Goal: Task Accomplishment & Management: Use online tool/utility

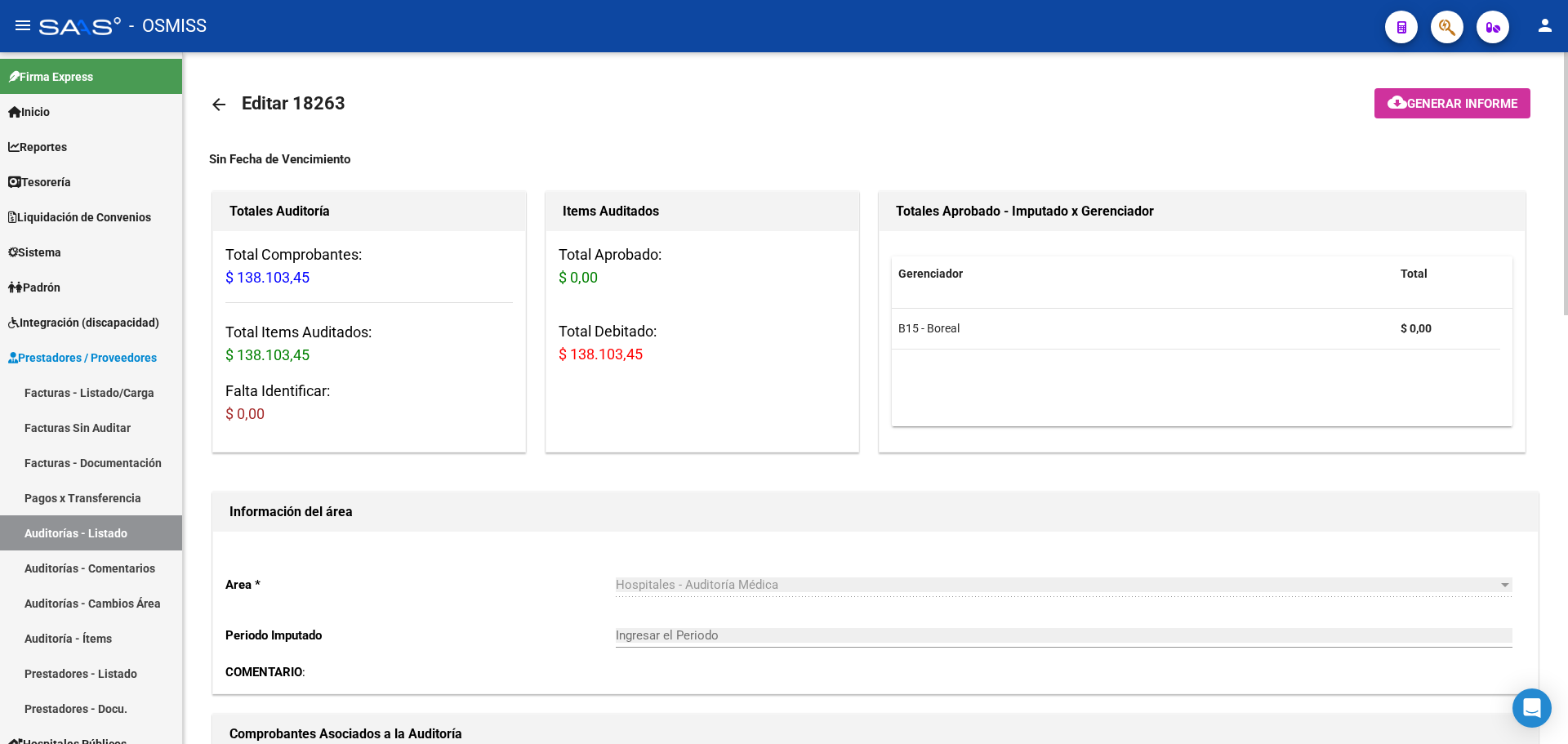
click at [555, 97] on mat-toolbar-row "arrow_back Editar 18263" at bounding box center [728, 104] width 1039 height 52
click at [128, 188] on link "Tesorería" at bounding box center [91, 181] width 182 height 35
click at [127, 187] on link "Tesorería" at bounding box center [91, 181] width 182 height 35
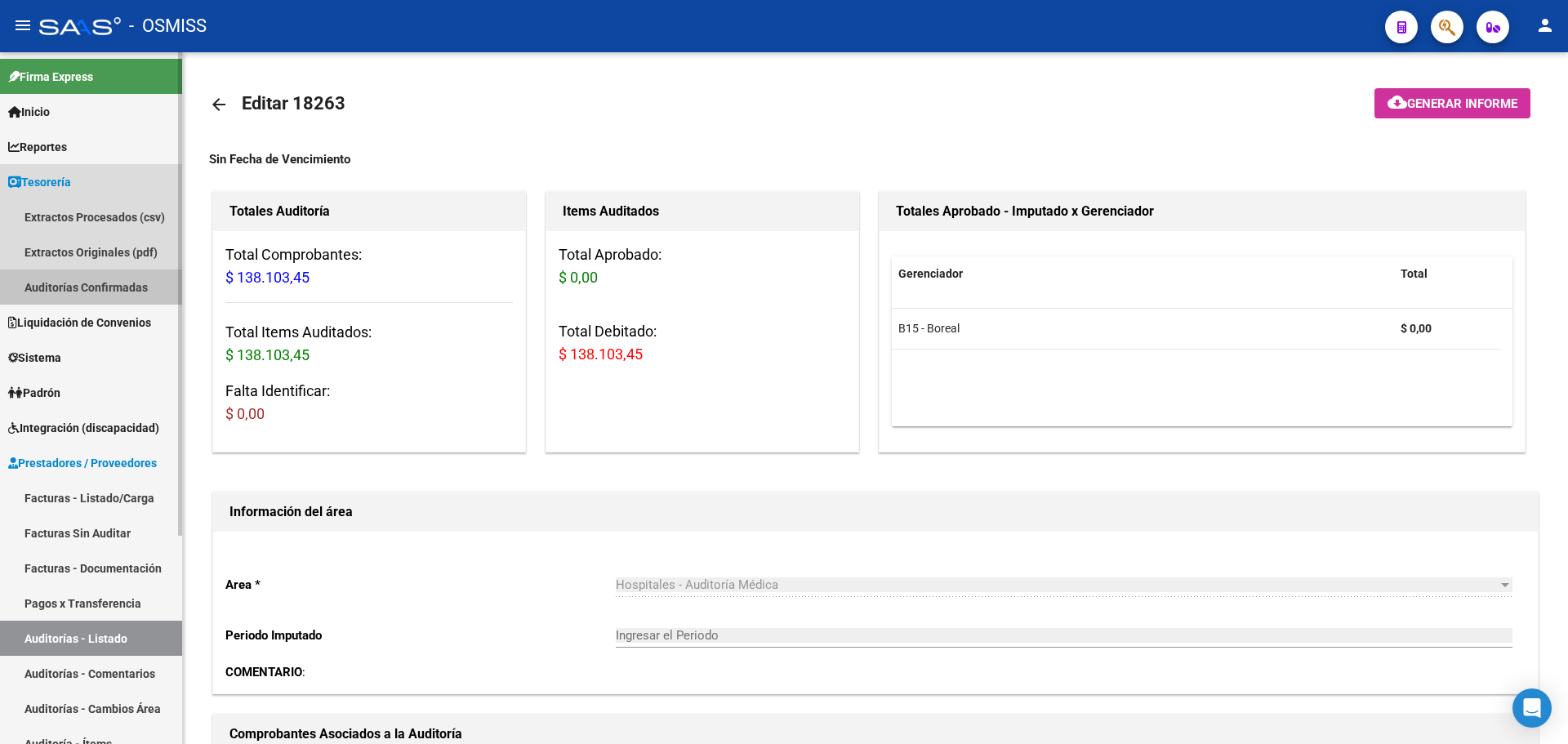
click at [131, 283] on link "Auditorías Confirmadas" at bounding box center [91, 286] width 182 height 35
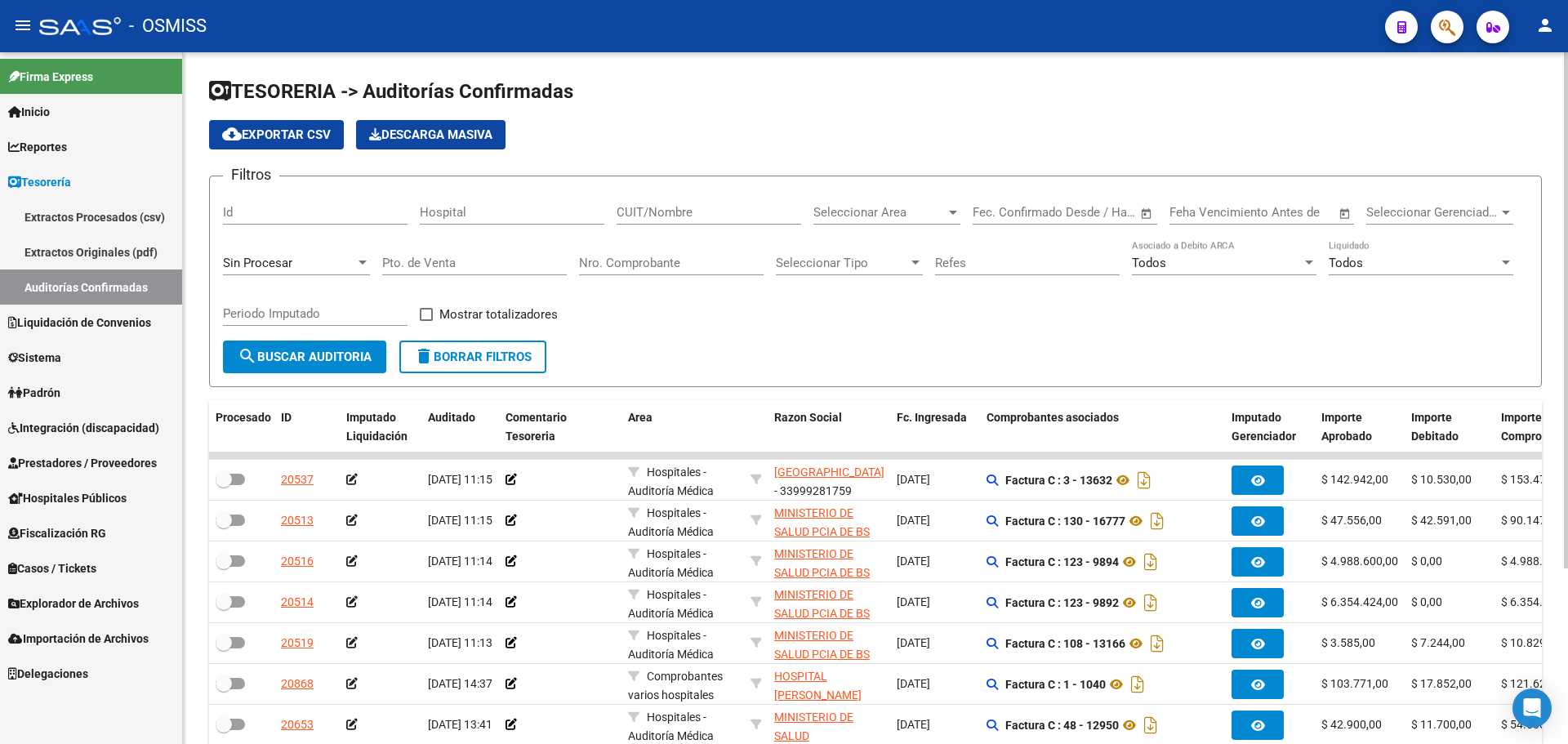
click at [281, 271] on div "Sin Procesar" at bounding box center [297, 258] width 147 height 35
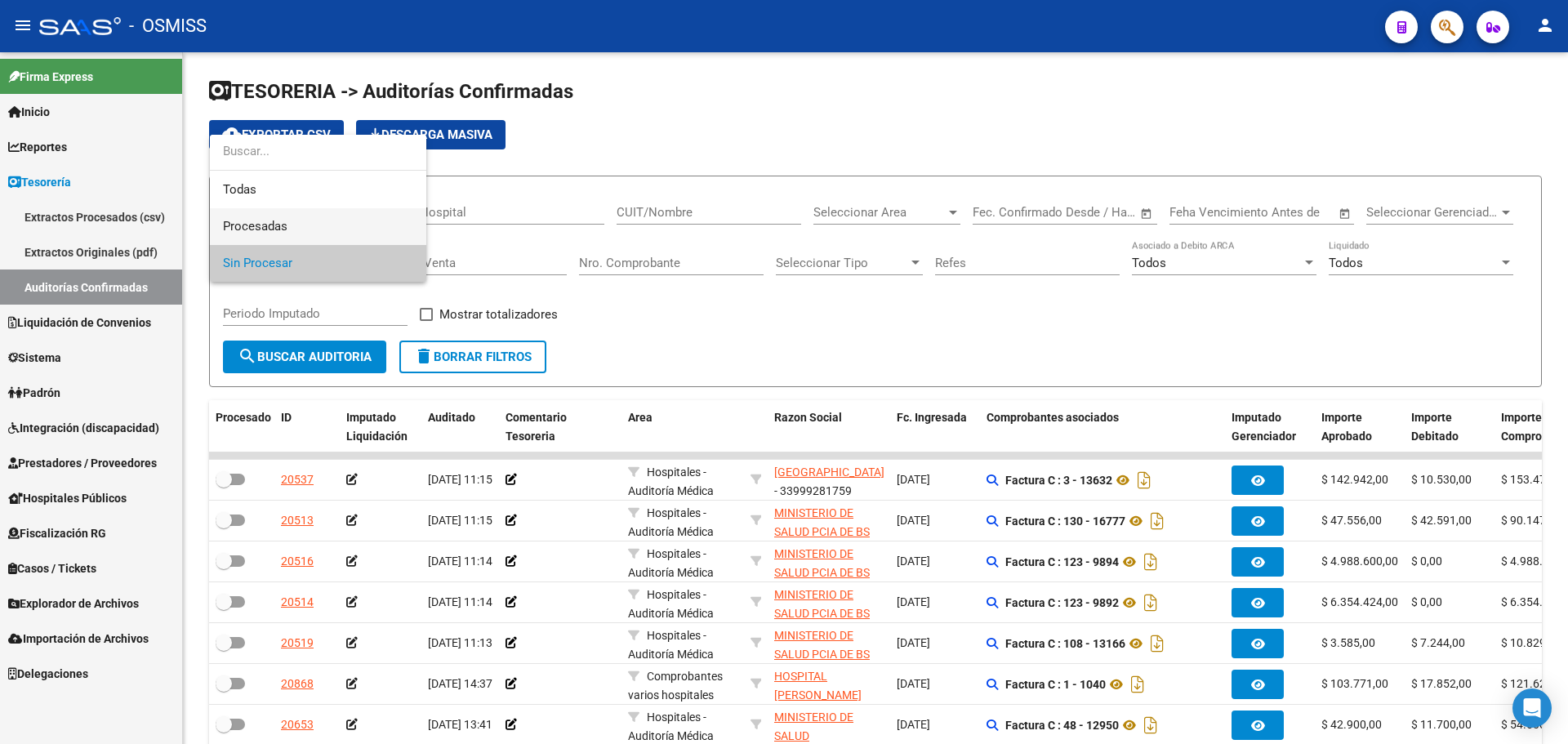
click at [288, 220] on span "Procesadas" at bounding box center [318, 226] width 190 height 37
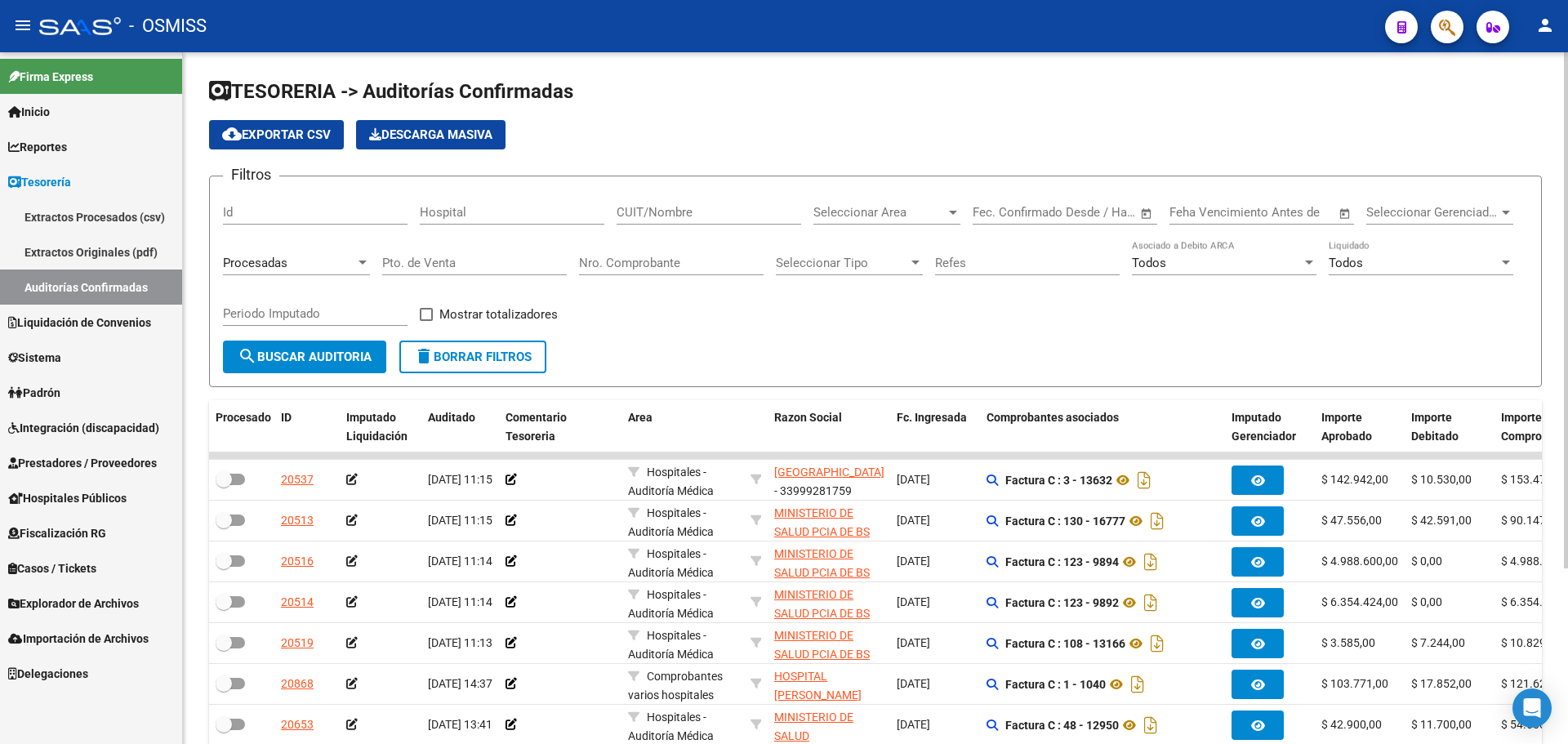
click at [1417, 270] on div "Todos Liquidado" at bounding box center [1420, 258] width 184 height 35
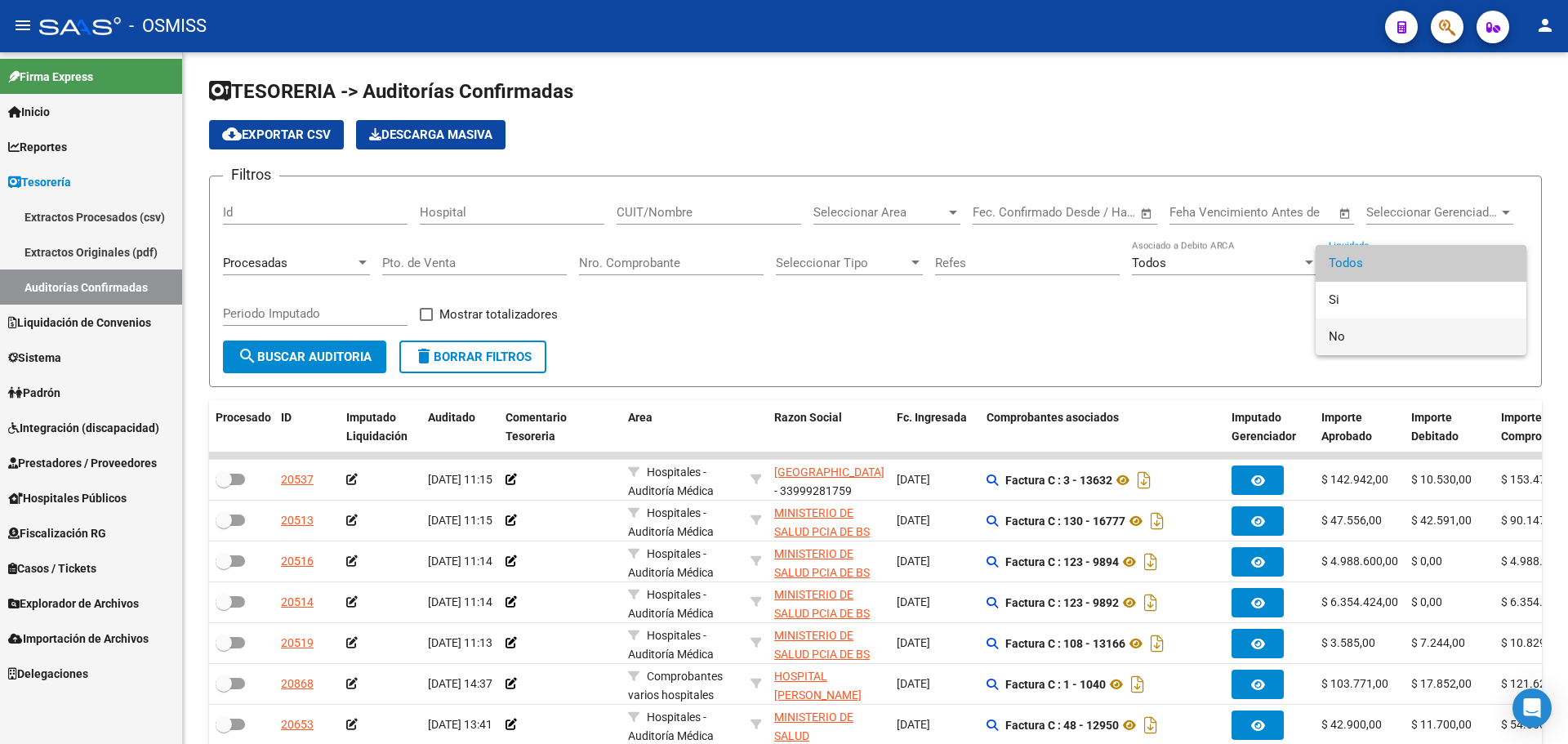
click at [1403, 333] on span "No" at bounding box center [1420, 337] width 184 height 37
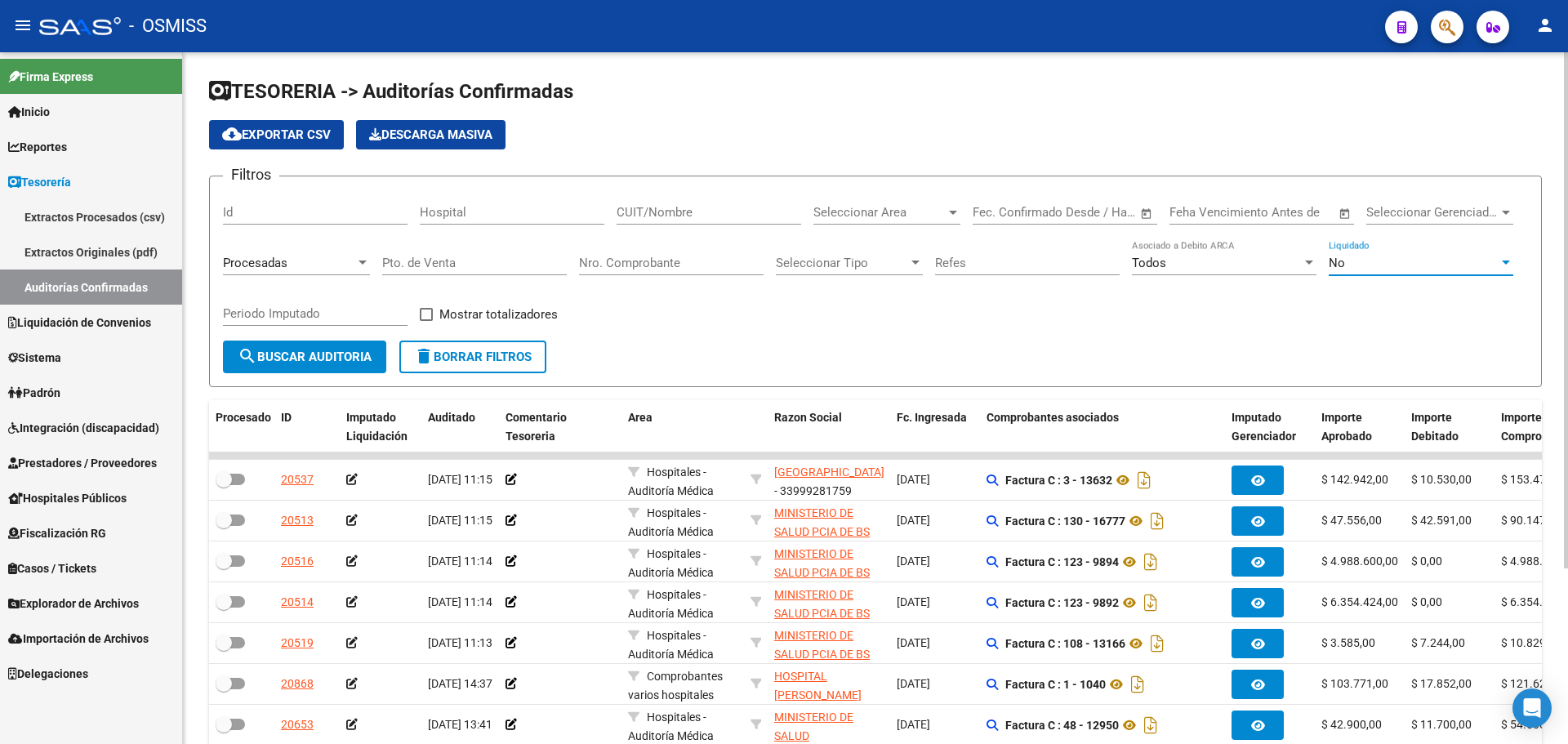
click at [331, 311] on input "Periodo Imputado" at bounding box center [315, 313] width 184 height 14
type input "202510"
click at [425, 311] on span at bounding box center [427, 315] width 13 height 13
click at [426, 320] on input "Mostrar totalizadores" at bounding box center [426, 320] width 1 height 1
checkbox input "true"
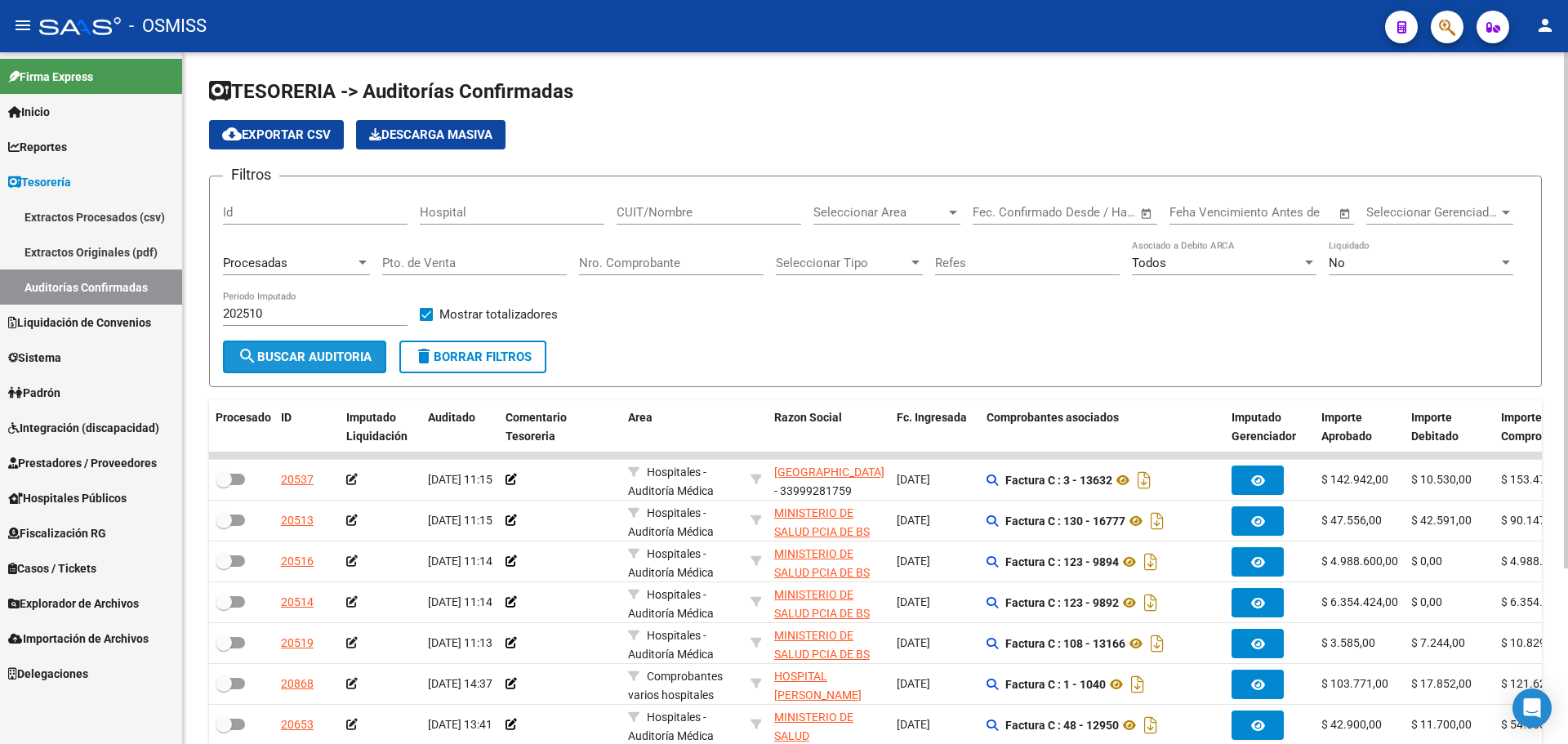
click at [349, 347] on button "search Buscar Auditoria" at bounding box center [304, 357] width 163 height 32
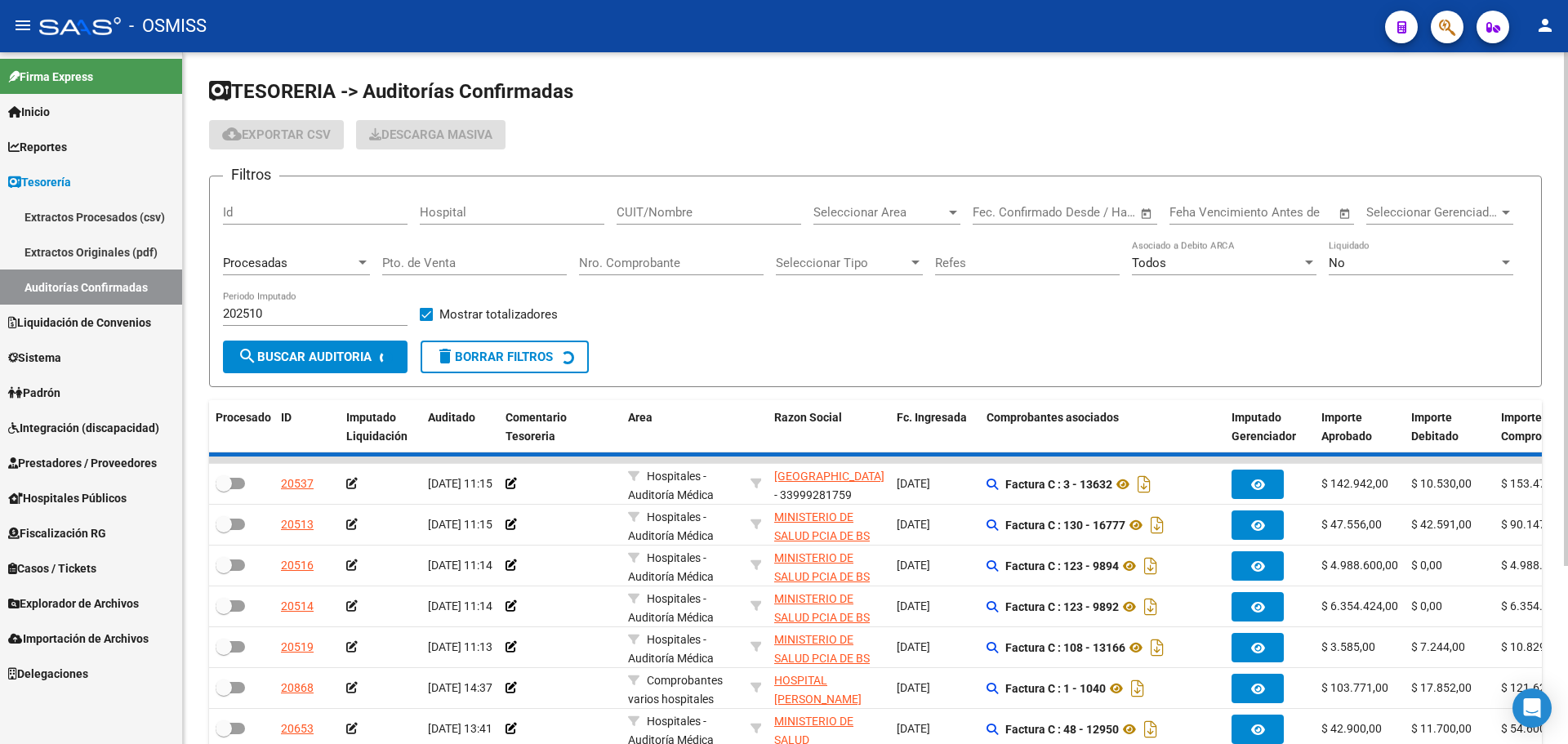
checkbox input "true"
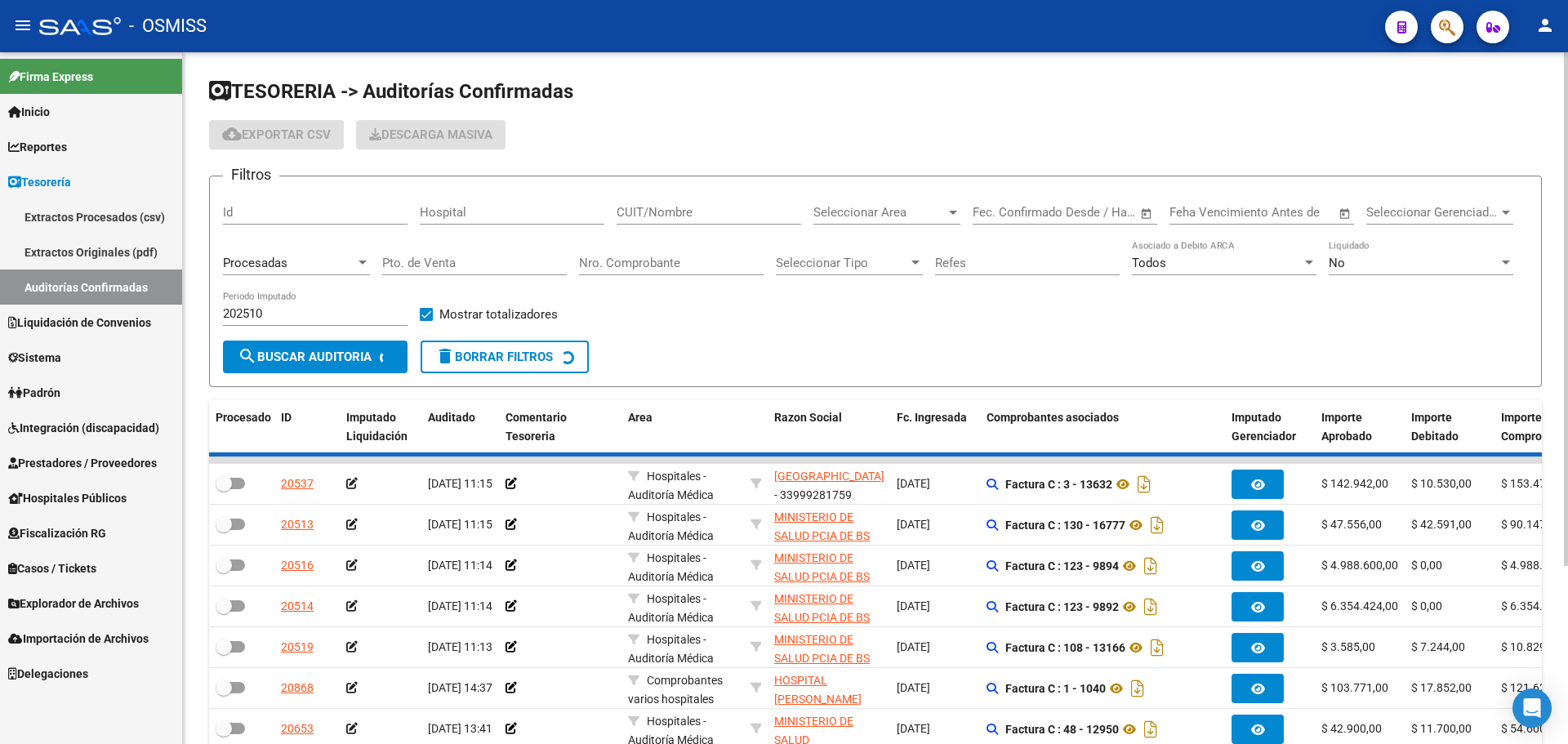
checkbox input "true"
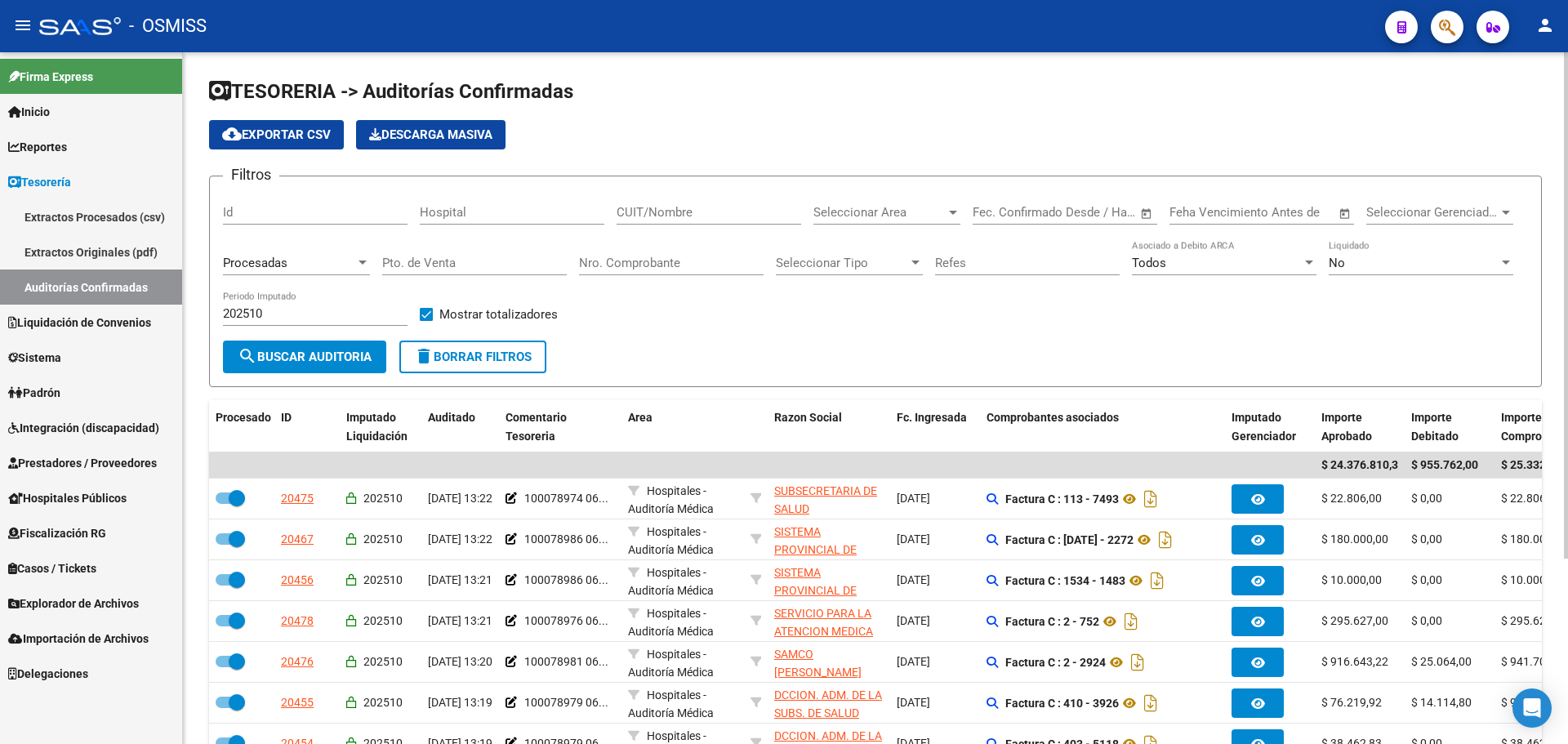
click at [758, 378] on form "Filtros Id Hospital CUIT/Nombre Seleccionar Area Seleccionar Area Fecha inicio …" at bounding box center [875, 281] width 1333 height 212
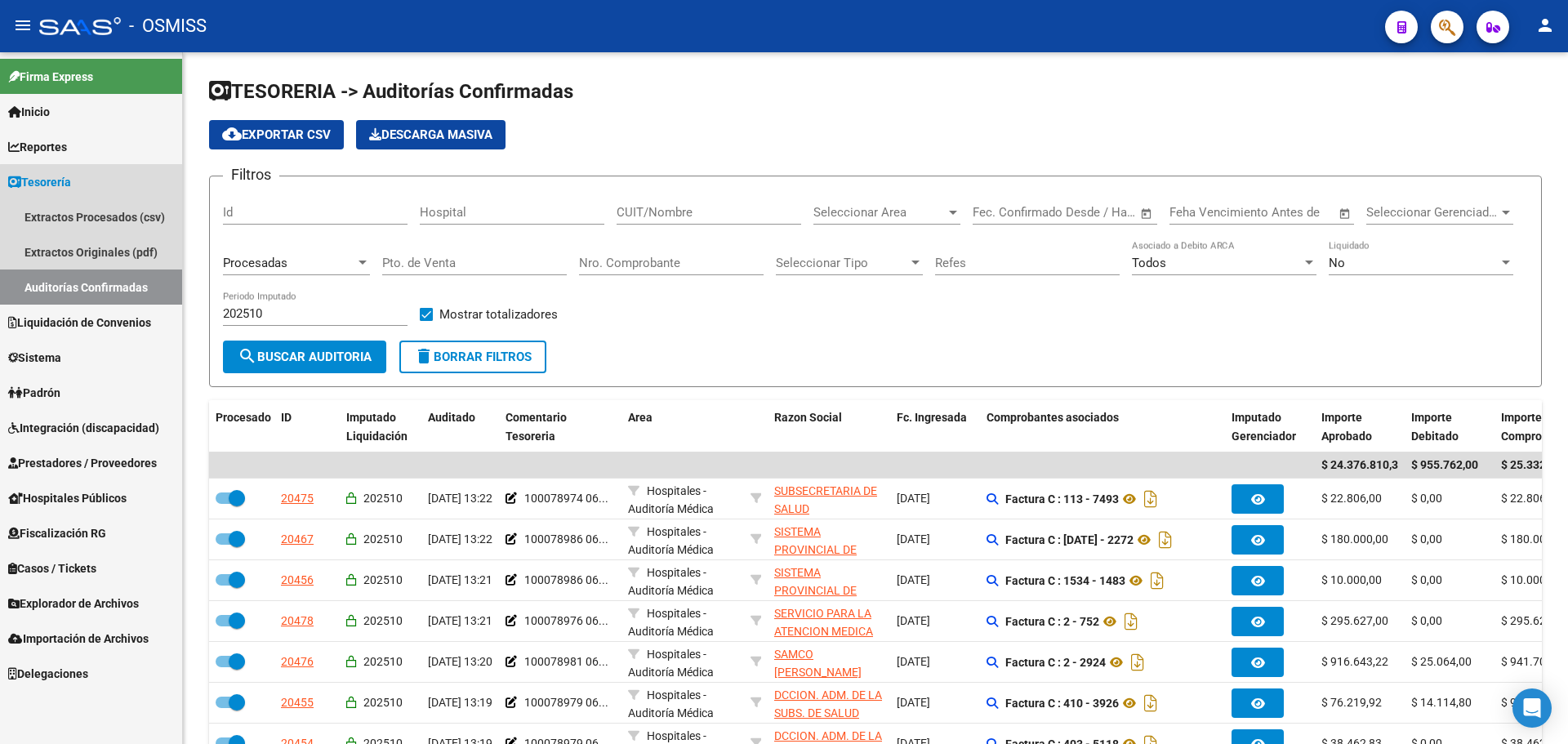
click at [161, 287] on link "Auditorías Confirmadas" at bounding box center [91, 286] width 182 height 35
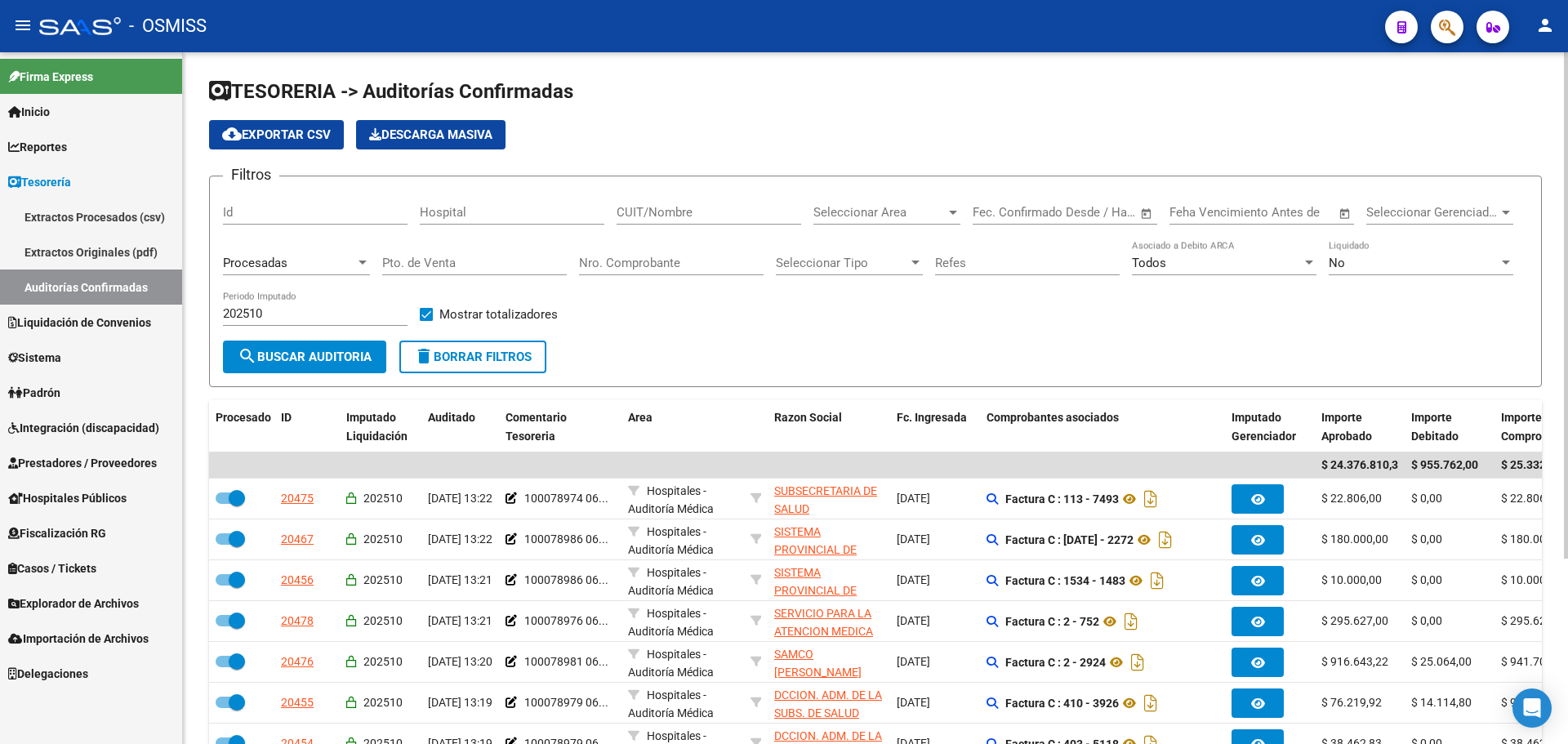
click at [873, 347] on form "Filtros Id Hospital CUIT/Nombre Seleccionar Area Seleccionar Area Fecha inicio …" at bounding box center [875, 281] width 1333 height 212
click at [290, 345] on button "search Buscar Auditoria" at bounding box center [304, 357] width 163 height 32
click at [275, 355] on span "search Buscar Auditoria" at bounding box center [304, 356] width 134 height 14
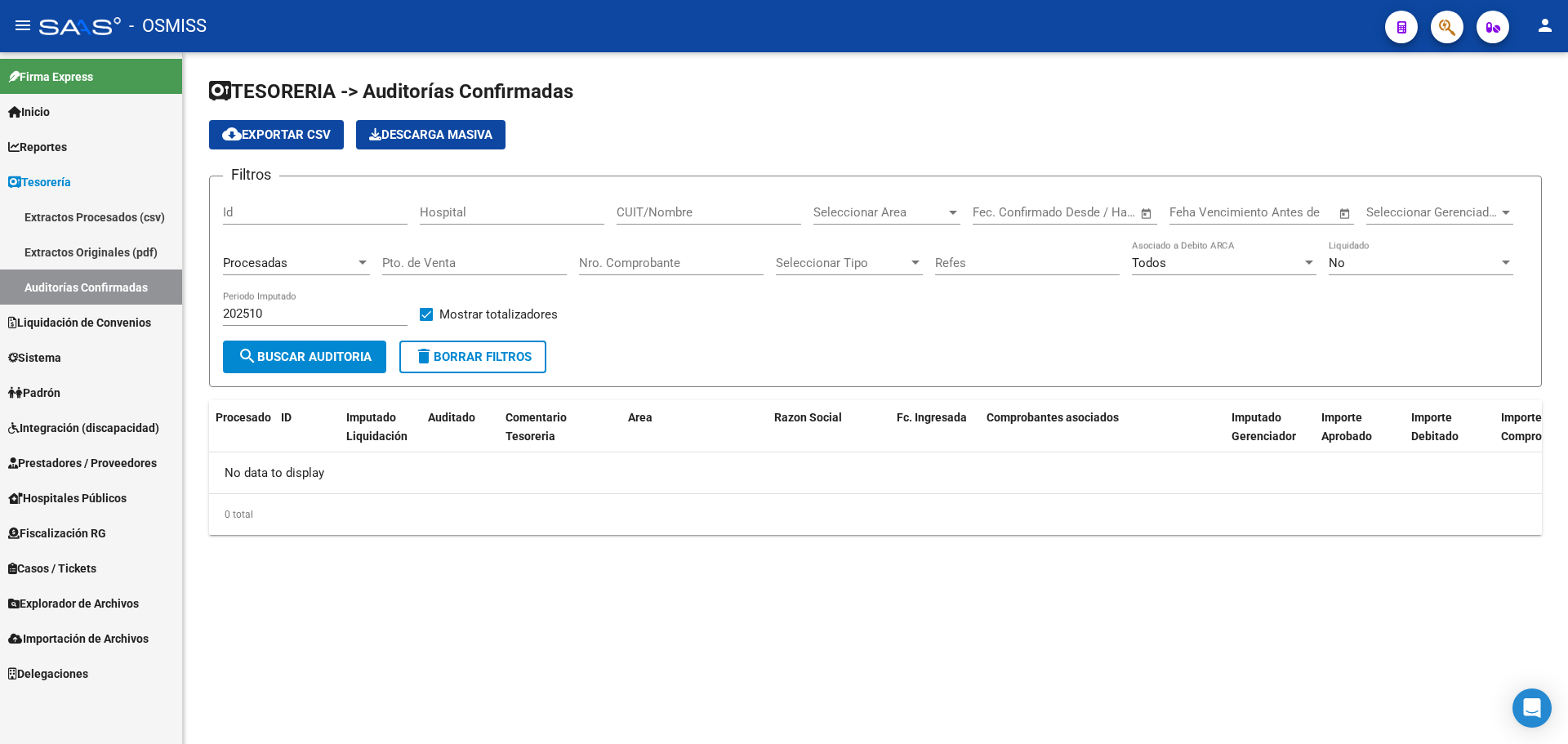
click at [1000, 321] on div "Filtros Id Hospital CUIT/Nombre Seleccionar Area Seleccionar Area Fecha inicio …" at bounding box center [876, 265] width 1306 height 151
drag, startPoint x: 475, startPoint y: 369, endPoint x: 456, endPoint y: 378, distance: 21.0
click at [475, 369] on button "delete Borrar Filtros" at bounding box center [473, 357] width 147 height 32
checkbox input "false"
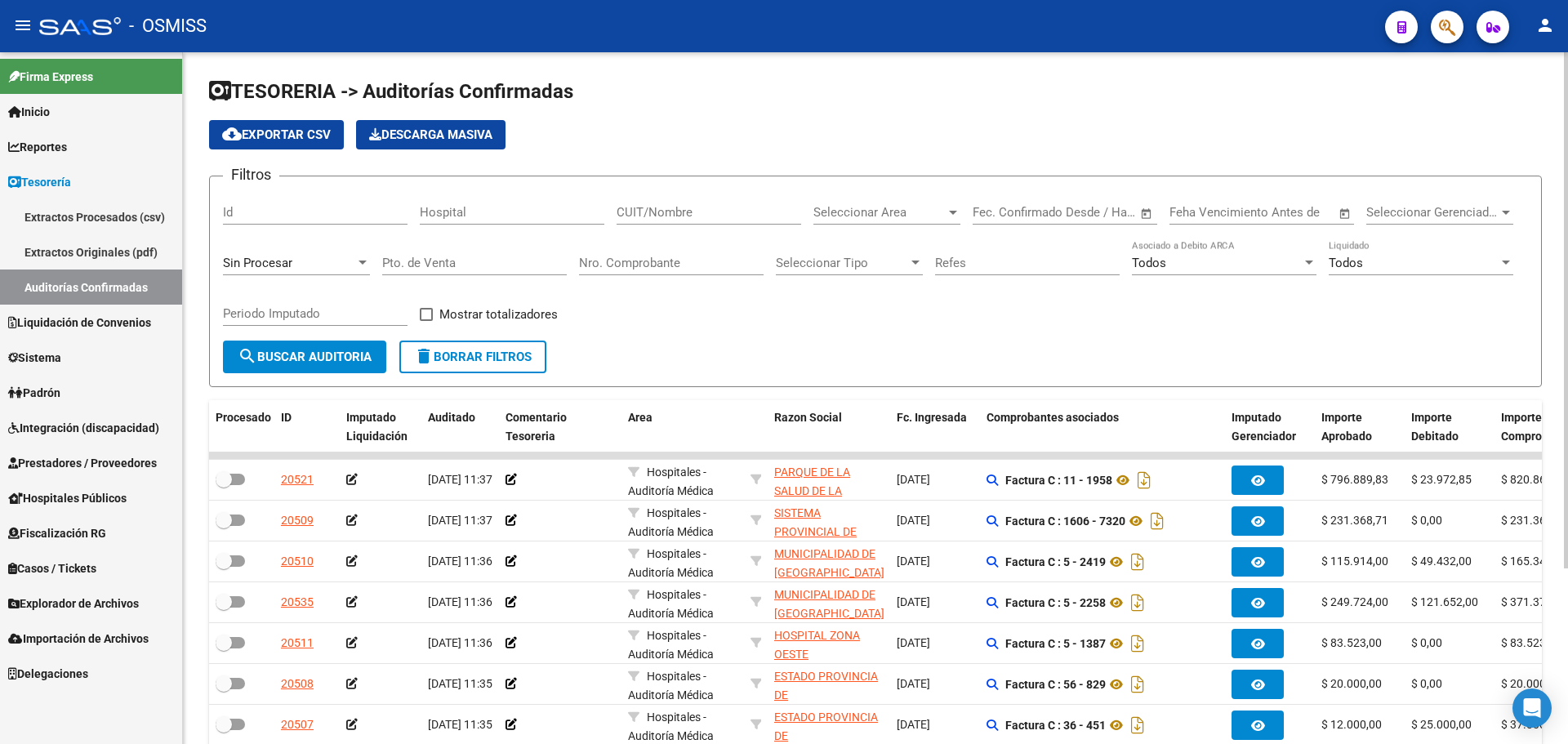
click at [221, 258] on form "Filtros Id Hospital CUIT/Nombre Seleccionar Area Seleccionar Area Fecha inicio …" at bounding box center [875, 281] width 1333 height 212
click at [251, 258] on span "Sin Procesar" at bounding box center [258, 262] width 70 height 14
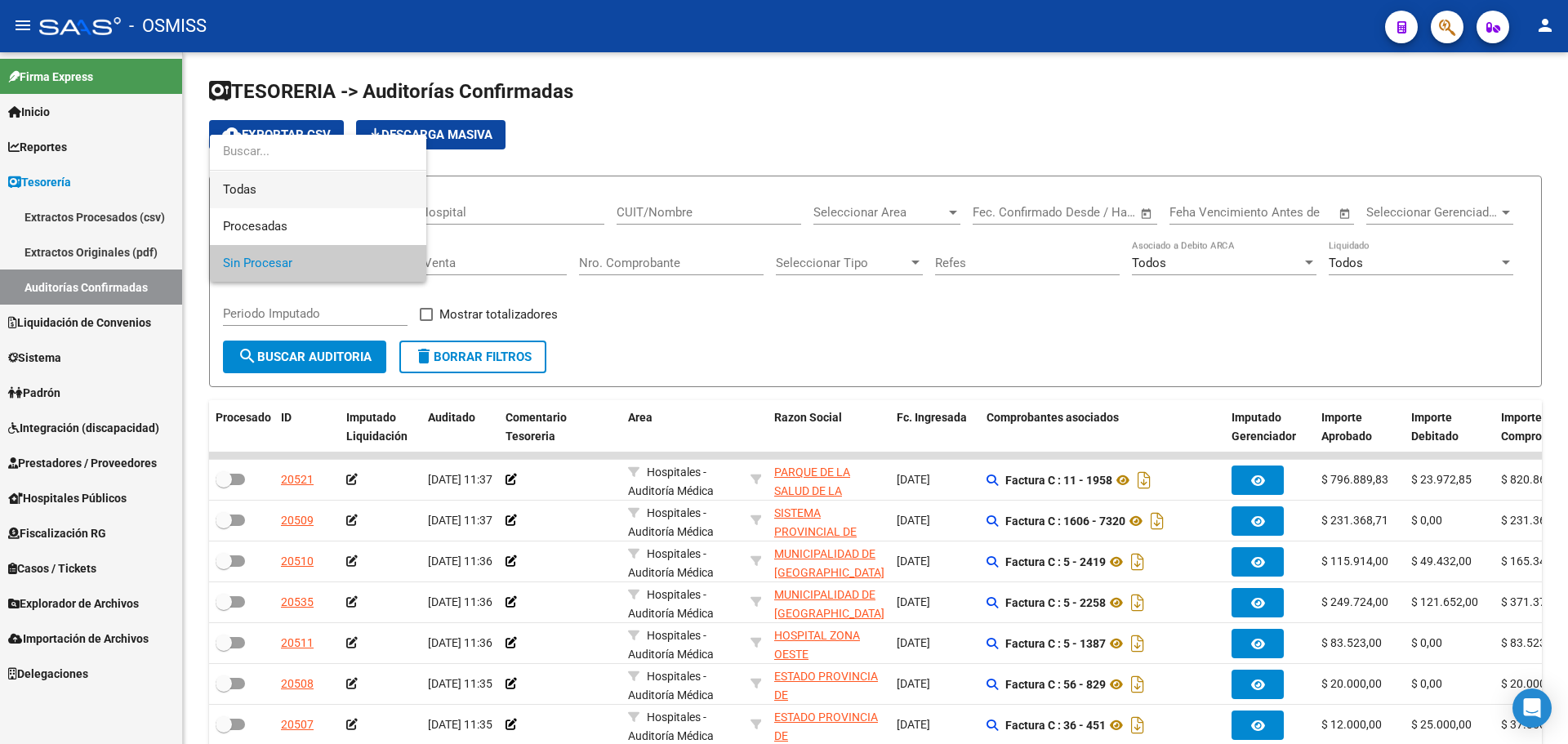
click at [250, 204] on span "Todas" at bounding box center [318, 190] width 190 height 37
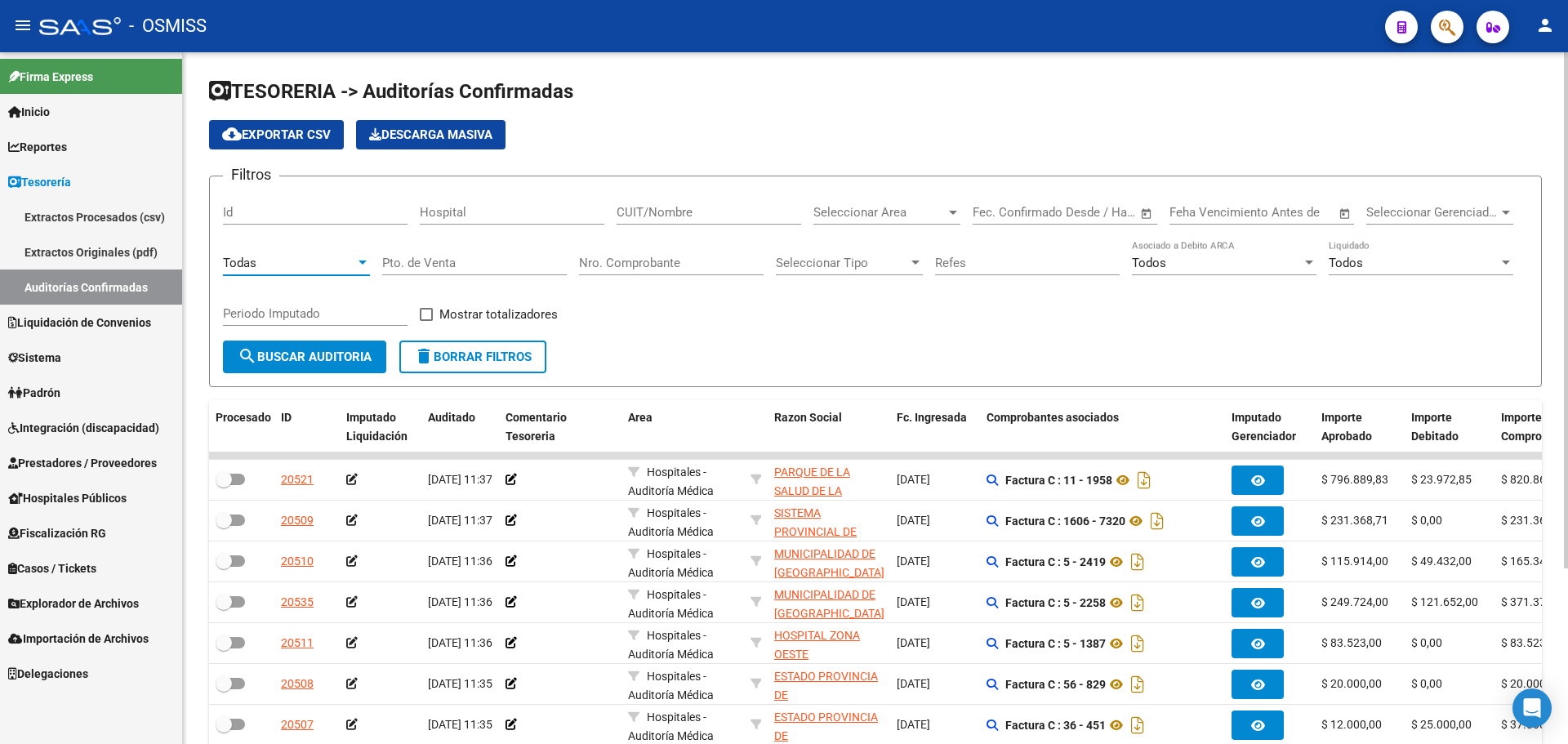
click at [650, 263] on input "Nro. Comprobante" at bounding box center [671, 262] width 184 height 14
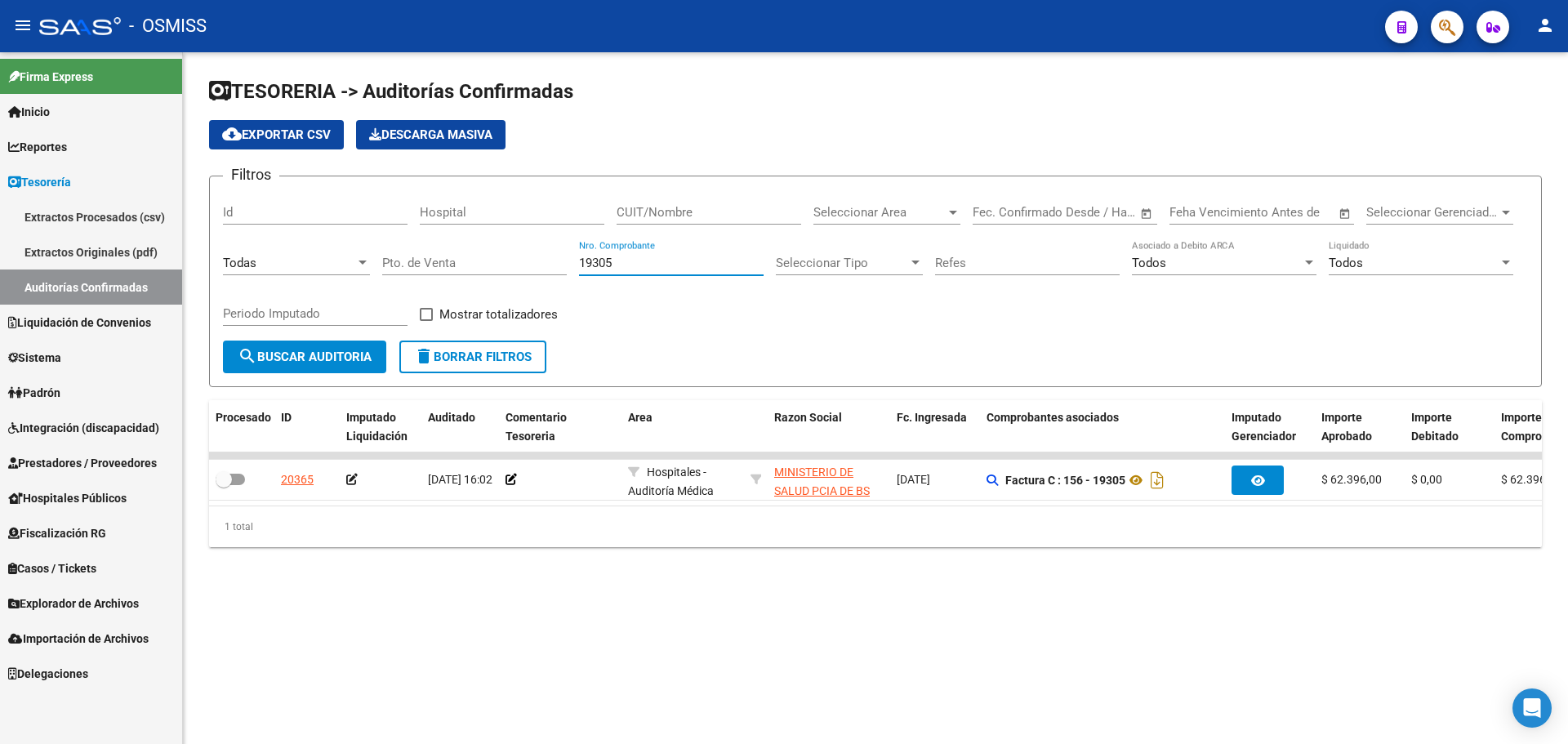
type input "19305"
click at [503, 637] on mat-sidenav-content "TESORERIA -> Auditorías Confirmadas cloud_download Exportar CSV Descarga Masiva…" at bounding box center [876, 398] width 1386 height 692
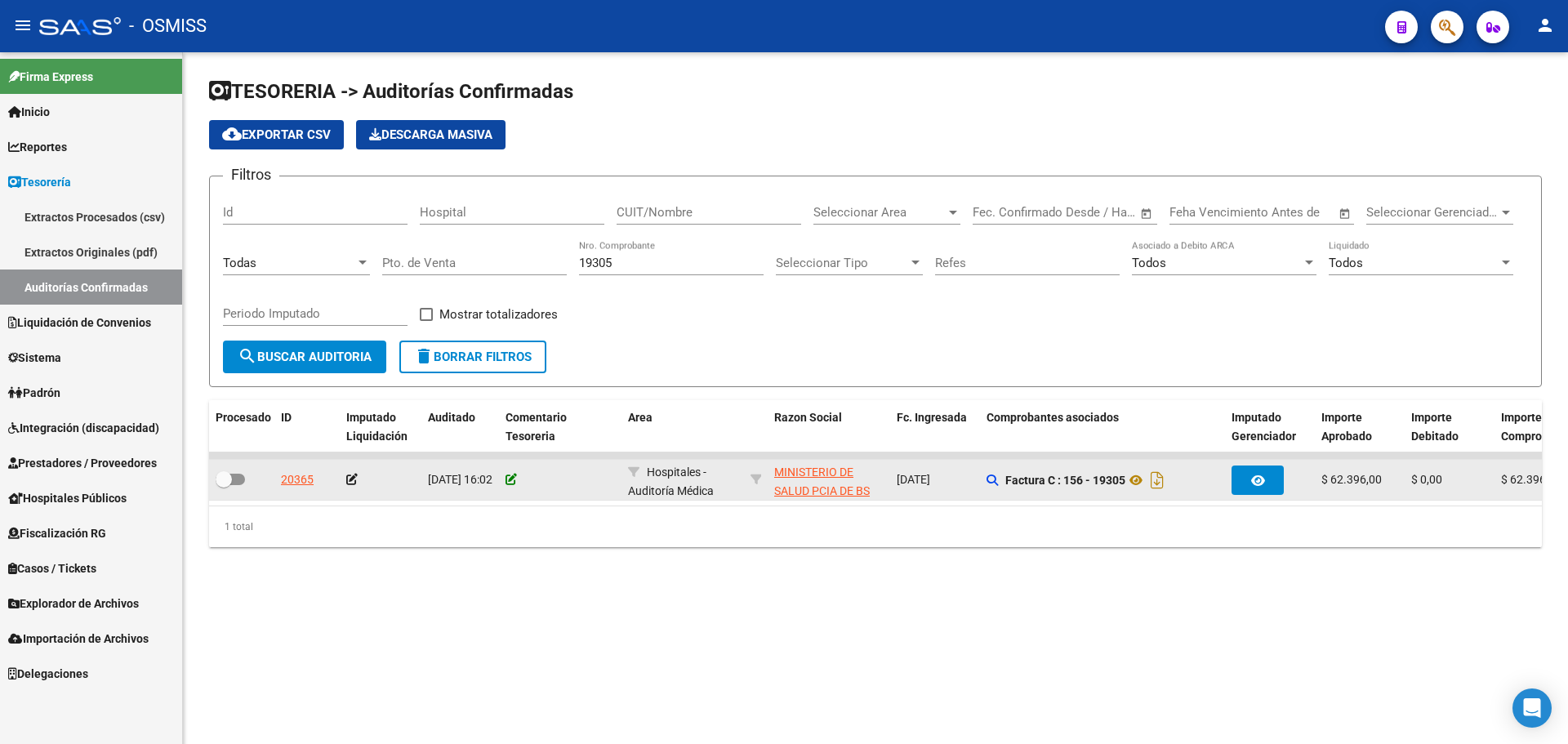
click at [507, 479] on icon at bounding box center [512, 479] width 11 height 11
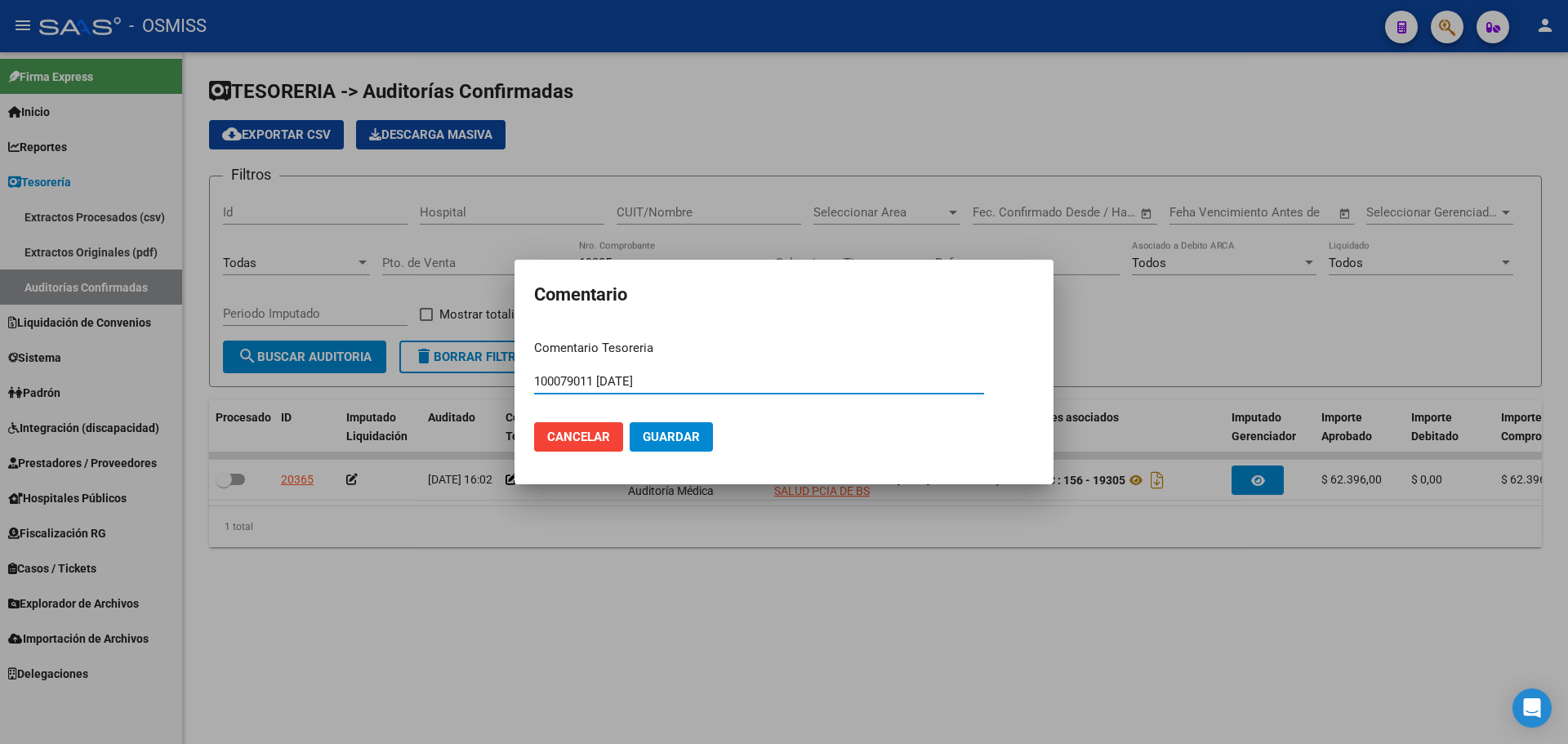
type input "100079011 [DATE]"
click at [679, 426] on button "Guardar" at bounding box center [671, 436] width 83 height 30
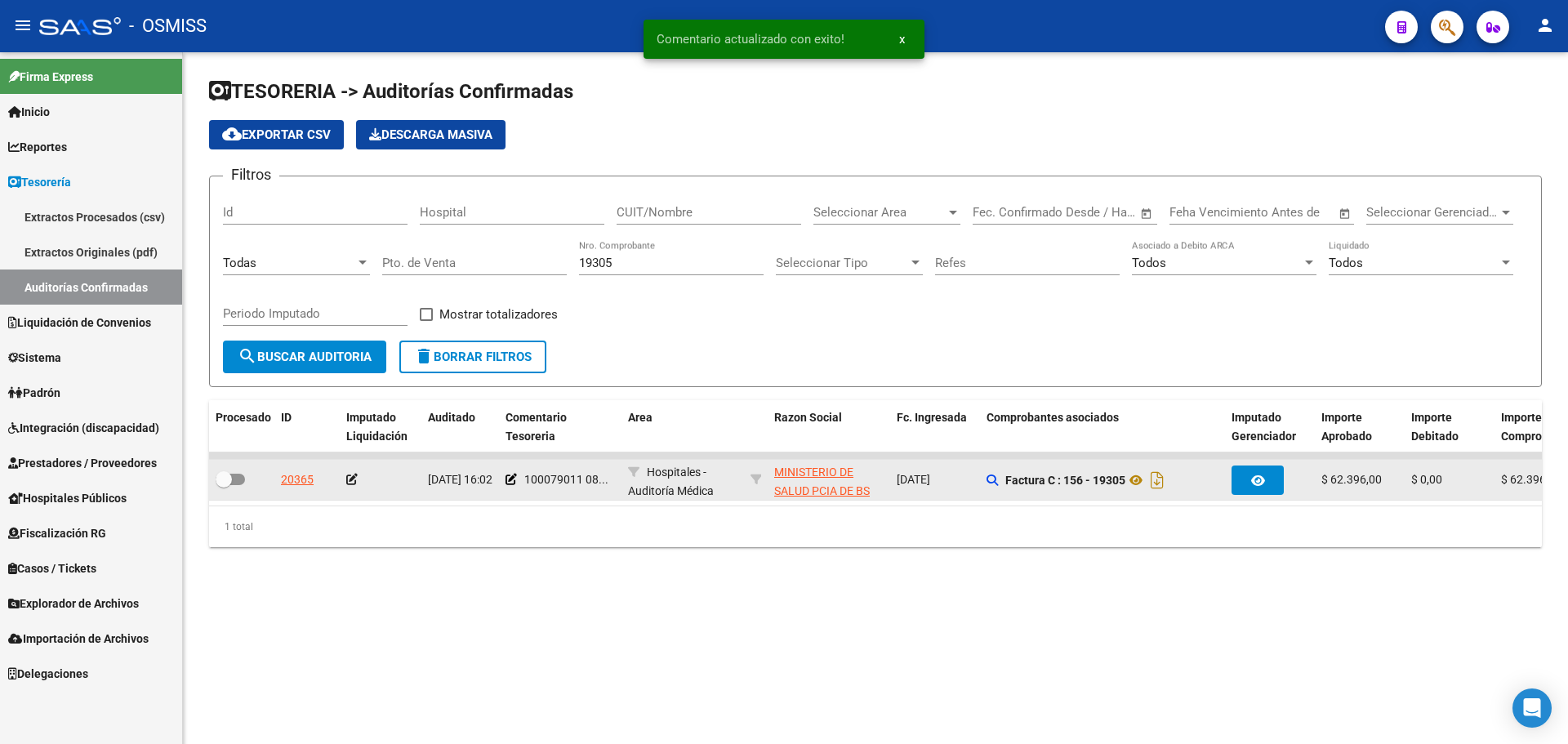
click at [348, 480] on icon at bounding box center [352, 479] width 11 height 11
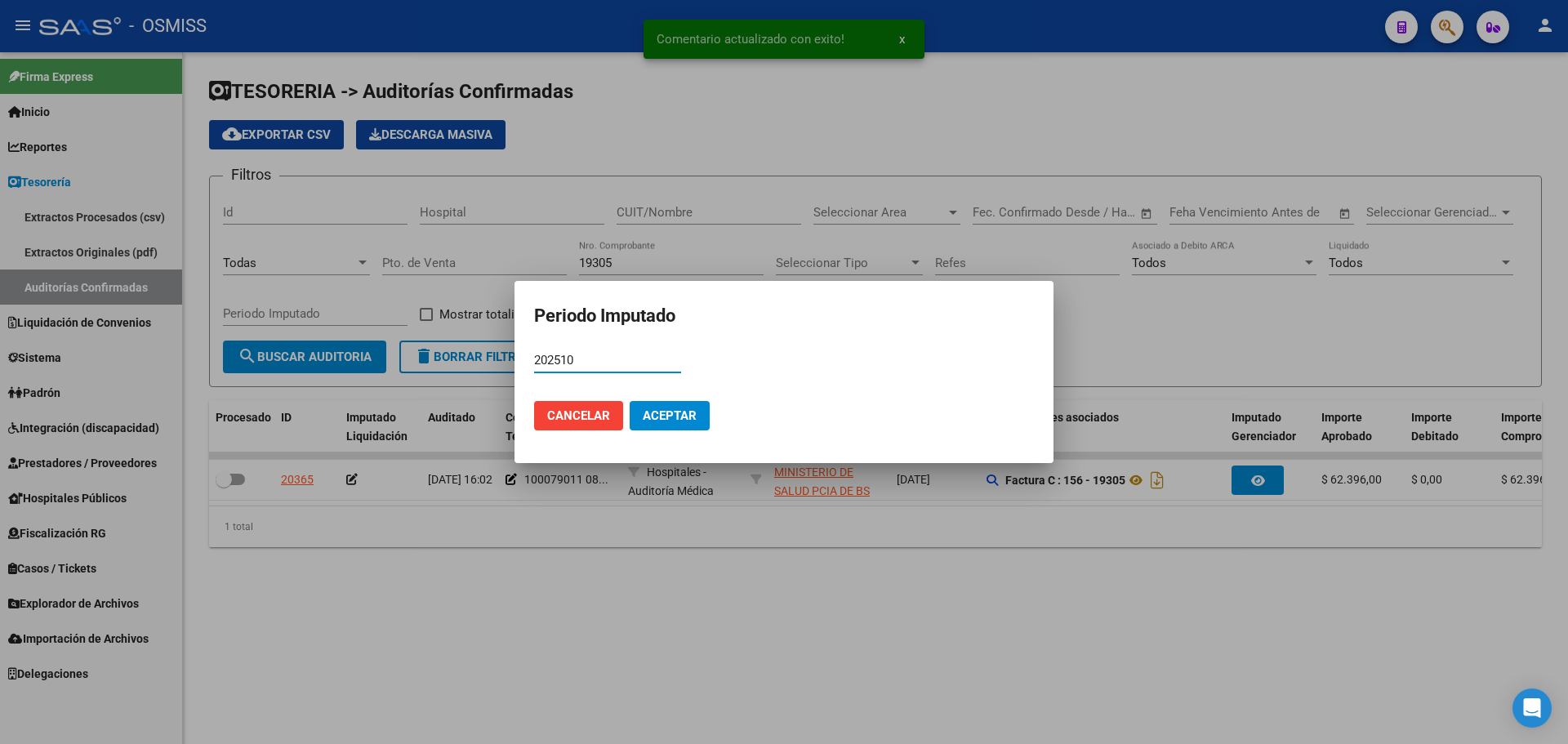
type input "202510"
click at [680, 398] on mat-dialog-actions "Cancelar Aceptar" at bounding box center [784, 416] width 500 height 55
click at [677, 410] on span "Aceptar" at bounding box center [670, 415] width 53 height 14
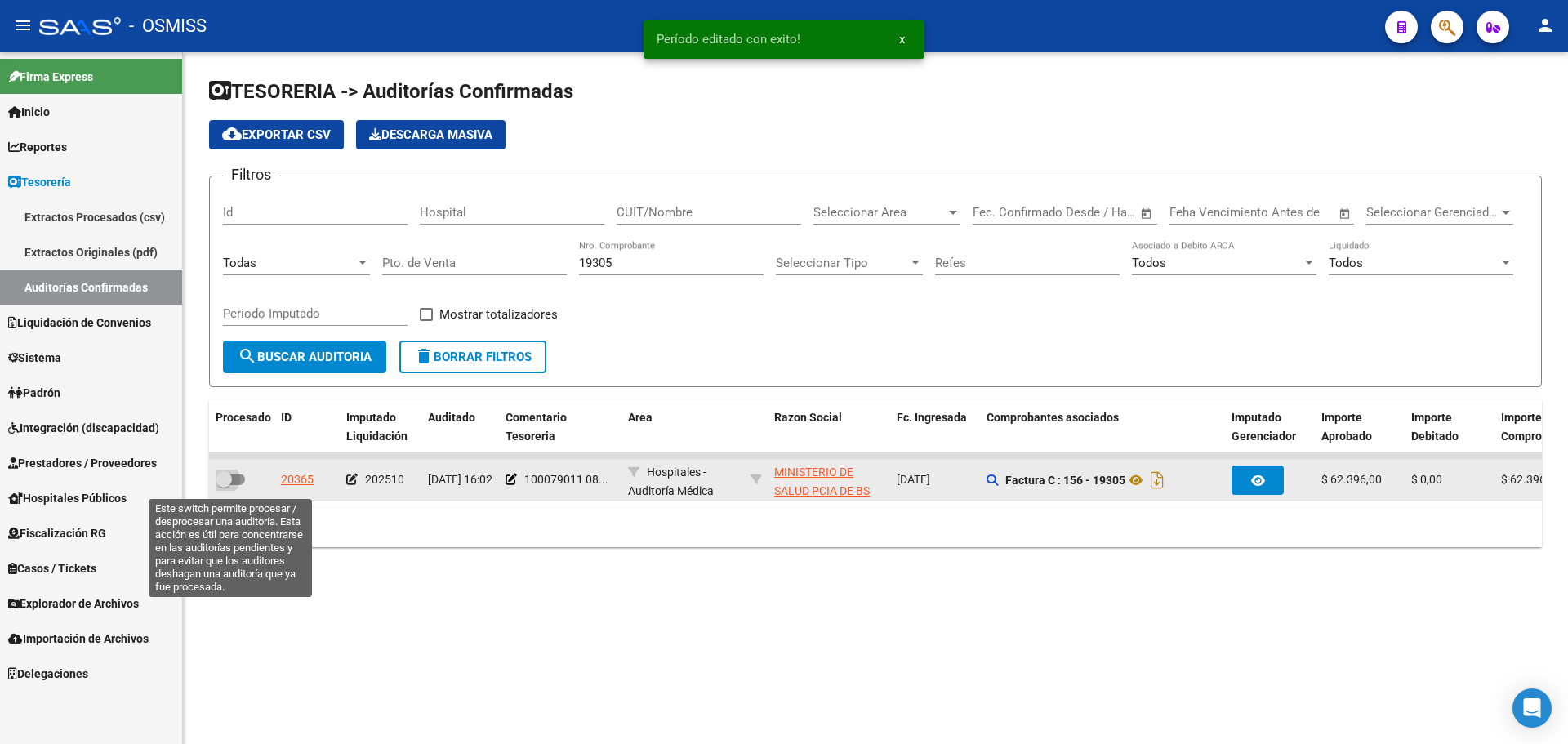
click at [236, 484] on span at bounding box center [230, 479] width 30 height 11
click at [224, 485] on input "checkbox" at bounding box center [223, 485] width 1 height 1
checkbox input "true"
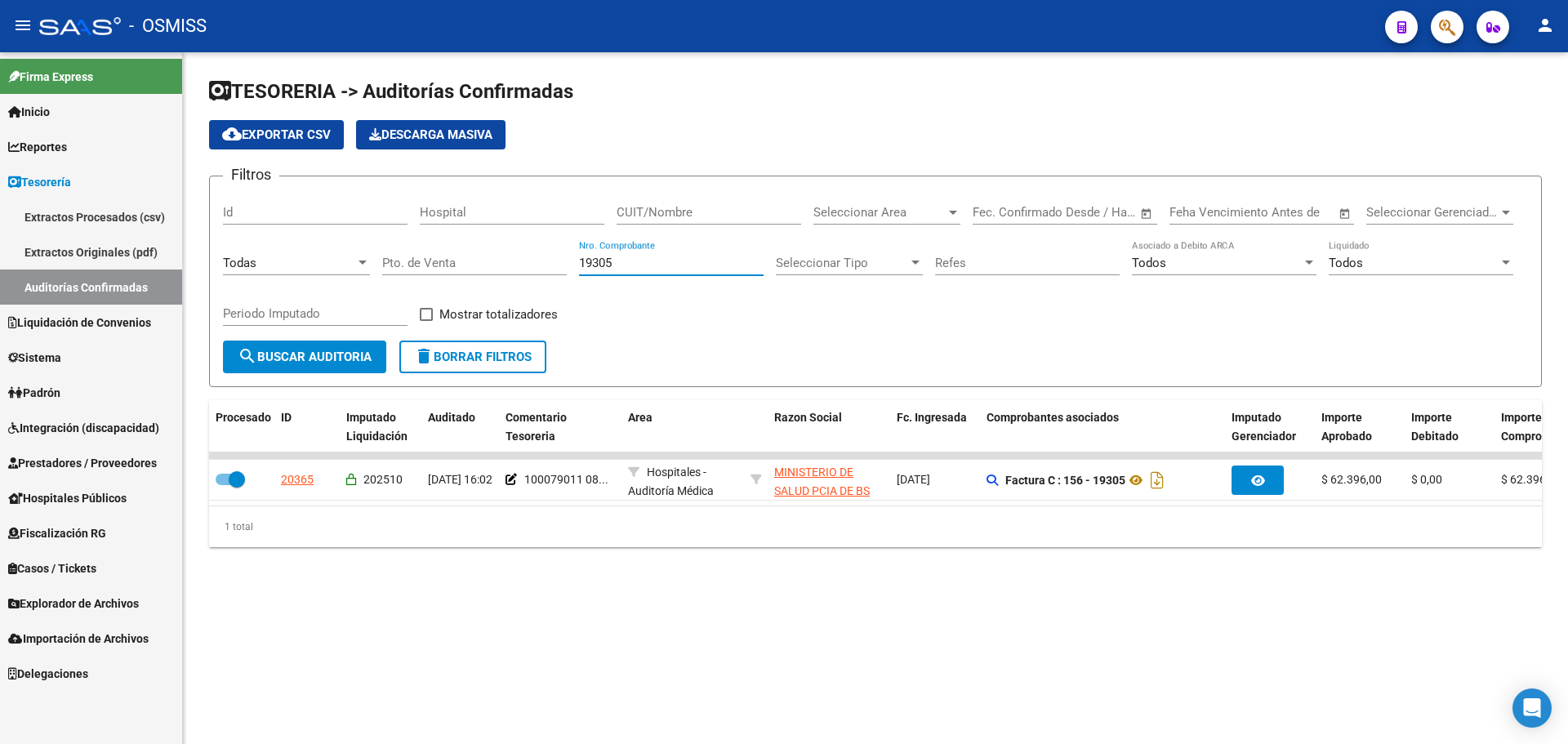
drag, startPoint x: 641, startPoint y: 263, endPoint x: 501, endPoint y: 261, distance: 140.0
click at [501, 261] on div "Filtros Id Hospital CUIT/Nombre Seleccionar Area Seleccionar Area Fecha inicio …" at bounding box center [876, 265] width 1306 height 151
type input "11185"
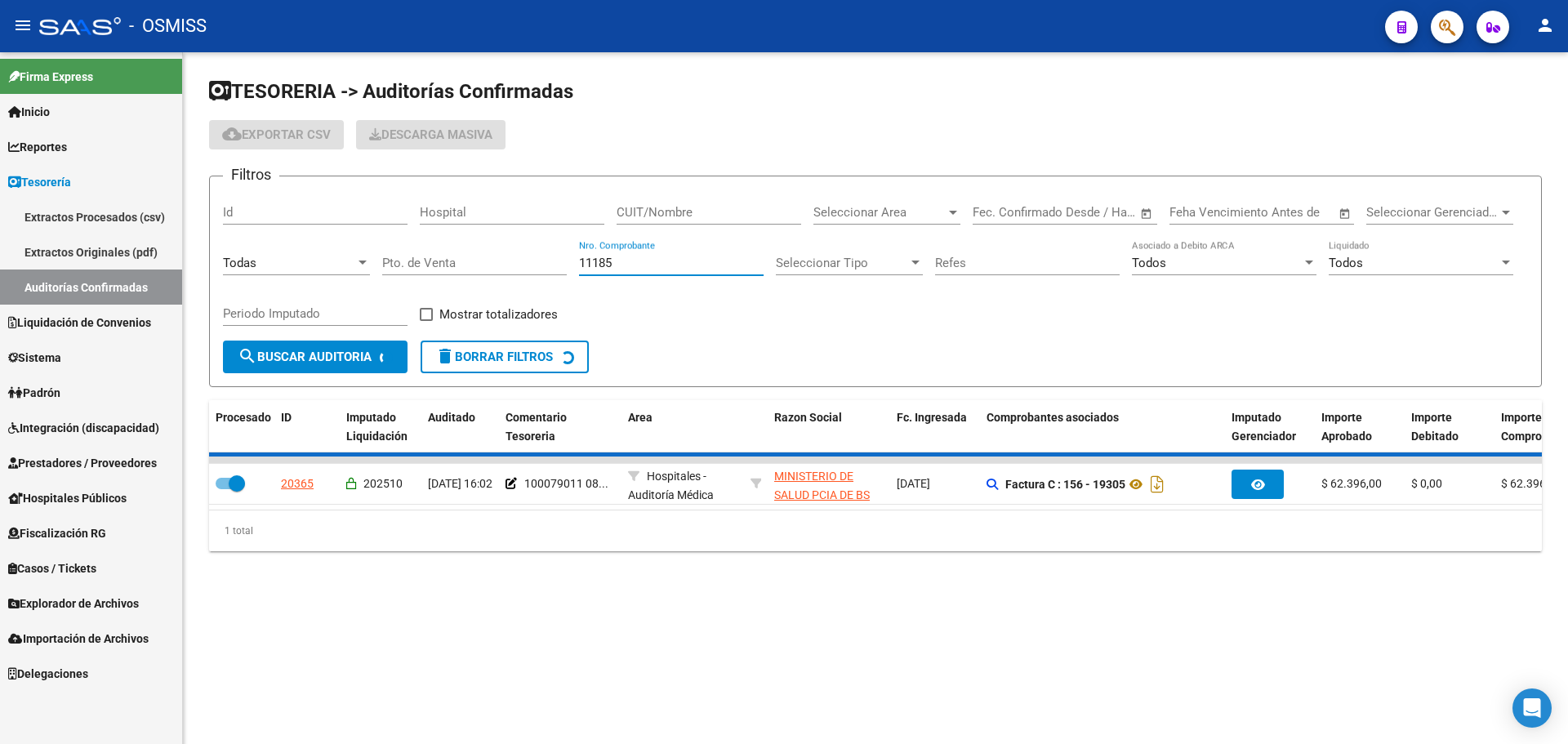
checkbox input "false"
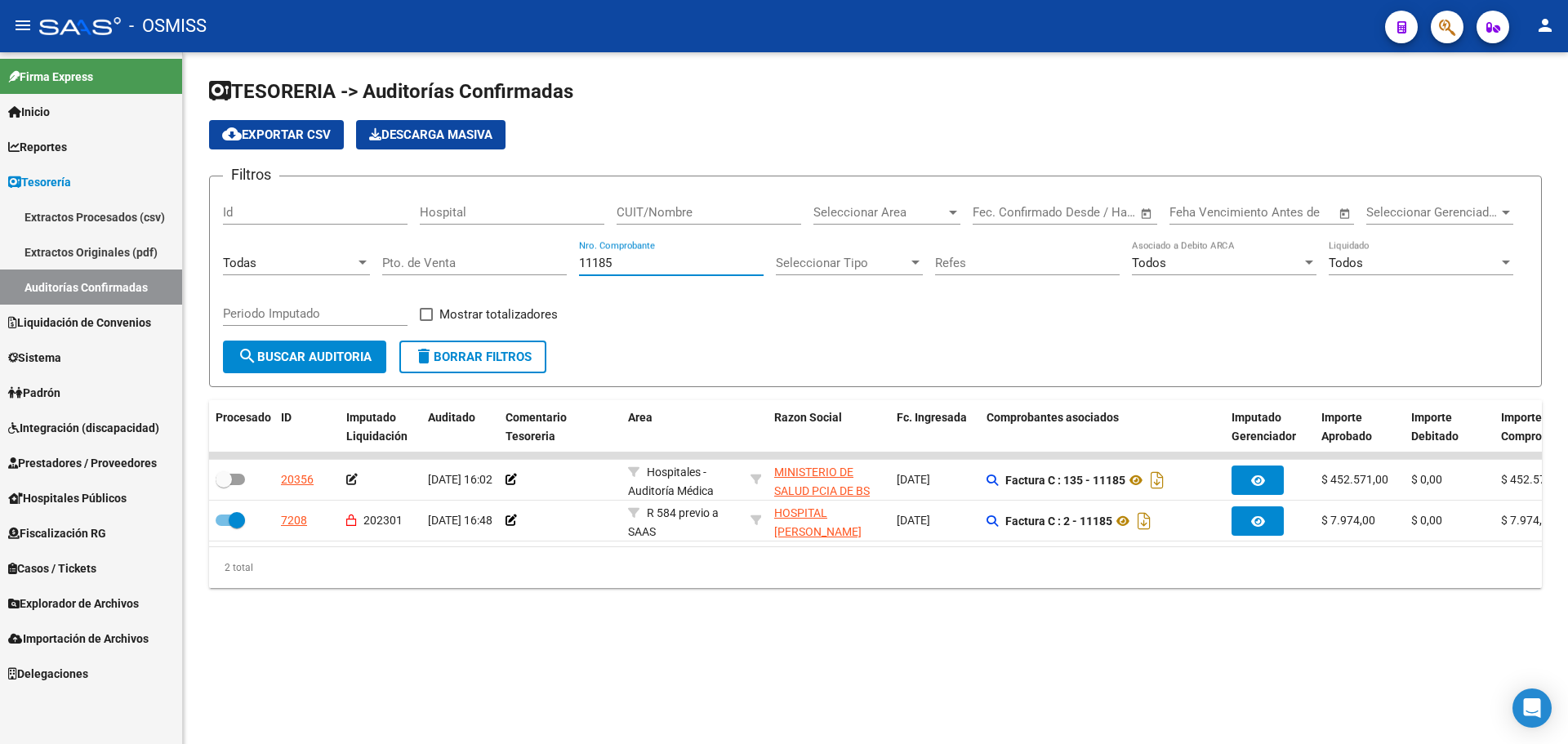
type input "11185"
click at [915, 640] on div "TESORERIA -> Auditorías Confirmadas cloud_download Exportar CSV Descarga Masiva…" at bounding box center [876, 346] width 1386 height 588
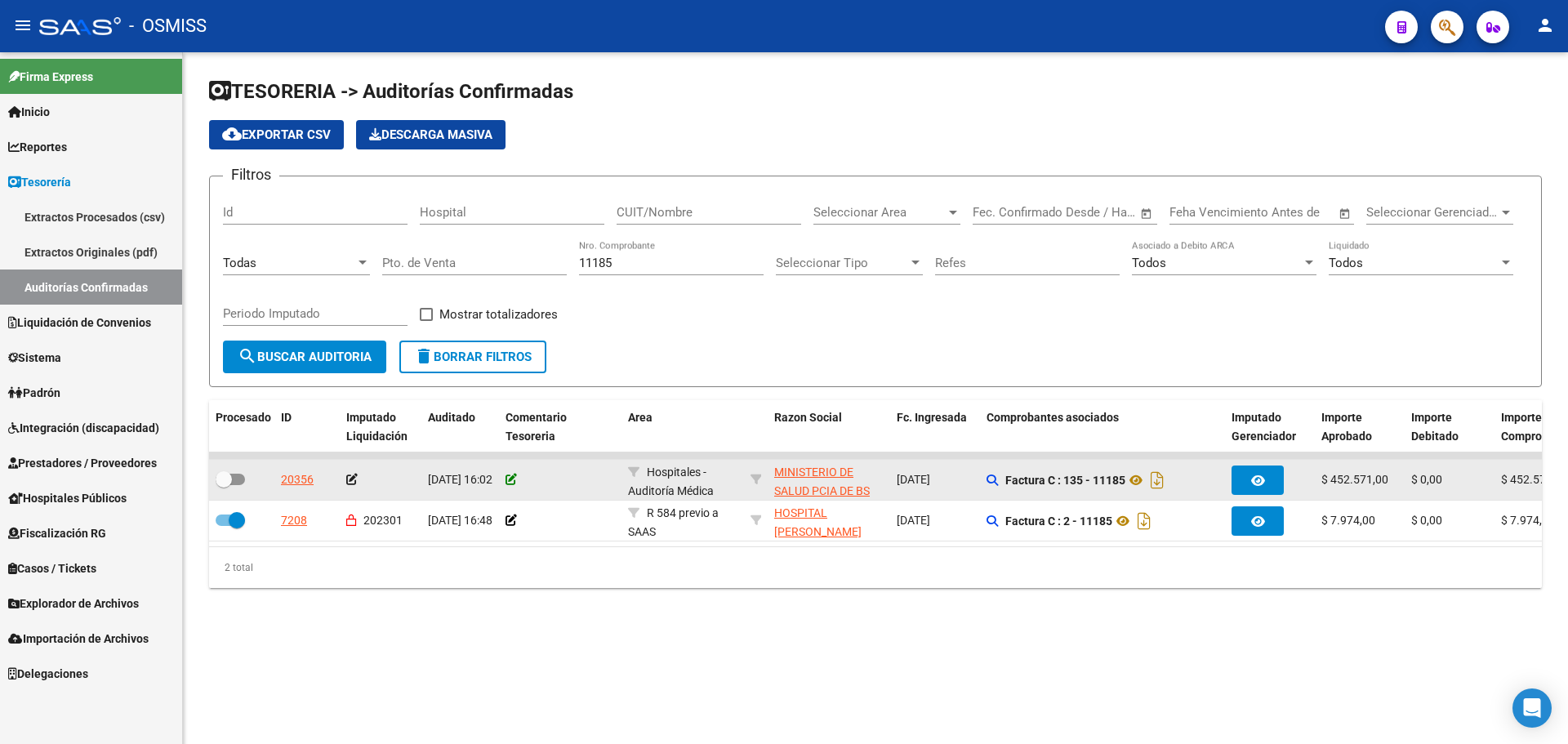
click at [509, 483] on icon at bounding box center [512, 479] width 11 height 11
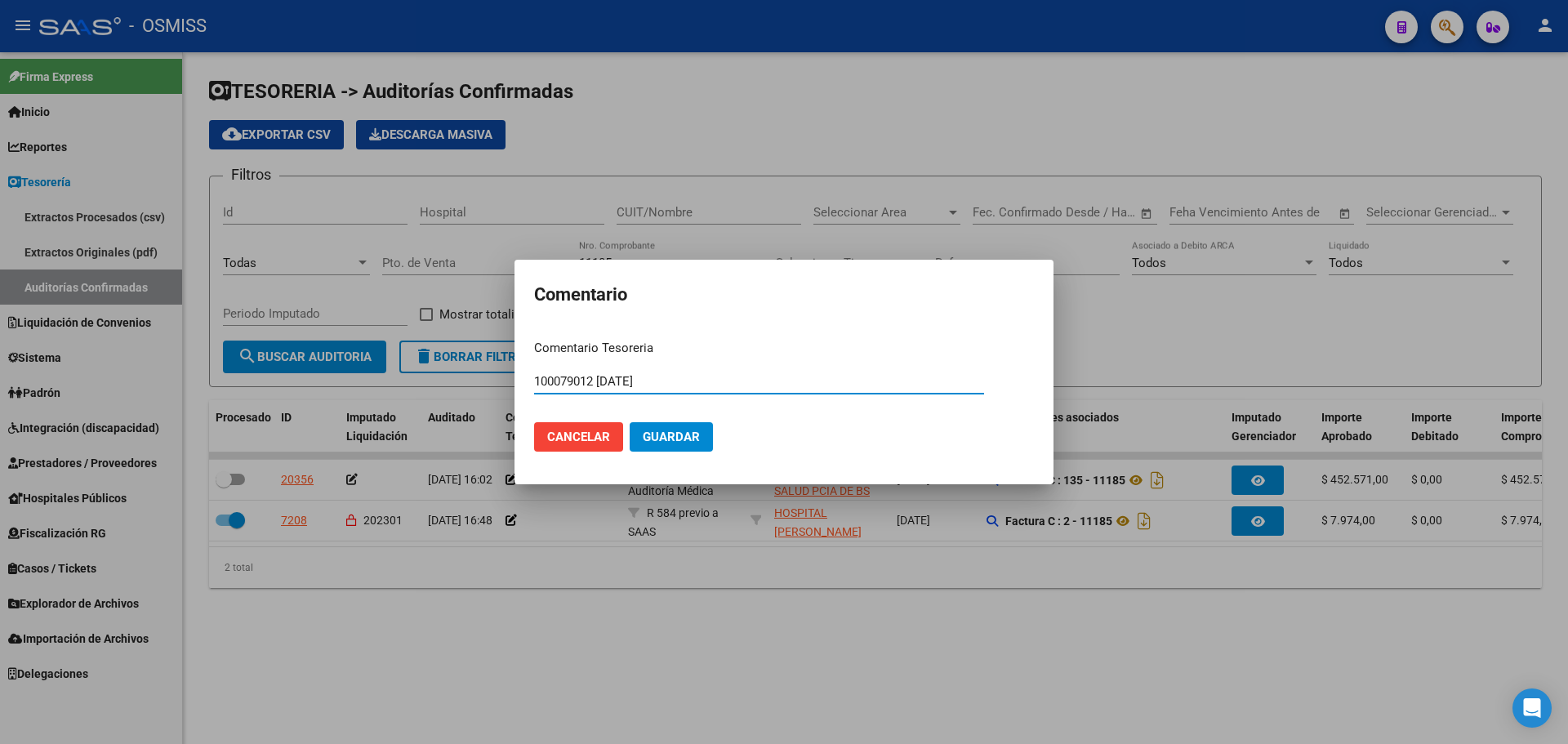
type input "100079012 [DATE]"
click at [634, 439] on button "Guardar" at bounding box center [671, 436] width 83 height 30
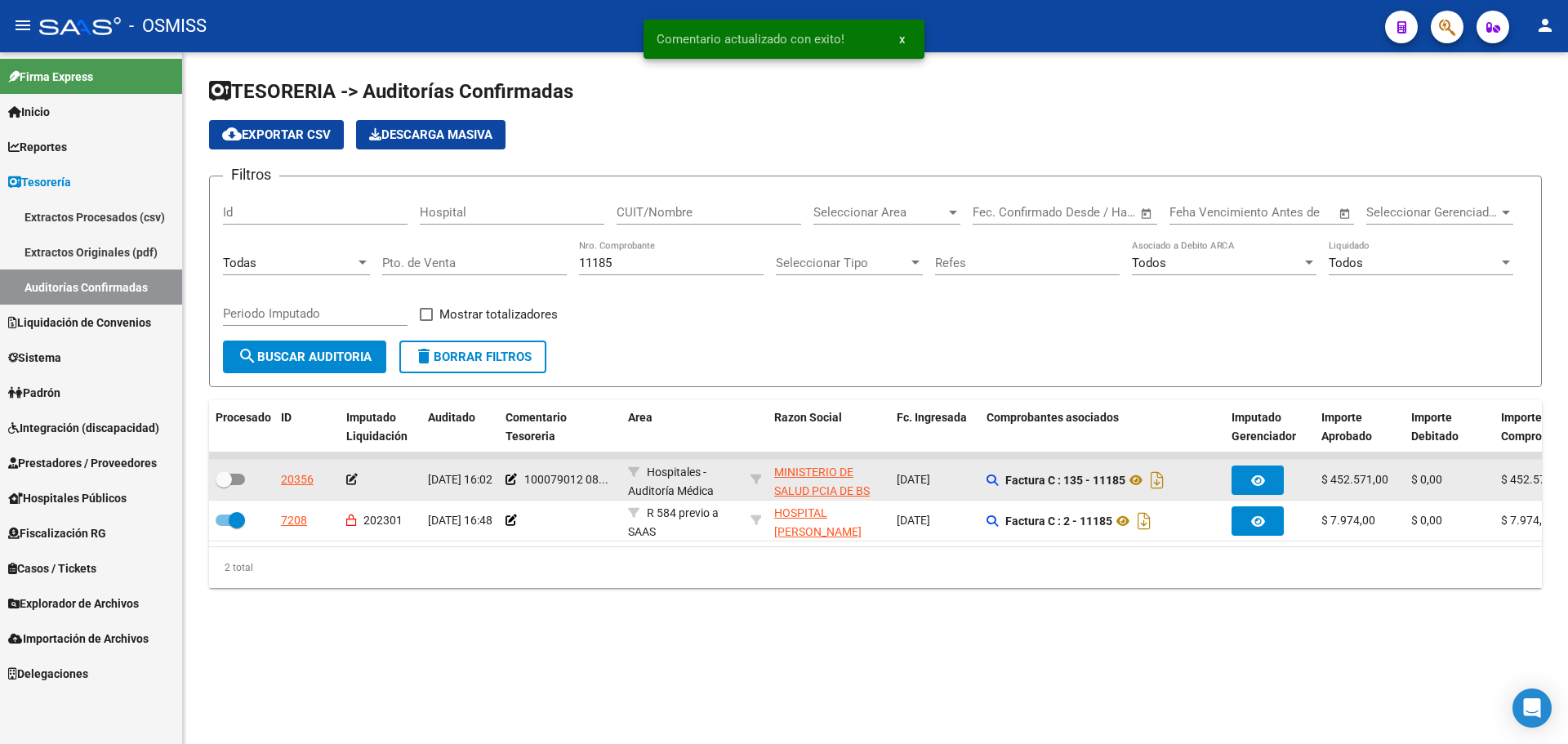
click at [354, 475] on icon at bounding box center [352, 479] width 11 height 11
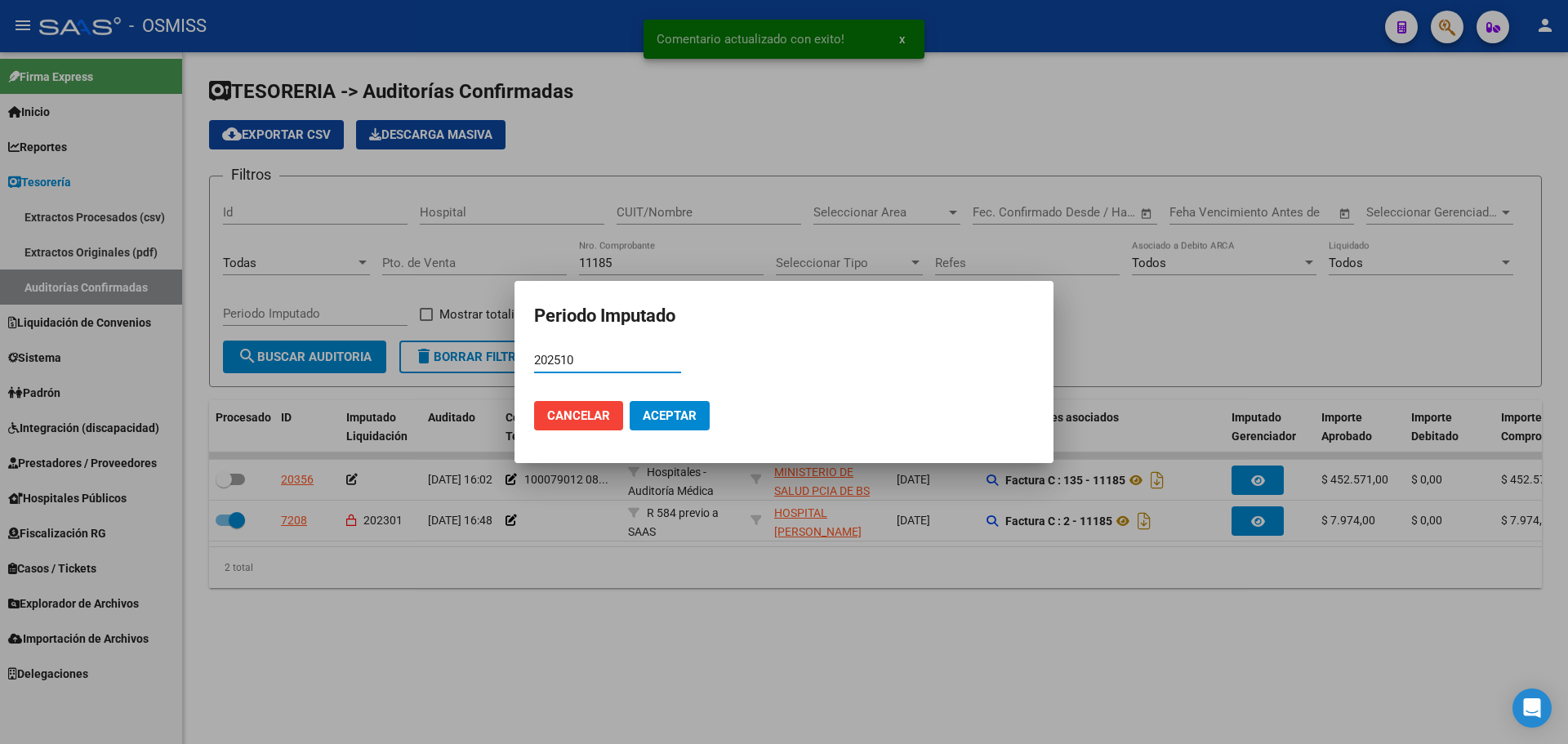
type input "202510"
click at [659, 415] on span "Aceptar" at bounding box center [670, 415] width 53 height 14
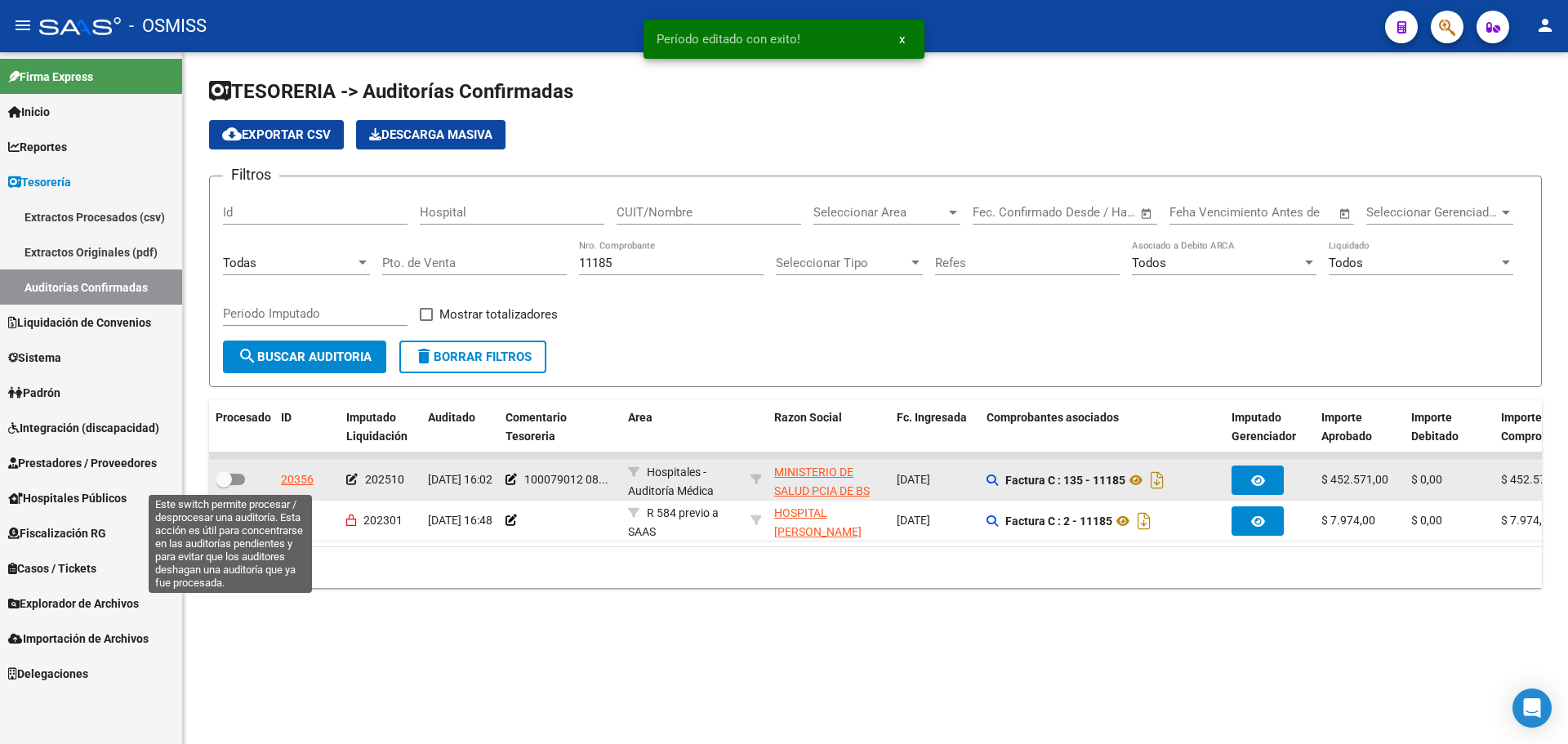
click at [240, 485] on label at bounding box center [230, 479] width 30 height 20
click at [224, 485] on input "checkbox" at bounding box center [223, 485] width 1 height 1
checkbox input "true"
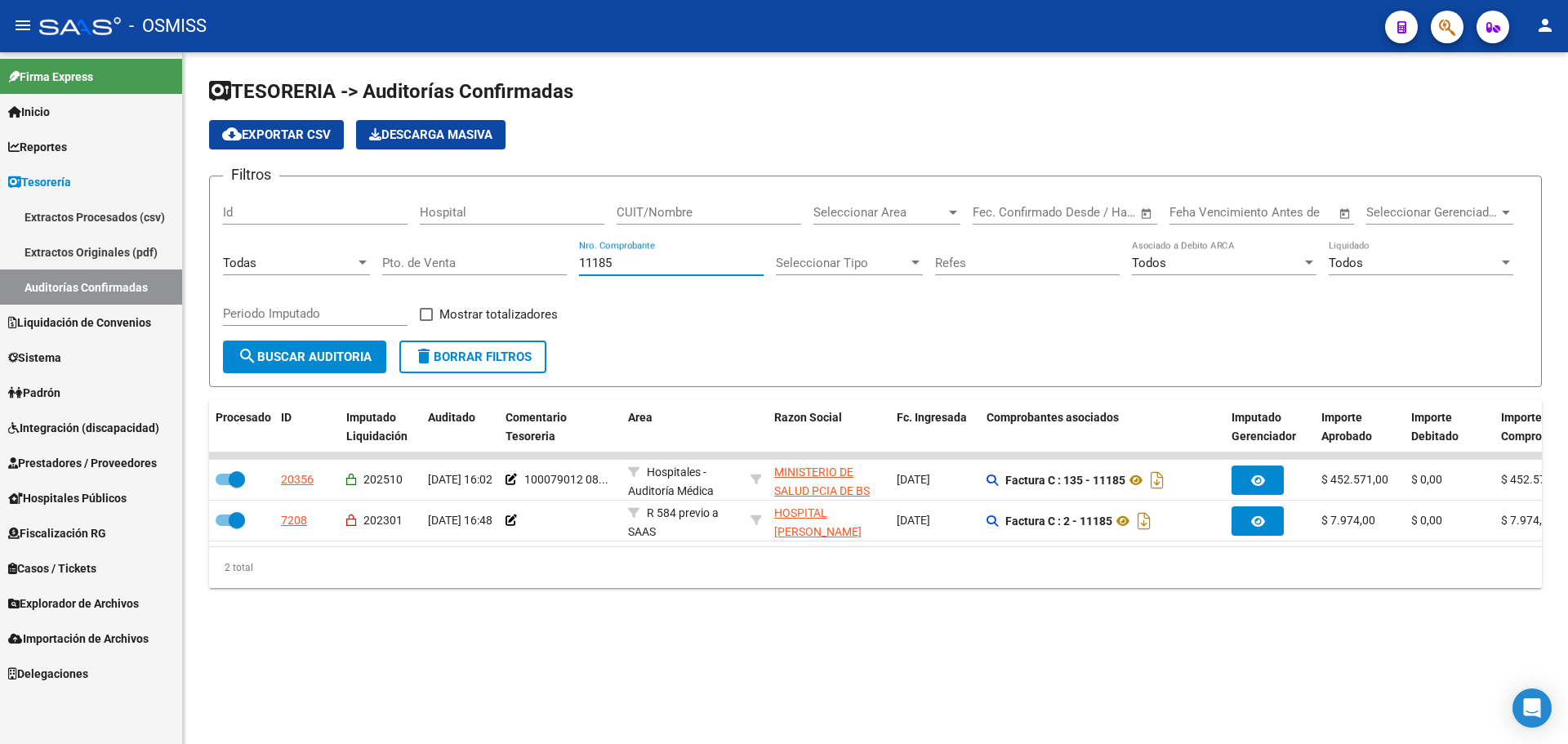
drag, startPoint x: 675, startPoint y: 266, endPoint x: 0, endPoint y: 287, distance: 675.3
click at [0, 286] on mat-sidenav-container "Firma Express Inicio Calendario SSS Instructivos Contacto OS Reportes Ingresos …" at bounding box center [784, 398] width 1568 height 692
type input "18908"
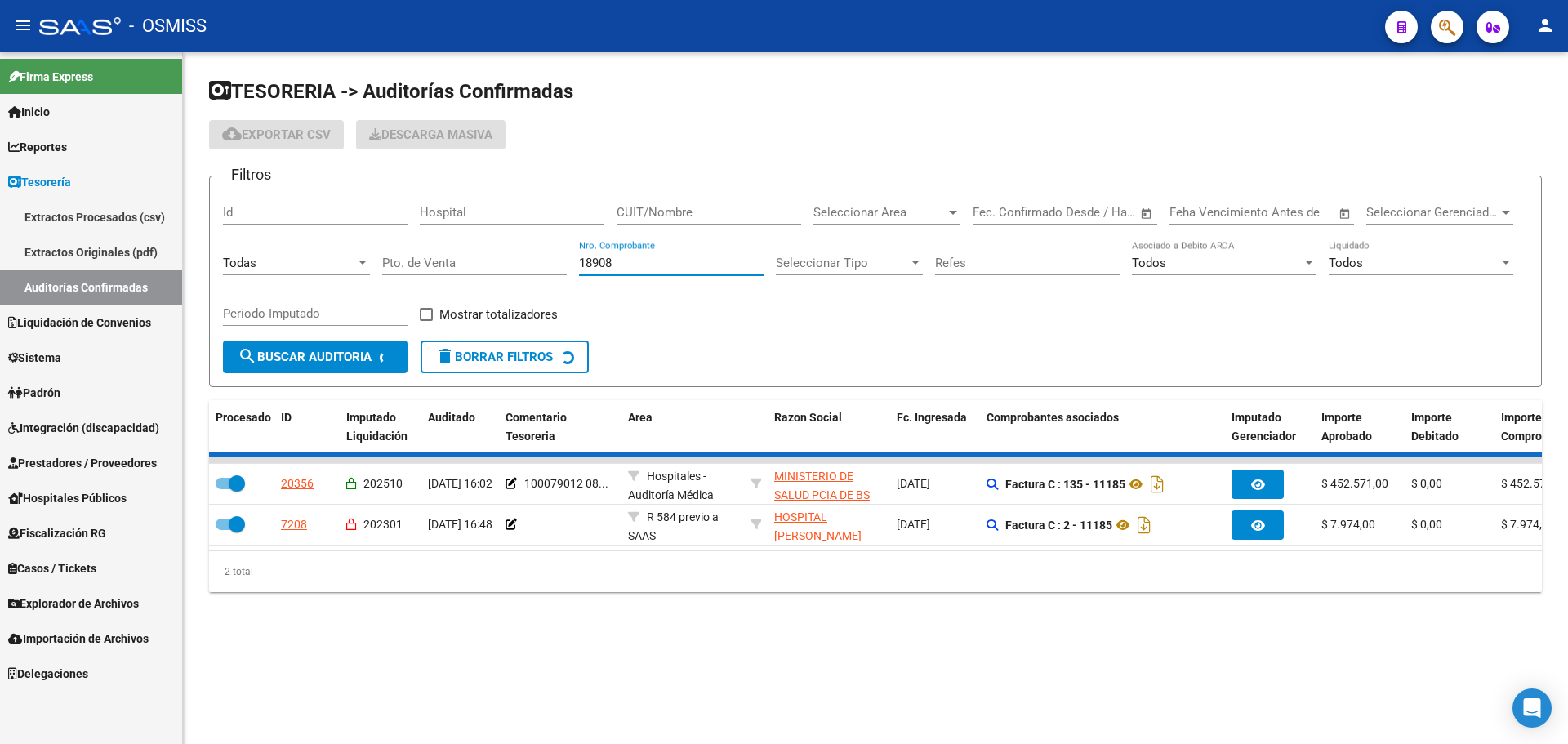
checkbox input "false"
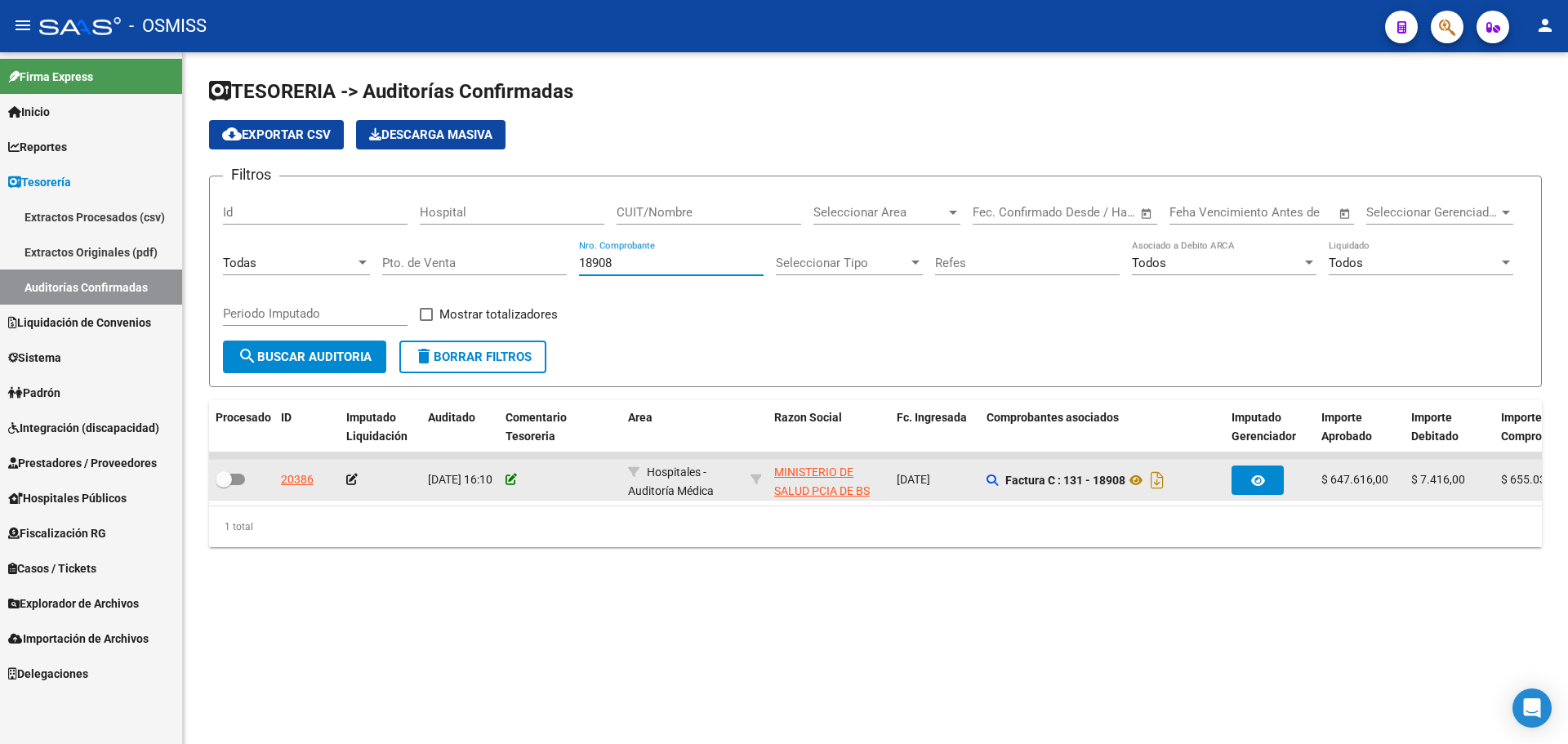
type input "18908"
click at [515, 478] on icon at bounding box center [512, 479] width 11 height 11
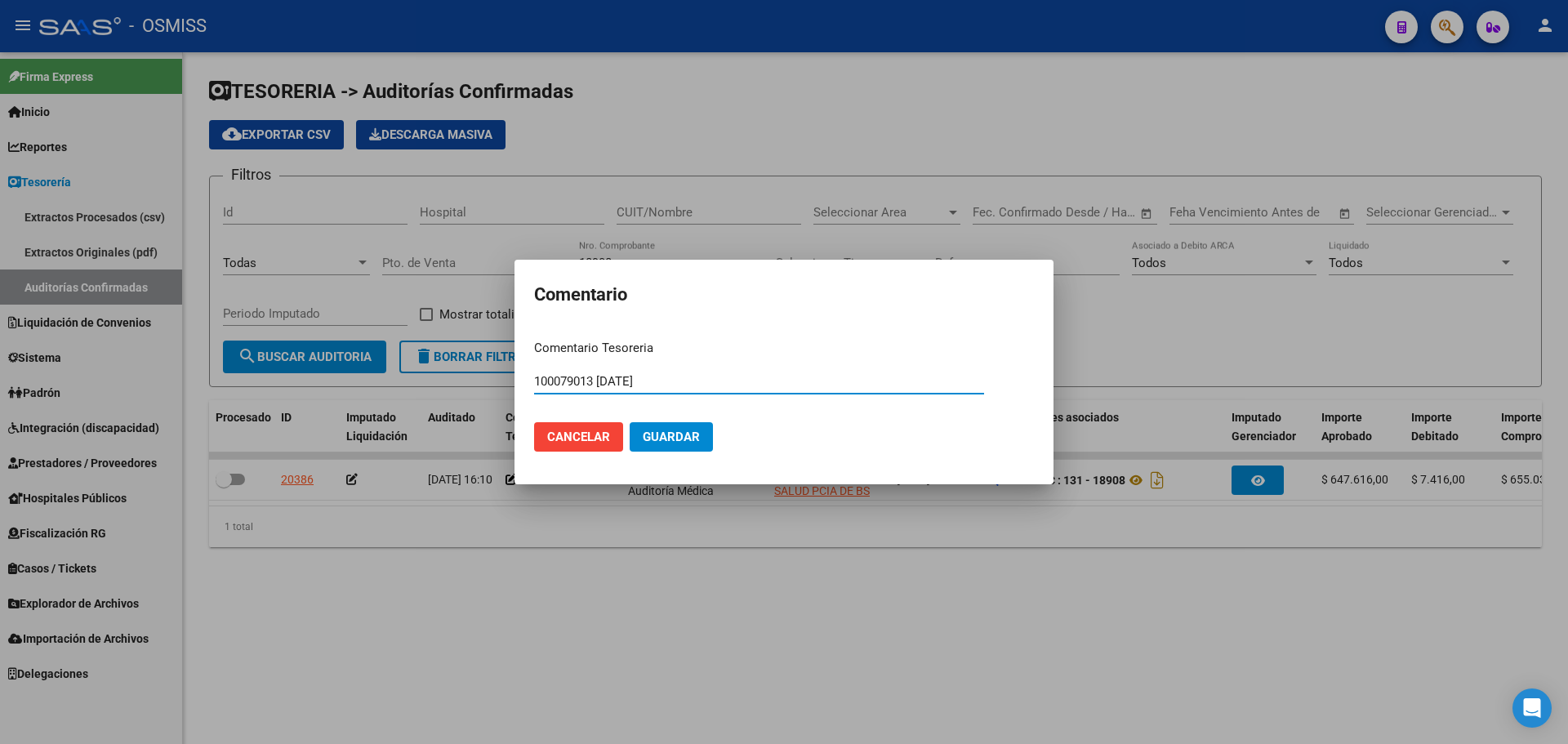
type input "100079013 [DATE]"
click at [688, 437] on span "Guardar" at bounding box center [672, 436] width 57 height 14
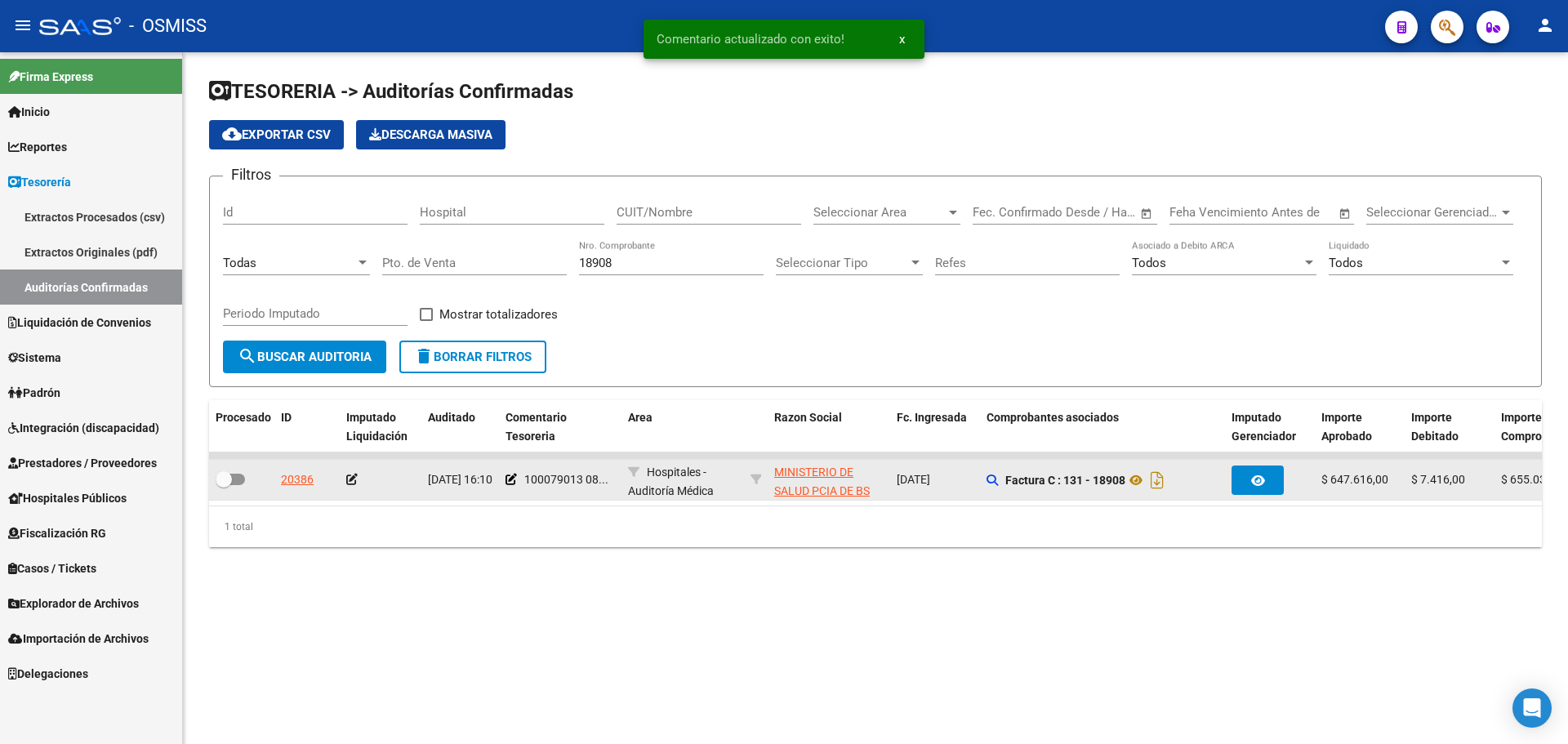
click at [350, 479] on icon at bounding box center [352, 479] width 11 height 11
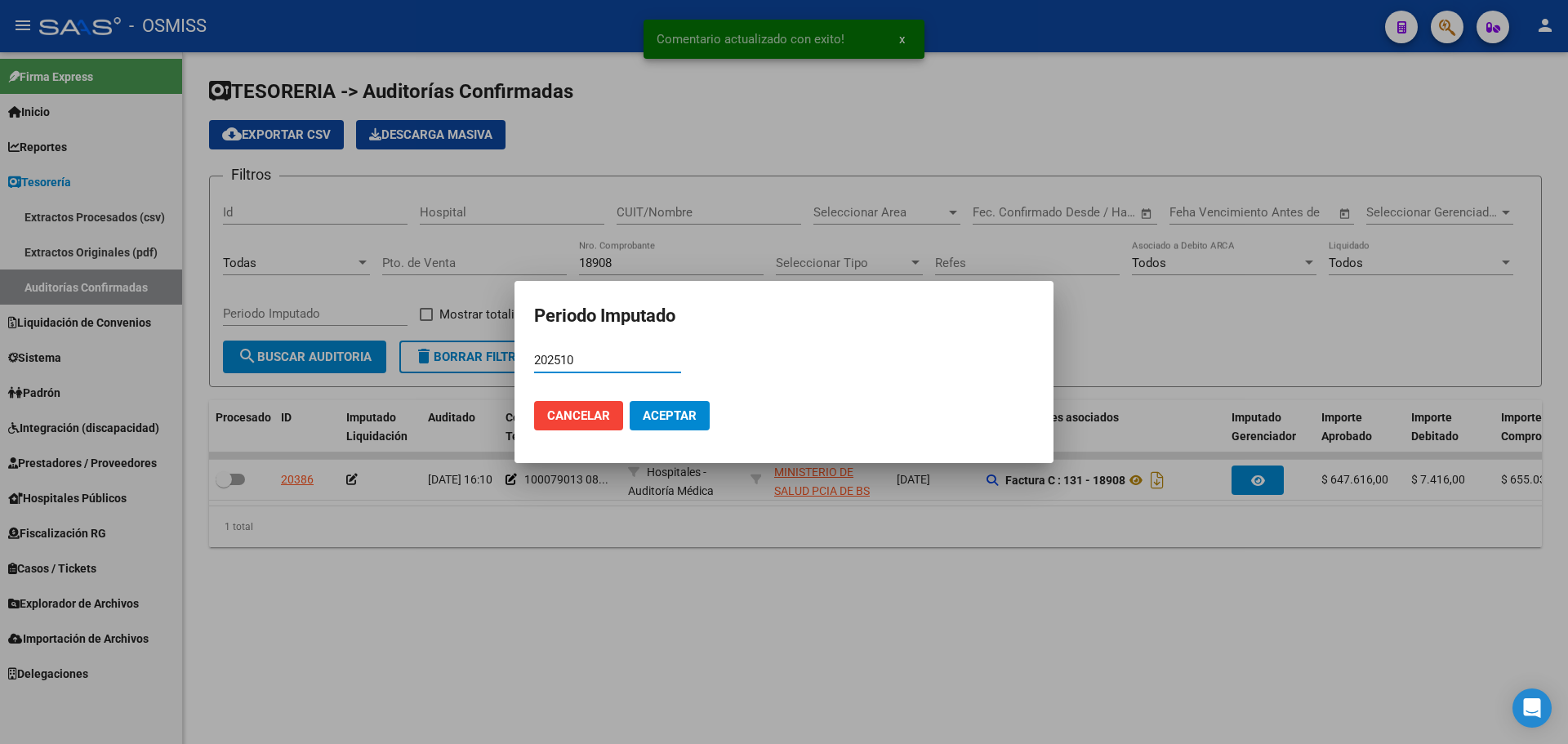
type input "202510"
click at [656, 423] on button "Aceptar" at bounding box center [670, 415] width 80 height 30
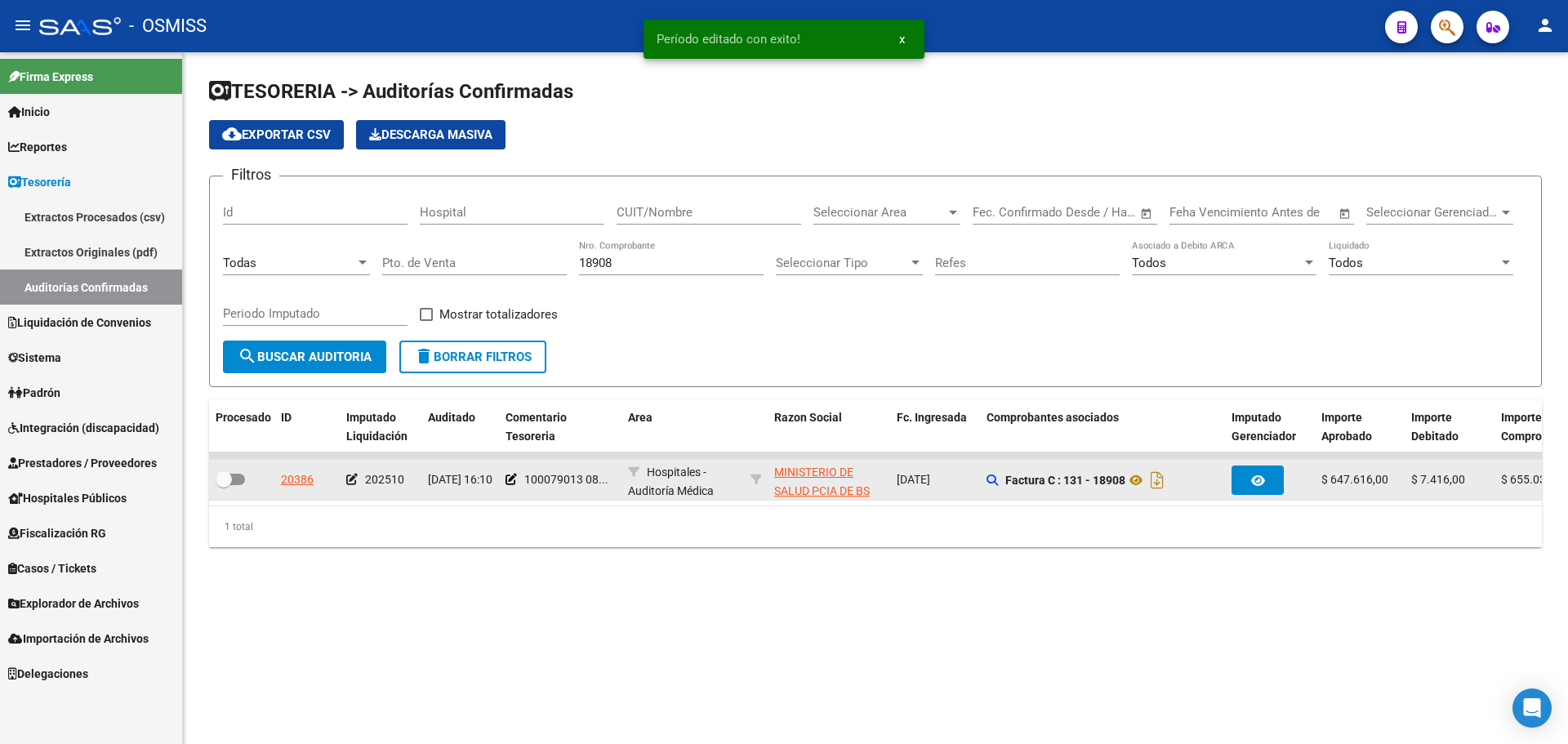
click at [245, 475] on div at bounding box center [241, 480] width 52 height 21
click at [240, 476] on span at bounding box center [230, 479] width 30 height 11
click at [224, 485] on input "checkbox" at bounding box center [223, 485] width 1 height 1
checkbox input "true"
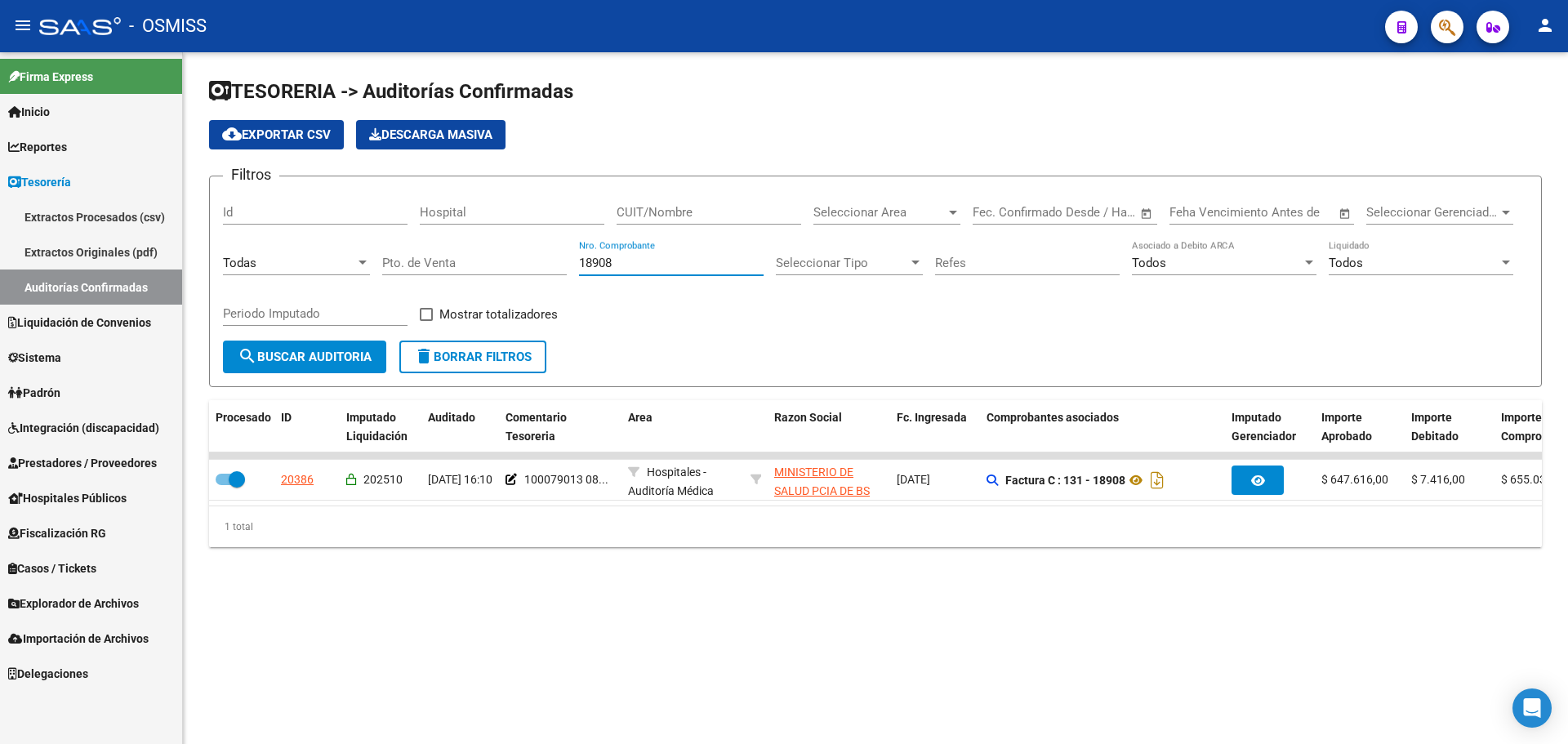
drag, startPoint x: 635, startPoint y: 262, endPoint x: 429, endPoint y: 252, distance: 206.2
click at [450, 252] on div "Filtros Id Hospital CUIT/Nombre Seleccionar Area Seleccionar Area Fecha inicio …" at bounding box center [876, 265] width 1306 height 151
type input "12087"
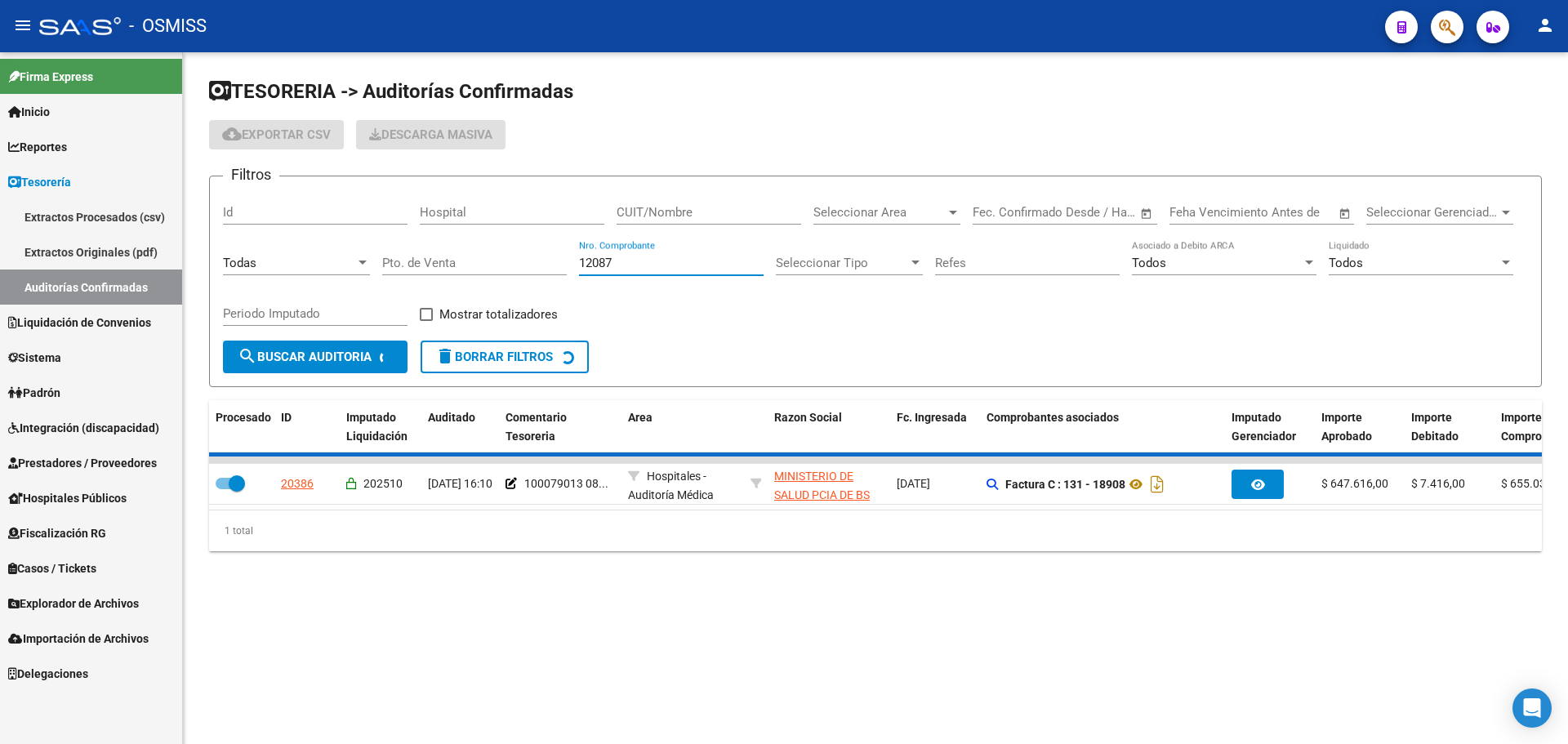
checkbox input "false"
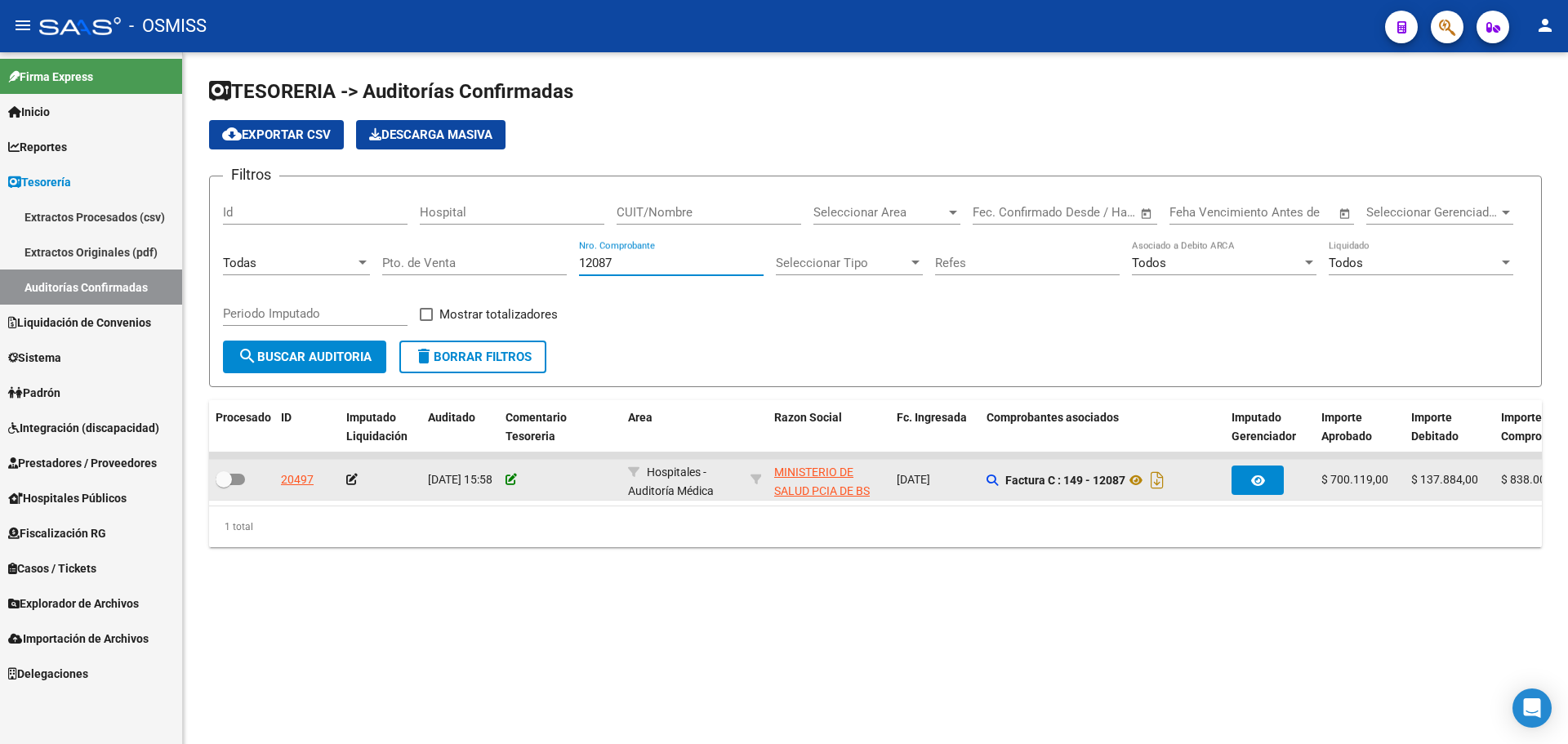
type input "12087"
click at [510, 482] on icon at bounding box center [512, 479] width 11 height 11
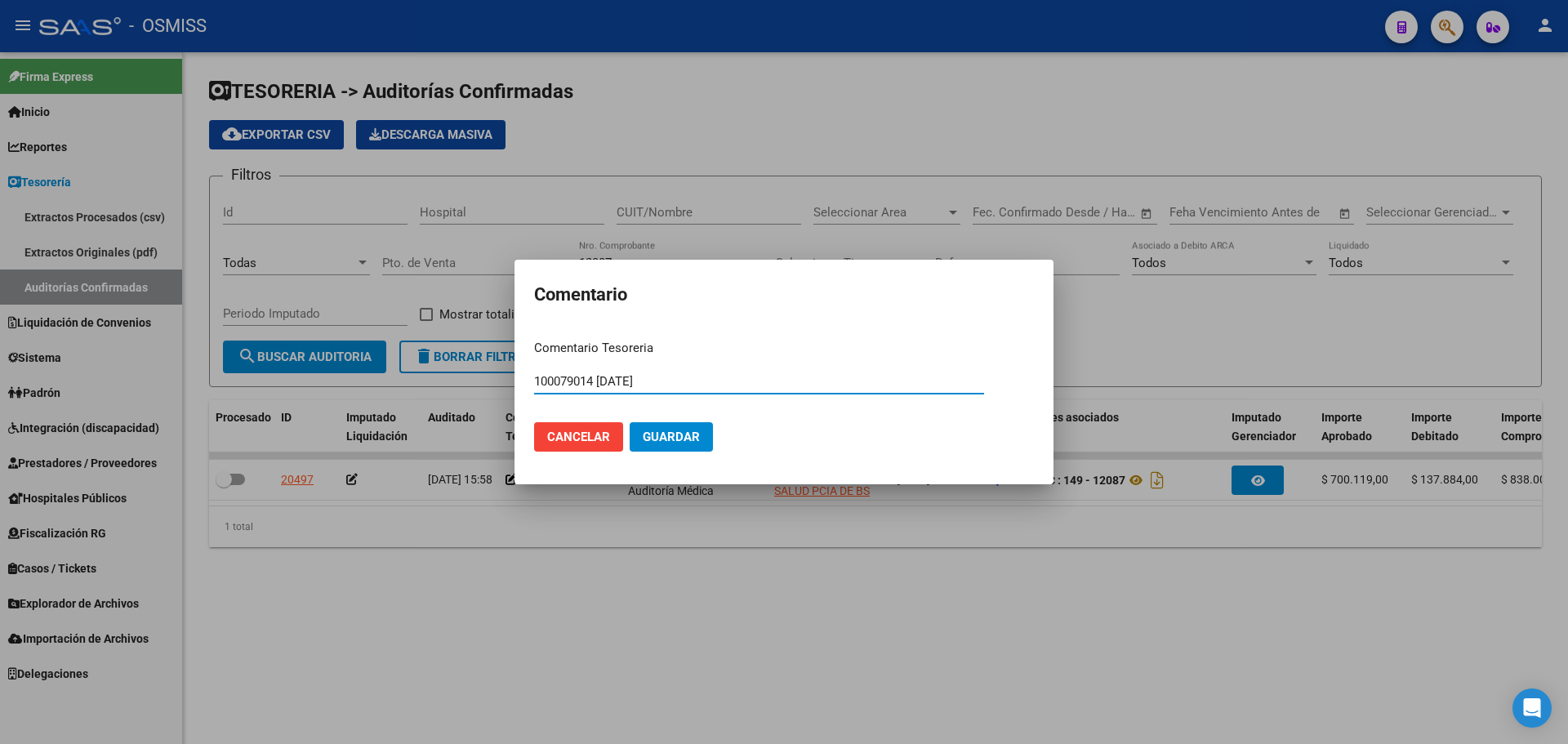
drag, startPoint x: 690, startPoint y: 378, endPoint x: 260, endPoint y: 362, distance: 430.3
click at [260, 362] on div "Comentario Comentario Tesoreria 100079014 [DATE] Ingresar el comentario Cancela…" at bounding box center [784, 372] width 1568 height 744
type input "100079014 [DATE]"
click at [688, 443] on span "Guardar" at bounding box center [672, 436] width 57 height 14
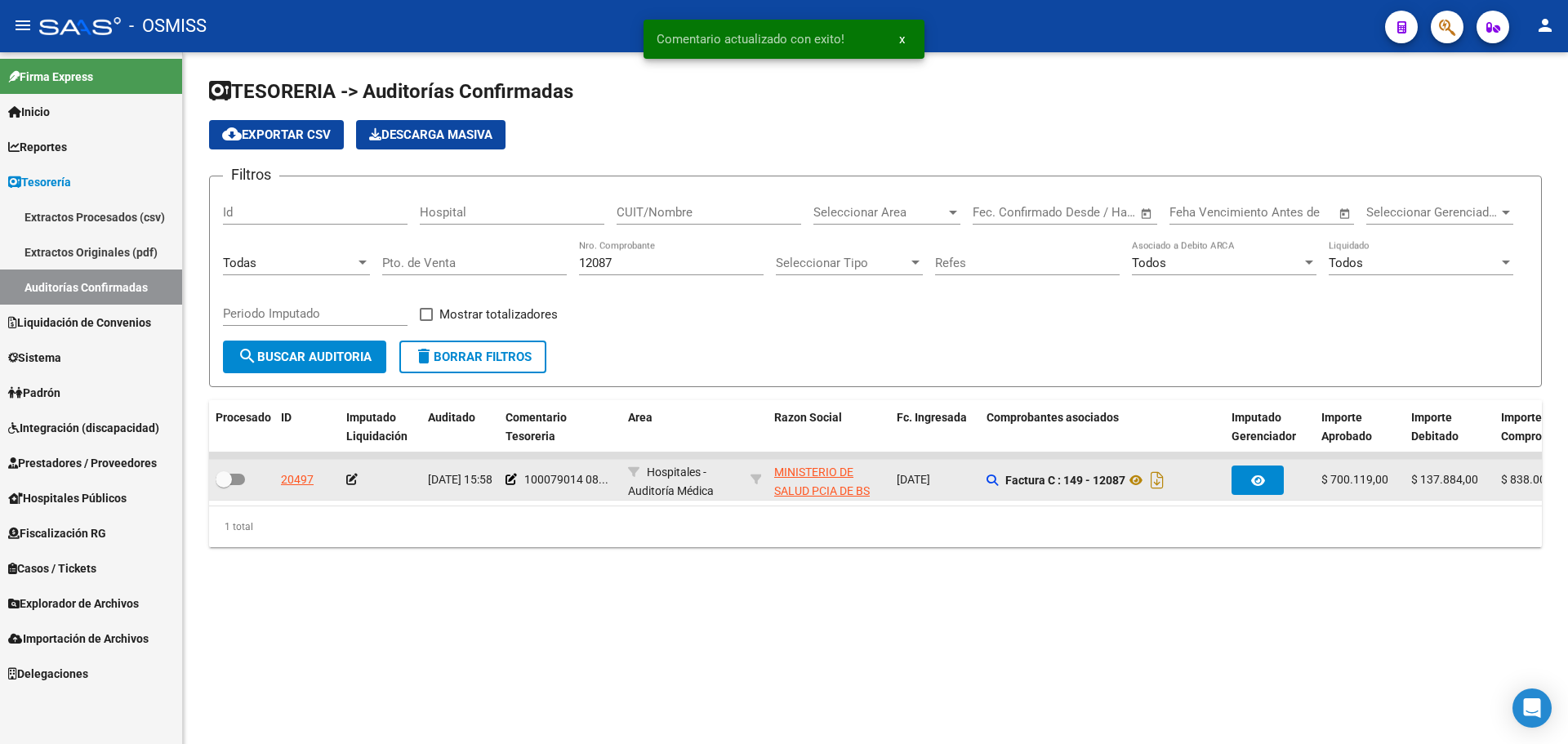
click at [354, 469] on datatable-body-cell at bounding box center [381, 480] width 82 height 40
click at [347, 482] on icon at bounding box center [352, 479] width 11 height 11
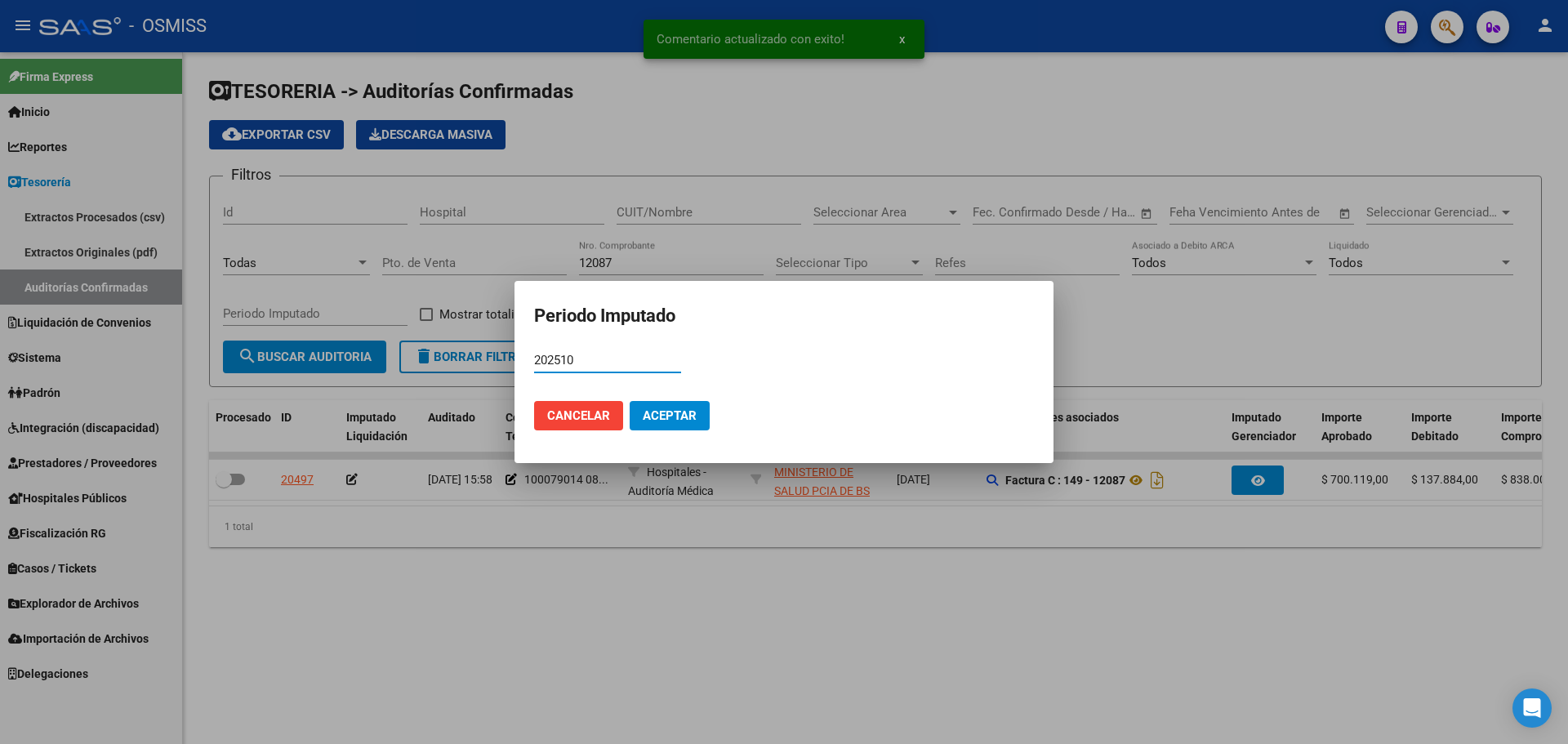
type input "202510"
drag, startPoint x: 663, startPoint y: 422, endPoint x: 672, endPoint y: 422, distance: 9.0
click at [672, 422] on span "Aceptar" at bounding box center [670, 415] width 53 height 14
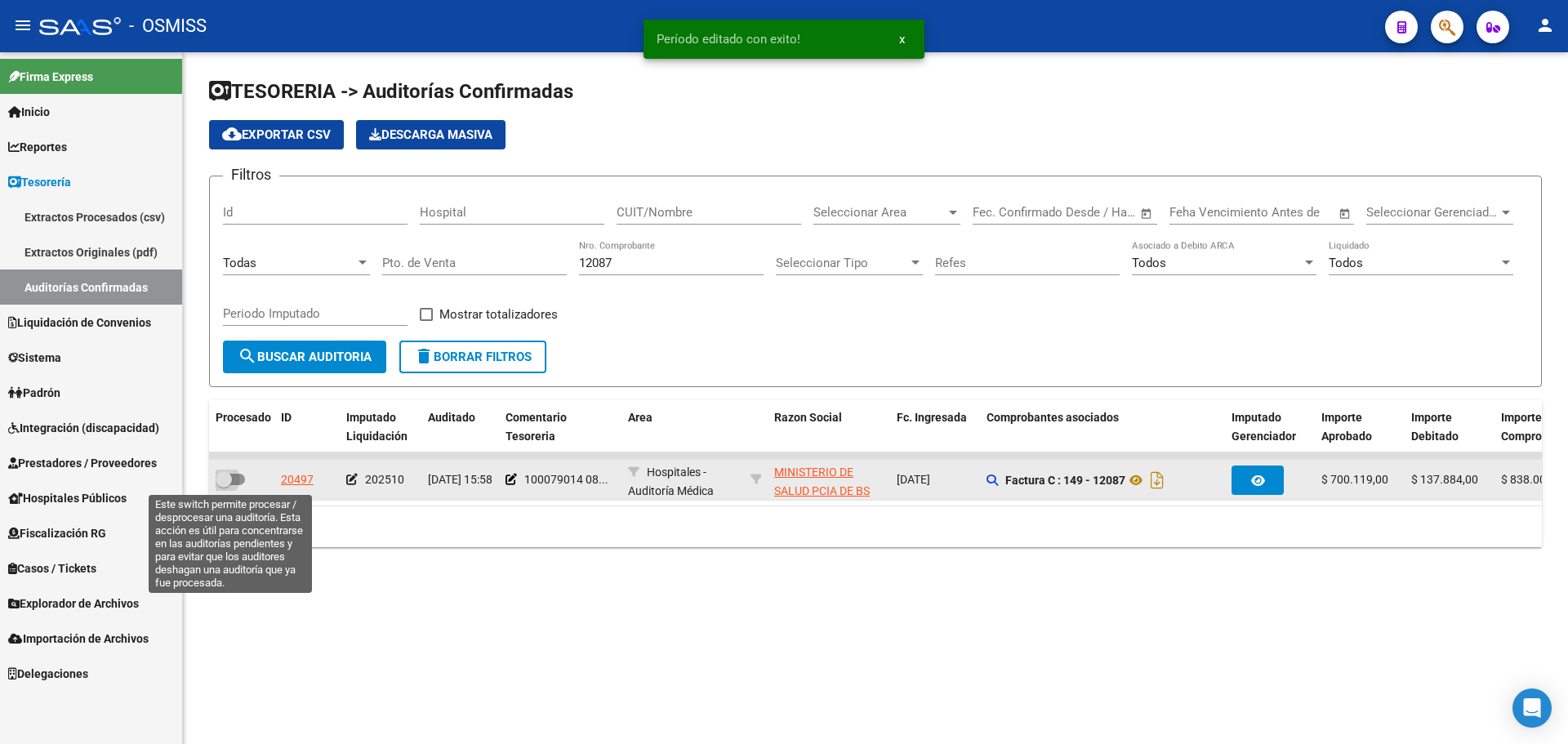
click at [229, 483] on span at bounding box center [223, 479] width 16 height 16
click at [224, 485] on input "checkbox" at bounding box center [223, 485] width 1 height 1
checkbox input "true"
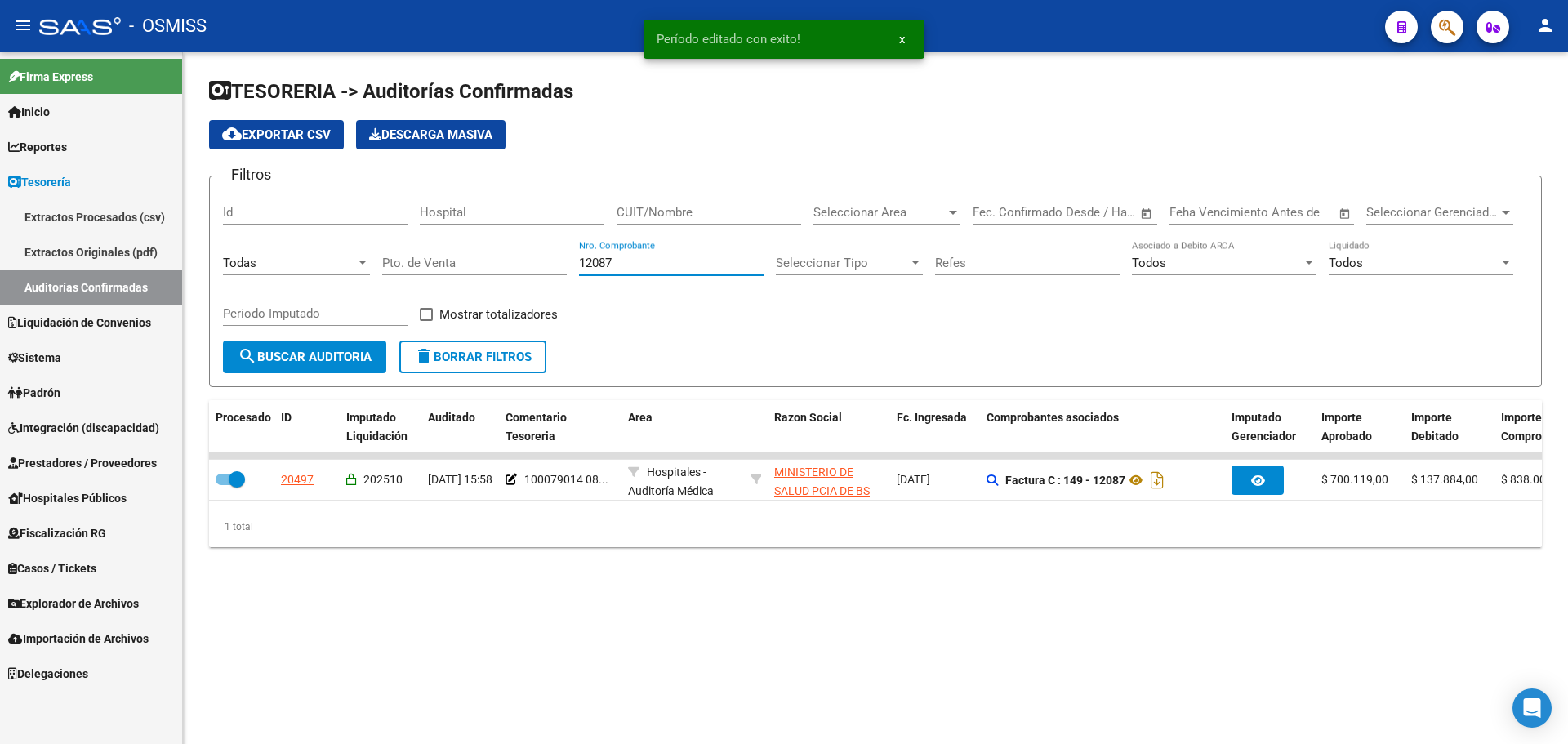
drag, startPoint x: 638, startPoint y: 263, endPoint x: 356, endPoint y: 261, distance: 282.0
click at [356, 261] on div "Filtros Id Hospital CUIT/Nombre Seleccionar Area Seleccionar Area Fecha inicio …" at bounding box center [876, 265] width 1306 height 151
type input "12092"
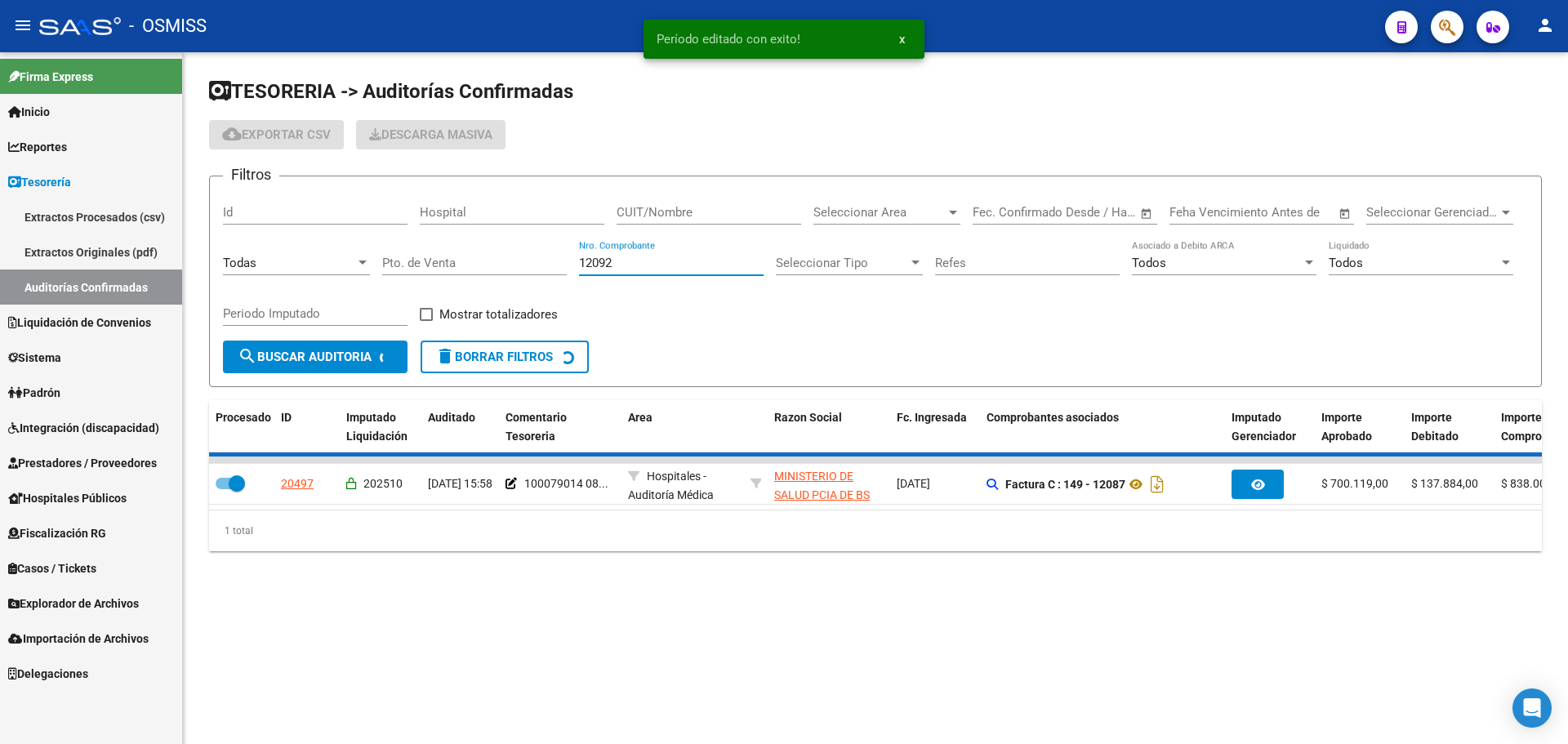
checkbox input "false"
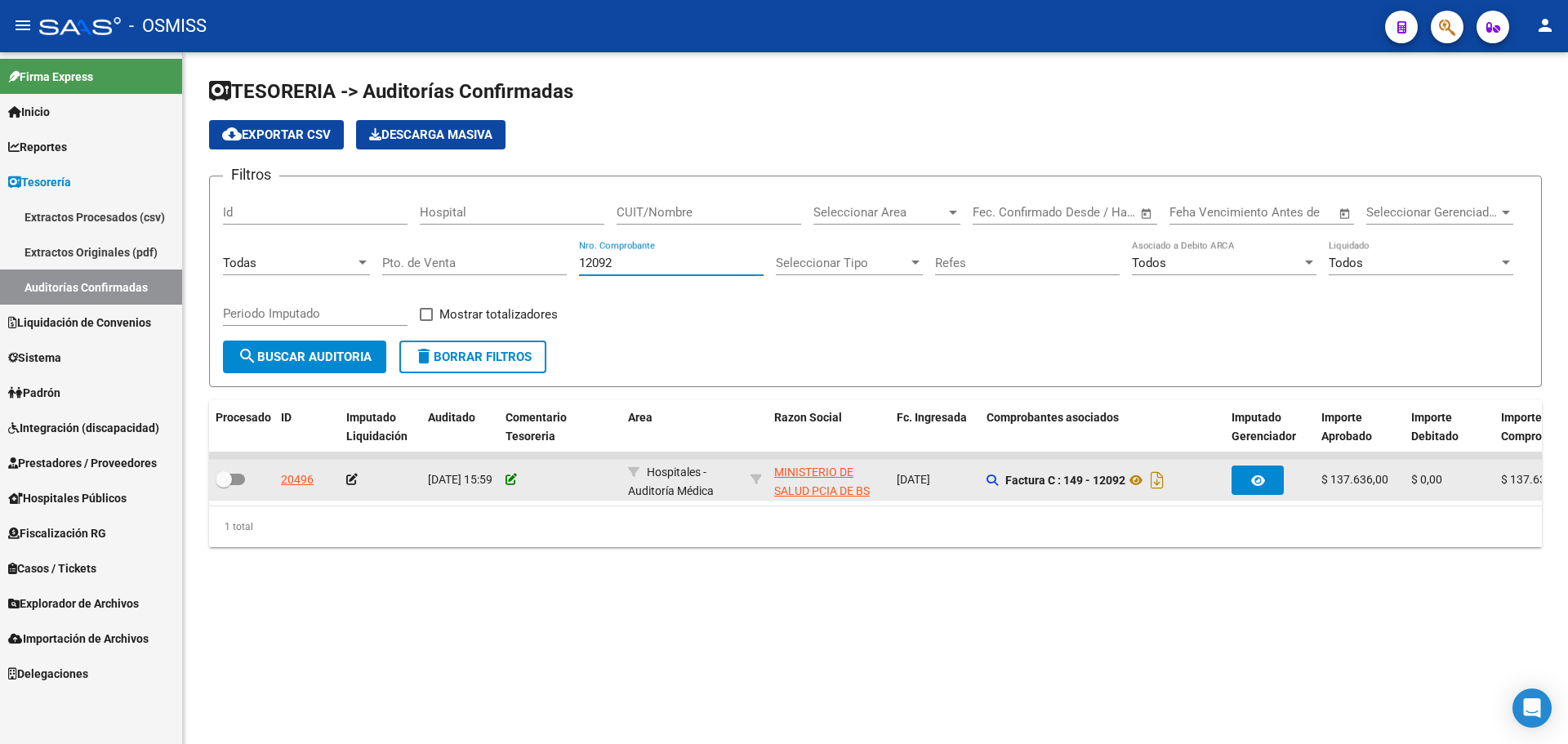
type input "12092"
click at [508, 479] on icon at bounding box center [512, 479] width 11 height 11
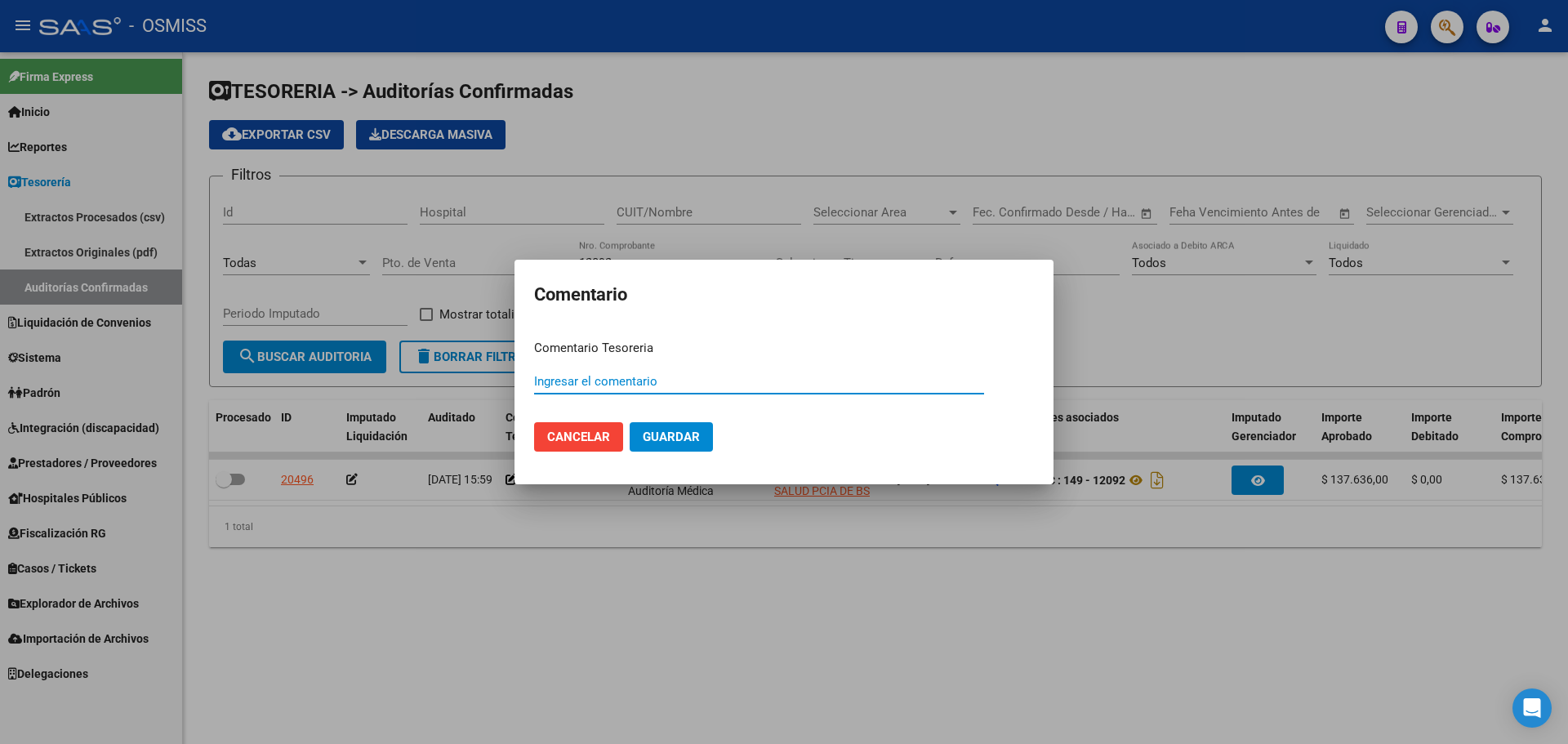
paste input "100079014 [DATE]"
type input "100079014 [DATE]"
click at [709, 426] on button "Guardar" at bounding box center [671, 436] width 83 height 30
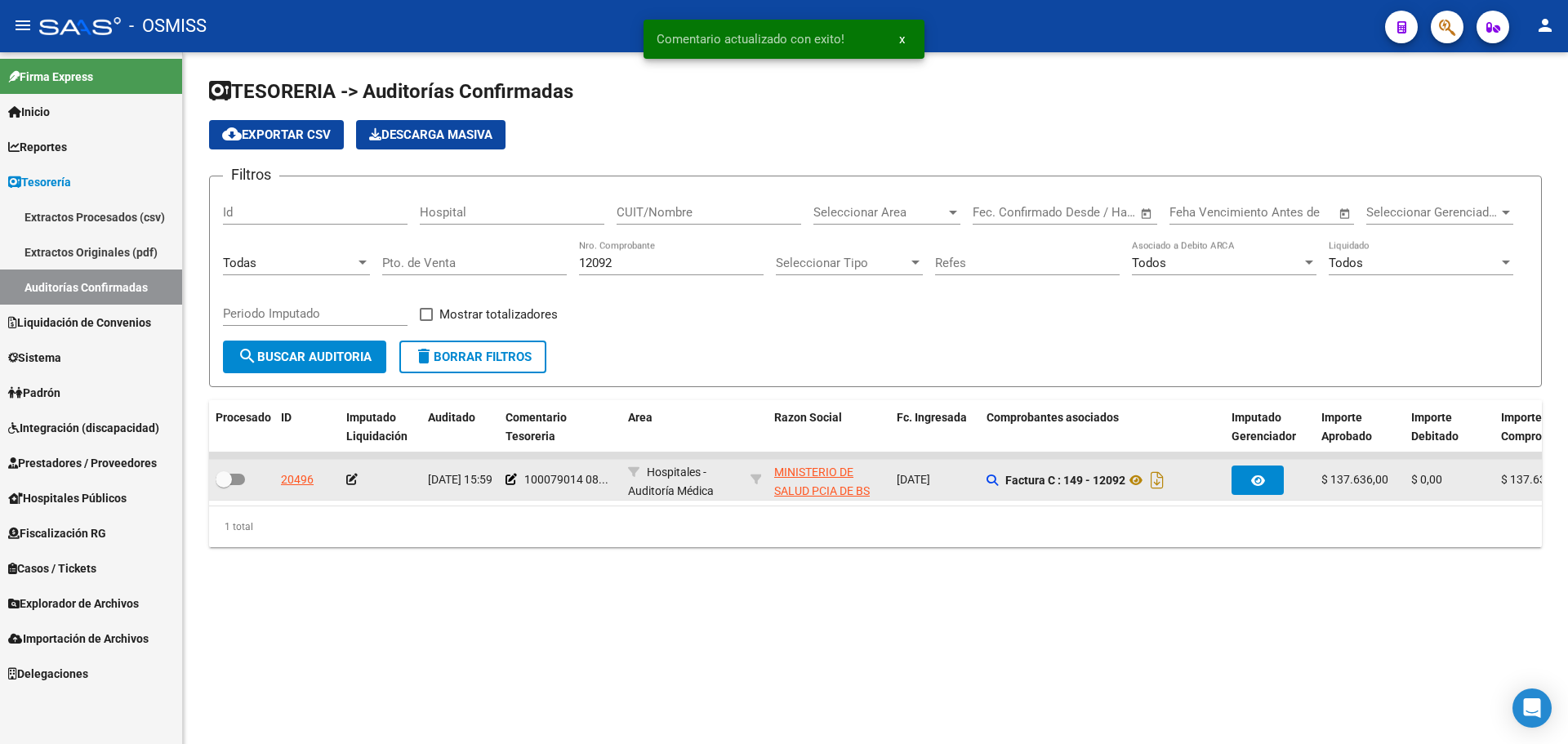
click at [348, 483] on icon at bounding box center [352, 479] width 11 height 11
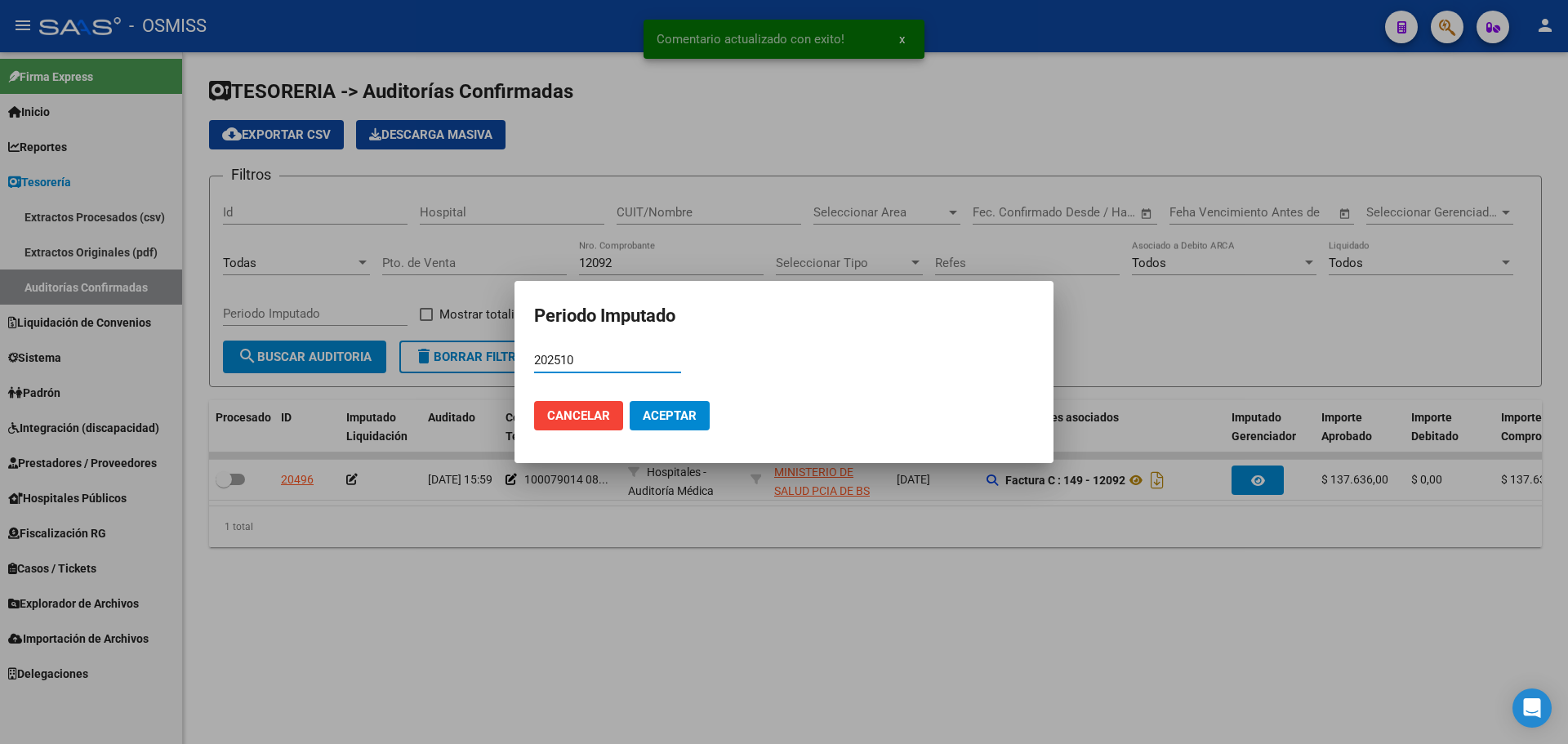
type input "202510"
click at [672, 423] on button "Aceptar" at bounding box center [670, 415] width 80 height 30
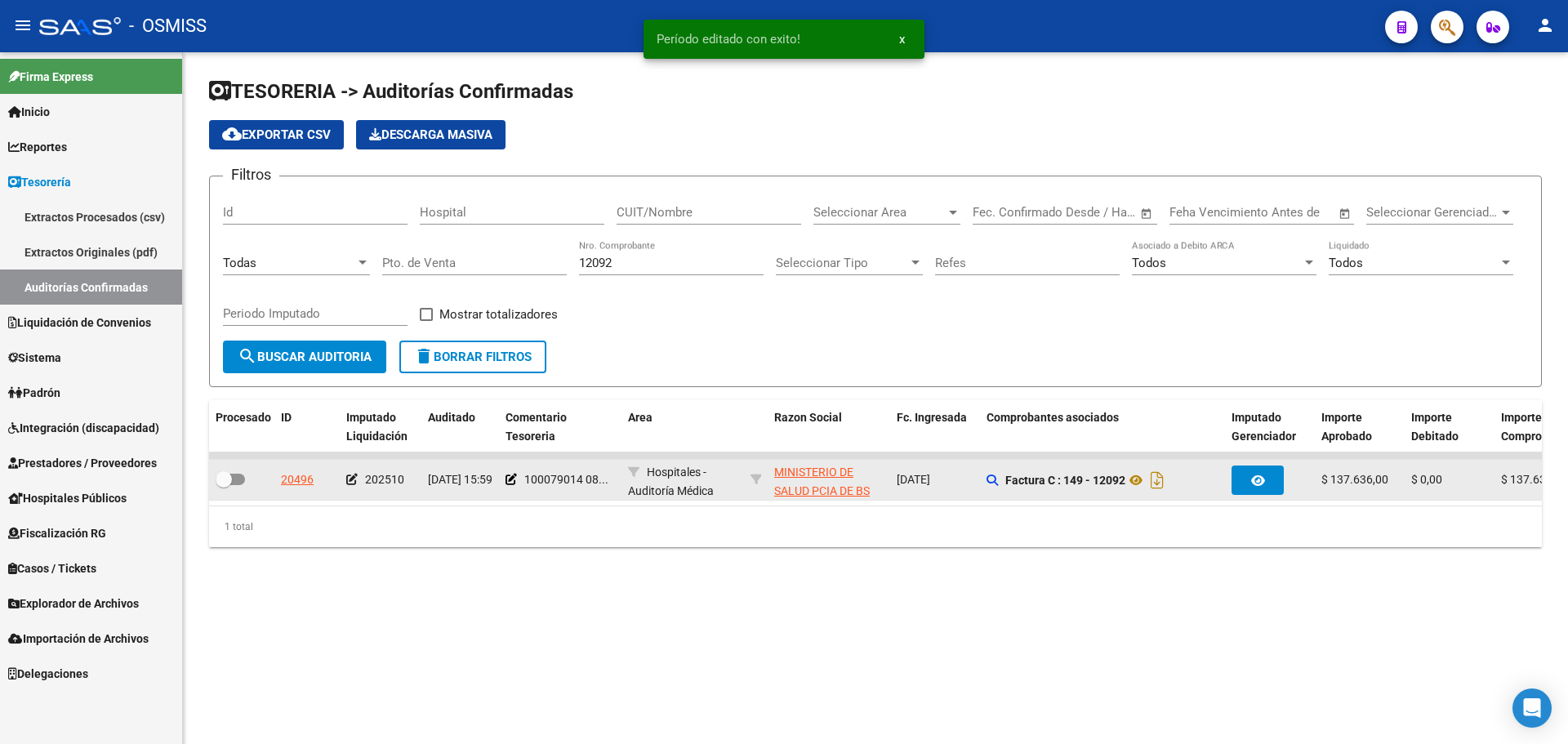
click at [236, 482] on span at bounding box center [230, 479] width 30 height 11
click at [224, 485] on input "checkbox" at bounding box center [223, 485] width 1 height 1
checkbox input "true"
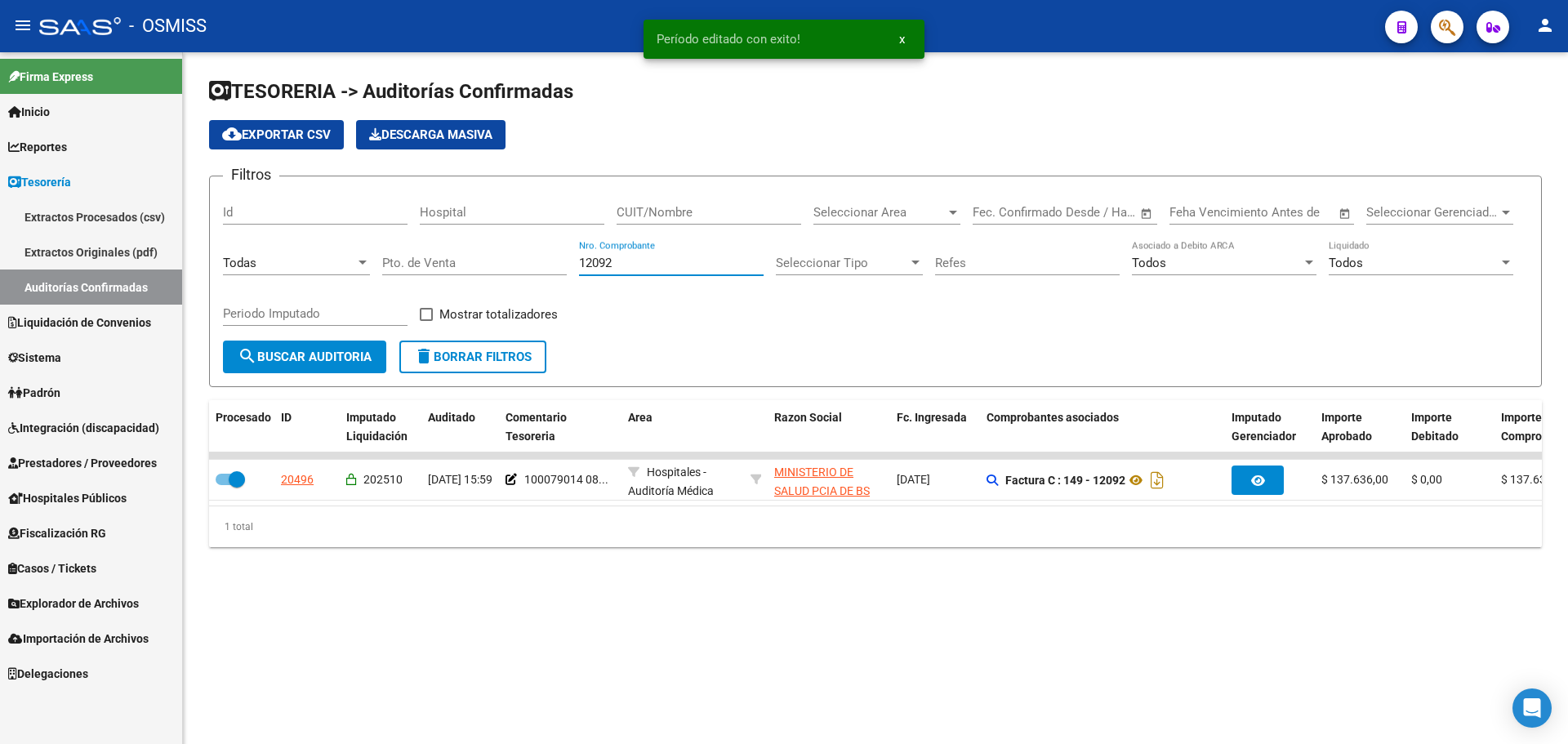
drag, startPoint x: 641, startPoint y: 264, endPoint x: 325, endPoint y: 262, distance: 316.0
click at [325, 262] on div "Filtros Id Hospital CUIT/Nombre Seleccionar Area Seleccionar Area Fecha inicio …" at bounding box center [876, 265] width 1306 height 151
type input "12133"
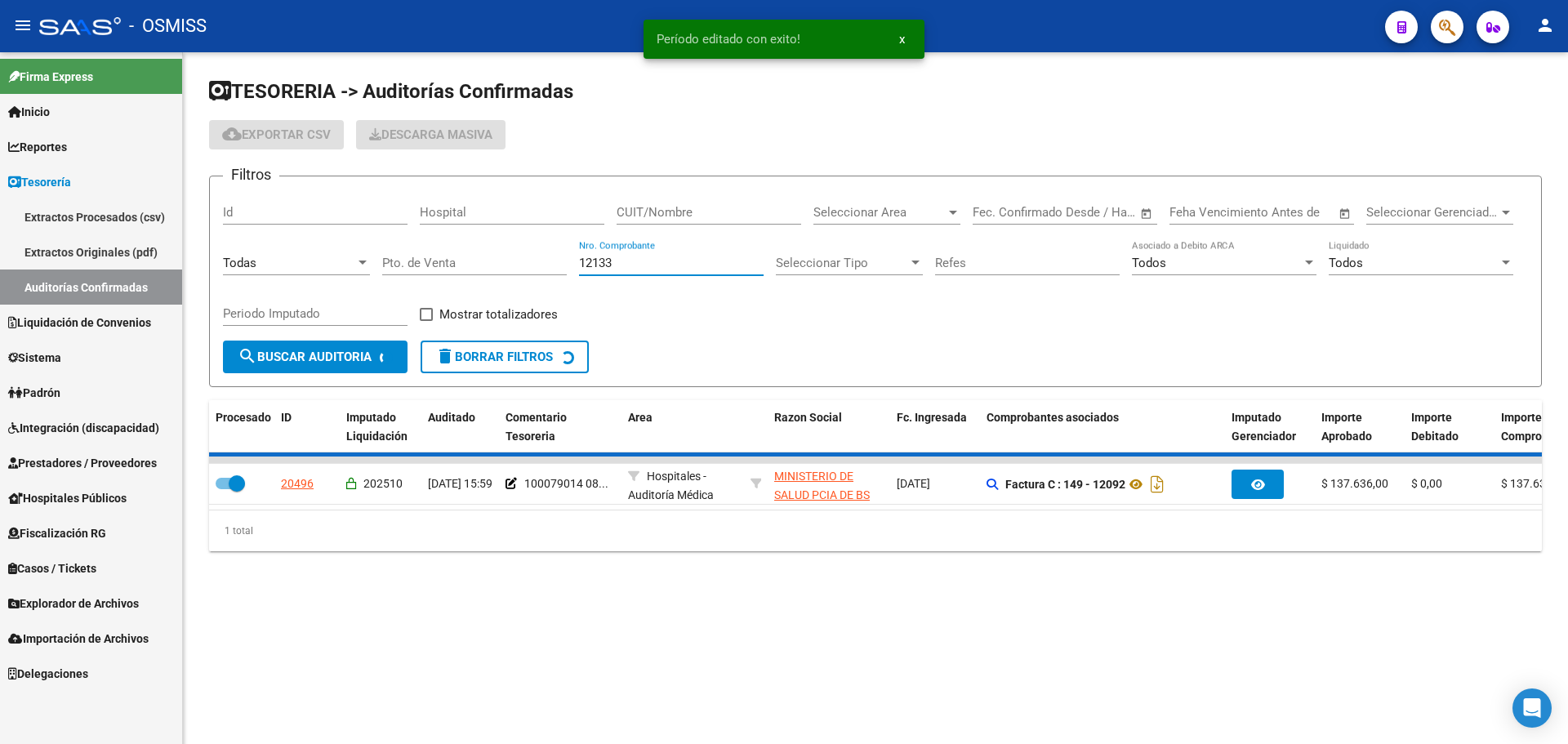
checkbox input "false"
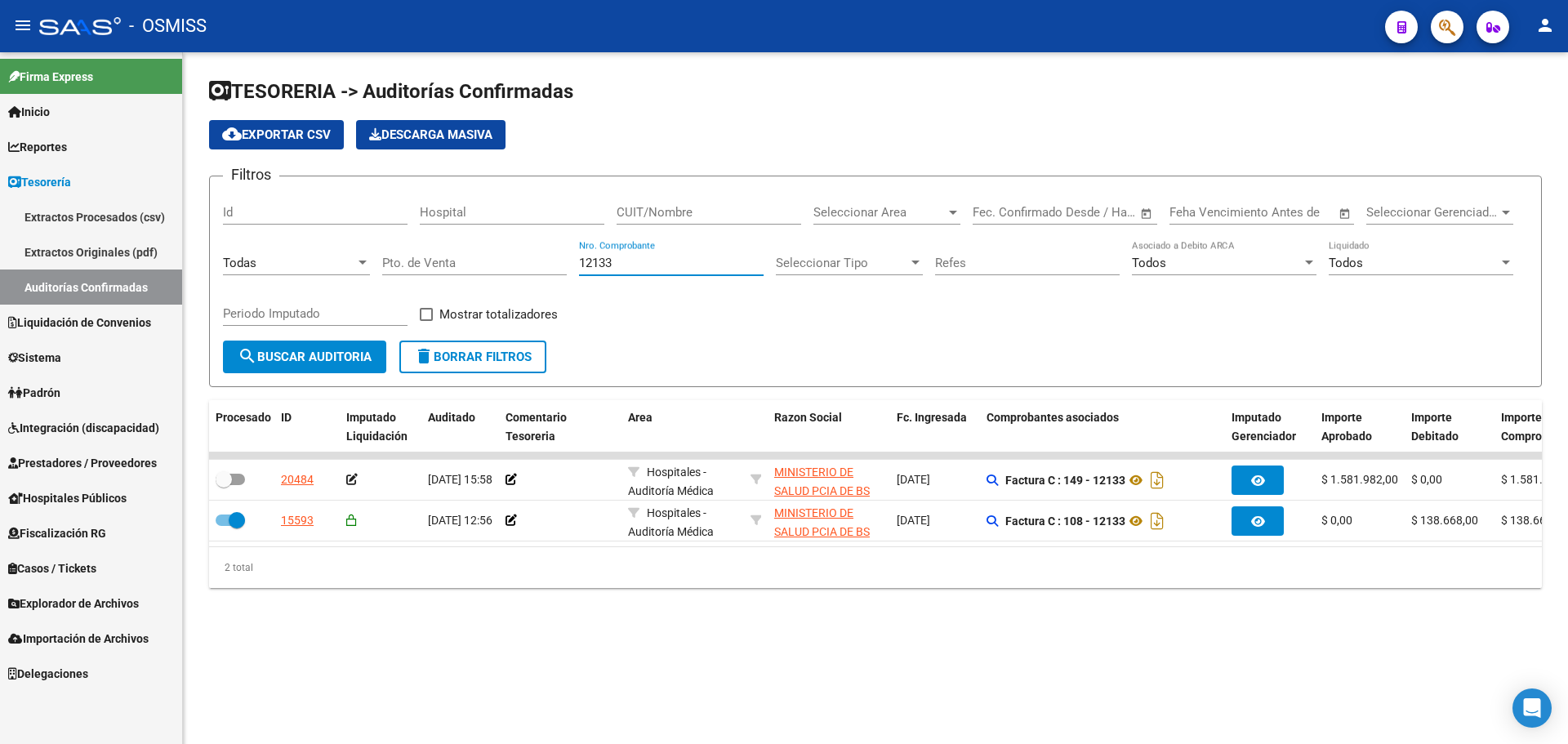
type input "12133"
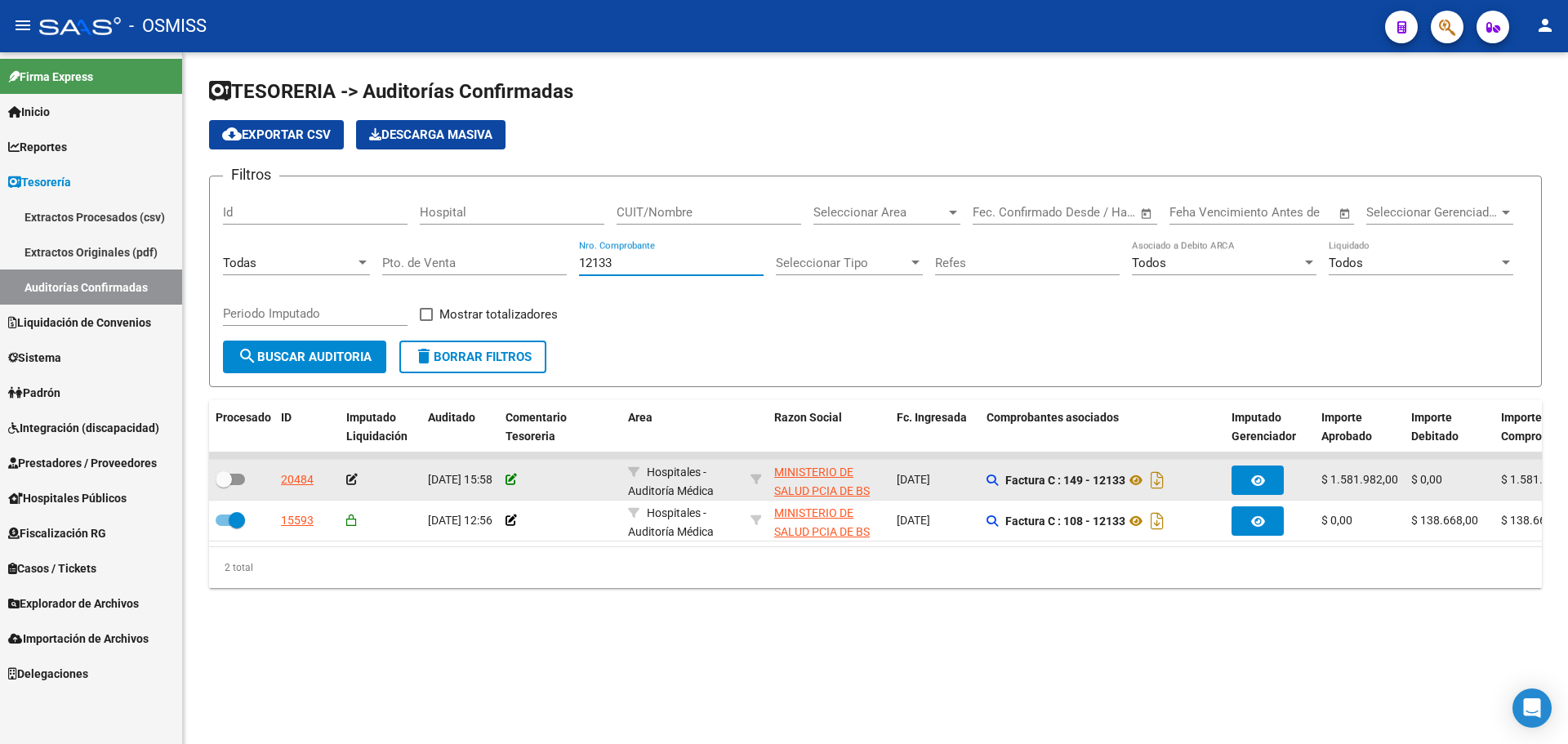
click at [512, 475] on icon at bounding box center [512, 479] width 11 height 11
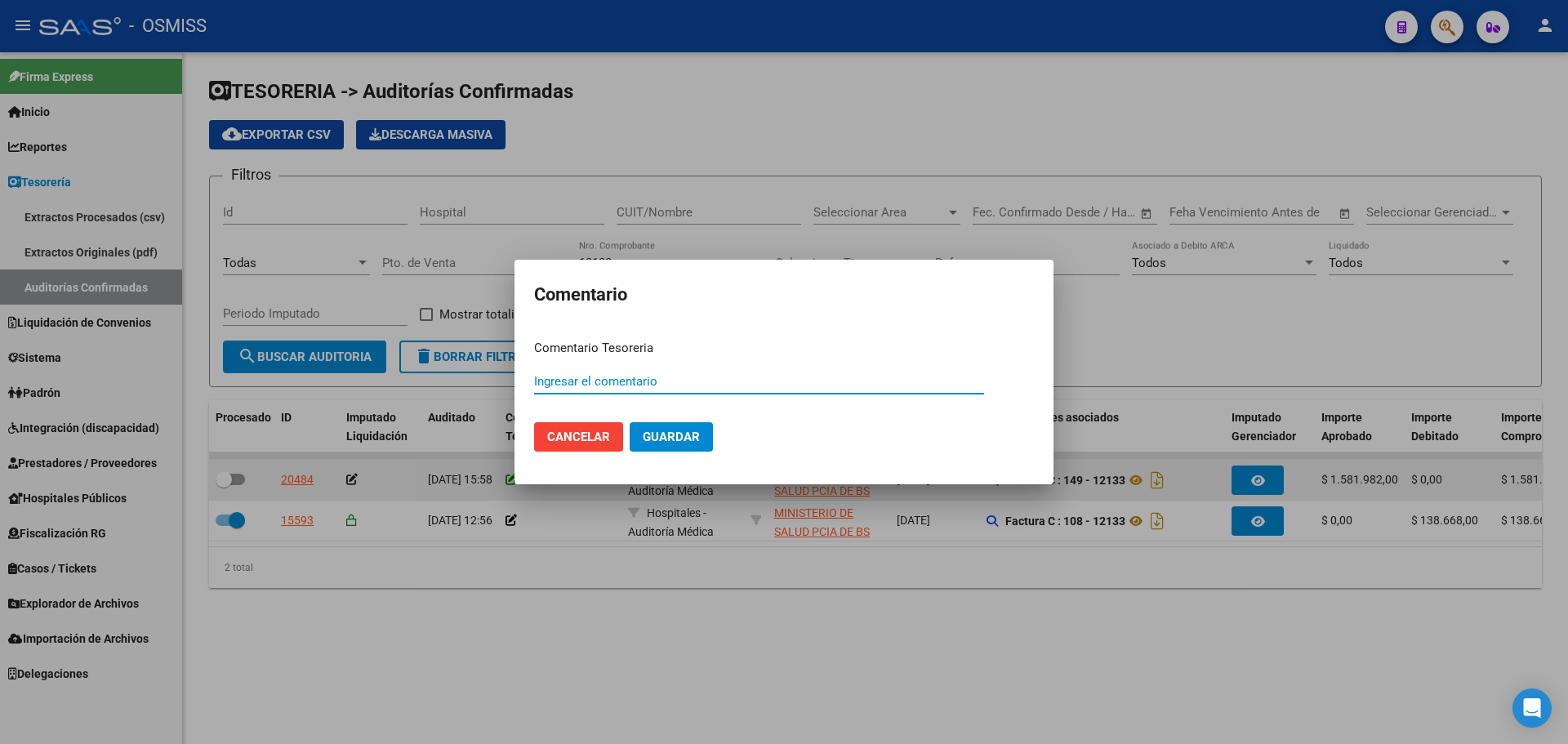
paste input "100079014 [DATE]"
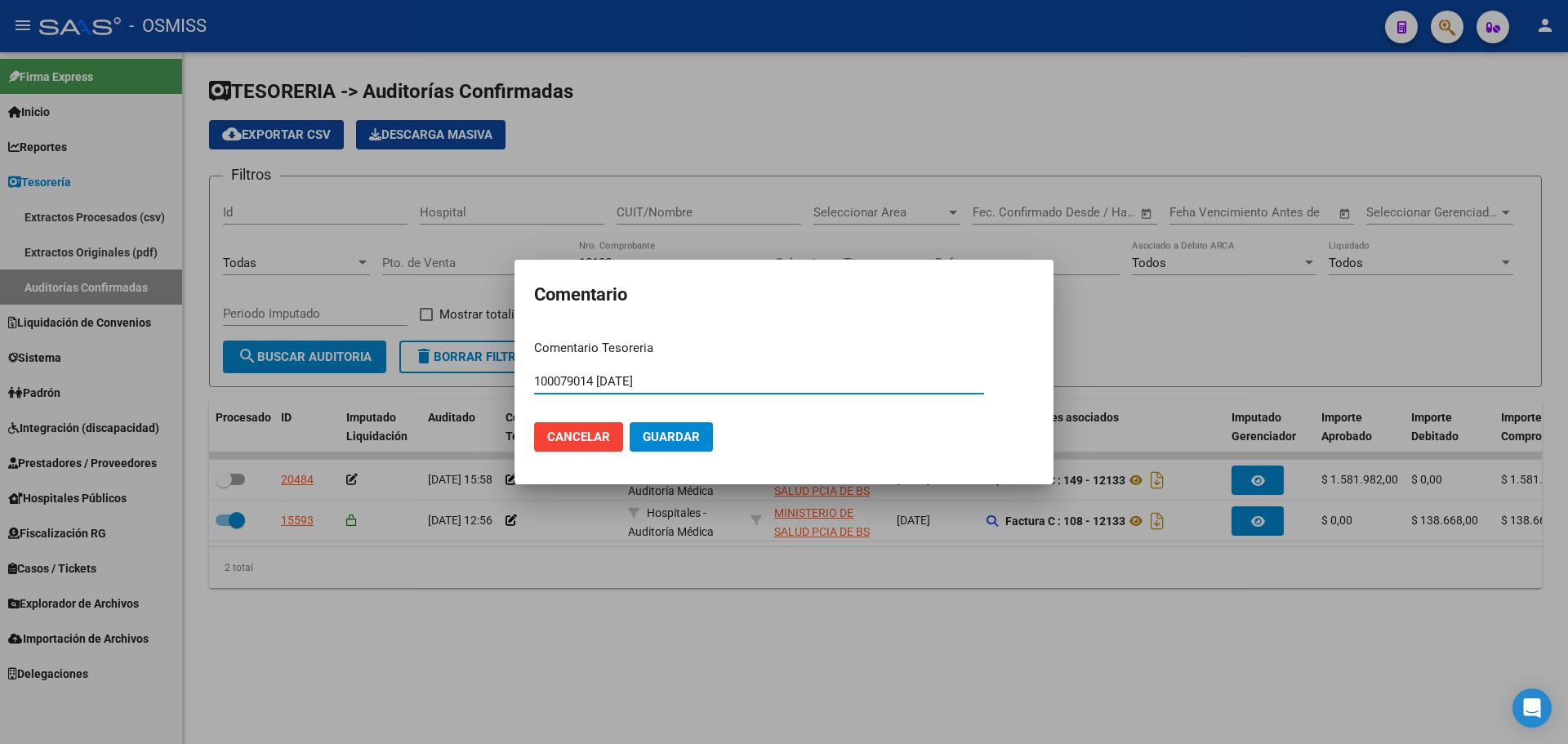
type input "100079014 [DATE]"
click at [700, 426] on button "Guardar" at bounding box center [671, 436] width 83 height 30
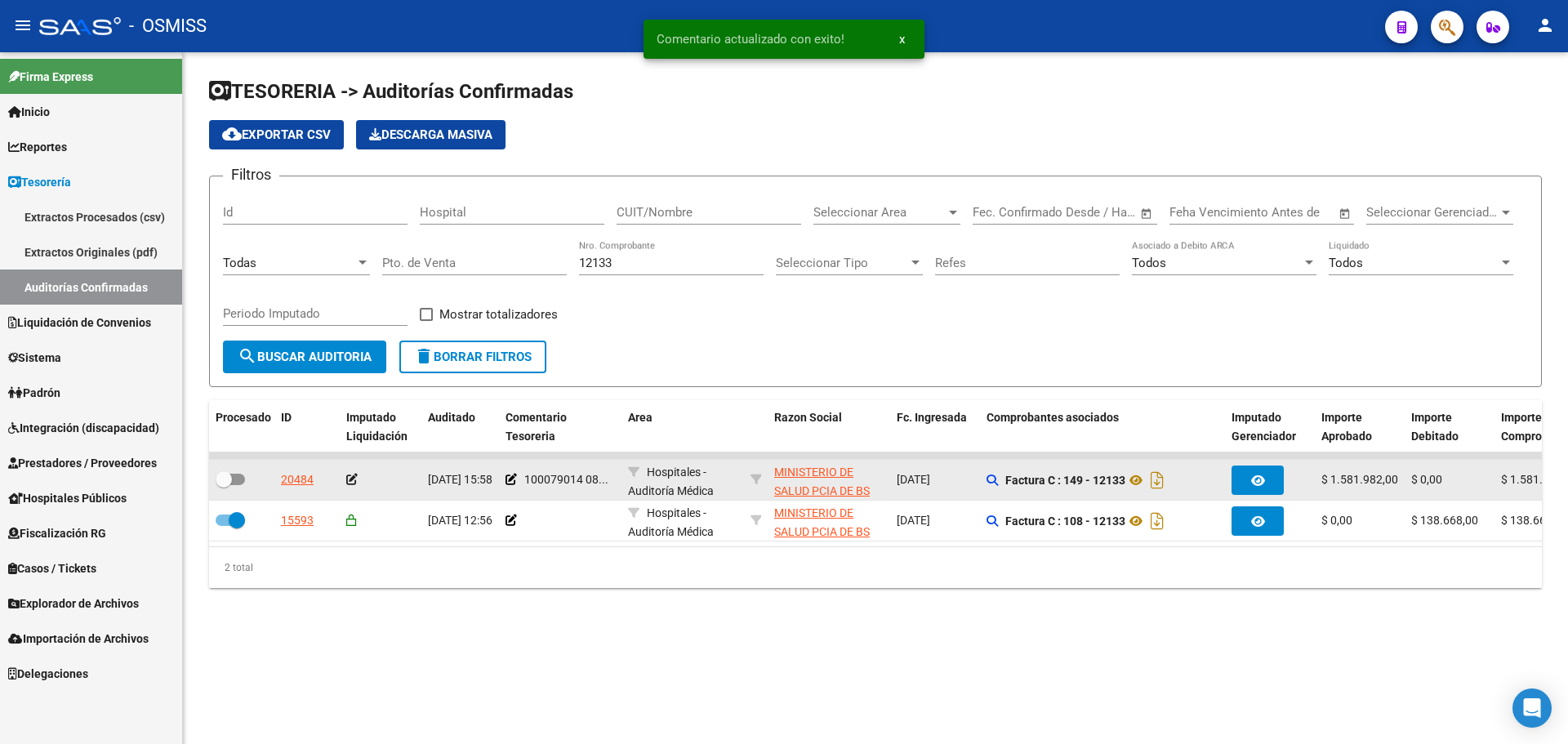
click at [352, 482] on icon at bounding box center [352, 479] width 11 height 11
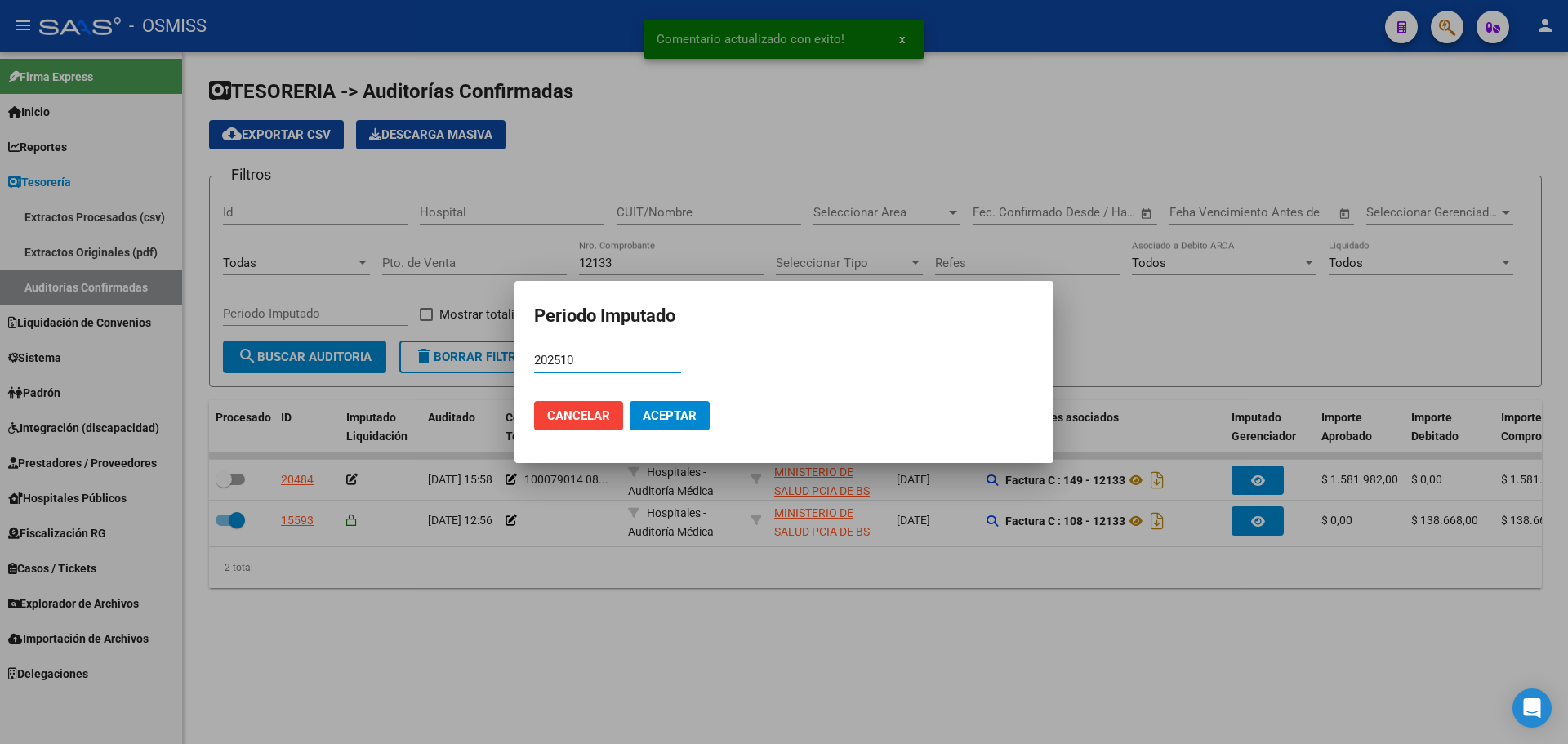
type input "202510"
click at [660, 410] on span "Aceptar" at bounding box center [670, 415] width 53 height 14
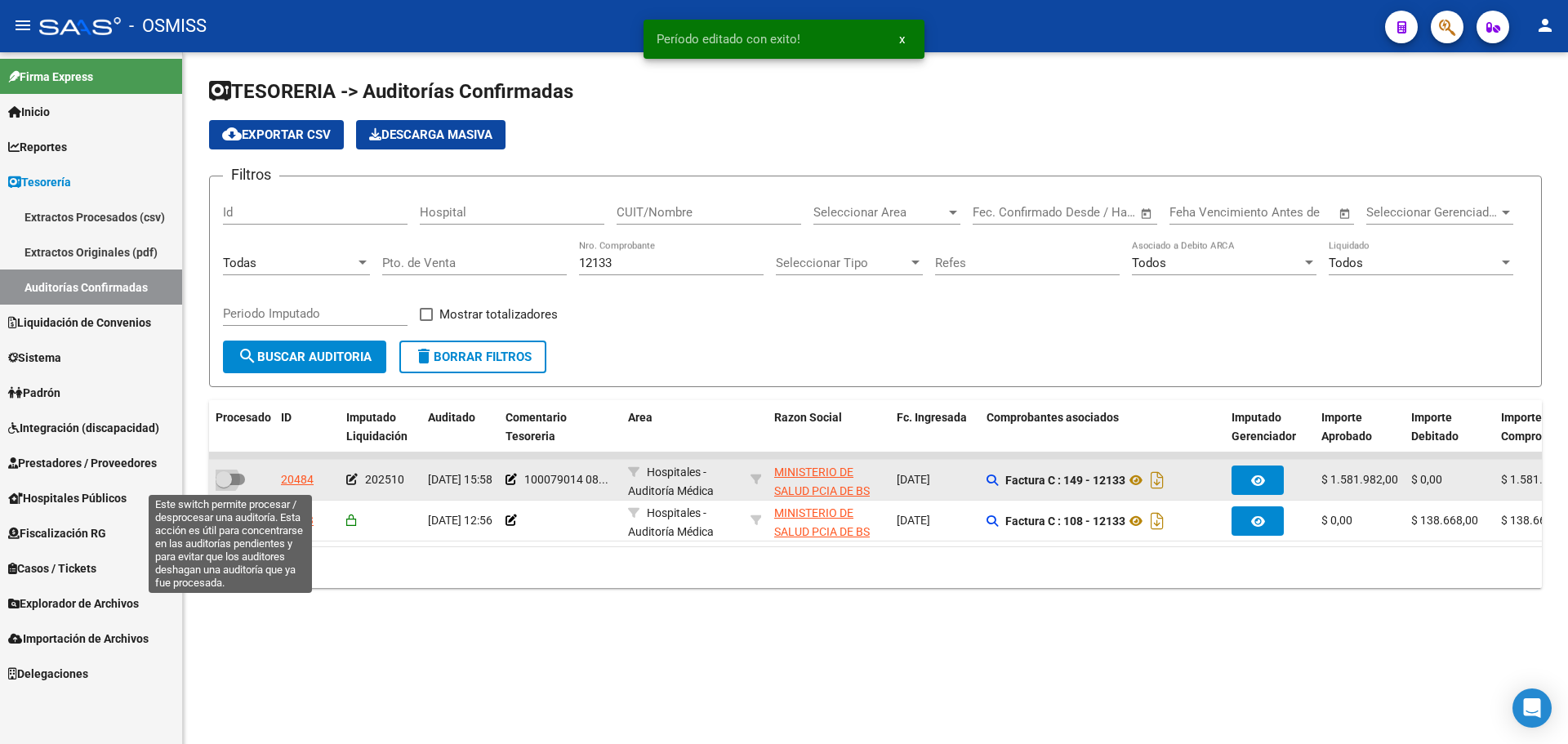
click at [240, 477] on span at bounding box center [230, 479] width 30 height 11
click at [224, 485] on input "checkbox" at bounding box center [223, 485] width 1 height 1
checkbox input "true"
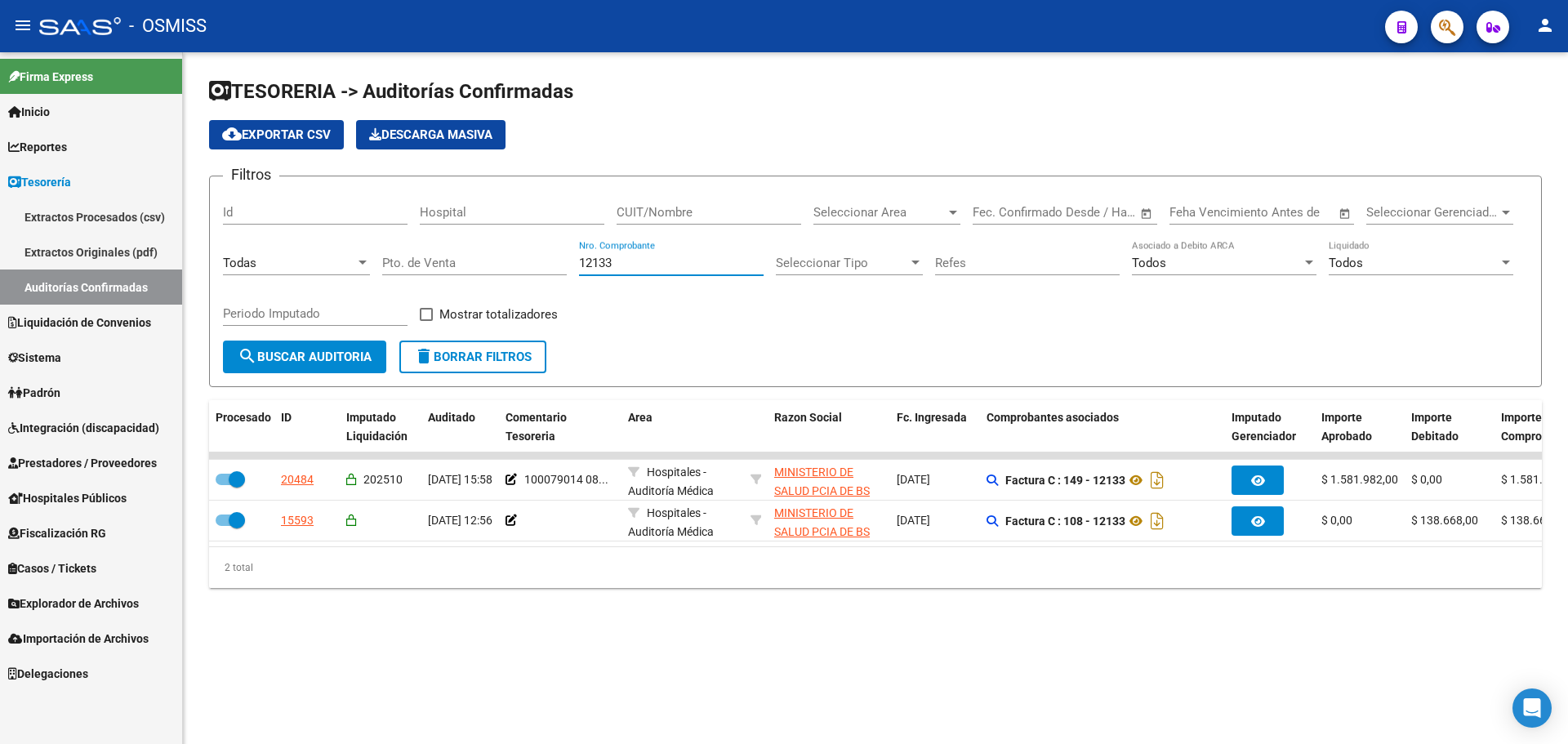
drag, startPoint x: 675, startPoint y: 267, endPoint x: 211, endPoint y: 242, distance: 464.7
click at [211, 242] on form "Filtros Id Hospital CUIT/Nombre Seleccionar Area Seleccionar Area Fecha inicio …" at bounding box center [875, 281] width 1333 height 212
type input "1164"
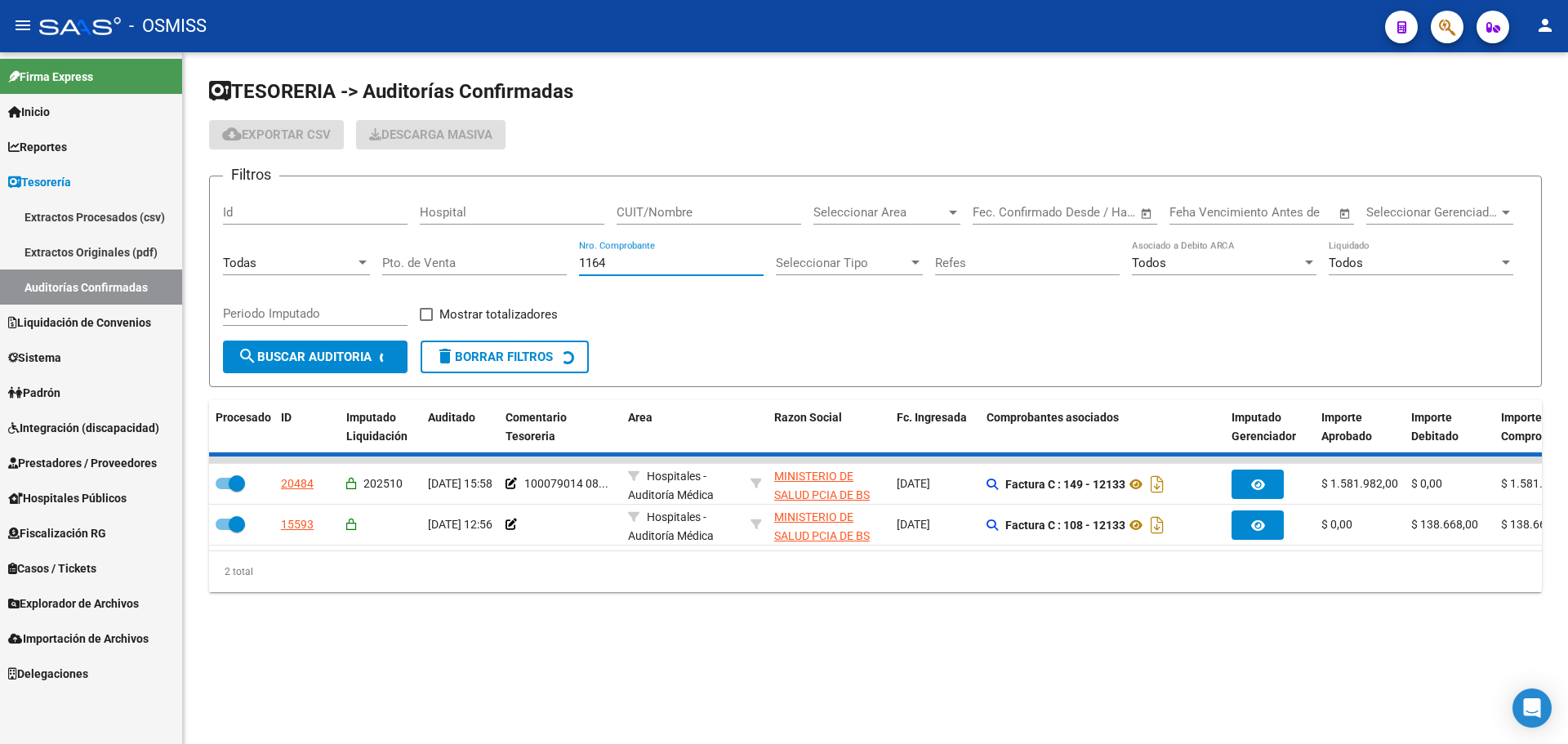
checkbox input "false"
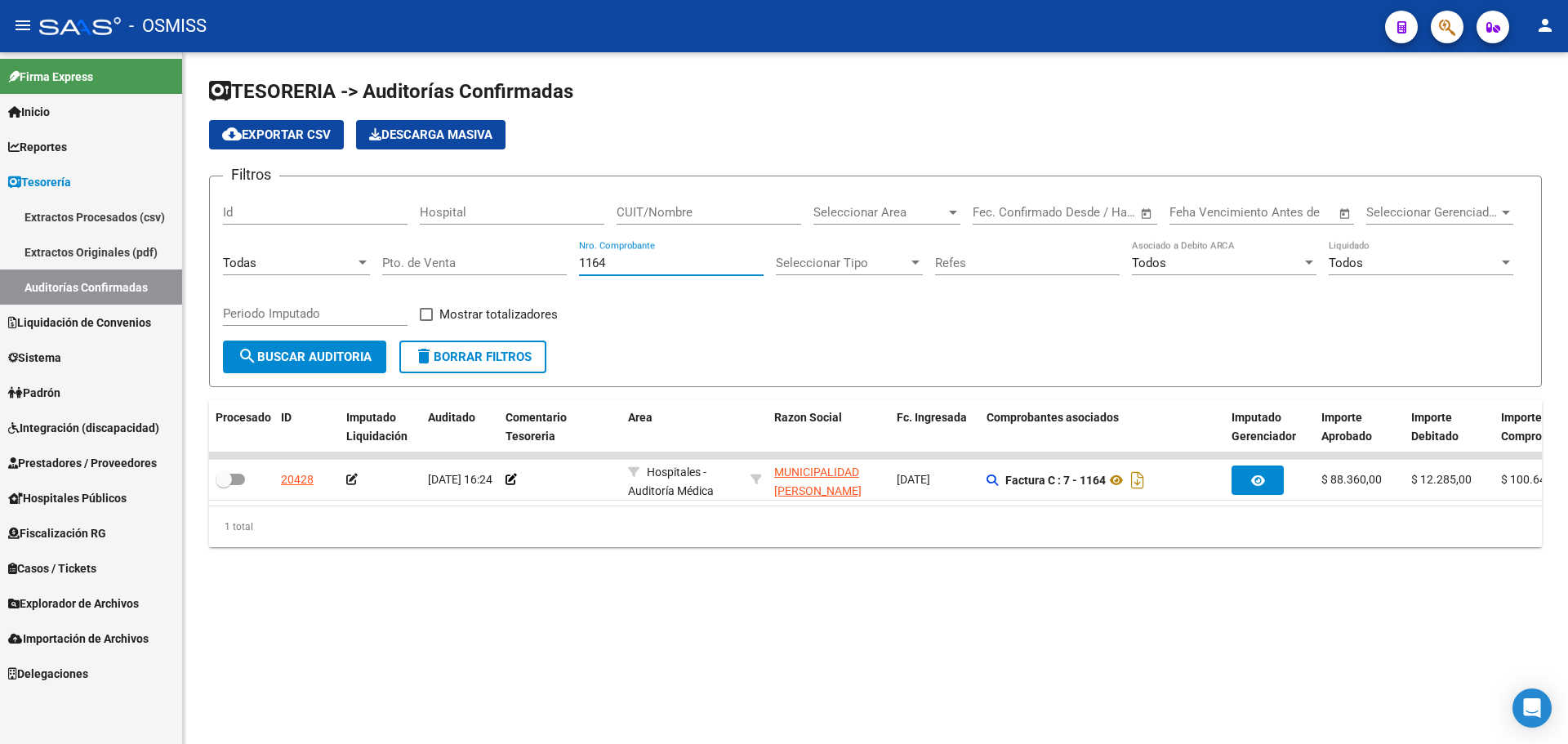
type input "1164"
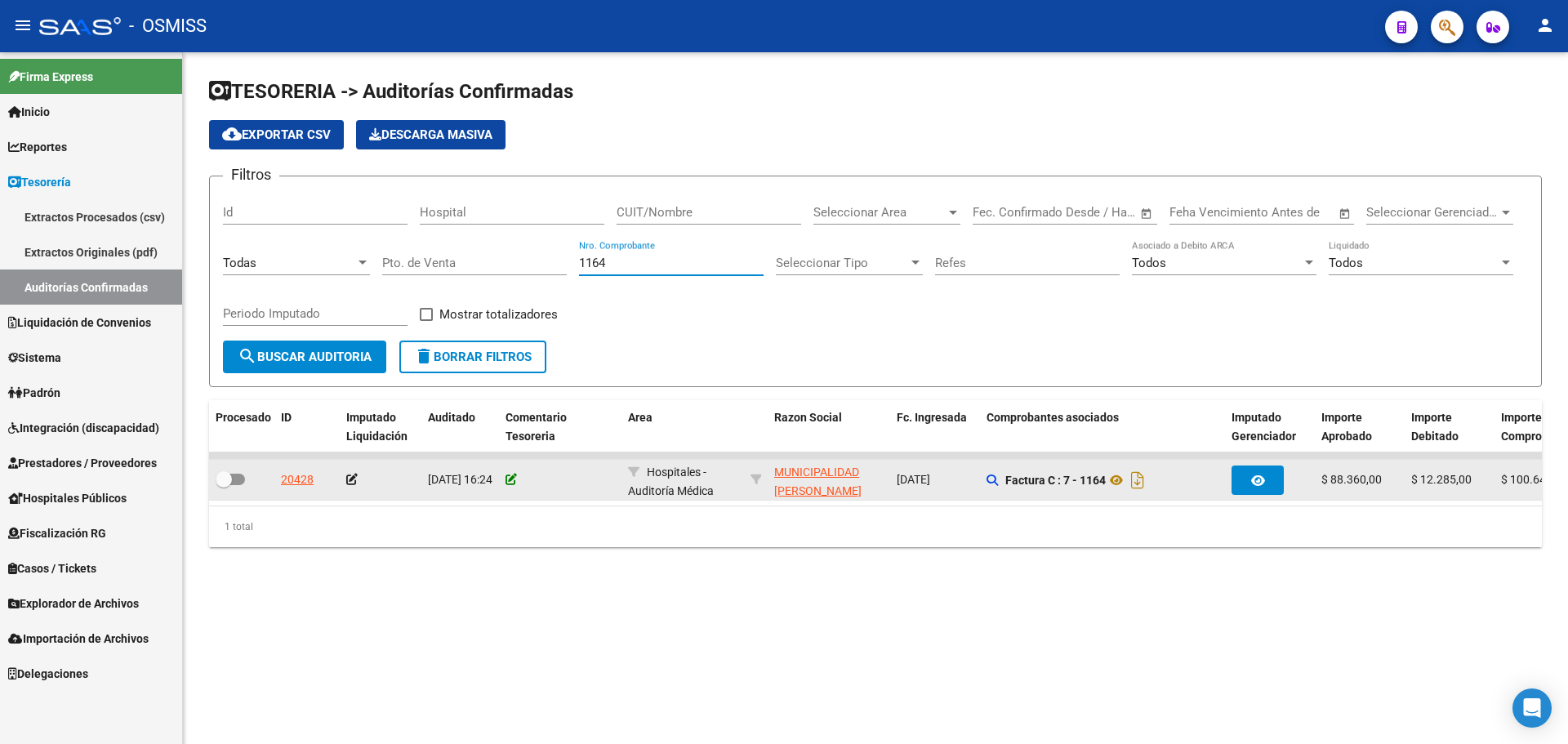
click at [511, 479] on icon at bounding box center [512, 479] width 11 height 11
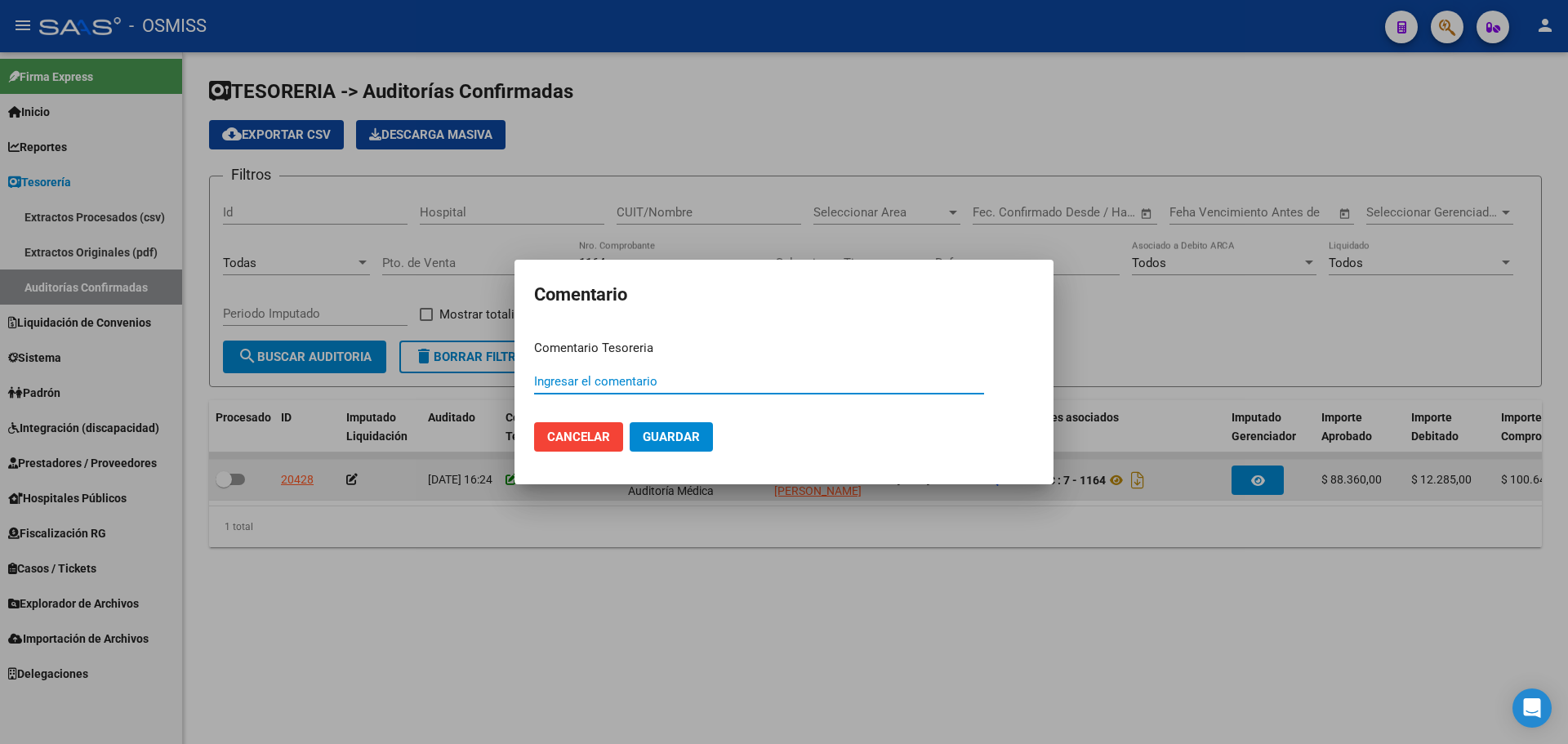
paste input "100079015"
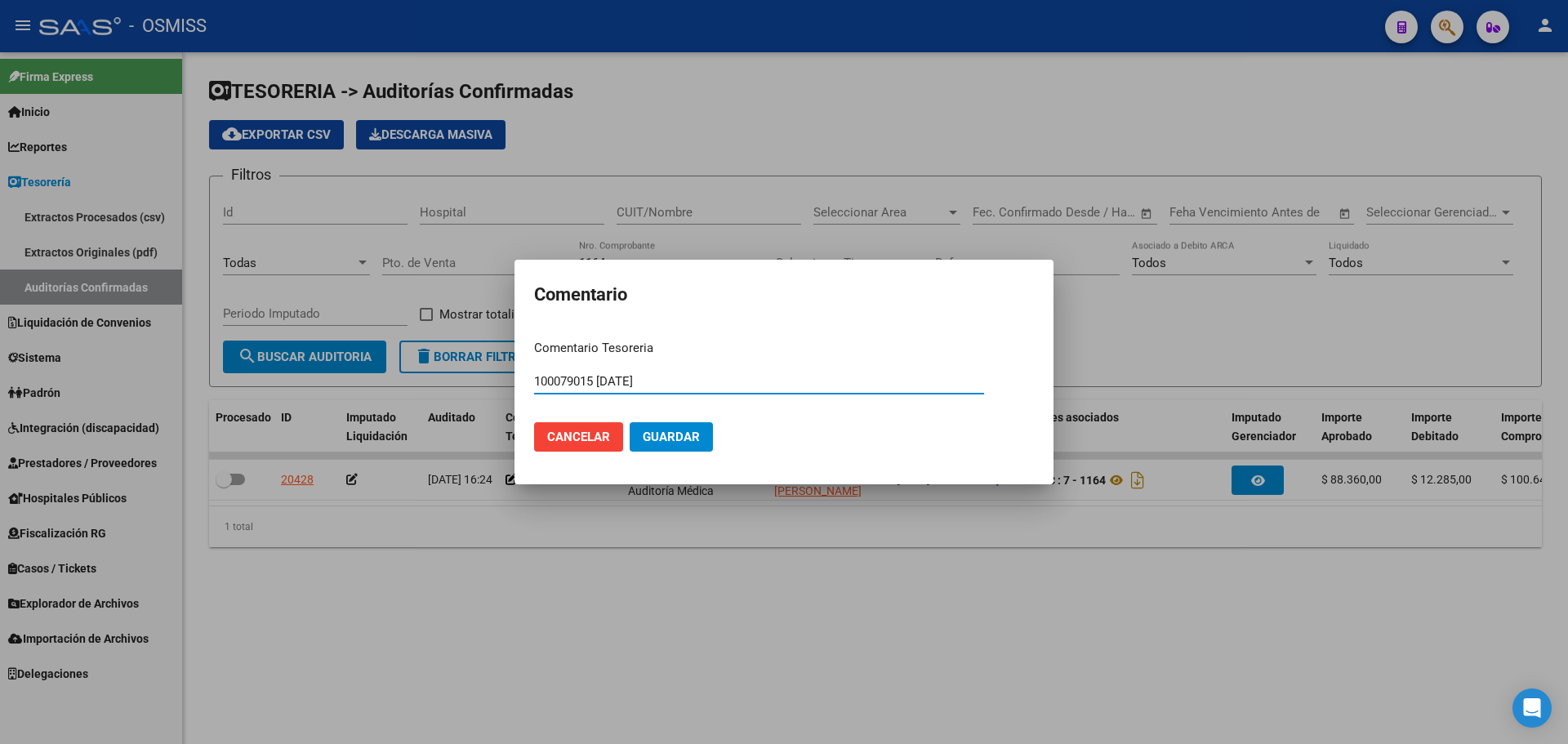
type input "100079015 [DATE]"
click at [721, 441] on mat-dialog-actions "Cancelar Guardar" at bounding box center [784, 437] width 500 height 55
click at [663, 442] on span "Guardar" at bounding box center [672, 436] width 57 height 14
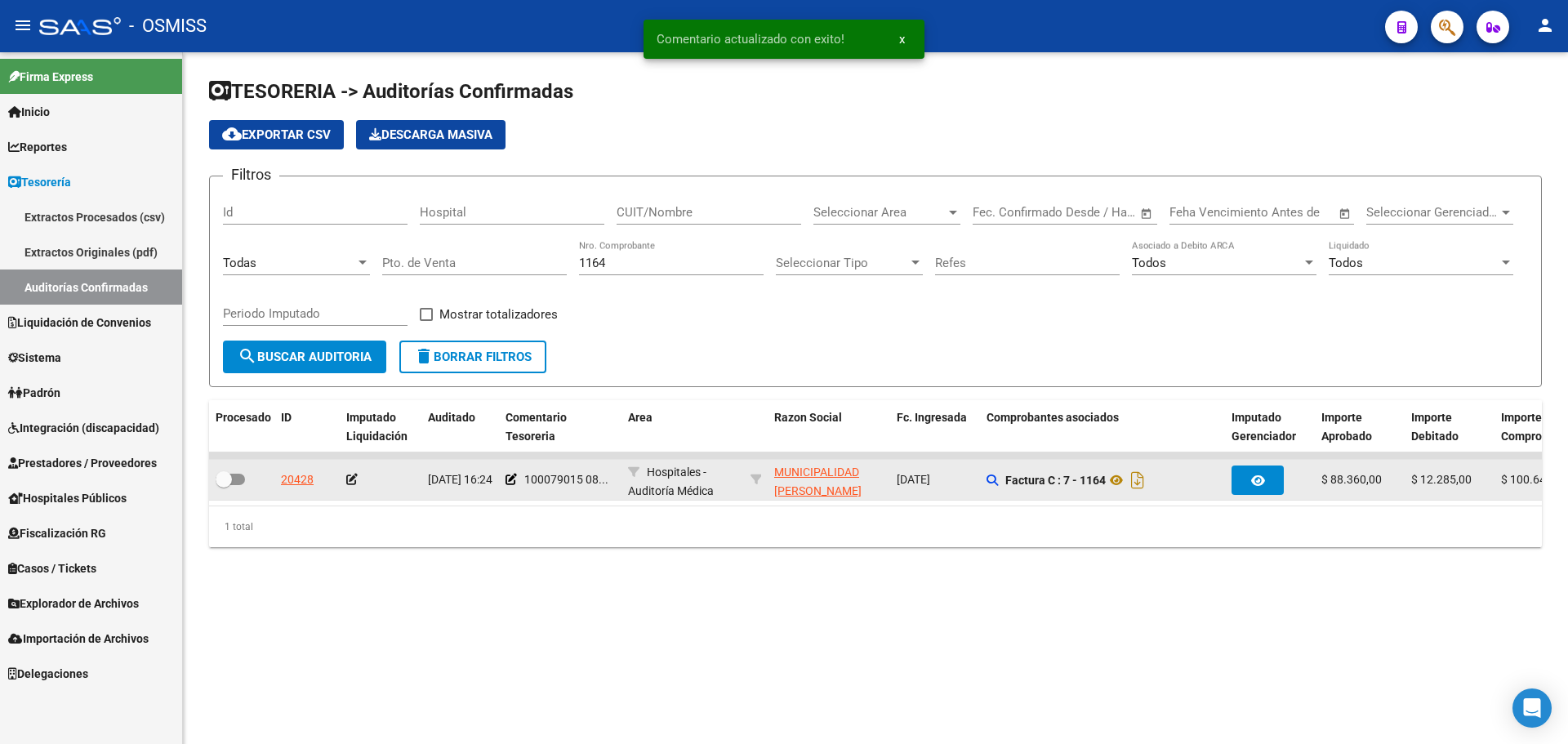
click at [351, 483] on icon at bounding box center [352, 479] width 11 height 11
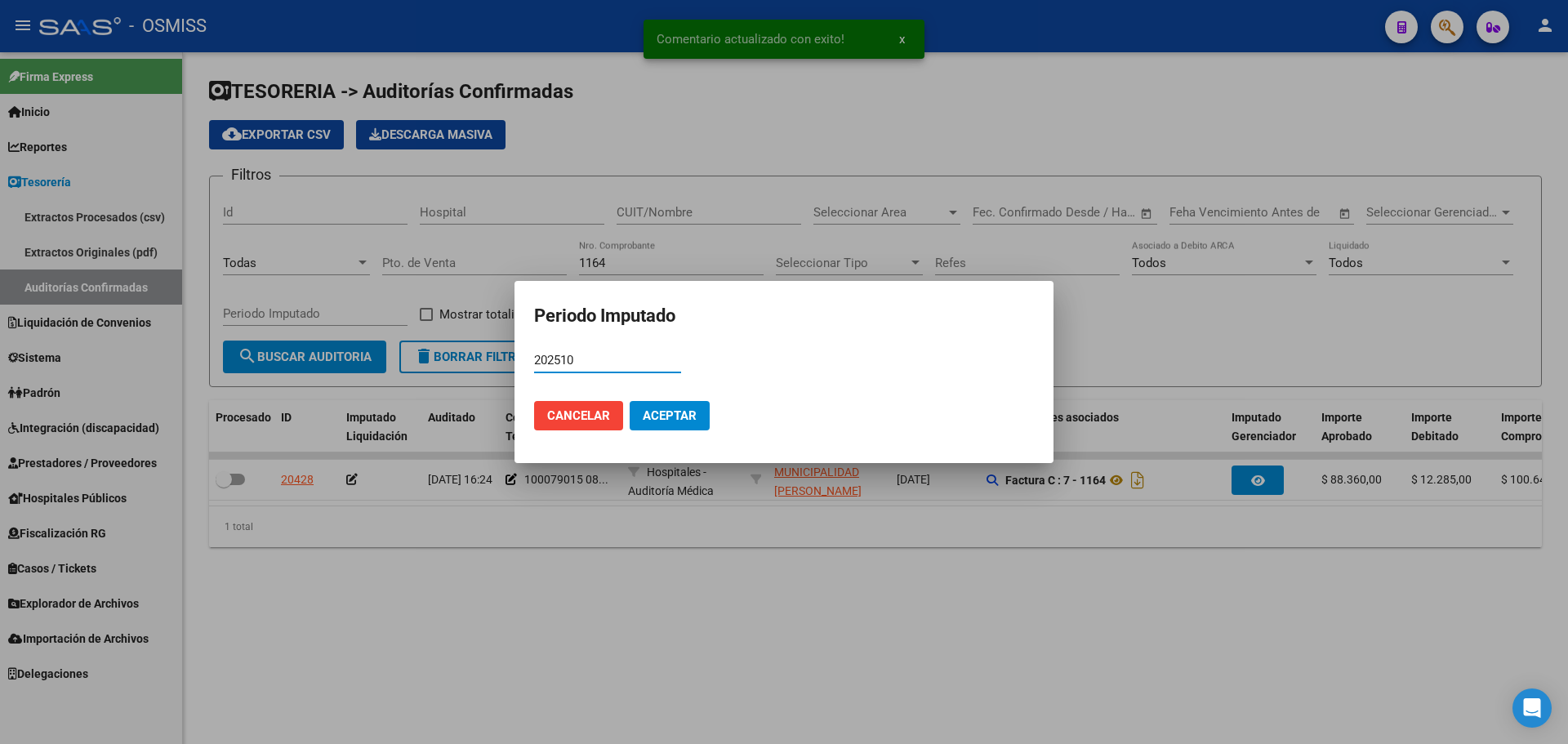
type input "202510"
click at [677, 417] on span "Aceptar" at bounding box center [670, 415] width 53 height 14
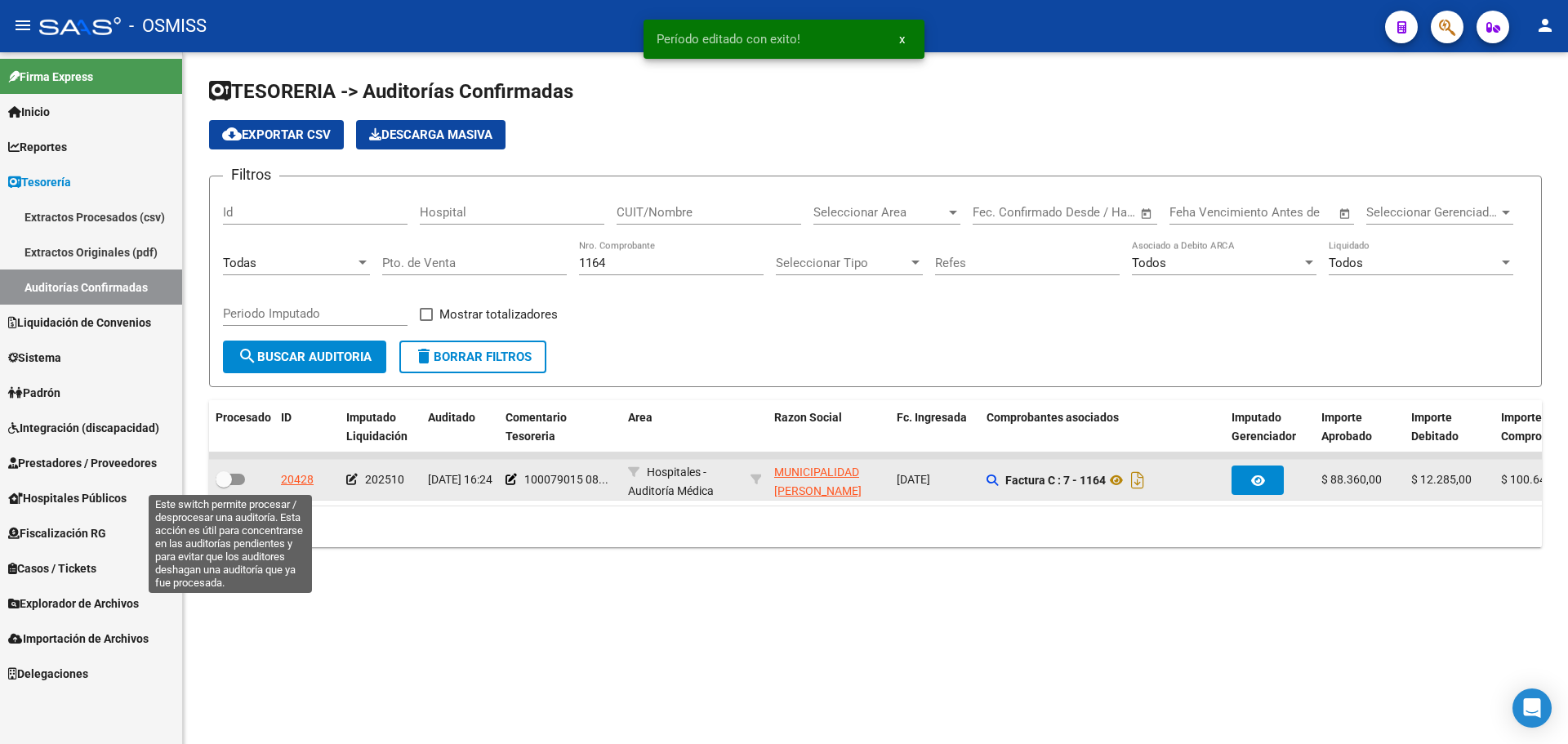
click at [239, 483] on span at bounding box center [230, 479] width 30 height 11
click at [224, 485] on input "checkbox" at bounding box center [223, 485] width 1 height 1
checkbox input "true"
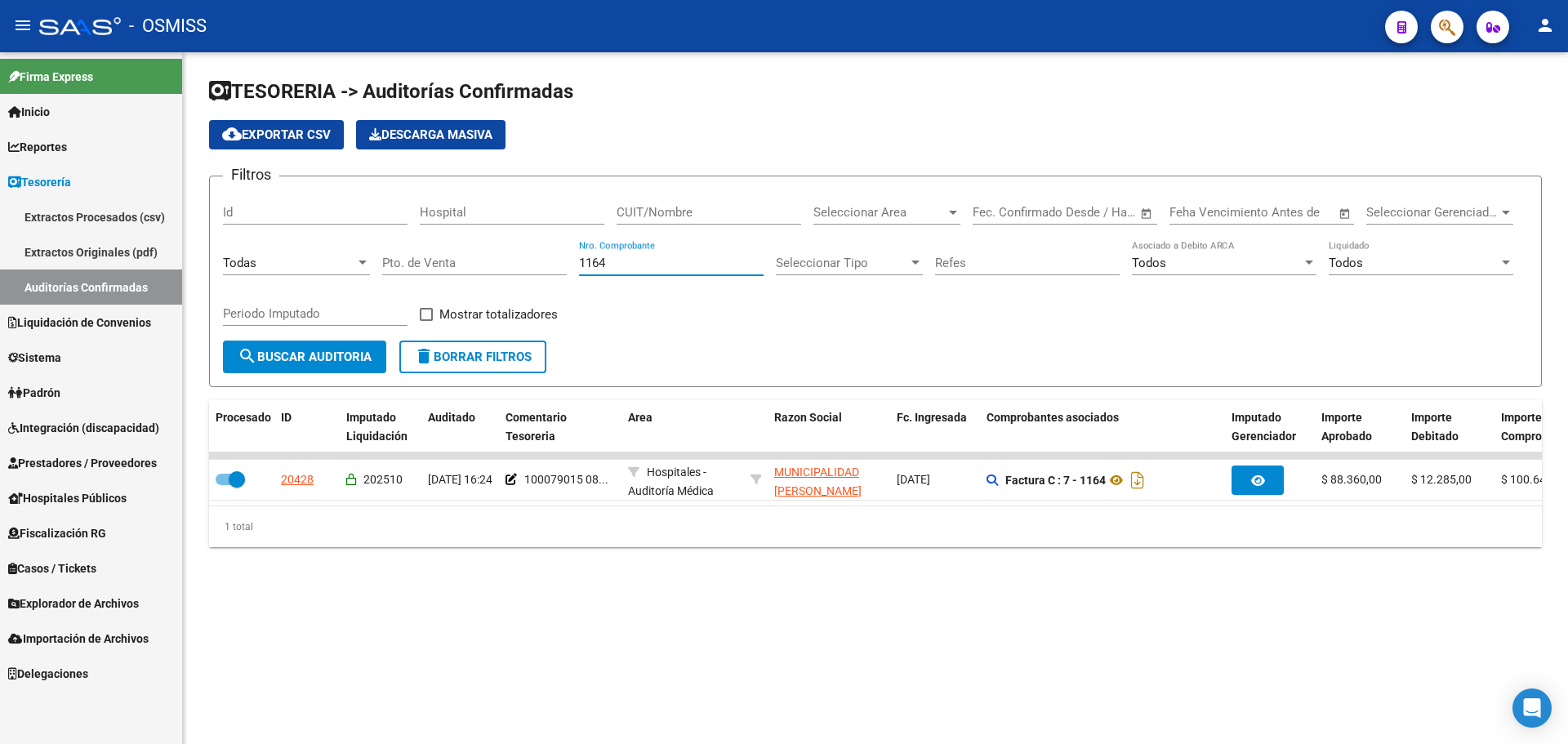
drag, startPoint x: 638, startPoint y: 259, endPoint x: 335, endPoint y: 252, distance: 303.1
click at [335, 252] on div "Filtros Id Hospital CUIT/Nombre Seleccionar Area Seleccionar Area Fecha inicio …" at bounding box center [876, 265] width 1306 height 151
type input "3919"
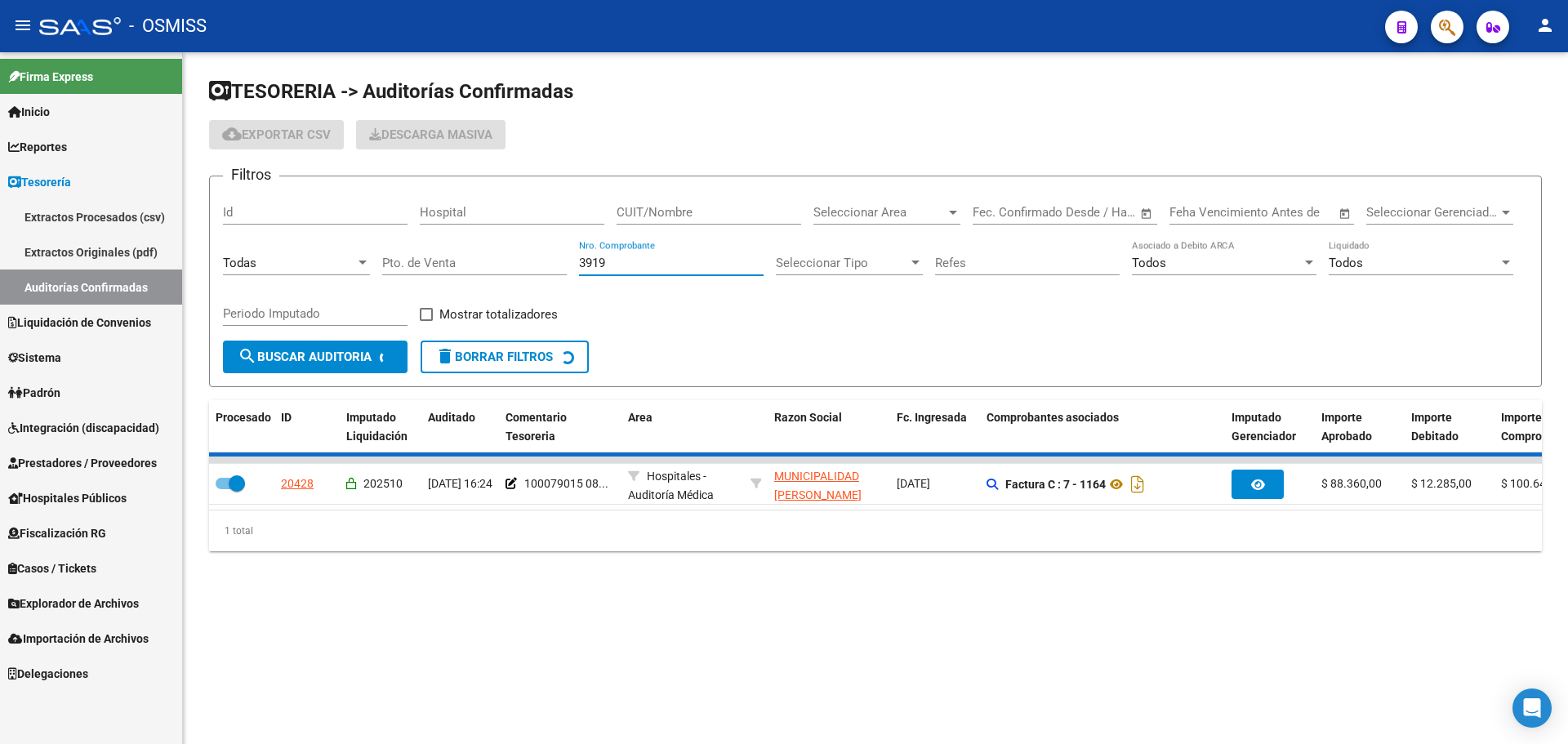
checkbox input "false"
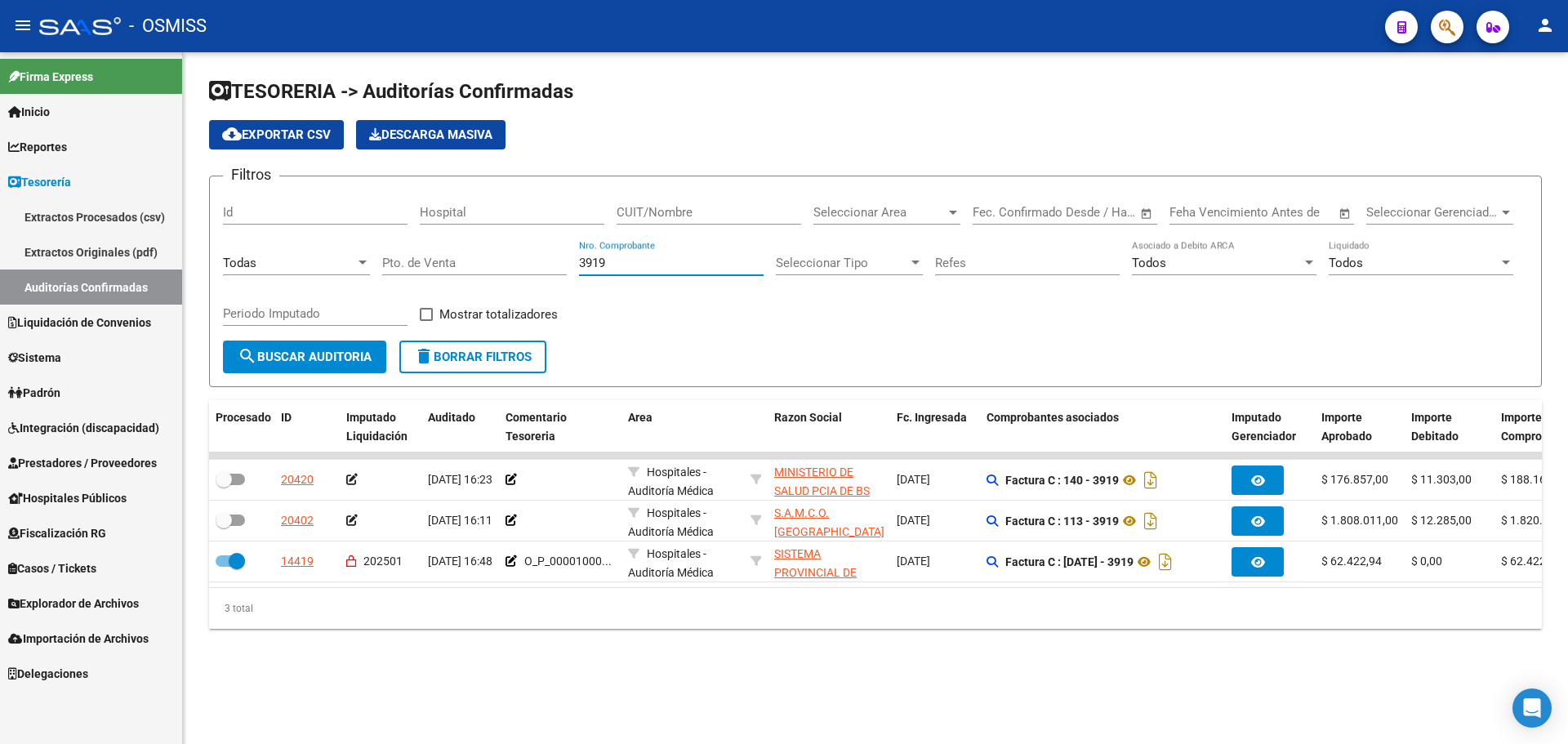
type input "3919"
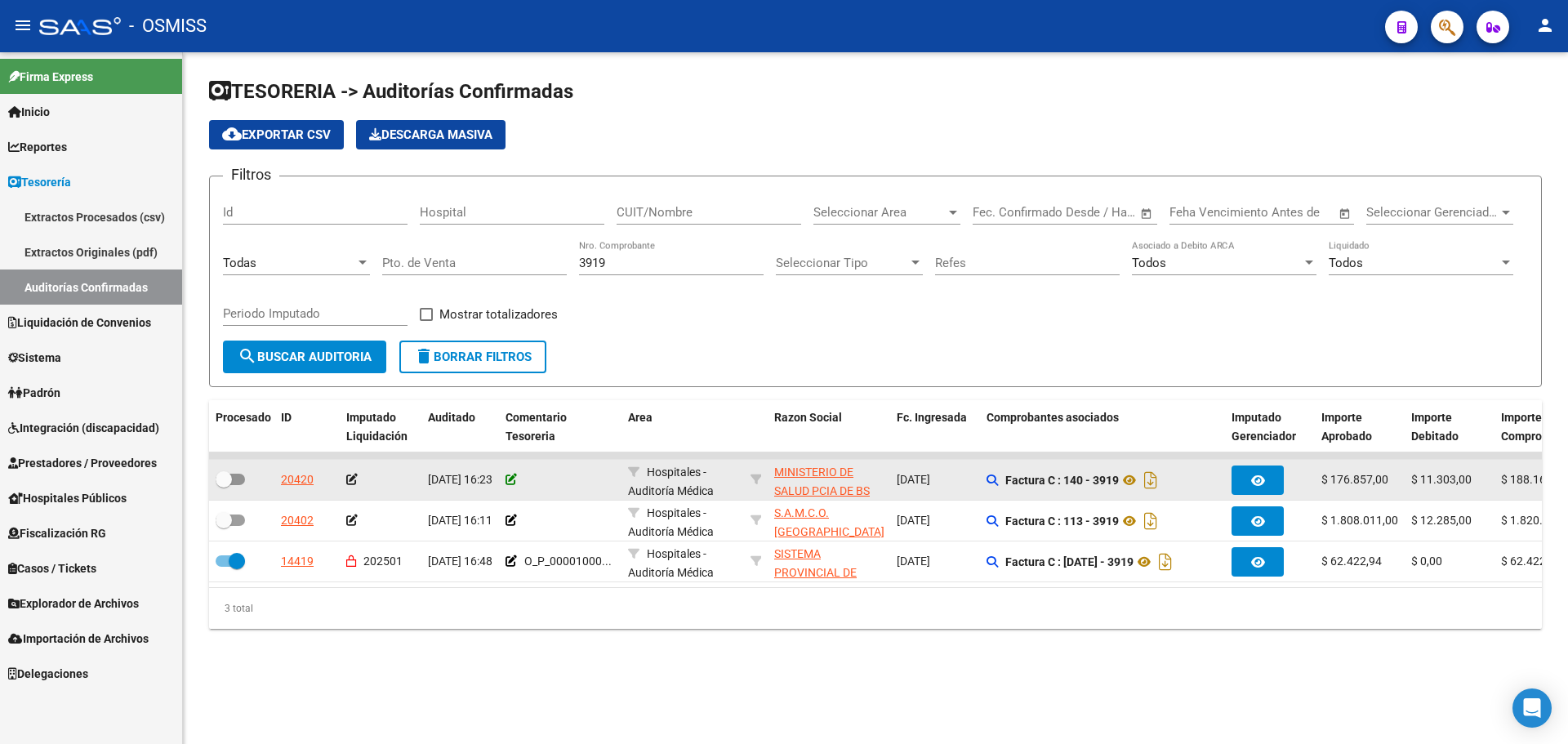
click at [512, 479] on icon at bounding box center [512, 479] width 11 height 11
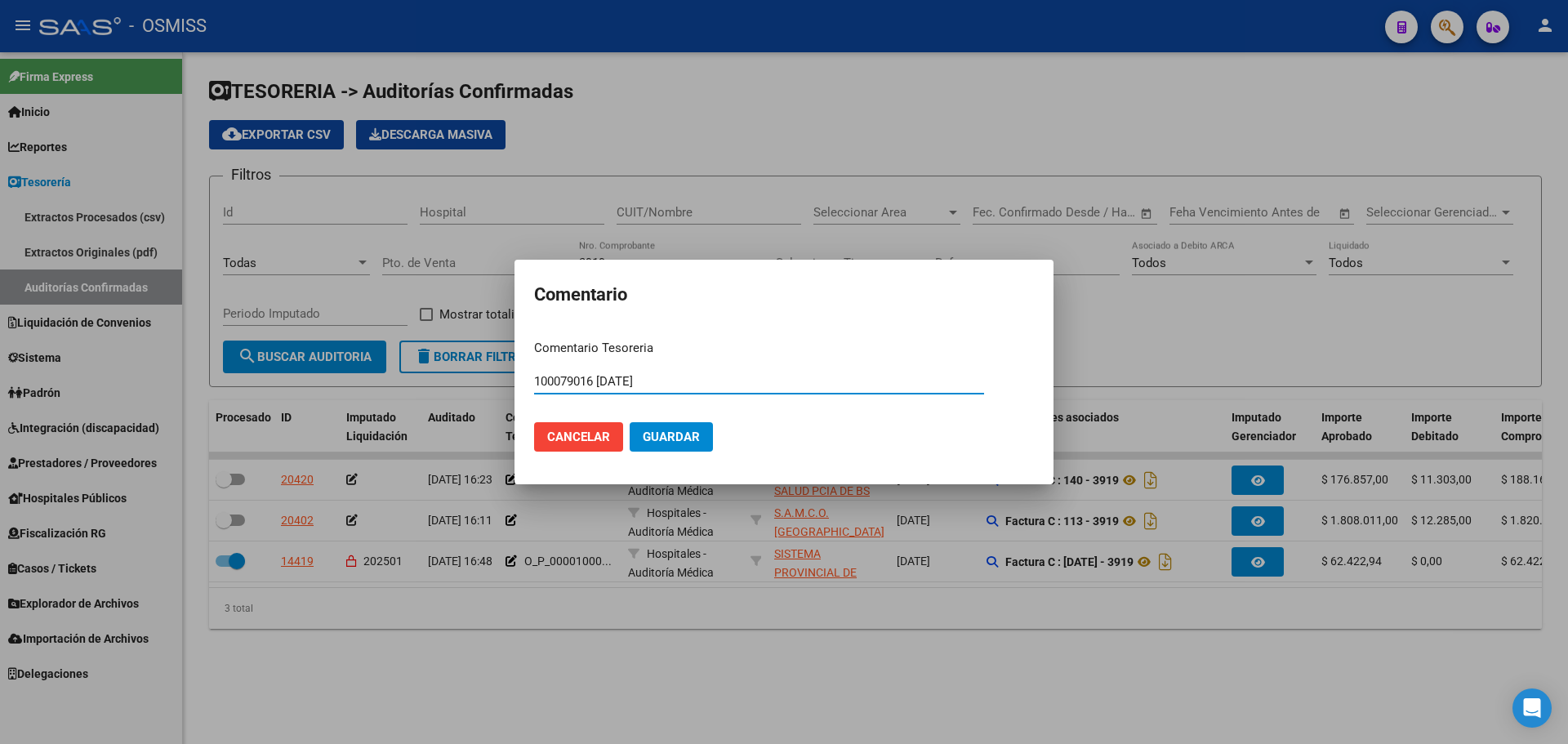
drag, startPoint x: 632, startPoint y: 365, endPoint x: 347, endPoint y: 332, distance: 286.9
click at [347, 332] on div "Comentario Comentario Tesoreria 100079016 [DATE] Ingresar el comentario Cancela…" at bounding box center [784, 372] width 1568 height 744
type input "100079016 [DATE]"
click at [656, 461] on mat-dialog-actions "Cancelar Guardar" at bounding box center [784, 437] width 500 height 55
click at [666, 442] on span "Guardar" at bounding box center [672, 436] width 57 height 14
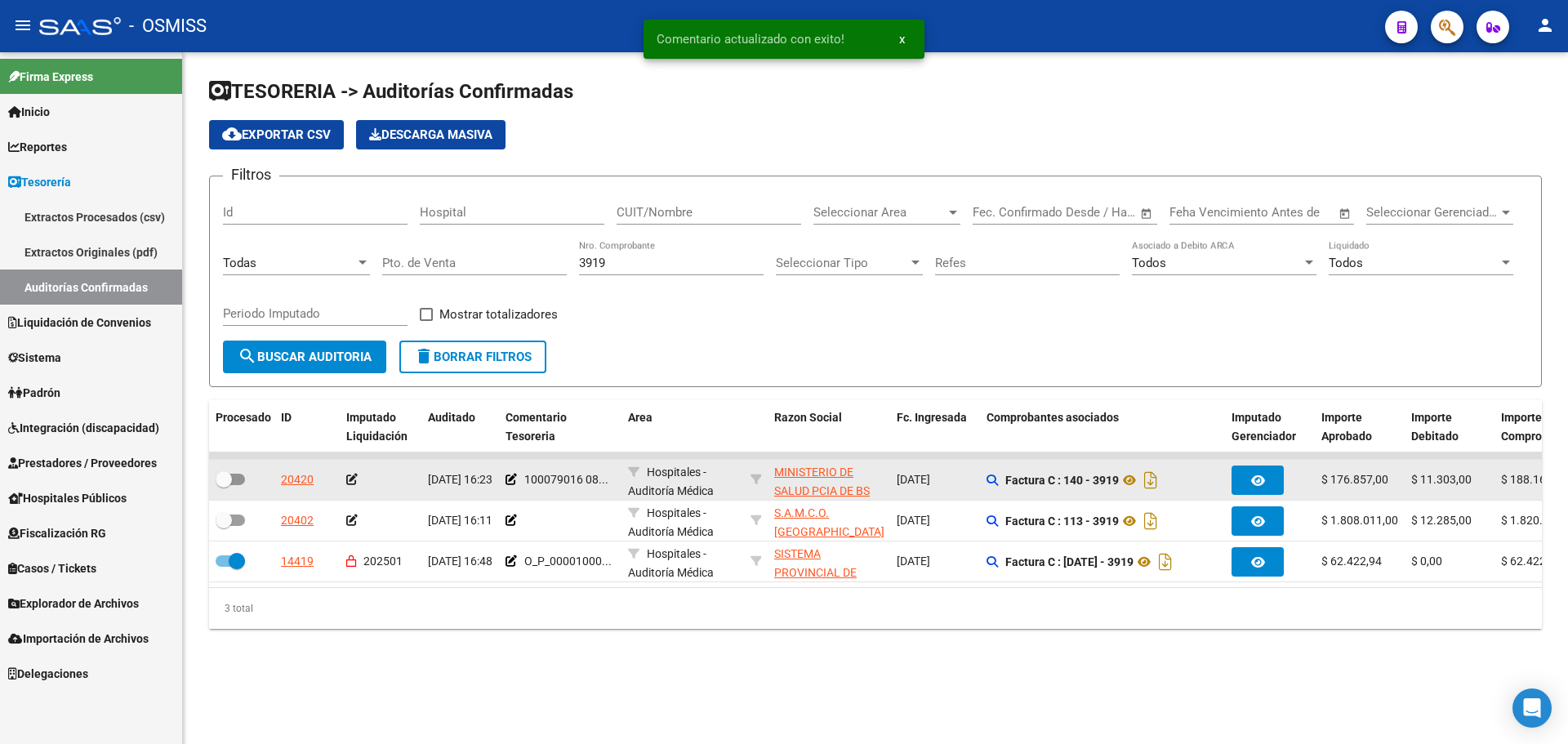
click at [352, 479] on icon at bounding box center [352, 479] width 11 height 11
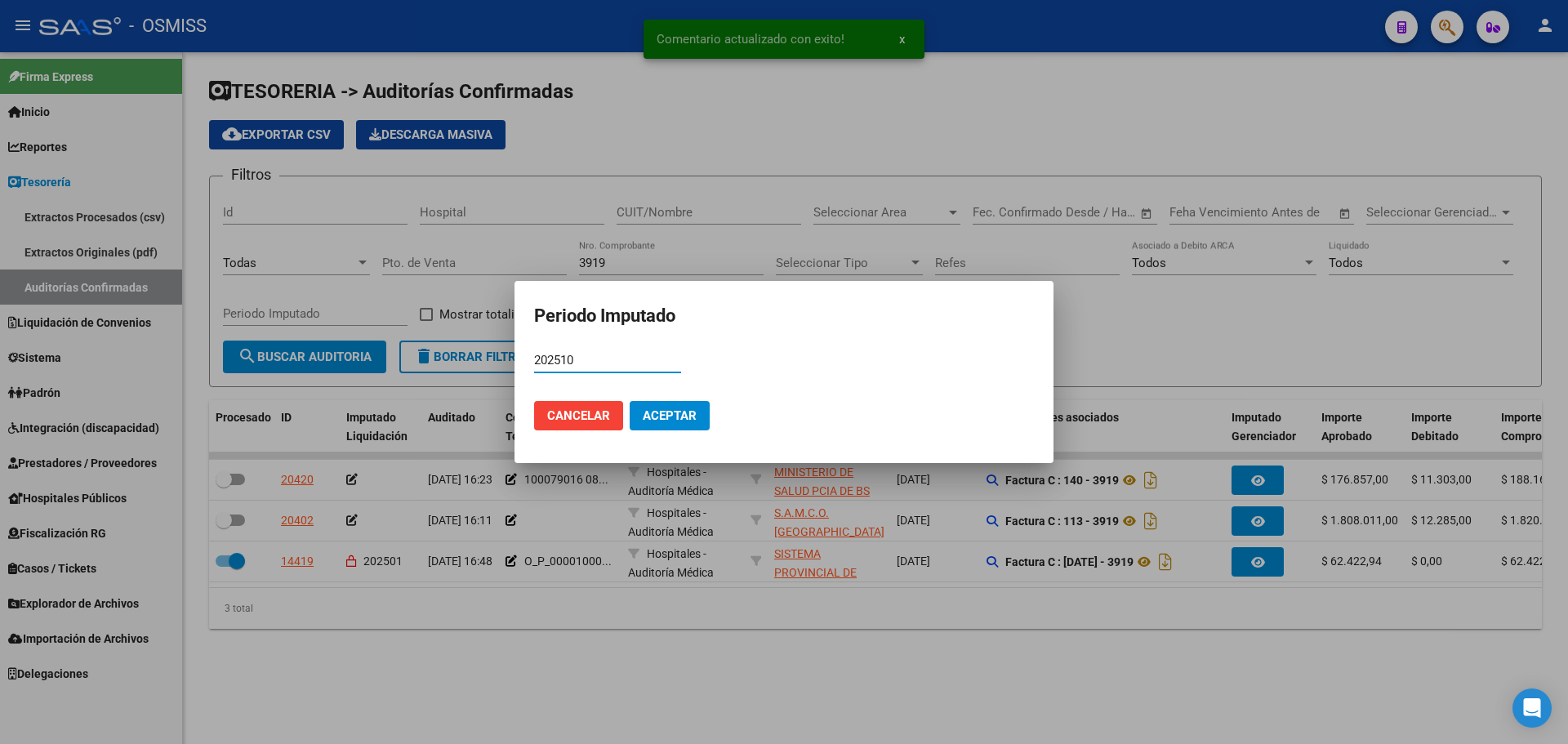
type input "202510"
click at [700, 410] on button "Aceptar" at bounding box center [670, 415] width 80 height 30
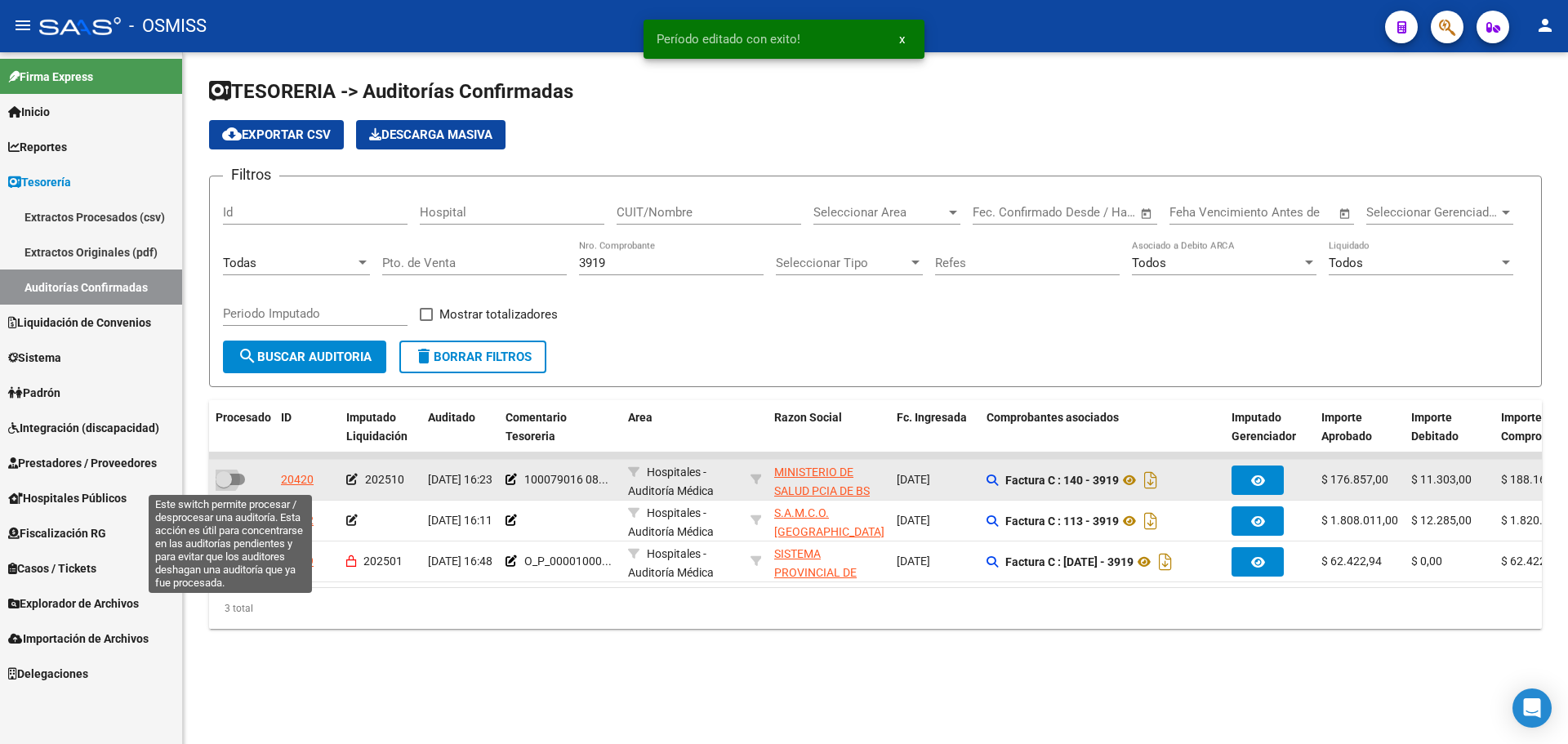
click at [232, 479] on span at bounding box center [230, 479] width 30 height 11
click at [224, 485] on input "checkbox" at bounding box center [223, 485] width 1 height 1
checkbox input "true"
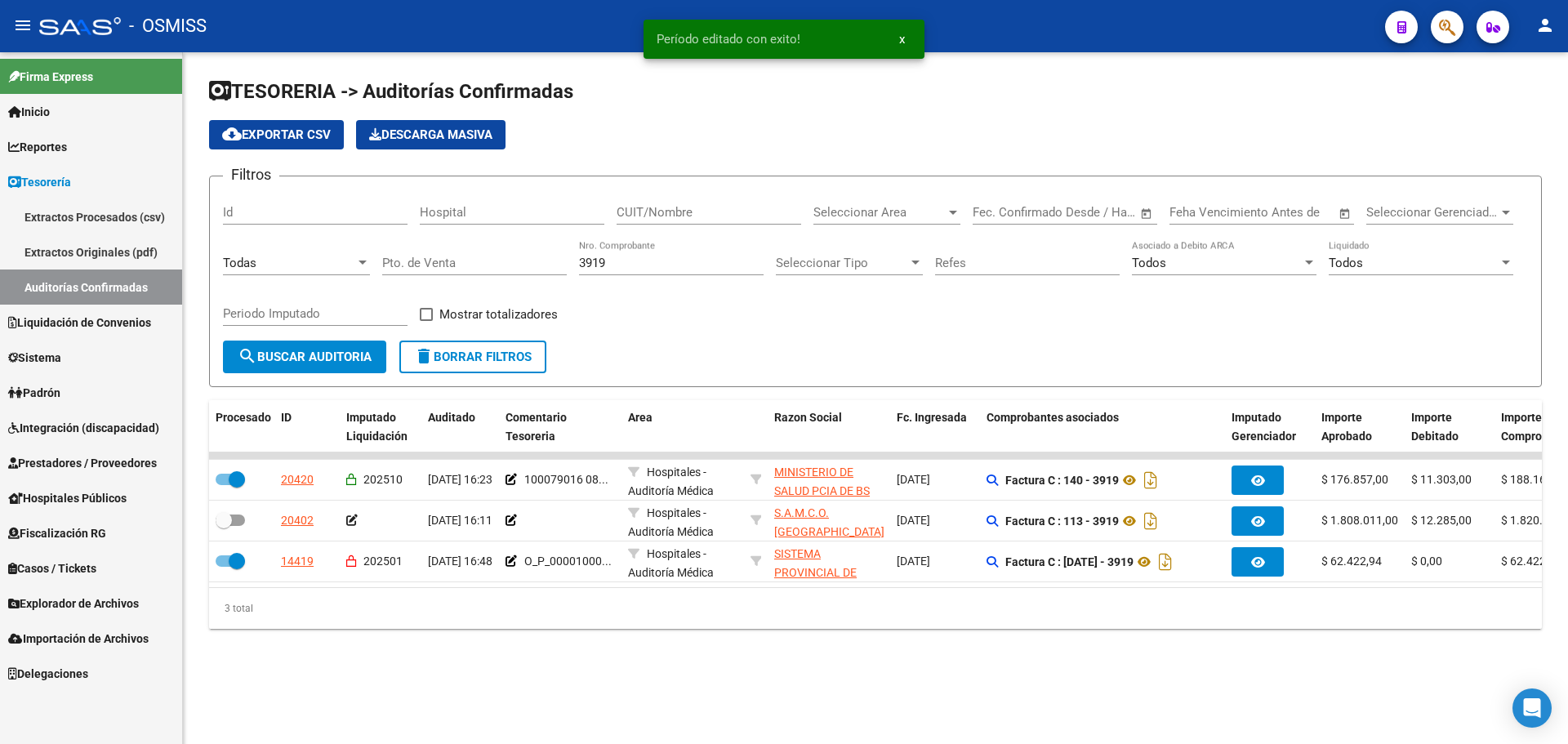
click at [615, 271] on div "3919 Nro. Comprobante" at bounding box center [671, 258] width 184 height 35
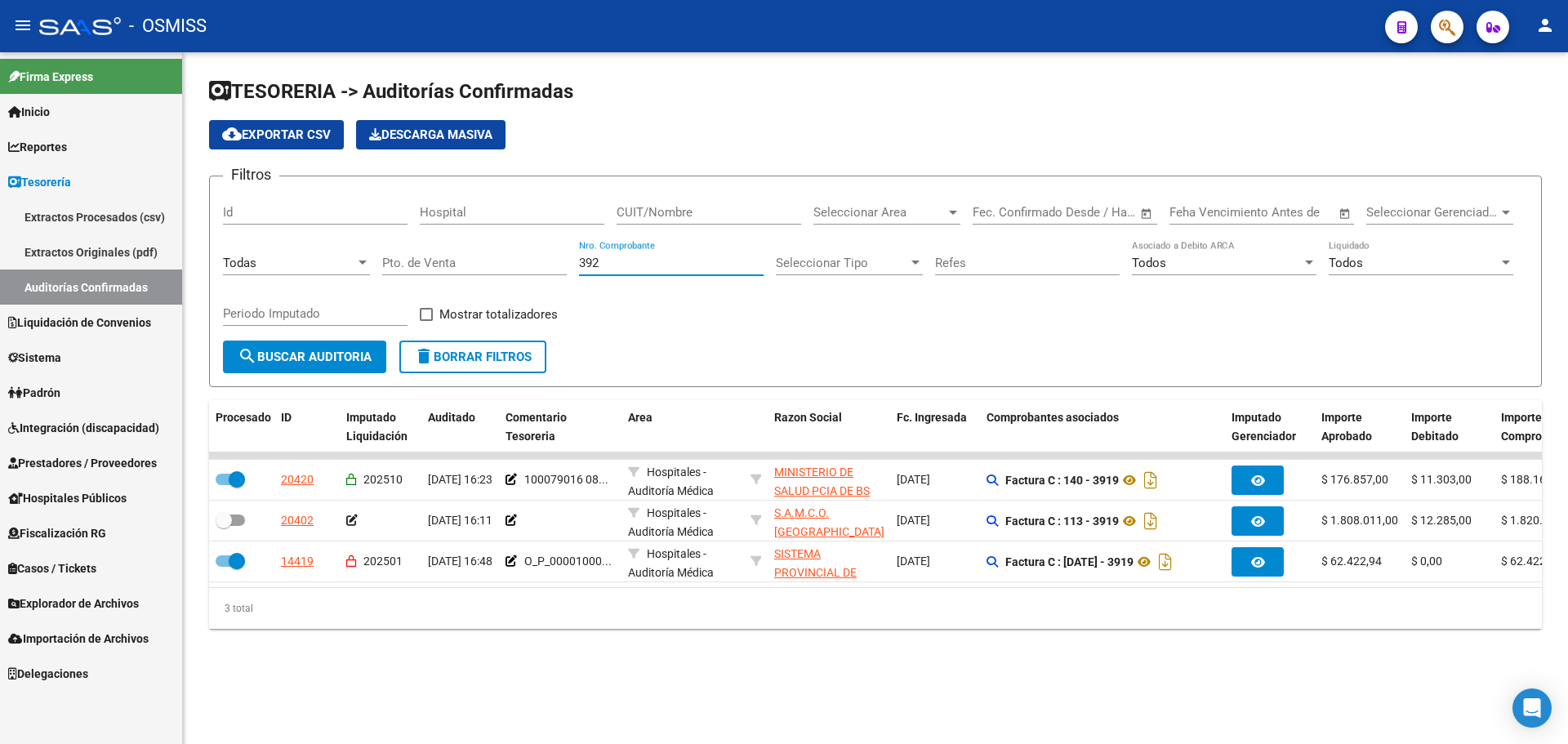
type input "3920"
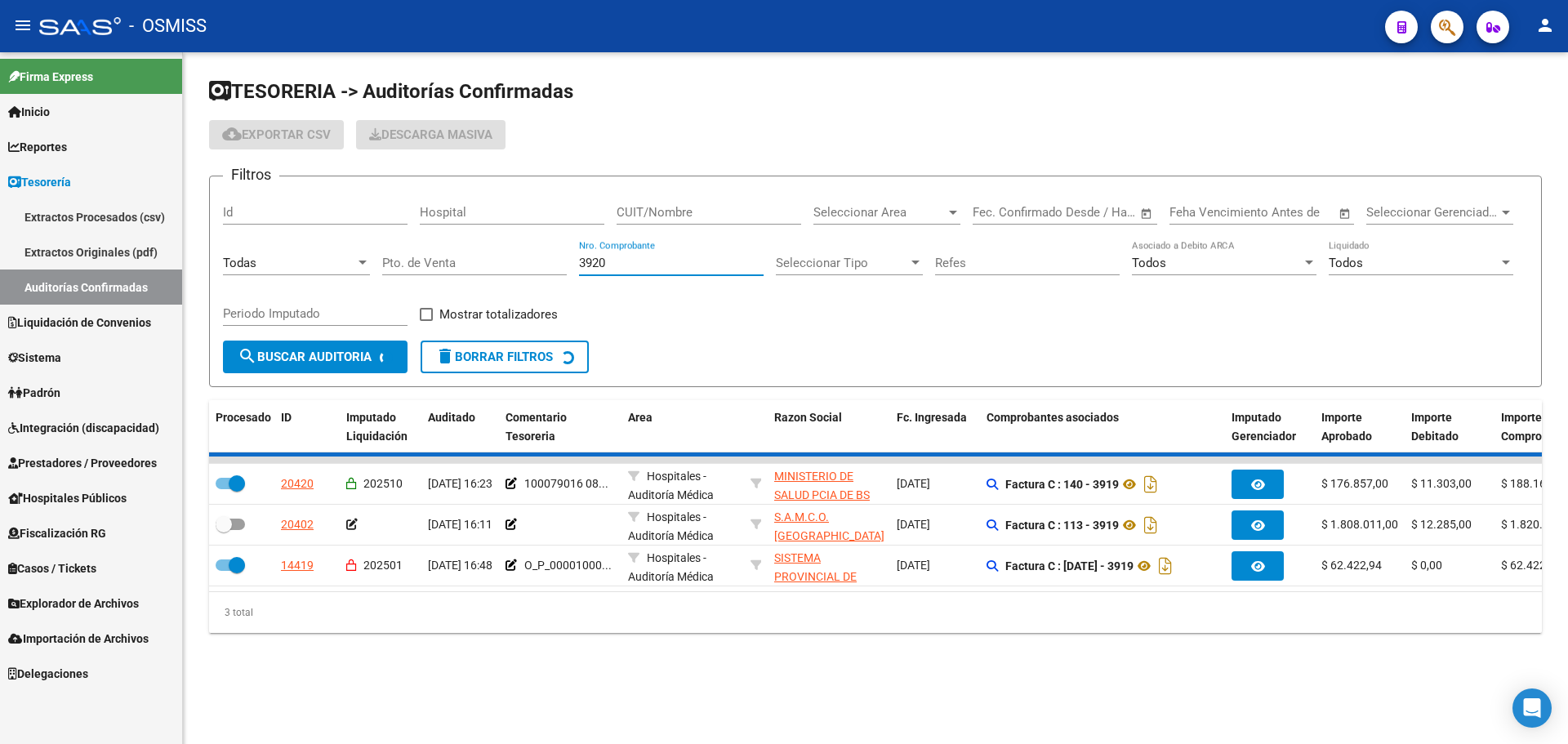
checkbox input "false"
checkbox input "true"
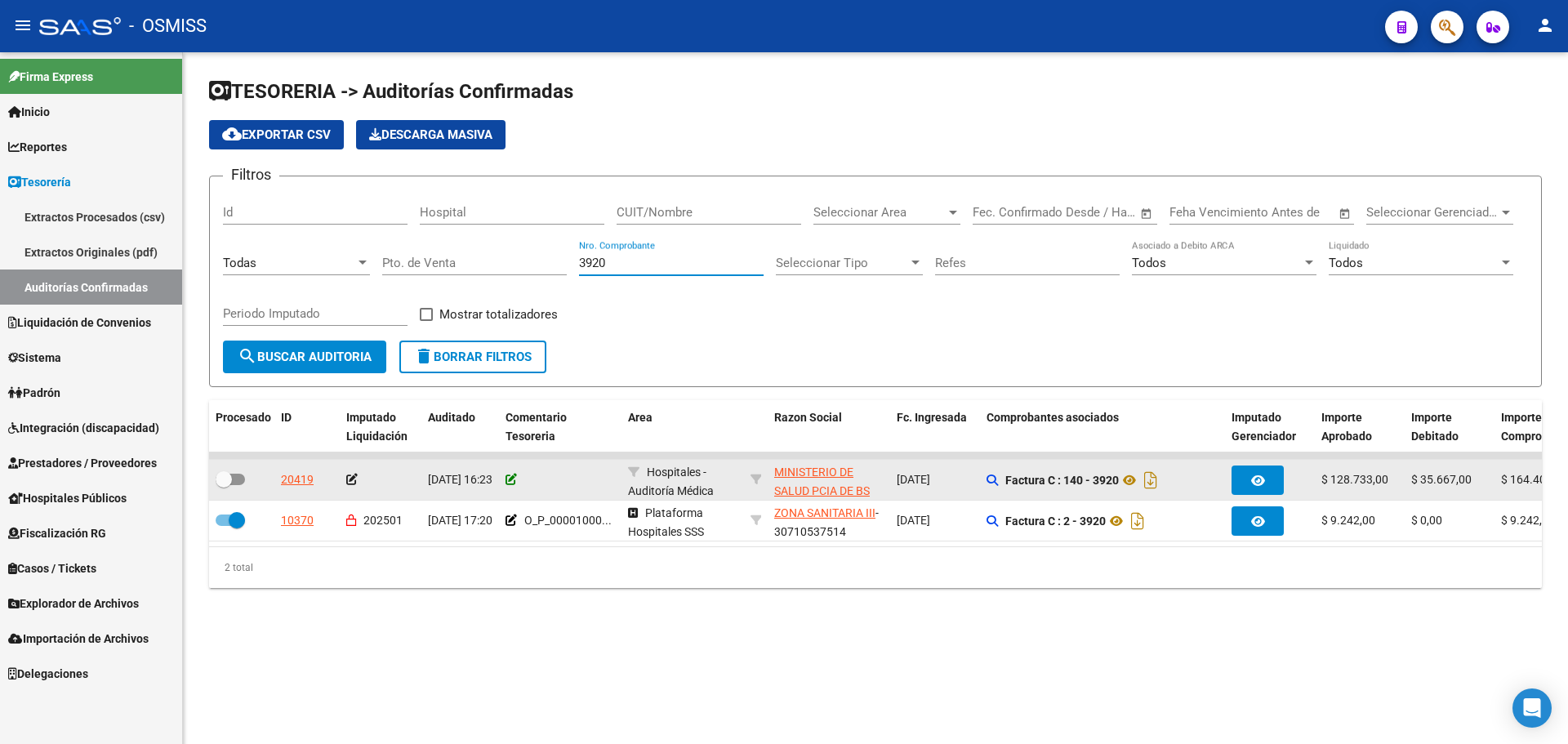
type input "3920"
click at [512, 477] on icon at bounding box center [512, 479] width 11 height 11
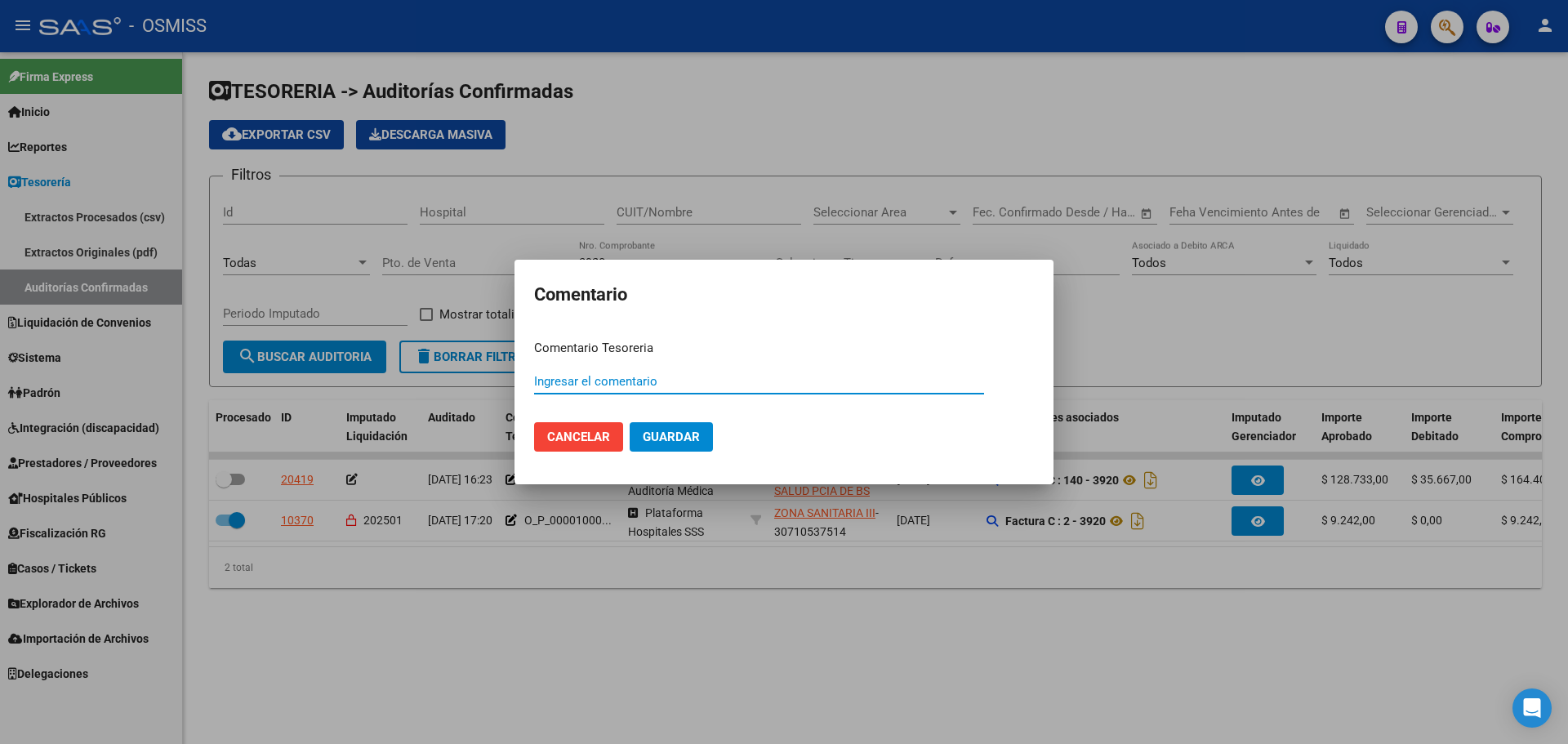
paste input "100079016 [DATE]"
type input "100079016 [DATE]"
click at [724, 435] on mat-dialog-actions "Cancelar Guardar" at bounding box center [784, 437] width 500 height 55
click at [685, 427] on button "Guardar" at bounding box center [671, 436] width 83 height 30
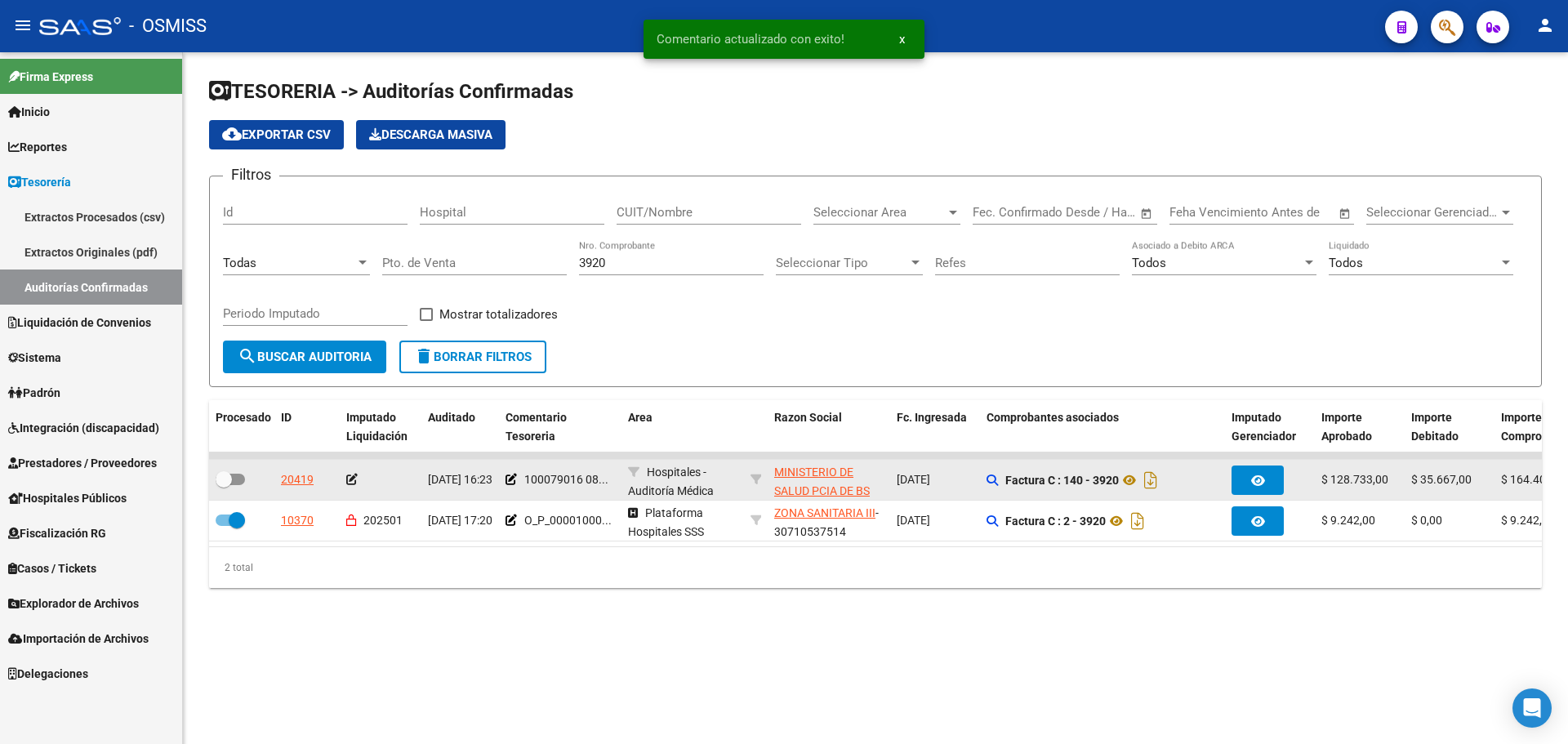
click at [357, 476] on icon at bounding box center [352, 479] width 11 height 11
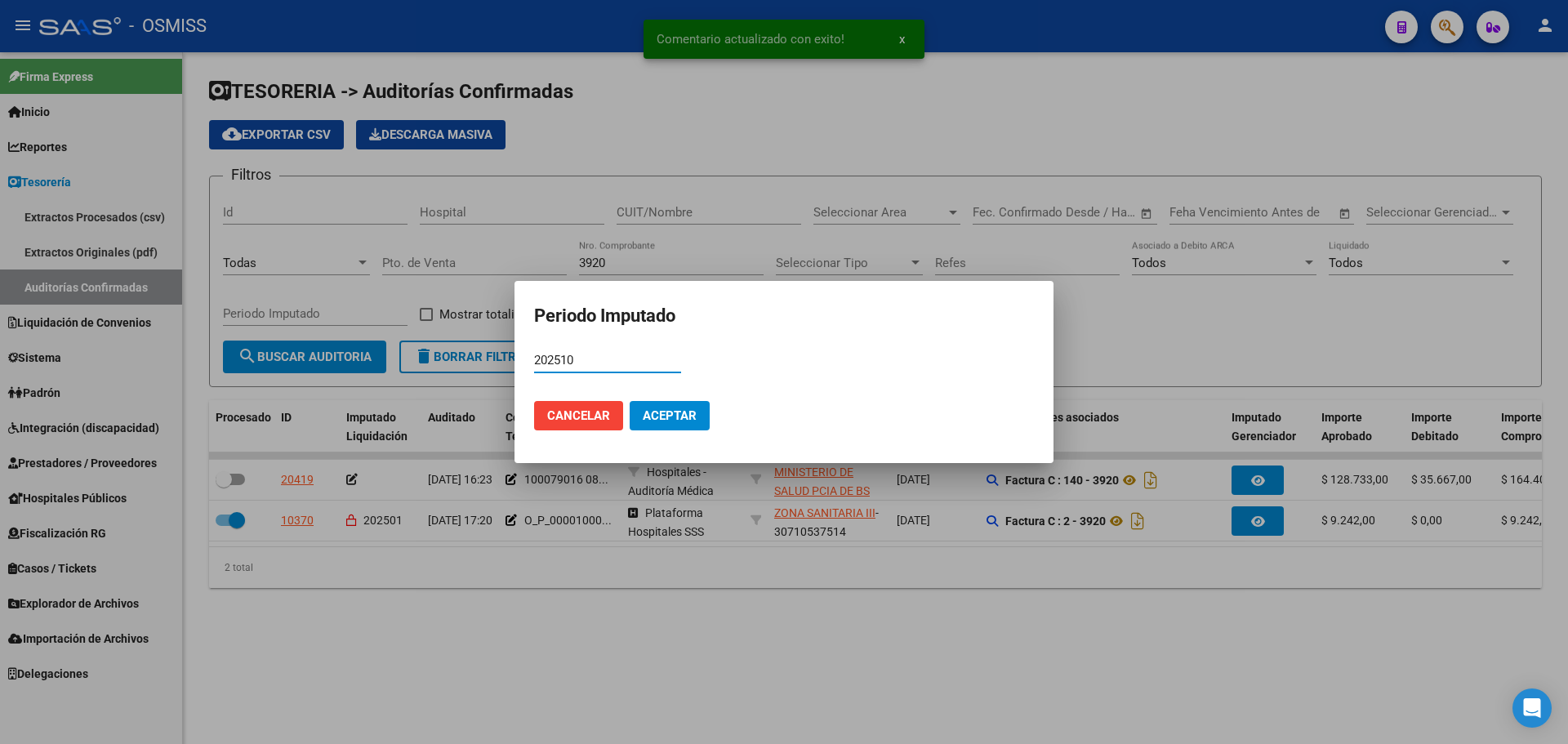
type input "202510"
click at [660, 423] on button "Aceptar" at bounding box center [670, 415] width 80 height 30
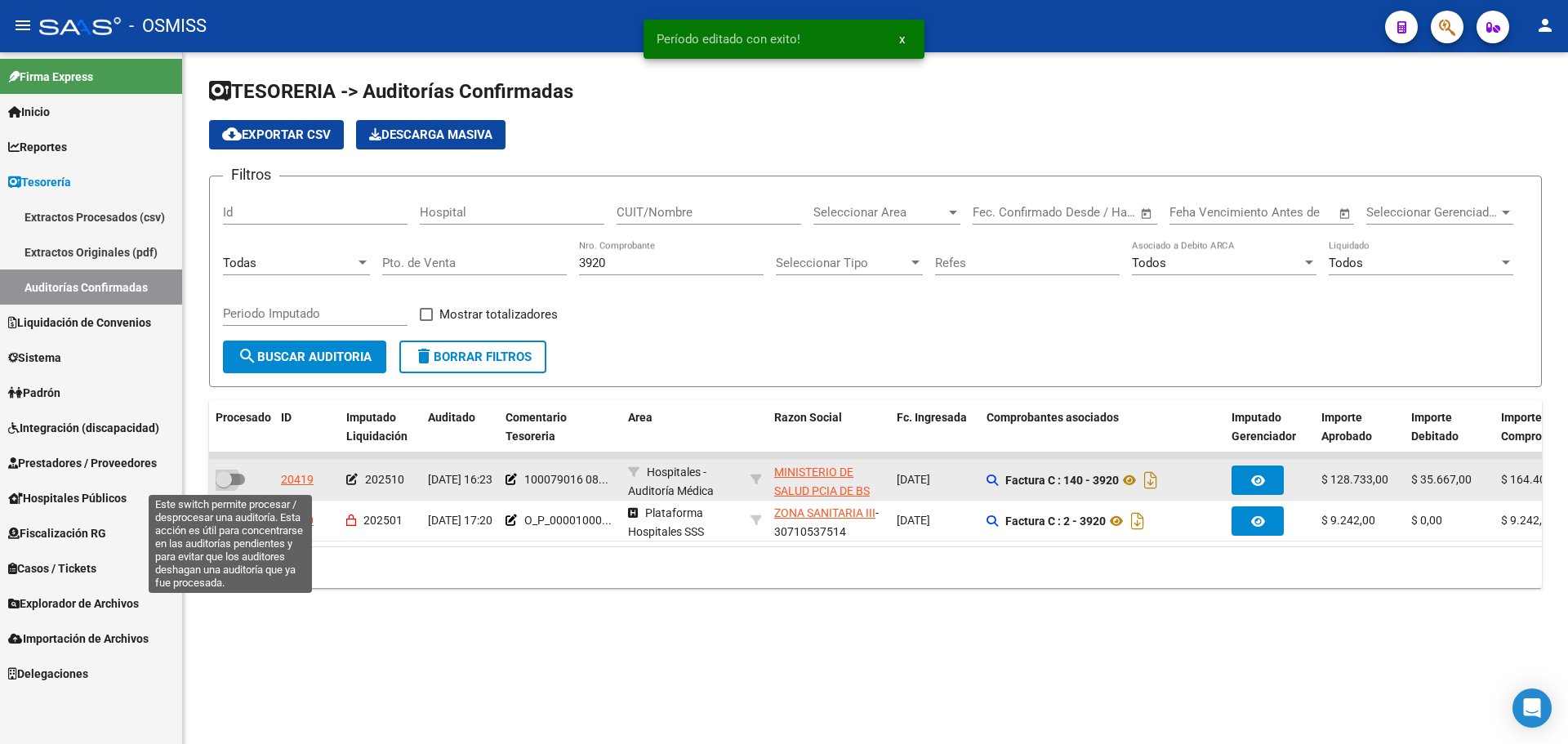
click at [232, 482] on span at bounding box center [230, 479] width 30 height 11
click at [224, 485] on input "checkbox" at bounding box center [223, 485] width 1 height 1
checkbox input "true"
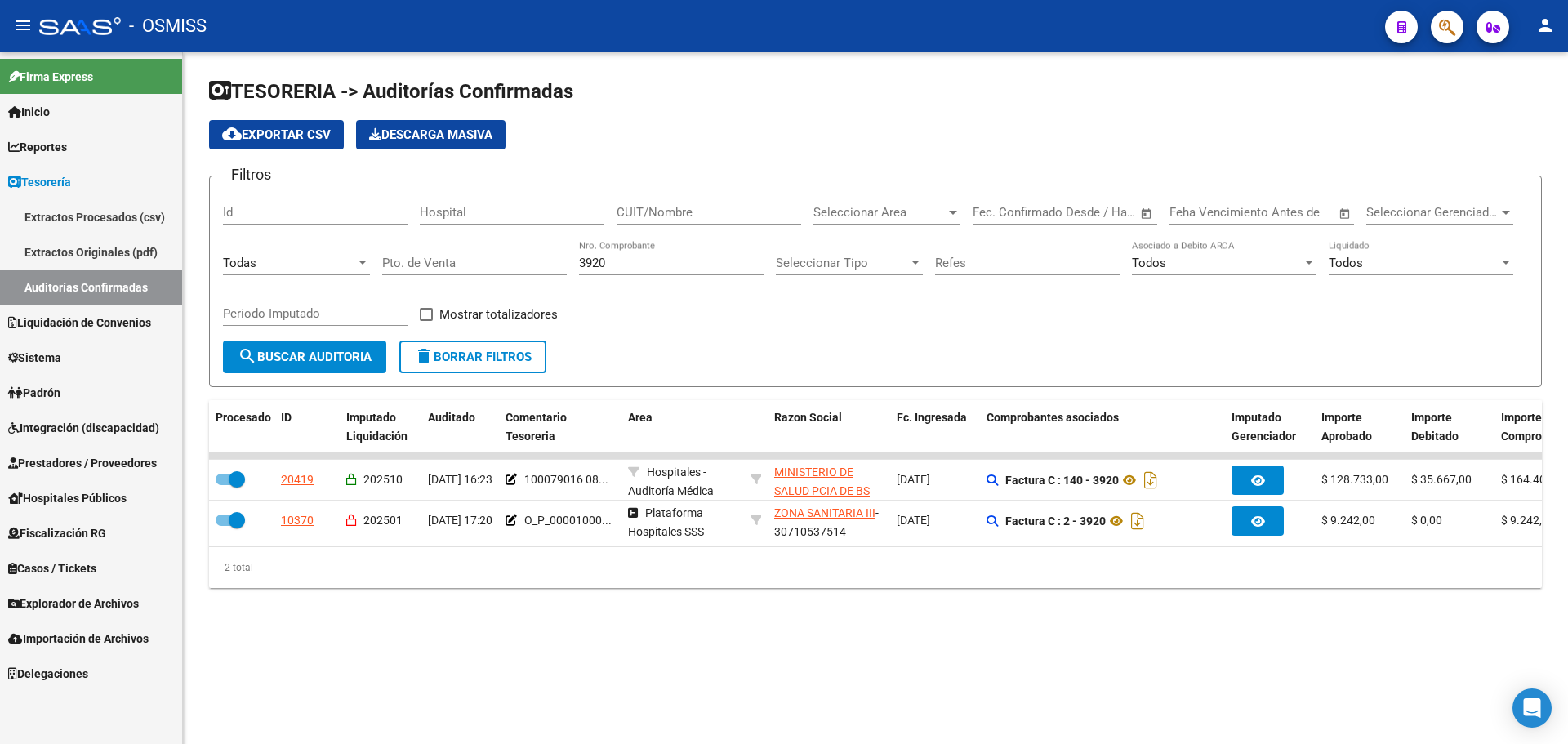
drag, startPoint x: 626, startPoint y: 263, endPoint x: 0, endPoint y: 182, distance: 631.2
click at [0, 187] on mat-sidenav-container "Firma Express Inicio Calendario SSS Instructivos Contacto OS Reportes Ingresos …" at bounding box center [784, 398] width 1568 height 692
type input "7320"
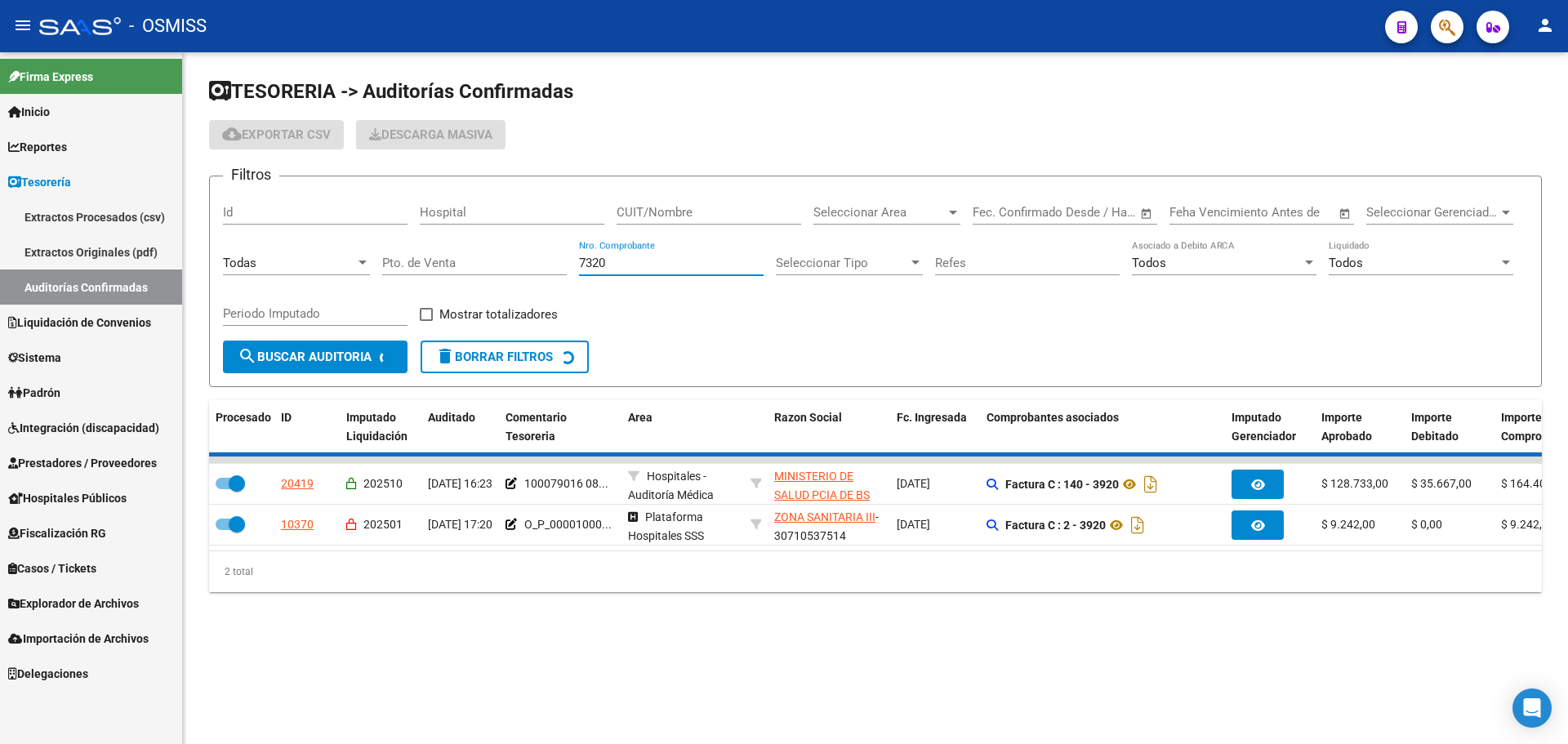
checkbox input "false"
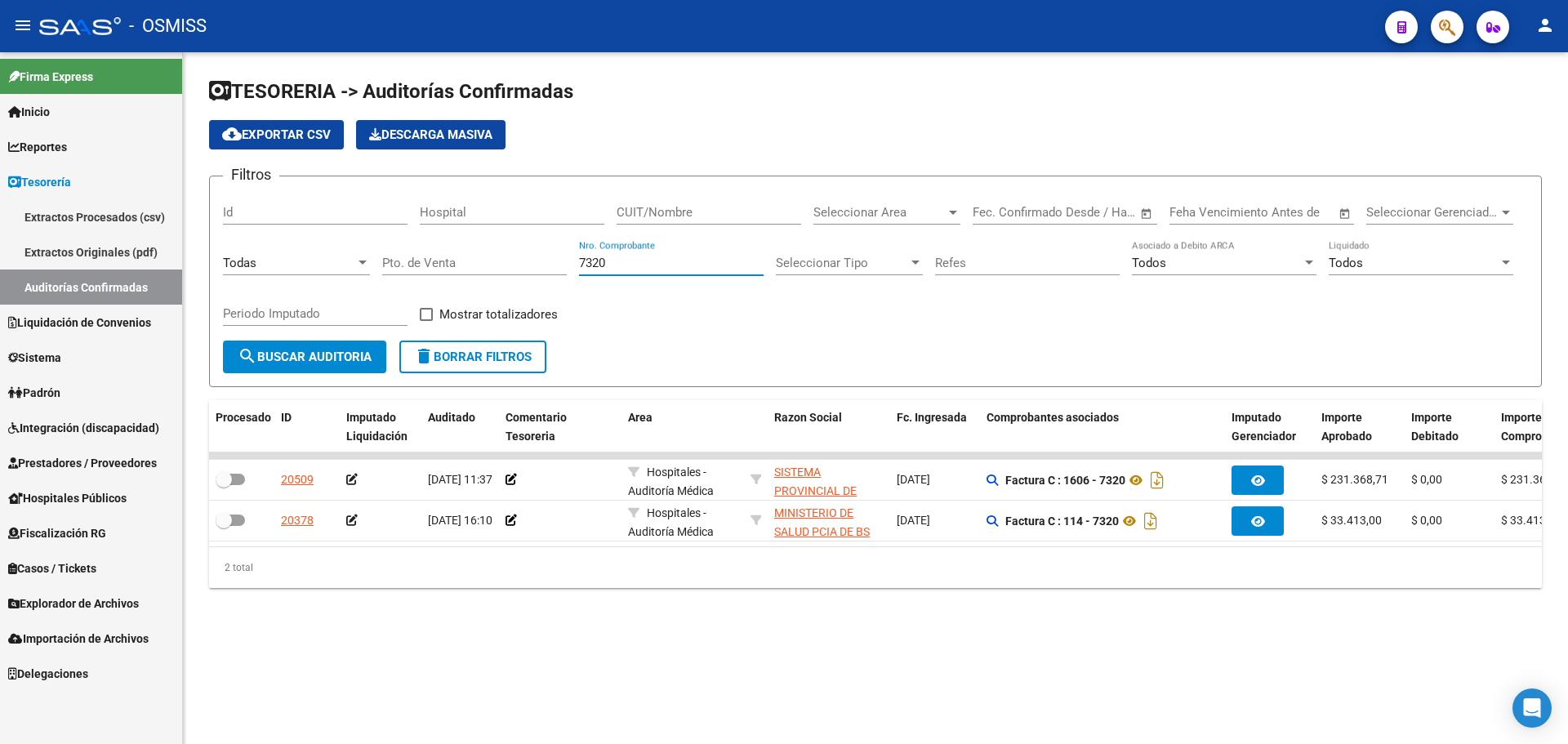
type input "7320"
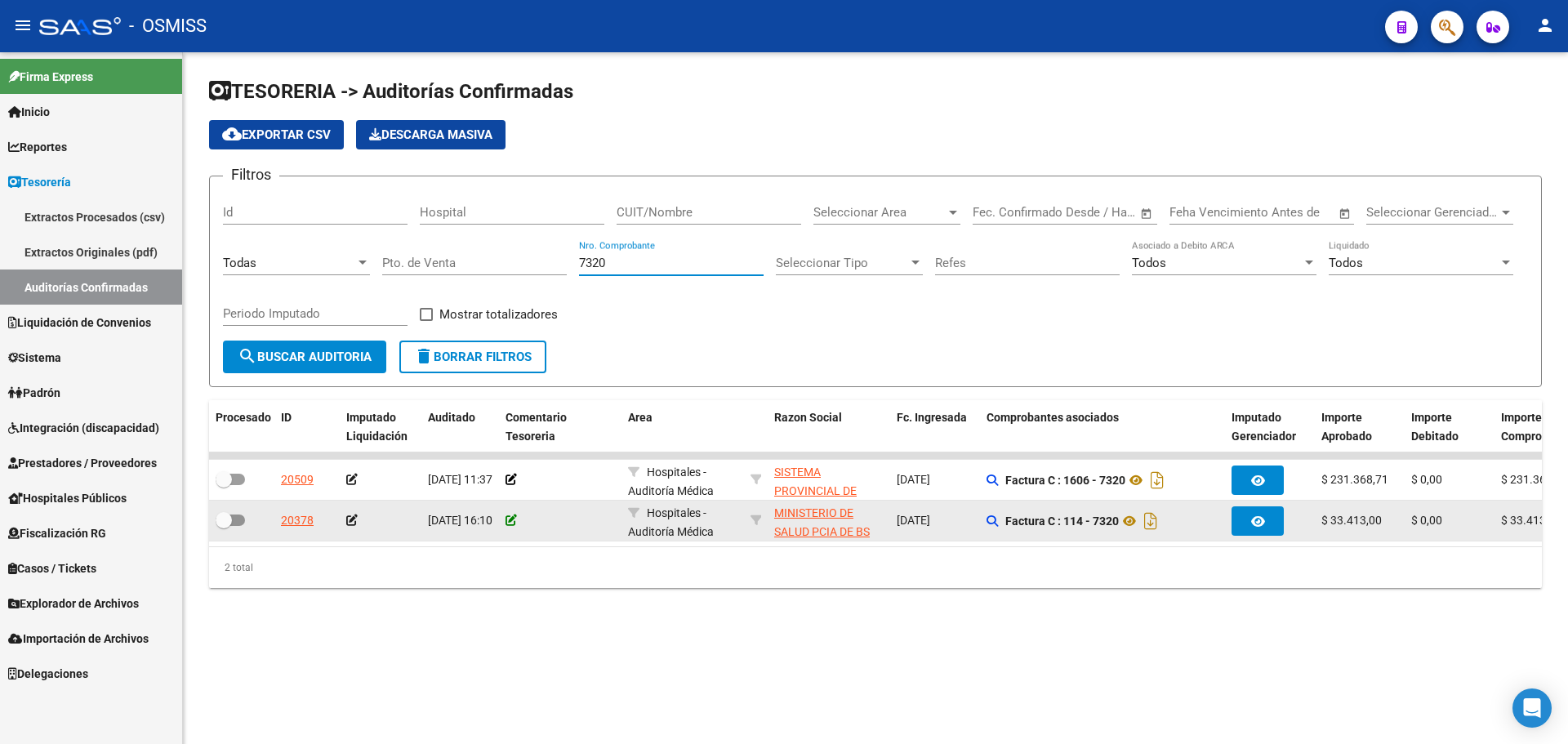
click at [510, 516] on icon at bounding box center [512, 520] width 11 height 11
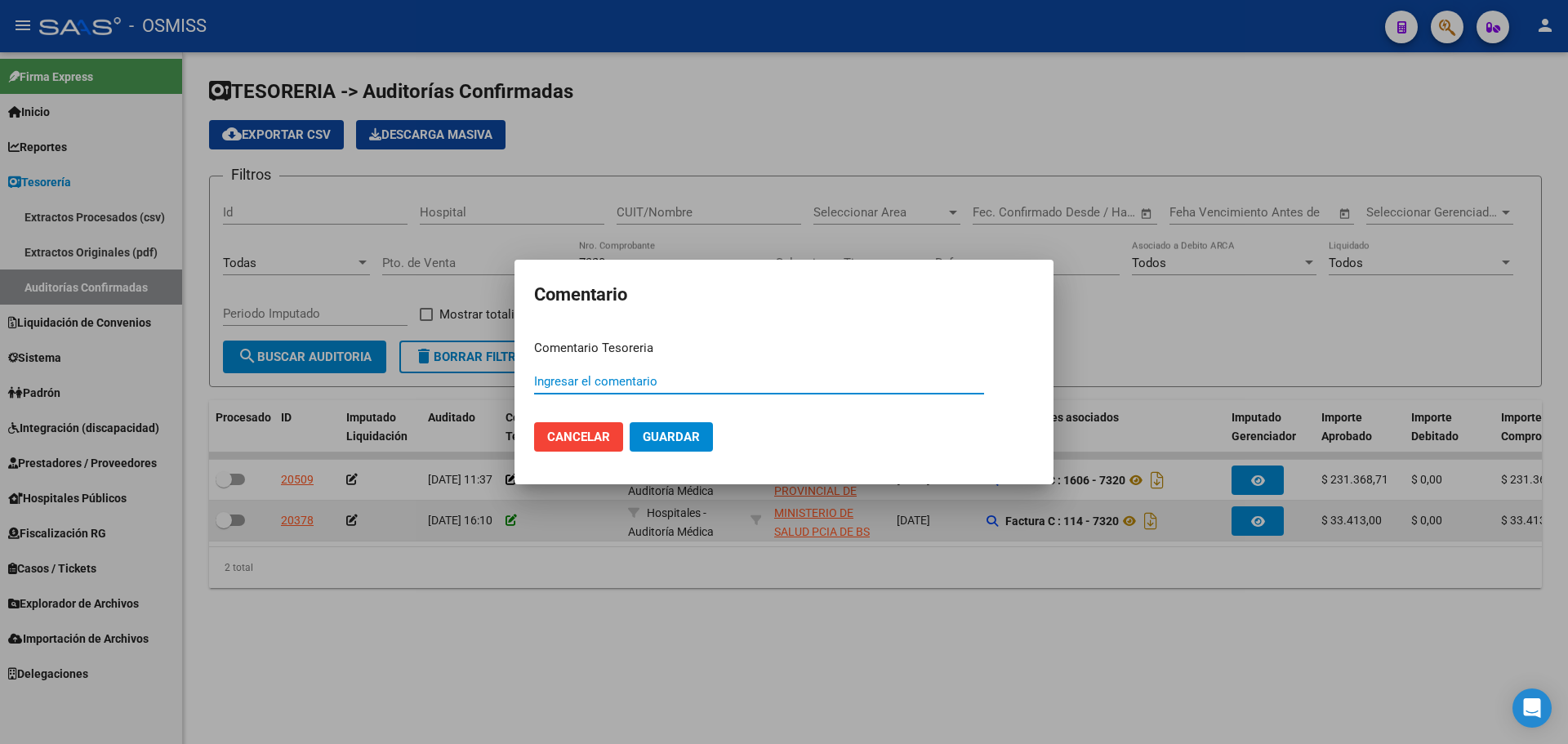
paste input "100079017"
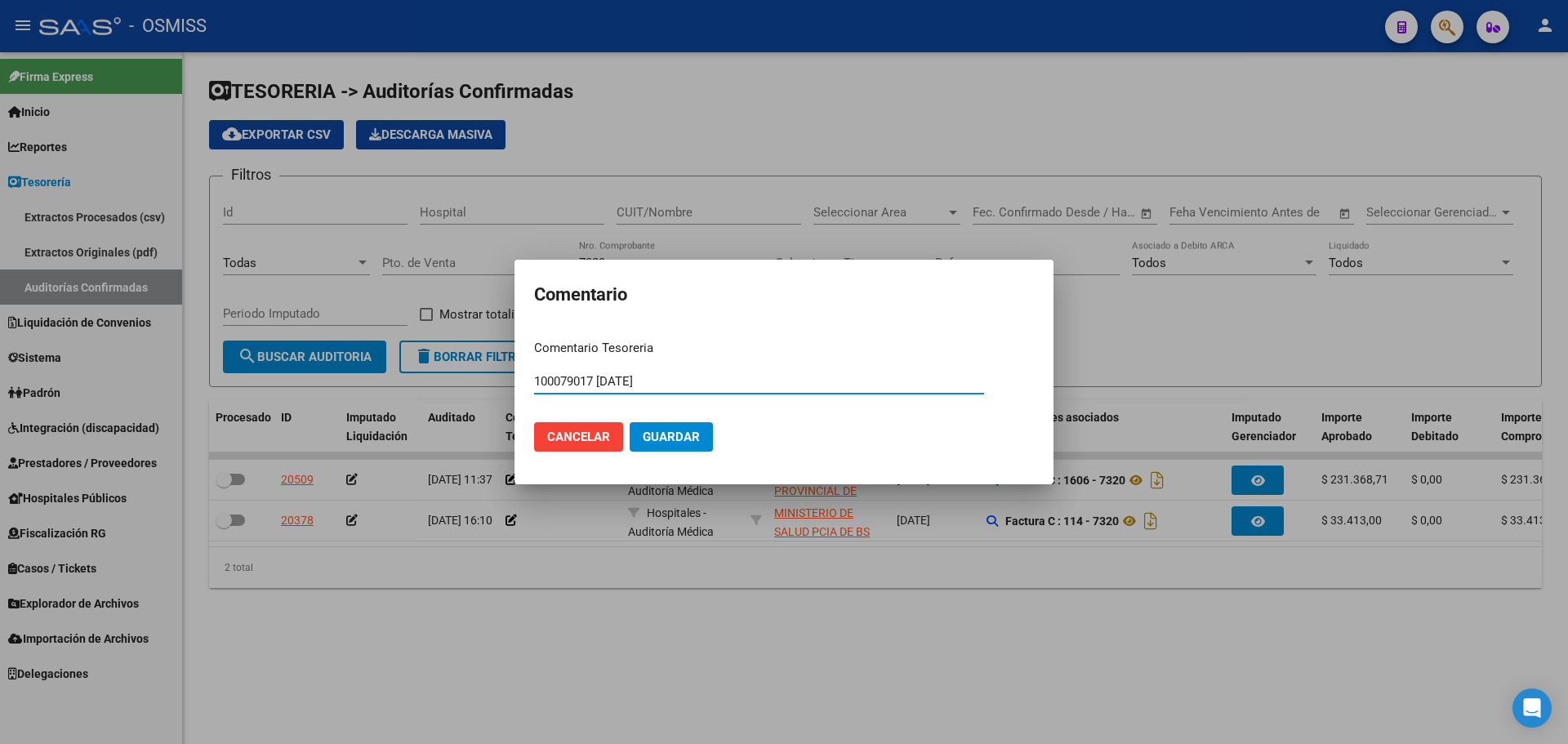
drag, startPoint x: 679, startPoint y: 388, endPoint x: 350, endPoint y: 387, distance: 329.0
click at [350, 387] on div "Comentario Comentario Tesoreria 100079017 [DATE] Ingresar el comentario Cancela…" at bounding box center [784, 372] width 1568 height 744
type input "100079017 [DATE]"
click at [672, 441] on span "Guardar" at bounding box center [672, 436] width 57 height 14
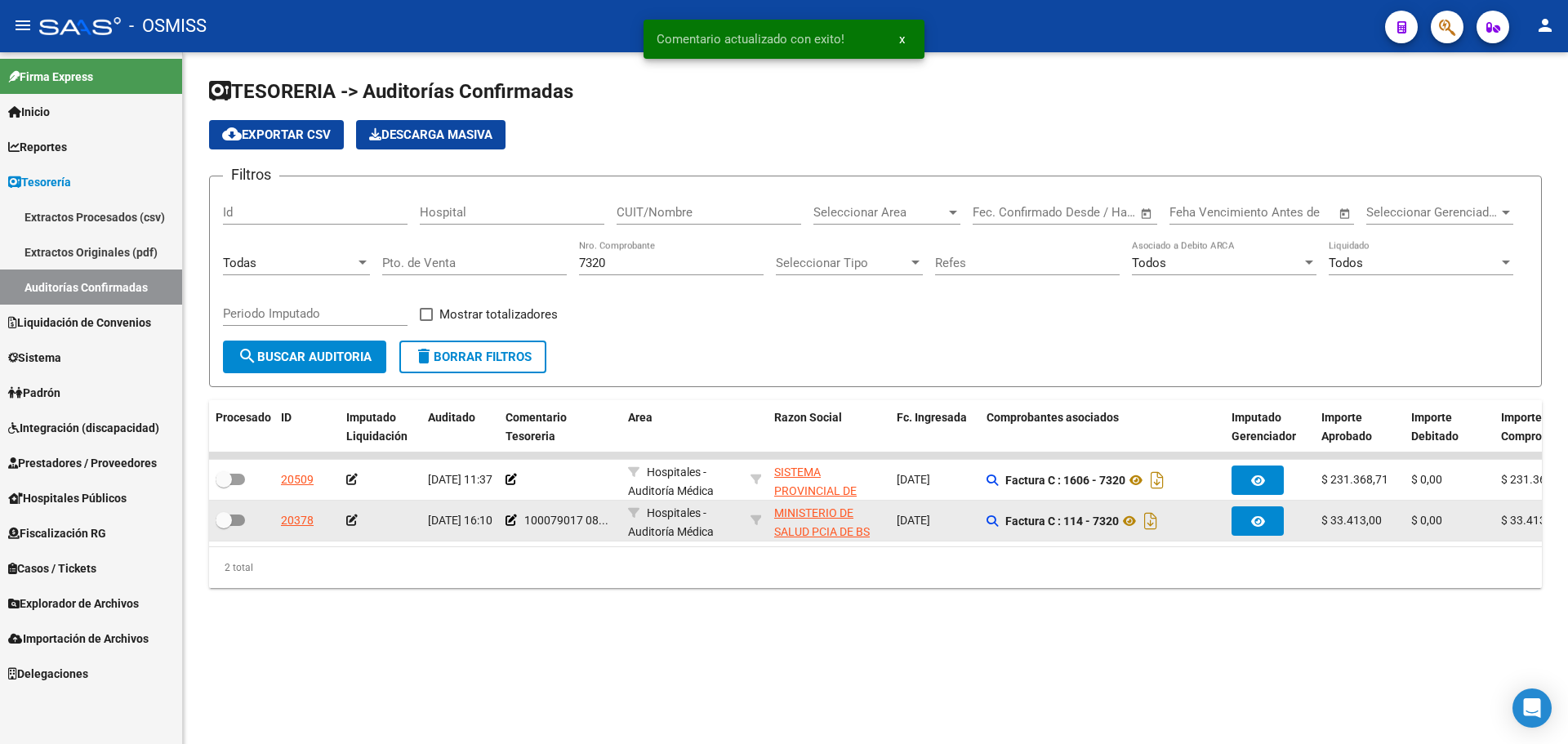
click at [356, 524] on icon at bounding box center [352, 520] width 11 height 11
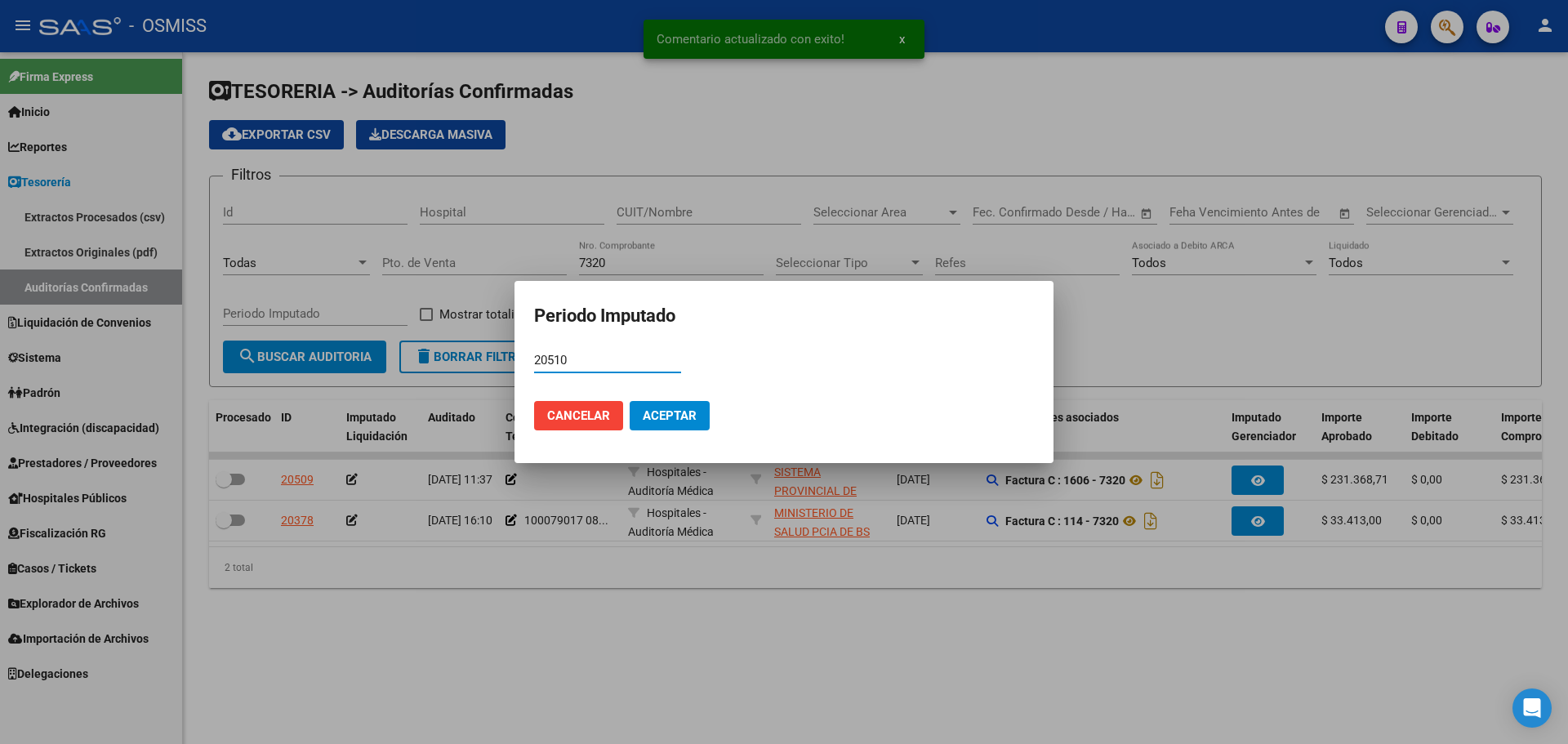
click at [547, 363] on input "20510" at bounding box center [608, 360] width 147 height 14
type input "202510"
click at [657, 415] on span "Aceptar" at bounding box center [670, 415] width 53 height 14
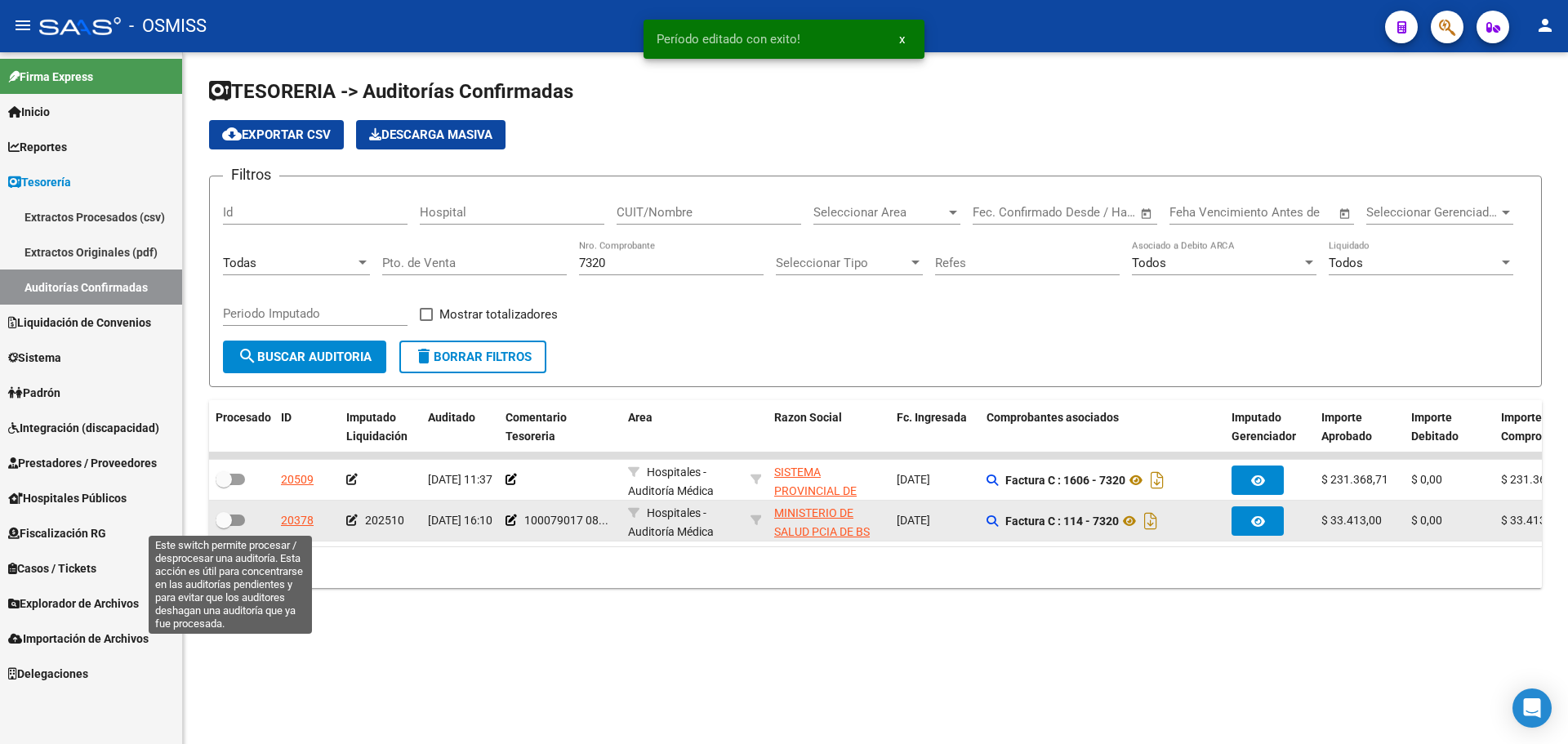
click at [234, 525] on span at bounding box center [230, 520] width 30 height 11
click at [224, 526] on input "checkbox" at bounding box center [223, 526] width 1 height 1
checkbox input "true"
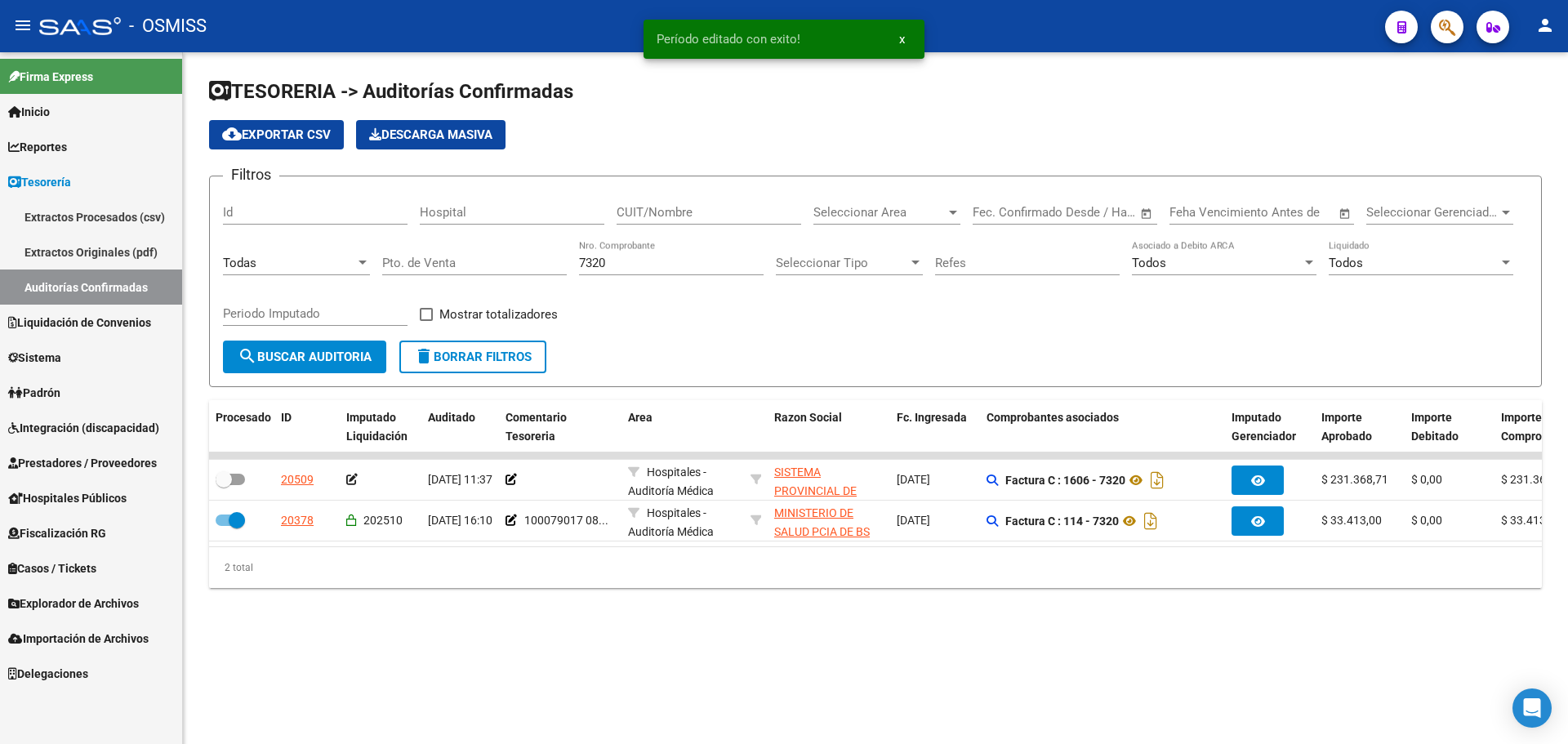
click at [642, 261] on input "7320" at bounding box center [671, 262] width 184 height 14
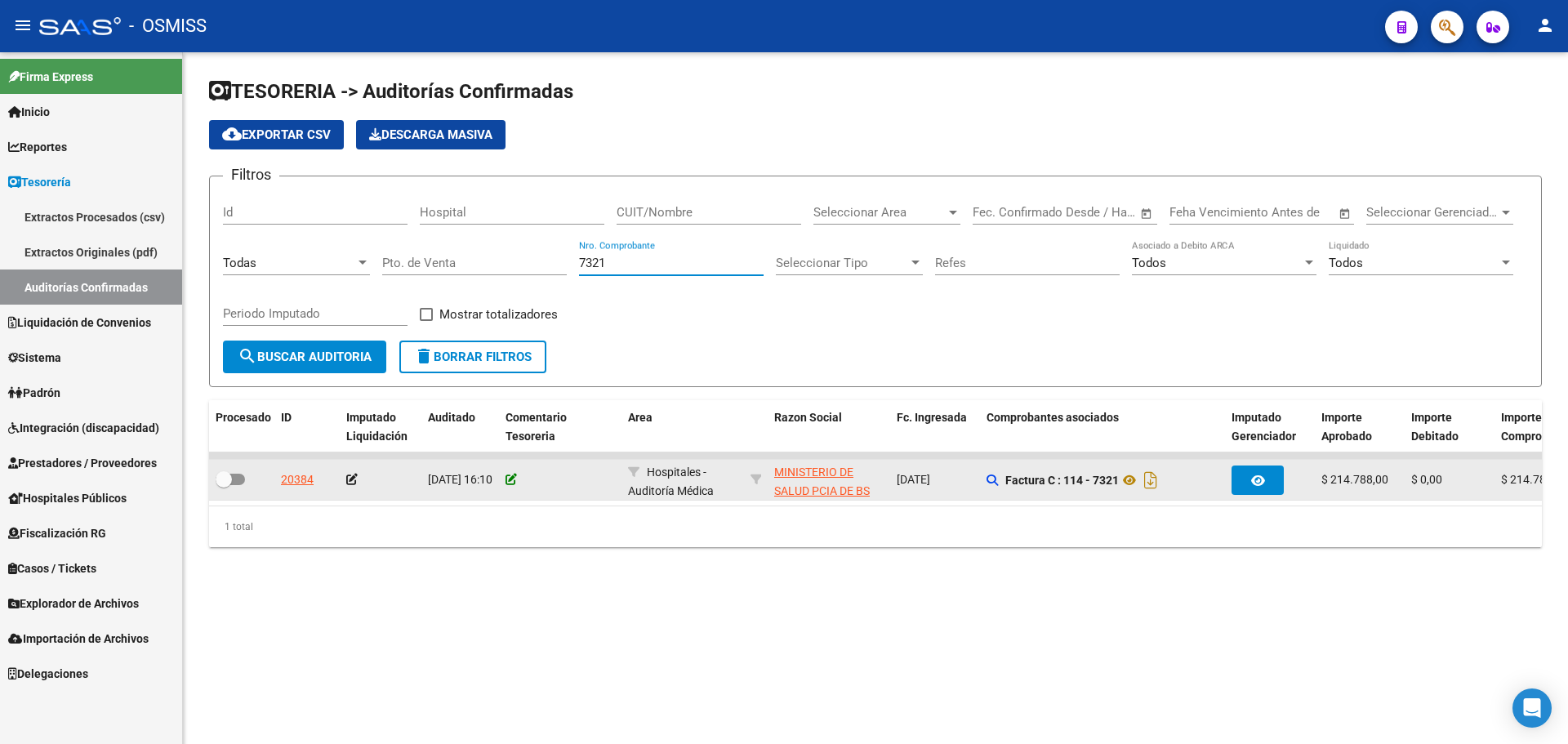
type input "7321"
click at [509, 479] on icon at bounding box center [512, 479] width 11 height 11
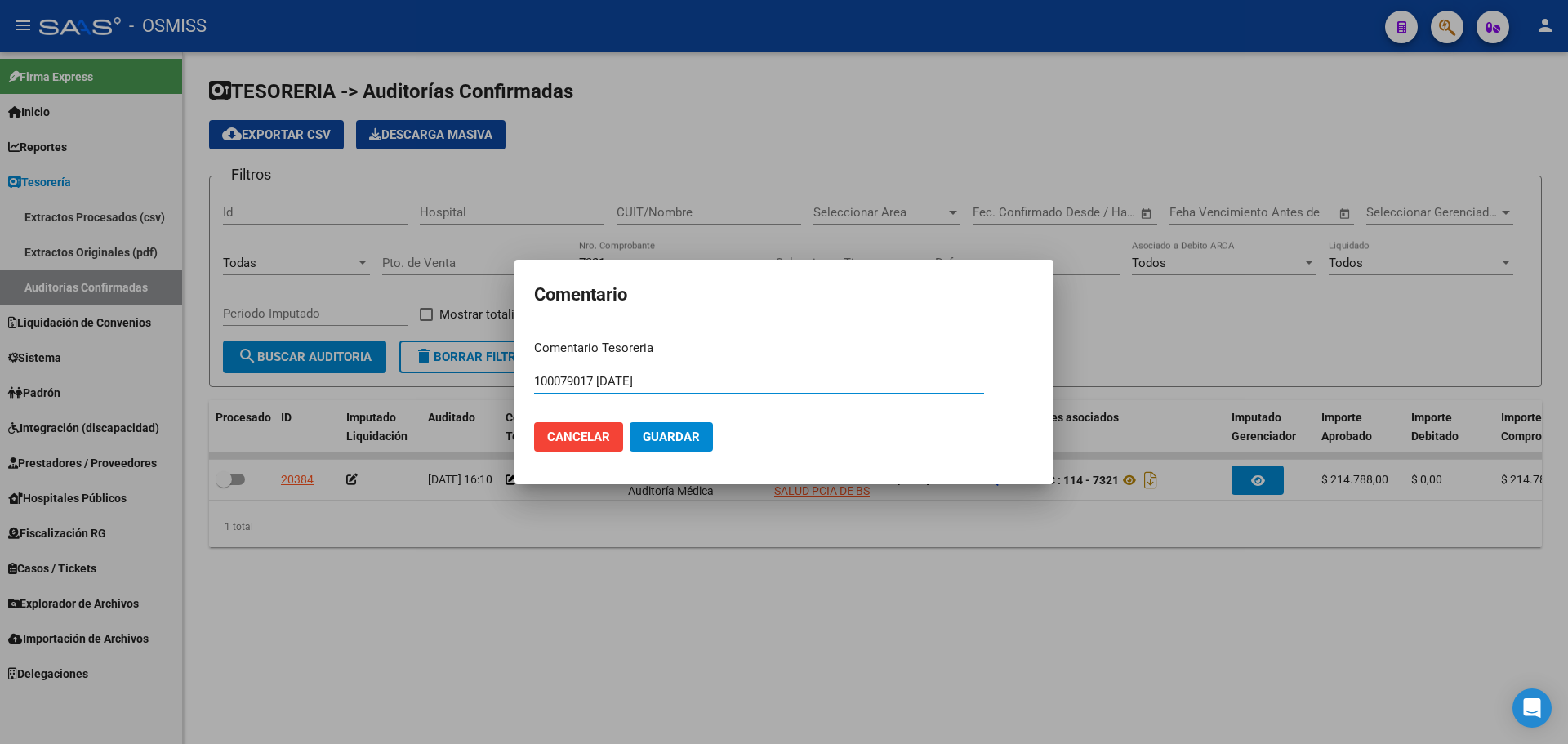
type input "100079017 [DATE]"
click at [672, 461] on mat-dialog-actions "Cancelar Guardar" at bounding box center [784, 437] width 500 height 55
click at [670, 436] on span "Guardar" at bounding box center [672, 436] width 57 height 14
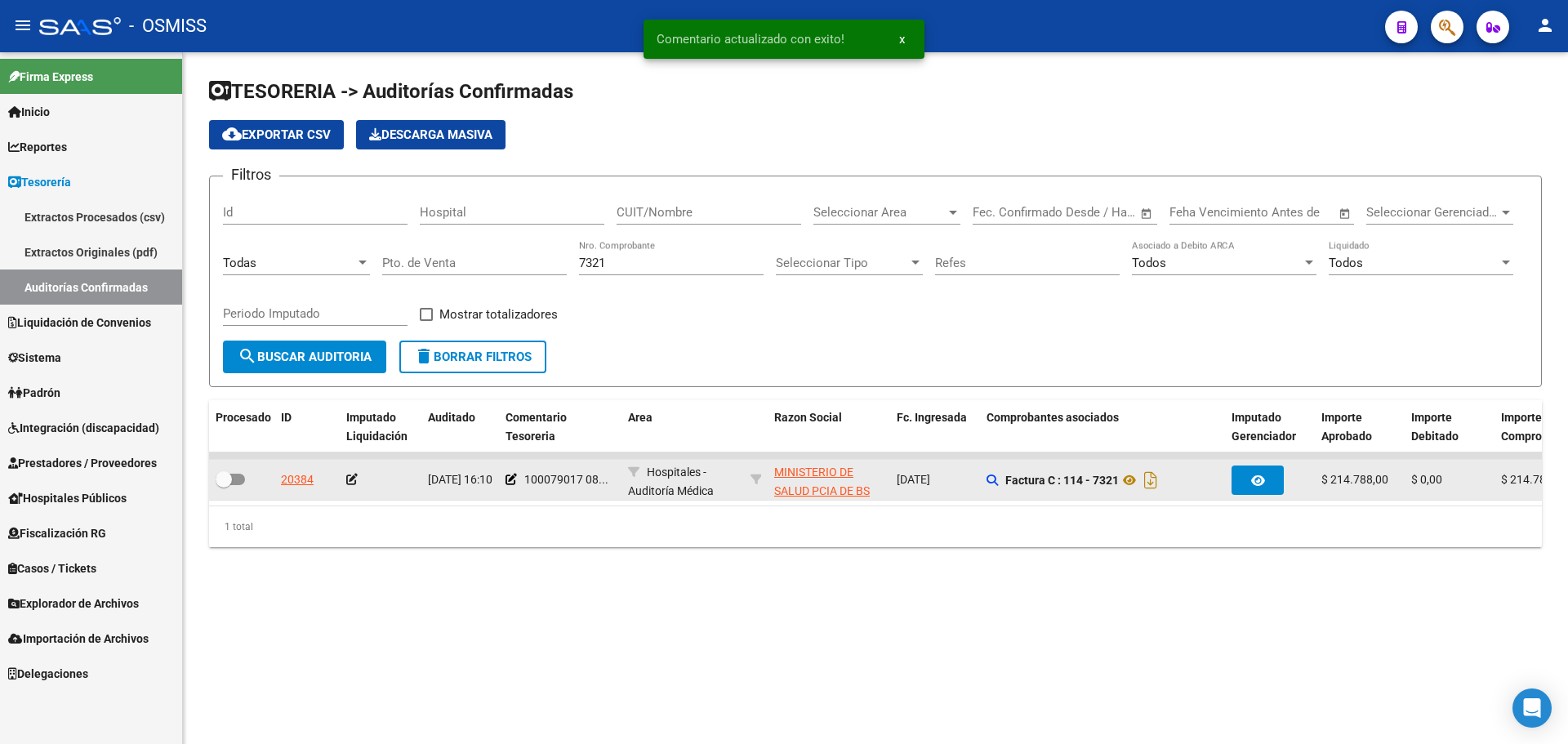
click at [354, 481] on icon at bounding box center [352, 479] width 11 height 11
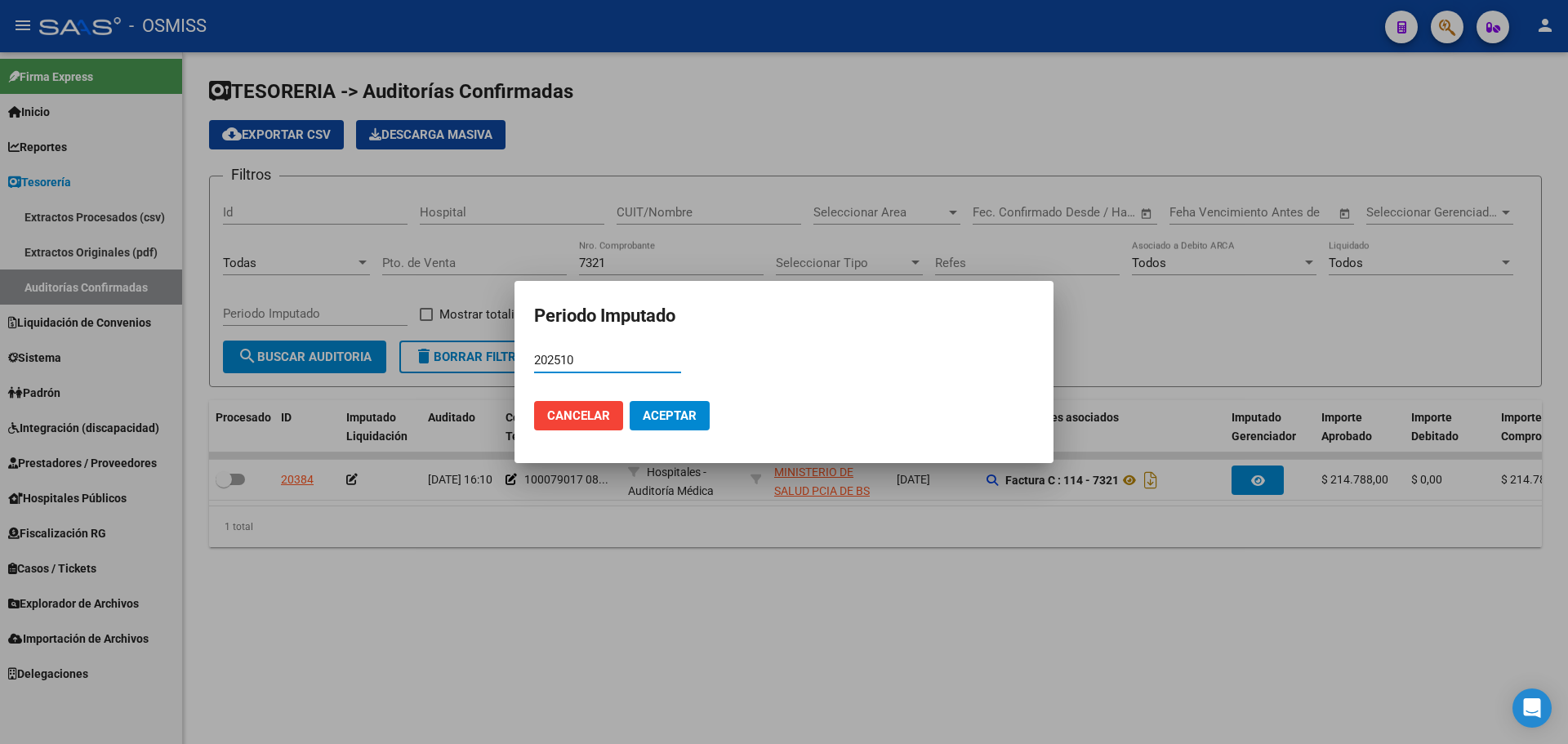
type input "202510"
click at [666, 400] on mat-dialog-actions "Cancelar Aceptar" at bounding box center [784, 416] width 500 height 55
click at [659, 419] on span "Aceptar" at bounding box center [670, 415] width 53 height 14
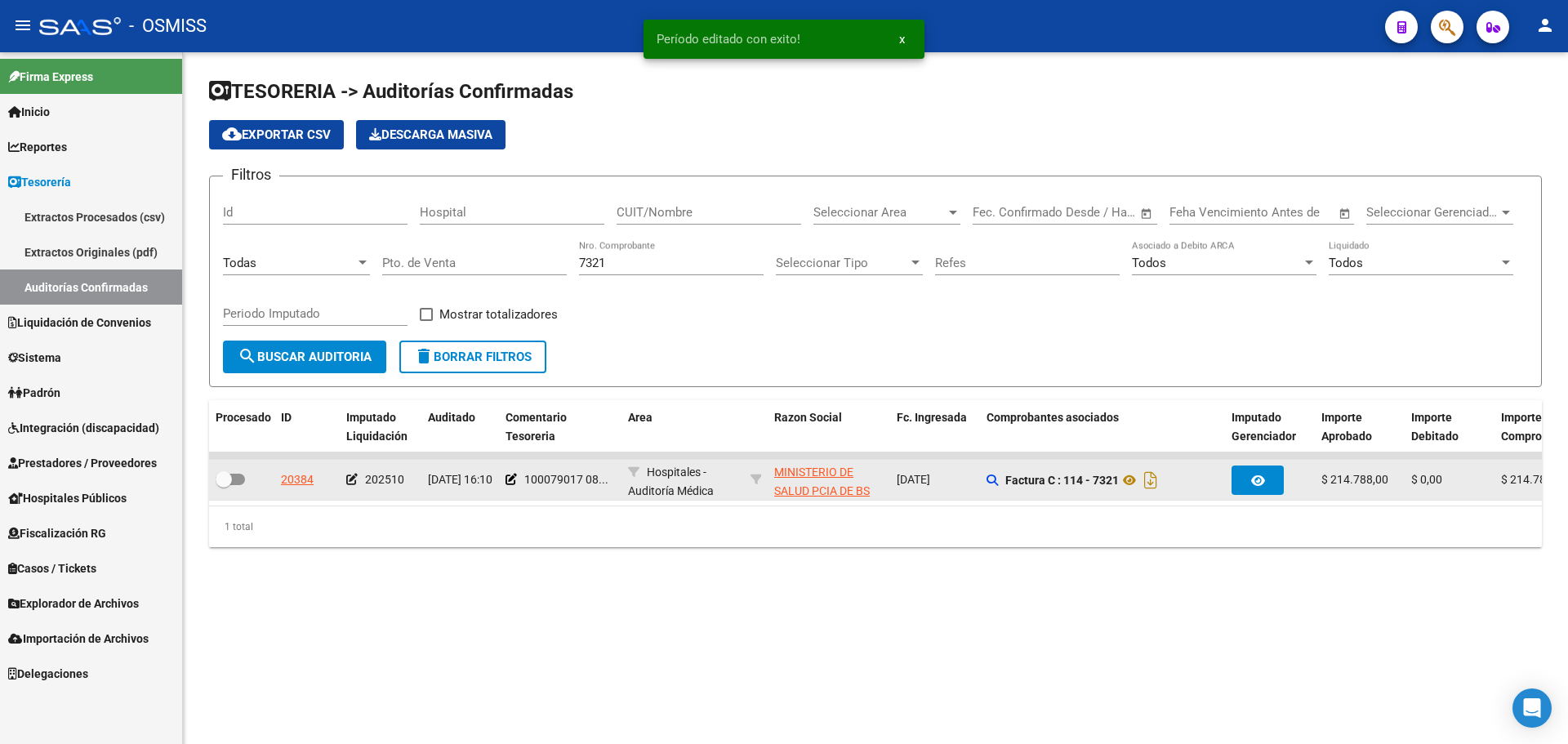
click at [232, 485] on span at bounding box center [230, 479] width 30 height 11
click at [224, 485] on input "checkbox" at bounding box center [223, 485] width 1 height 1
checkbox input "true"
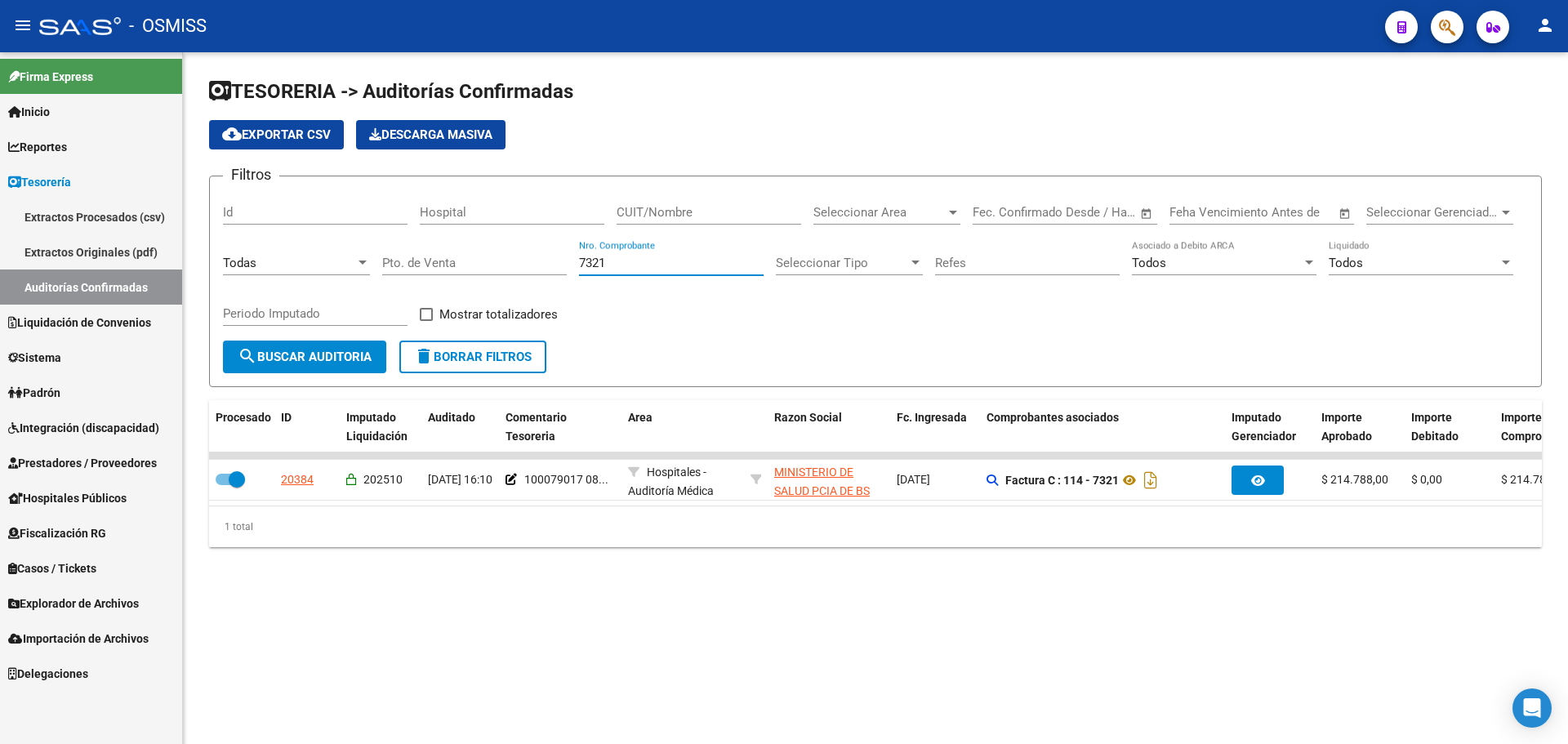
drag, startPoint x: 641, startPoint y: 268, endPoint x: 300, endPoint y: 235, distance: 342.6
click at [300, 235] on div "Filtros Id Hospital CUIT/Nombre Seleccionar Area Seleccionar Area Fecha inicio …" at bounding box center [876, 265] width 1306 height 151
type input "10163"
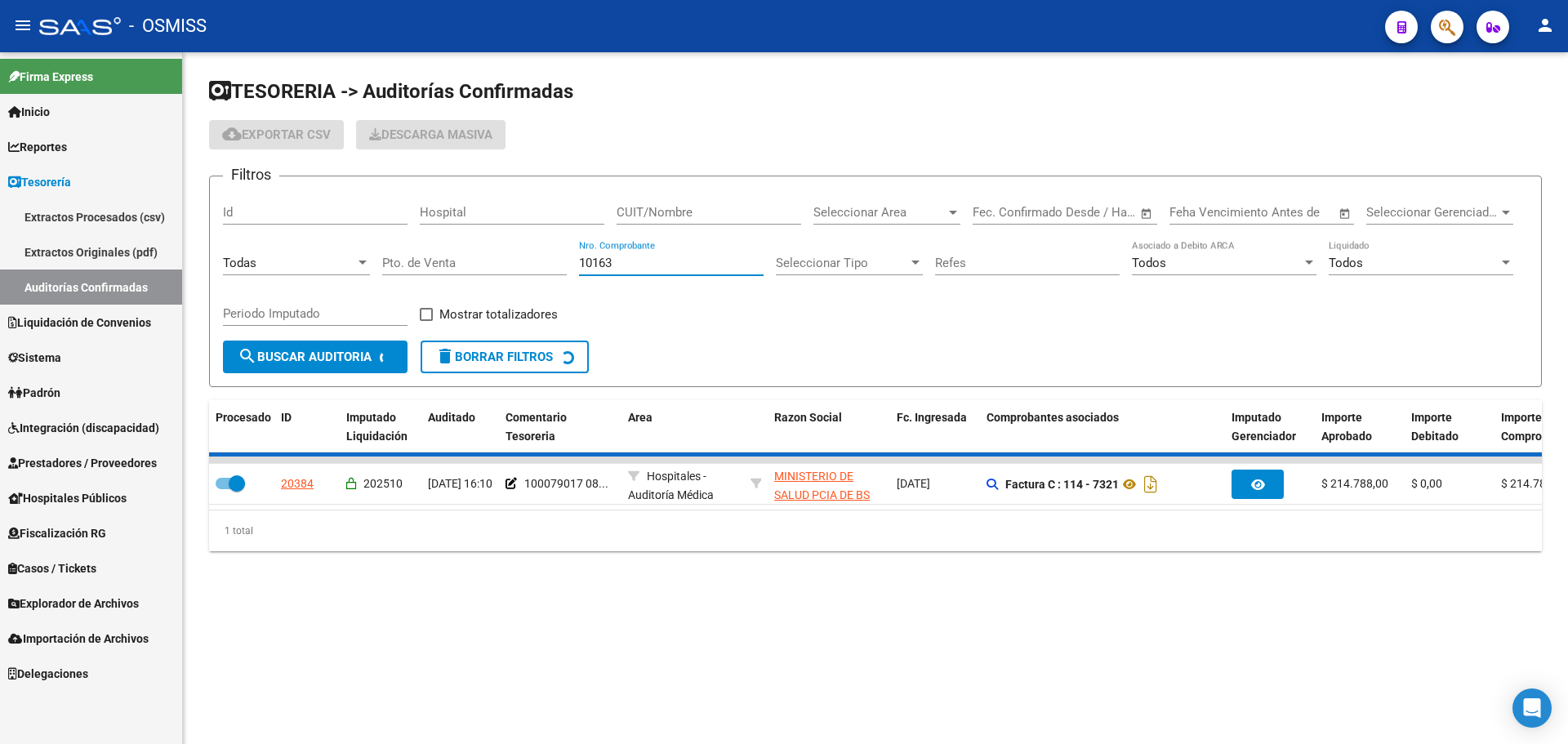
checkbox input "false"
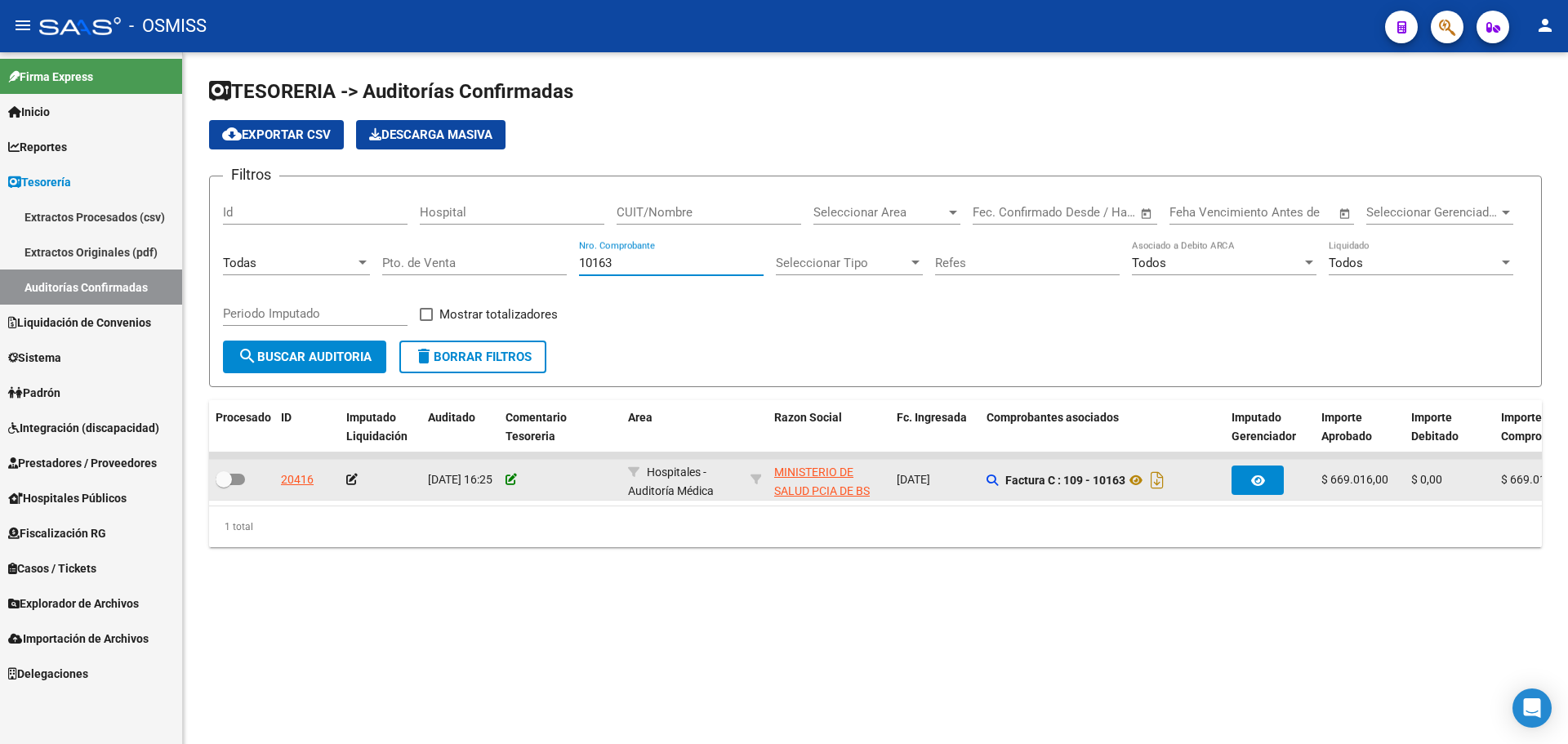
type input "10163"
click at [515, 477] on icon at bounding box center [512, 479] width 11 height 11
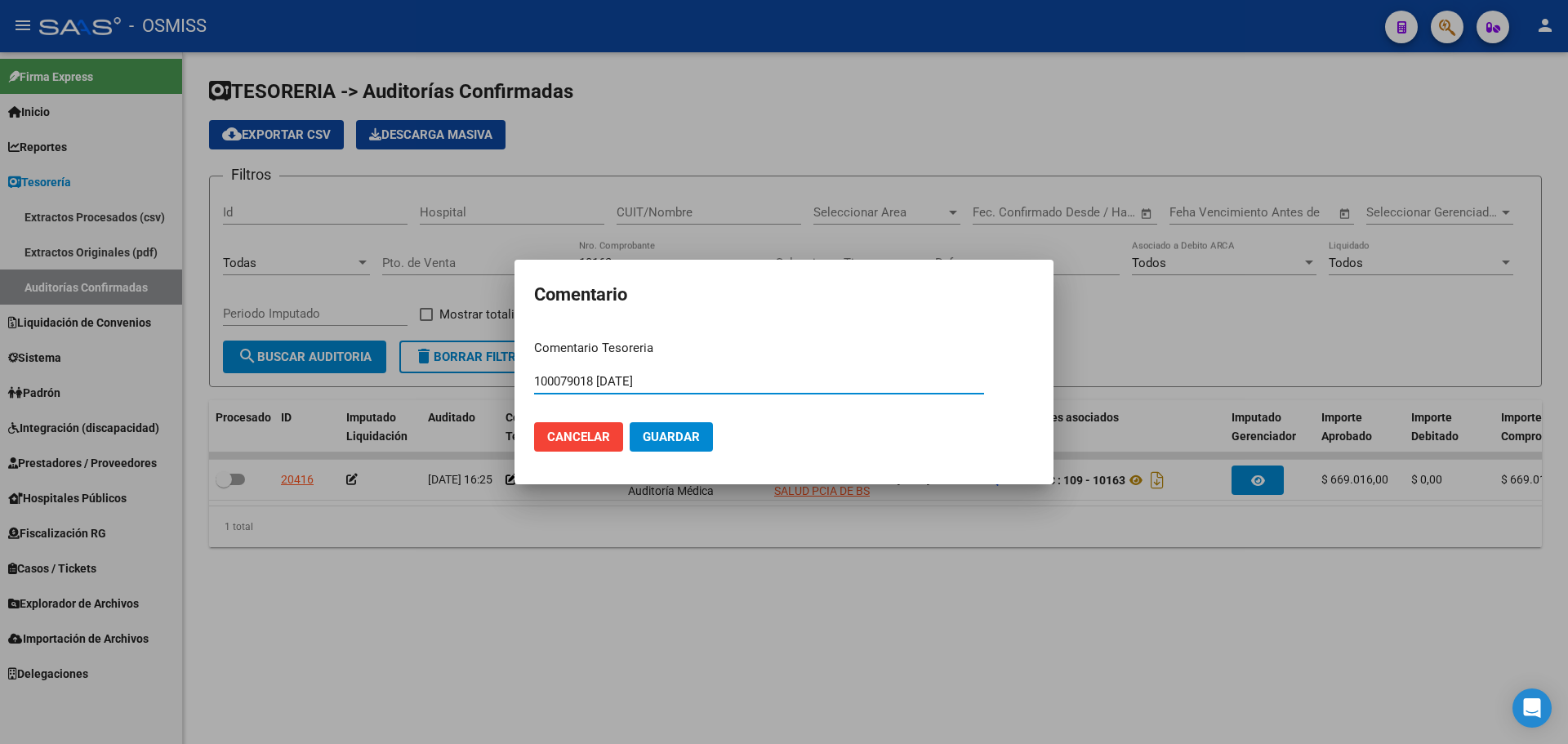
drag, startPoint x: 683, startPoint y: 381, endPoint x: 349, endPoint y: 373, distance: 334.1
click at [349, 373] on div "Comentario Comentario Tesoreria 100079018 [DATE] Ingresar el comentario Cancela…" at bounding box center [784, 372] width 1568 height 744
type input "100079018 [DATE]"
click at [653, 426] on button "Guardar" at bounding box center [671, 436] width 83 height 30
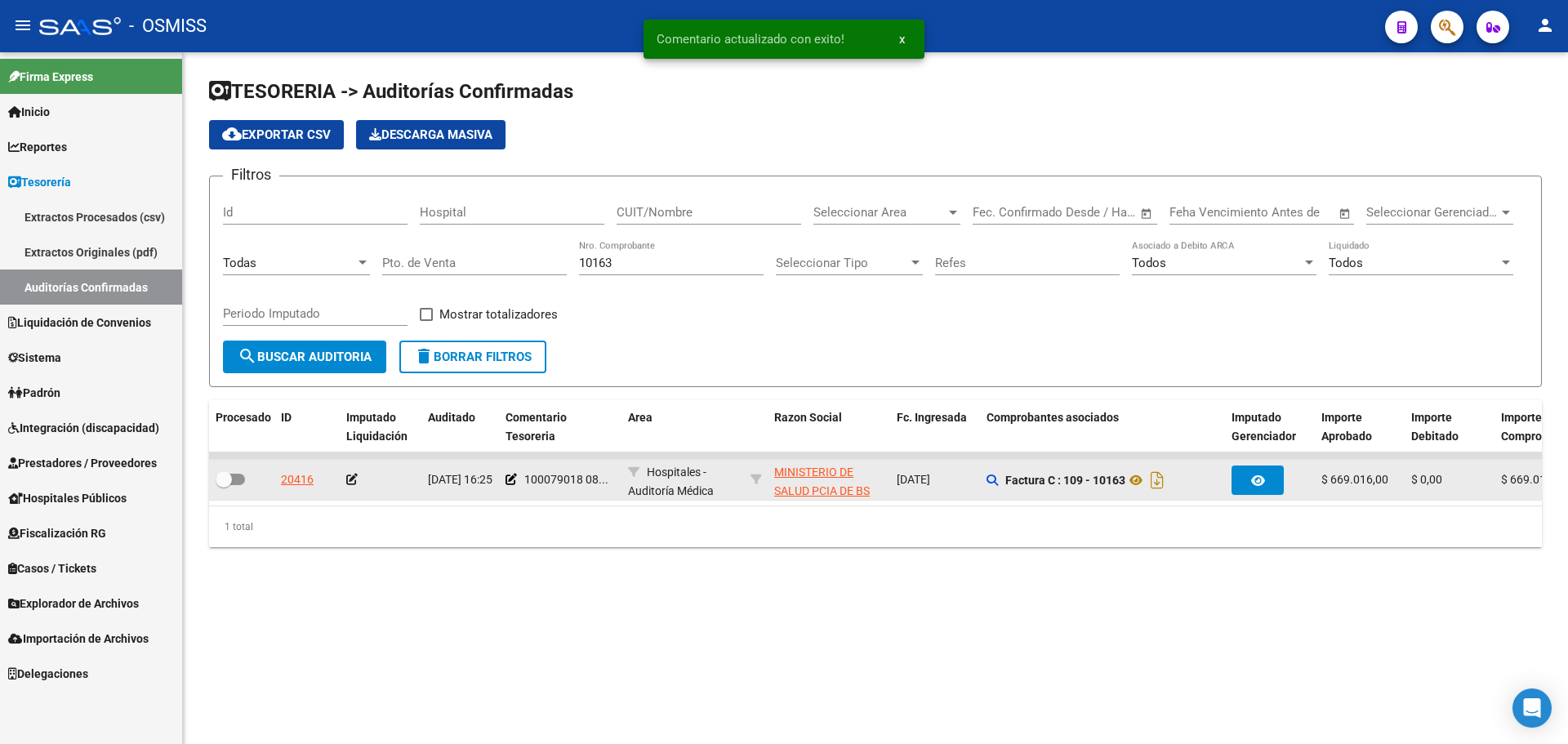
click at [348, 474] on icon at bounding box center [352, 479] width 11 height 11
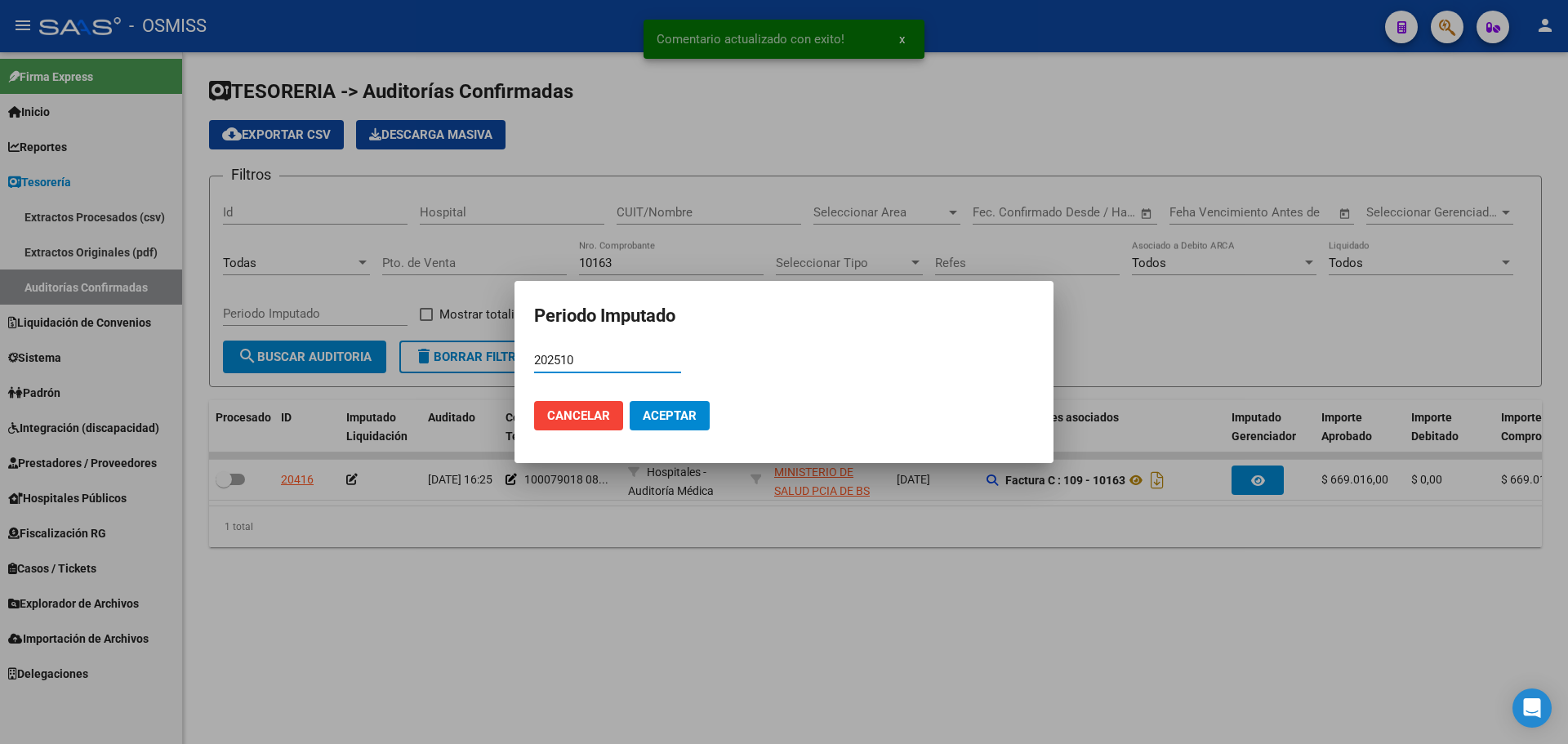
type input "202510"
click at [688, 418] on span "Aceptar" at bounding box center [670, 415] width 53 height 14
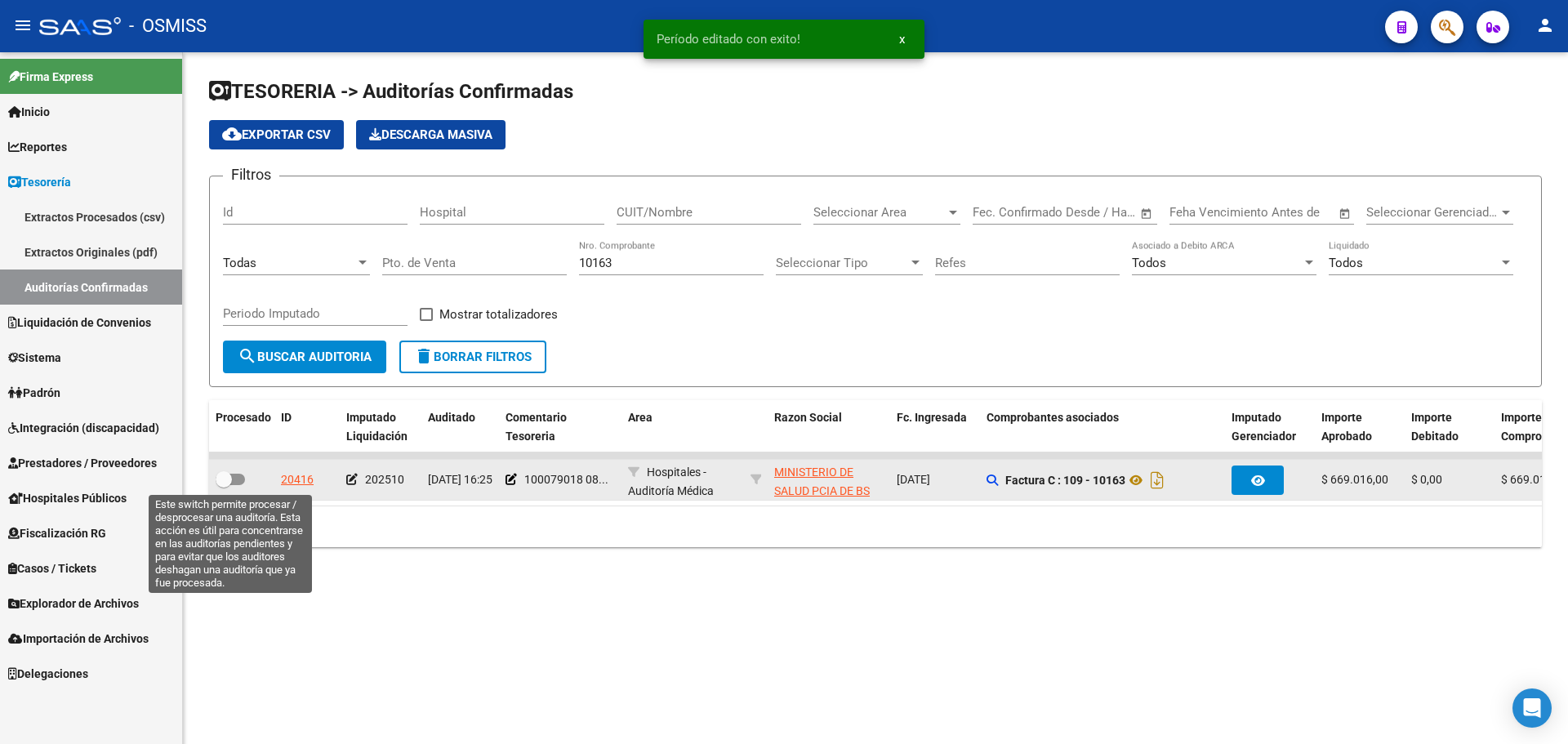
click at [232, 484] on span at bounding box center [230, 479] width 30 height 11
click at [224, 485] on input "checkbox" at bounding box center [223, 485] width 1 height 1
checkbox input "true"
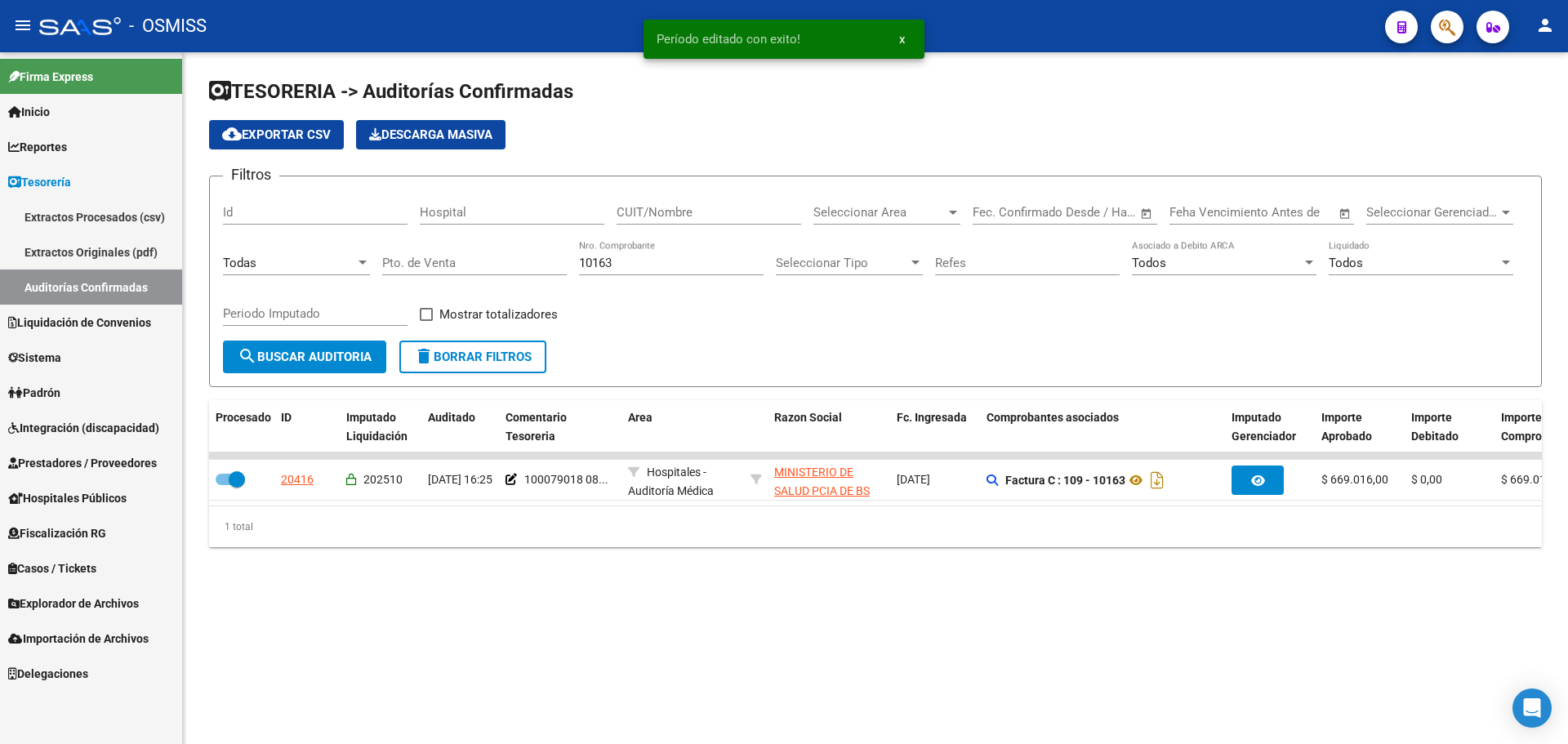
click at [634, 271] on div "10163 Nro. Comprobante" at bounding box center [671, 258] width 184 height 35
type input "10165"
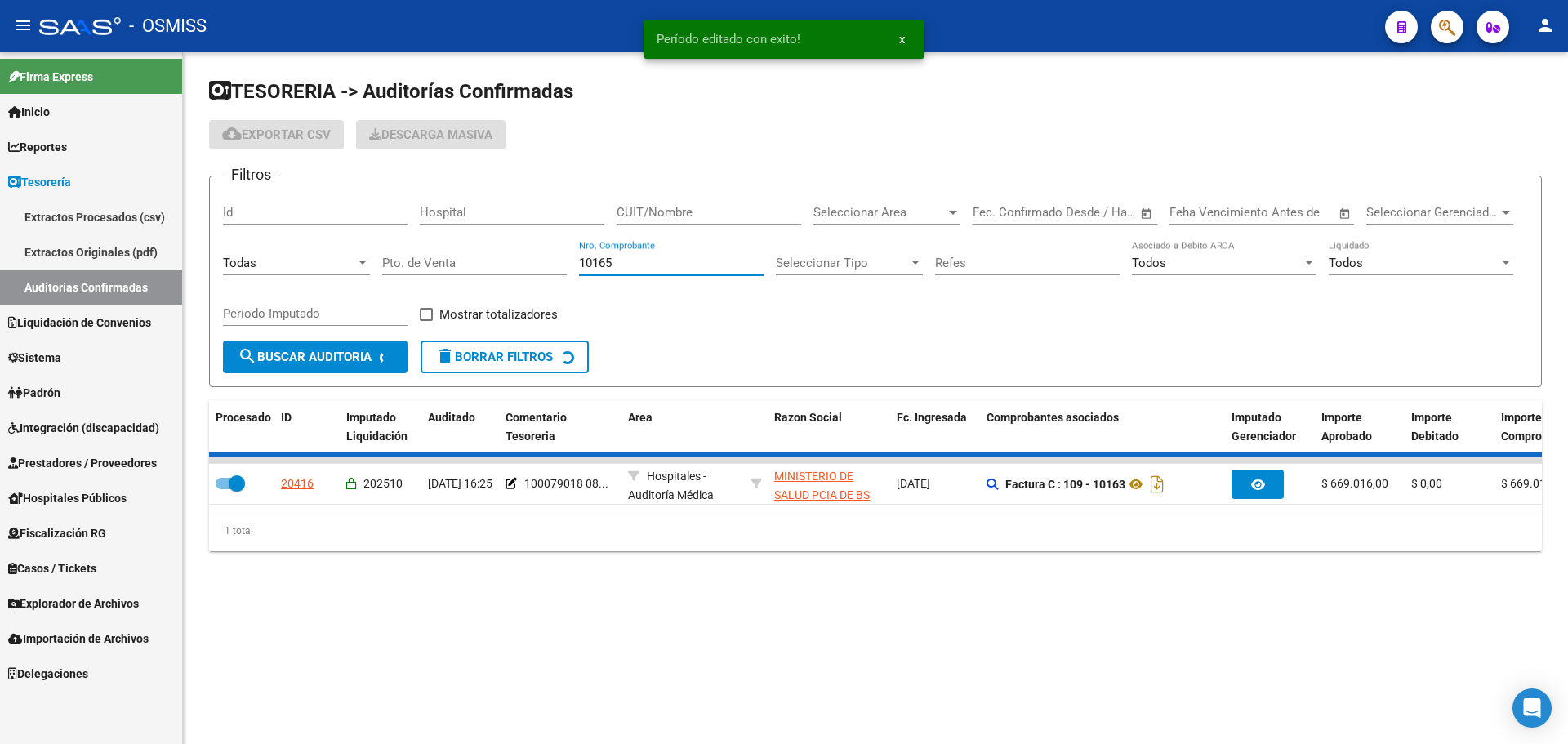
checkbox input "false"
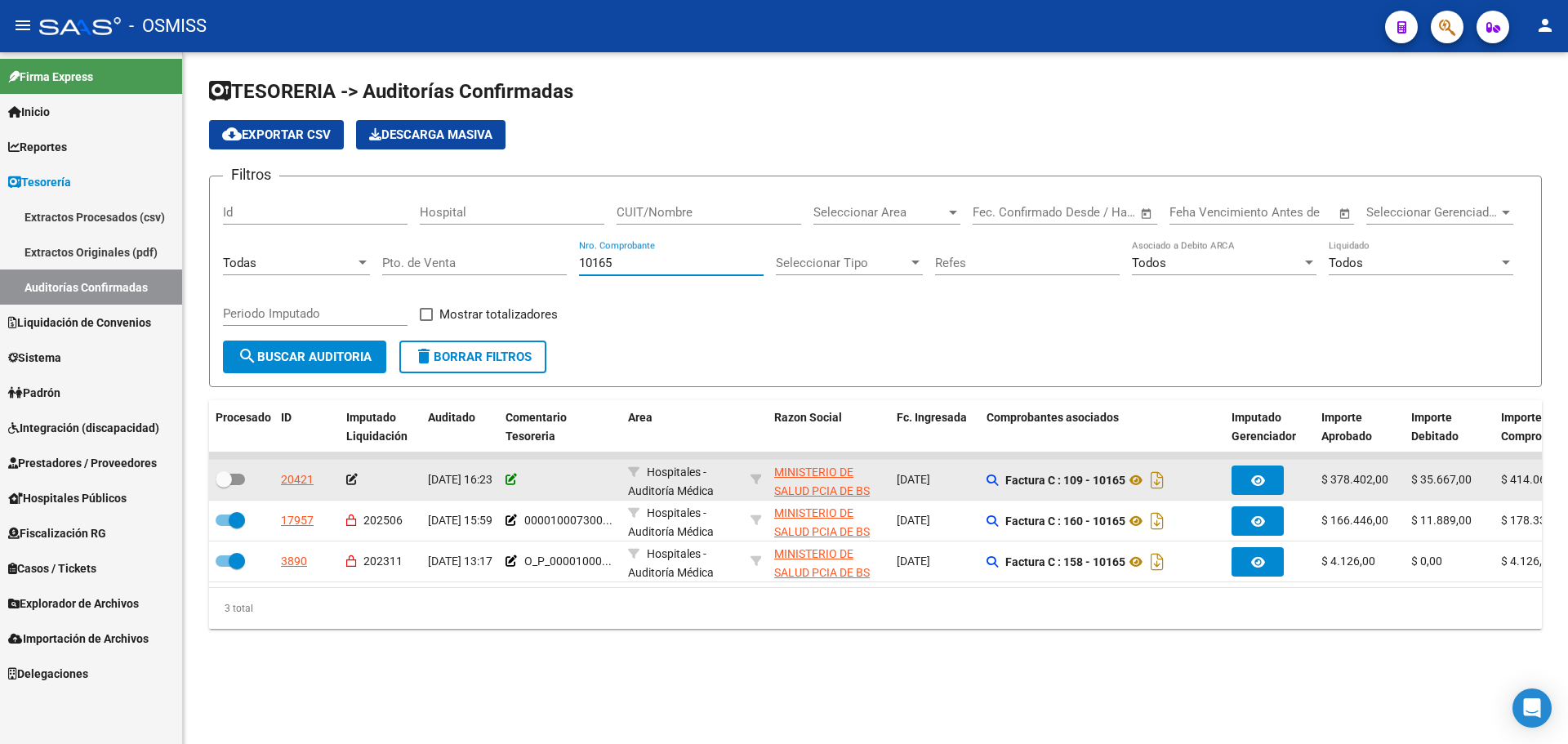
type input "10165"
click at [509, 479] on icon at bounding box center [512, 479] width 11 height 11
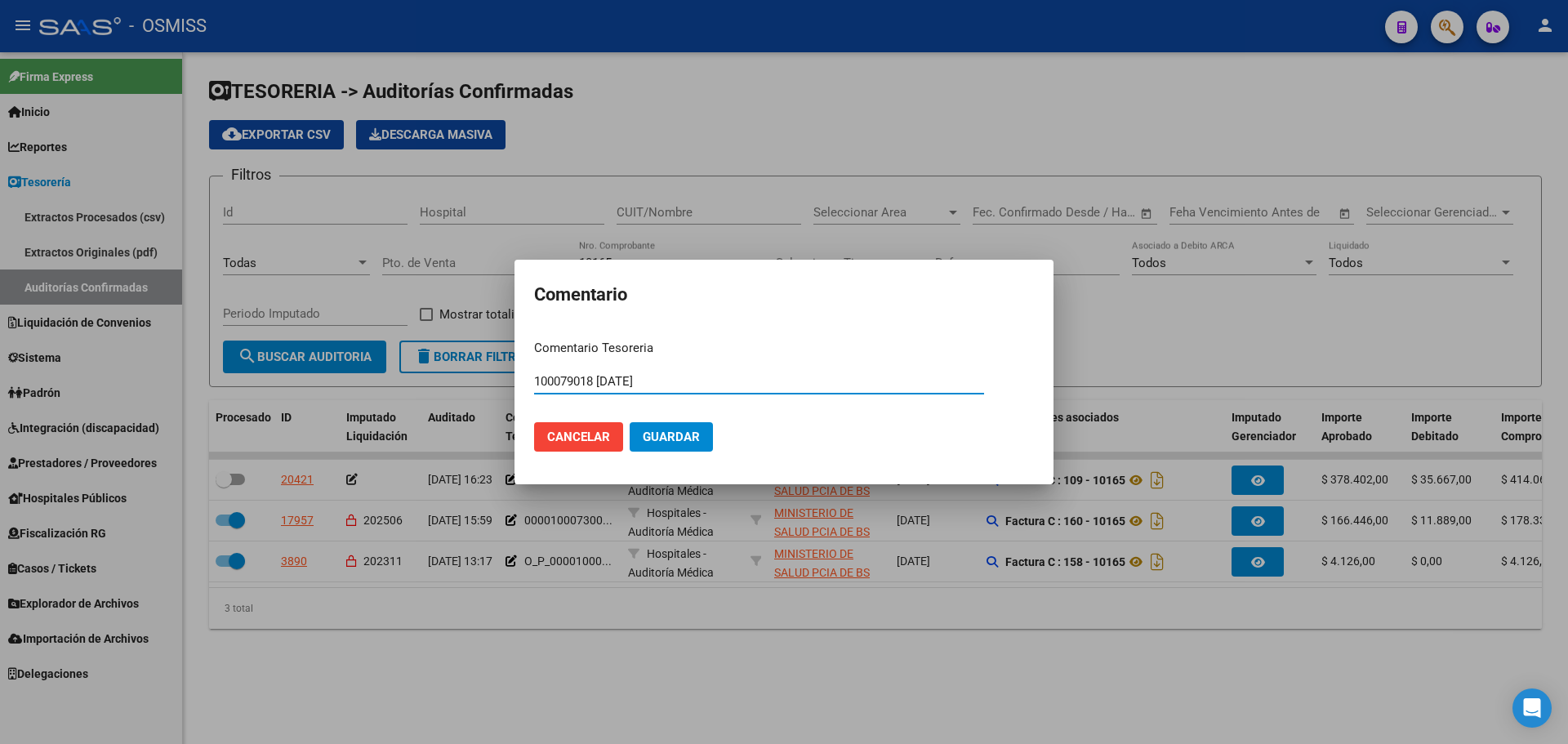
type input "100079018 [DATE]"
drag, startPoint x: 691, startPoint y: 436, endPoint x: 659, endPoint y: 439, distance: 32.1
click at [692, 436] on span "Guardar" at bounding box center [672, 436] width 57 height 14
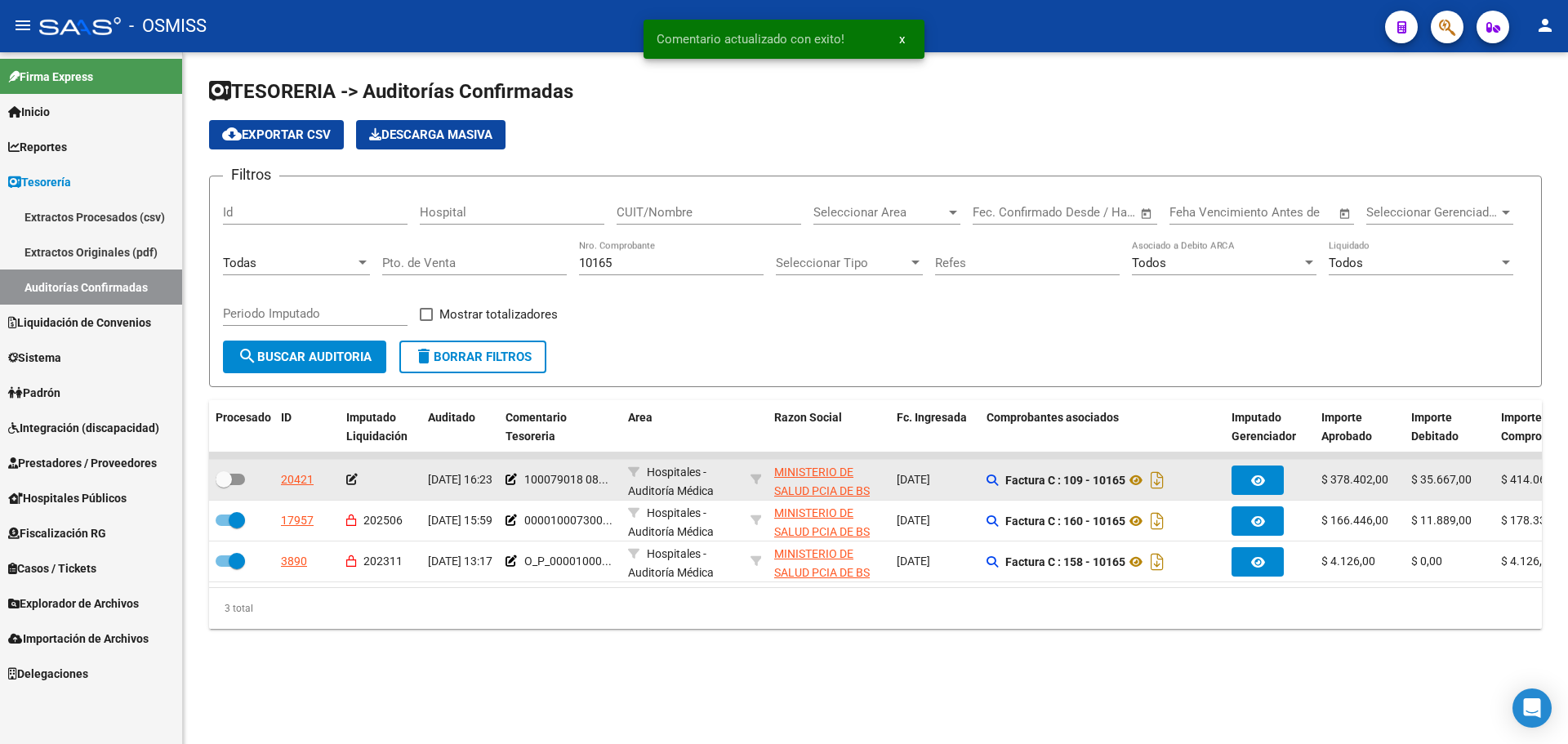
click at [355, 479] on icon at bounding box center [352, 479] width 11 height 11
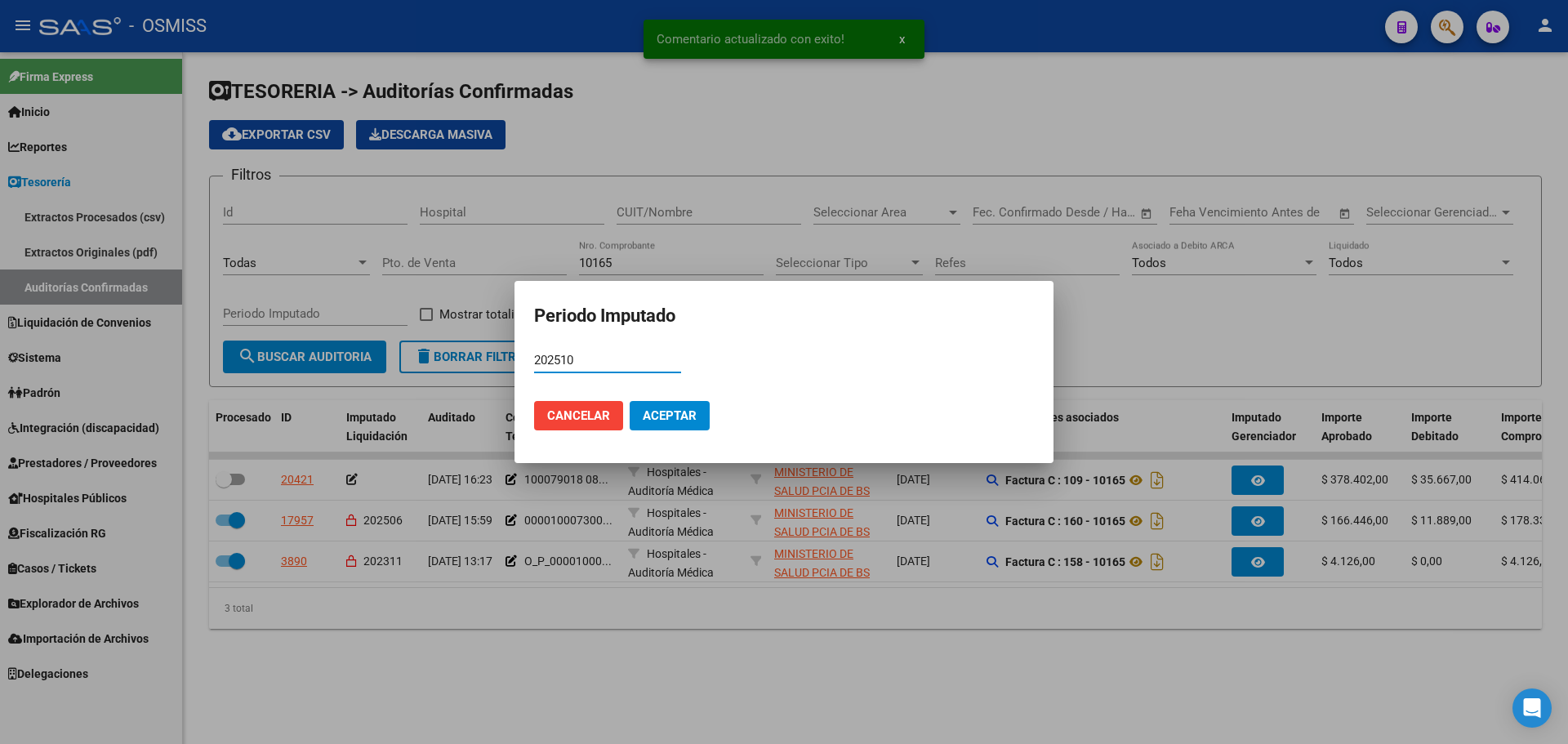
type input "202510"
click at [619, 421] on button "Cancelar" at bounding box center [578, 415] width 89 height 30
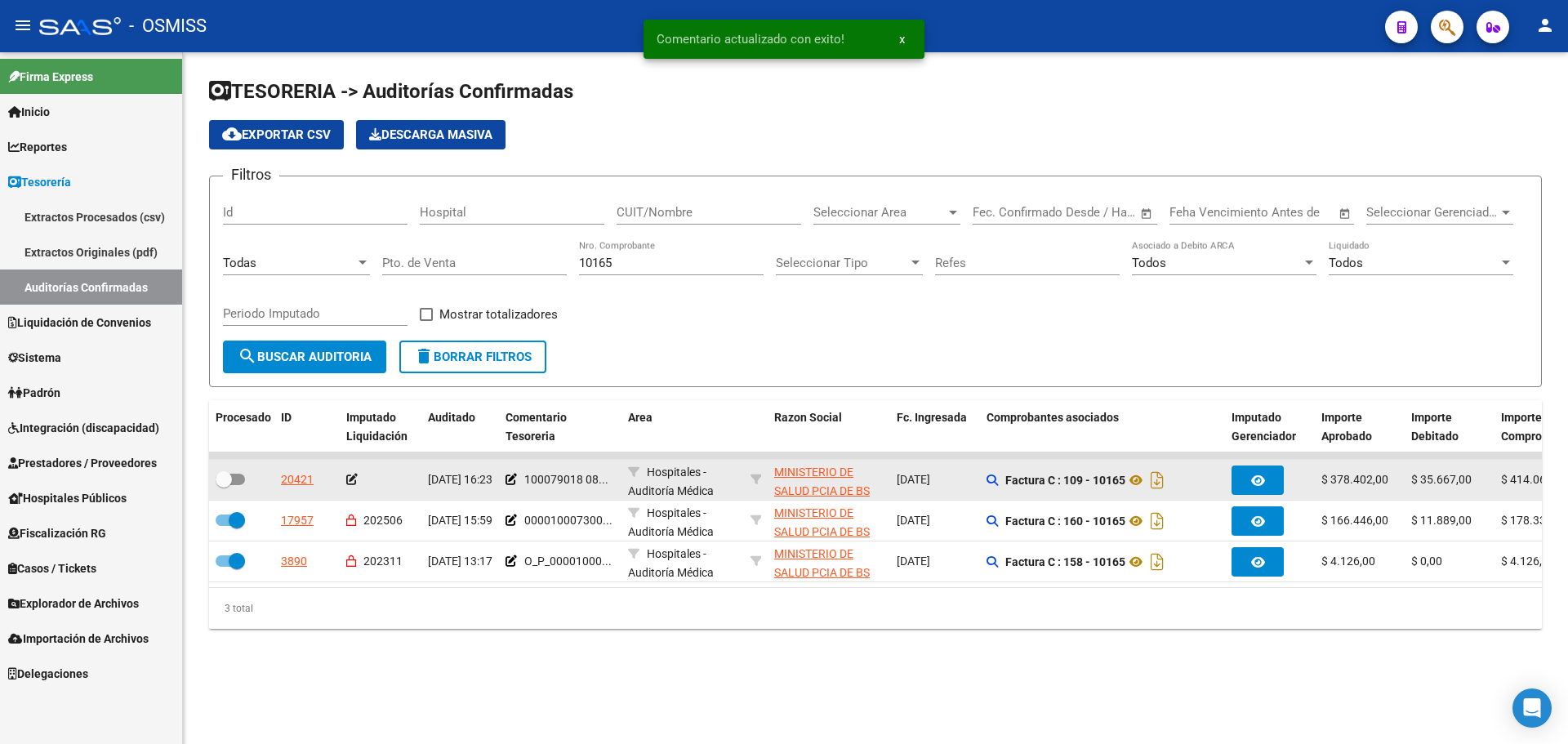
click at [354, 485] on app-auditoria-edit-perido at bounding box center [352, 480] width 11 height 13
drag, startPoint x: 345, startPoint y: 473, endPoint x: 354, endPoint y: 481, distance: 12.0
click at [345, 474] on datatable-body-cell at bounding box center [381, 480] width 82 height 40
click at [354, 481] on icon at bounding box center [352, 479] width 11 height 11
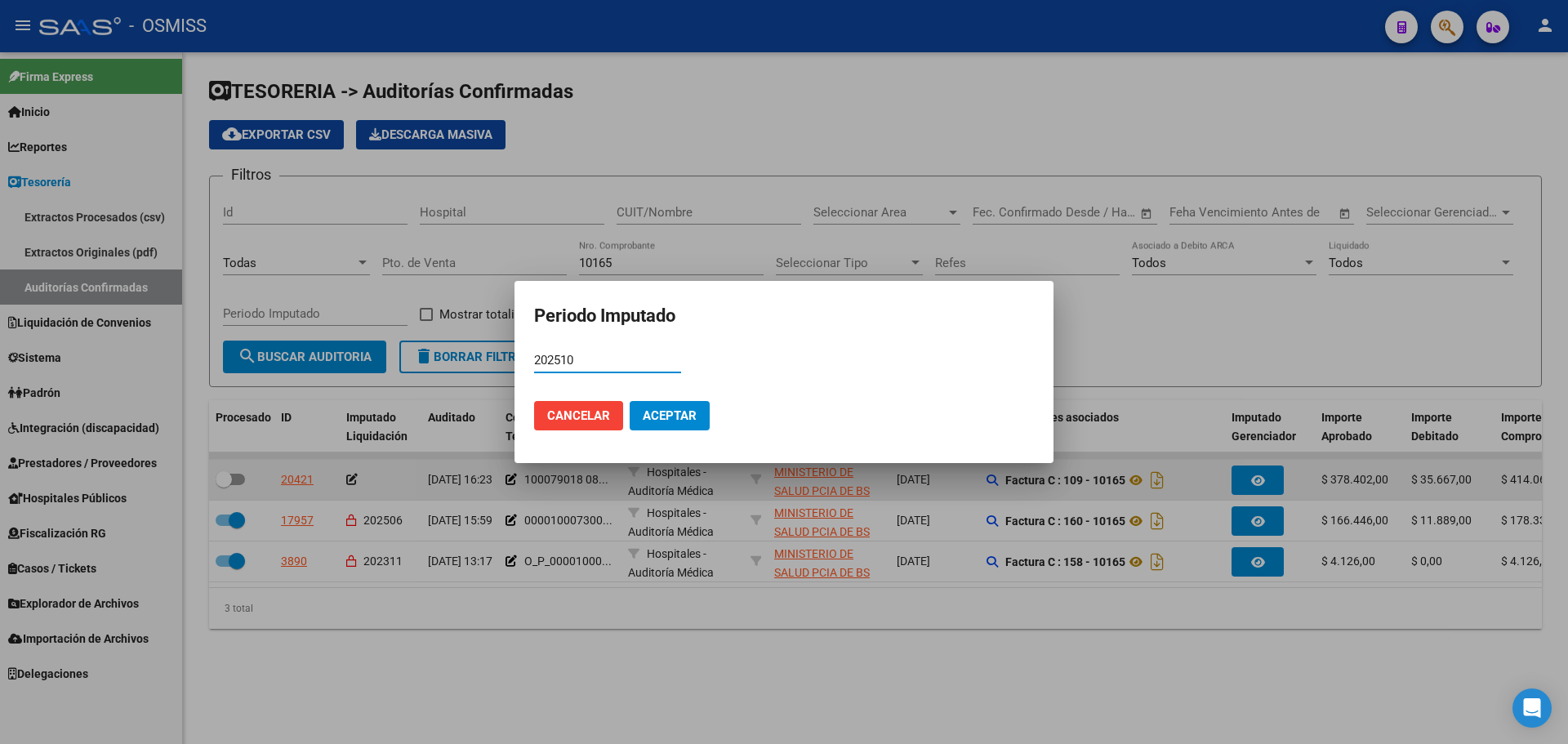
type input "202510"
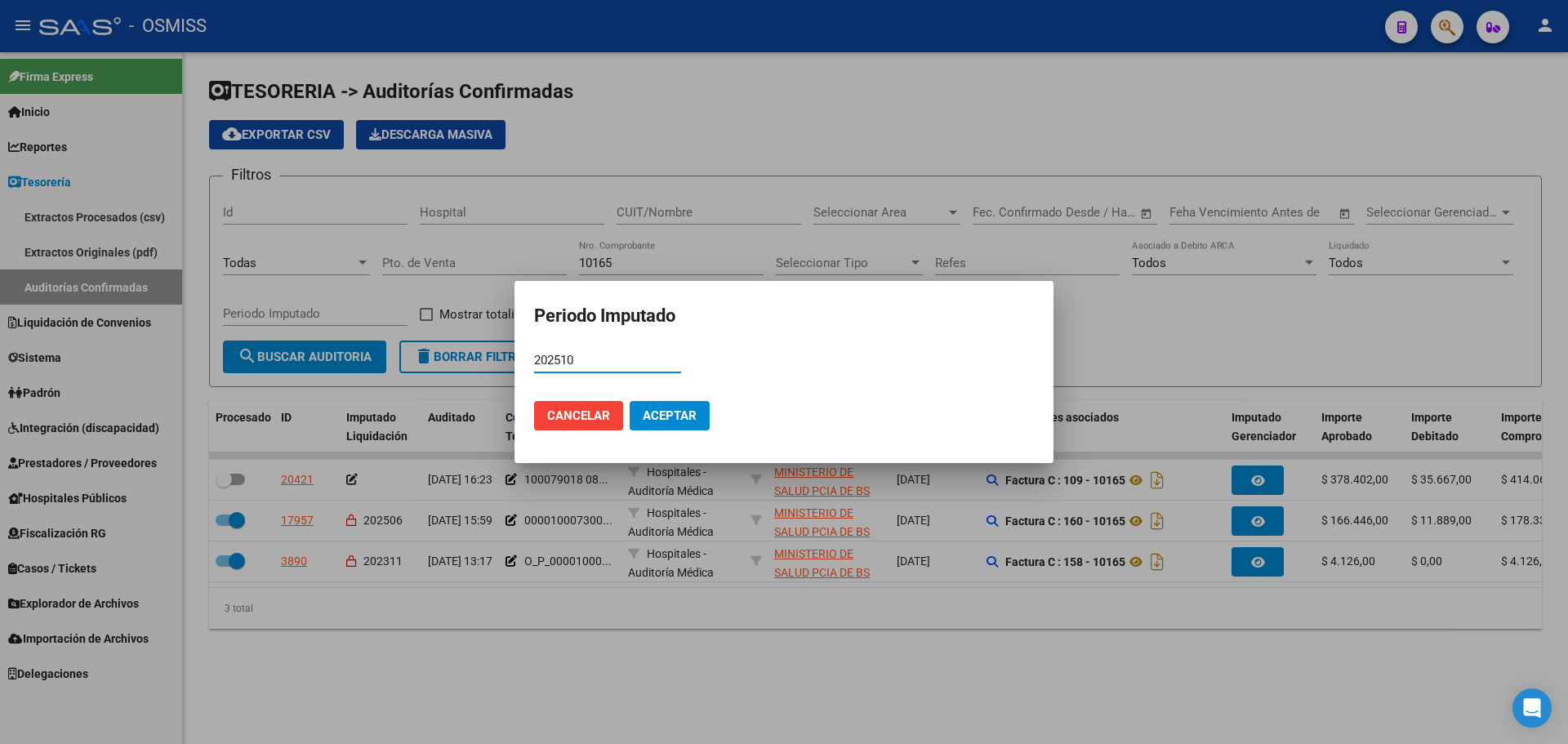
click at [660, 424] on button "Aceptar" at bounding box center [670, 415] width 80 height 30
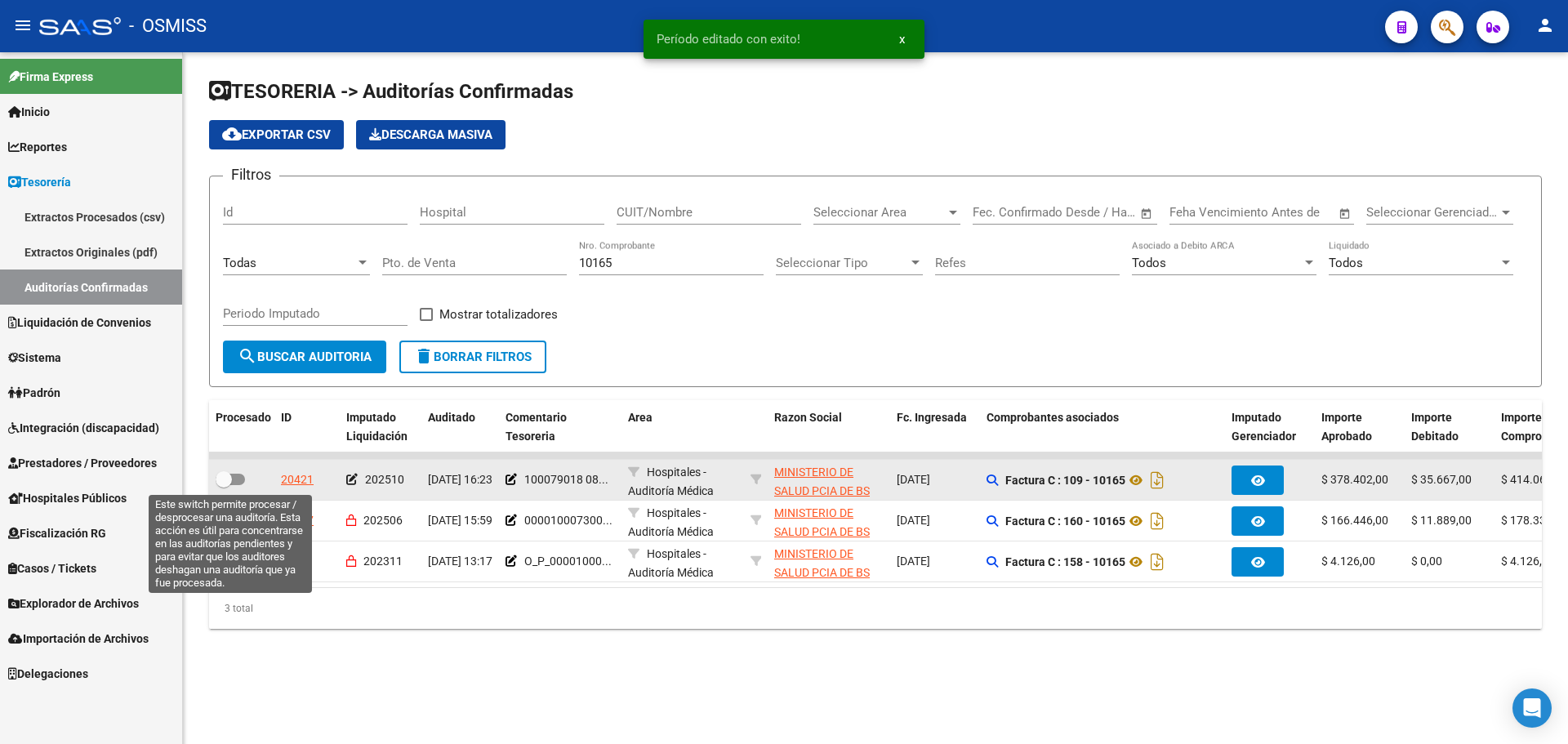
click at [243, 472] on label at bounding box center [230, 479] width 30 height 20
click at [224, 485] on input "checkbox" at bounding box center [223, 485] width 1 height 1
checkbox input "true"
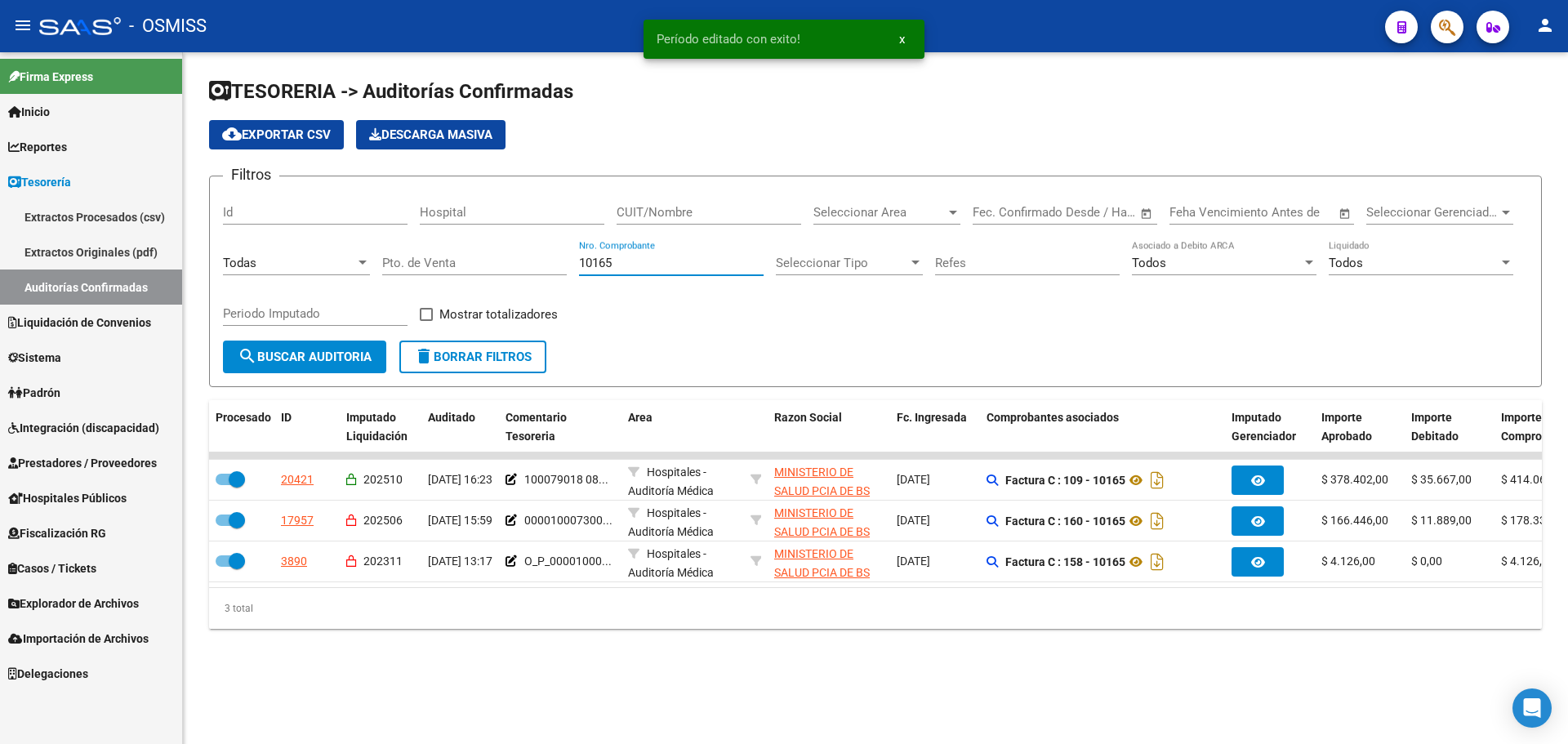
click at [640, 258] on input "10165" at bounding box center [671, 262] width 184 height 14
type input "10167"
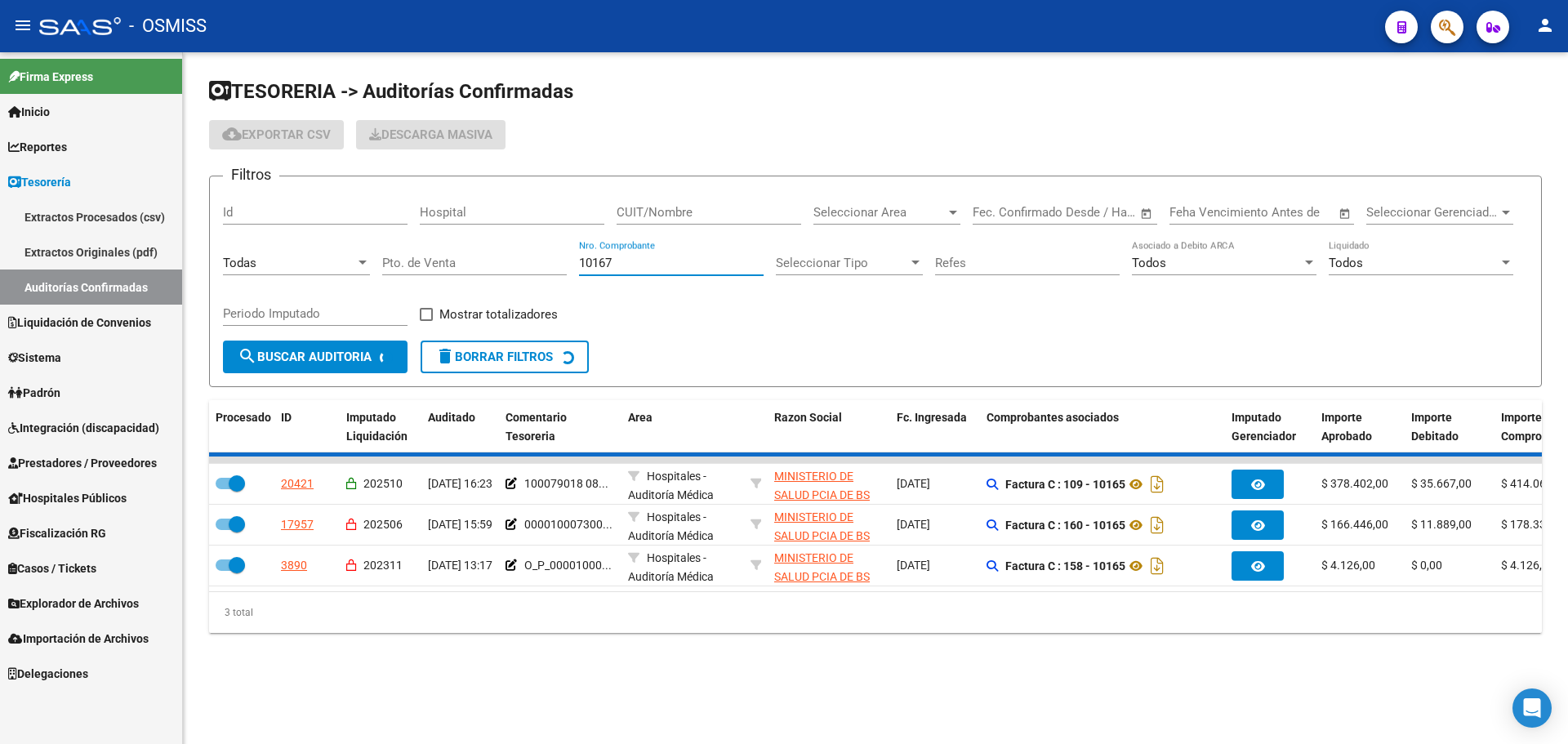
checkbox input "false"
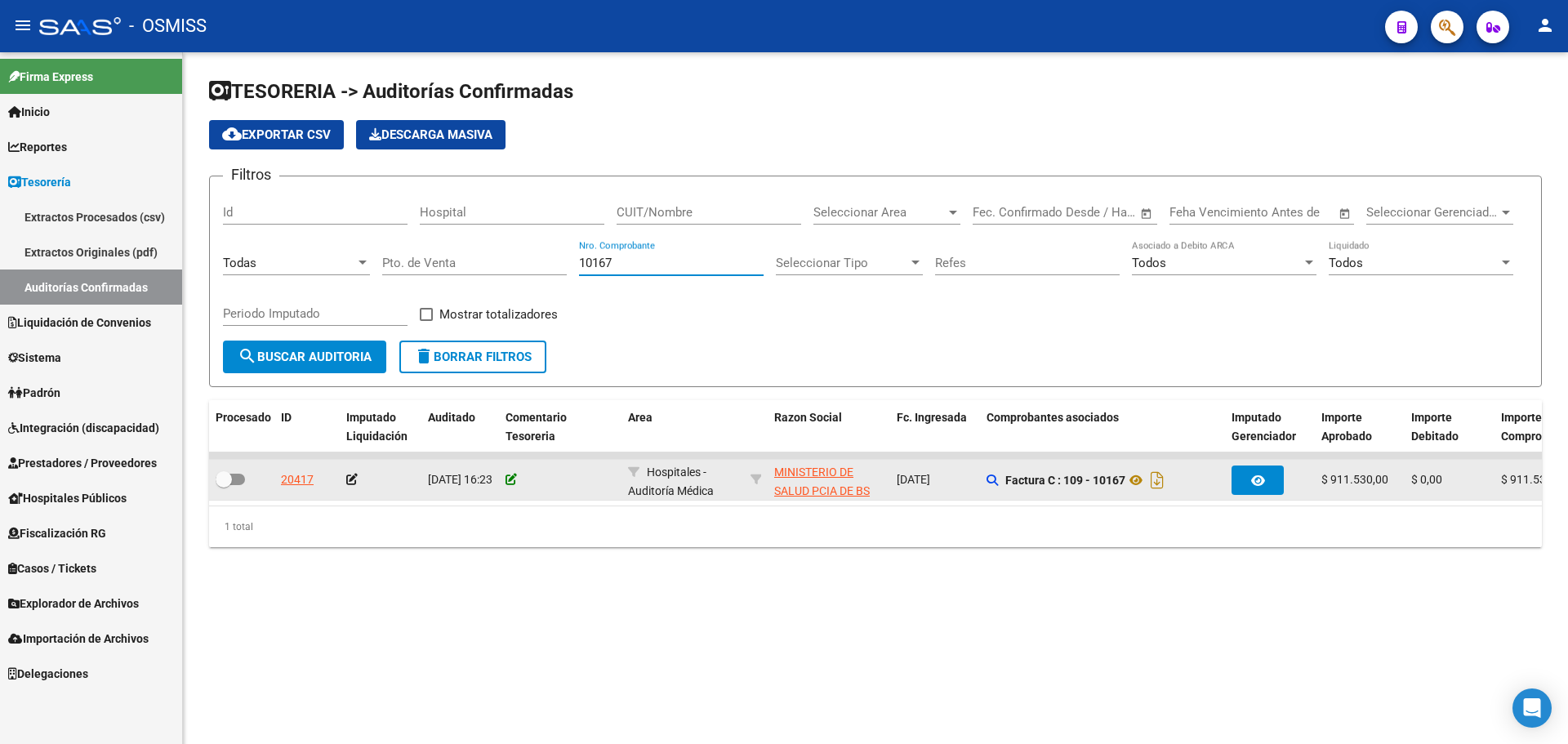
type input "10167"
click at [512, 481] on icon at bounding box center [512, 479] width 11 height 11
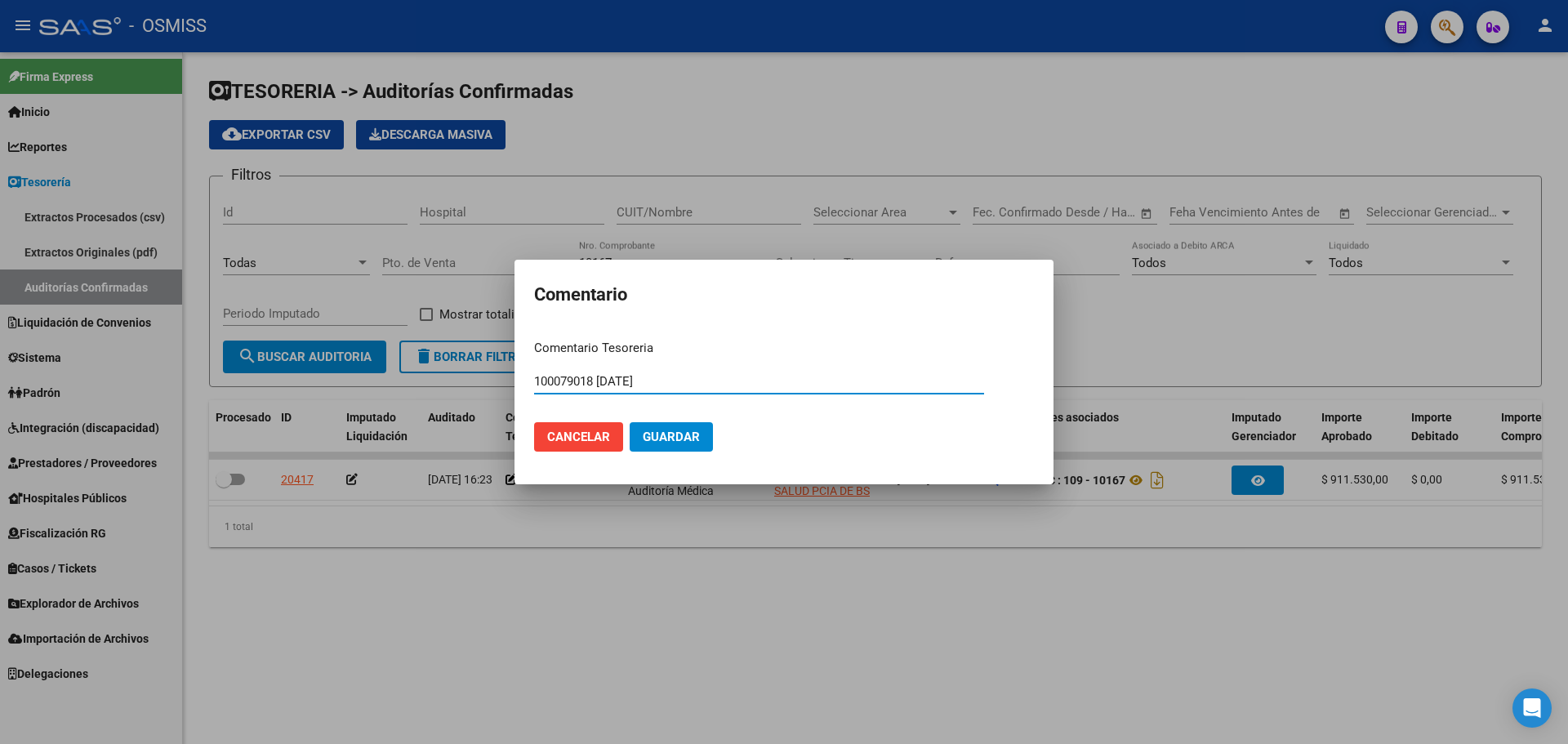
type input "100079018 [DATE]"
click at [656, 441] on span "Guardar" at bounding box center [672, 436] width 57 height 14
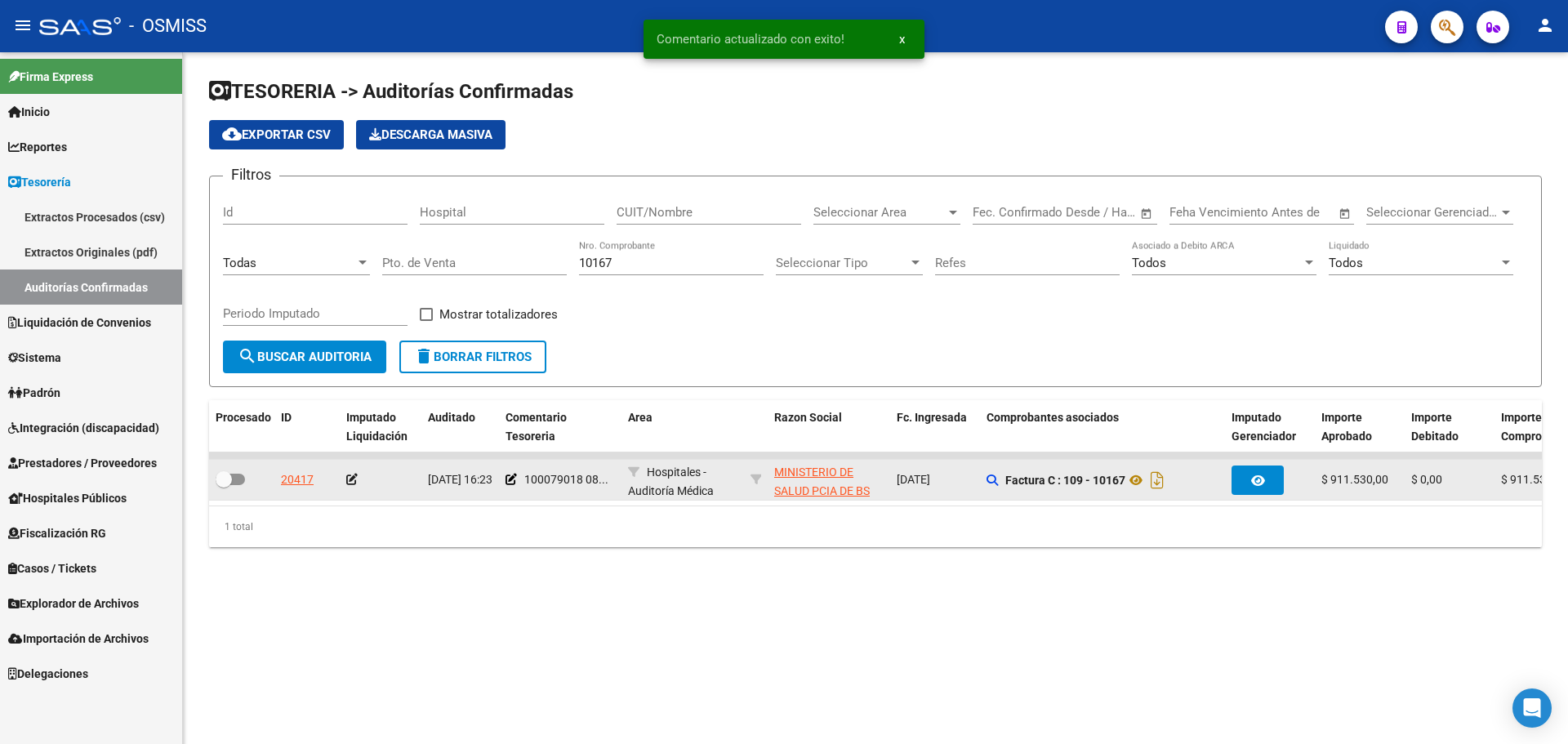
click at [354, 480] on icon at bounding box center [352, 479] width 11 height 11
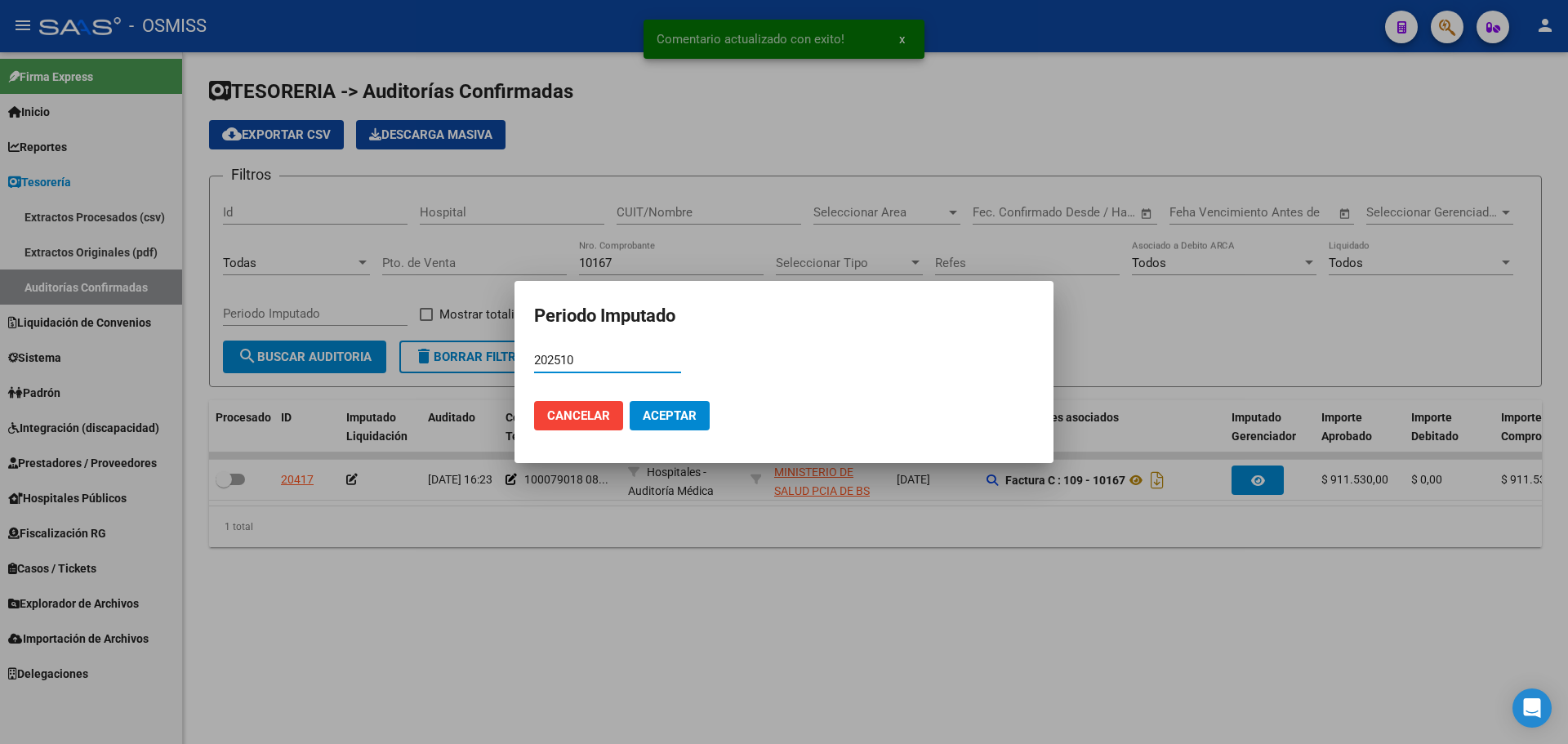
type input "202510"
click at [676, 424] on button "Aceptar" at bounding box center [670, 415] width 80 height 30
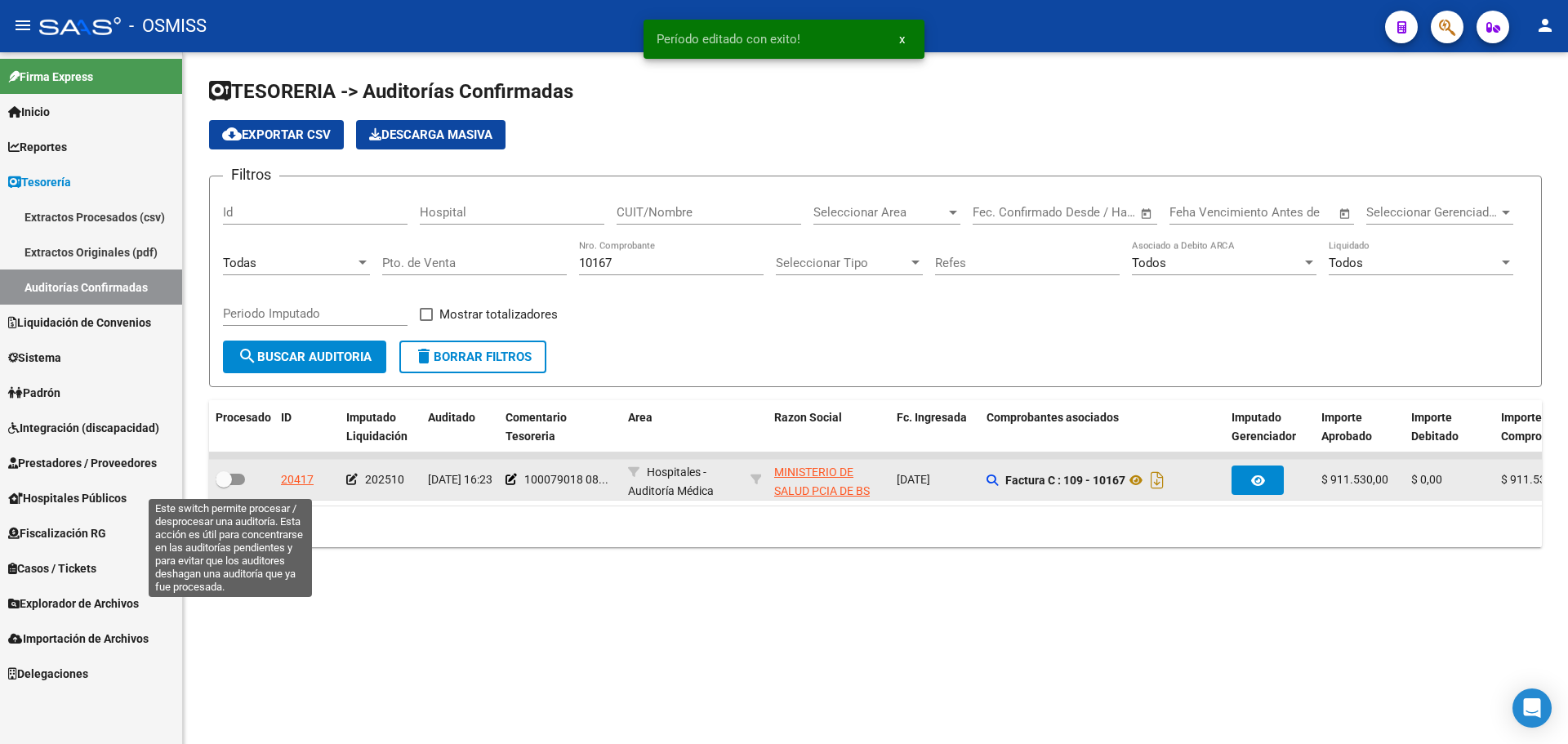
click at [240, 479] on span at bounding box center [230, 479] width 30 height 11
click at [224, 485] on input "checkbox" at bounding box center [223, 485] width 1 height 1
checkbox input "true"
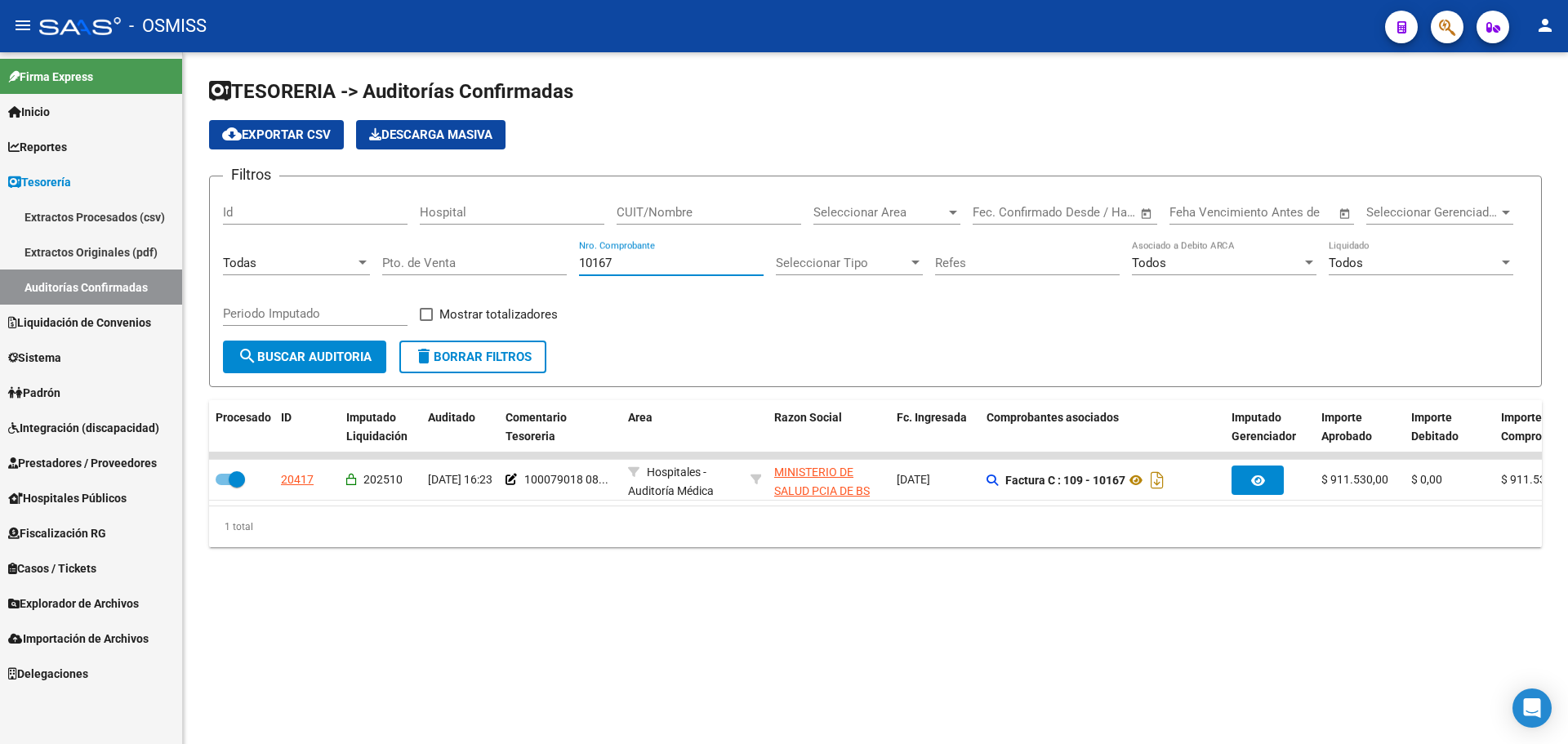
drag, startPoint x: 503, startPoint y: 269, endPoint x: 239, endPoint y: 269, distance: 264.0
click at [239, 269] on div "Filtros Id Hospital CUIT/Nombre Seleccionar Area Seleccionar Area Fecha inicio …" at bounding box center [876, 265] width 1306 height 151
type input "413"
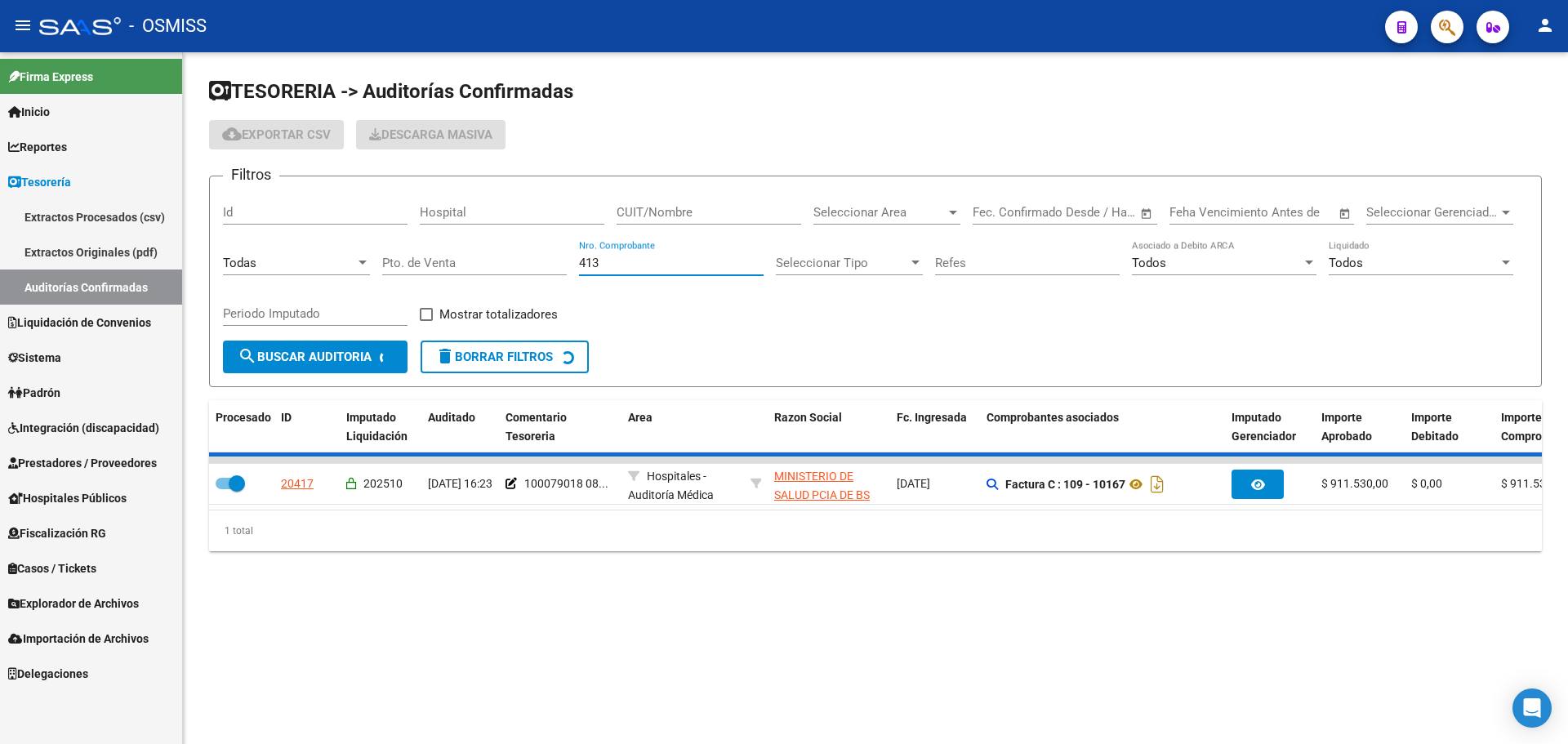
checkbox input "false"
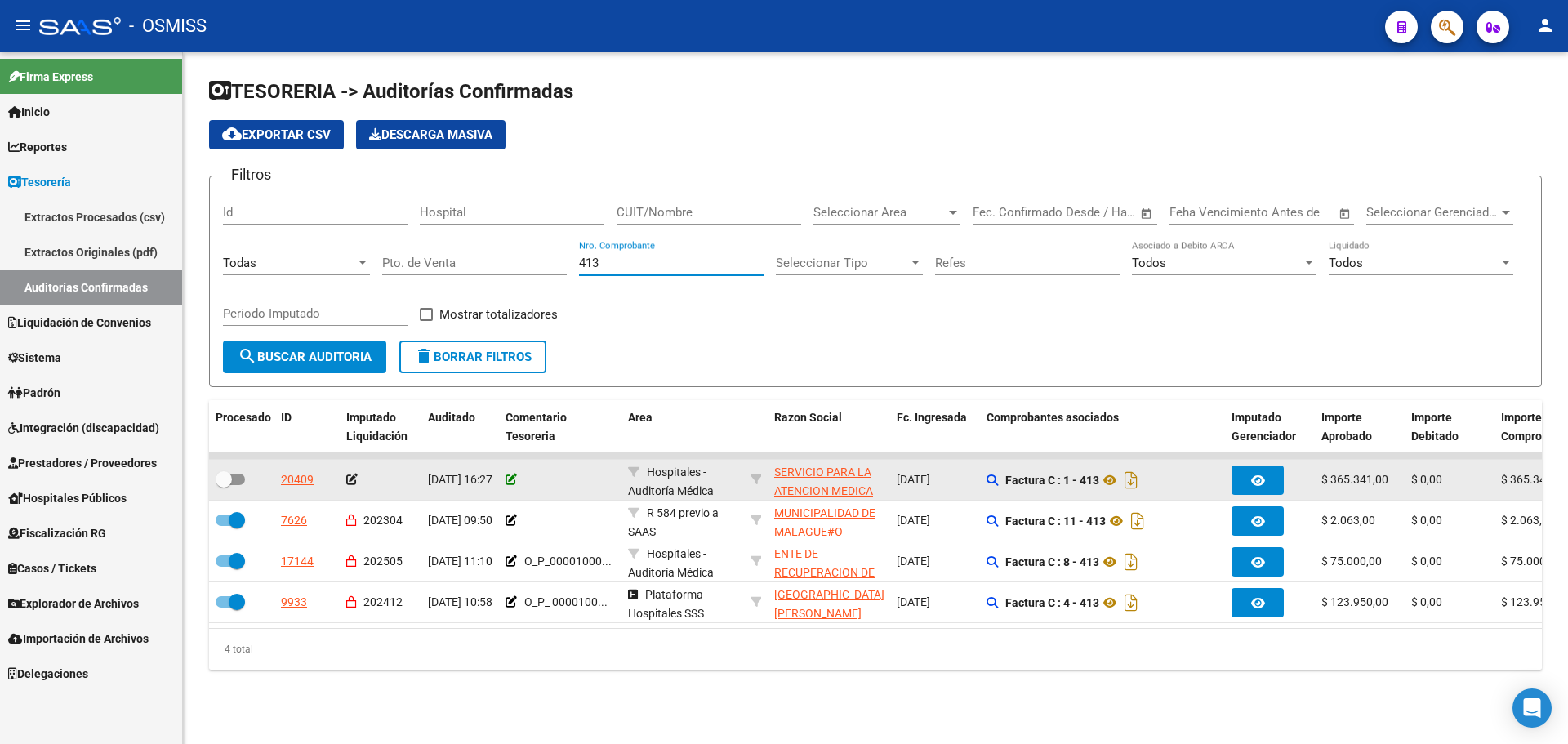
type input "413"
click at [512, 475] on icon at bounding box center [512, 479] width 11 height 11
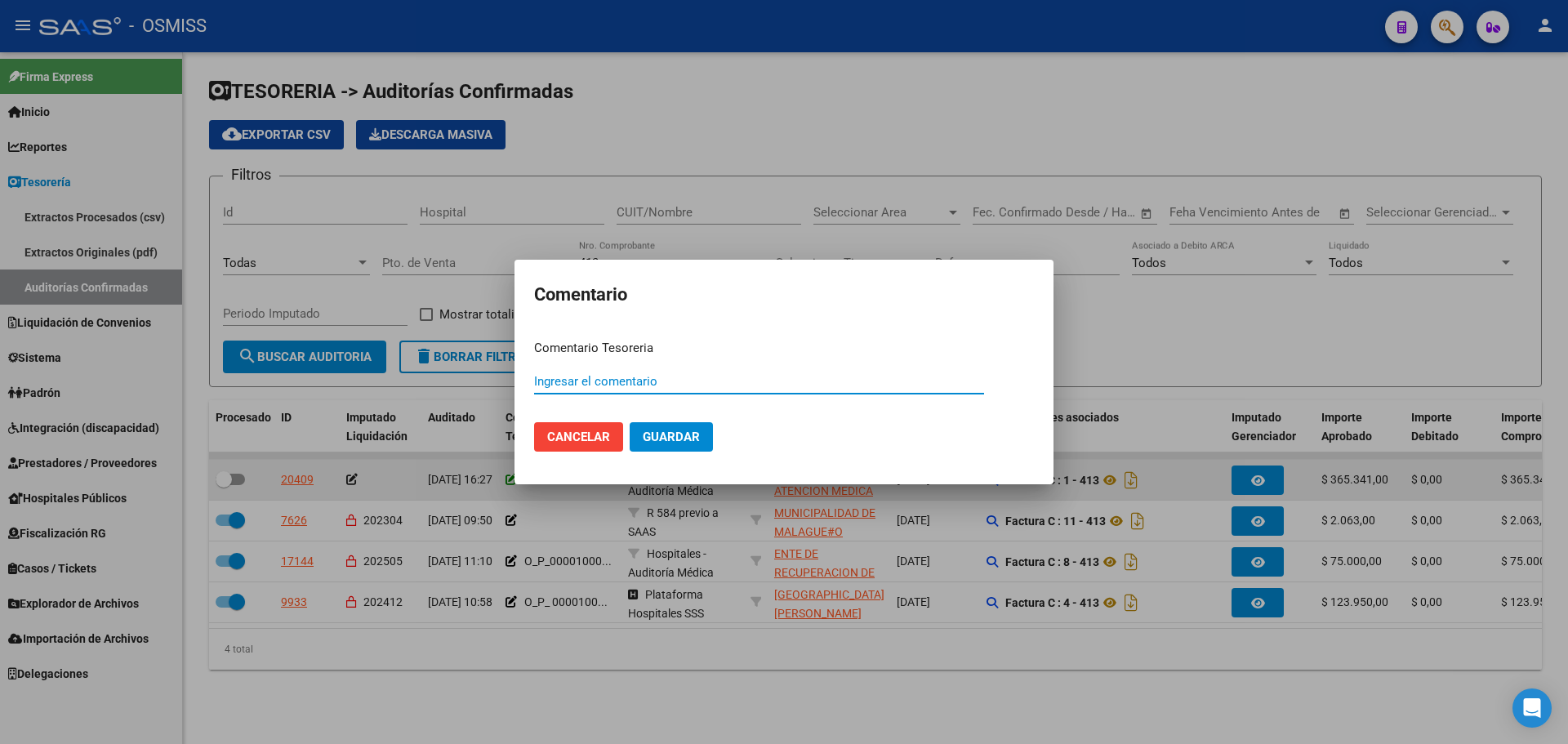
paste input "100079019"
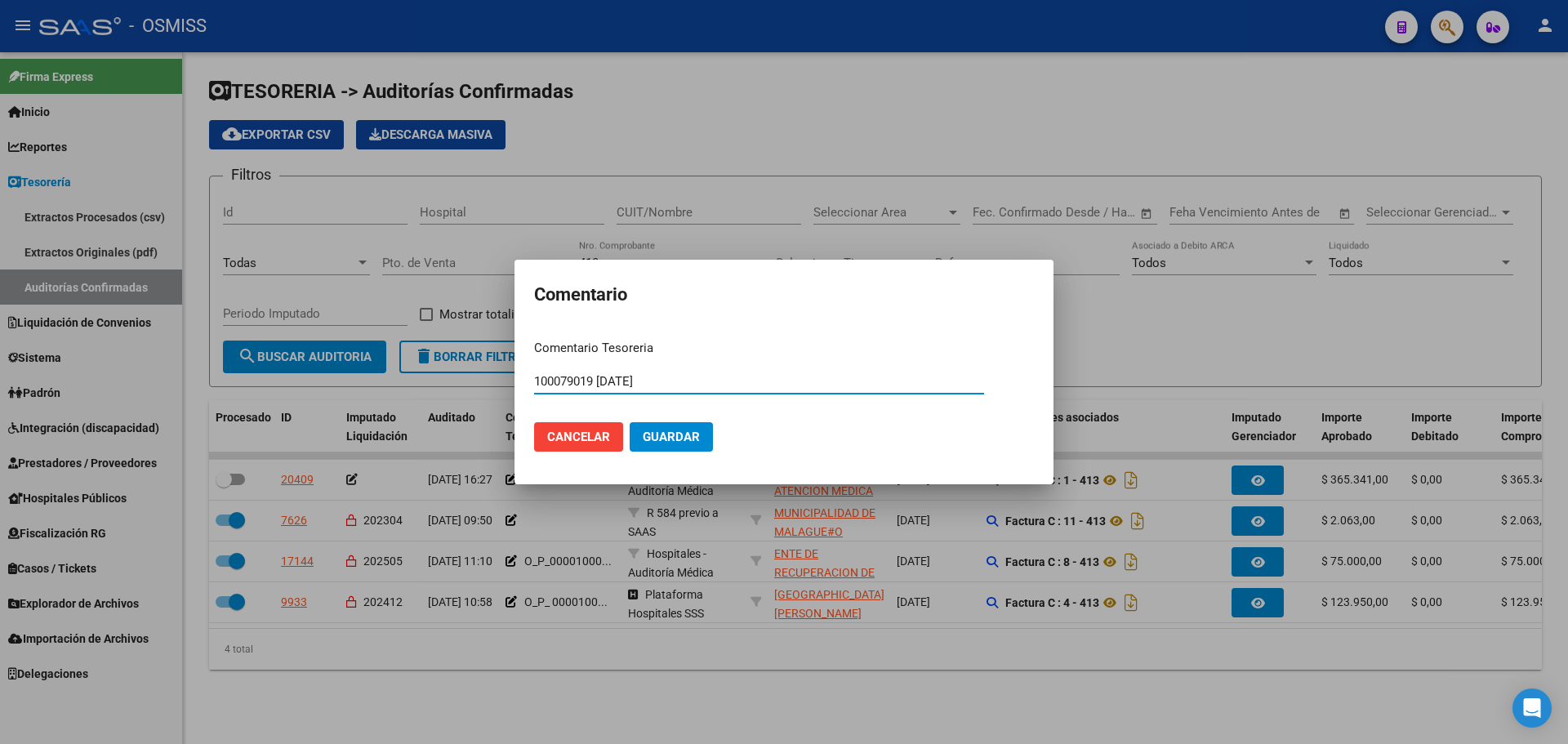
type input "100079019 [DATE]"
click at [656, 439] on span "Guardar" at bounding box center [672, 436] width 57 height 14
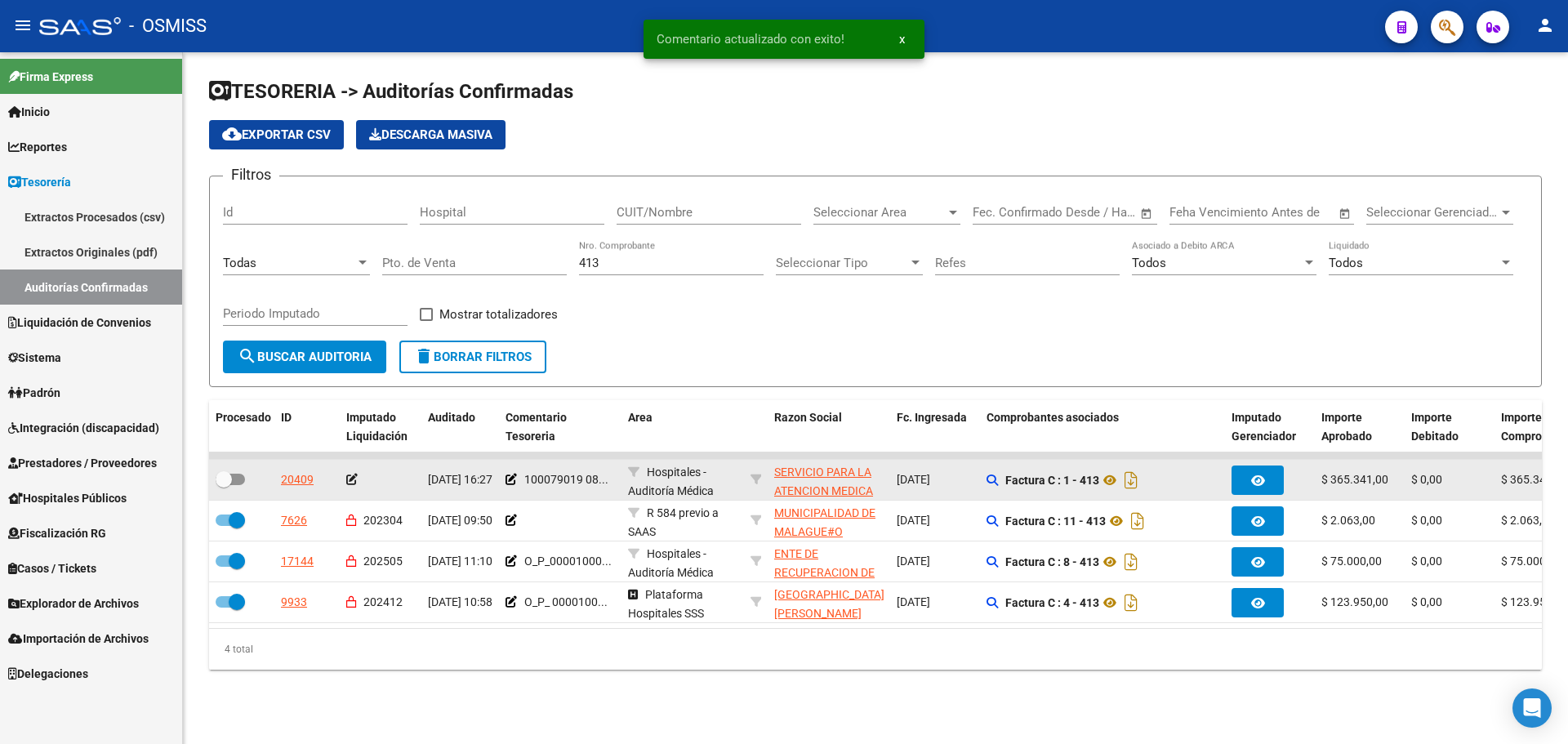
click at [354, 485] on app-auditoria-edit-perido at bounding box center [352, 480] width 11 height 13
click at [352, 481] on icon at bounding box center [352, 479] width 11 height 11
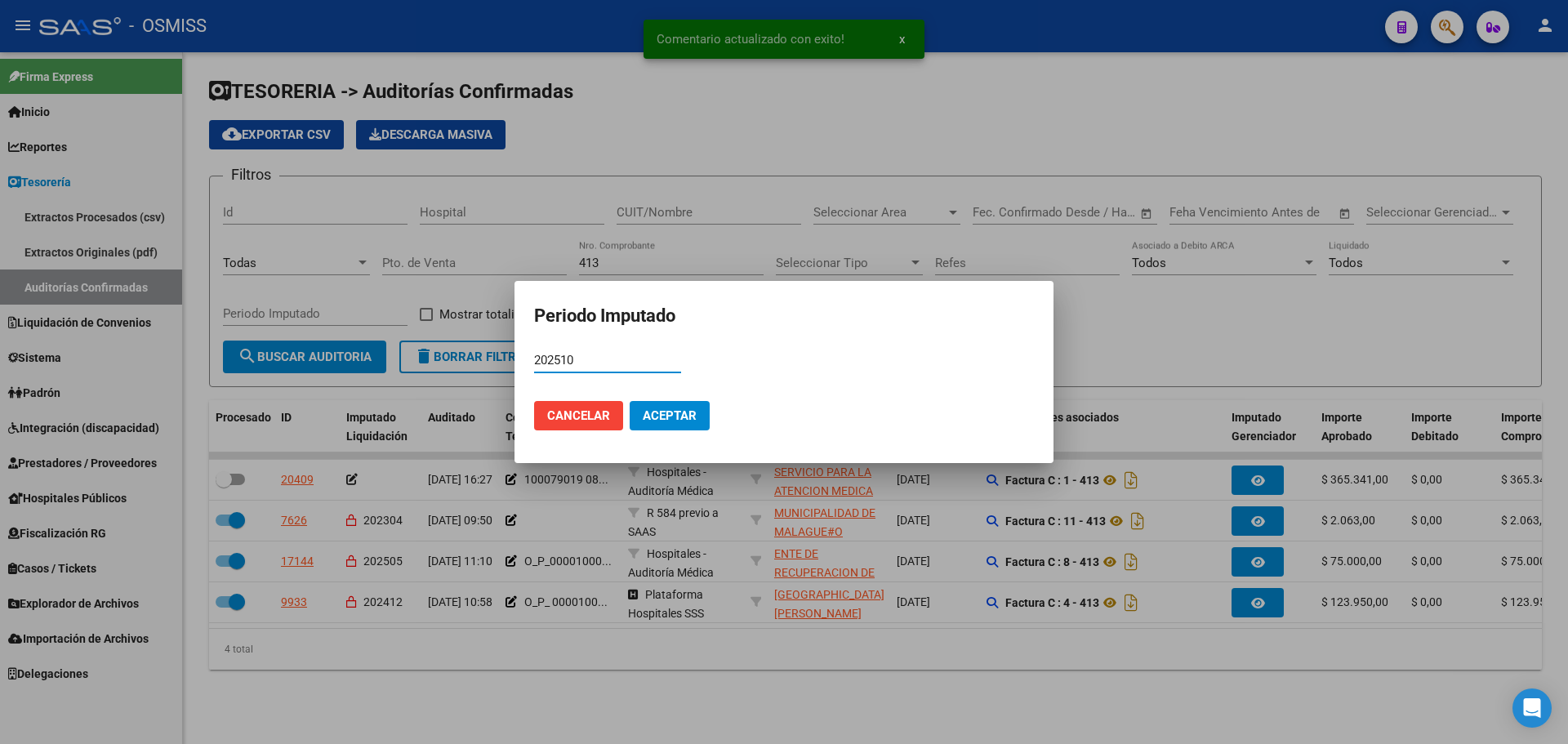
type input "202510"
click at [666, 421] on span "Aceptar" at bounding box center [670, 415] width 53 height 14
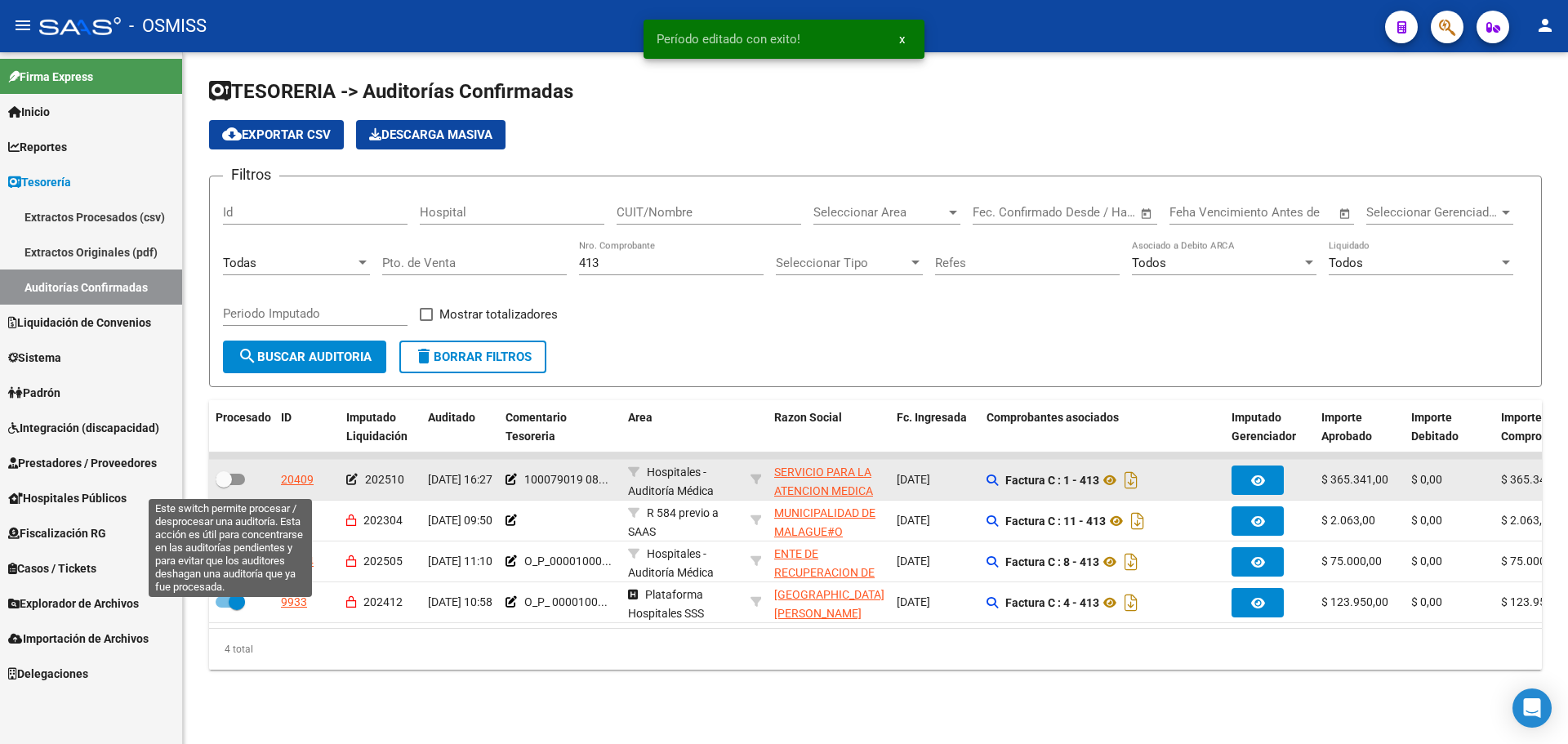
click at [229, 483] on span at bounding box center [223, 479] width 16 height 16
click at [224, 485] on input "checkbox" at bounding box center [223, 485] width 1 height 1
checkbox input "true"
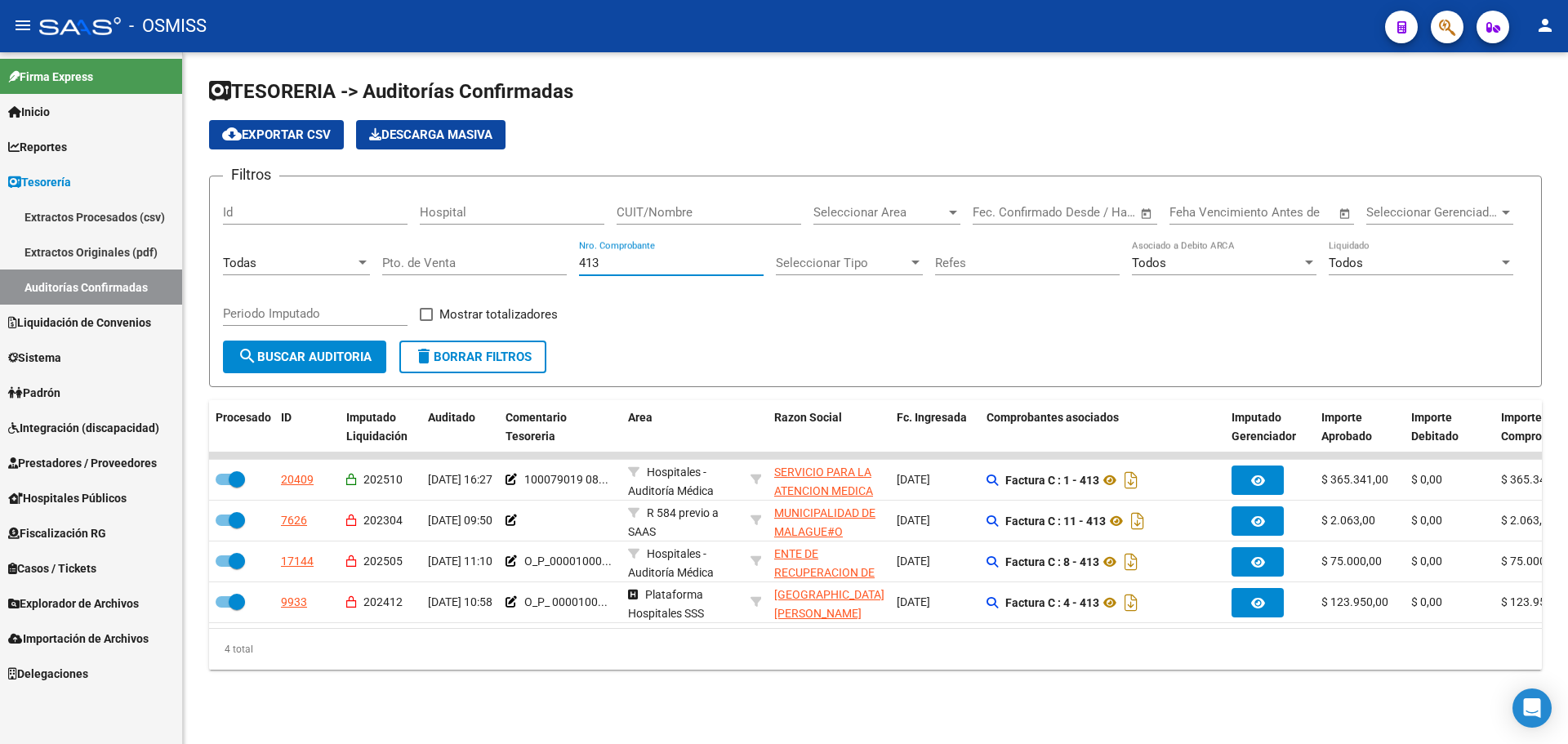
drag, startPoint x: 629, startPoint y: 267, endPoint x: 387, endPoint y: 245, distance: 243.0
click at [387, 245] on div "Filtros Id Hospital CUIT/Nombre Seleccionar Area Seleccionar Area Fecha inicio …" at bounding box center [876, 265] width 1306 height 151
type input "7378"
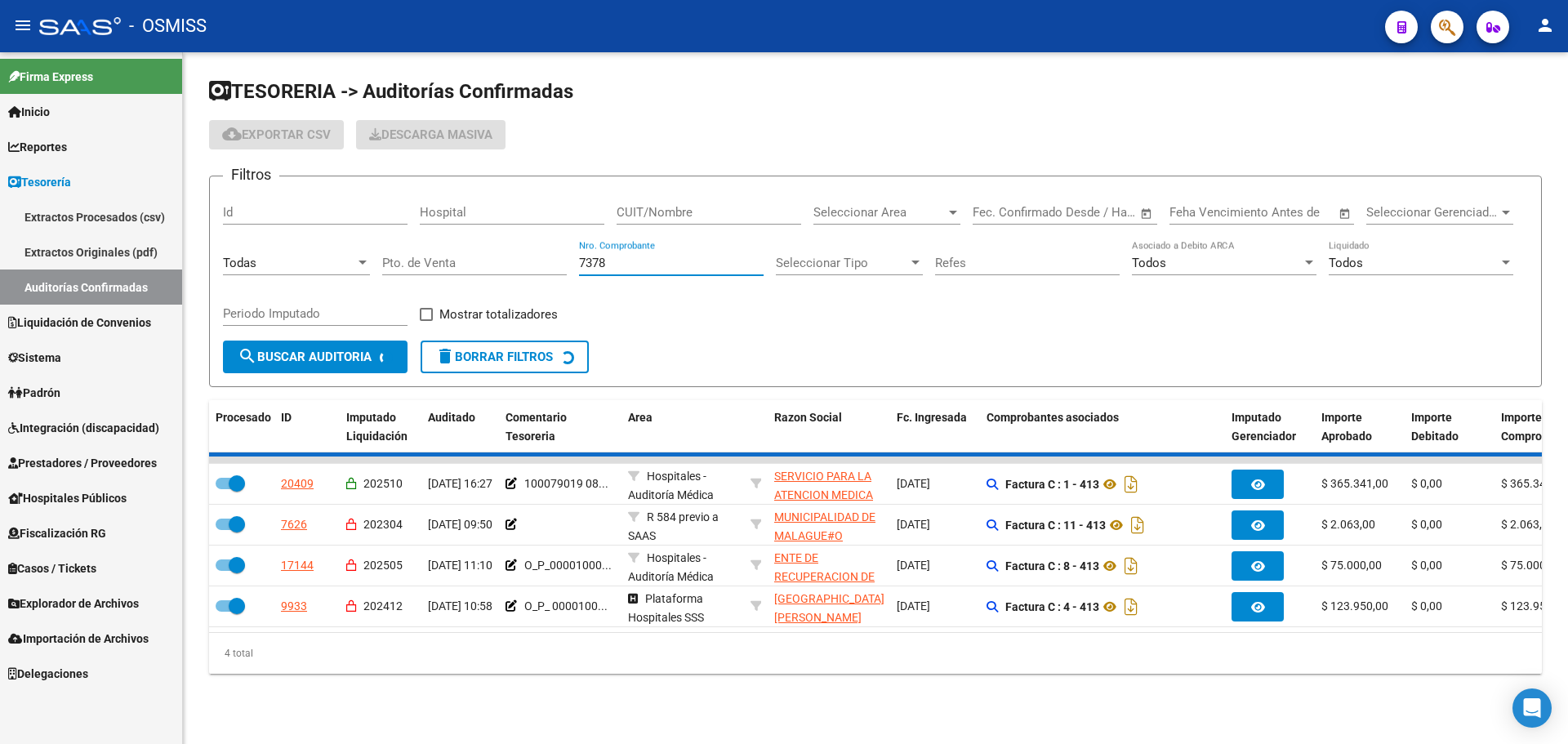
checkbox input "false"
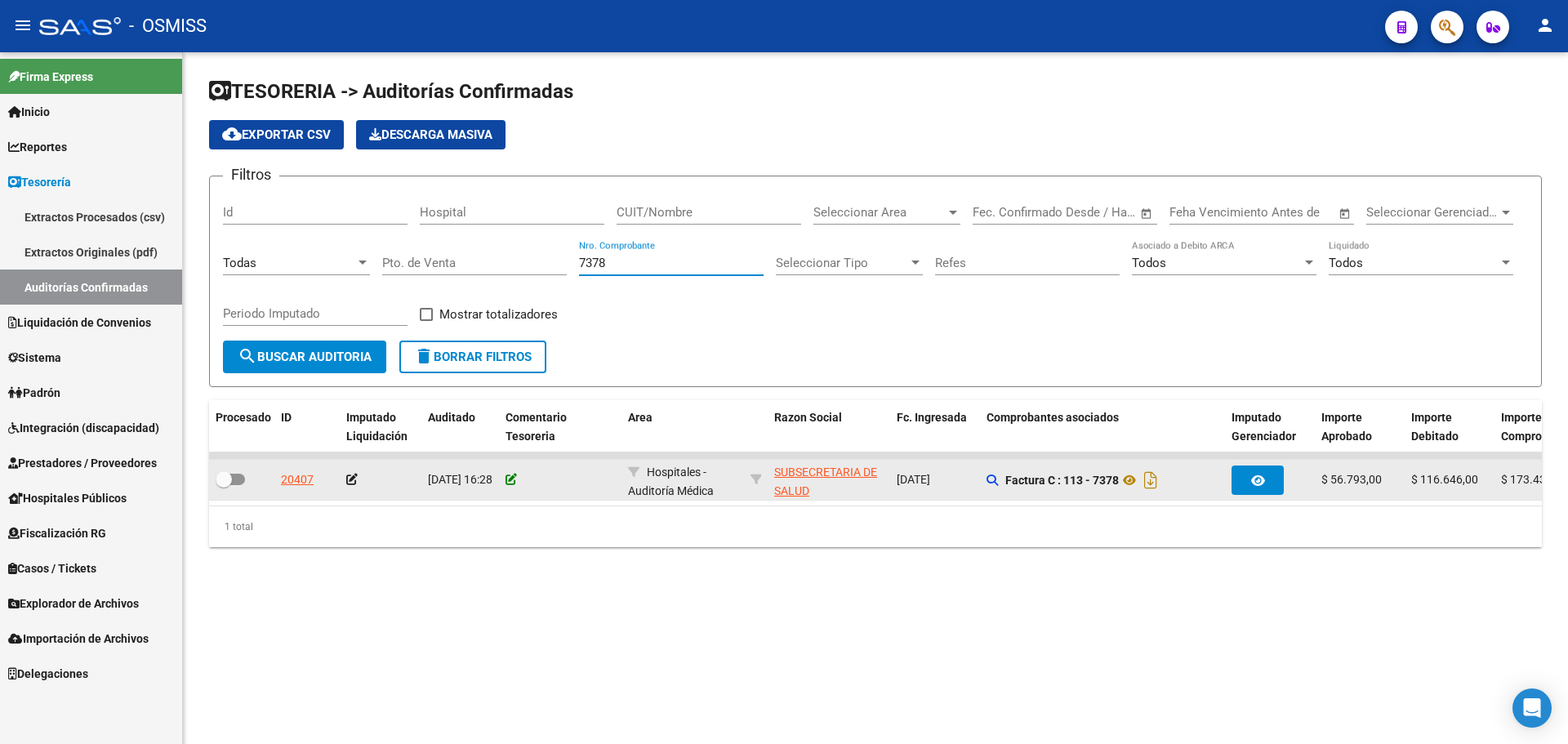
type input "7378"
click at [511, 483] on icon at bounding box center [512, 479] width 11 height 11
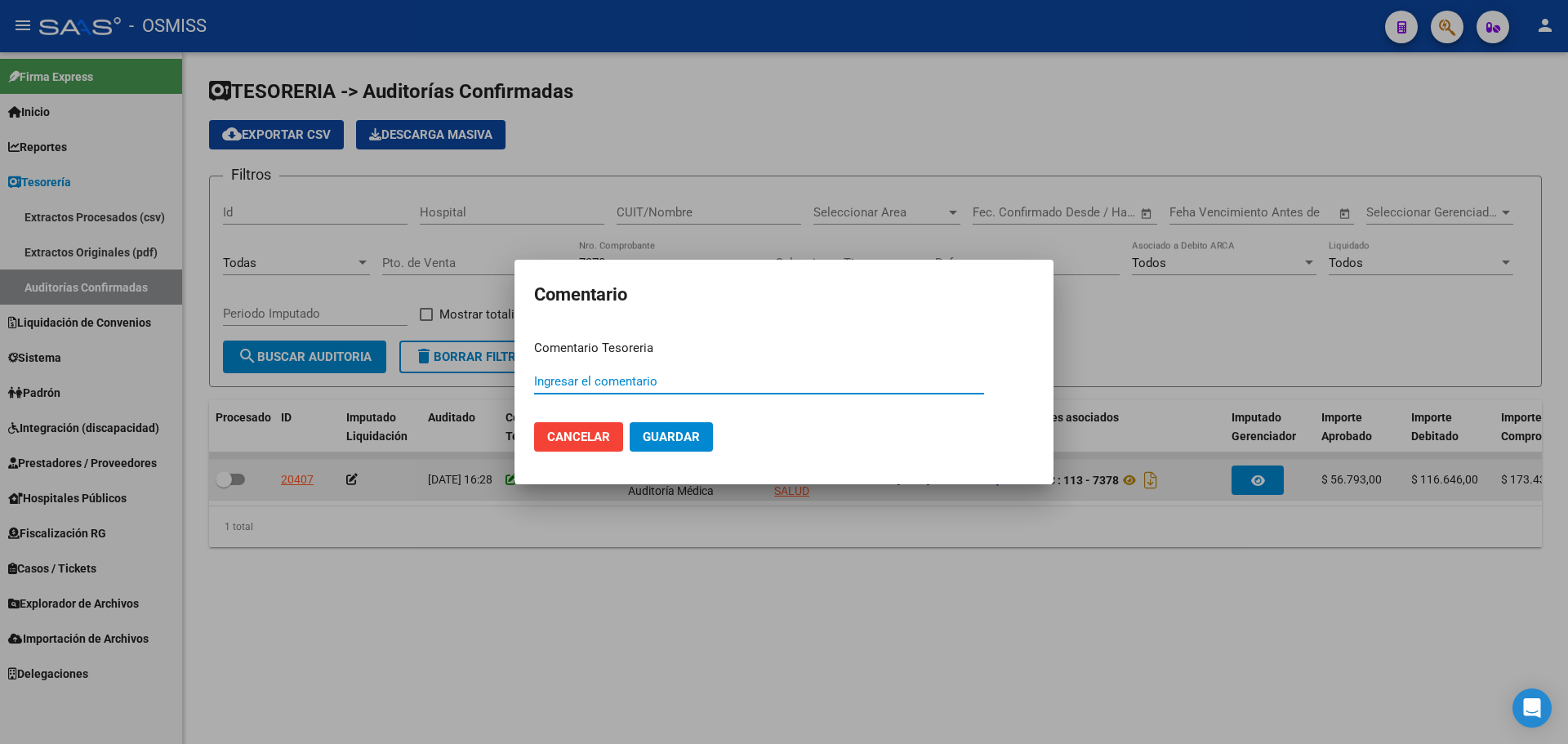
paste input "100079020"
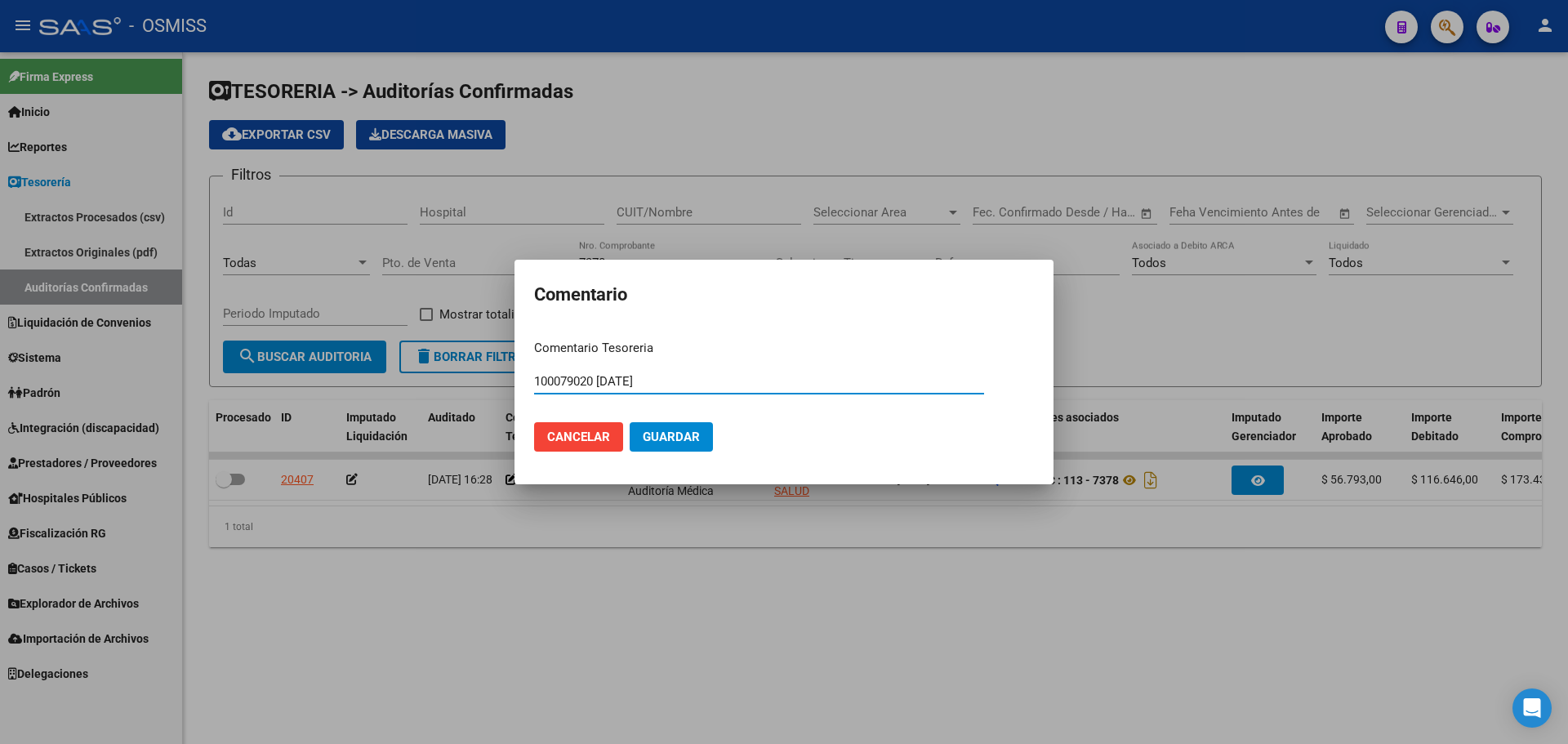
drag, startPoint x: 700, startPoint y: 380, endPoint x: 212, endPoint y: 380, distance: 488.0
click at [212, 380] on div "Comentario Comentario Tesoreria 100079020 [DATE] Ingresar el comentario Cancela…" at bounding box center [784, 372] width 1568 height 744
type input "100079020 [DATE]"
click at [679, 436] on span "Guardar" at bounding box center [672, 436] width 57 height 14
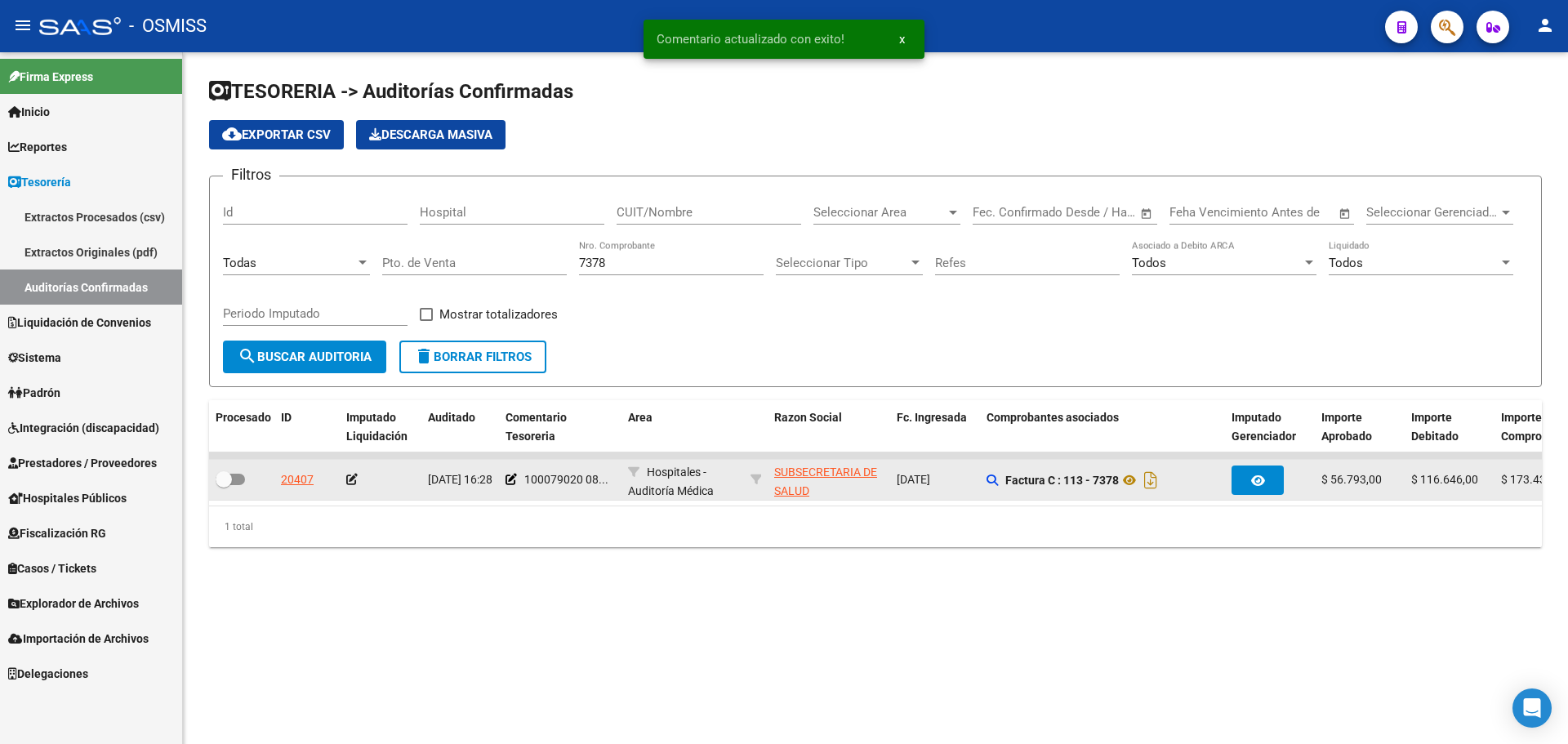
click at [353, 481] on icon at bounding box center [352, 479] width 11 height 11
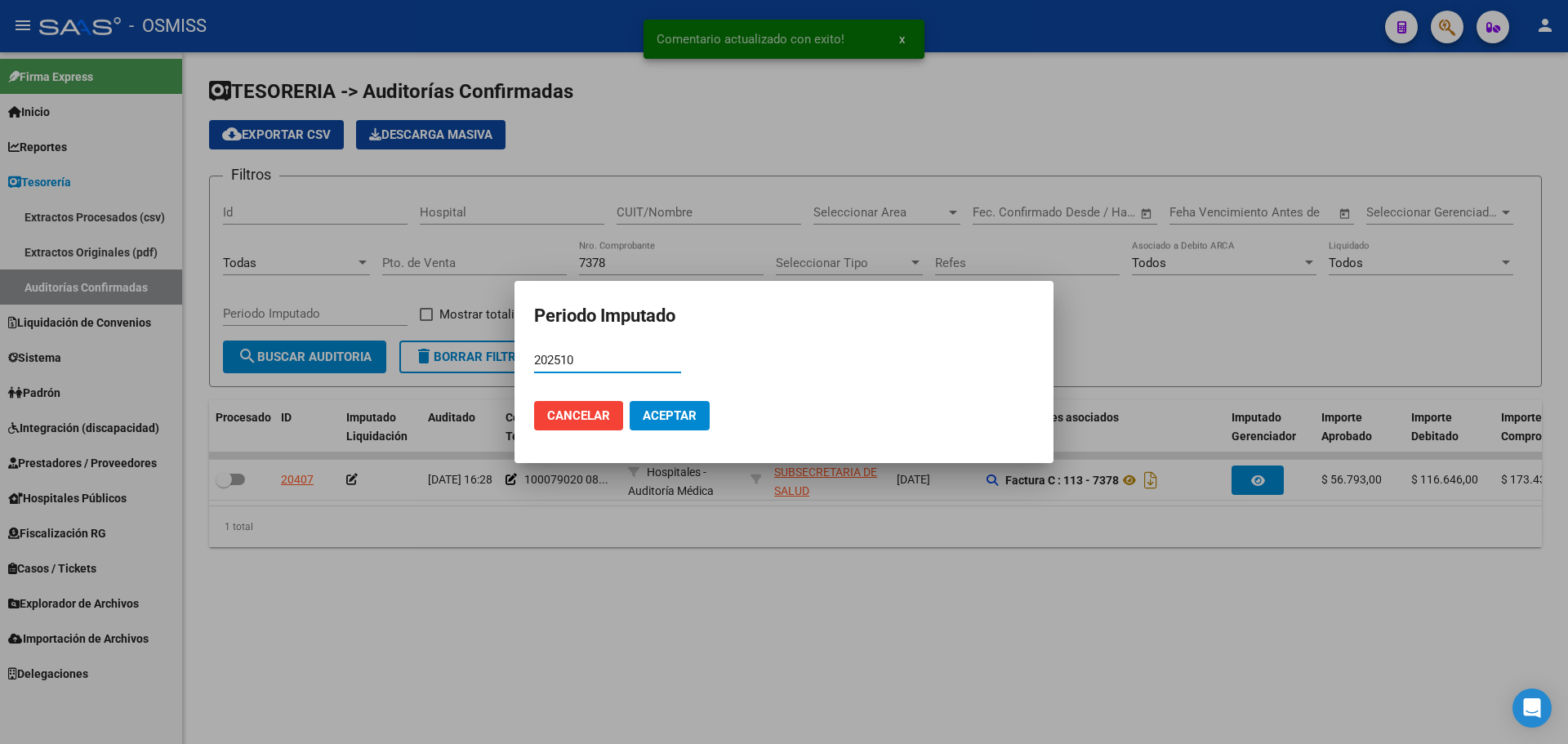
type input "202510"
click at [673, 411] on span "Aceptar" at bounding box center [670, 415] width 53 height 14
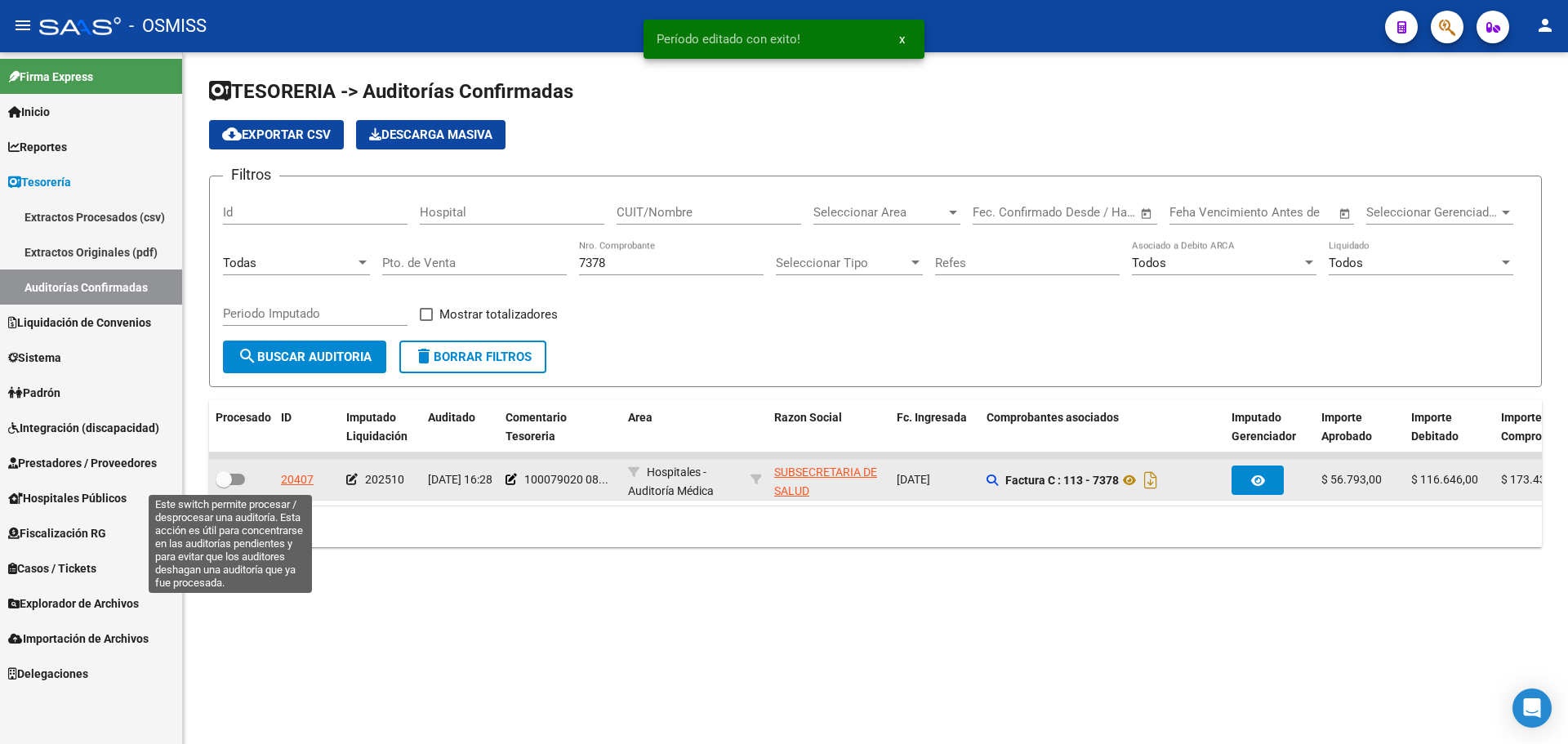
click at [239, 473] on span at bounding box center [230, 479] width 30 height 11
click at [224, 485] on input "checkbox" at bounding box center [223, 485] width 1 height 1
checkbox input "true"
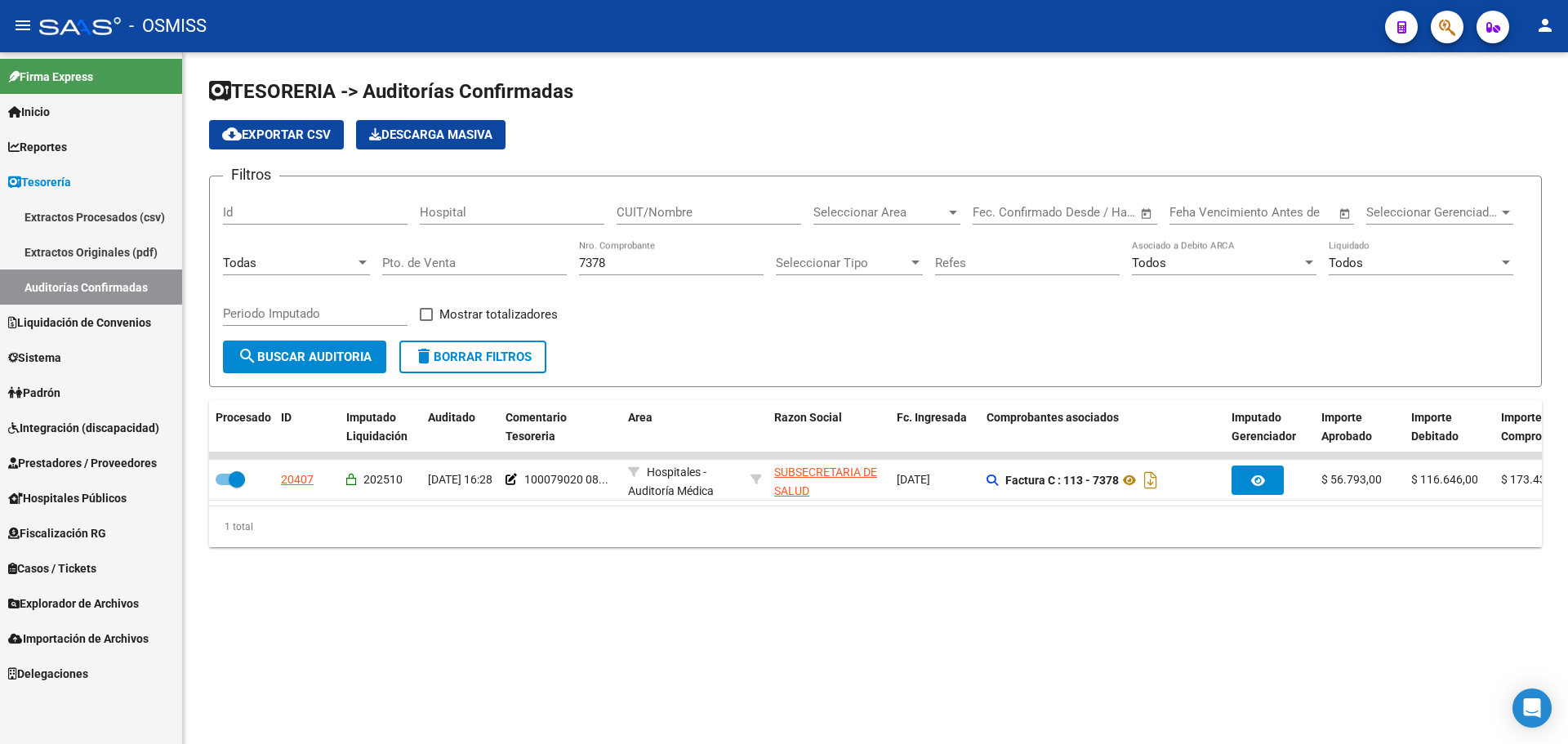
click at [666, 256] on input "7378" at bounding box center [671, 262] width 184 height 14
drag, startPoint x: 666, startPoint y: 263, endPoint x: 202, endPoint y: 273, distance: 464.1
click at [255, 273] on div "Filtros Id Hospital CUIT/Nombre Seleccionar Area Seleccionar Area Fecha inicio …" at bounding box center [876, 265] width 1306 height 151
type input "7419"
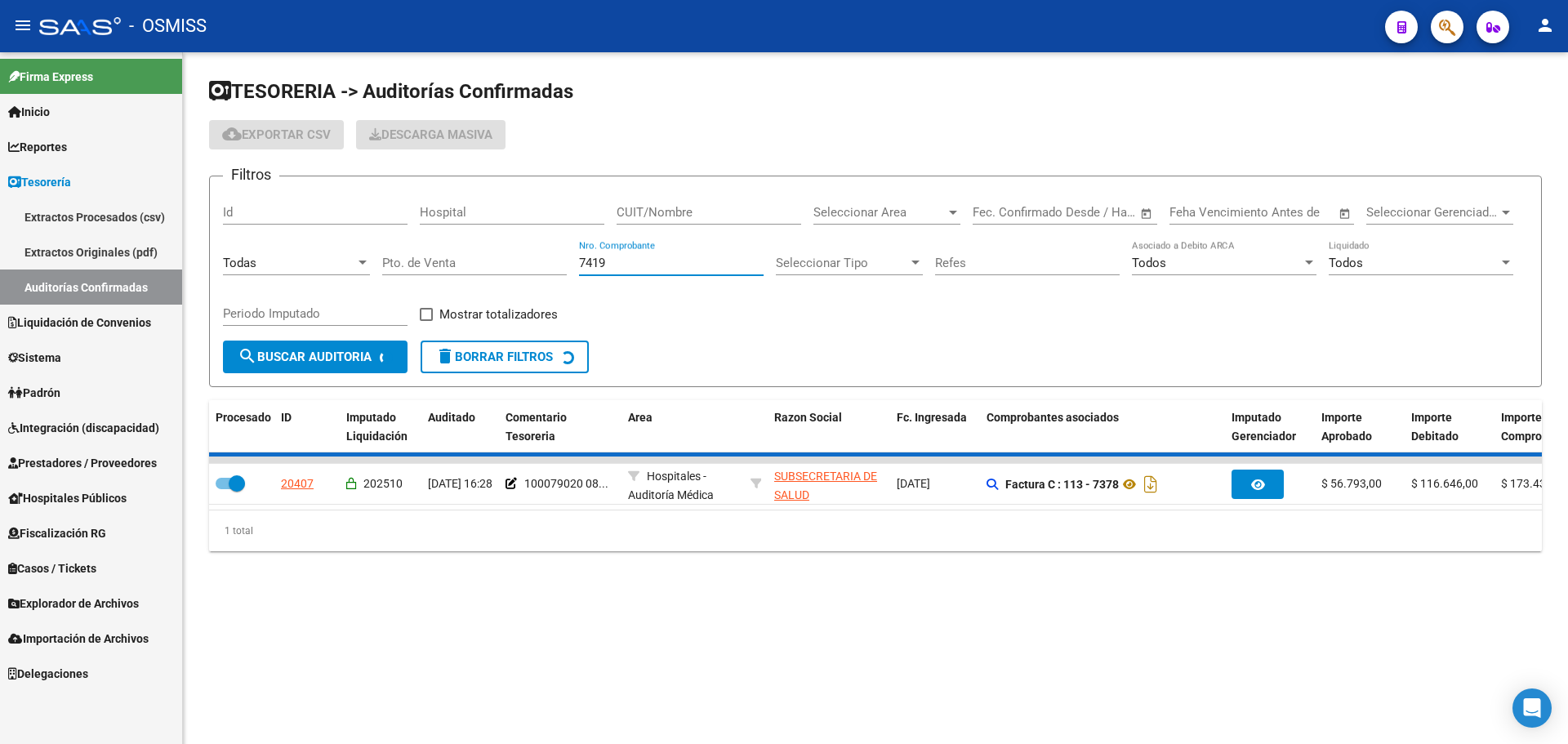
checkbox input "false"
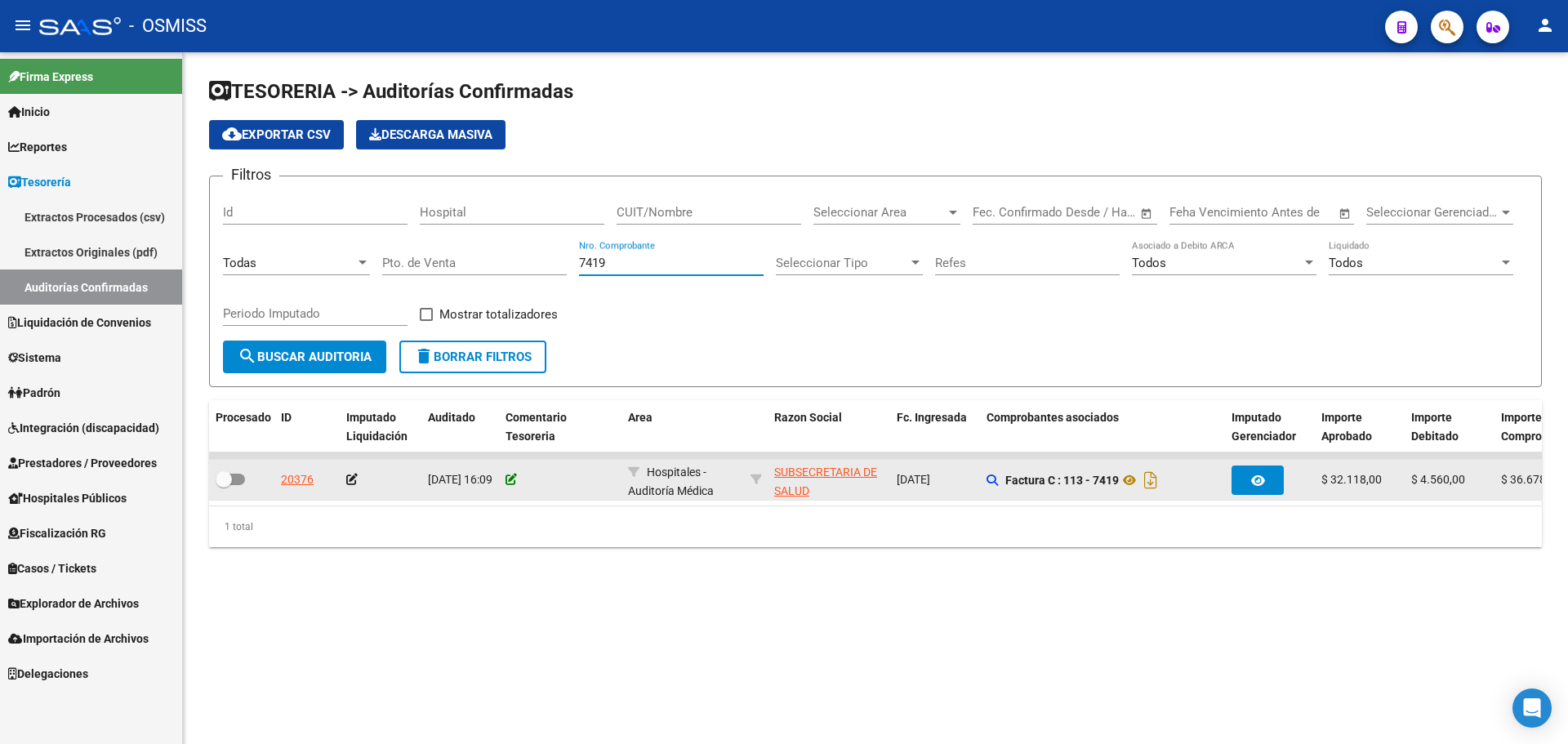
type input "7419"
click at [512, 477] on icon at bounding box center [512, 479] width 11 height 11
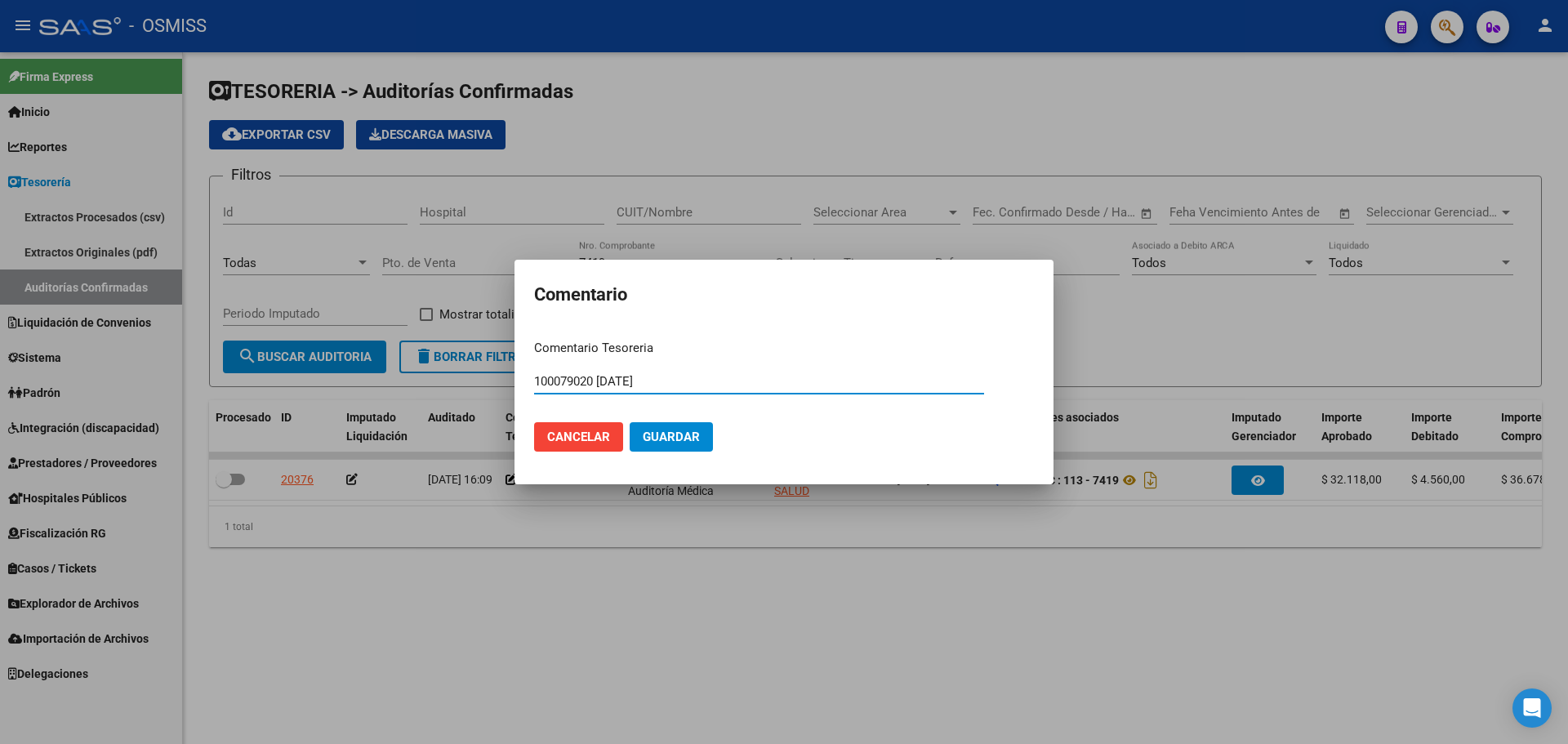
type input "100079020 [DATE]"
click at [672, 440] on span "Guardar" at bounding box center [672, 436] width 57 height 14
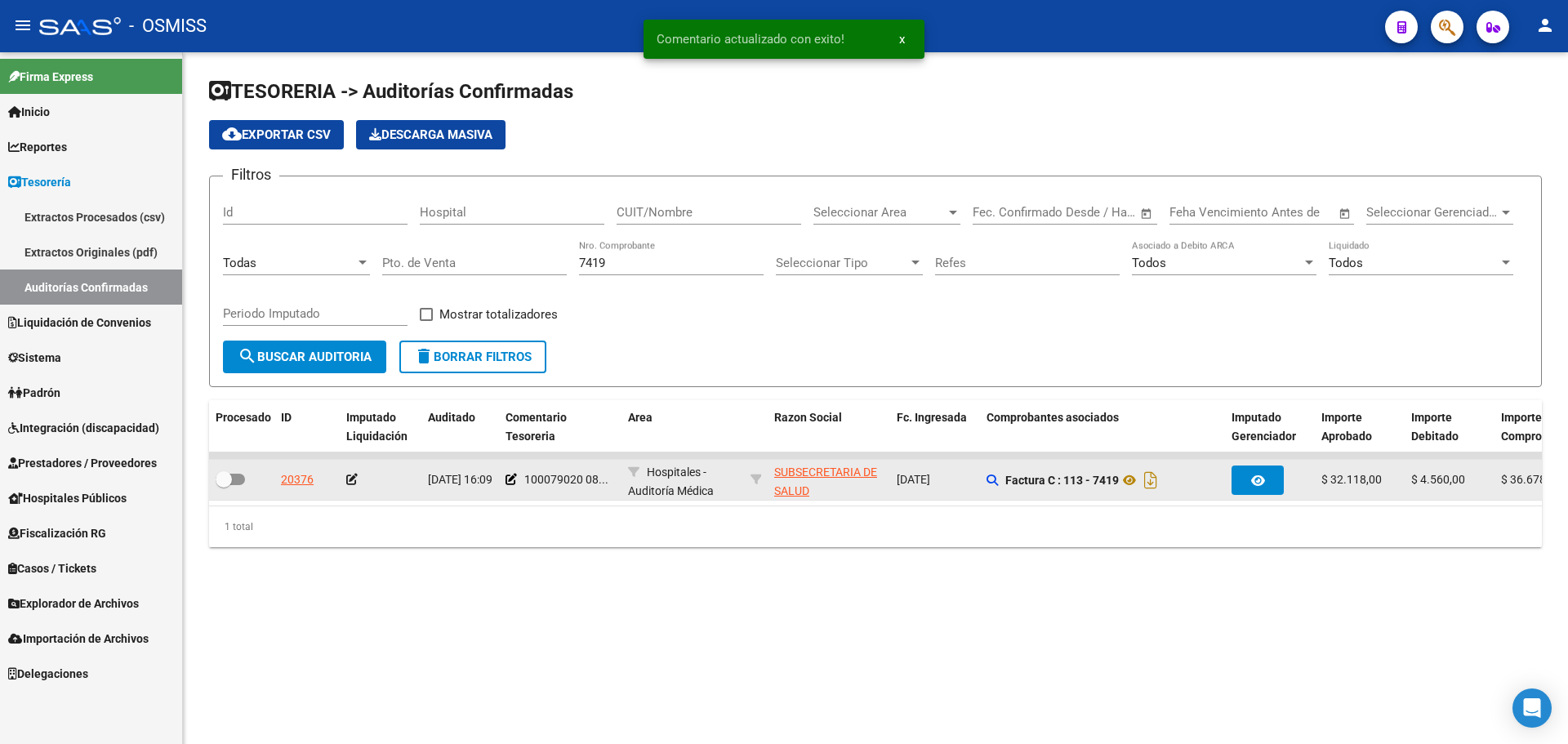
click at [354, 479] on icon at bounding box center [352, 479] width 11 height 11
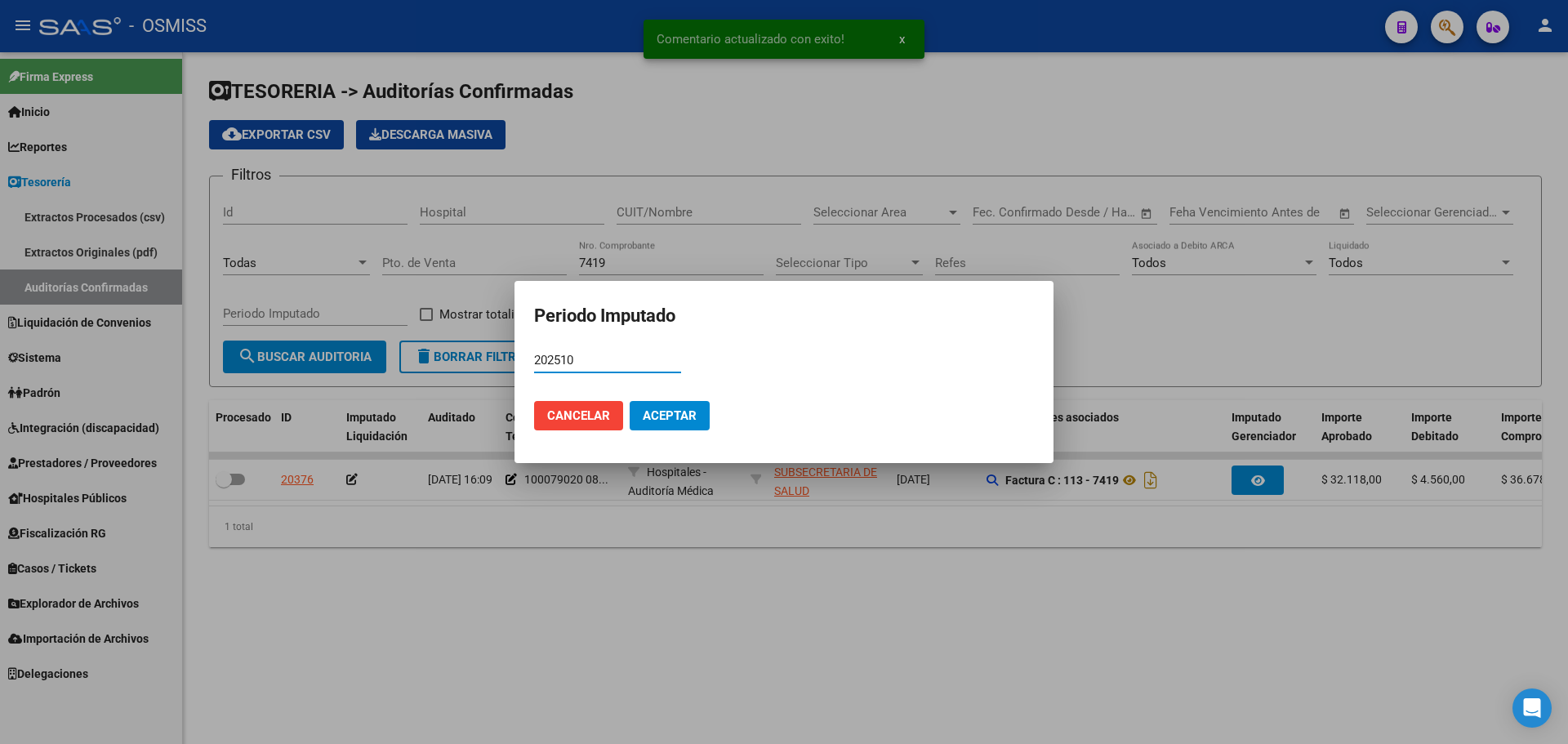
type input "202510"
click at [666, 415] on span "Aceptar" at bounding box center [670, 415] width 53 height 14
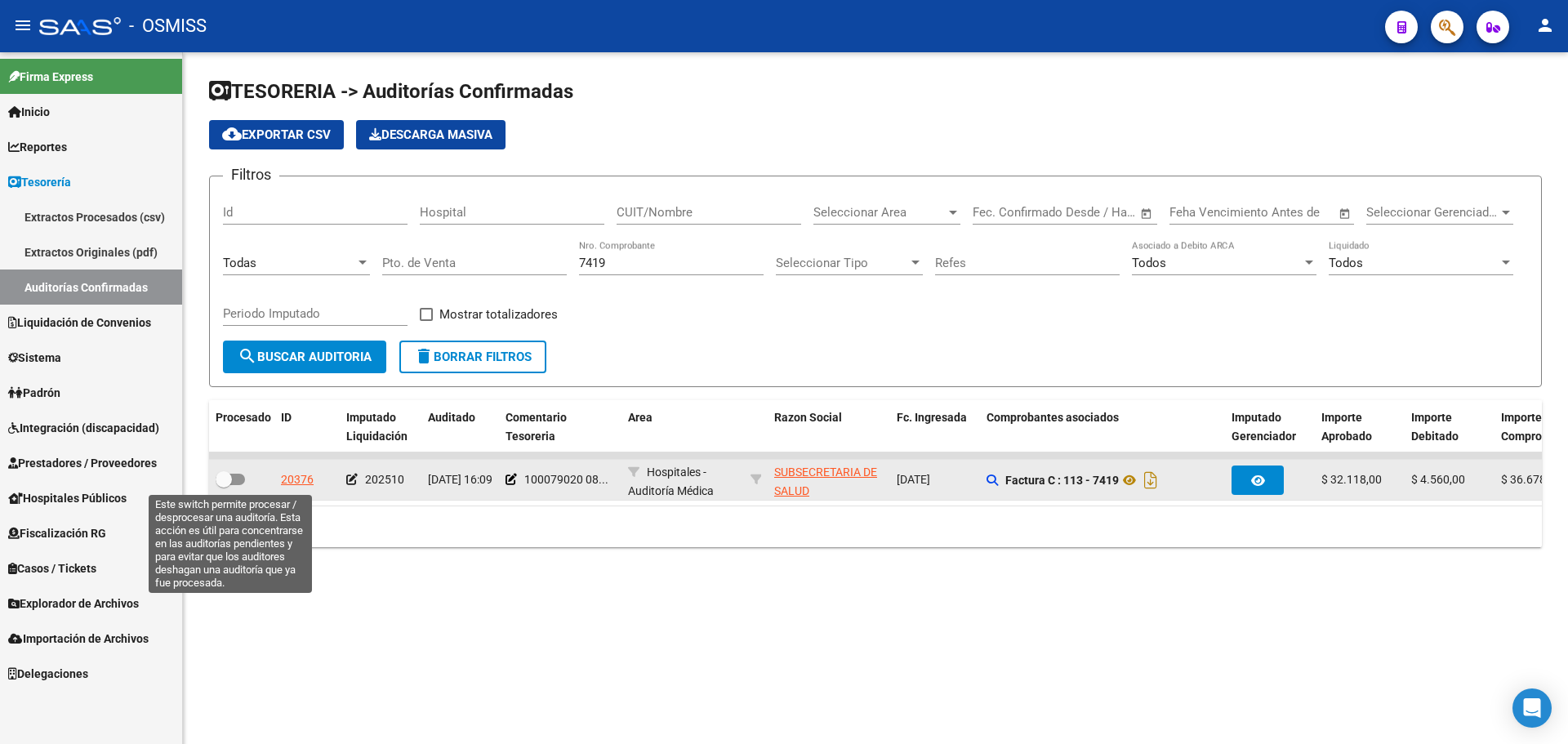
click at [237, 475] on span at bounding box center [230, 479] width 30 height 11
click at [224, 485] on input "checkbox" at bounding box center [223, 485] width 1 height 1
checkbox input "true"
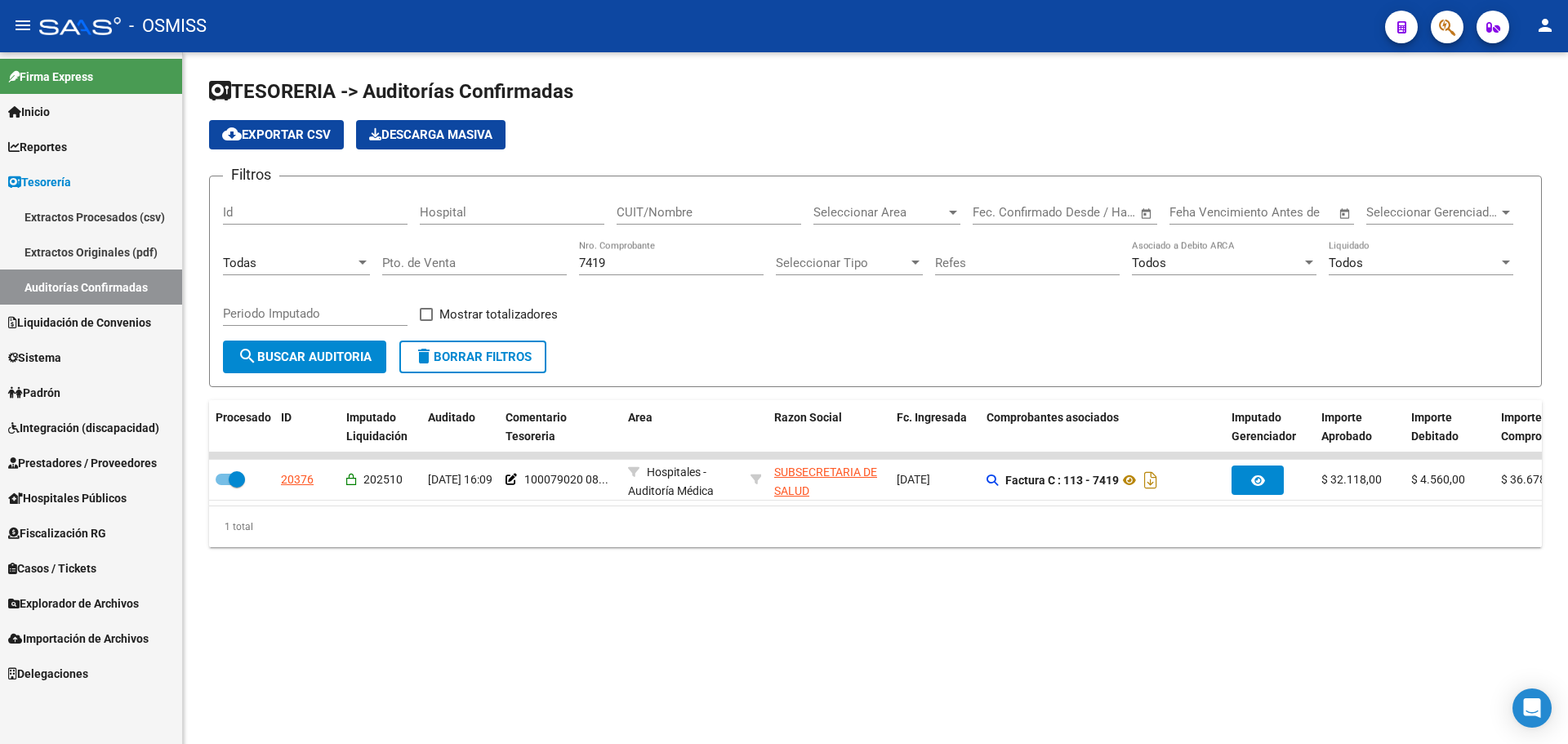
click at [668, 265] on input "7419" at bounding box center [671, 262] width 184 height 14
type input "7452"
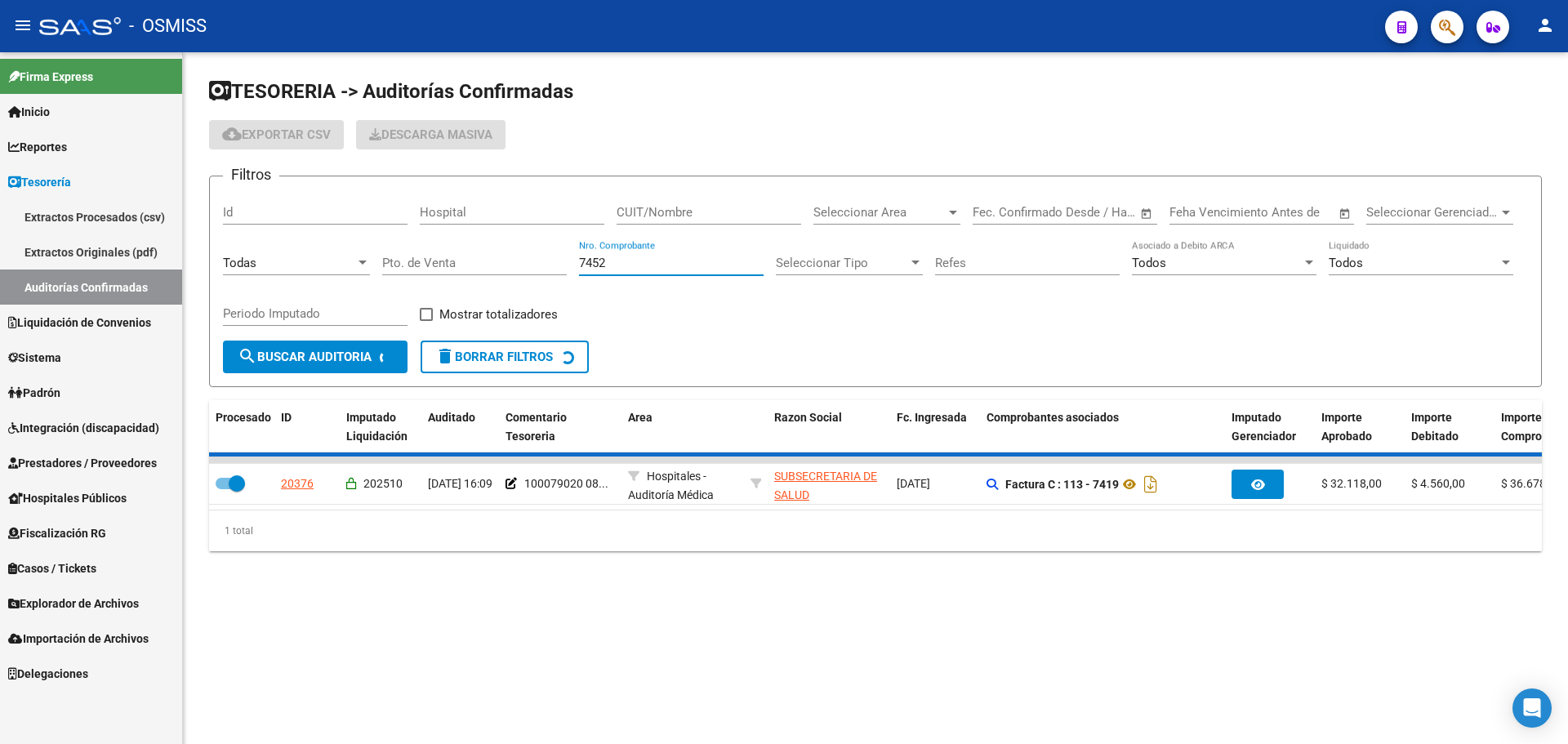
checkbox input "false"
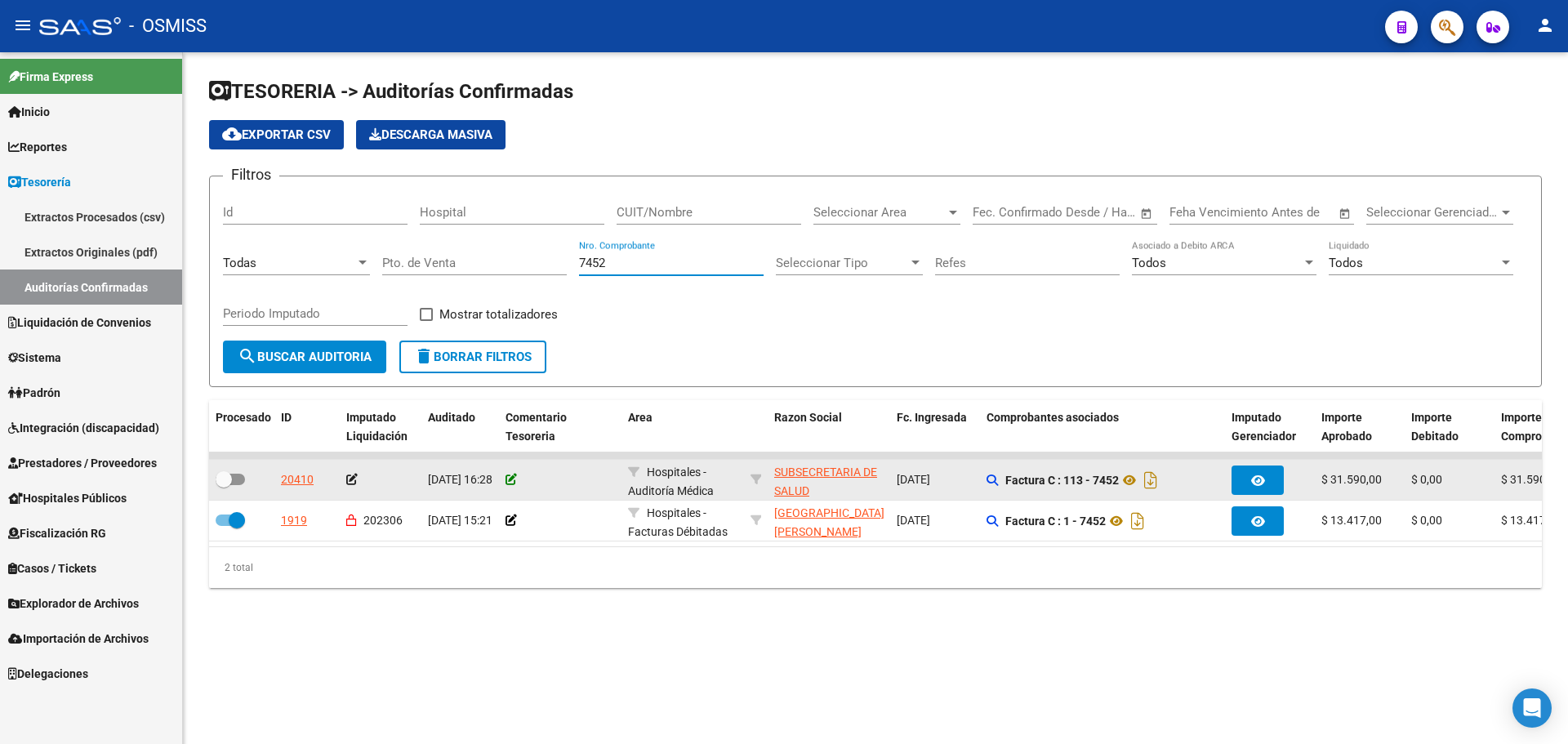
type input "7452"
click at [512, 483] on icon at bounding box center [512, 479] width 11 height 11
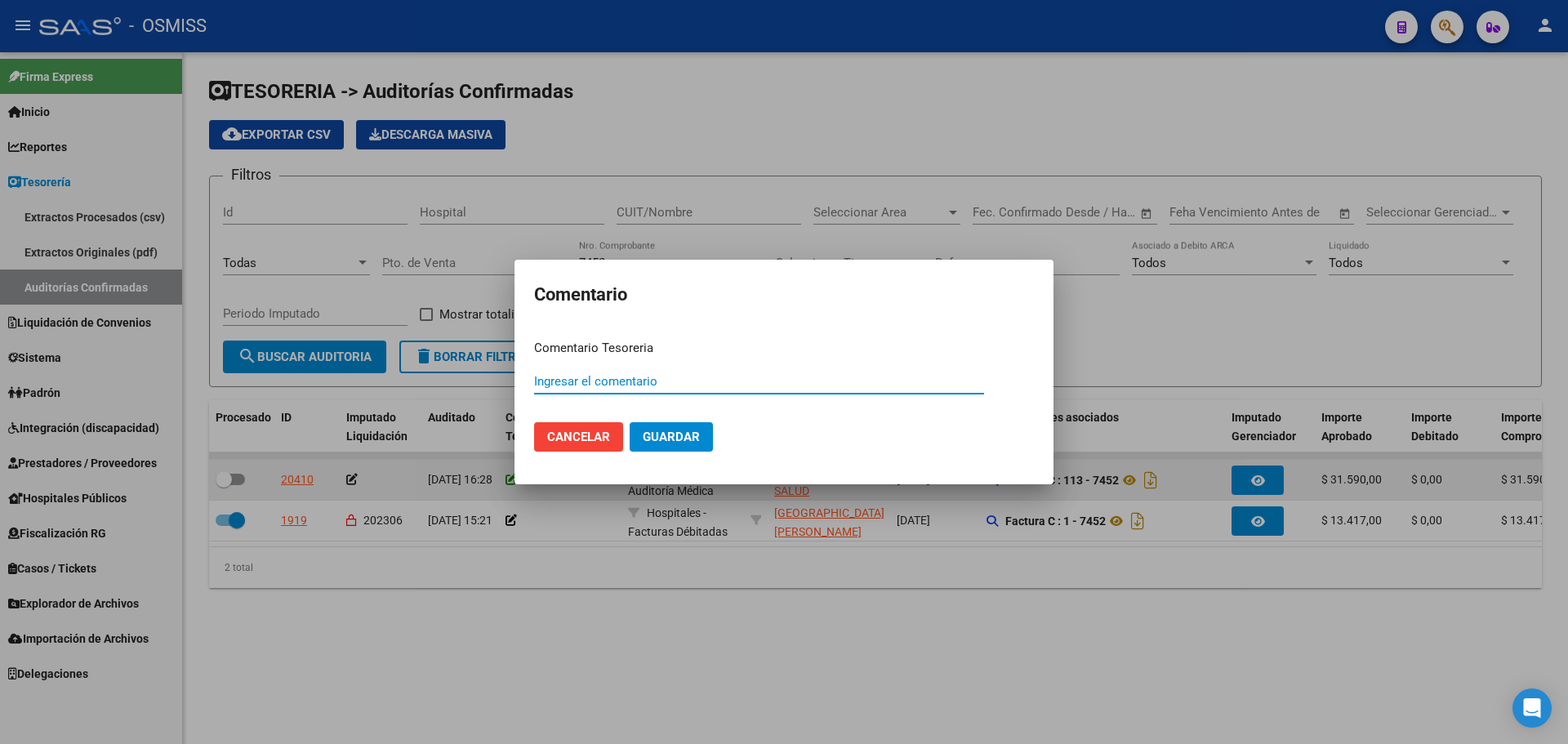
paste input "100079020 [DATE]"
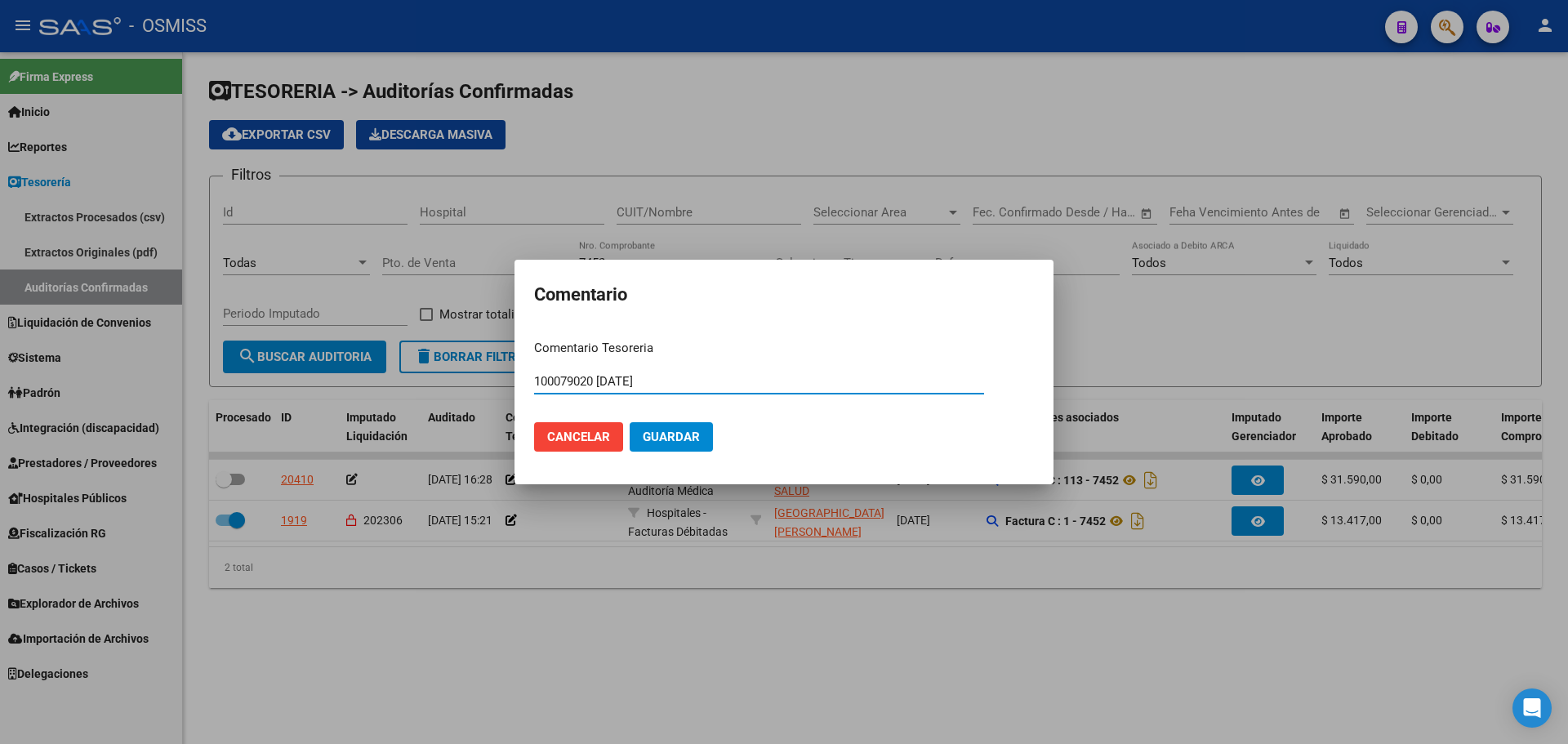
type input "100079020 [DATE]"
click at [682, 445] on button "Guardar" at bounding box center [671, 436] width 83 height 30
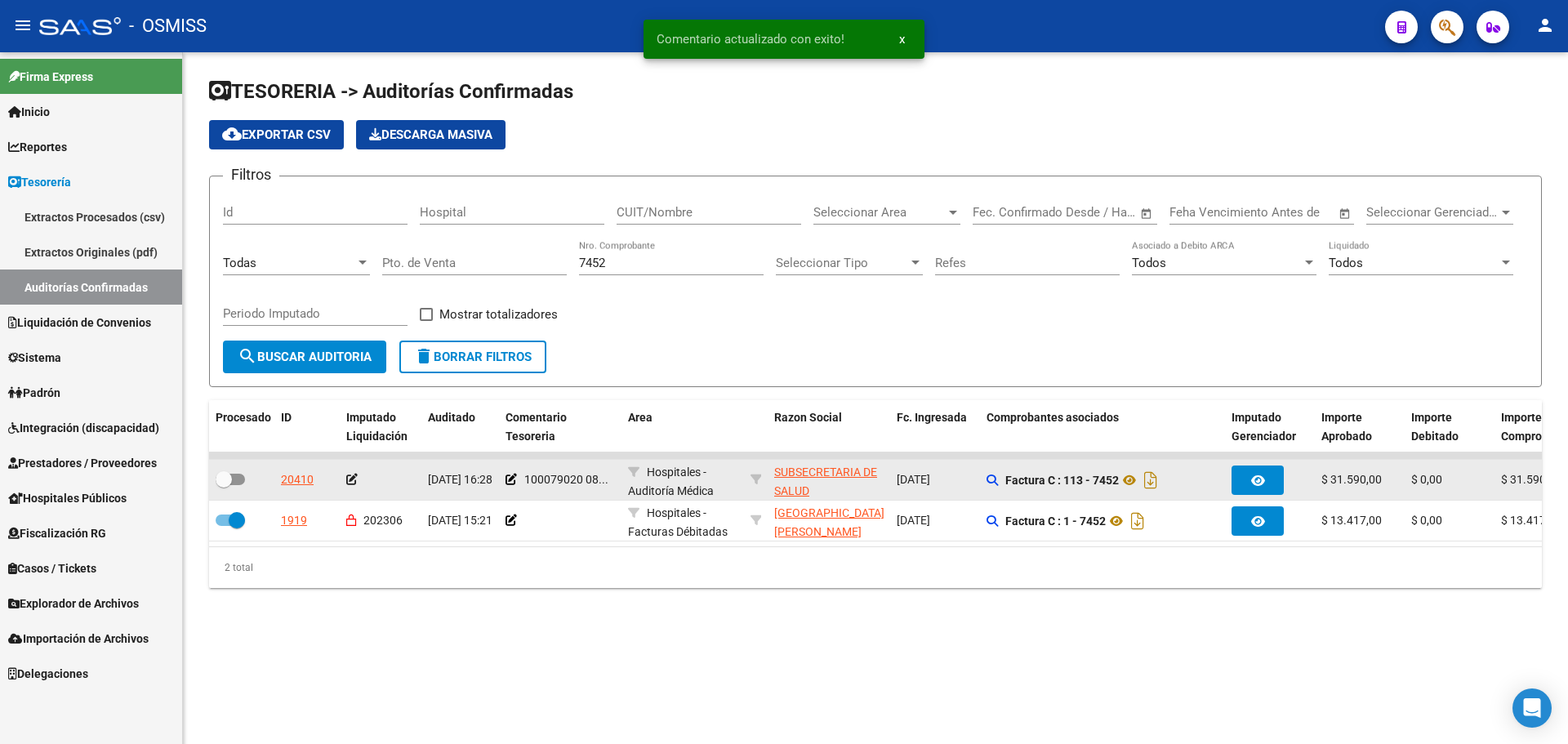
click at [347, 480] on icon at bounding box center [352, 479] width 11 height 11
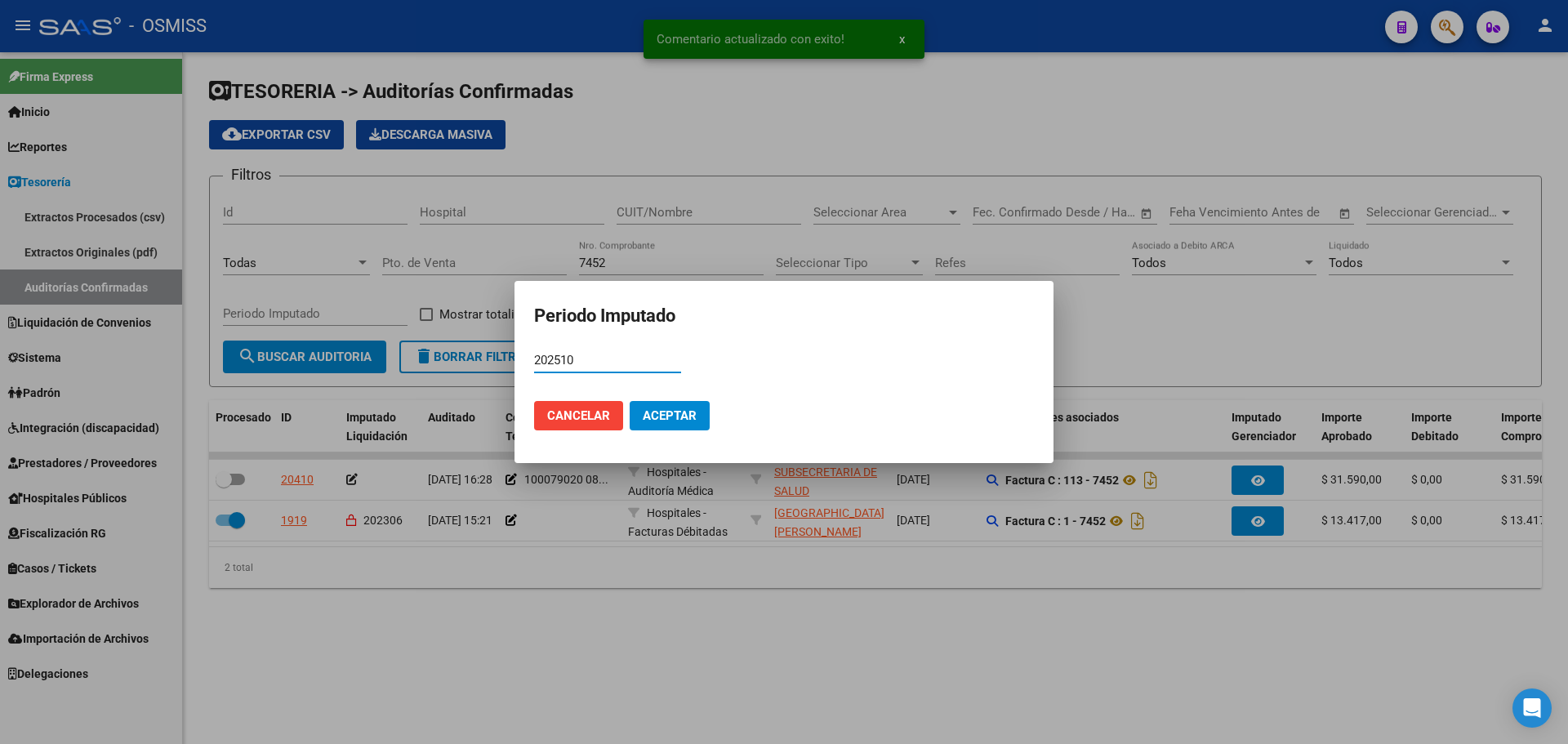
type input "202510"
click at [723, 399] on mat-dialog-actions "Cancelar Aceptar" at bounding box center [784, 416] width 500 height 55
click at [700, 409] on button "Aceptar" at bounding box center [670, 415] width 80 height 30
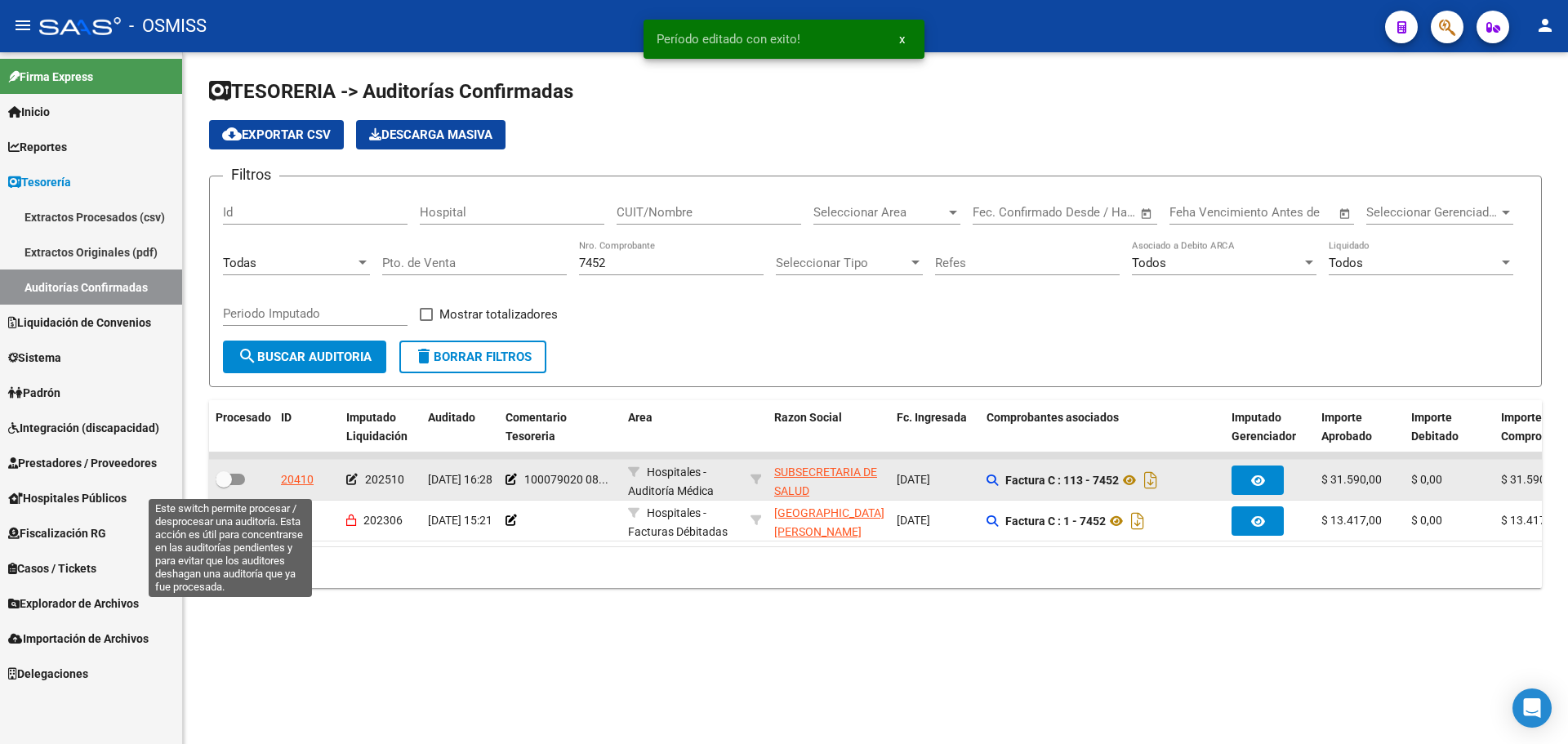
click at [244, 483] on label at bounding box center [230, 479] width 30 height 20
click at [224, 485] on input "checkbox" at bounding box center [223, 485] width 1 height 1
checkbox input "true"
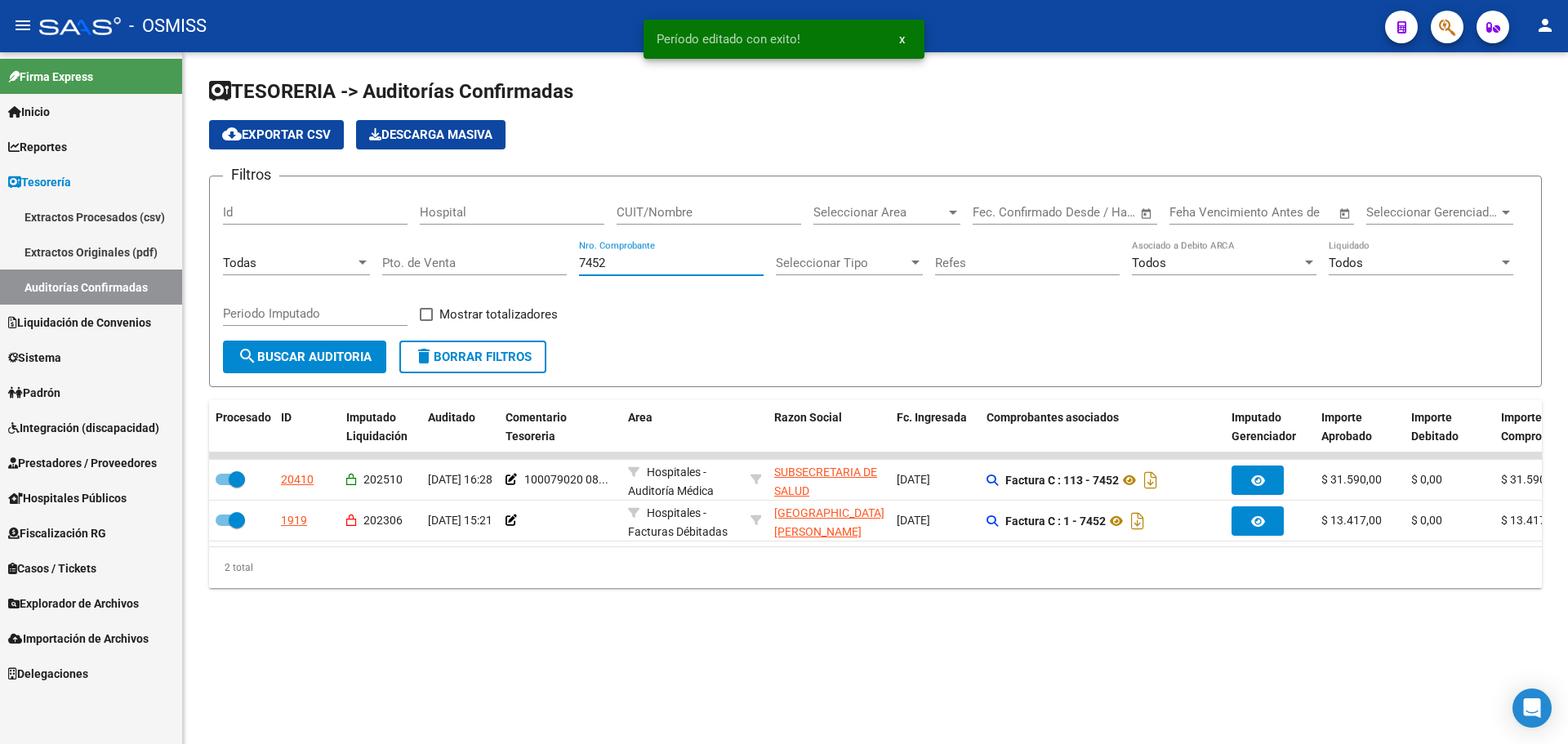
click at [618, 263] on input "7452" at bounding box center [671, 262] width 184 height 14
type input "7467"
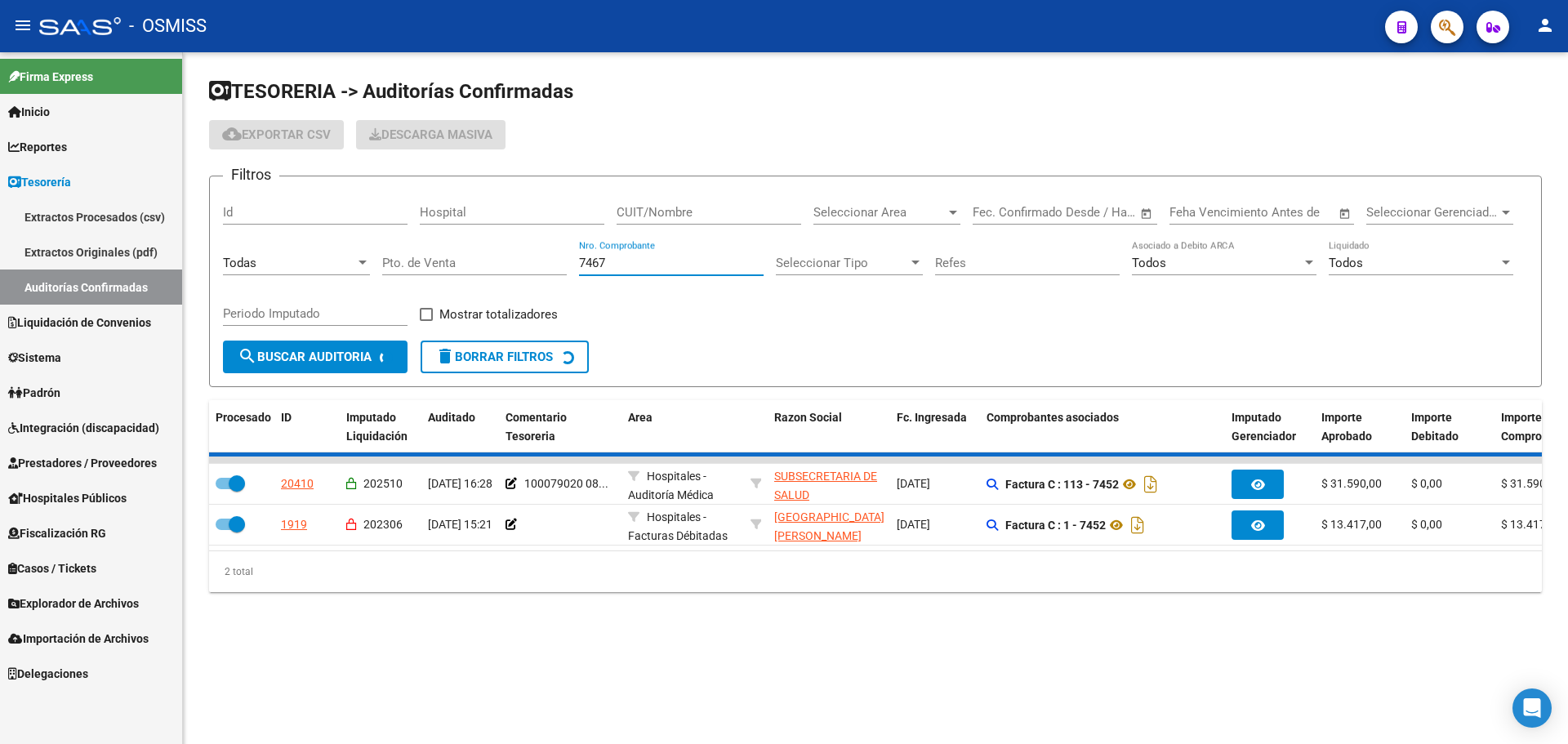
checkbox input "false"
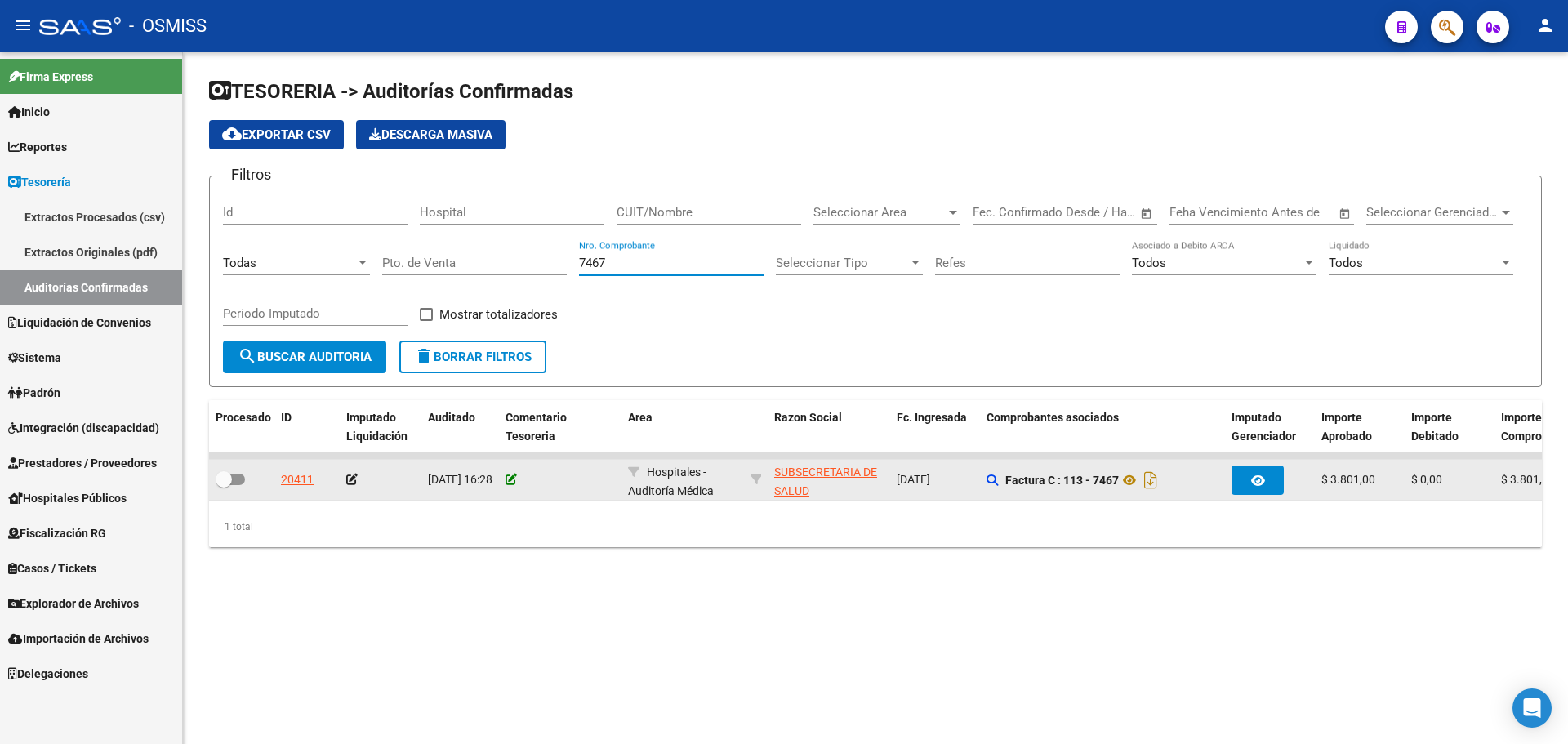
type input "7467"
click at [511, 477] on icon at bounding box center [512, 479] width 11 height 11
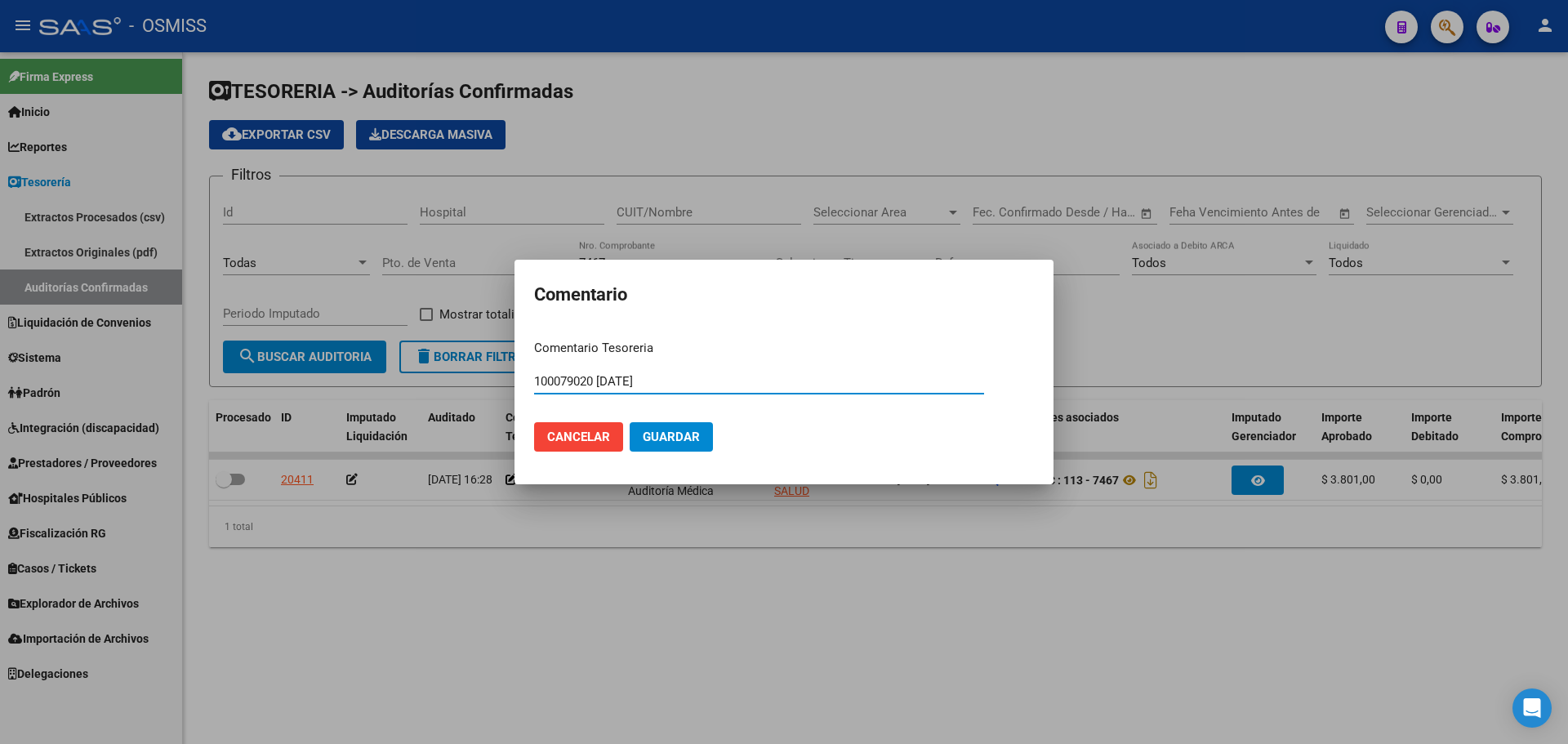
type input "100079020 [DATE]"
click at [655, 439] on span "Guardar" at bounding box center [672, 436] width 57 height 14
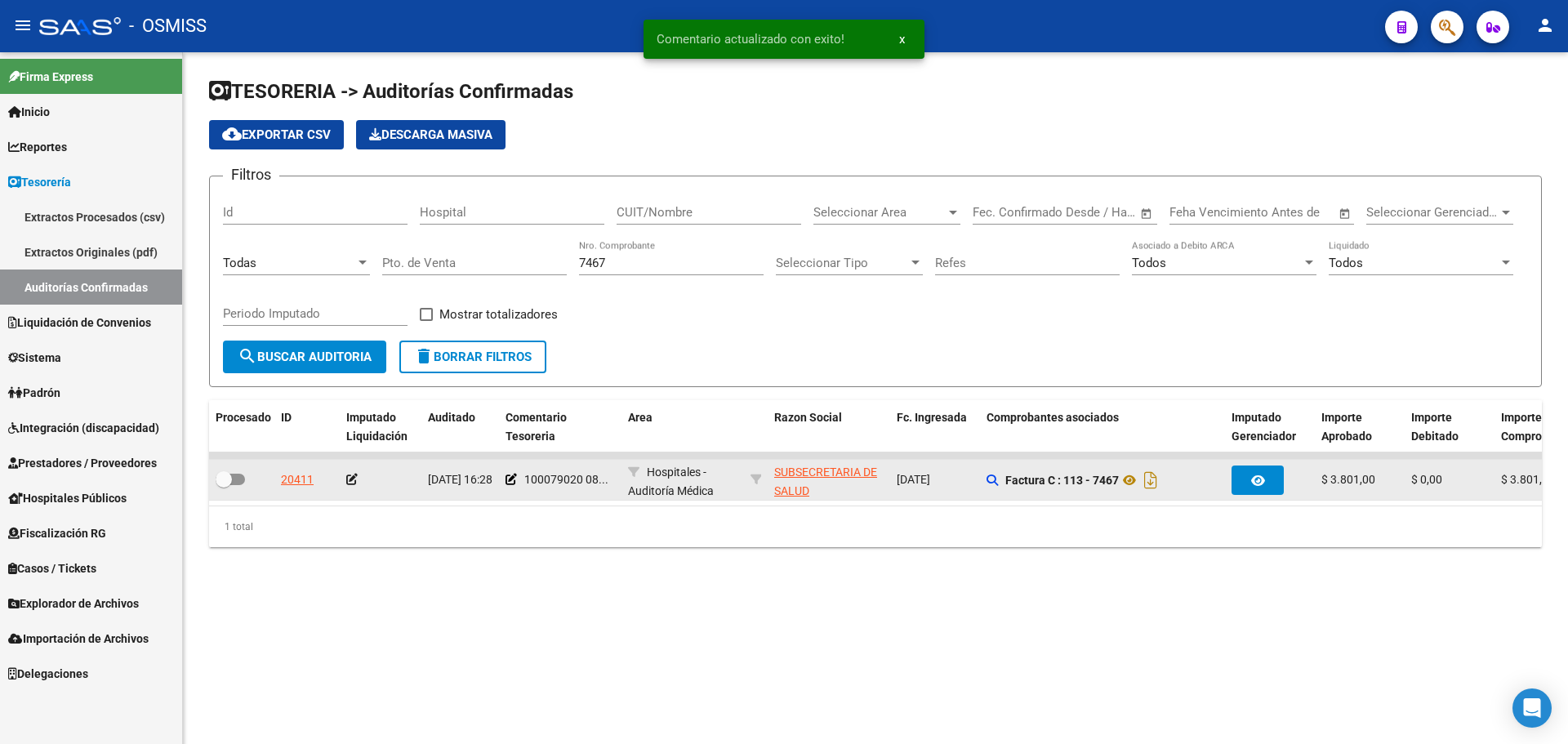
click at [354, 480] on icon at bounding box center [352, 479] width 11 height 11
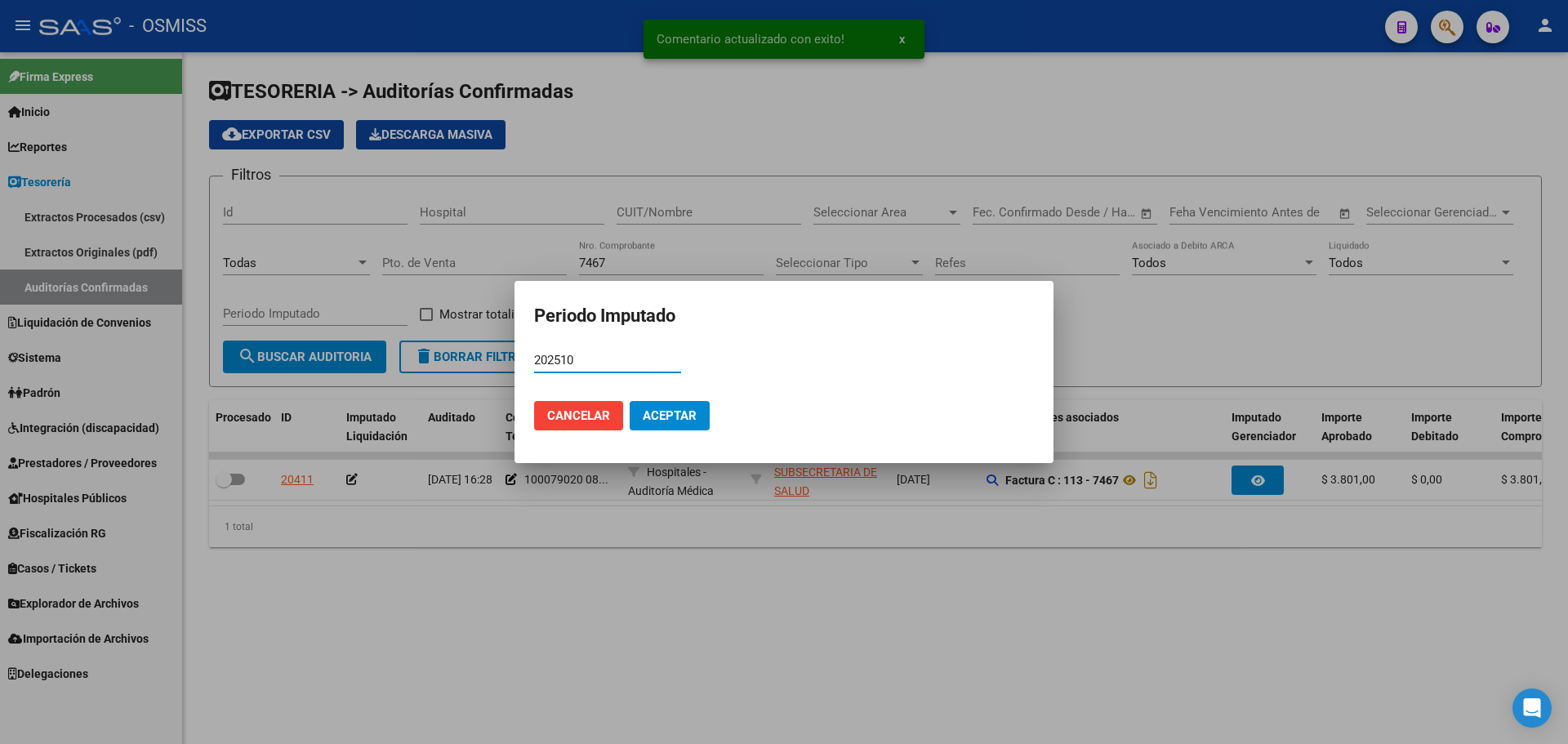
type input "202510"
click at [711, 419] on mat-dialog-actions "Cancelar Aceptar" at bounding box center [784, 416] width 500 height 55
click at [660, 422] on span "Aceptar" at bounding box center [670, 415] width 53 height 14
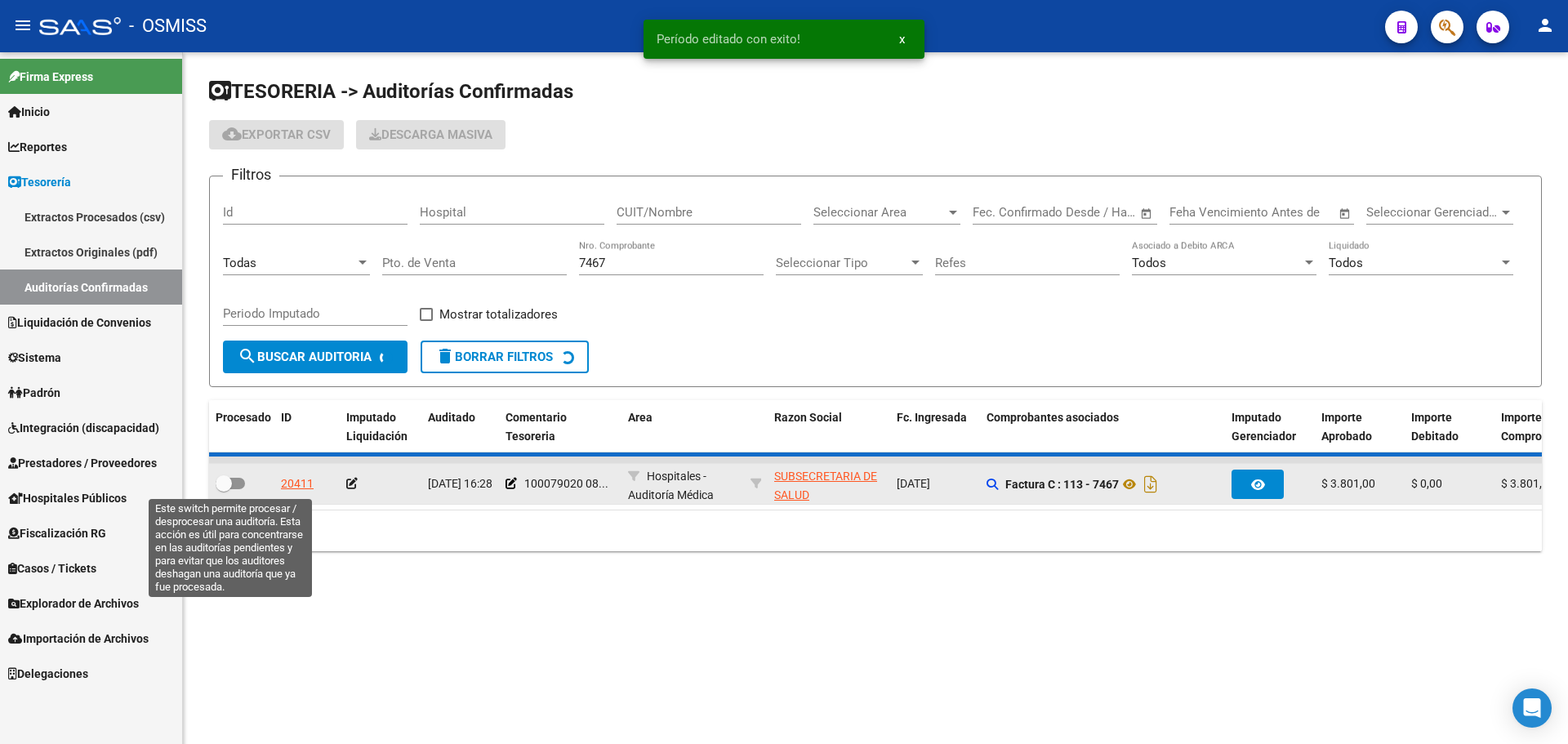
click at [241, 478] on span at bounding box center [230, 484] width 30 height 11
click at [224, 489] on input "checkbox" at bounding box center [223, 489] width 1 height 1
checkbox input "true"
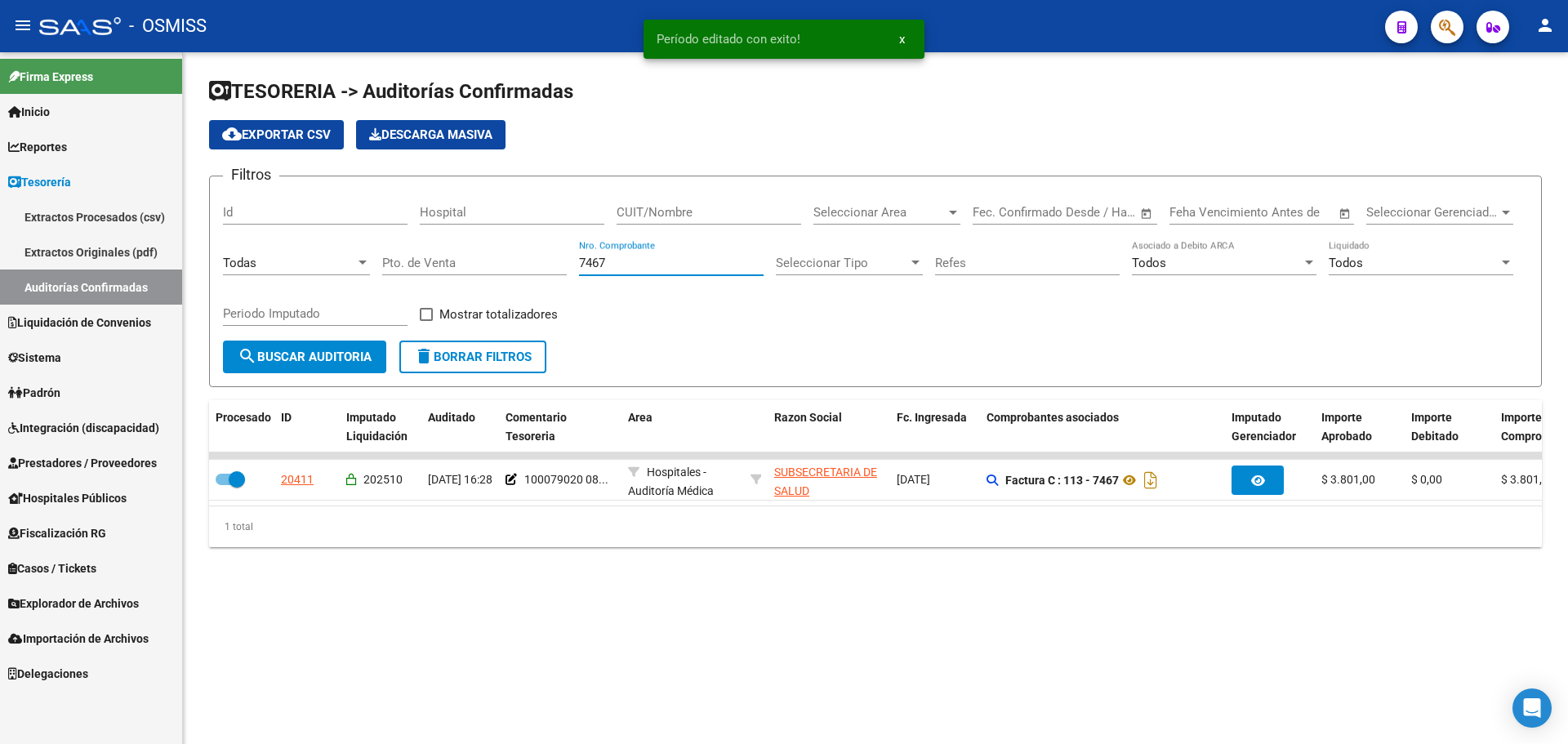
click at [701, 265] on input "7467" at bounding box center [671, 262] width 184 height 14
type input "7478"
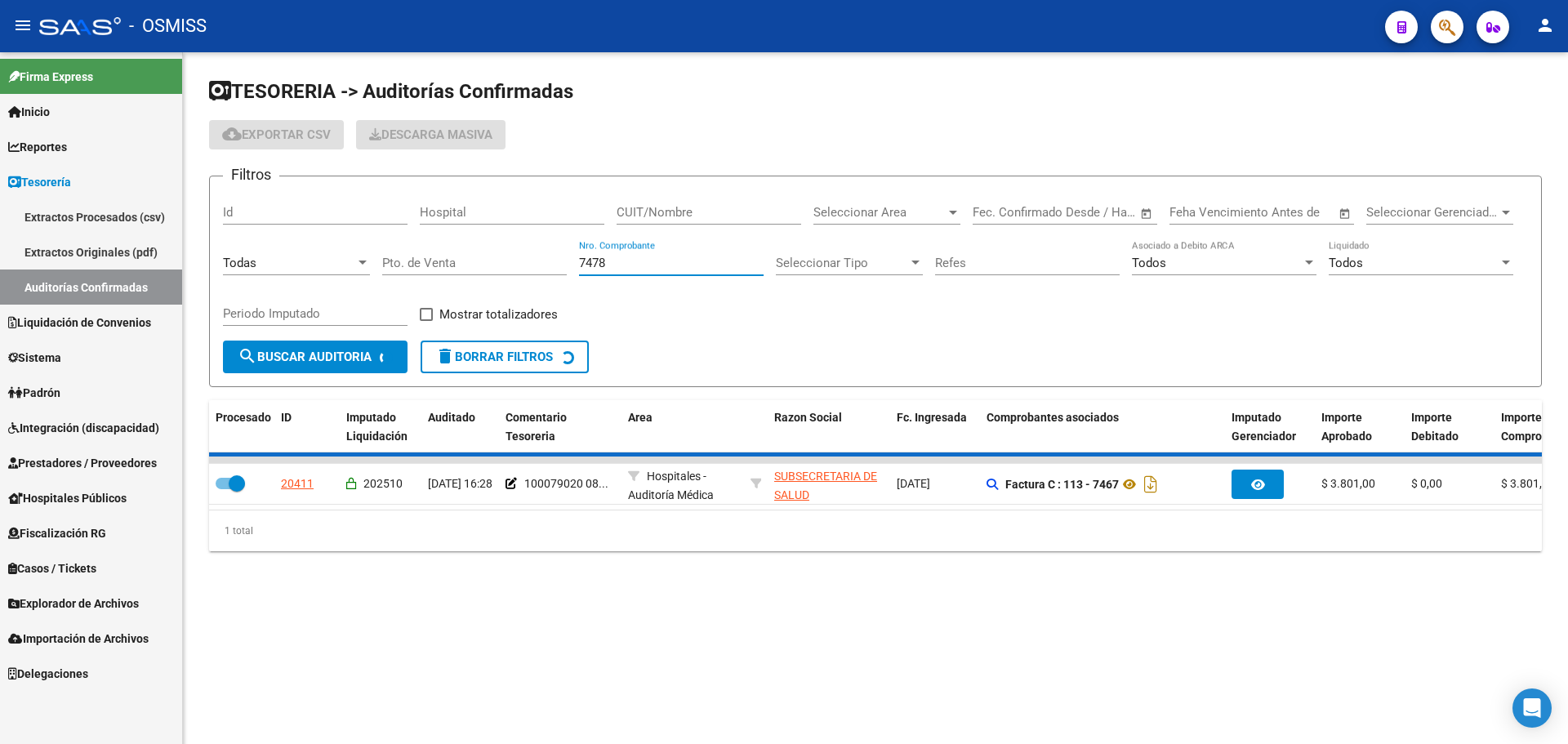
checkbox input "false"
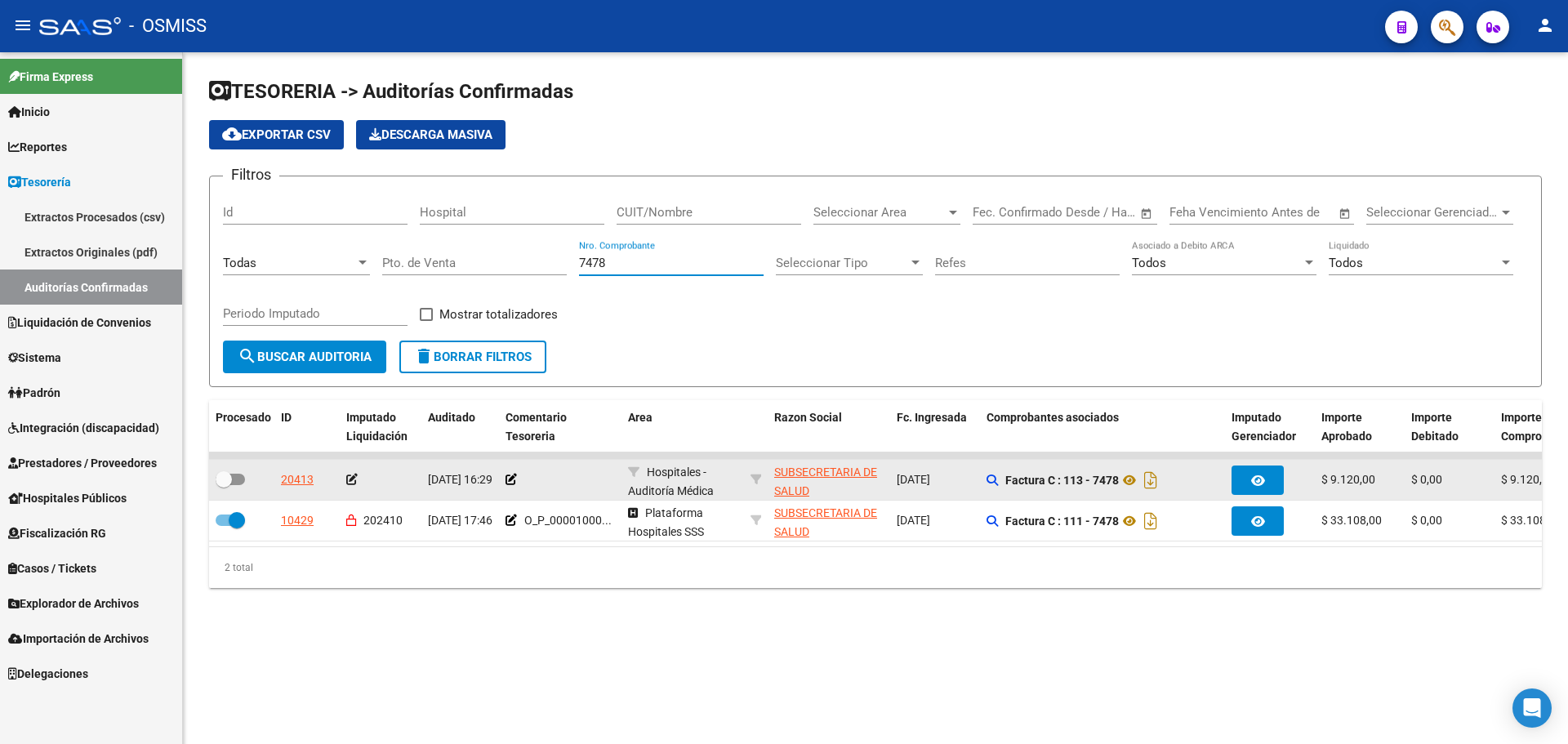
type input "7478"
click at [504, 480] on datatable-body-cell at bounding box center [560, 480] width 122 height 40
click at [507, 480] on icon at bounding box center [512, 479] width 11 height 11
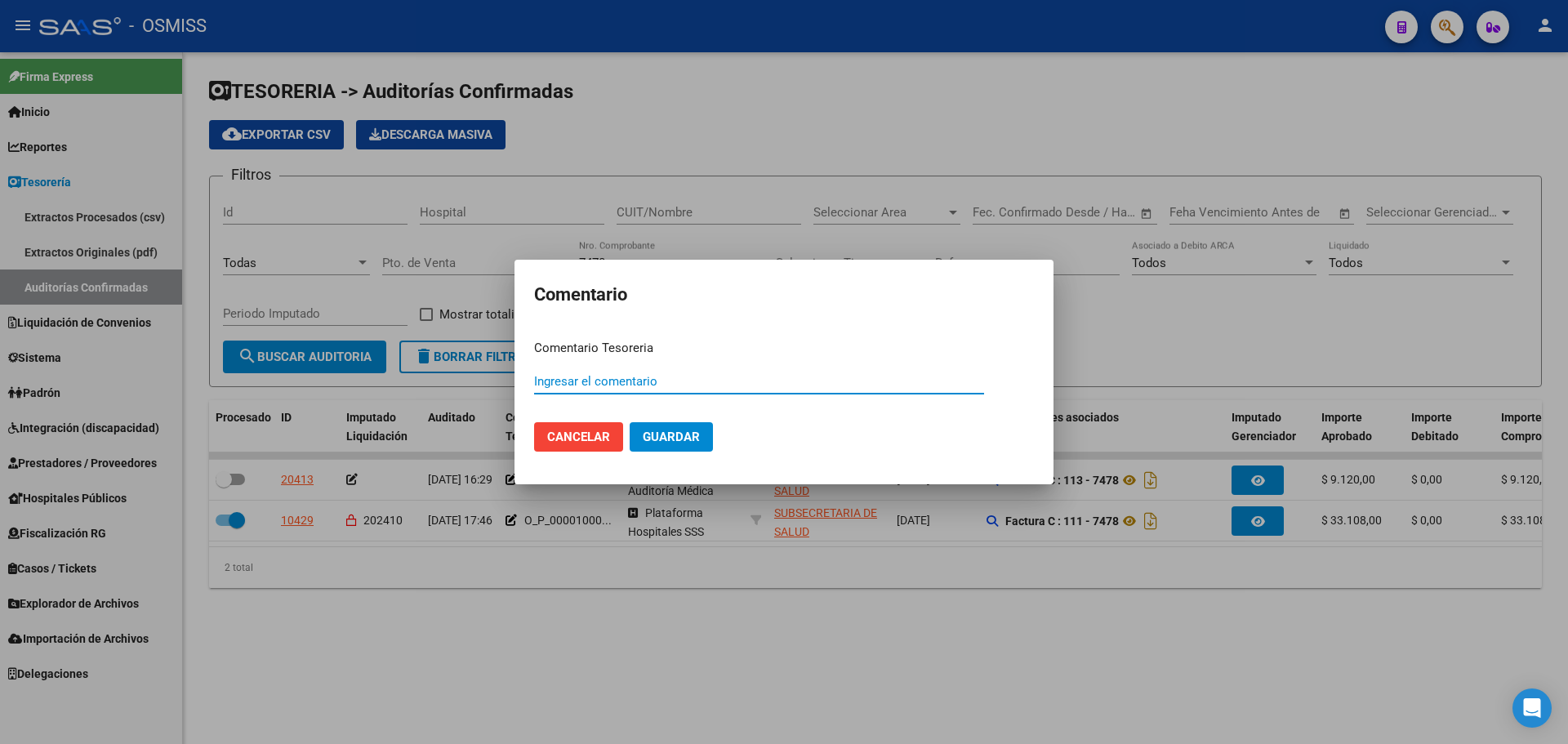
click at [577, 445] on button "Cancelar" at bounding box center [578, 436] width 89 height 30
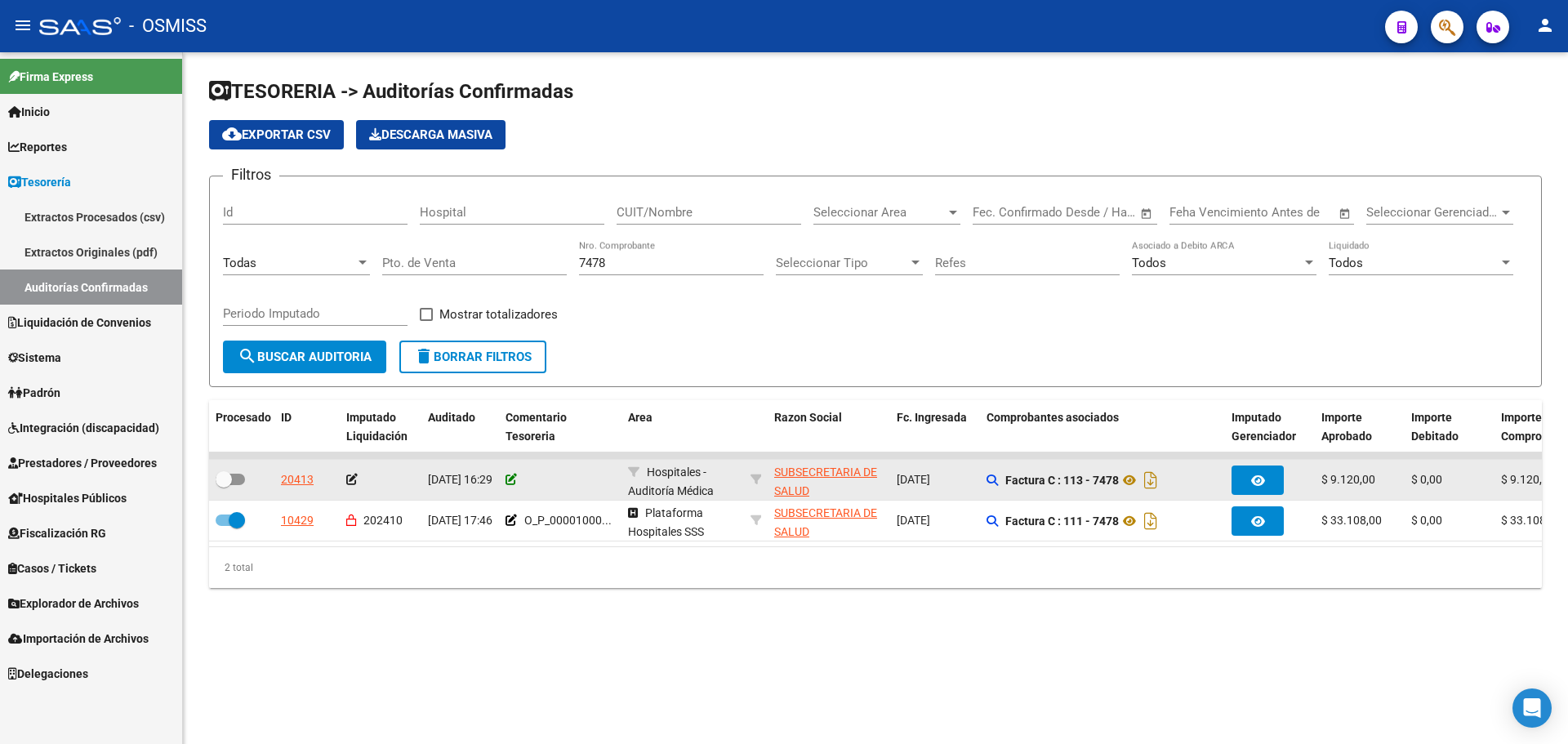
click at [514, 475] on icon at bounding box center [512, 479] width 11 height 11
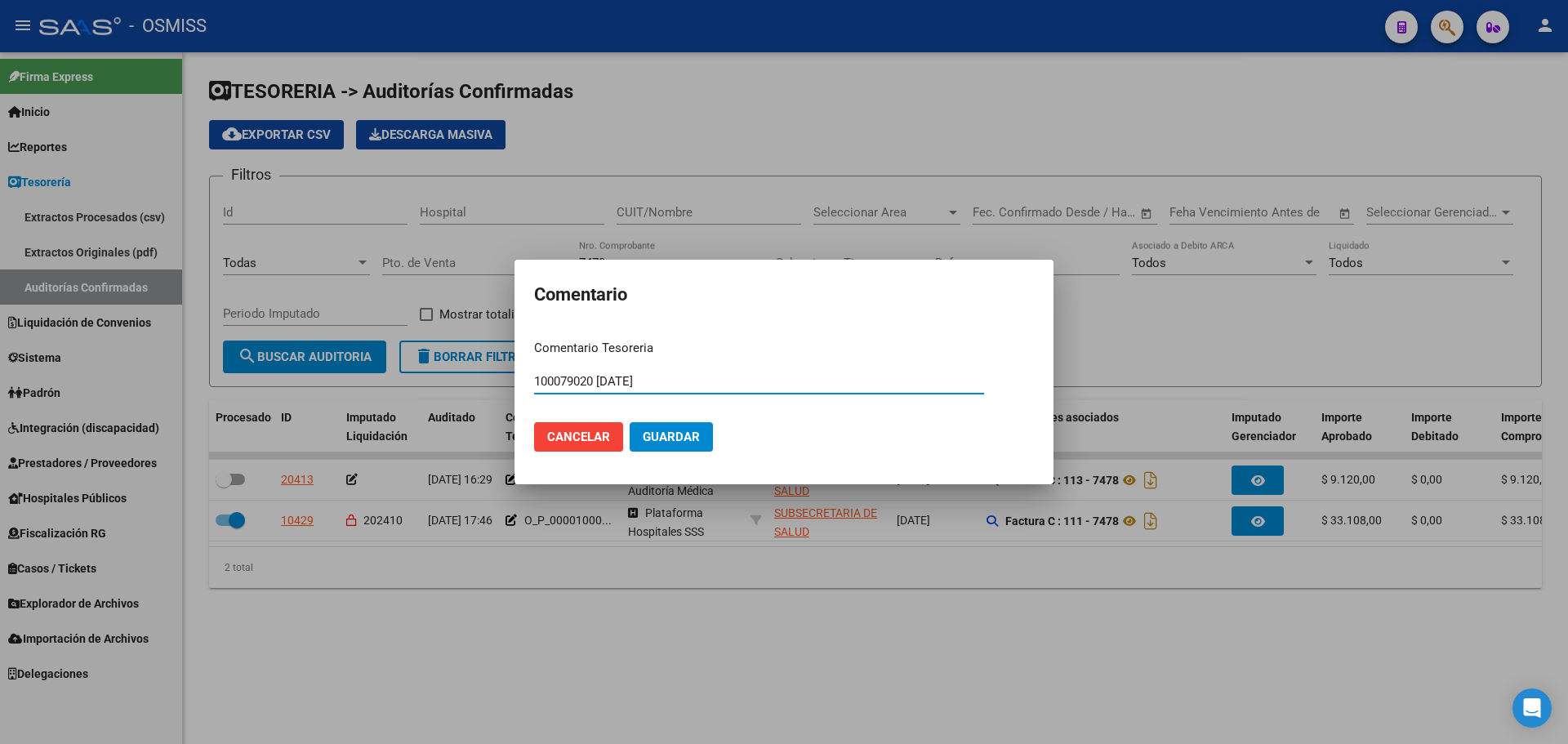
type input "100079020 [DATE]"
click at [659, 436] on span "Guardar" at bounding box center [672, 436] width 57 height 14
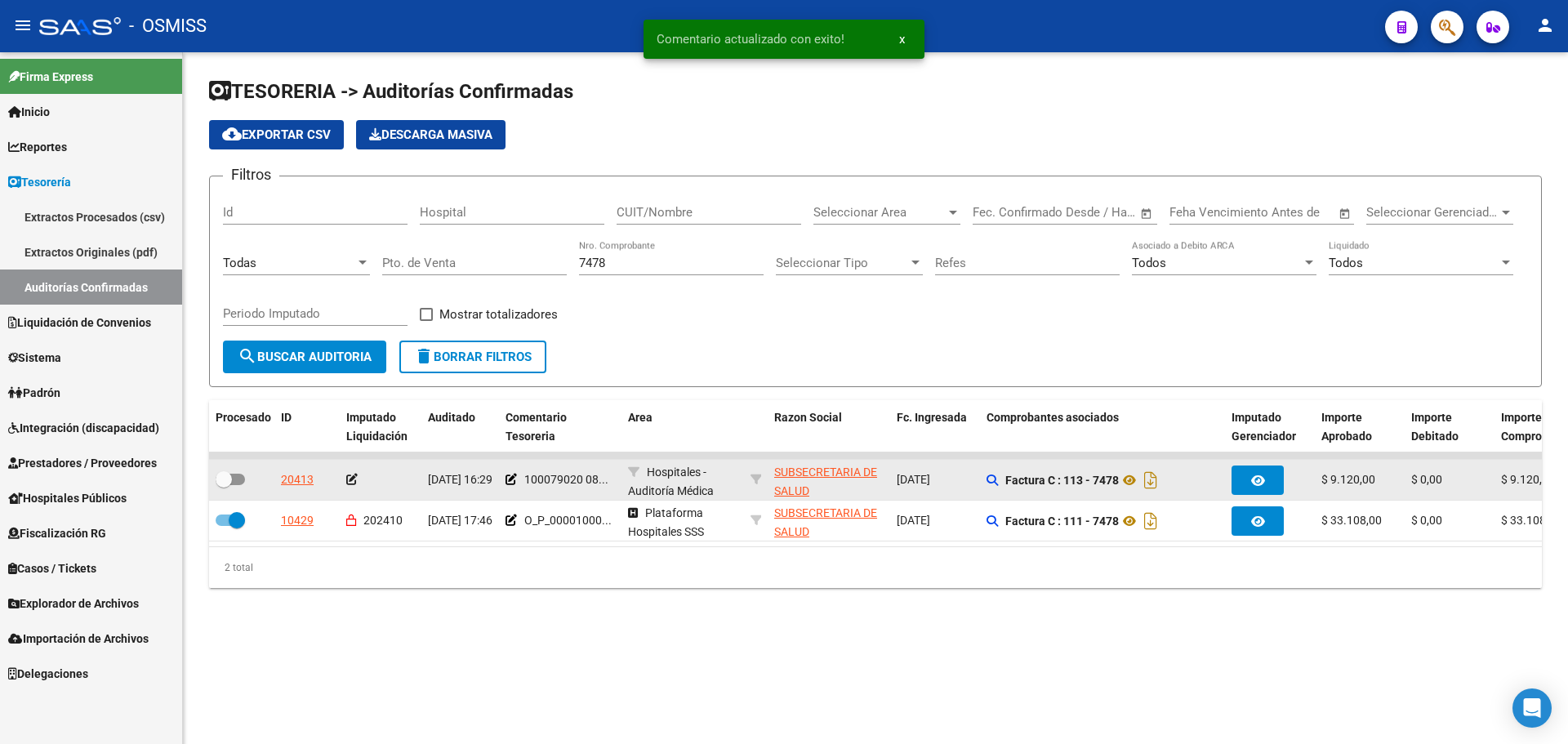
click at [351, 479] on icon at bounding box center [352, 479] width 11 height 11
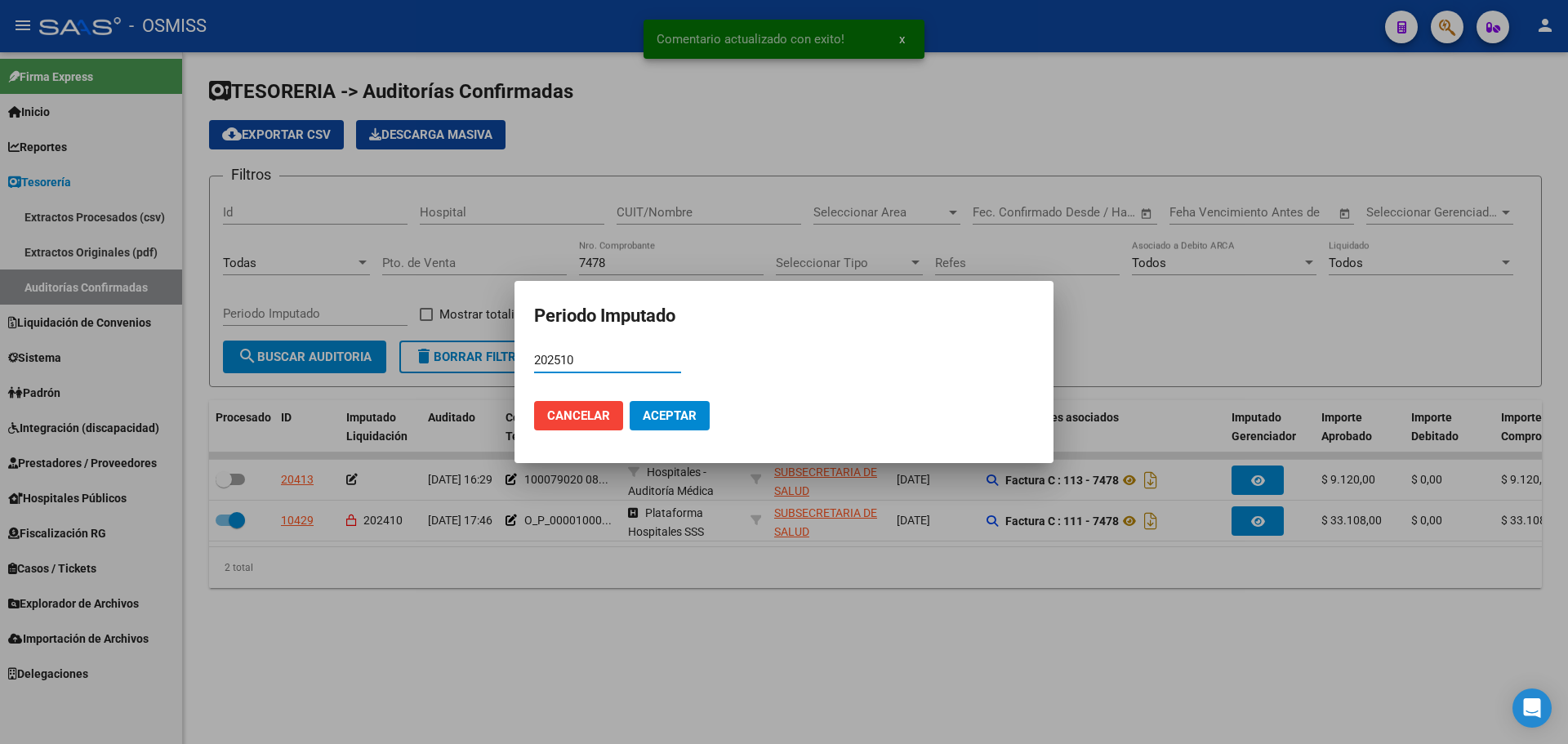
type input "202510"
click at [694, 419] on span "Aceptar" at bounding box center [670, 415] width 53 height 14
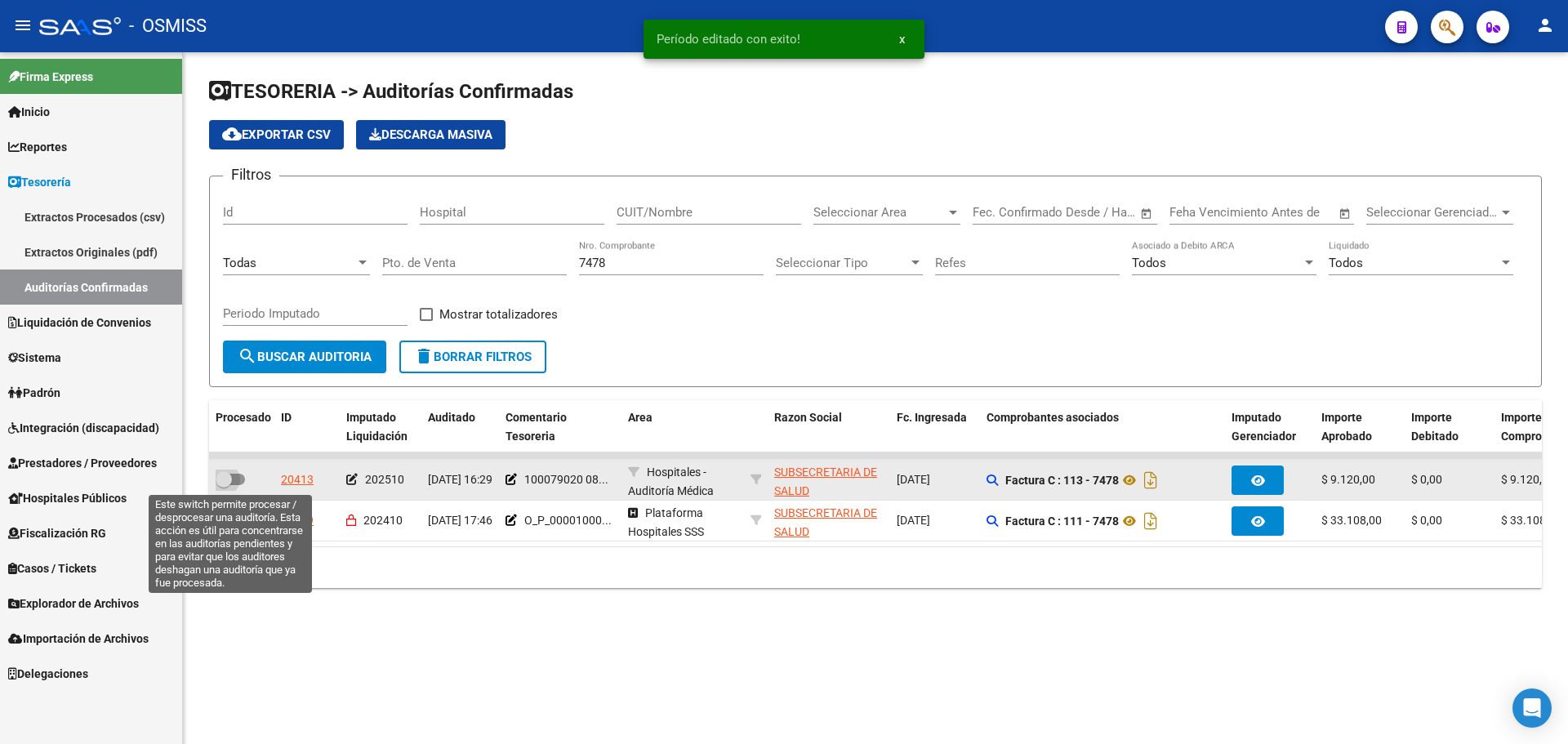
click at [220, 482] on span at bounding box center [223, 479] width 16 height 16
click at [223, 485] on input "checkbox" at bounding box center [223, 485] width 1 height 1
checkbox input "true"
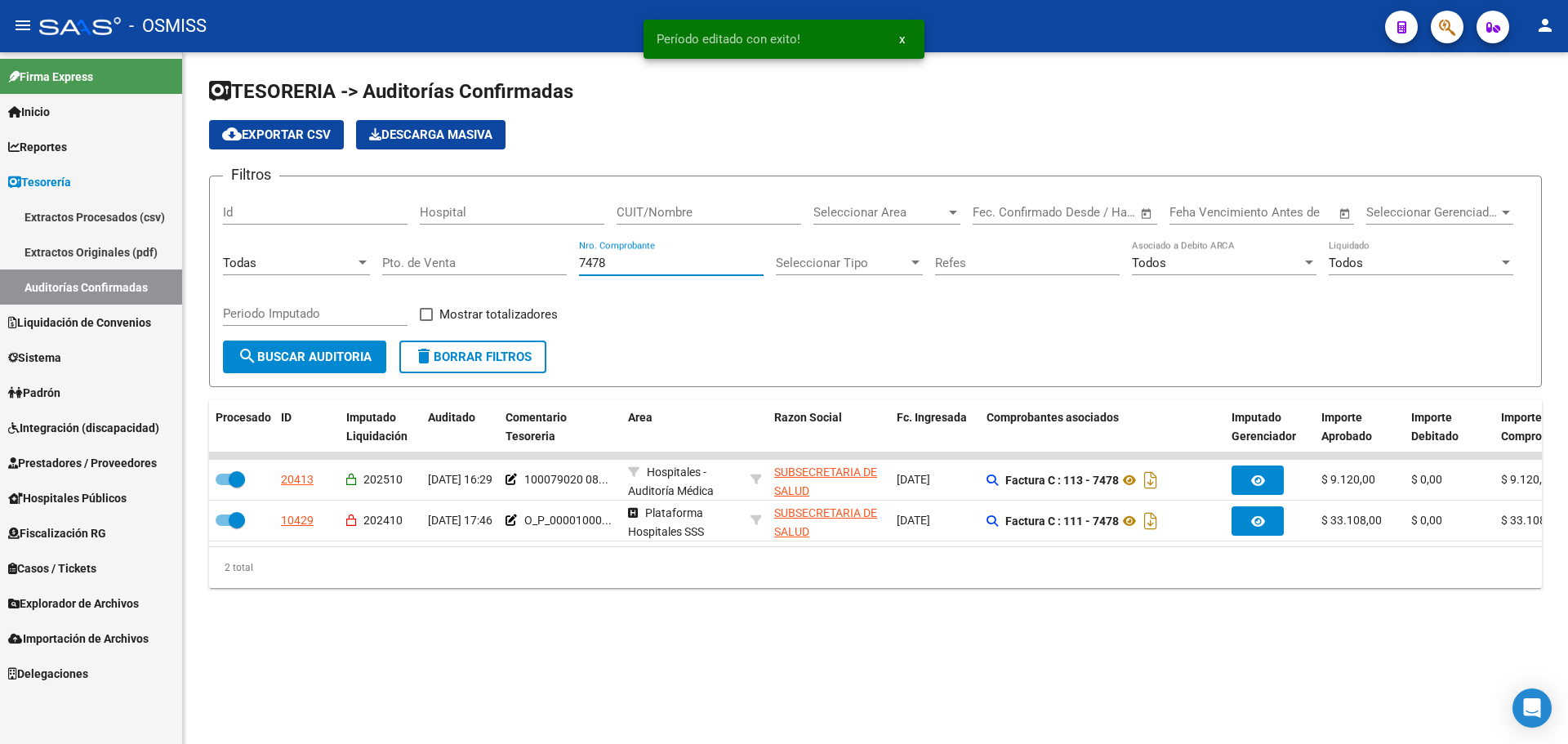
drag, startPoint x: 619, startPoint y: 263, endPoint x: 252, endPoint y: 263, distance: 367.0
click at [252, 263] on div "Filtros Id Hospital CUIT/Nombre Seleccionar Area Seleccionar Area Fecha inicio …" at bounding box center [876, 265] width 1306 height 151
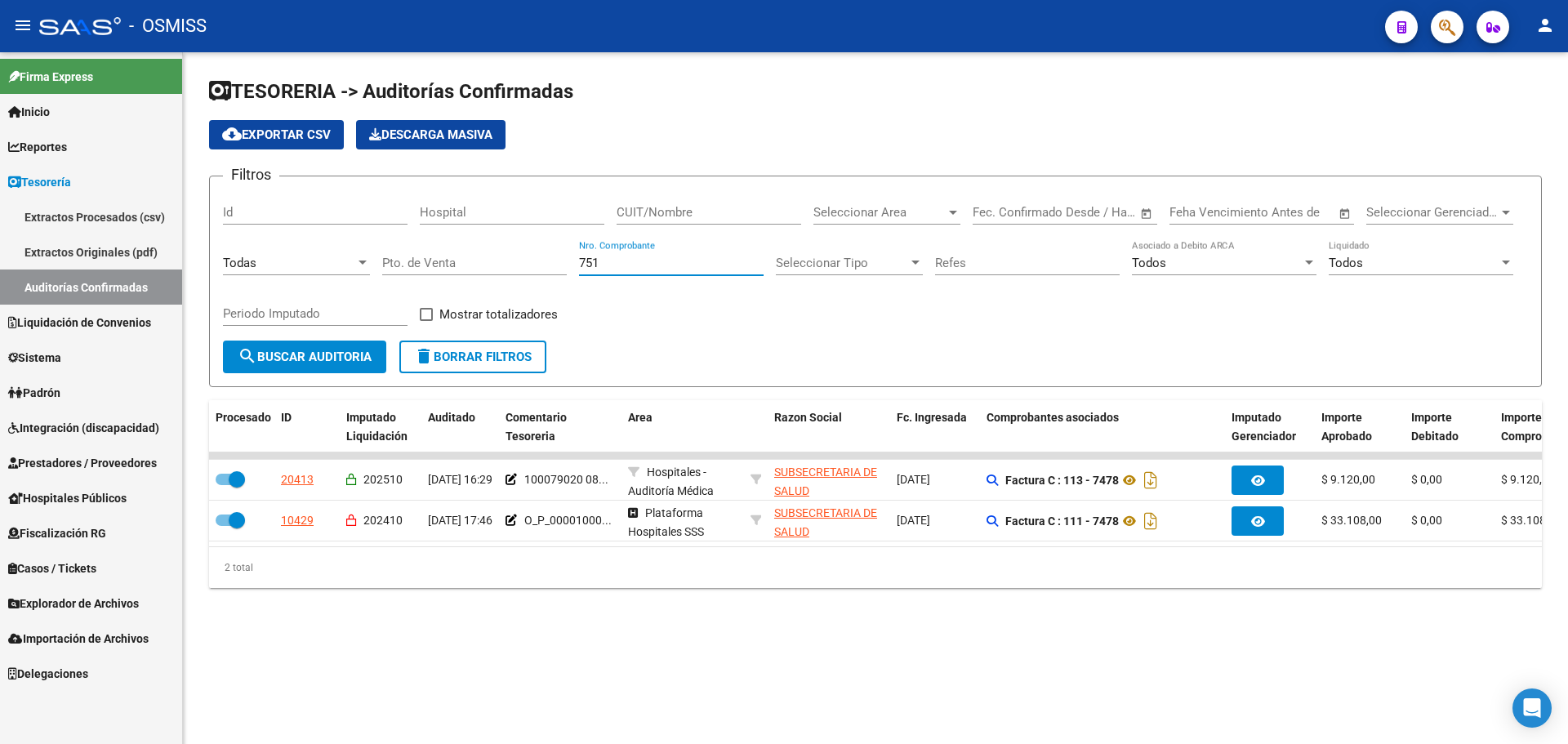
type input "7512"
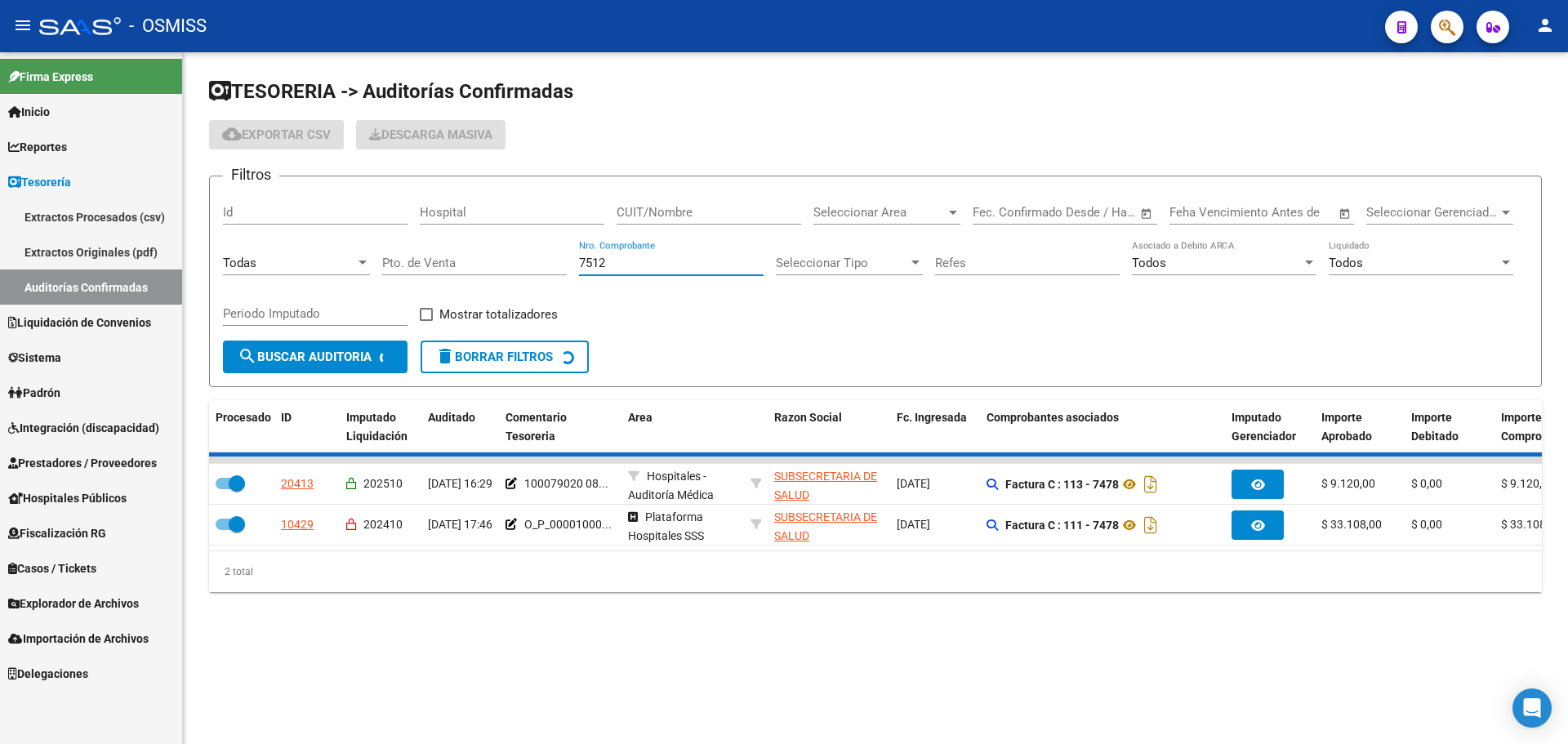
checkbox input "false"
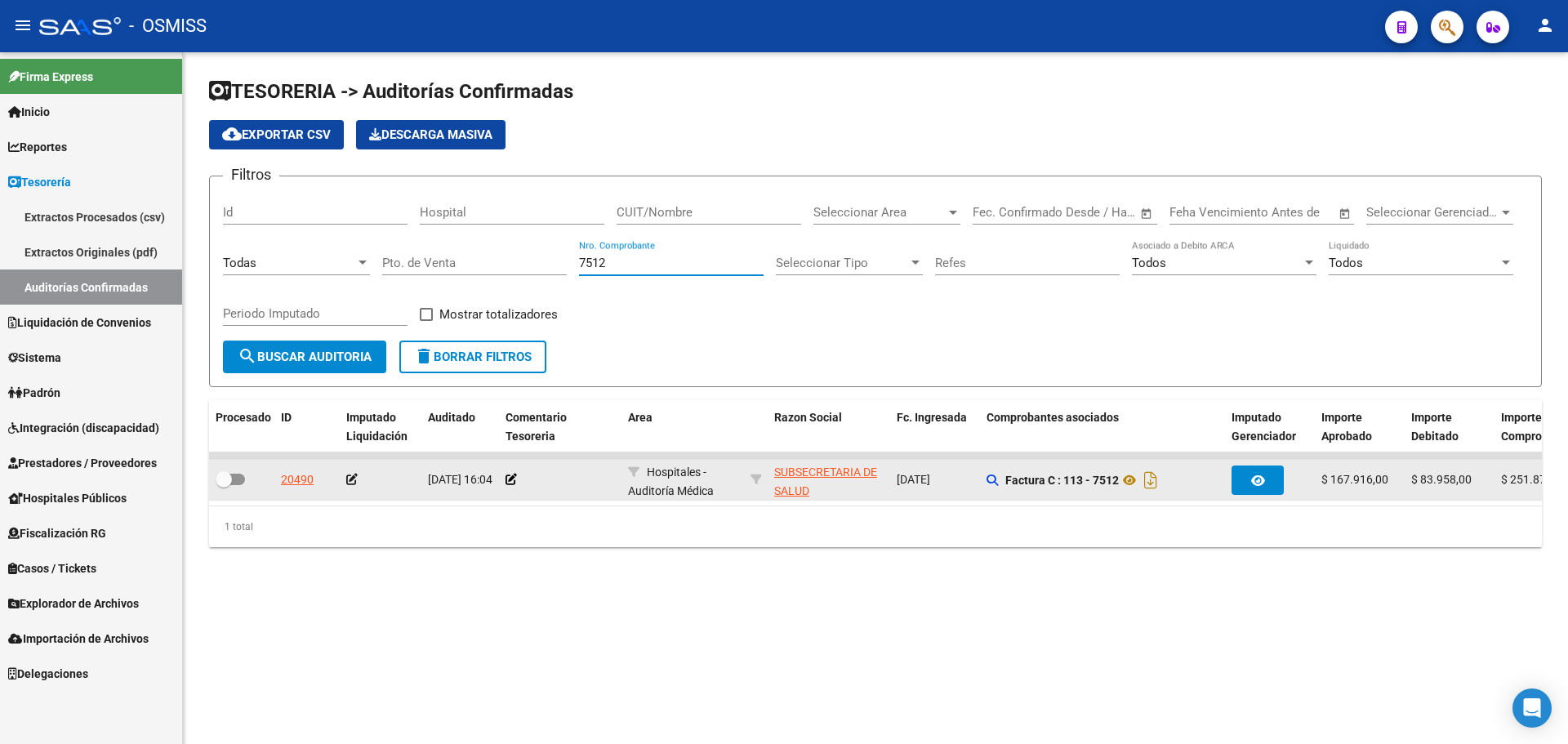
type input "7512"
click at [511, 485] on app-comentario-tesoreria at bounding box center [512, 480] width 11 height 13
click at [511, 479] on icon at bounding box center [512, 479] width 11 height 11
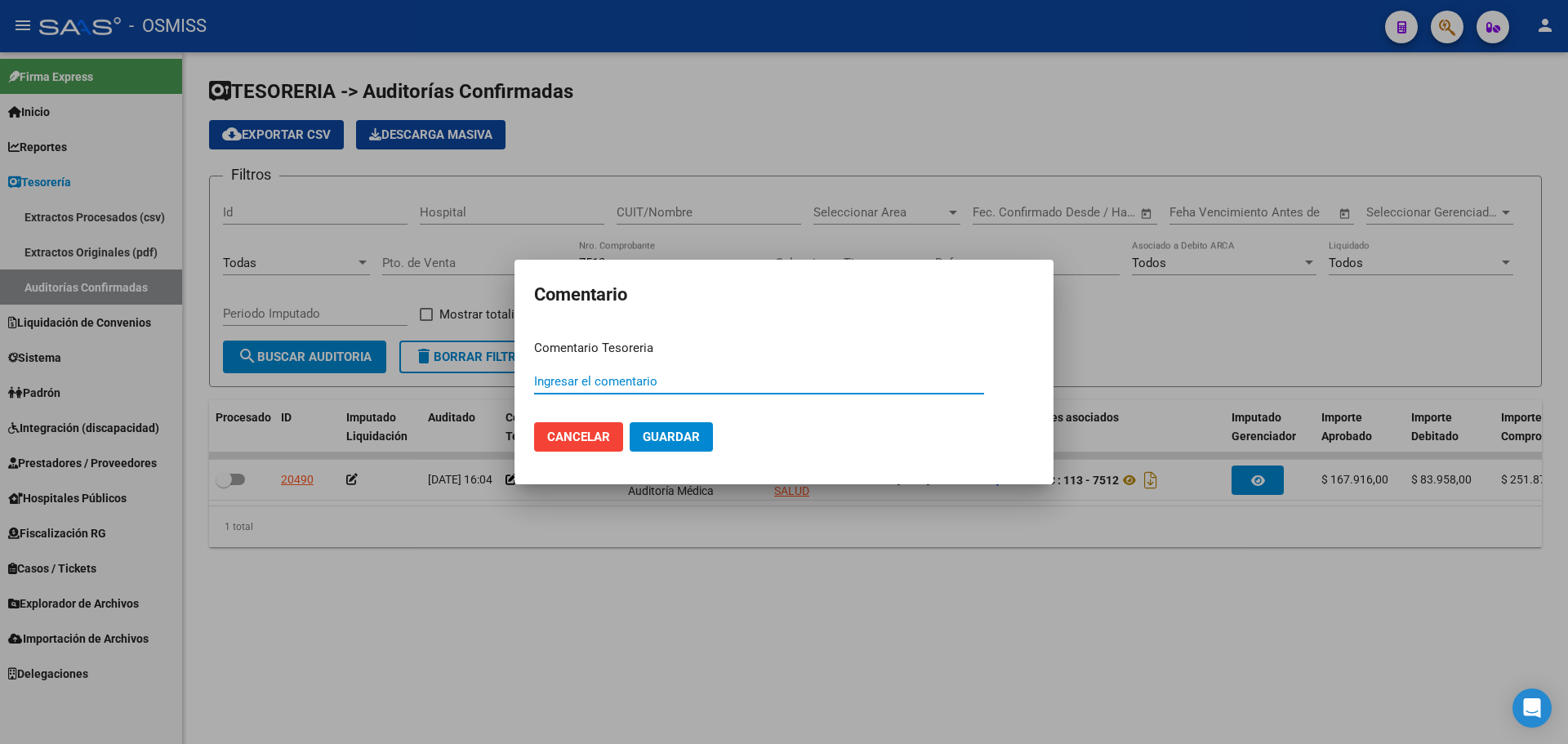
paste input "100079020 [DATE]"
type input "100079020 [DATE]"
click at [652, 443] on span "Guardar" at bounding box center [672, 436] width 57 height 14
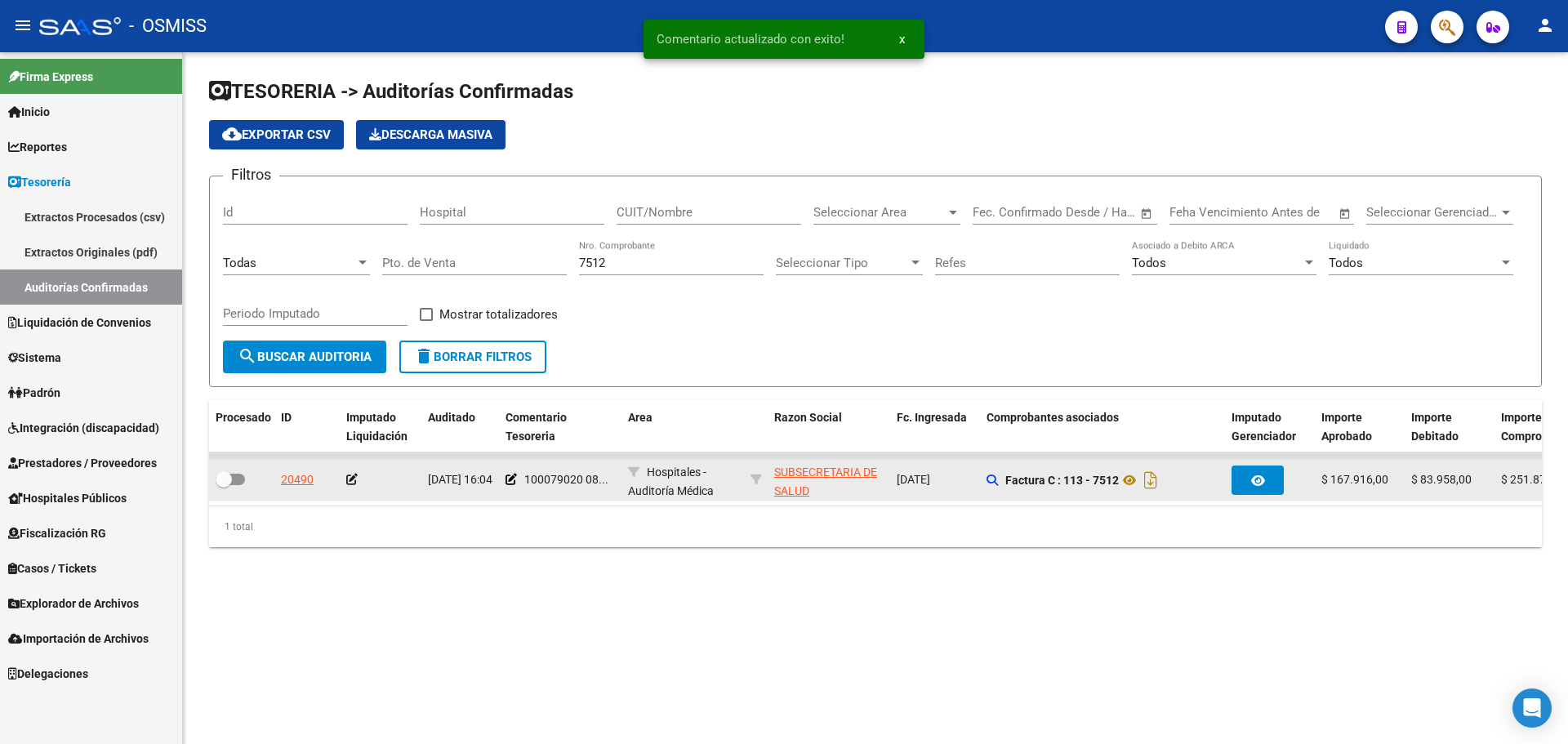
click at [352, 477] on icon at bounding box center [352, 479] width 11 height 11
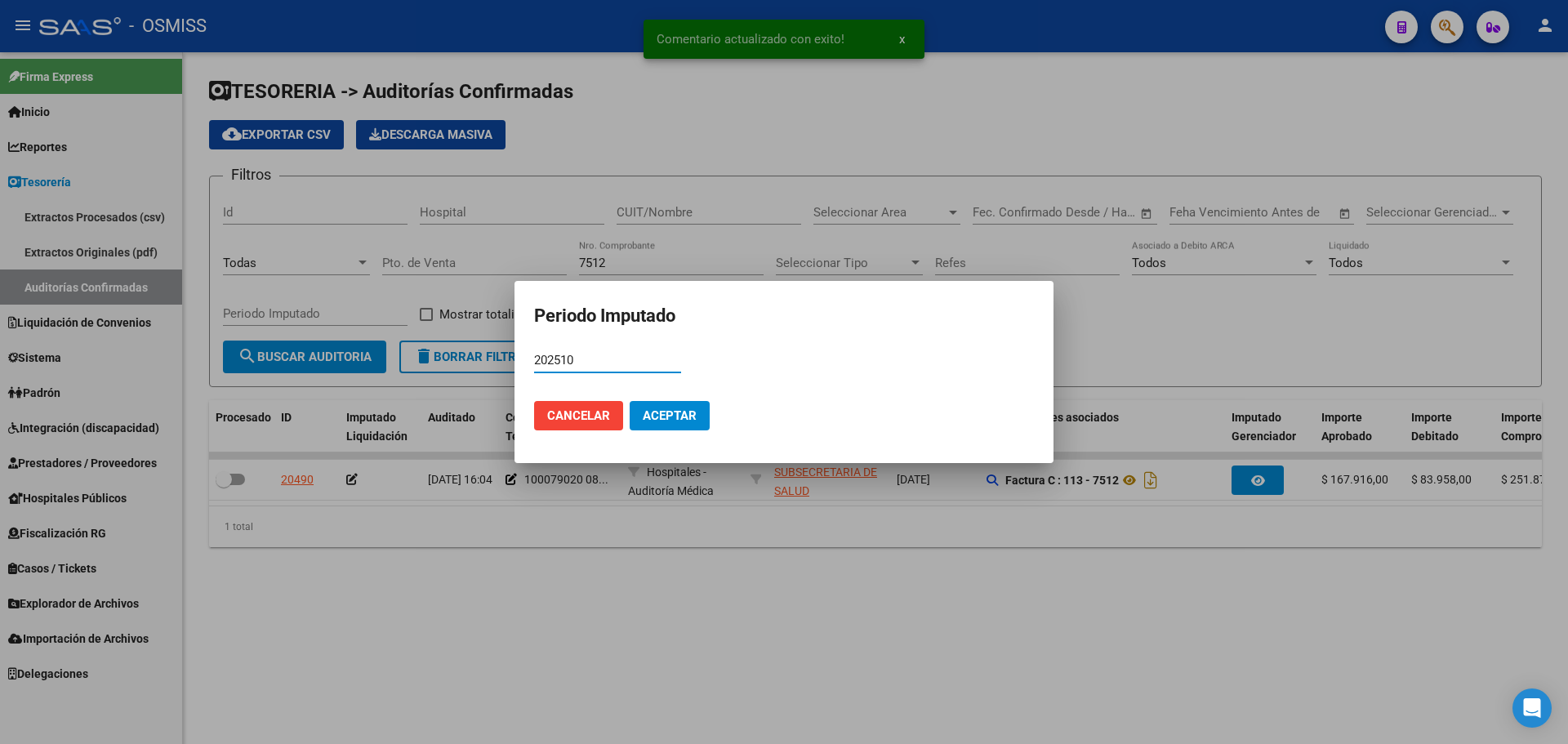
type input "202510"
click at [649, 406] on button "Aceptar" at bounding box center [670, 415] width 80 height 30
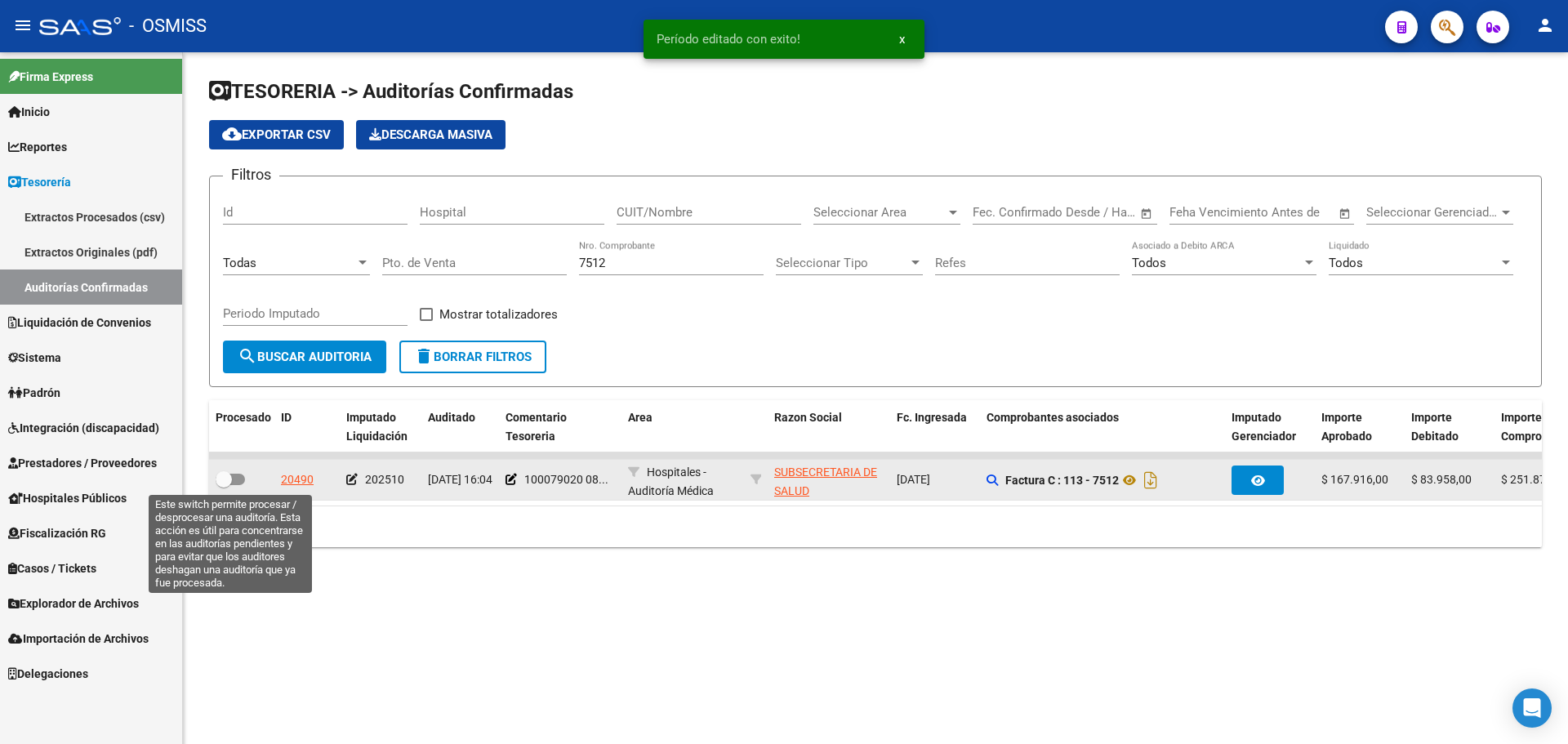
click at [228, 485] on span at bounding box center [223, 479] width 16 height 16
click at [224, 485] on input "checkbox" at bounding box center [223, 485] width 1 height 1
checkbox input "true"
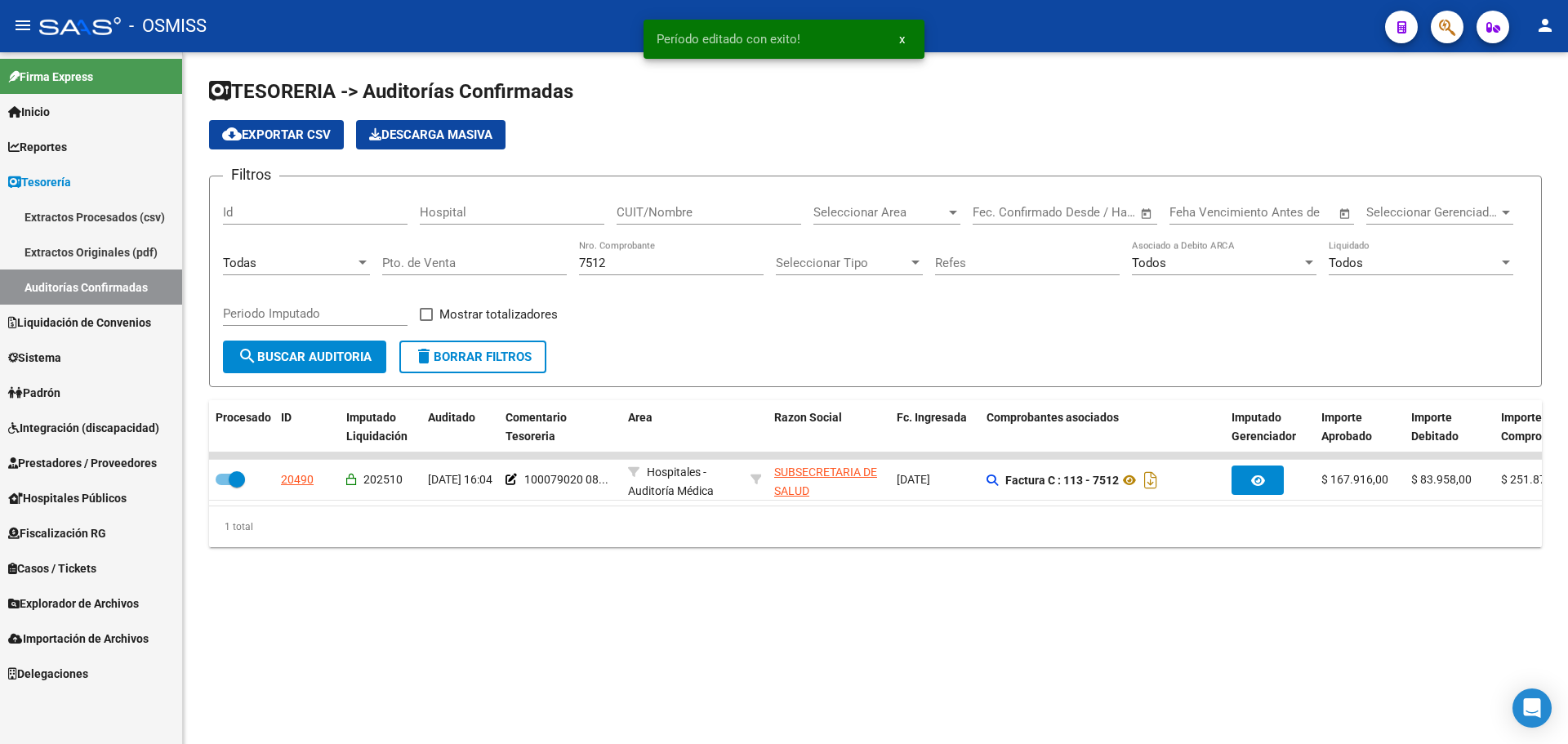
drag, startPoint x: 667, startPoint y: 262, endPoint x: 71, endPoint y: 285, distance: 596.4
click at [140, 267] on mat-sidenav-container "Firma Express Inicio Calendario SSS Instructivos Contacto OS Reportes Ingresos …" at bounding box center [784, 398] width 1568 height 692
type input "7537"
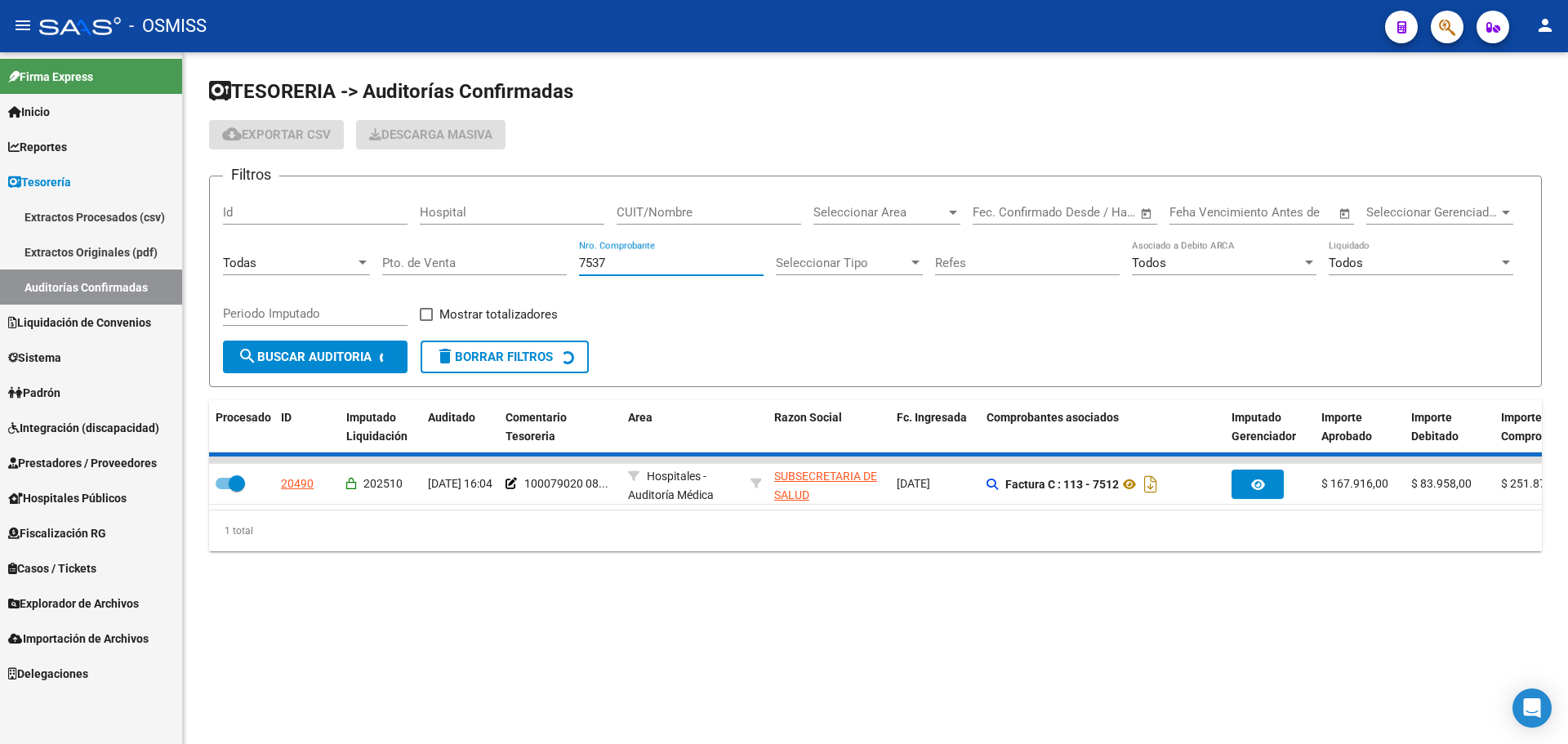
checkbox input "false"
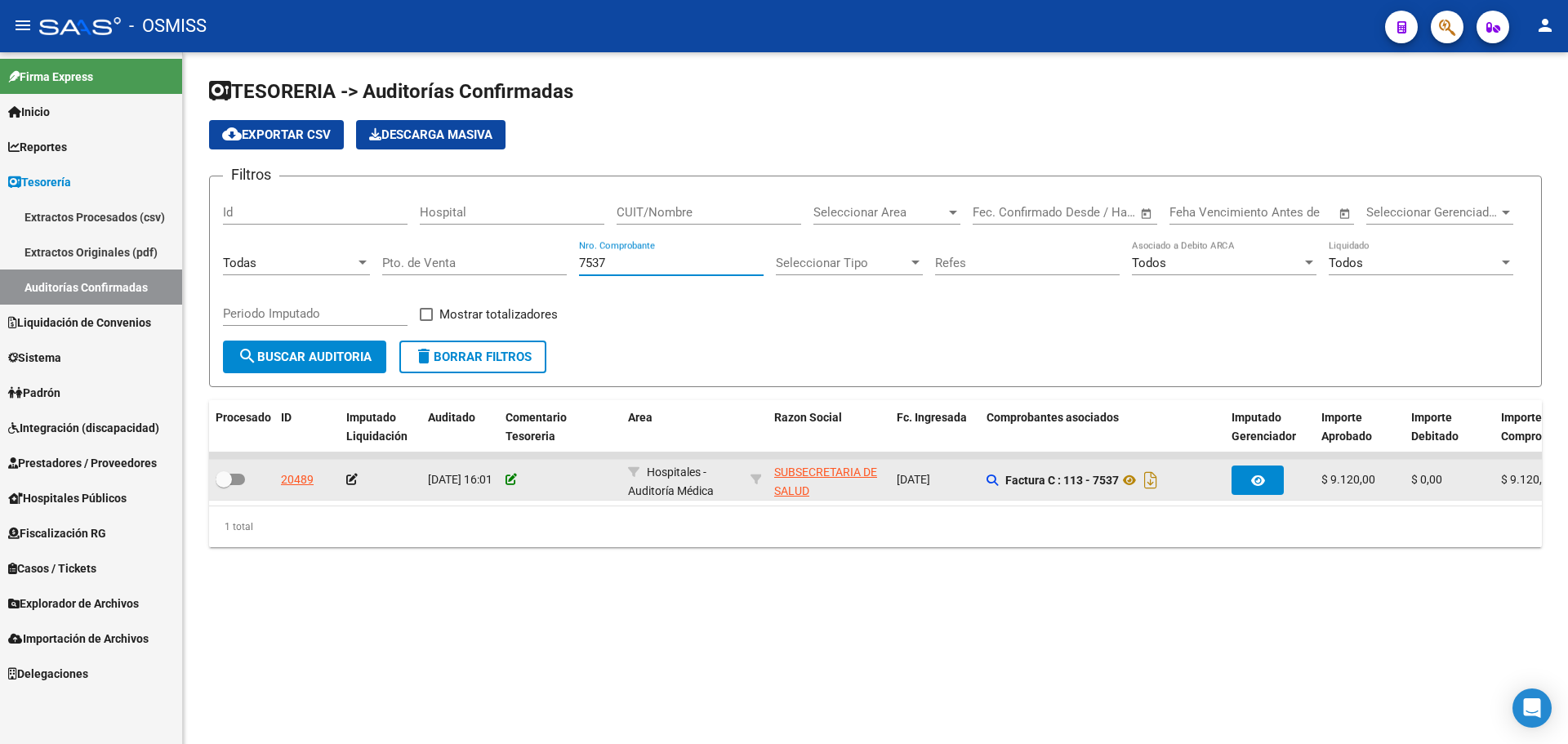
type input "7537"
click at [512, 479] on icon at bounding box center [512, 479] width 11 height 11
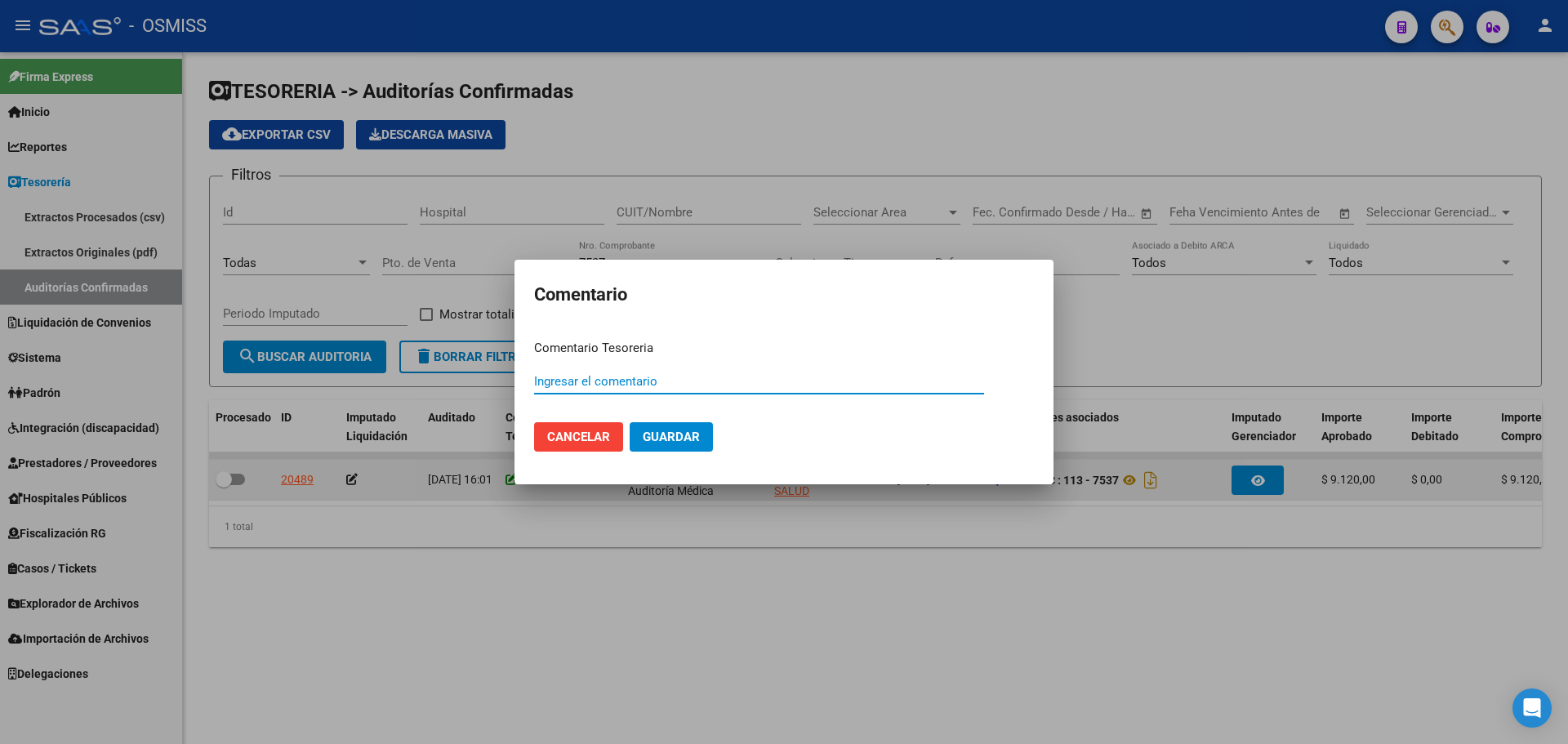
paste input "100079020 [DATE]"
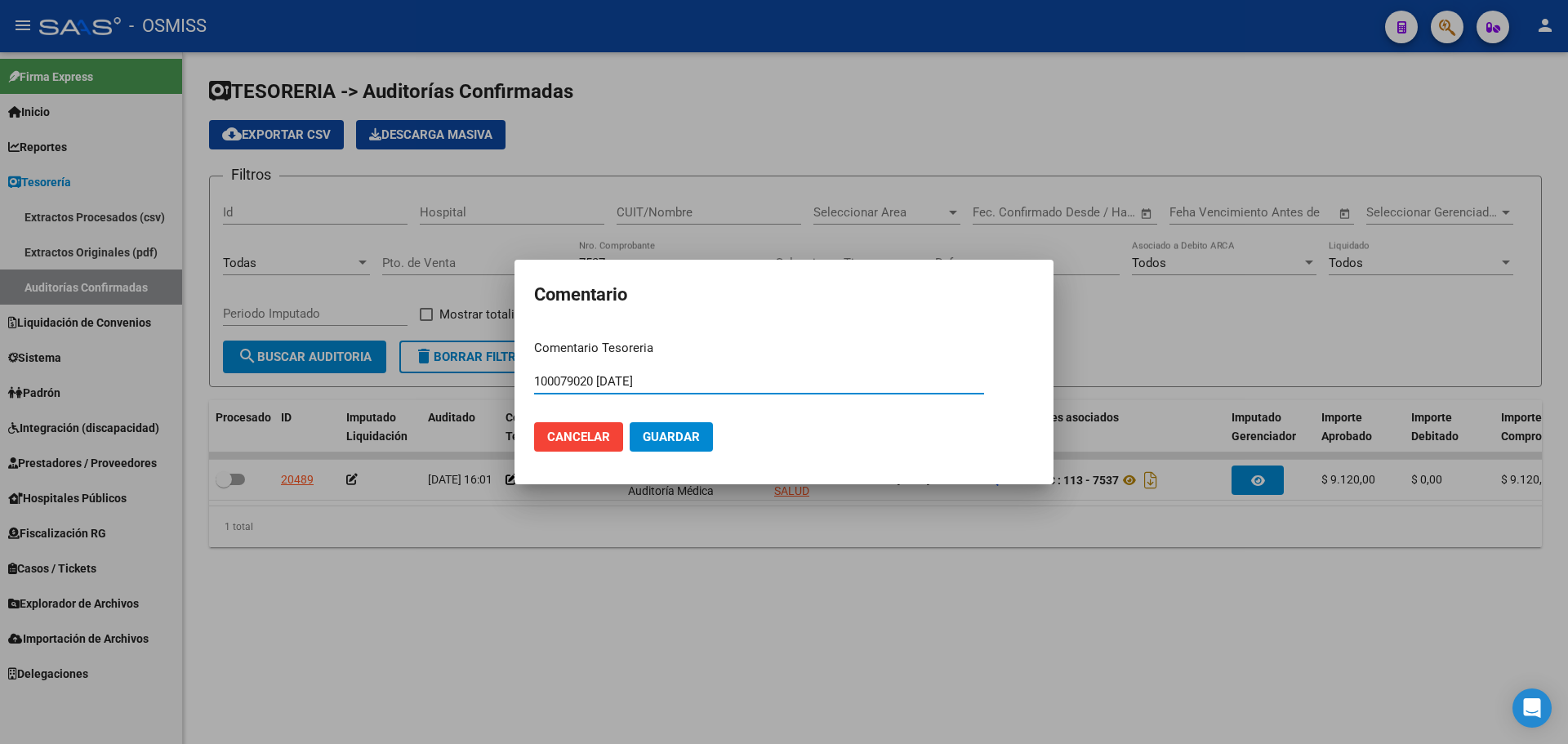
type input "100079020 [DATE]"
click at [668, 439] on span "Guardar" at bounding box center [672, 436] width 57 height 14
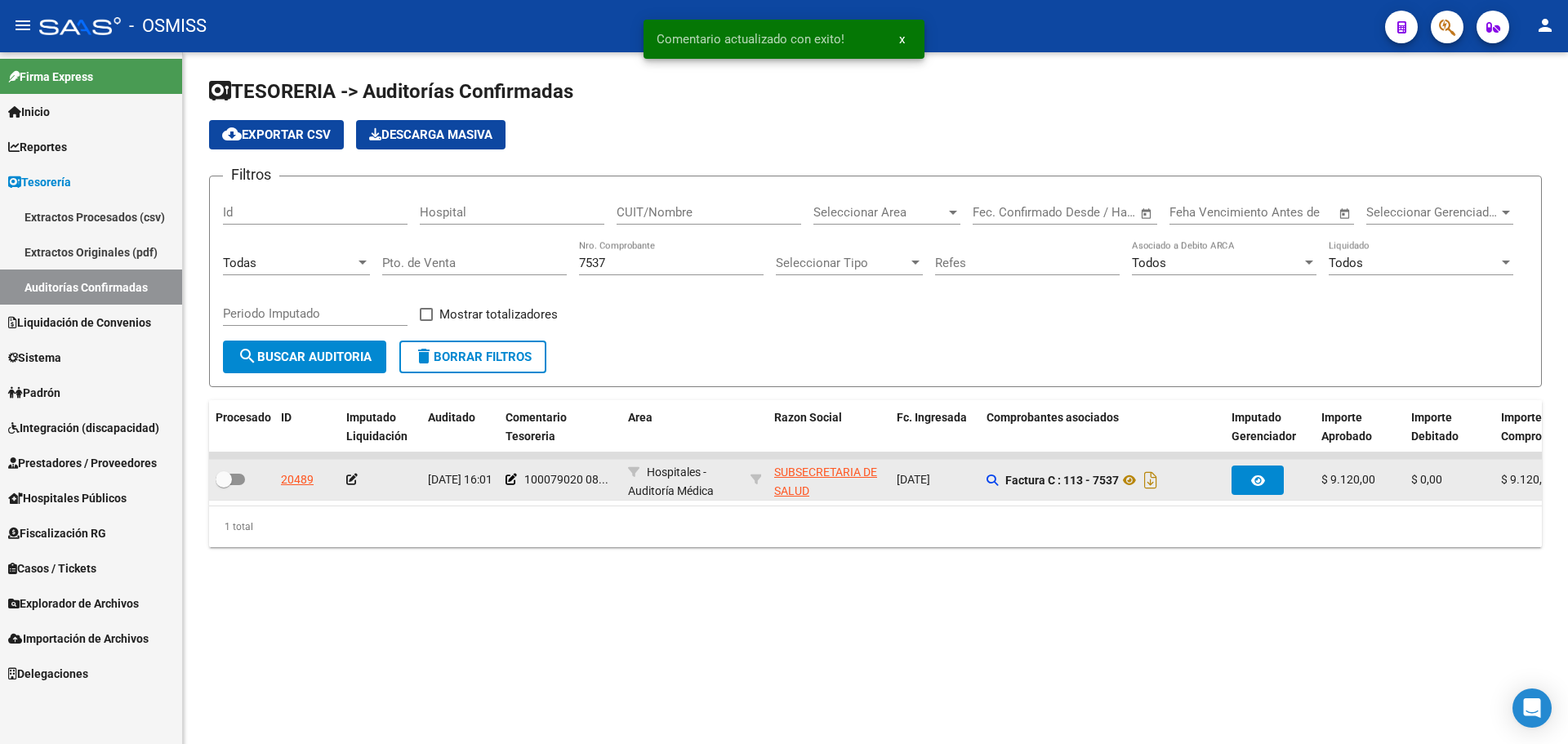
click at [349, 479] on icon at bounding box center [352, 479] width 11 height 11
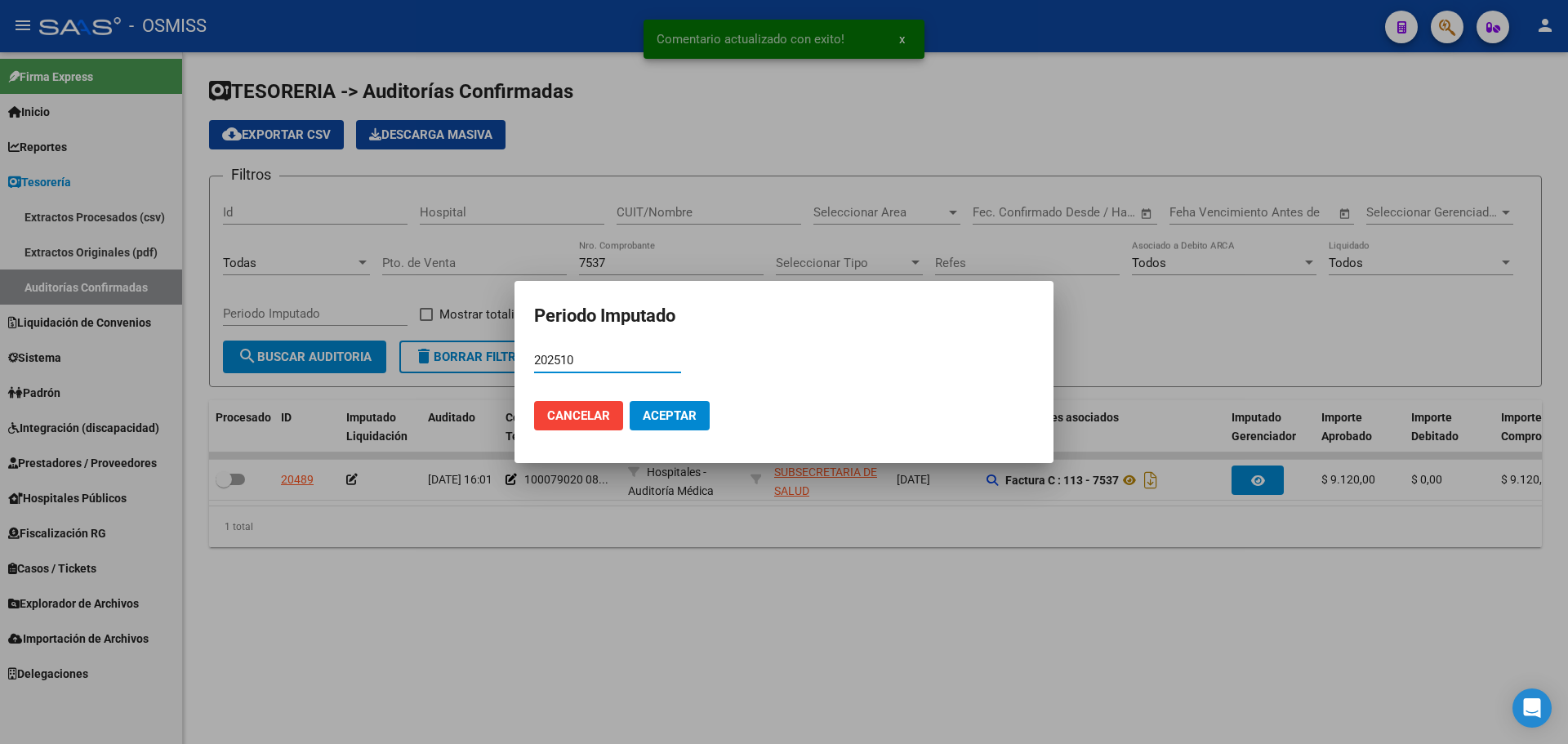
type input "202510"
click at [677, 420] on span "Aceptar" at bounding box center [670, 415] width 53 height 14
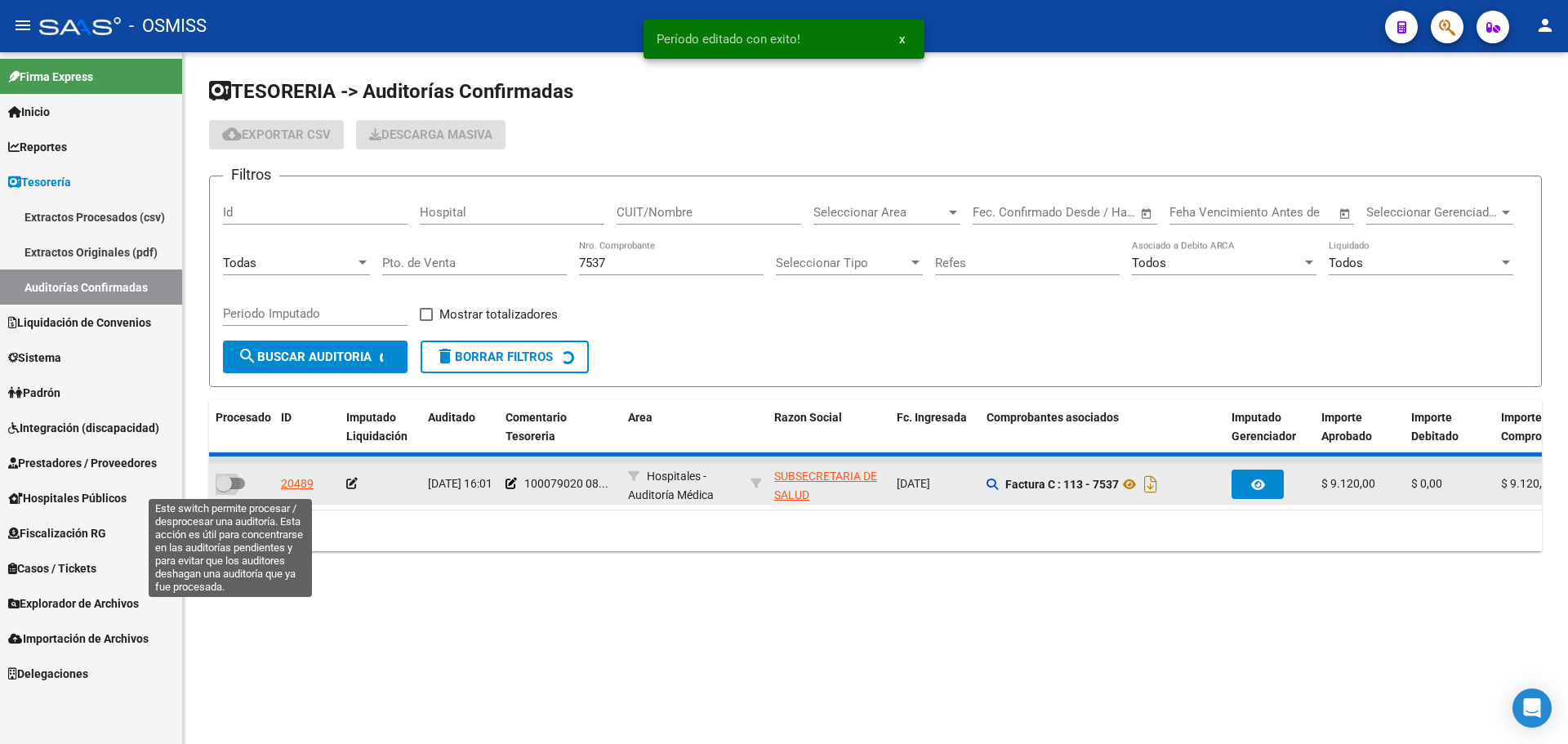
click at [243, 480] on span at bounding box center [230, 484] width 30 height 11
click at [224, 489] on input "checkbox" at bounding box center [223, 489] width 1 height 1
checkbox input "true"
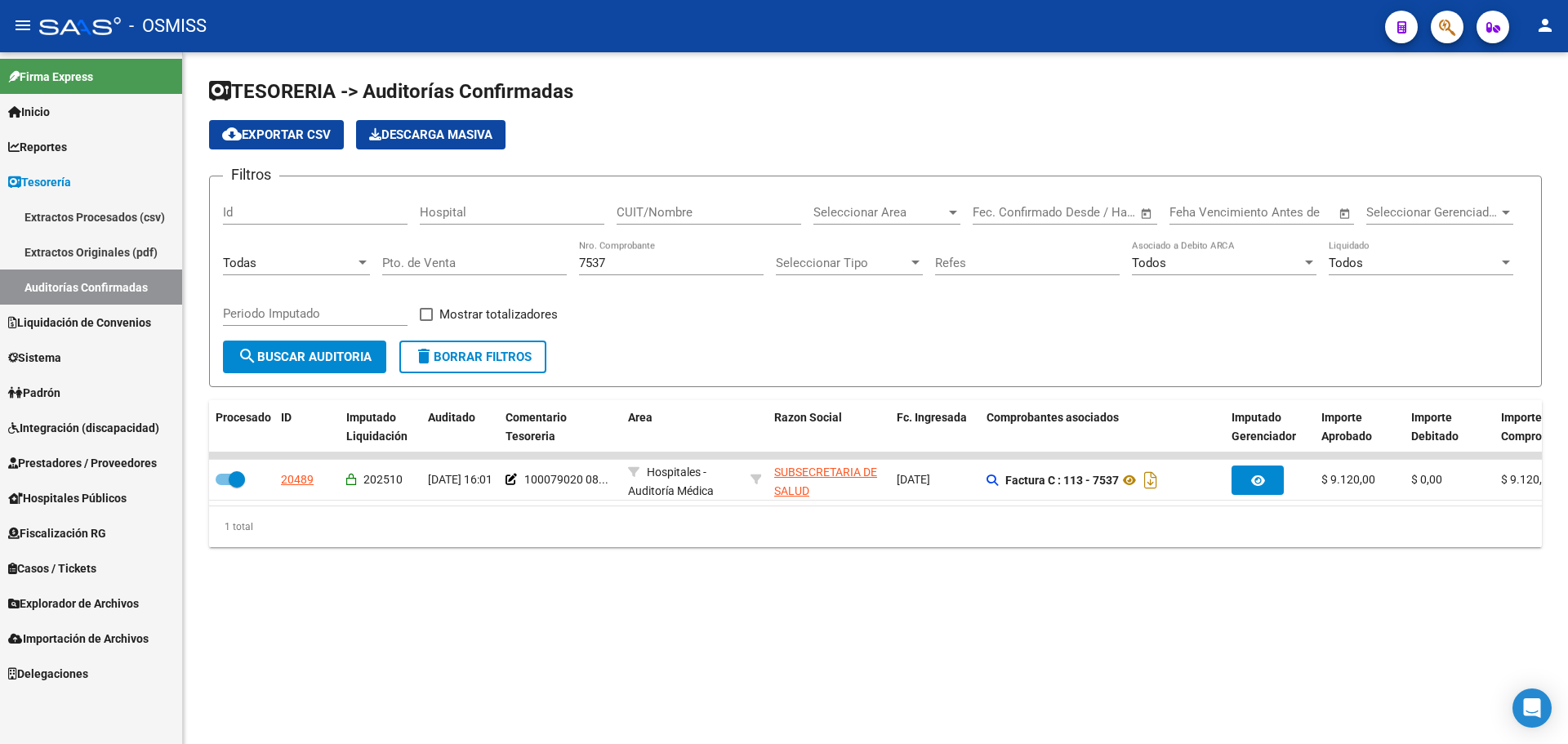
drag, startPoint x: 632, startPoint y: 258, endPoint x: 469, endPoint y: 229, distance: 165.6
click at [469, 229] on div "Filtros Id Hospital CUIT/Nombre Seleccionar Area Seleccionar Area Fecha inicio …" at bounding box center [876, 265] width 1306 height 151
click at [634, 212] on input "CUIT/Nombre" at bounding box center [708, 212] width 184 height 14
paste input "30-67506844-1"
click at [633, 214] on input "30-675068441" at bounding box center [708, 212] width 184 height 14
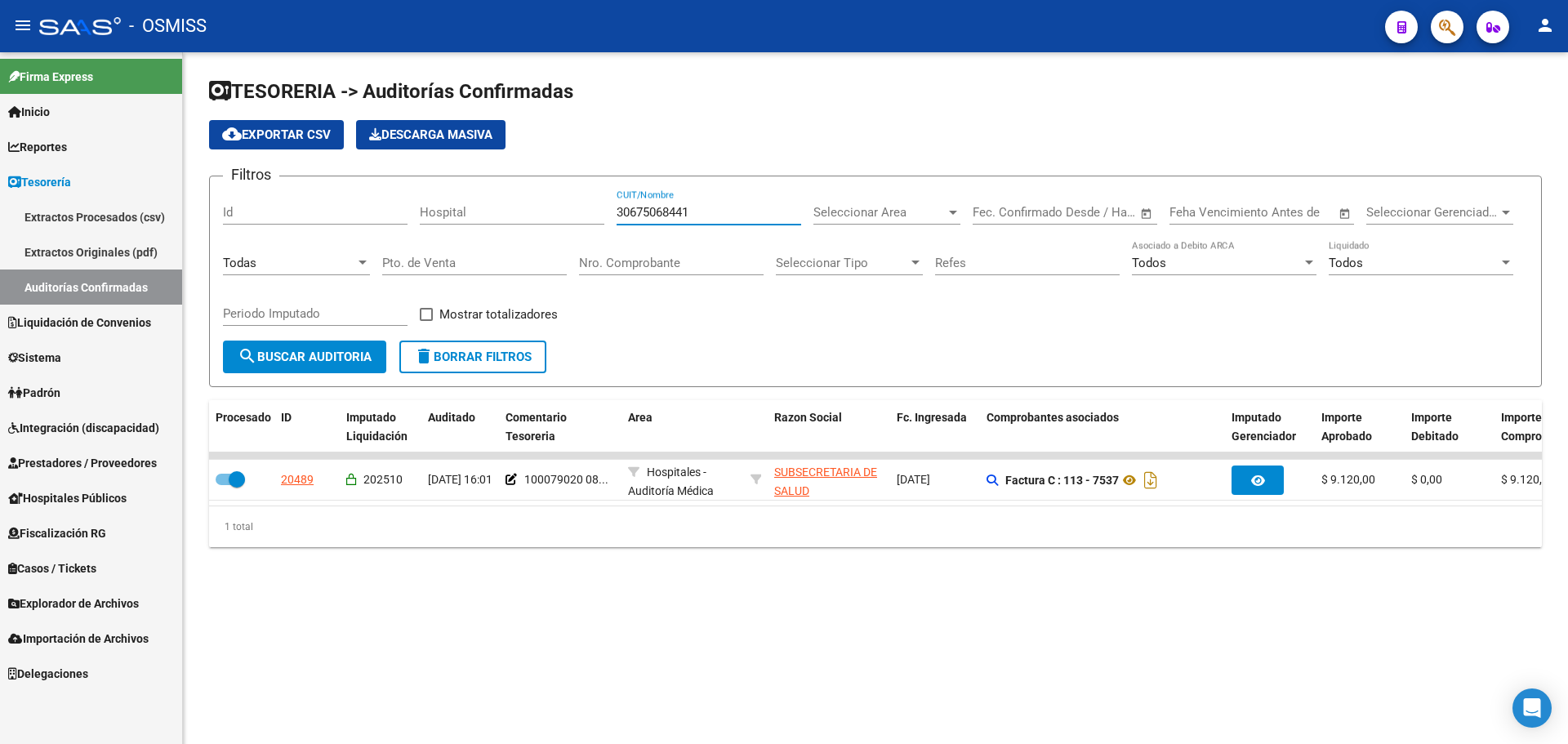
type input "30675068441"
click at [1404, 256] on div "Todos" at bounding box center [1413, 262] width 170 height 14
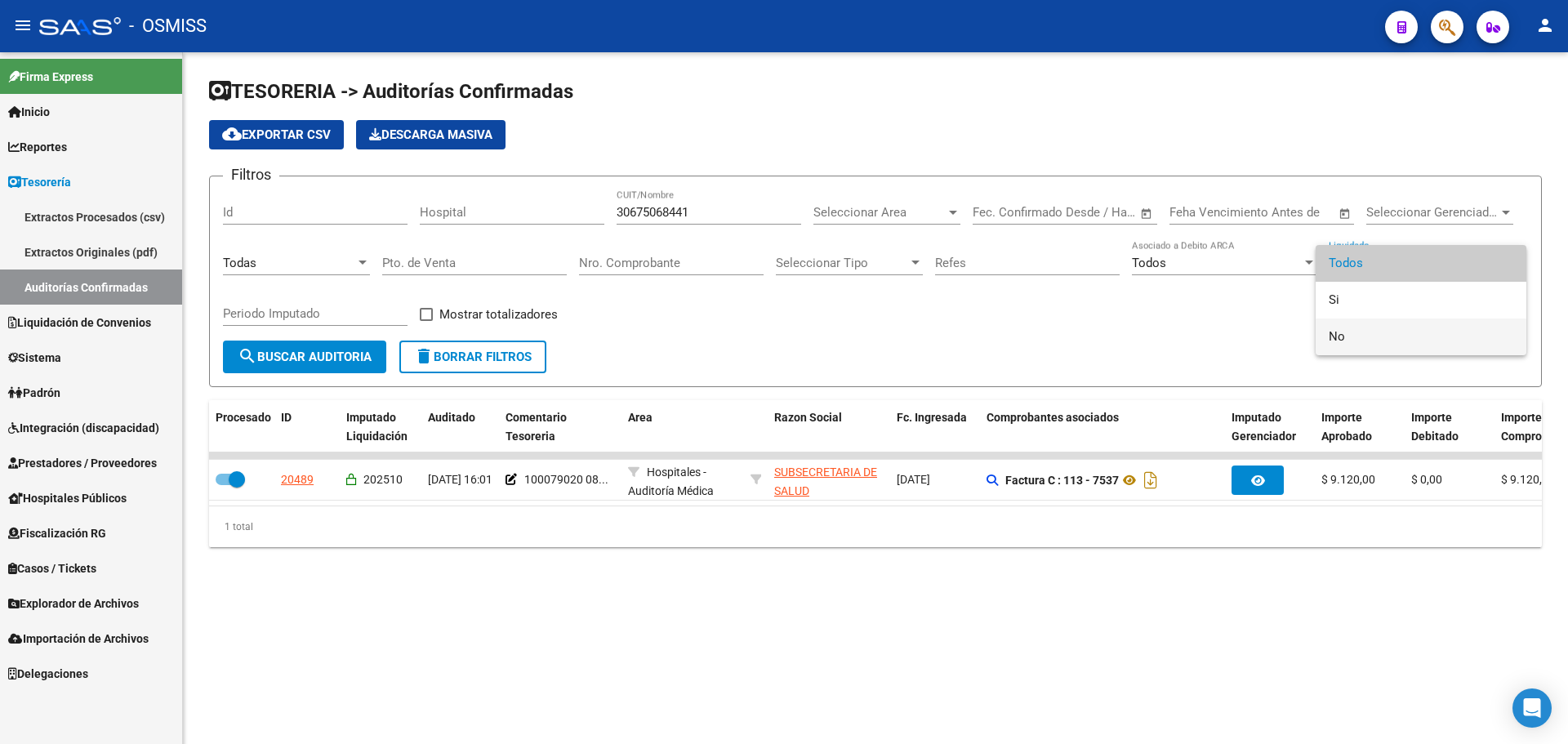
click at [1366, 342] on span "No" at bounding box center [1420, 337] width 184 height 37
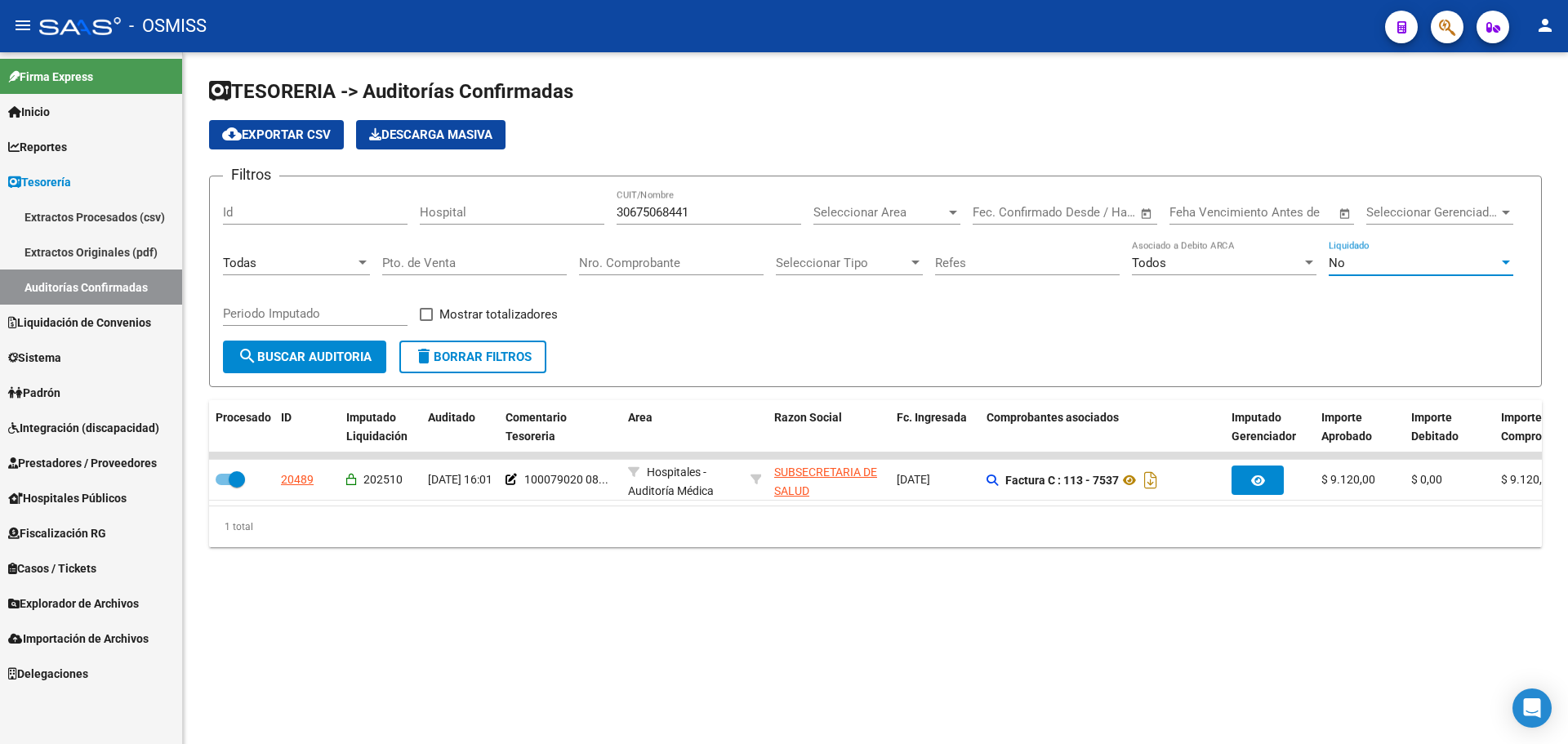
click at [341, 269] on div "Todas" at bounding box center [289, 262] width 133 height 14
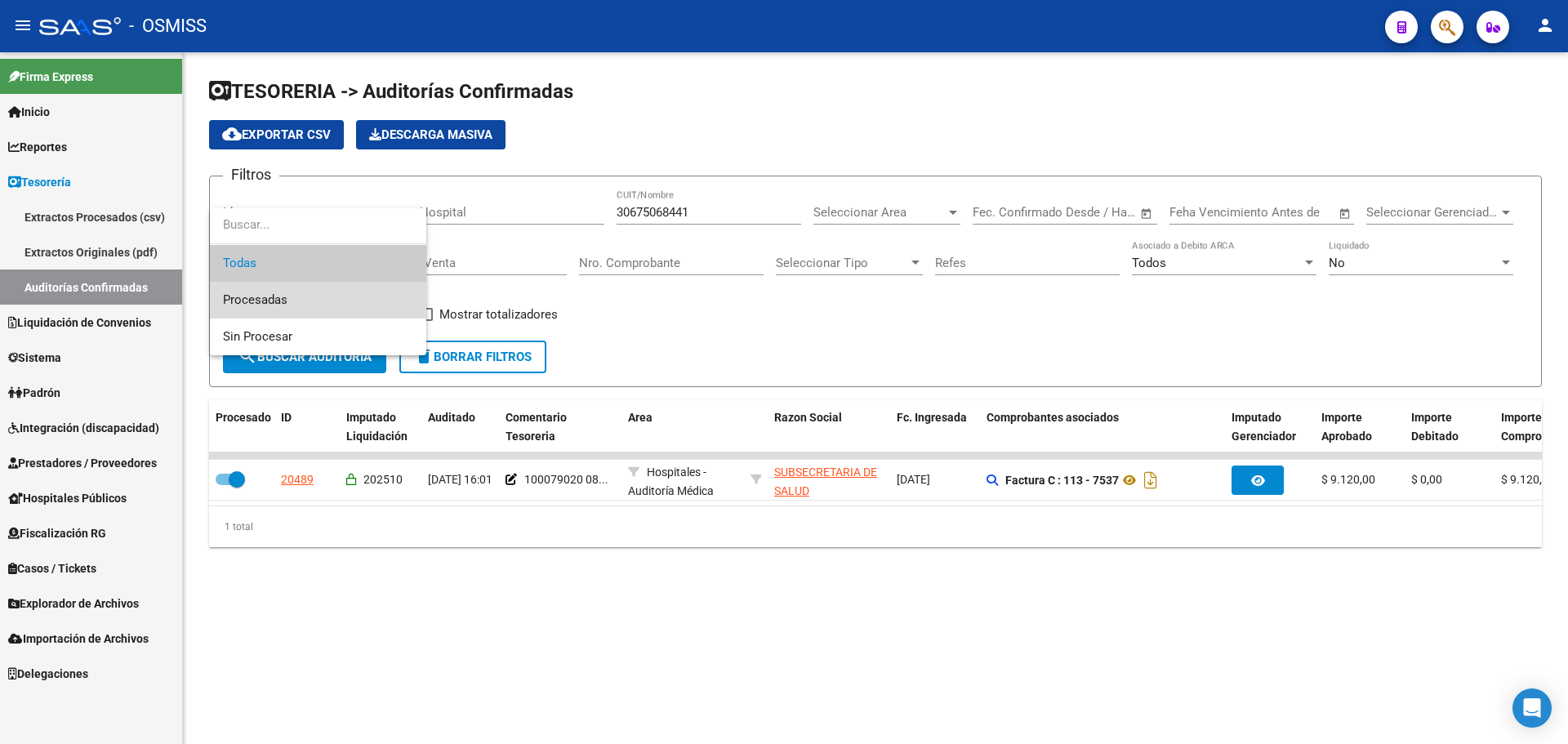
click at [307, 309] on span "Procesadas" at bounding box center [318, 300] width 190 height 37
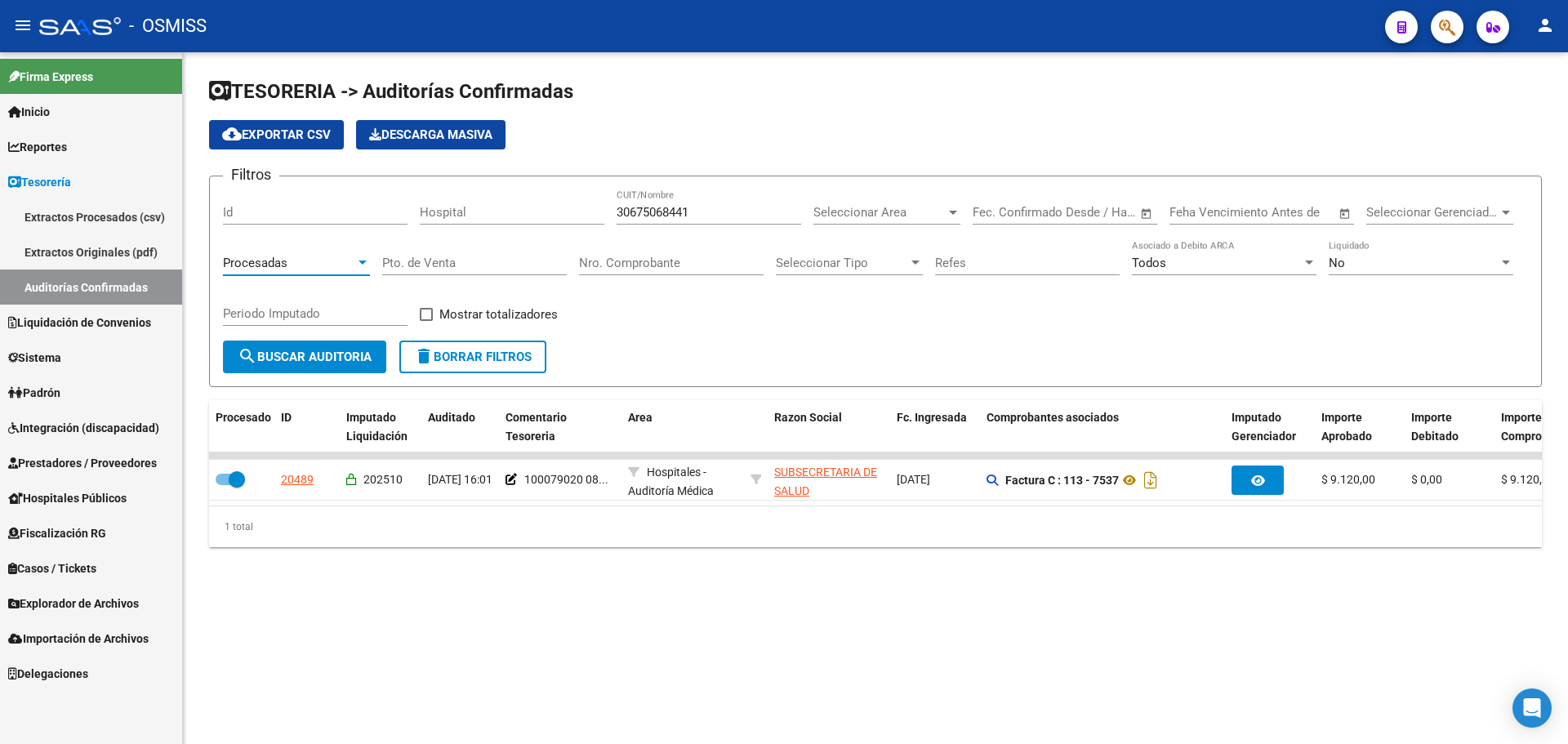
click at [309, 303] on div "Periodo Imputado" at bounding box center [315, 308] width 184 height 35
type input "202510"
click at [514, 316] on span "Mostrar totalizadores" at bounding box center [498, 314] width 118 height 20
click at [427, 320] on input "Mostrar totalizadores" at bounding box center [426, 320] width 1 height 1
checkbox input "true"
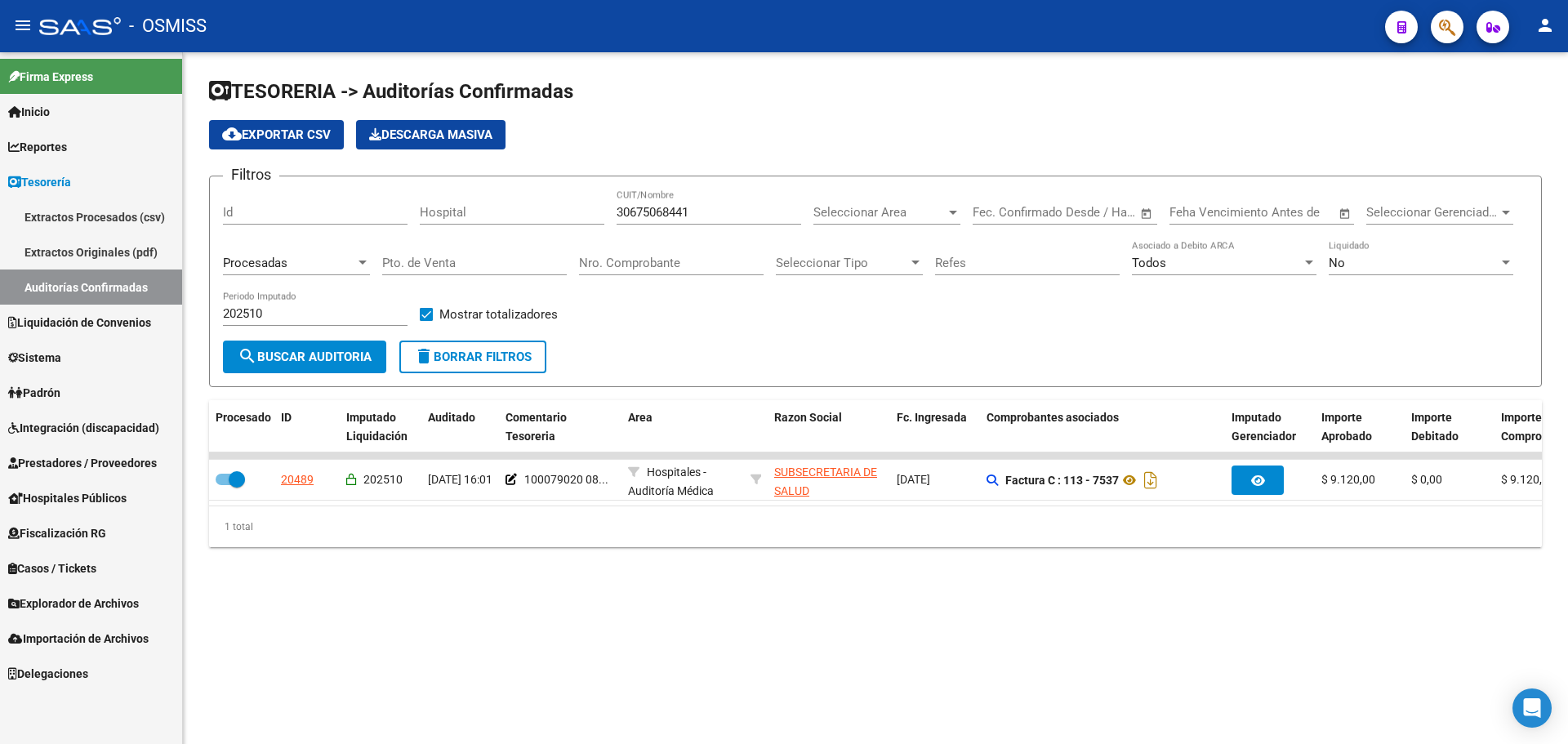
click at [304, 381] on form "Filtros Id Hospital 30675068441 CUIT/Nombre Seleccionar Area Seleccionar Area F…" at bounding box center [875, 281] width 1333 height 212
click at [304, 358] on span "search Buscar Auditoria" at bounding box center [304, 356] width 134 height 14
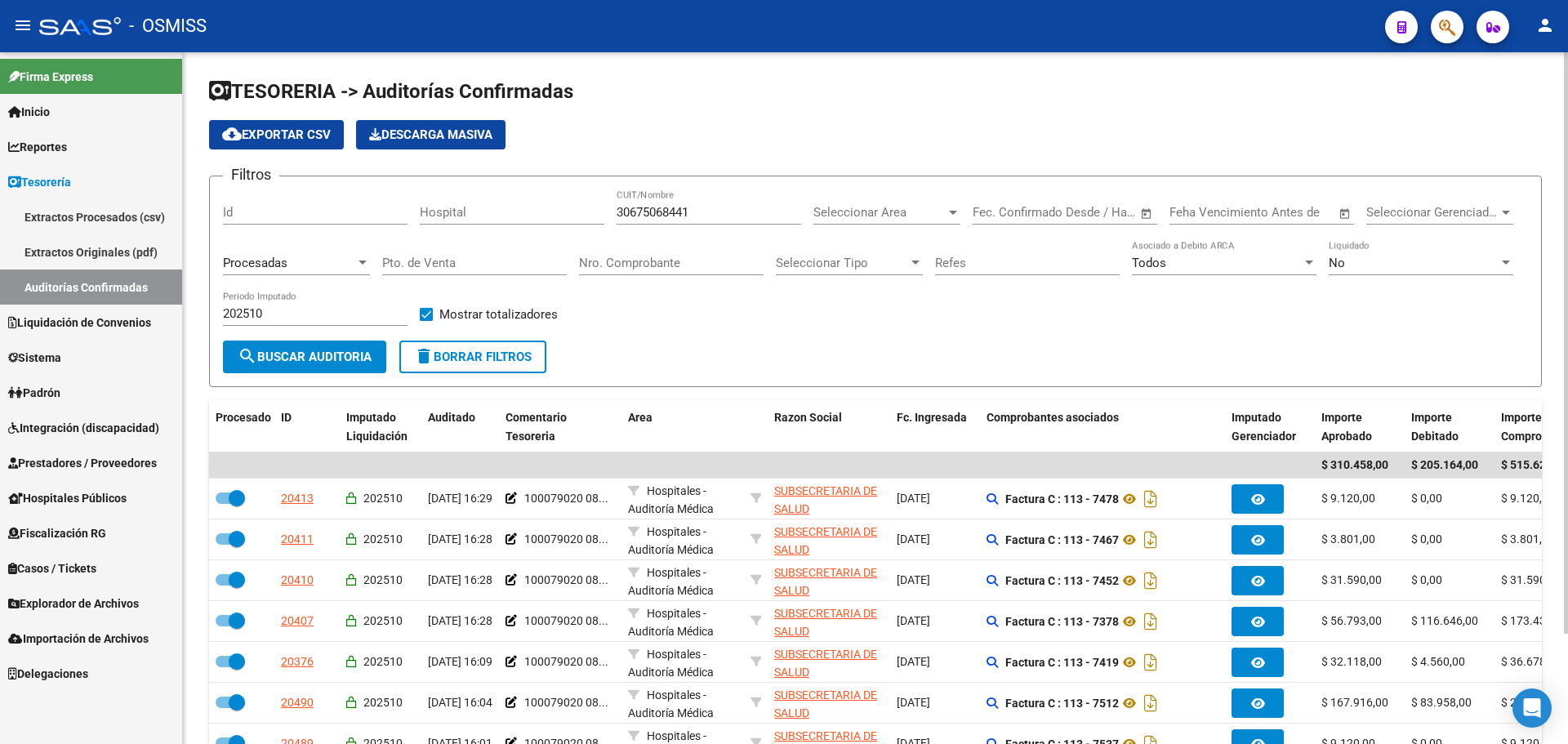
click at [454, 345] on button "delete Borrar Filtros" at bounding box center [473, 357] width 147 height 32
checkbox input "false"
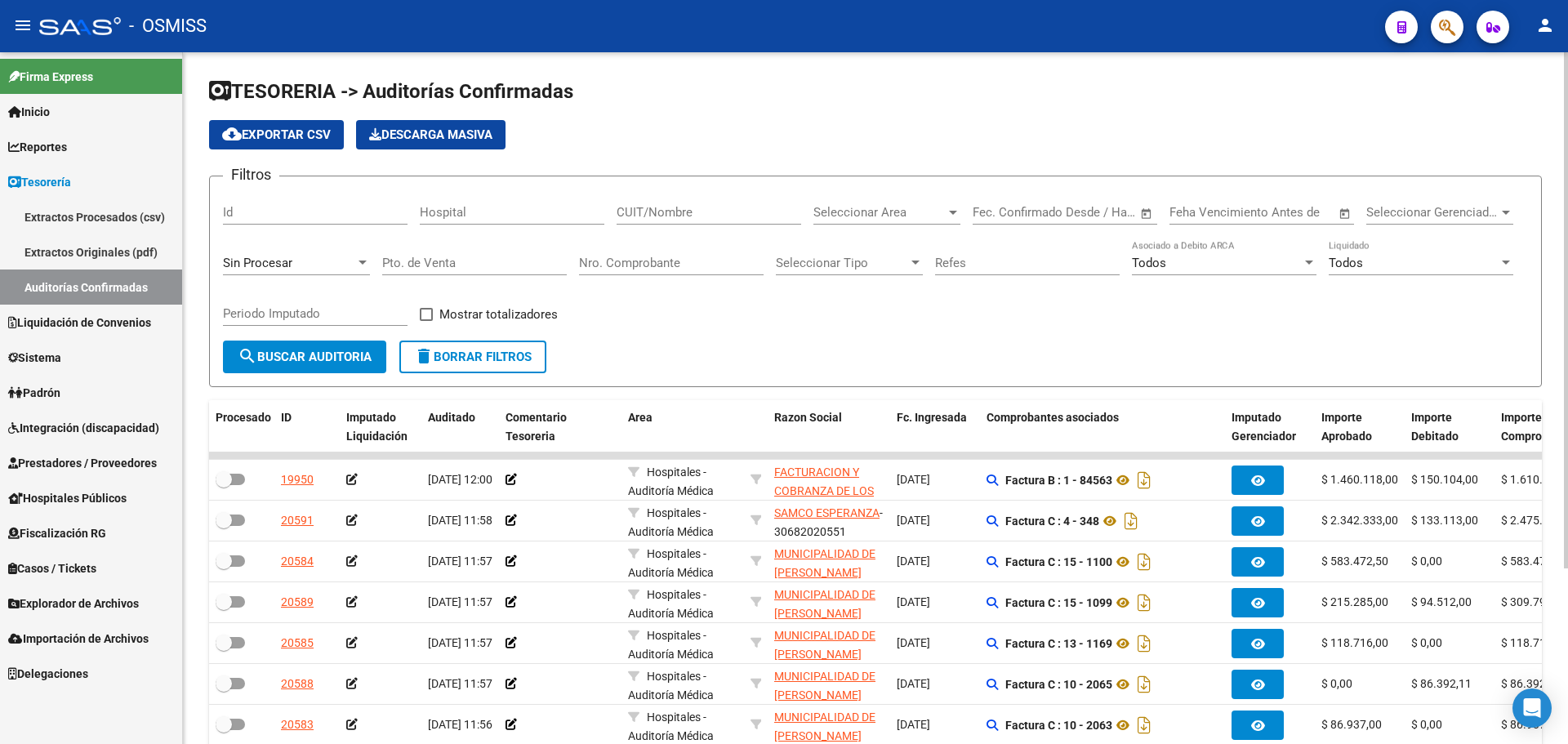
click at [636, 258] on input "Nro. Comprobante" at bounding box center [671, 262] width 184 height 14
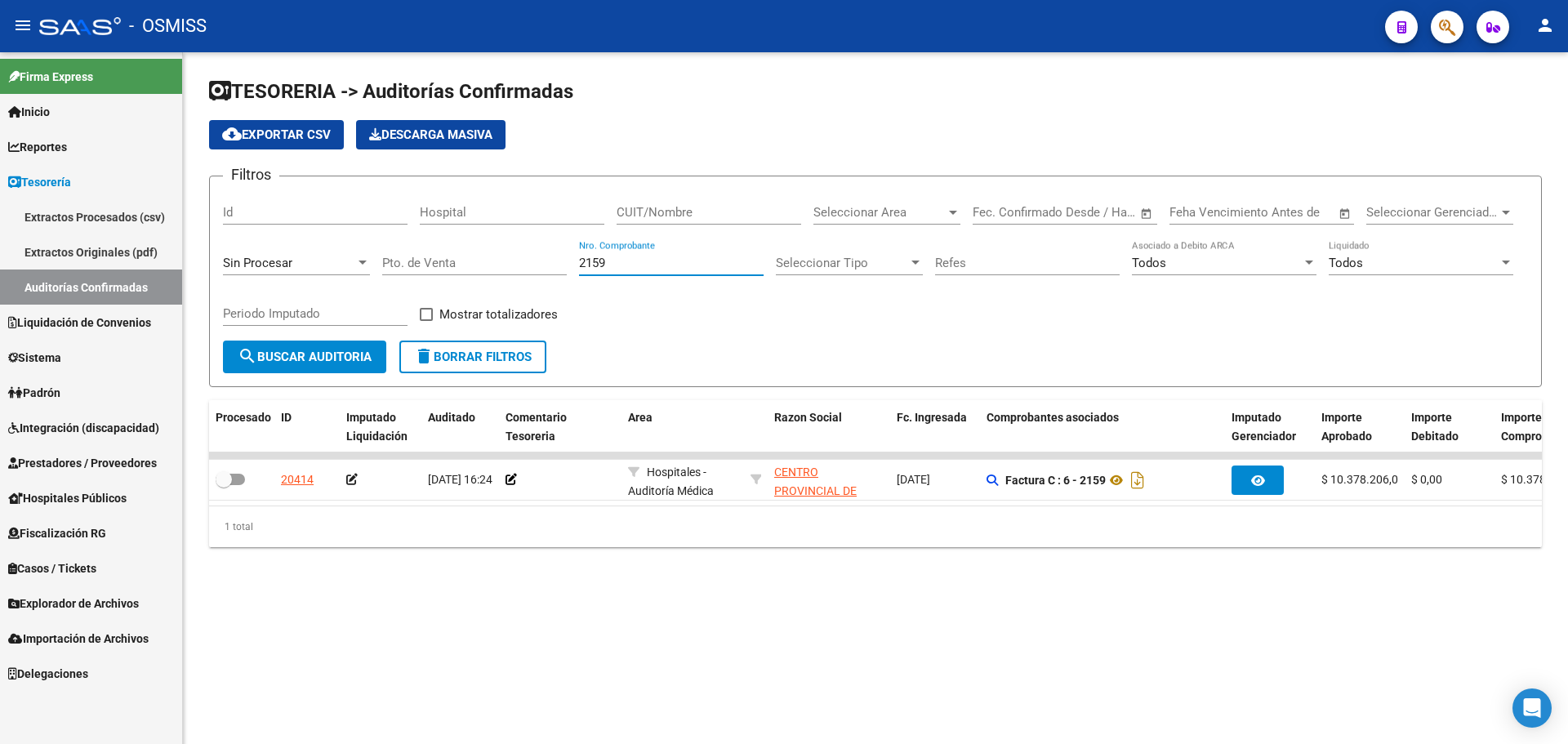
type input "2159"
click at [756, 579] on div "TESORERIA -> Auditorías Confirmadas cloud_download Exportar CSV Descarga Masiva…" at bounding box center [876, 325] width 1386 height 547
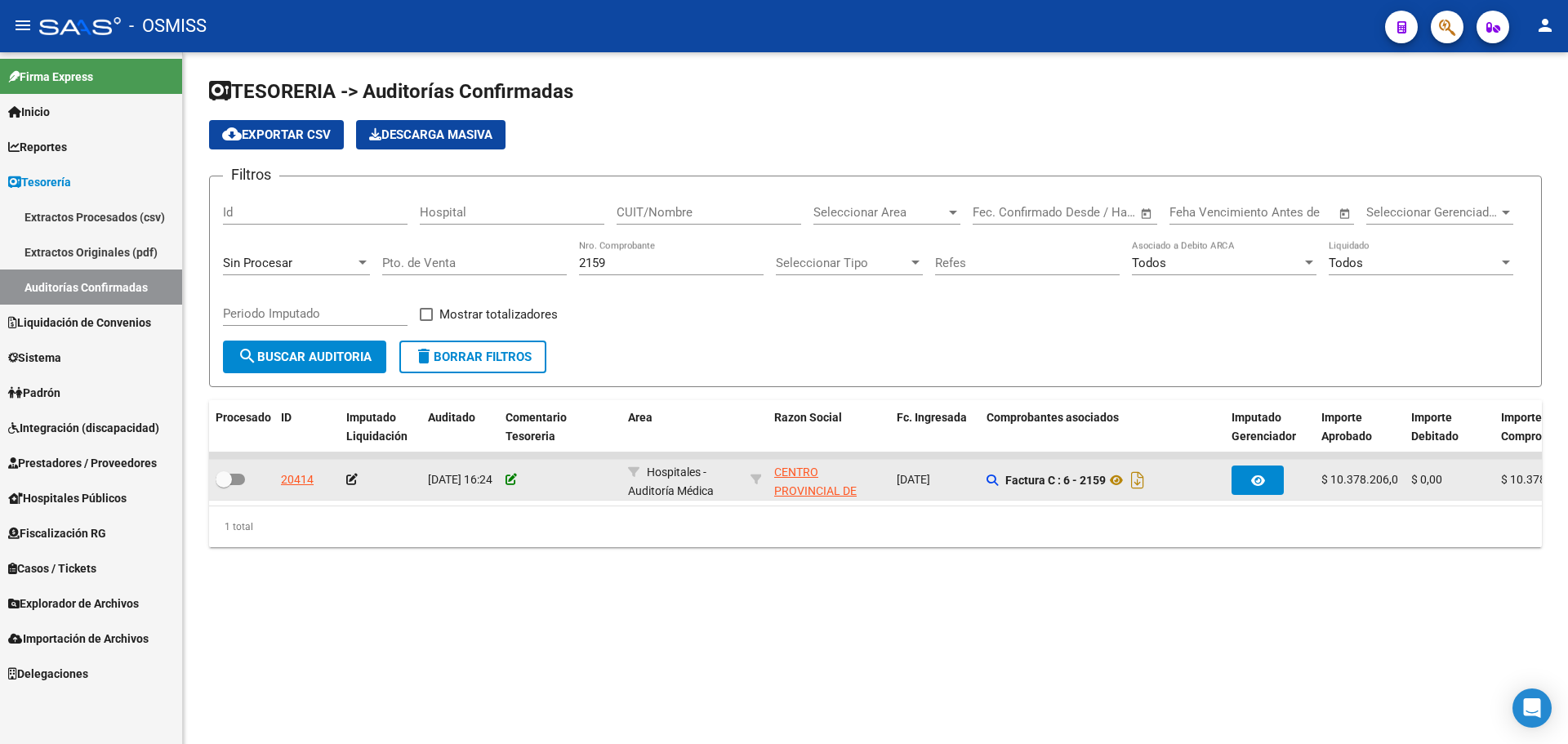
click at [514, 478] on icon at bounding box center [512, 479] width 11 height 11
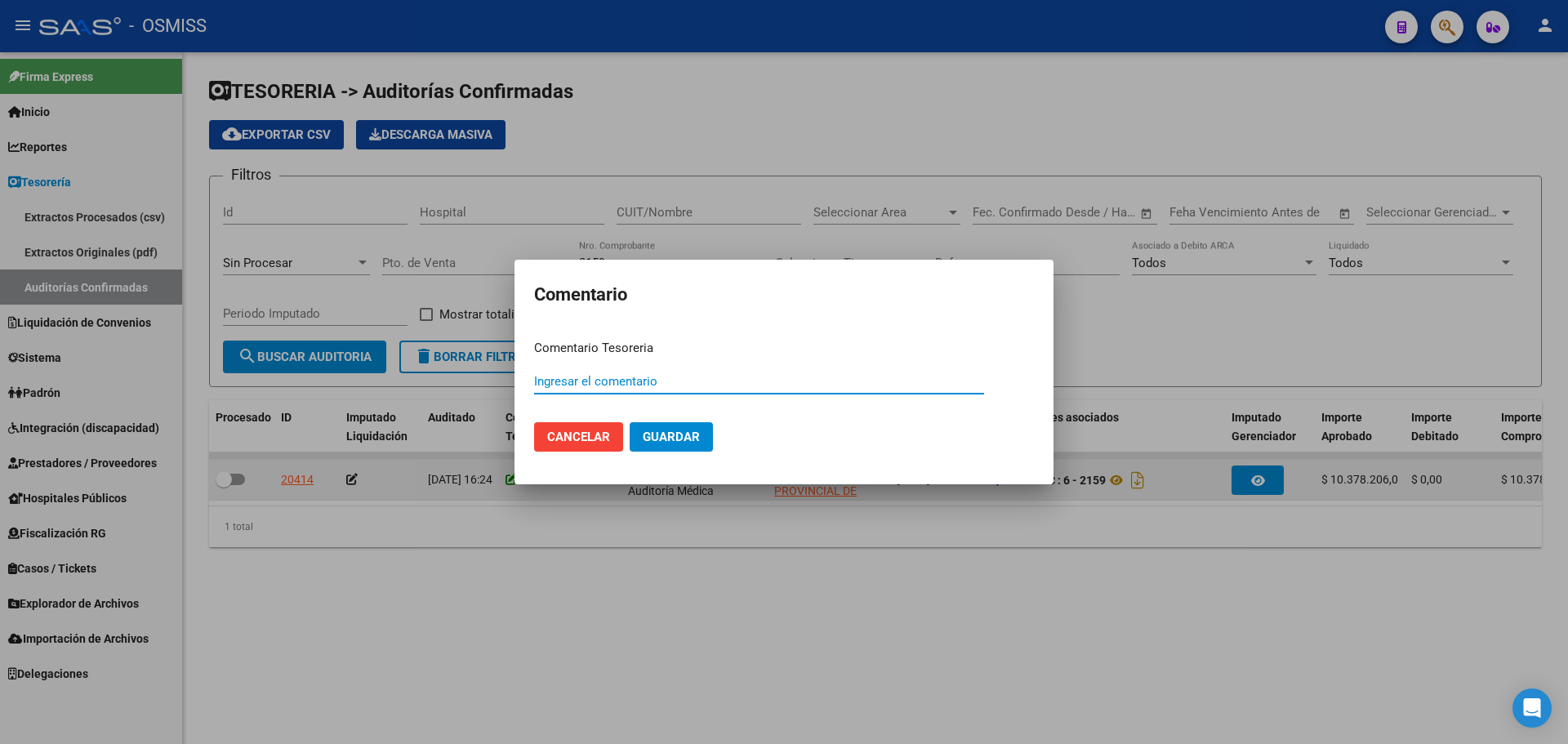
paste input "100079021"
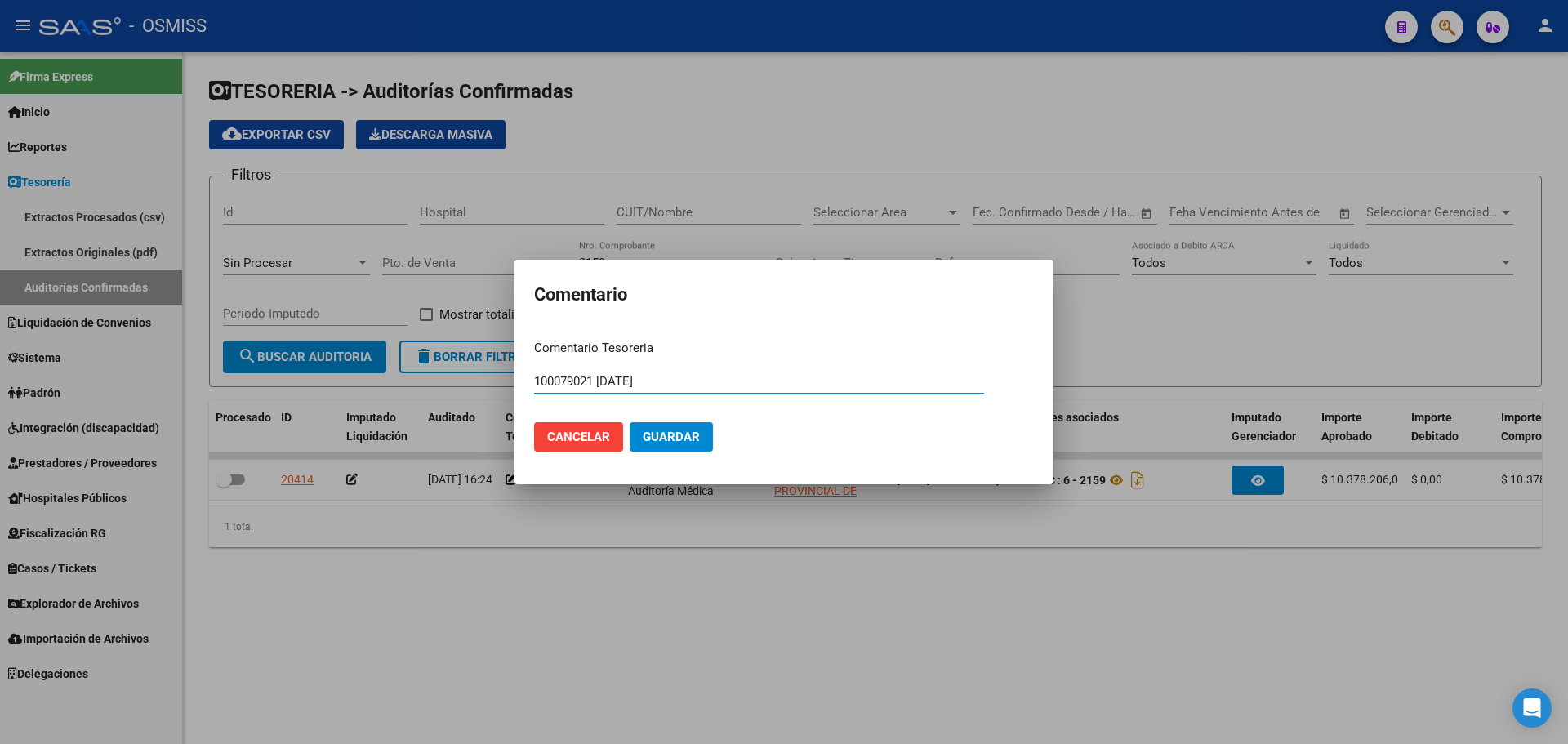
type input "100079021 [DATE]"
click at [695, 426] on button "Guardar" at bounding box center [671, 436] width 83 height 30
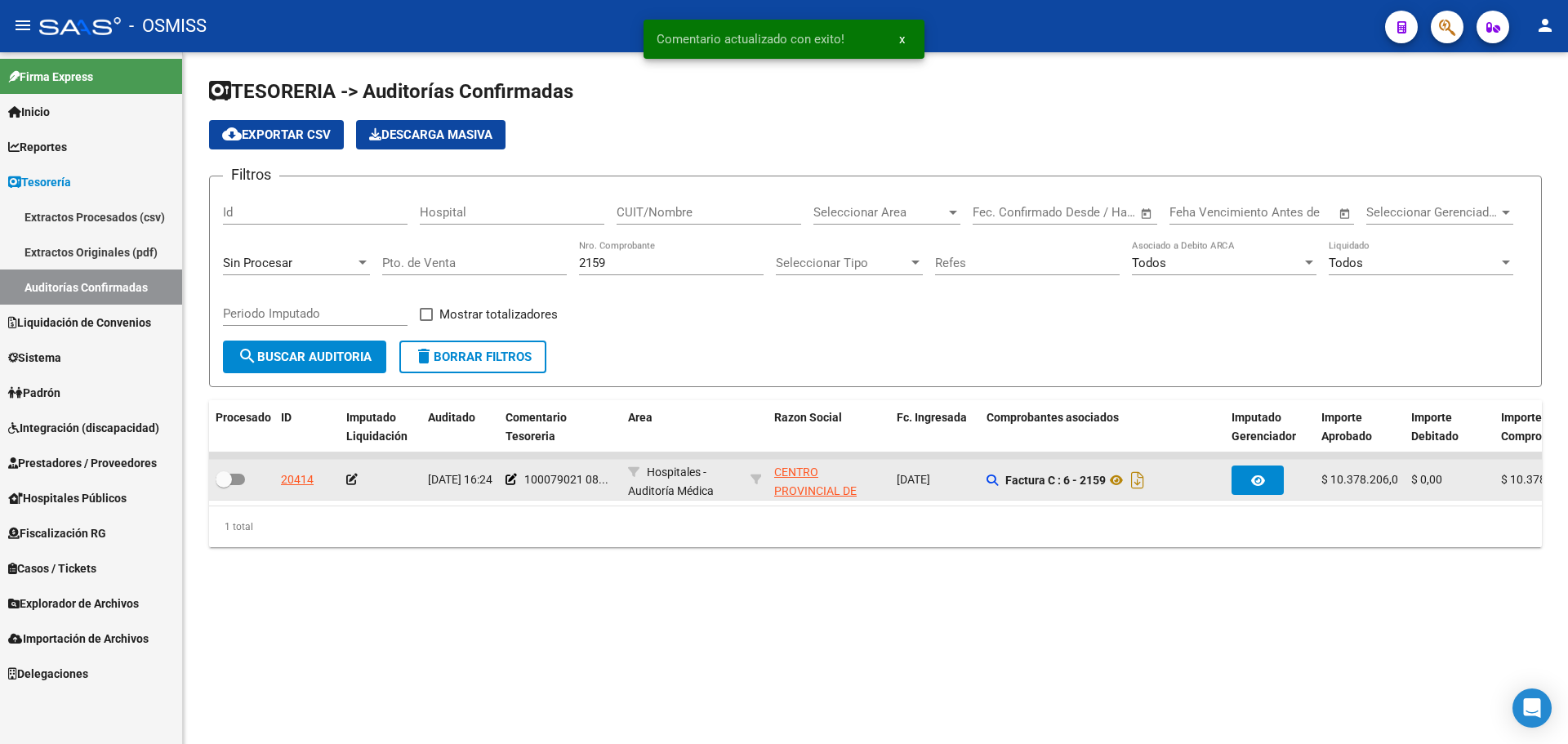
click at [348, 485] on app-auditoria-edit-perido at bounding box center [352, 480] width 11 height 13
click at [348, 485] on icon at bounding box center [352, 479] width 11 height 11
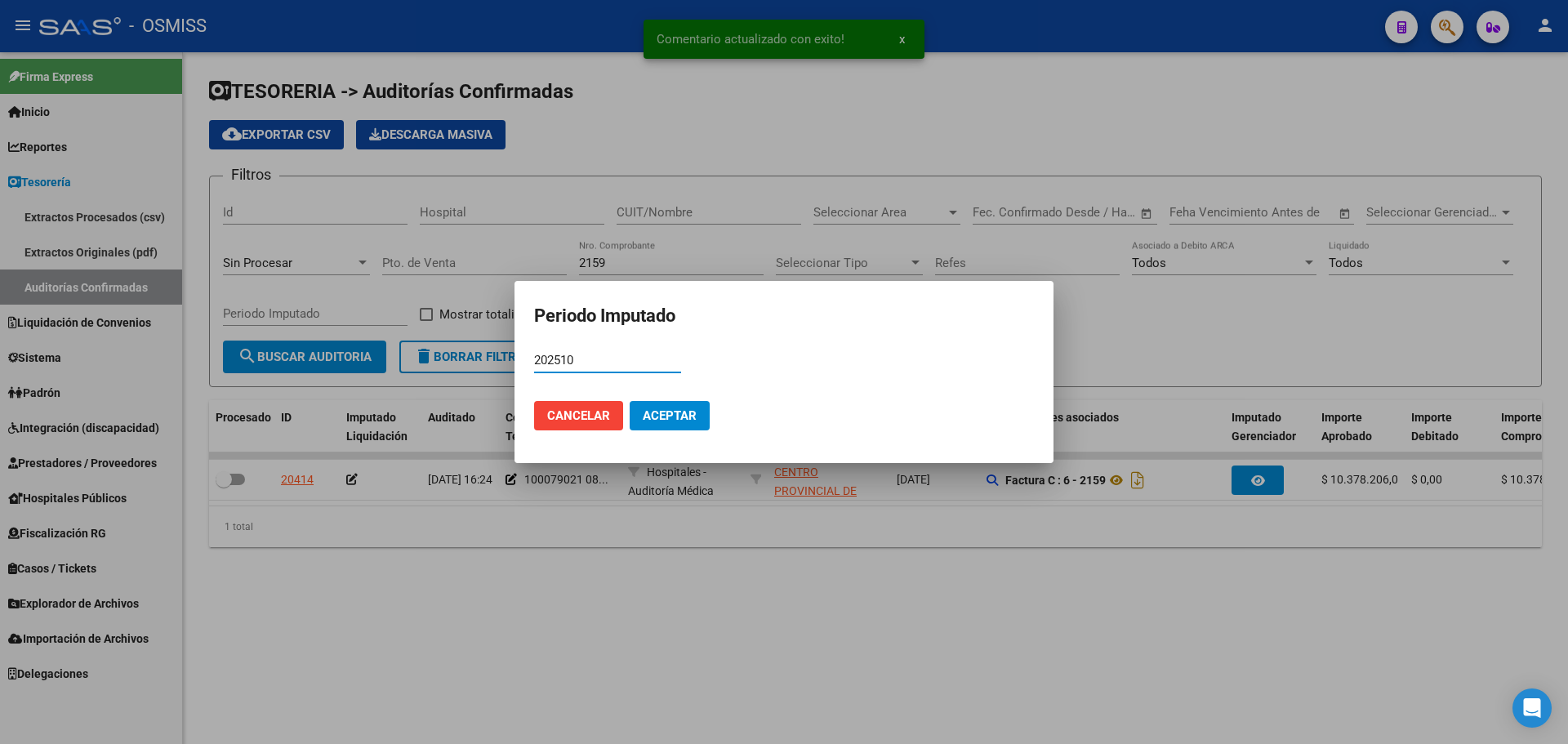
type input "202510"
click at [629, 400] on mat-dialog-actions "Cancelar Aceptar" at bounding box center [784, 416] width 500 height 55
click at [655, 417] on span "Aceptar" at bounding box center [670, 415] width 53 height 14
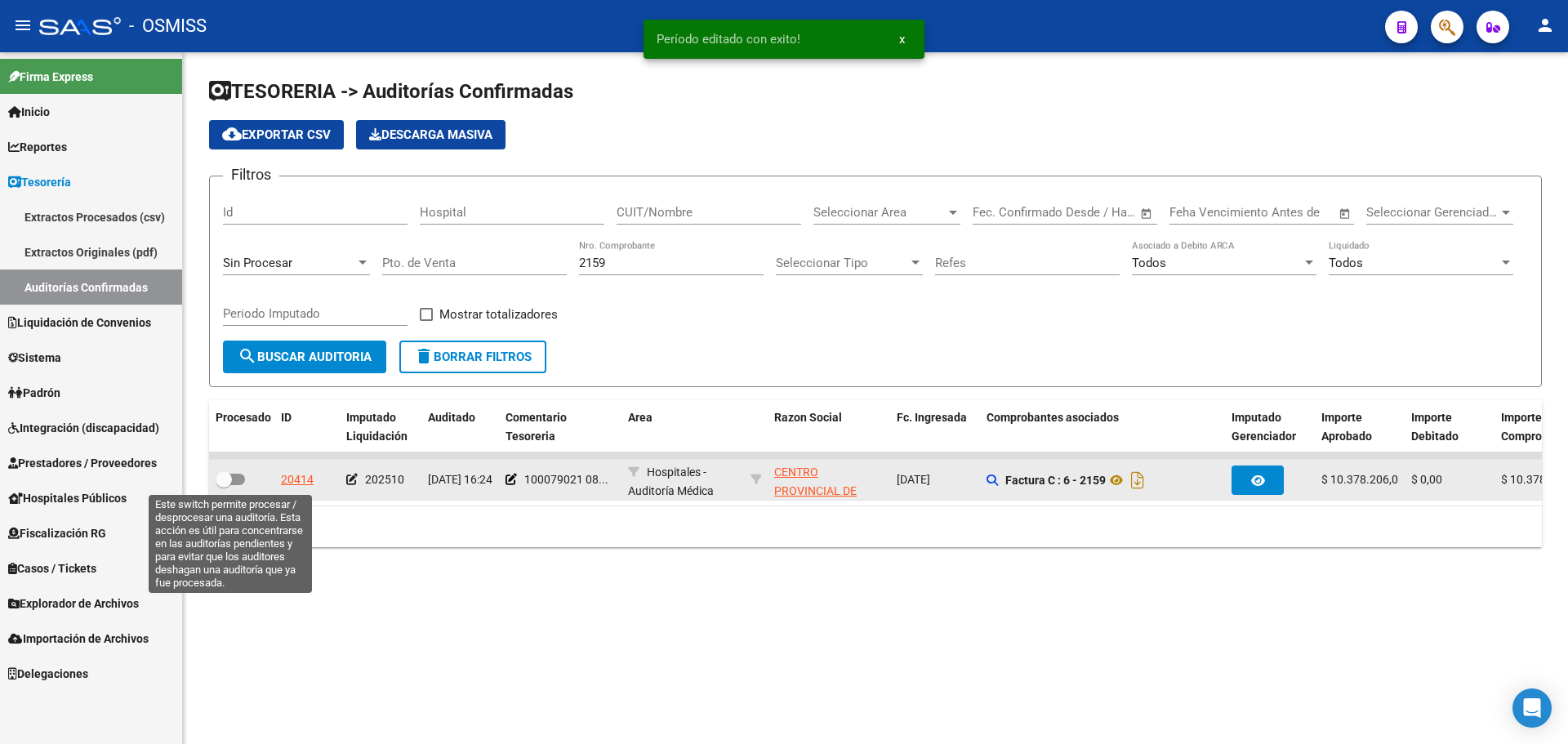
click at [240, 478] on span at bounding box center [230, 479] width 30 height 11
click at [224, 485] on input "checkbox" at bounding box center [223, 485] width 1 height 1
checkbox input "true"
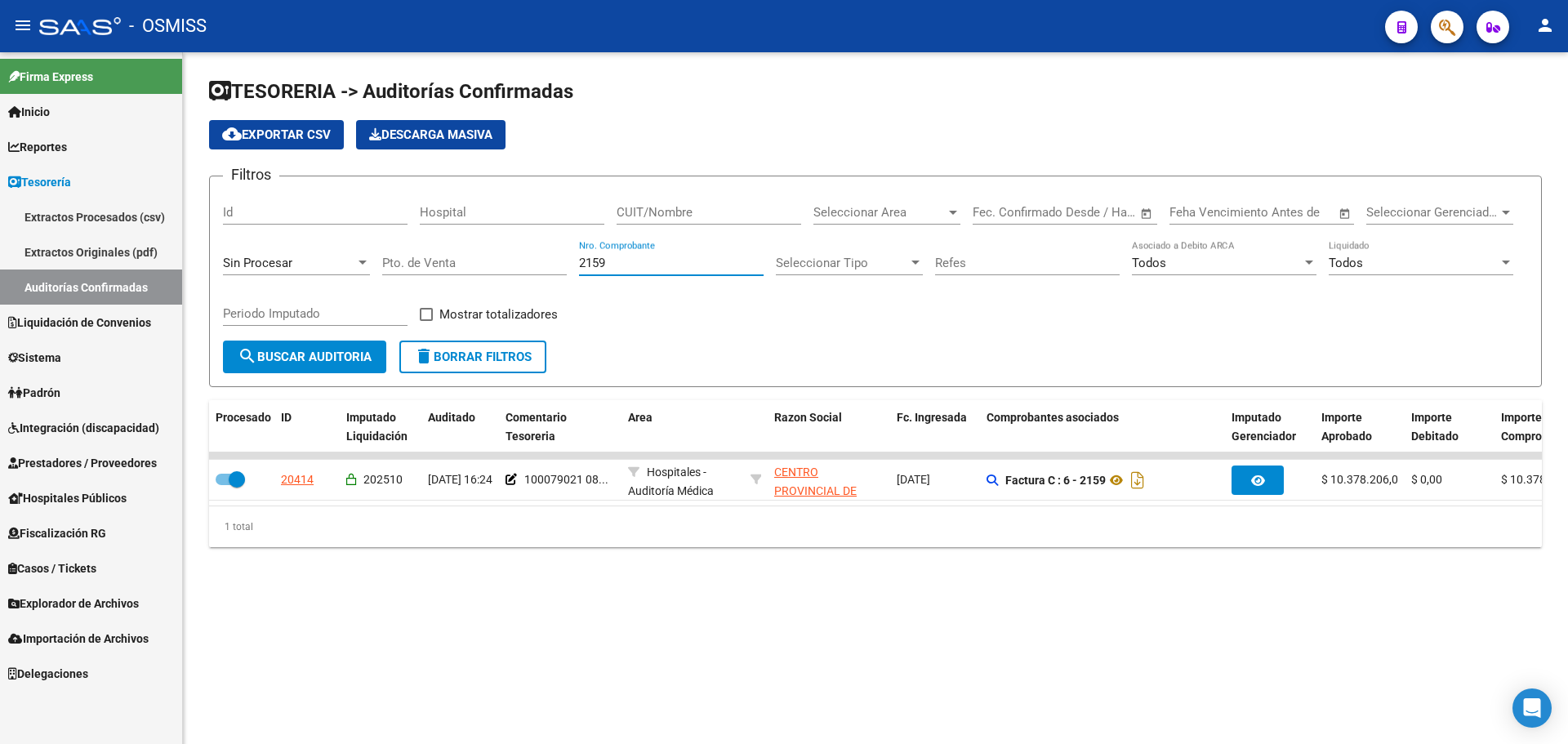
drag, startPoint x: 697, startPoint y: 267, endPoint x: 109, endPoint y: 249, distance: 588.3
click at [109, 249] on mat-sidenav-container "Firma Express Inicio Calendario SSS Instructivos Contacto OS Reportes Ingresos …" at bounding box center [784, 398] width 1568 height 692
type input "3919"
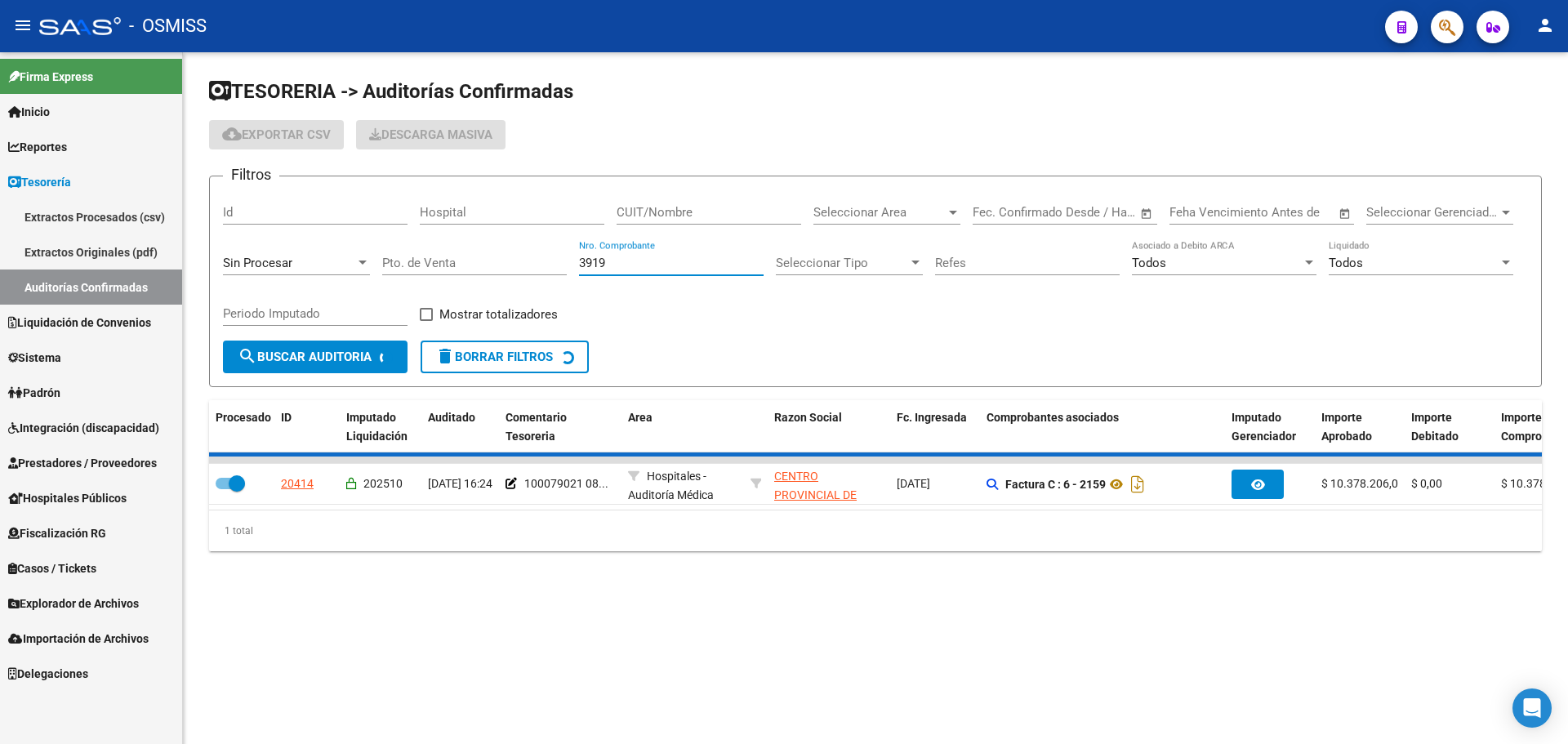
checkbox input "false"
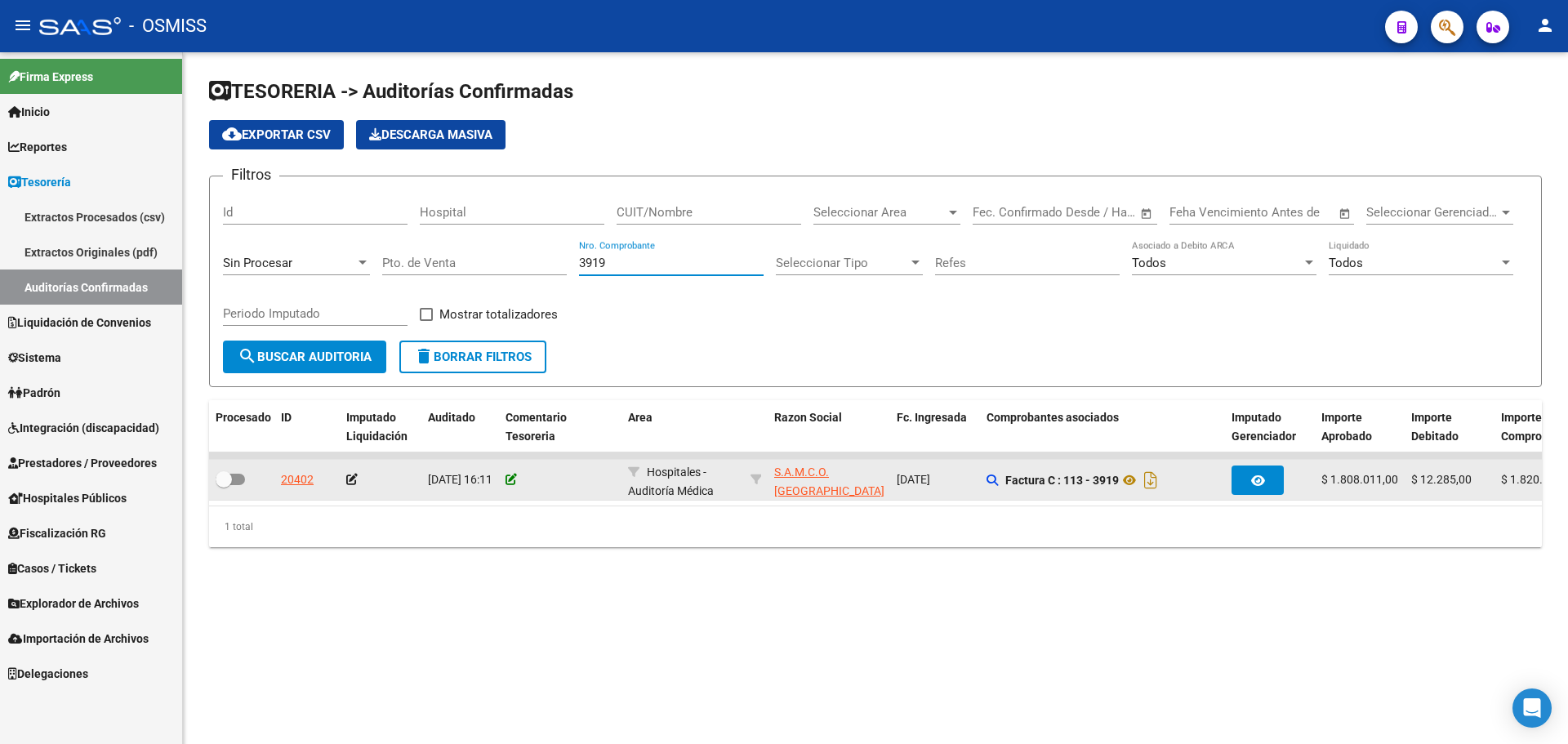
type input "3919"
click at [515, 481] on icon at bounding box center [512, 479] width 11 height 11
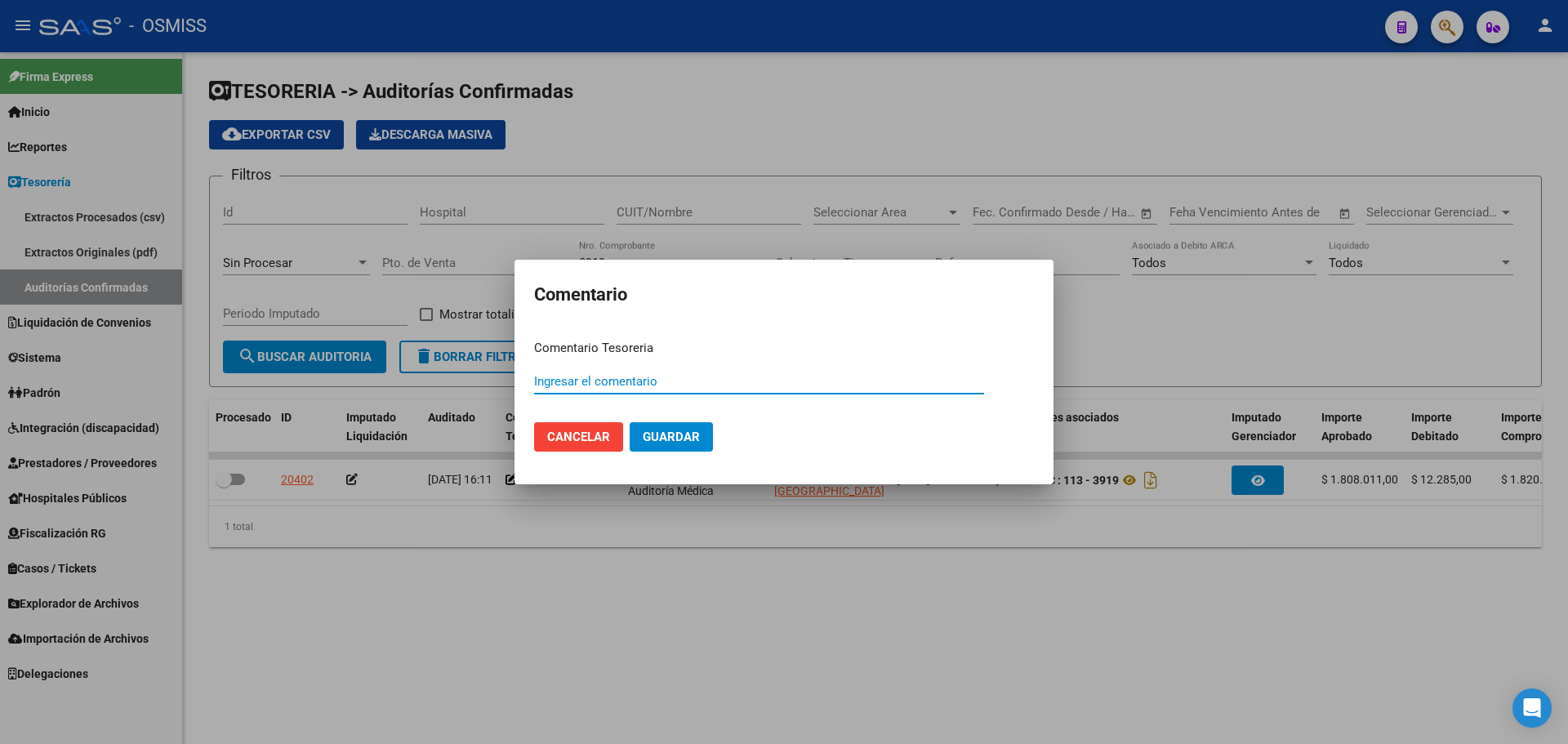
paste input "100079022"
type input "100079022 [DATE]"
click at [690, 429] on span "Guardar" at bounding box center [672, 436] width 57 height 14
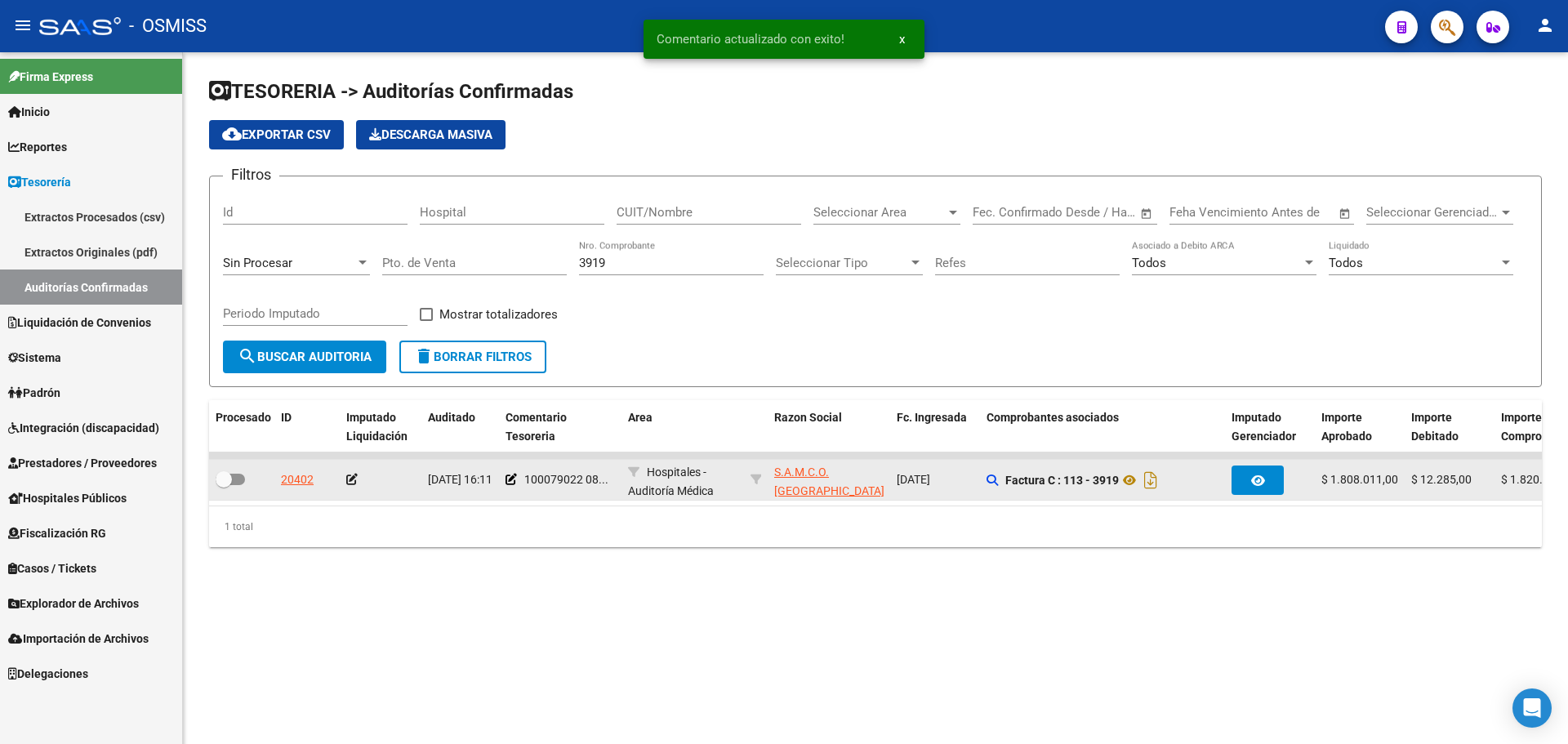
click at [352, 480] on icon at bounding box center [352, 479] width 11 height 11
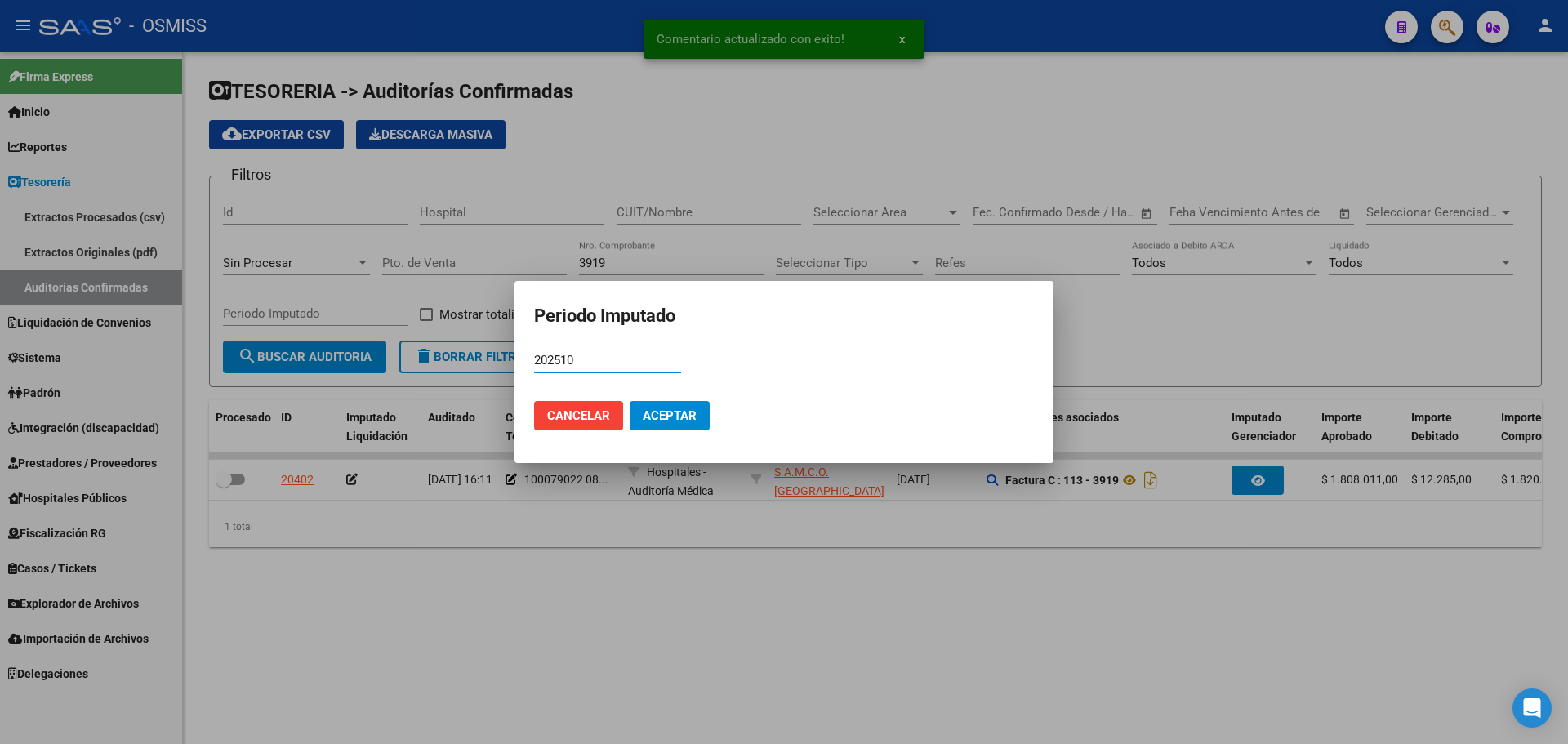
type input "202510"
click at [677, 414] on span "Aceptar" at bounding box center [670, 415] width 53 height 14
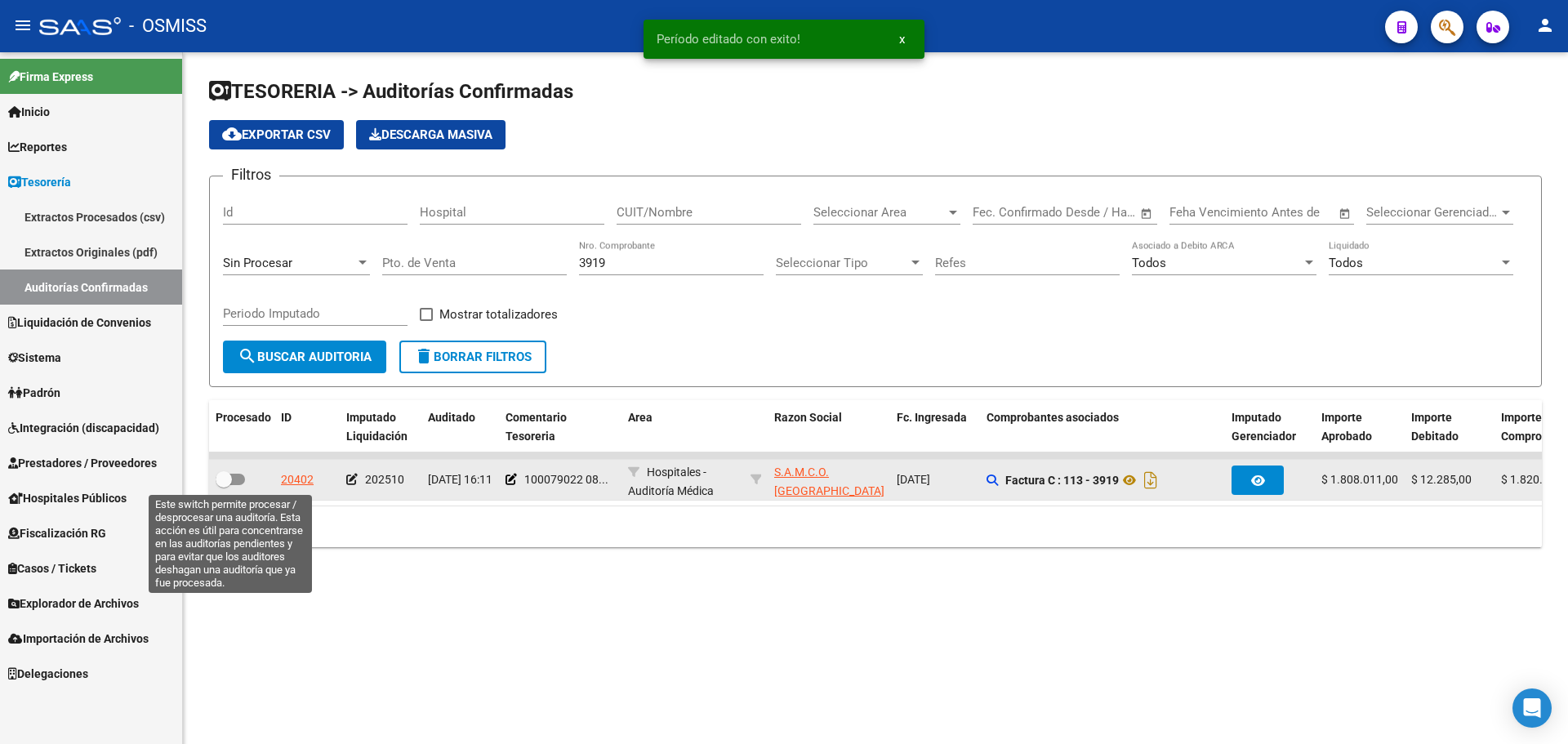
click at [229, 479] on span at bounding box center [223, 479] width 16 height 16
click at [224, 485] on input "checkbox" at bounding box center [223, 485] width 1 height 1
checkbox input "true"
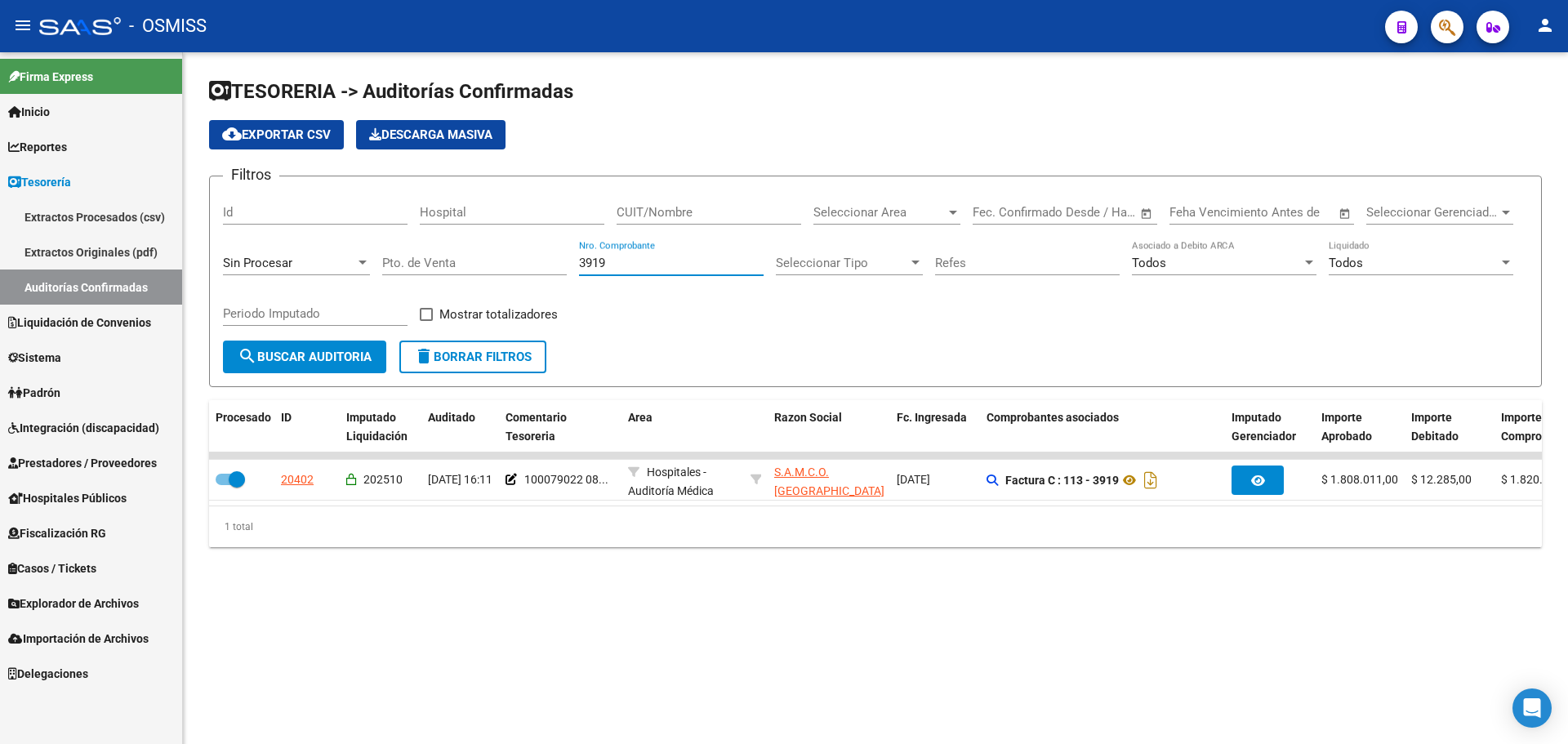
drag, startPoint x: 687, startPoint y: 265, endPoint x: 209, endPoint y: 251, distance: 478.2
click at [209, 251] on form "Filtros Id Hospital CUIT/Nombre Seleccionar Area Seleccionar Area Fecha inicio …" at bounding box center [875, 281] width 1333 height 212
type input "1040"
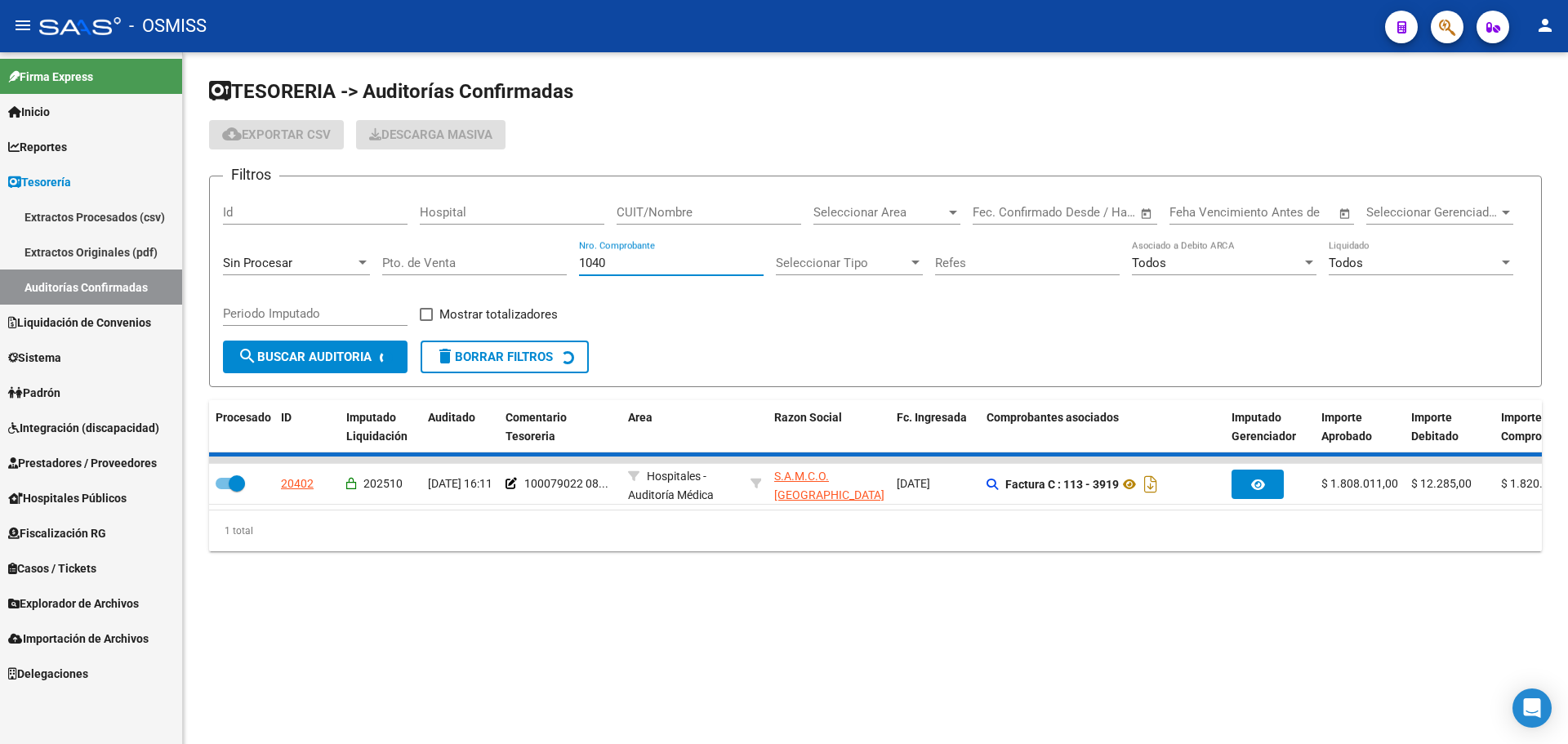
checkbox input "false"
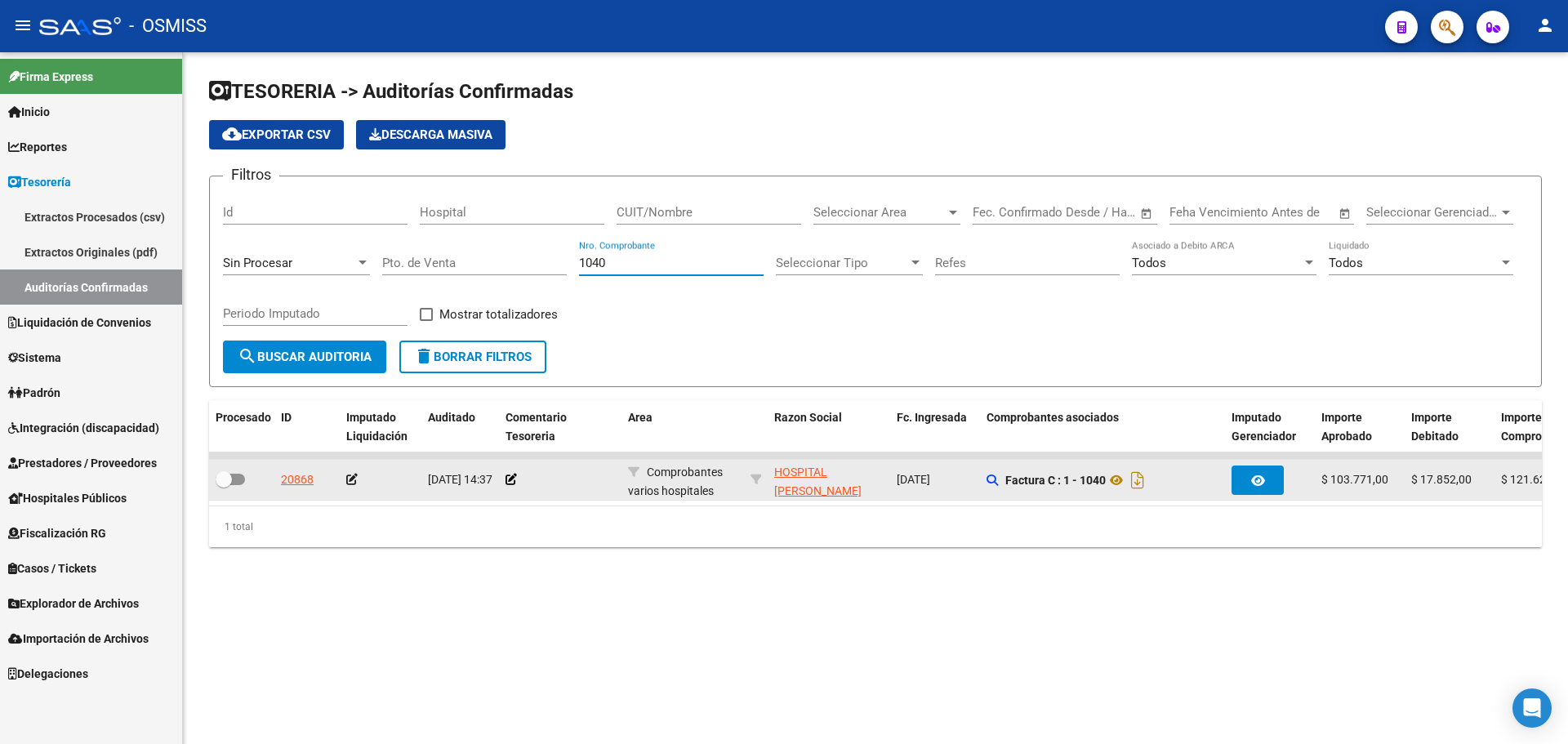
type input "1040"
click at [517, 475] on div at bounding box center [560, 480] width 110 height 19
click at [514, 477] on icon at bounding box center [512, 479] width 11 height 11
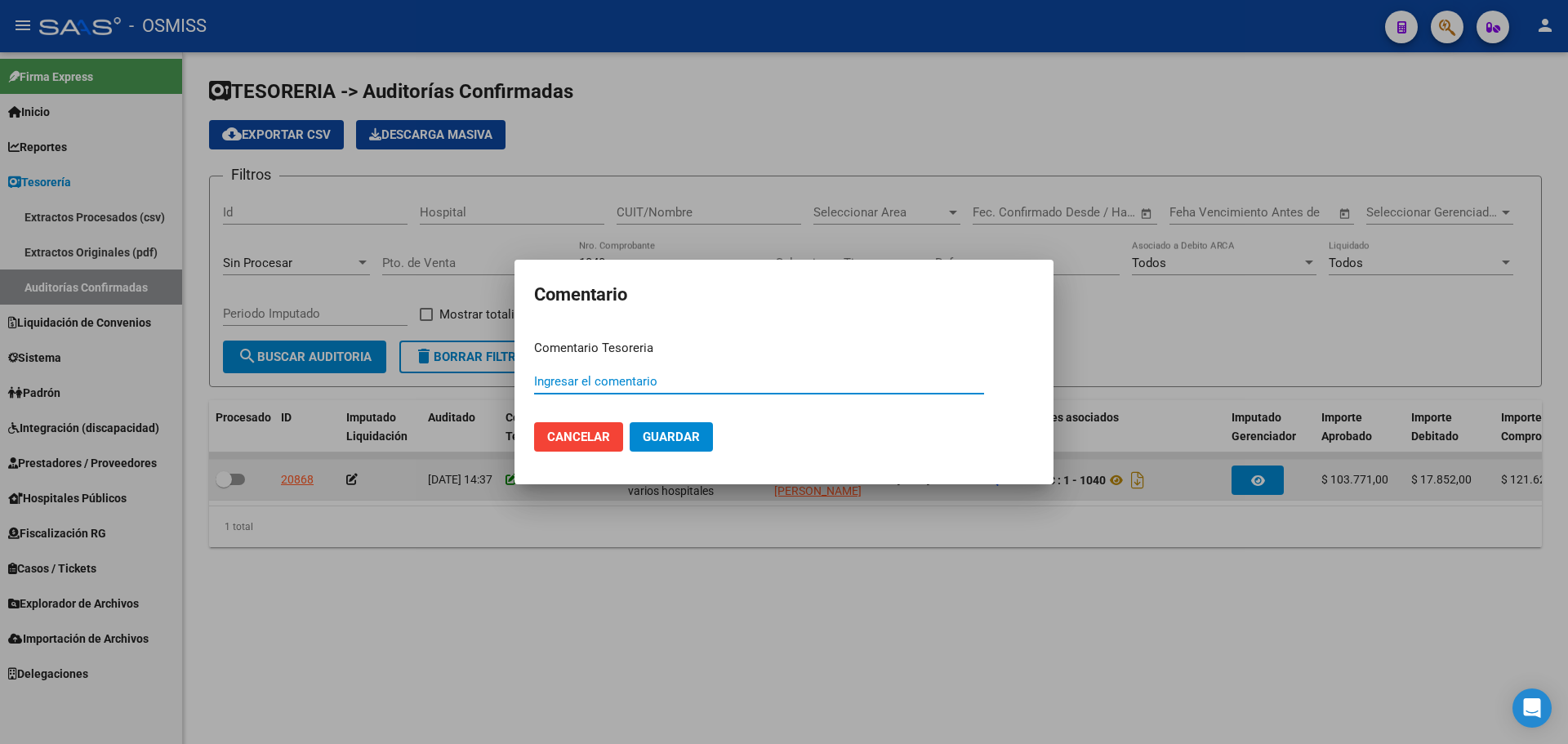
paste input "100079023"
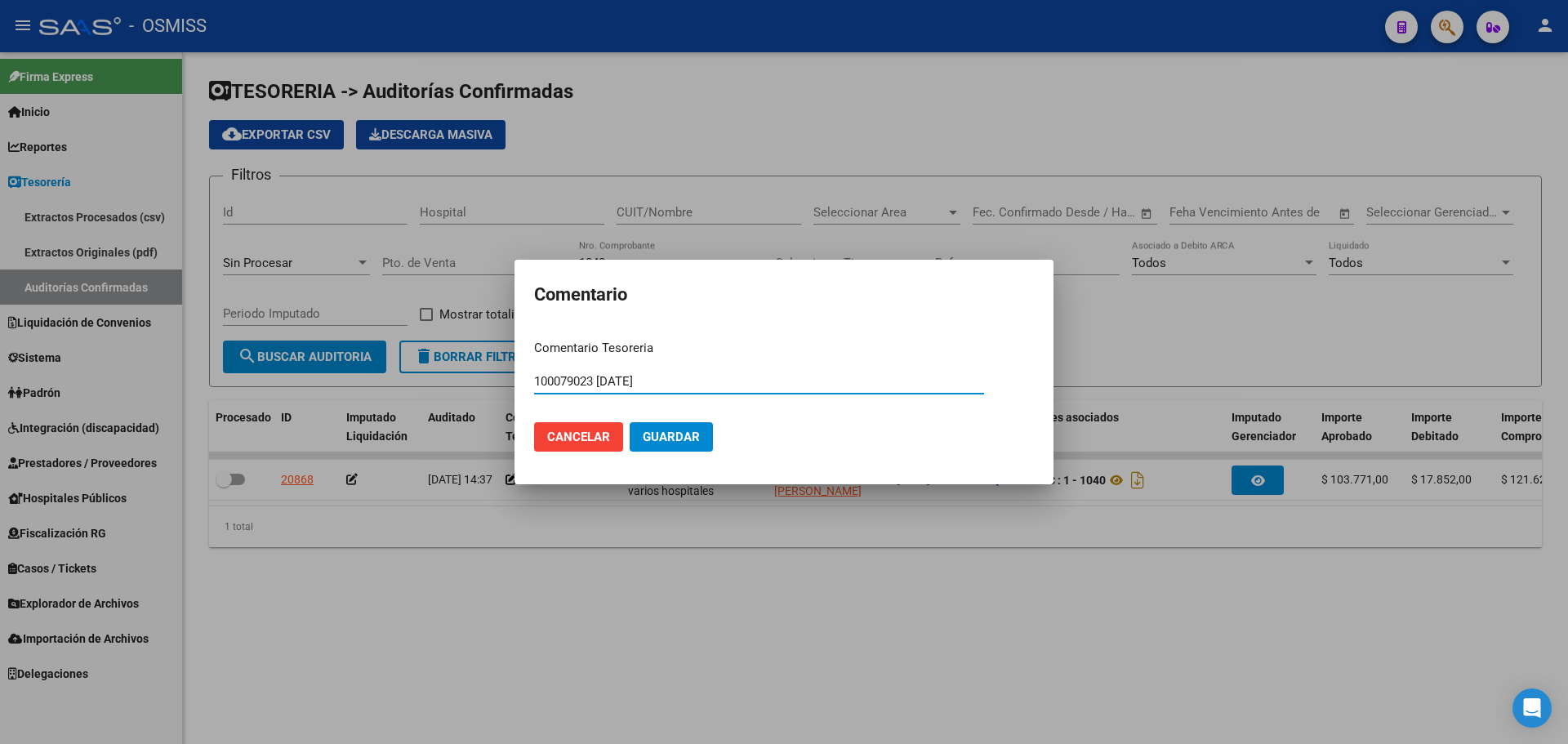
type input "100079023 [DATE]"
click at [635, 425] on button "Guardar" at bounding box center [671, 436] width 83 height 30
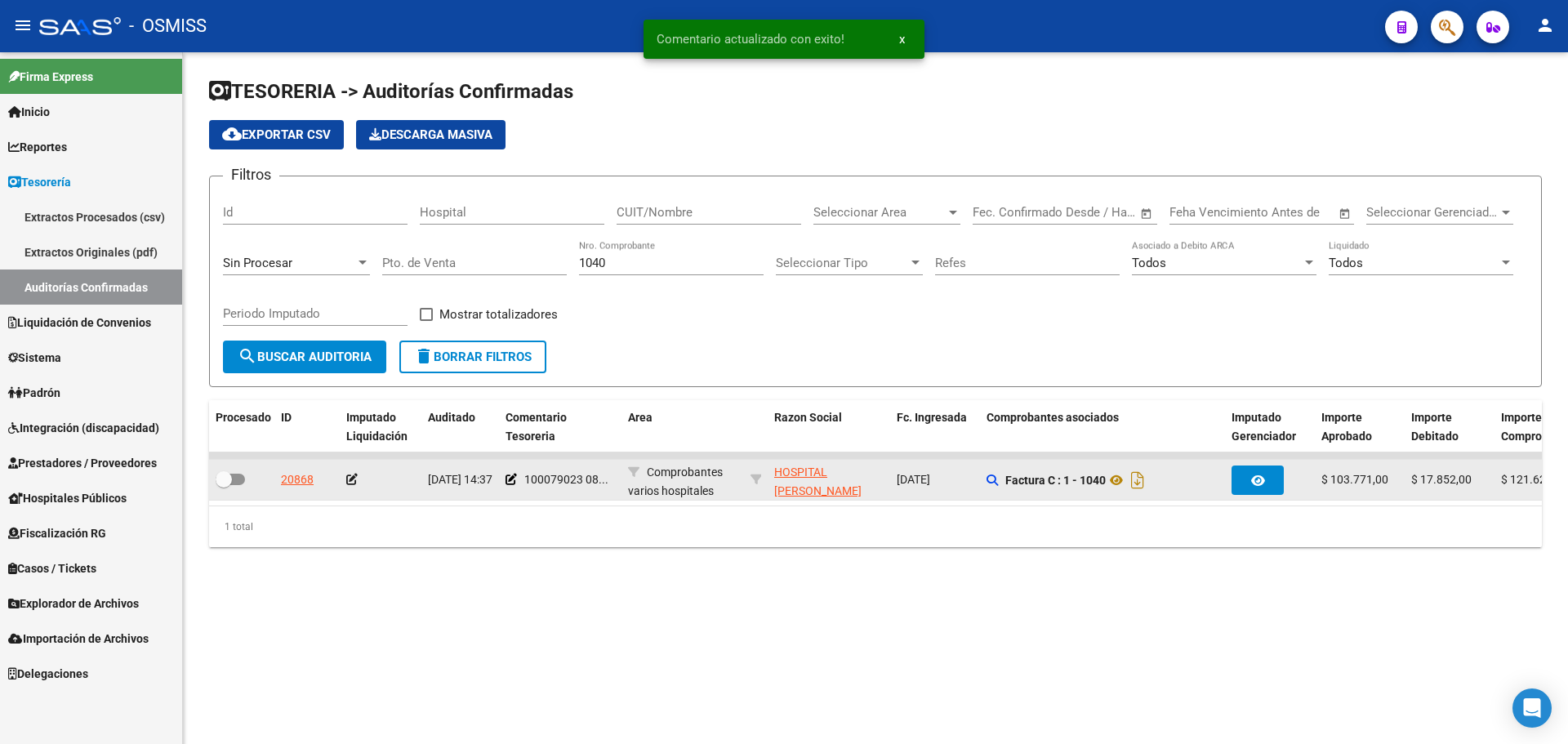
click at [350, 479] on icon at bounding box center [352, 479] width 11 height 11
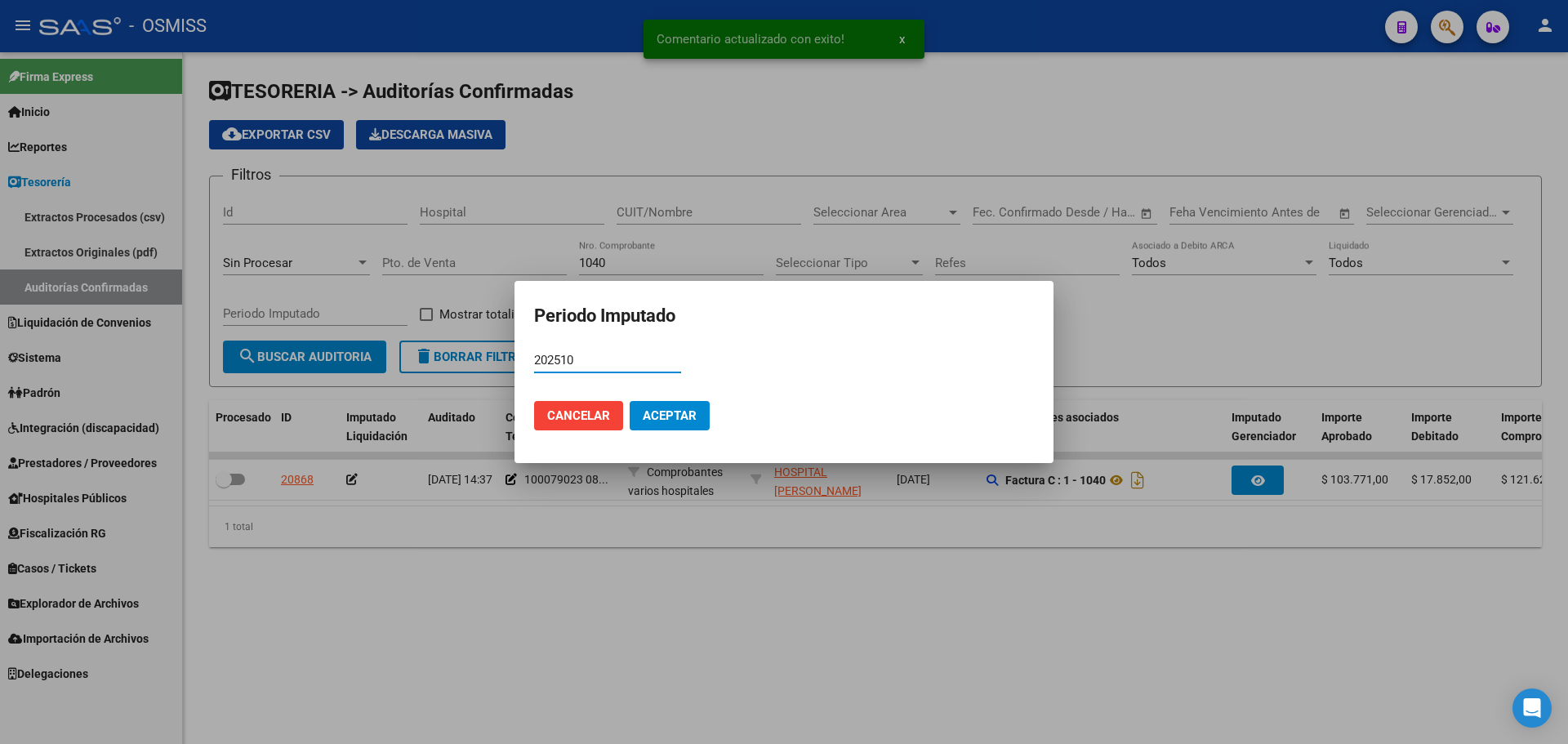
type input "202510"
click at [668, 417] on span "Aceptar" at bounding box center [670, 415] width 53 height 14
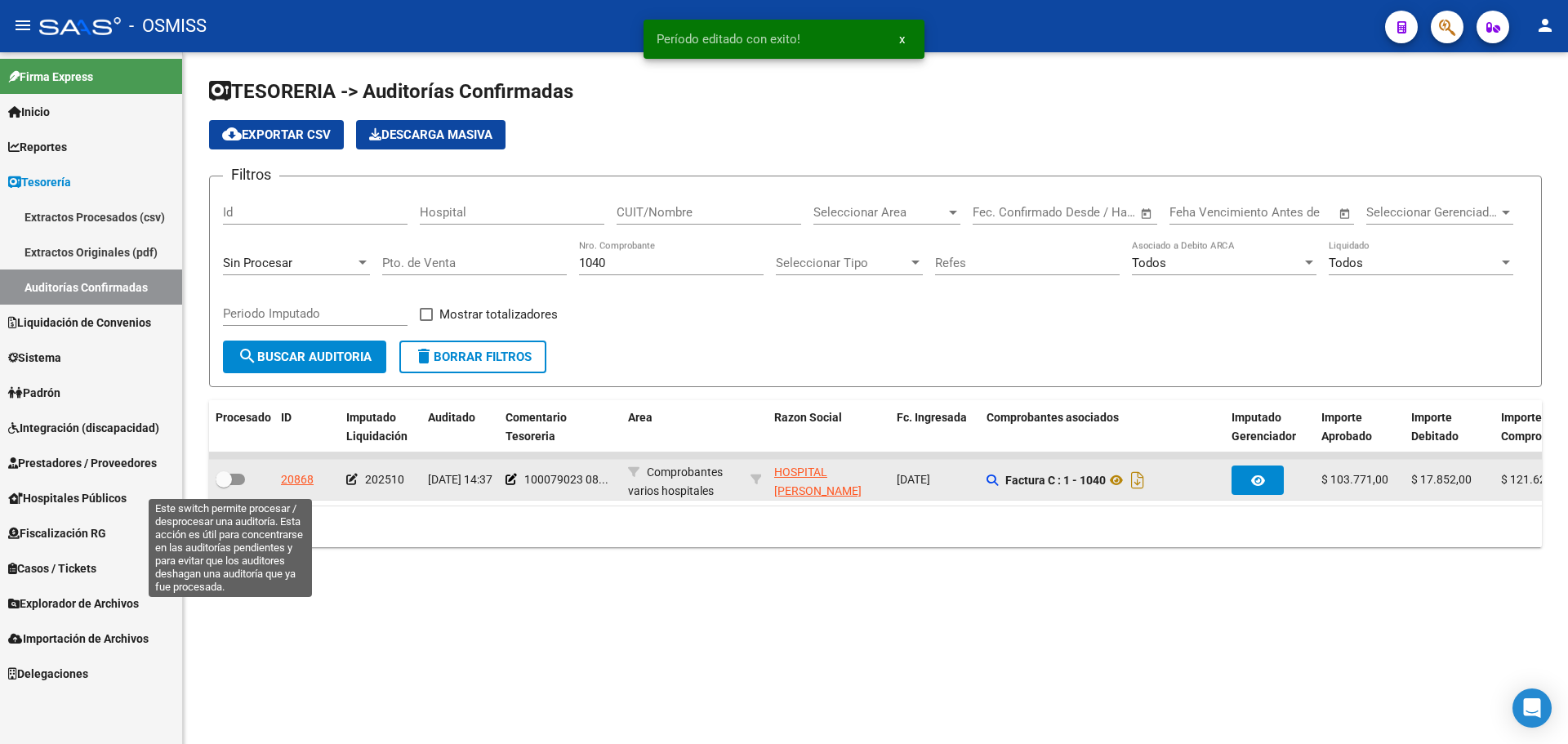
click at [239, 478] on span at bounding box center [230, 479] width 30 height 11
click at [224, 485] on input "checkbox" at bounding box center [223, 485] width 1 height 1
checkbox input "true"
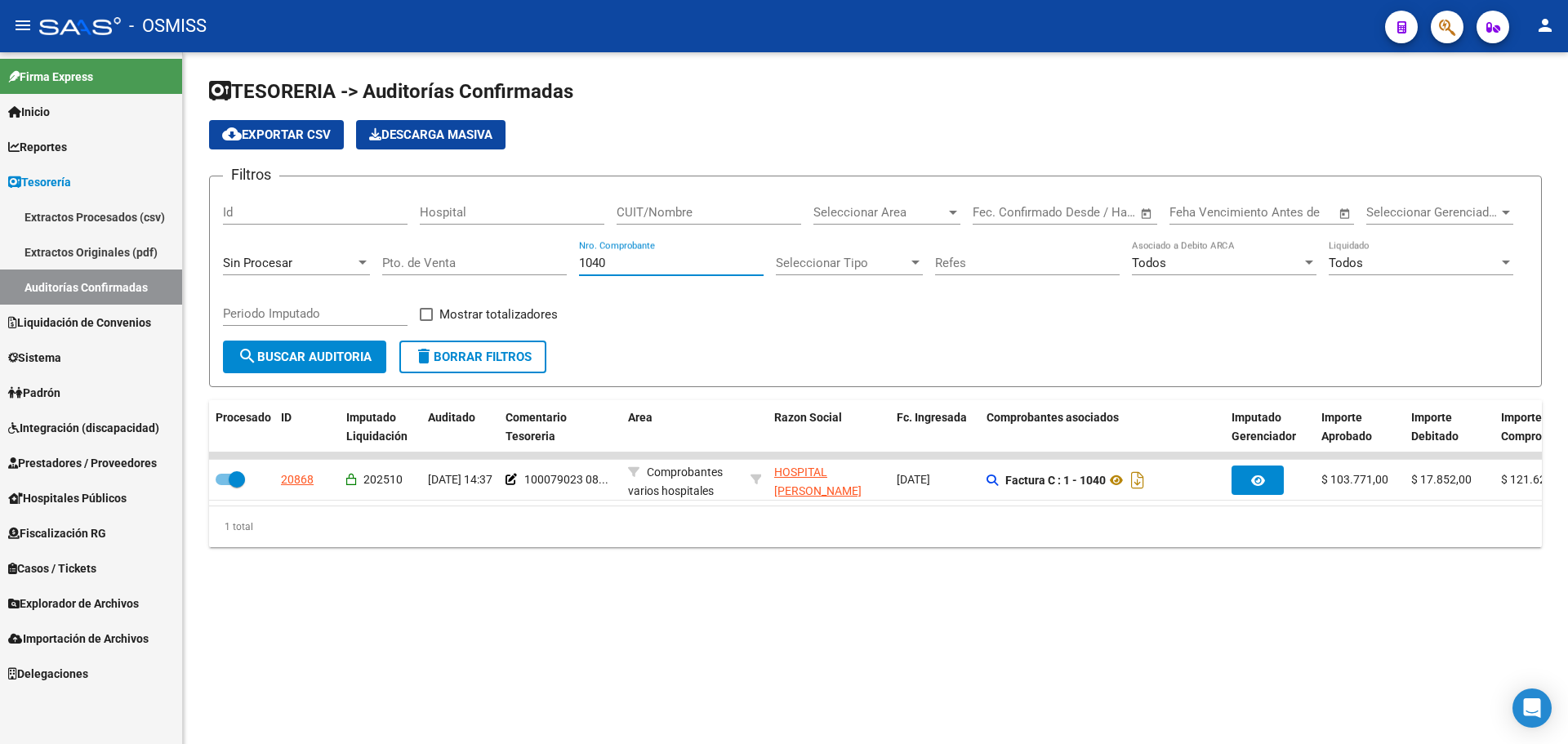
drag, startPoint x: 660, startPoint y: 261, endPoint x: 249, endPoint y: 233, distance: 412.0
click at [249, 233] on div "Filtros Id Hospital CUIT/Nombre Seleccionar Area Seleccionar Area Fecha inicio …" at bounding box center [876, 265] width 1306 height 151
type input "2468"
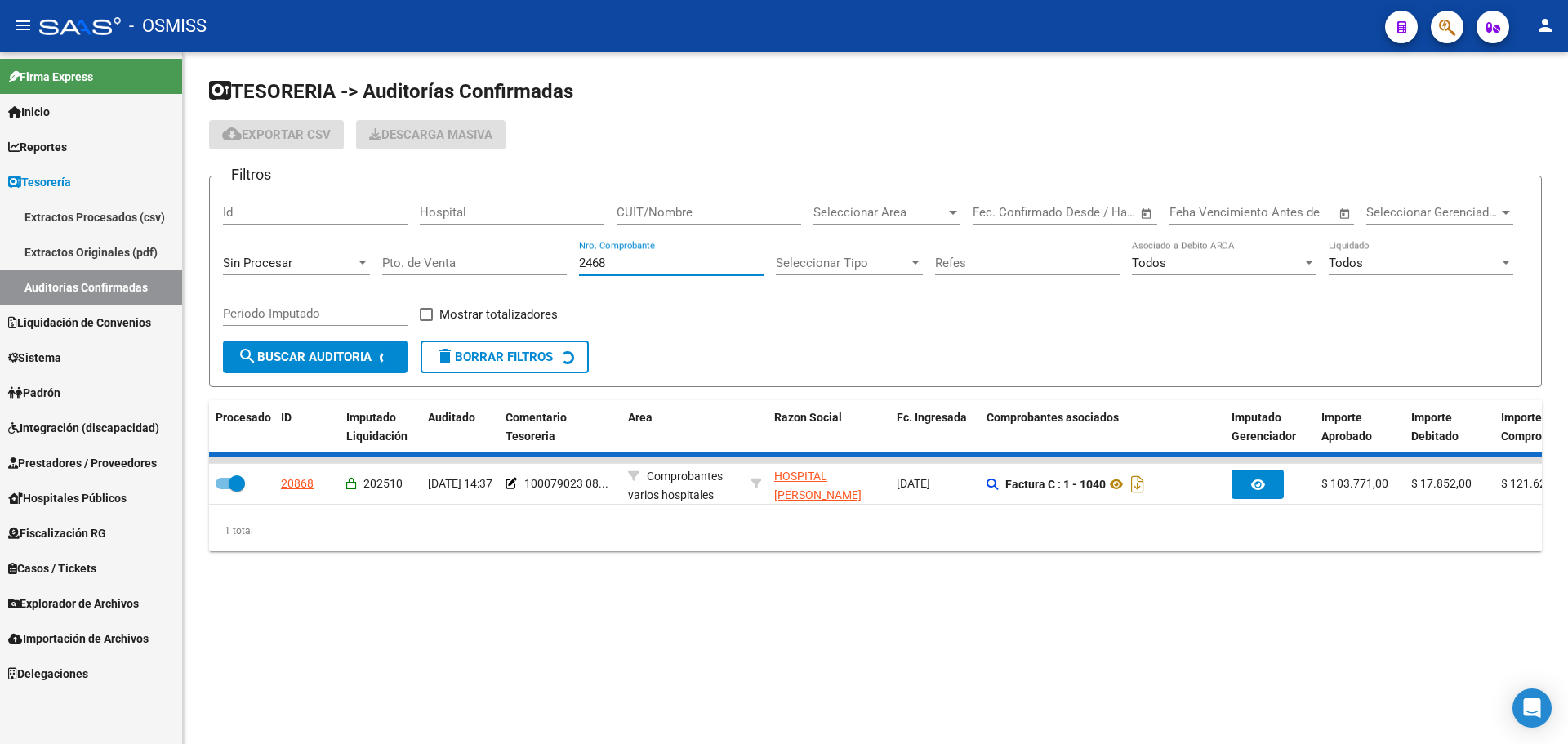
checkbox input "false"
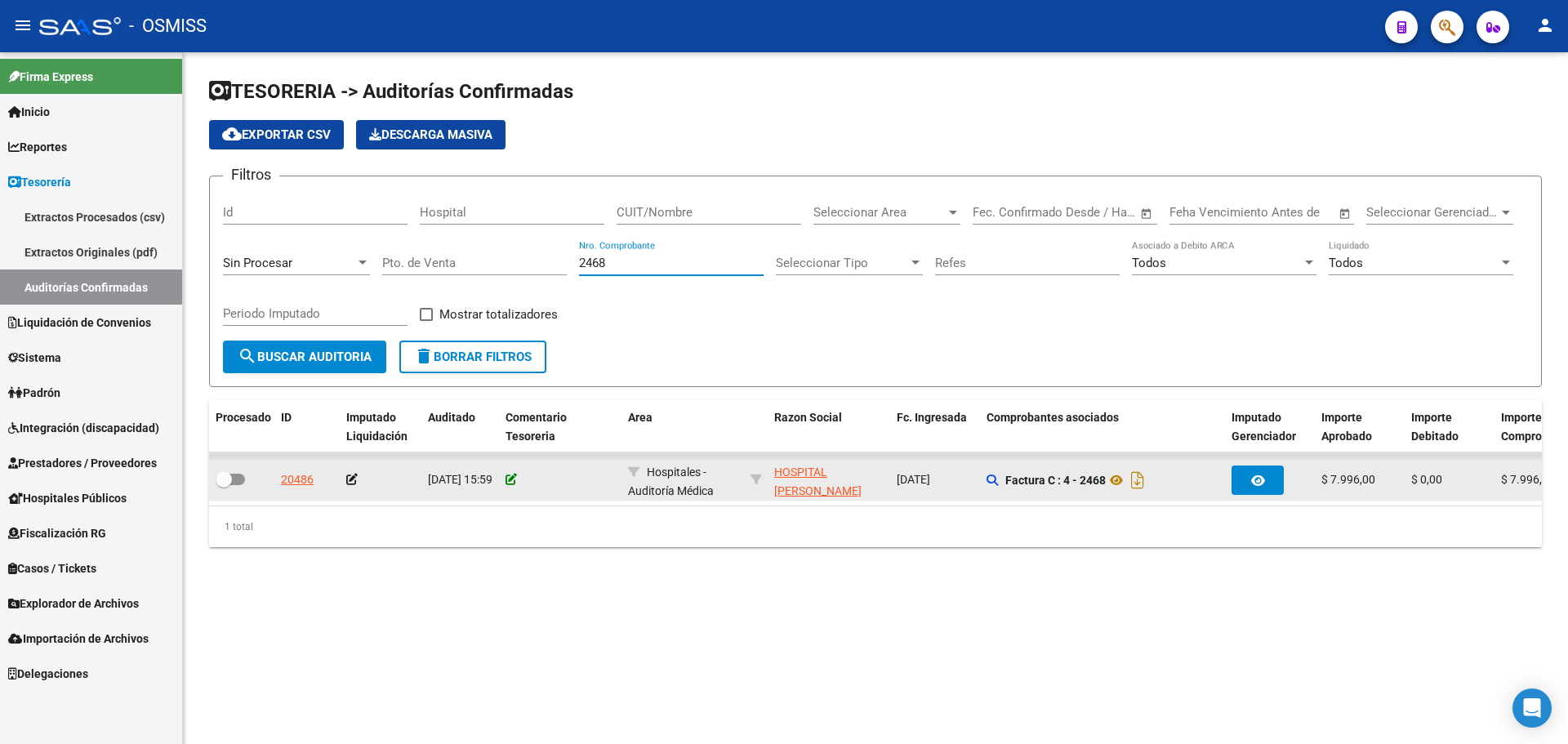
type input "2468"
click at [515, 476] on icon at bounding box center [512, 479] width 11 height 11
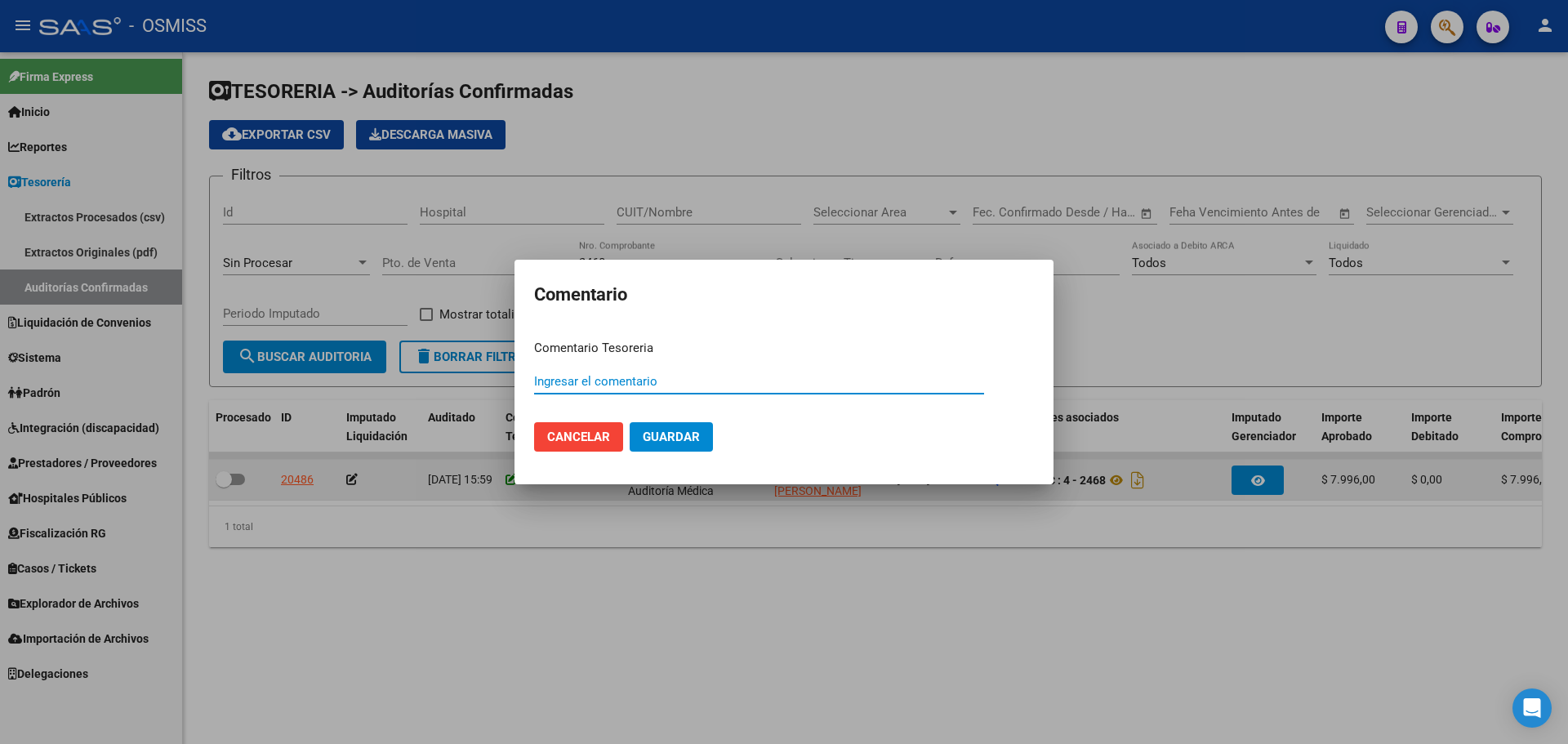
paste input "100079024"
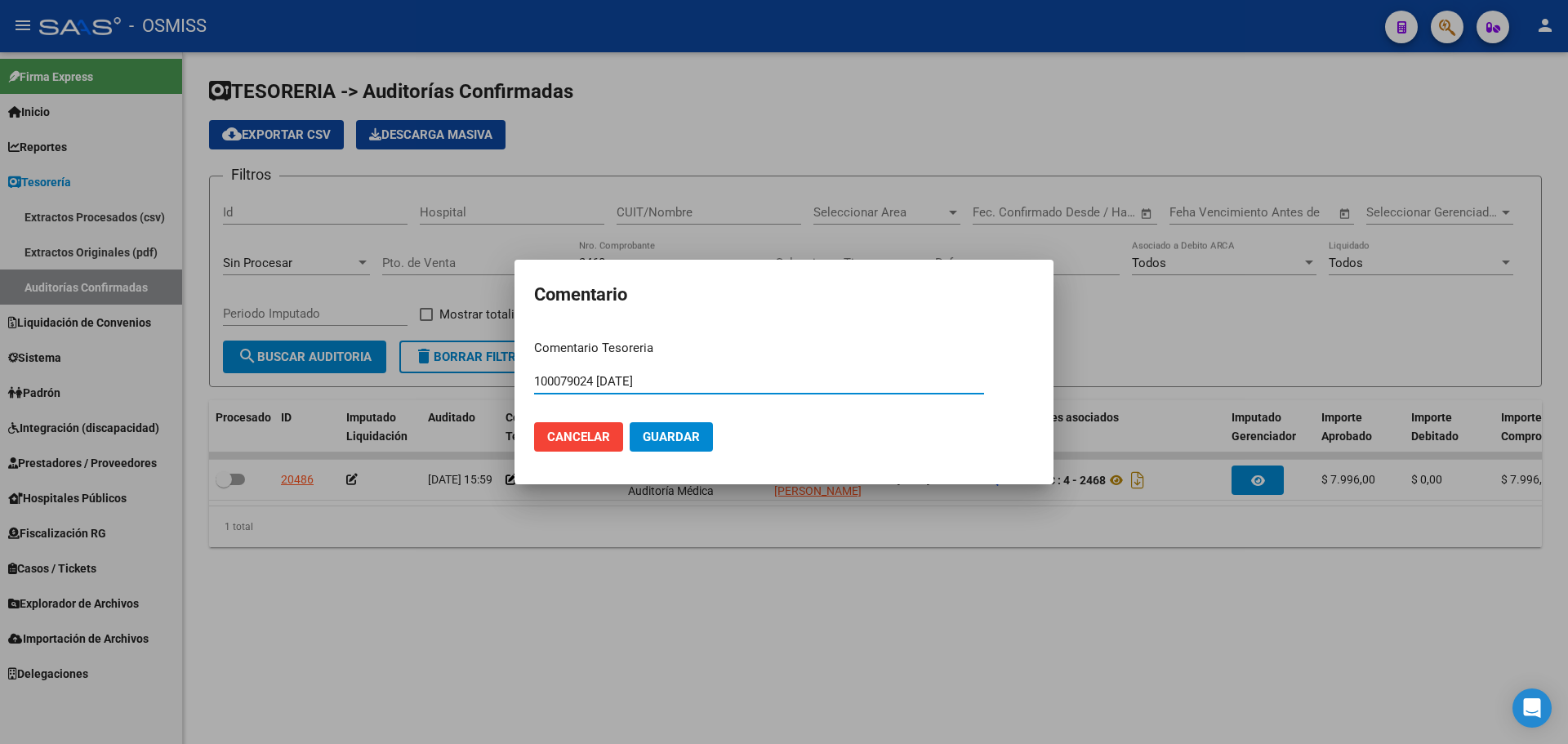
type input "100079024 [DATE]"
click at [687, 450] on button "Guardar" at bounding box center [671, 436] width 83 height 30
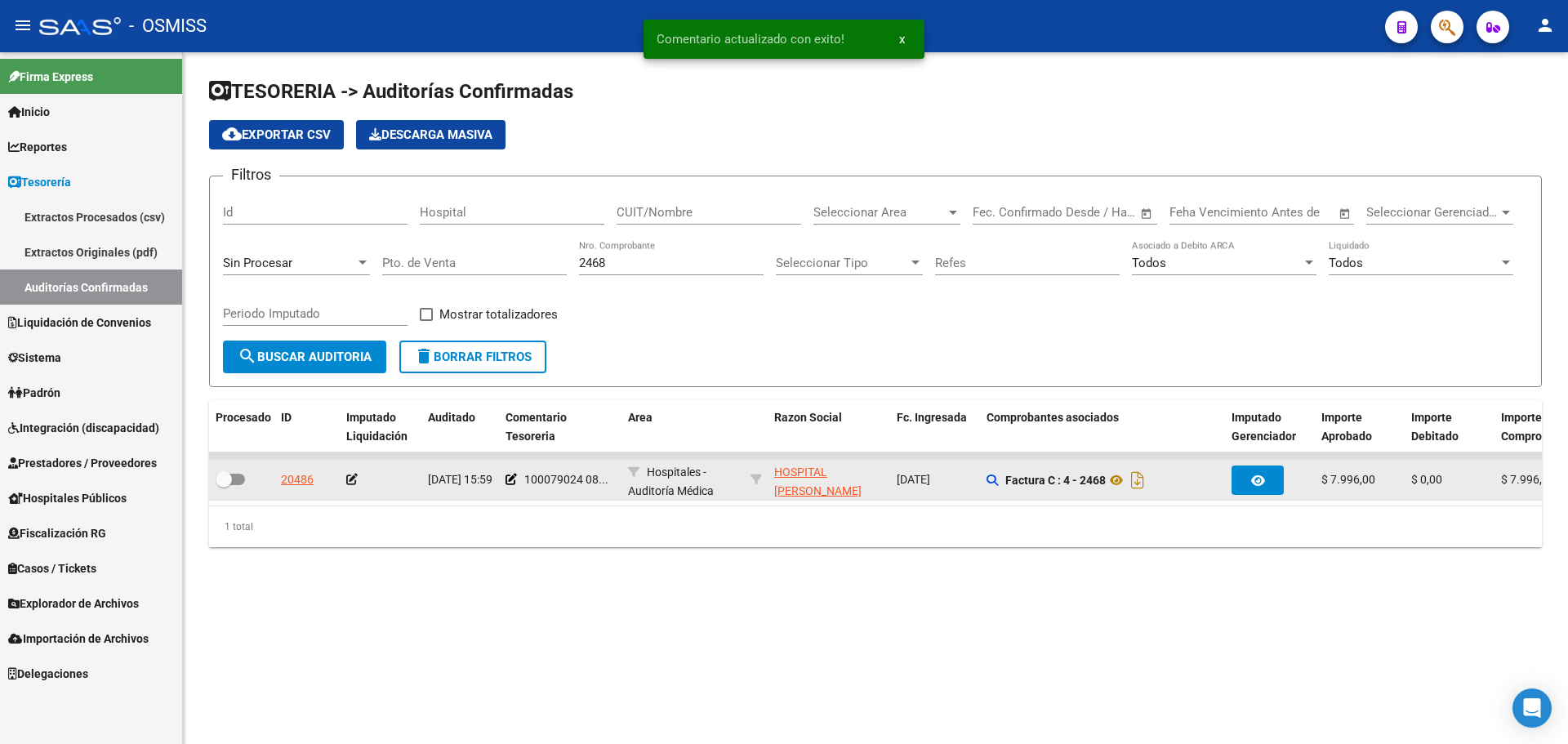
click at [354, 479] on icon at bounding box center [352, 479] width 11 height 11
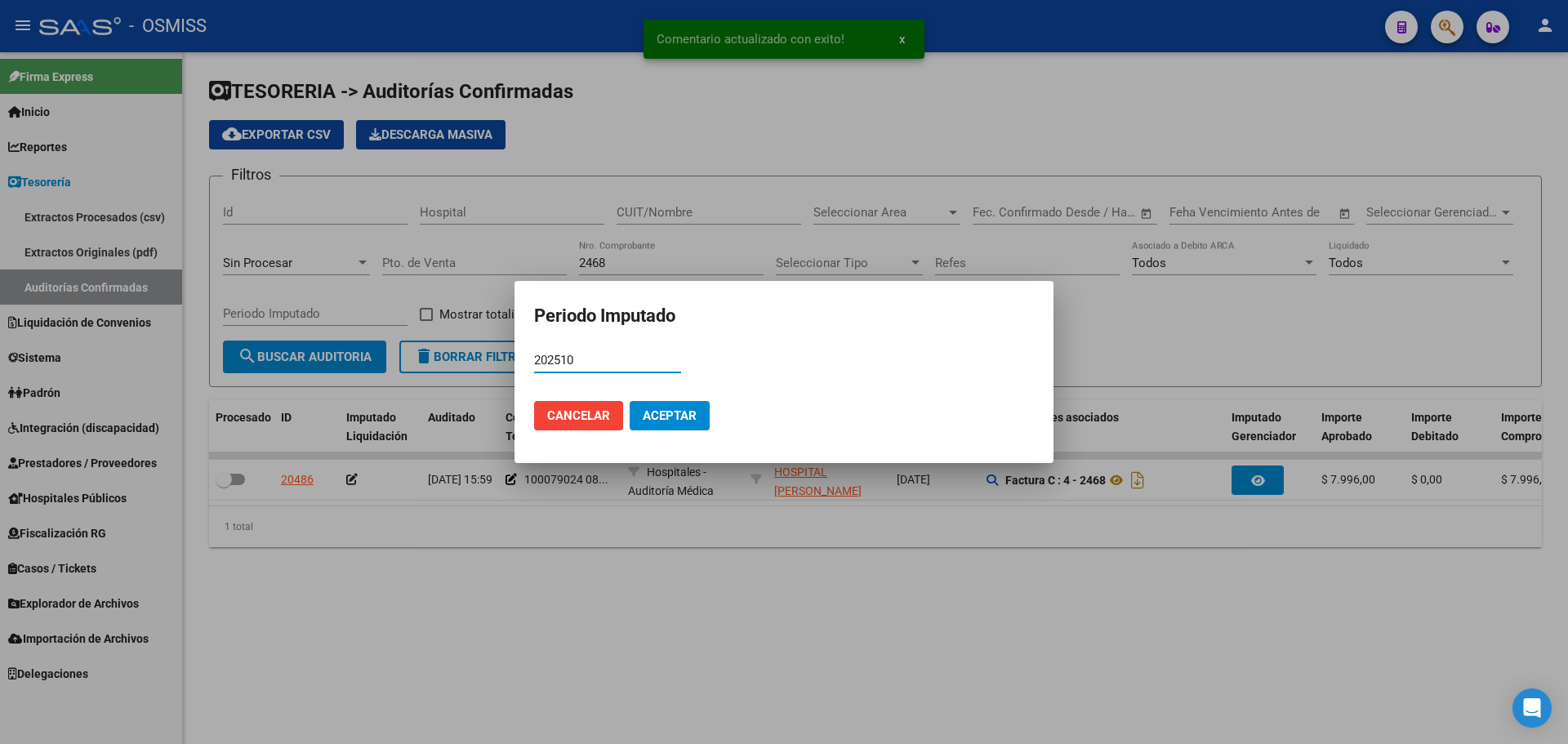
type input "202510"
click at [679, 414] on span "Aceptar" at bounding box center [670, 415] width 53 height 14
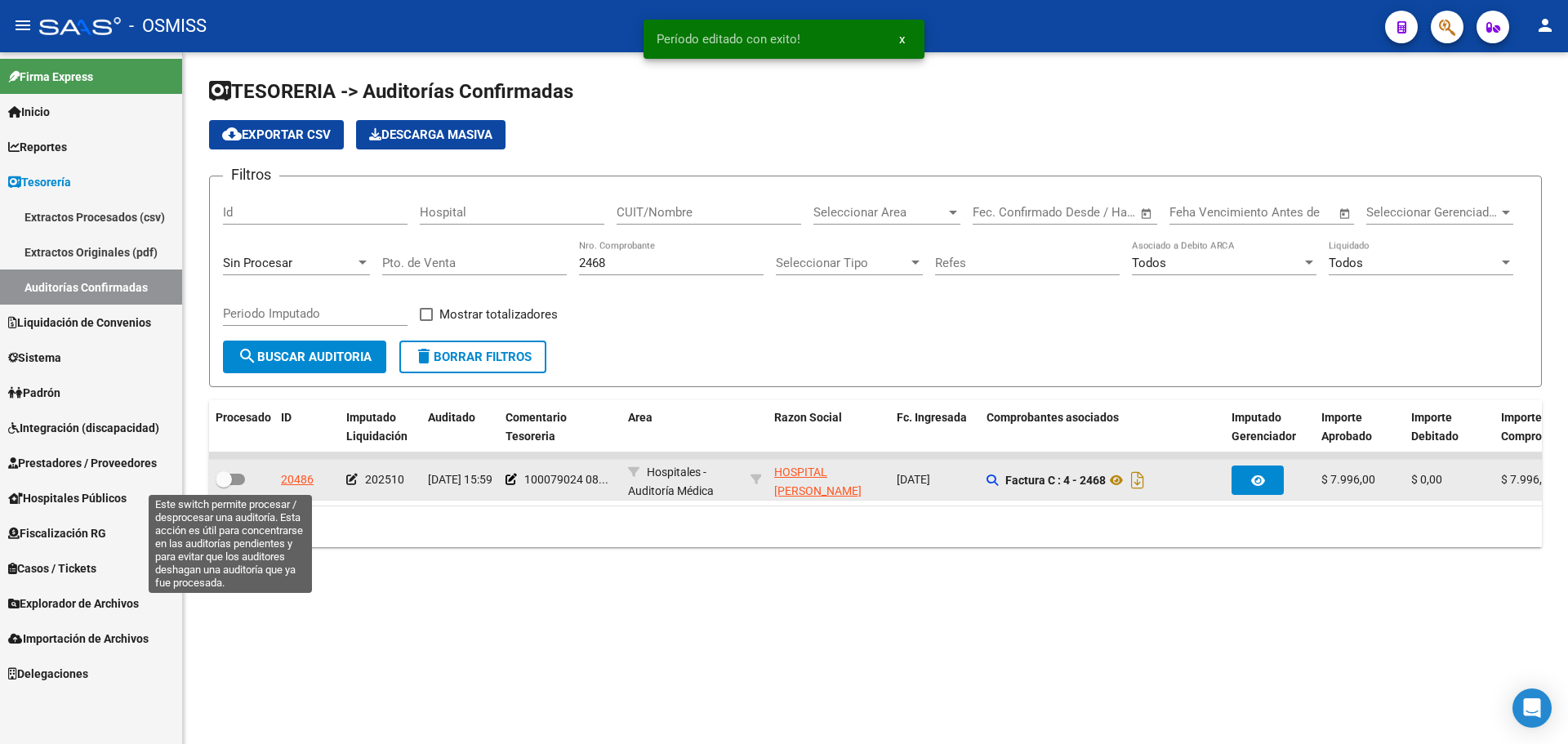
click at [240, 472] on label at bounding box center [230, 479] width 30 height 20
click at [224, 485] on input "checkbox" at bounding box center [223, 485] width 1 height 1
checkbox input "true"
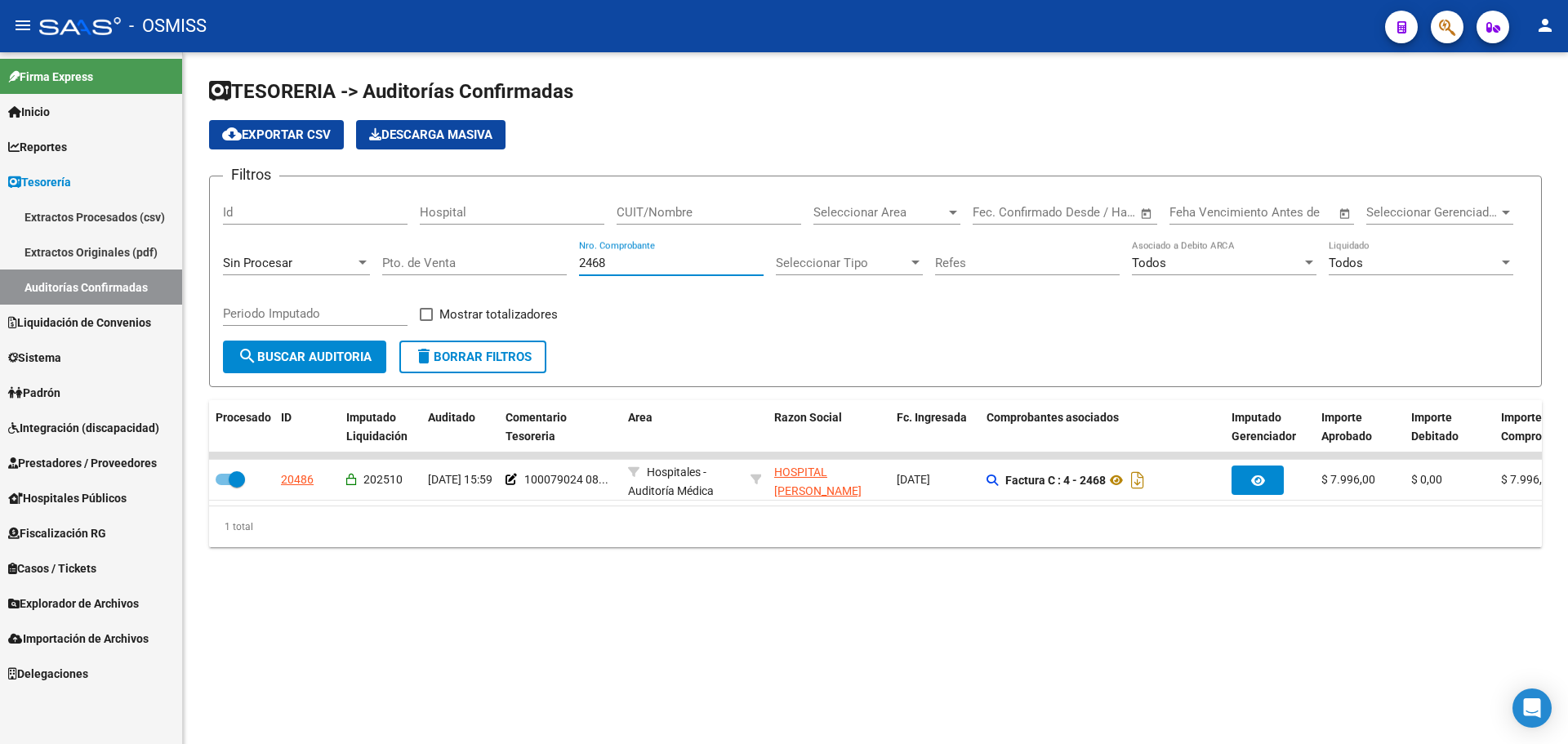
drag, startPoint x: 629, startPoint y: 267, endPoint x: 390, endPoint y: 263, distance: 239.0
click at [390, 263] on div "Filtros Id Hospital CUIT/Nombre Seleccionar Area Seleccionar Area Fecha inicio …" at bounding box center [876, 265] width 1306 height 151
type input "533"
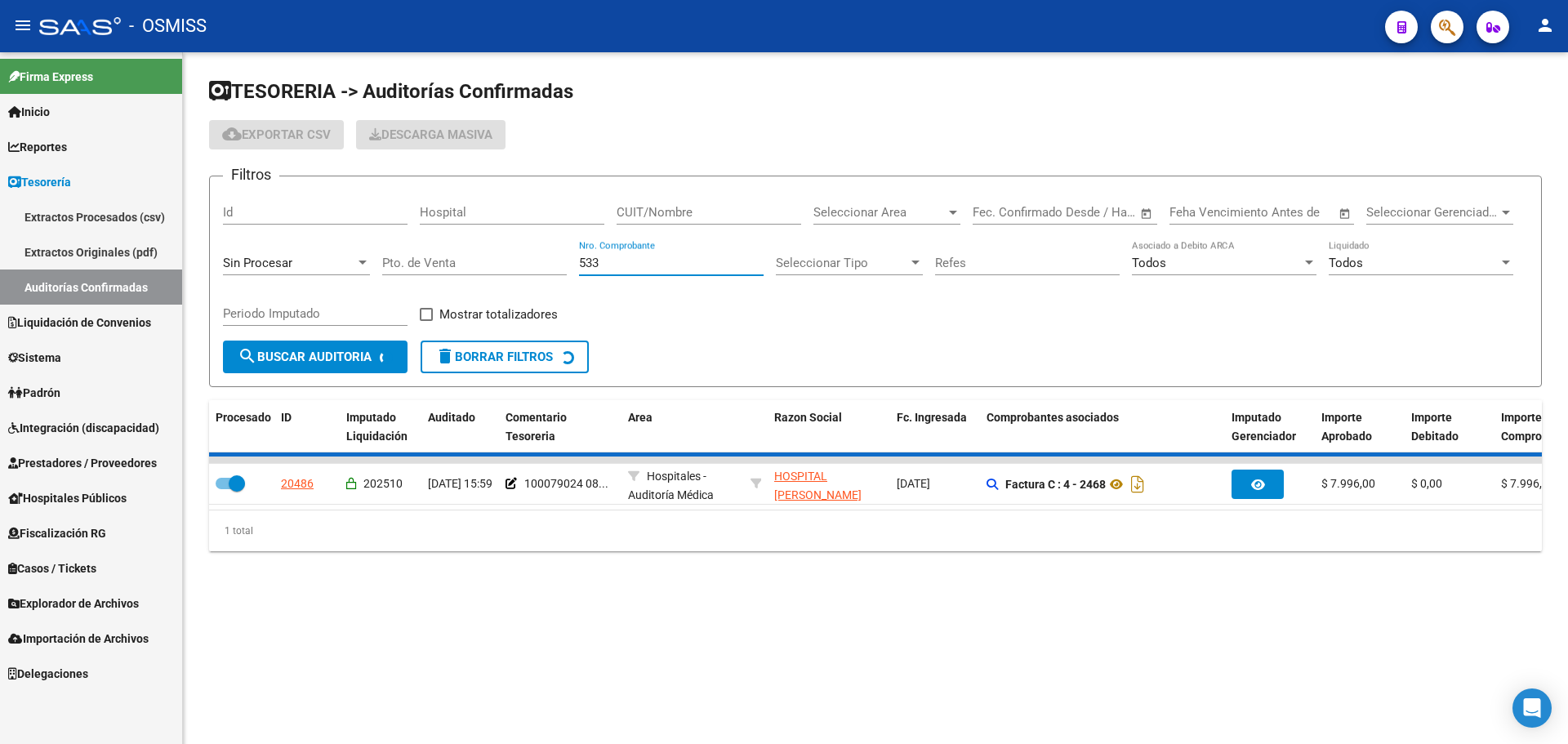
checkbox input "false"
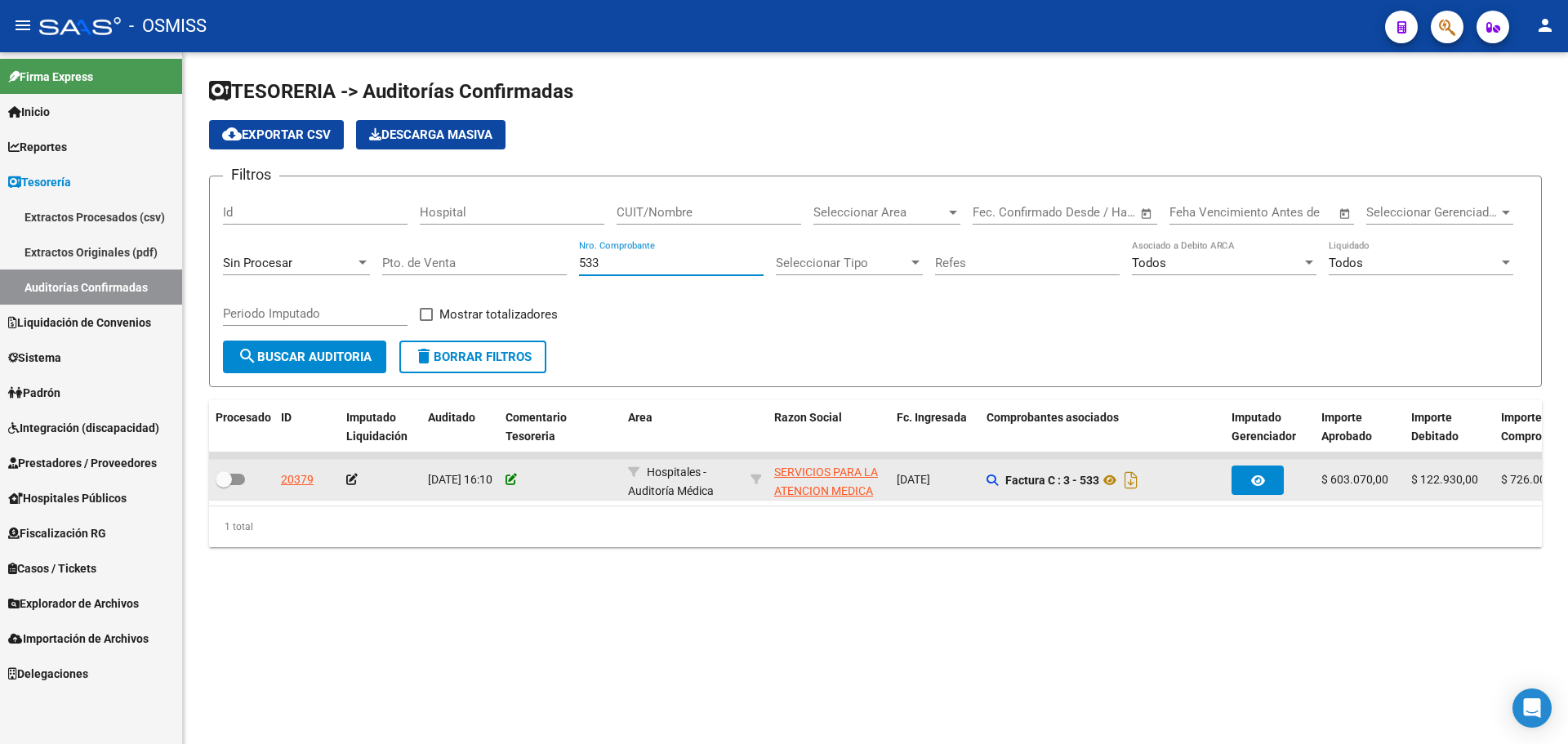
type input "533"
click at [511, 484] on icon at bounding box center [512, 479] width 11 height 11
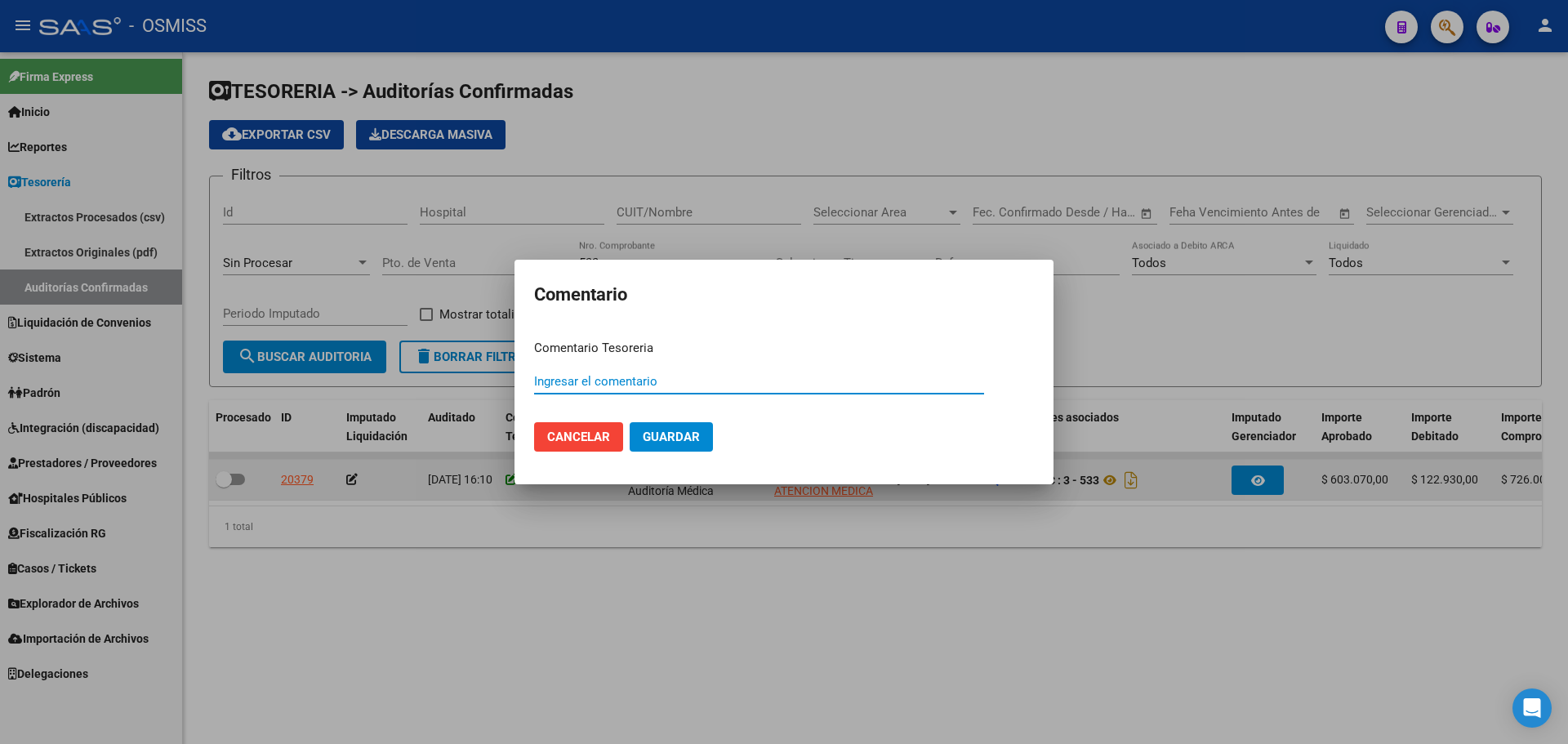
paste input "100079025"
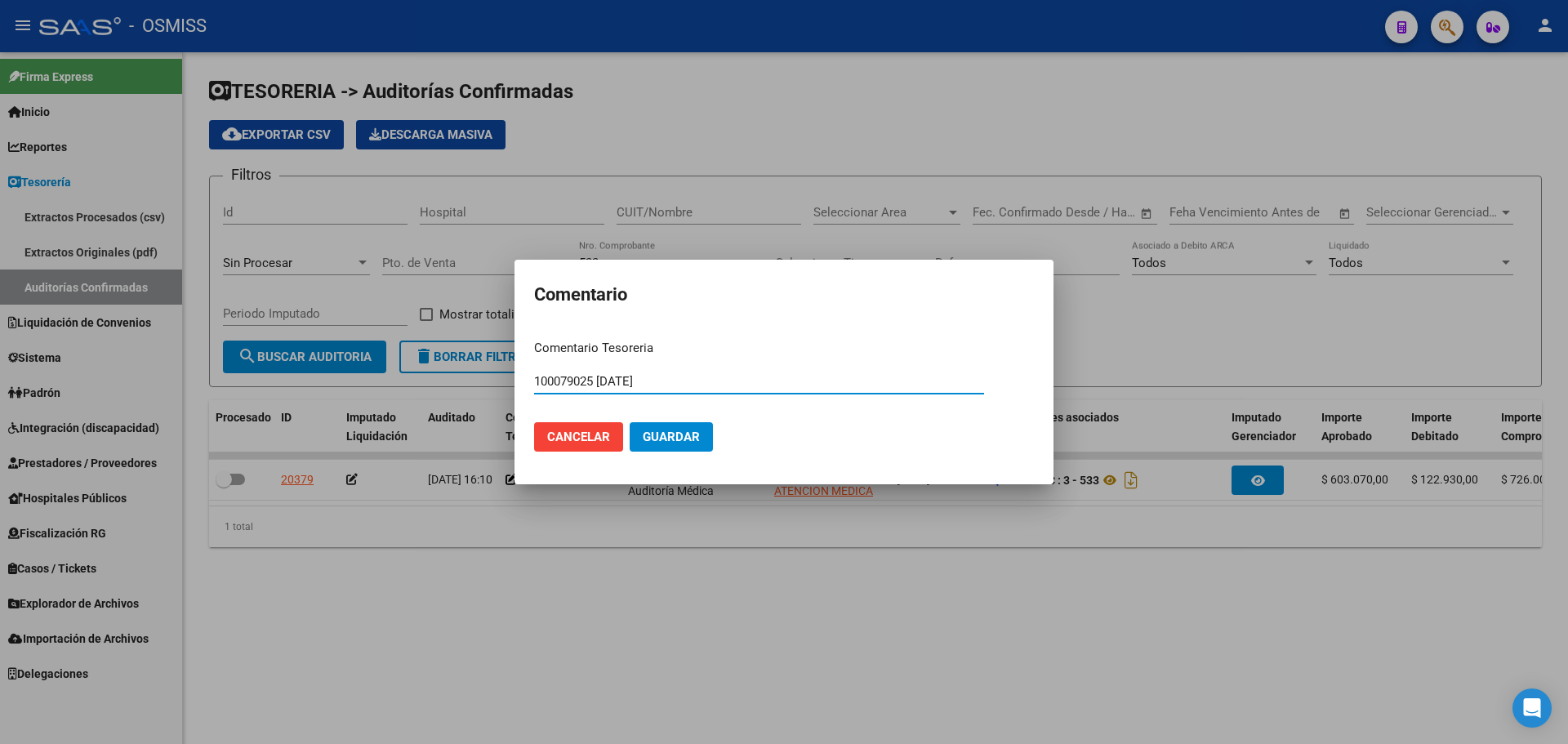
type input "100079025 [DATE]"
click at [672, 434] on span "Guardar" at bounding box center [672, 436] width 57 height 14
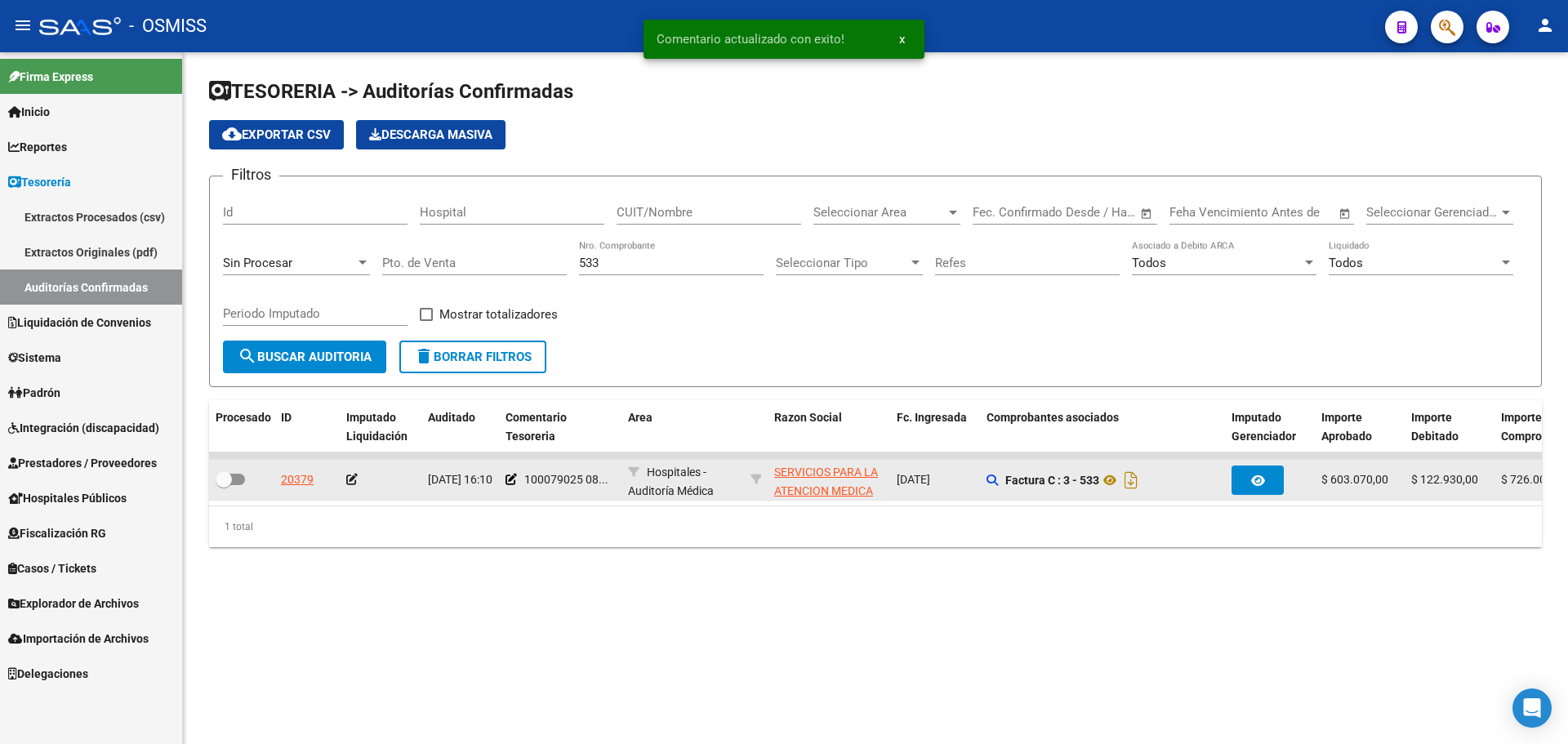
click at [354, 482] on icon at bounding box center [352, 479] width 11 height 11
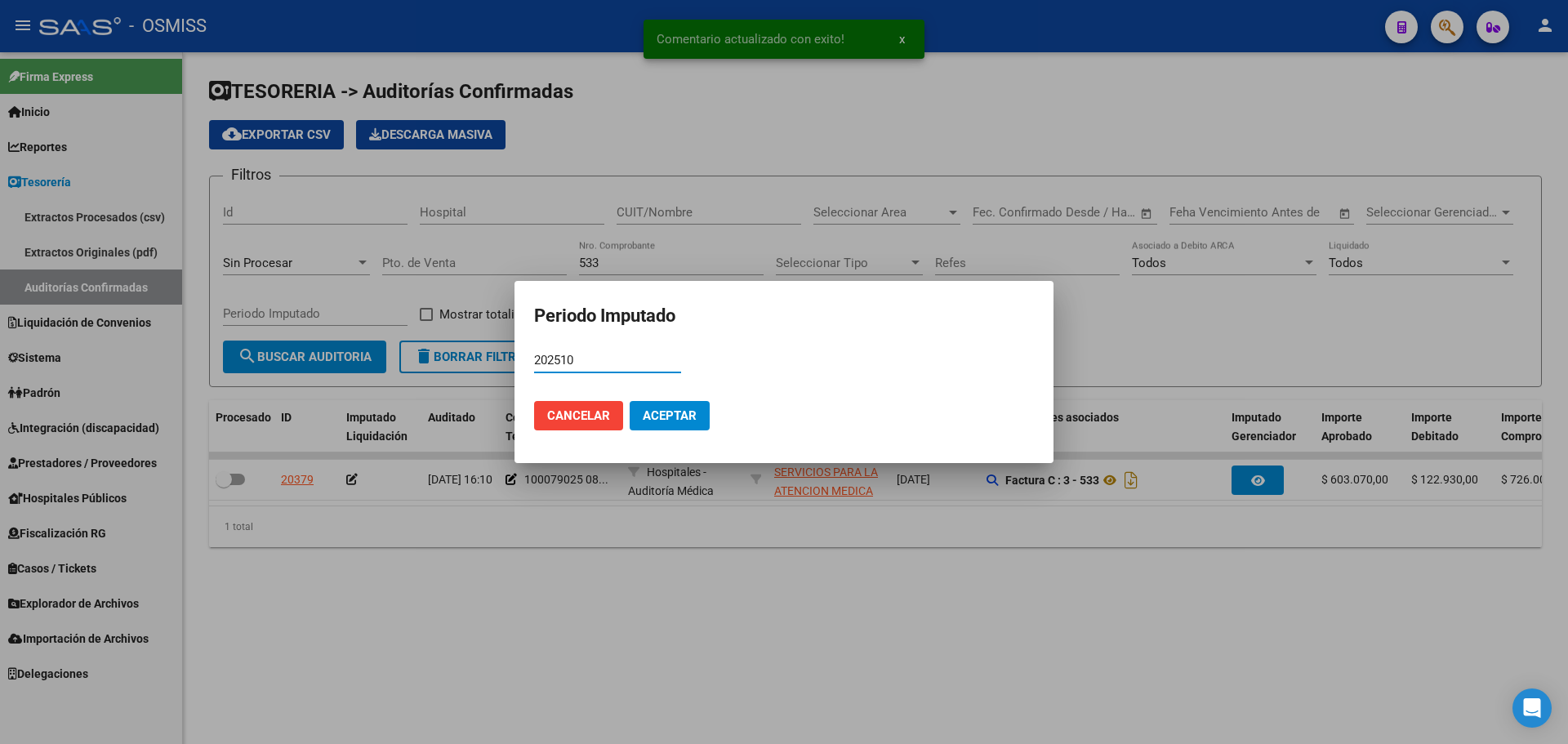
type input "202510"
click at [676, 392] on mat-dialog-actions "Cancelar Aceptar" at bounding box center [784, 416] width 500 height 55
click at [672, 411] on span "Aceptar" at bounding box center [670, 415] width 53 height 14
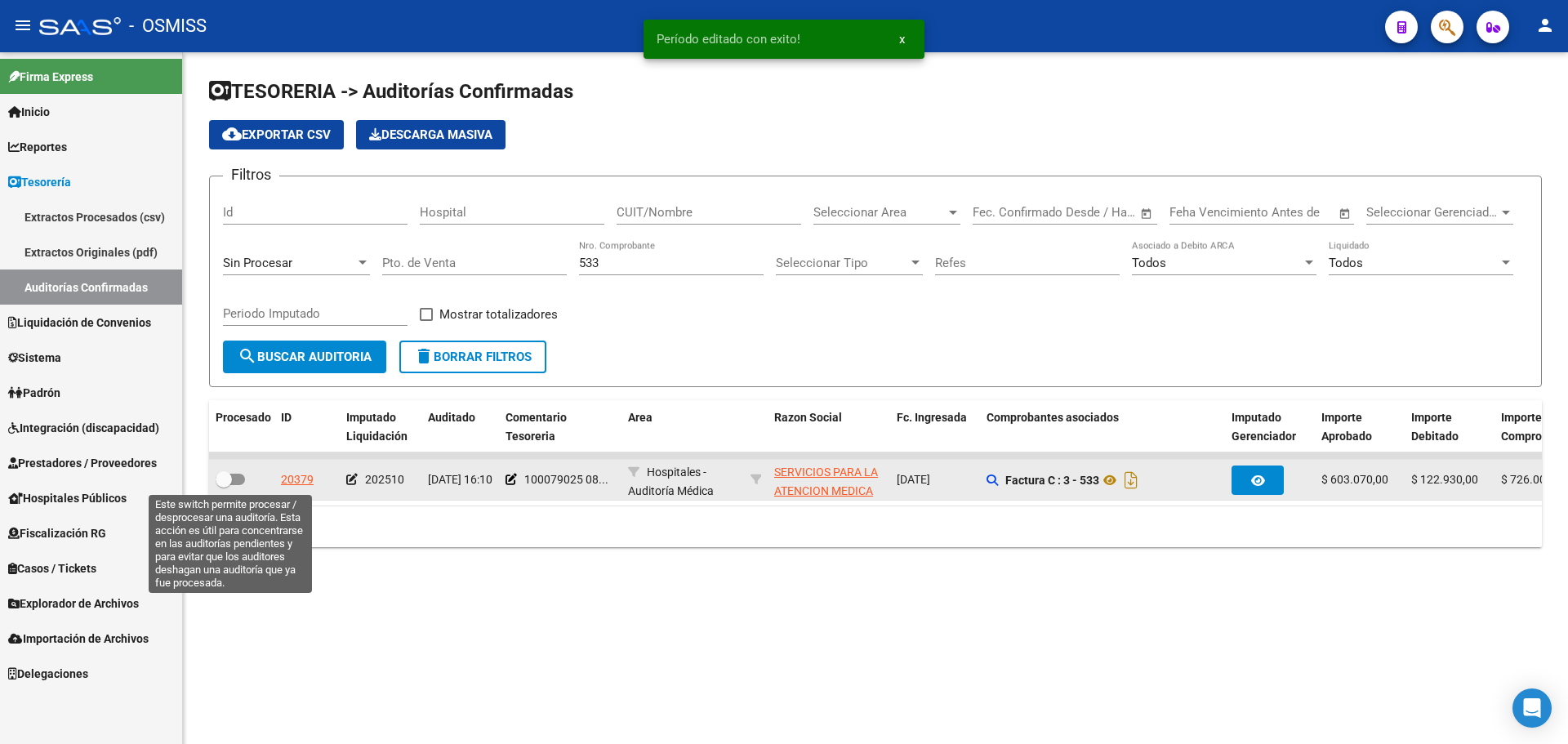
click at [240, 474] on span at bounding box center [230, 479] width 30 height 11
click at [224, 485] on input "checkbox" at bounding box center [223, 485] width 1 height 1
checkbox input "true"
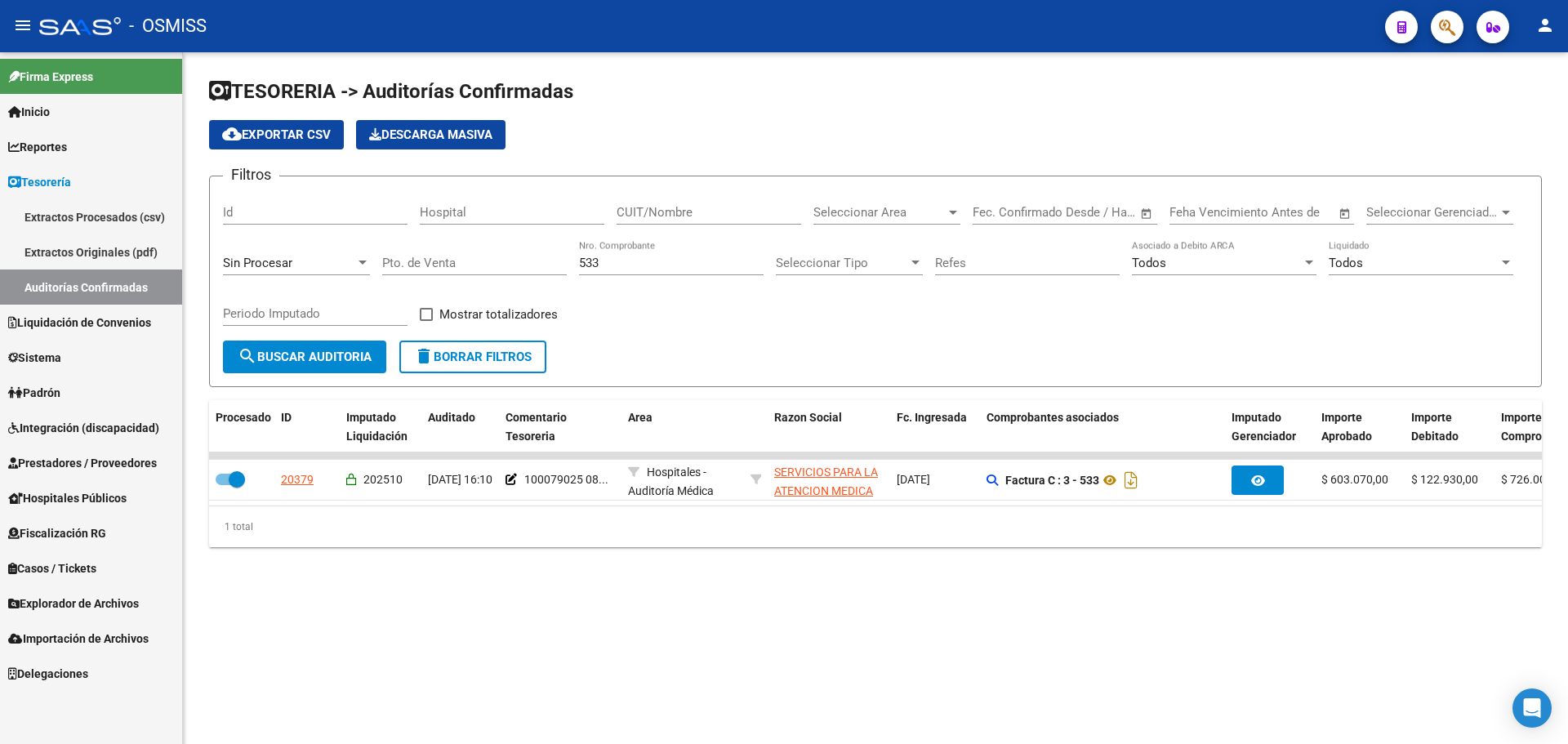
drag, startPoint x: 659, startPoint y: 253, endPoint x: 439, endPoint y: 255, distance: 220.0
click at [439, 255] on div "Filtros Id Hospital CUIT/Nombre Seleccionar Area Seleccionar Area Fecha inicio …" at bounding box center [876, 265] width 1306 height 151
drag, startPoint x: 610, startPoint y: 264, endPoint x: 400, endPoint y: 255, distance: 210.2
click at [402, 255] on div "Filtros Id Hospital CUIT/Nombre Seleccionar Area Seleccionar Area Fecha inicio …" at bounding box center [876, 265] width 1306 height 151
type input "579"
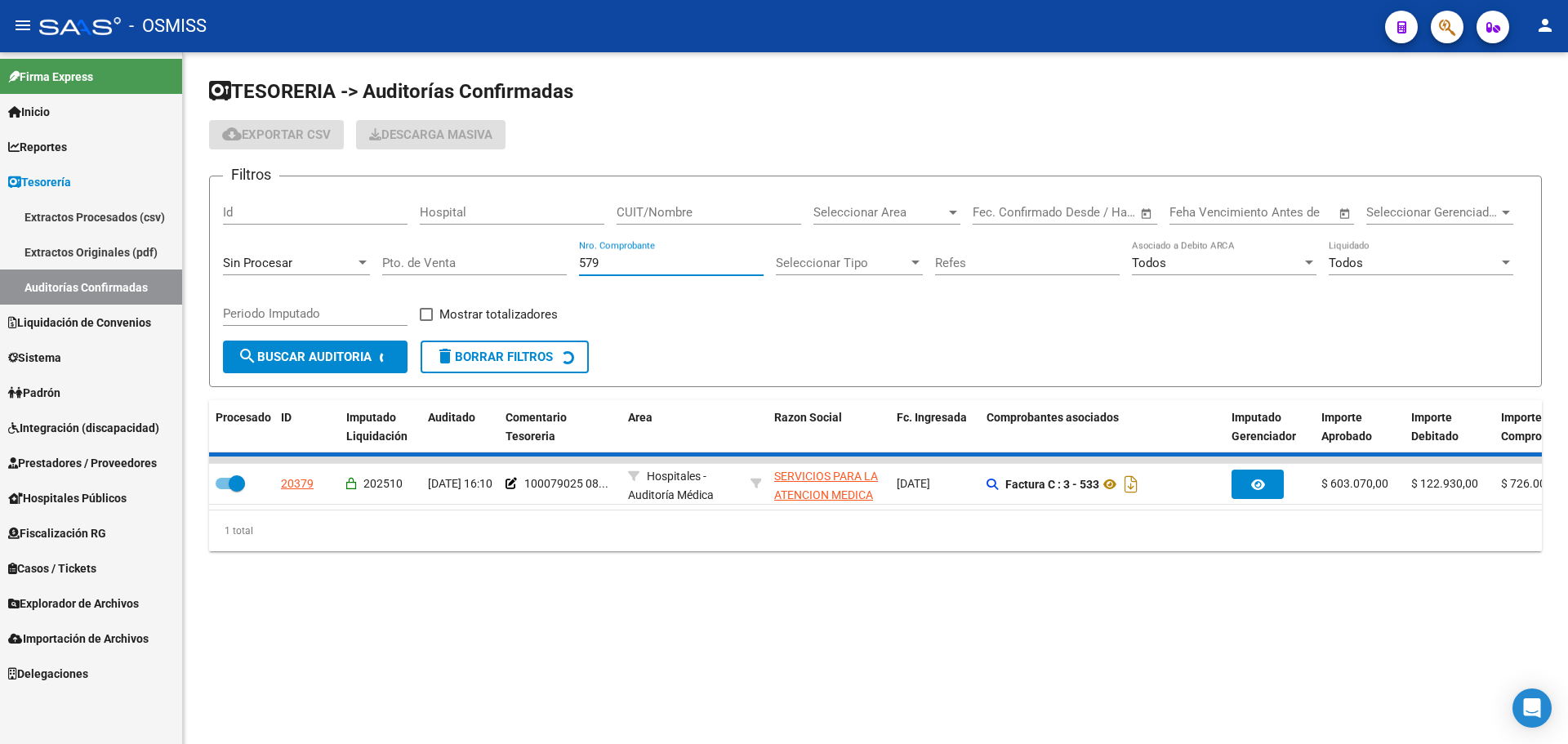
checkbox input "false"
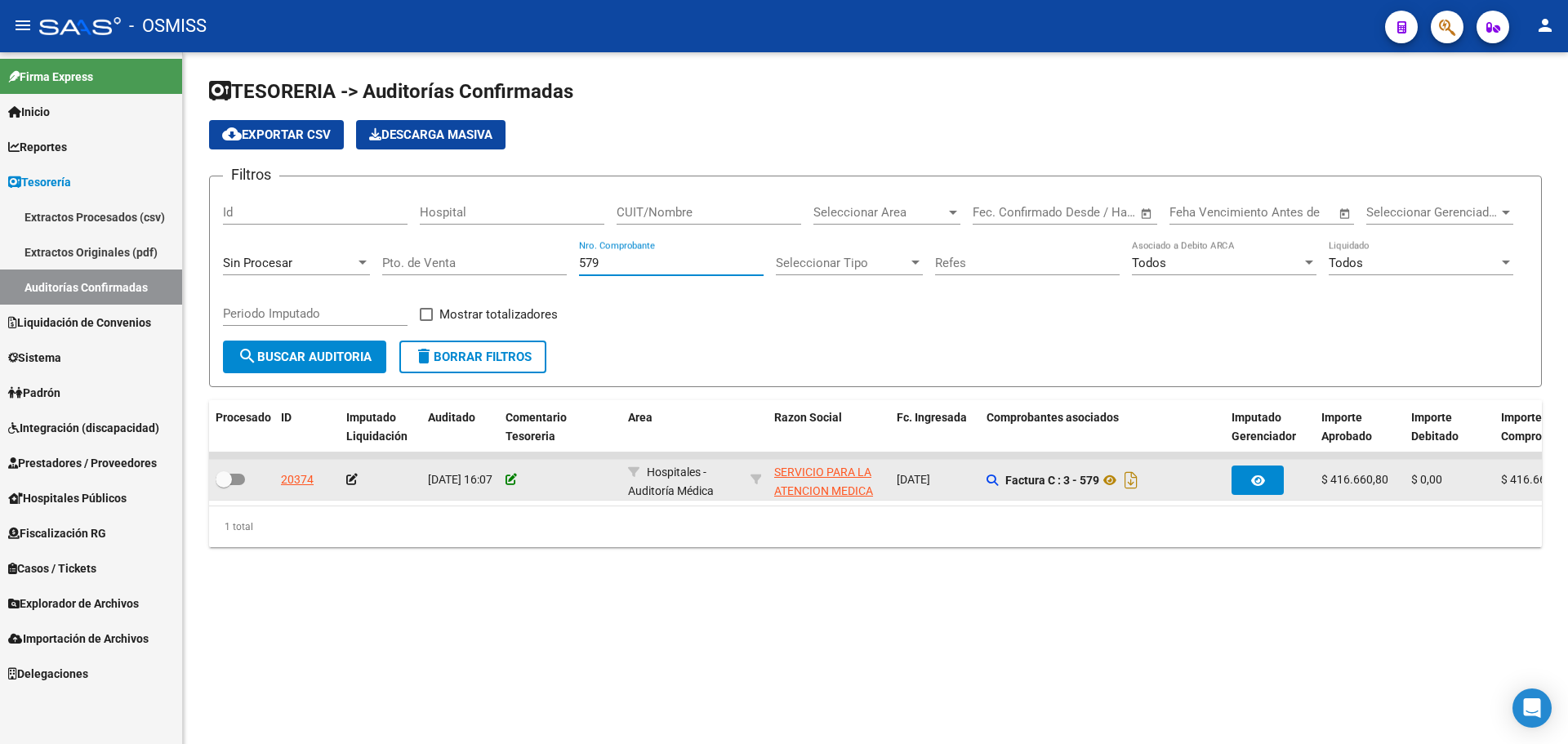
type input "579"
click at [506, 483] on icon at bounding box center [512, 479] width 11 height 11
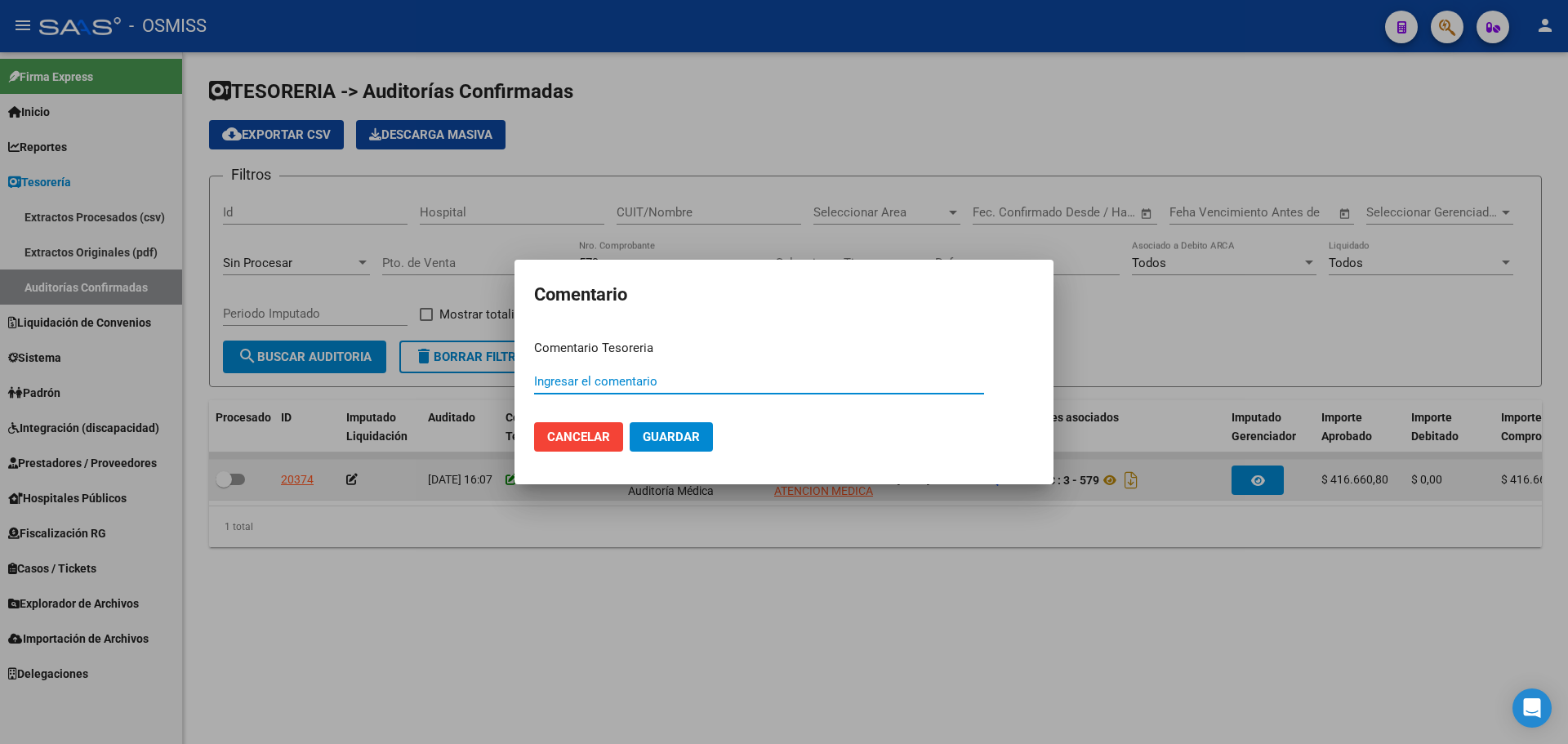
paste input "100079026"
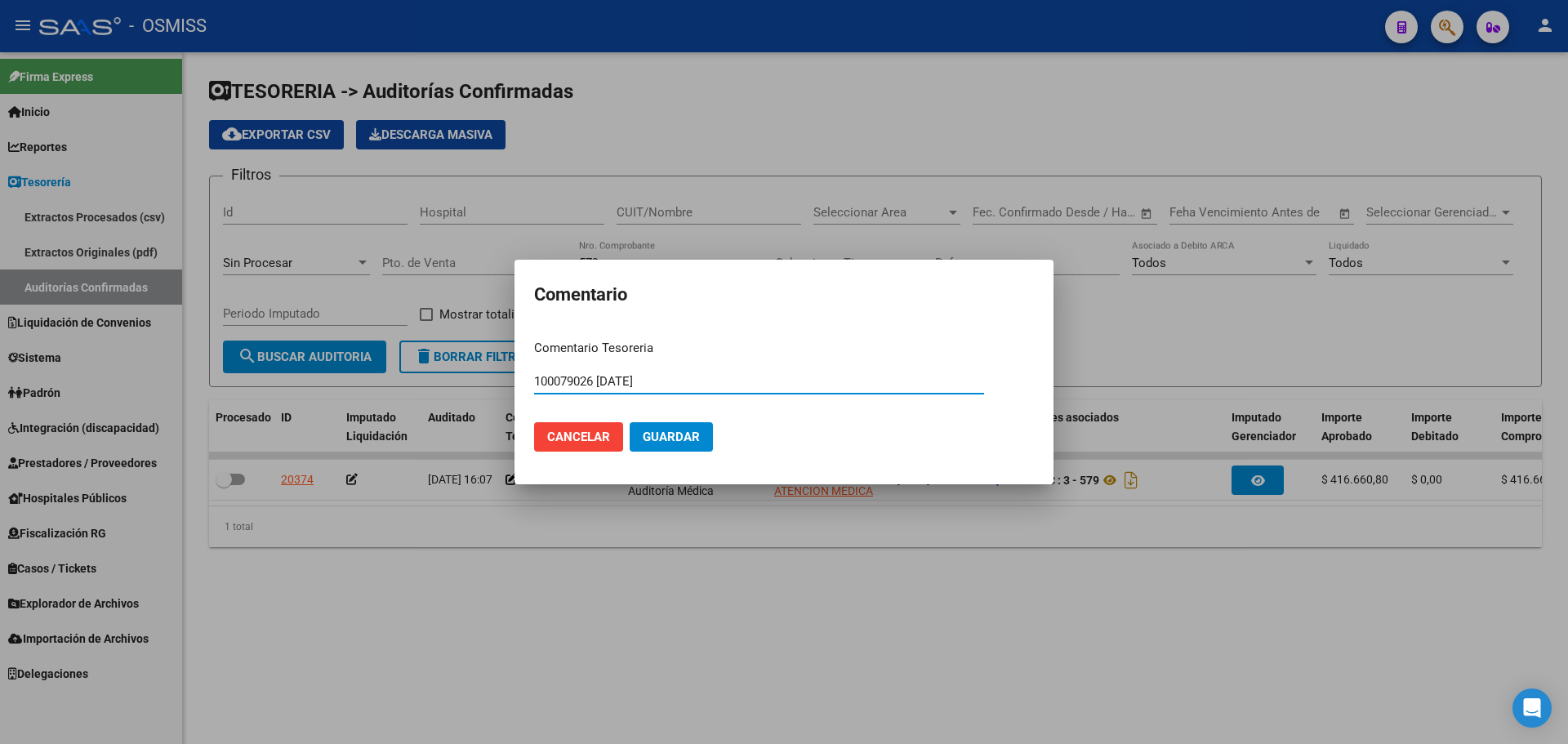
type input "100079026 [DATE]"
click at [677, 427] on button "Guardar" at bounding box center [671, 436] width 83 height 30
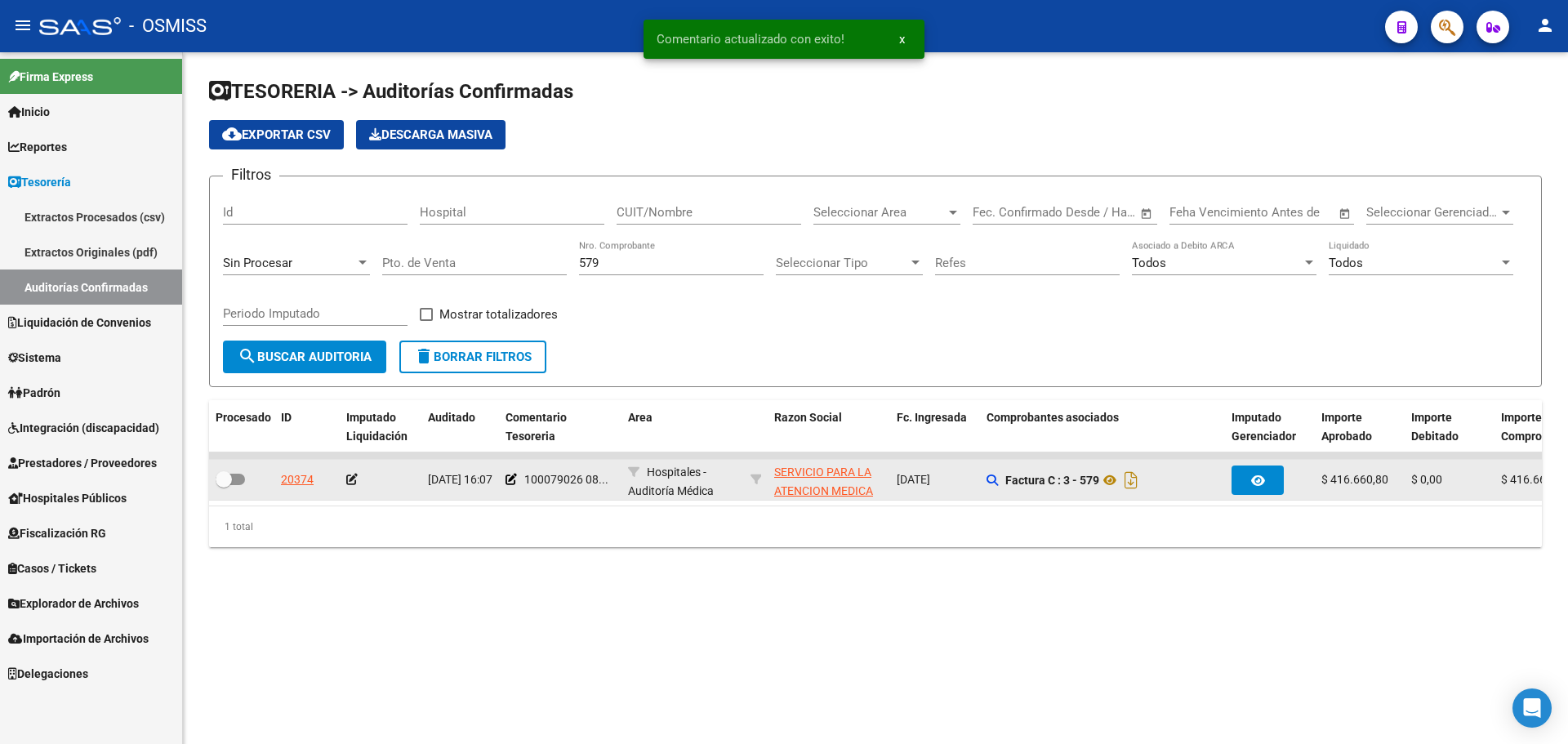
click at [348, 478] on icon at bounding box center [352, 479] width 11 height 11
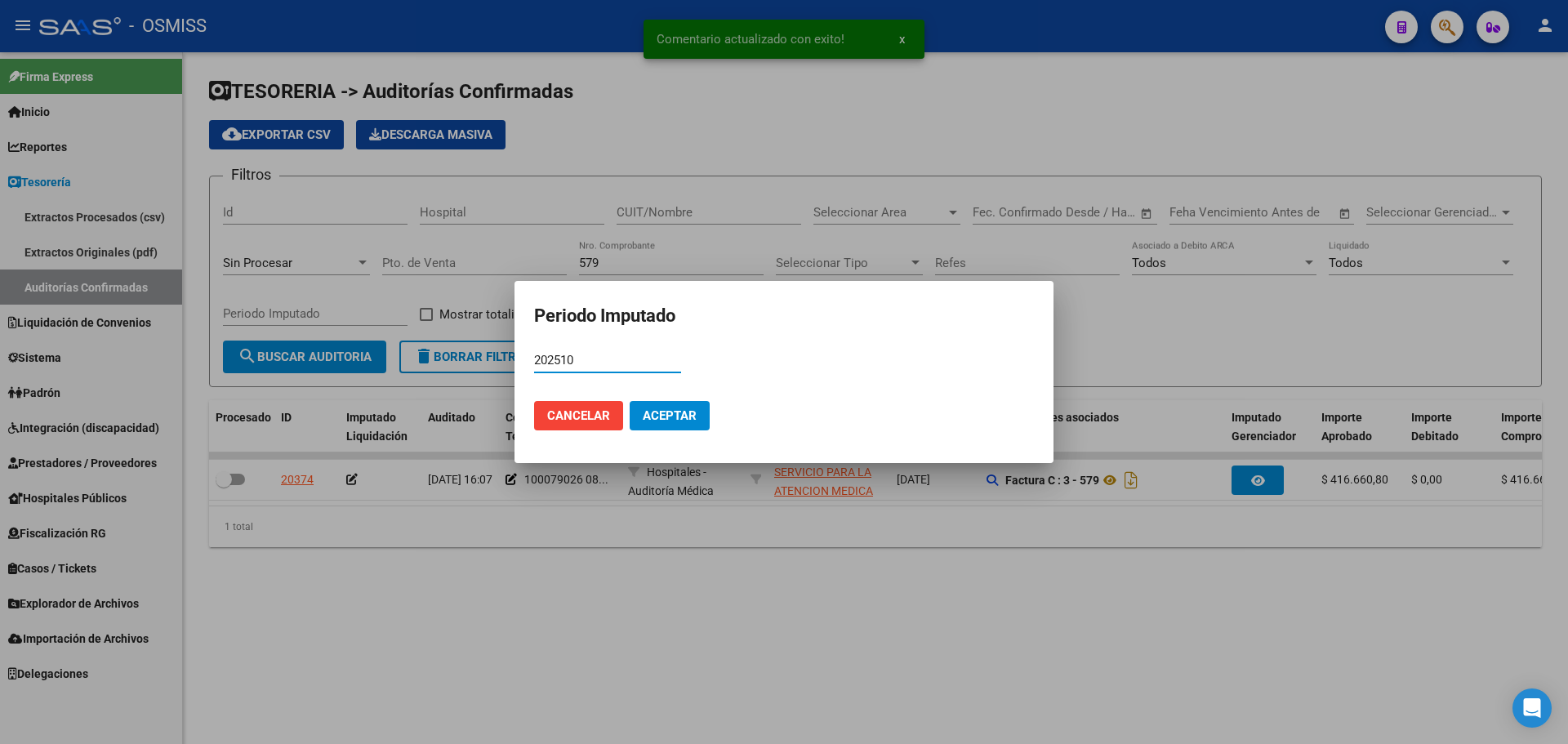
type input "202510"
click at [644, 408] on span "Aceptar" at bounding box center [670, 415] width 53 height 14
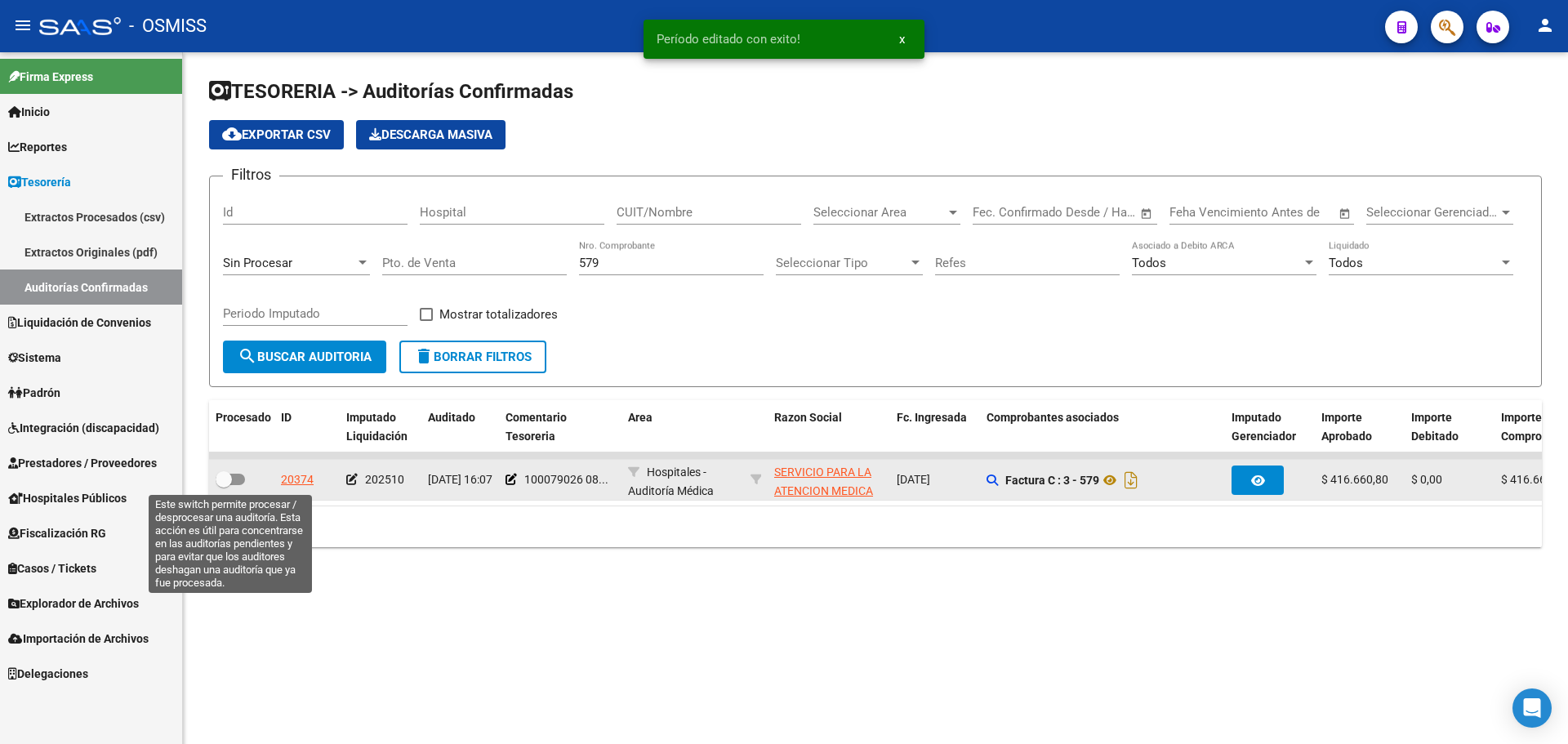
click at [244, 485] on label at bounding box center [230, 479] width 30 height 20
click at [224, 485] on input "checkbox" at bounding box center [223, 485] width 1 height 1
checkbox input "true"
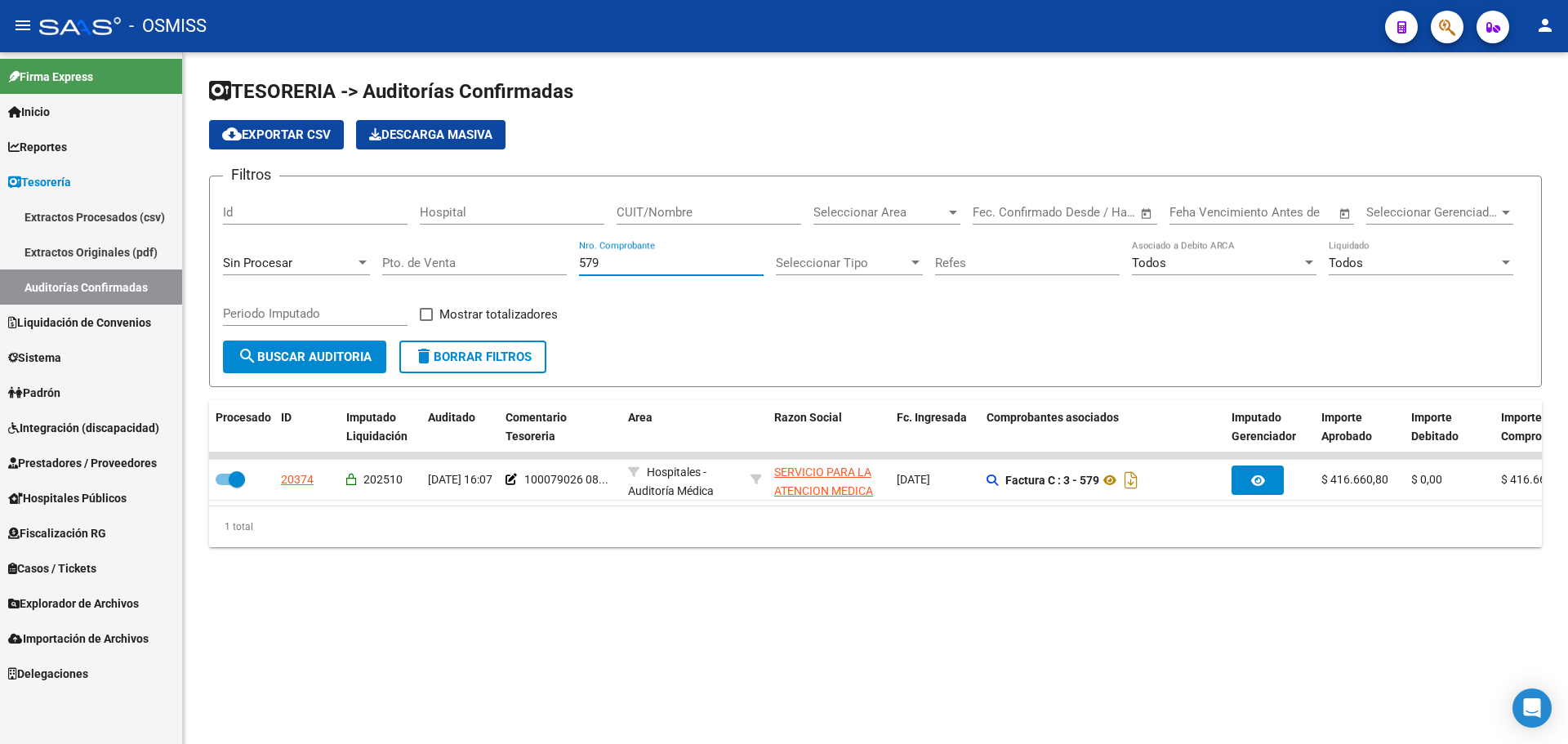
drag, startPoint x: 638, startPoint y: 268, endPoint x: 252, endPoint y: 237, distance: 387.2
click at [252, 237] on div "Filtros Id Hospital CUIT/Nombre Seleccionar Area Seleccionar Area Fecha inicio …" at bounding box center [876, 265] width 1306 height 151
type input "749"
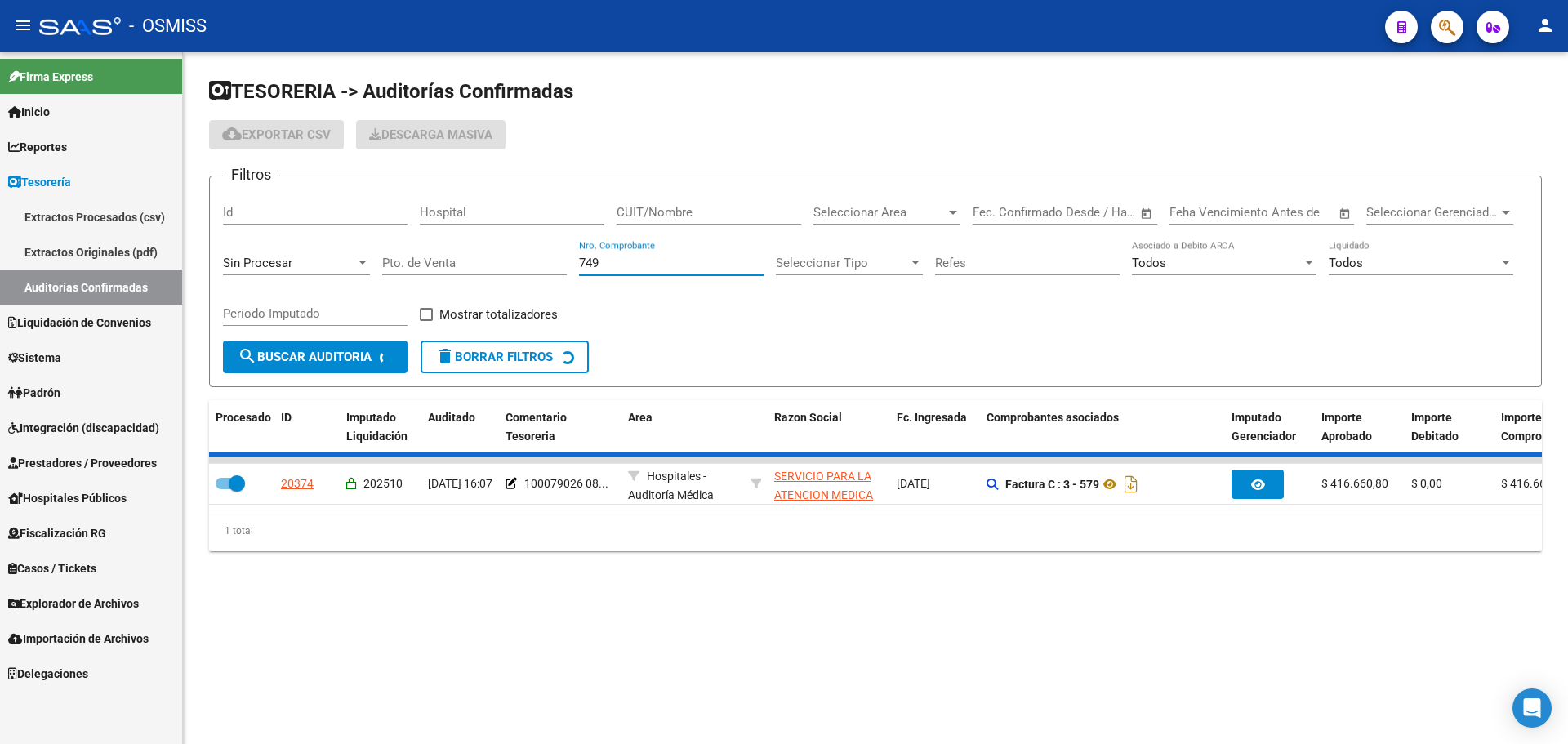
checkbox input "false"
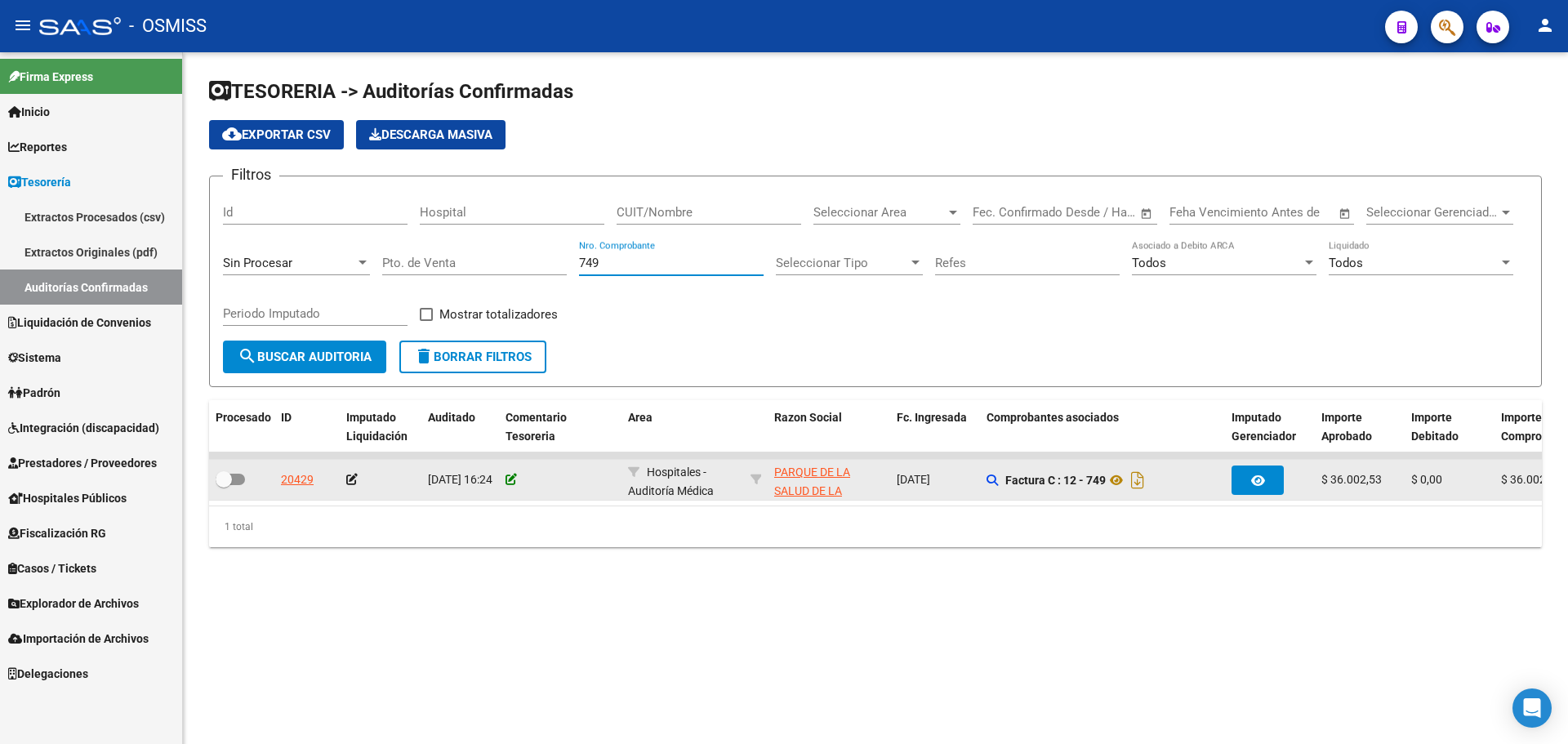
type input "749"
click at [509, 480] on icon at bounding box center [512, 479] width 11 height 11
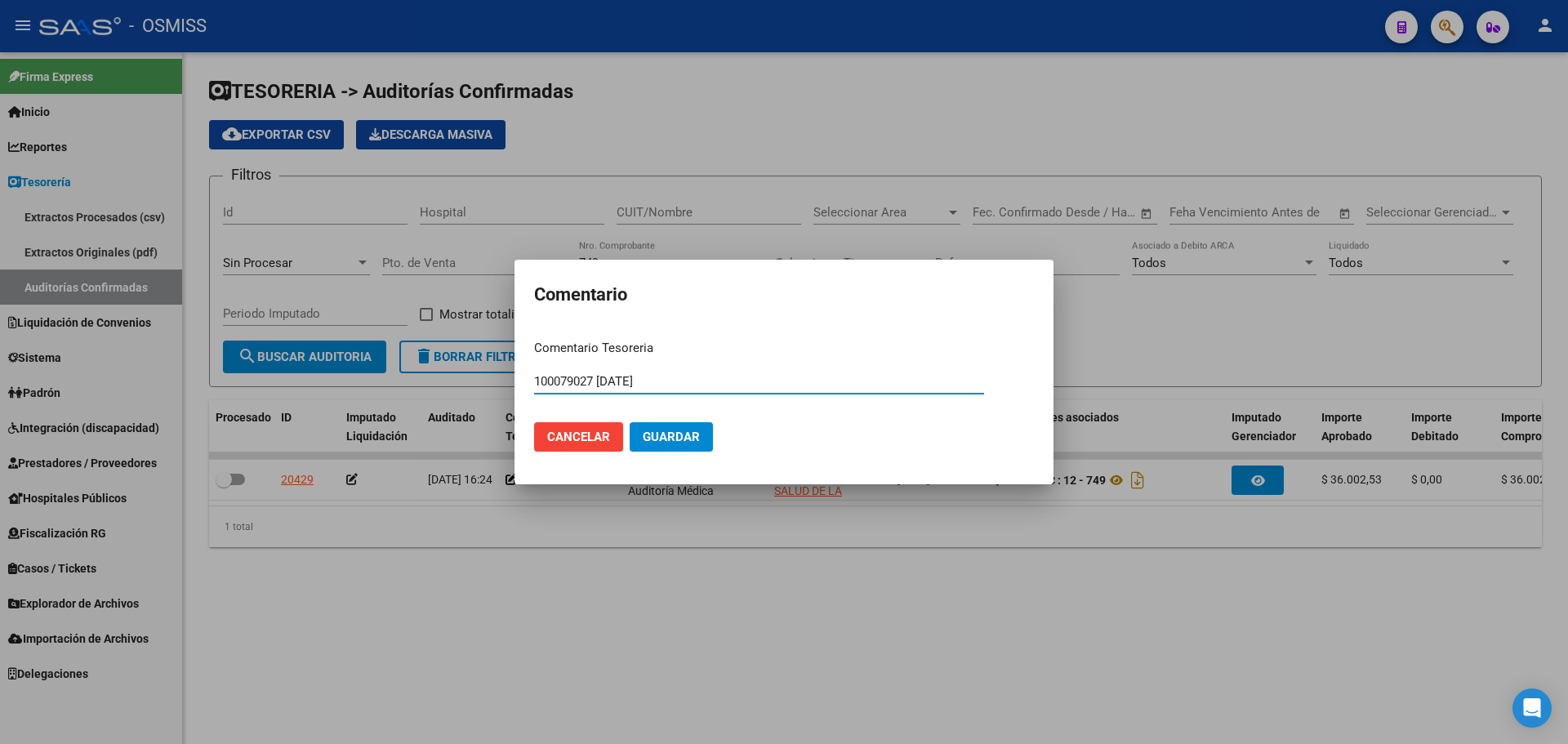
type input "100079027 [DATE]"
click at [650, 444] on button "Guardar" at bounding box center [671, 436] width 83 height 30
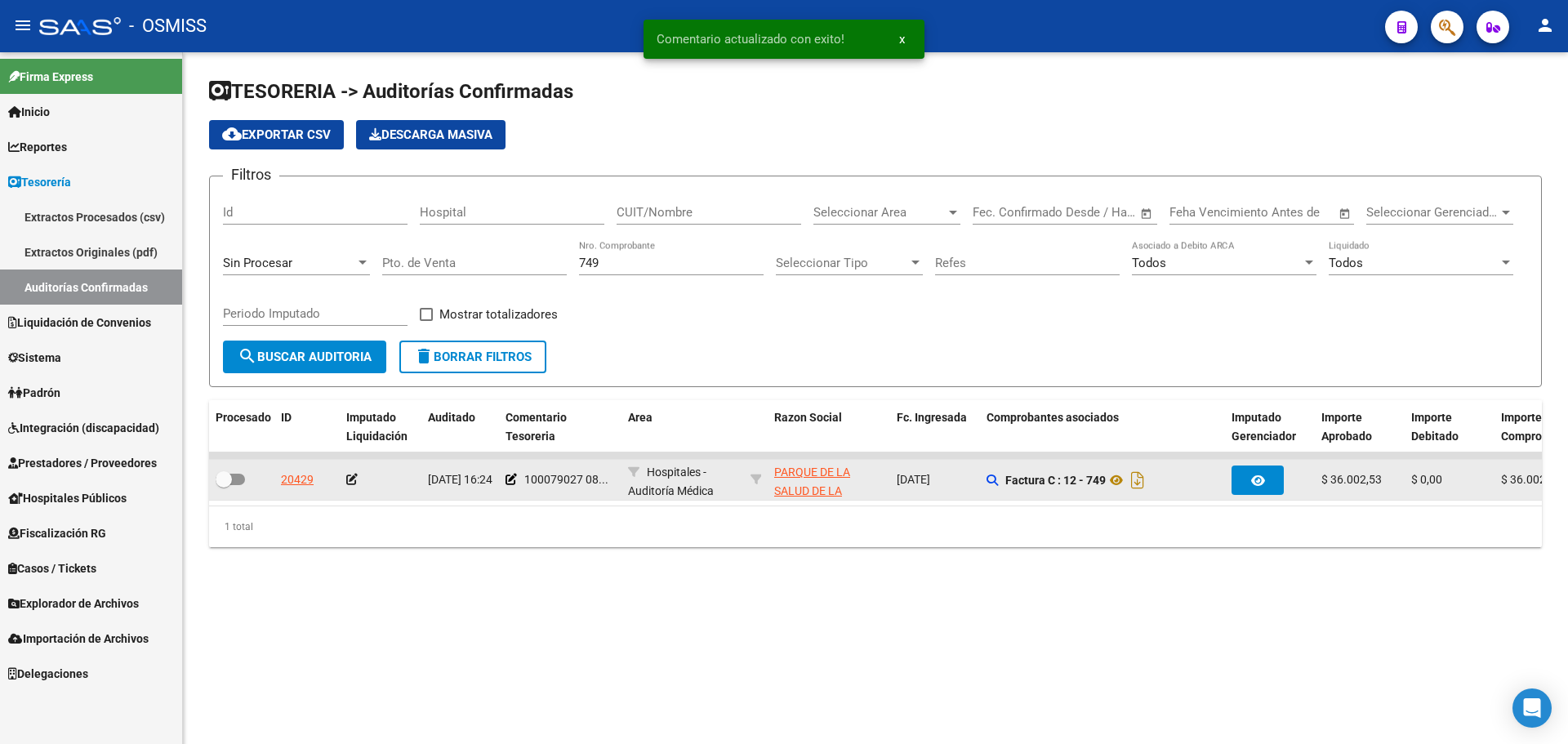
click at [348, 480] on icon at bounding box center [352, 479] width 11 height 11
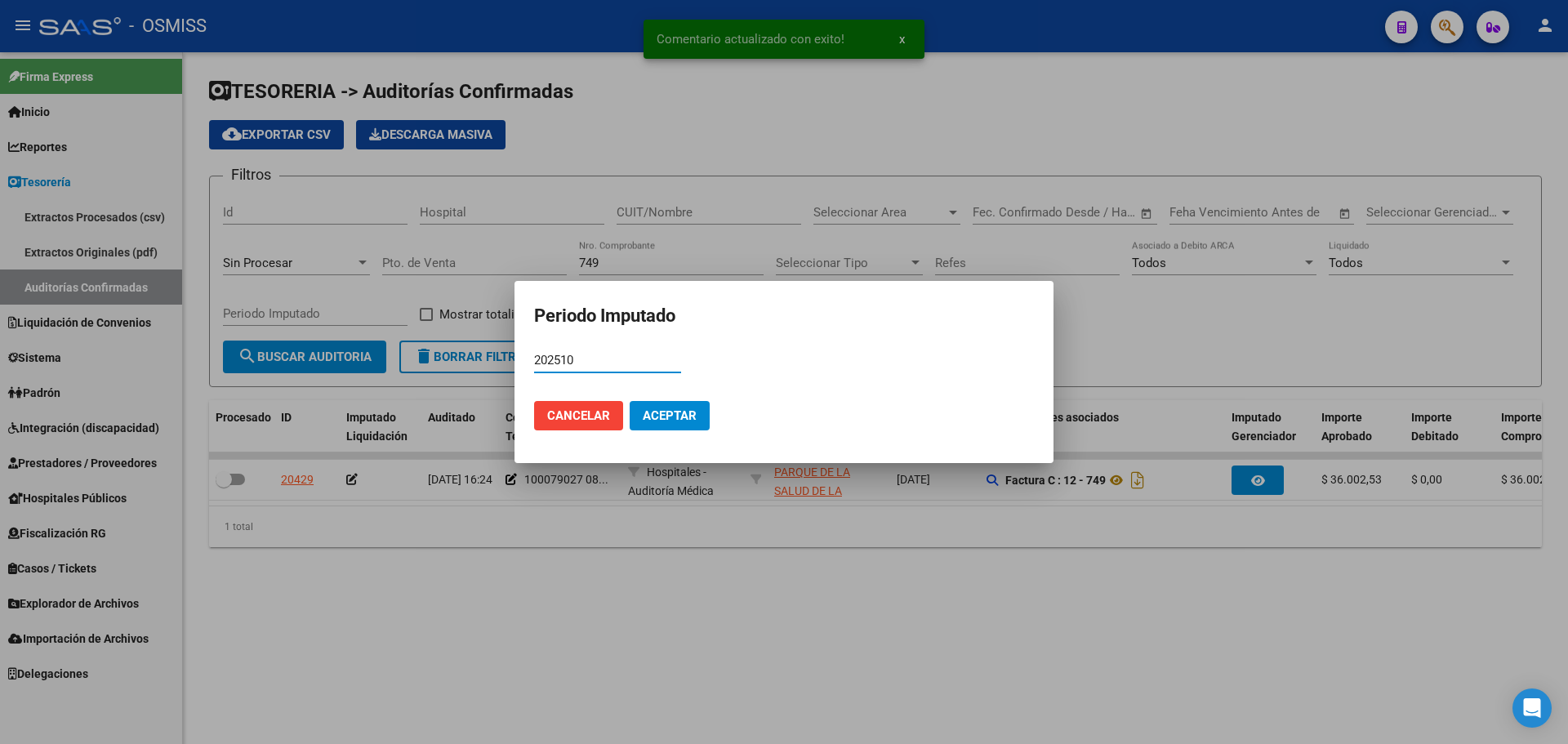
type input "202510"
click at [683, 406] on button "Aceptar" at bounding box center [670, 415] width 80 height 30
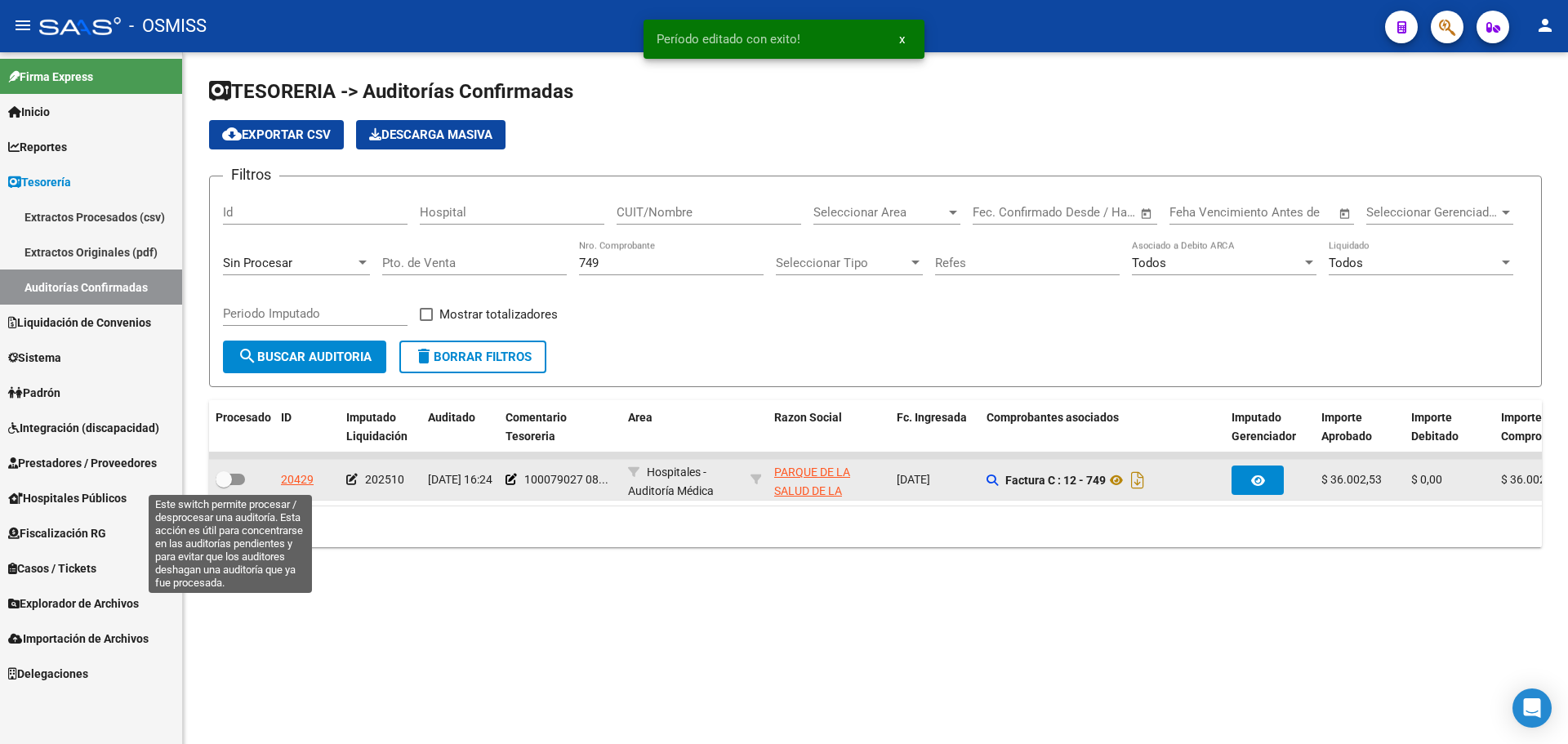
click at [220, 479] on span at bounding box center [223, 479] width 16 height 16
click at [223, 485] on input "checkbox" at bounding box center [223, 485] width 1 height 1
checkbox input "true"
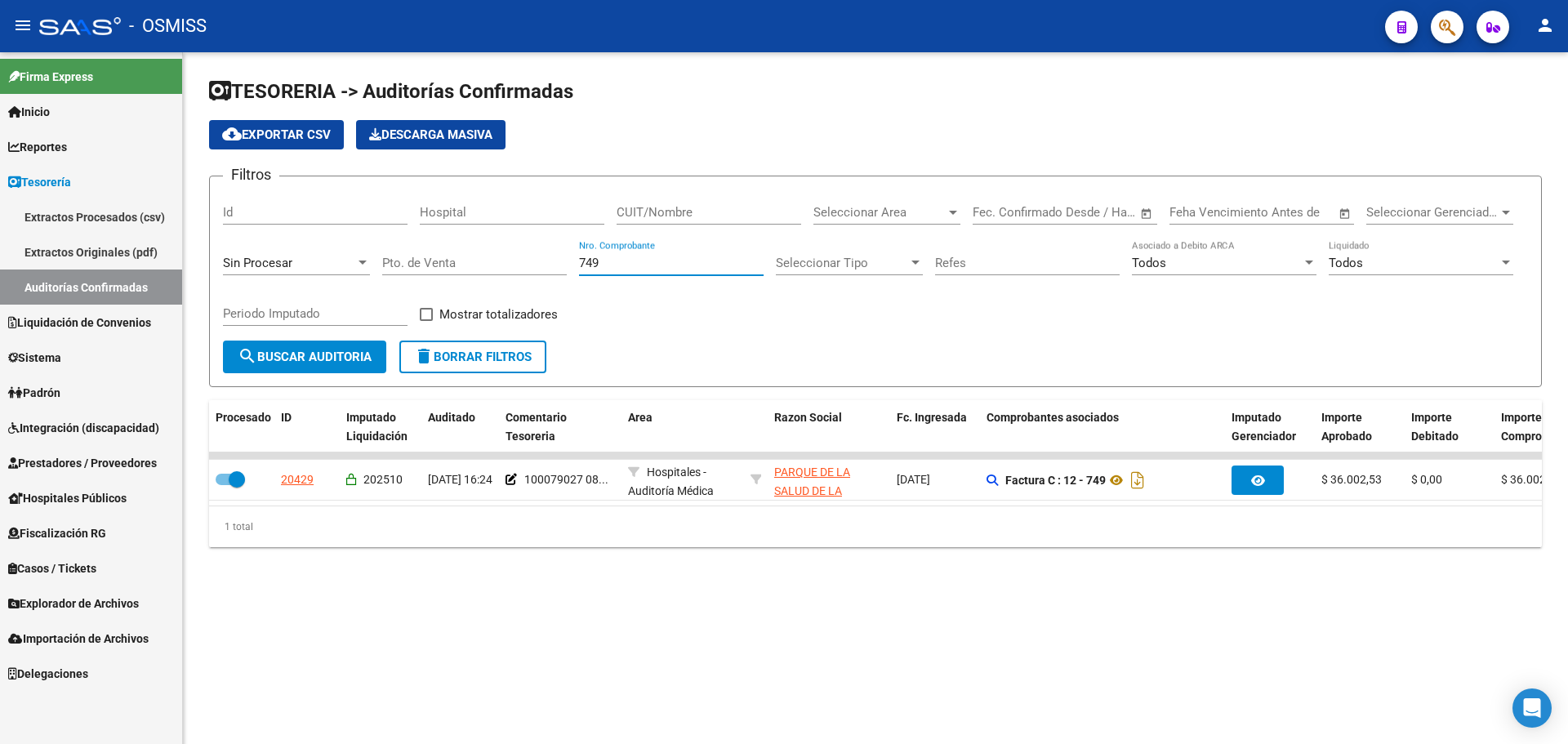
drag, startPoint x: 619, startPoint y: 267, endPoint x: 283, endPoint y: 259, distance: 336.1
click at [283, 259] on div "Filtros Id Hospital CUIT/Nombre Seleccionar Area Seleccionar Area Fecha inicio …" at bounding box center [876, 265] width 1306 height 151
type input "17518"
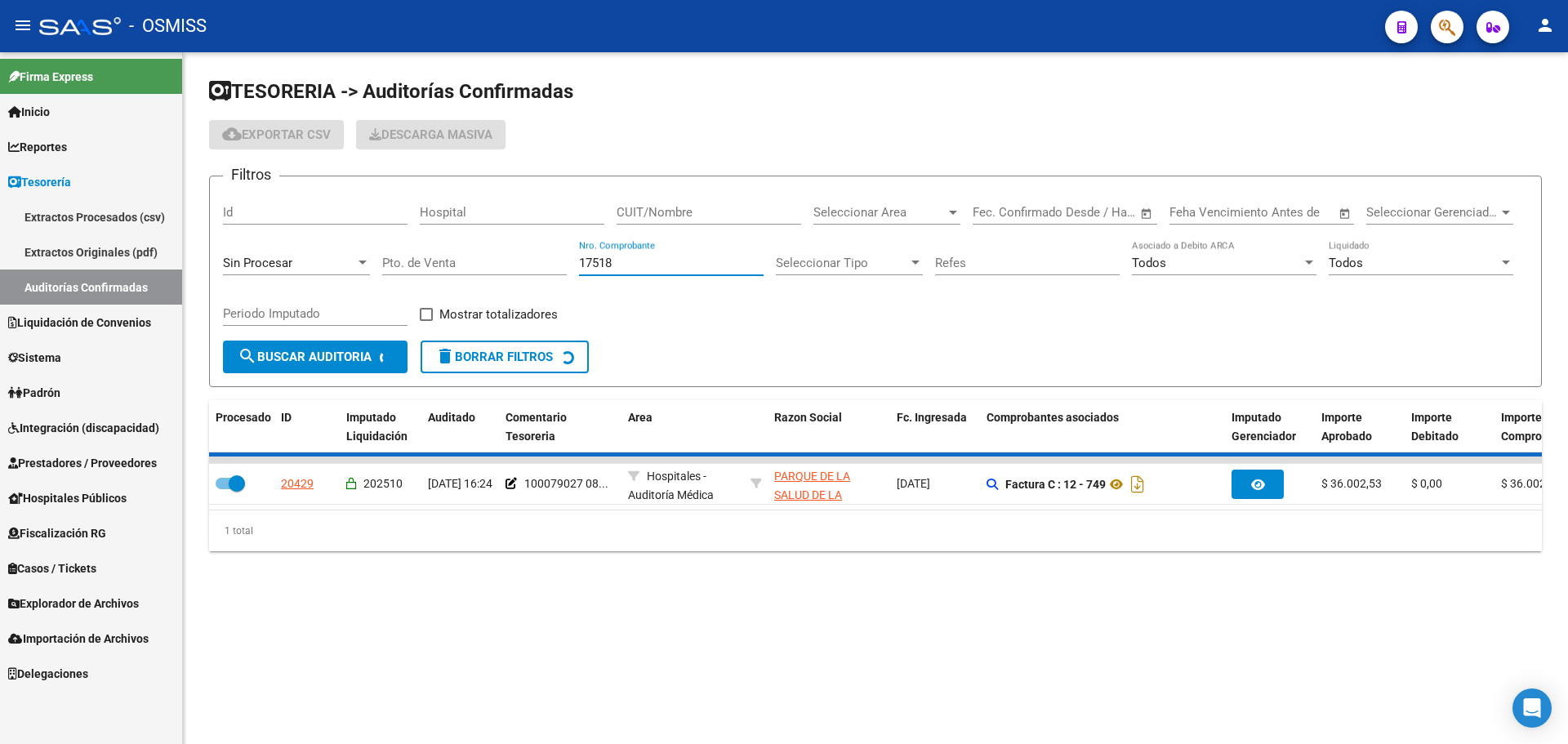
checkbox input "false"
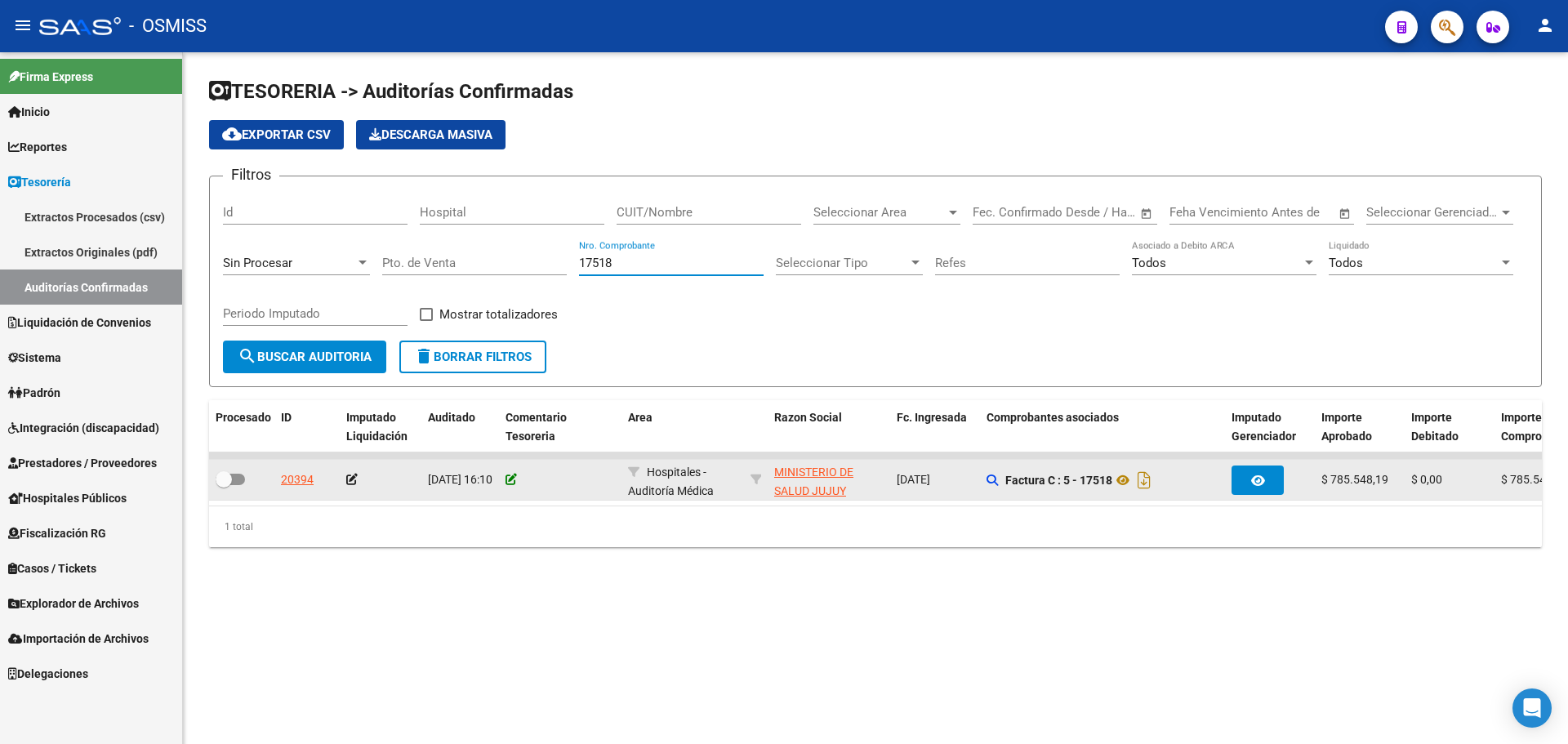
type input "17518"
click at [511, 475] on icon at bounding box center [512, 479] width 11 height 11
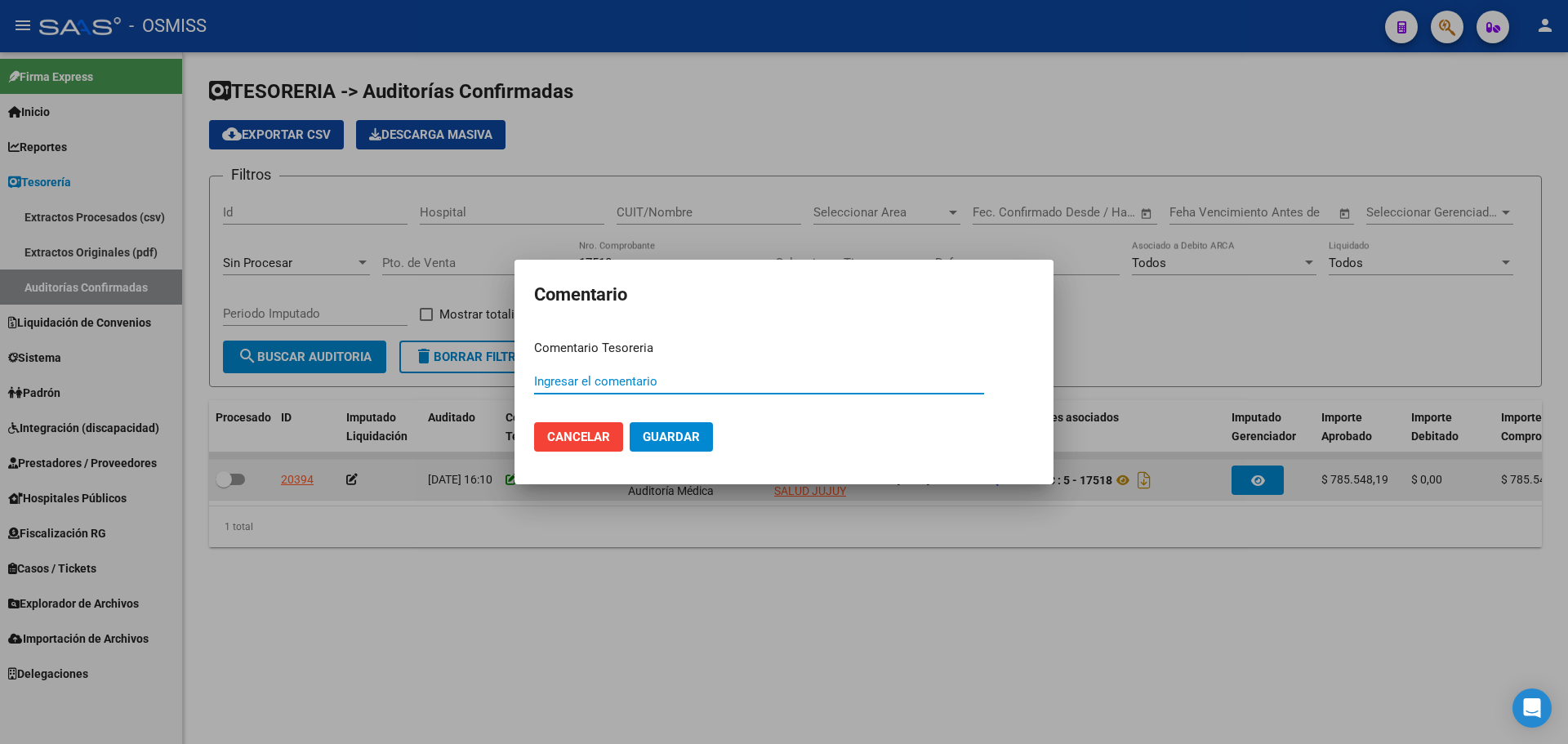
paste input "100079028"
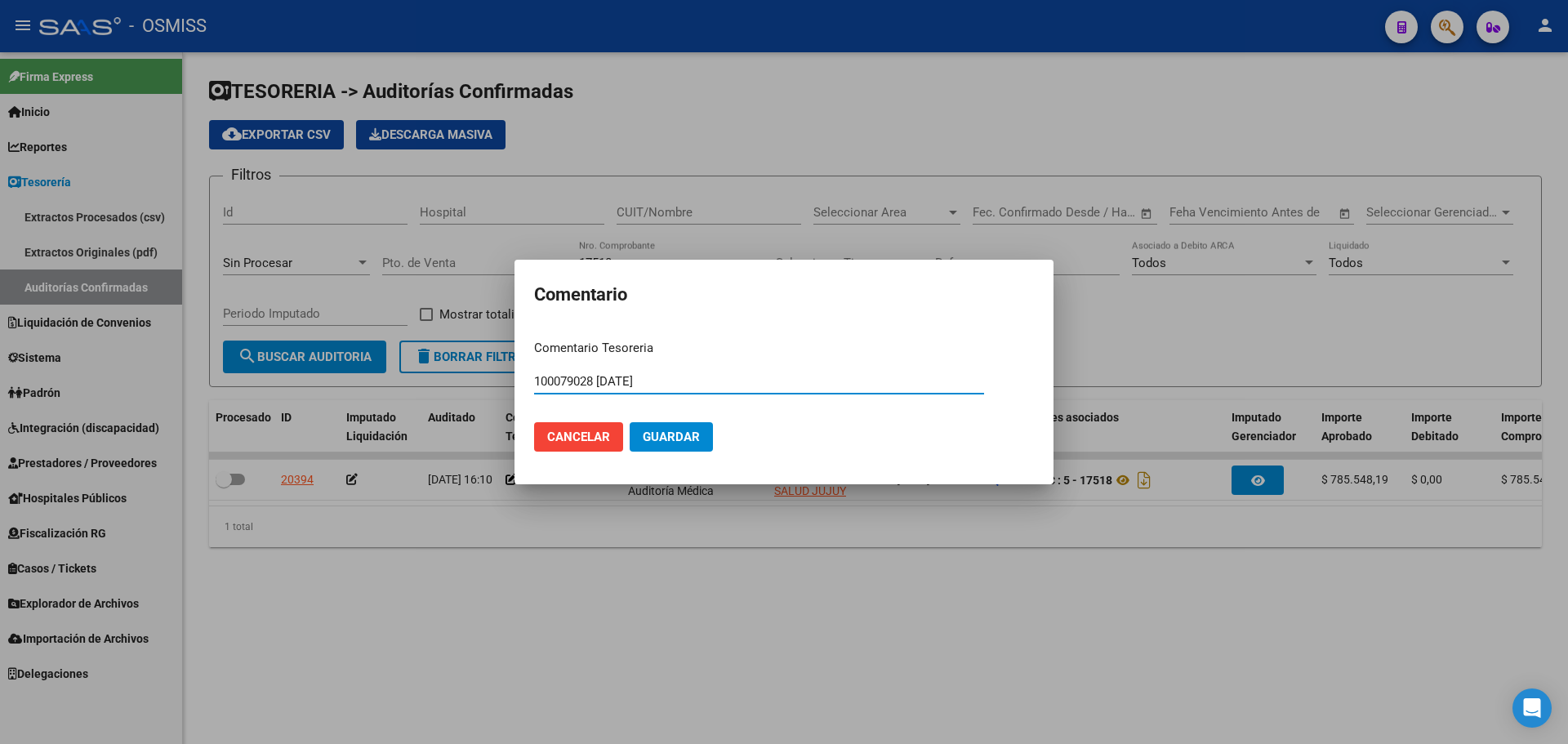
type input "100079028 [DATE]"
click at [632, 425] on button "Guardar" at bounding box center [671, 436] width 83 height 30
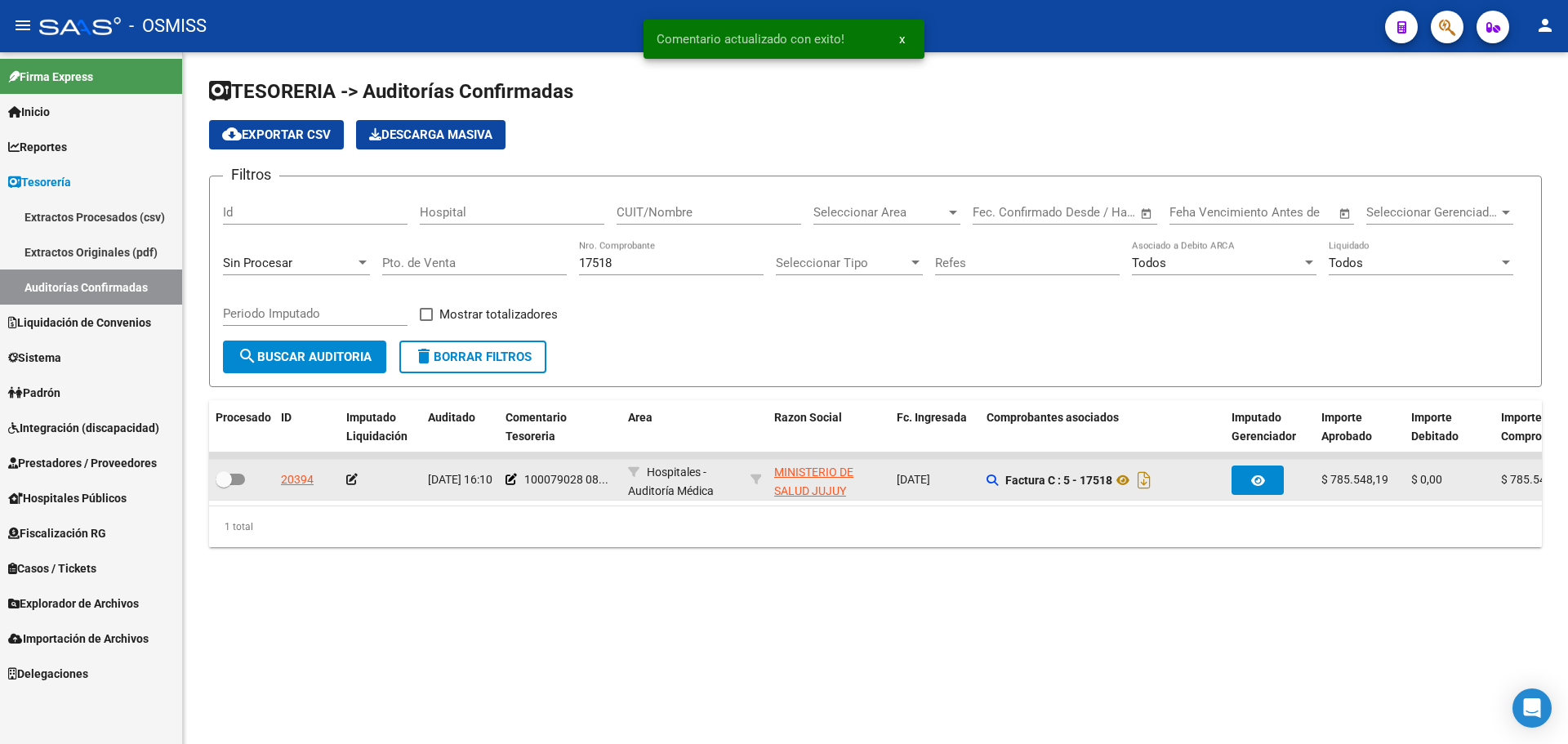
click at [351, 480] on icon at bounding box center [352, 479] width 11 height 11
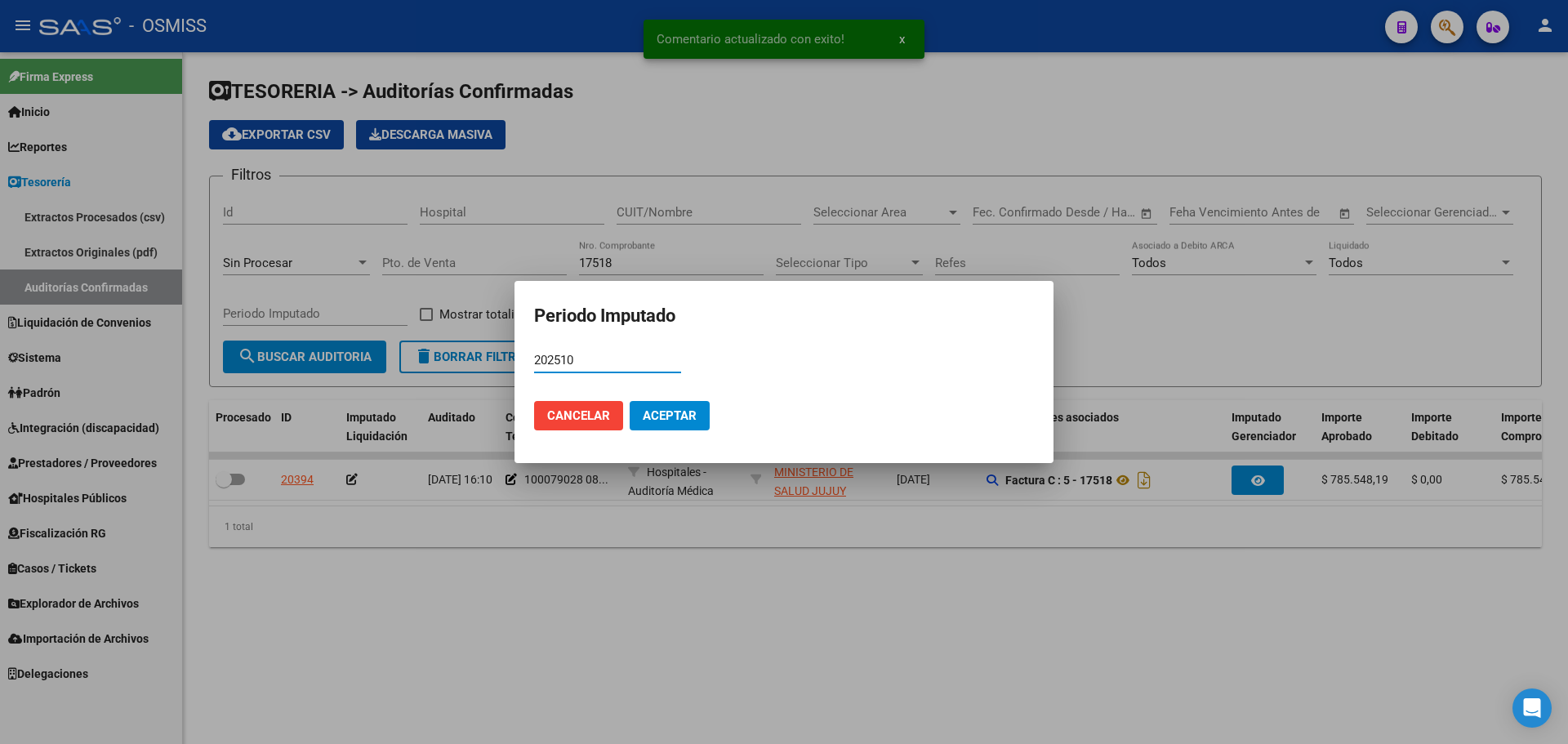
type input "202510"
click at [640, 411] on button "Aceptar" at bounding box center [670, 415] width 80 height 30
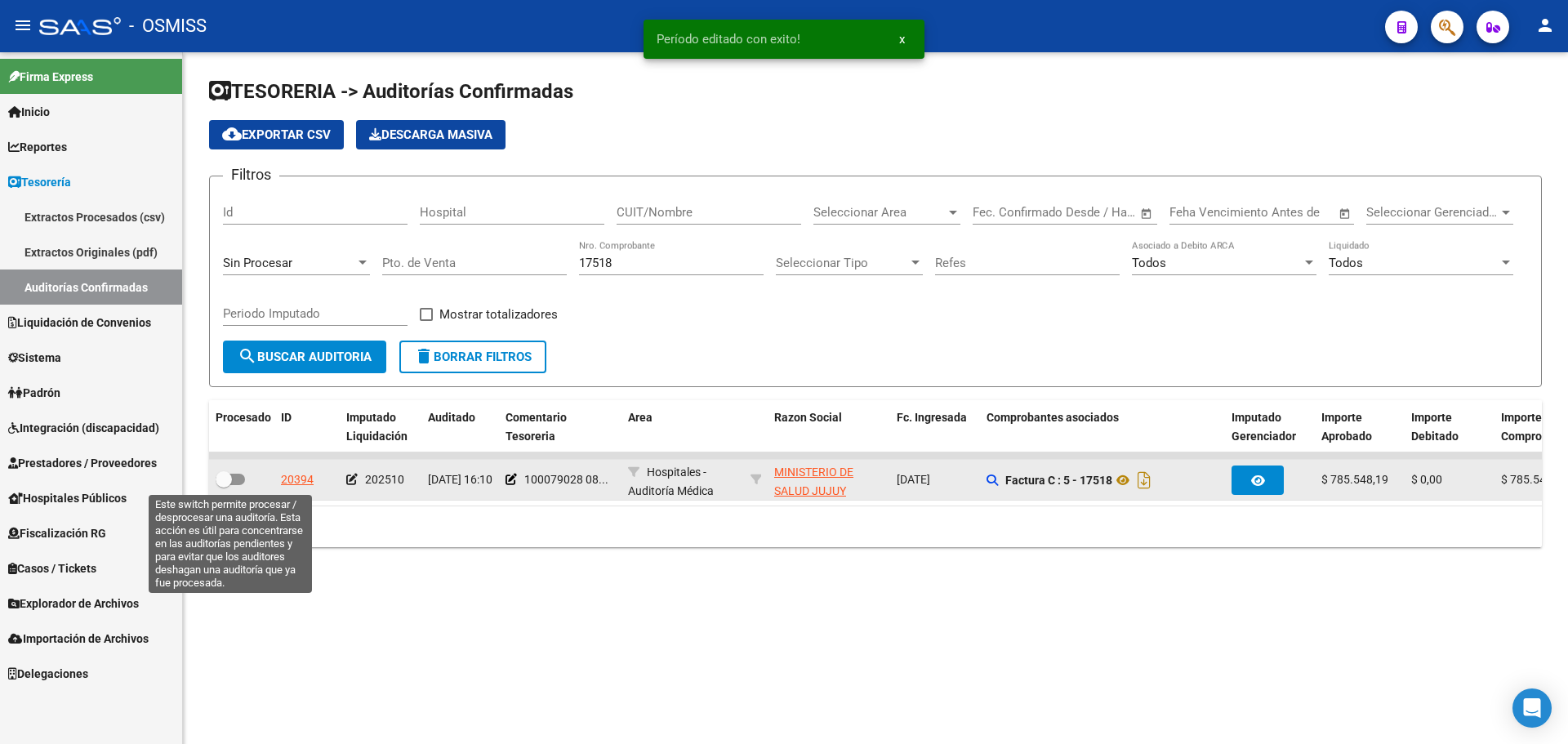
click at [228, 469] on label at bounding box center [230, 479] width 30 height 20
click at [224, 485] on input "checkbox" at bounding box center [223, 485] width 1 height 1
checkbox input "true"
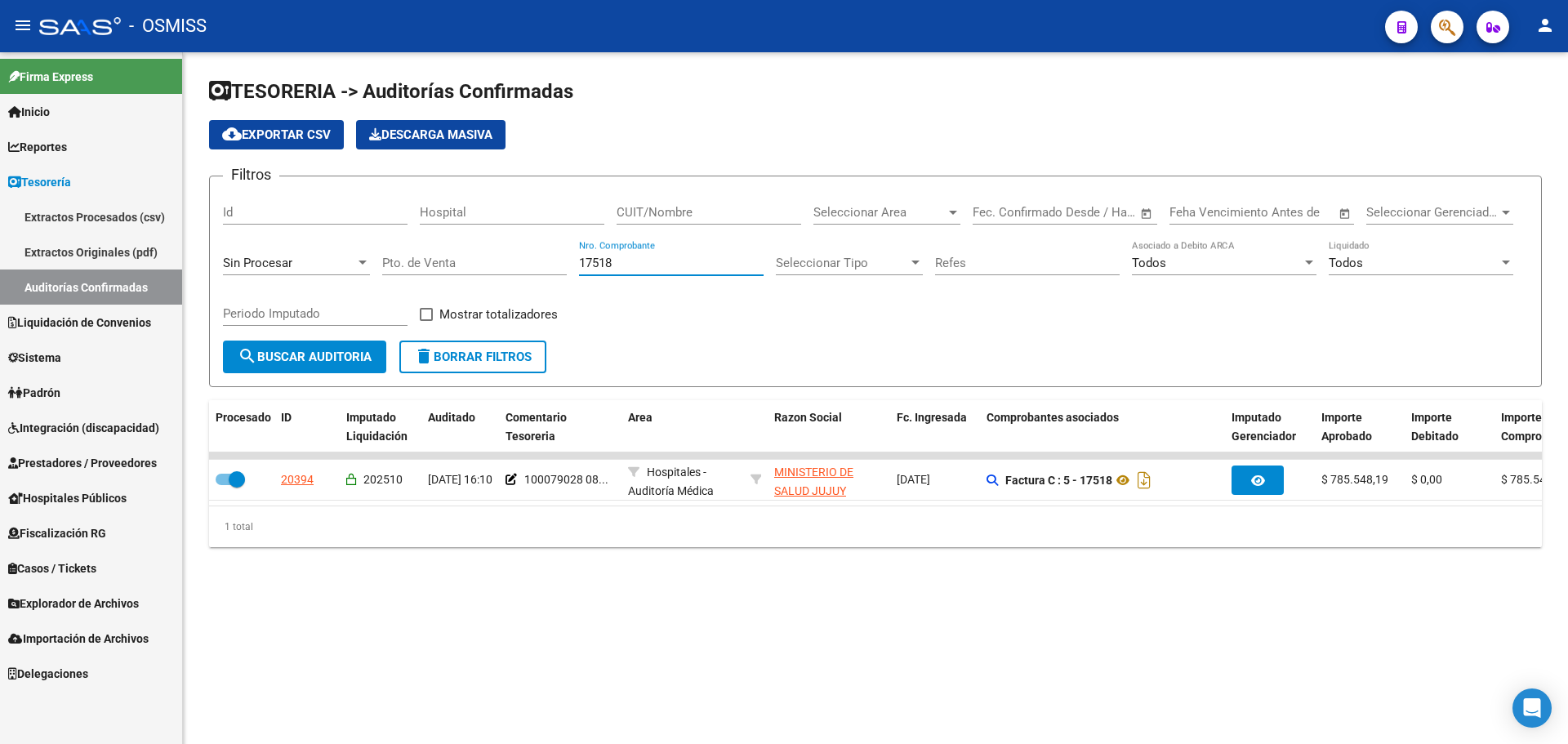
drag, startPoint x: 641, startPoint y: 266, endPoint x: 334, endPoint y: 290, distance: 307.9
click at [334, 290] on div "Filtros Id Hospital CUIT/Nombre Seleccionar Area Seleccionar Area Fecha inicio …" at bounding box center [876, 265] width 1306 height 151
type input "1857"
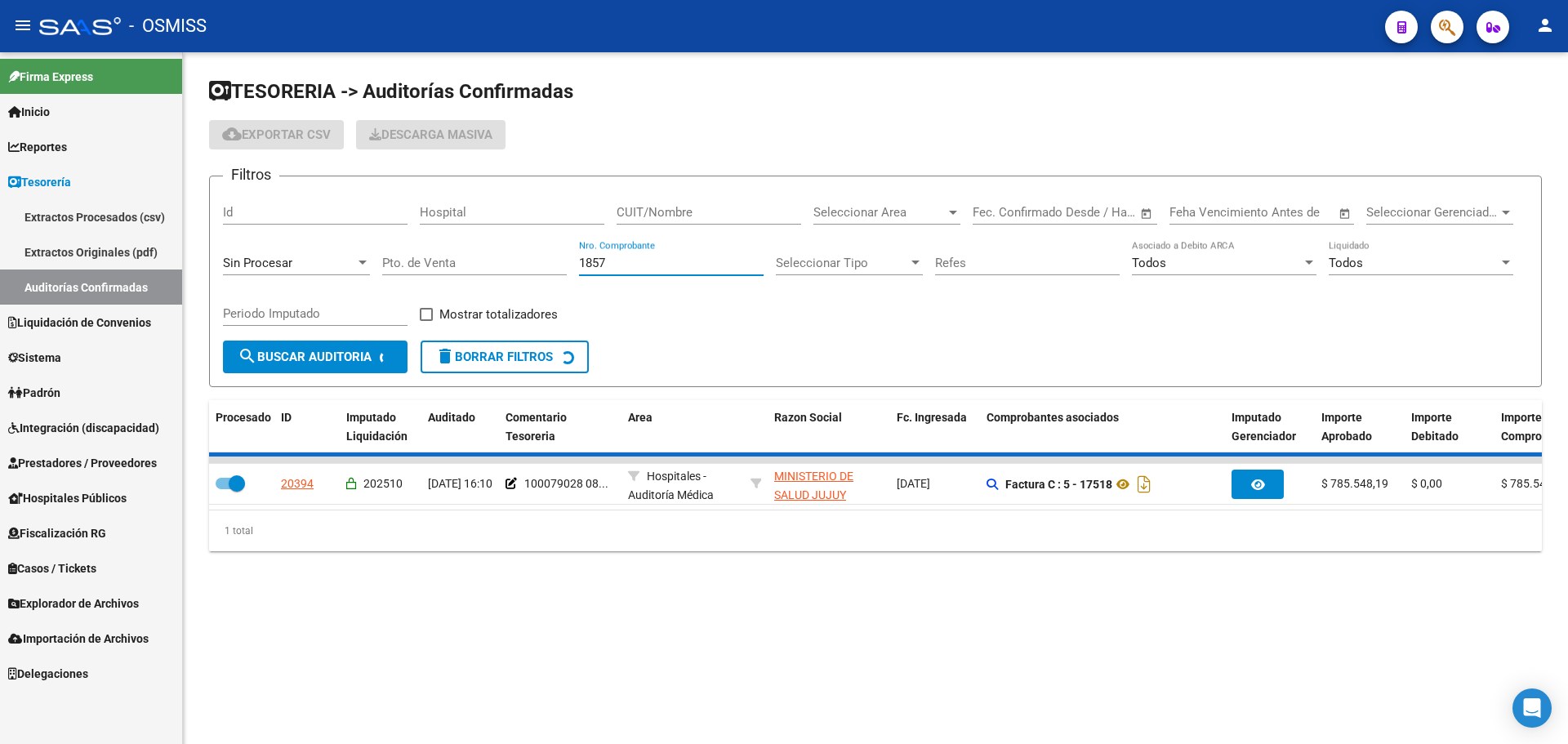
checkbox input "false"
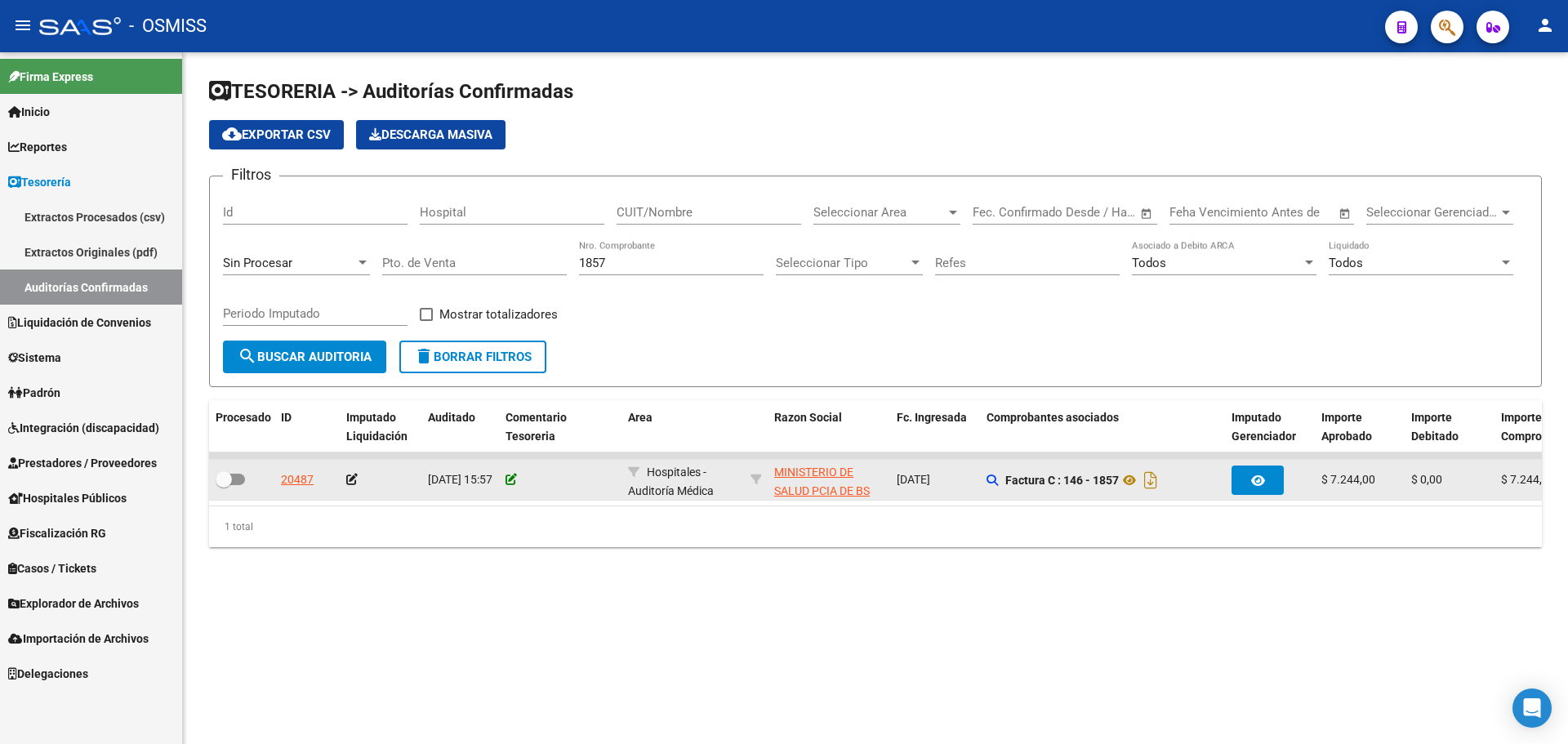
click at [512, 476] on icon at bounding box center [512, 479] width 11 height 11
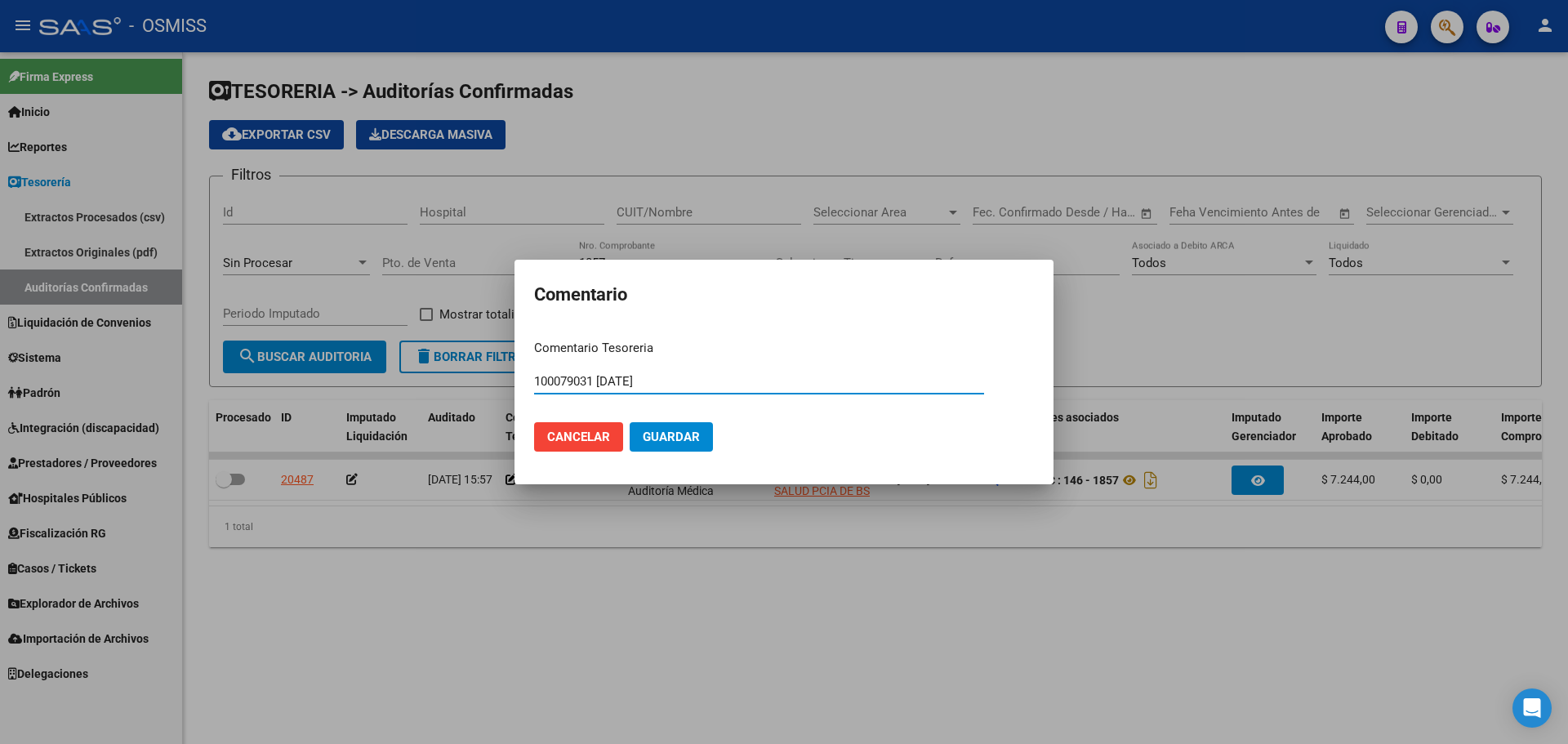
click at [676, 444] on span "Guardar" at bounding box center [672, 436] width 57 height 14
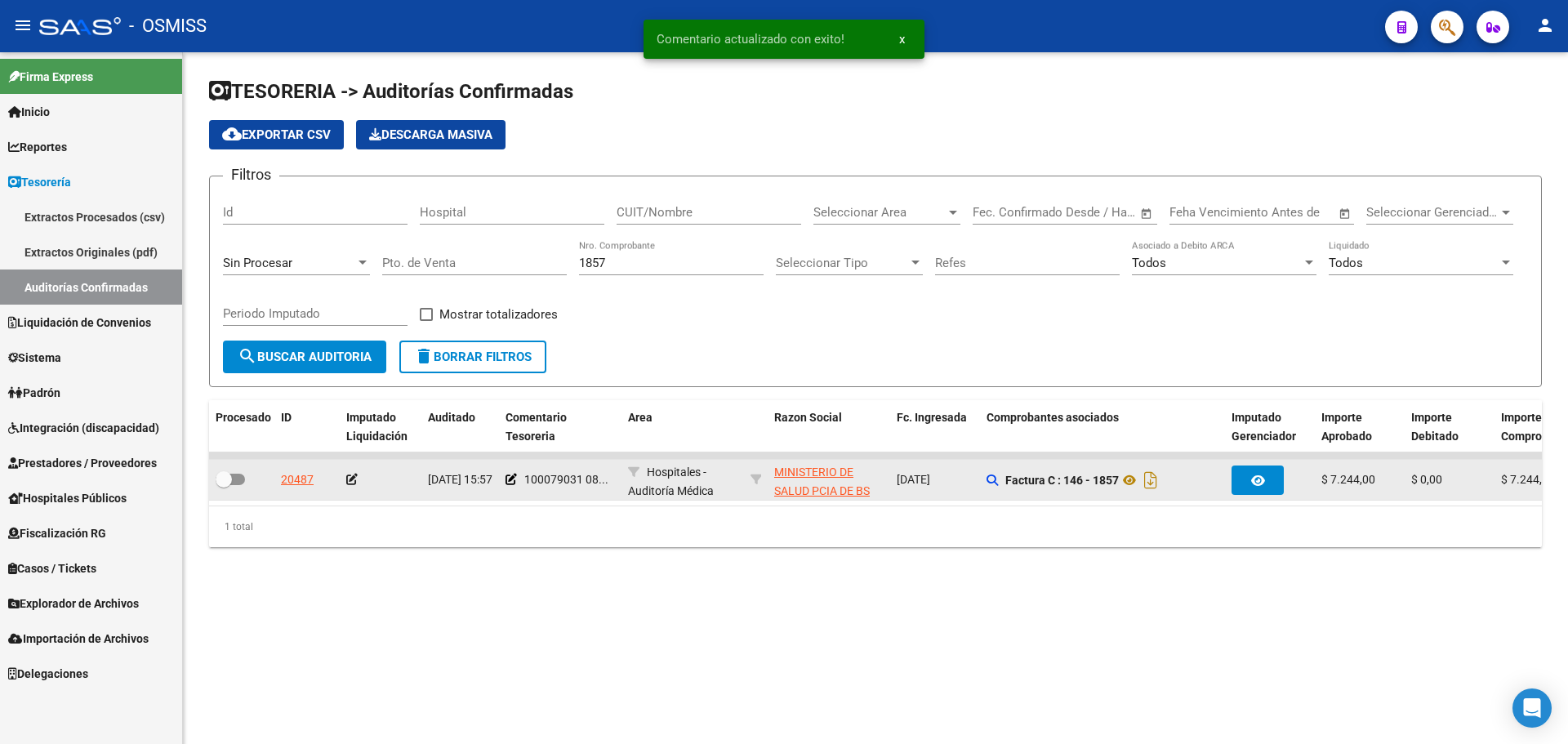
click at [354, 474] on icon at bounding box center [352, 479] width 11 height 11
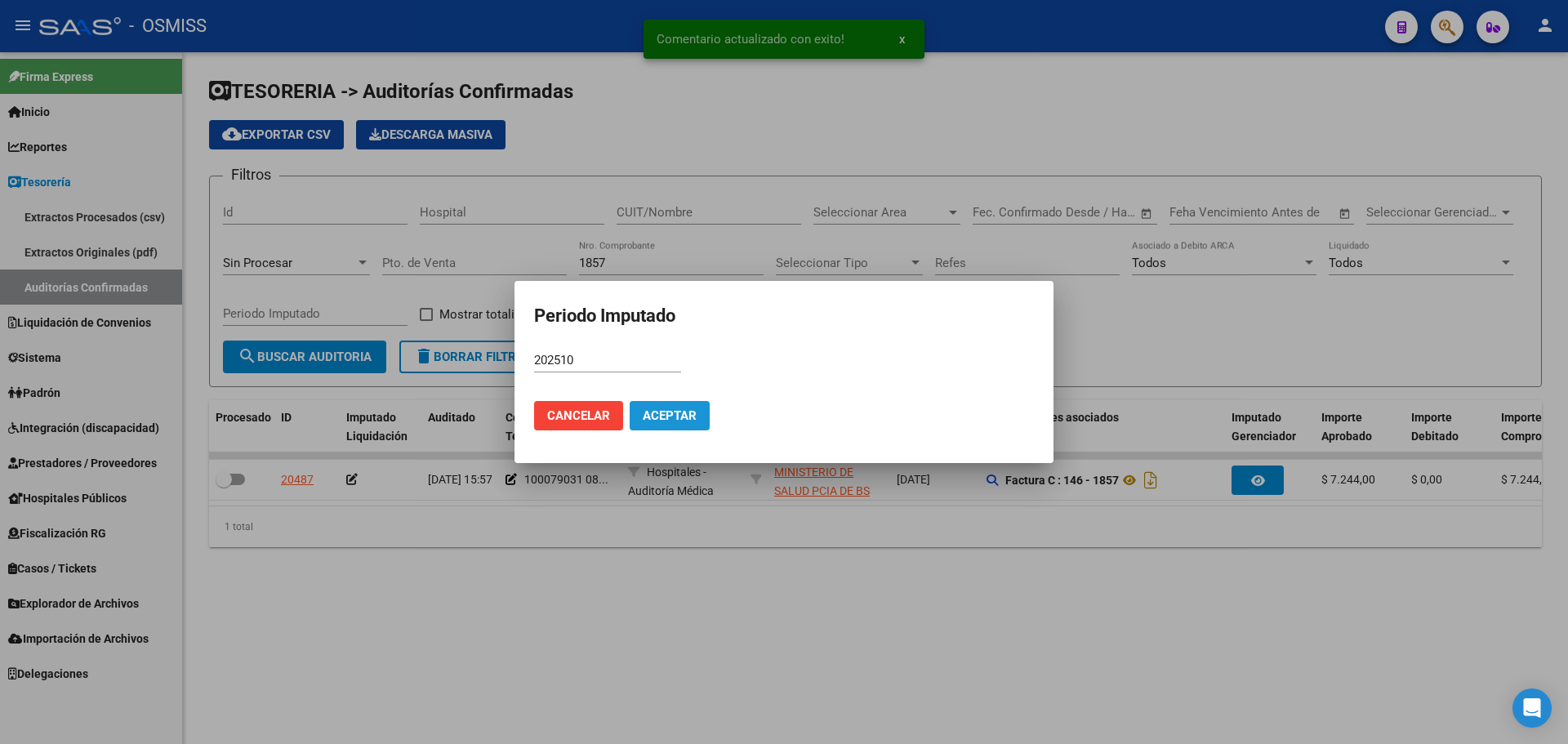
click at [670, 424] on button "Aceptar" at bounding box center [670, 415] width 80 height 30
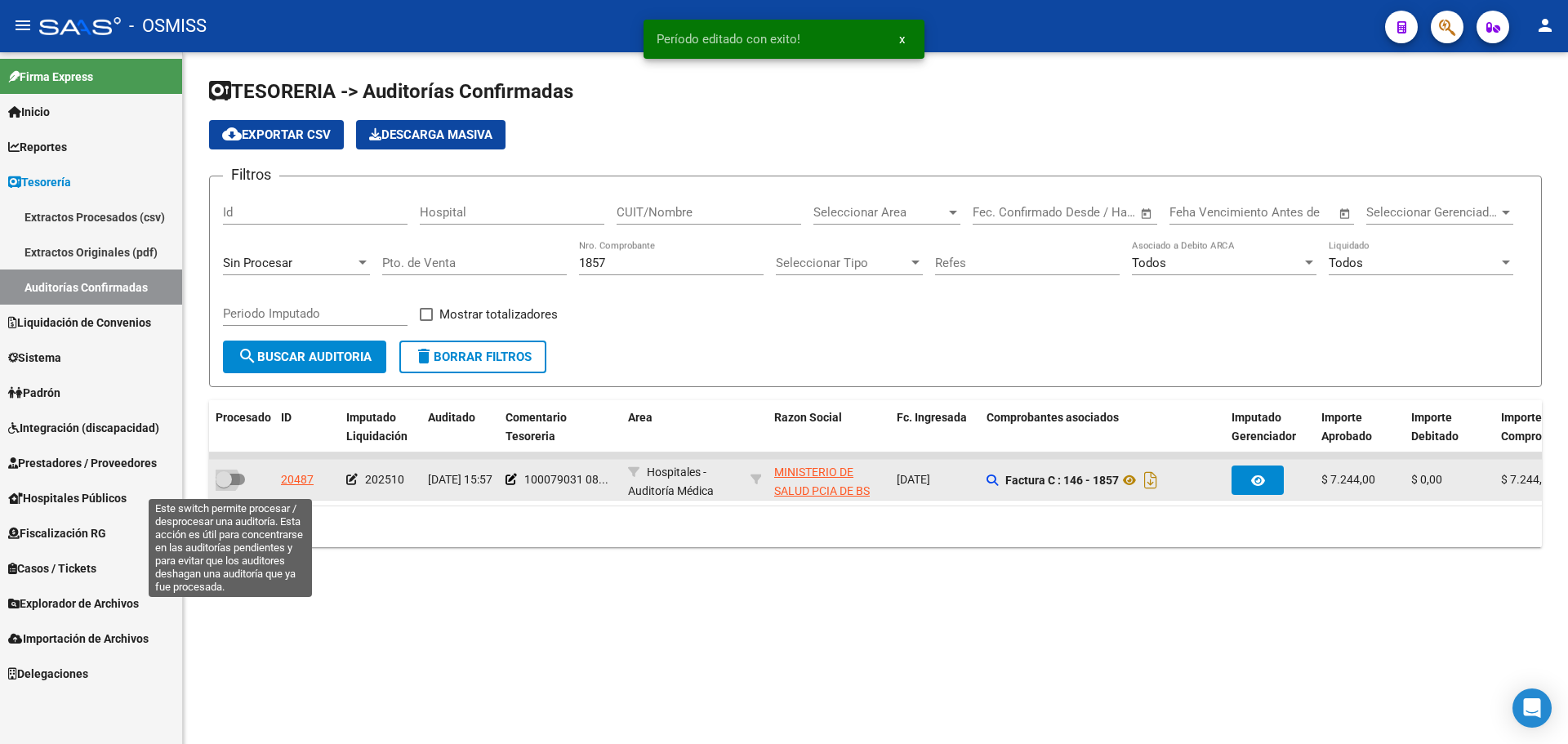
click at [238, 479] on span at bounding box center [230, 479] width 30 height 11
click at [224, 485] on input "checkbox" at bounding box center [223, 485] width 1 height 1
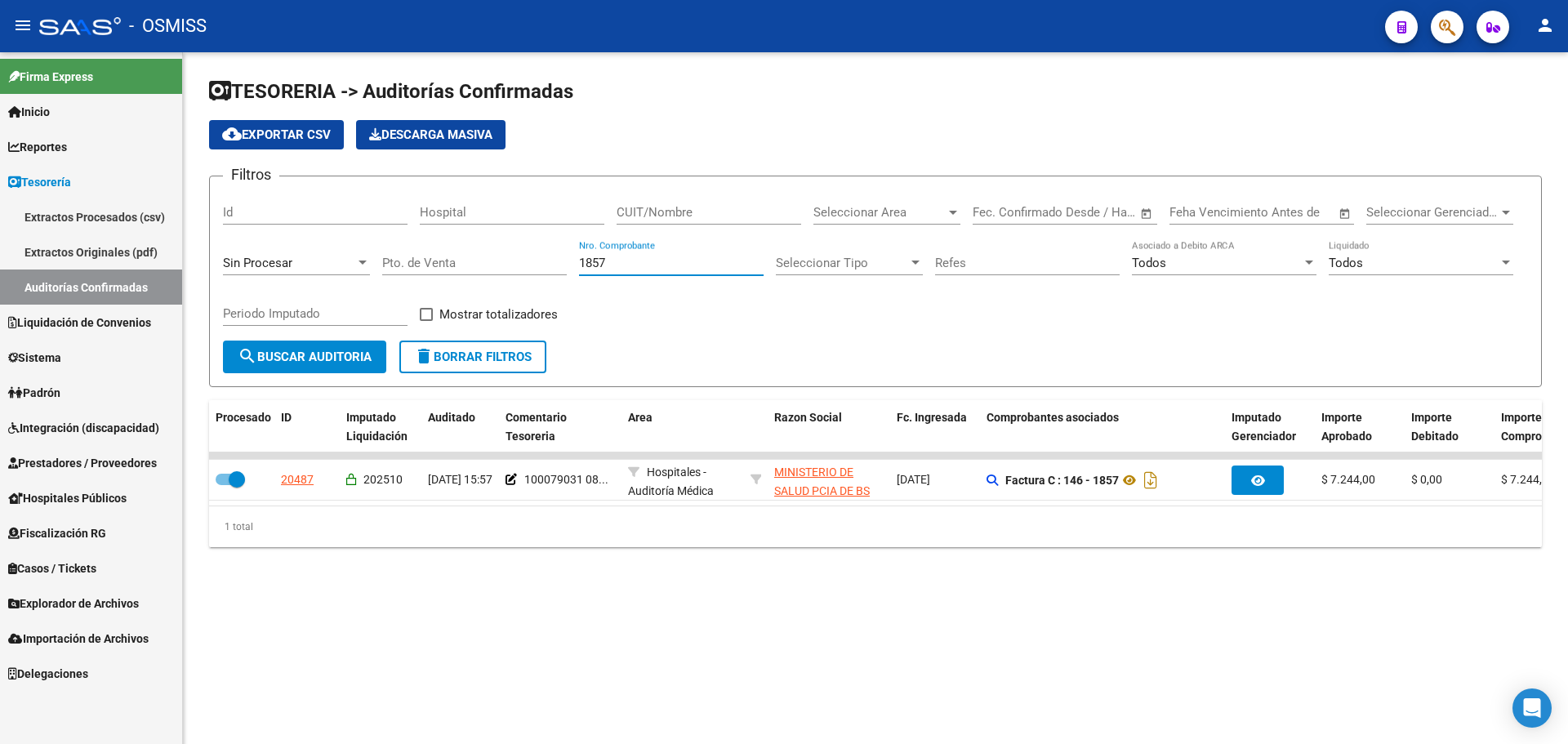
drag, startPoint x: 623, startPoint y: 262, endPoint x: 238, endPoint y: 264, distance: 385.0
click at [286, 262] on div "Filtros Id Hospital CUIT/Nombre Seleccionar Area Seleccionar Area Fecha inicio …" at bounding box center [876, 265] width 1306 height 151
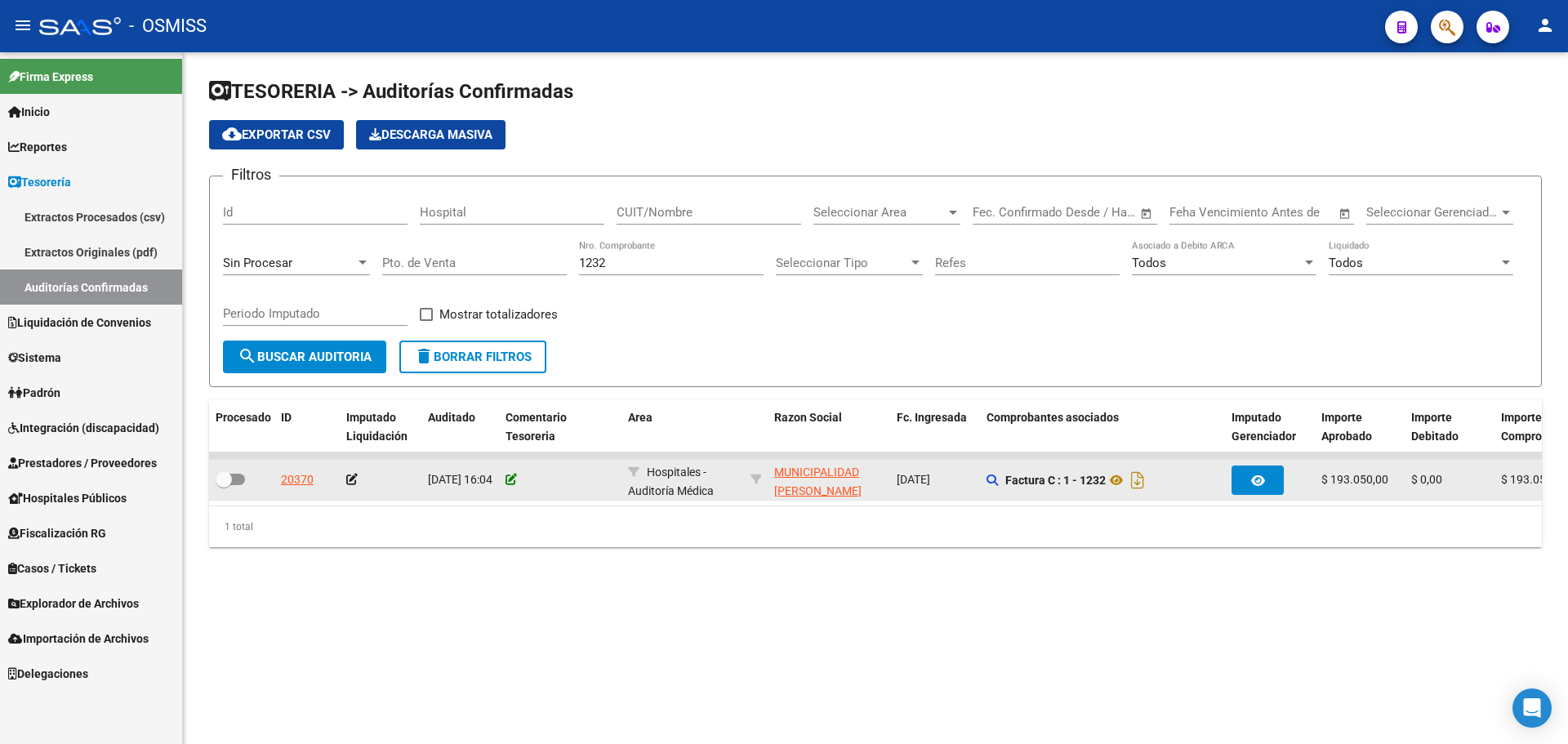
click at [512, 479] on icon at bounding box center [512, 479] width 11 height 11
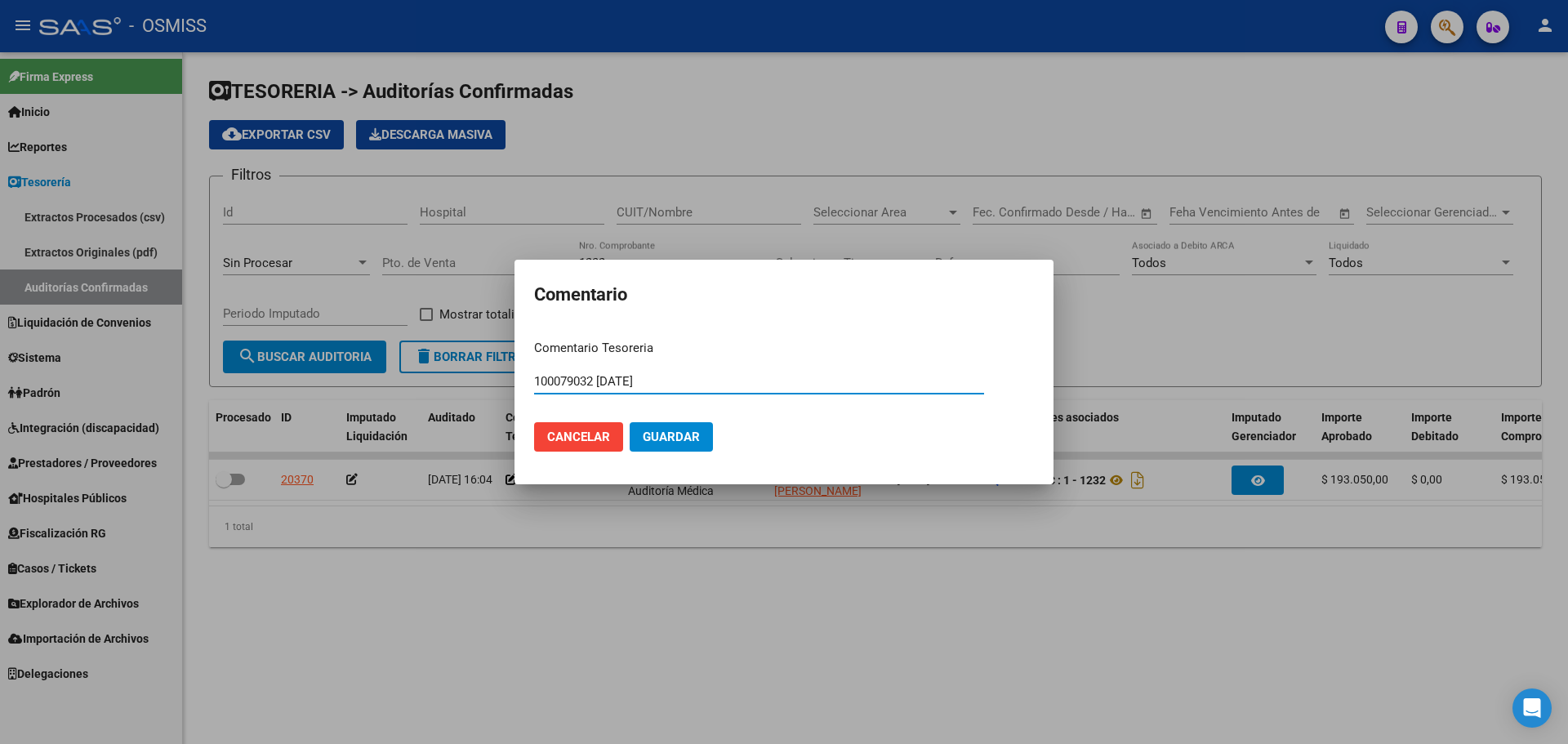
drag, startPoint x: 778, startPoint y: 382, endPoint x: 57, endPoint y: 343, distance: 722.1
click at [57, 343] on div "Comentario Comentario Tesoreria 100079032 [DATE] Ingresar el comentario Cancela…" at bounding box center [784, 372] width 1568 height 744
click at [701, 427] on button "Guardar" at bounding box center [671, 436] width 83 height 30
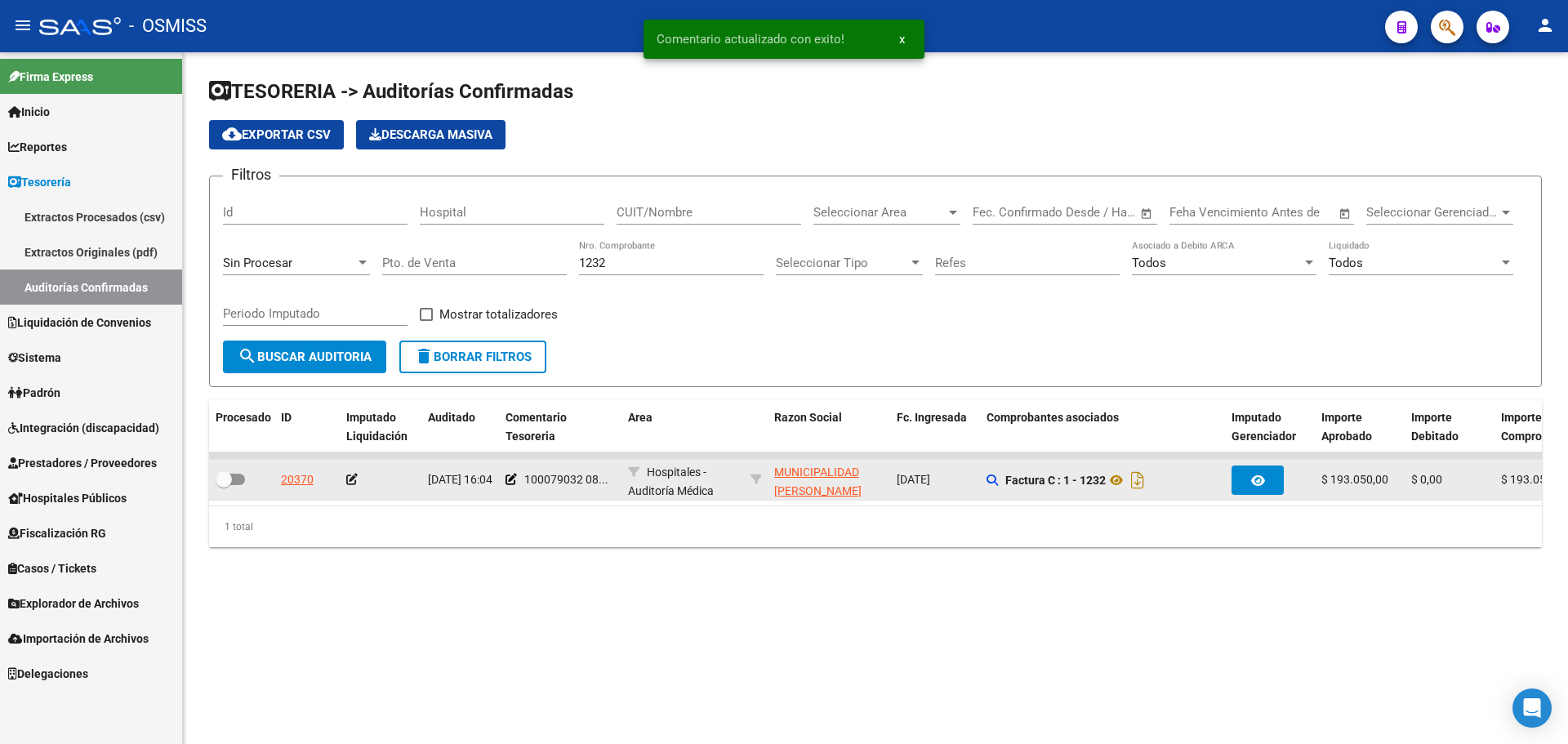
click at [346, 485] on icon at bounding box center [352, 479] width 11 height 11
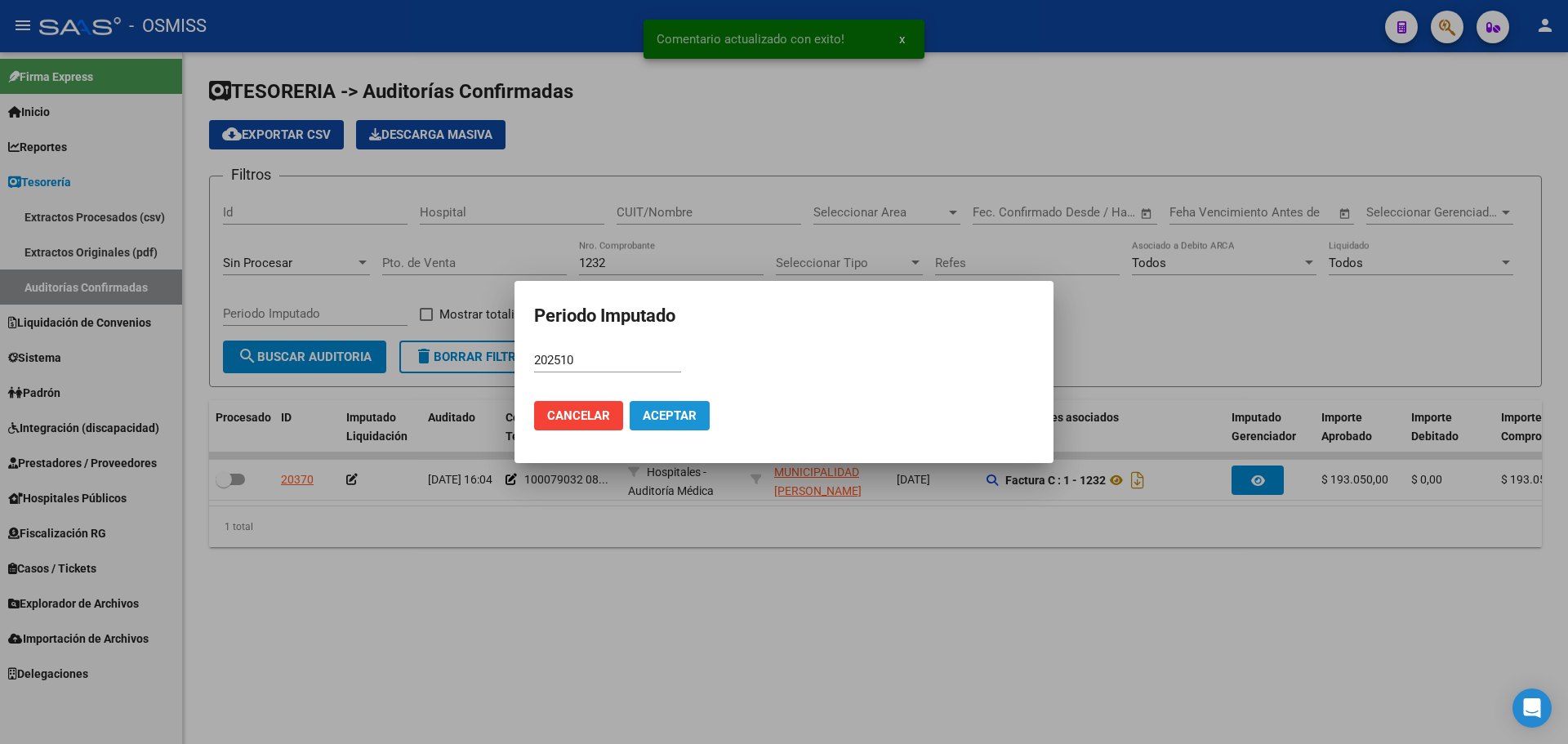
click at [672, 416] on span "Aceptar" at bounding box center [670, 415] width 53 height 14
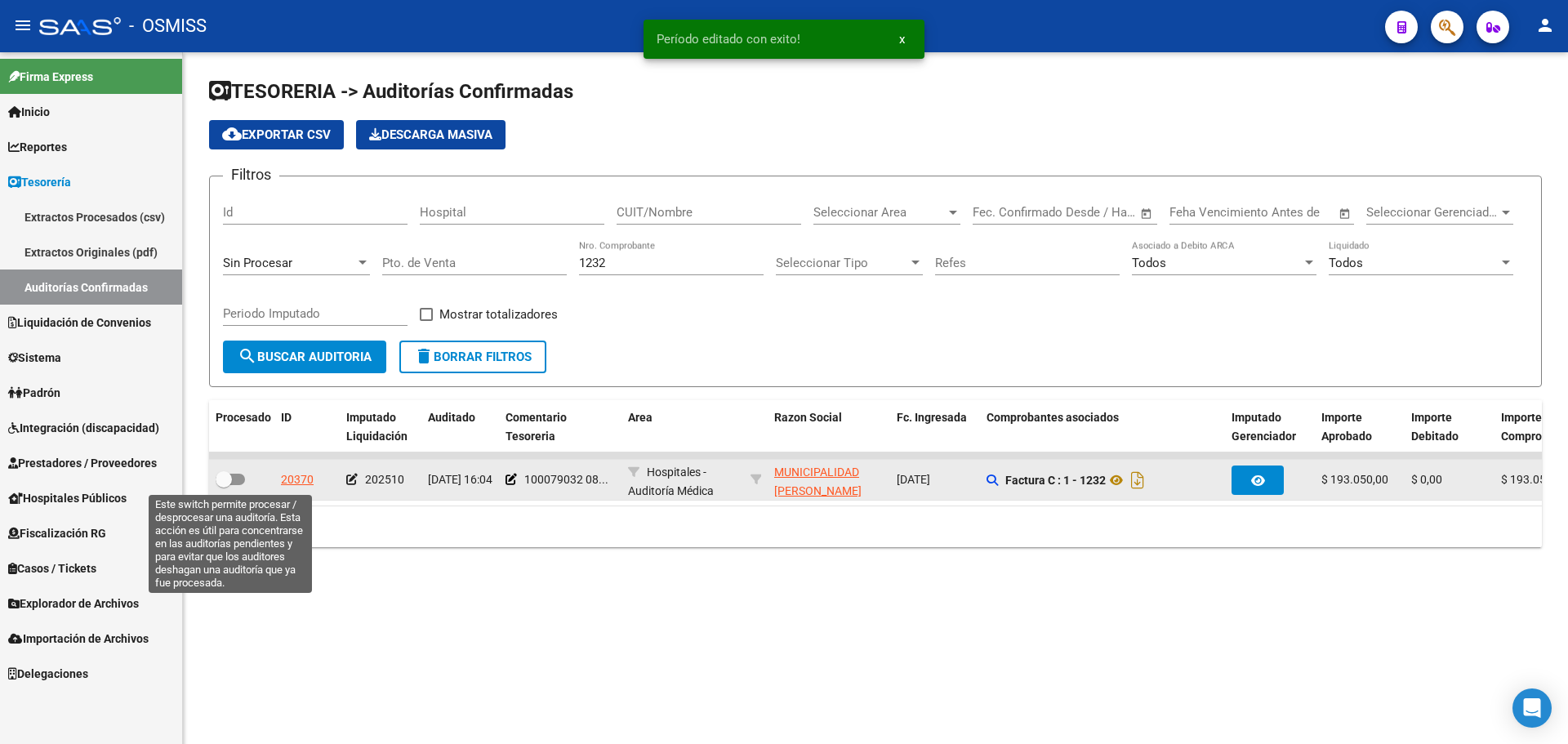
click at [224, 486] on span at bounding box center [223, 479] width 16 height 16
click at [224, 486] on input "checkbox" at bounding box center [223, 485] width 1 height 1
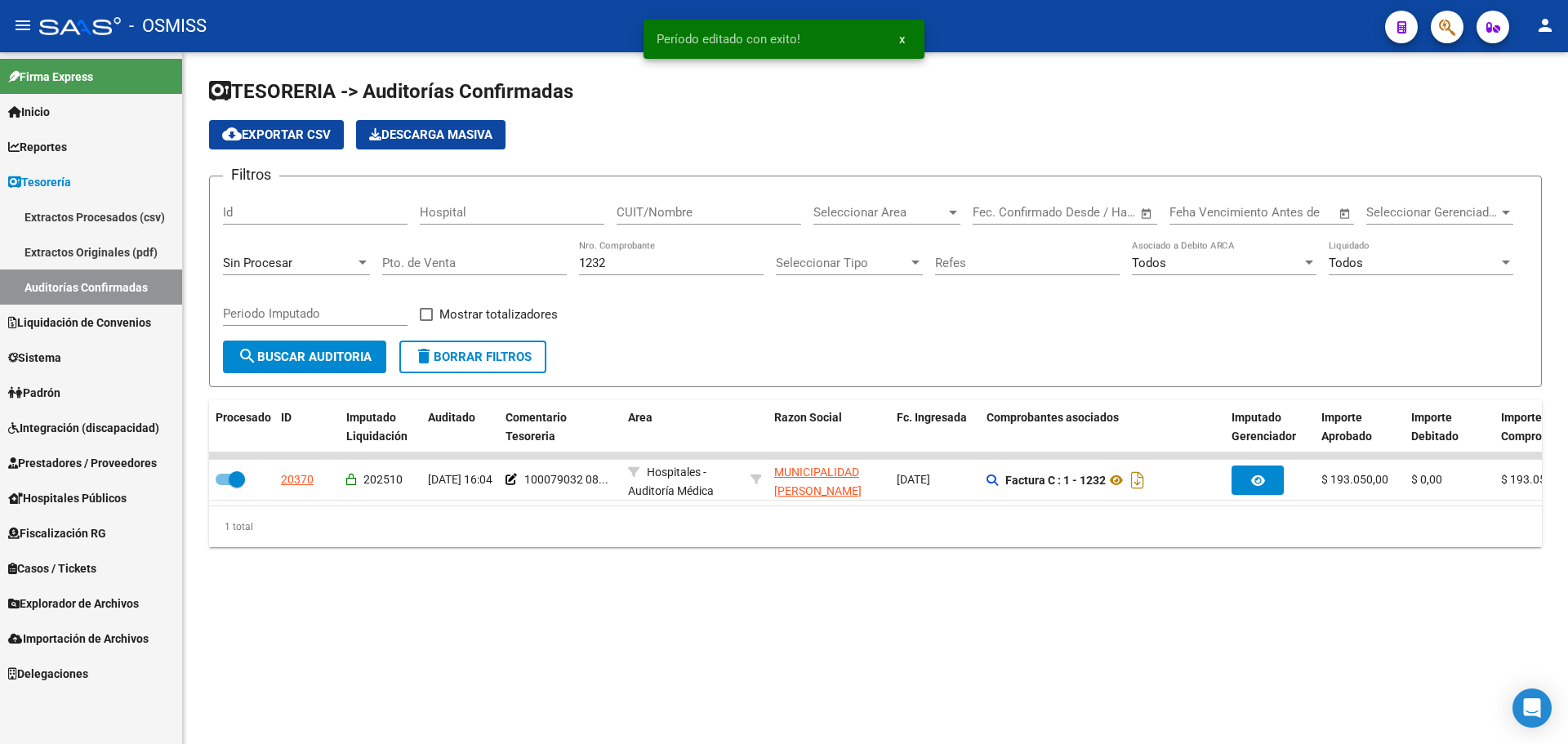
click at [633, 261] on input "1232" at bounding box center [671, 262] width 184 height 14
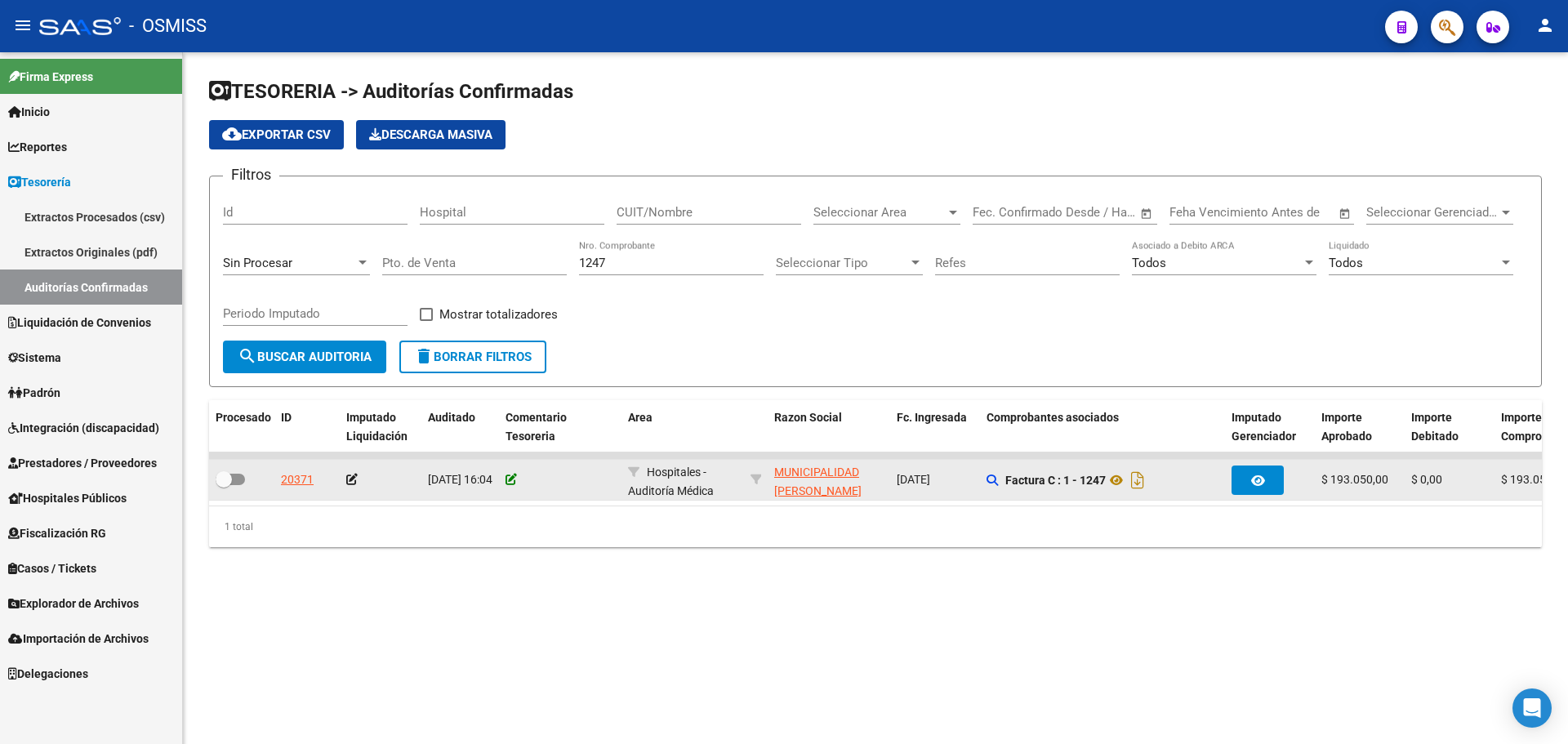
click at [509, 478] on icon at bounding box center [512, 479] width 11 height 11
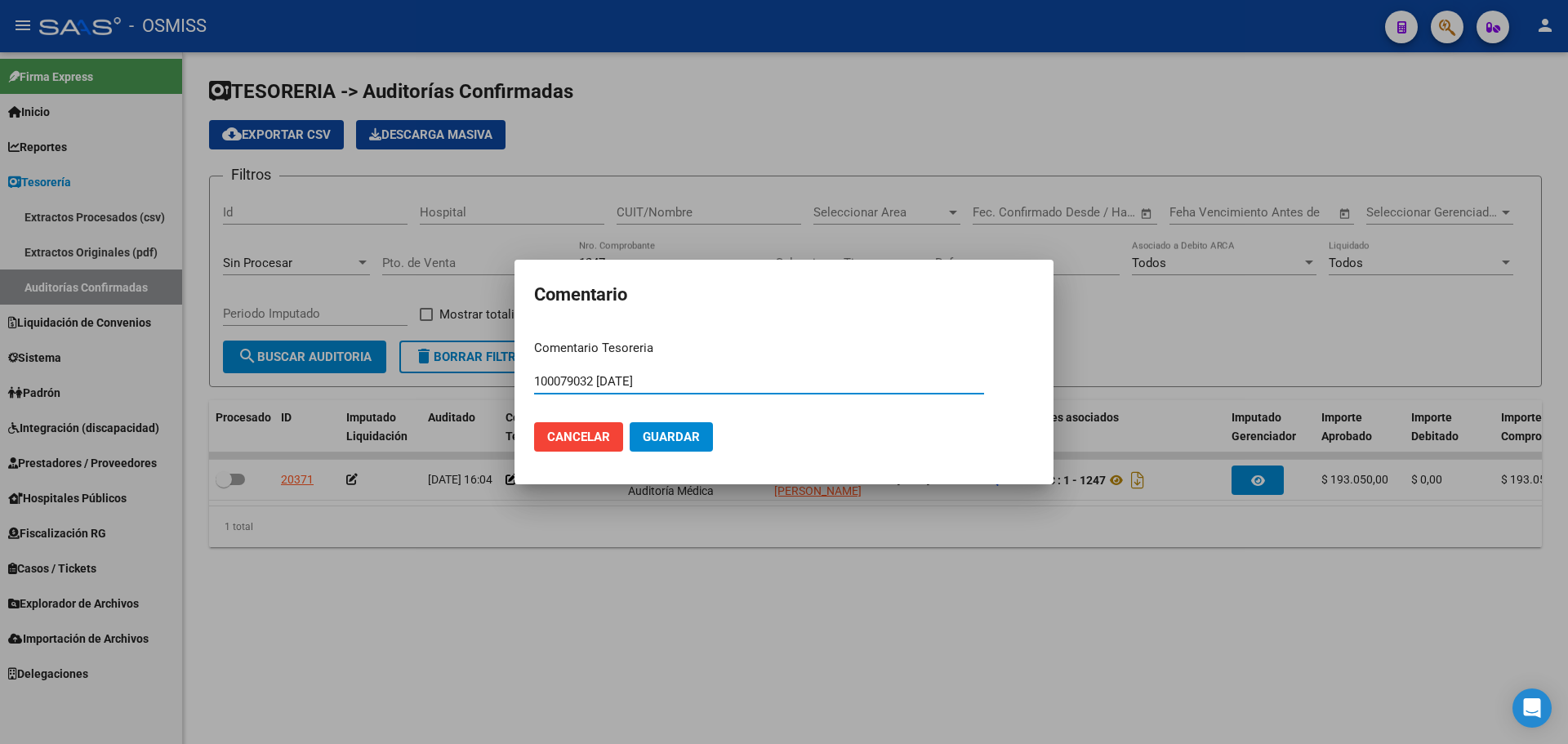
click at [676, 433] on span "Guardar" at bounding box center [672, 436] width 57 height 14
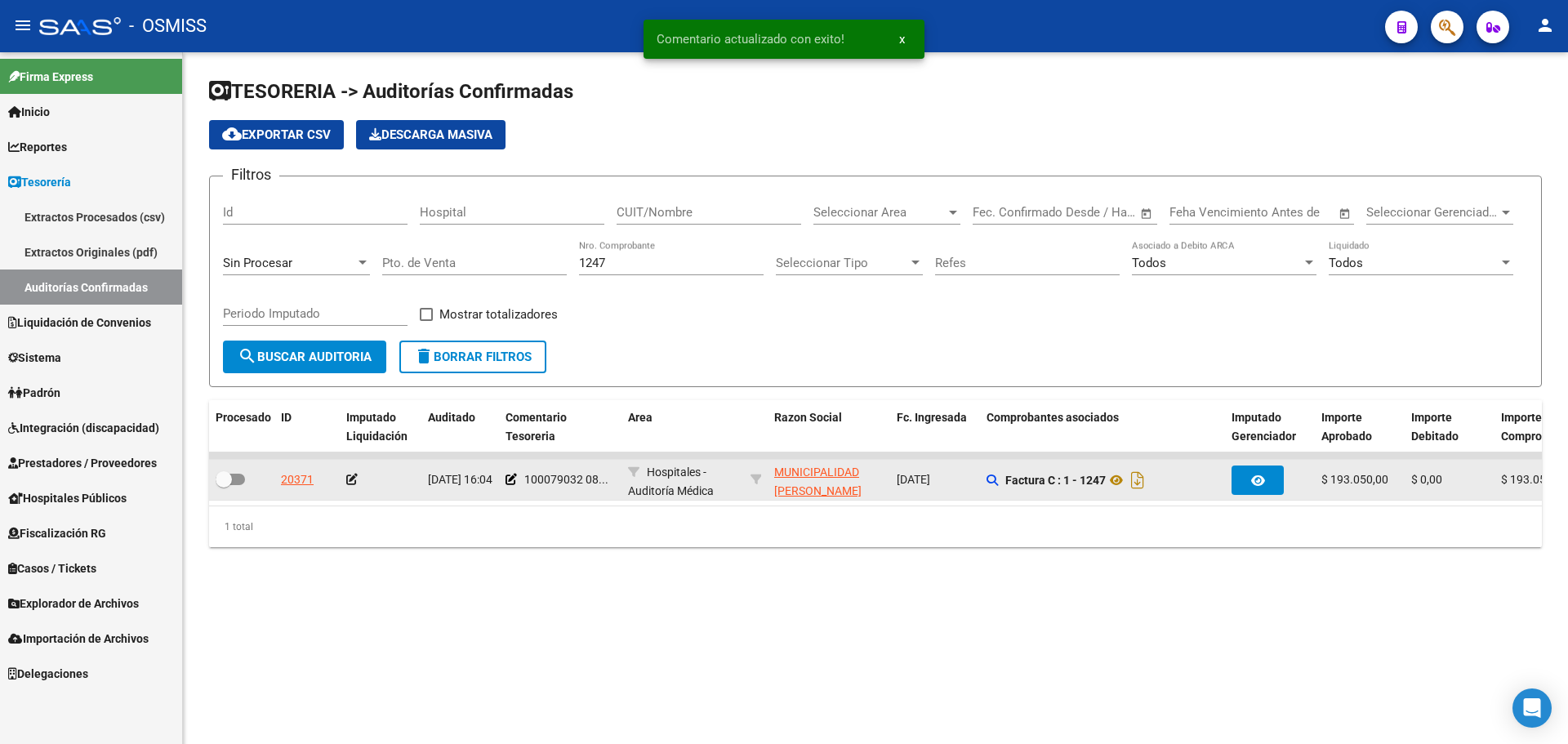
click at [349, 479] on icon at bounding box center [352, 479] width 11 height 11
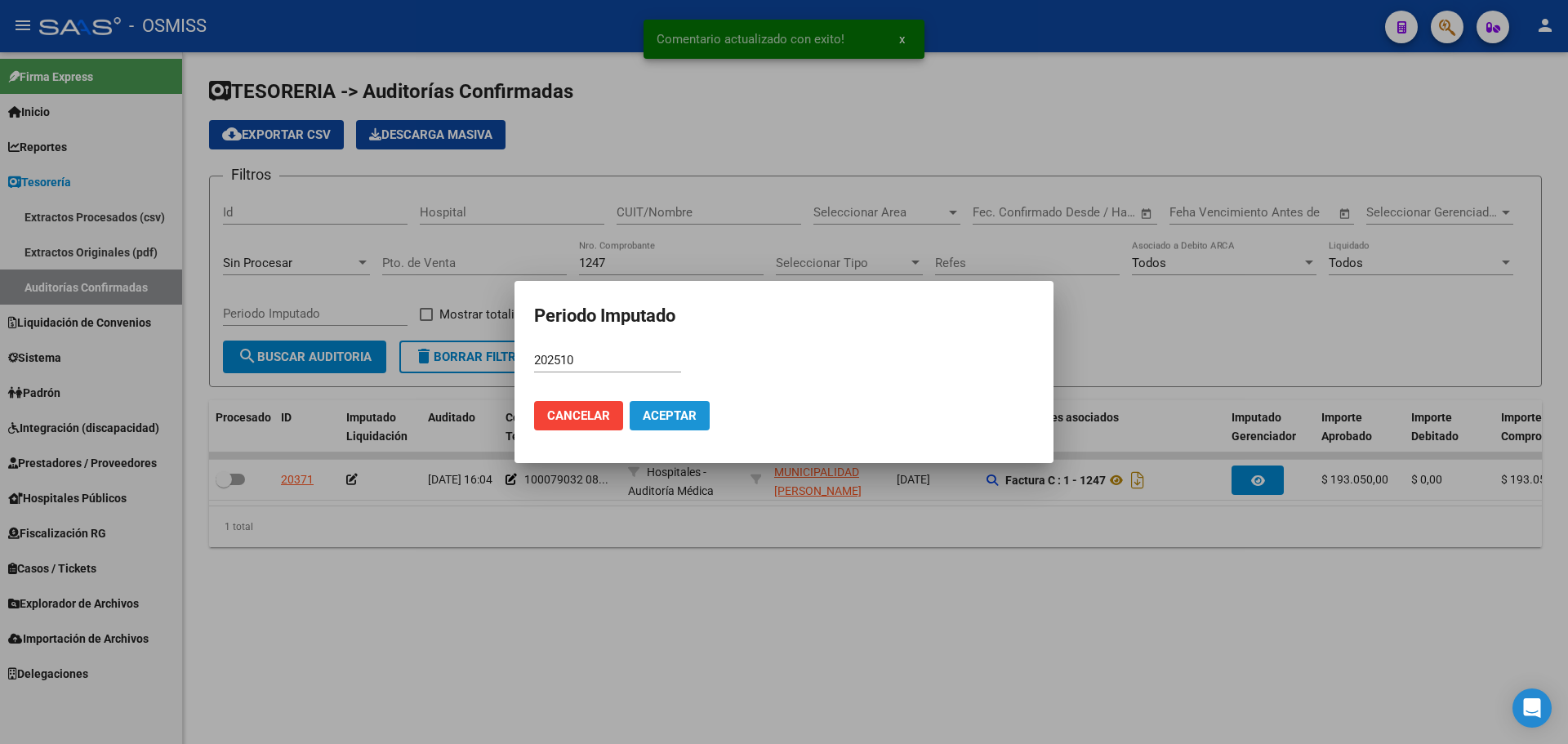
click at [678, 426] on button "Aceptar" at bounding box center [670, 415] width 80 height 30
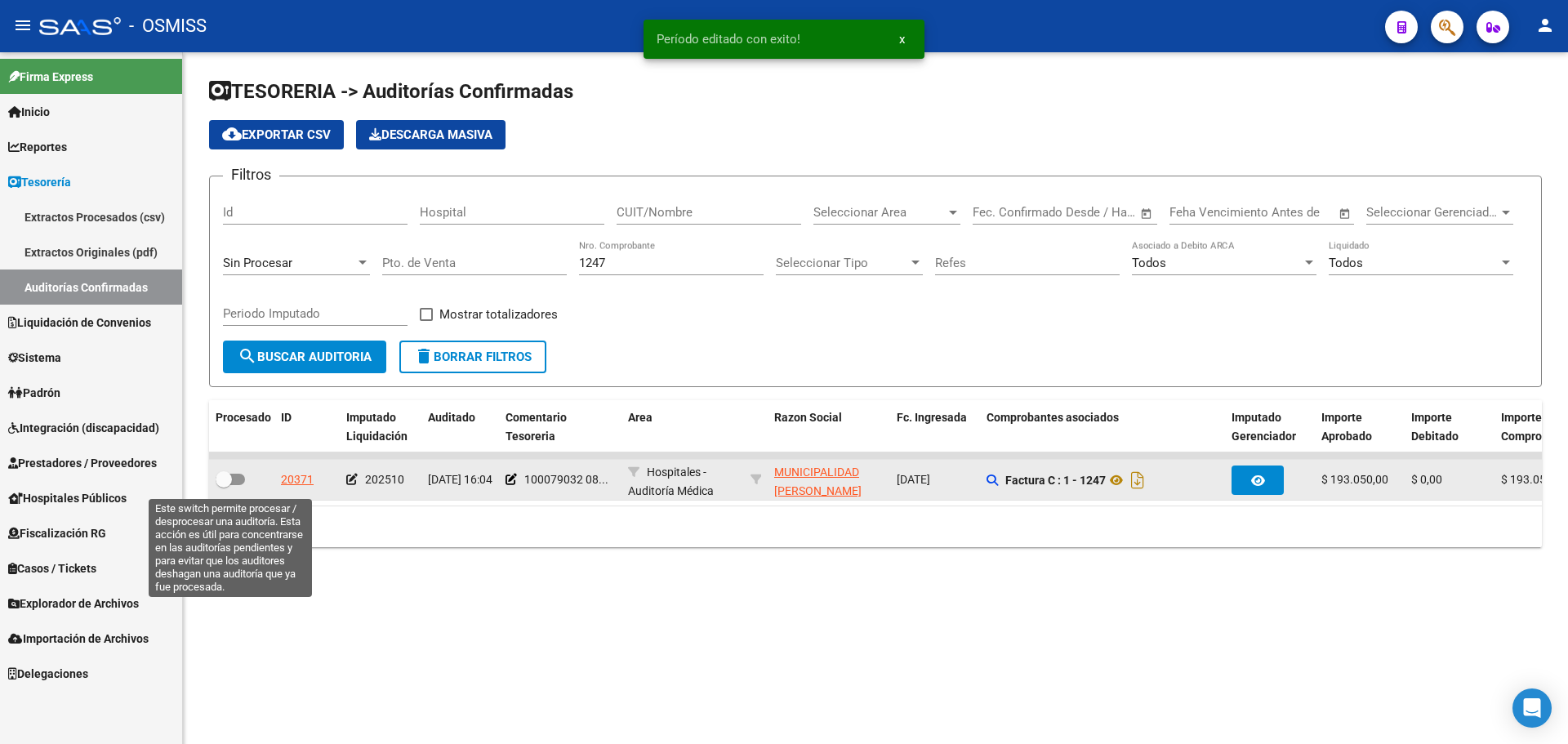
click at [229, 480] on span at bounding box center [223, 479] width 16 height 16
click at [224, 485] on input "checkbox" at bounding box center [223, 485] width 1 height 1
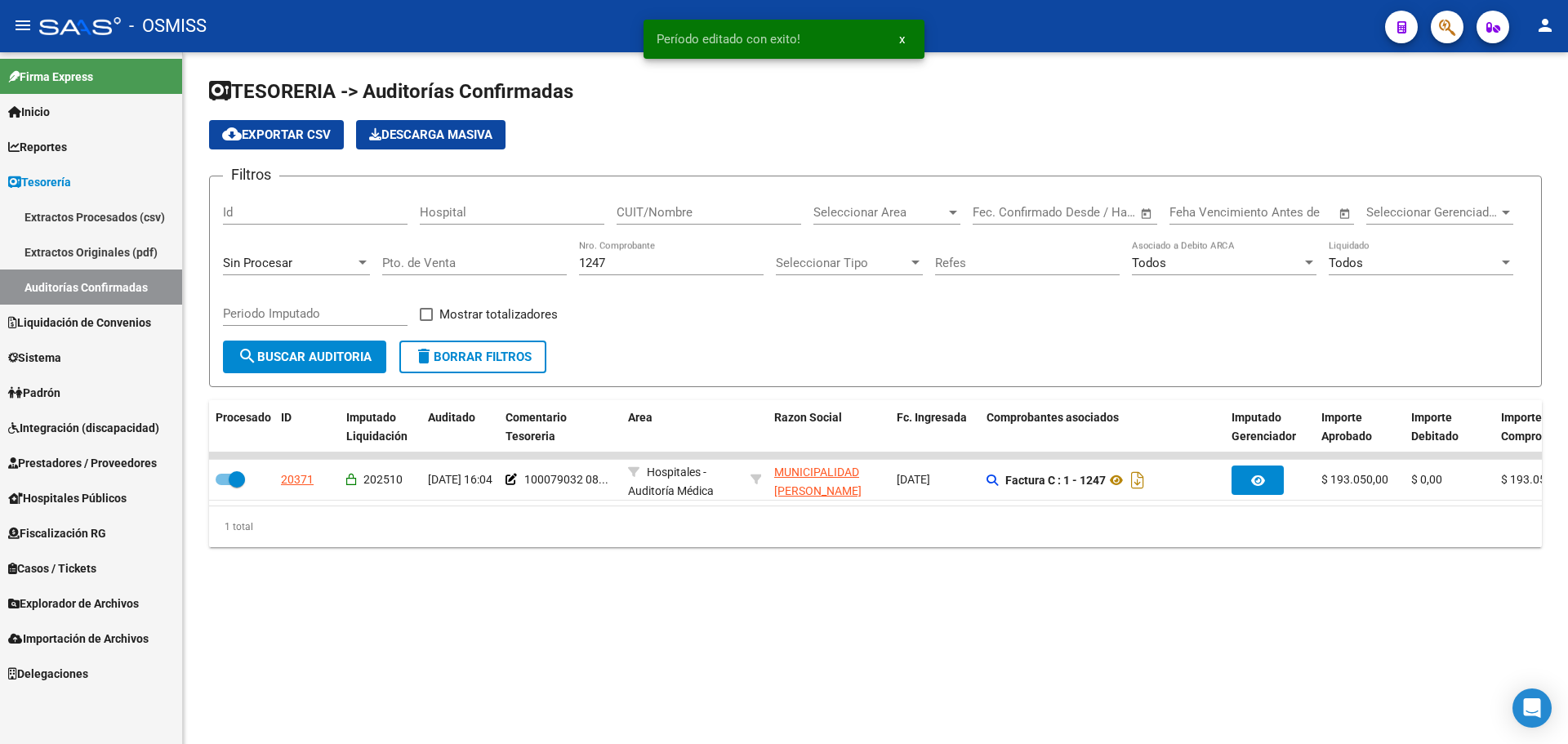
click at [643, 256] on input "1247" at bounding box center [671, 262] width 184 height 14
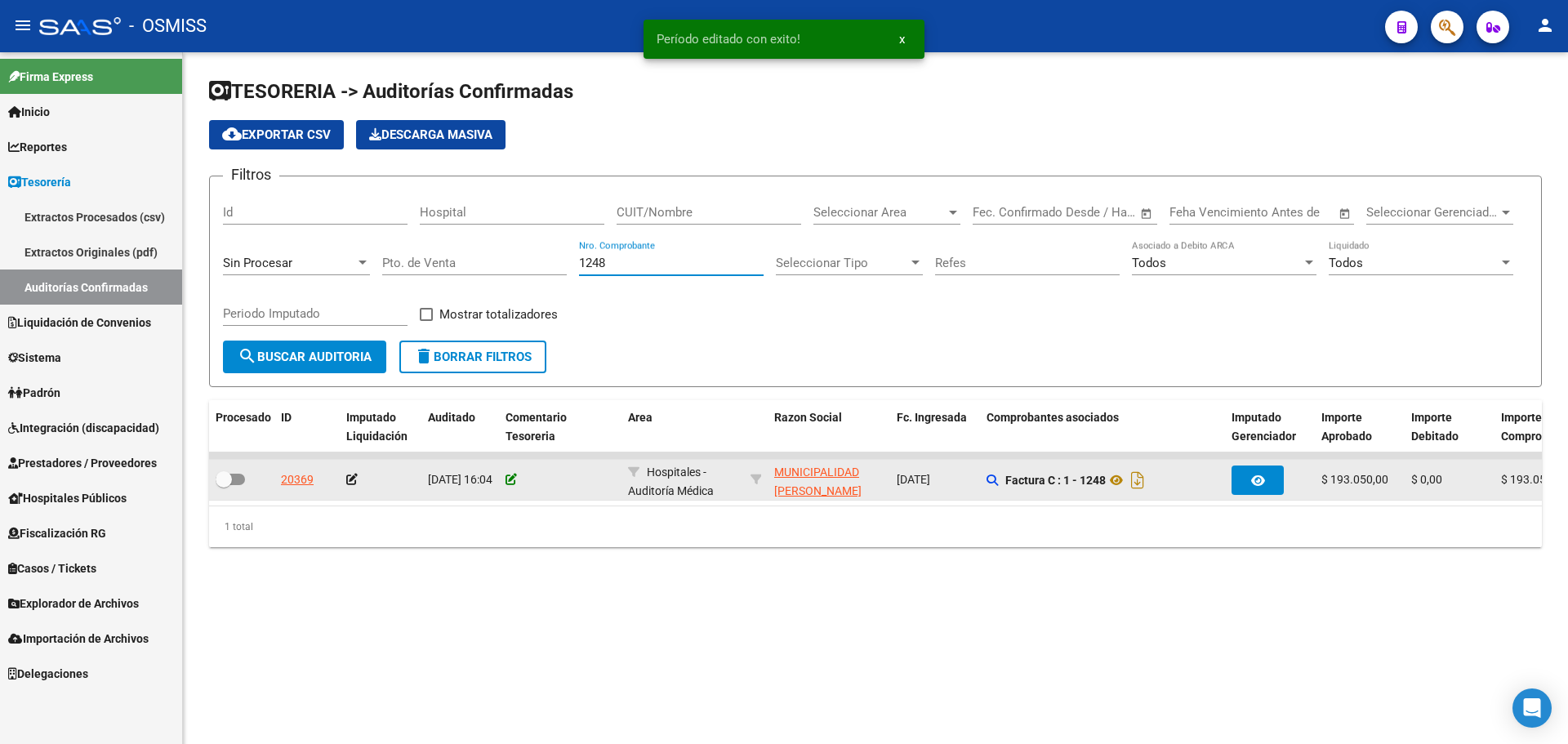
click at [512, 478] on icon at bounding box center [512, 479] width 11 height 11
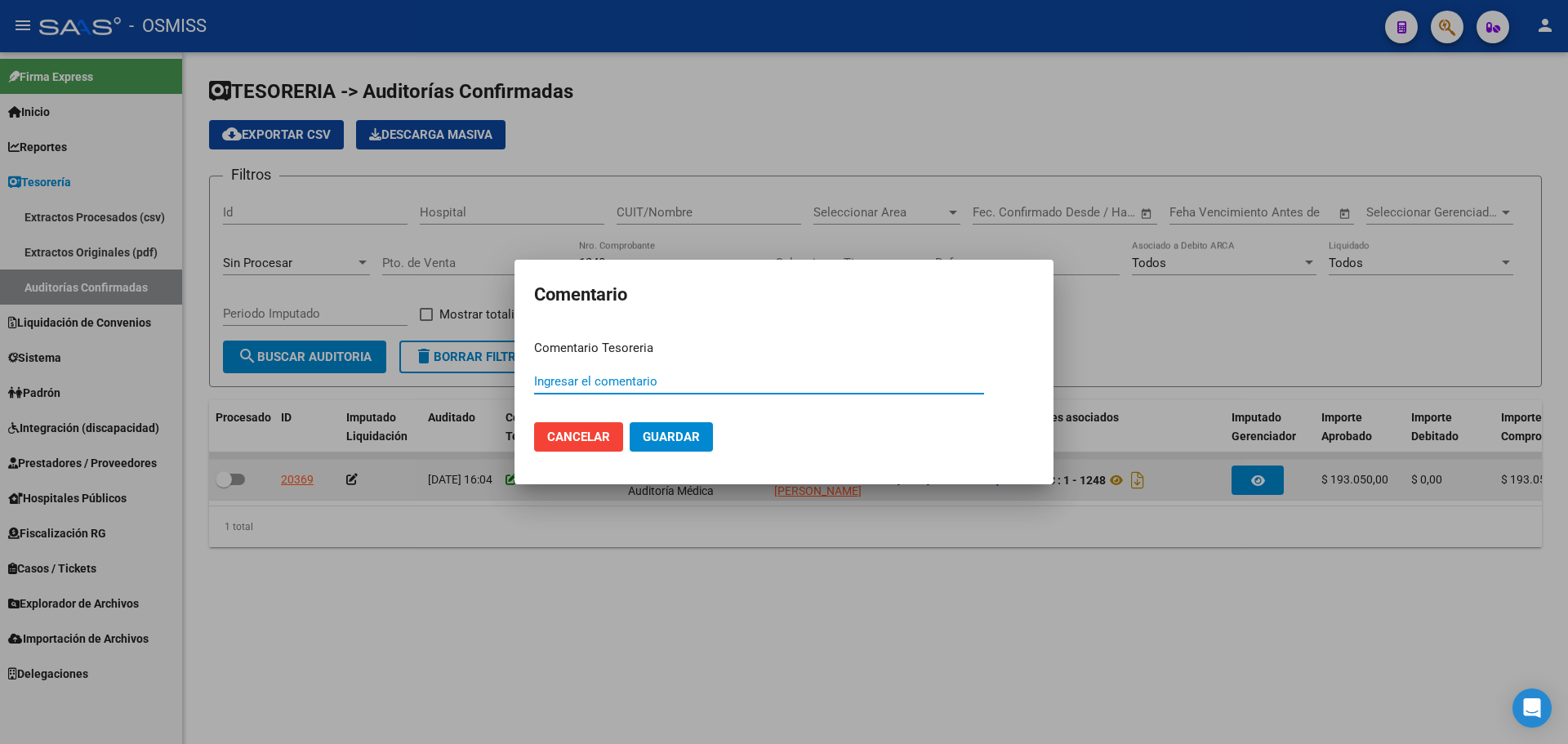
paste input "100079032 [DATE]"
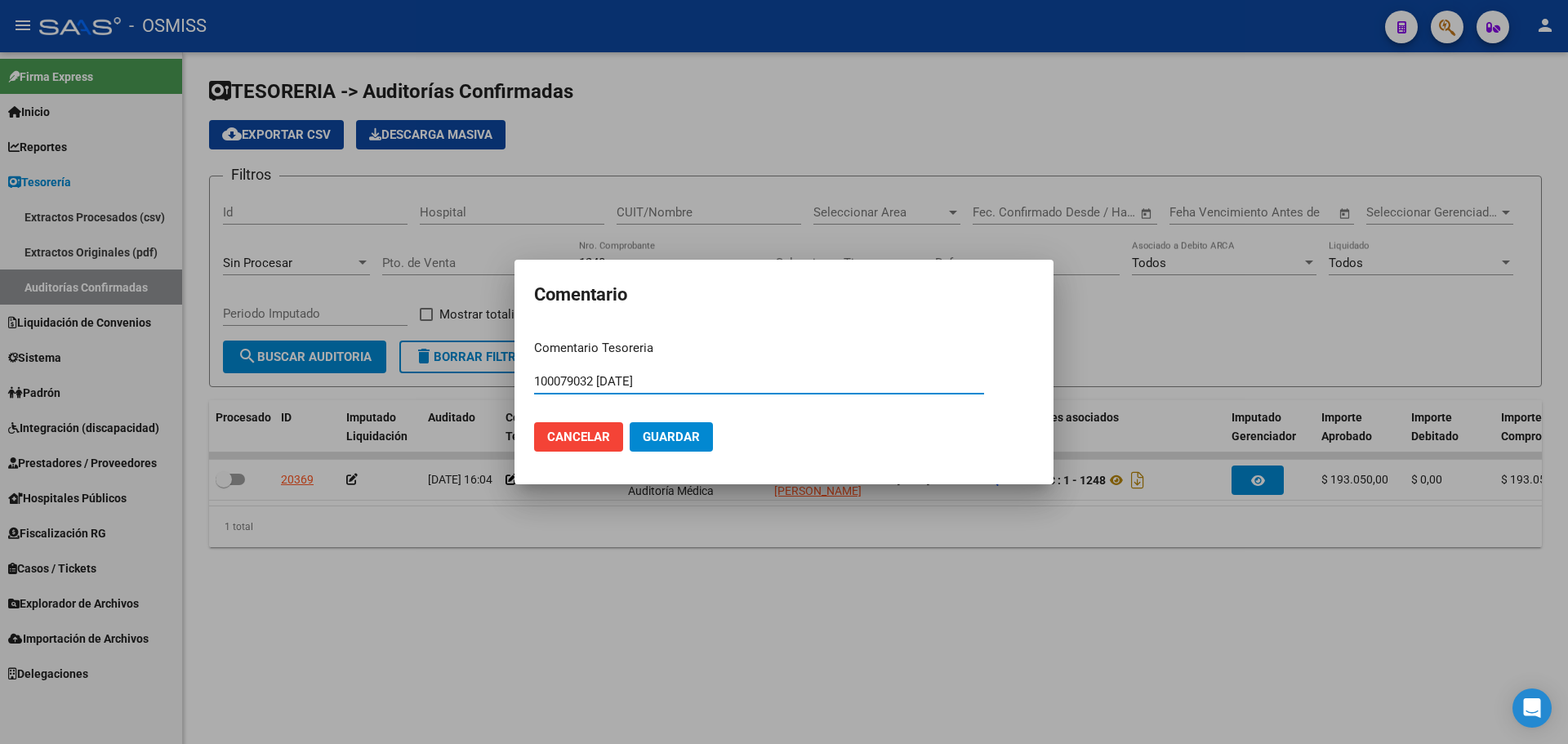
click at [684, 419] on mat-dialog-actions "Cancelar Guardar" at bounding box center [784, 437] width 500 height 55
click at [621, 438] on button "Cancelar" at bounding box center [578, 436] width 89 height 30
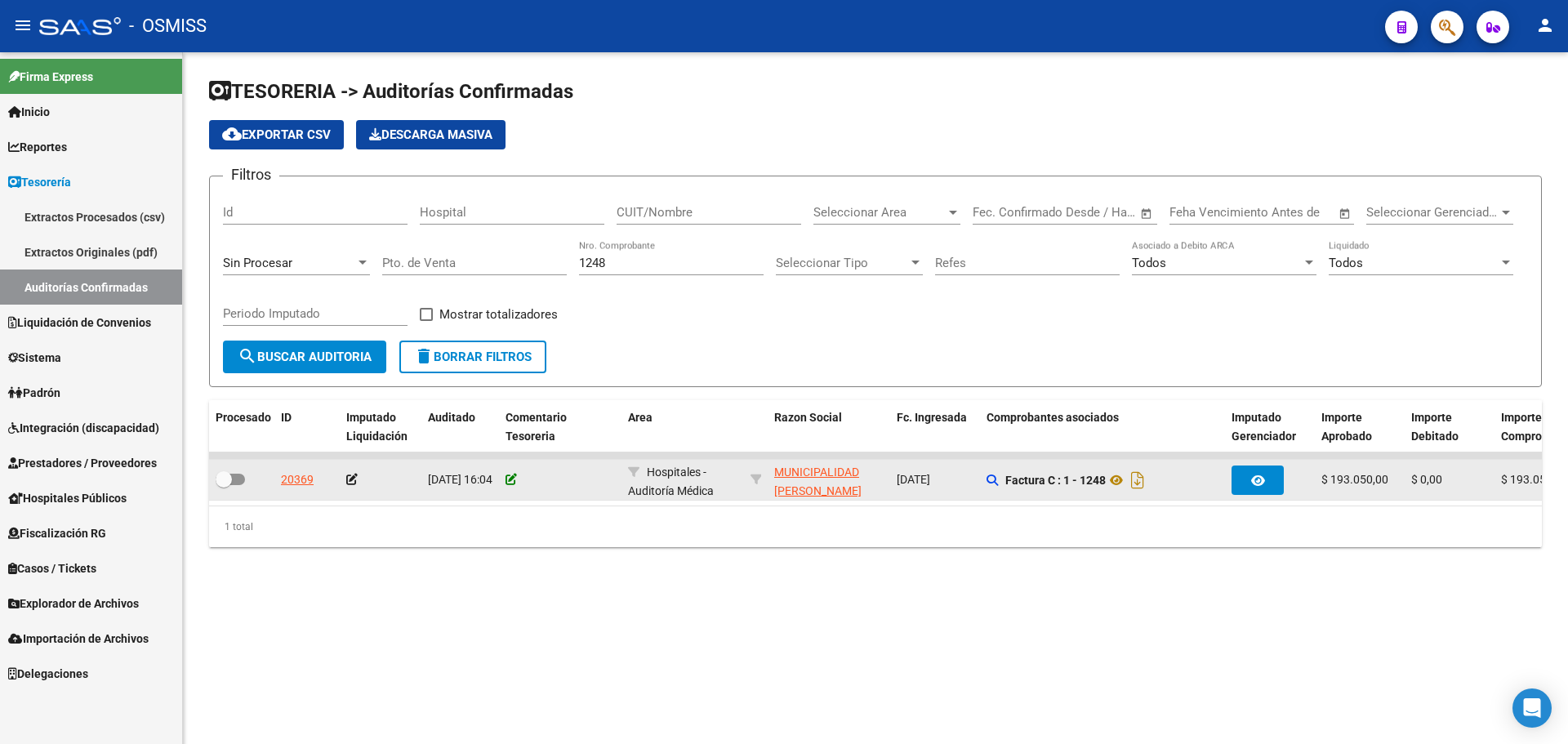
click at [513, 478] on icon at bounding box center [512, 479] width 11 height 11
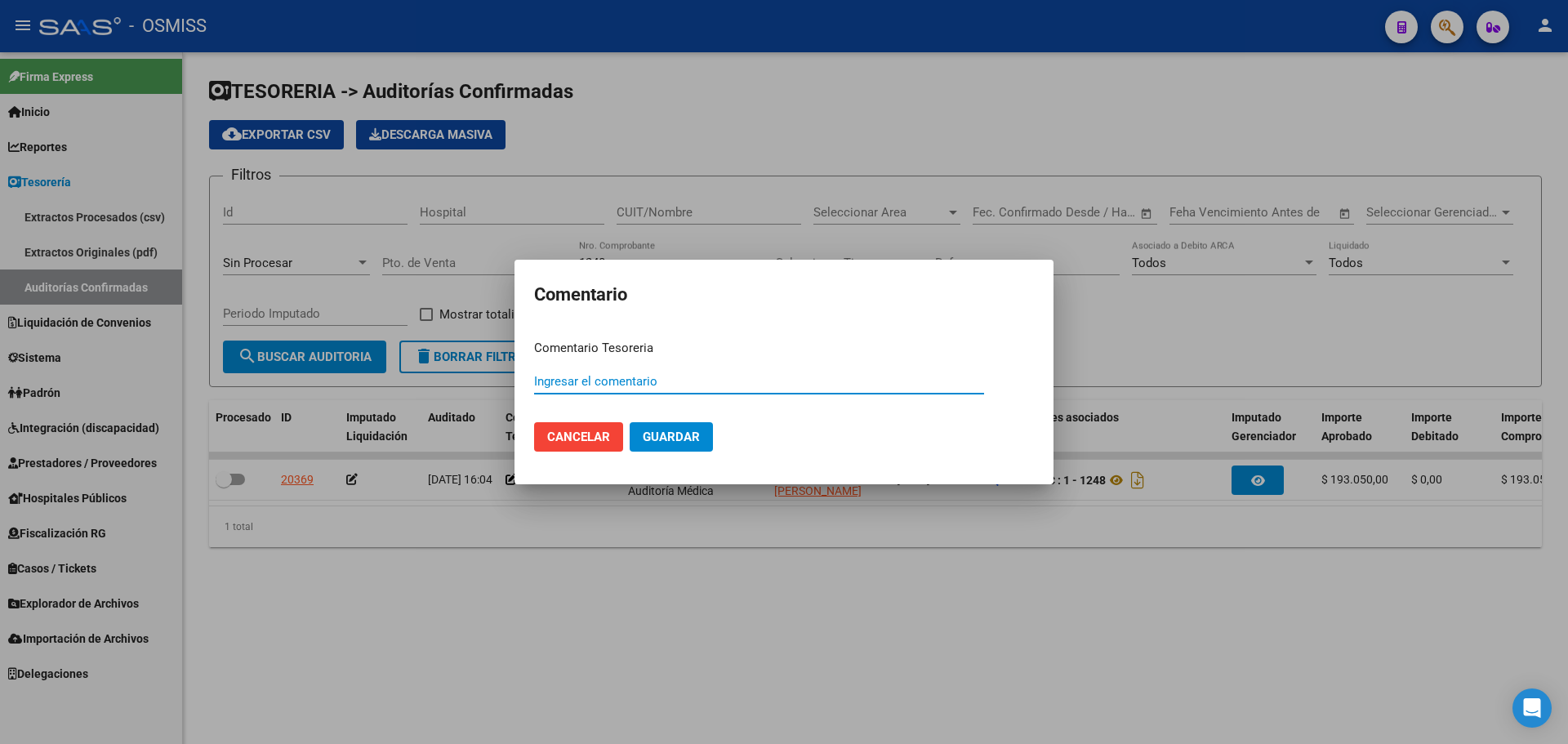
paste input "100079032 [DATE]"
click at [661, 439] on span "Guardar" at bounding box center [672, 436] width 57 height 14
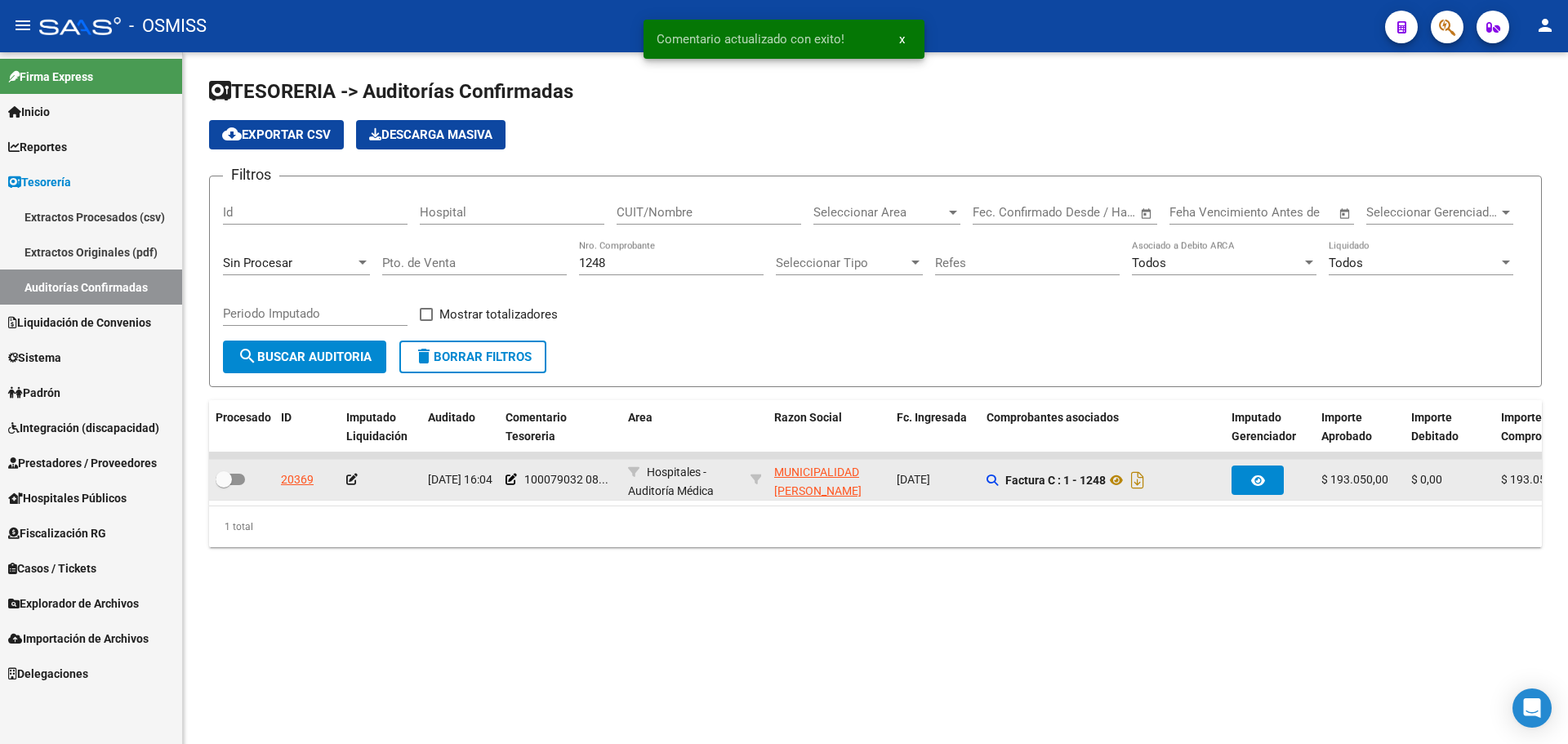
click at [357, 480] on icon at bounding box center [352, 479] width 11 height 11
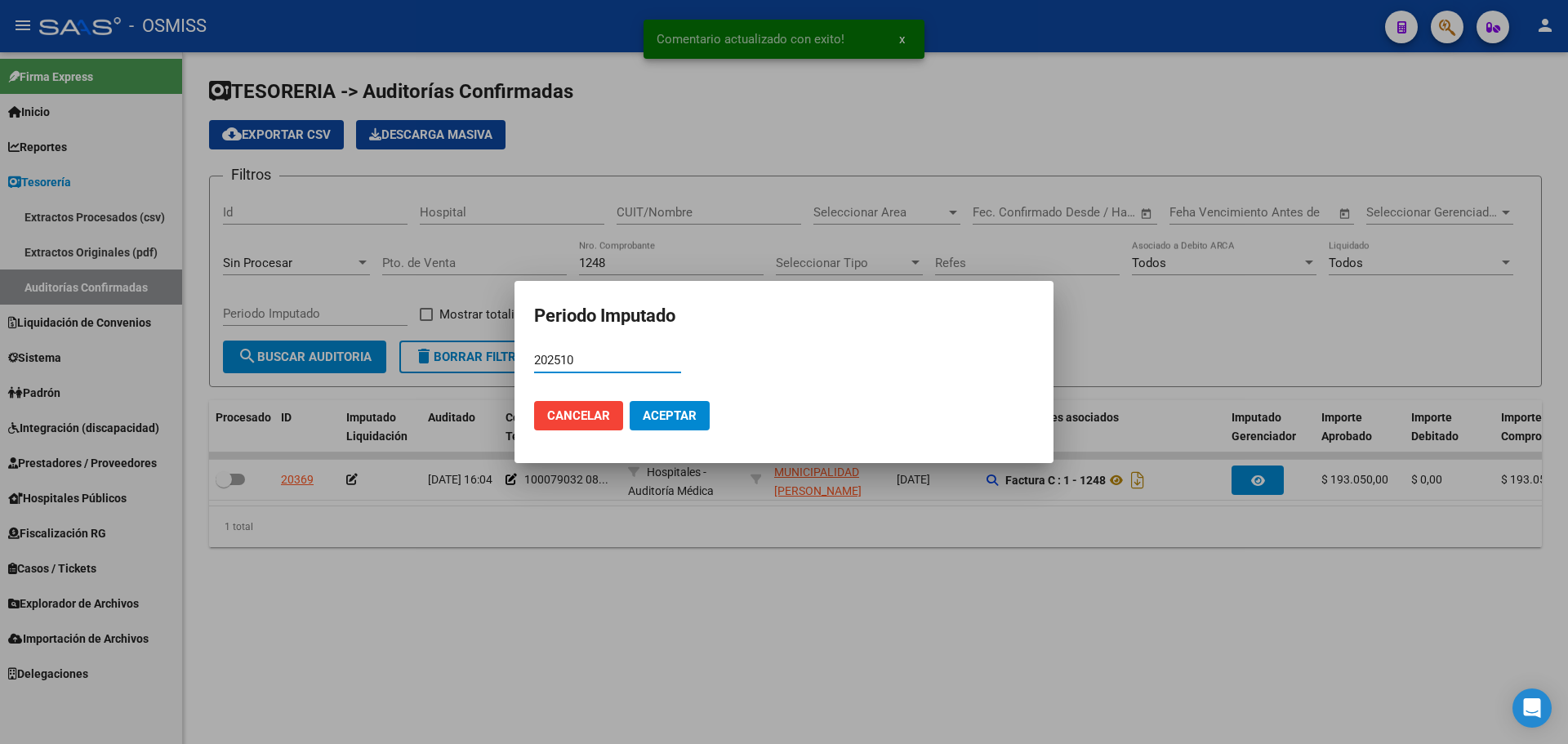
click at [636, 422] on button "Aceptar" at bounding box center [670, 415] width 80 height 30
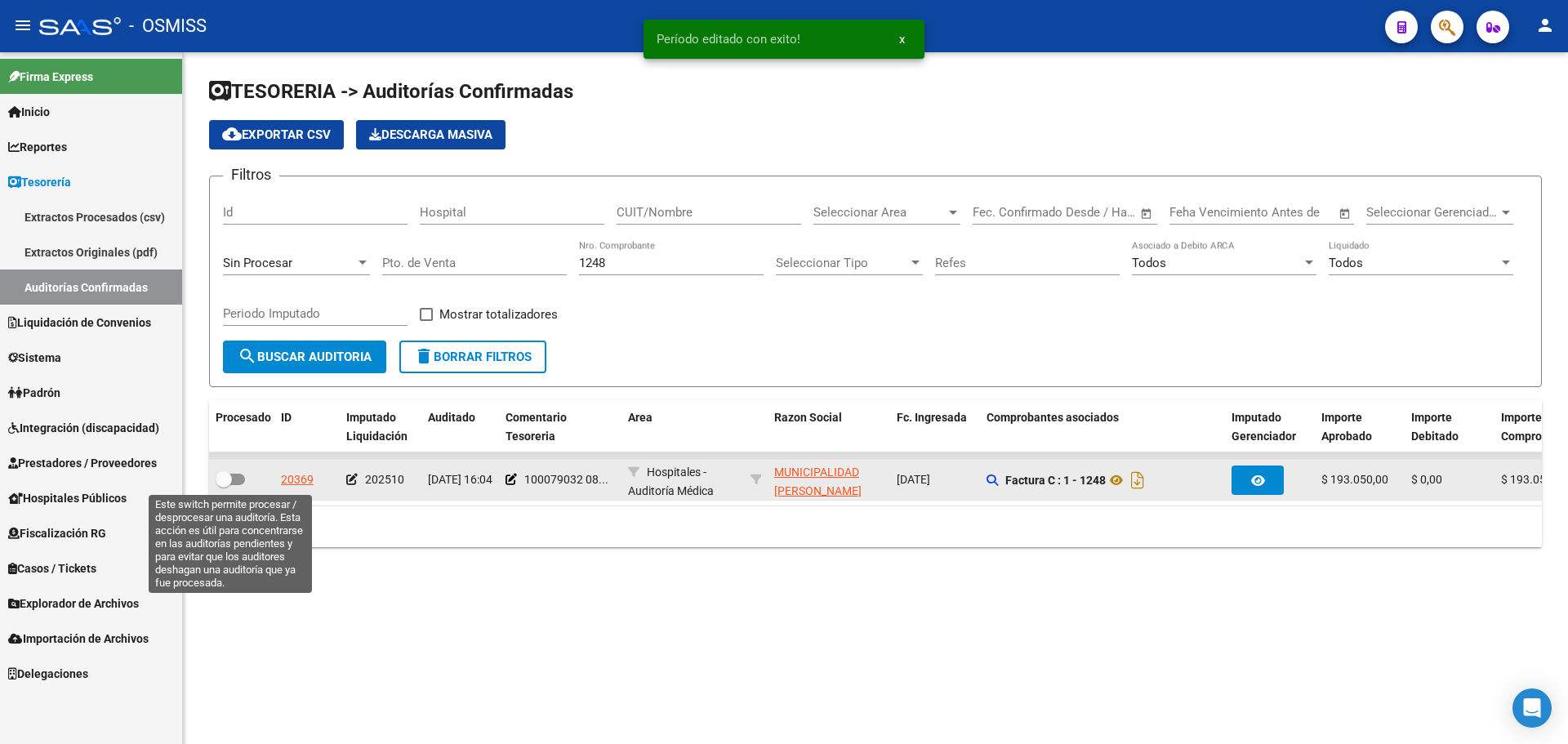
click at [240, 475] on span at bounding box center [230, 479] width 30 height 11
click at [224, 485] on input "checkbox" at bounding box center [223, 485] width 1 height 1
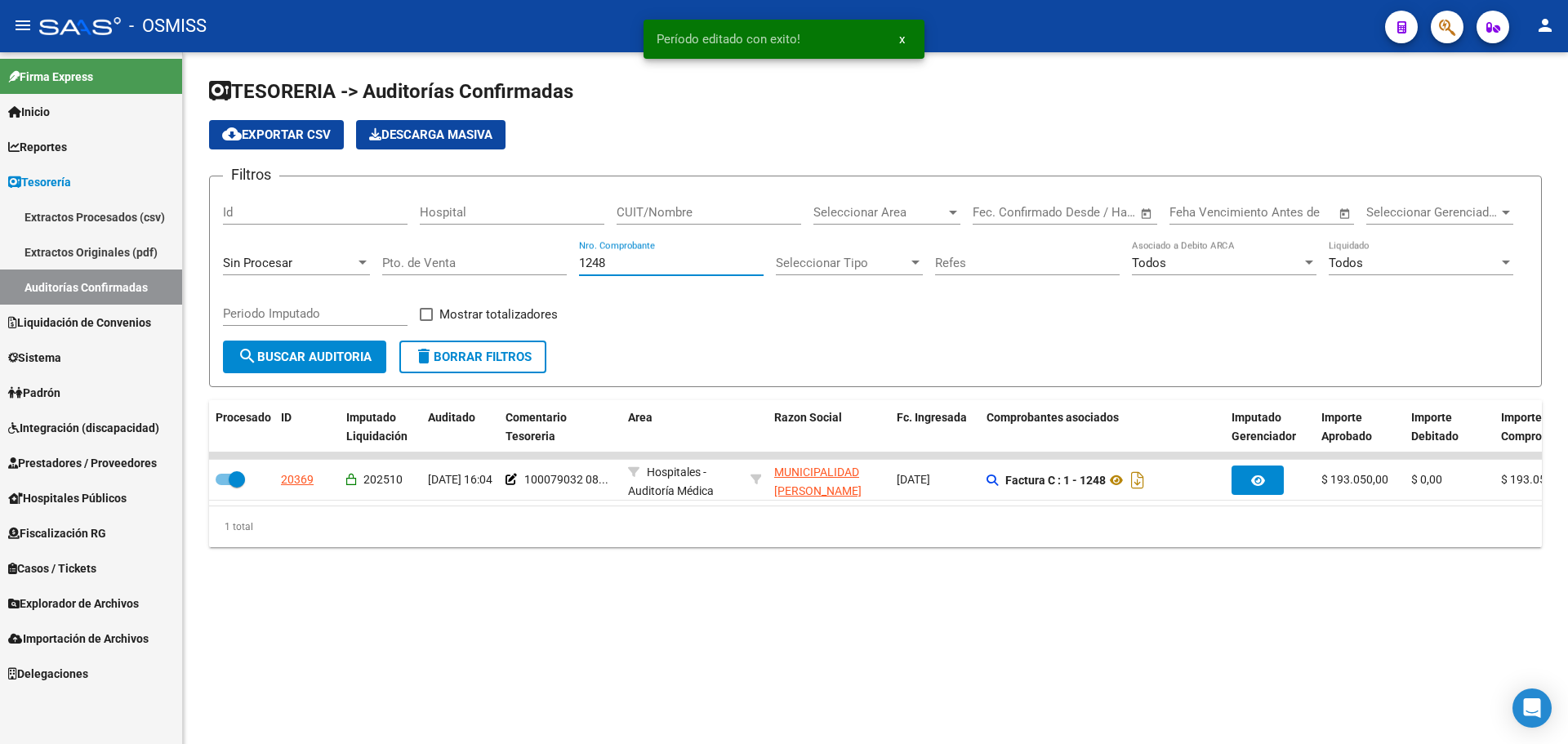
click at [632, 261] on input "1248" at bounding box center [671, 262] width 184 height 14
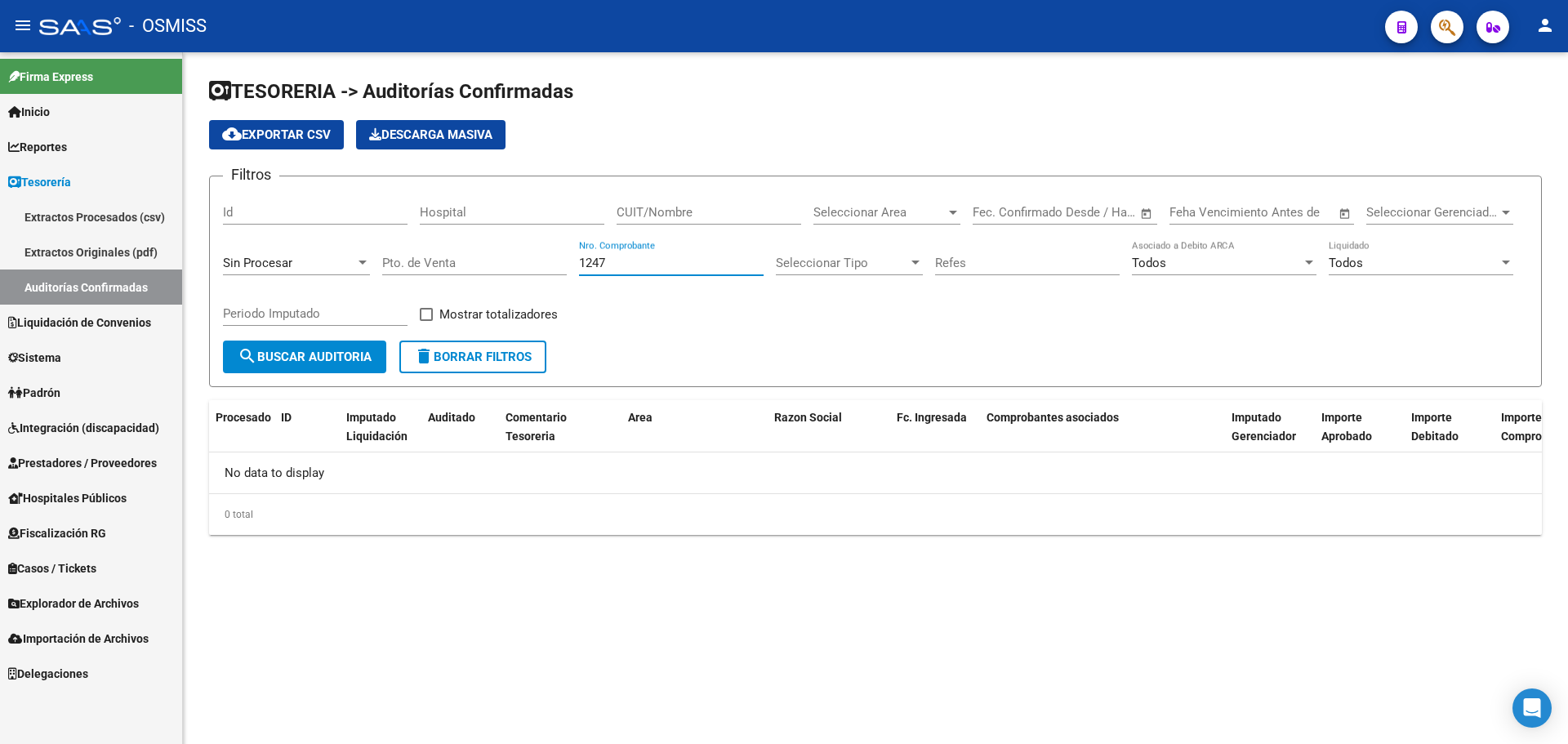
drag, startPoint x: 688, startPoint y: 263, endPoint x: 226, endPoint y: 258, distance: 462.0
click at [226, 258] on div "Filtros Id Hospital CUIT/Nombre Seleccionar Area Seleccionar Area Fecha inicio …" at bounding box center [876, 265] width 1306 height 151
click at [596, 262] on input "101266918" at bounding box center [671, 262] width 184 height 14
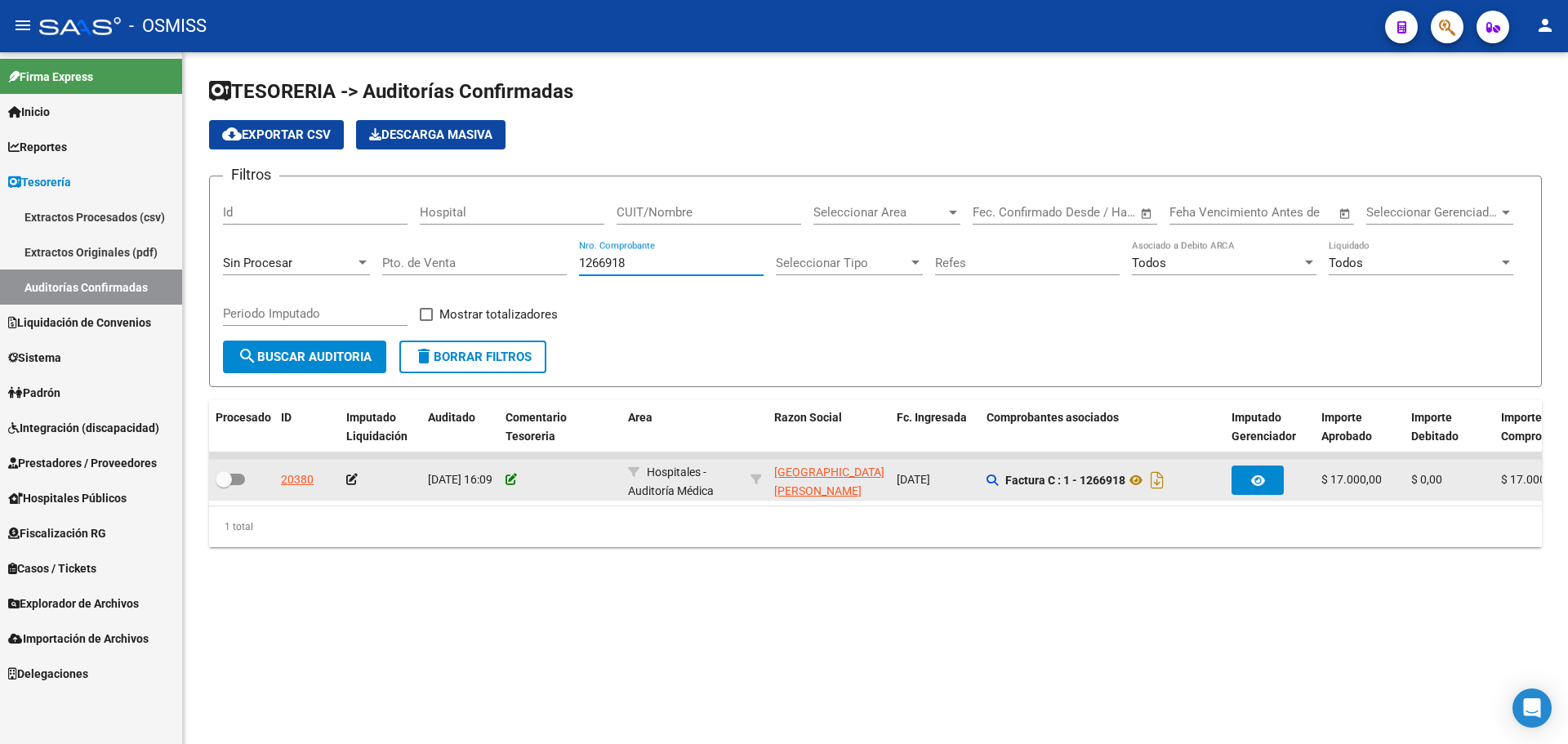
click at [507, 484] on icon at bounding box center [512, 479] width 11 height 11
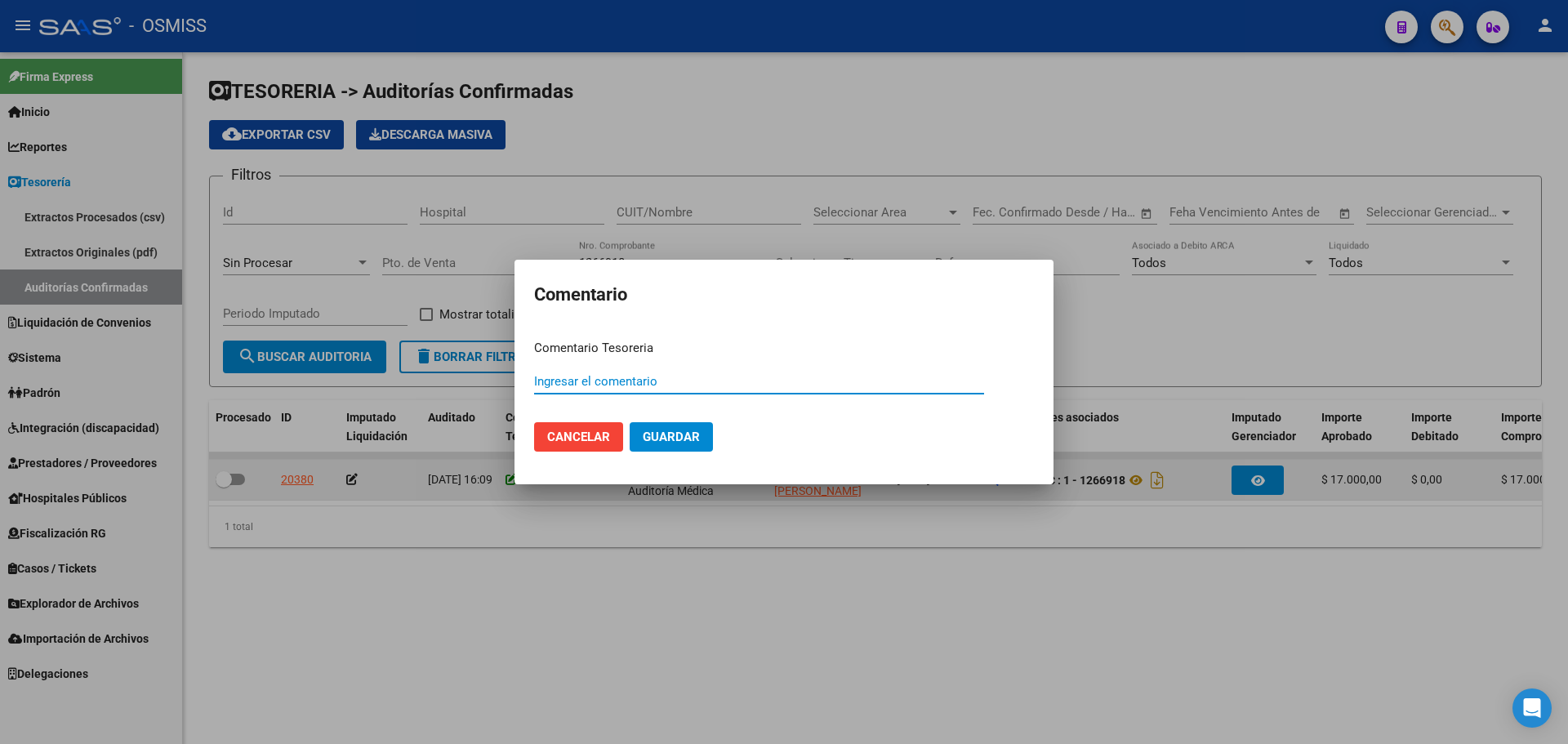
paste input "100079033"
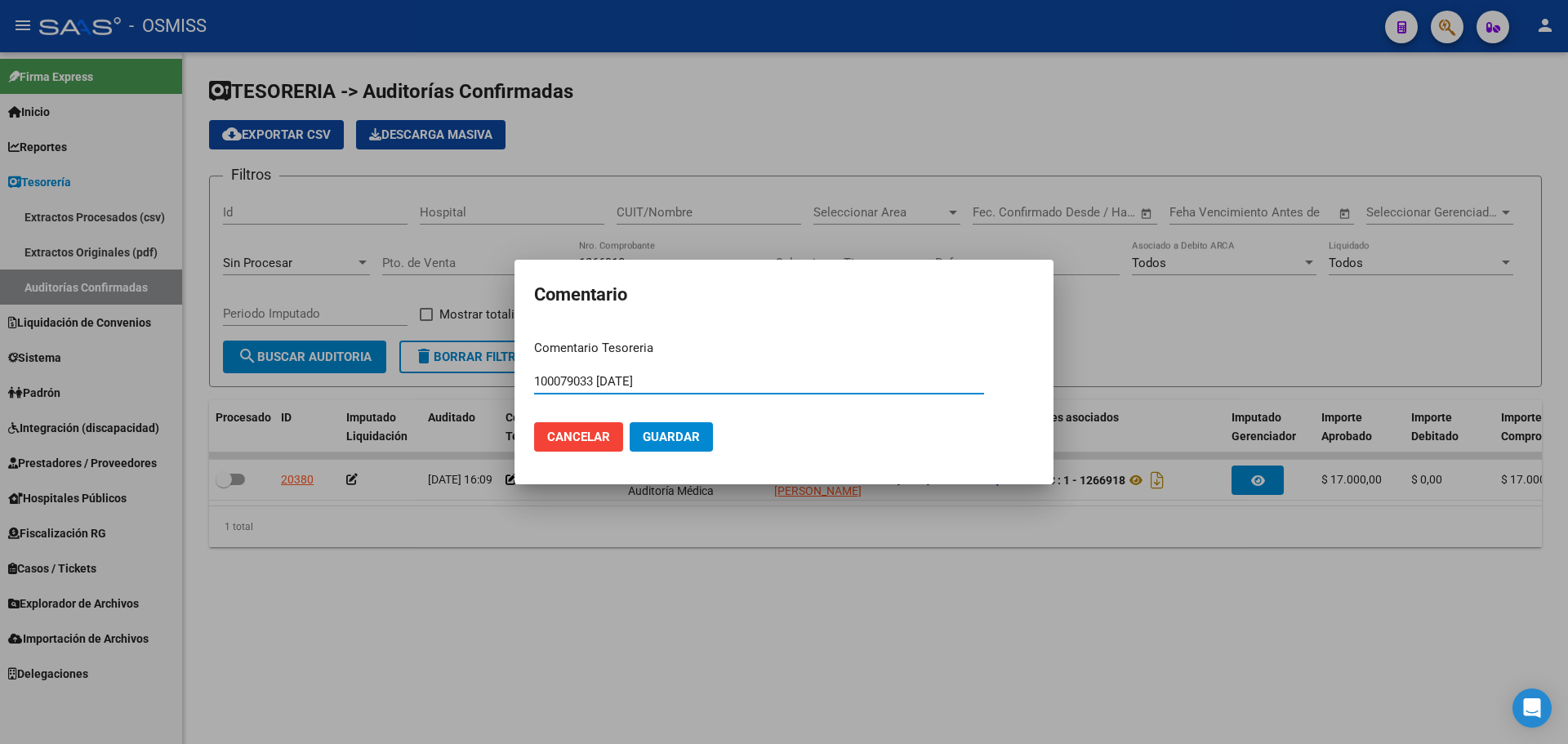
click at [664, 444] on button "Guardar" at bounding box center [671, 436] width 83 height 30
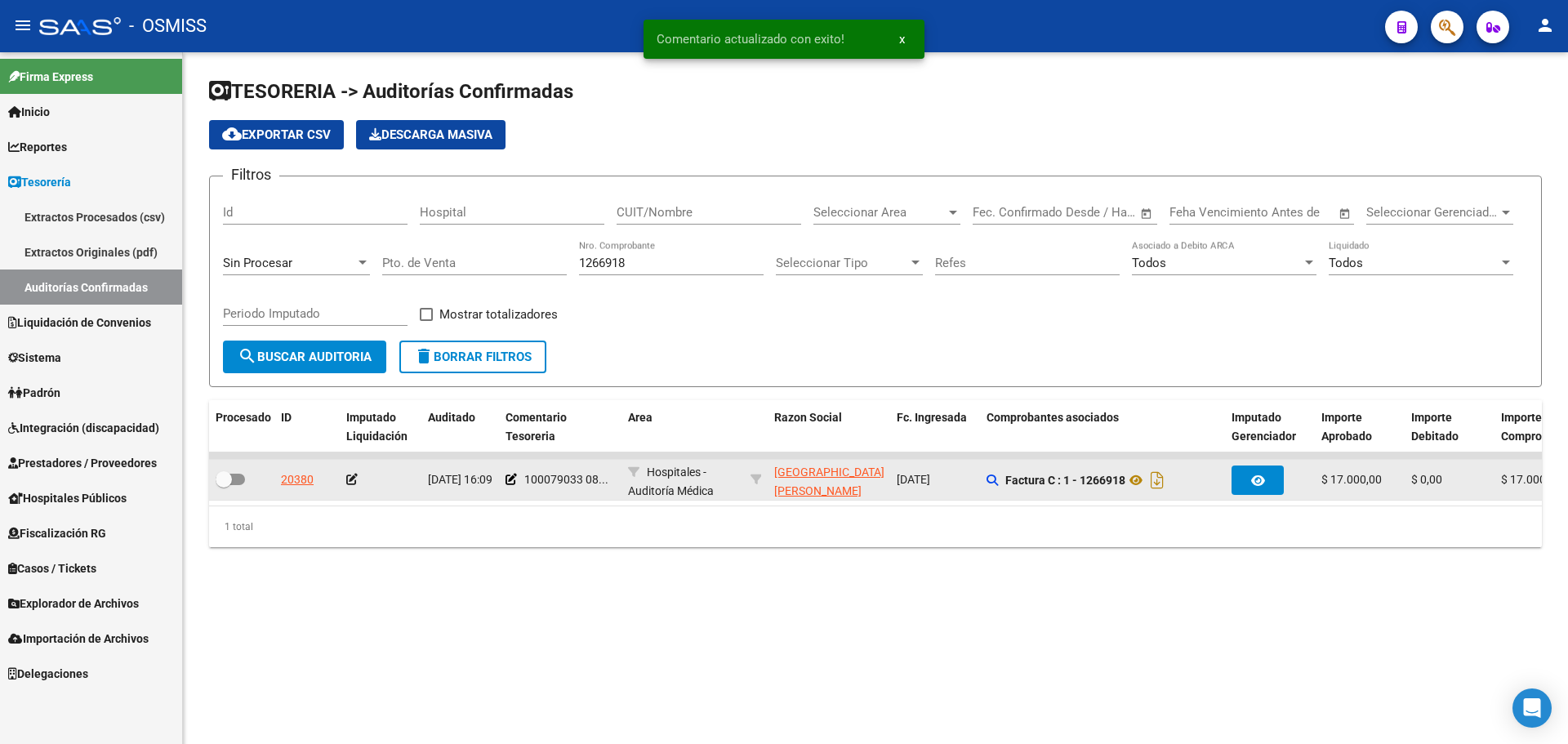
click at [353, 482] on icon at bounding box center [352, 479] width 11 height 11
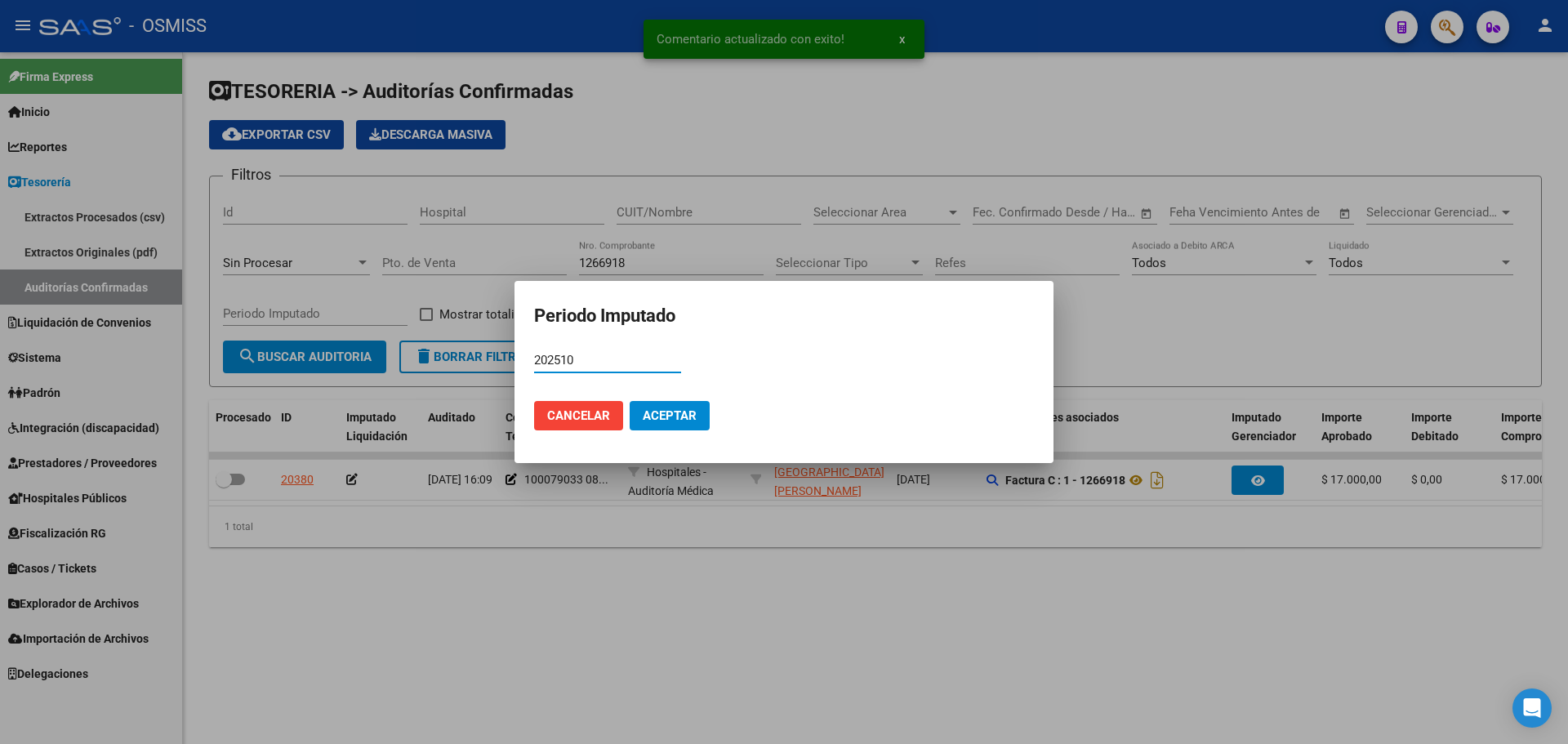
click at [649, 416] on span "Aceptar" at bounding box center [670, 415] width 53 height 14
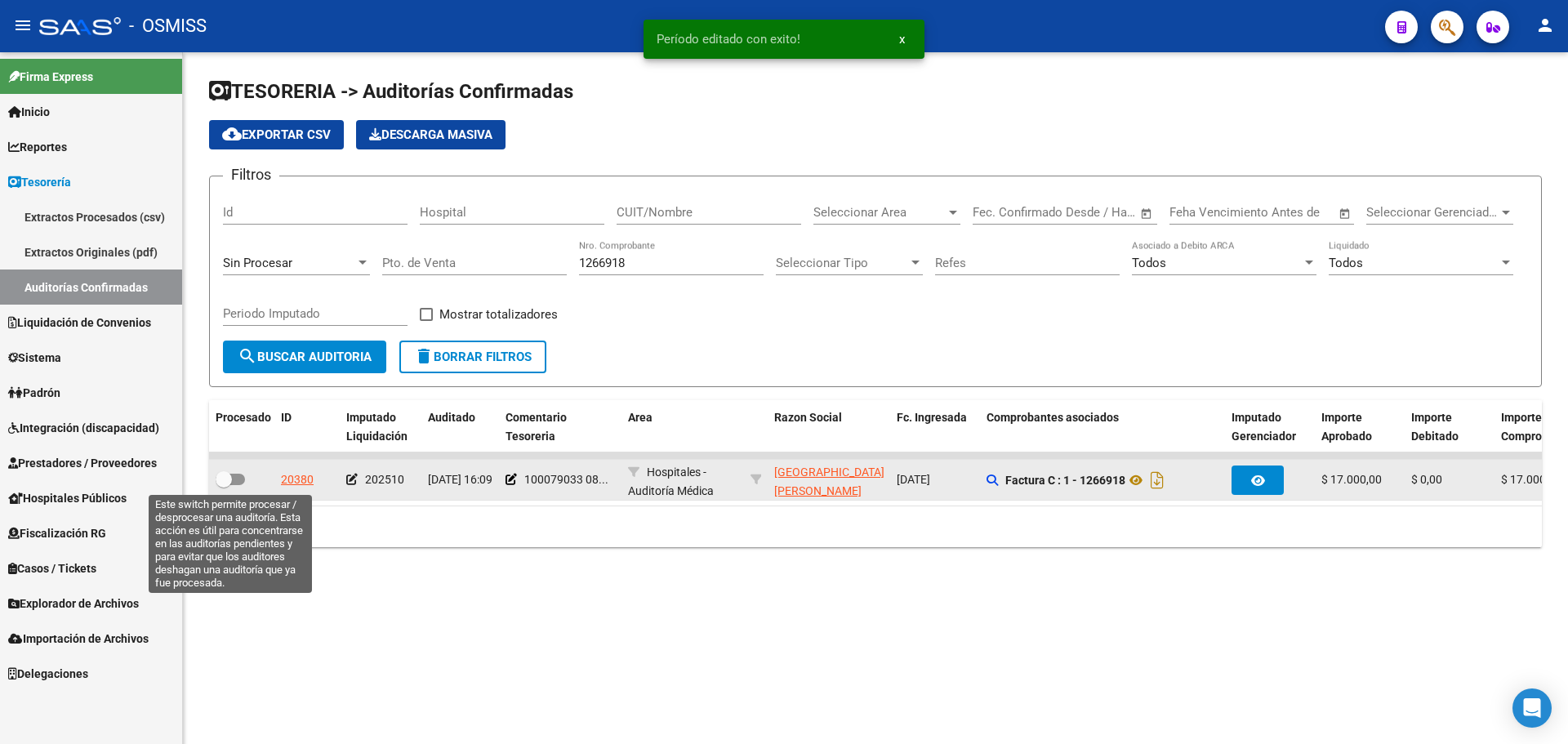
click at [235, 479] on span at bounding box center [230, 479] width 30 height 11
click at [224, 485] on input "checkbox" at bounding box center [223, 485] width 1 height 1
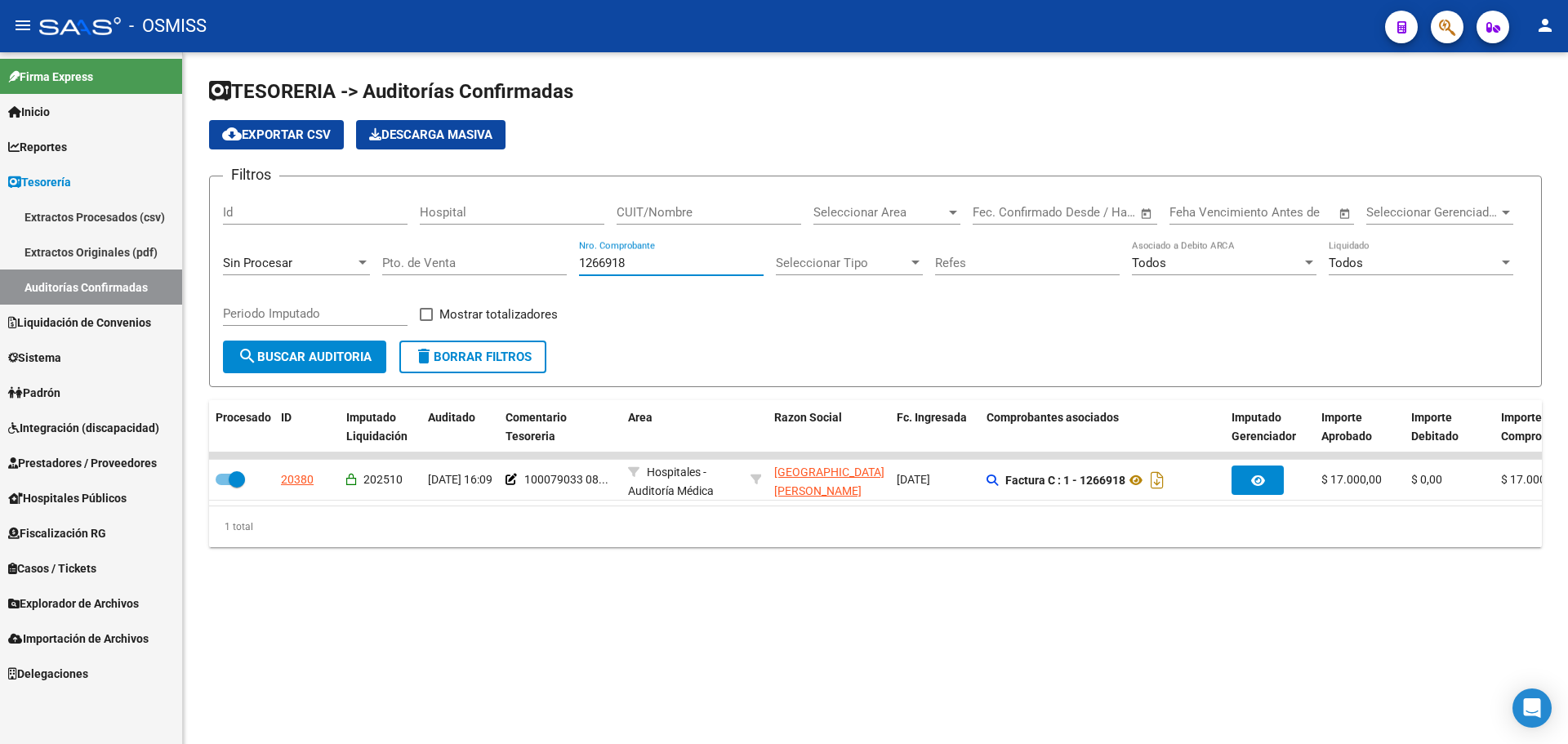
drag, startPoint x: 688, startPoint y: 269, endPoint x: 227, endPoint y: 262, distance: 461.1
click at [227, 262] on div "Filtros Id Hospital CUIT/Nombre Seleccionar Area Seleccionar Area Fecha inicio …" at bounding box center [876, 265] width 1306 height 151
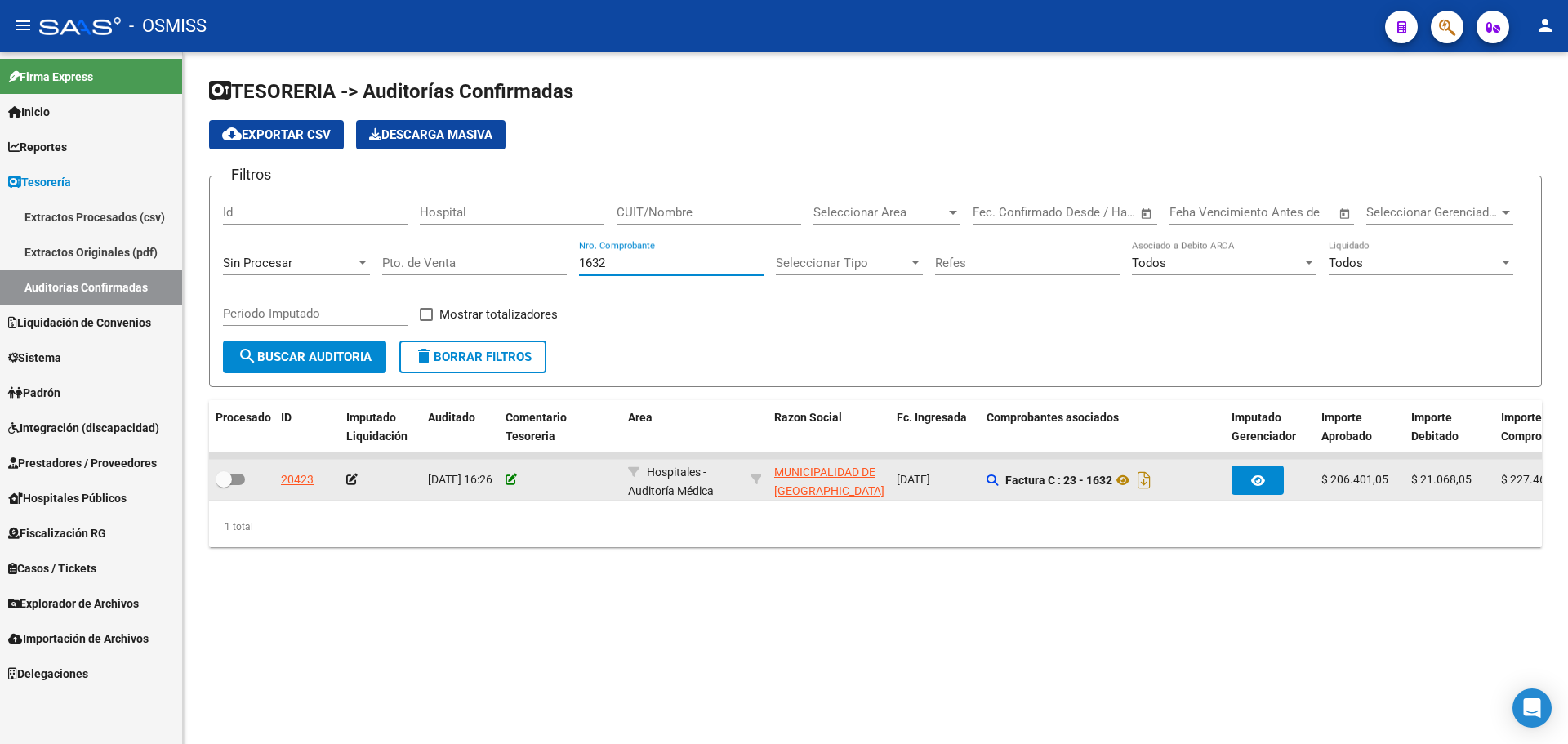
click at [512, 482] on icon at bounding box center [512, 479] width 11 height 11
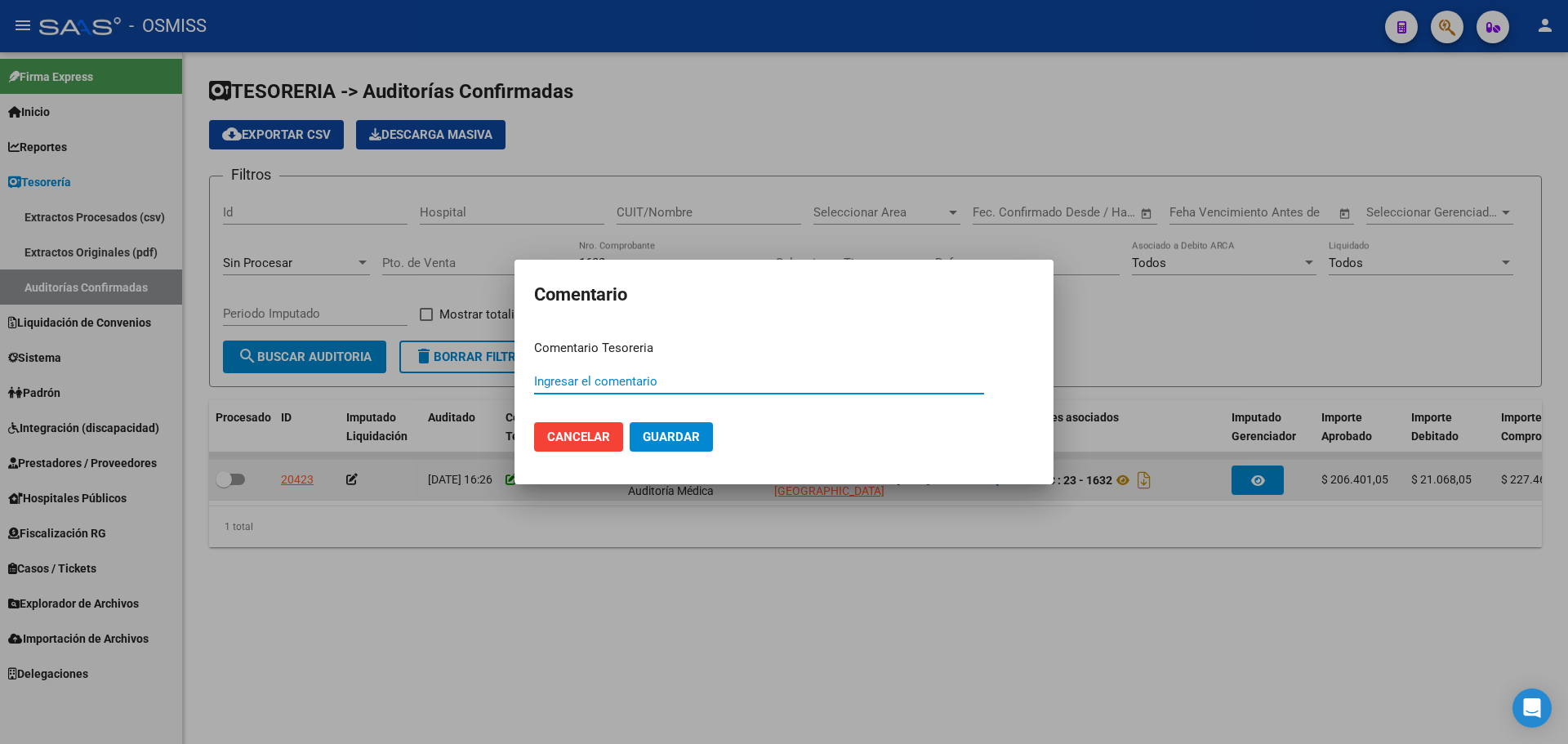
paste input "100079034"
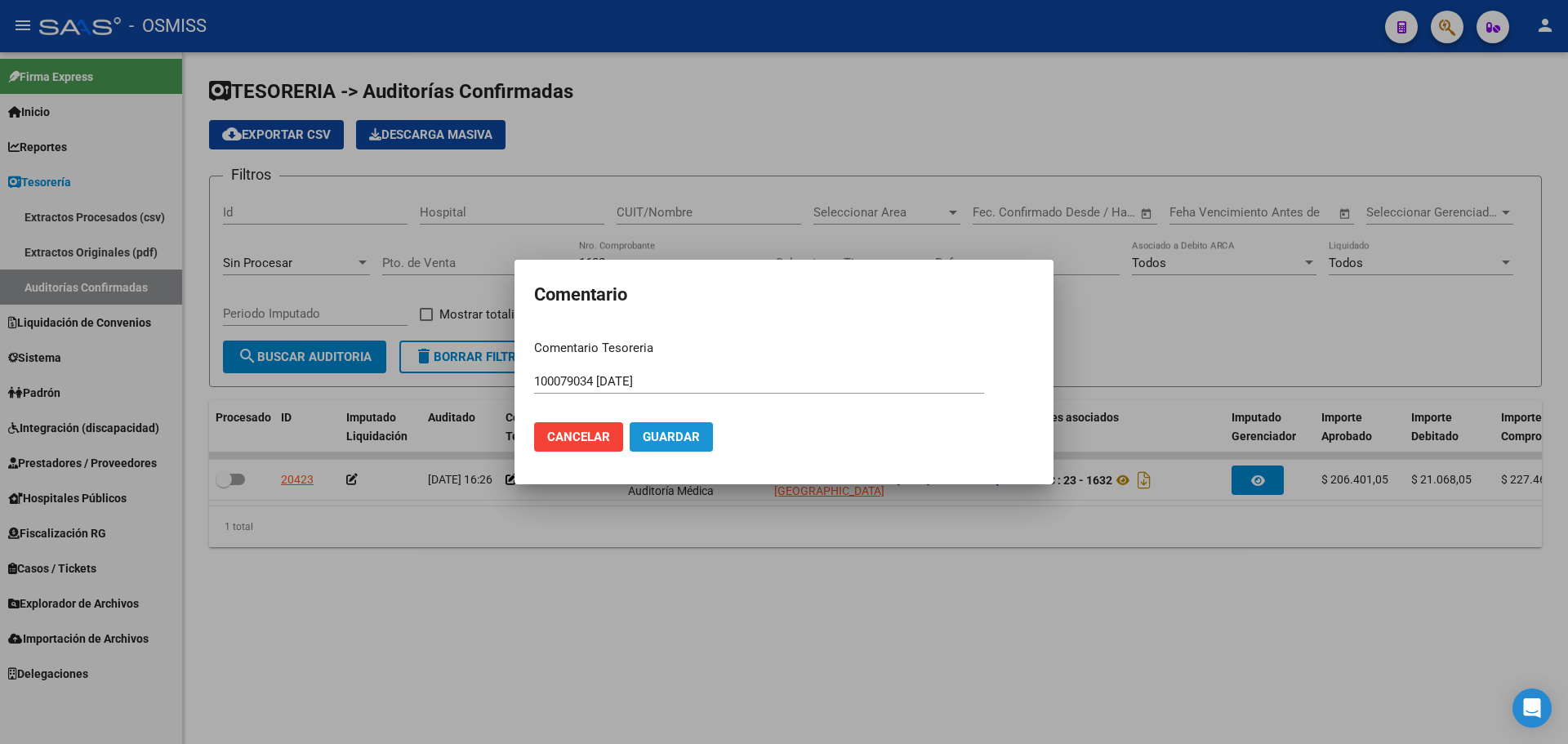
click at [659, 449] on button "Guardar" at bounding box center [671, 436] width 83 height 30
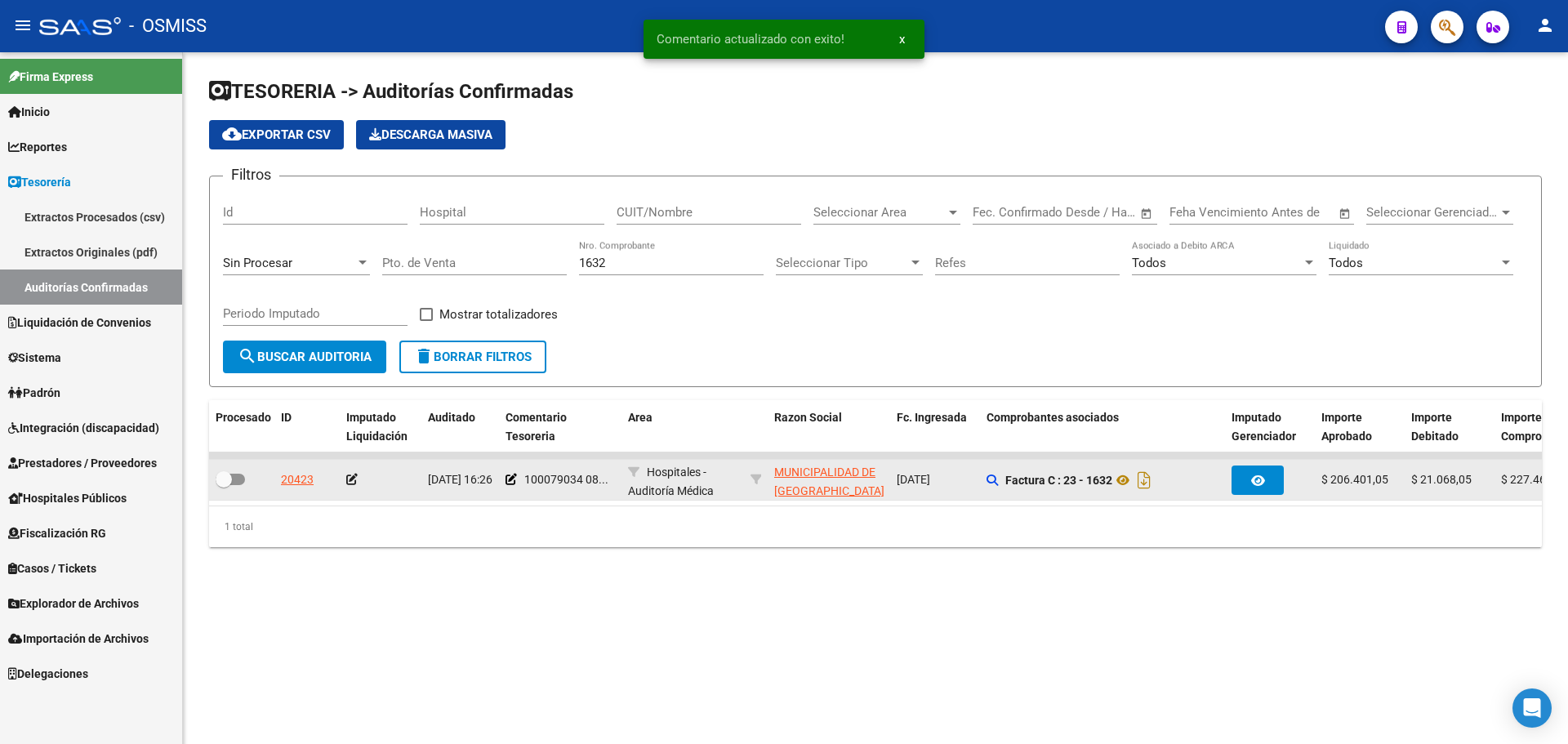
click at [352, 483] on icon at bounding box center [352, 479] width 11 height 11
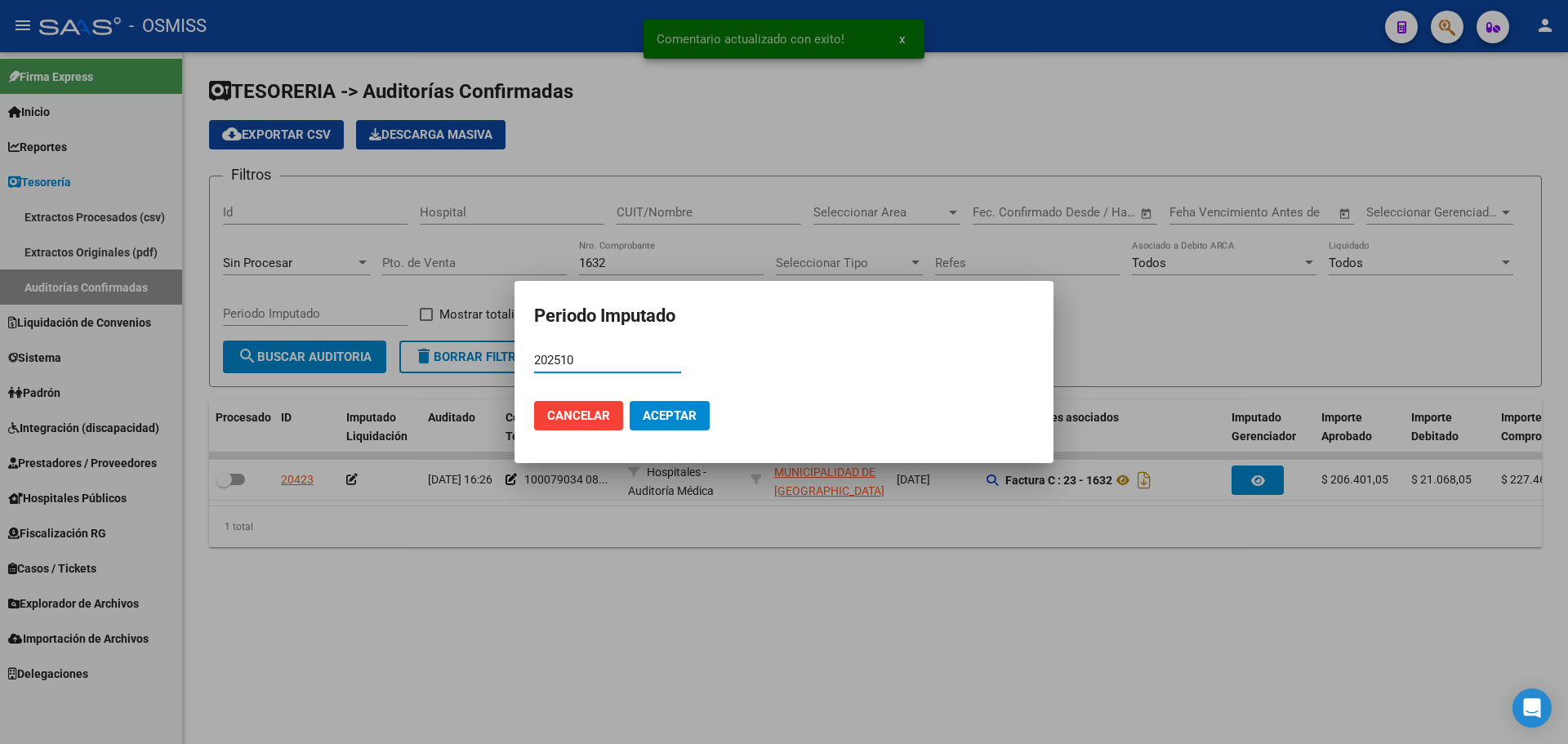
click at [671, 413] on span "Aceptar" at bounding box center [670, 415] width 53 height 14
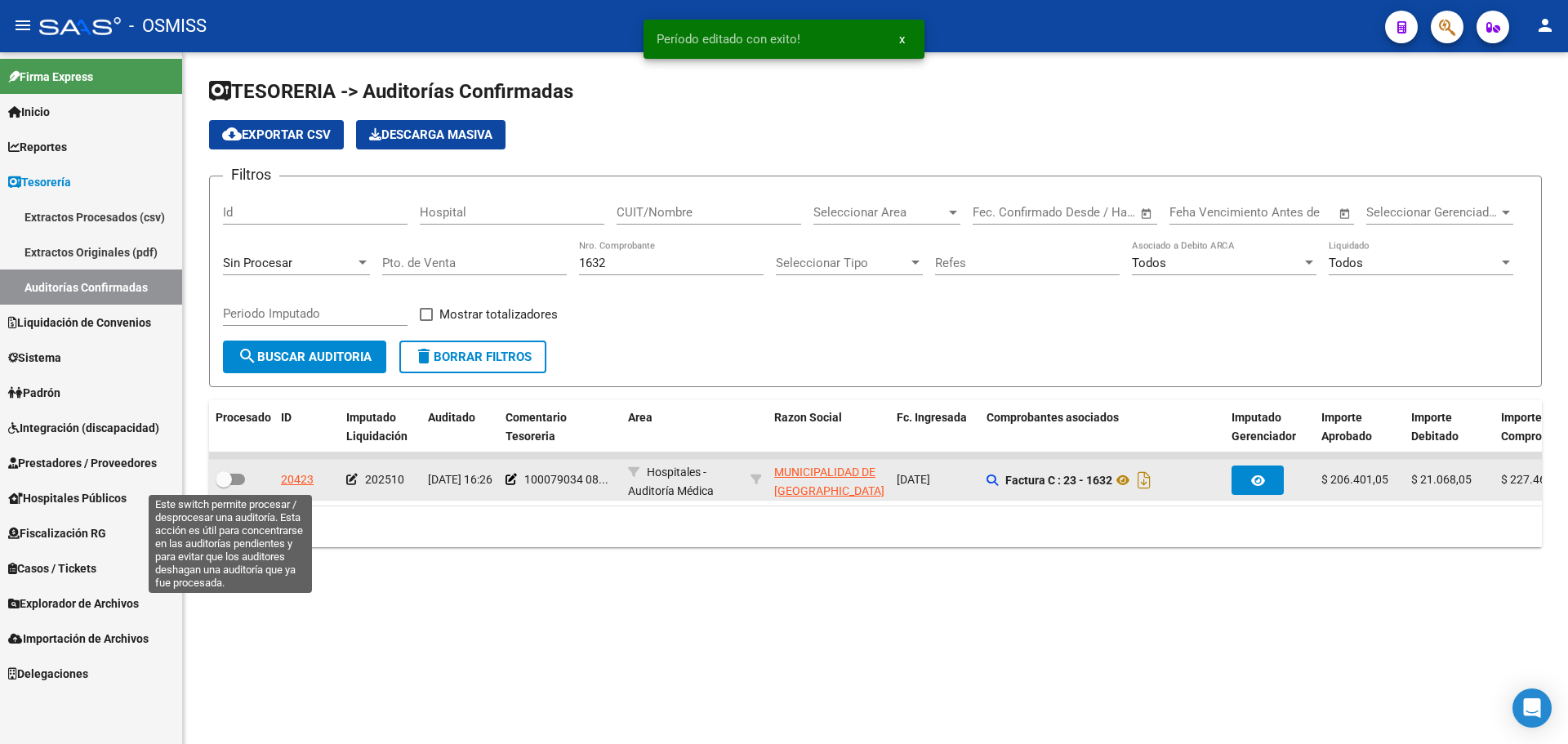
click at [239, 481] on span at bounding box center [230, 479] width 30 height 11
click at [224, 485] on input "checkbox" at bounding box center [223, 485] width 1 height 1
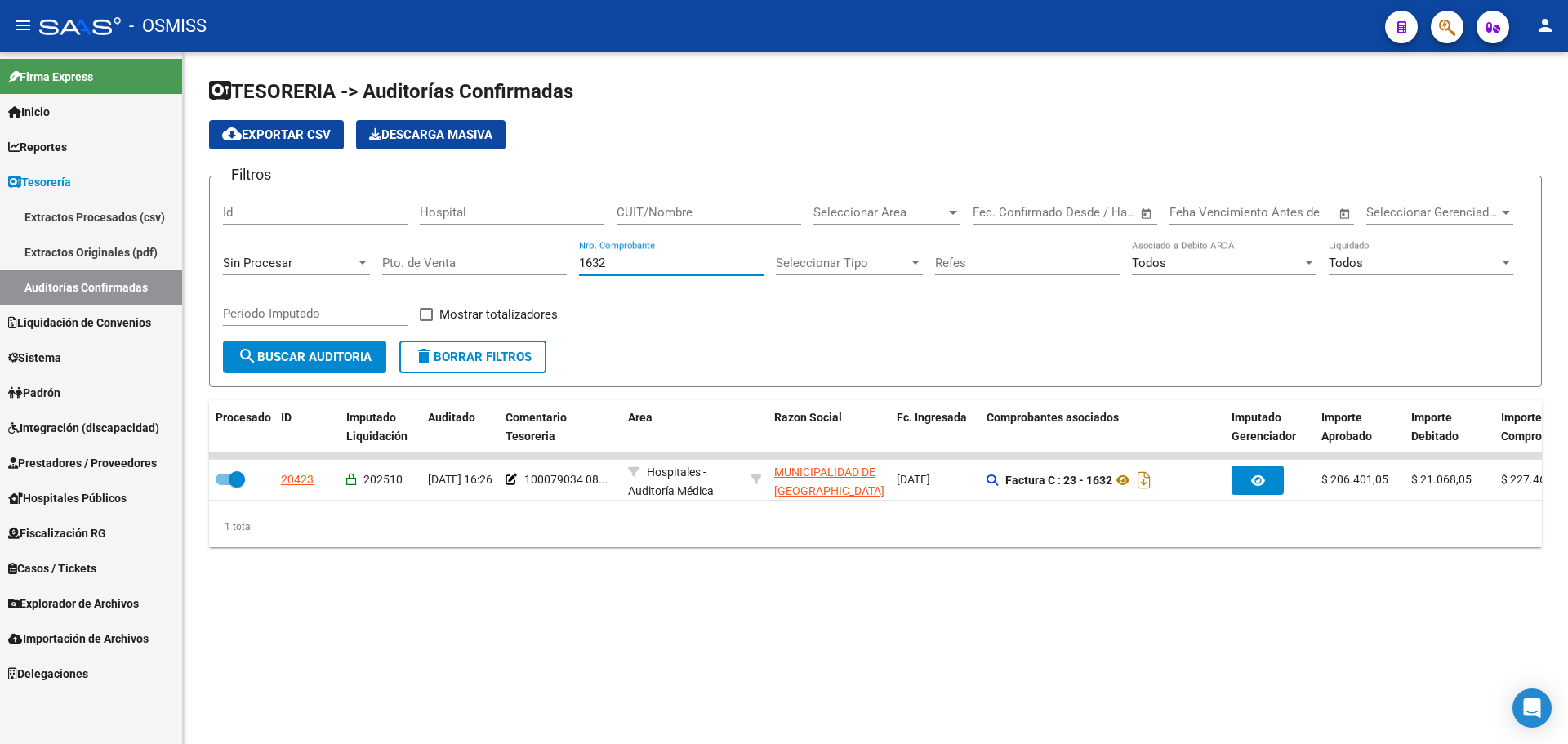
drag, startPoint x: 639, startPoint y: 259, endPoint x: 201, endPoint y: 259, distance: 438.0
click at [201, 259] on div "TESORERIA -> Auditorías Confirmadas cloud_download Exportar CSV Descarga Masiva…" at bounding box center [876, 325] width 1386 height 547
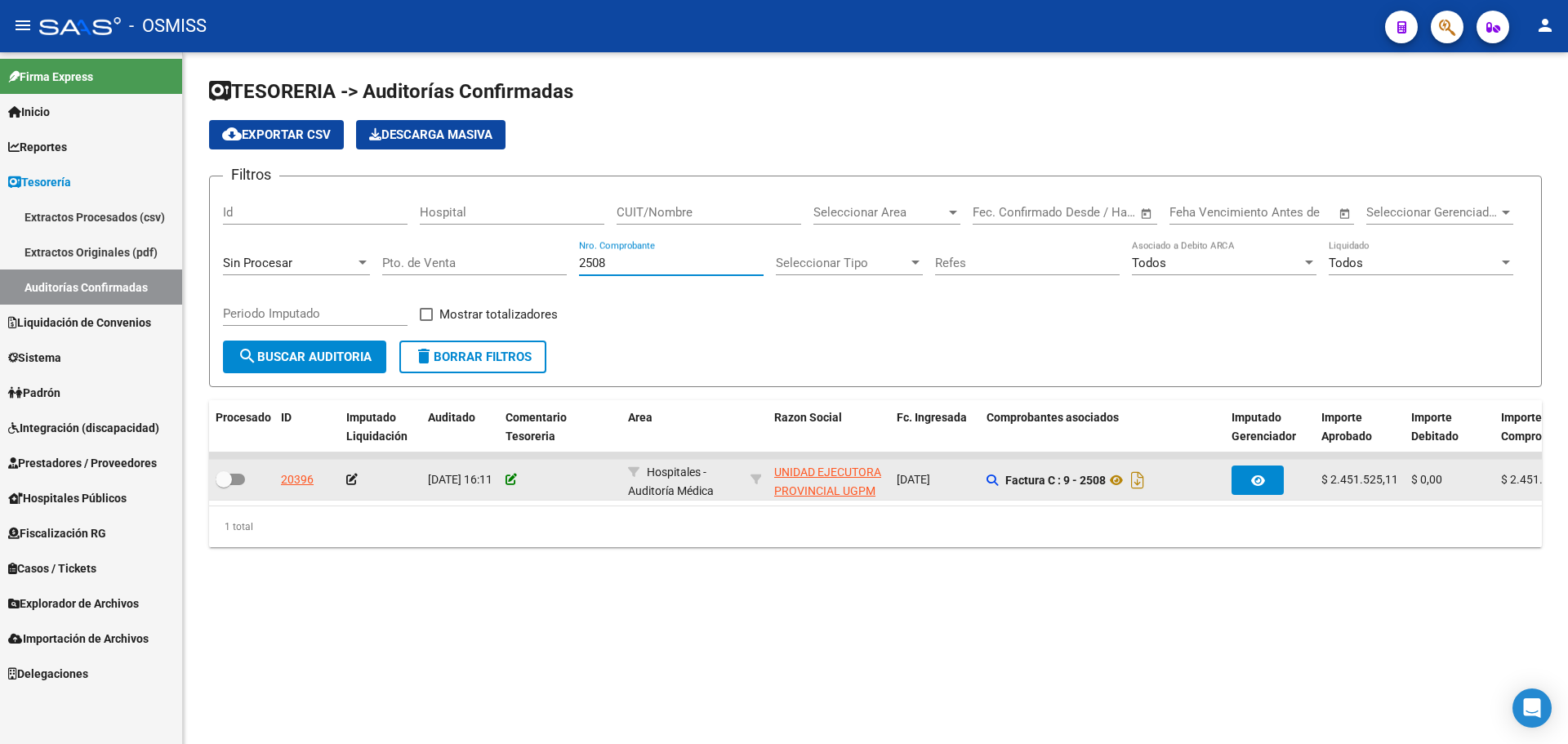
click at [512, 478] on icon at bounding box center [512, 479] width 11 height 11
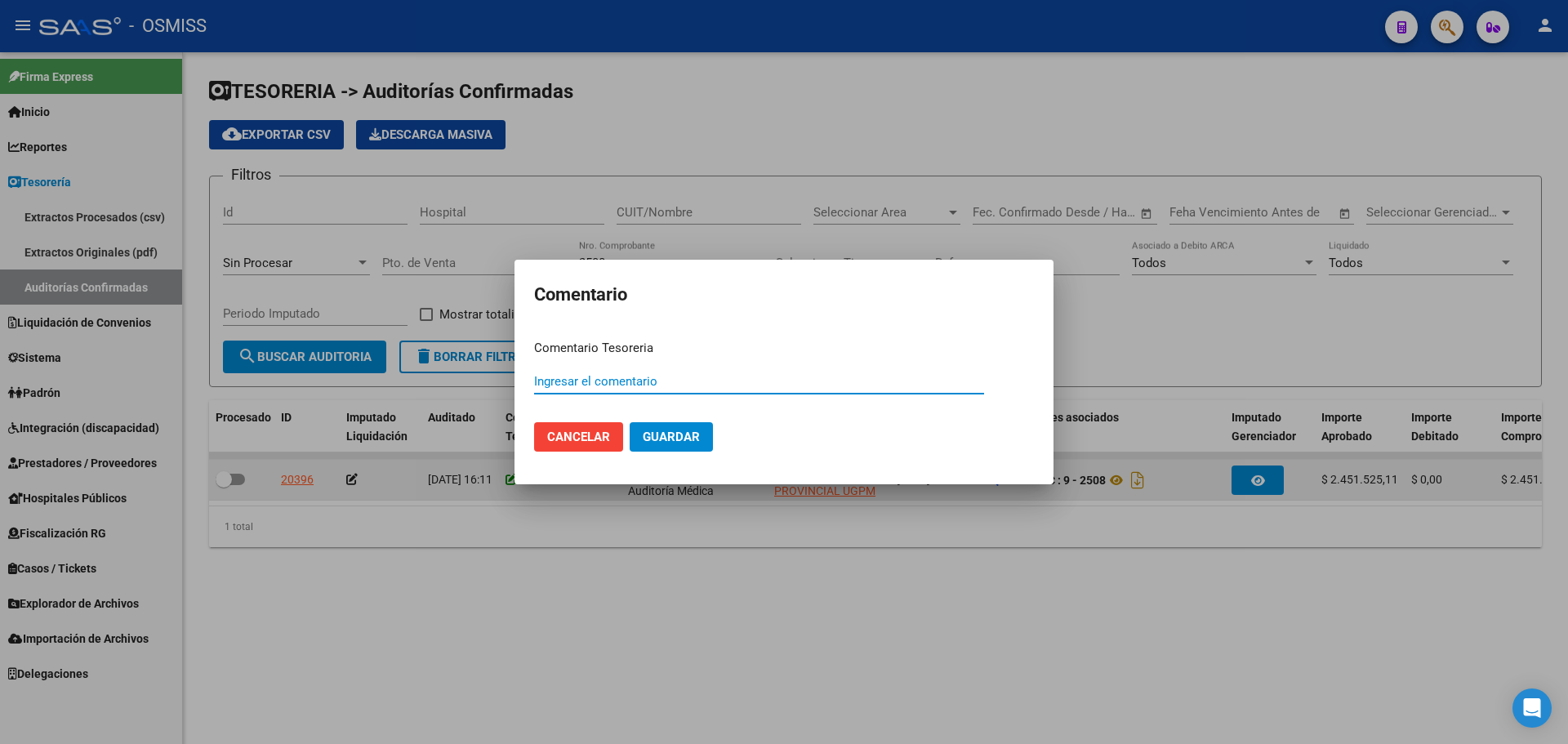
paste input "100079035"
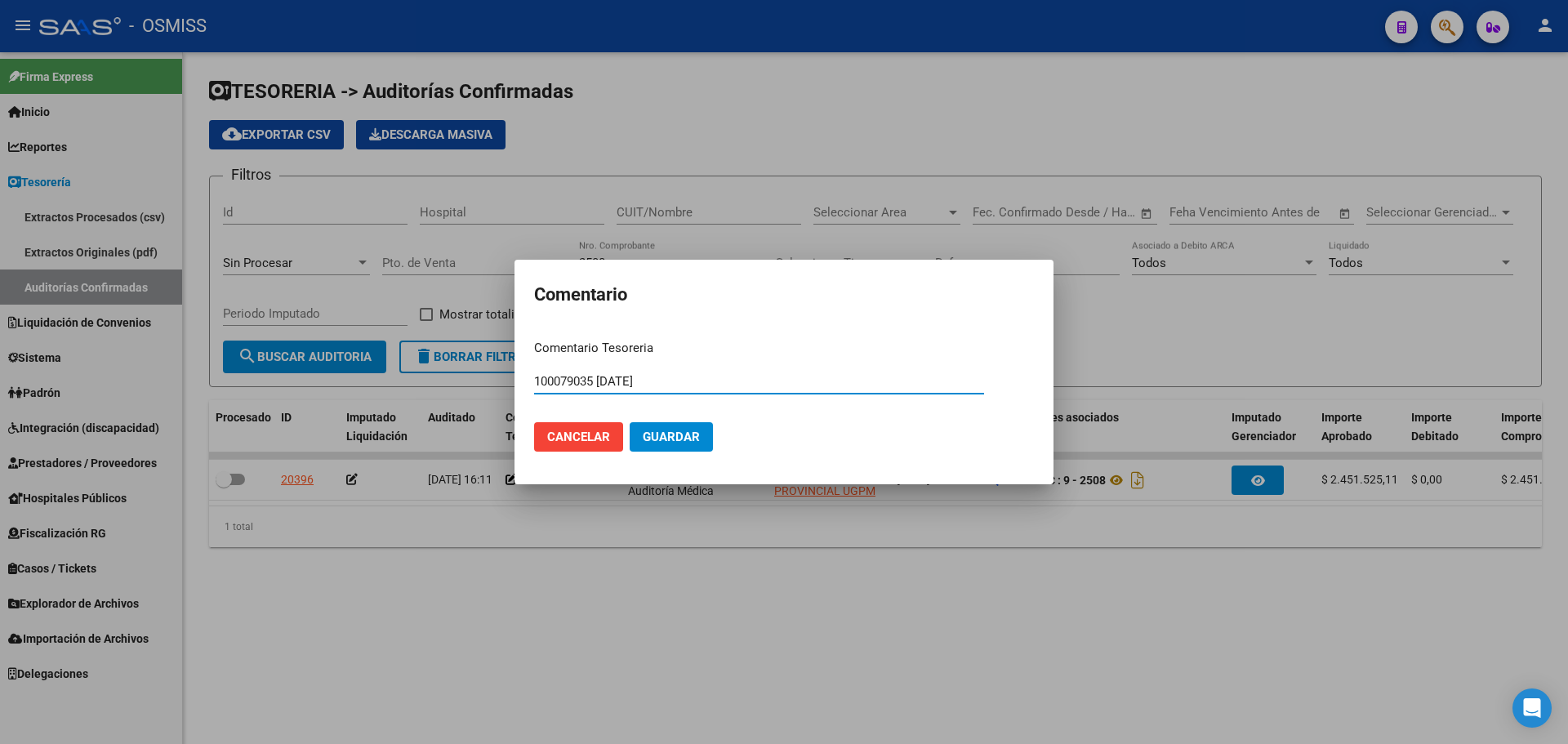
click at [671, 439] on span "Guardar" at bounding box center [672, 436] width 57 height 14
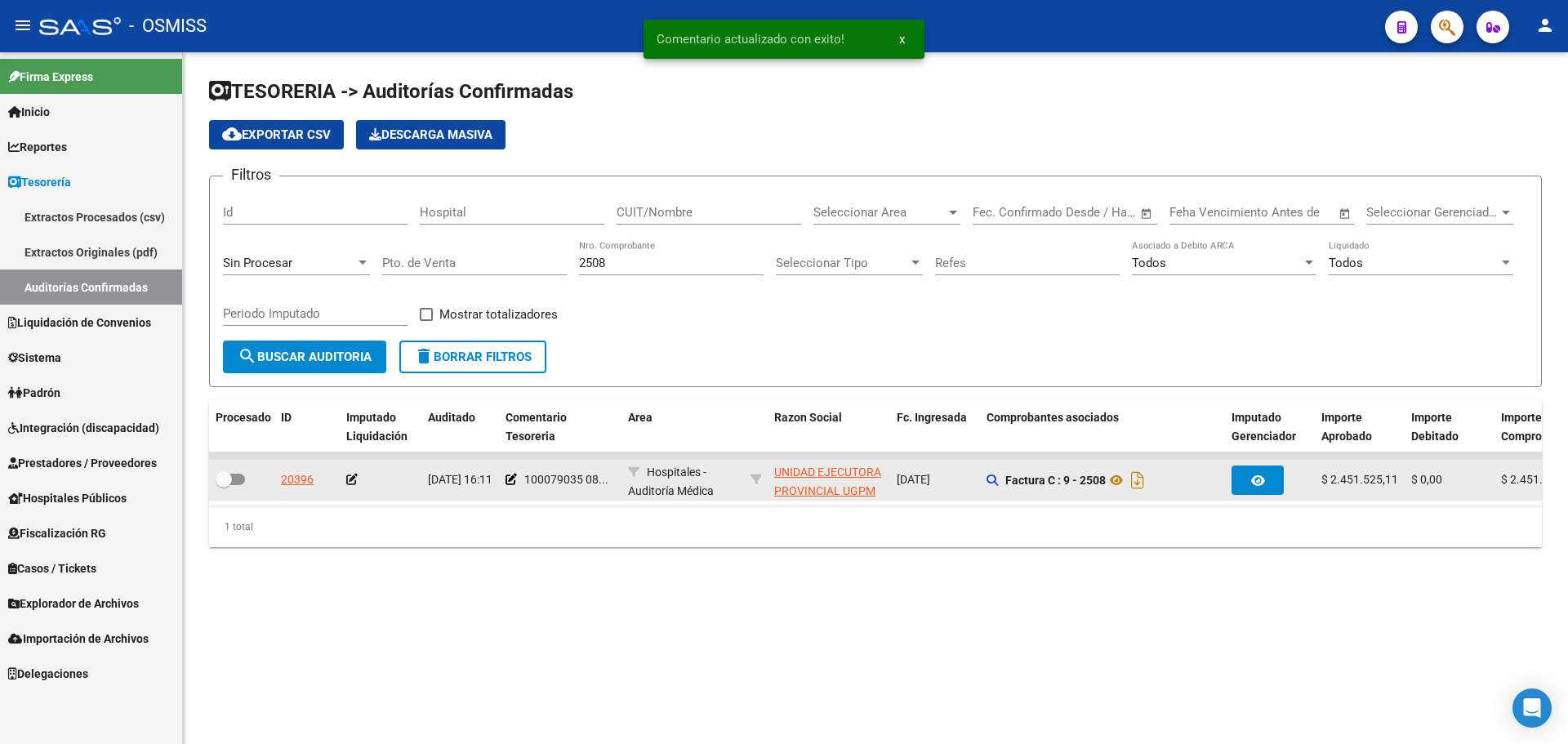
click at [355, 482] on icon at bounding box center [352, 479] width 11 height 11
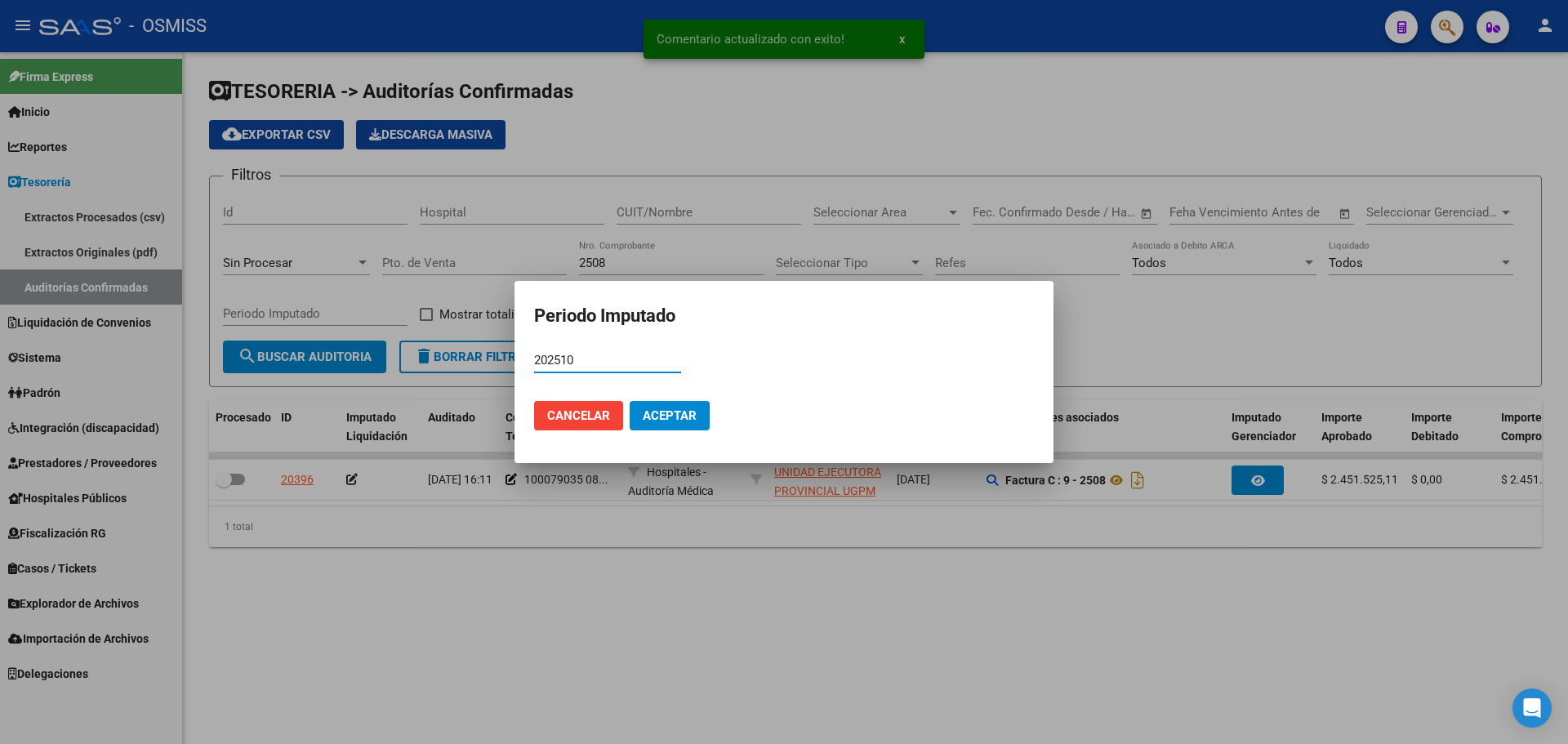
drag, startPoint x: 687, startPoint y: 422, endPoint x: 264, endPoint y: 433, distance: 423.1
click at [683, 423] on button "Aceptar" at bounding box center [670, 415] width 80 height 30
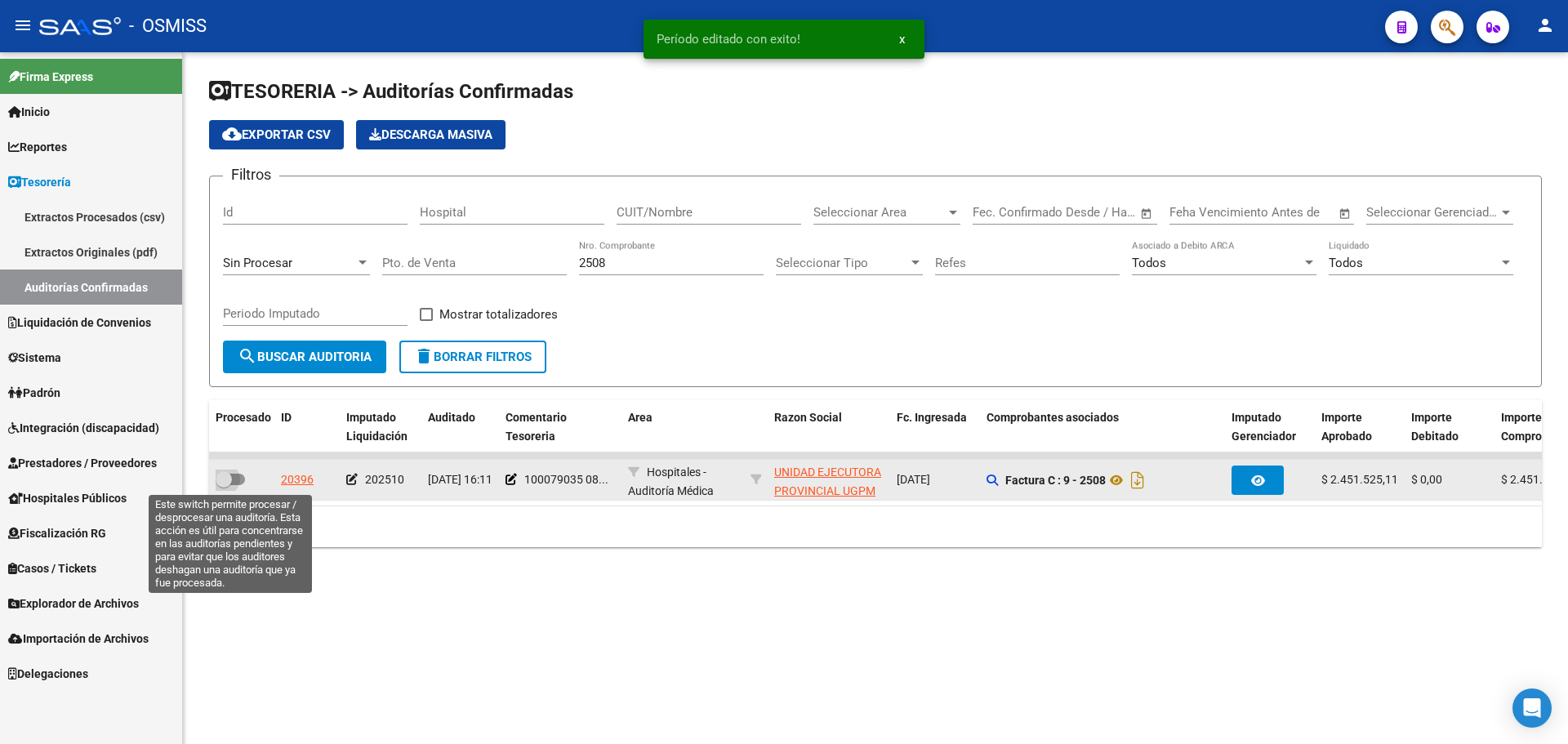
click at [231, 476] on span at bounding box center [223, 479] width 16 height 16
click at [224, 485] on input "checkbox" at bounding box center [223, 485] width 1 height 1
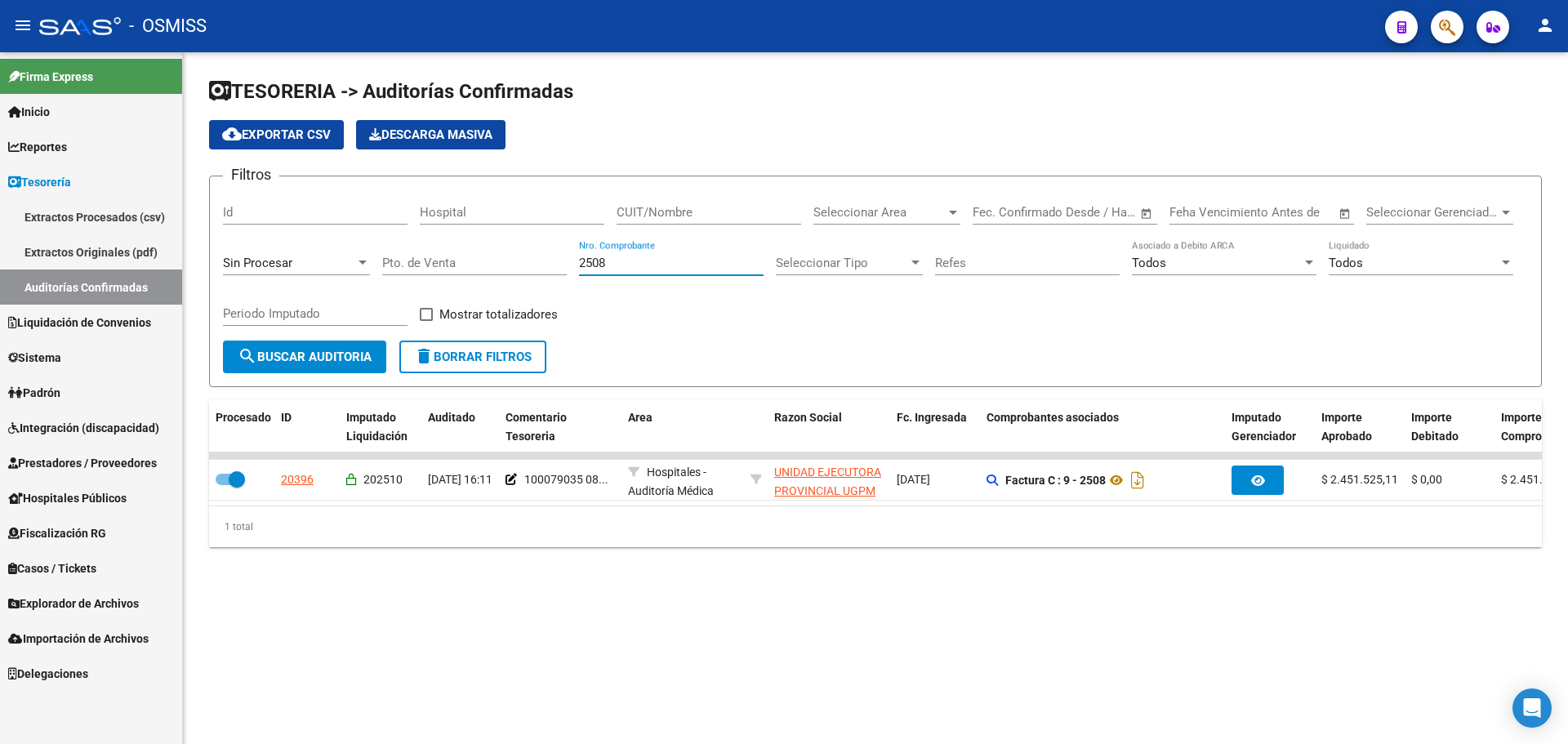
drag, startPoint x: 542, startPoint y: 263, endPoint x: 303, endPoint y: 259, distance: 239.0
click at [303, 259] on div "Filtros Id Hospital CUIT/Nombre Seleccionar Area Seleccionar Area Fecha inicio …" at bounding box center [876, 265] width 1306 height 151
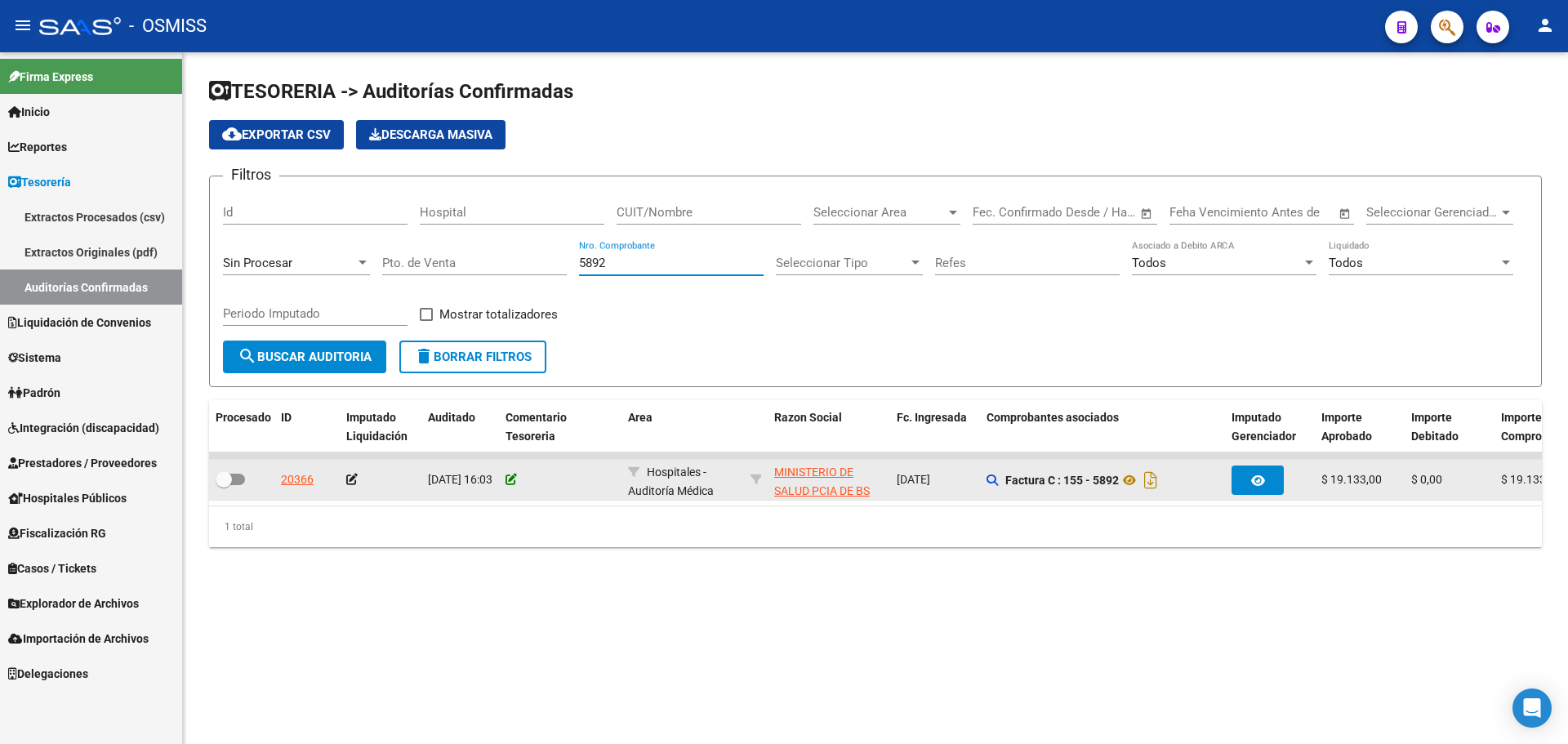
click at [511, 480] on icon at bounding box center [512, 479] width 11 height 11
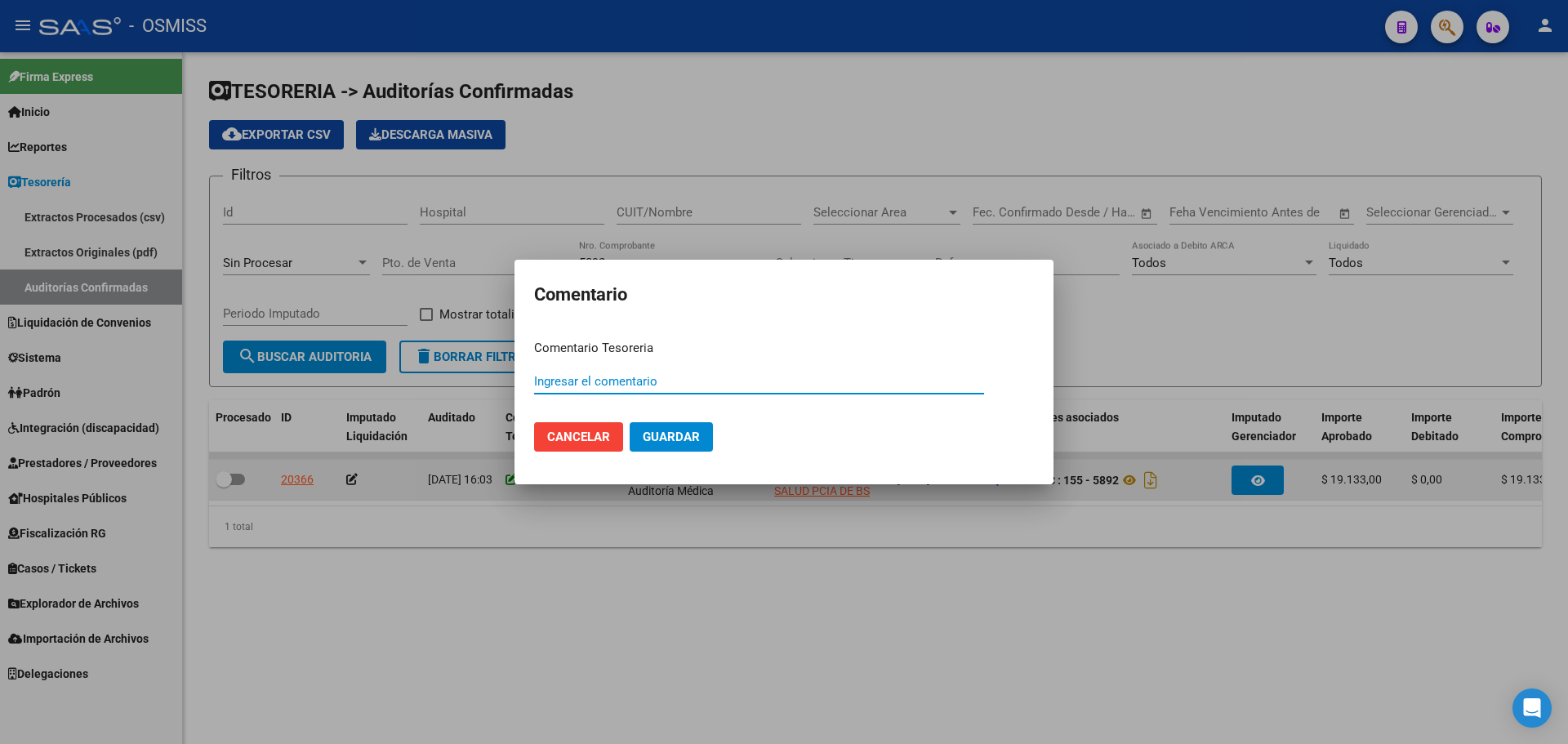
paste input "100079036"
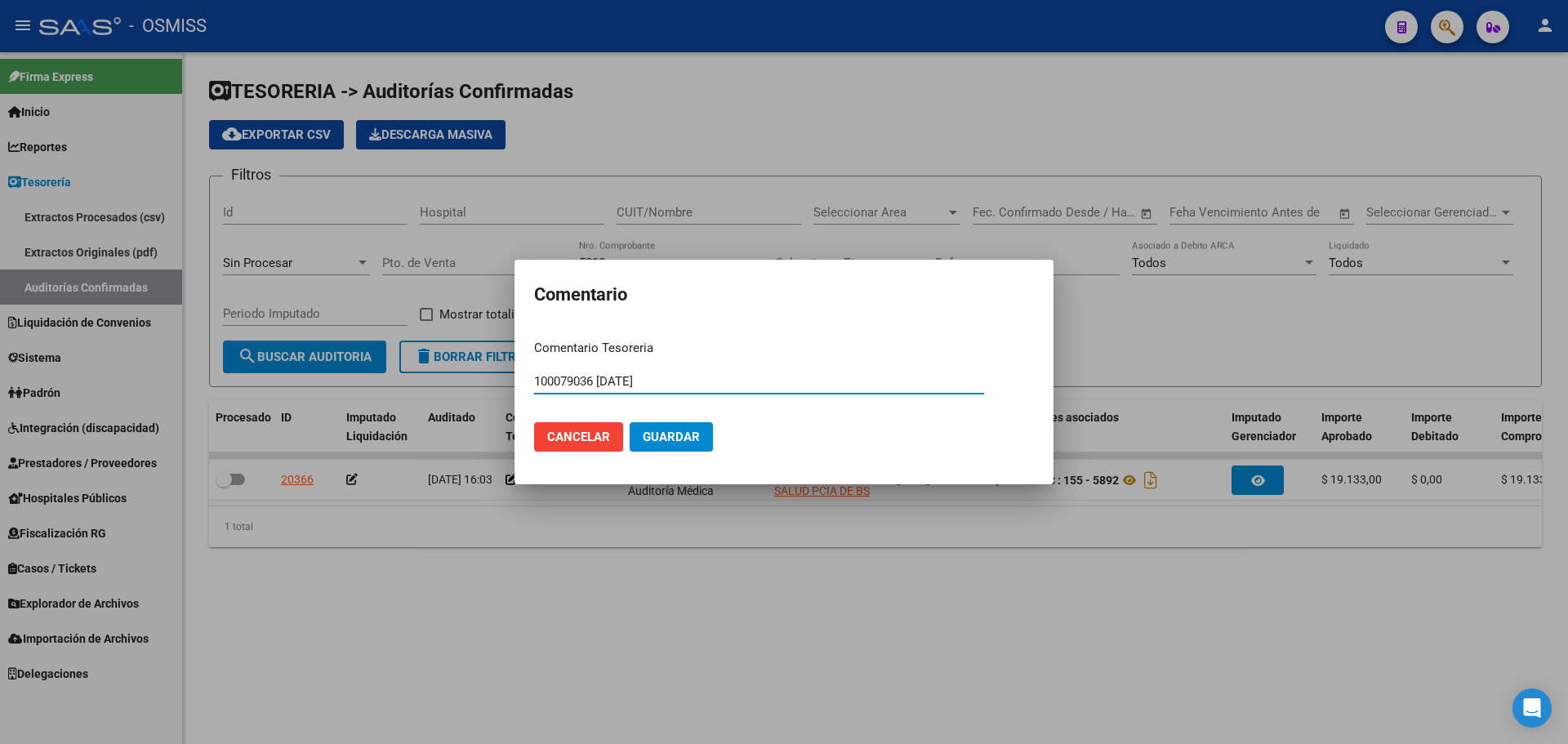
drag, startPoint x: 683, startPoint y: 381, endPoint x: 258, endPoint y: 378, distance: 425.0
click at [258, 378] on div "Comentario Comentario Tesoreria 100079036 [DATE] Ingresar el comentario Cancela…" at bounding box center [784, 372] width 1568 height 744
click at [673, 432] on span "Guardar" at bounding box center [672, 436] width 57 height 14
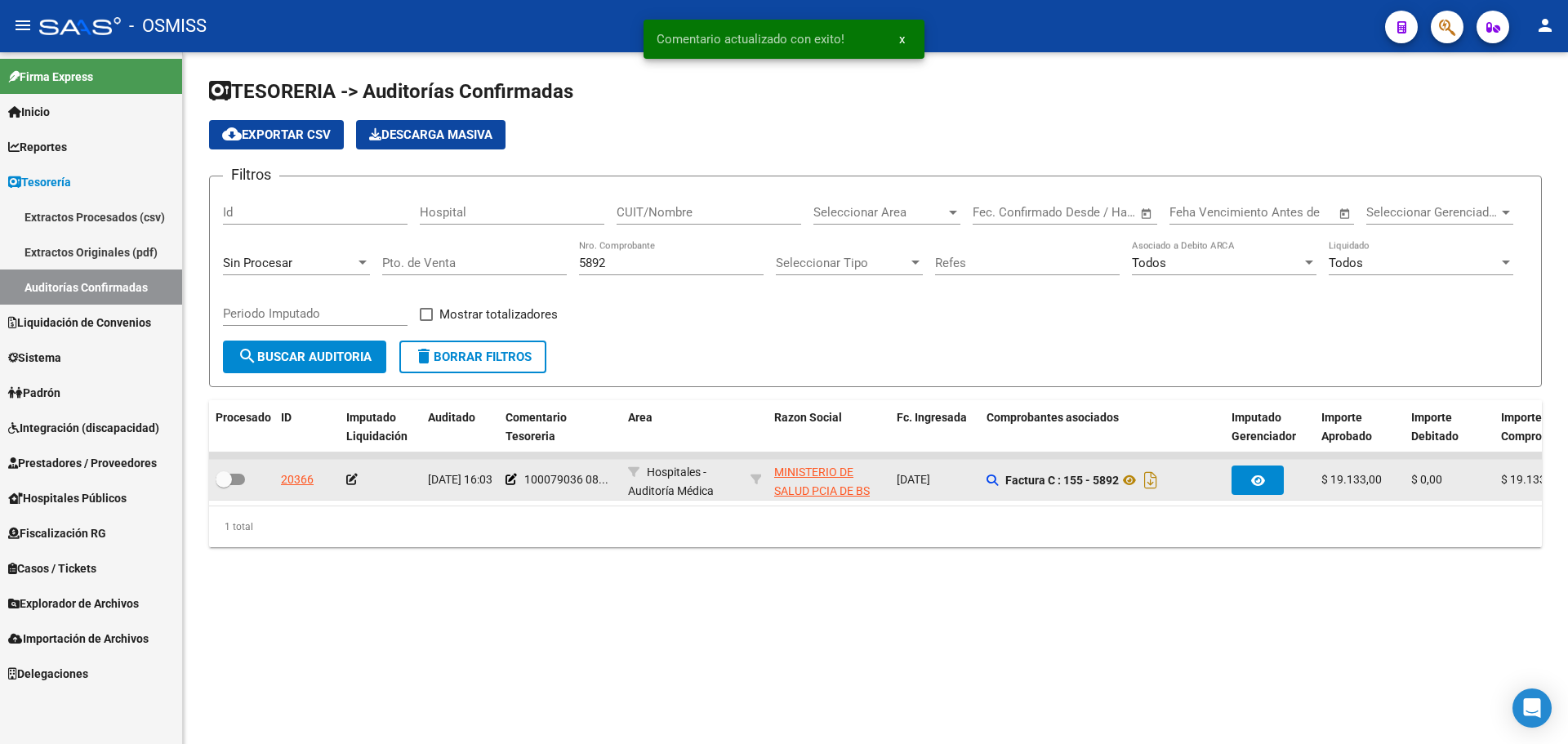
click at [355, 482] on icon at bounding box center [352, 479] width 11 height 11
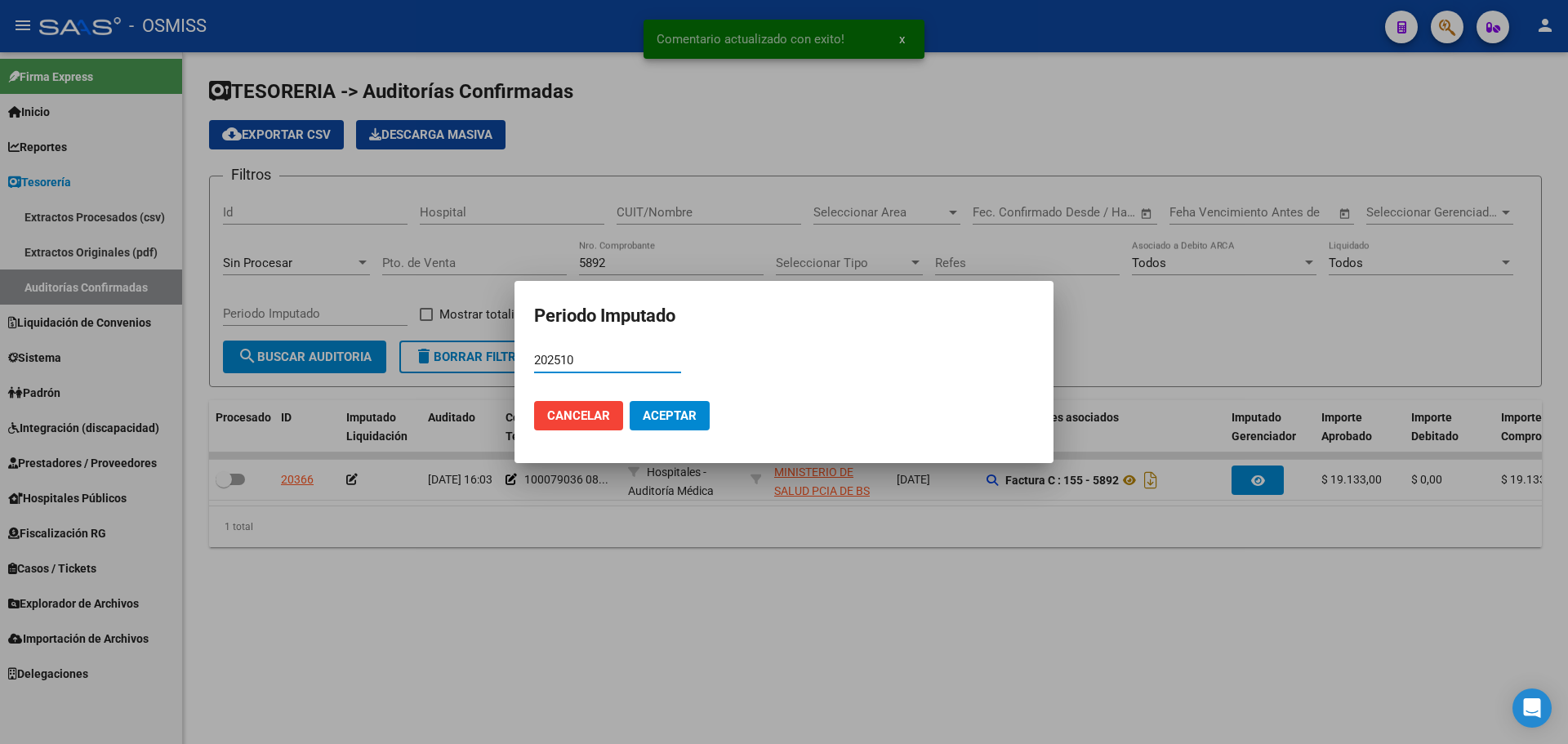
click at [647, 425] on button "Aceptar" at bounding box center [670, 415] width 80 height 30
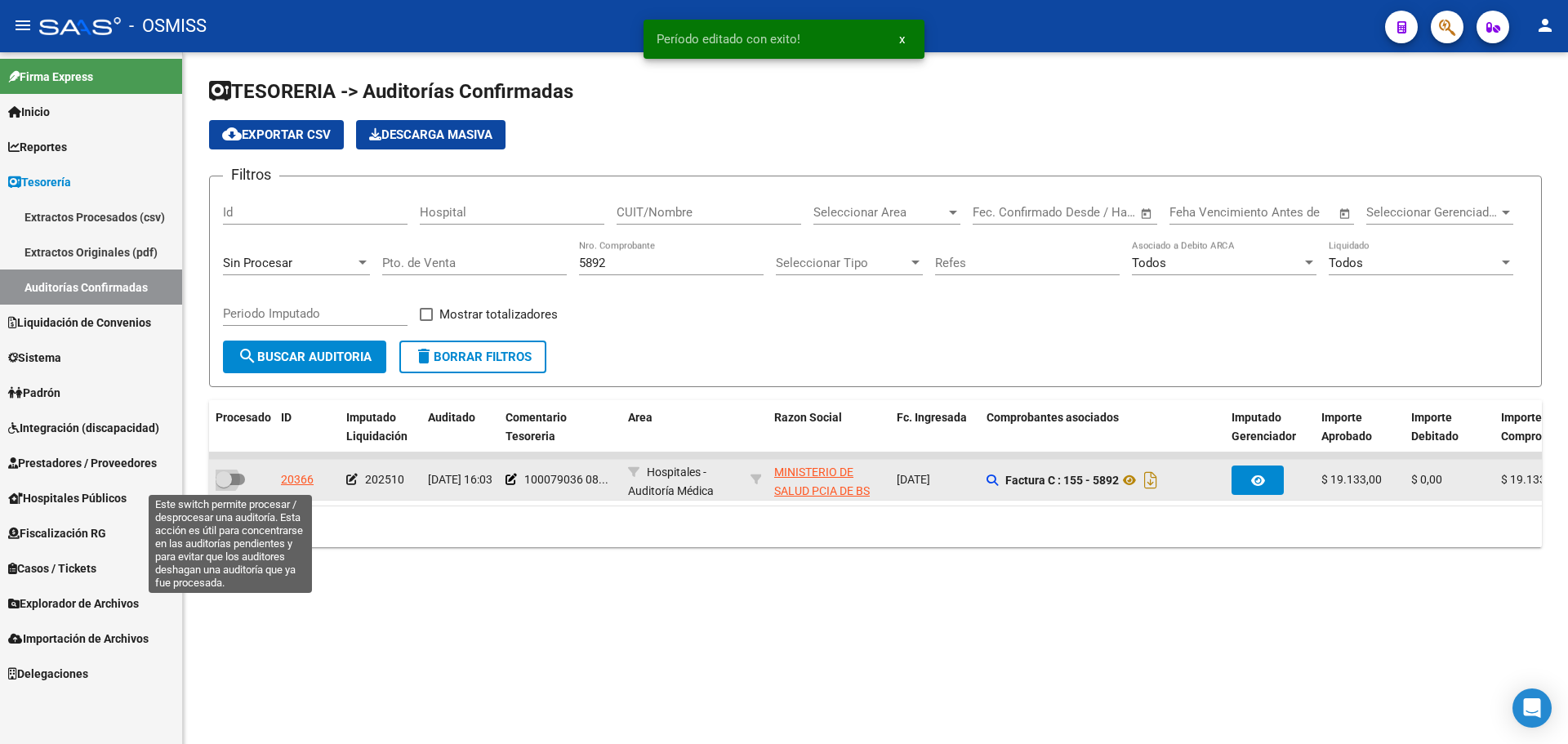
click at [229, 480] on span at bounding box center [223, 479] width 16 height 16
click at [224, 485] on input "checkbox" at bounding box center [223, 485] width 1 height 1
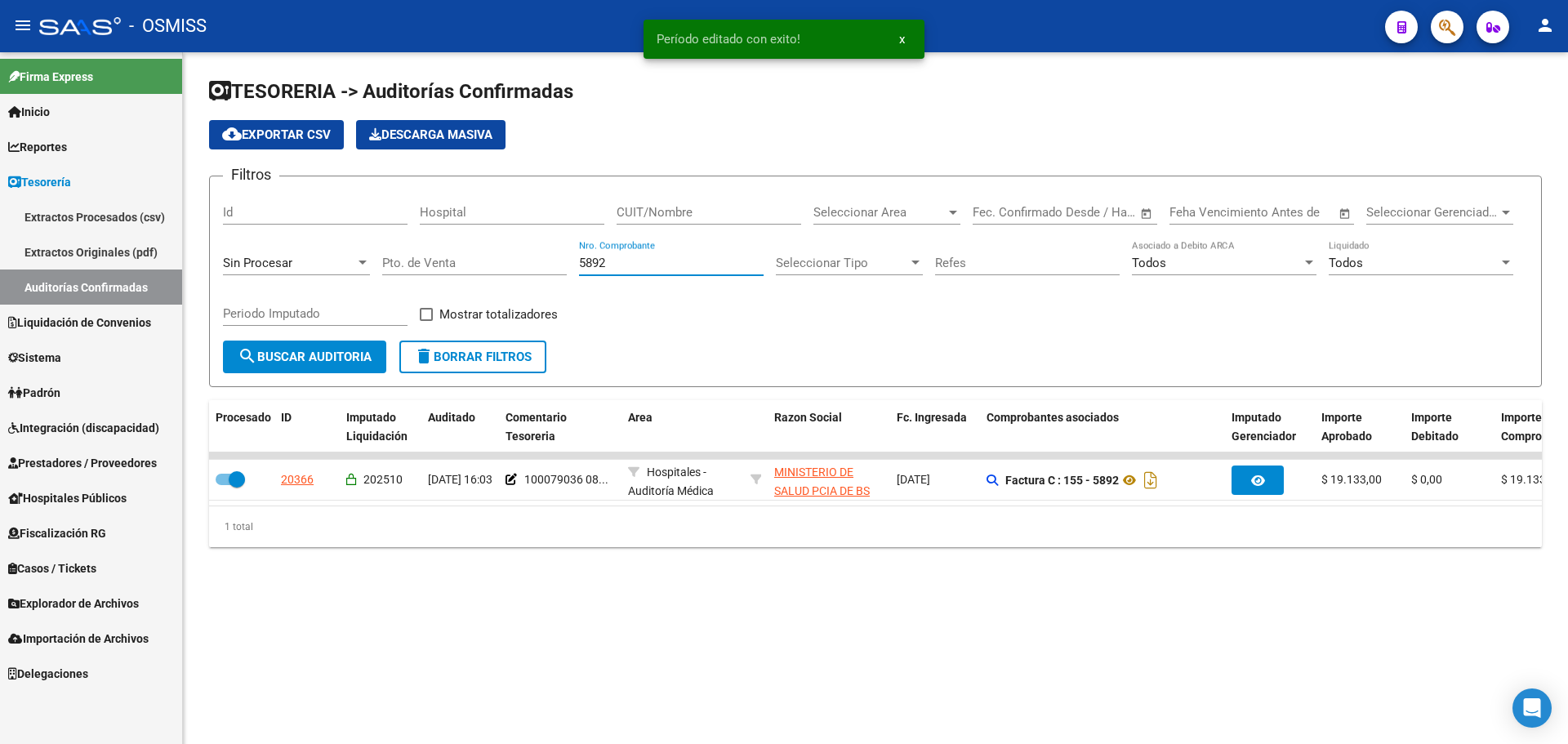
click at [644, 256] on input "5892" at bounding box center [671, 262] width 184 height 14
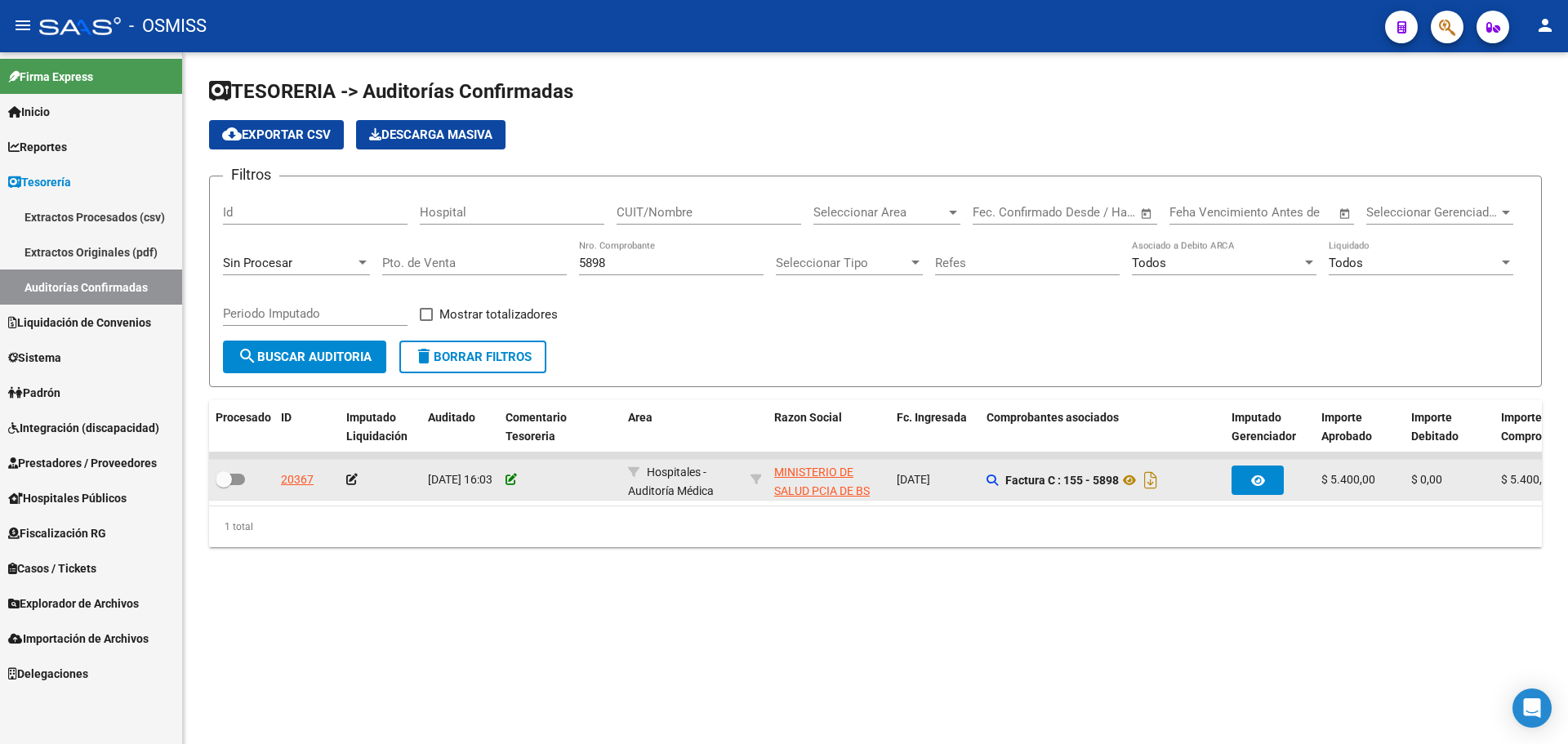
click at [507, 479] on icon at bounding box center [512, 479] width 11 height 11
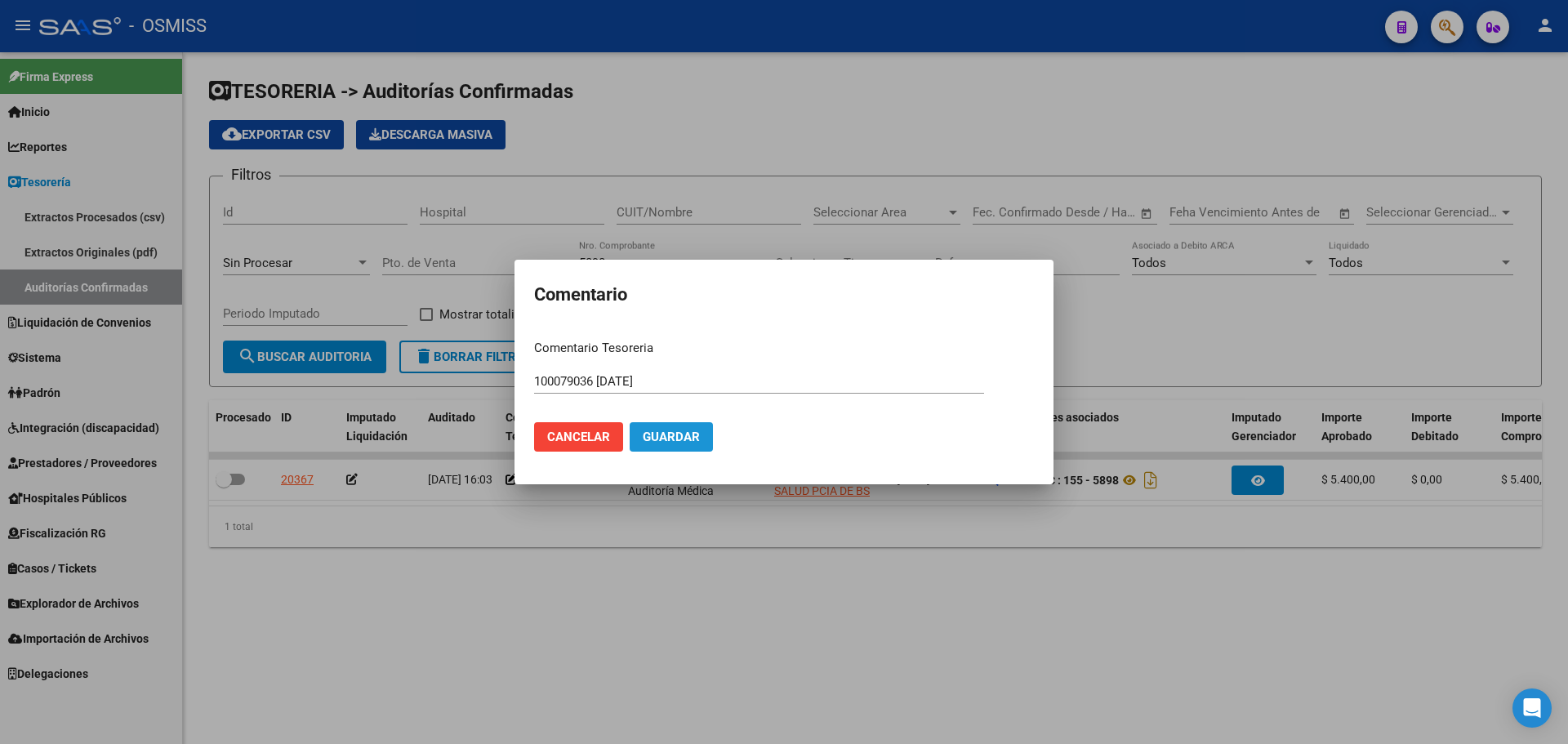
click at [678, 444] on button "Guardar" at bounding box center [671, 436] width 83 height 30
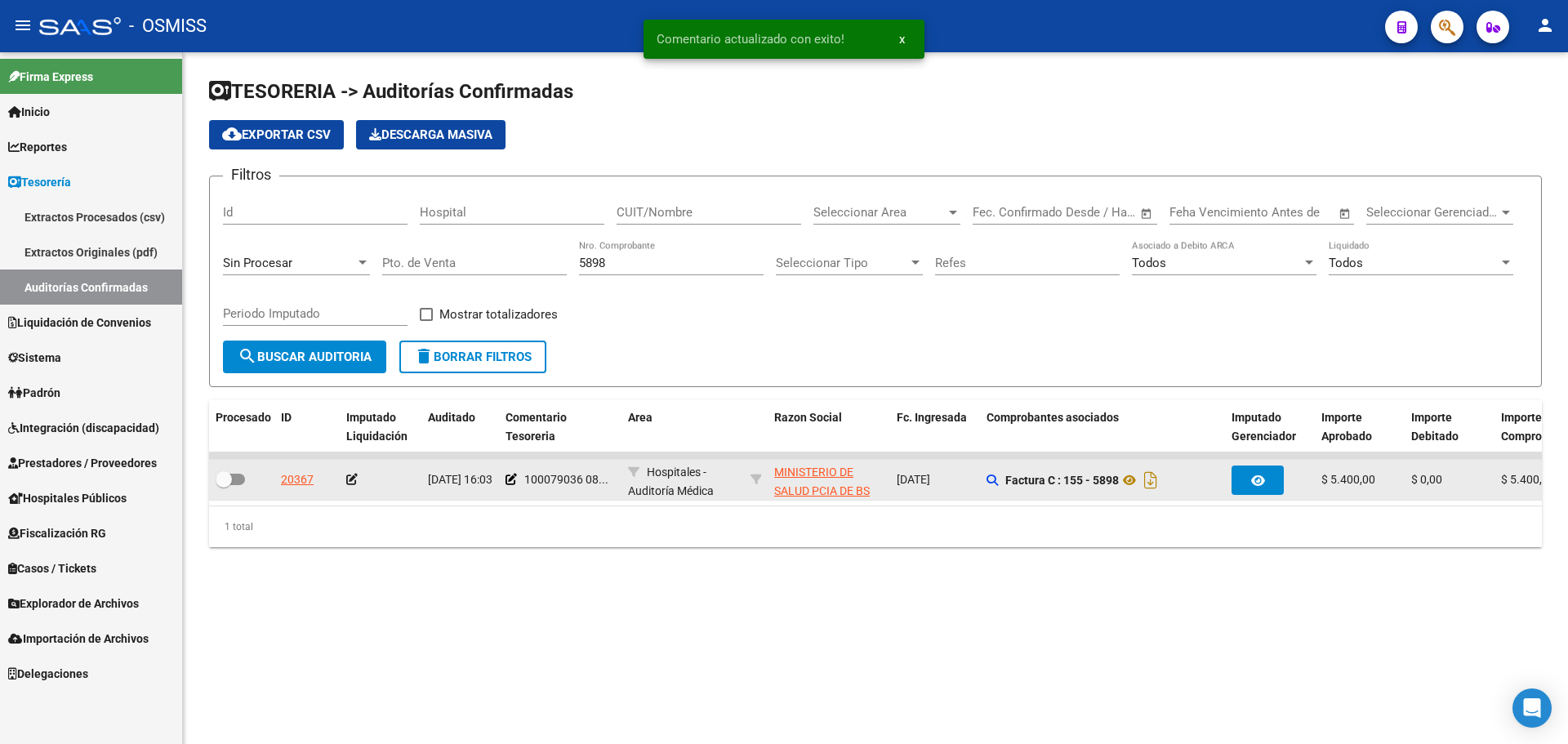
click at [352, 482] on icon at bounding box center [352, 479] width 11 height 11
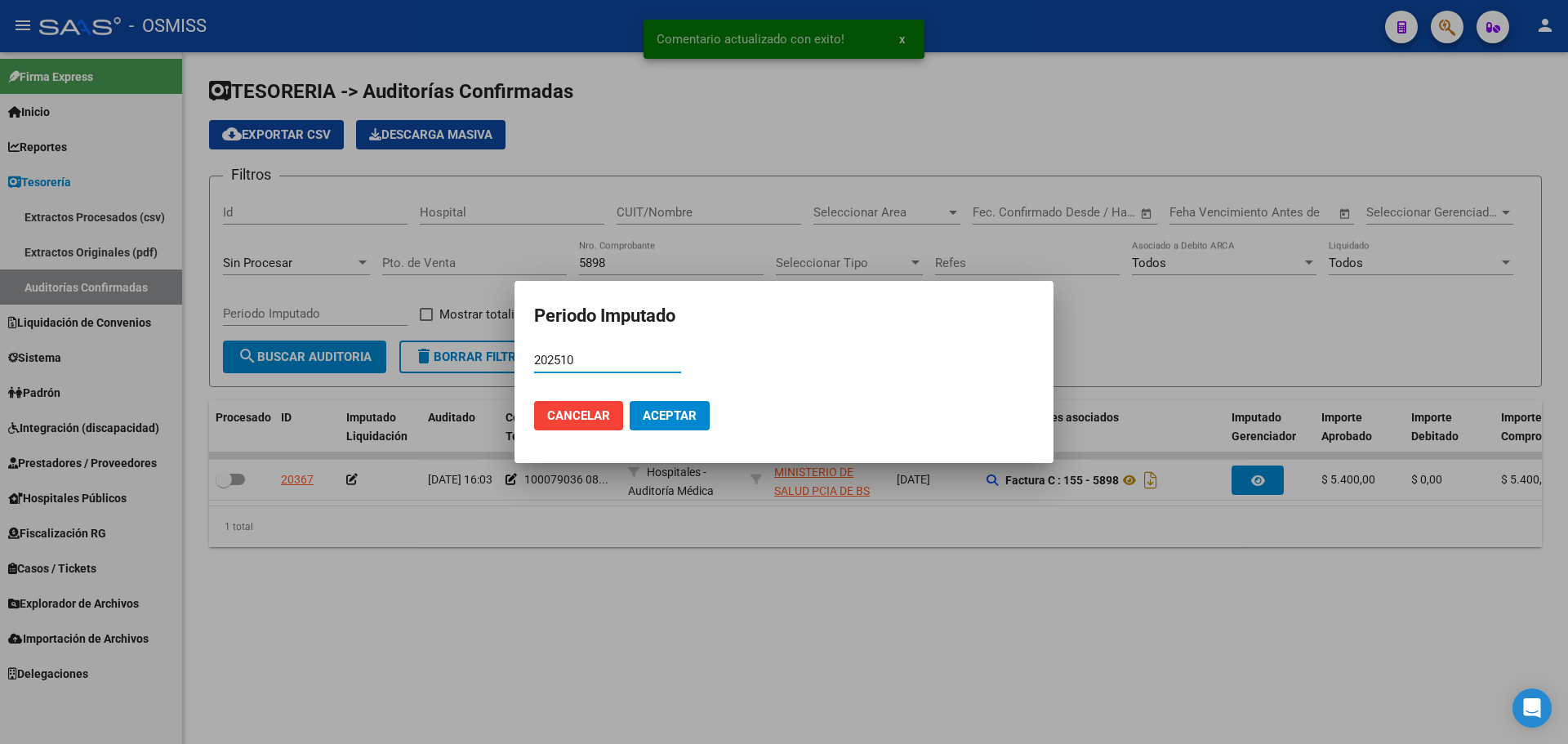
click at [671, 419] on span "Aceptar" at bounding box center [670, 415] width 53 height 14
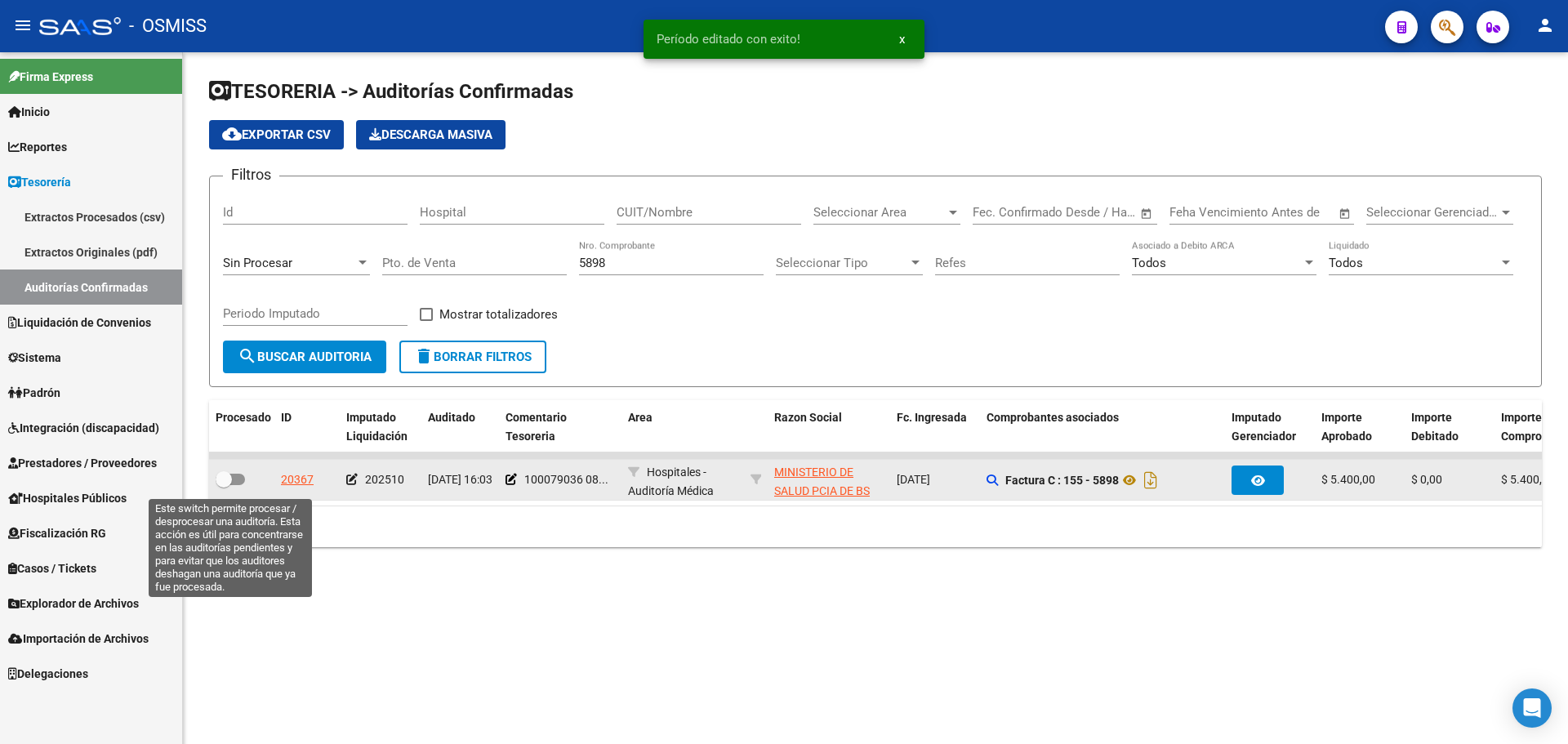
click at [228, 478] on span at bounding box center [223, 479] width 16 height 16
click at [224, 485] on input "checkbox" at bounding box center [223, 485] width 1 height 1
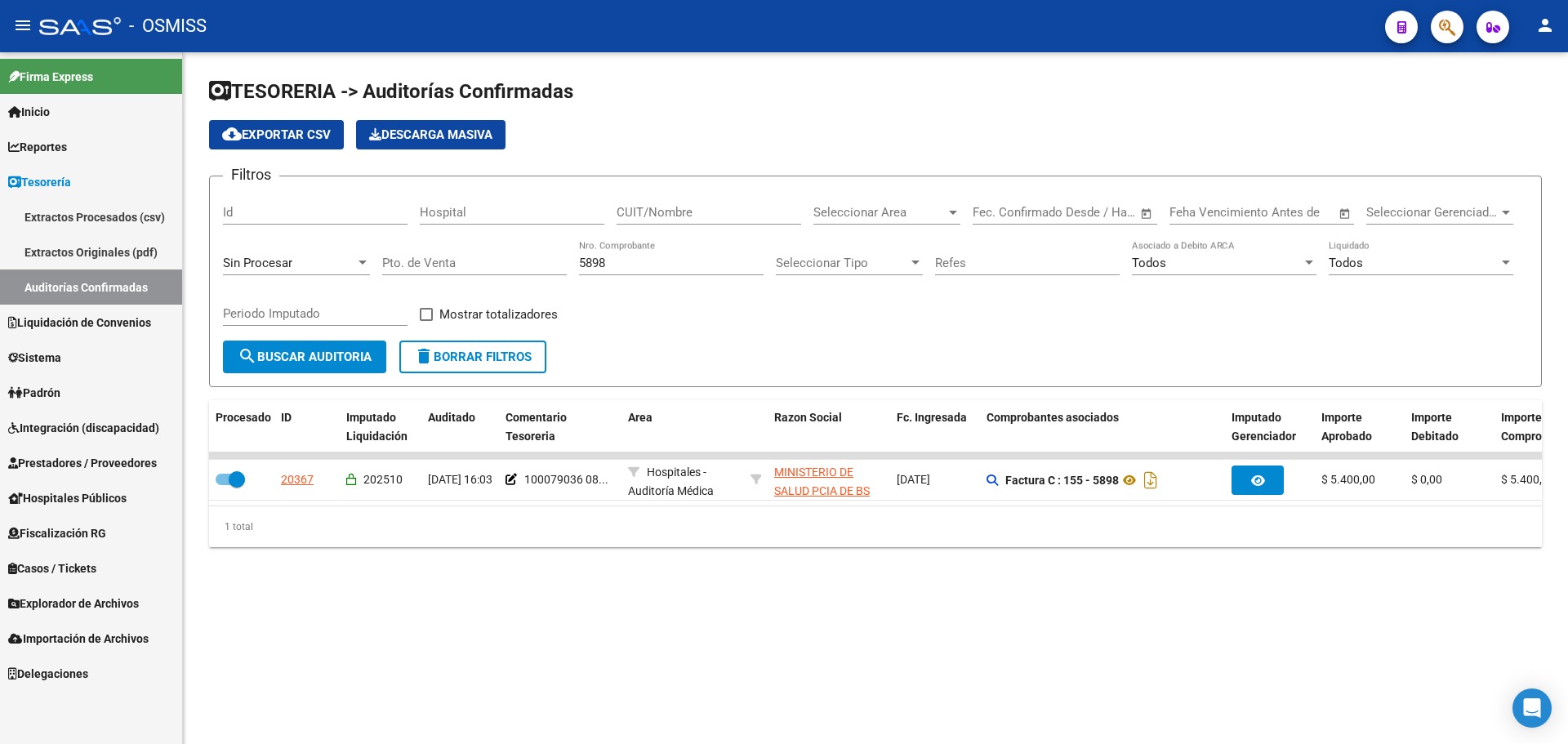
drag, startPoint x: 664, startPoint y: 252, endPoint x: 484, endPoint y: 252, distance: 180.0
click at [484, 252] on div "Filtros Id Hospital CUIT/Nombre Seleccionar Area Seleccionar Area Fecha inicio …" at bounding box center [876, 265] width 1306 height 151
click at [622, 285] on div "5898 Nro. Comprobante" at bounding box center [671, 265] width 184 height 51
drag, startPoint x: 631, startPoint y: 262, endPoint x: 445, endPoint y: 261, distance: 186.0
click at [445, 261] on div "Filtros Id Hospital CUIT/Nombre Seleccionar Area Seleccionar Area Fecha inicio …" at bounding box center [876, 265] width 1306 height 151
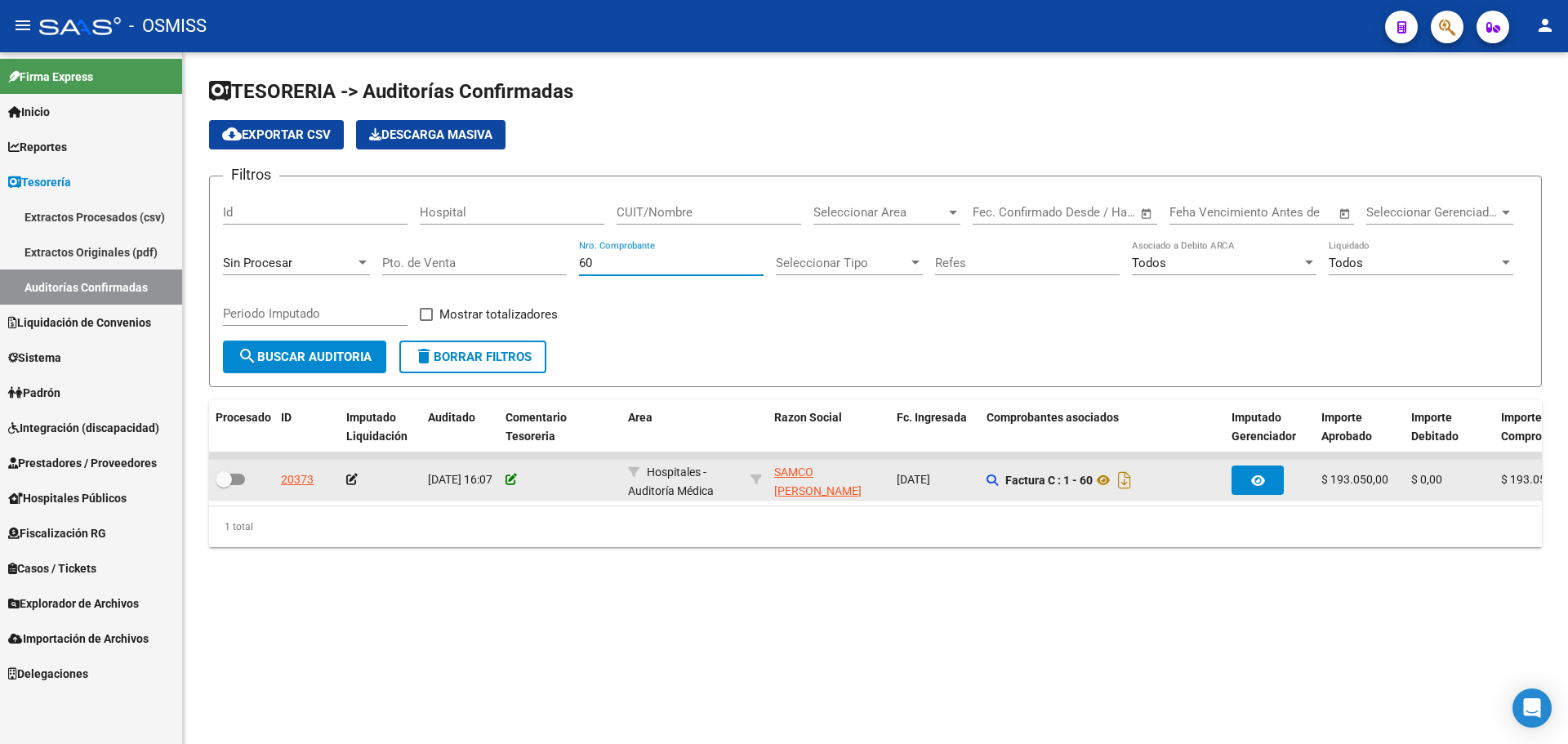
click at [511, 479] on icon at bounding box center [512, 479] width 11 height 11
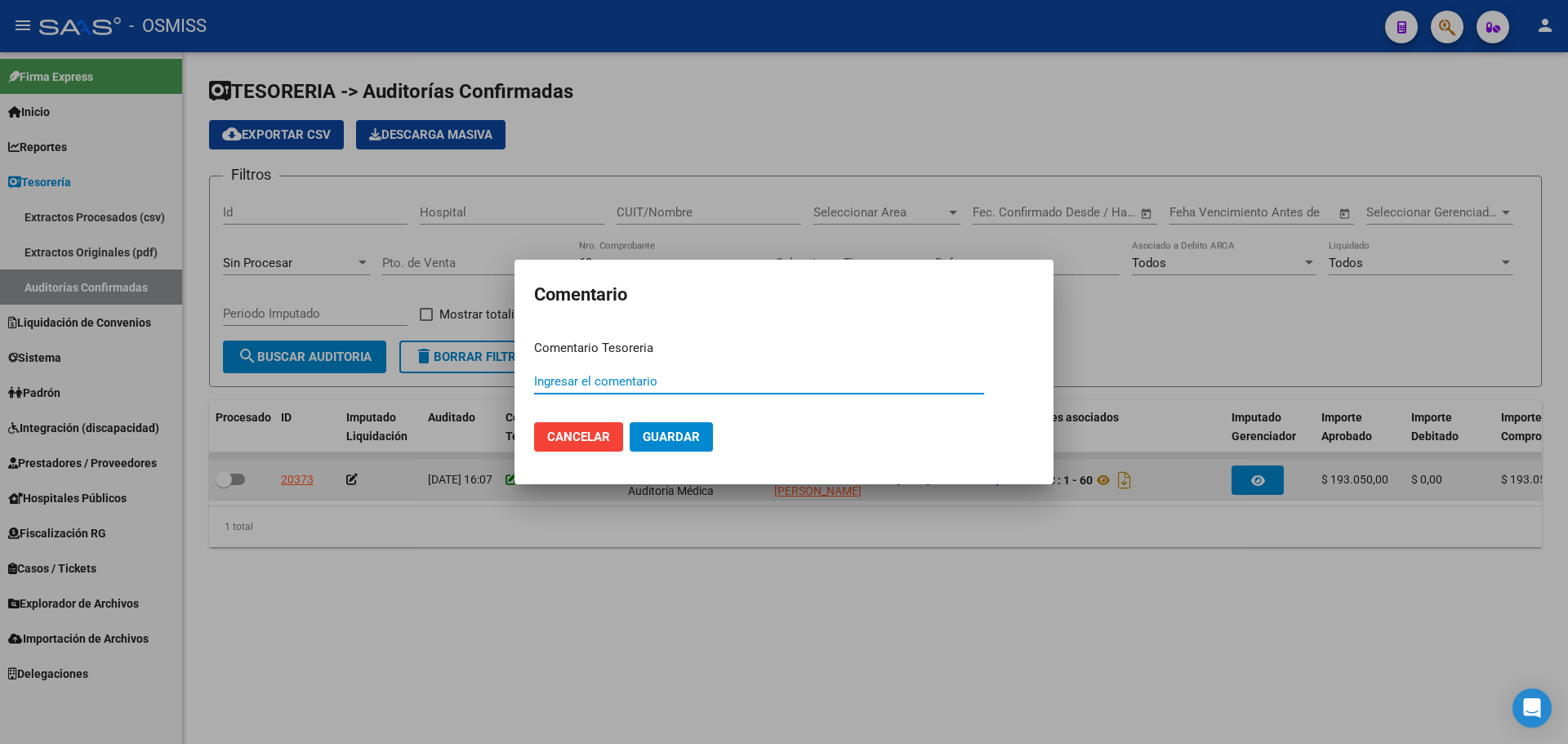
paste input "100079037"
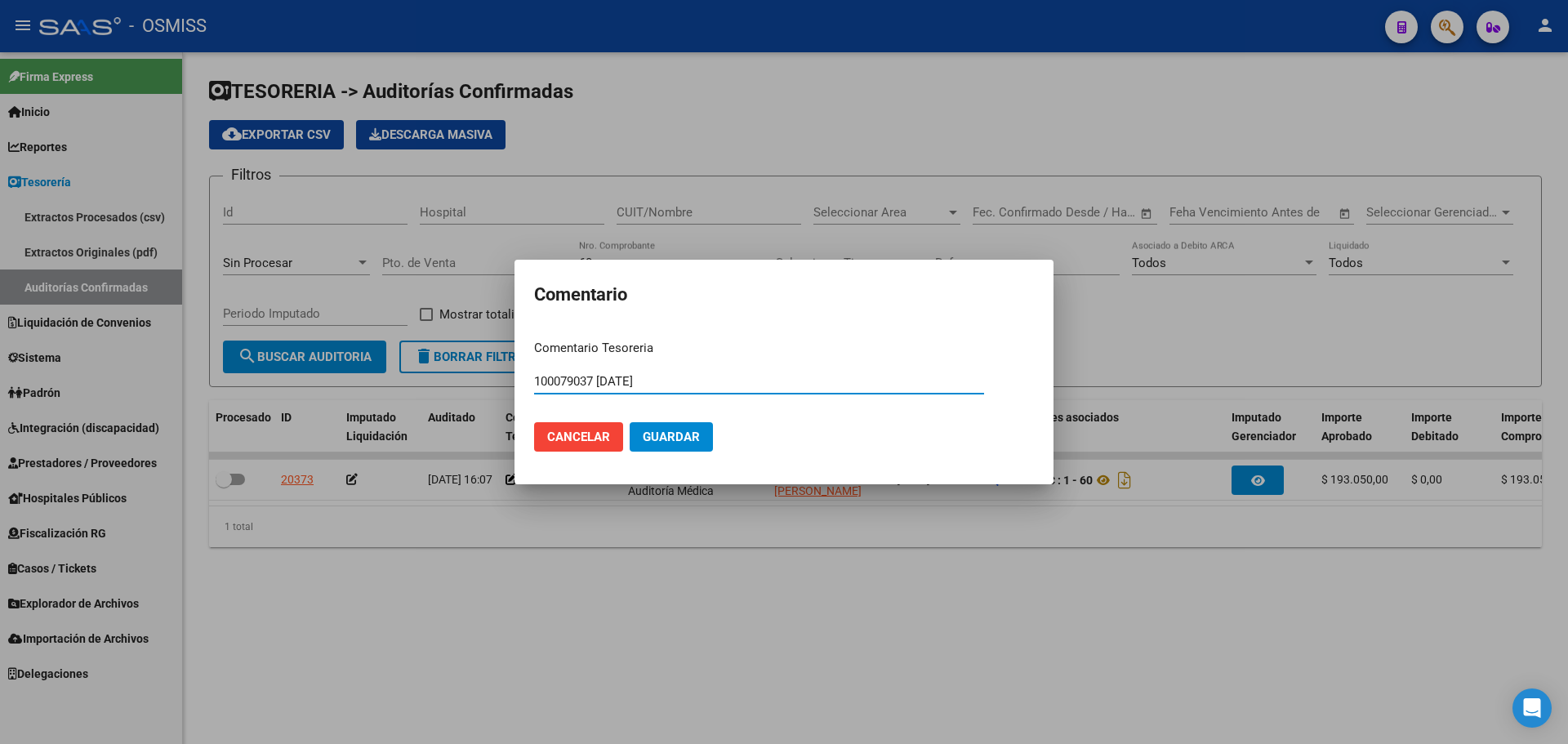
drag, startPoint x: 772, startPoint y: 388, endPoint x: 285, endPoint y: 372, distance: 487.3
click at [285, 372] on div "Comentario Comentario Tesoreria 100079037 [DATE] Ingresar el comentario Cancela…" at bounding box center [784, 372] width 1568 height 744
click at [706, 430] on button "Guardar" at bounding box center [671, 436] width 83 height 30
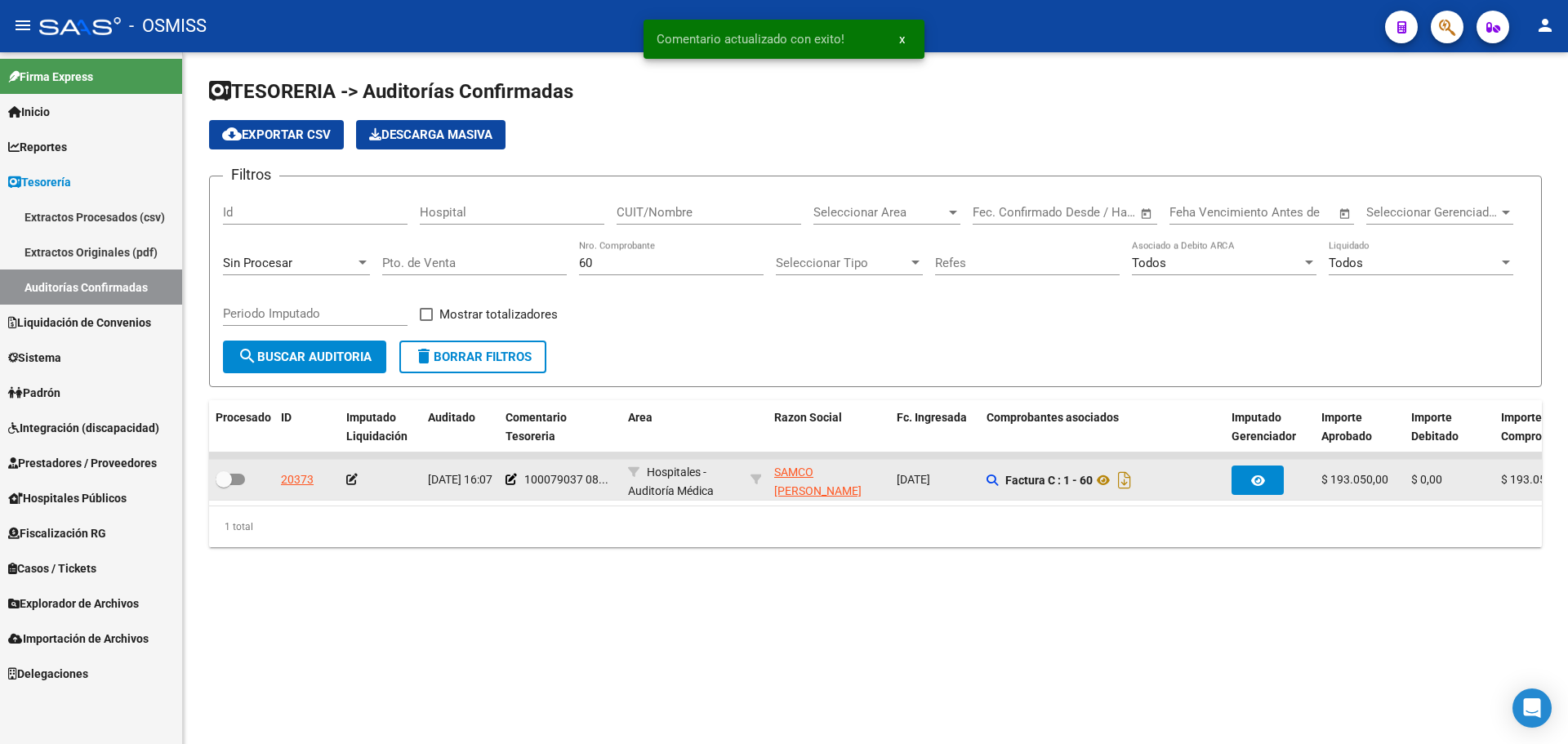
click at [345, 483] on datatable-body-cell at bounding box center [381, 480] width 82 height 40
click at [354, 479] on icon at bounding box center [352, 479] width 11 height 11
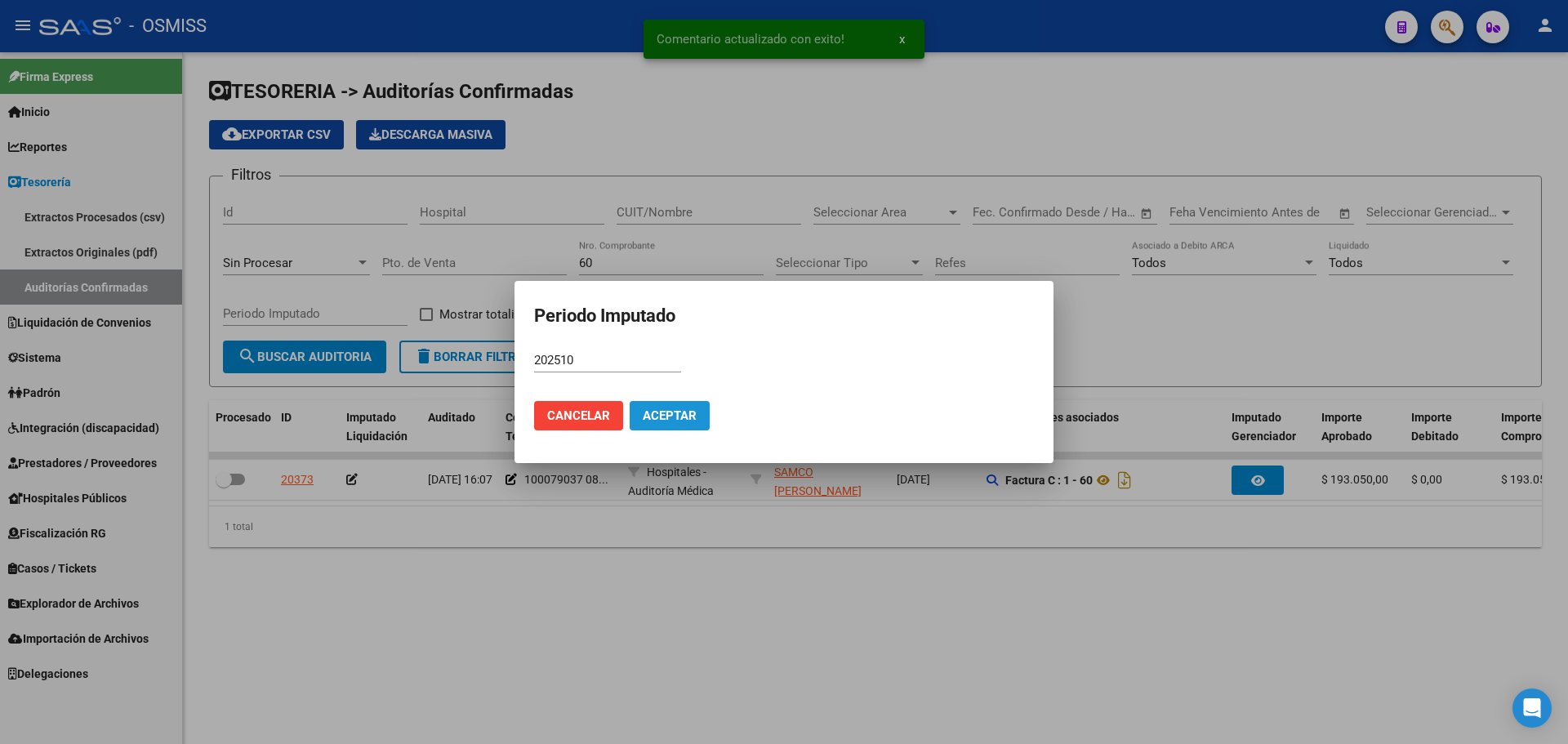
click at [659, 408] on span "Aceptar" at bounding box center [670, 415] width 53 height 14
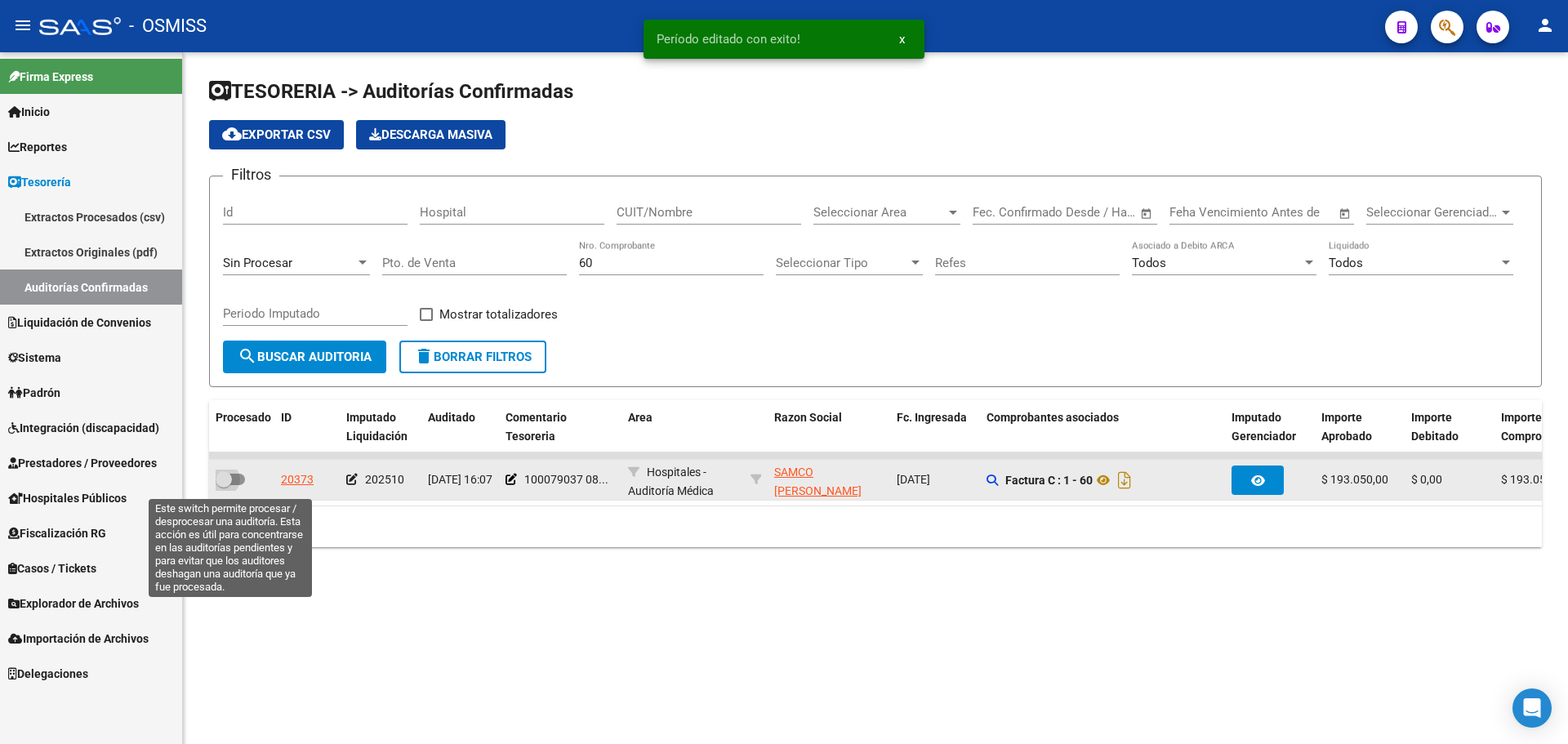
click at [231, 478] on span at bounding box center [223, 479] width 16 height 16
click at [224, 485] on input "checkbox" at bounding box center [223, 485] width 1 height 1
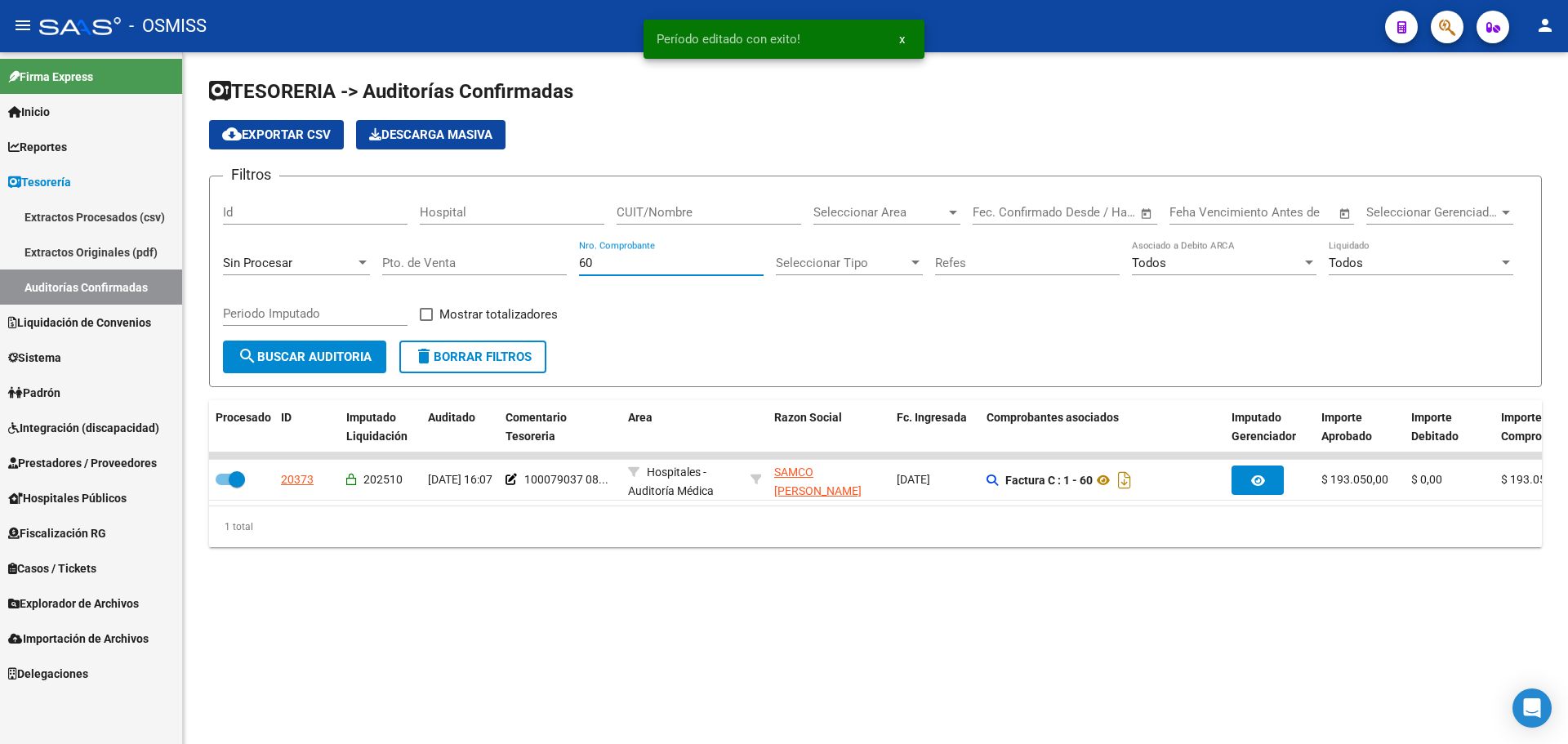
click at [618, 269] on input "60" at bounding box center [671, 262] width 184 height 14
drag, startPoint x: 620, startPoint y: 263, endPoint x: 426, endPoint y: 231, distance: 196.6
click at [426, 231] on div "Filtros Id Hospital CUIT/Nombre Seleccionar Area Seleccionar Area Fecha inicio …" at bounding box center [876, 265] width 1306 height 151
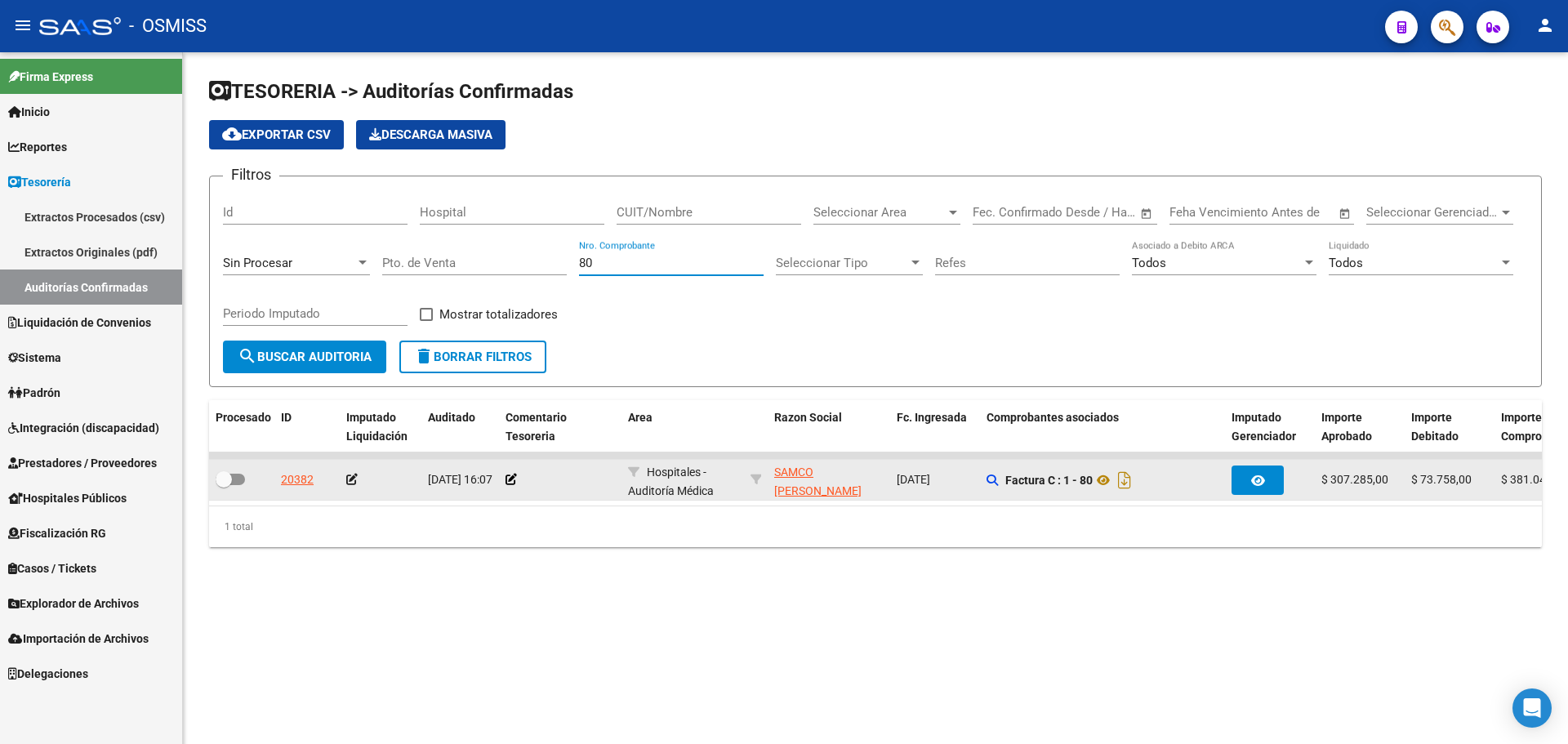
click at [501, 479] on datatable-body-cell at bounding box center [560, 480] width 122 height 40
click at [512, 477] on icon at bounding box center [512, 479] width 11 height 11
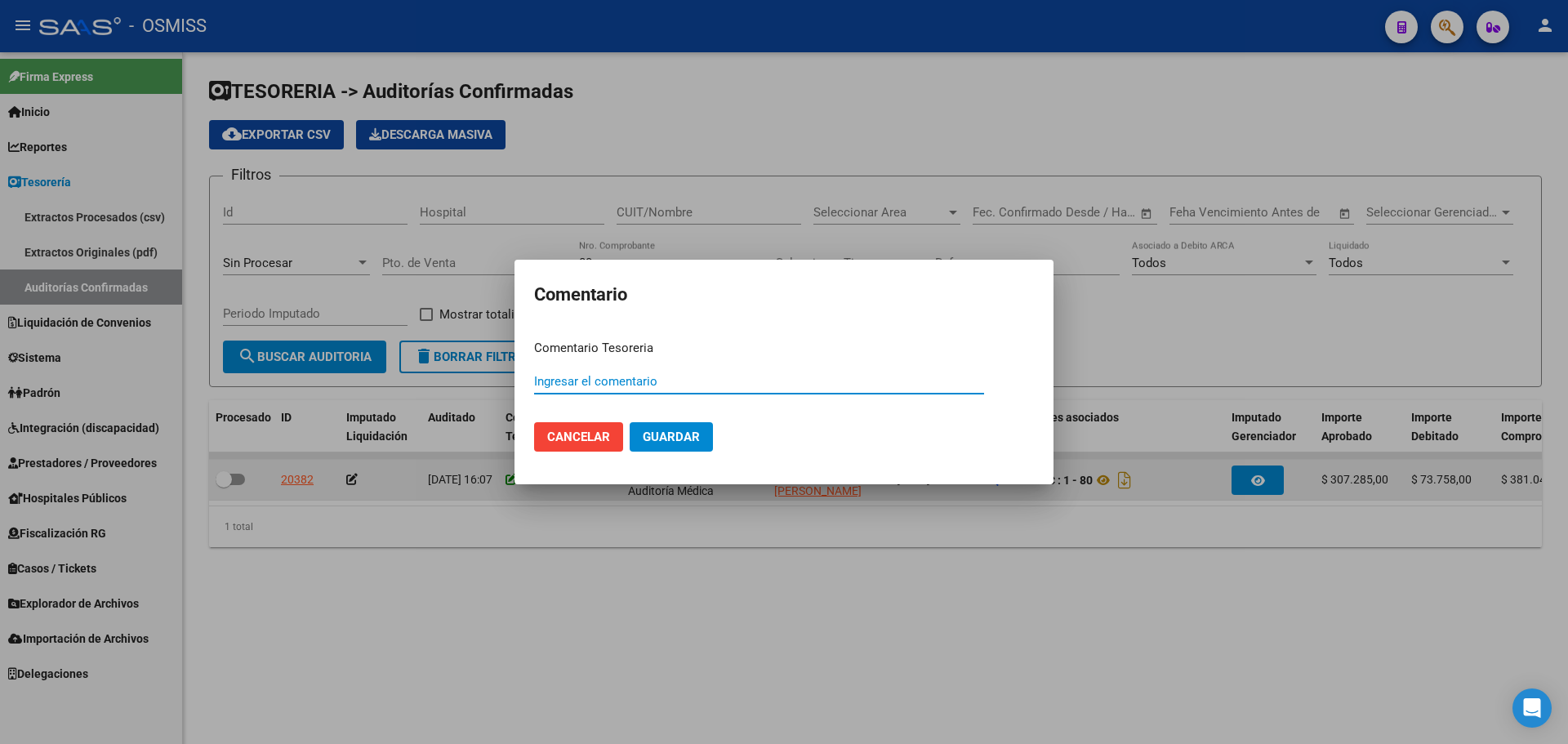
paste input "100079037 [DATE]"
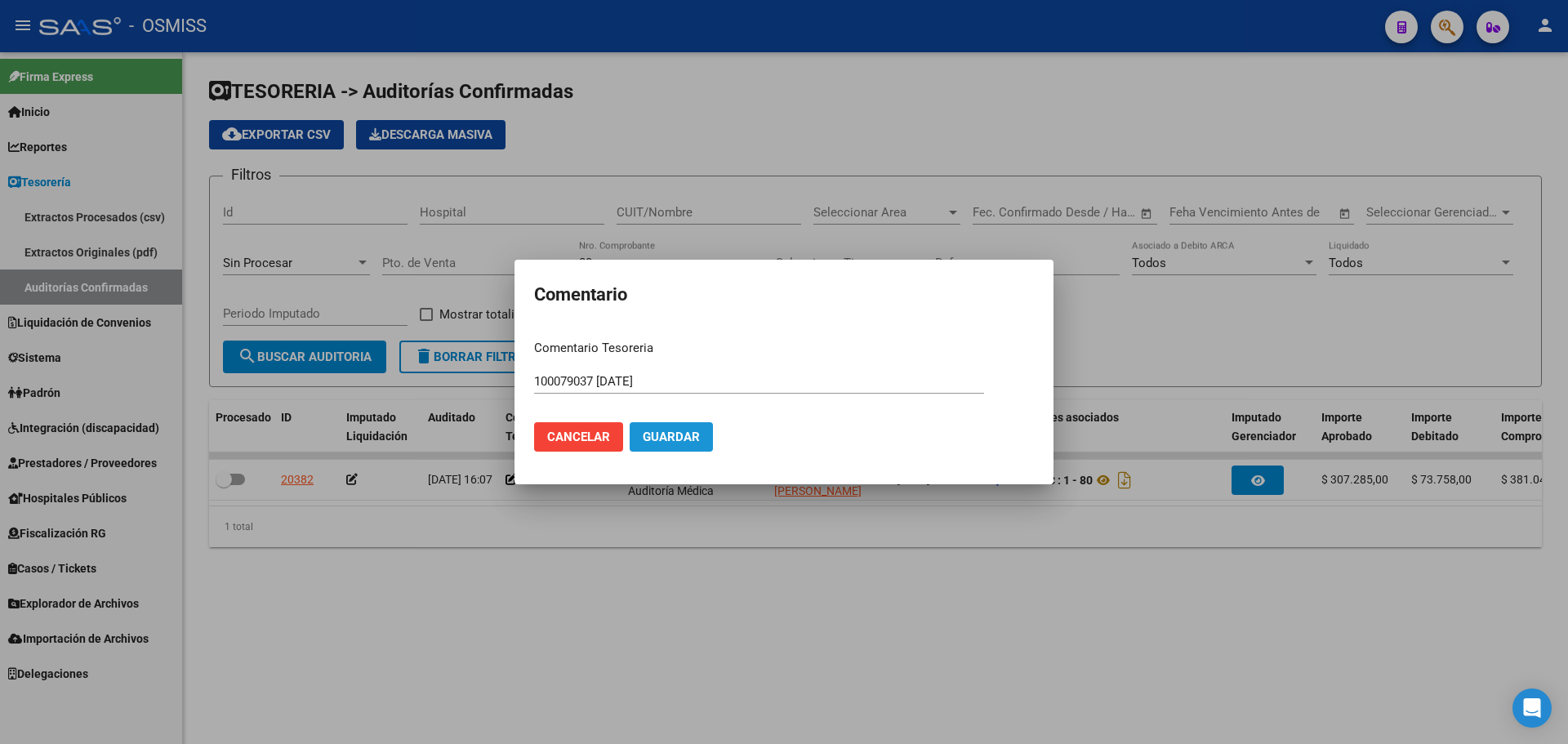
click at [678, 440] on span "Guardar" at bounding box center [672, 436] width 57 height 14
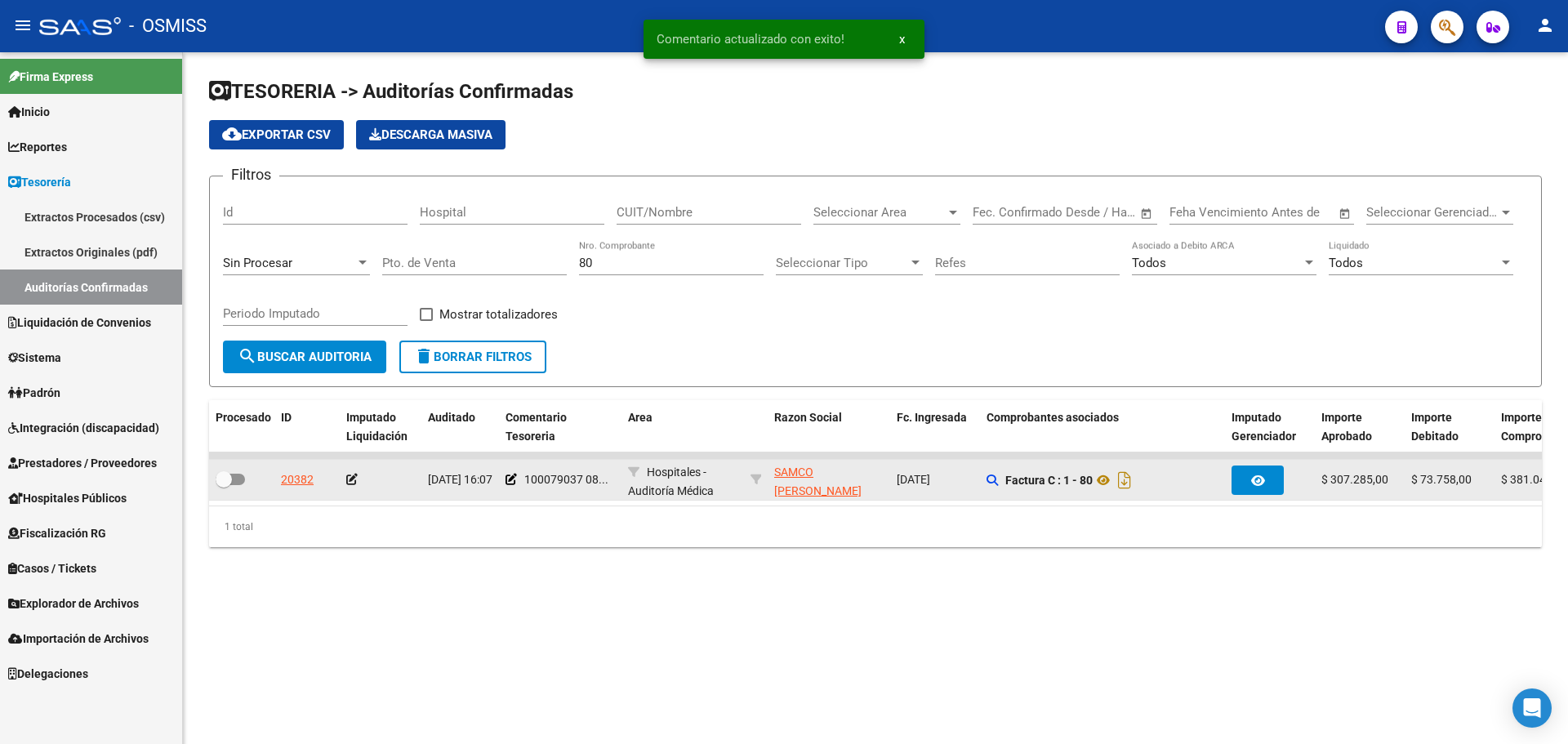
click at [351, 479] on icon at bounding box center [352, 479] width 11 height 11
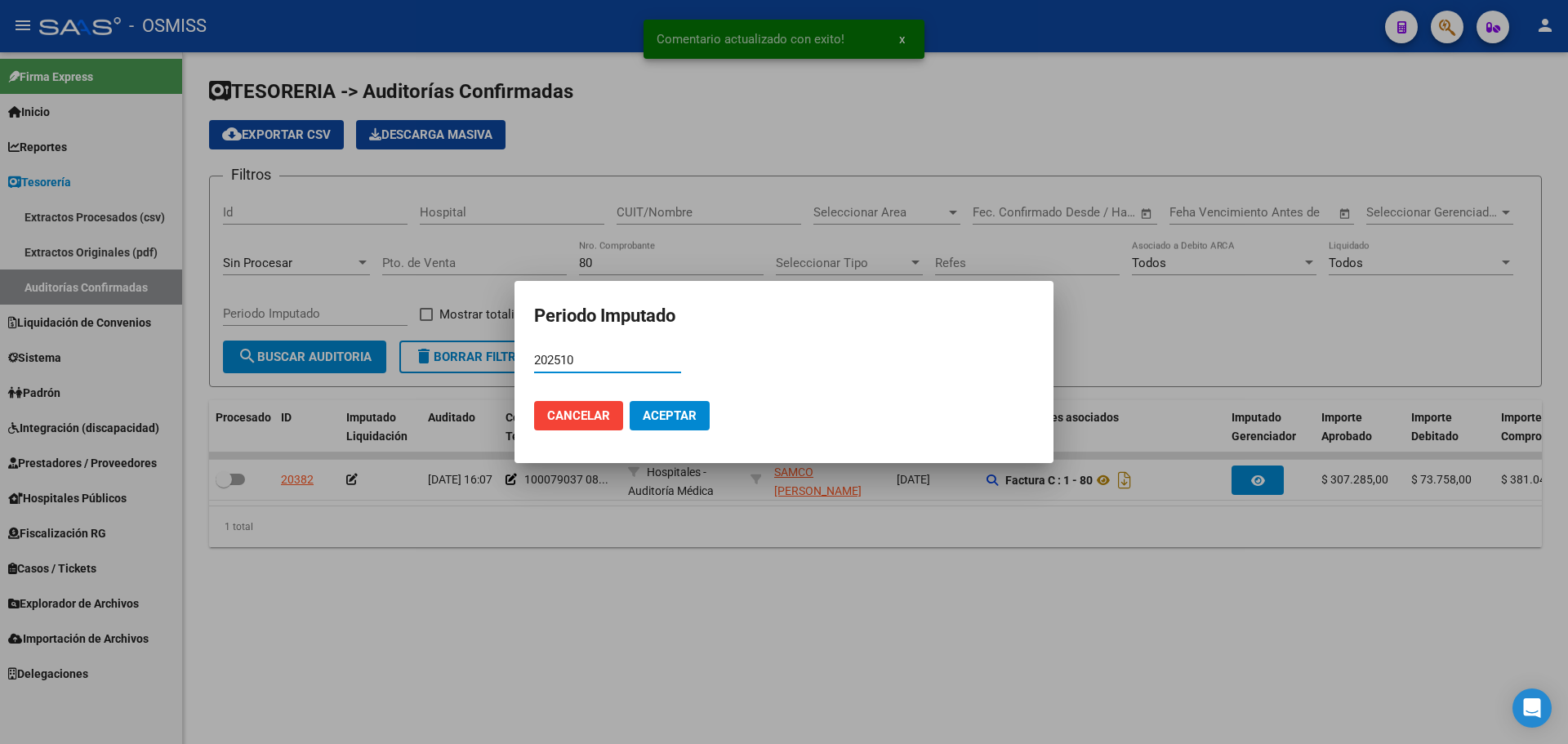
click at [632, 416] on button "Aceptar" at bounding box center [670, 415] width 80 height 30
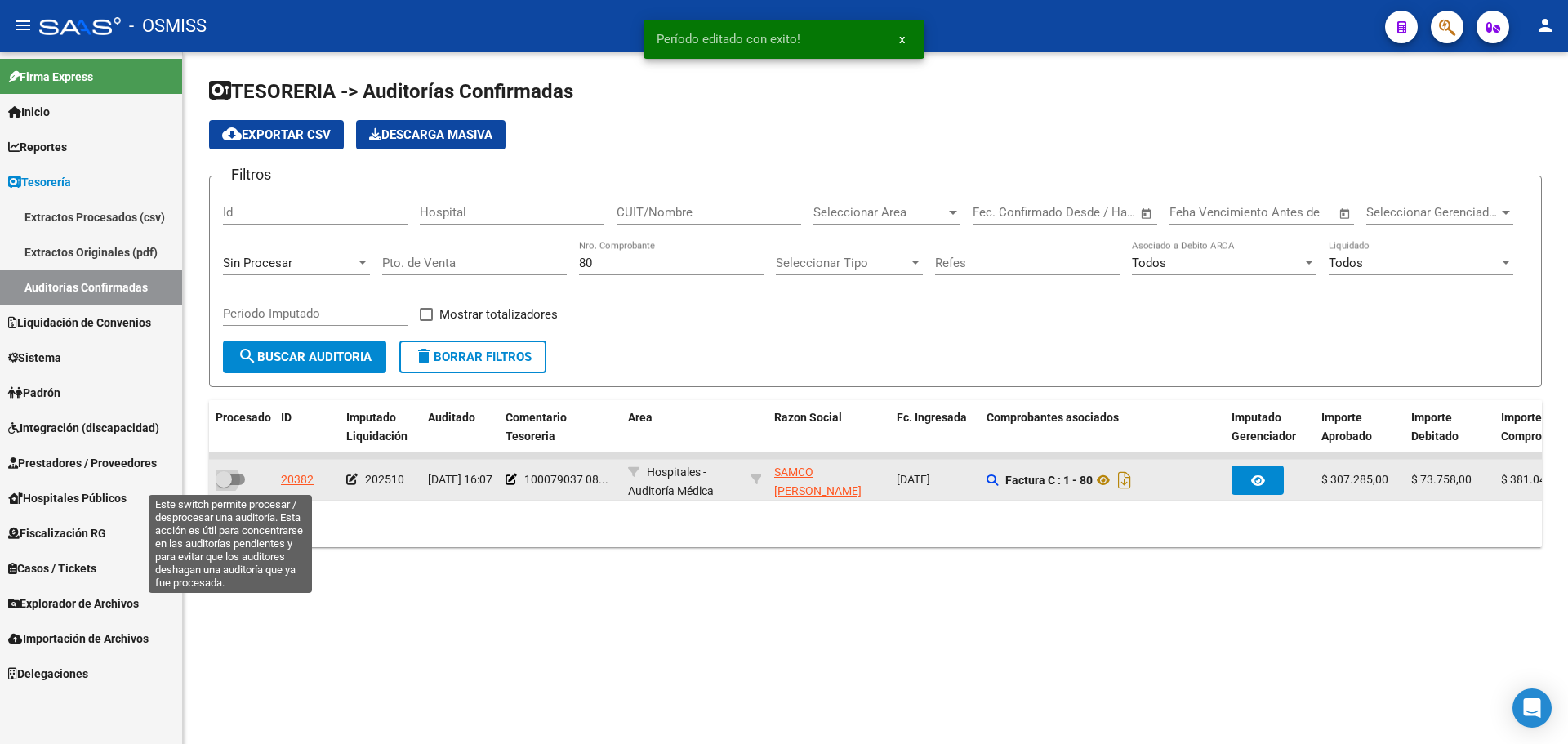
click at [235, 479] on span at bounding box center [230, 479] width 30 height 11
click at [224, 485] on input "checkbox" at bounding box center [223, 485] width 1 height 1
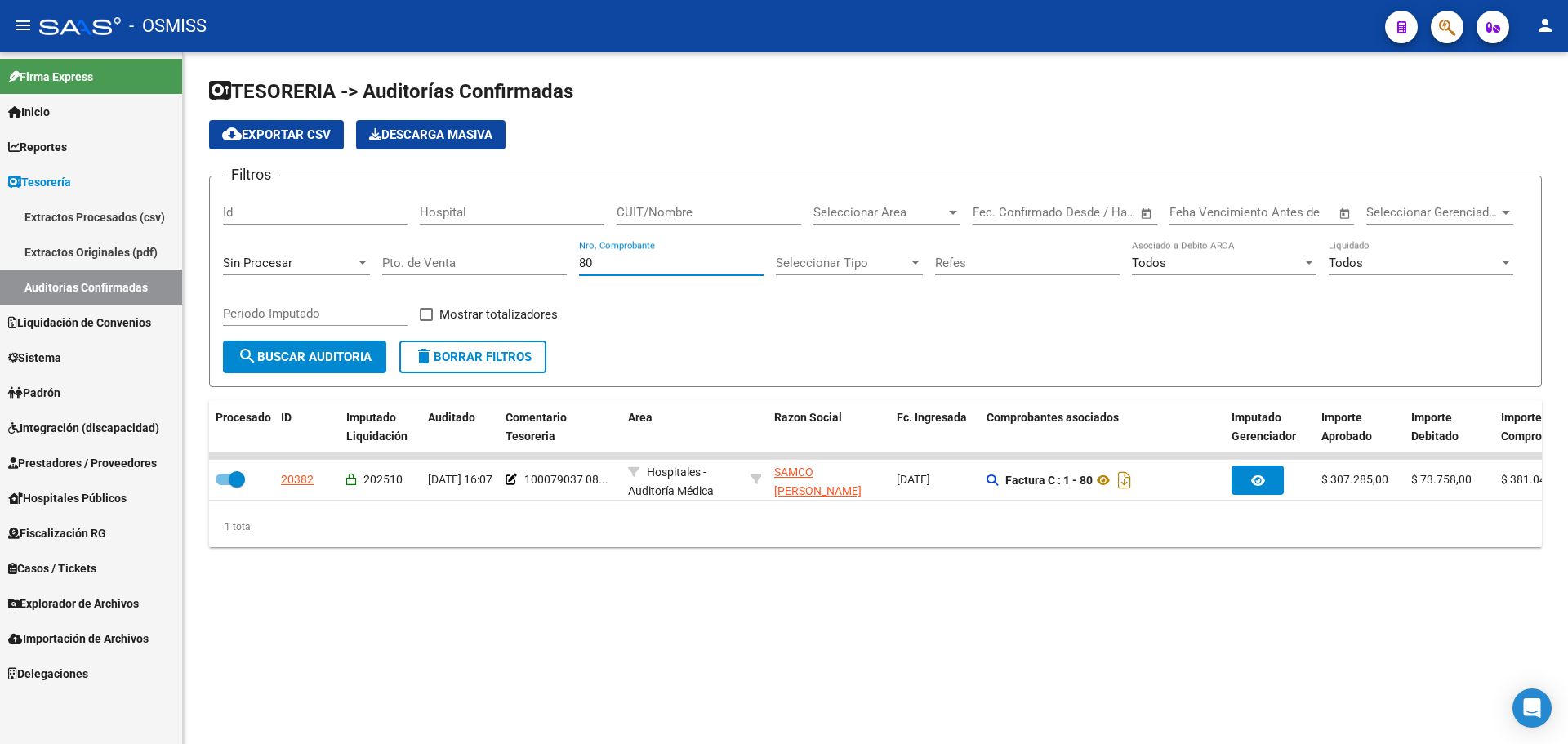
drag, startPoint x: 670, startPoint y: 260, endPoint x: 275, endPoint y: 251, distance: 395.1
click at [275, 251] on div "Filtros Id Hospital CUIT/Nombre Seleccionar Area Seleccionar Area Fecha inicio …" at bounding box center [876, 265] width 1306 height 151
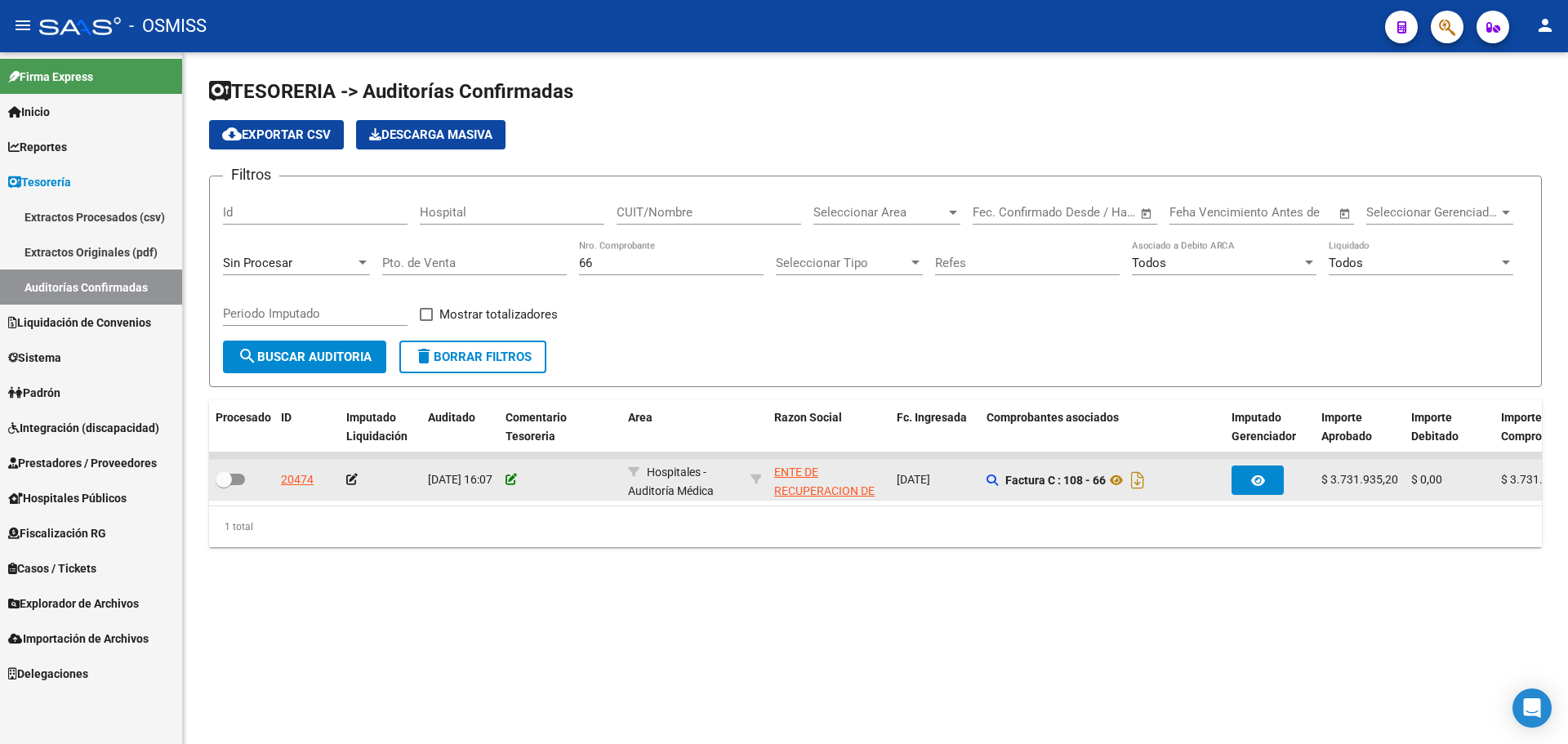
click at [512, 477] on icon at bounding box center [512, 479] width 11 height 11
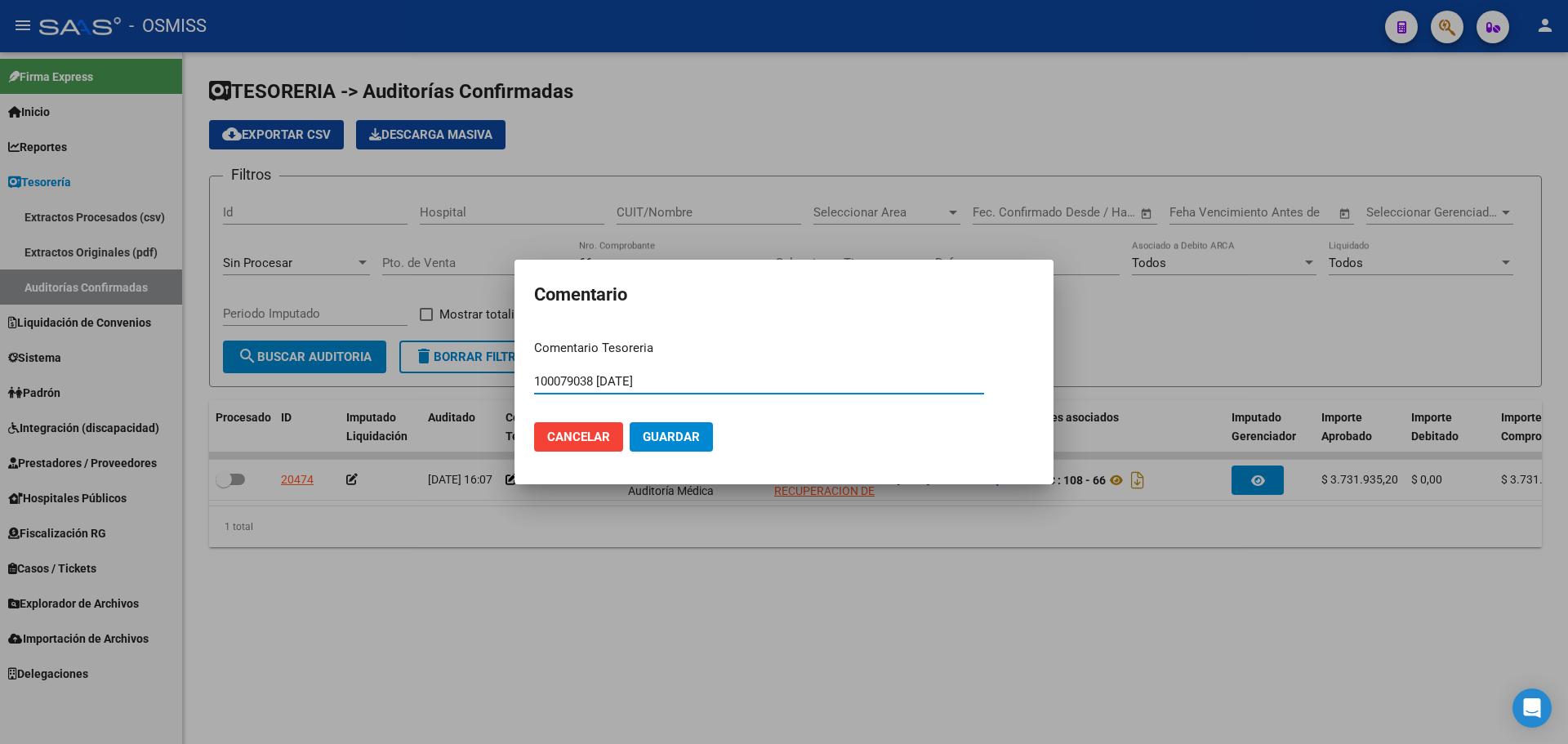
drag, startPoint x: 689, startPoint y: 384, endPoint x: 317, endPoint y: 377, distance: 372.1
click at [317, 377] on div "Comentario Comentario Tesoreria 100079038 [DATE] Ingresar el comentario Cancela…" at bounding box center [784, 372] width 1568 height 744
click at [664, 425] on button "Guardar" at bounding box center [671, 436] width 83 height 30
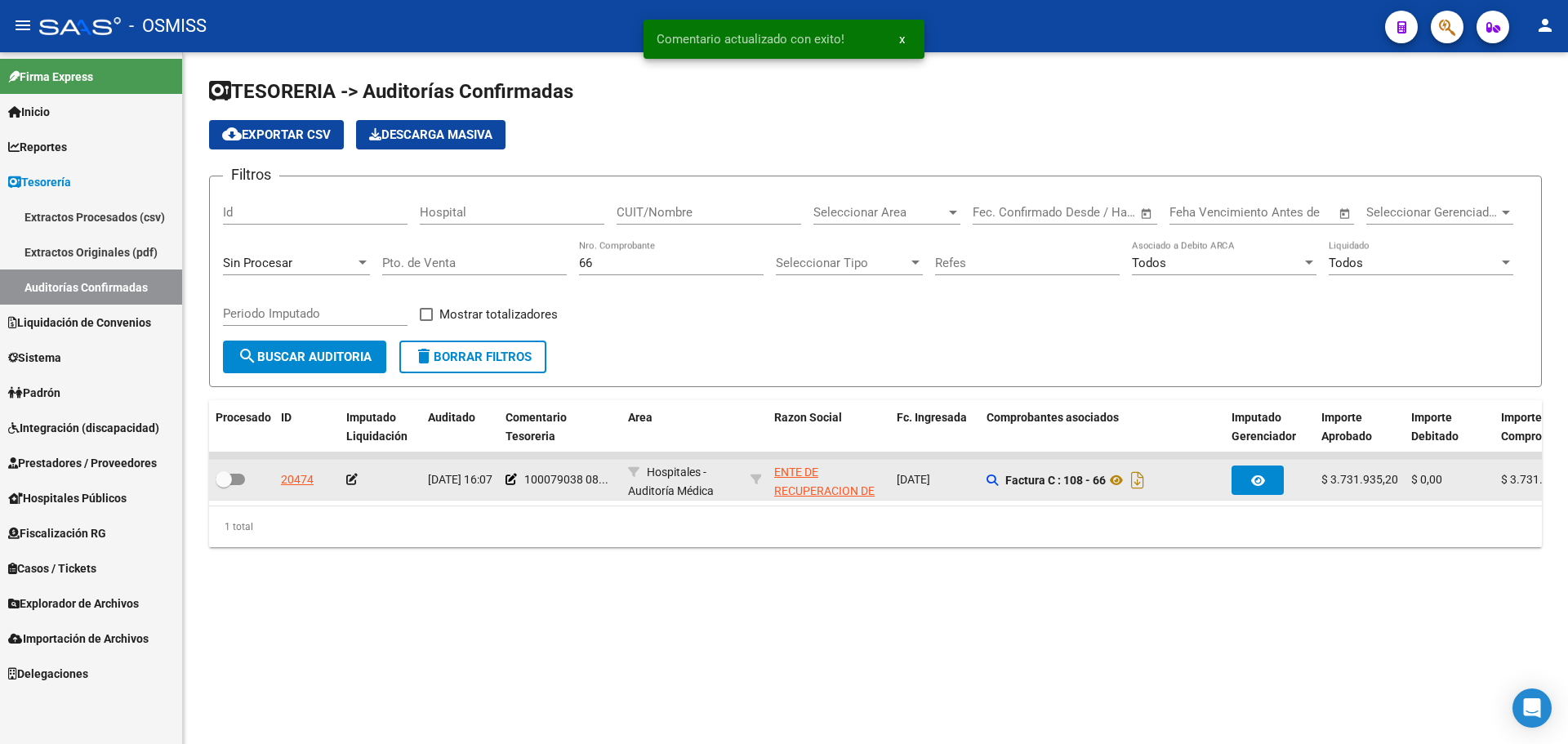
click at [351, 486] on div at bounding box center [381, 480] width 69 height 19
click at [351, 479] on icon at bounding box center [352, 479] width 11 height 11
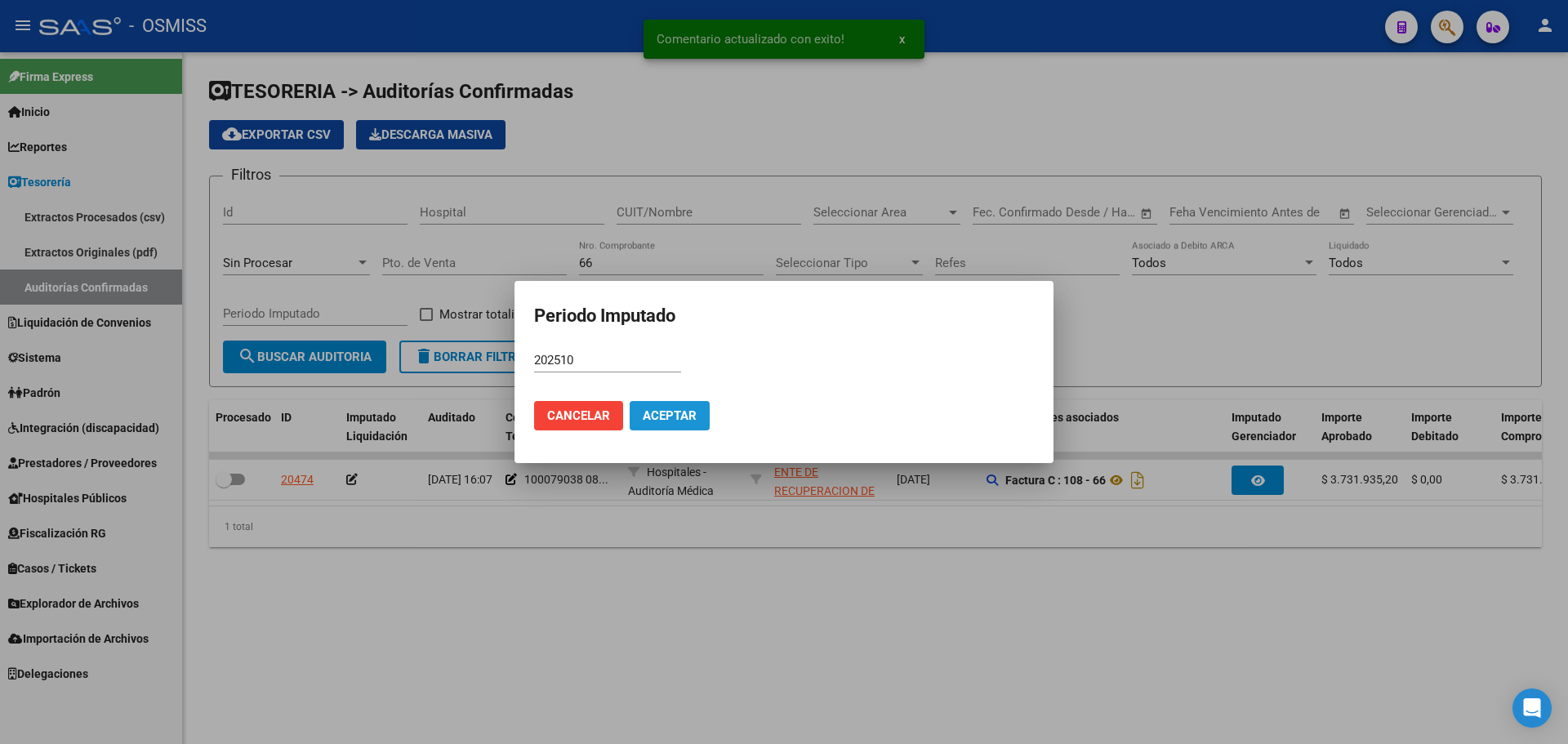
click at [643, 408] on span "Aceptar" at bounding box center [670, 415] width 53 height 14
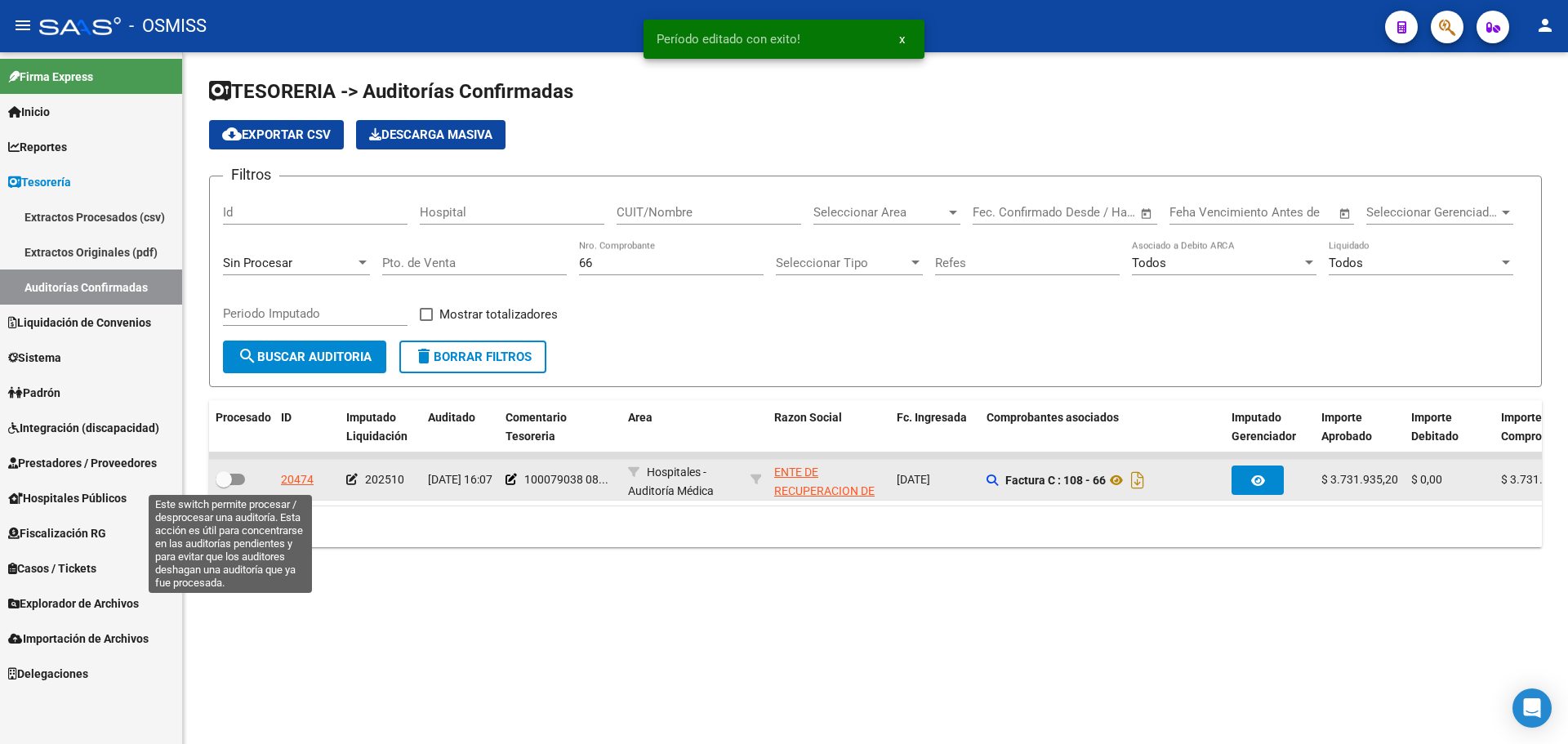
click at [240, 475] on span at bounding box center [230, 479] width 30 height 11
click at [224, 485] on input "checkbox" at bounding box center [223, 485] width 1 height 1
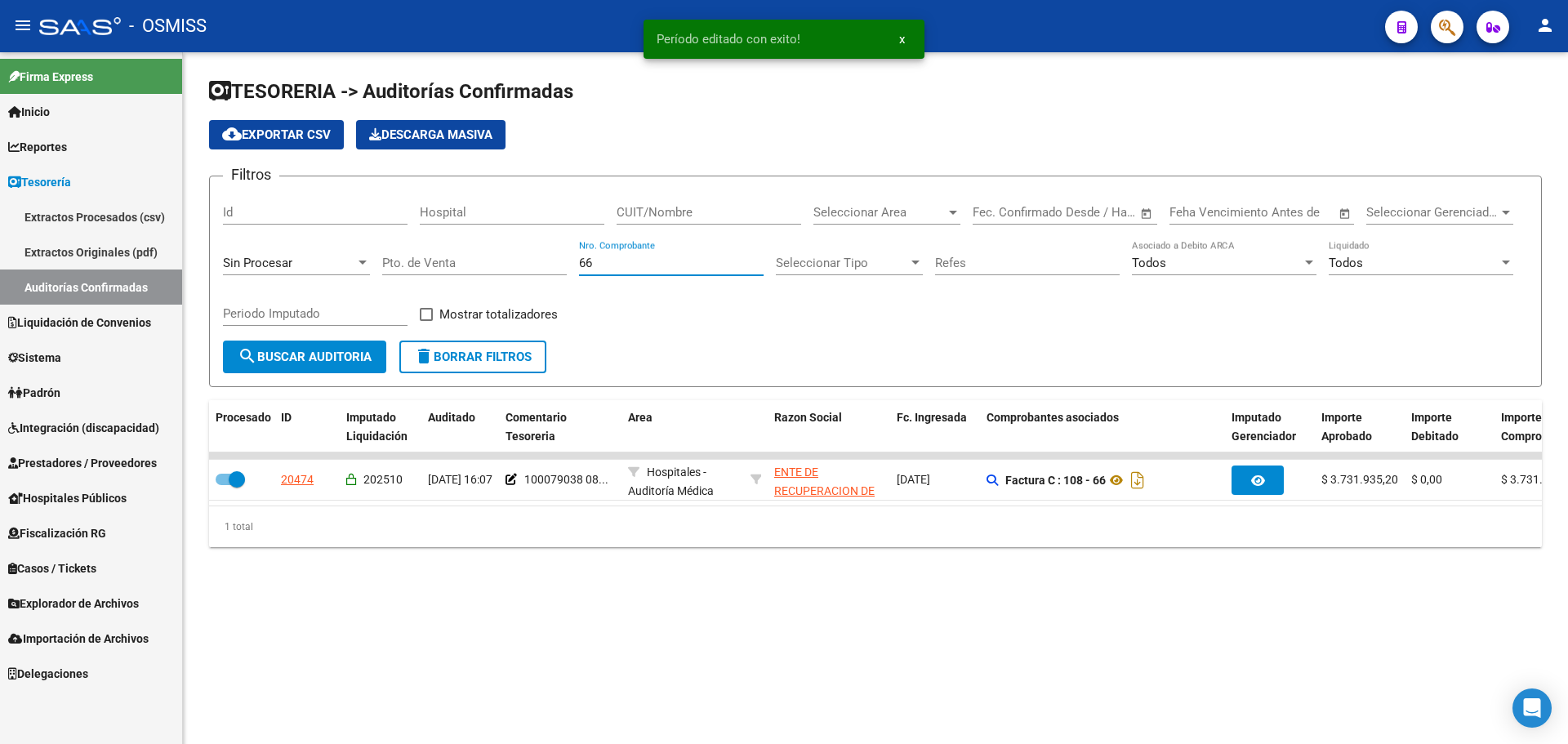
drag, startPoint x: 626, startPoint y: 263, endPoint x: 424, endPoint y: 266, distance: 202.0
click at [424, 266] on div "Filtros Id Hospital CUIT/Nombre Seleccionar Area Seleccionar Area Fecha inicio …" at bounding box center [876, 265] width 1306 height 151
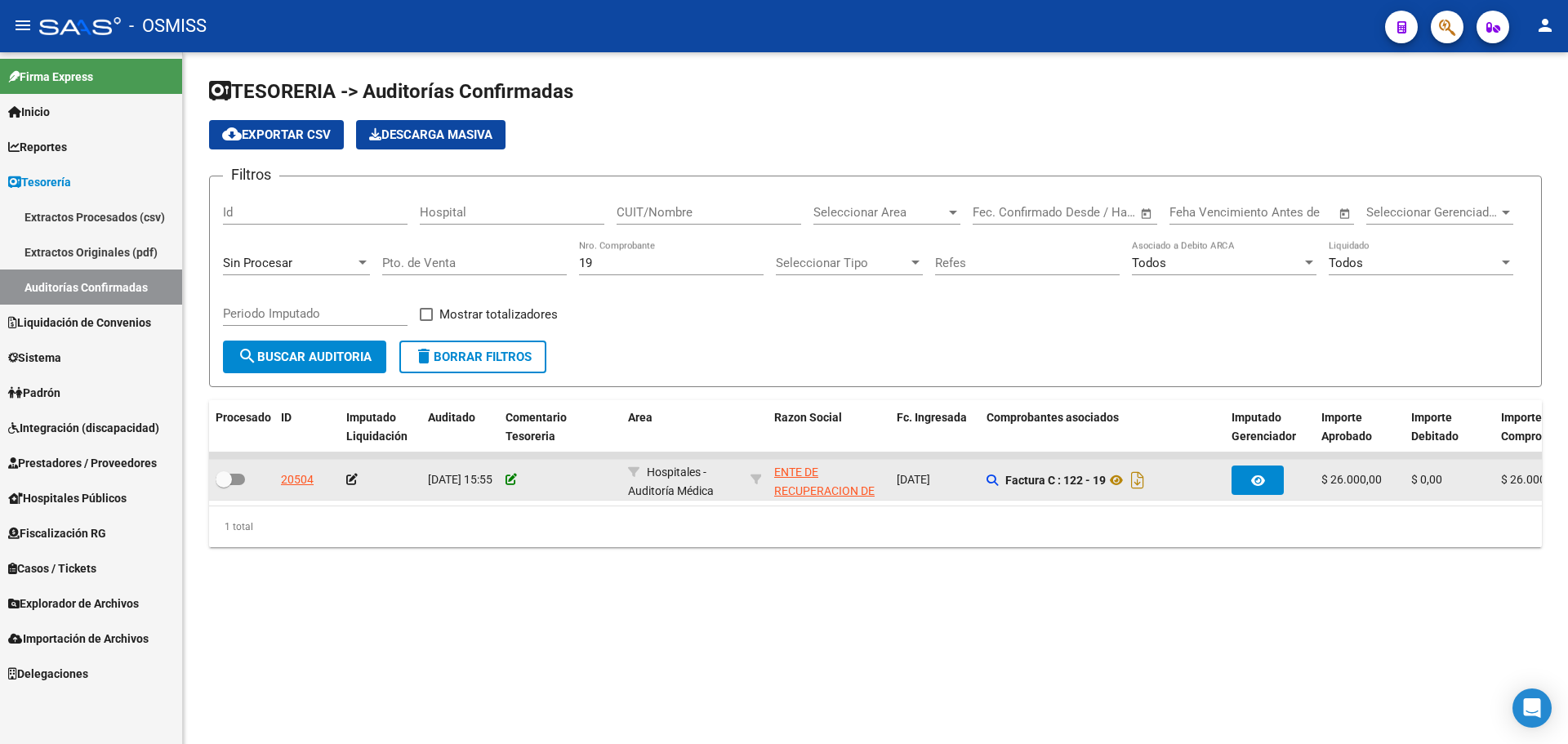
click at [508, 481] on icon at bounding box center [512, 479] width 11 height 11
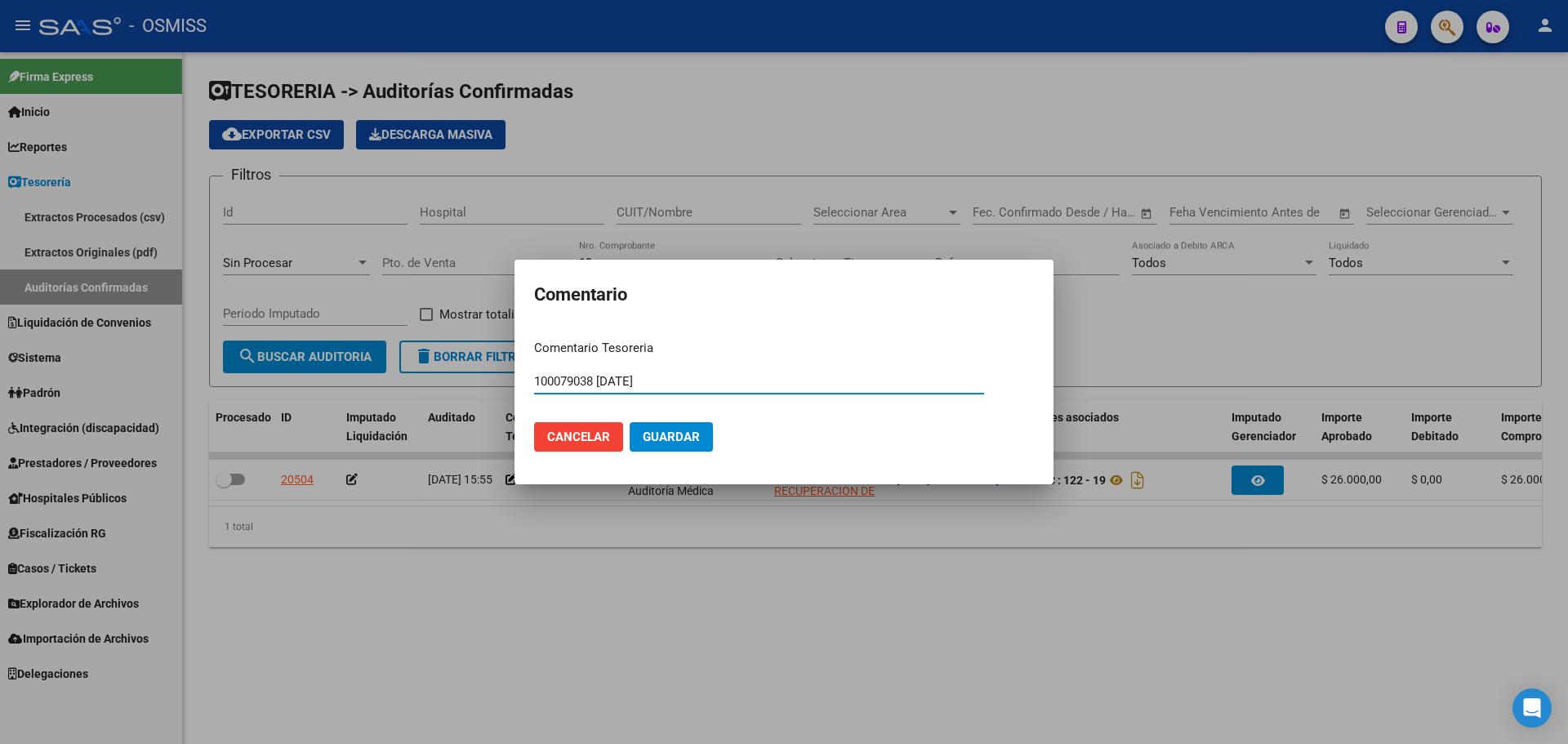
click at [700, 439] on button "Guardar" at bounding box center [671, 436] width 83 height 30
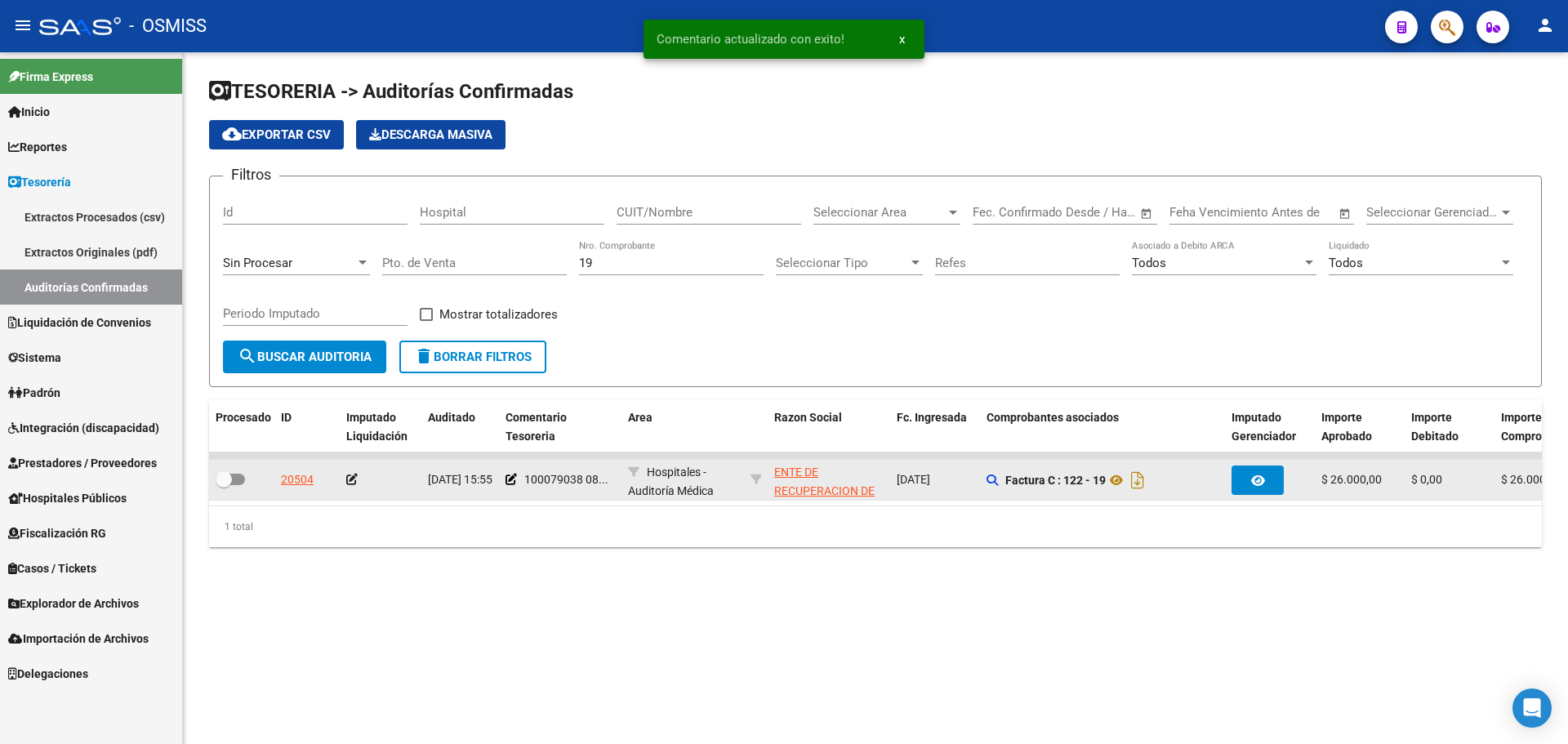
click at [349, 479] on icon at bounding box center [352, 479] width 11 height 11
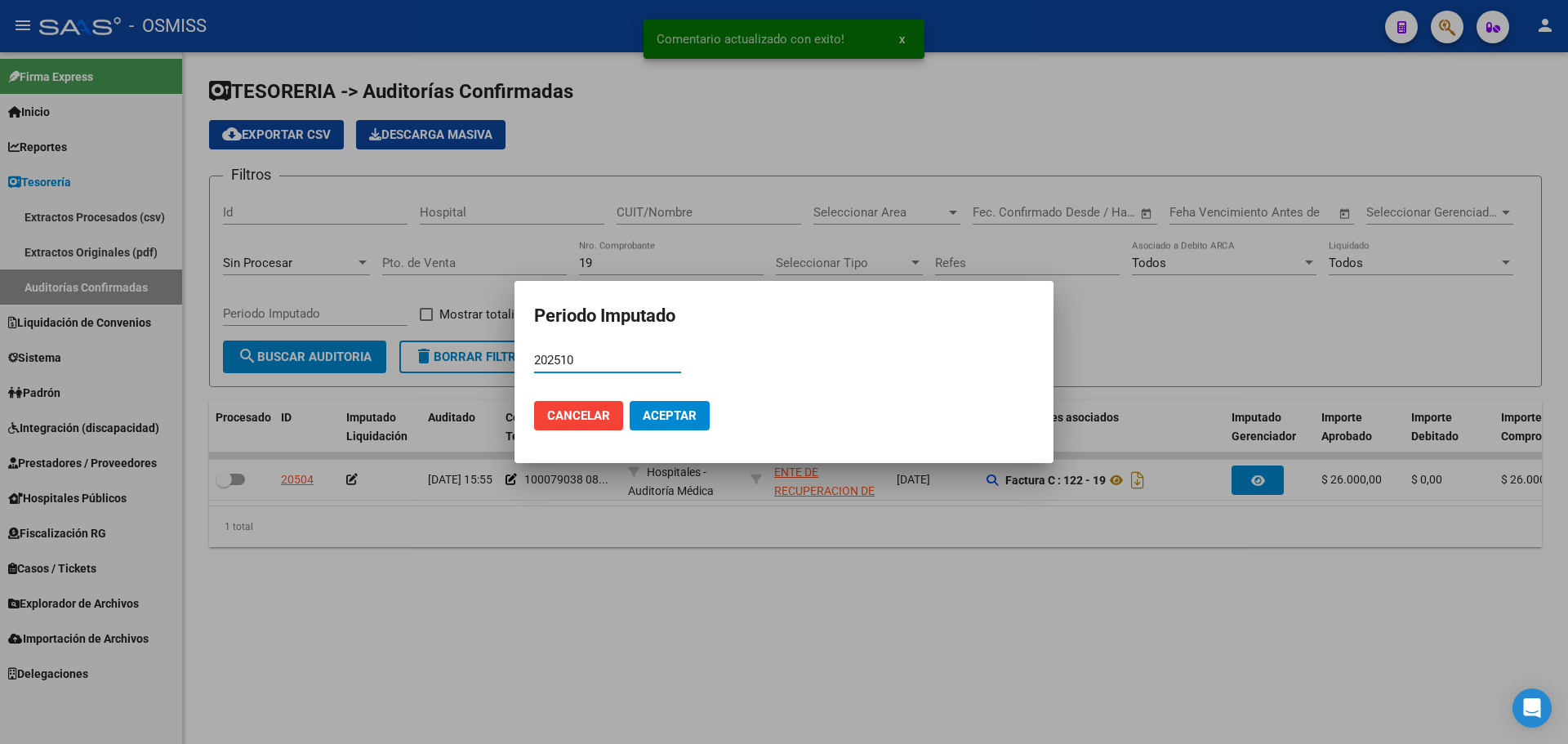
click at [657, 412] on span "Aceptar" at bounding box center [670, 415] width 53 height 14
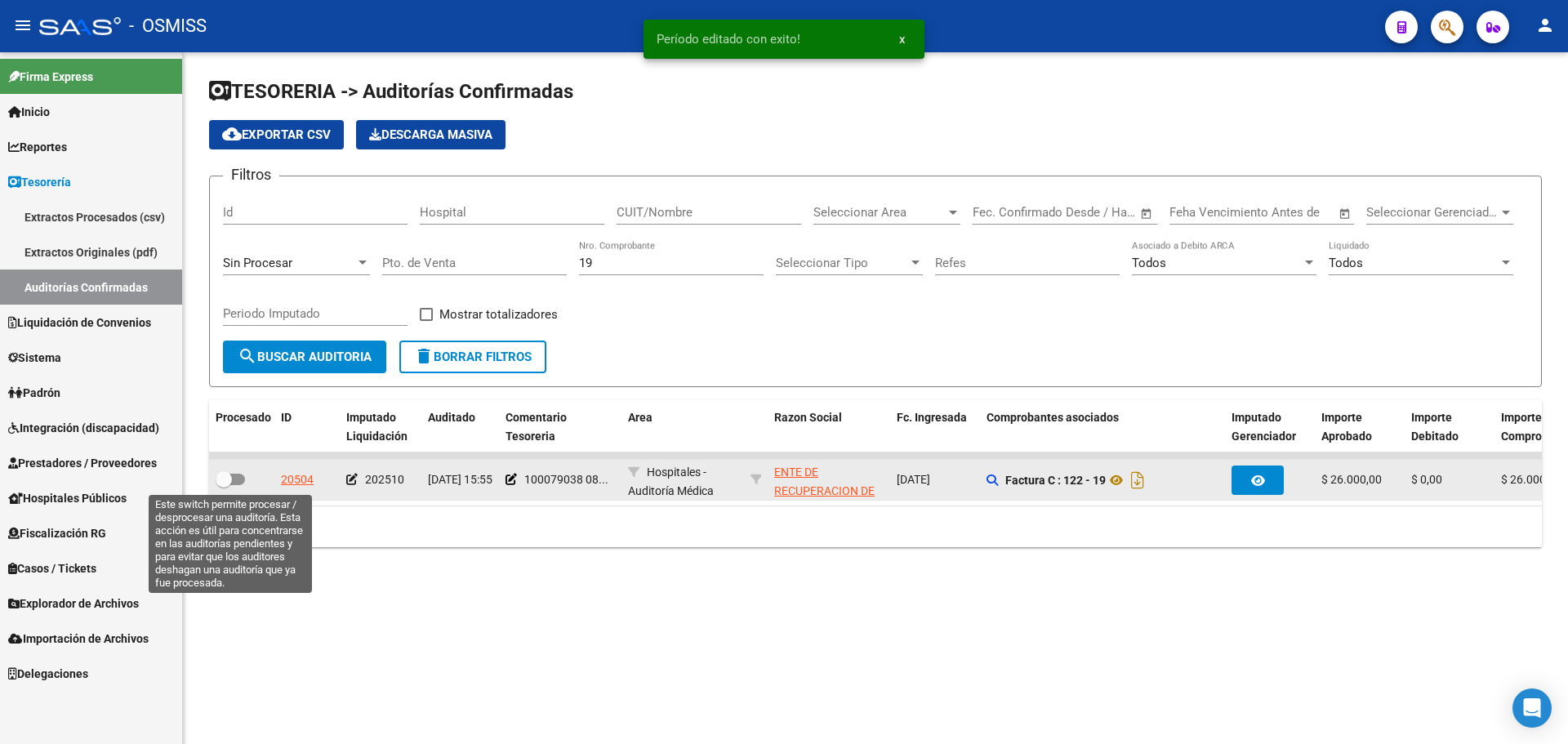
click at [240, 476] on span at bounding box center [230, 479] width 30 height 11
click at [224, 485] on input "checkbox" at bounding box center [223, 485] width 1 height 1
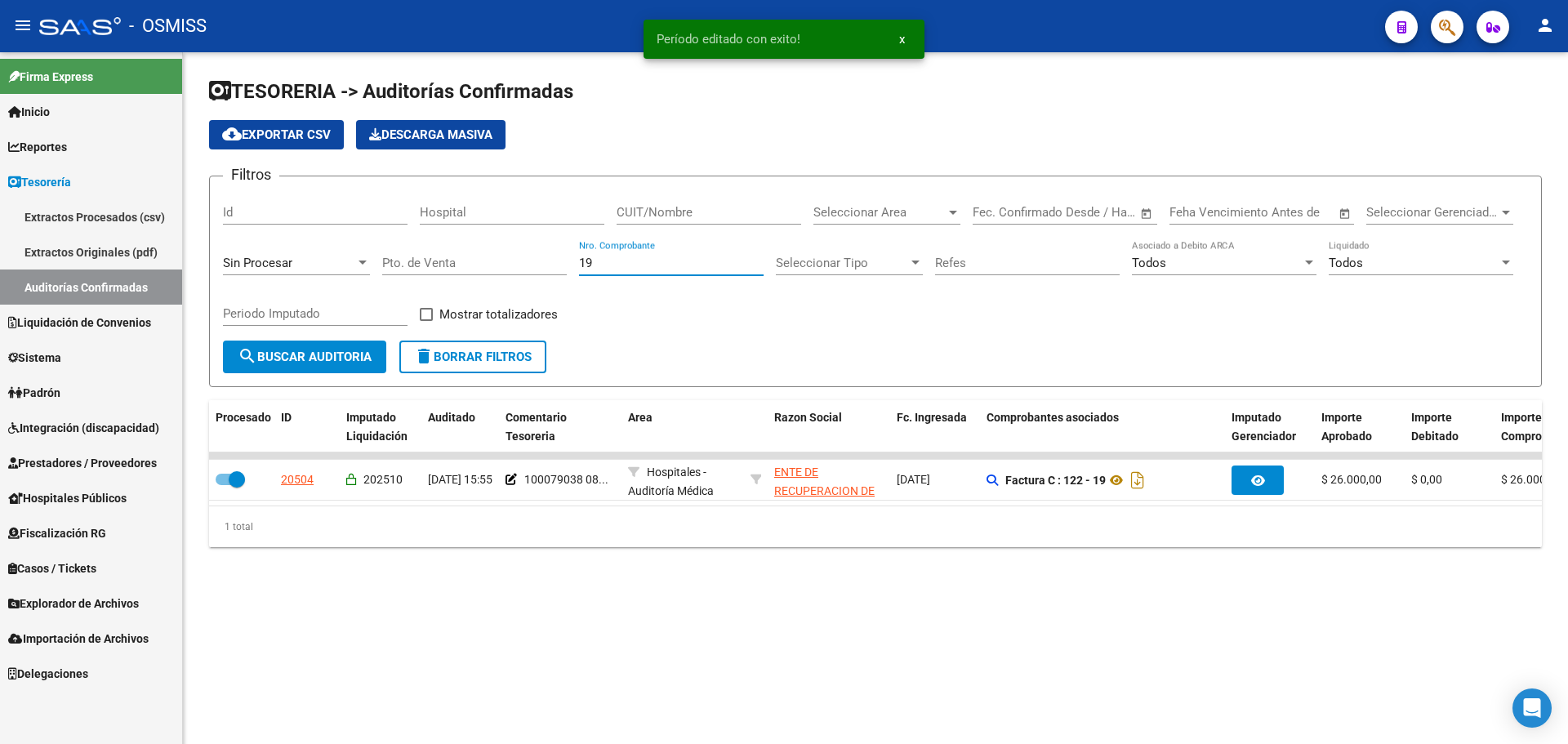
drag, startPoint x: 648, startPoint y: 264, endPoint x: 176, endPoint y: 267, distance: 472.0
click at [176, 267] on mat-sidenav-container "Firma Express Inicio Calendario SSS Instructivos Contacto OS Reportes Ingresos …" at bounding box center [784, 398] width 1568 height 692
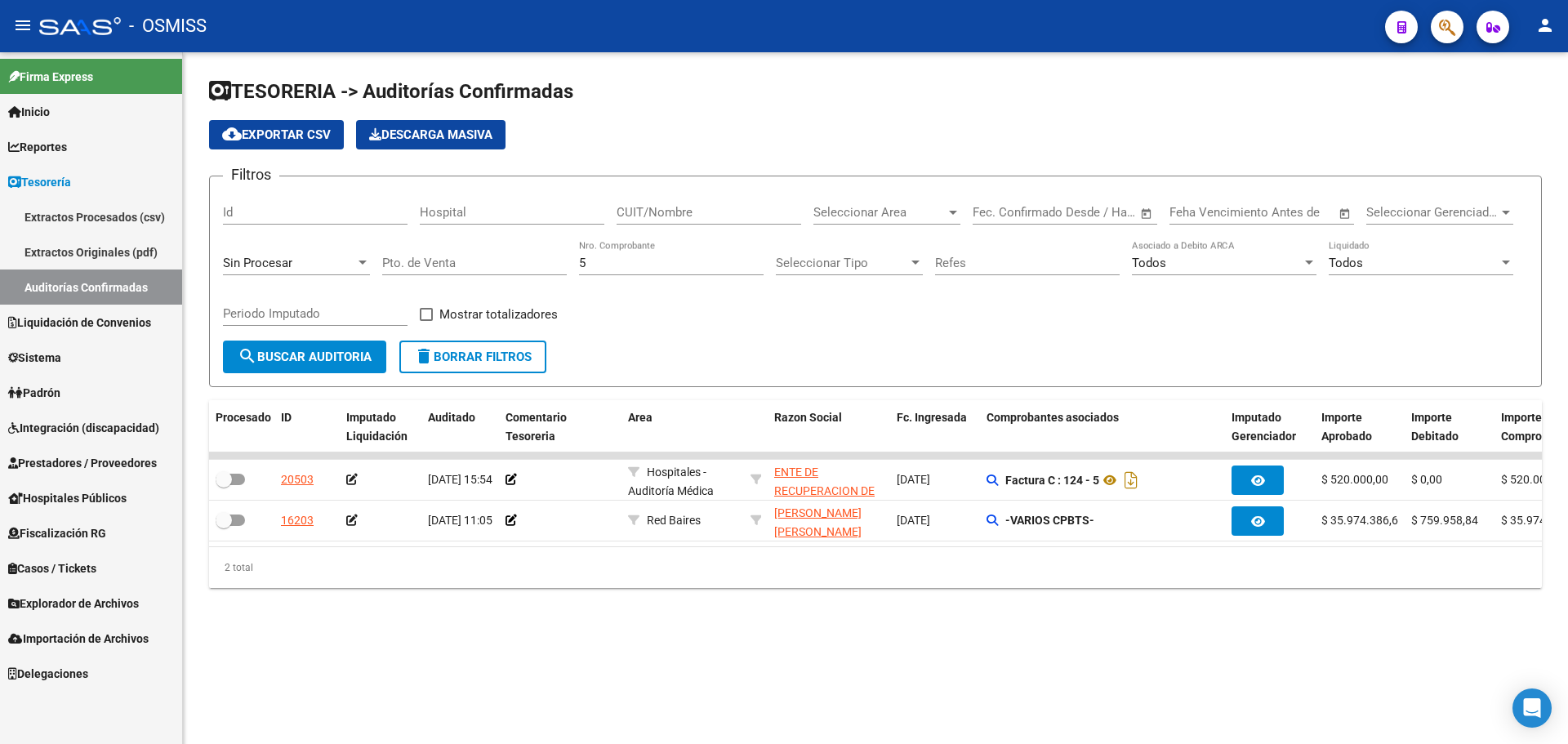
click at [667, 640] on div "TESORERIA -> Auditorías Confirmadas cloud_download Exportar CSV Descarga Masiva…" at bounding box center [876, 346] width 1386 height 588
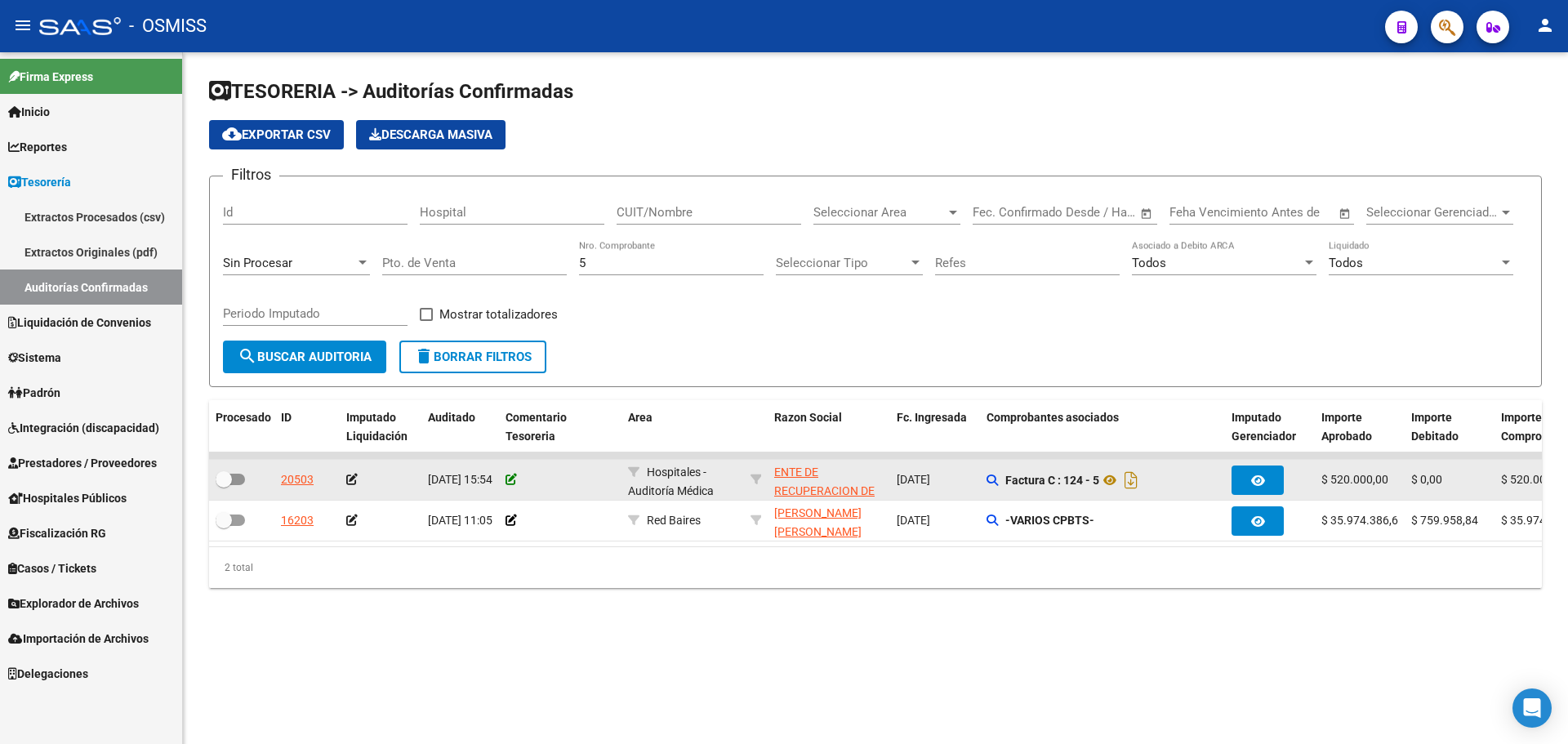
click at [514, 481] on icon at bounding box center [512, 479] width 11 height 11
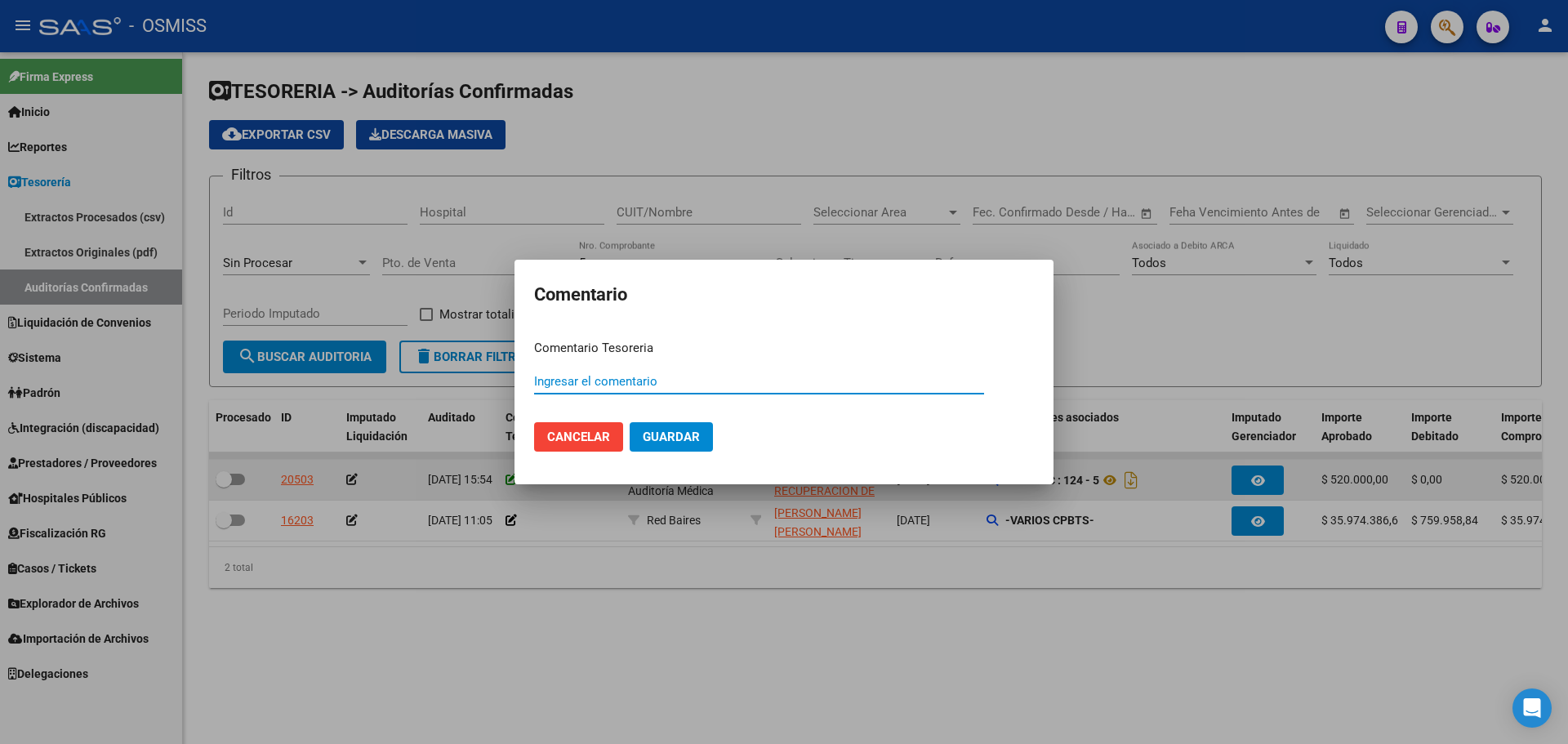
paste input "100079038 [DATE]"
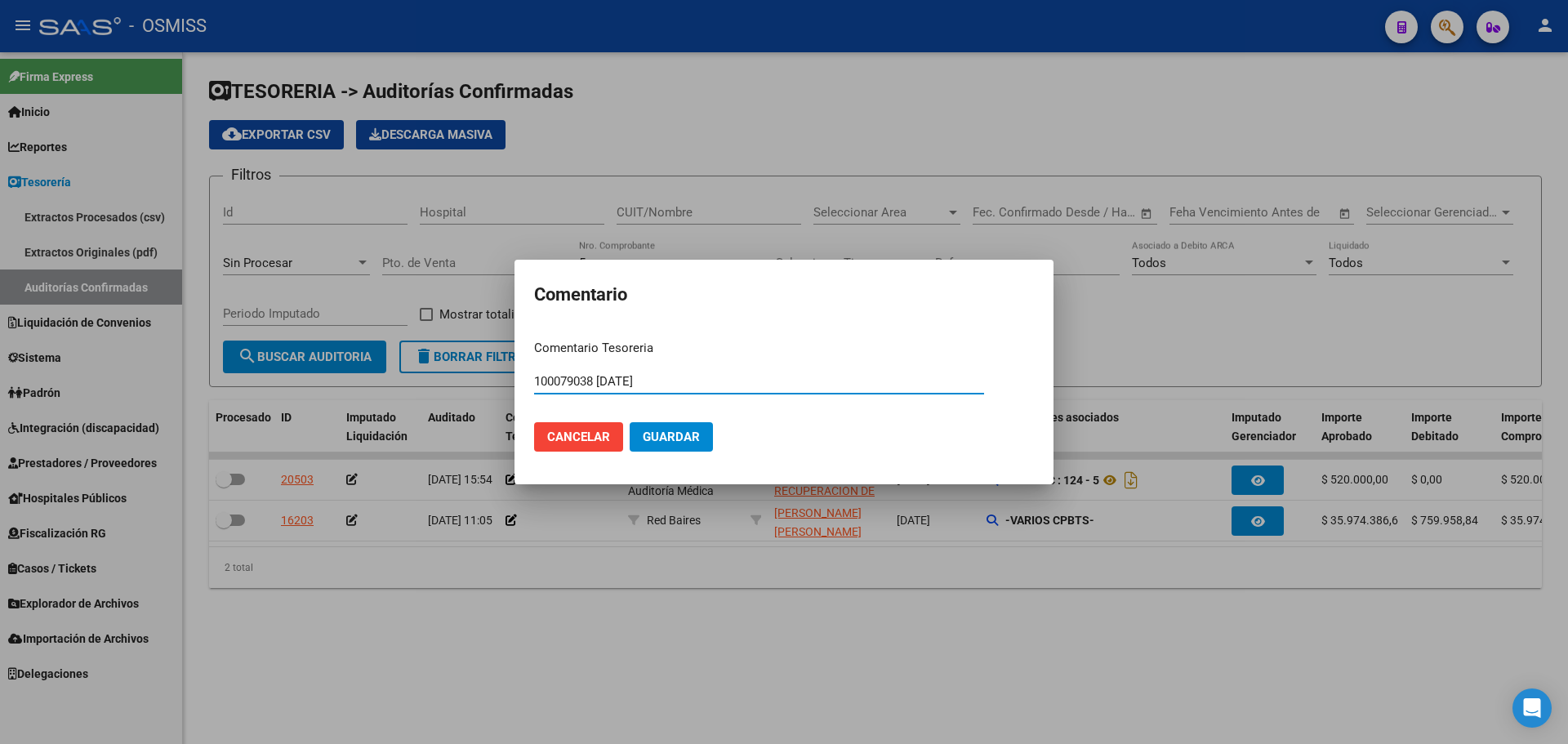
click at [659, 440] on span "Guardar" at bounding box center [672, 436] width 57 height 14
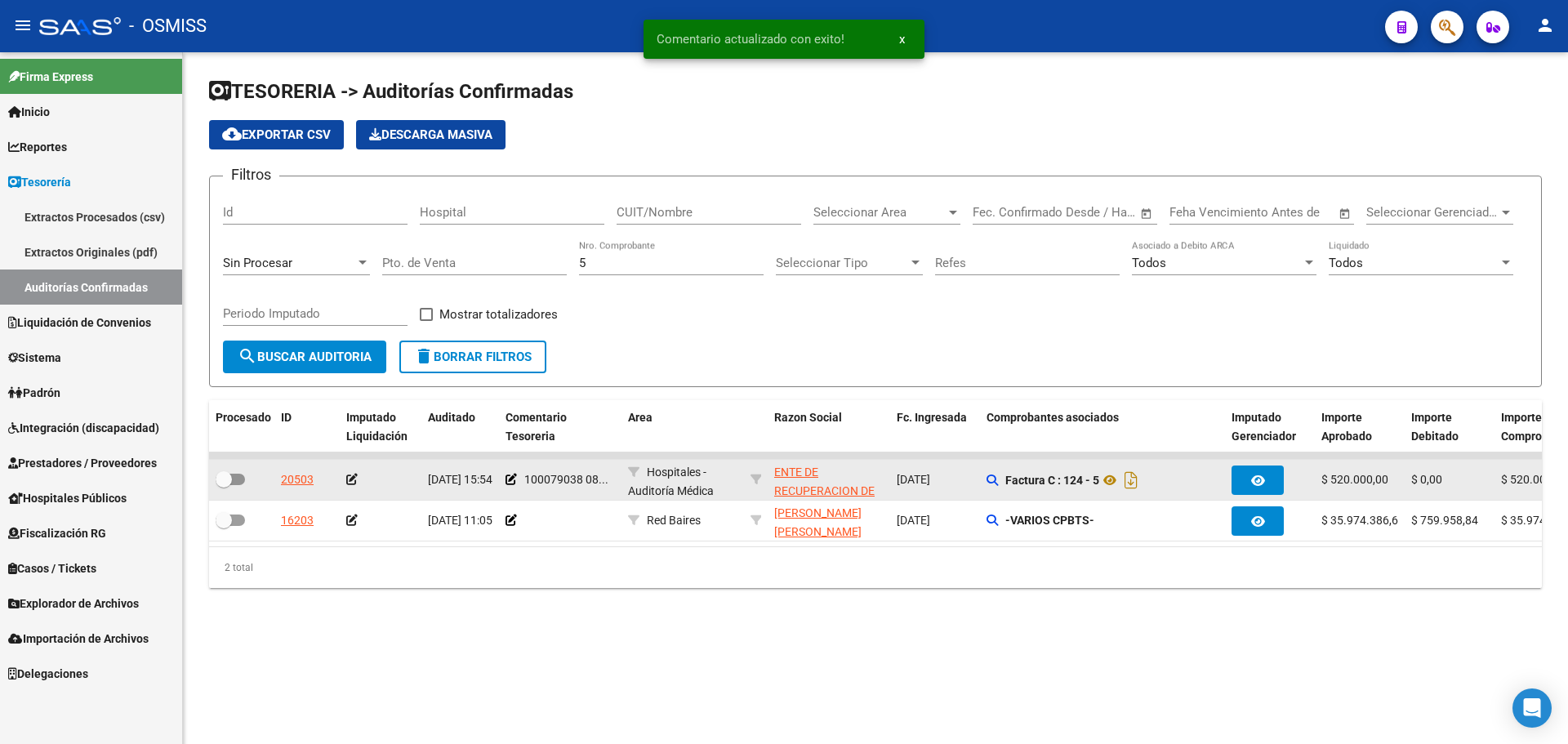
click at [350, 473] on icon at bounding box center [352, 479] width 11 height 11
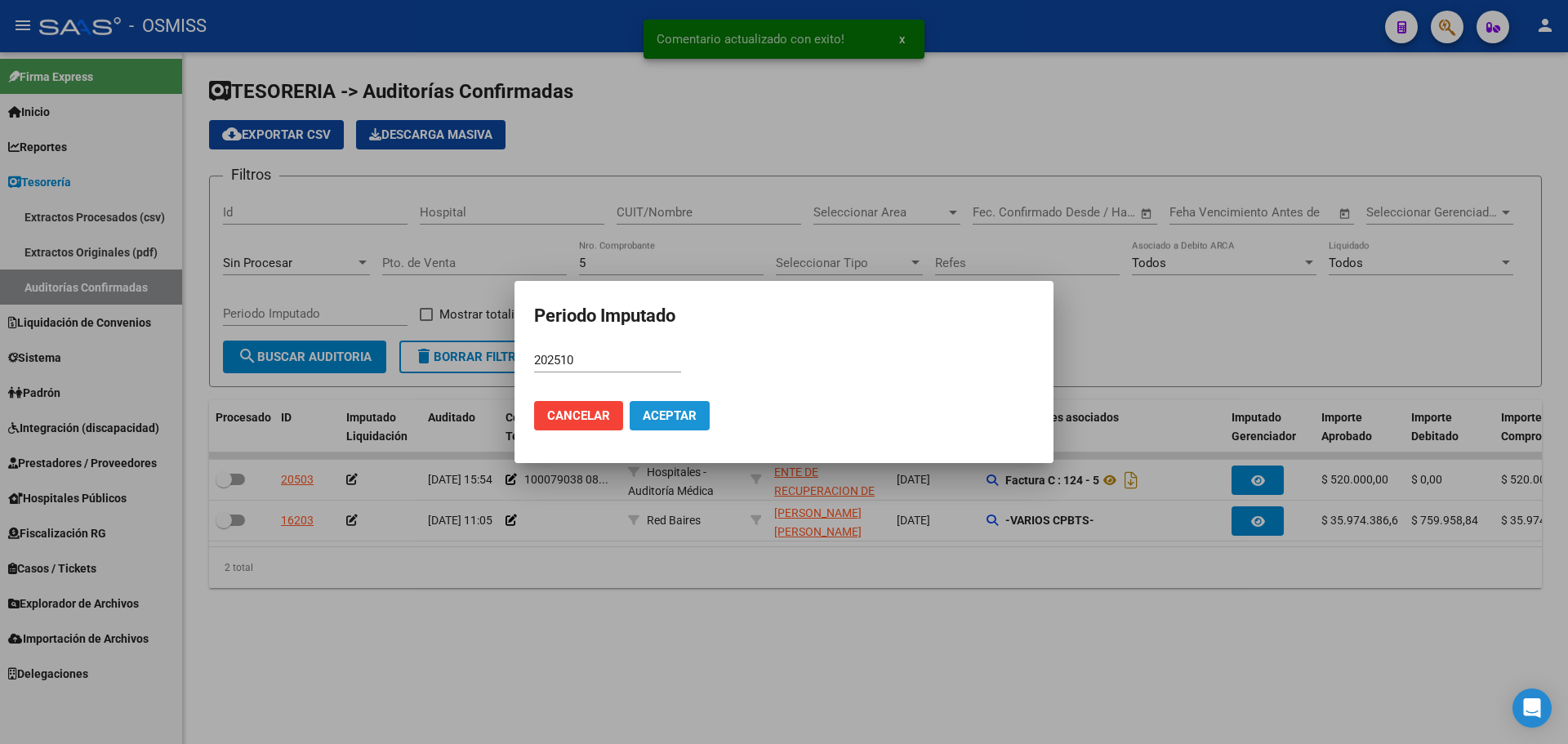
click at [653, 415] on span "Aceptar" at bounding box center [670, 415] width 53 height 14
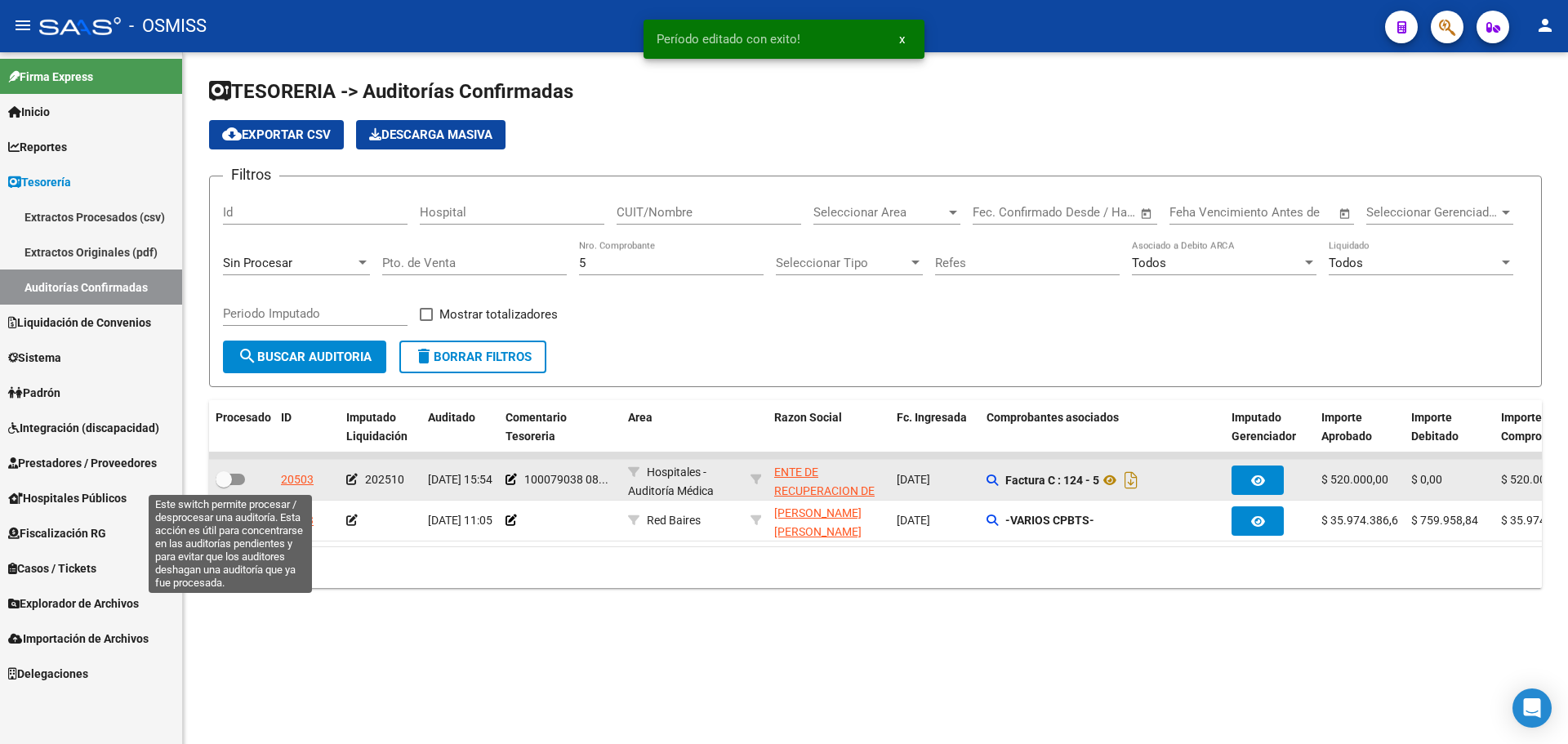
click at [236, 484] on span at bounding box center [230, 479] width 30 height 11
click at [224, 485] on input "checkbox" at bounding box center [223, 485] width 1 height 1
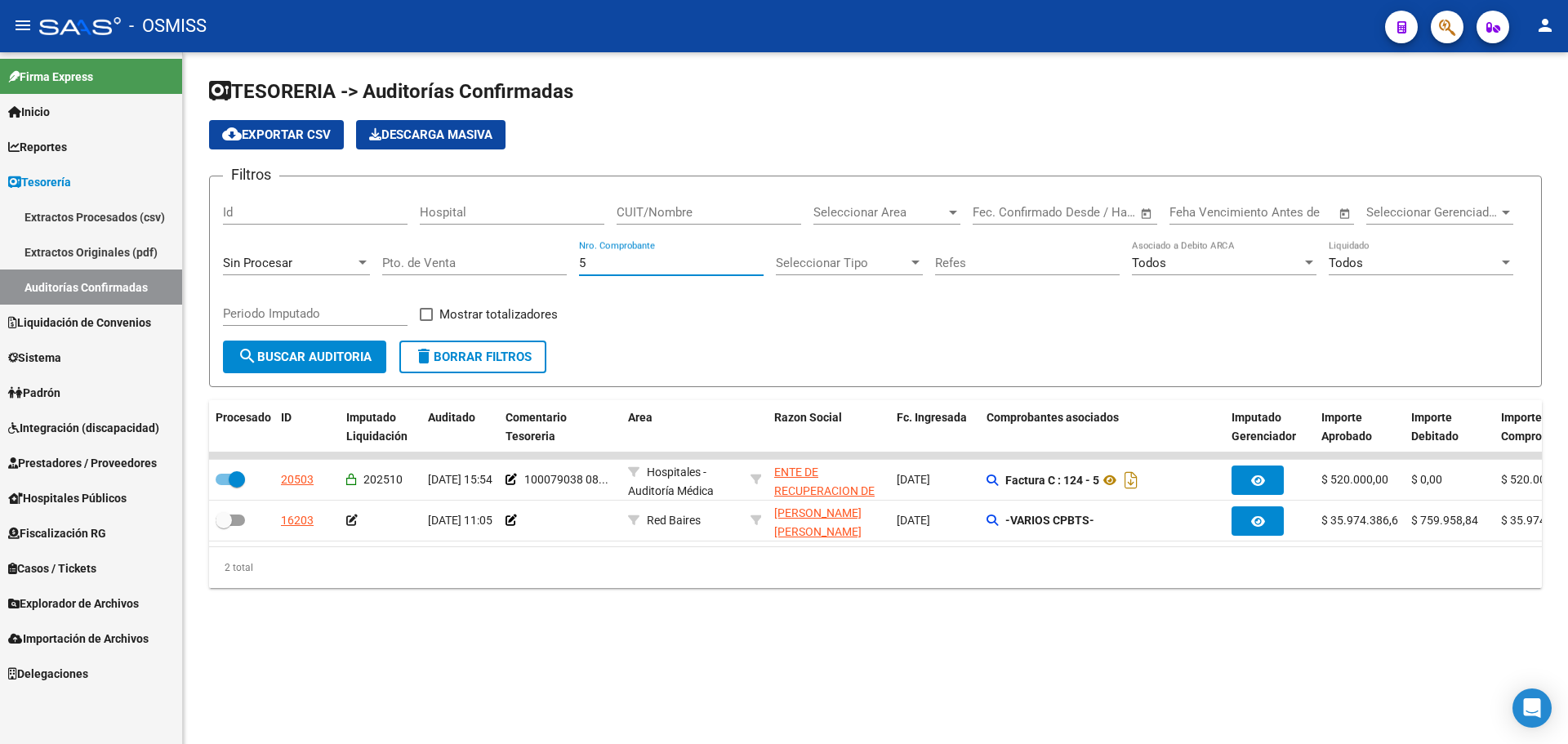
drag, startPoint x: 631, startPoint y: 263, endPoint x: 268, endPoint y: 251, distance: 363.2
click at [268, 251] on div "Filtros Id Hospital CUIT/Nombre Seleccionar Area Seleccionar Area Fecha inicio …" at bounding box center [876, 265] width 1306 height 151
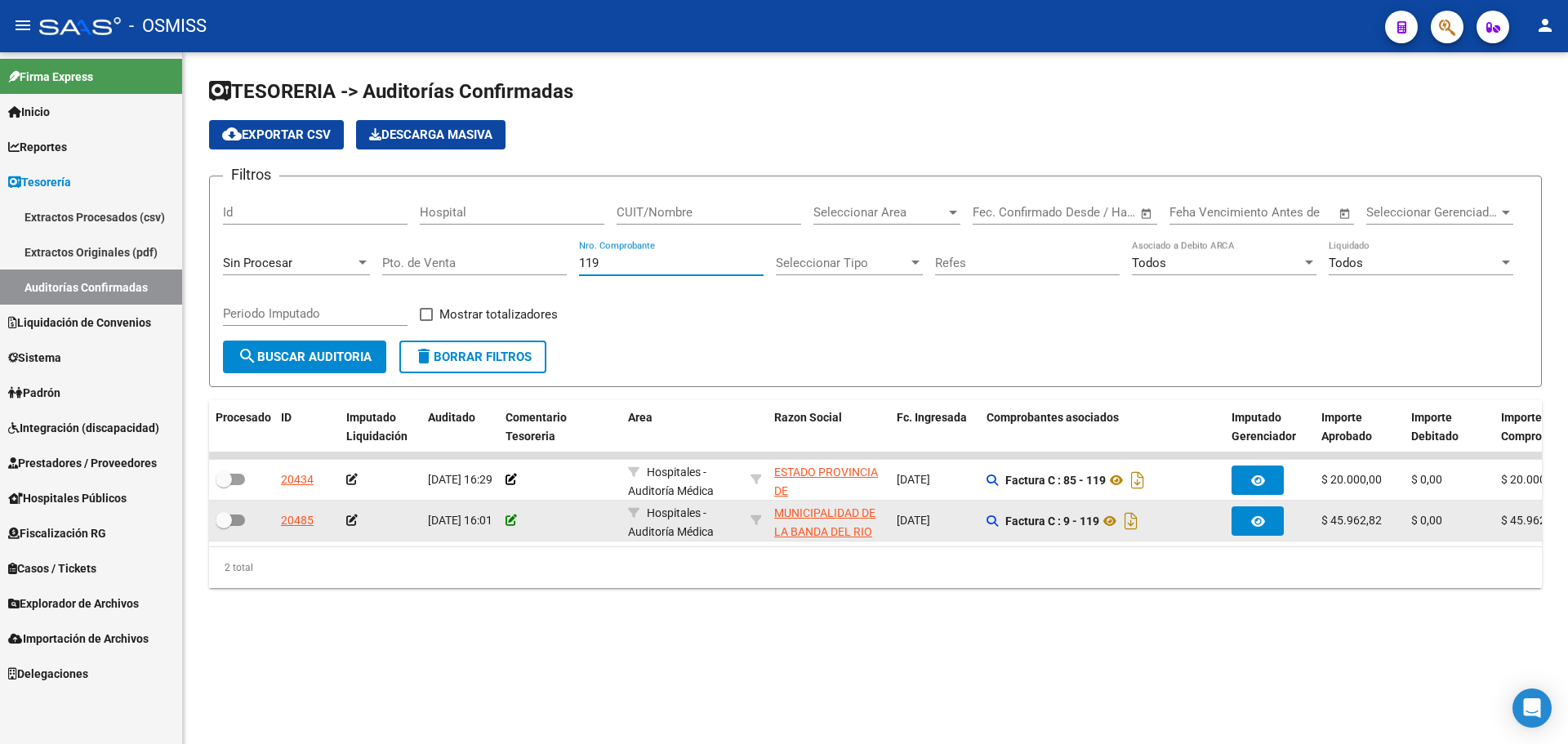
click at [512, 516] on icon at bounding box center [512, 520] width 11 height 11
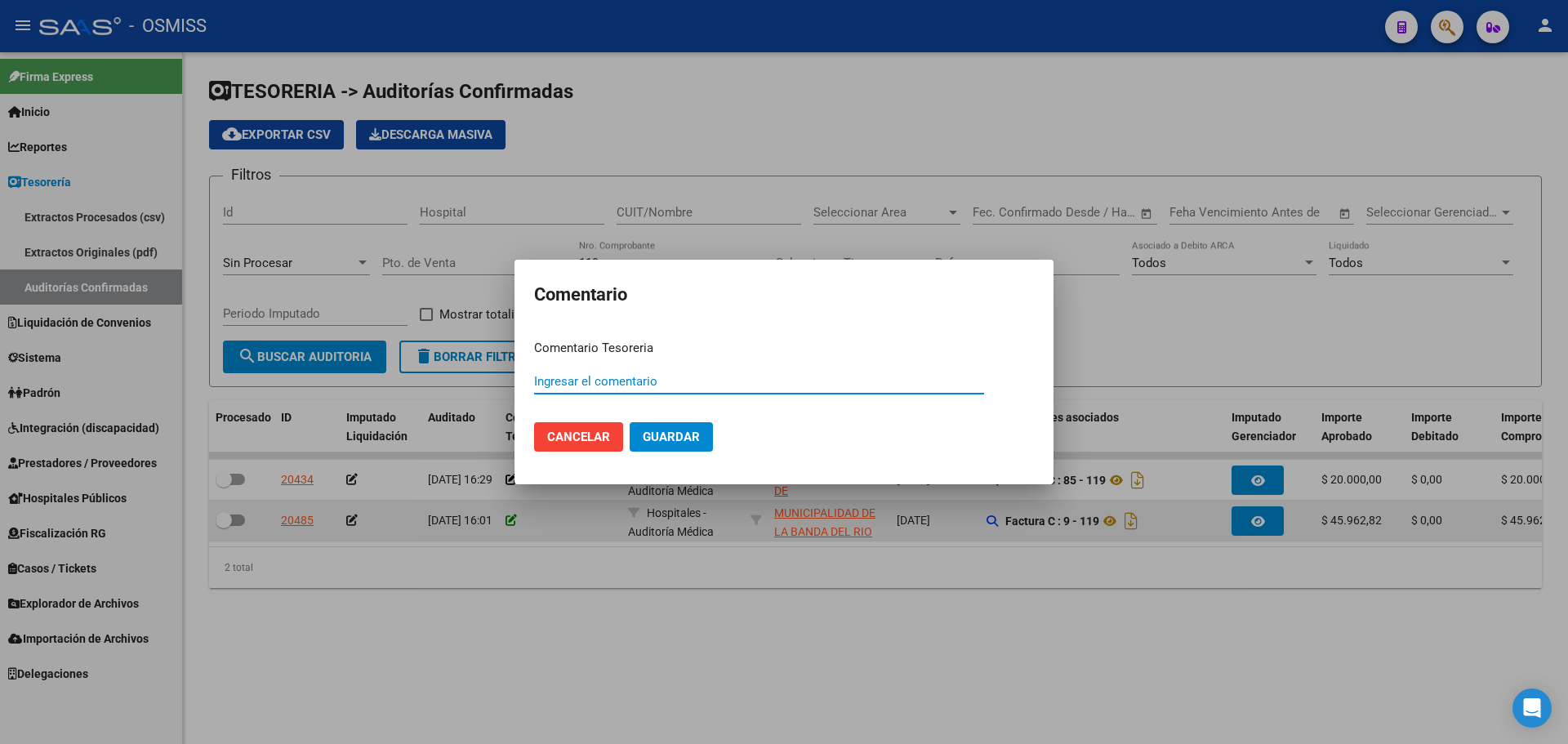
paste input "100079039"
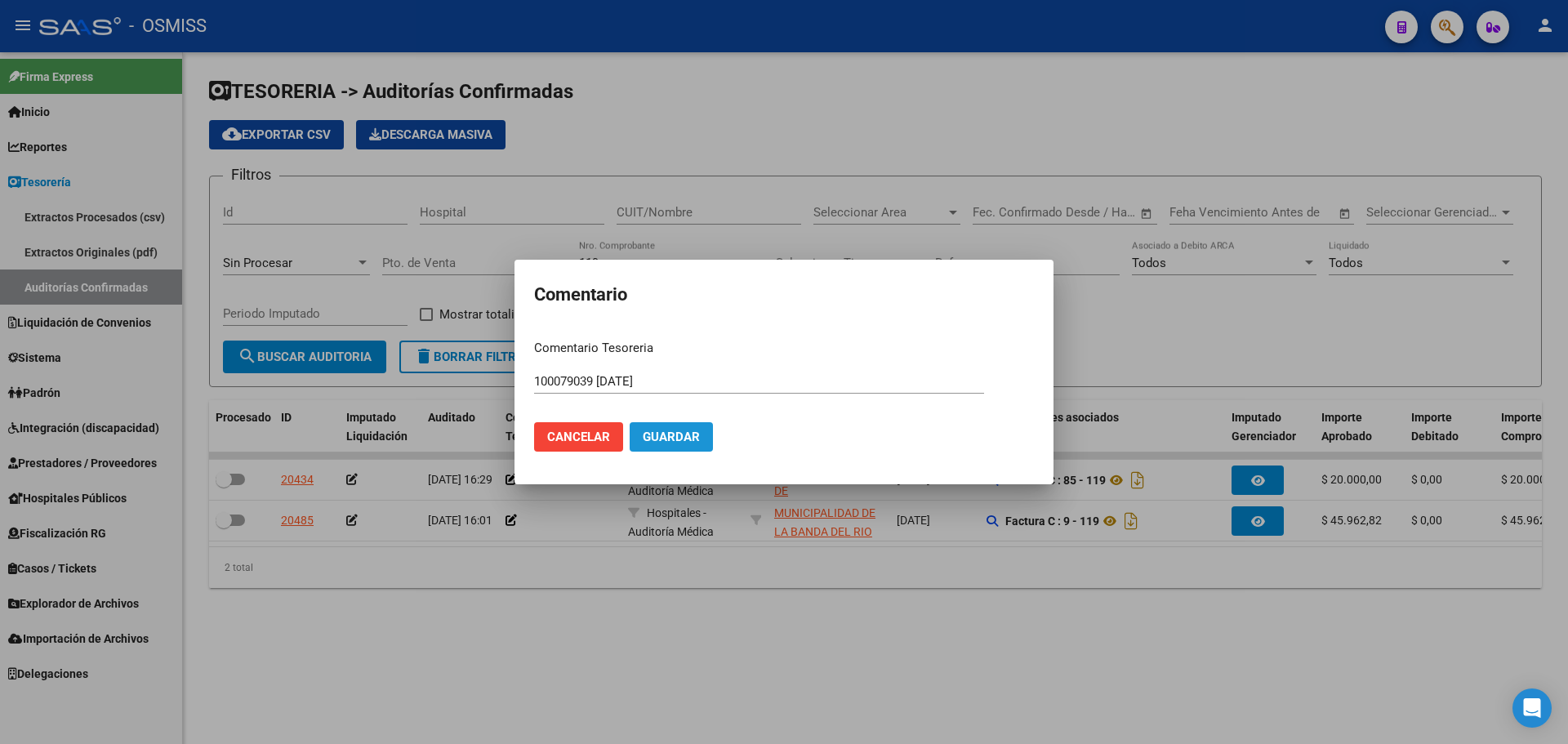
click at [688, 444] on span "Guardar" at bounding box center [672, 436] width 57 height 14
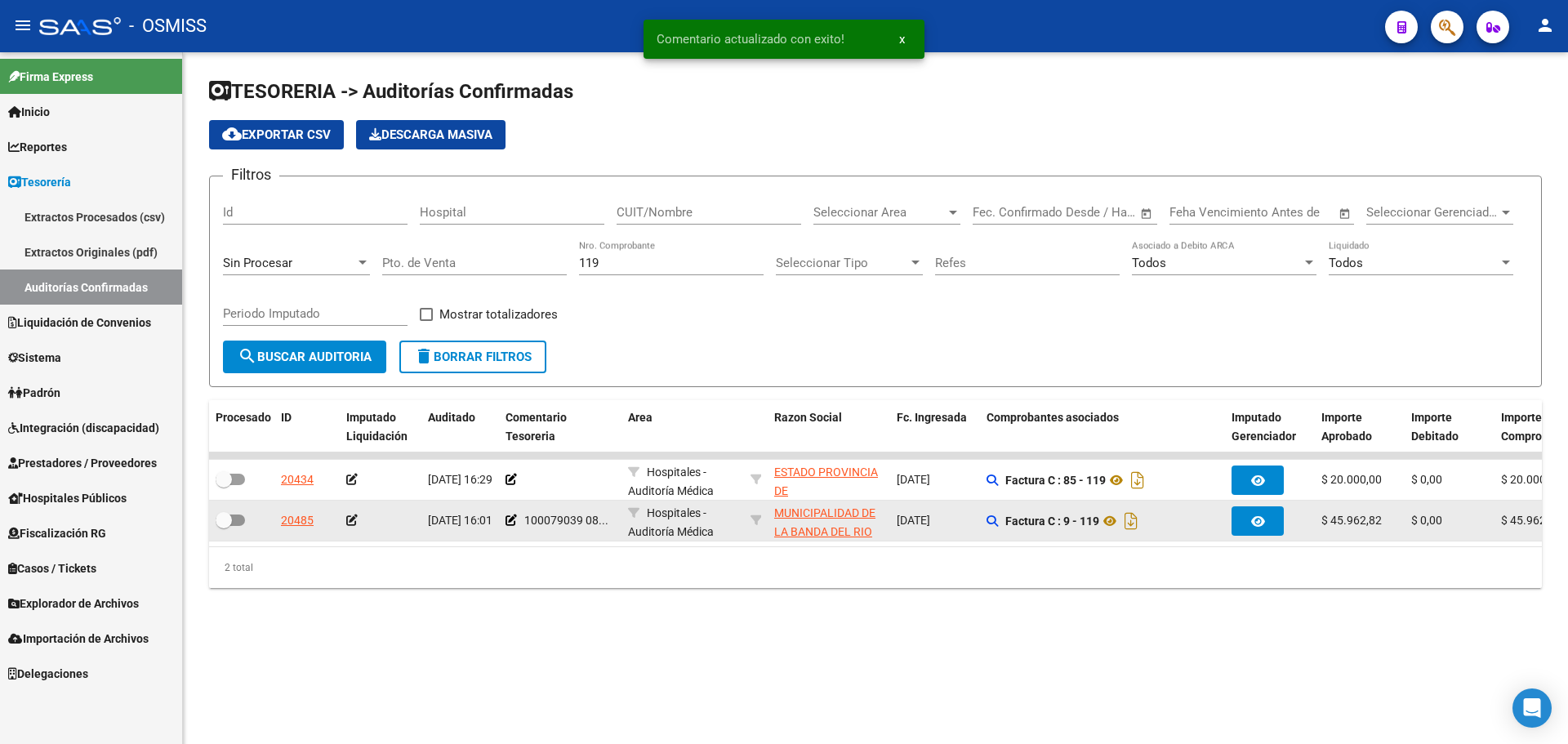
click at [352, 524] on icon at bounding box center [352, 520] width 11 height 11
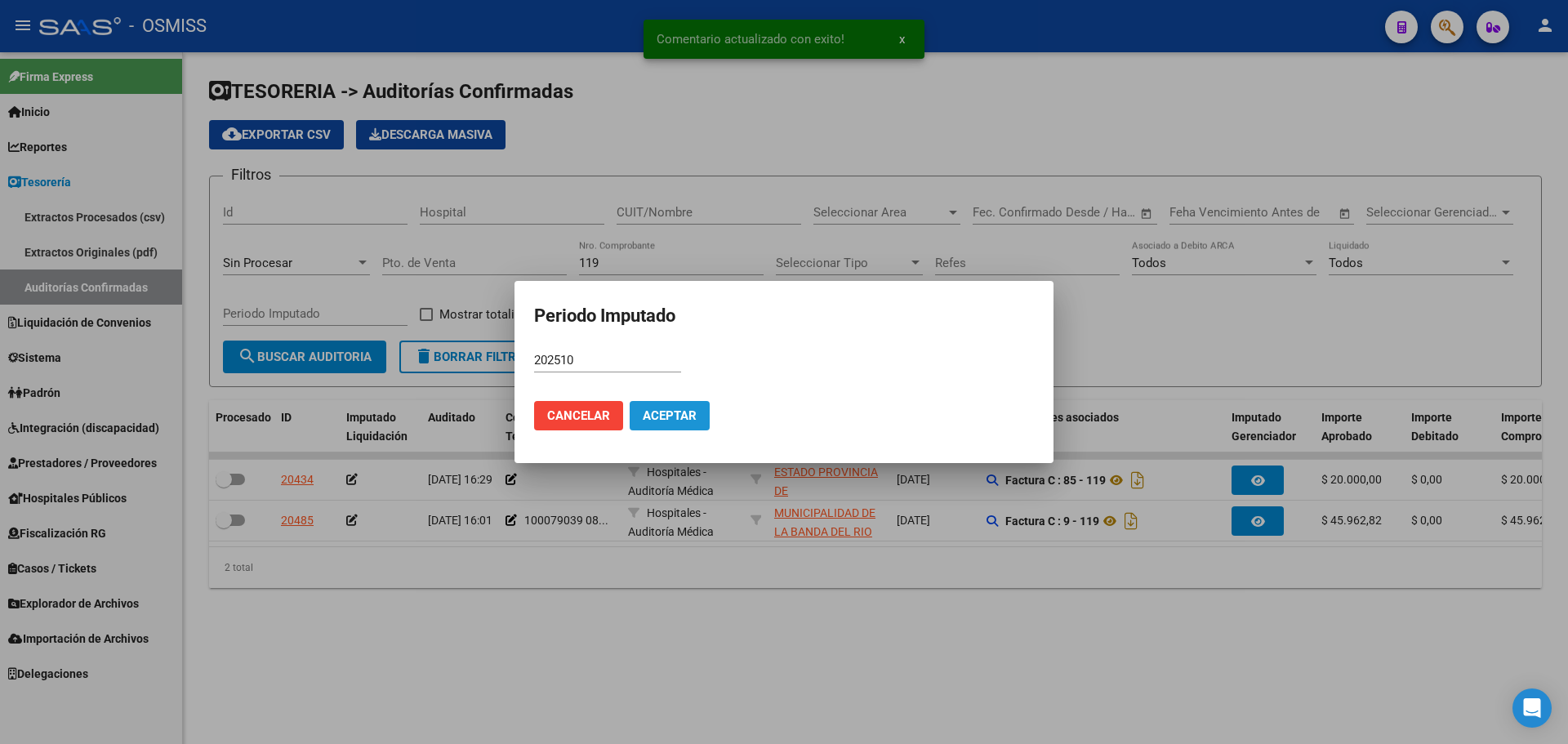
click at [677, 401] on button "Aceptar" at bounding box center [670, 415] width 80 height 30
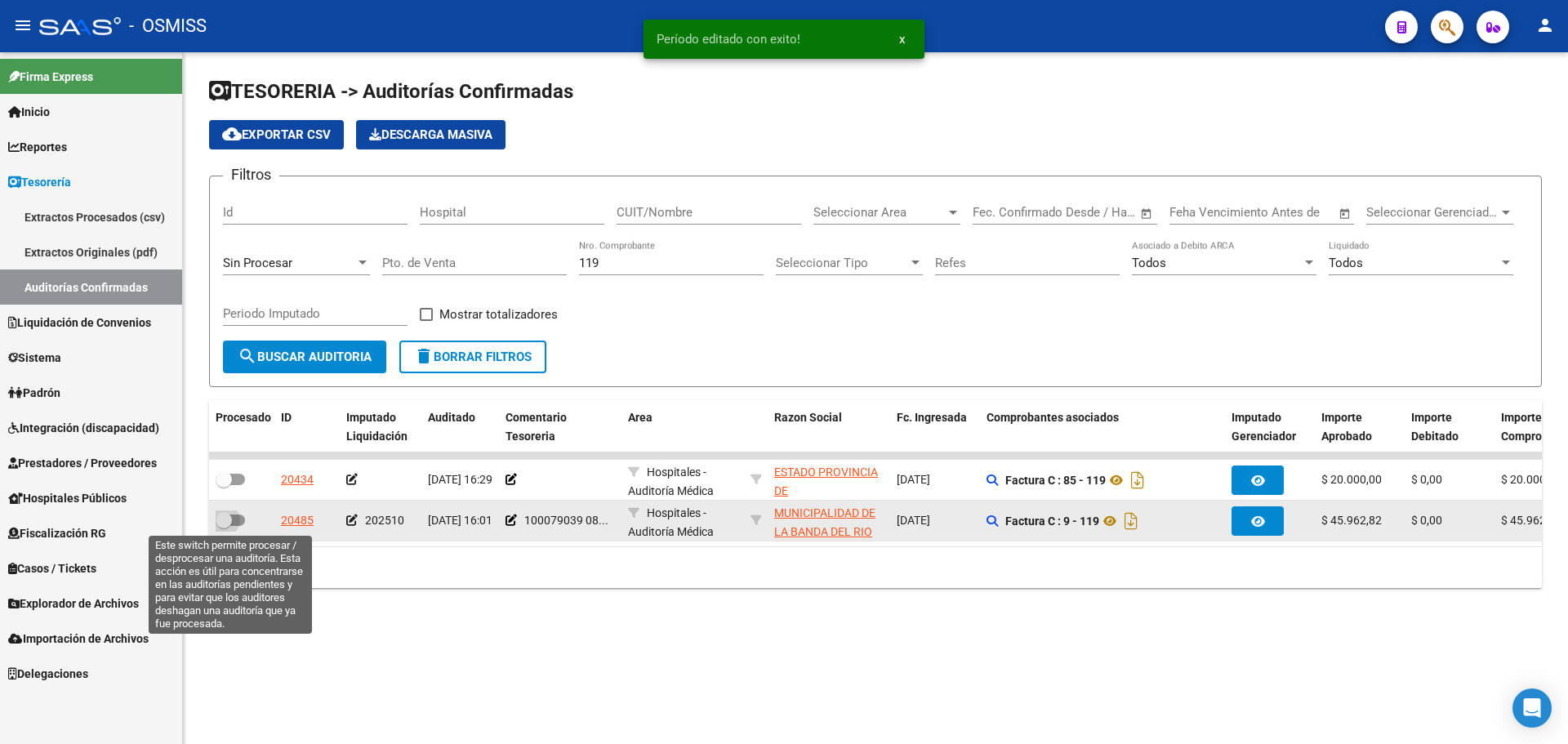
click at [235, 519] on span at bounding box center [230, 520] width 30 height 11
click at [224, 526] on input "checkbox" at bounding box center [223, 526] width 1 height 1
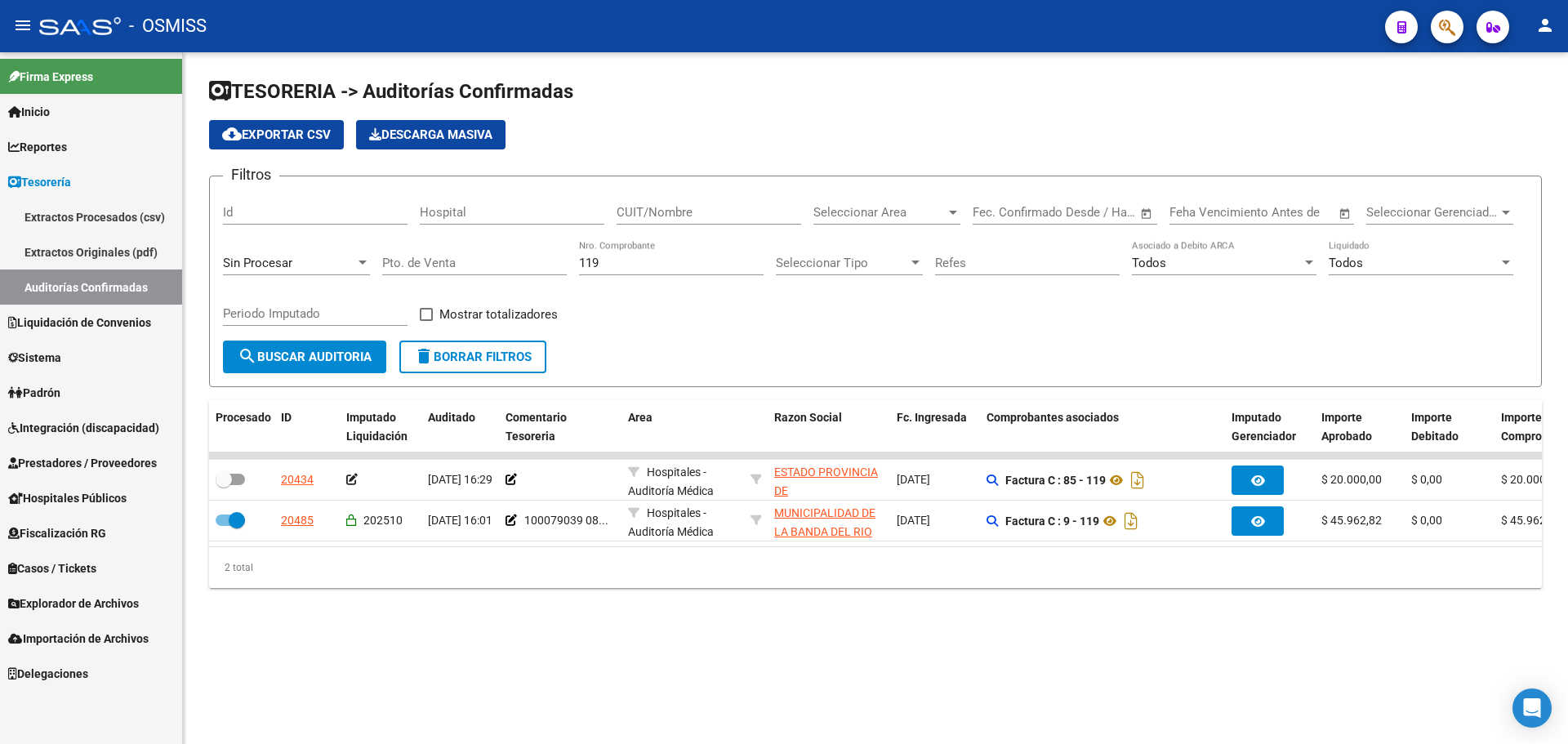
drag, startPoint x: 609, startPoint y: 251, endPoint x: 541, endPoint y: 257, distance: 68.3
click at [541, 257] on div "Filtros Id Hospital CUIT/Nombre Seleccionar Area Seleccionar Area Fecha inicio …" at bounding box center [876, 265] width 1306 height 151
drag, startPoint x: 620, startPoint y: 258, endPoint x: 495, endPoint y: 248, distance: 125.4
click at [495, 248] on div "Filtros Id Hospital CUIT/Nombre Seleccionar Area Seleccionar Area Fecha inicio …" at bounding box center [876, 265] width 1306 height 151
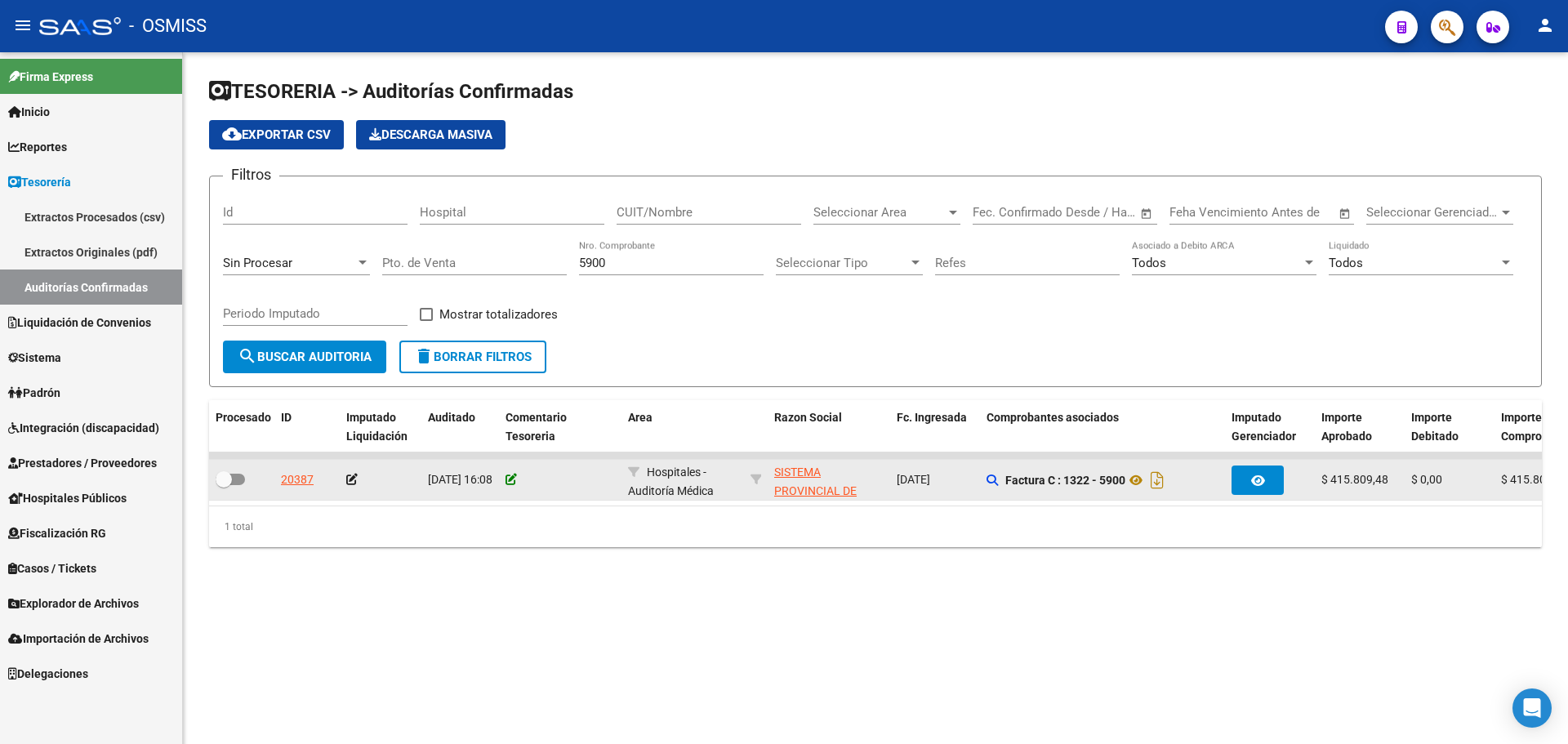
click at [511, 479] on icon at bounding box center [512, 479] width 11 height 11
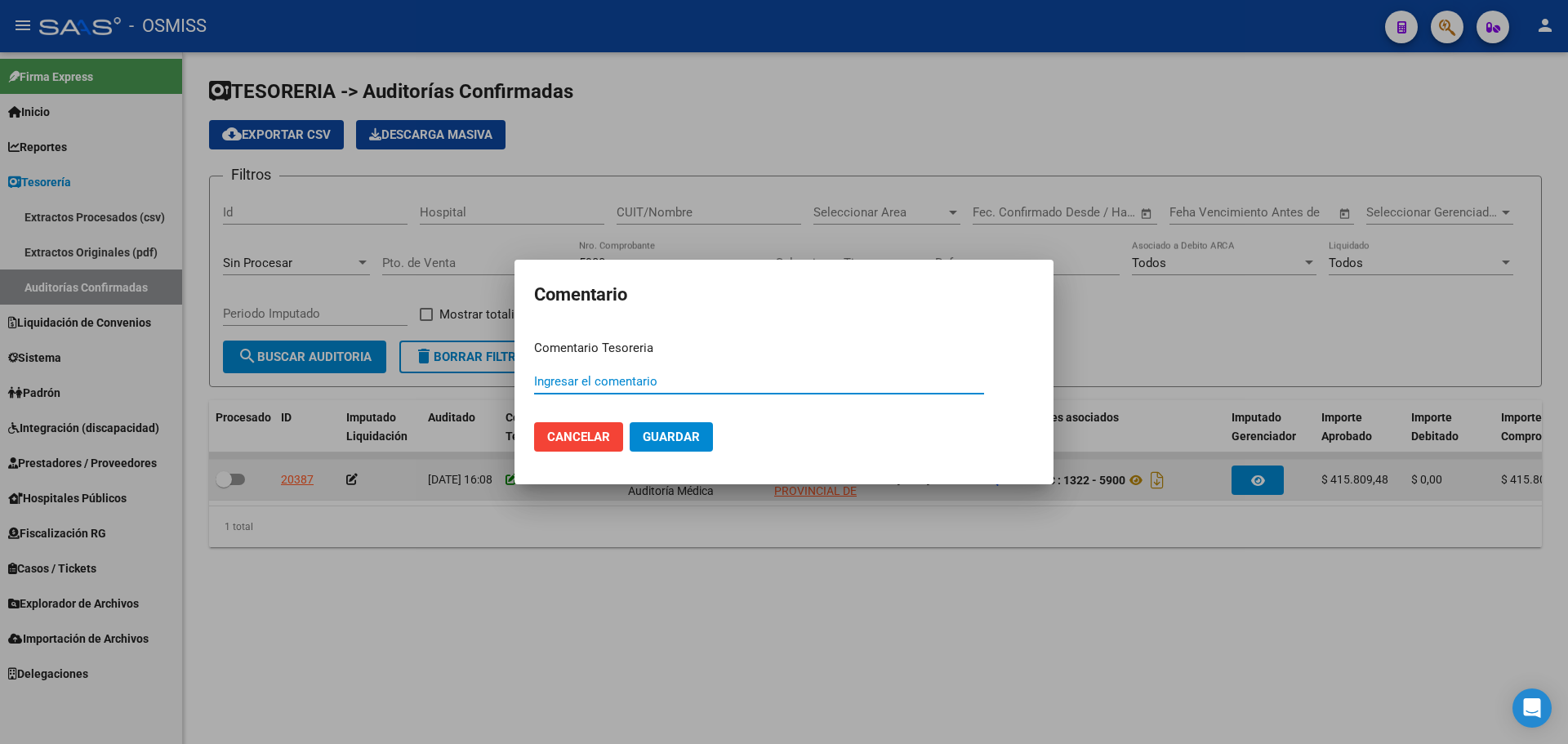
paste input "100079040"
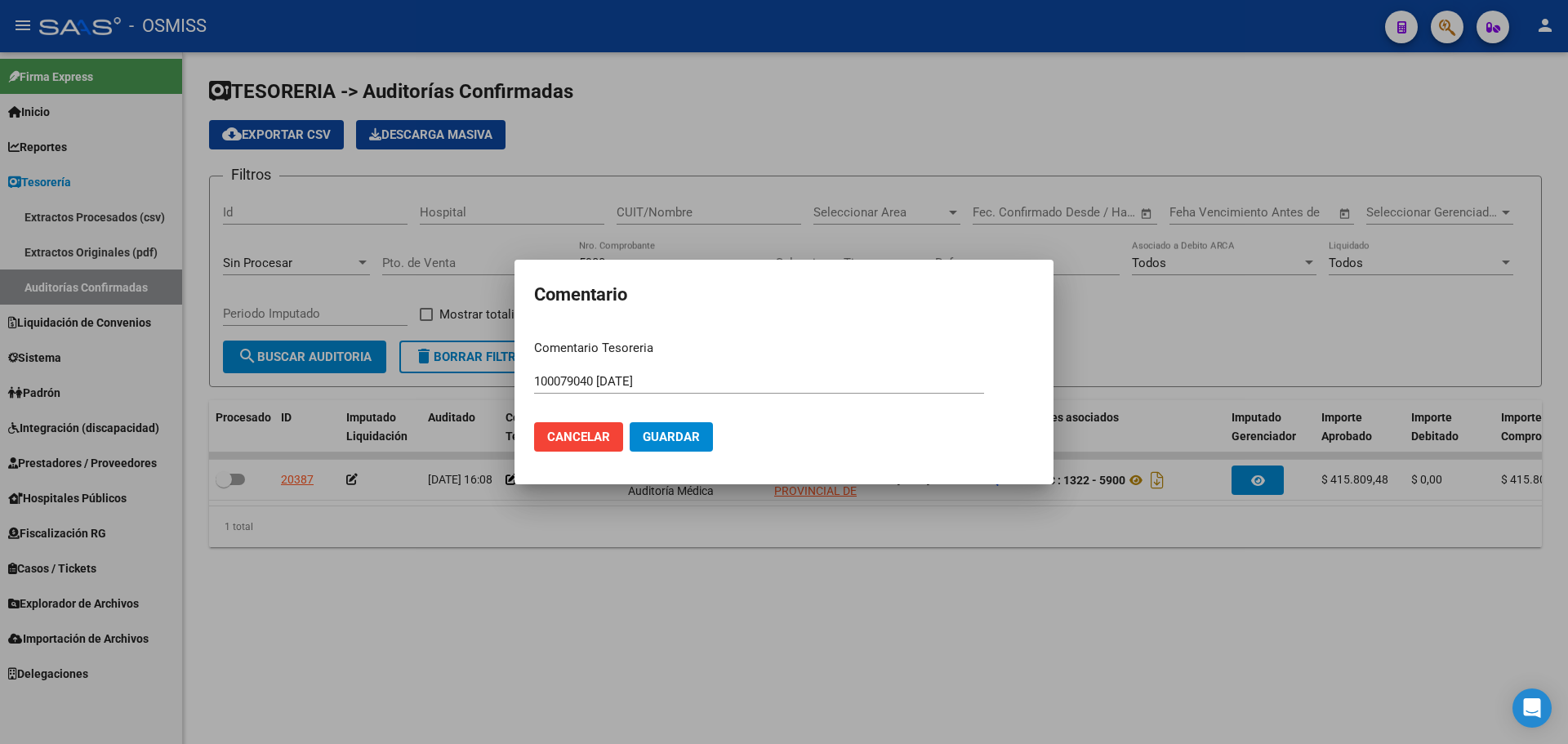
click at [729, 388] on div "100079040 [DATE] Ingresar el comentario" at bounding box center [760, 382] width 450 height 25
drag, startPoint x: 720, startPoint y: 383, endPoint x: 475, endPoint y: 362, distance: 245.9
click at [491, 362] on div "Comentario Comentario Tesoreria 100079040 [DATE] Ingresar el comentario Cancela…" at bounding box center [784, 372] width 1568 height 744
click at [679, 434] on span "Guardar" at bounding box center [672, 436] width 57 height 14
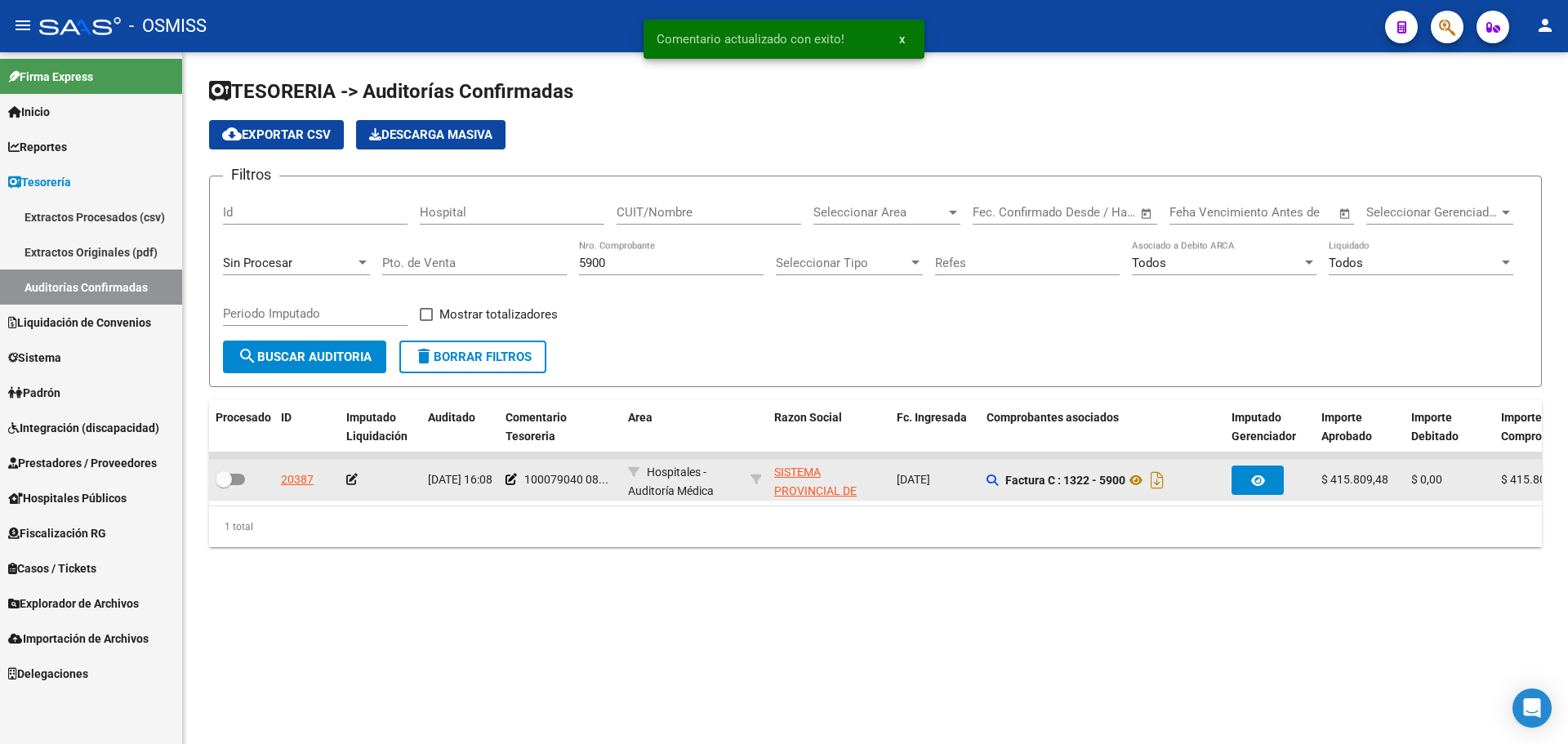
click at [353, 479] on icon at bounding box center [352, 479] width 11 height 11
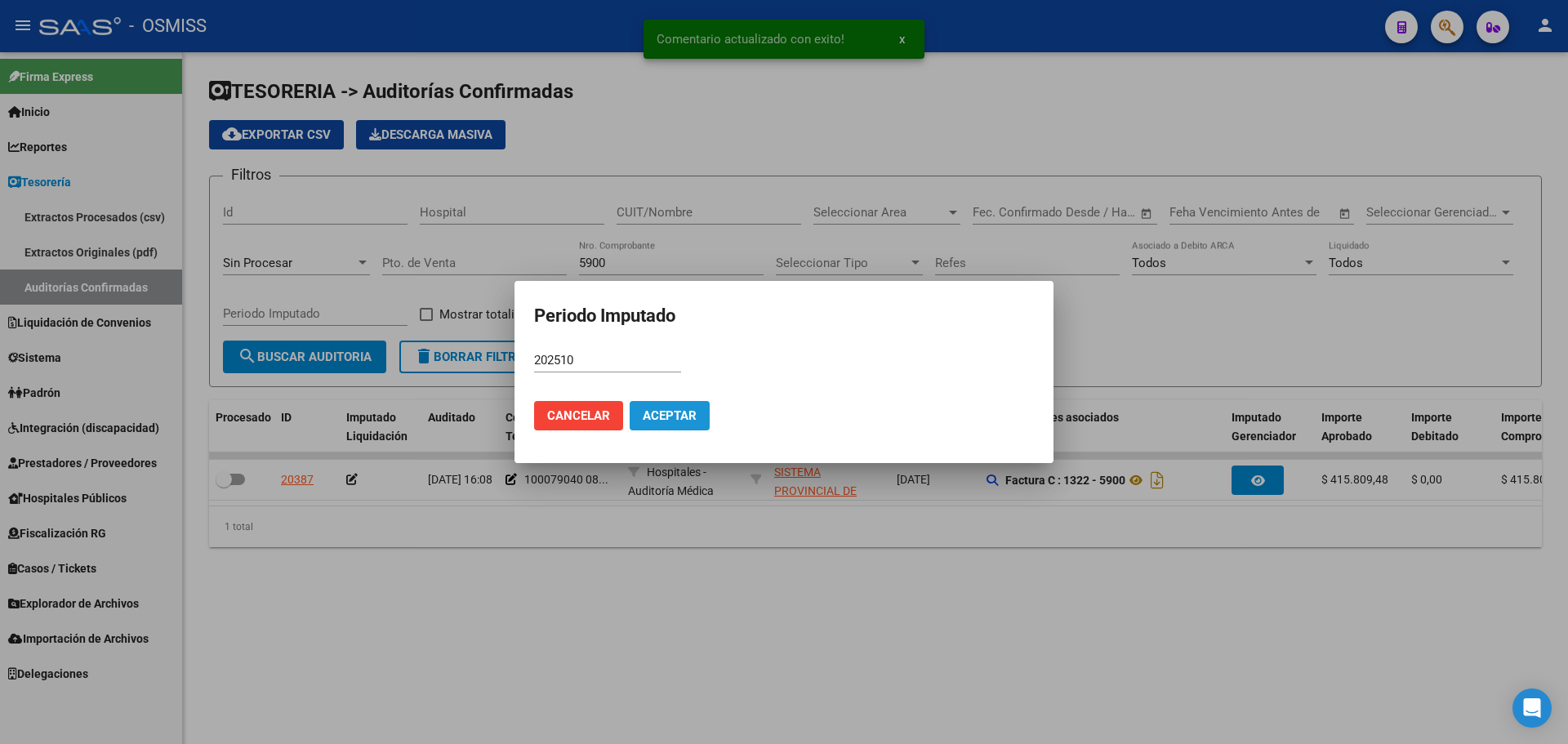
click at [692, 424] on button "Aceptar" at bounding box center [670, 415] width 80 height 30
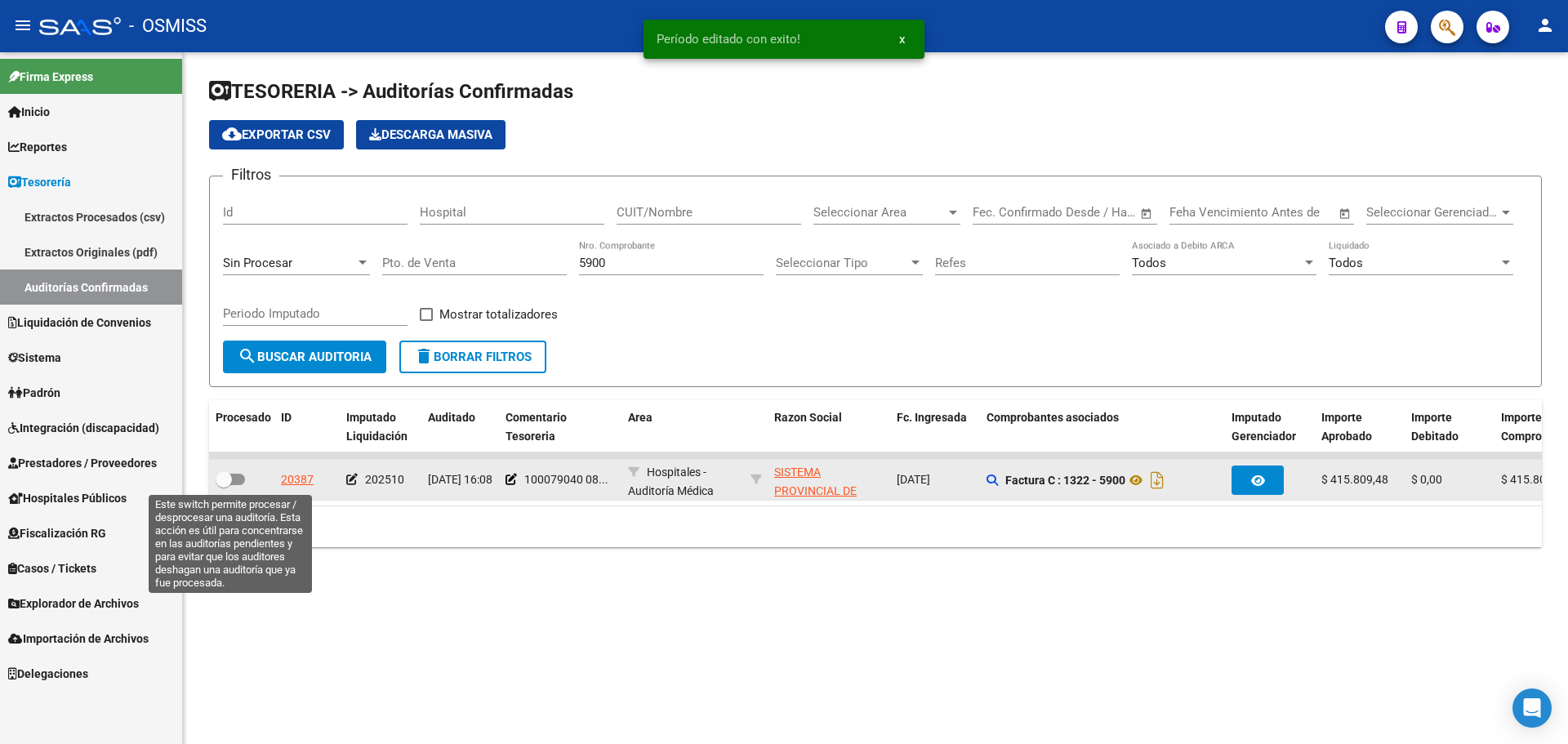
click at [240, 483] on span at bounding box center [230, 479] width 30 height 11
click at [224, 485] on input "checkbox" at bounding box center [223, 485] width 1 height 1
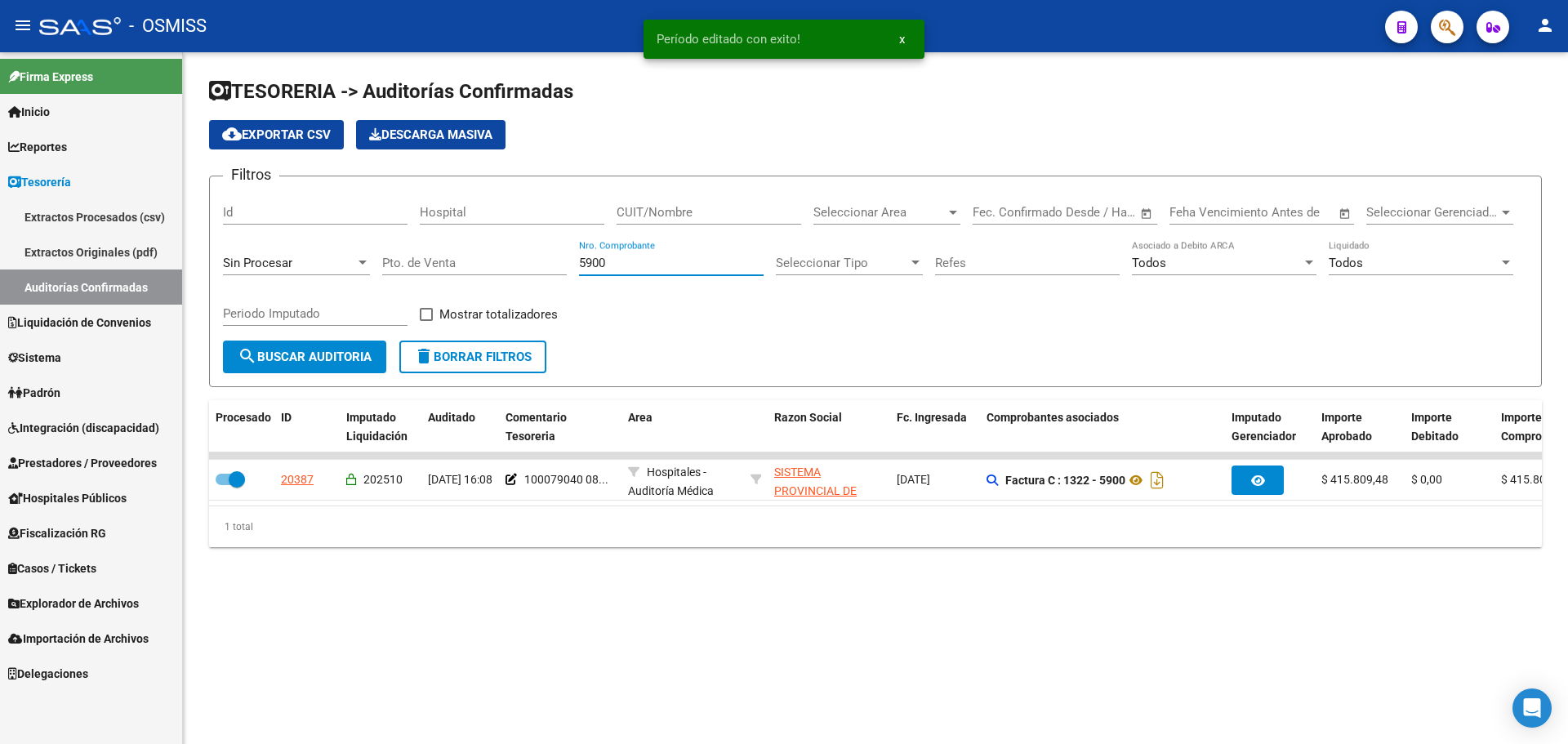
drag, startPoint x: 624, startPoint y: 265, endPoint x: 408, endPoint y: 244, distance: 217.0
click at [408, 244] on div "Filtros Id Hospital CUIT/Nombre Seleccionar Area Seleccionar Area Fecha inicio …" at bounding box center [876, 265] width 1306 height 151
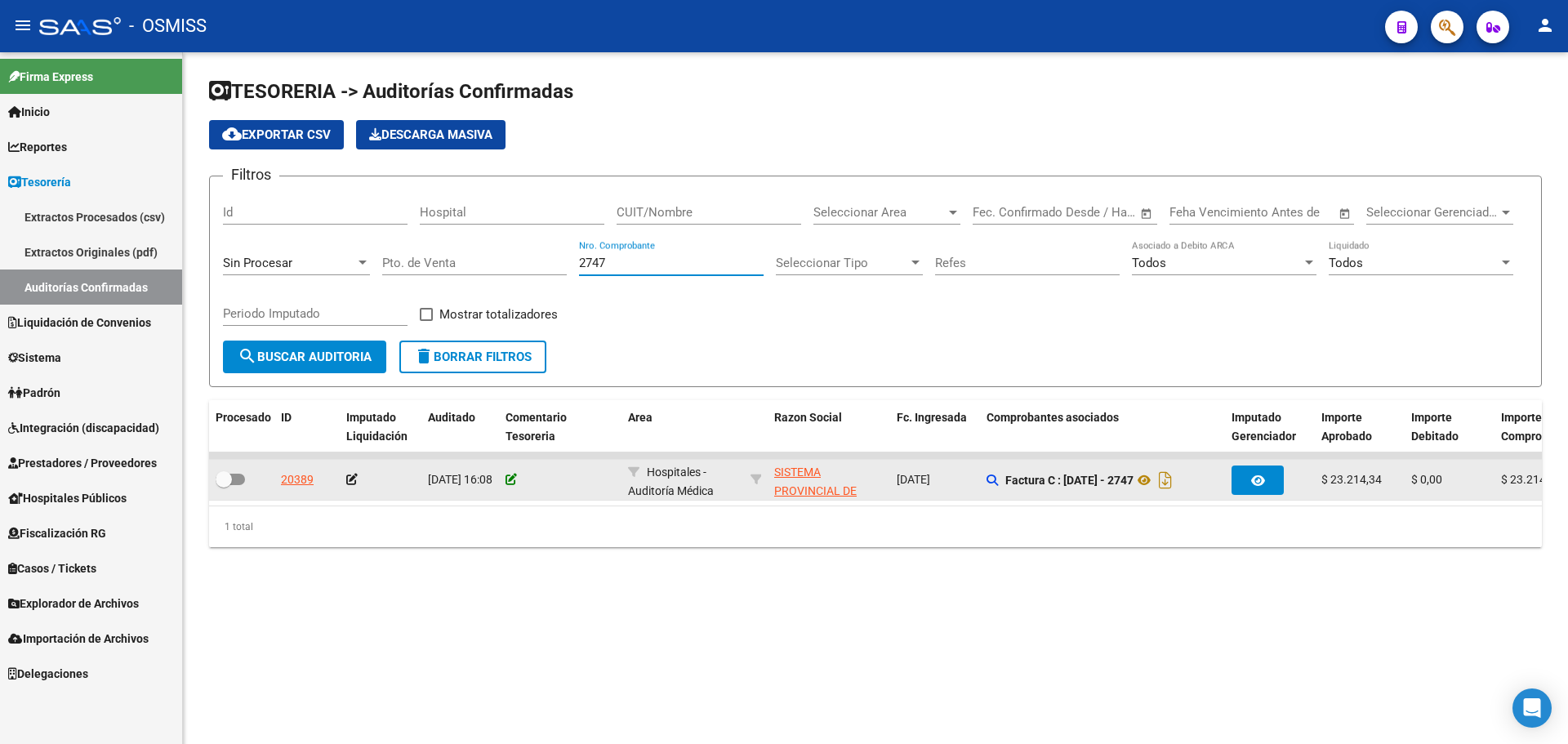
click at [512, 479] on icon at bounding box center [512, 479] width 11 height 11
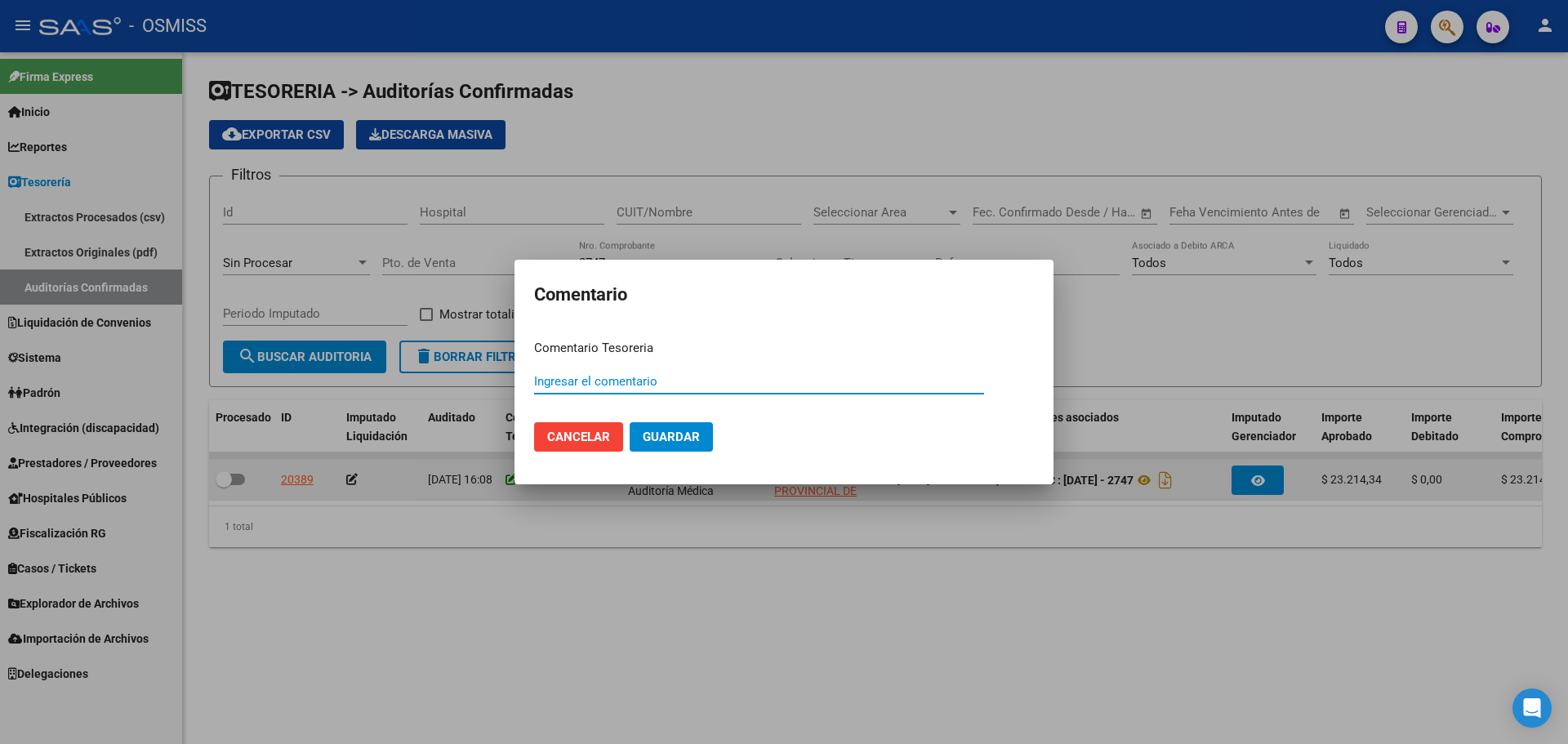
paste input "100079040 [DATE]"
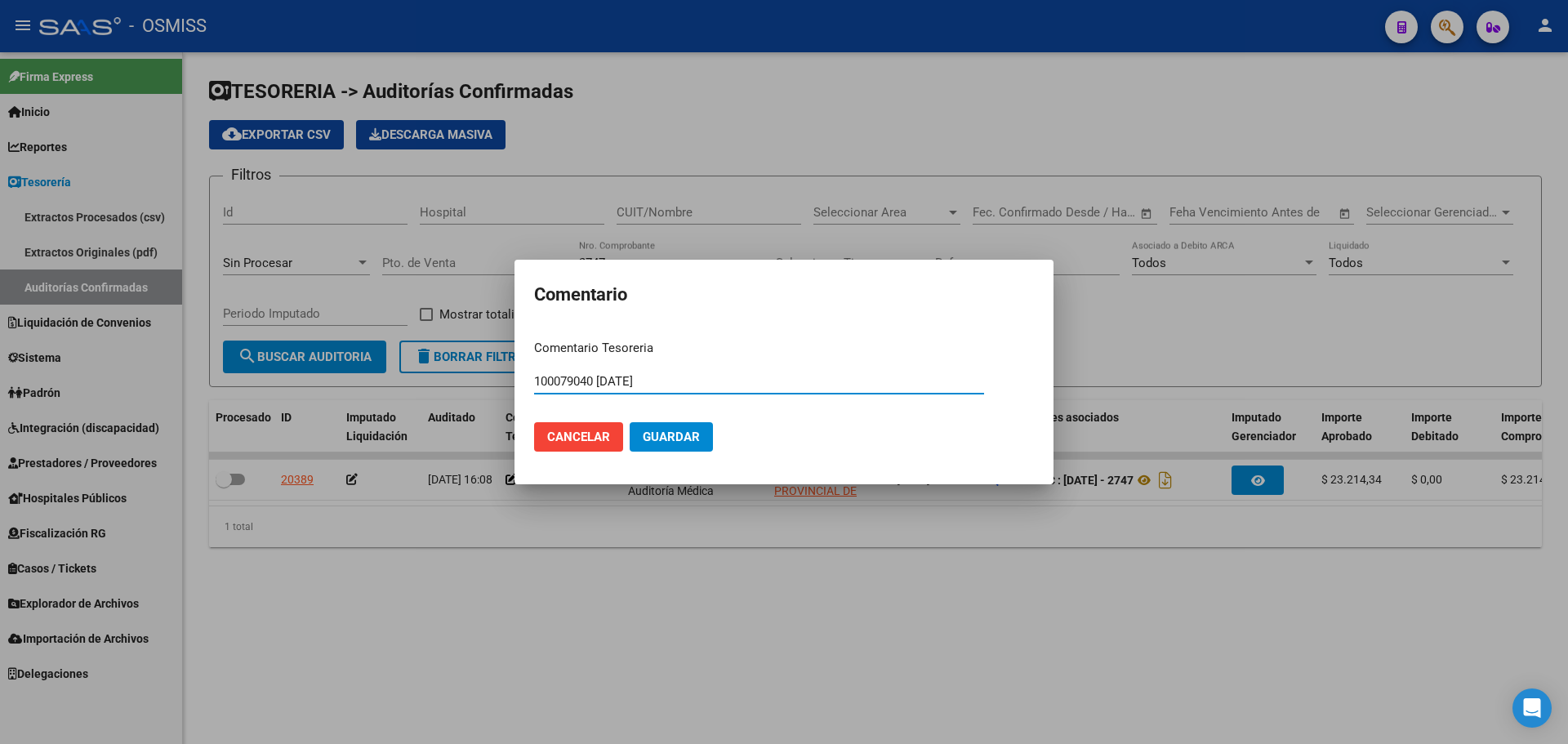
click at [670, 437] on span "Guardar" at bounding box center [672, 436] width 57 height 14
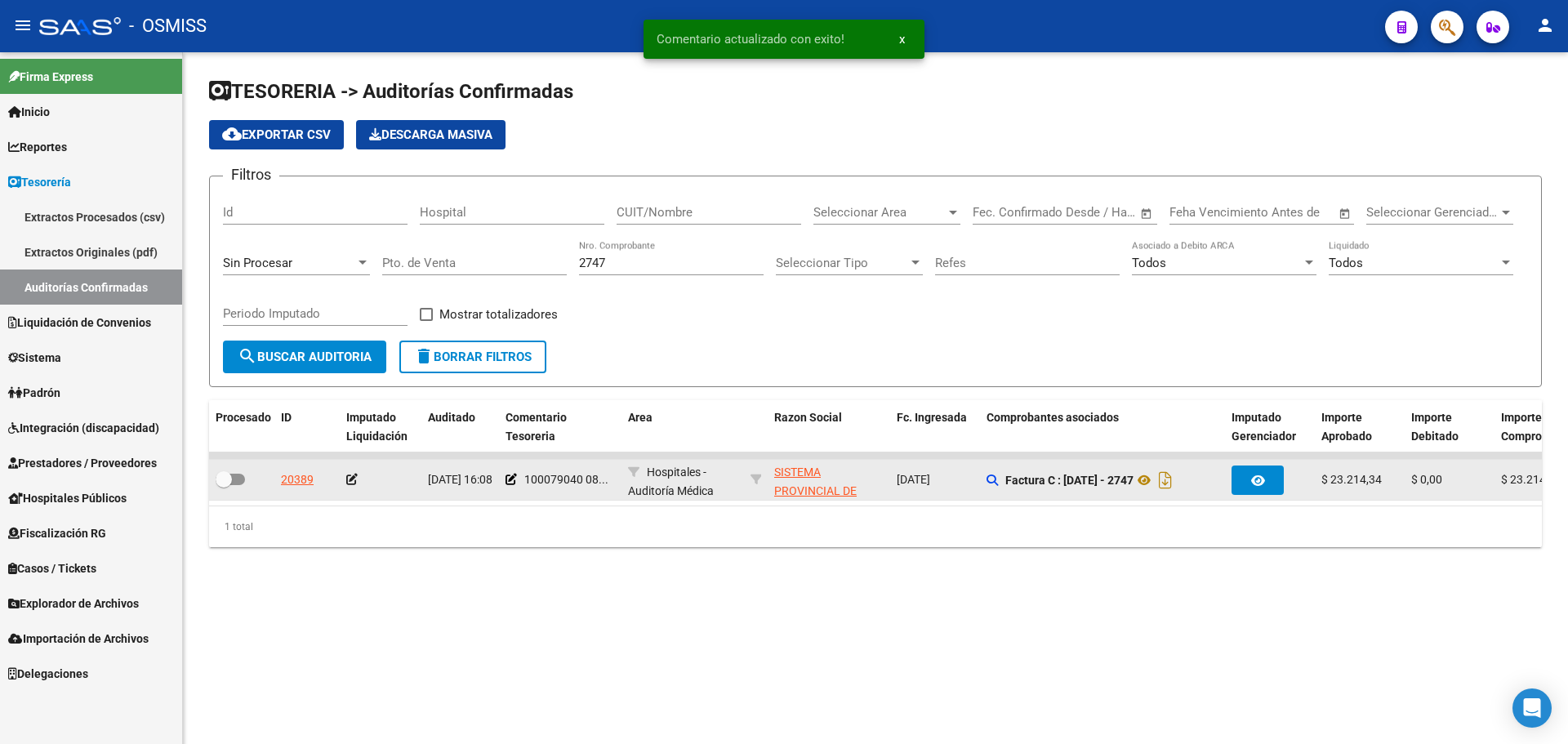
click at [355, 473] on icon at bounding box center [352, 479] width 11 height 11
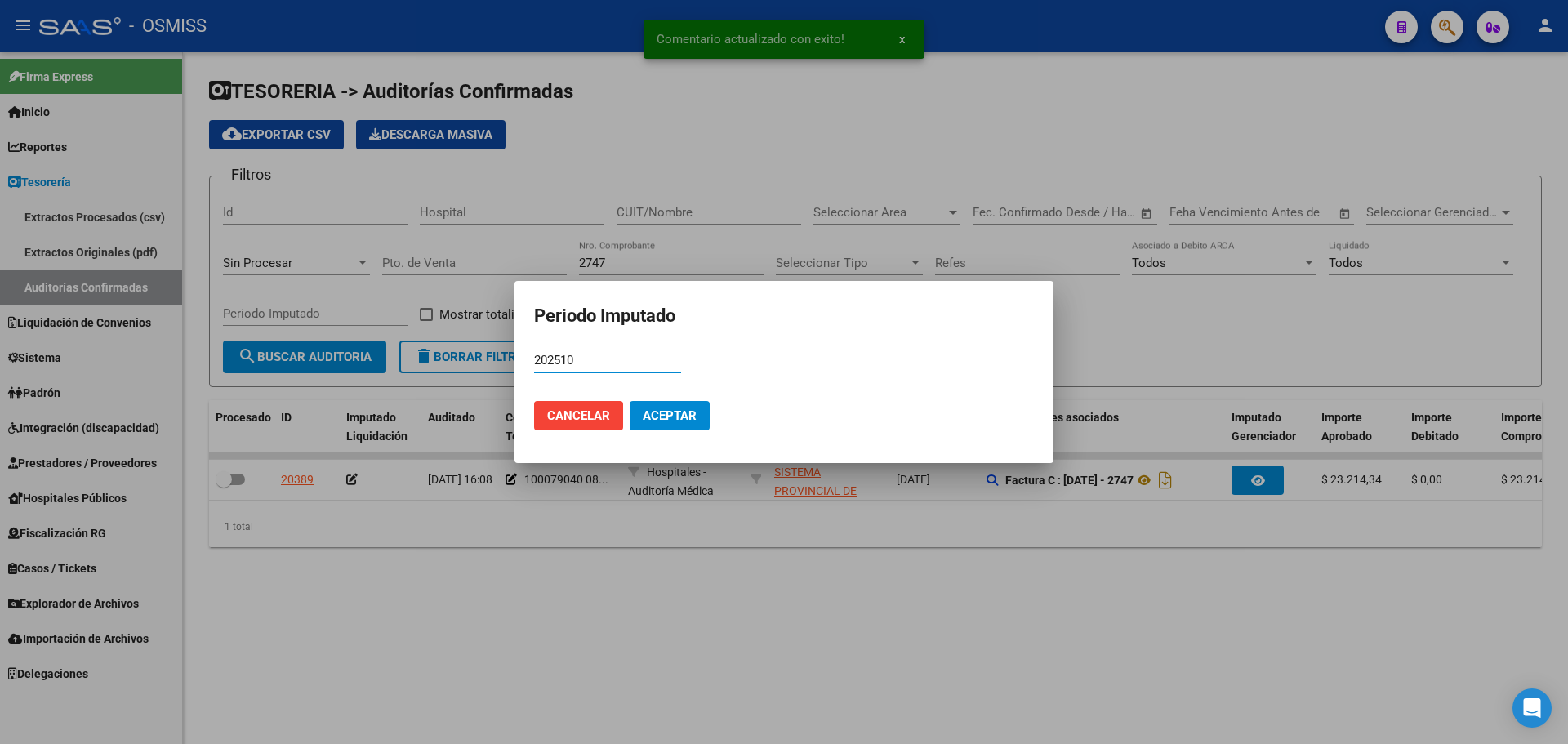
click at [660, 421] on span "Aceptar" at bounding box center [670, 415] width 53 height 14
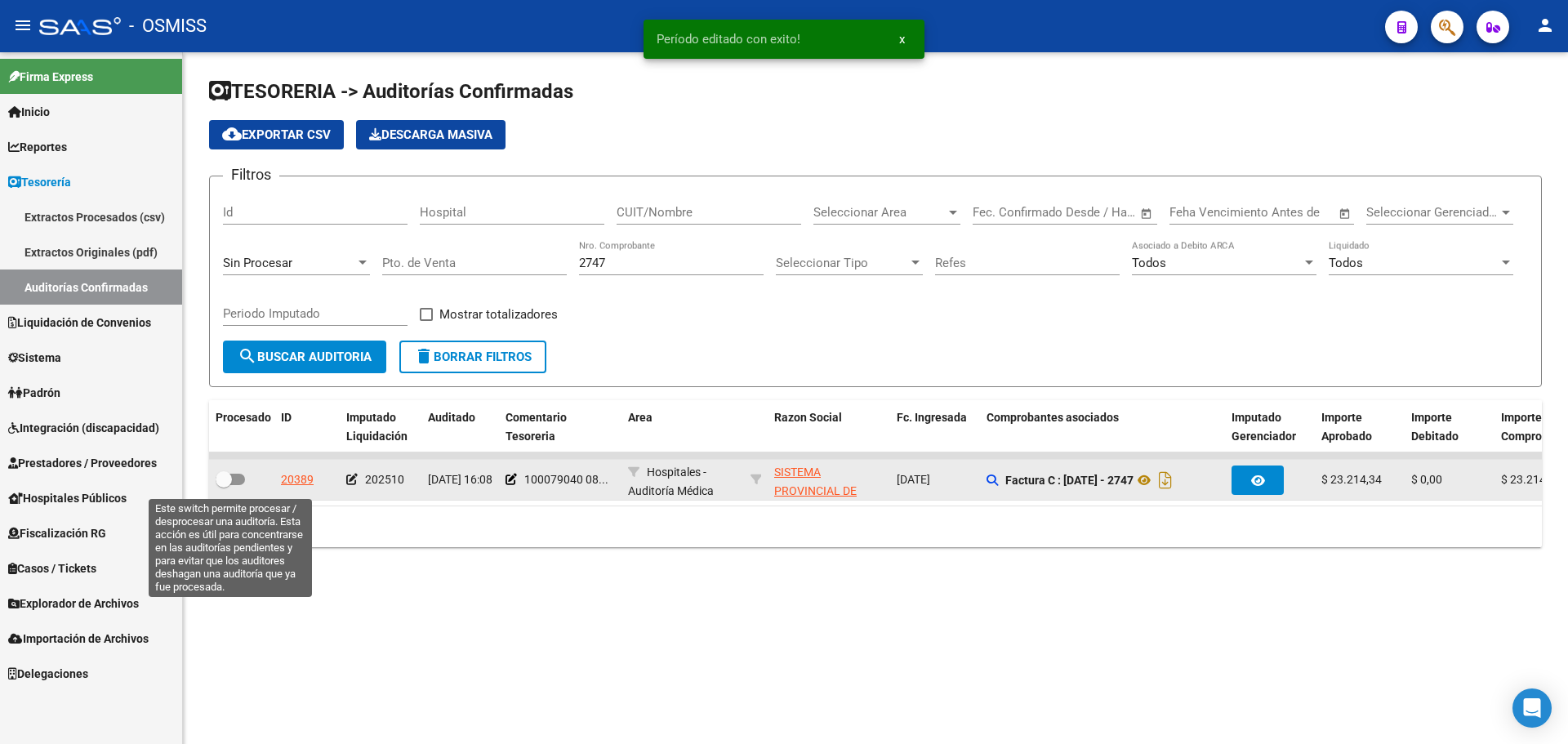
click at [229, 479] on span at bounding box center [223, 479] width 16 height 16
click at [224, 485] on input "checkbox" at bounding box center [223, 485] width 1 height 1
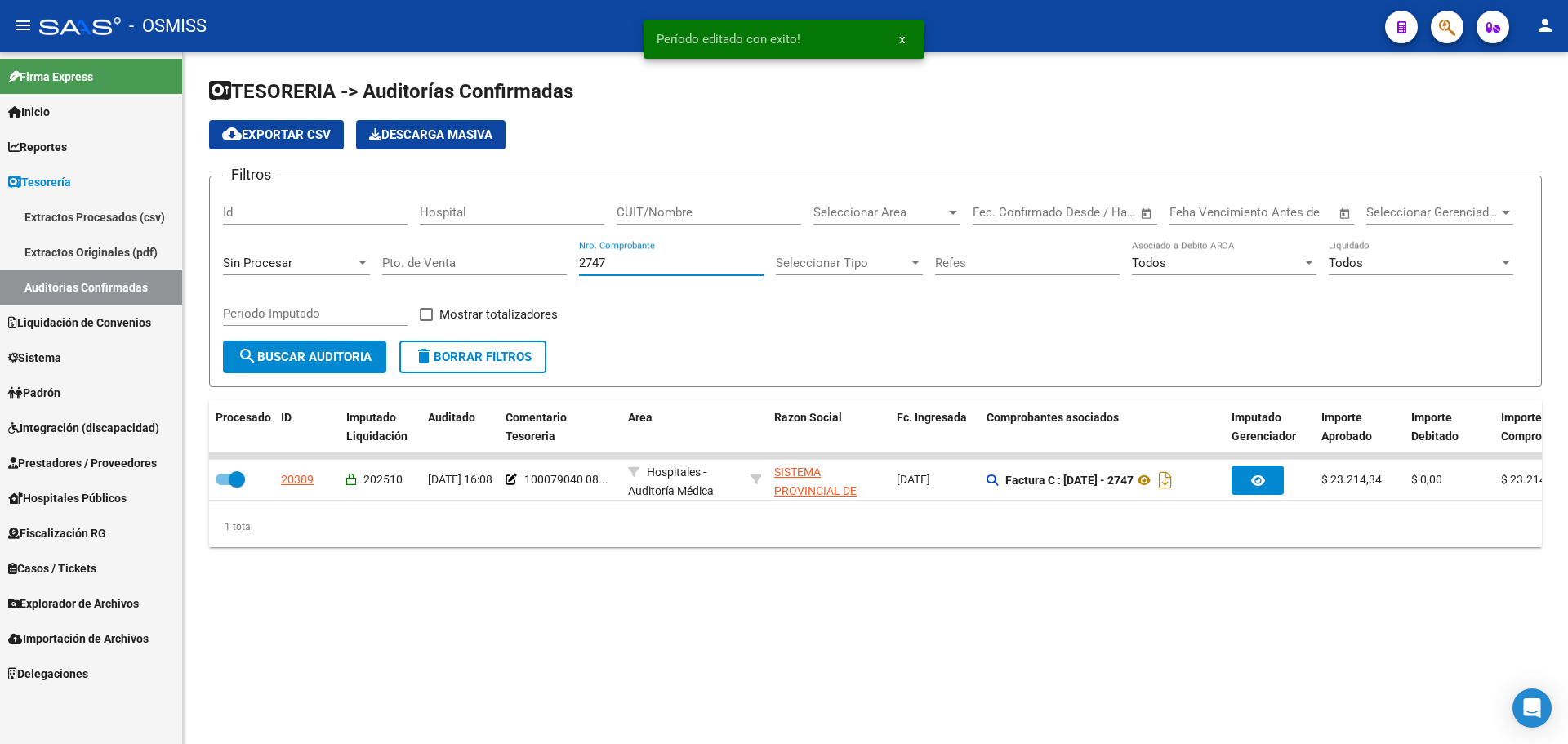
drag, startPoint x: 597, startPoint y: 259, endPoint x: 392, endPoint y: 254, distance: 205.1
click at [392, 254] on div "Filtros Id Hospital CUIT/Nombre Seleccionar Area Seleccionar Area Fecha inicio …" at bounding box center [876, 265] width 1306 height 151
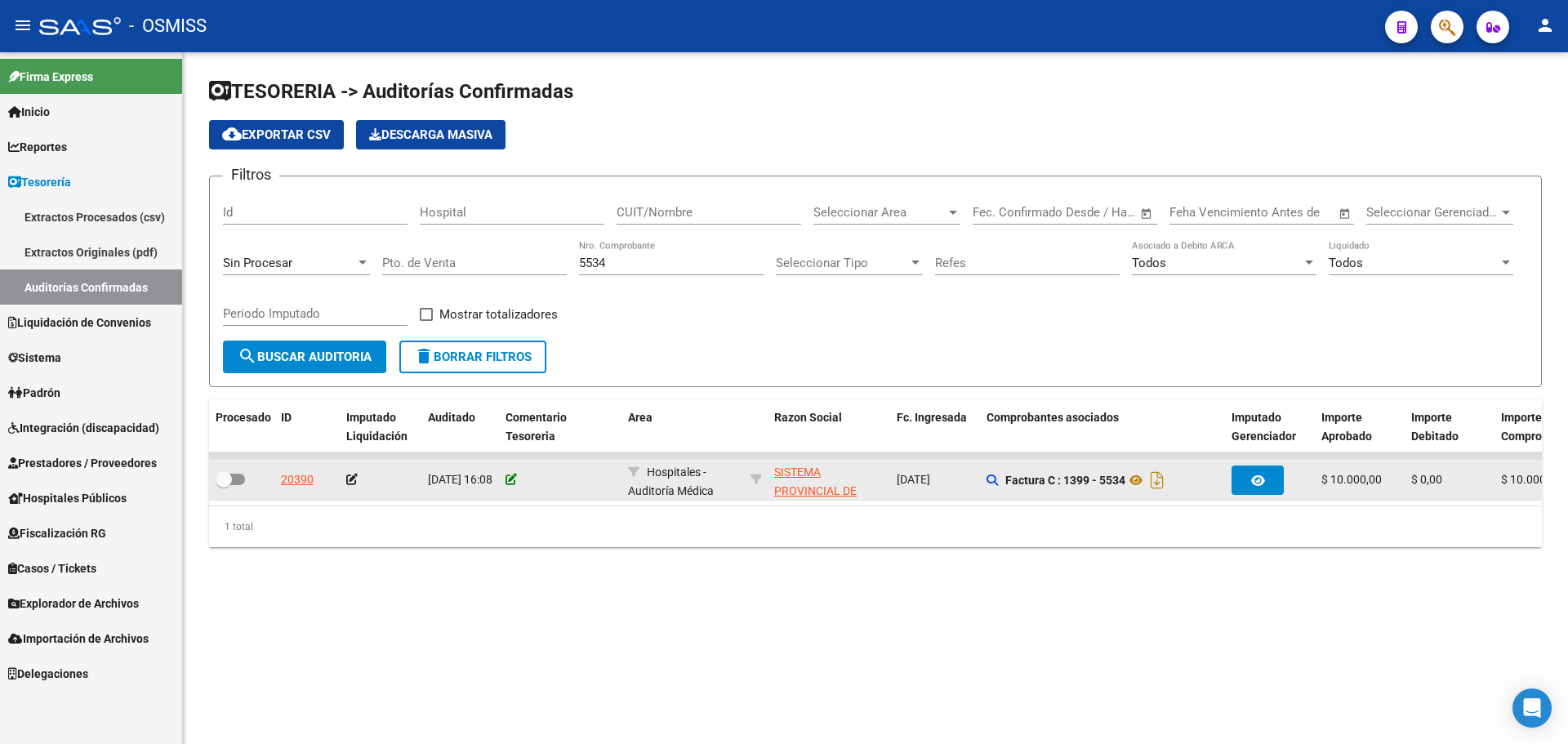
click at [512, 476] on icon at bounding box center [512, 479] width 11 height 11
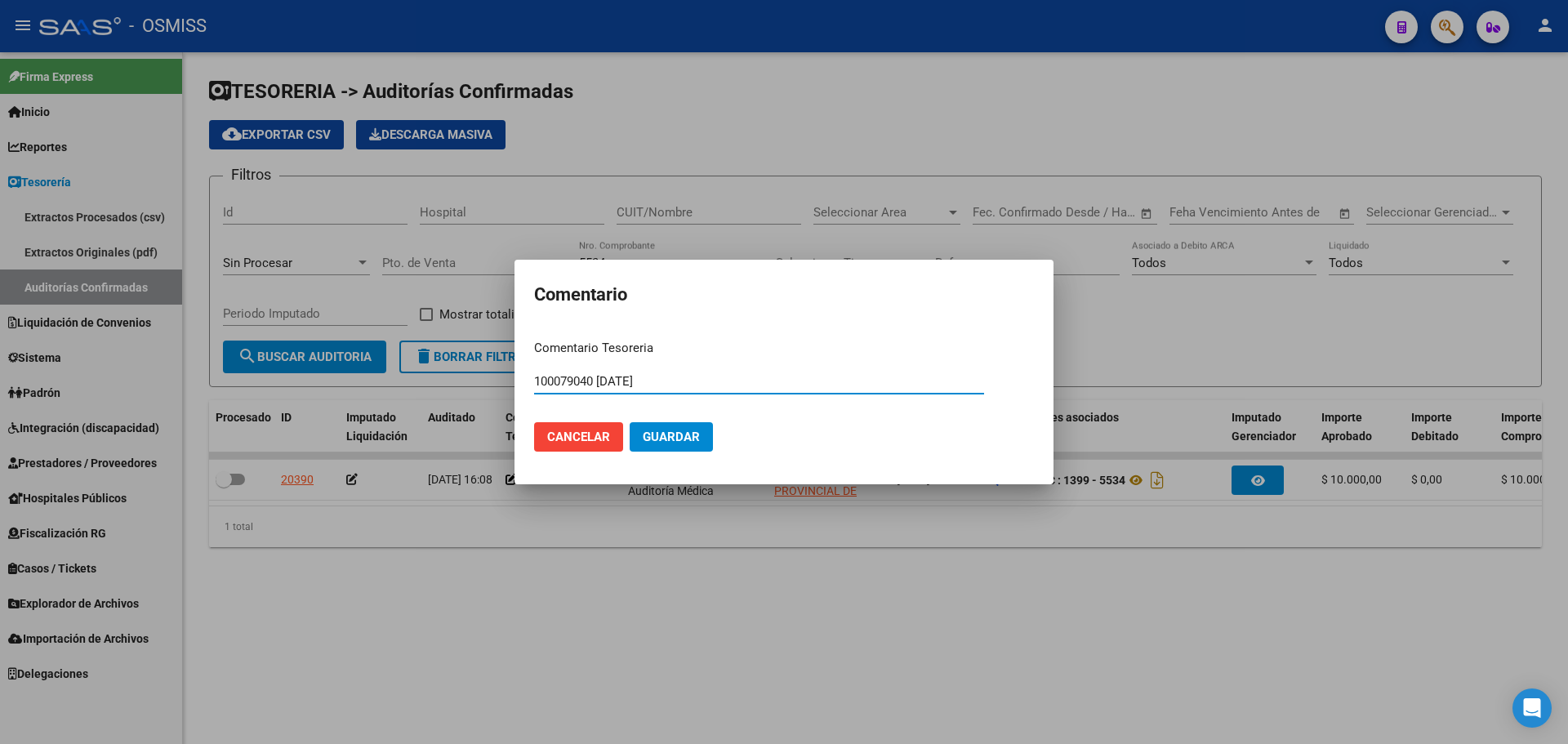
click at [667, 434] on span "Guardar" at bounding box center [672, 436] width 57 height 14
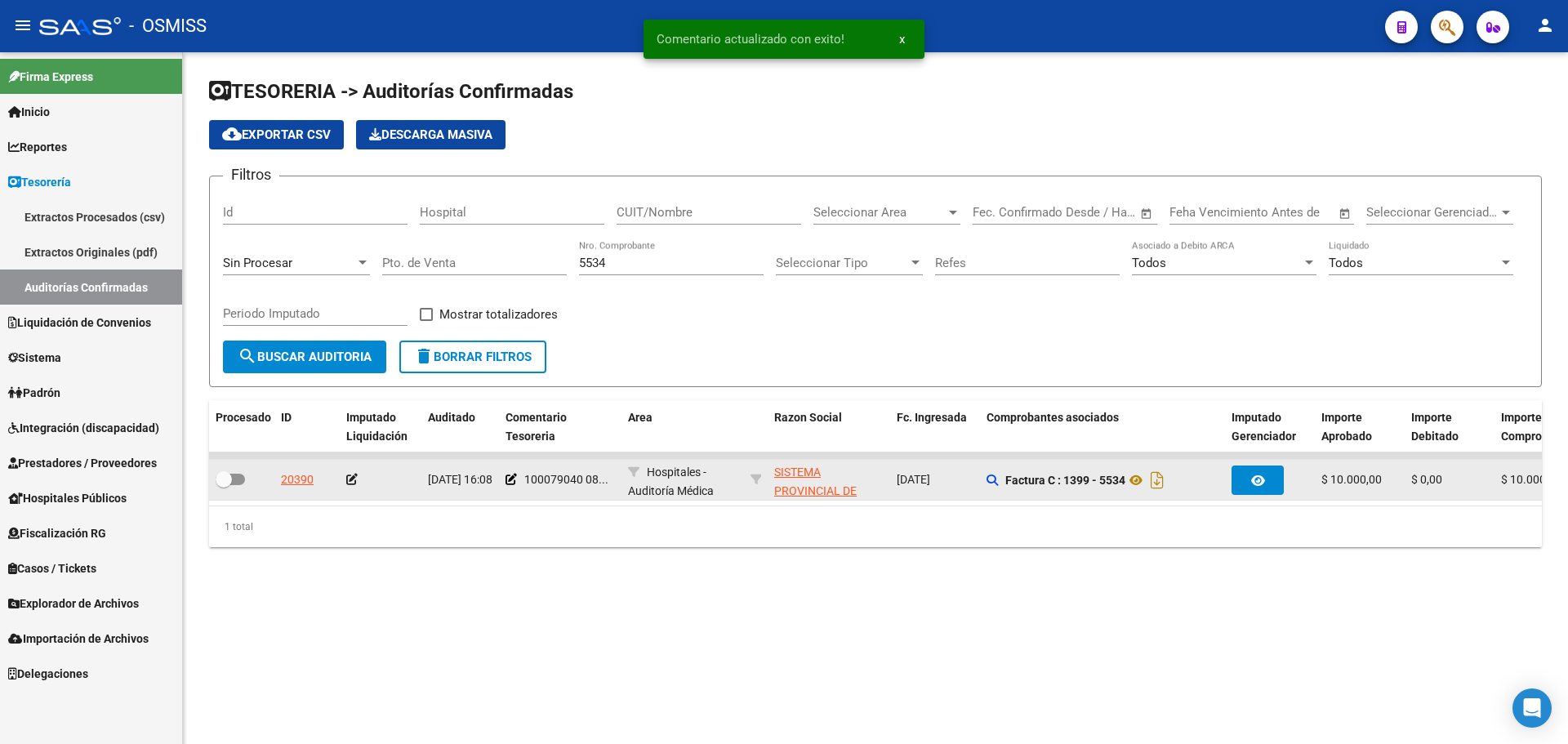
click at [347, 482] on icon at bounding box center [352, 479] width 11 height 11
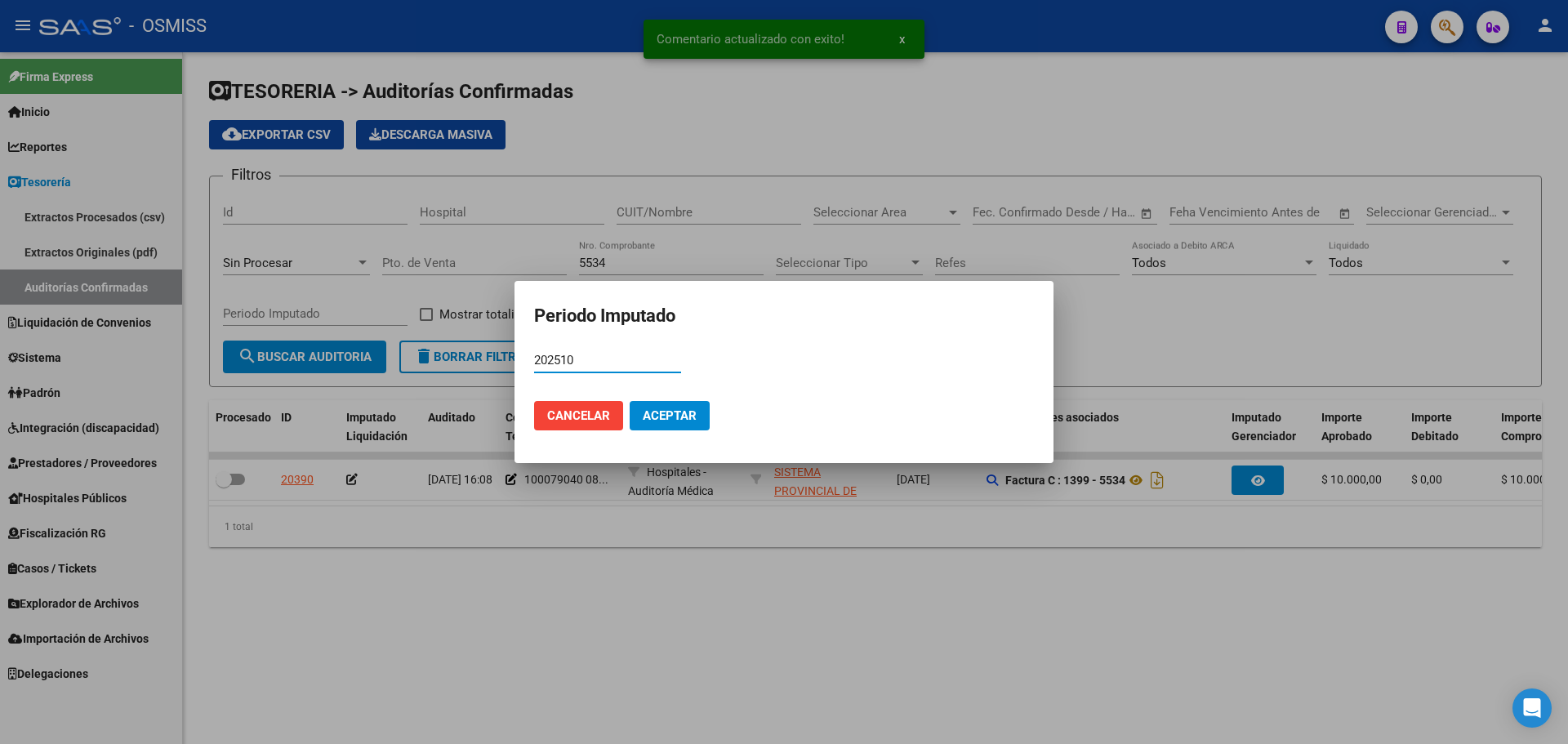
click at [638, 412] on button "Aceptar" at bounding box center [670, 415] width 80 height 30
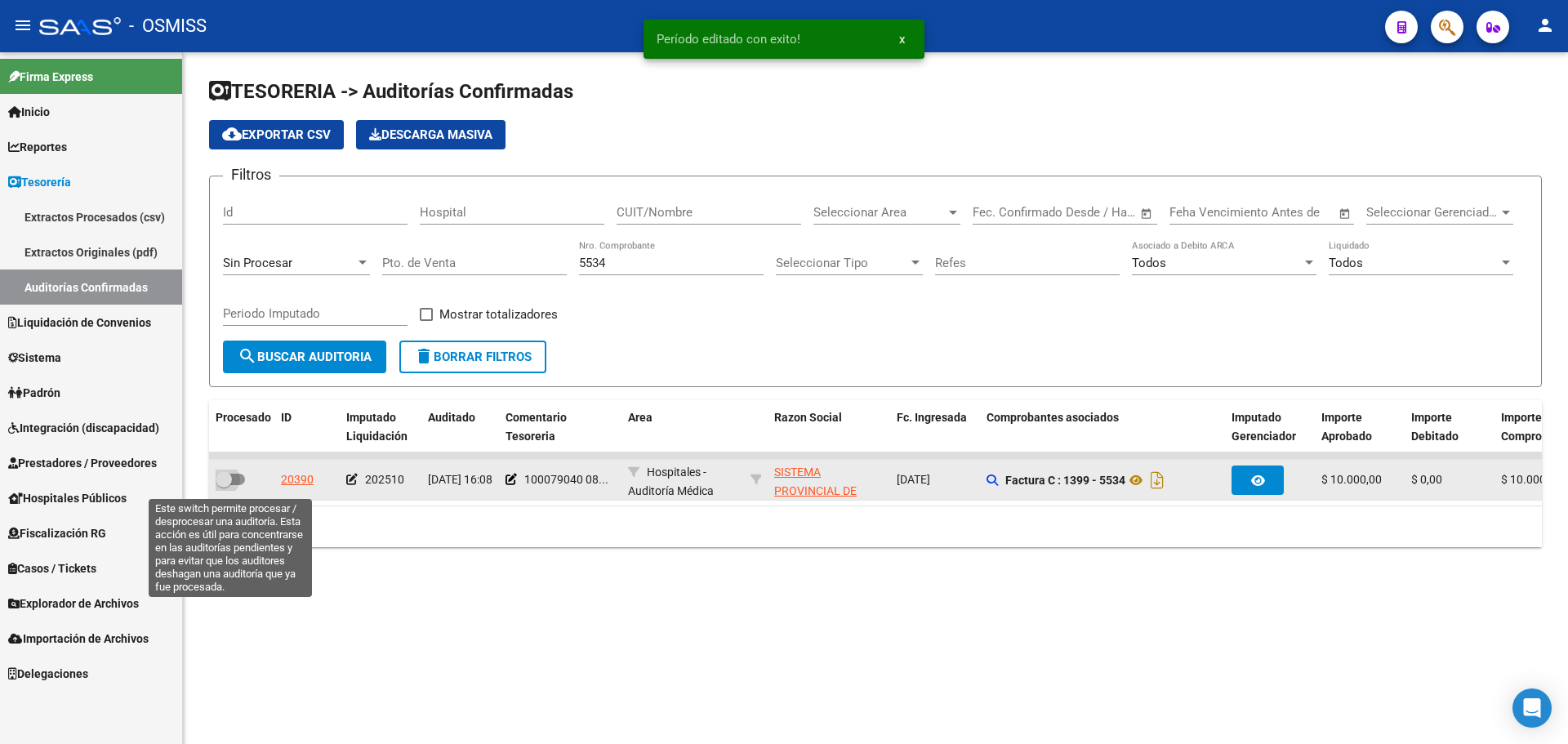
click at [232, 479] on span at bounding box center [230, 479] width 30 height 11
click at [224, 485] on input "checkbox" at bounding box center [223, 485] width 1 height 1
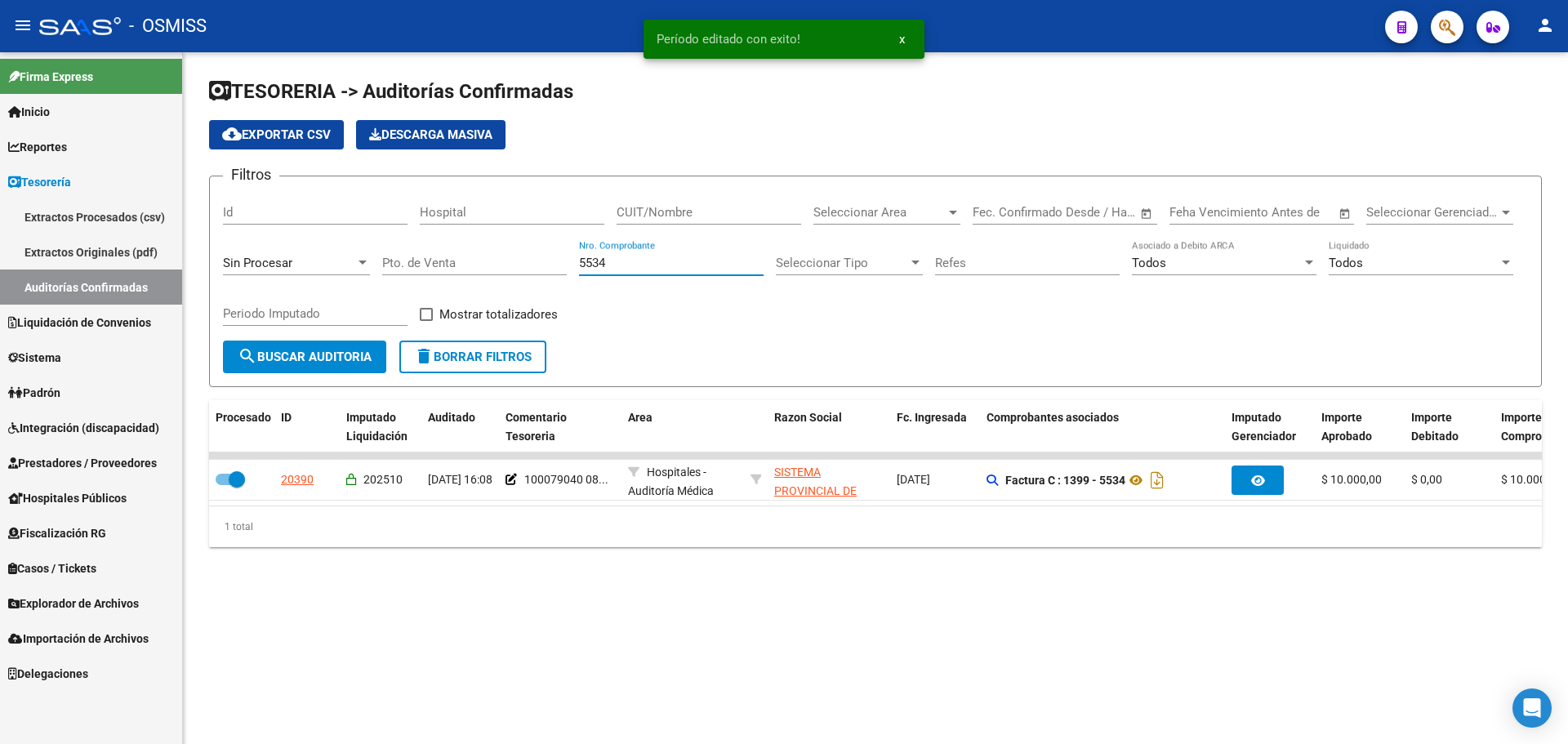
click at [618, 257] on input "5534" at bounding box center [671, 262] width 184 height 14
drag, startPoint x: 620, startPoint y: 263, endPoint x: 363, endPoint y: 243, distance: 257.8
click at [363, 243] on div "Filtros Id Hospital CUIT/Nombre Seleccionar Area Seleccionar Area Fecha inicio …" at bounding box center [876, 265] width 1306 height 151
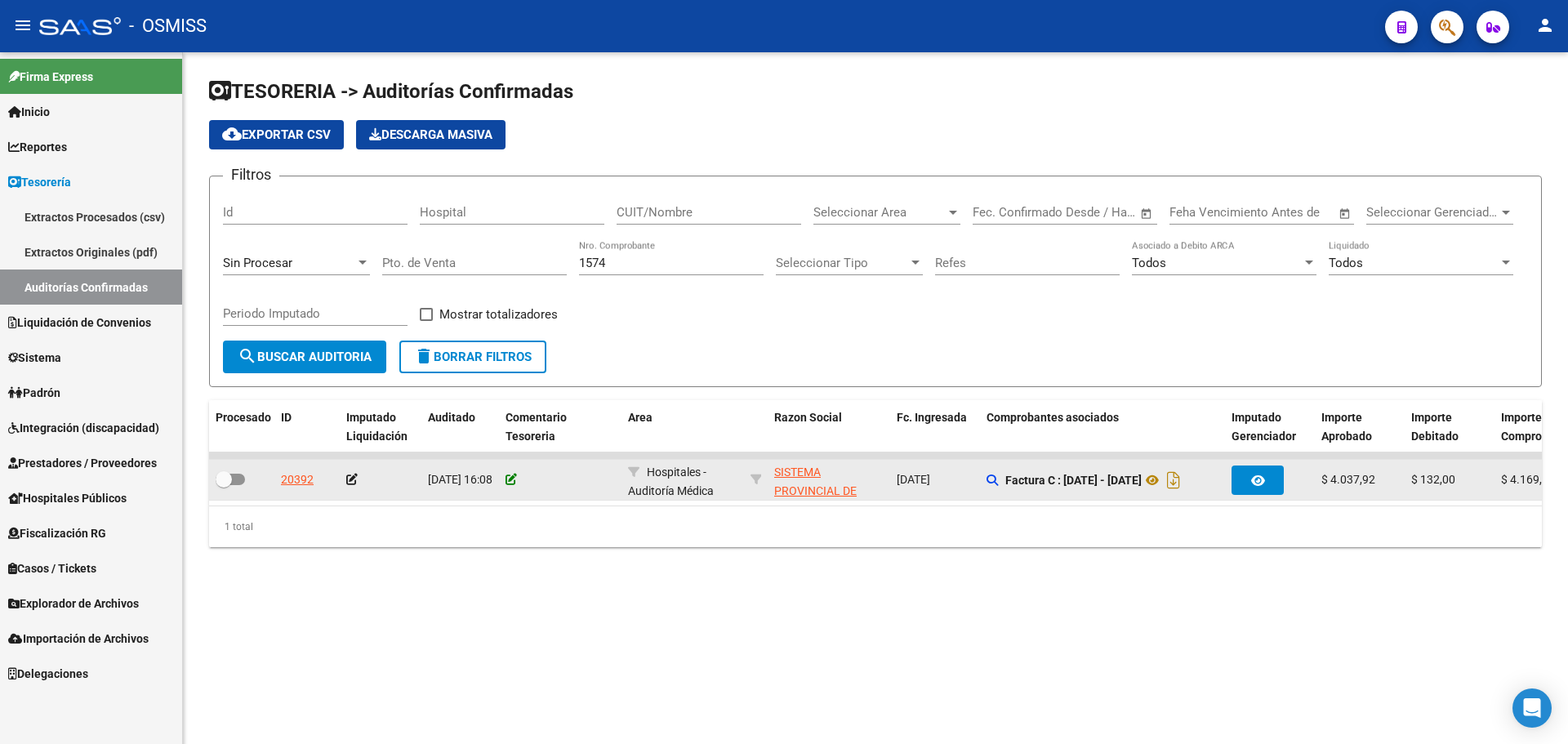
click at [512, 480] on icon at bounding box center [512, 479] width 11 height 11
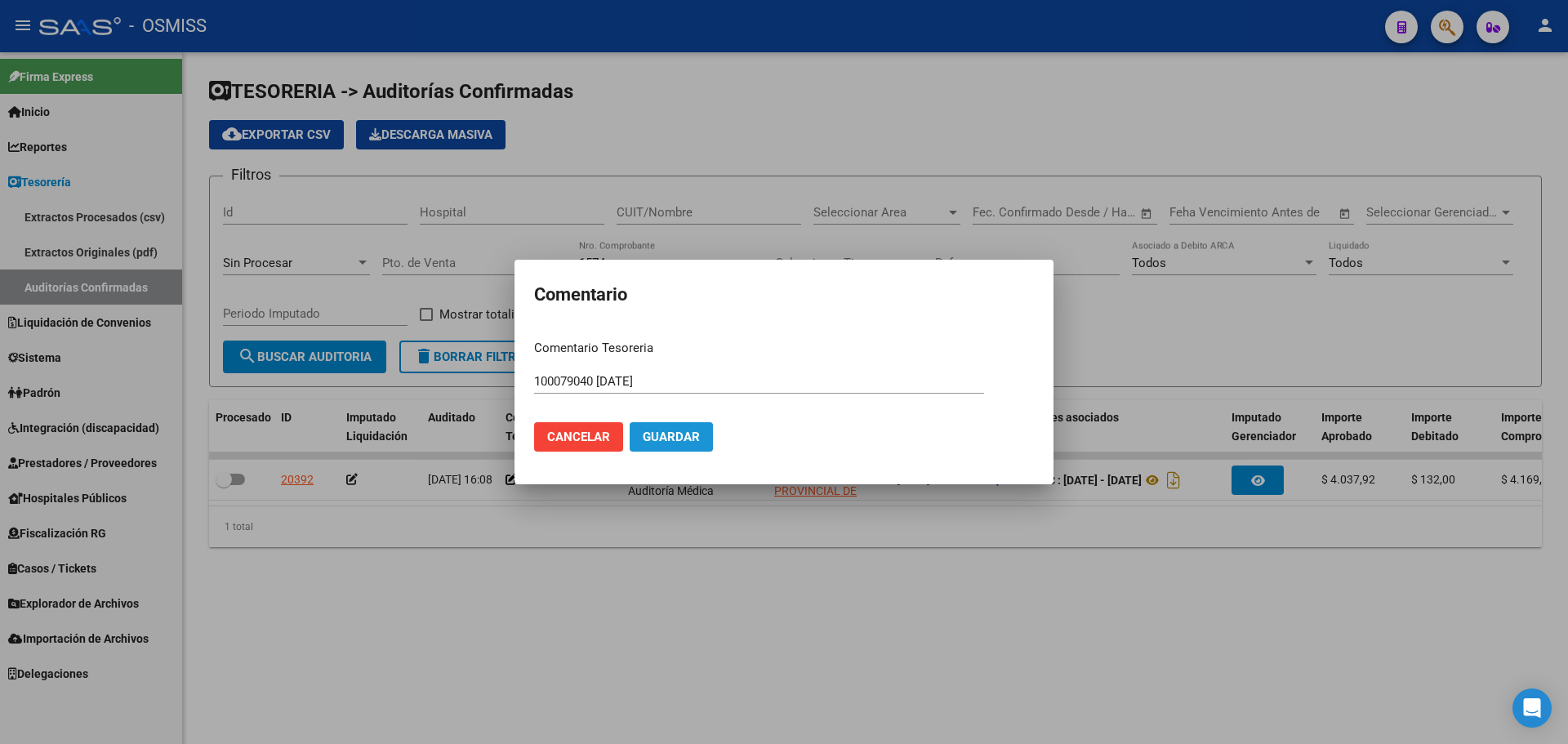
click at [652, 437] on span "Guardar" at bounding box center [672, 436] width 57 height 14
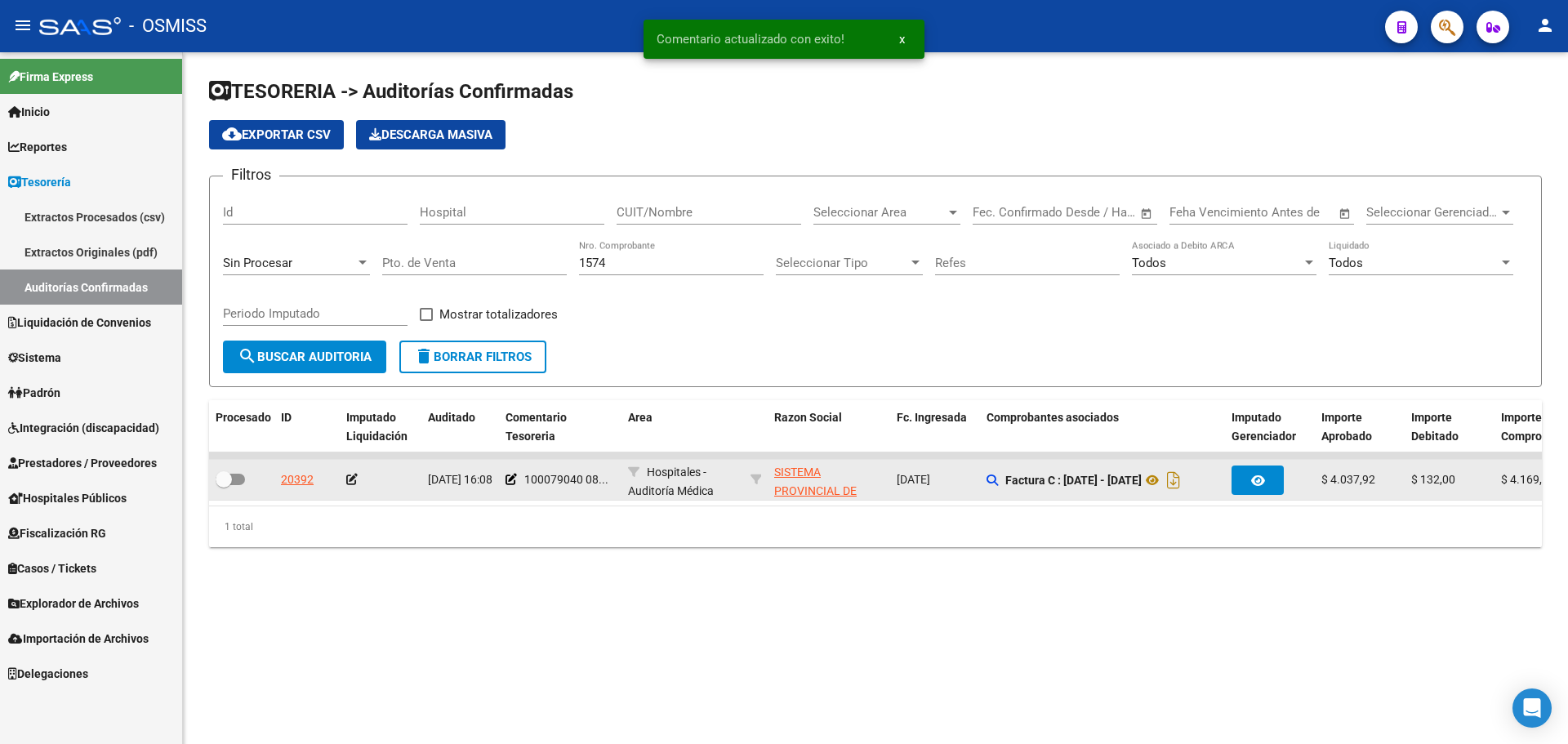
click at [356, 478] on icon at bounding box center [352, 479] width 11 height 11
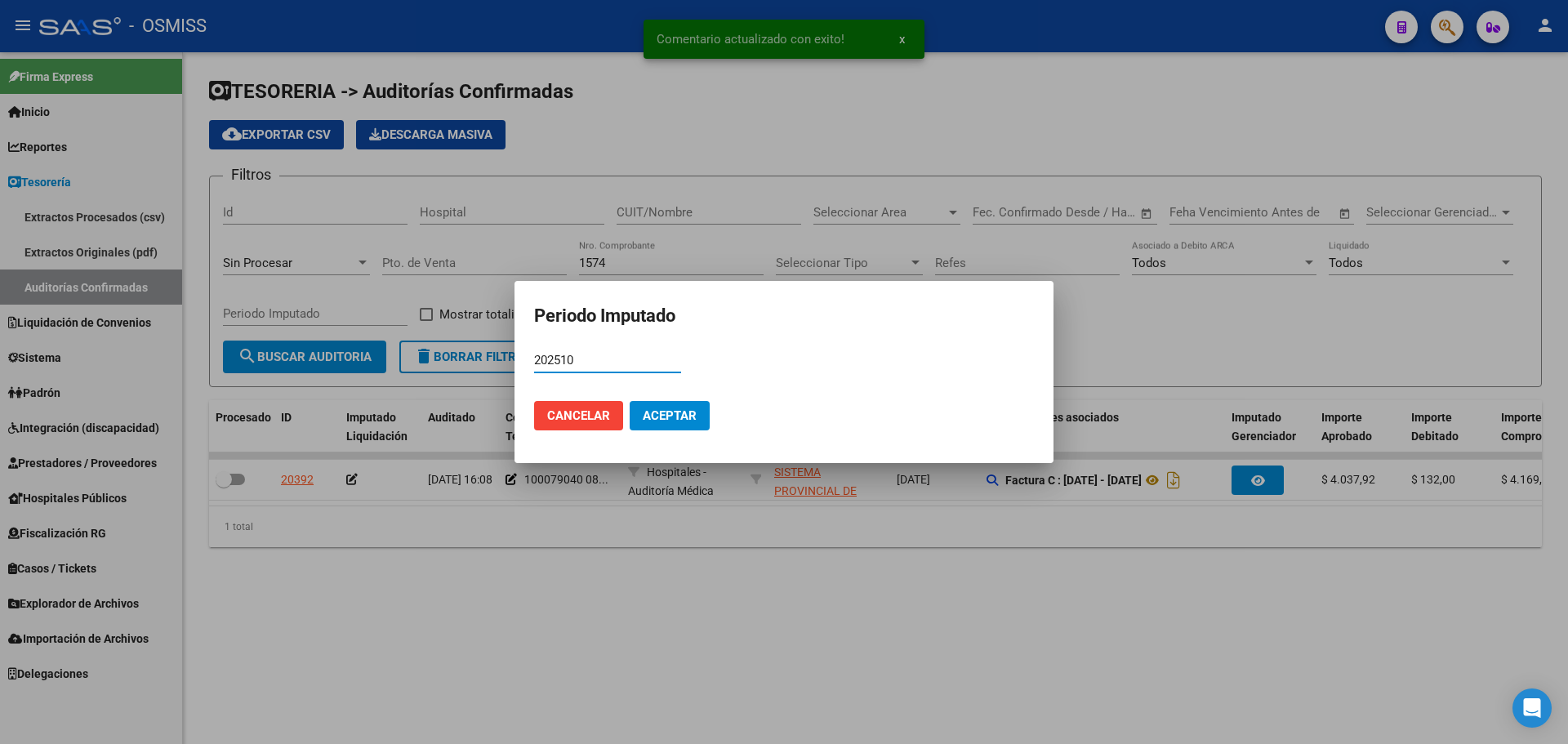
click at [653, 415] on span "Aceptar" at bounding box center [670, 415] width 53 height 14
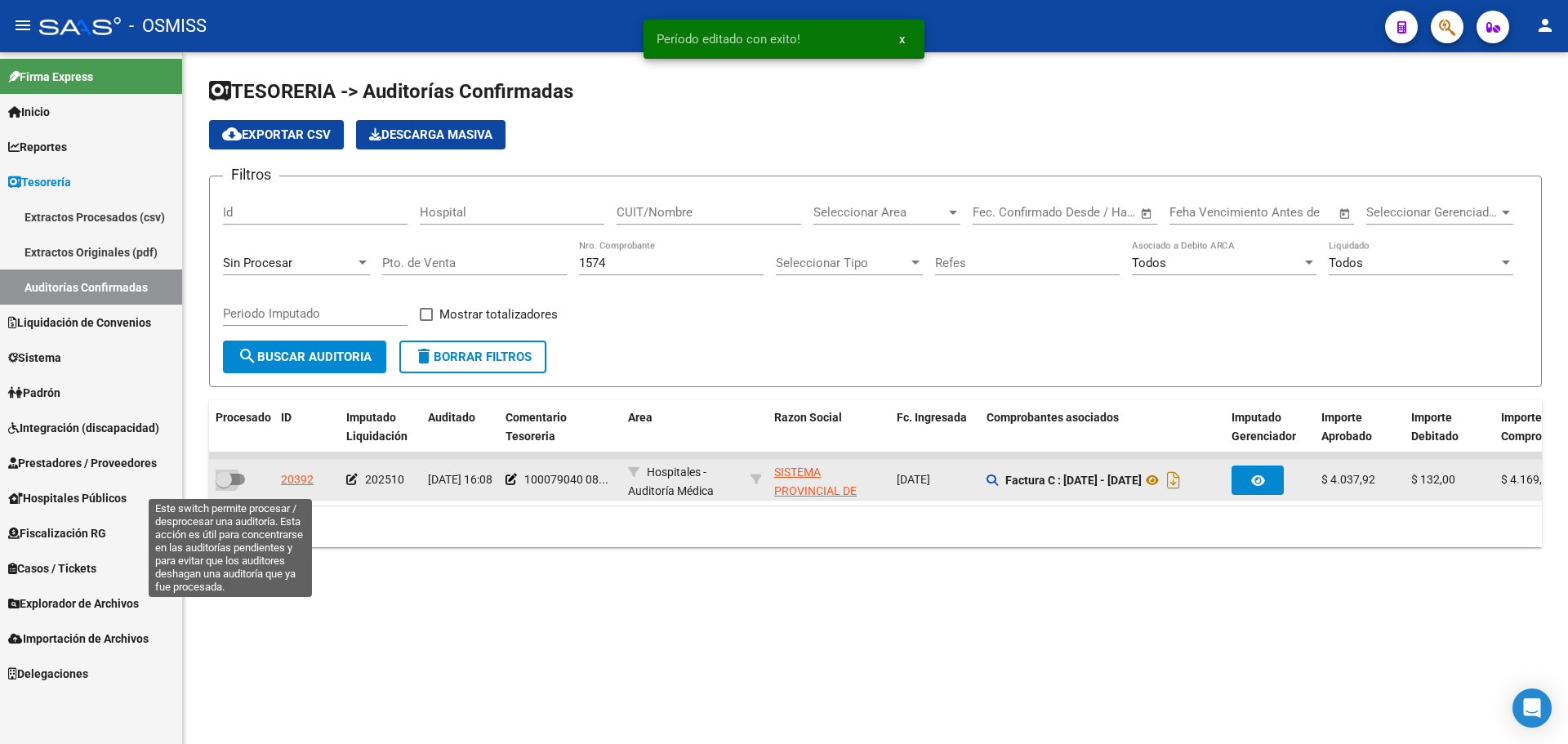
click at [235, 483] on span at bounding box center [230, 479] width 30 height 11
click at [224, 485] on input "checkbox" at bounding box center [223, 485] width 1 height 1
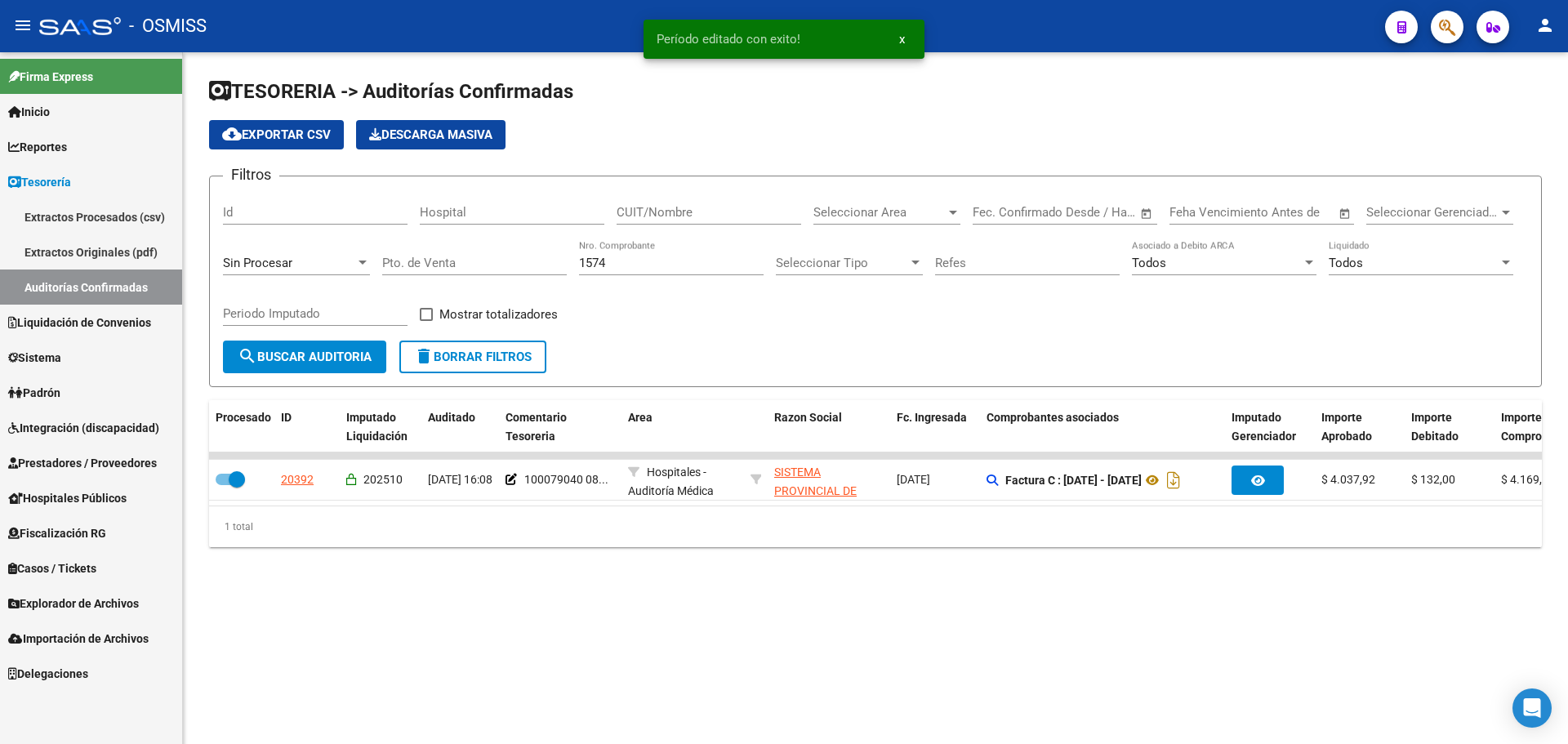
click at [679, 250] on div "1574 Nro. Comprobante" at bounding box center [671, 258] width 184 height 35
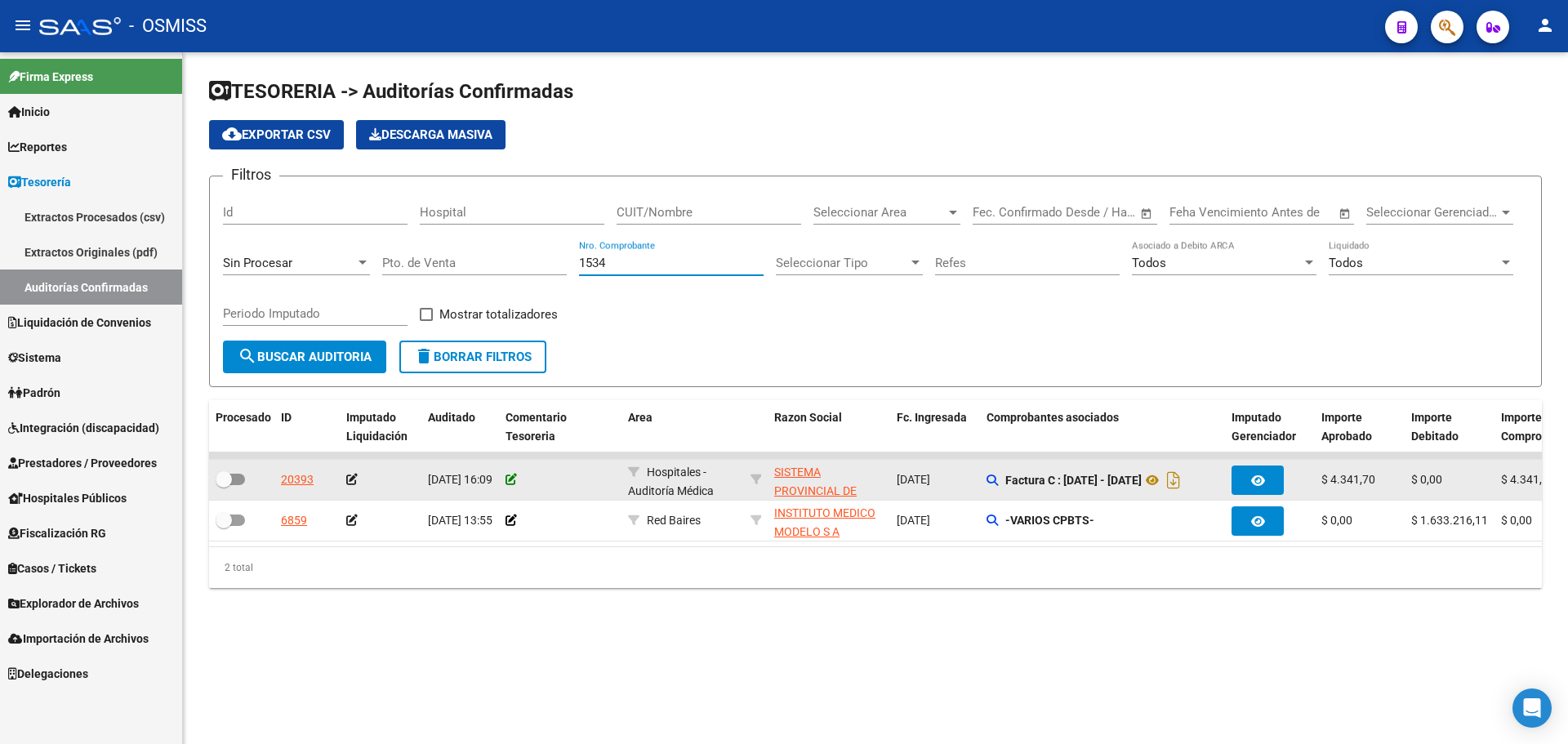
click at [508, 482] on icon at bounding box center [512, 479] width 11 height 11
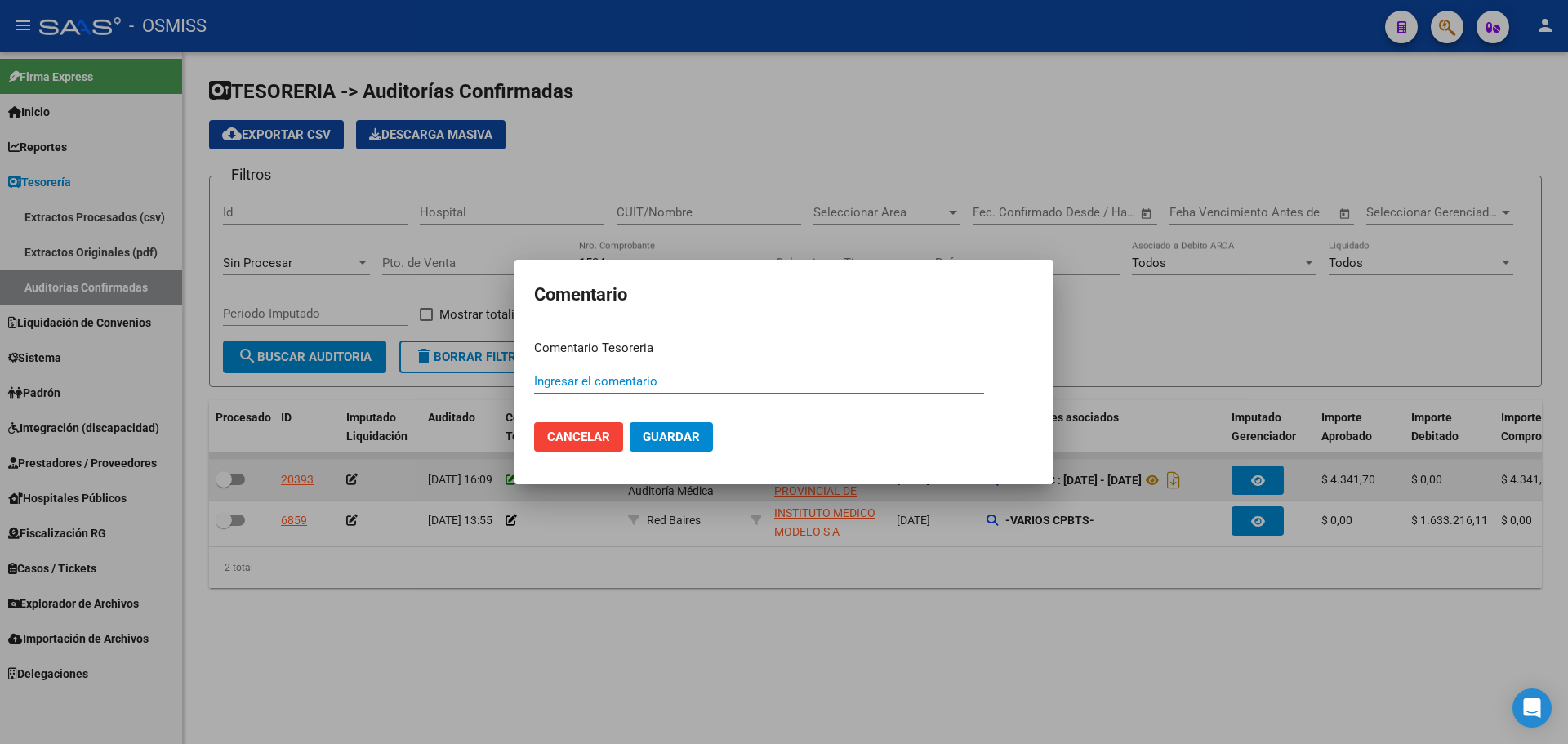
paste input "100079040 [DATE]"
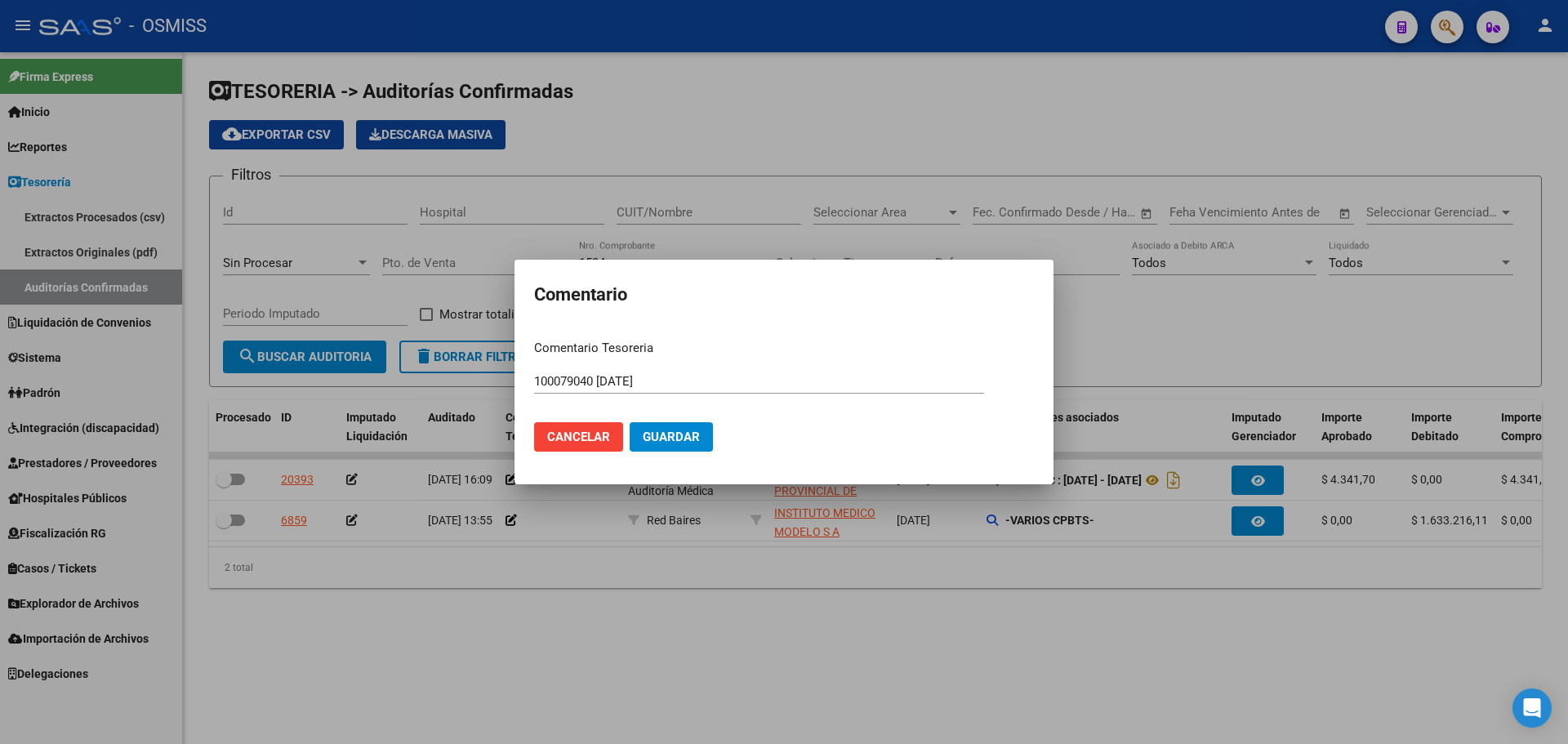
click at [677, 456] on mat-dialog-actions "Cancelar Guardar" at bounding box center [784, 437] width 500 height 55
click at [682, 440] on span "Guardar" at bounding box center [672, 436] width 57 height 14
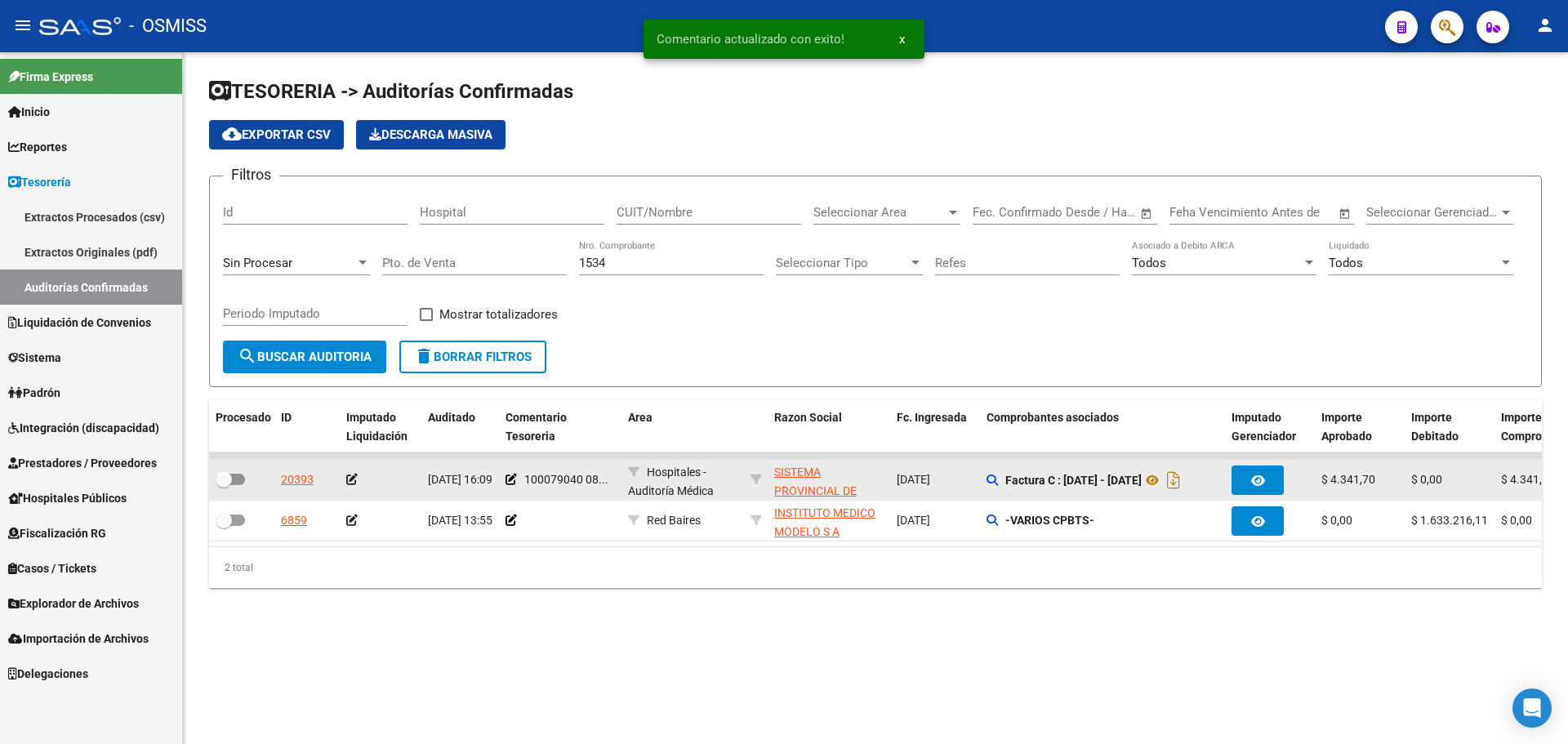
click at [349, 481] on icon at bounding box center [352, 479] width 11 height 11
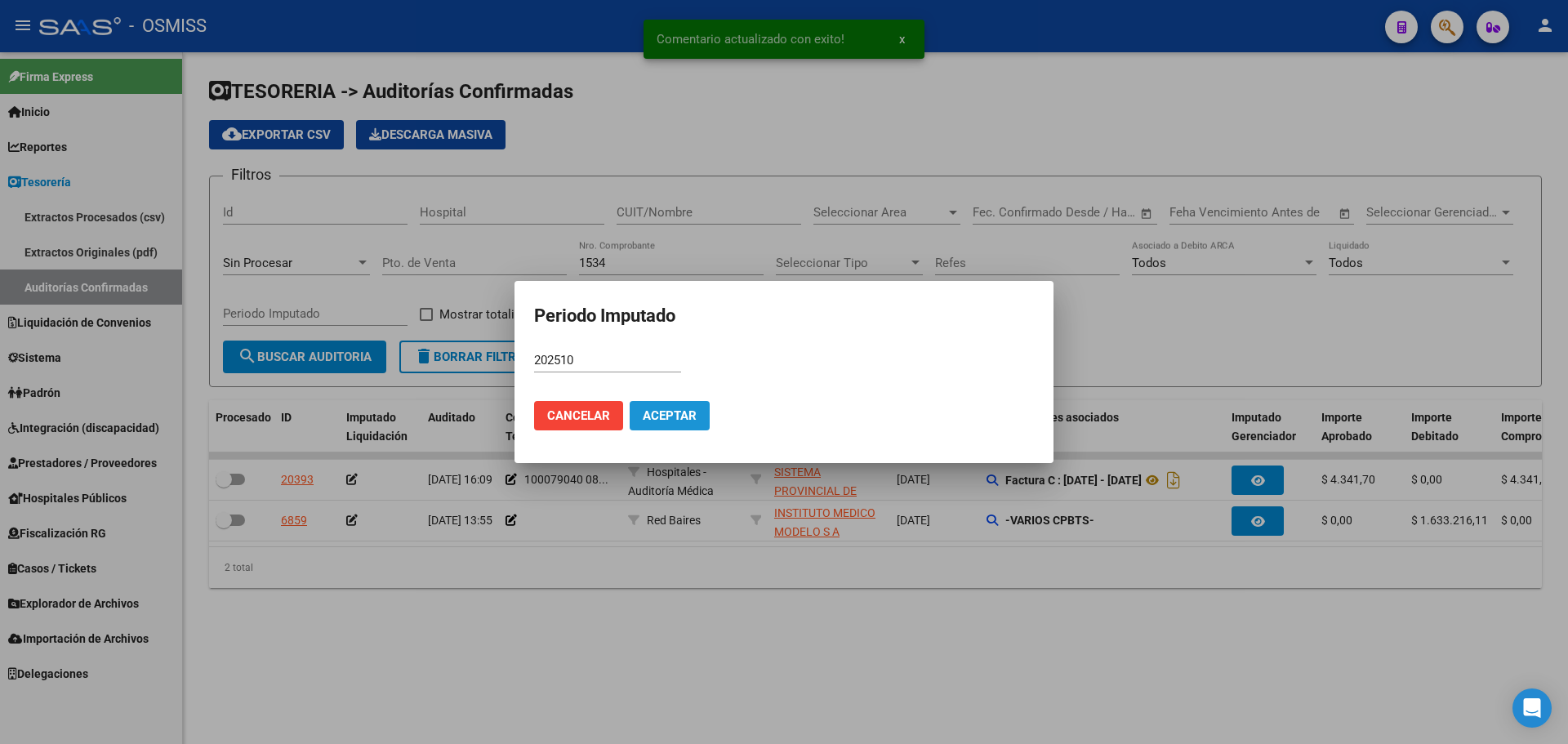
drag, startPoint x: 652, startPoint y: 404, endPoint x: 562, endPoint y: 429, distance: 93.4
click at [653, 404] on button "Aceptar" at bounding box center [670, 415] width 80 height 30
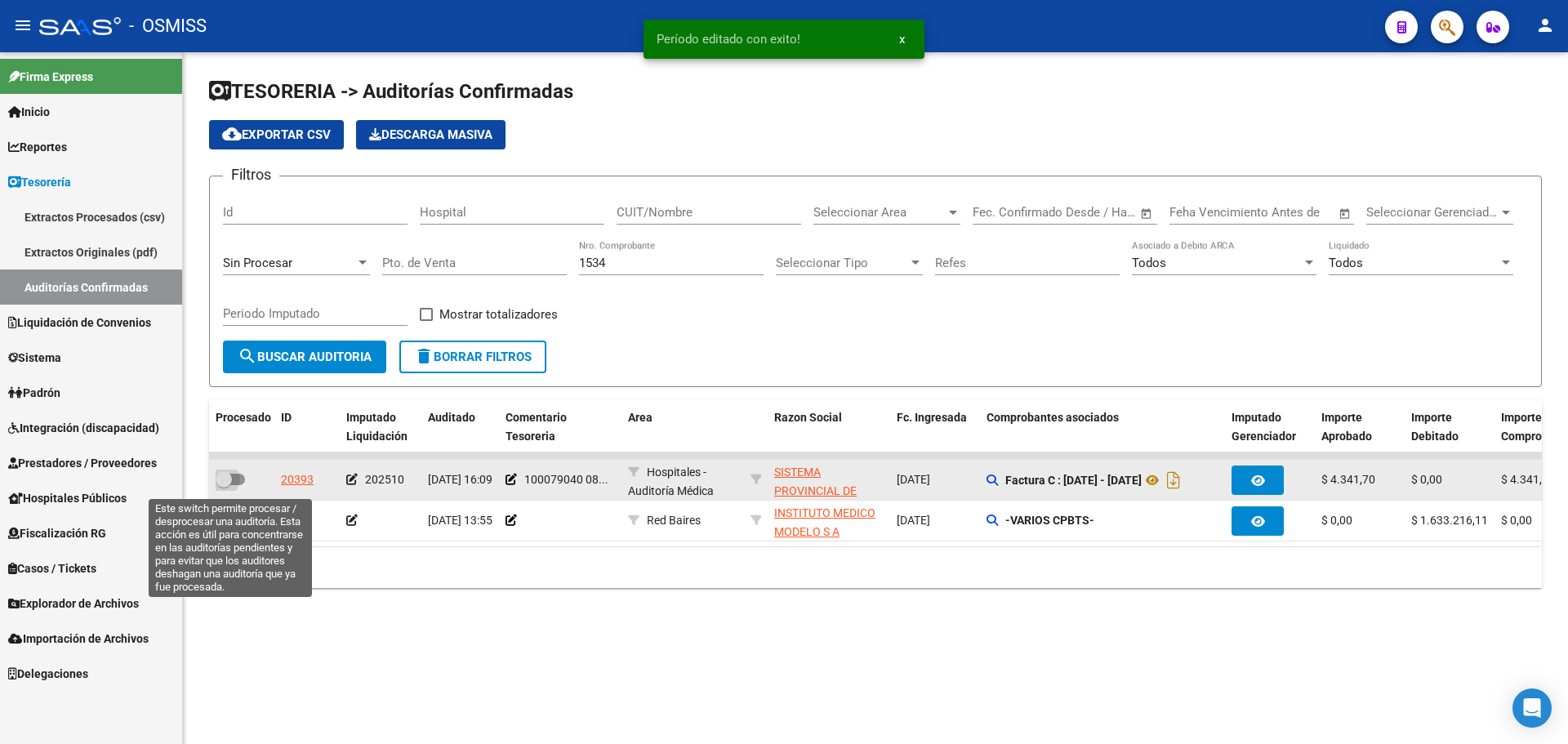
click at [231, 477] on span at bounding box center [223, 479] width 16 height 16
click at [224, 485] on input "checkbox" at bounding box center [223, 485] width 1 height 1
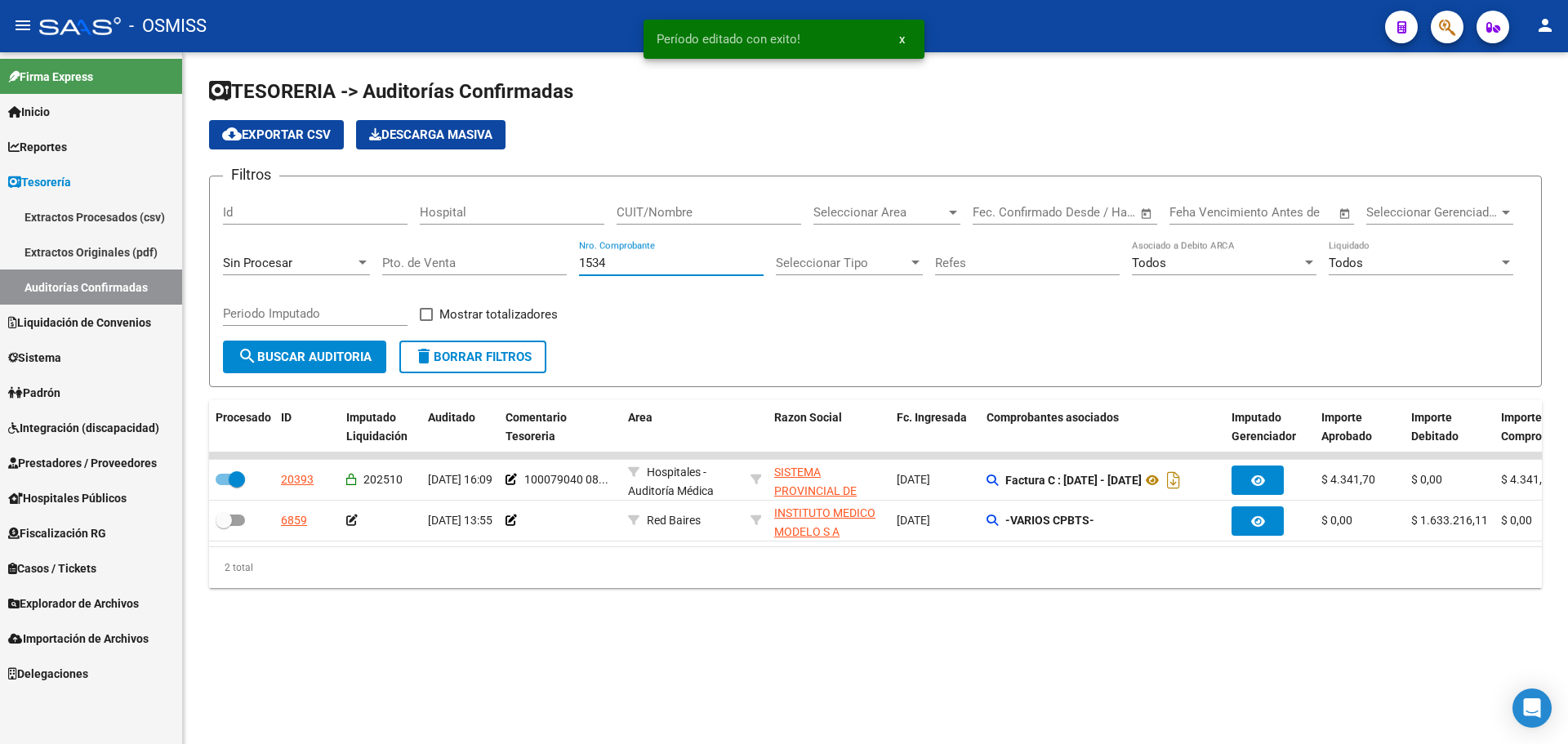
drag, startPoint x: 612, startPoint y: 263, endPoint x: 383, endPoint y: 240, distance: 230.2
click at [383, 240] on div "Filtros Id Hospital CUIT/Nombre Seleccionar Area Seleccionar Area Fecha inicio …" at bounding box center [876, 265] width 1306 height 151
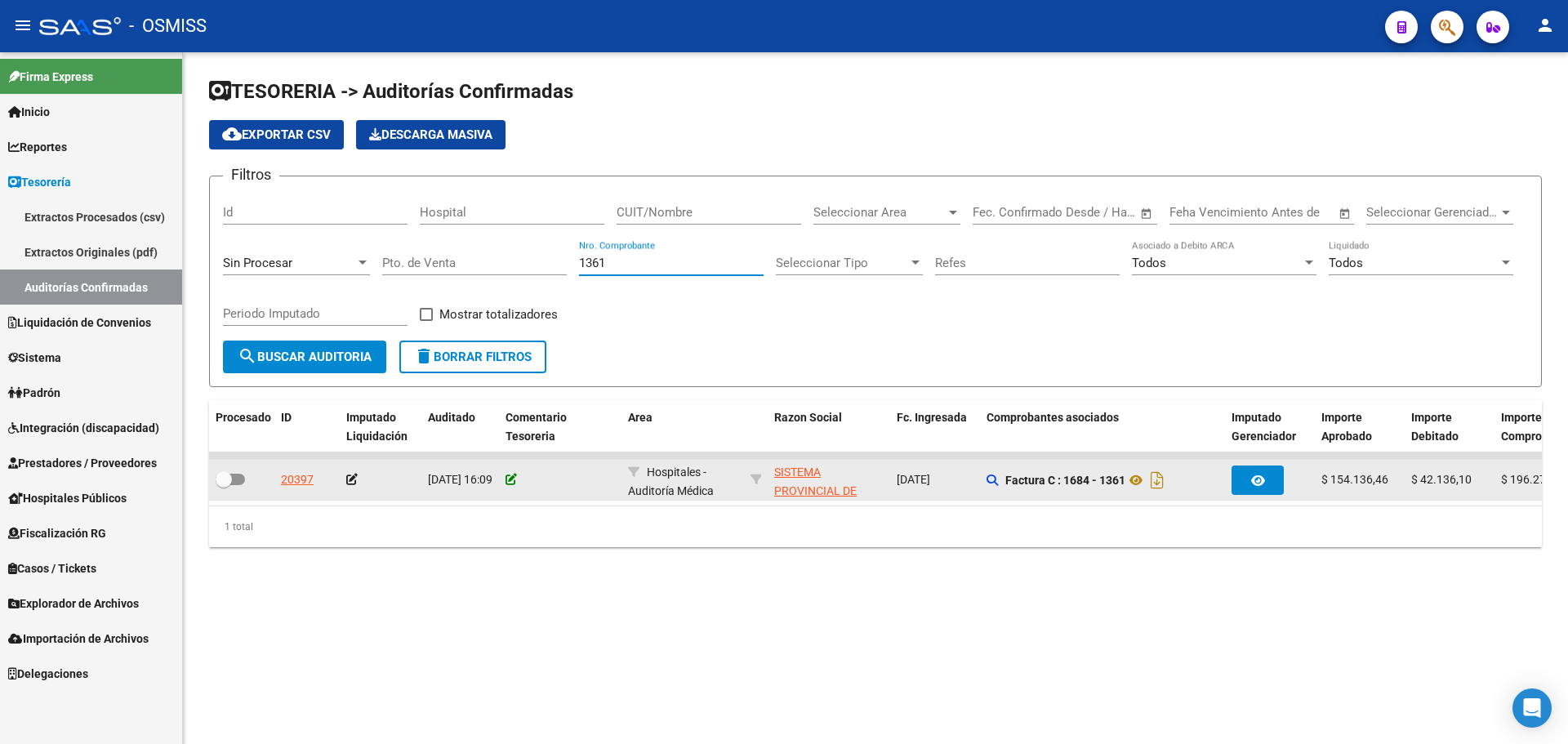
click at [512, 476] on icon at bounding box center [512, 479] width 11 height 11
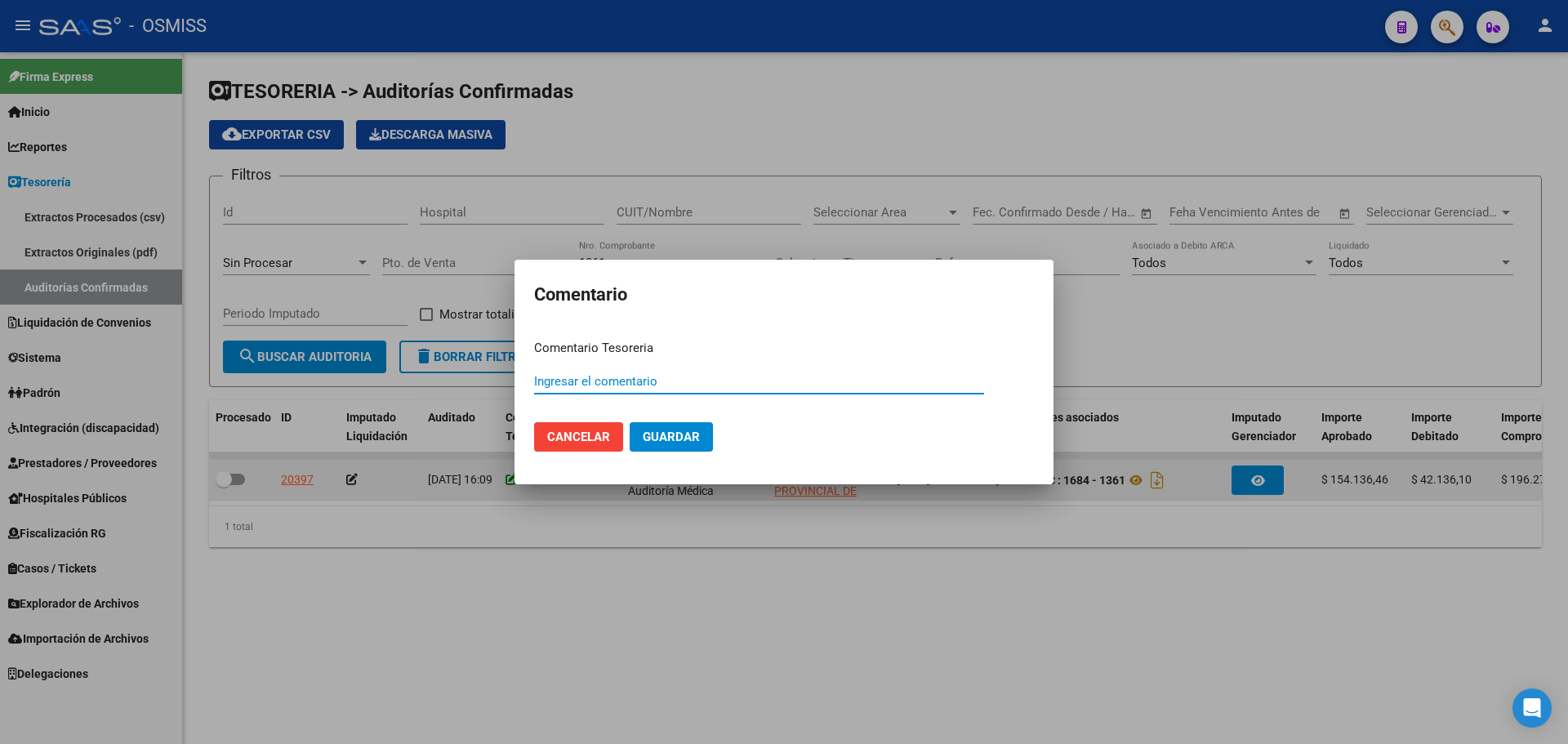
paste input "100079040 [DATE]"
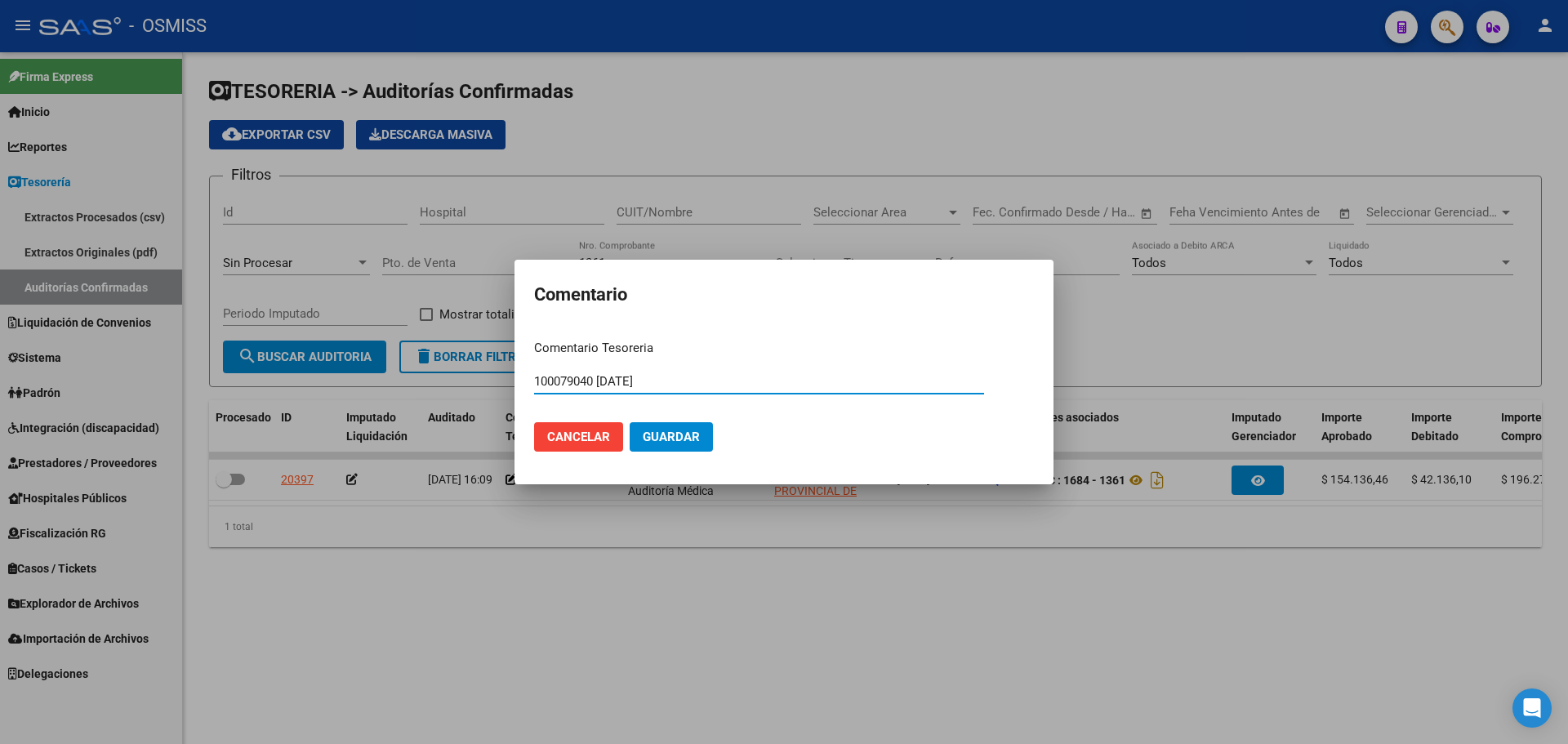
click at [683, 427] on button "Guardar" at bounding box center [671, 436] width 83 height 30
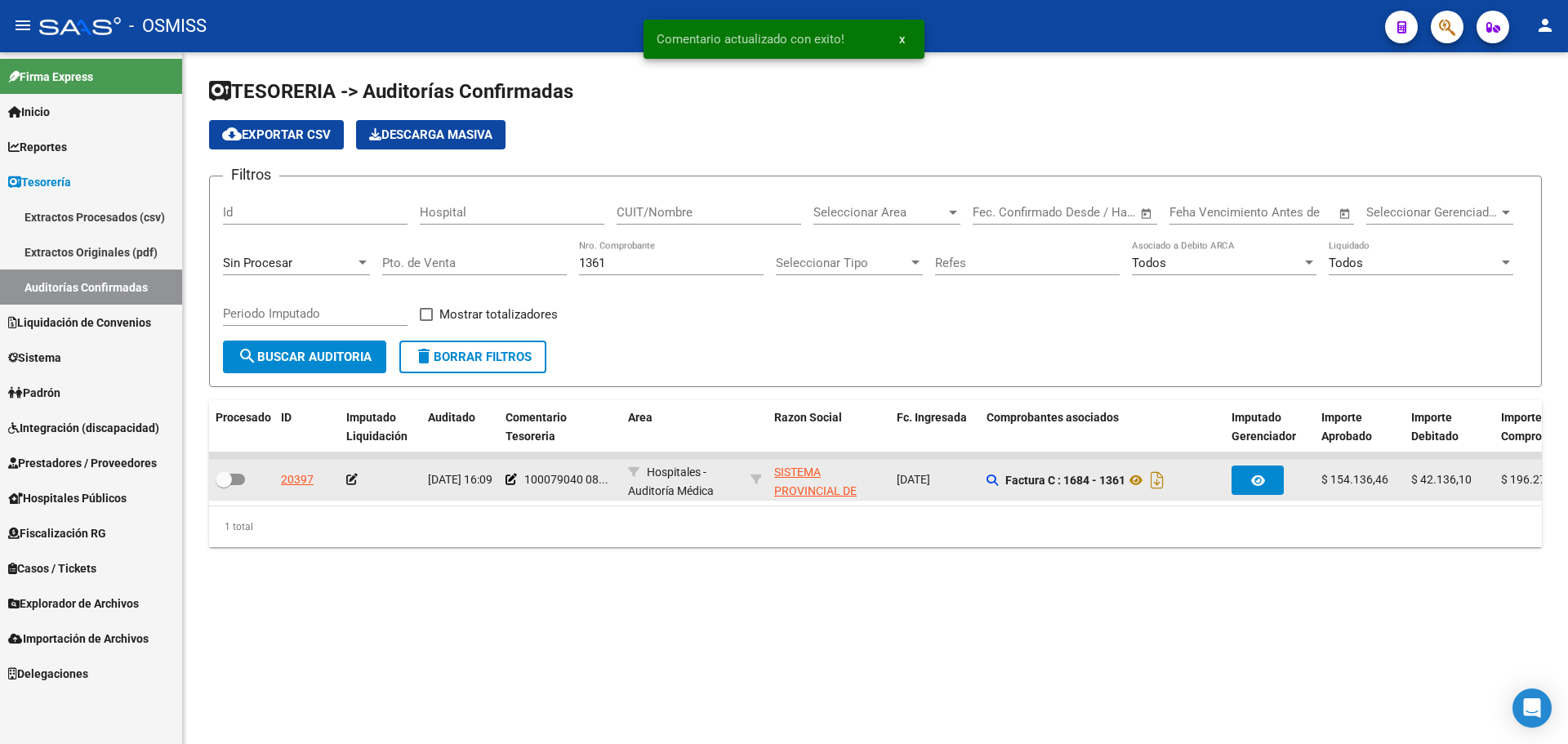
click at [349, 479] on icon at bounding box center [352, 479] width 11 height 11
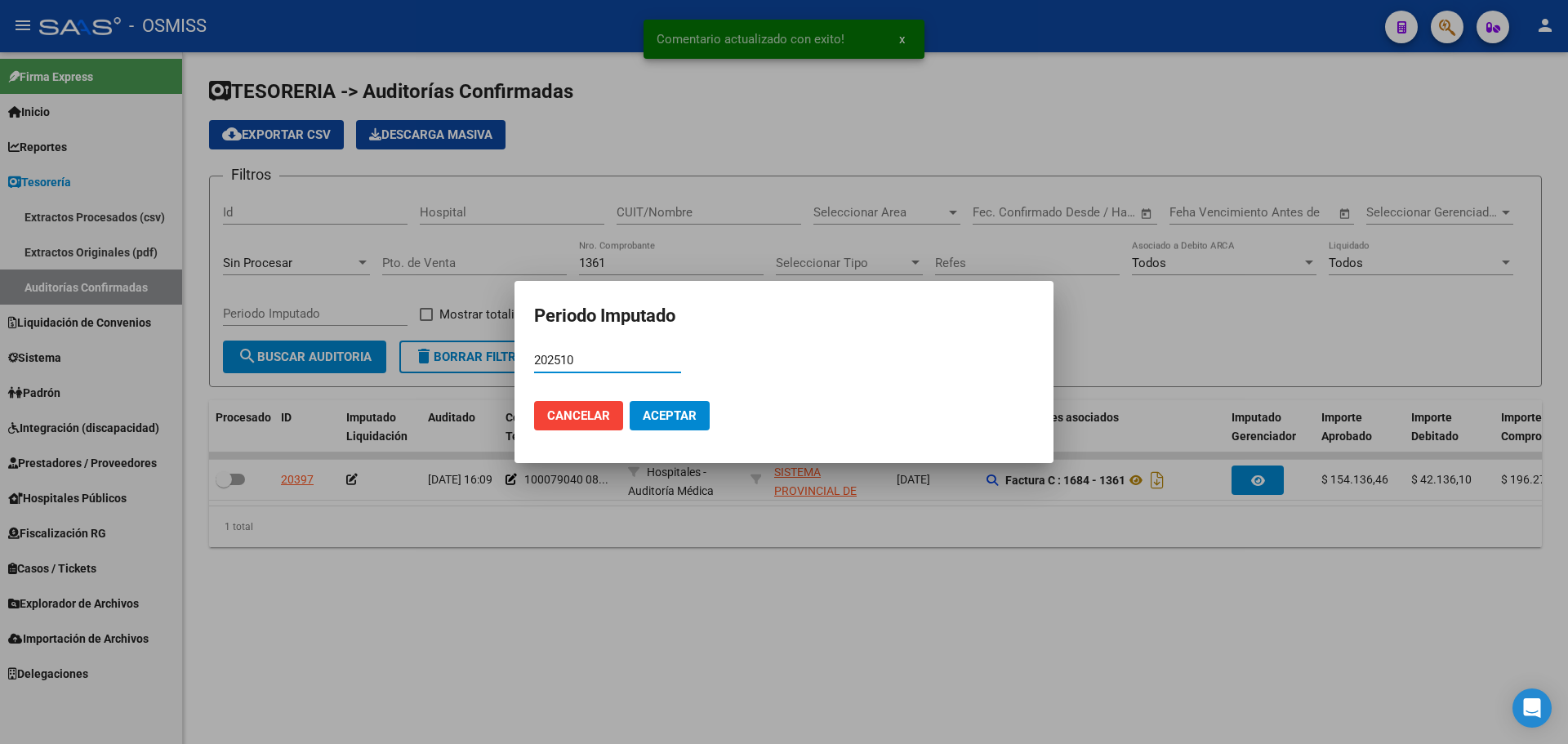
click at [660, 400] on mat-dialog-actions "Cancelar Aceptar" at bounding box center [784, 416] width 500 height 55
click at [666, 411] on span "Aceptar" at bounding box center [670, 415] width 53 height 14
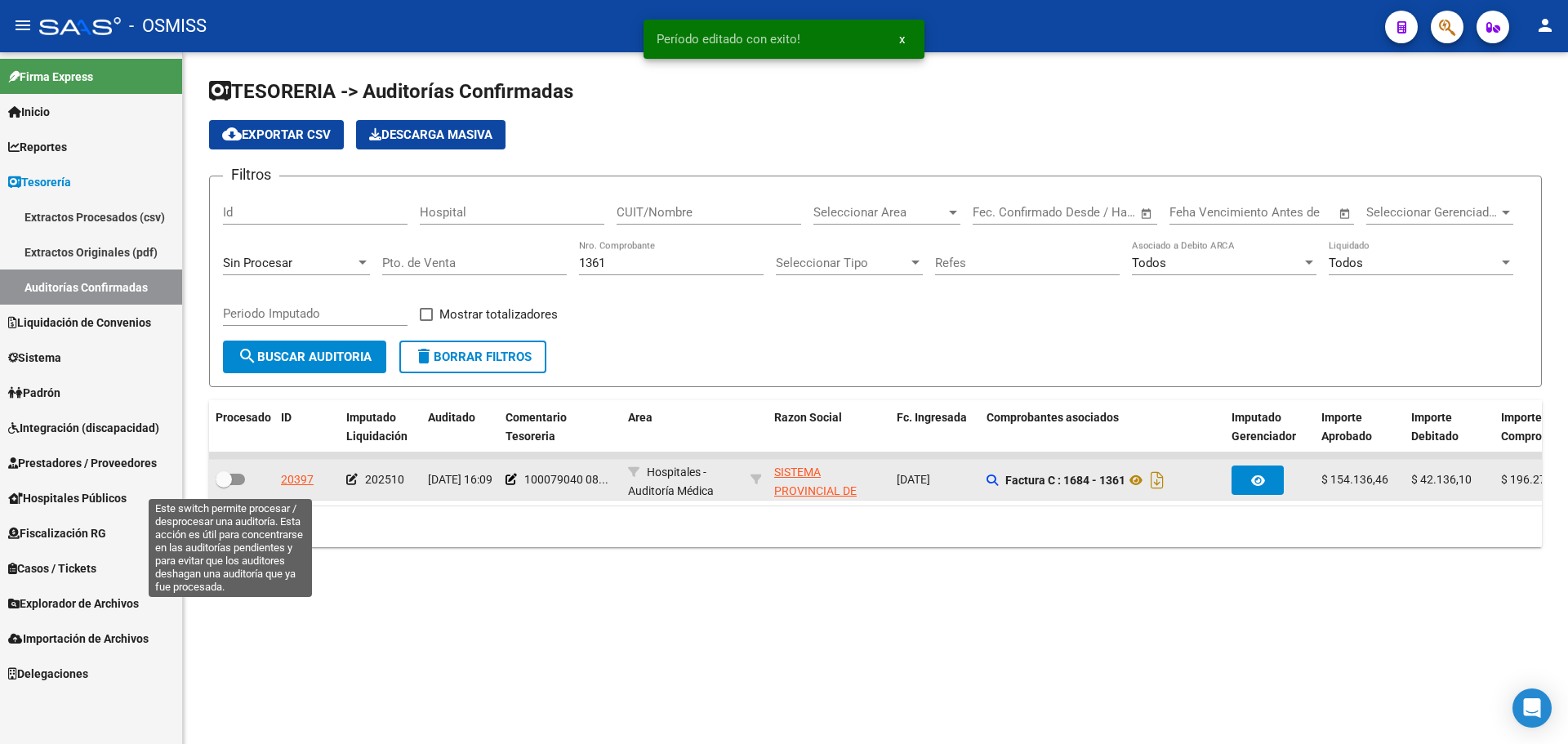
click at [227, 484] on span at bounding box center [223, 479] width 16 height 16
click at [224, 485] on input "checkbox" at bounding box center [223, 485] width 1 height 1
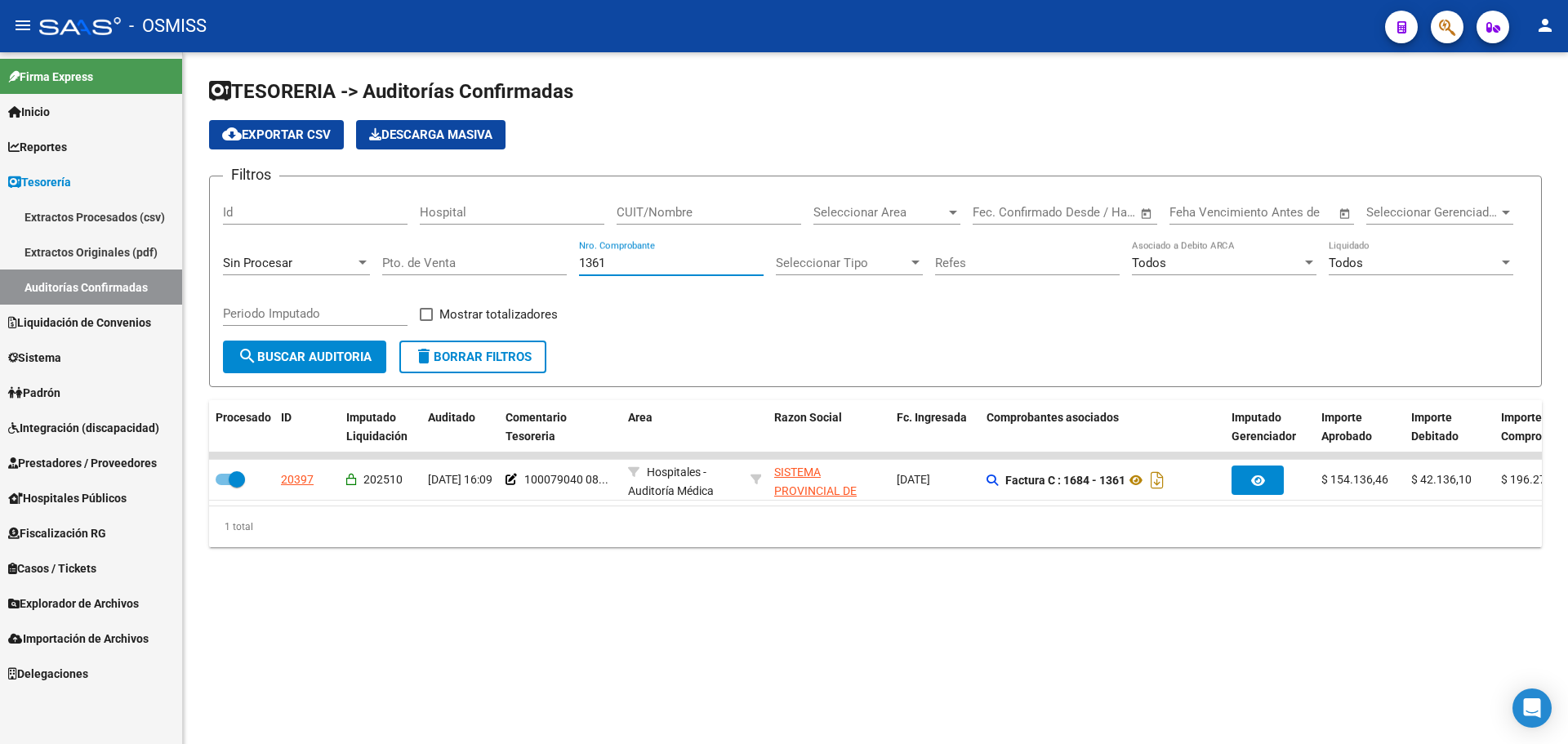
drag, startPoint x: 639, startPoint y: 258, endPoint x: 363, endPoint y: 246, distance: 276.3
click at [363, 246] on div "Filtros Id Hospital CUIT/Nombre Seleccionar Area Seleccionar Area Fecha inicio …" at bounding box center [876, 265] width 1306 height 151
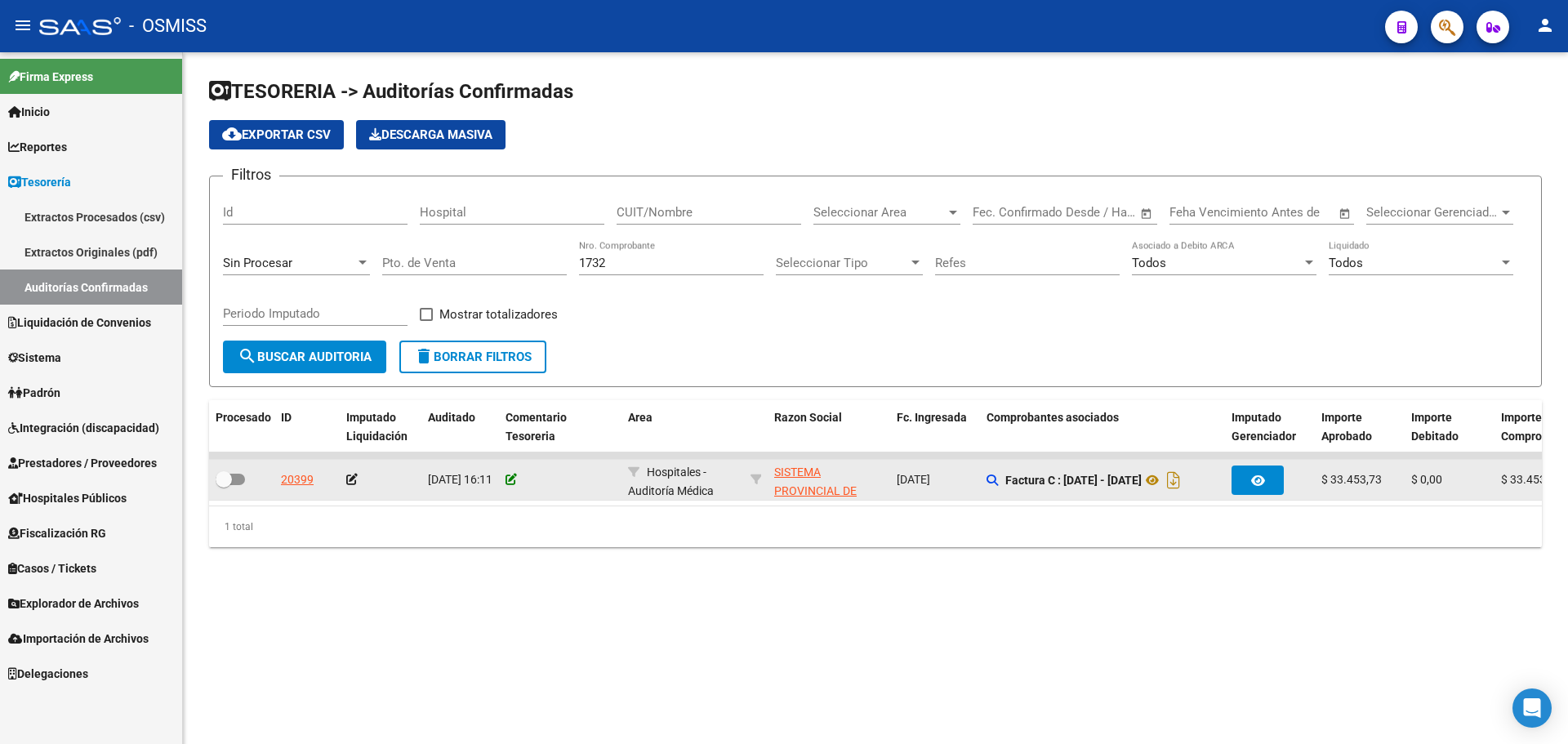
click at [507, 485] on datatable-body-cell at bounding box center [560, 480] width 122 height 40
click at [513, 480] on icon at bounding box center [512, 479] width 11 height 11
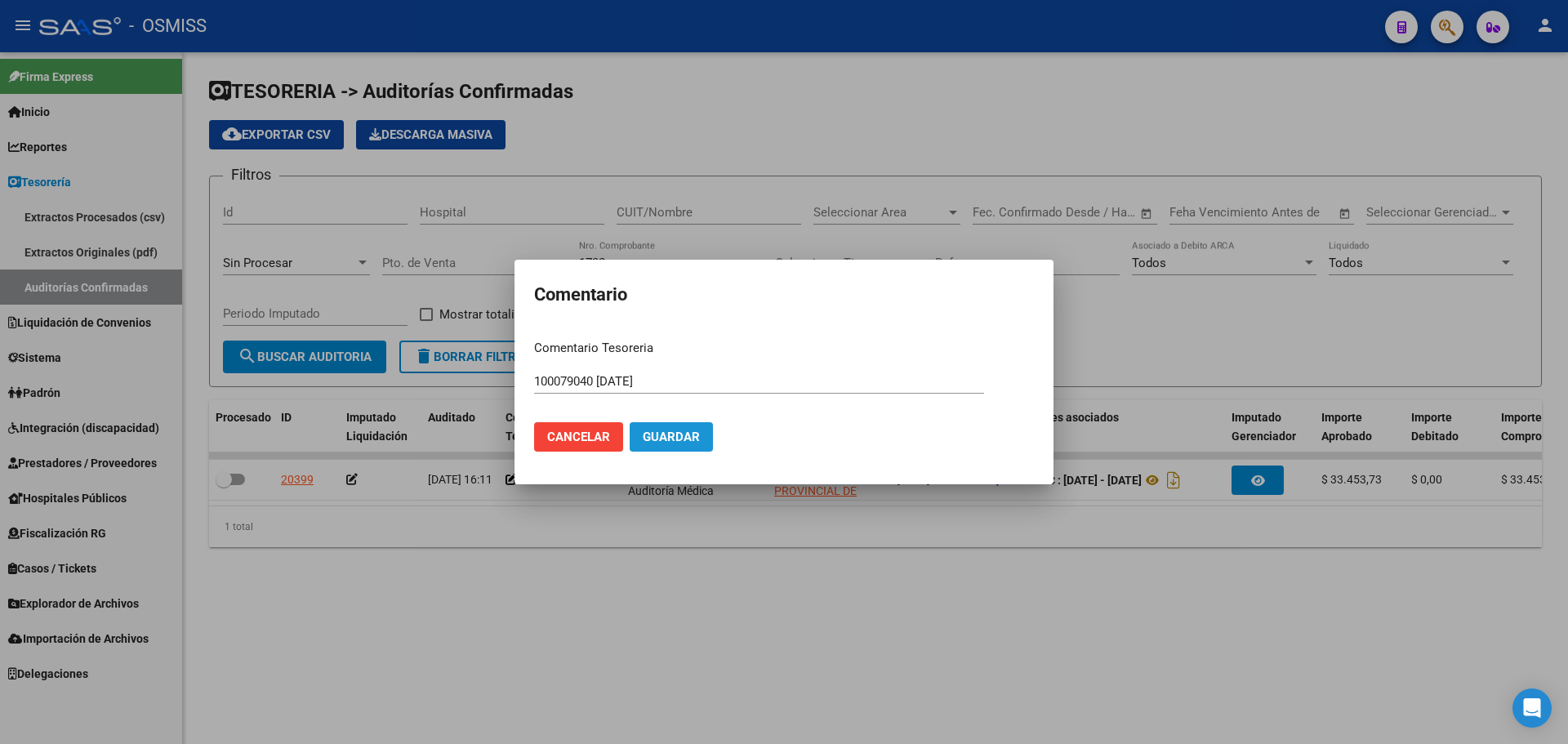
click at [678, 437] on span "Guardar" at bounding box center [672, 436] width 57 height 14
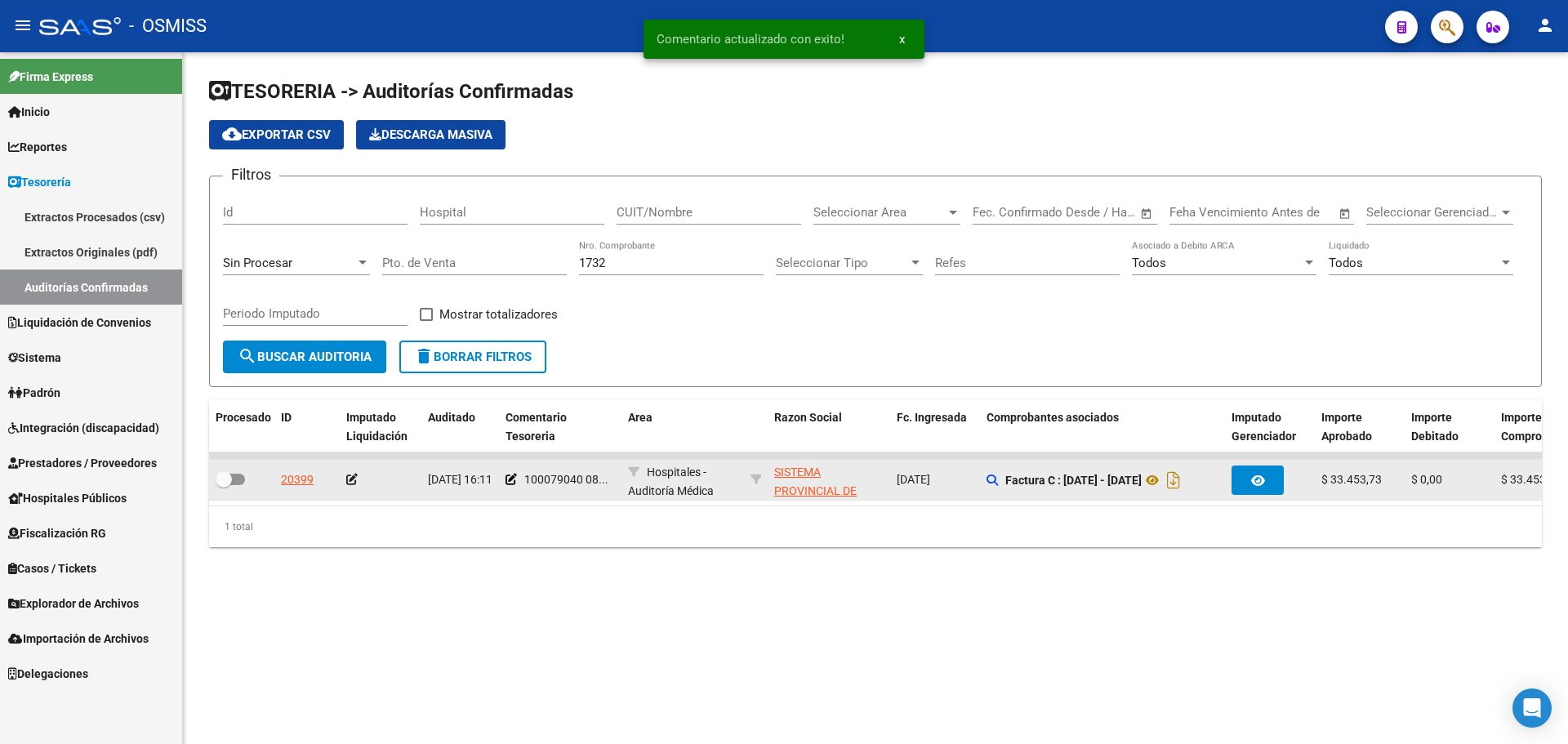
click at [354, 473] on icon at bounding box center [352, 479] width 11 height 11
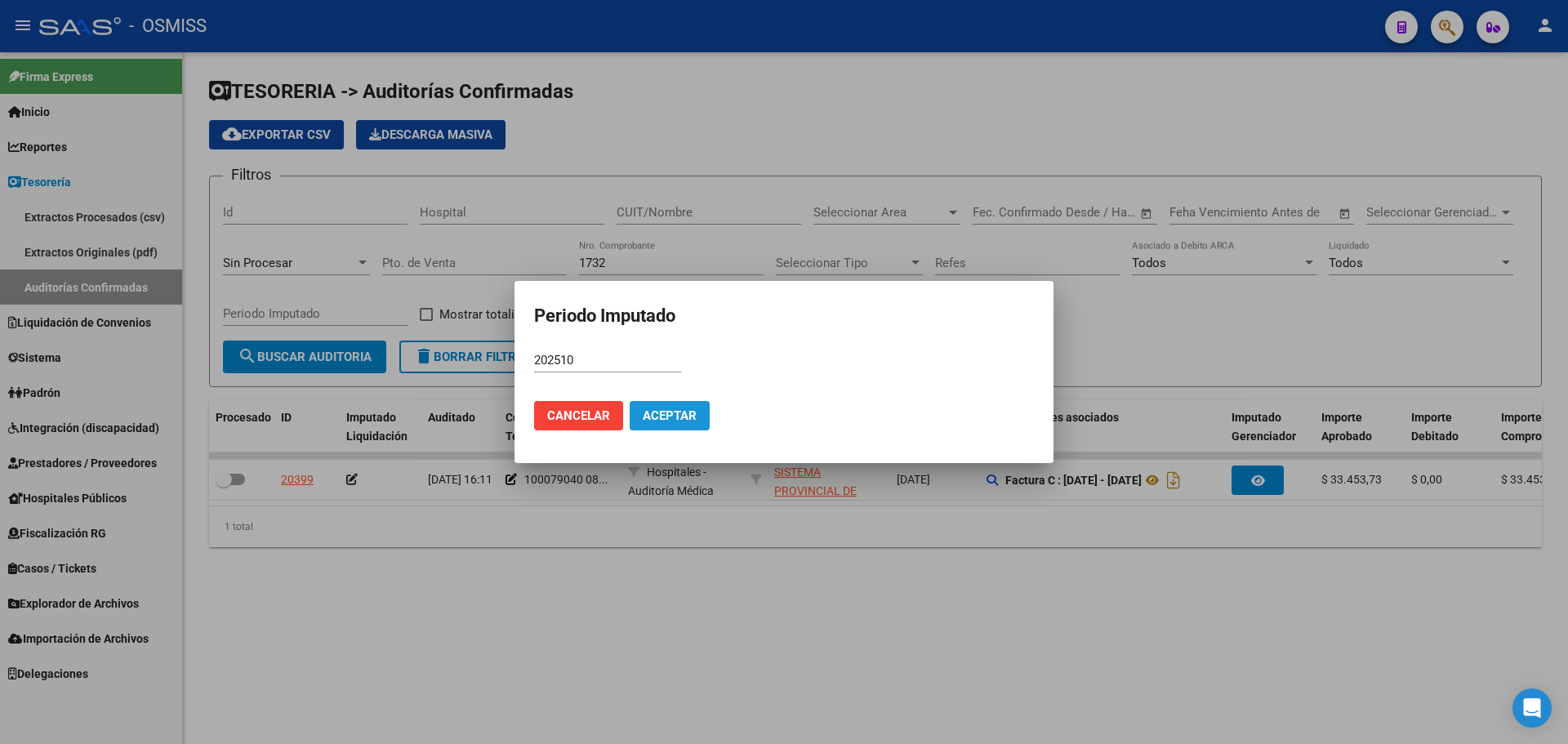
click at [681, 406] on button "Aceptar" at bounding box center [670, 415] width 80 height 30
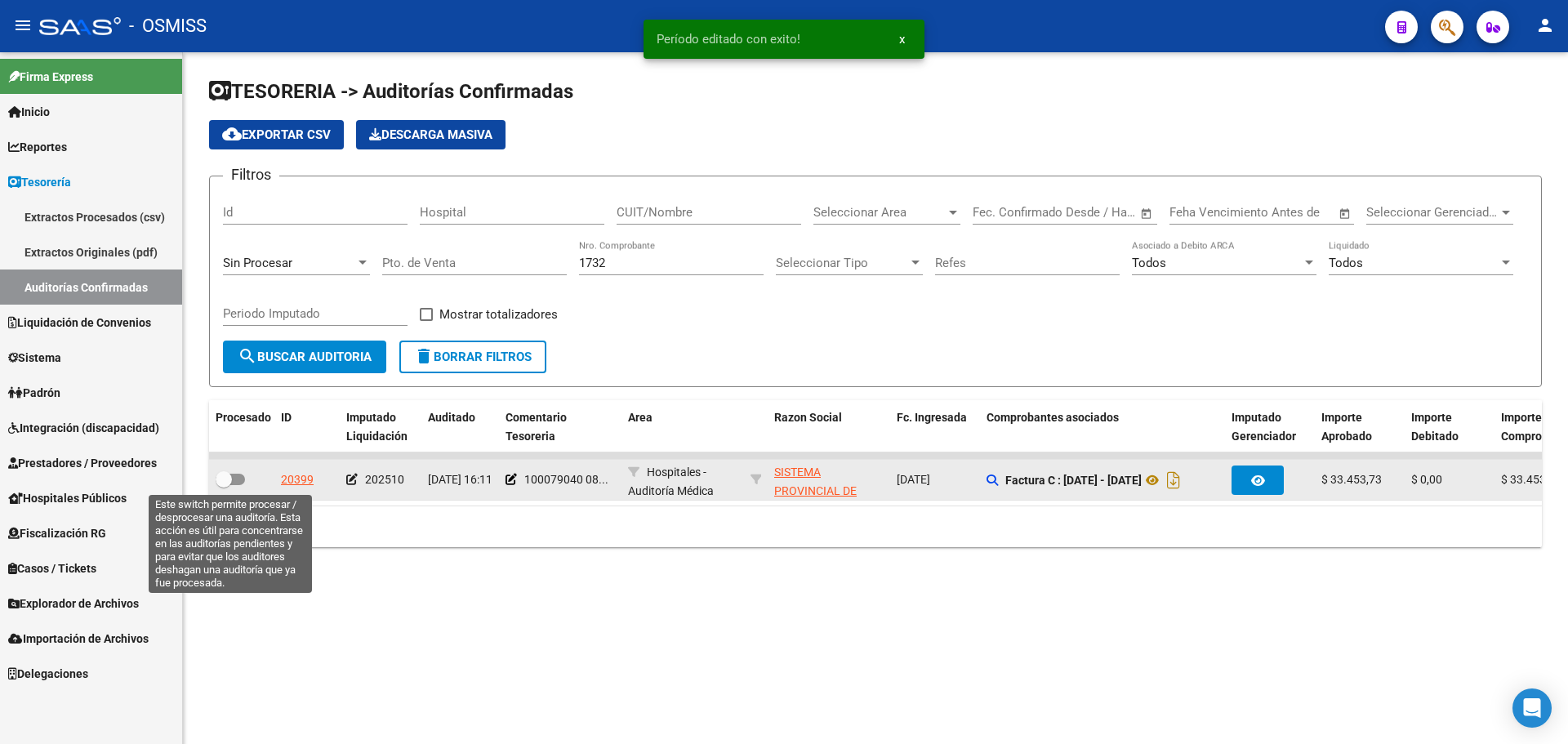
click at [235, 478] on span at bounding box center [230, 479] width 30 height 11
click at [224, 485] on input "checkbox" at bounding box center [223, 485] width 1 height 1
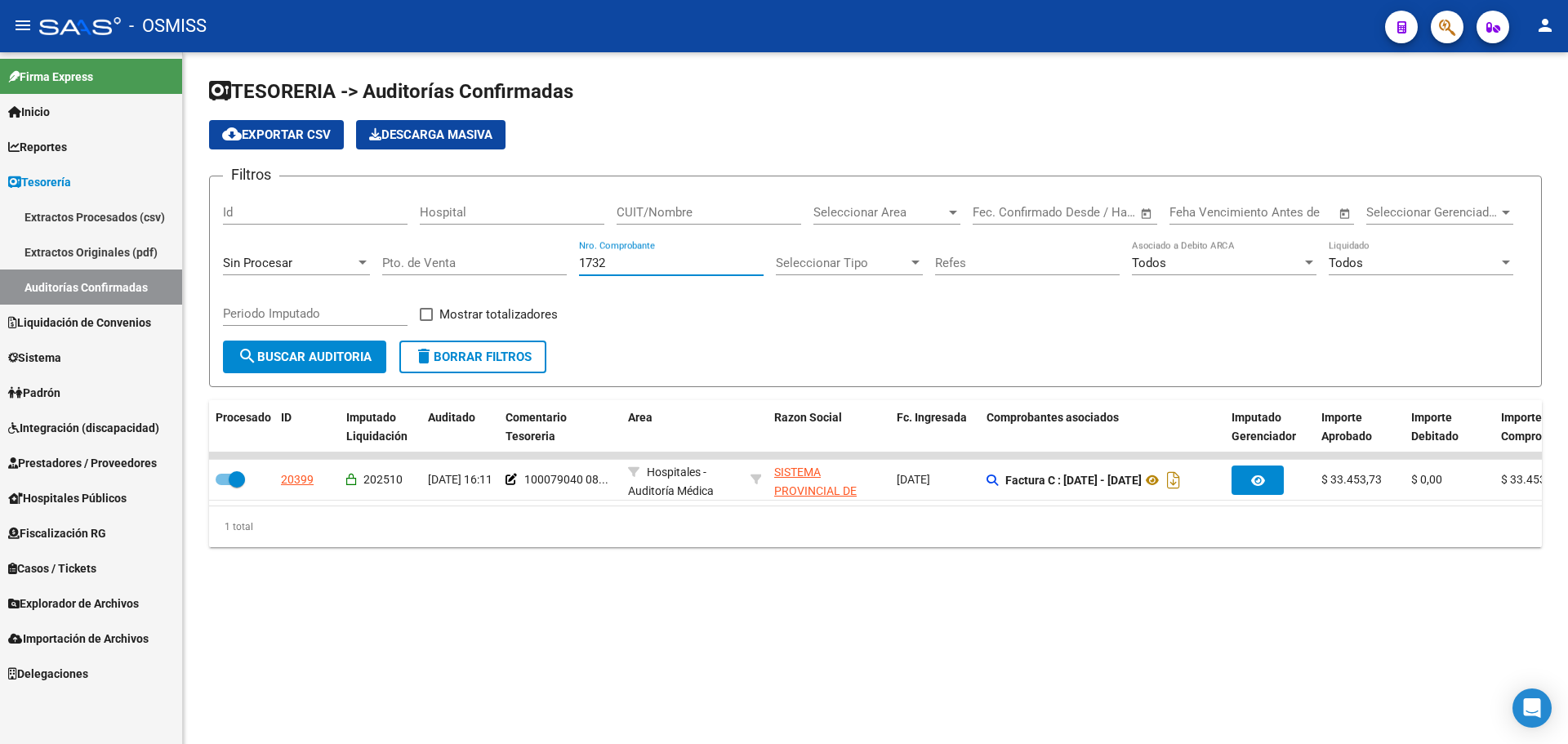
drag, startPoint x: 630, startPoint y: 258, endPoint x: 0, endPoint y: 183, distance: 634.4
click at [178, 201] on mat-sidenav-container "Firma Express Inicio Calendario SSS Instructivos Contacto OS Reportes Ingresos …" at bounding box center [784, 398] width 1568 height 692
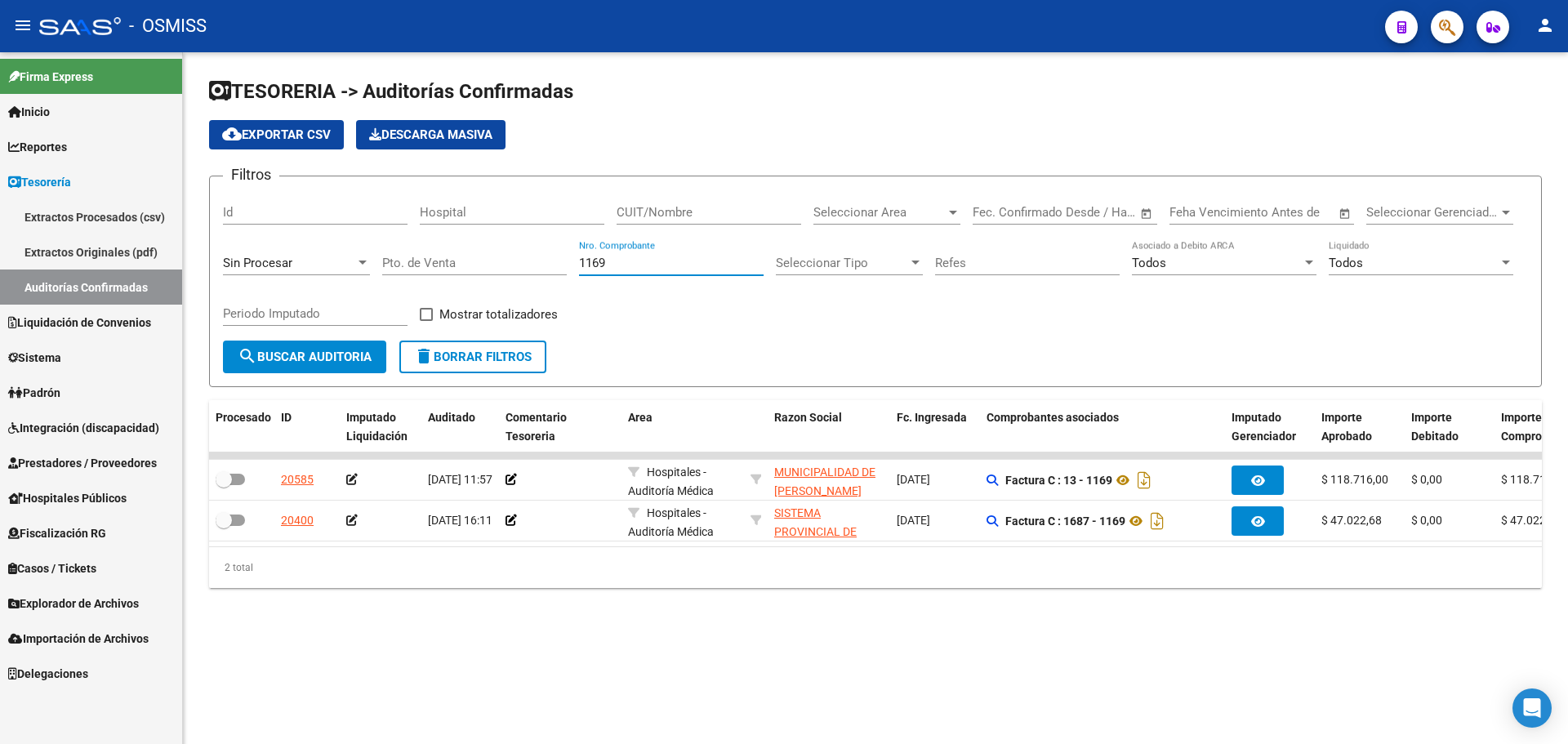
click at [1014, 679] on mat-sidenav-content "TESORERIA -> Auditorías Confirmadas cloud_download Exportar CSV Descarga Masiva…" at bounding box center [876, 398] width 1386 height 692
drag, startPoint x: 636, startPoint y: 263, endPoint x: 298, endPoint y: 184, distance: 347.1
click at [298, 184] on form "Filtros Id Hospital CUIT/Nombre Seleccionar Area Seleccionar Area Fecha inicio …" at bounding box center [875, 281] width 1333 height 212
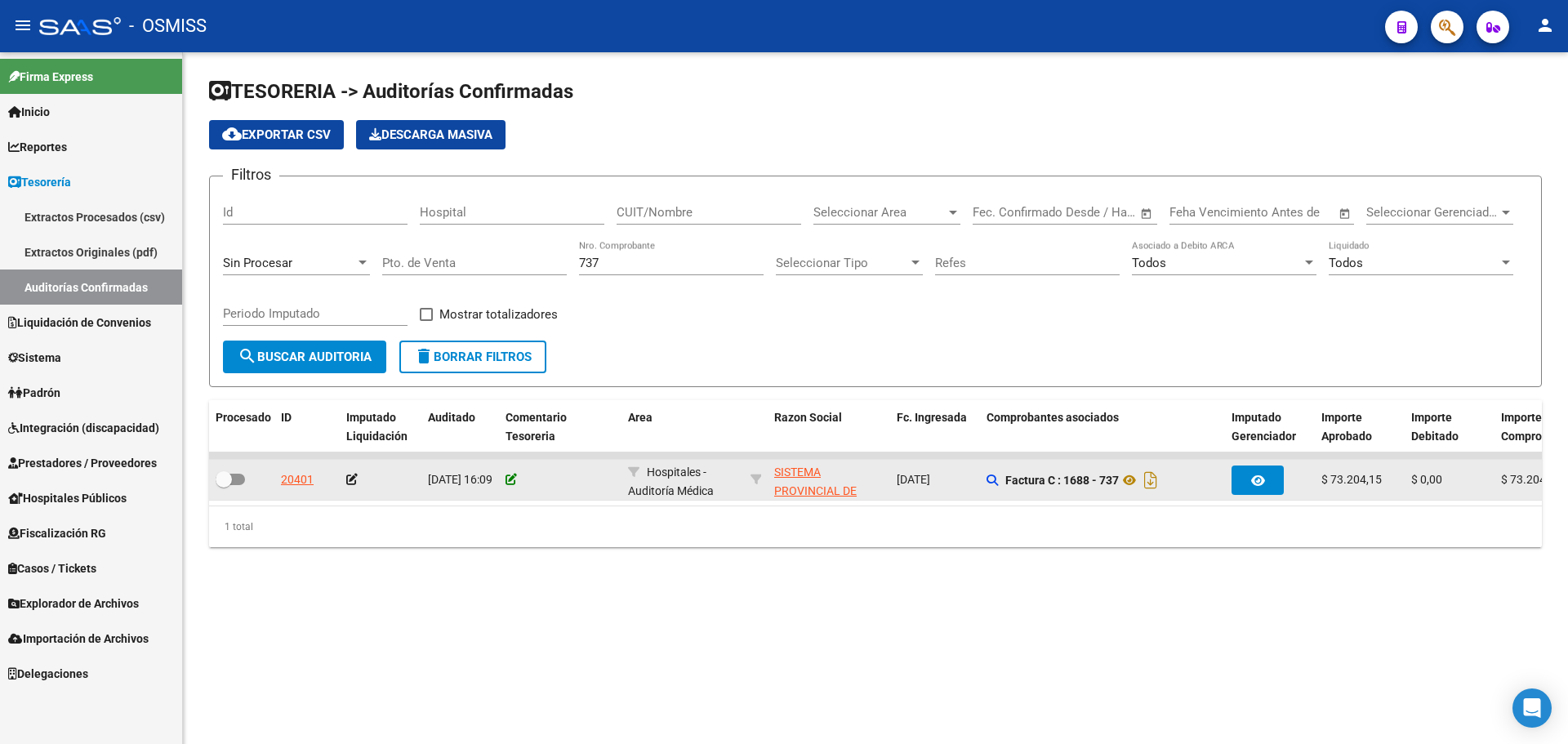
click at [512, 483] on icon at bounding box center [512, 479] width 11 height 11
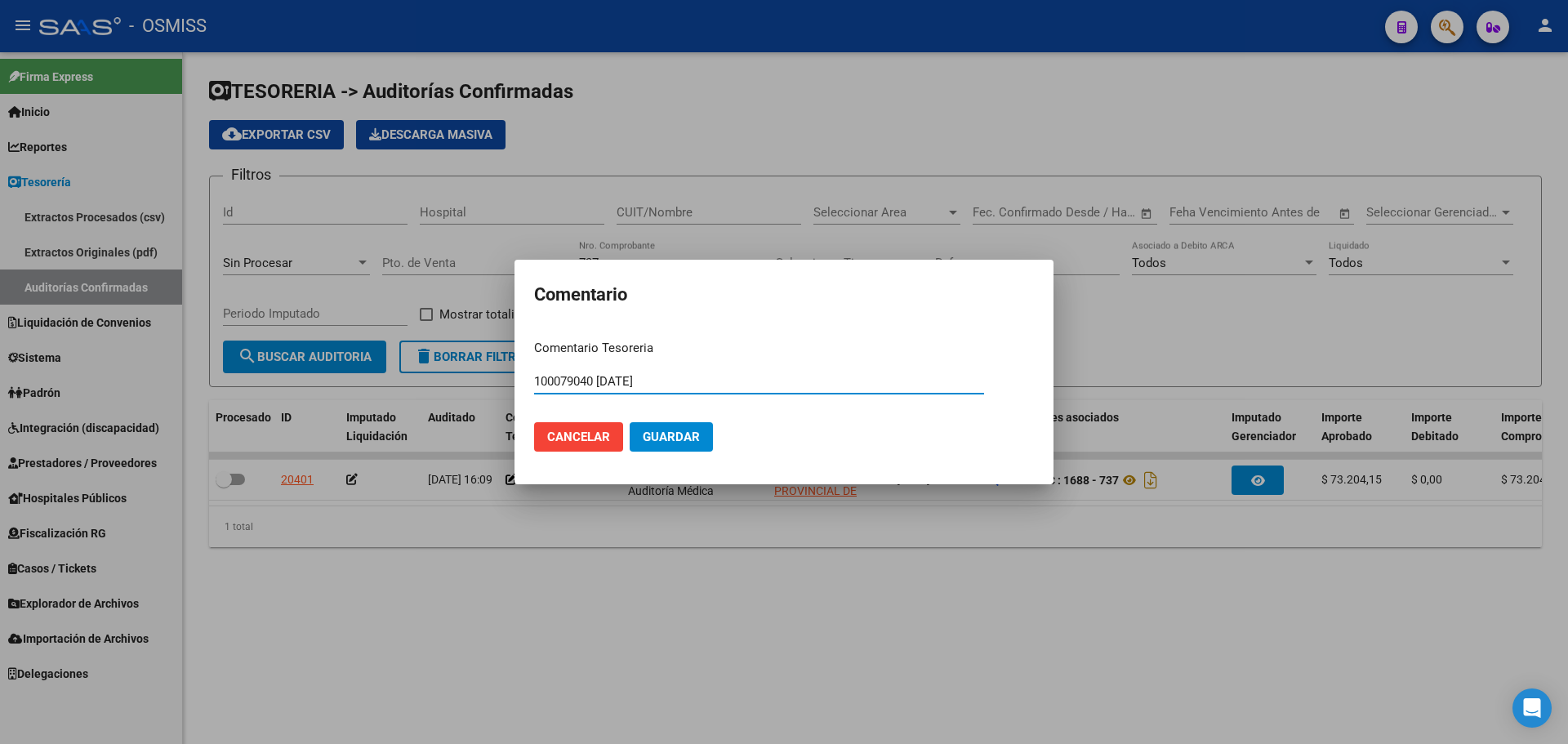
click at [649, 446] on button "Guardar" at bounding box center [671, 436] width 83 height 30
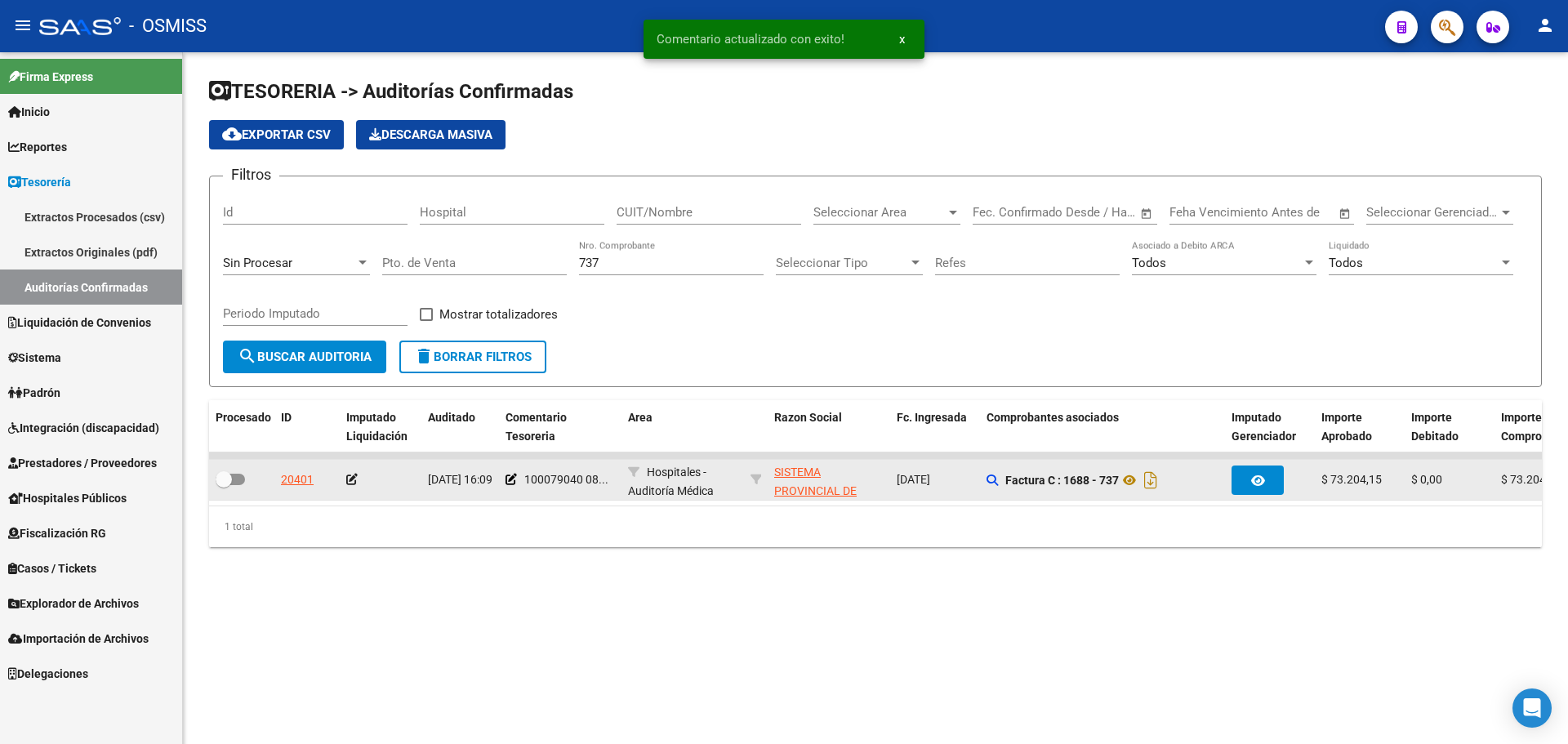
click at [349, 475] on icon at bounding box center [352, 479] width 11 height 11
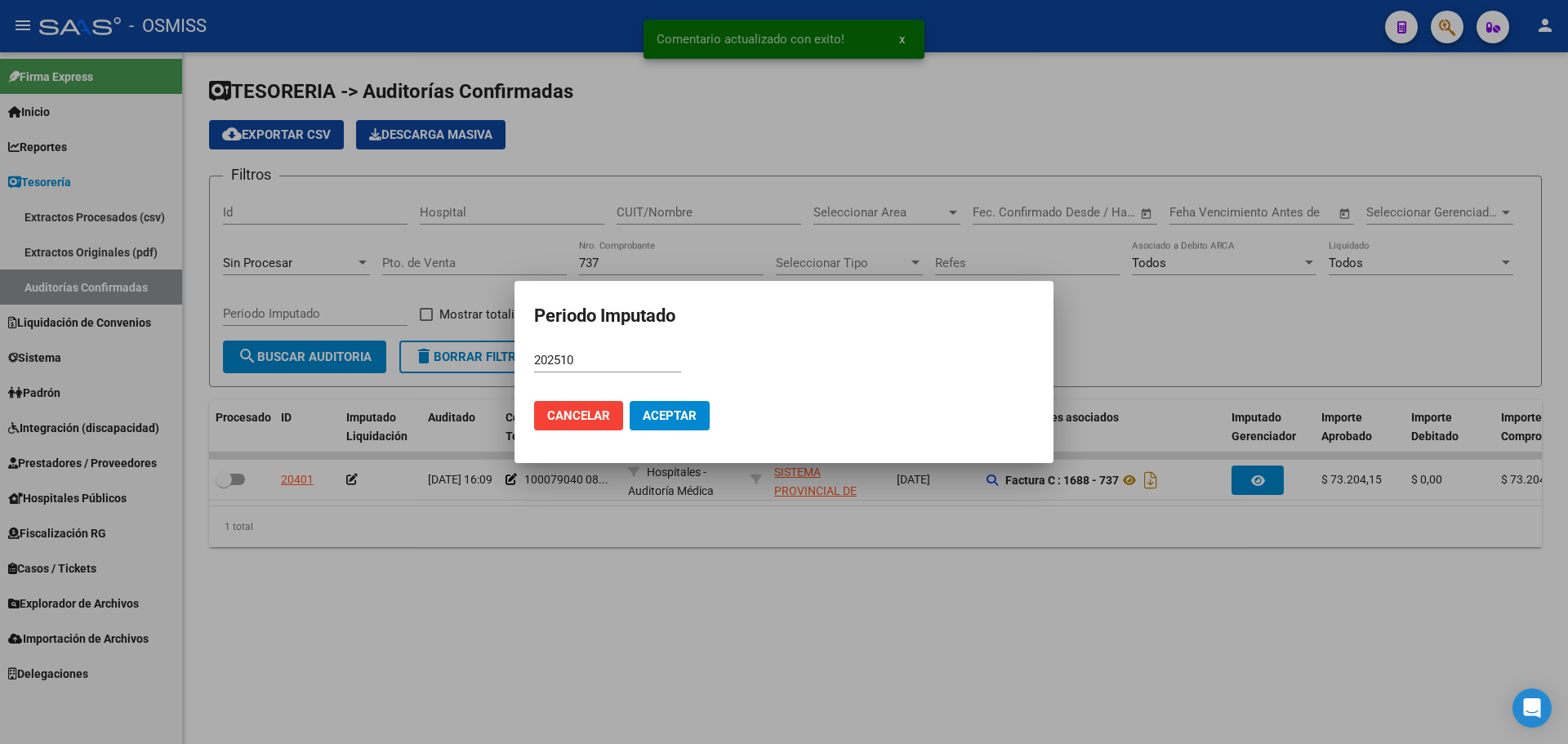
click at [712, 414] on mat-dialog-actions "Cancelar Aceptar" at bounding box center [784, 416] width 500 height 55
click at [700, 418] on button "Aceptar" at bounding box center [670, 415] width 80 height 30
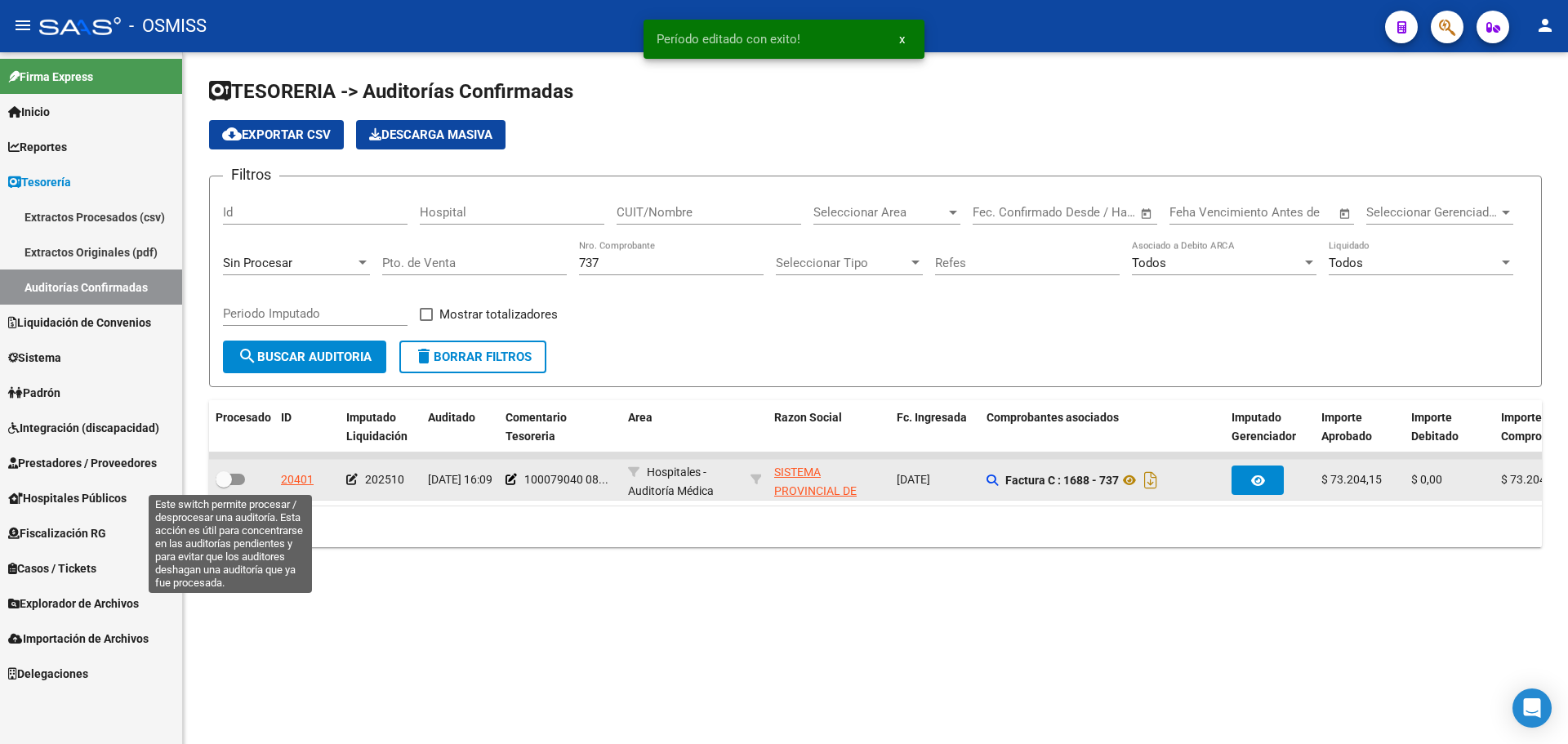
click at [240, 475] on span at bounding box center [230, 479] width 30 height 11
click at [224, 485] on input "checkbox" at bounding box center [223, 485] width 1 height 1
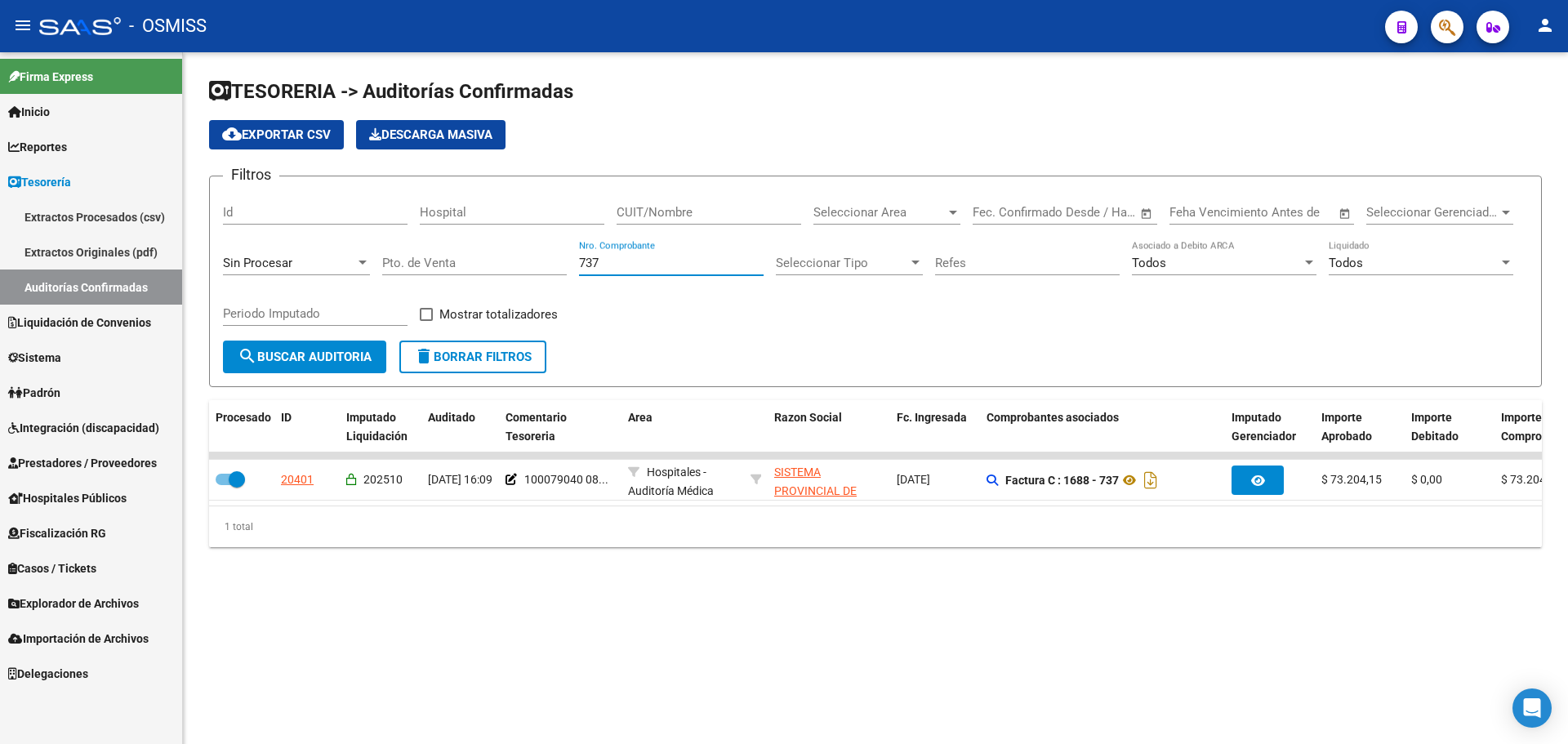
drag, startPoint x: 626, startPoint y: 266, endPoint x: 429, endPoint y: 234, distance: 199.6
click at [429, 234] on div "Filtros Id Hospital CUIT/Nombre Seleccionar Area Seleccionar Area Fecha inicio …" at bounding box center [876, 265] width 1306 height 151
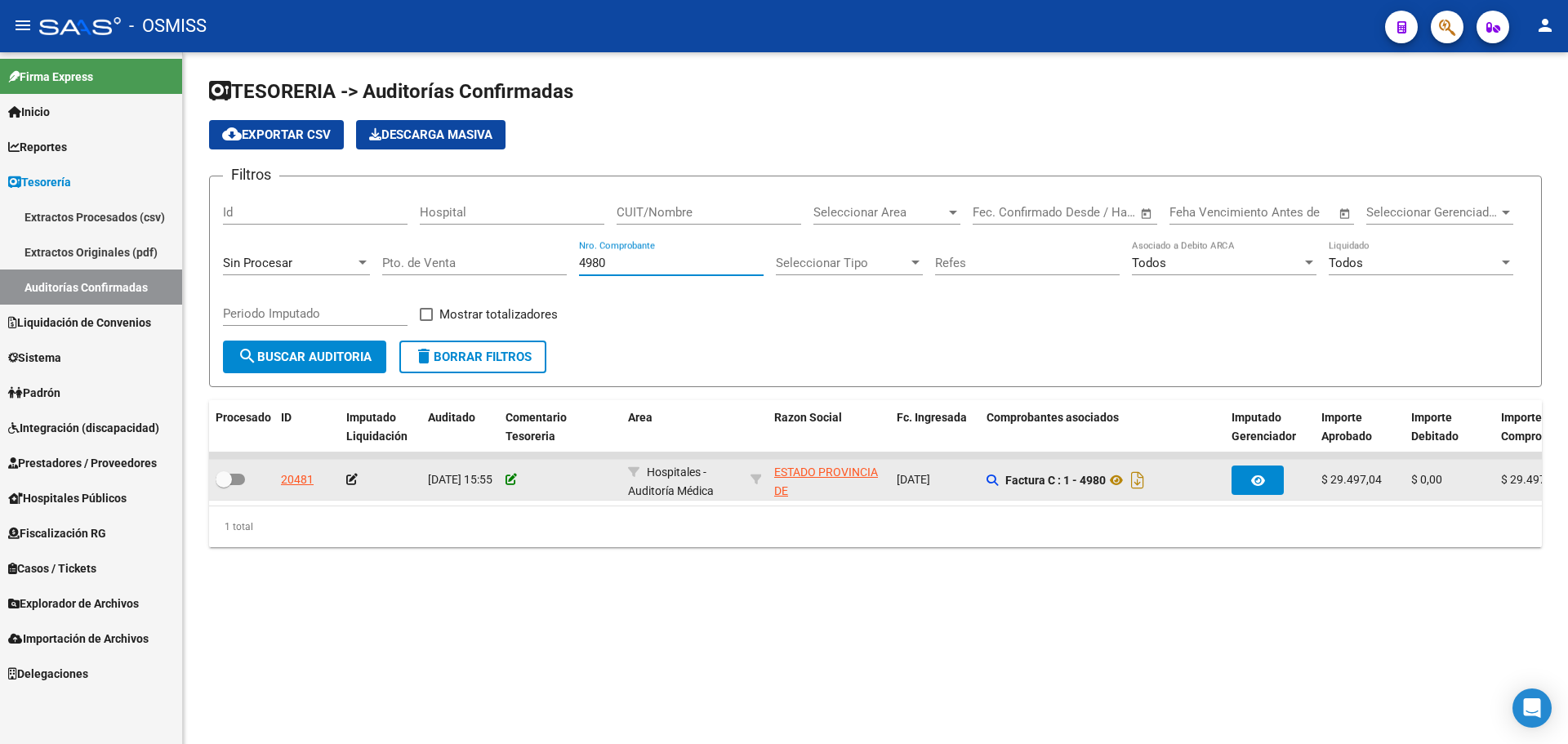
click at [511, 480] on icon at bounding box center [512, 479] width 11 height 11
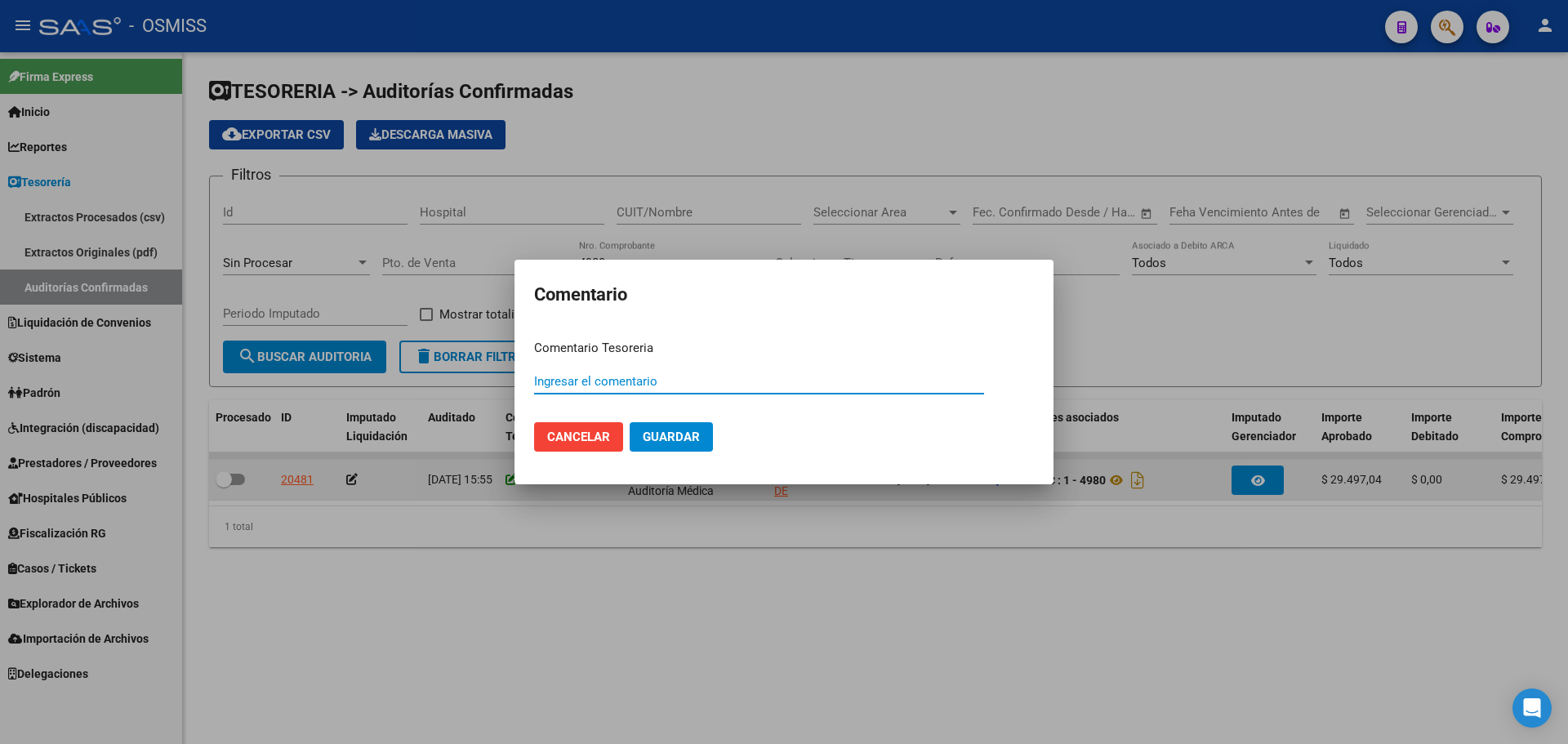
paste input "100079029"
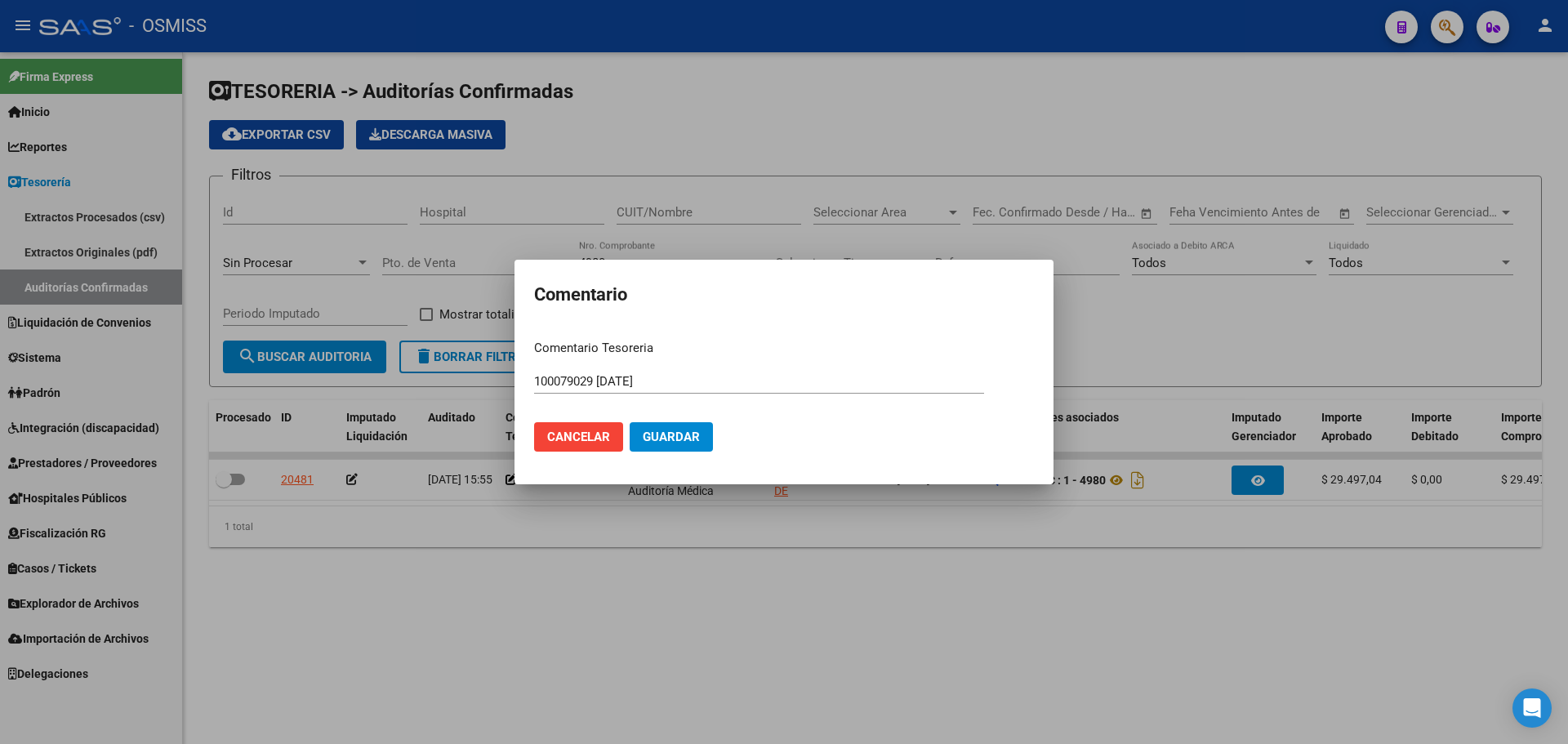
drag, startPoint x: 729, startPoint y: 391, endPoint x: 698, endPoint y: 384, distance: 31.8
click at [698, 384] on div "100079029 [DATE] Ingresar el comentario" at bounding box center [760, 382] width 450 height 25
drag, startPoint x: 695, startPoint y: 382, endPoint x: 269, endPoint y: 359, distance: 426.6
click at [269, 359] on div "Comentario Comentario Tesoreria 100079029 [DATE] Ingresar el comentario Cancela…" at bounding box center [784, 372] width 1568 height 744
click at [664, 428] on button "Guardar" at bounding box center [671, 436] width 83 height 30
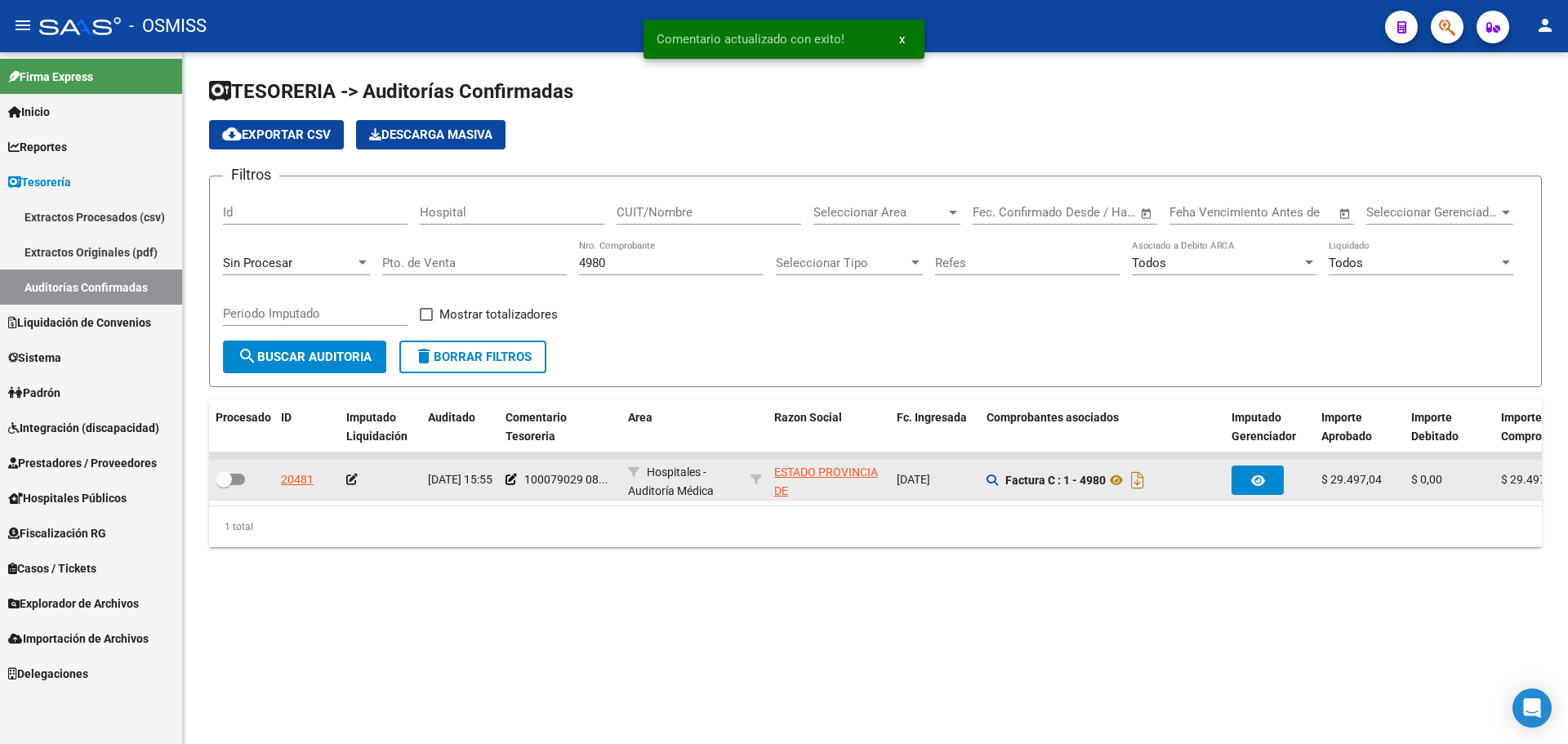
click at [353, 483] on icon at bounding box center [352, 479] width 11 height 11
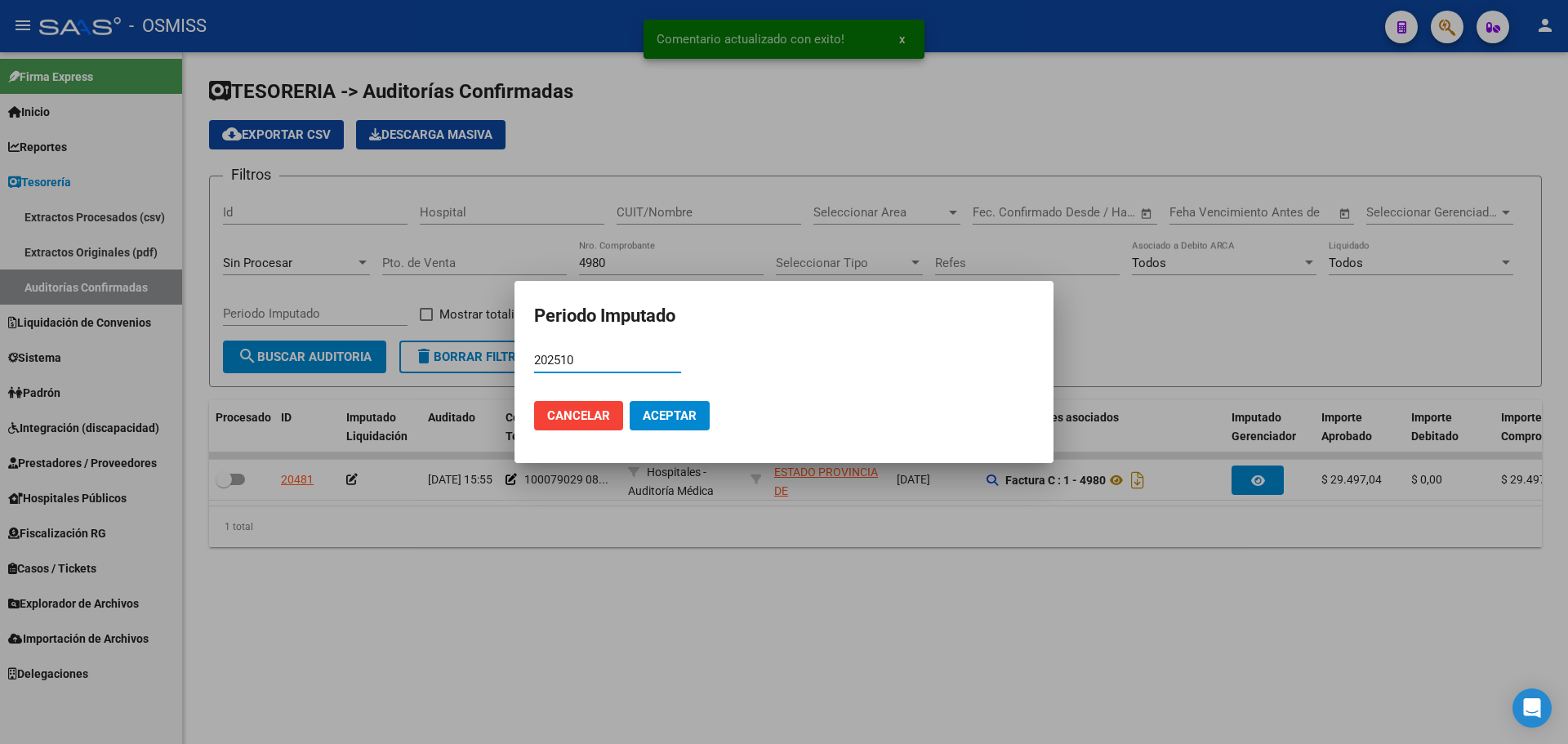
click at [692, 416] on span "Aceptar" at bounding box center [670, 415] width 53 height 14
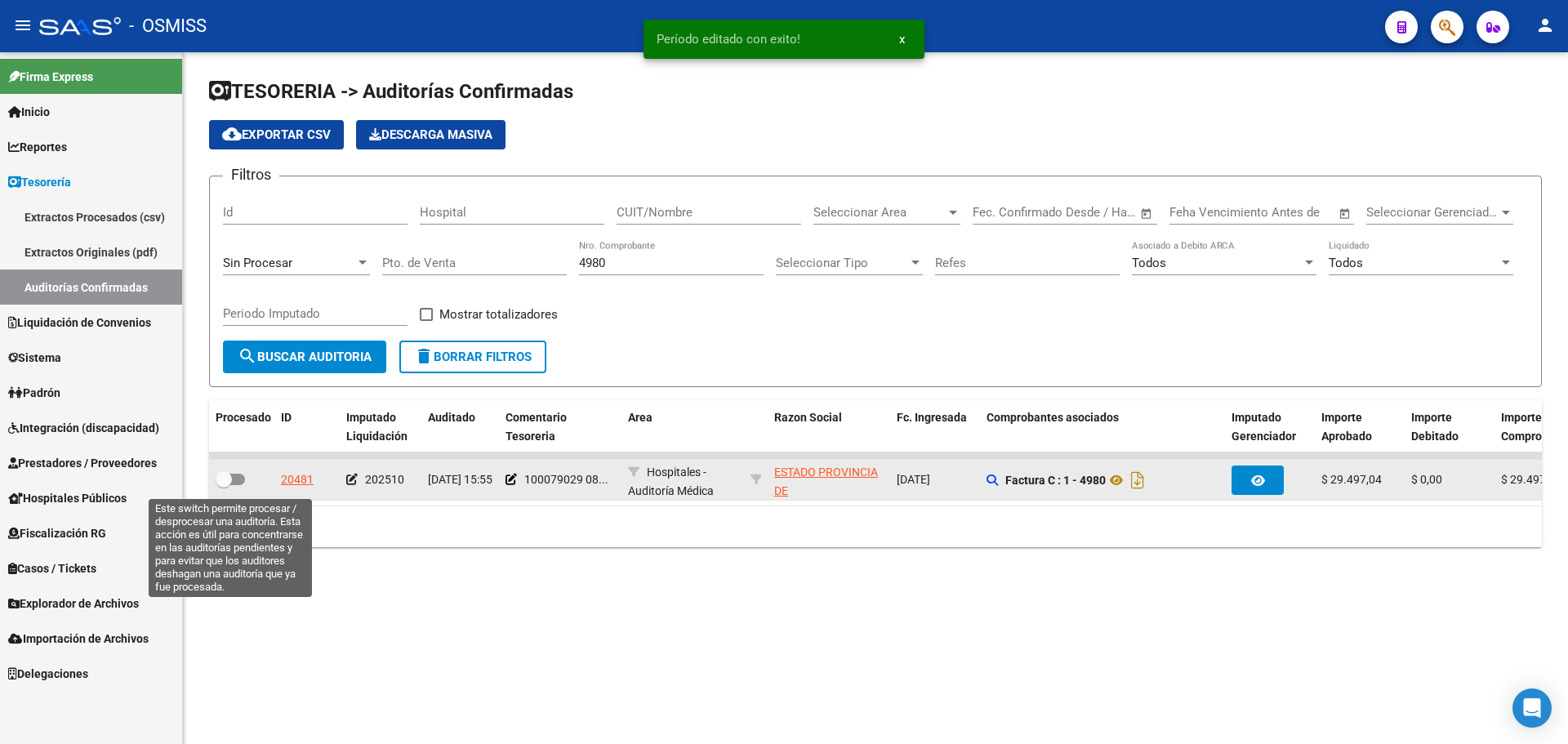
click at [234, 477] on span at bounding box center [230, 479] width 30 height 11
click at [224, 485] on input "checkbox" at bounding box center [223, 485] width 1 height 1
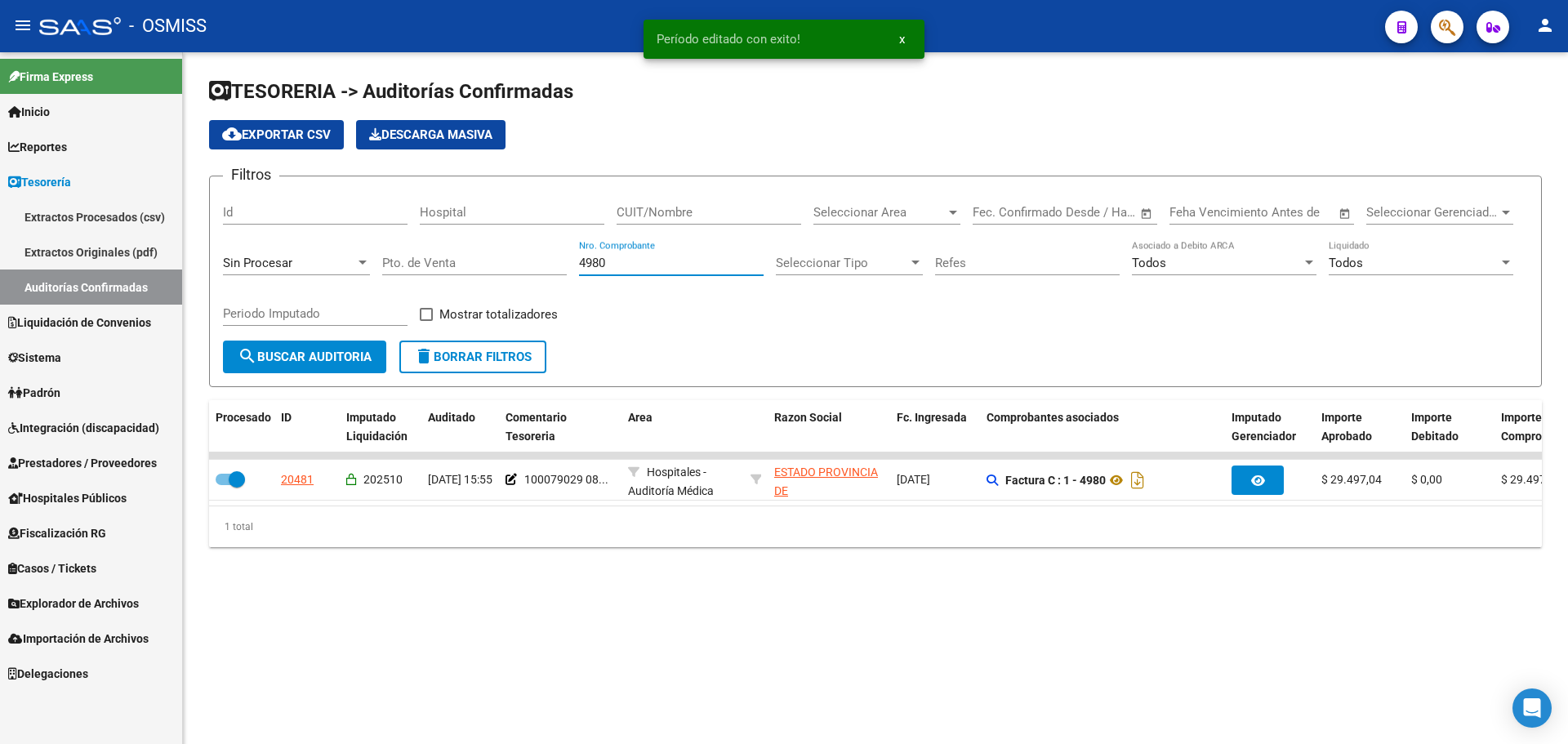
drag, startPoint x: 616, startPoint y: 269, endPoint x: 327, endPoint y: 260, distance: 289.1
click at [327, 260] on div "Filtros Id Hospital CUIT/Nombre Seleccionar Area Seleccionar Area Fecha inicio …" at bounding box center [876, 265] width 1306 height 151
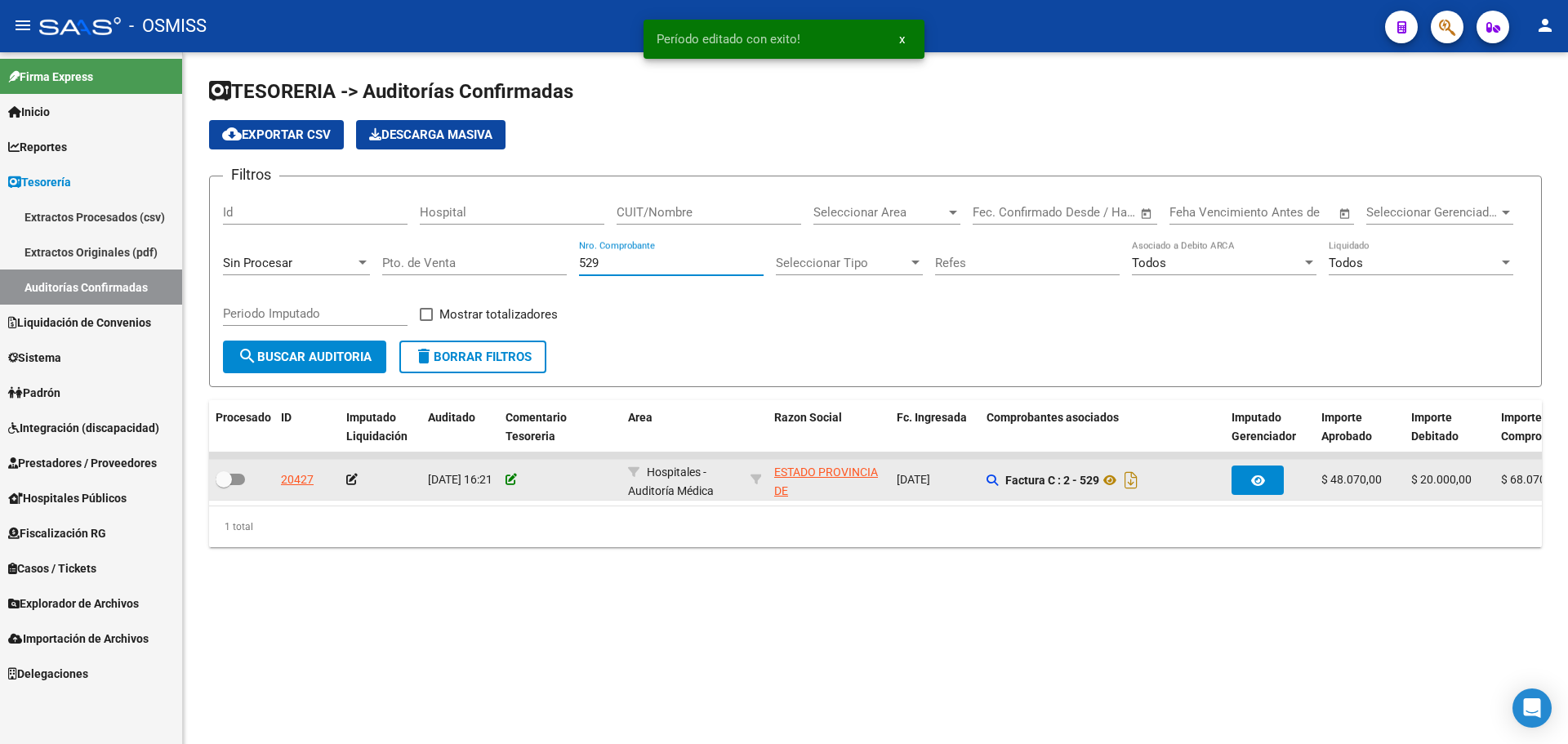
click at [517, 475] on div at bounding box center [560, 480] width 110 height 19
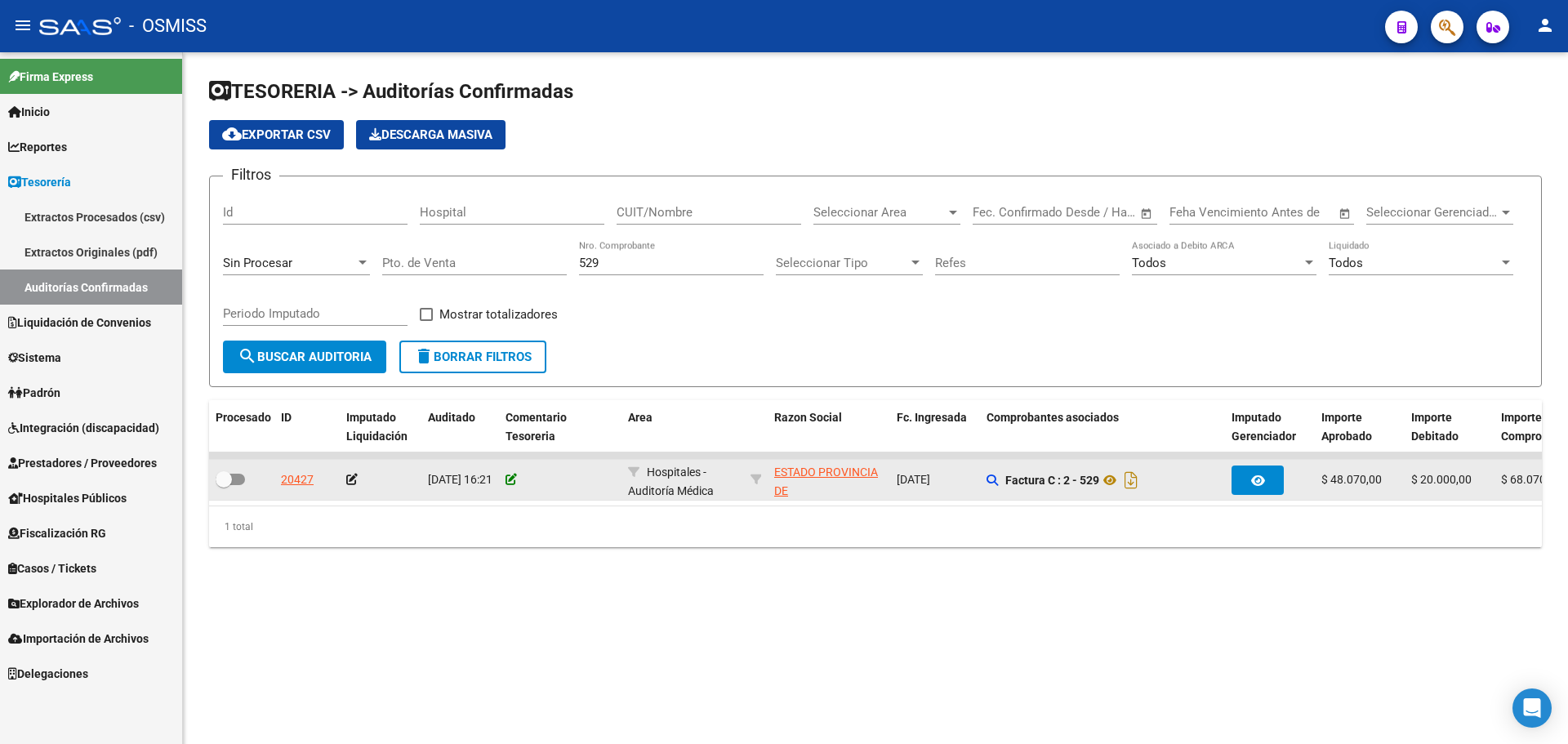
click at [511, 475] on icon at bounding box center [512, 479] width 11 height 11
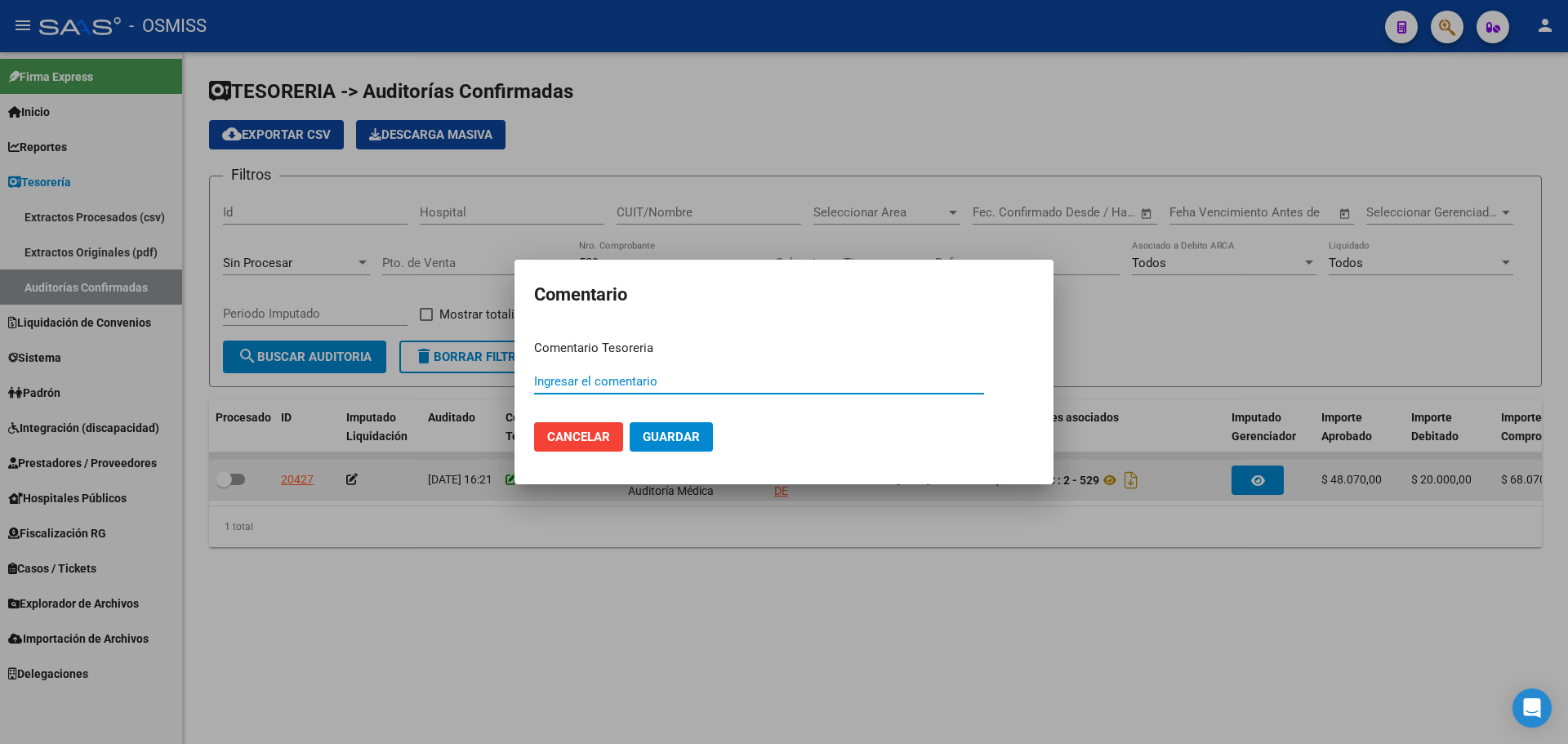
paste input "100079029 [DATE]"
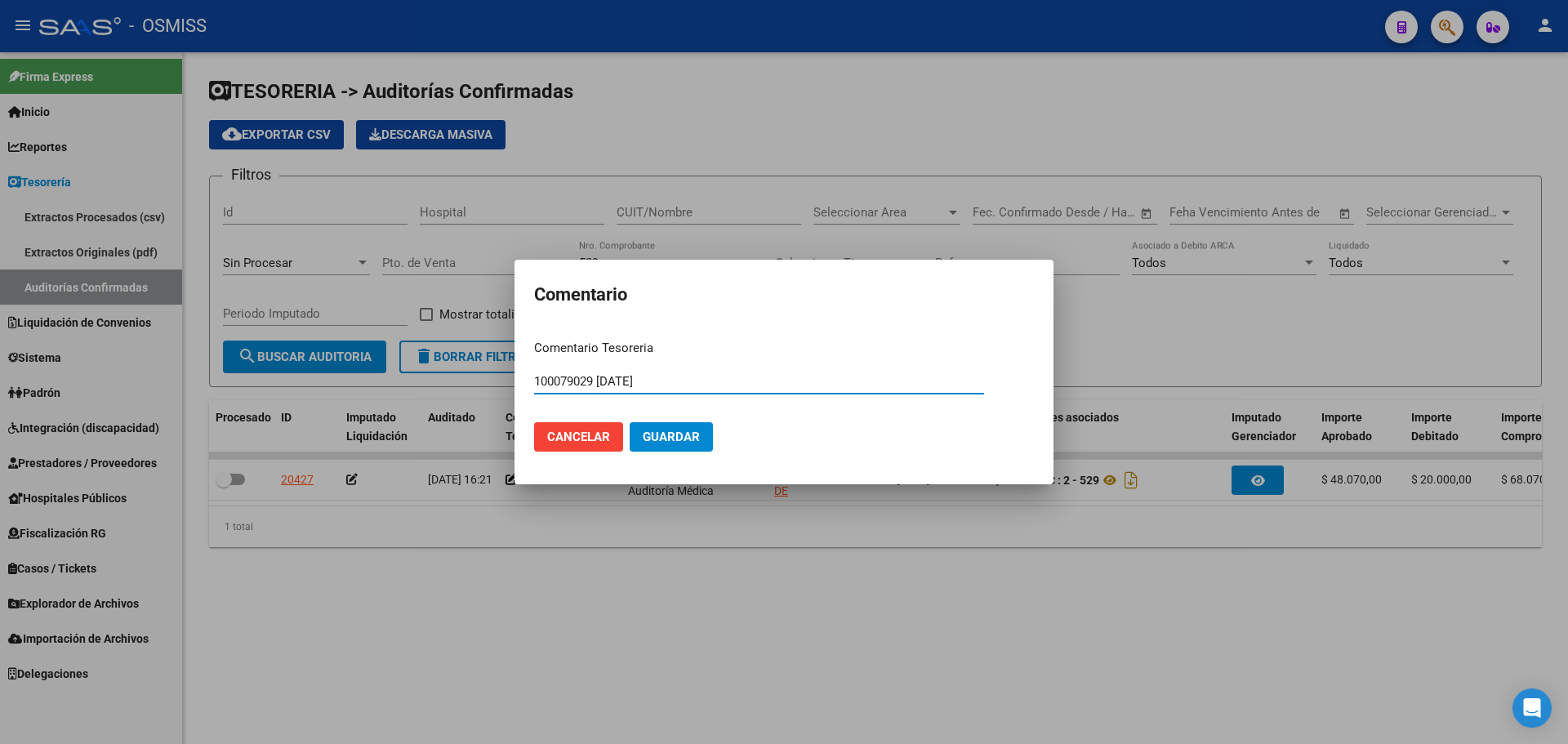
click at [664, 434] on span "Guardar" at bounding box center [672, 436] width 57 height 14
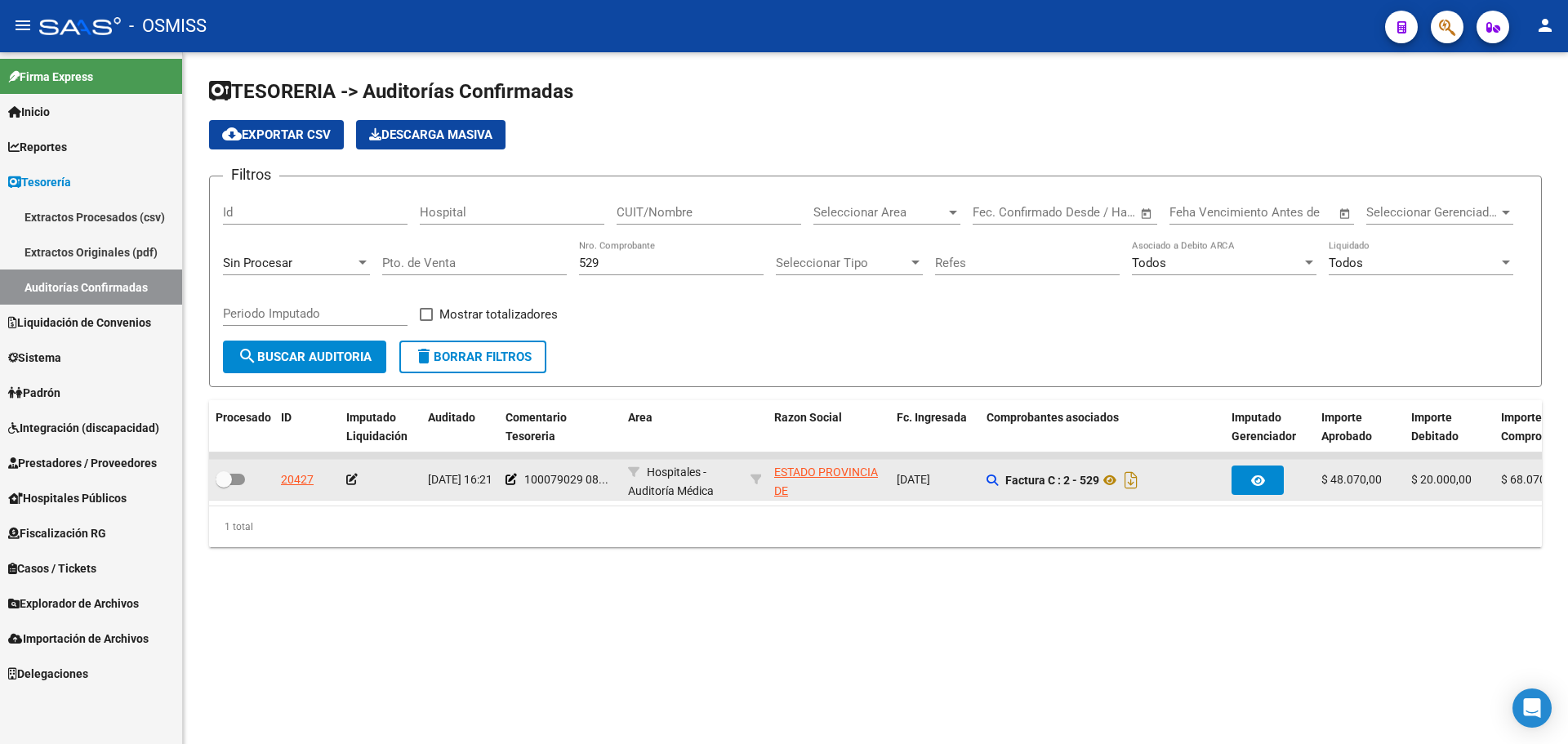
click at [339, 482] on datatable-body-cell "20427" at bounding box center [307, 480] width 65 height 40
click at [348, 483] on icon at bounding box center [352, 479] width 11 height 11
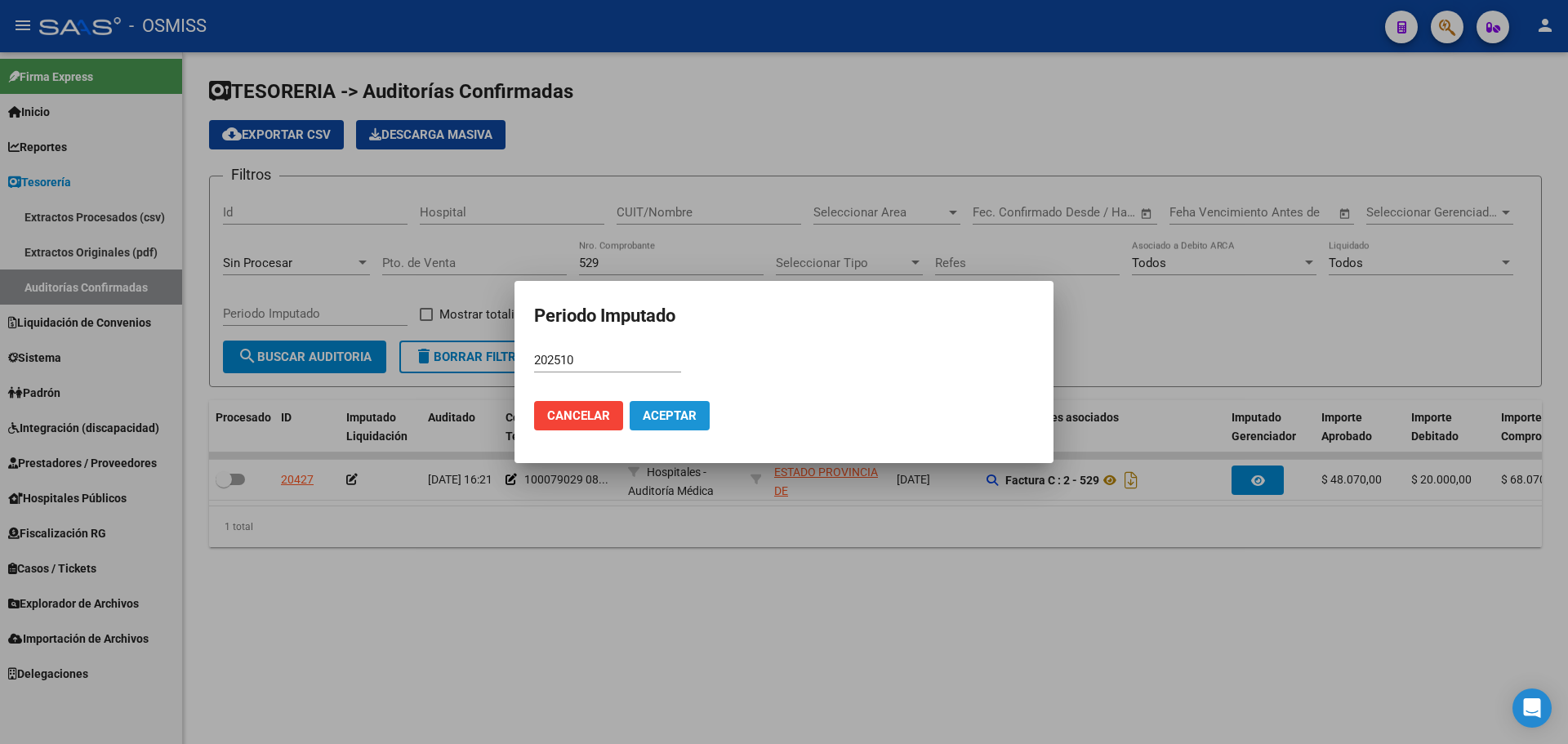
click at [660, 416] on span "Aceptar" at bounding box center [670, 415] width 53 height 14
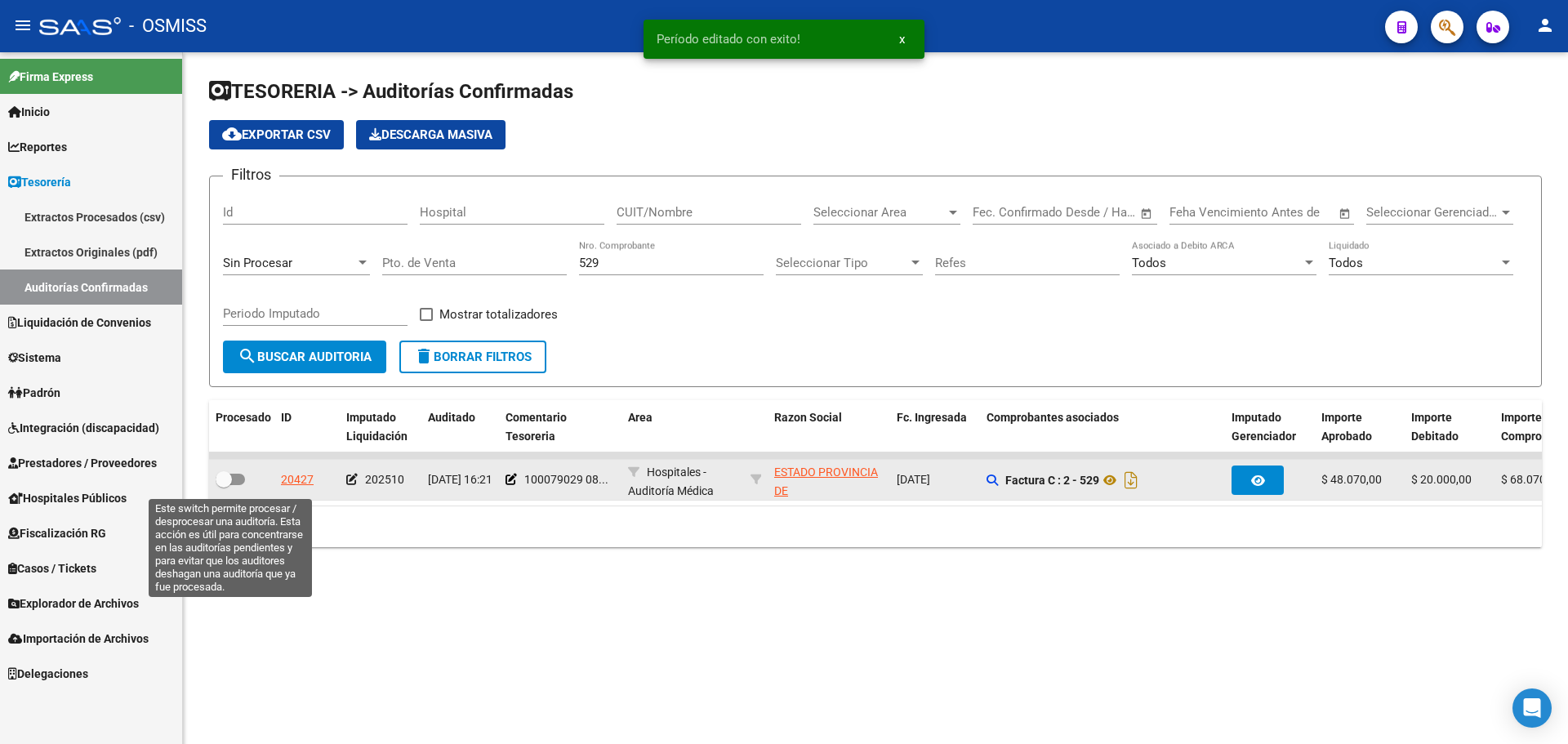
click at [237, 476] on span at bounding box center [230, 479] width 30 height 11
click at [224, 485] on input "checkbox" at bounding box center [223, 485] width 1 height 1
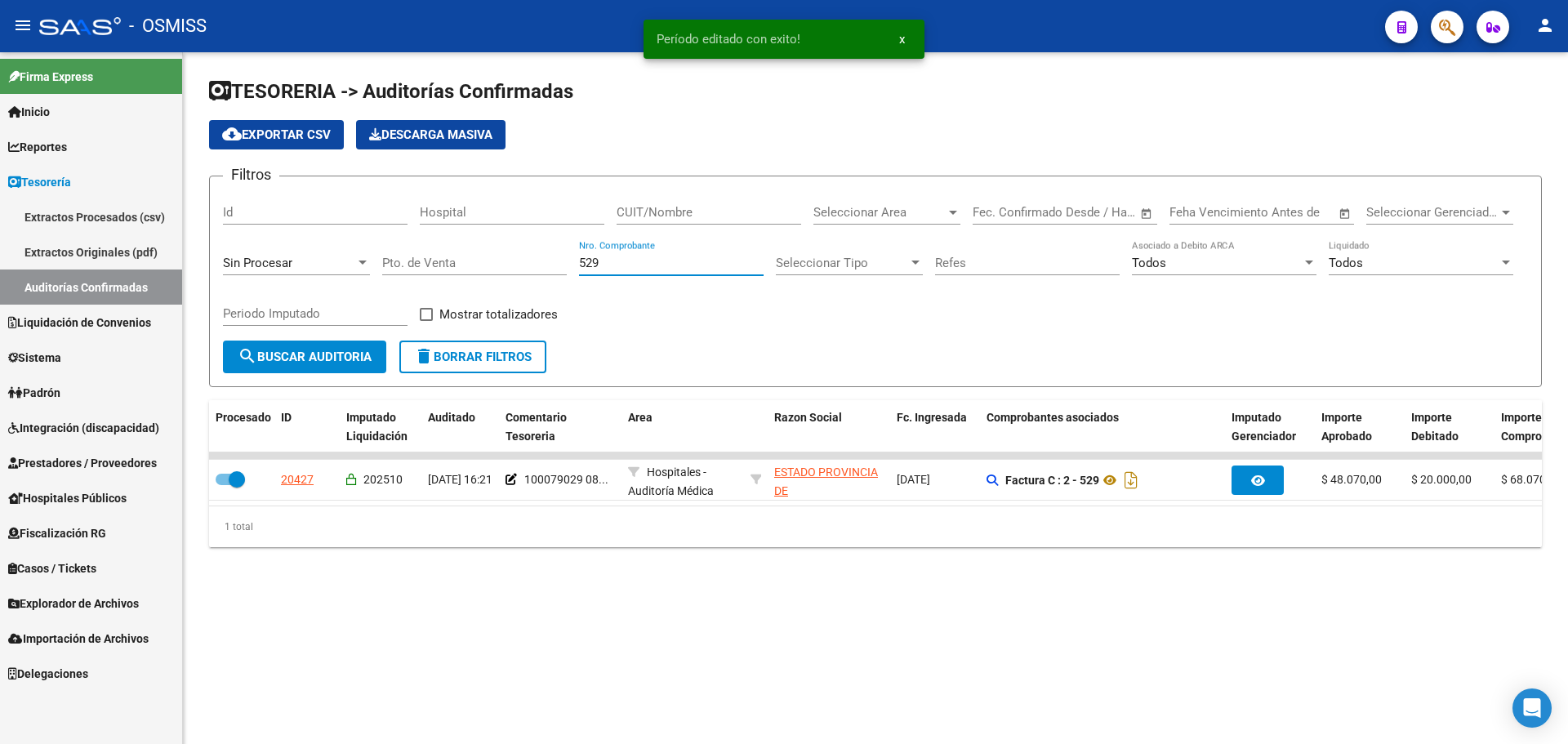
drag, startPoint x: 620, startPoint y: 260, endPoint x: 293, endPoint y: 258, distance: 327.0
click at [293, 258] on div "Filtros Id Hospital CUIT/Nombre Seleccionar Area Seleccionar Area Fecha inicio …" at bounding box center [876, 265] width 1306 height 151
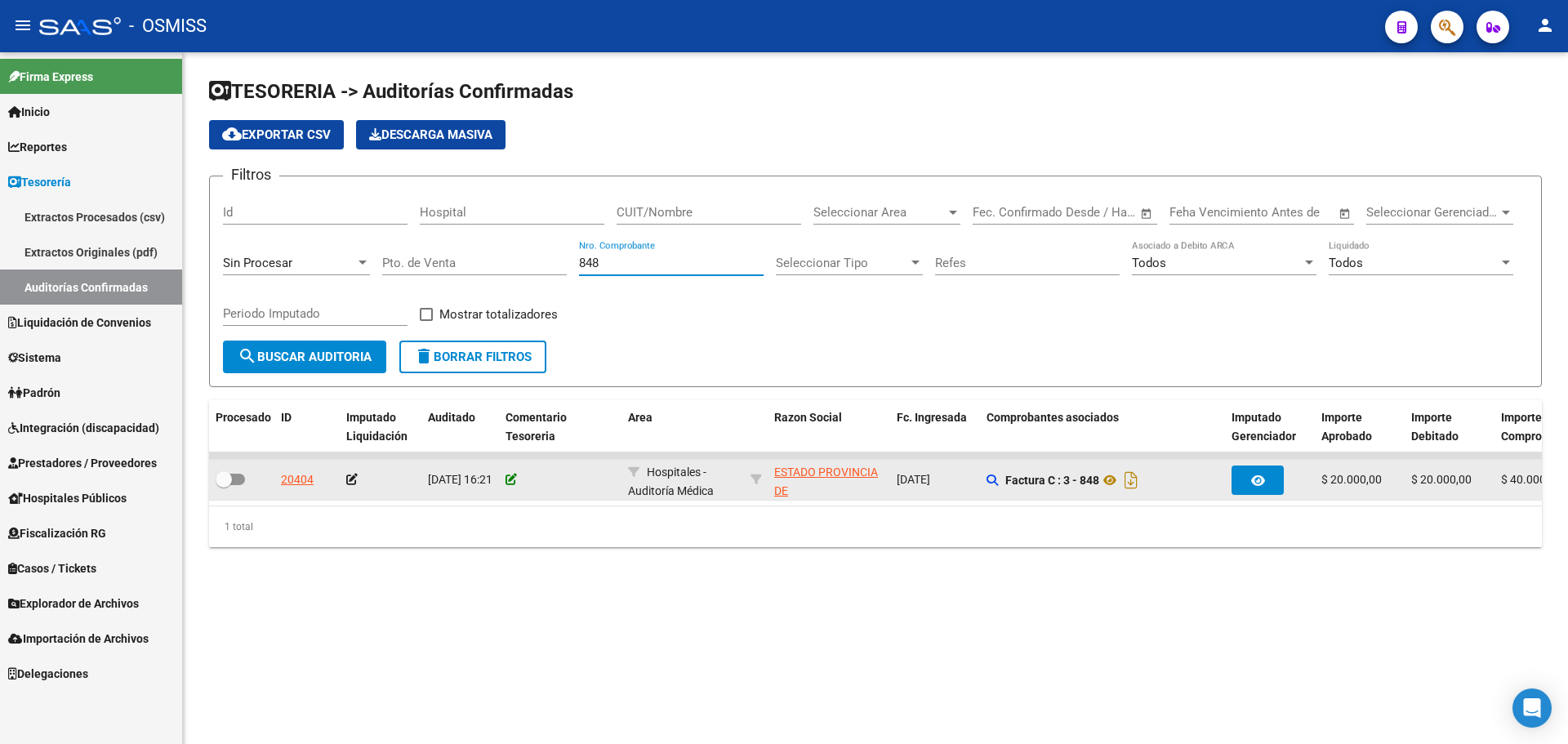
click at [508, 482] on icon at bounding box center [512, 479] width 11 height 11
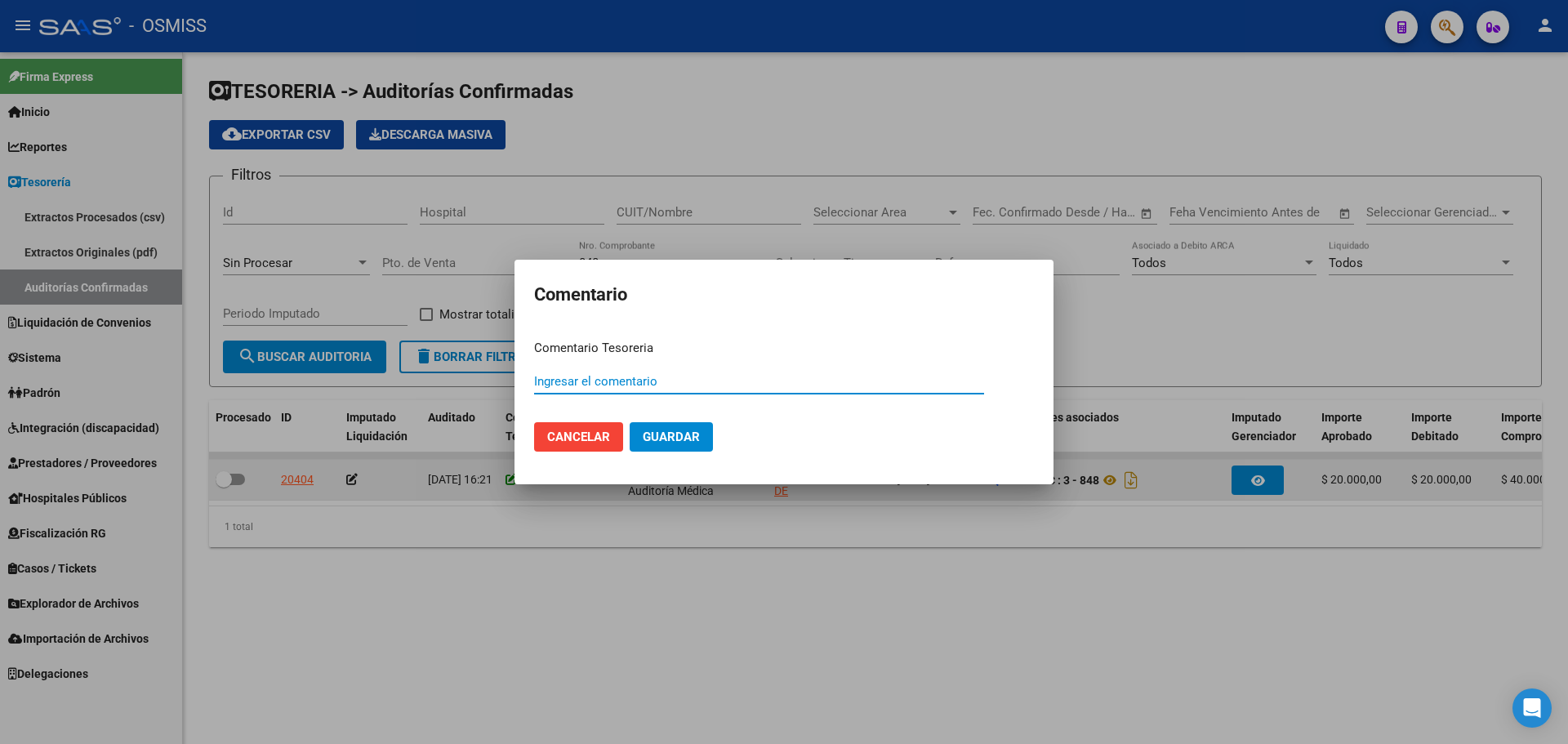
paste input "100079029 [DATE]"
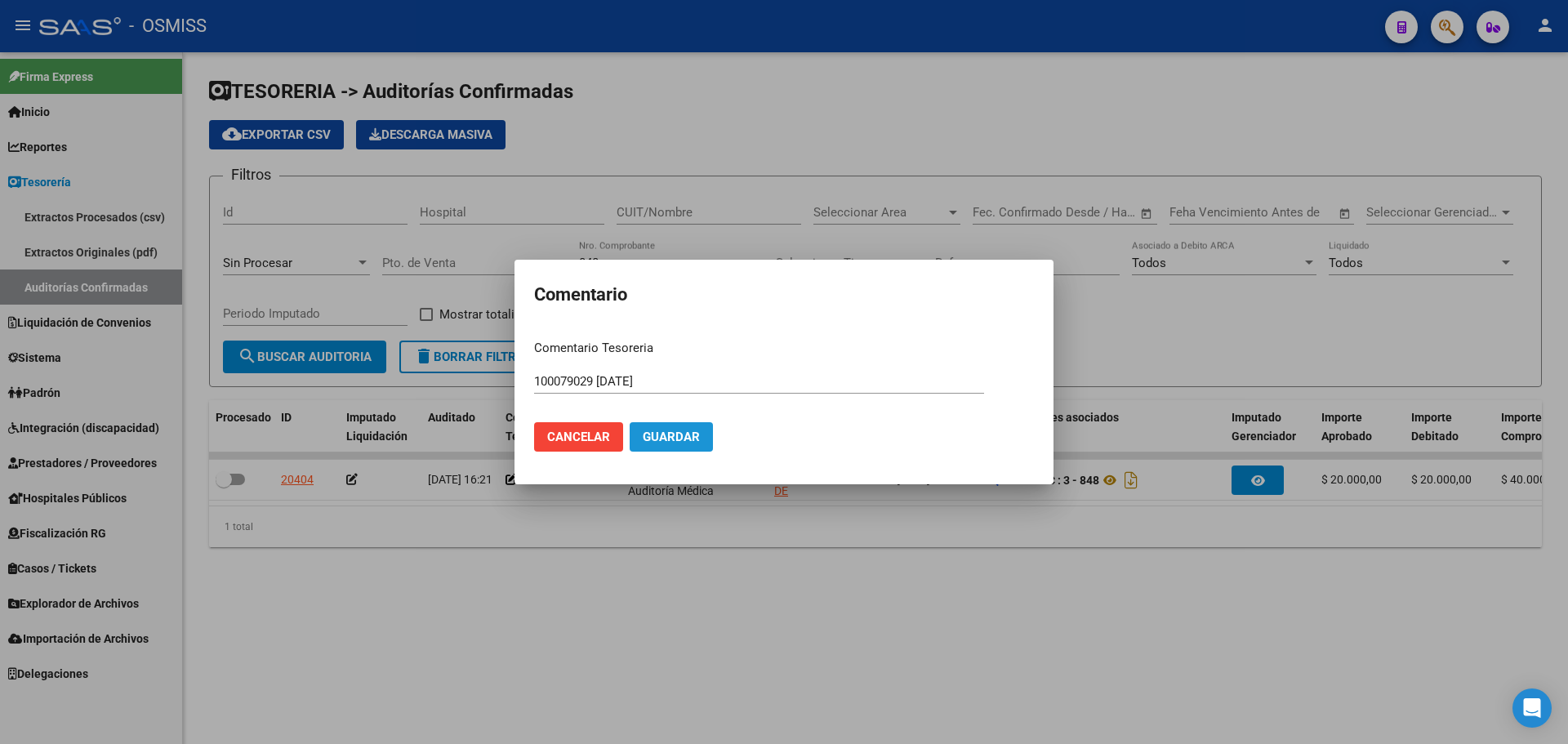
click at [654, 427] on button "Guardar" at bounding box center [671, 436] width 83 height 30
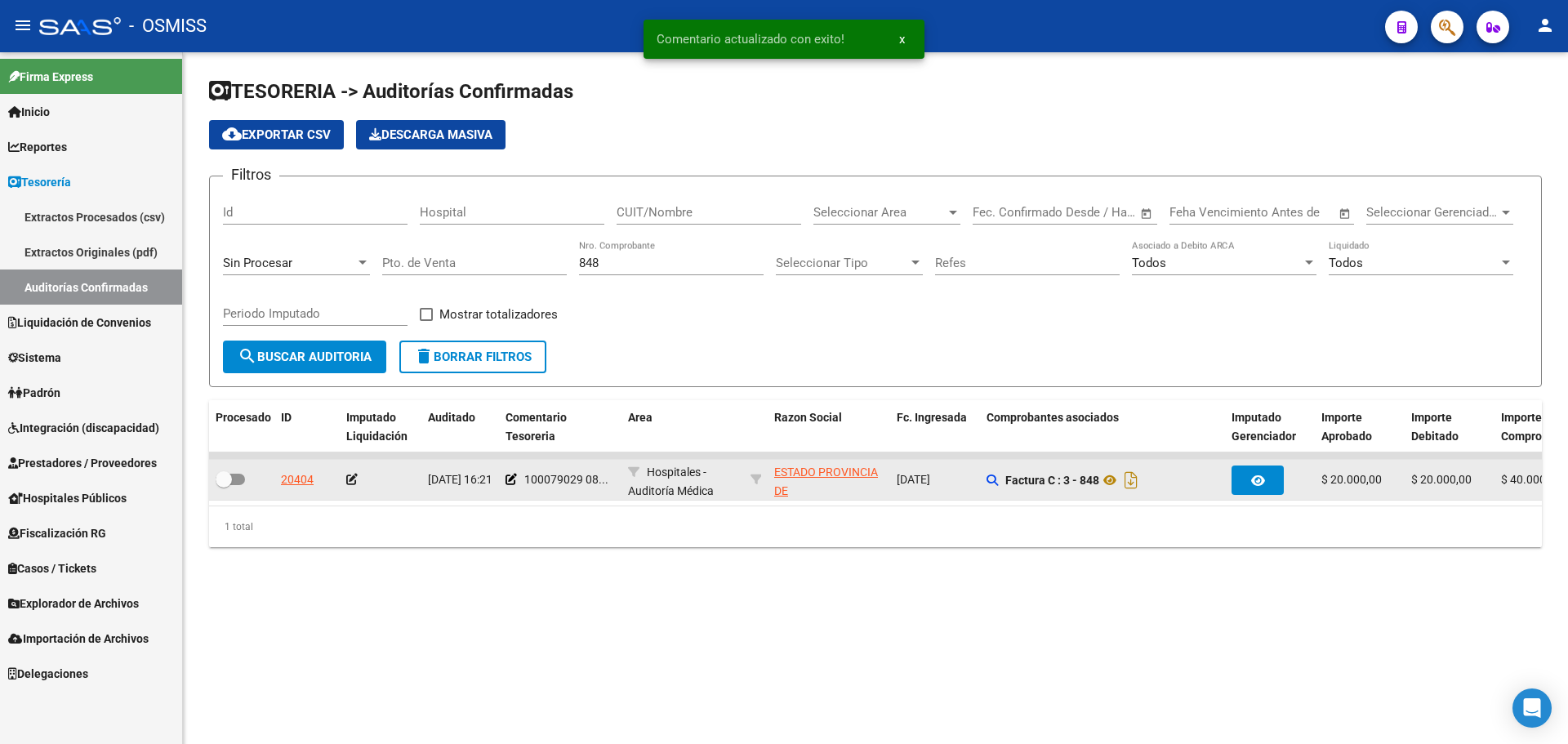
click at [353, 473] on icon at bounding box center [352, 479] width 11 height 11
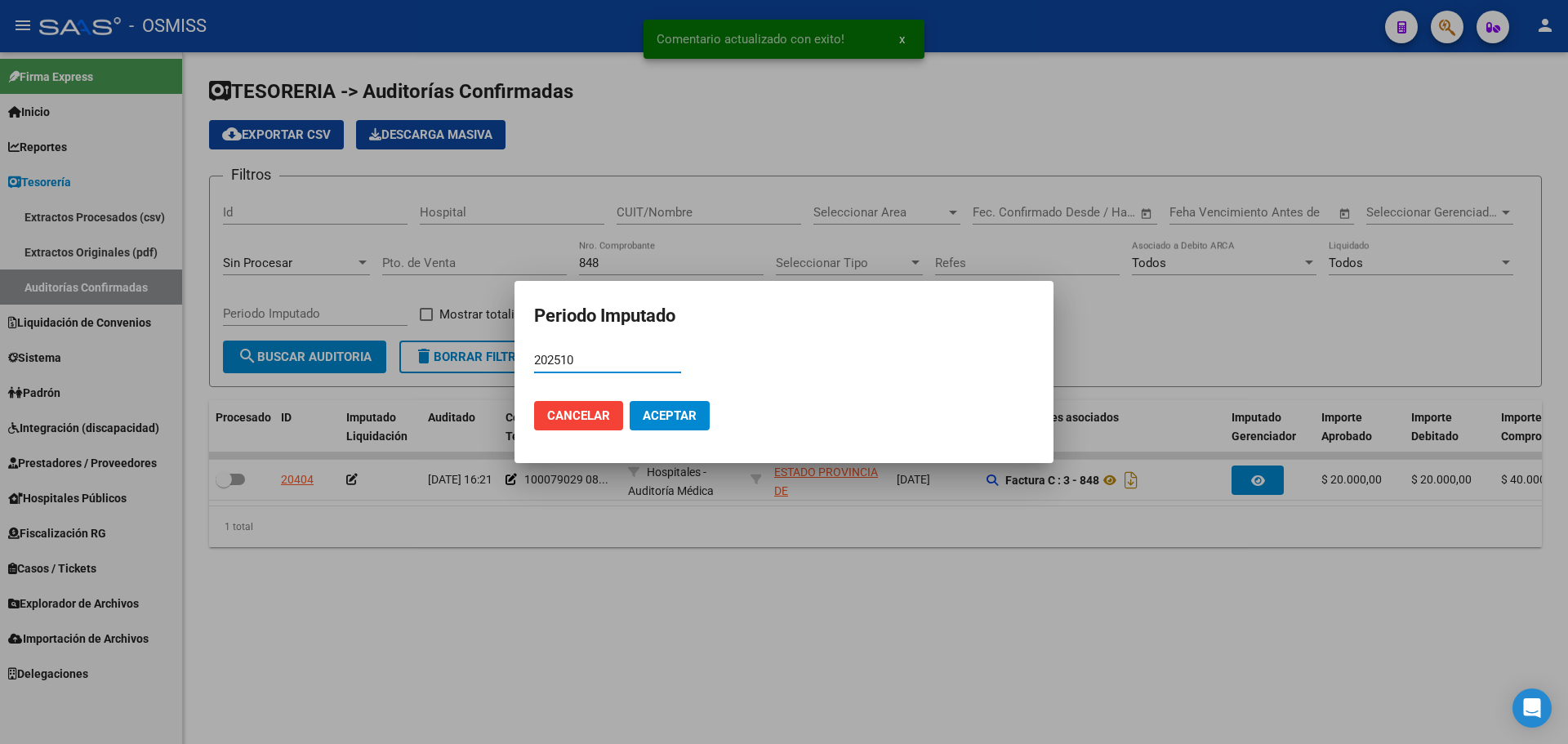
click at [686, 427] on button "Aceptar" at bounding box center [670, 415] width 80 height 30
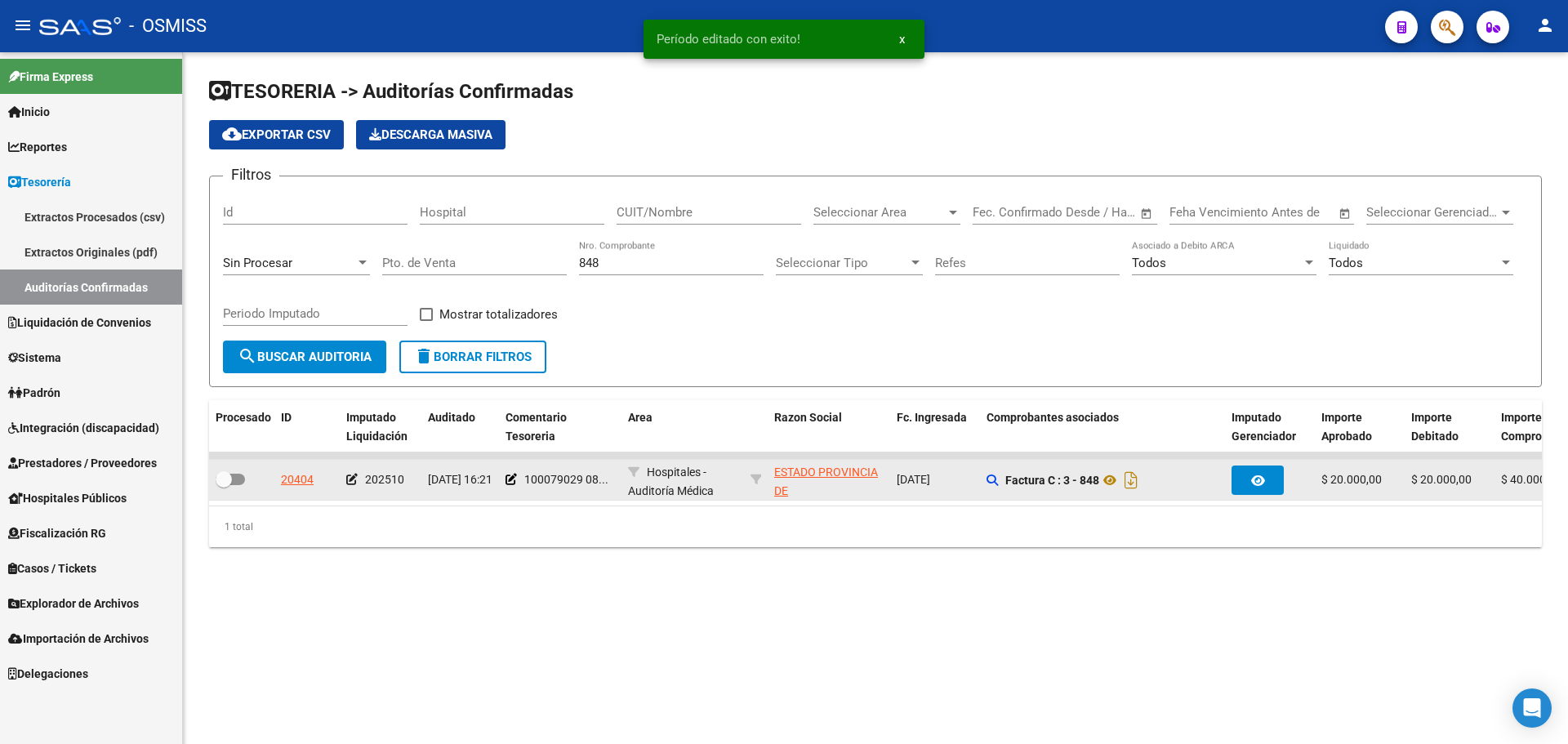
click at [246, 477] on div at bounding box center [241, 480] width 52 height 21
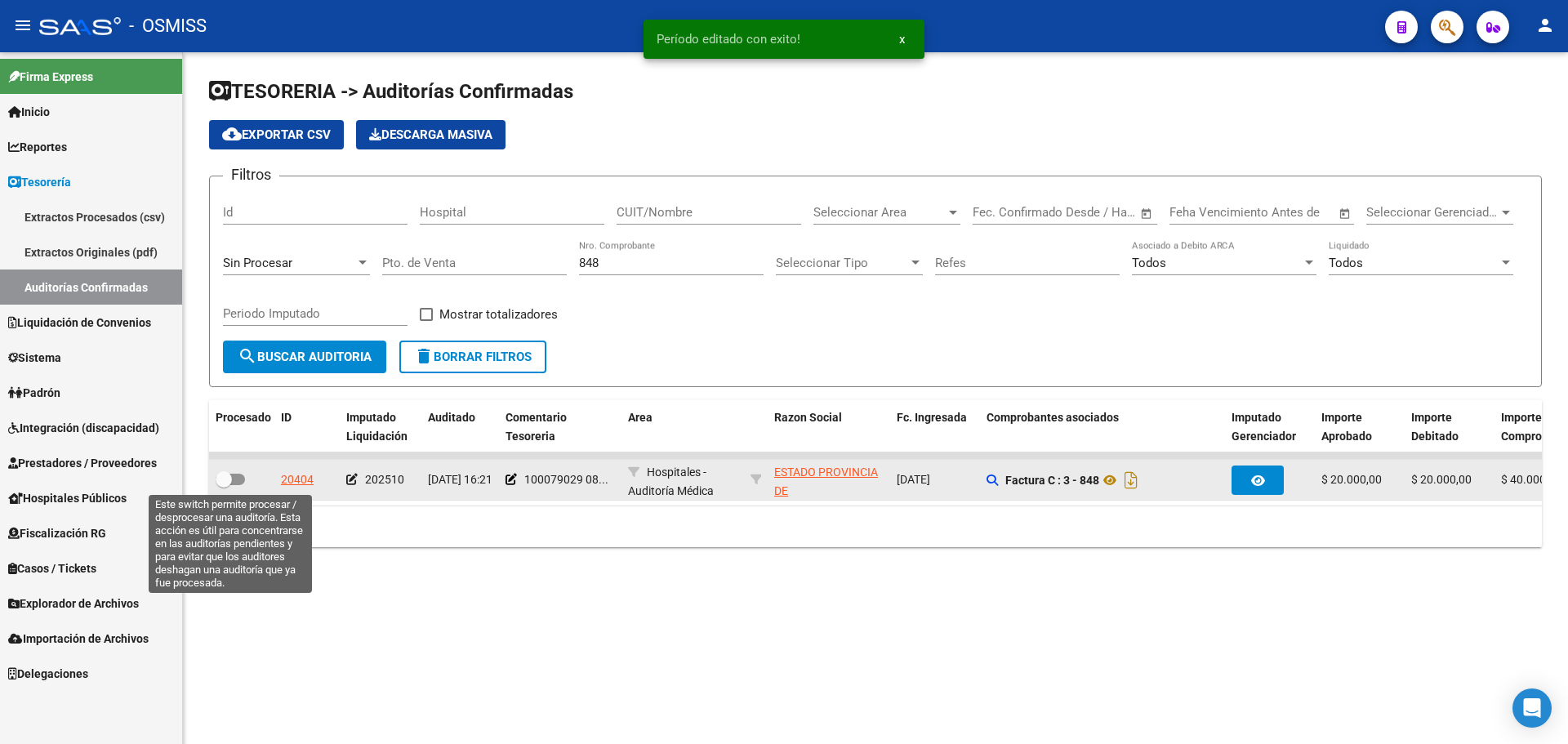
click at [242, 480] on span at bounding box center [230, 479] width 30 height 11
click at [224, 485] on input "checkbox" at bounding box center [223, 485] width 1 height 1
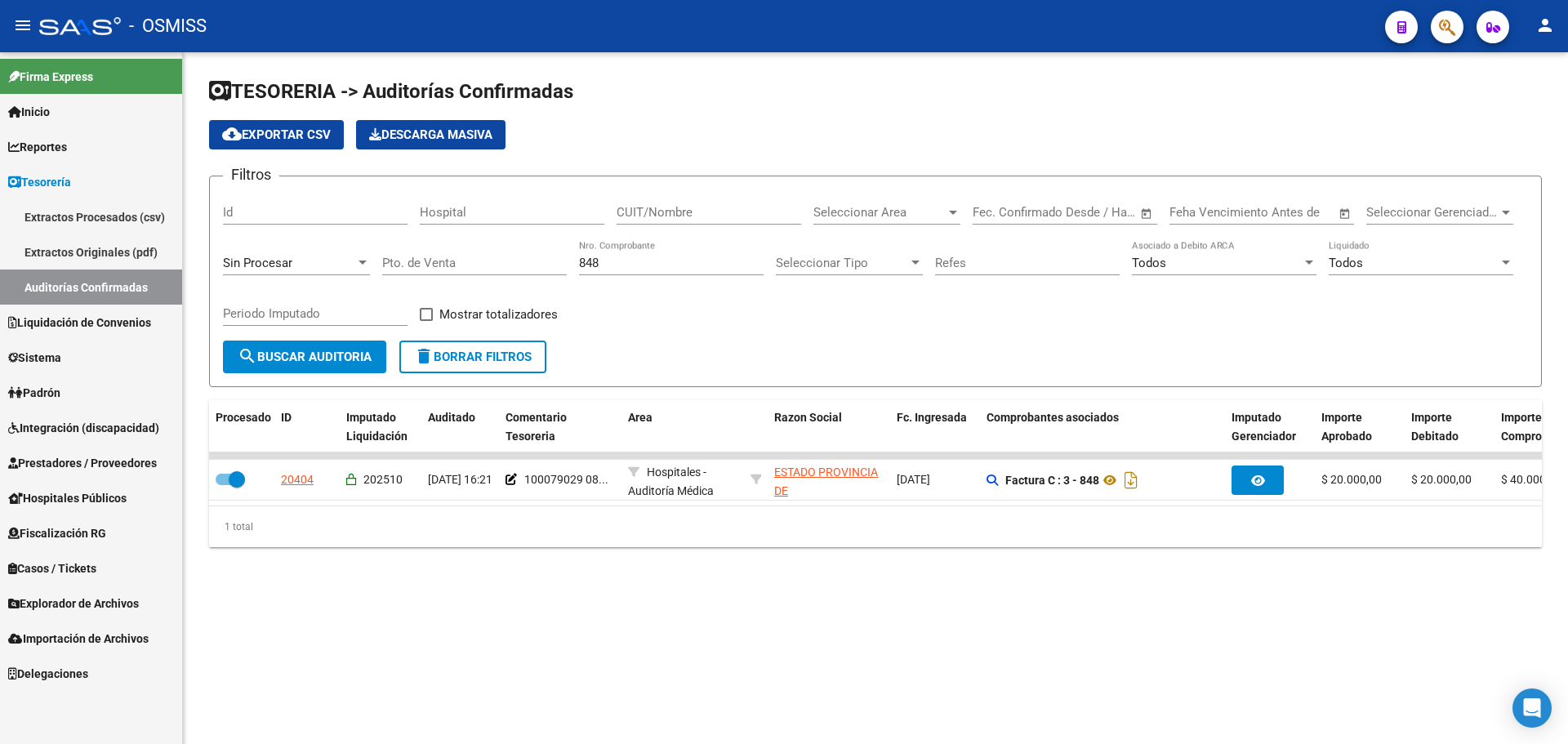
drag, startPoint x: 366, startPoint y: 566, endPoint x: 415, endPoint y: 611, distance: 66.5
click at [368, 572] on div "TESORERIA -> Auditorías Confirmadas cloud_download Exportar CSV Descarga Masiva…" at bounding box center [876, 325] width 1386 height 547
drag, startPoint x: 648, startPoint y: 262, endPoint x: 572, endPoint y: 263, distance: 76.0
click at [572, 263] on div "Filtros Id Hospital CUIT/Nombre Seleccionar Area Seleccionar Area Fecha inicio …" at bounding box center [876, 265] width 1306 height 151
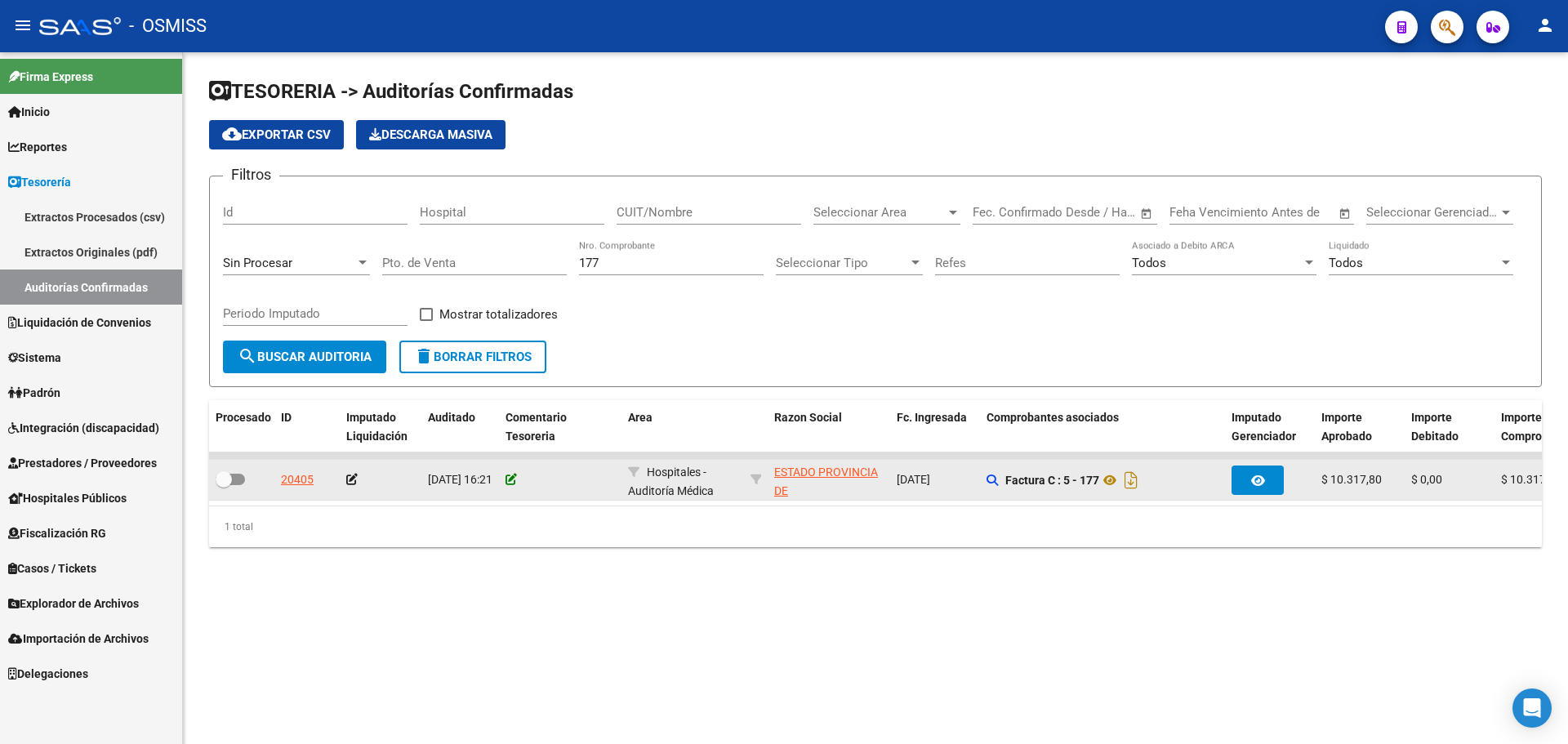
click at [509, 477] on icon at bounding box center [512, 479] width 11 height 11
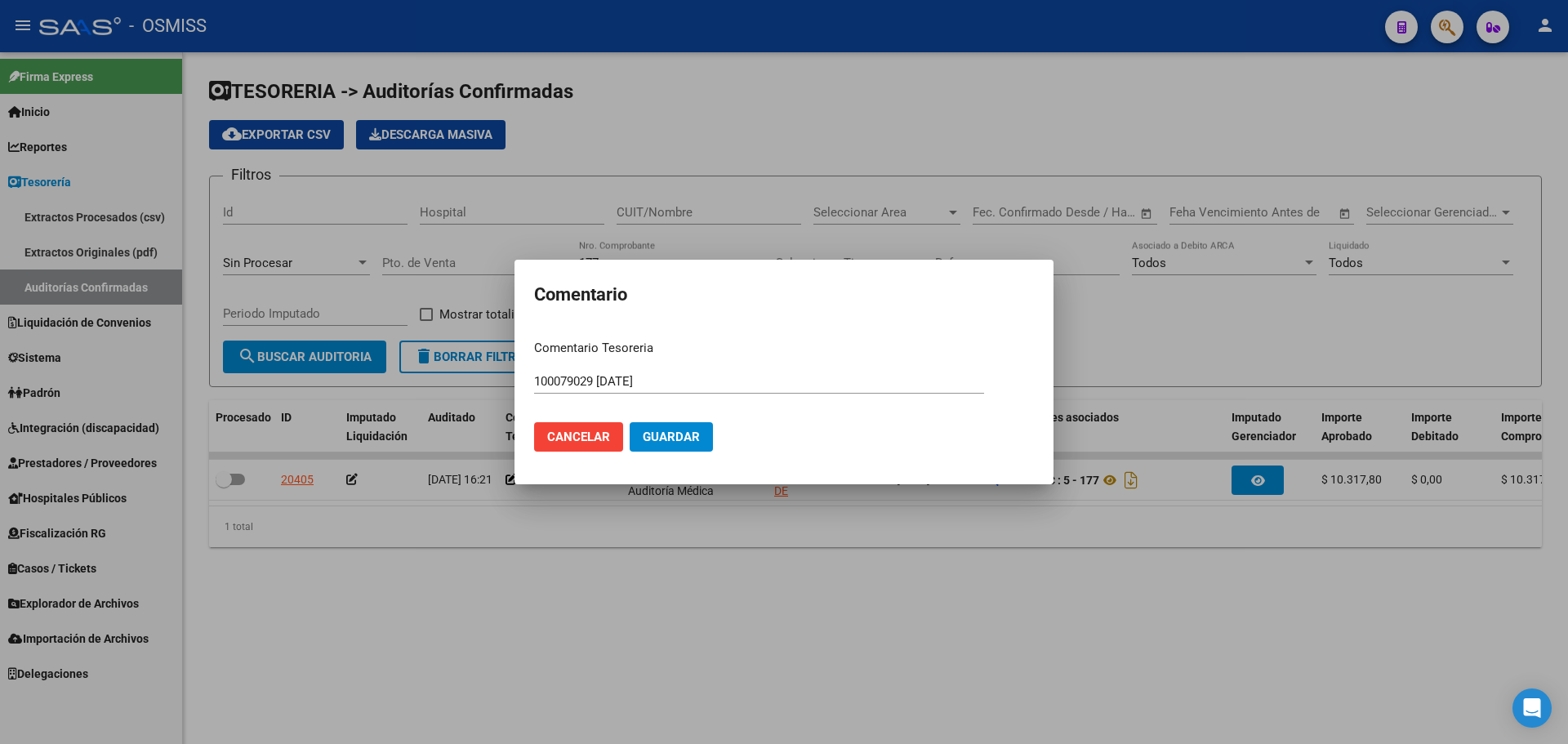
click at [682, 422] on mat-dialog-actions "Cancelar Guardar" at bounding box center [784, 437] width 500 height 55
click at [680, 453] on mat-dialog-actions "Cancelar Guardar" at bounding box center [784, 437] width 500 height 55
click at [679, 448] on button "Guardar" at bounding box center [671, 436] width 83 height 30
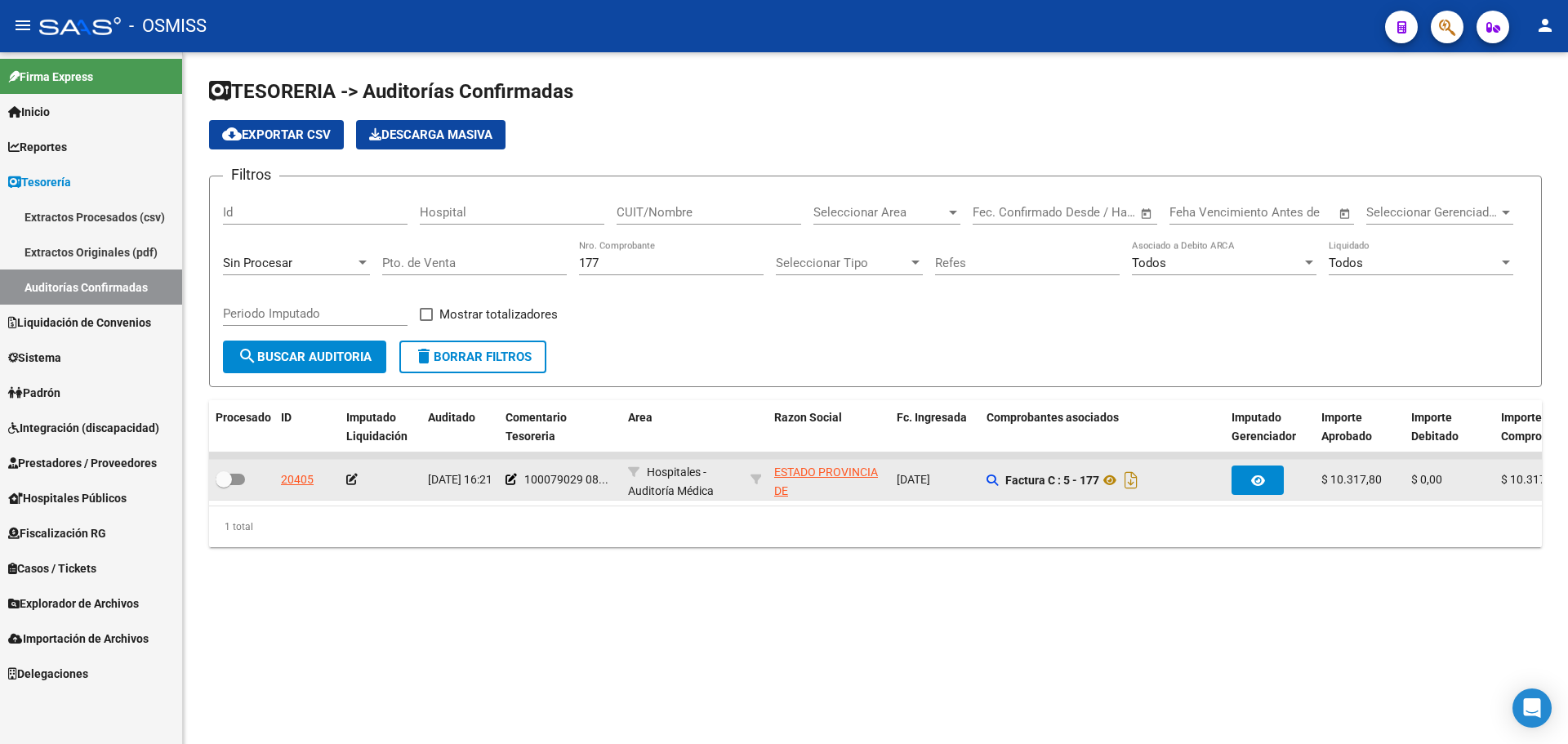
click at [350, 479] on icon at bounding box center [352, 479] width 11 height 11
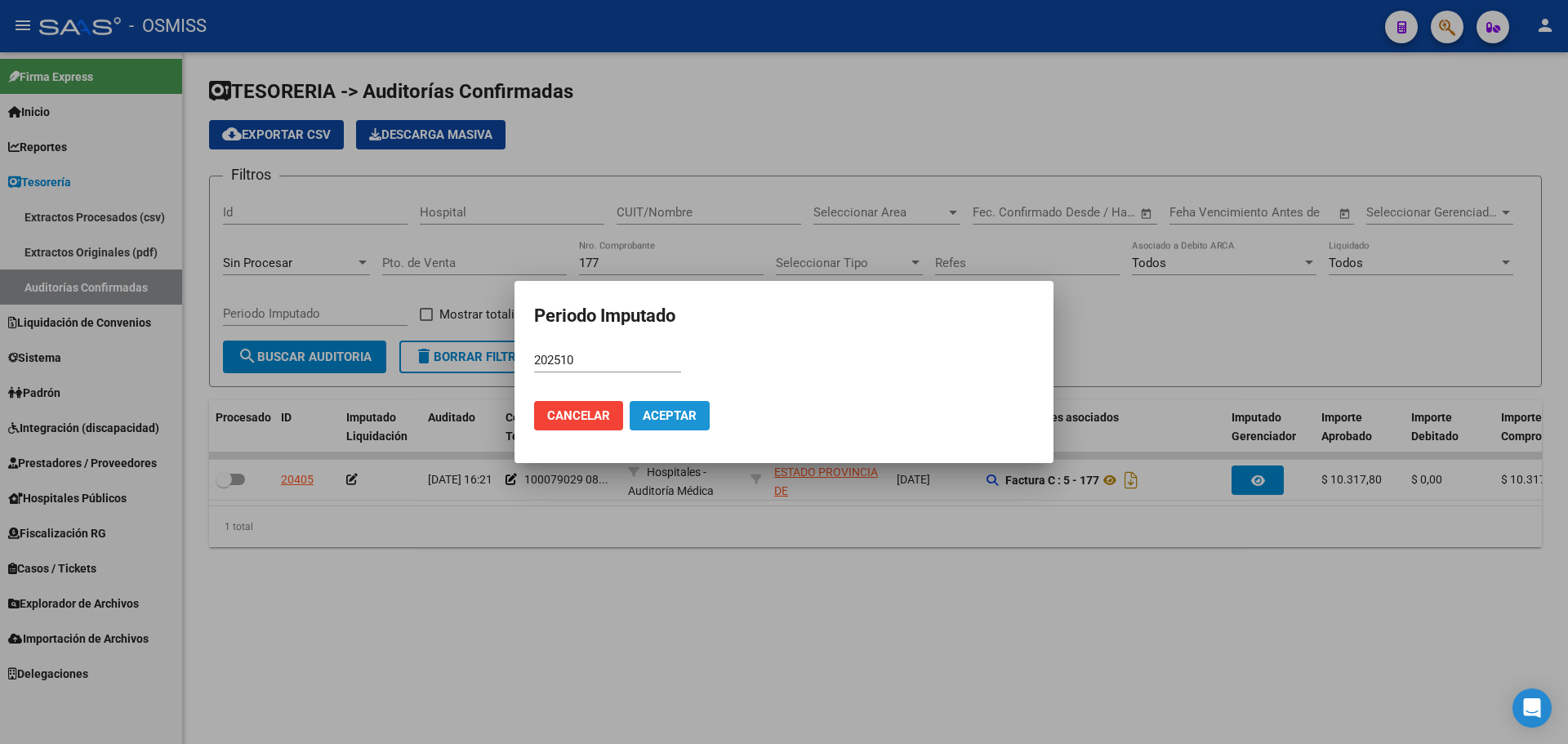
click at [680, 424] on button "Aceptar" at bounding box center [670, 415] width 80 height 30
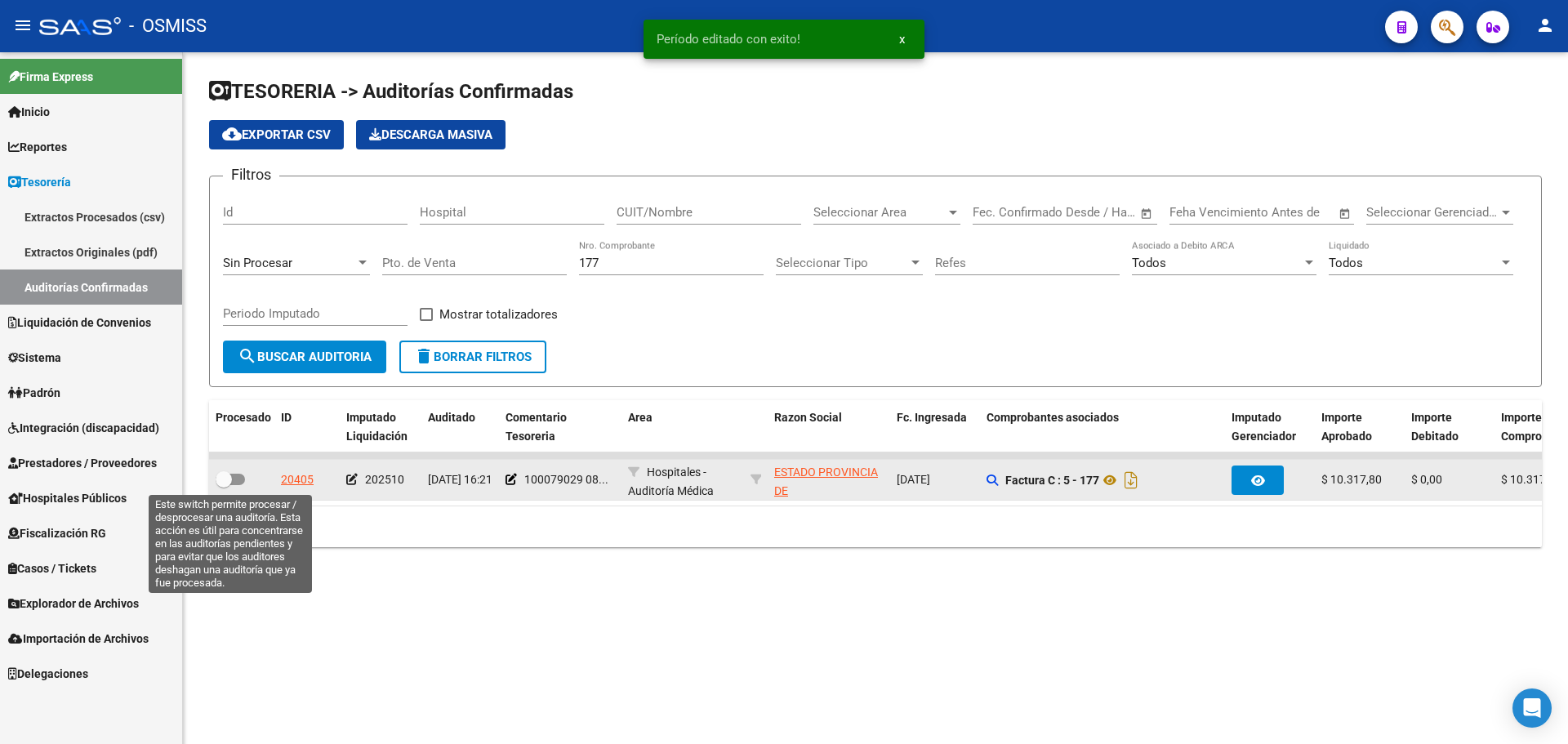
click at [224, 481] on span at bounding box center [223, 479] width 16 height 16
click at [224, 485] on input "checkbox" at bounding box center [223, 485] width 1 height 1
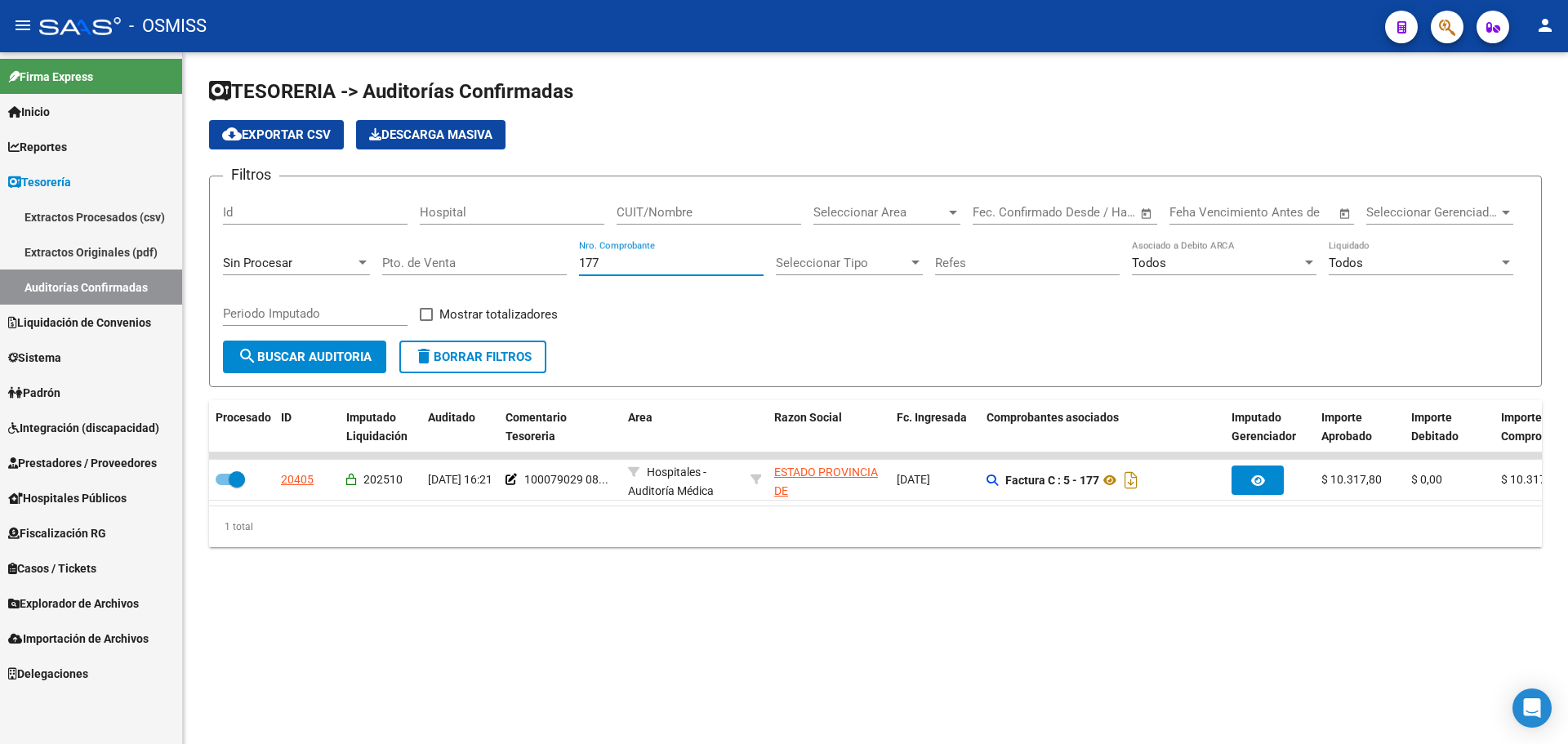
drag, startPoint x: 624, startPoint y: 258, endPoint x: 497, endPoint y: 263, distance: 127.1
click at [500, 263] on div "Filtros Id Hospital CUIT/Nombre Seleccionar Area Seleccionar Area Fecha inicio …" at bounding box center [876, 265] width 1306 height 151
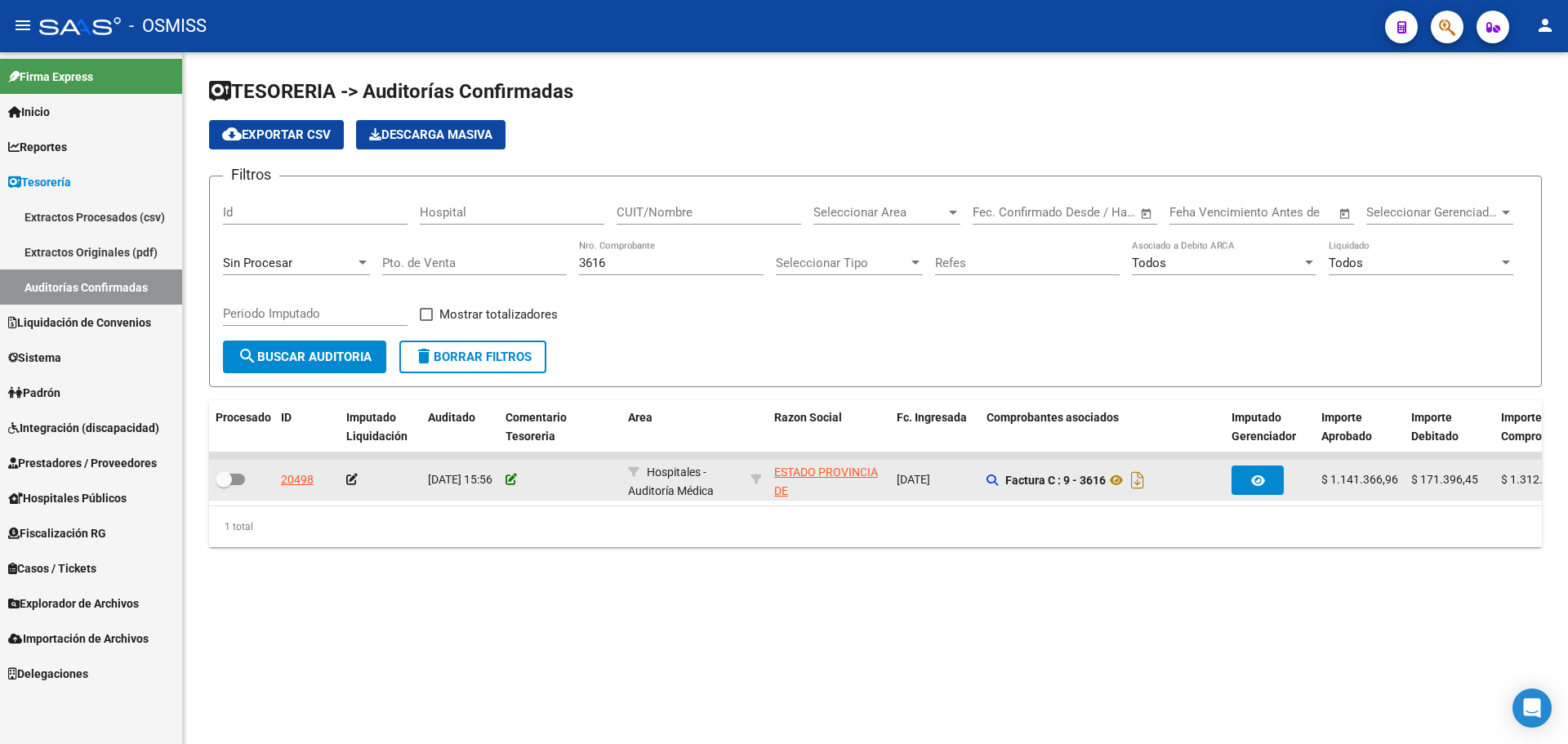
click at [508, 480] on icon at bounding box center [512, 479] width 11 height 11
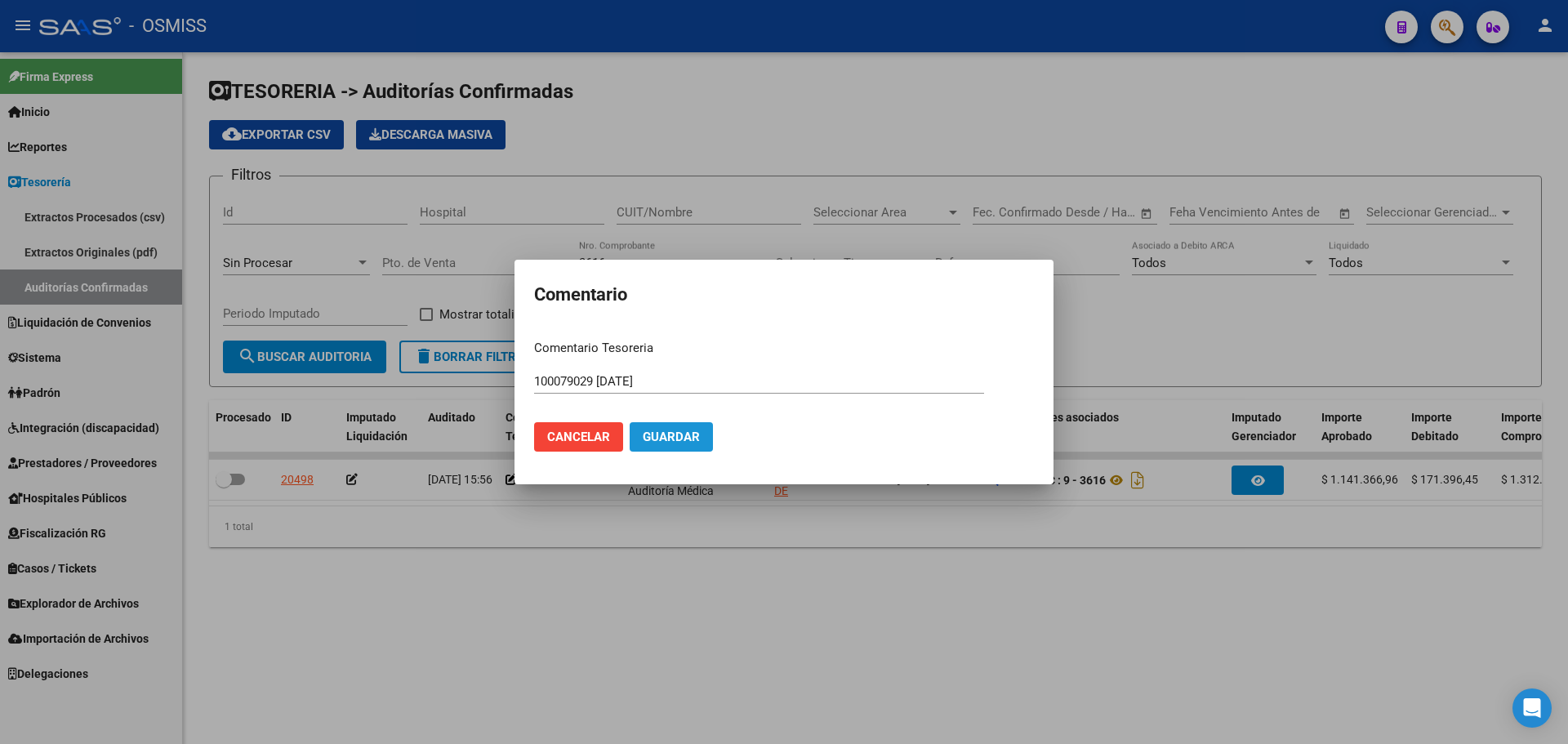
click at [651, 429] on span "Guardar" at bounding box center [672, 436] width 57 height 14
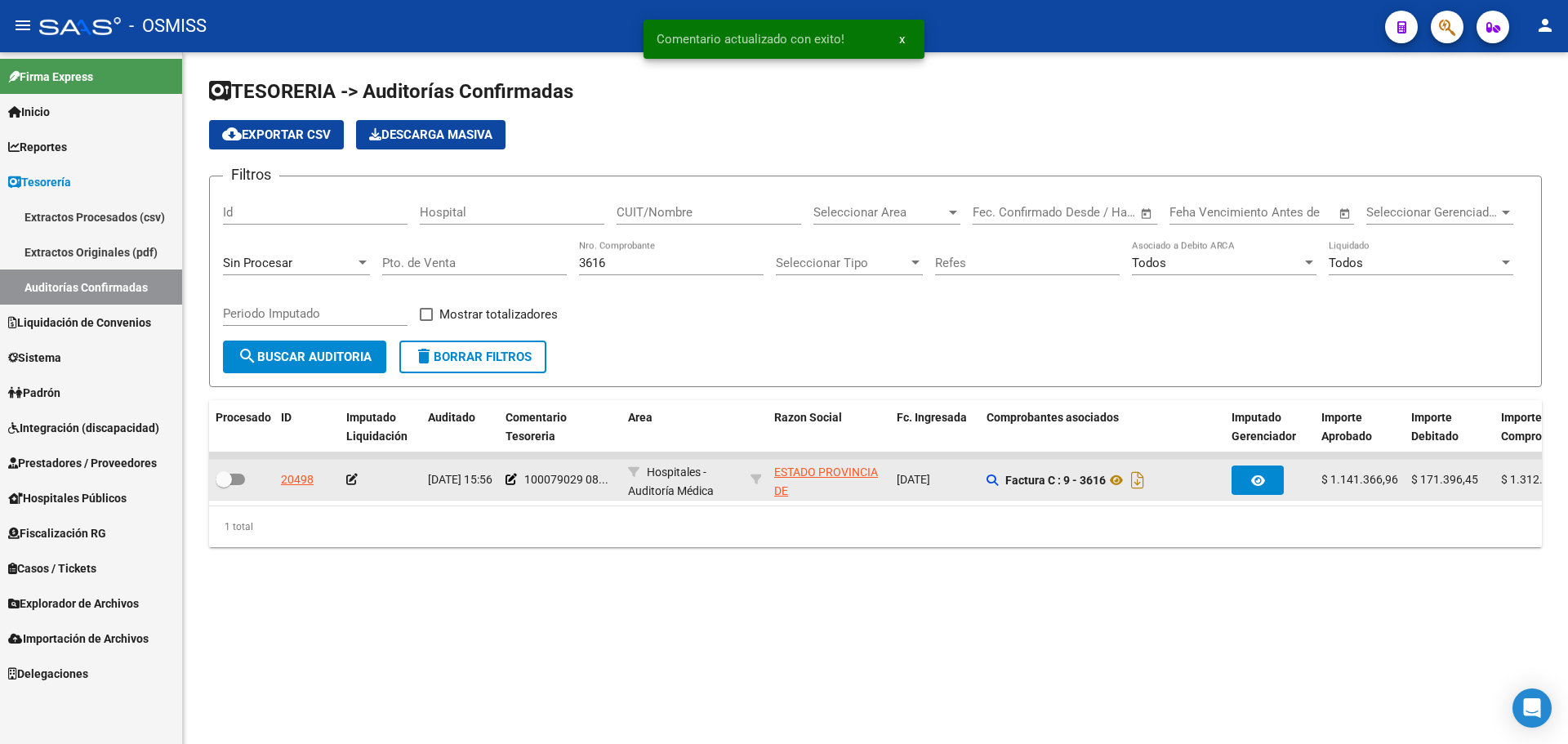
click at [354, 479] on icon at bounding box center [352, 479] width 11 height 11
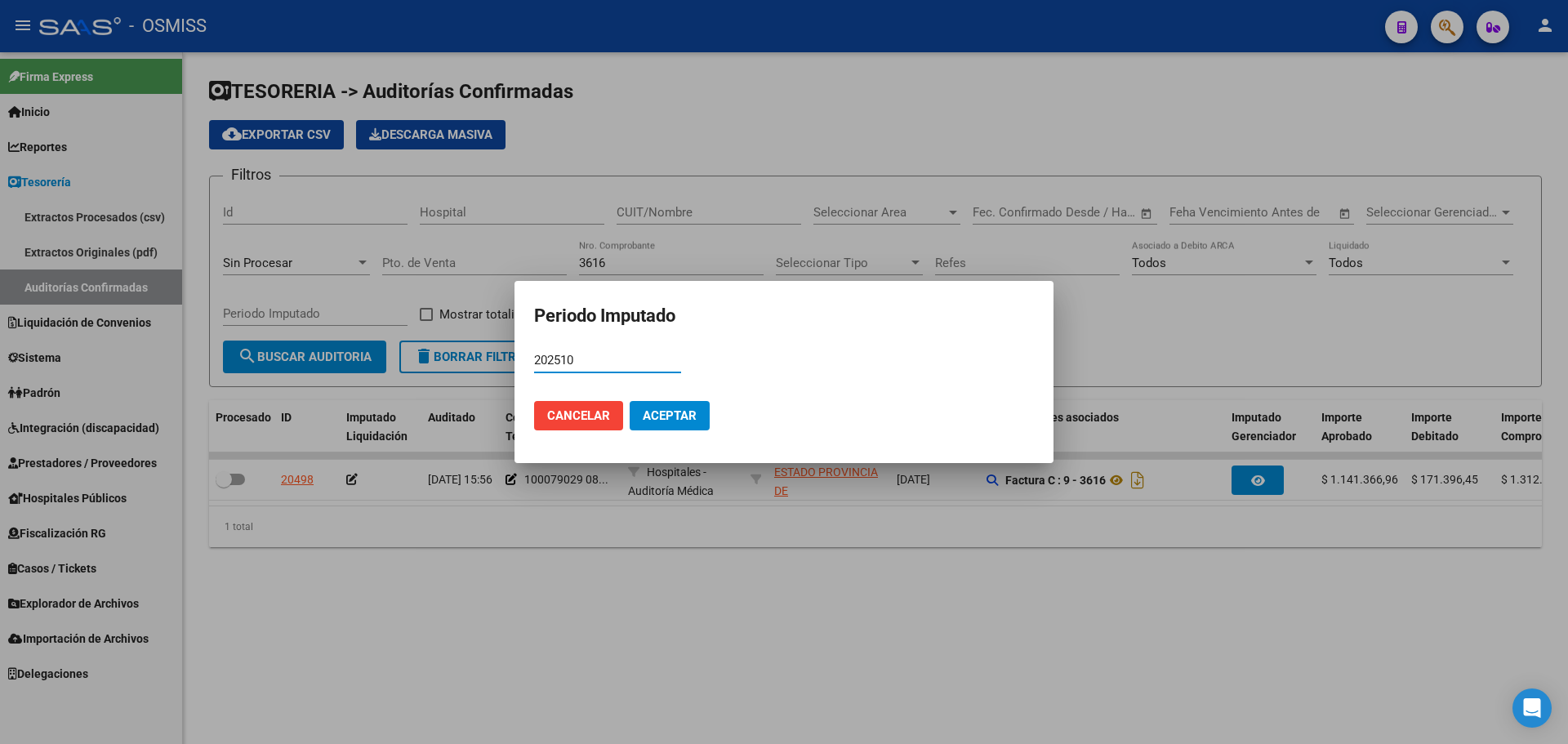
click at [688, 403] on button "Aceptar" at bounding box center [670, 415] width 80 height 30
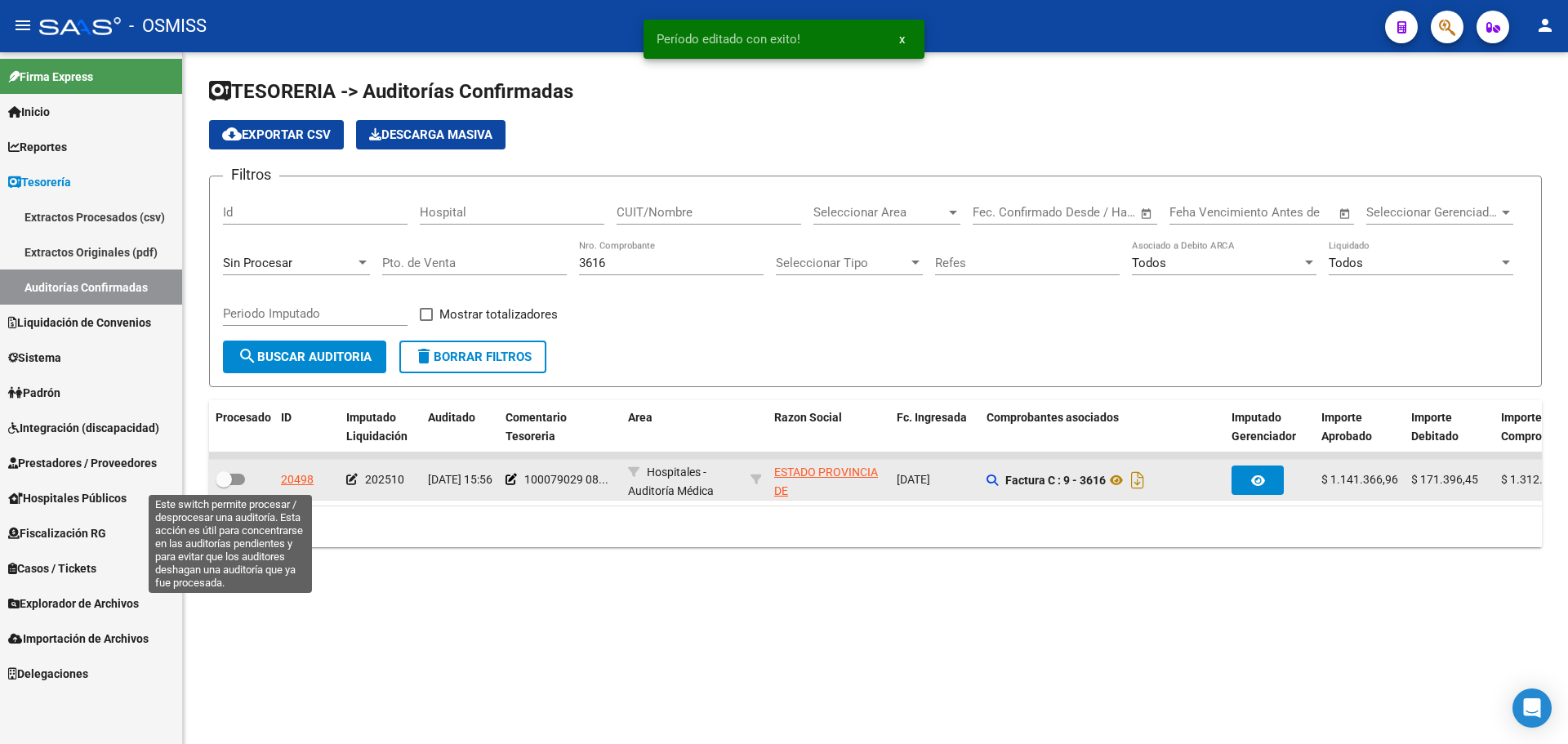
click at [233, 472] on label at bounding box center [230, 479] width 30 height 20
click at [224, 485] on input "checkbox" at bounding box center [223, 485] width 1 height 1
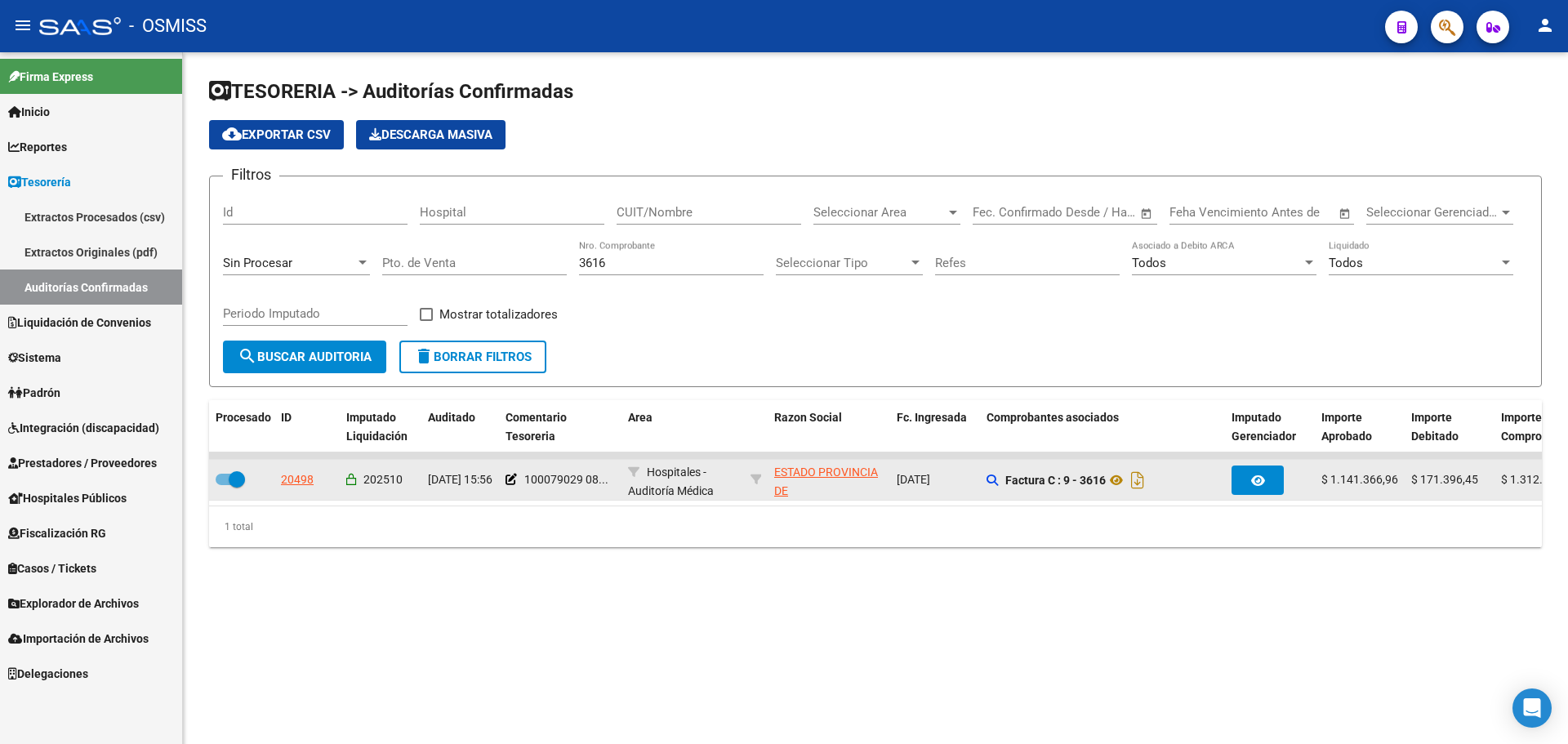
click at [505, 475] on datatable-body-cell "100079029 08..." at bounding box center [560, 480] width 122 height 40
click at [512, 476] on icon at bounding box center [512, 479] width 11 height 11
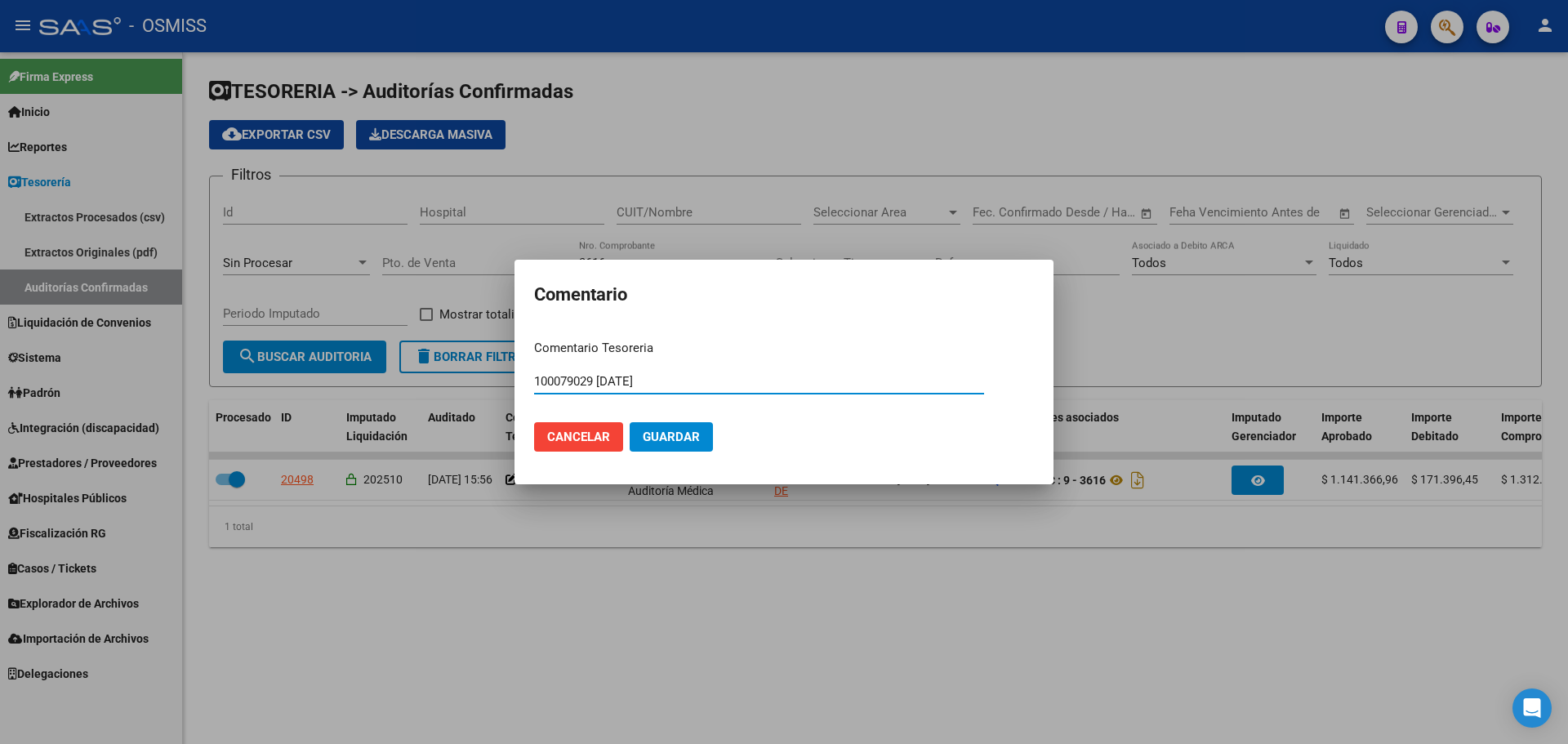
drag, startPoint x: 721, startPoint y: 383, endPoint x: 461, endPoint y: 342, distance: 263.2
click at [461, 342] on div "Comentario Comentario Tesoreria 100079029 [DATE] Ingresar el comentario Cancela…" at bounding box center [784, 372] width 1568 height 744
click at [610, 427] on button "Cancelar" at bounding box center [578, 436] width 89 height 30
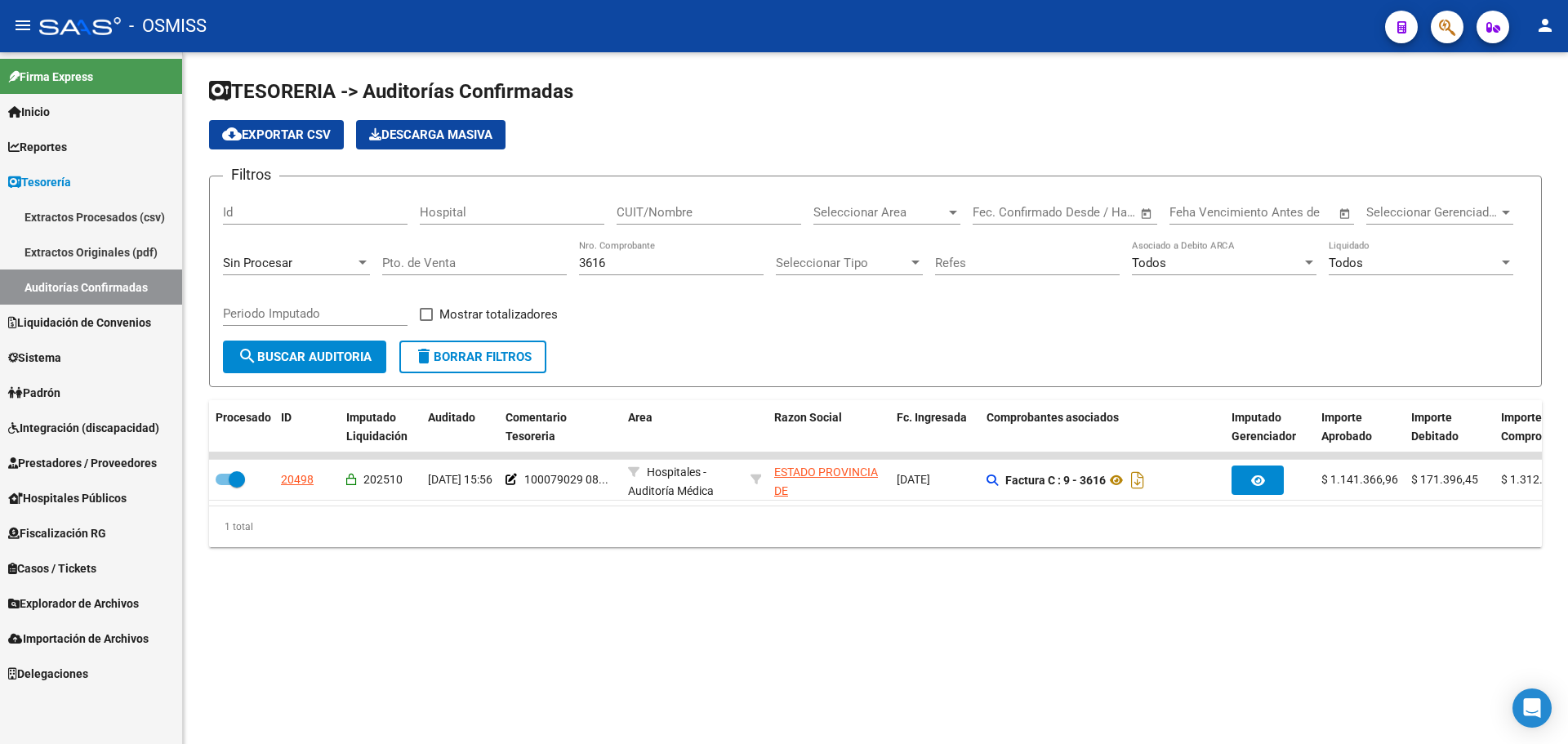
click at [711, 595] on div "TESORERIA -> Auditorías Confirmadas cloud_download Exportar CSV Descarga Masiva…" at bounding box center [876, 325] width 1386 height 547
drag, startPoint x: 670, startPoint y: 258, endPoint x: 356, endPoint y: 256, distance: 314.0
click at [356, 256] on div "Filtros Id Hospital CUIT/Nombre Seleccionar Area Seleccionar Area Fecha inicio …" at bounding box center [876, 265] width 1306 height 151
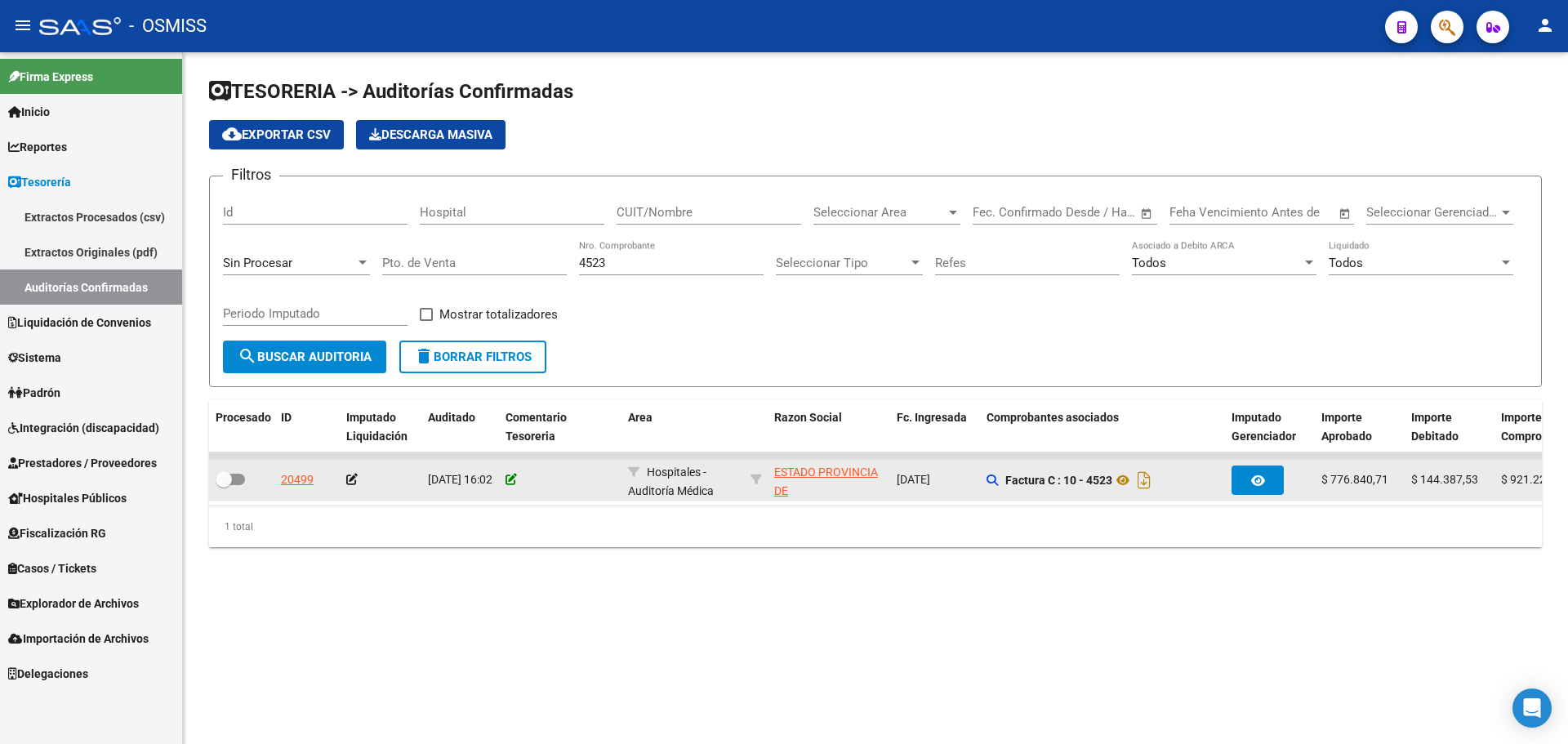
click at [508, 475] on icon at bounding box center [512, 479] width 11 height 11
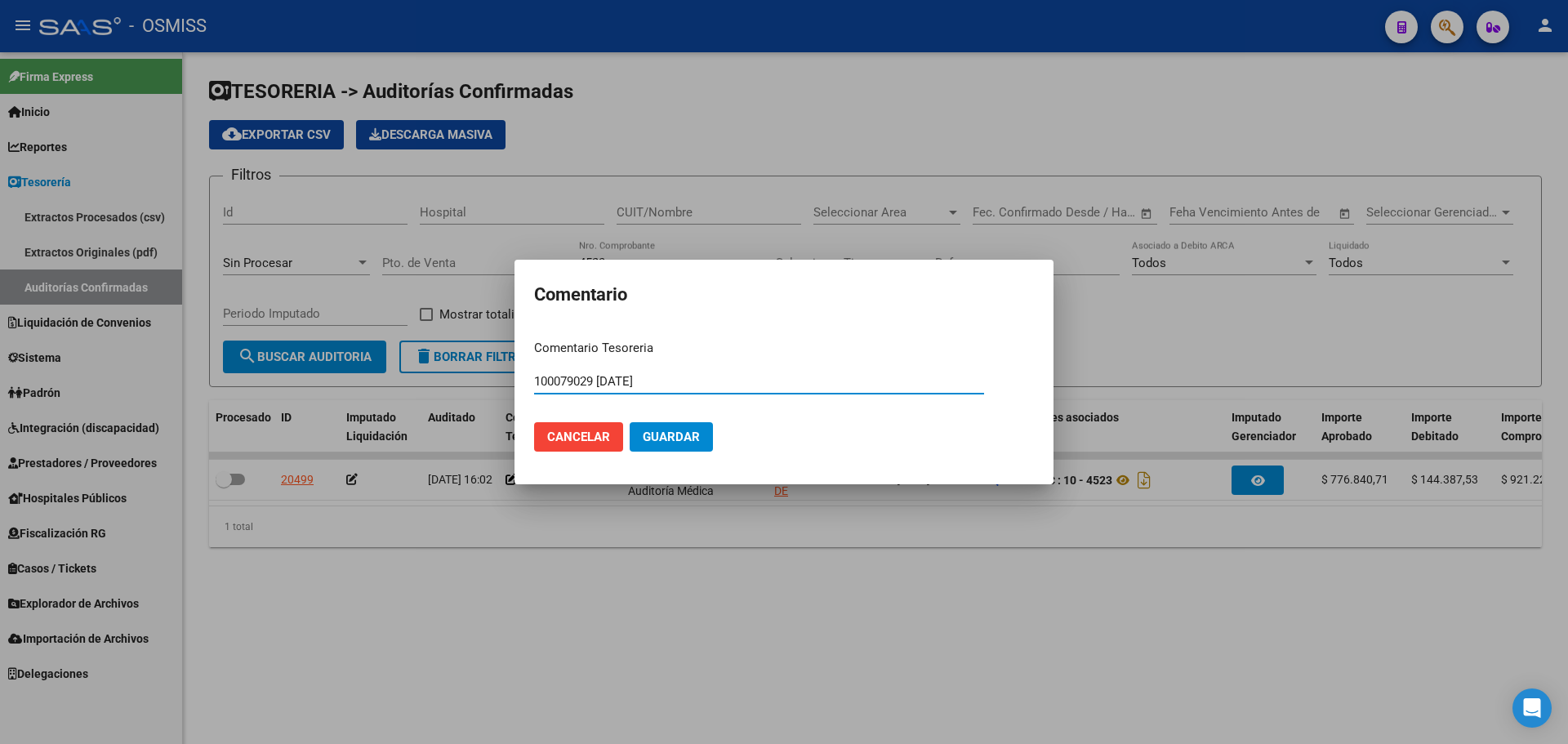
click at [659, 429] on span "Guardar" at bounding box center [672, 436] width 57 height 14
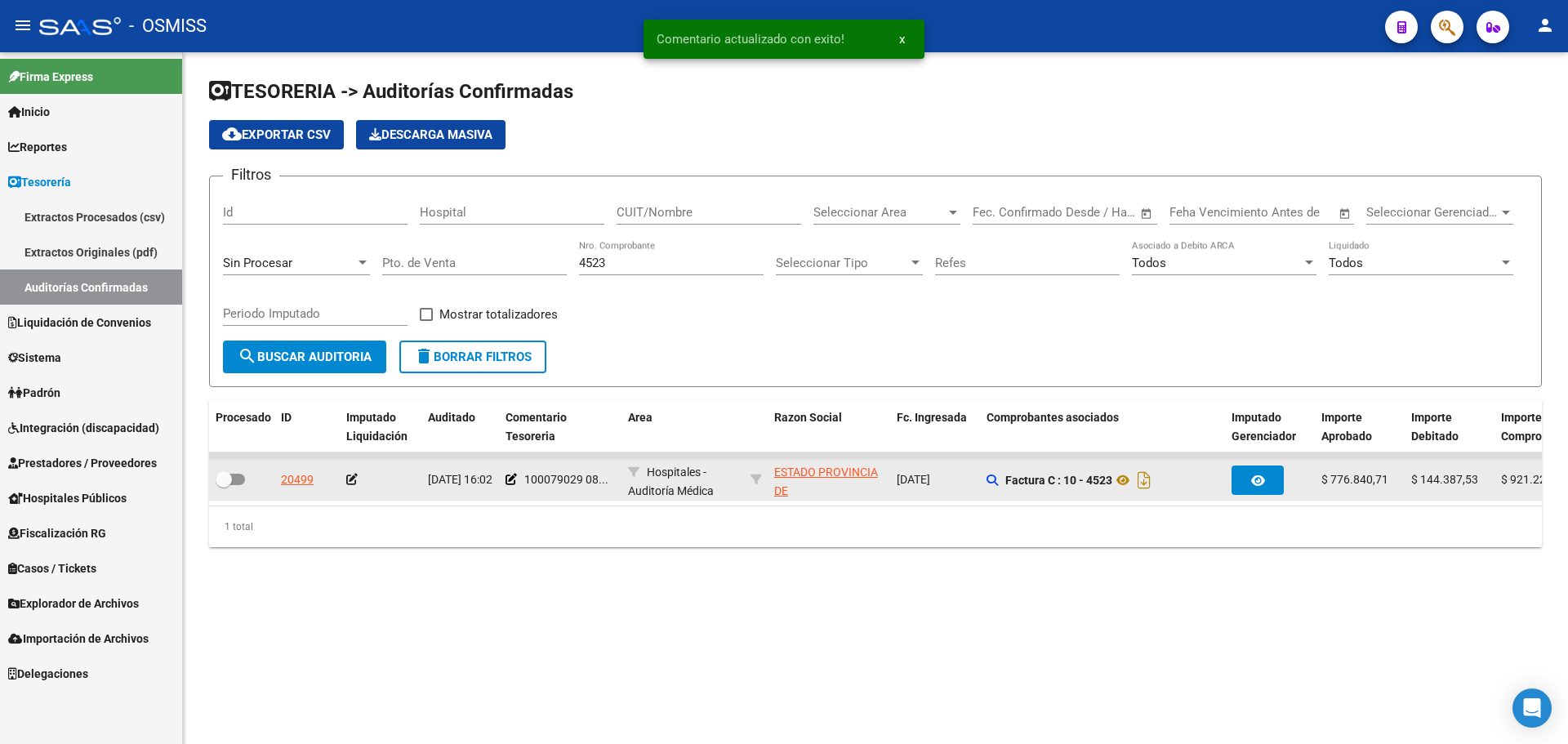
click at [354, 484] on icon at bounding box center [352, 479] width 11 height 11
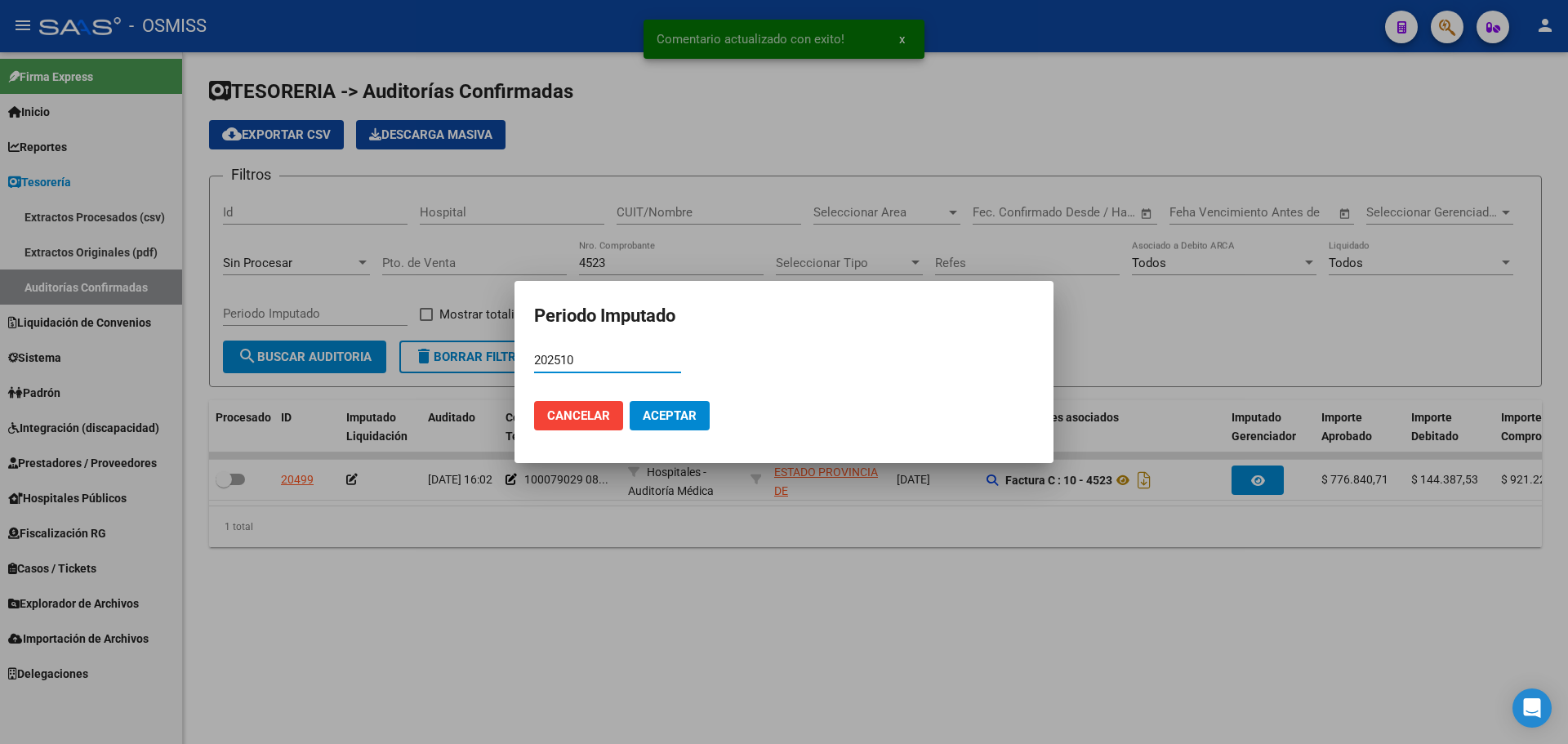
click at [639, 419] on button "Aceptar" at bounding box center [670, 415] width 80 height 30
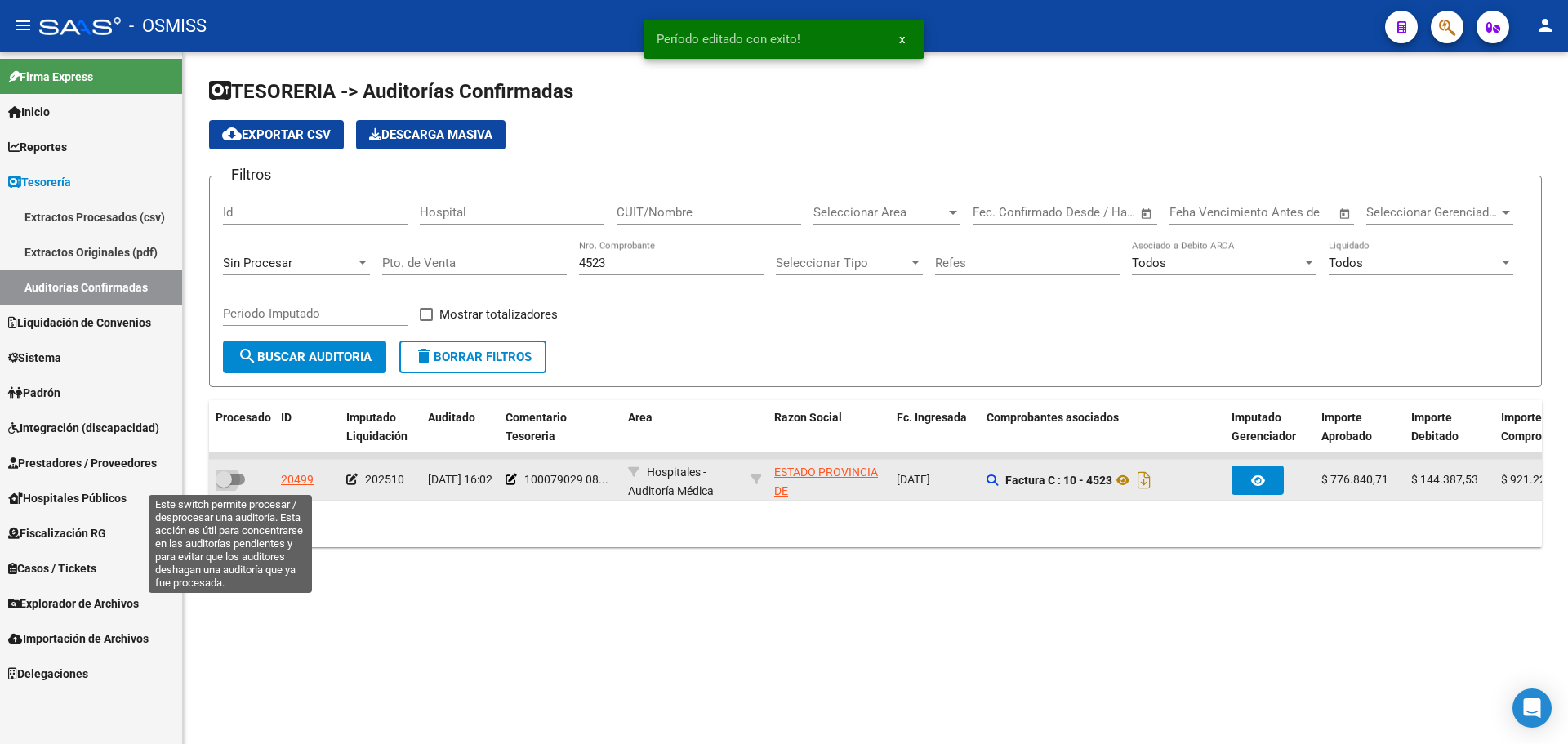
click at [240, 483] on span at bounding box center [230, 479] width 30 height 11
click at [224, 485] on input "checkbox" at bounding box center [223, 485] width 1 height 1
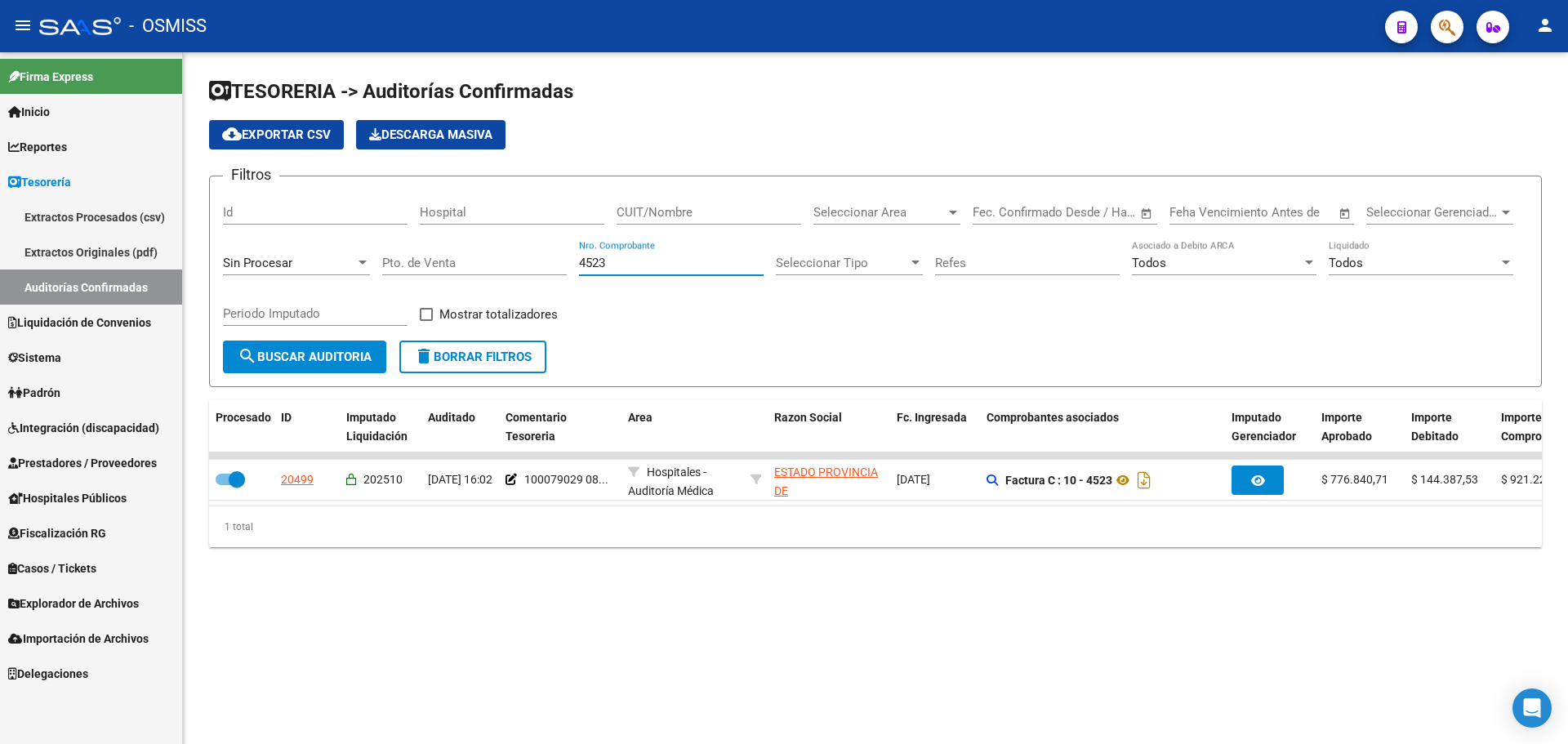
drag, startPoint x: 666, startPoint y: 258, endPoint x: 388, endPoint y: 258, distance: 278.0
click at [388, 258] on div "Filtros Id Hospital CUIT/Nombre Seleccionar Area Seleccionar Area Fecha inicio …" at bounding box center [876, 265] width 1306 height 151
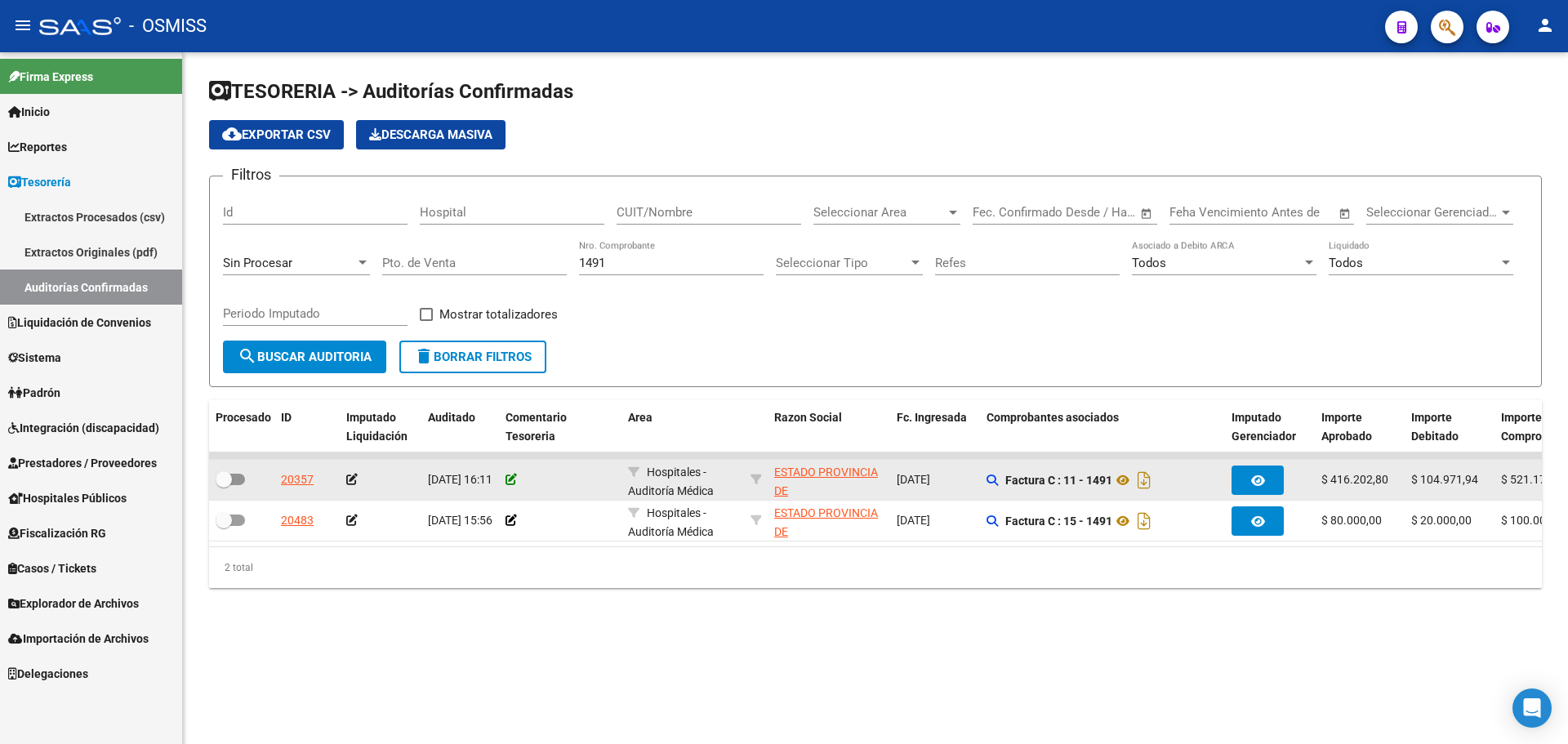
click at [508, 477] on icon at bounding box center [512, 479] width 11 height 11
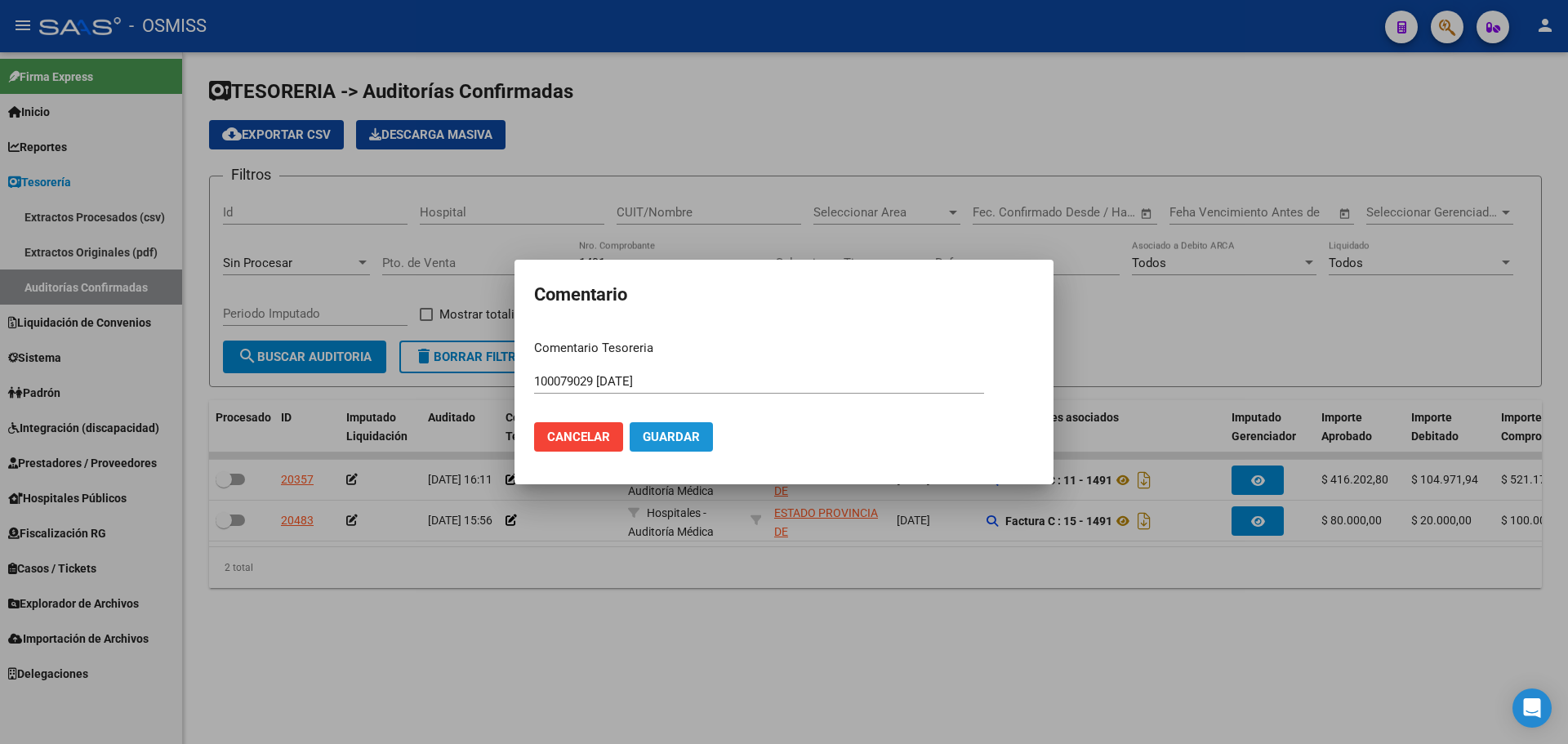
click at [637, 446] on button "Guardar" at bounding box center [671, 436] width 83 height 30
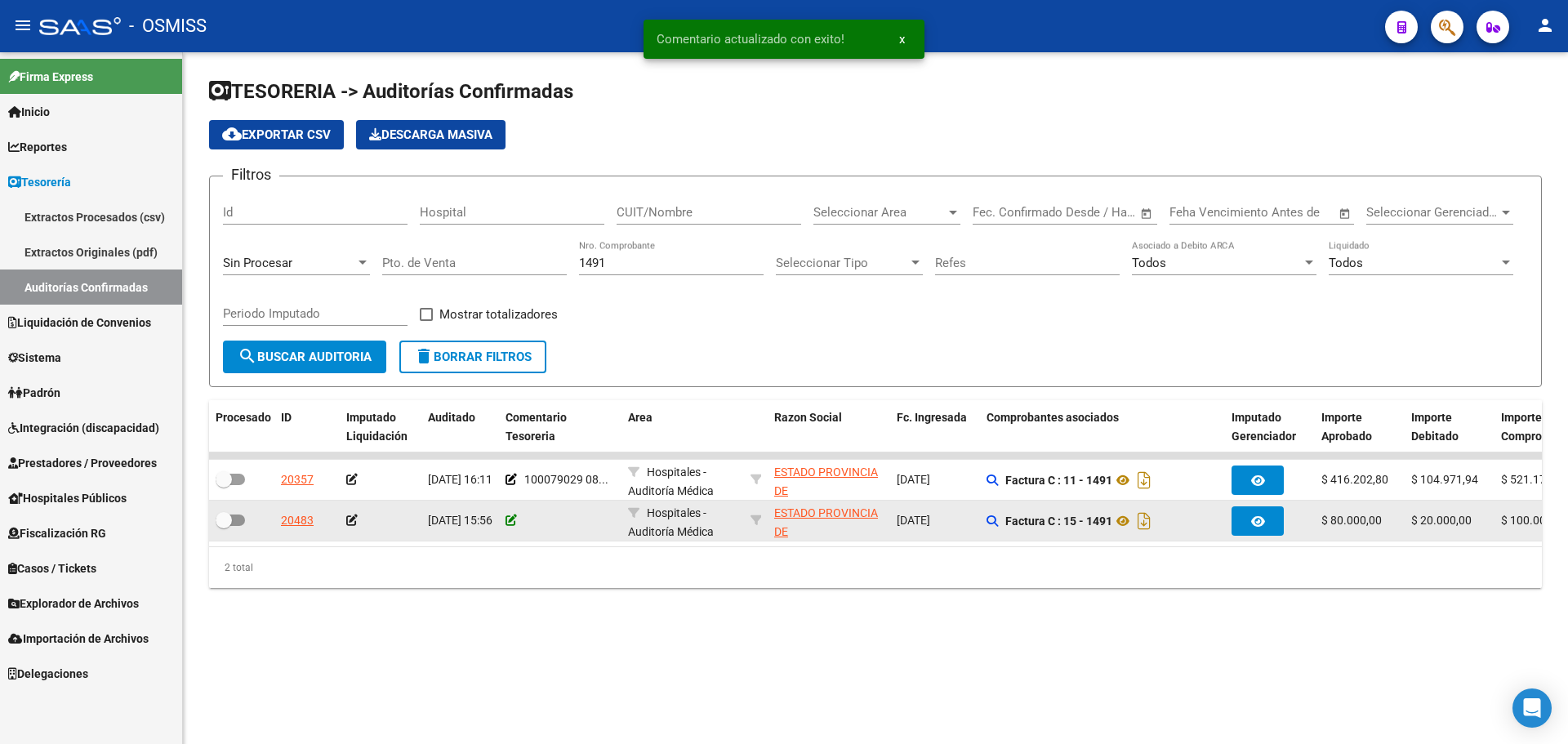
click at [509, 520] on icon at bounding box center [512, 520] width 11 height 11
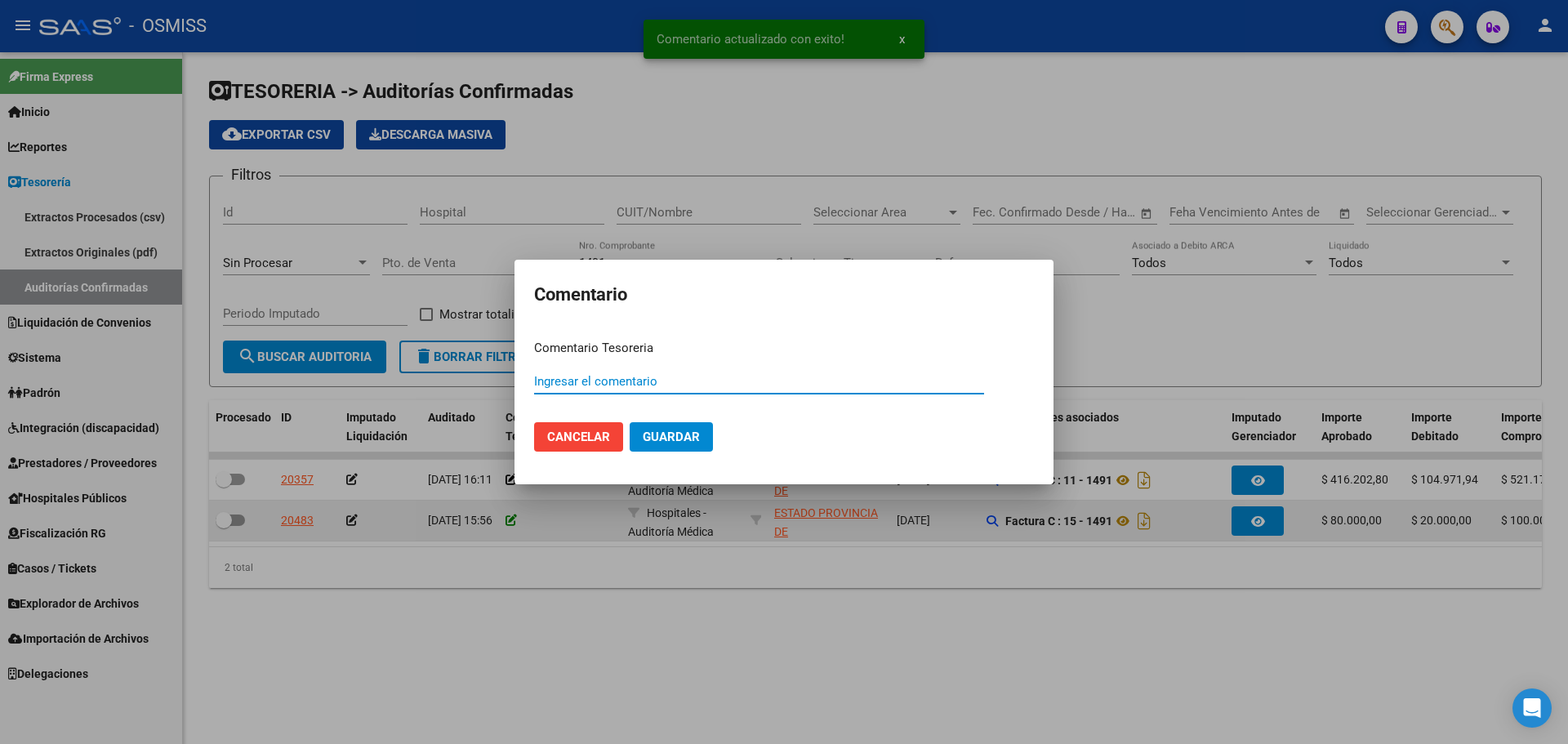
paste input "100079029 [DATE]"
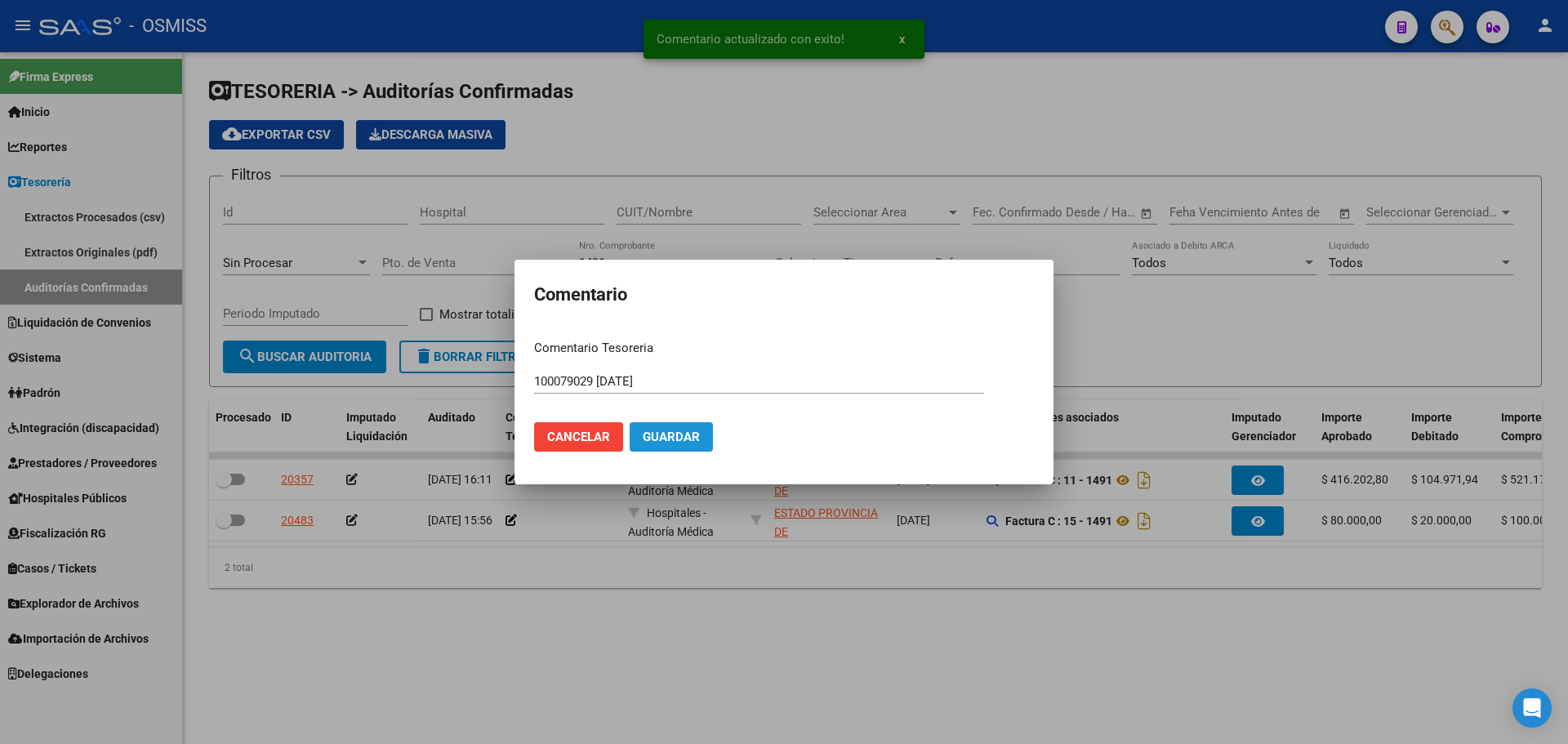
click at [655, 433] on span "Guardar" at bounding box center [672, 436] width 57 height 14
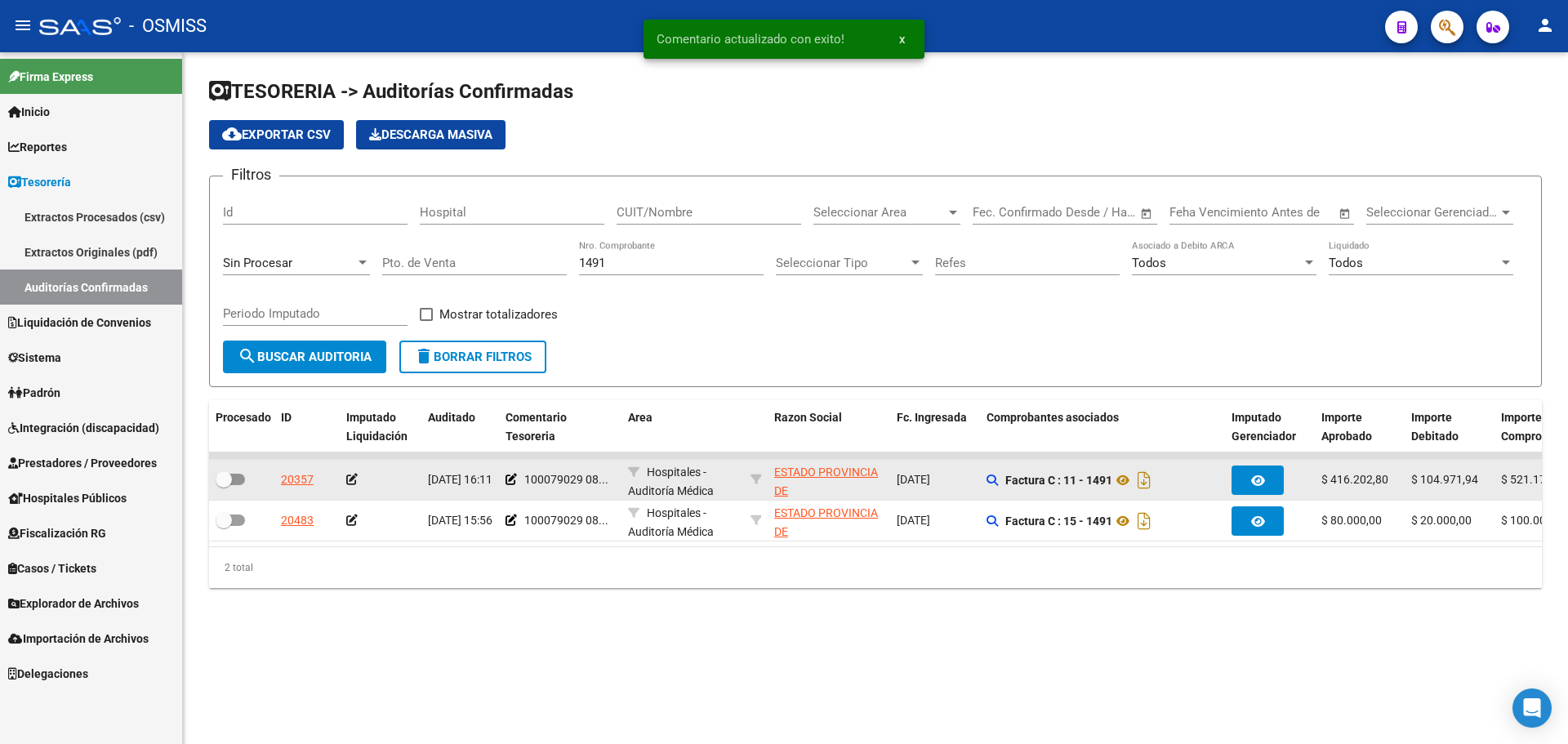
click at [359, 475] on div at bounding box center [381, 480] width 69 height 19
click at [353, 476] on icon at bounding box center [352, 479] width 11 height 11
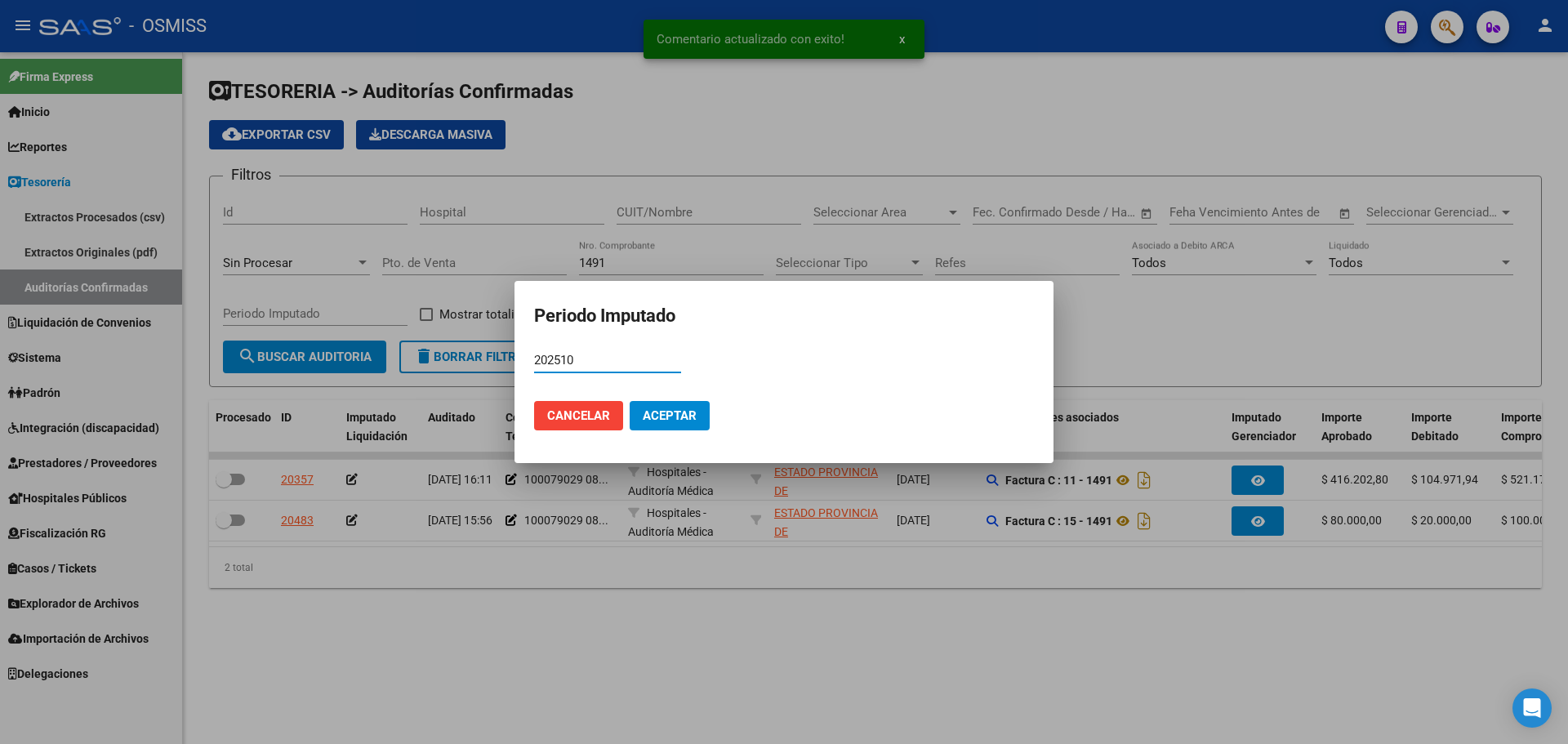
click at [671, 422] on span "Aceptar" at bounding box center [670, 415] width 53 height 14
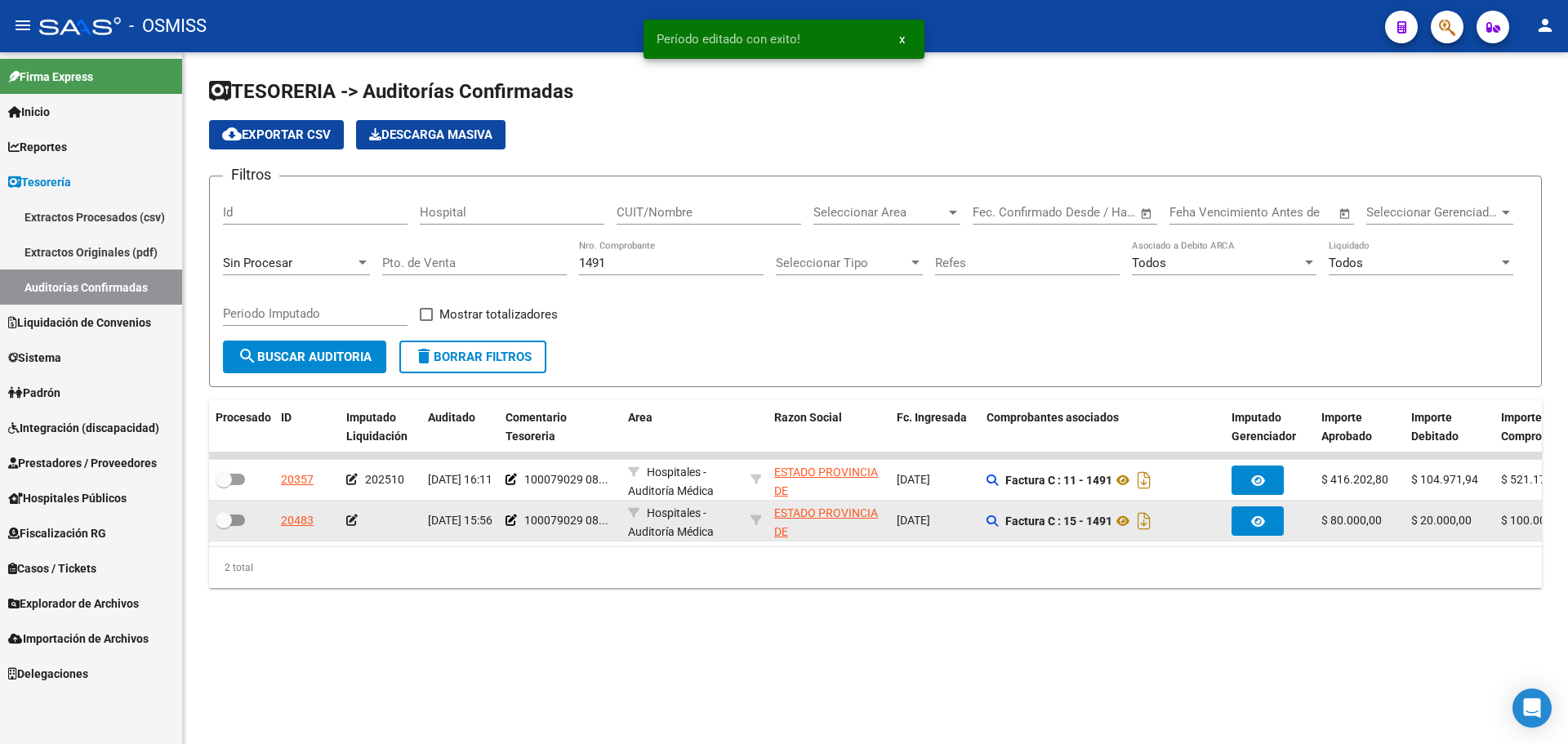
click at [351, 521] on icon at bounding box center [352, 520] width 11 height 11
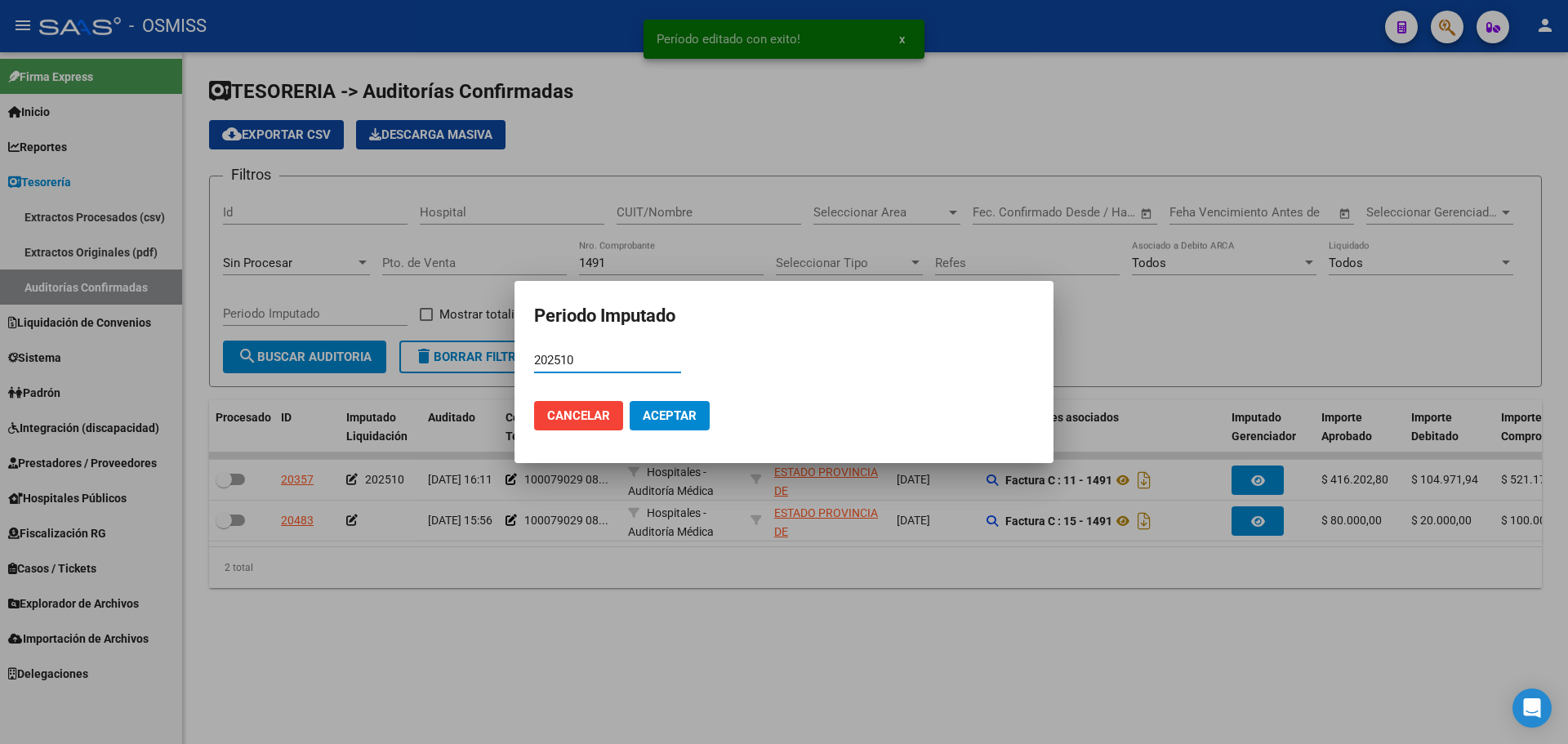
click at [694, 415] on span "Aceptar" at bounding box center [670, 415] width 53 height 14
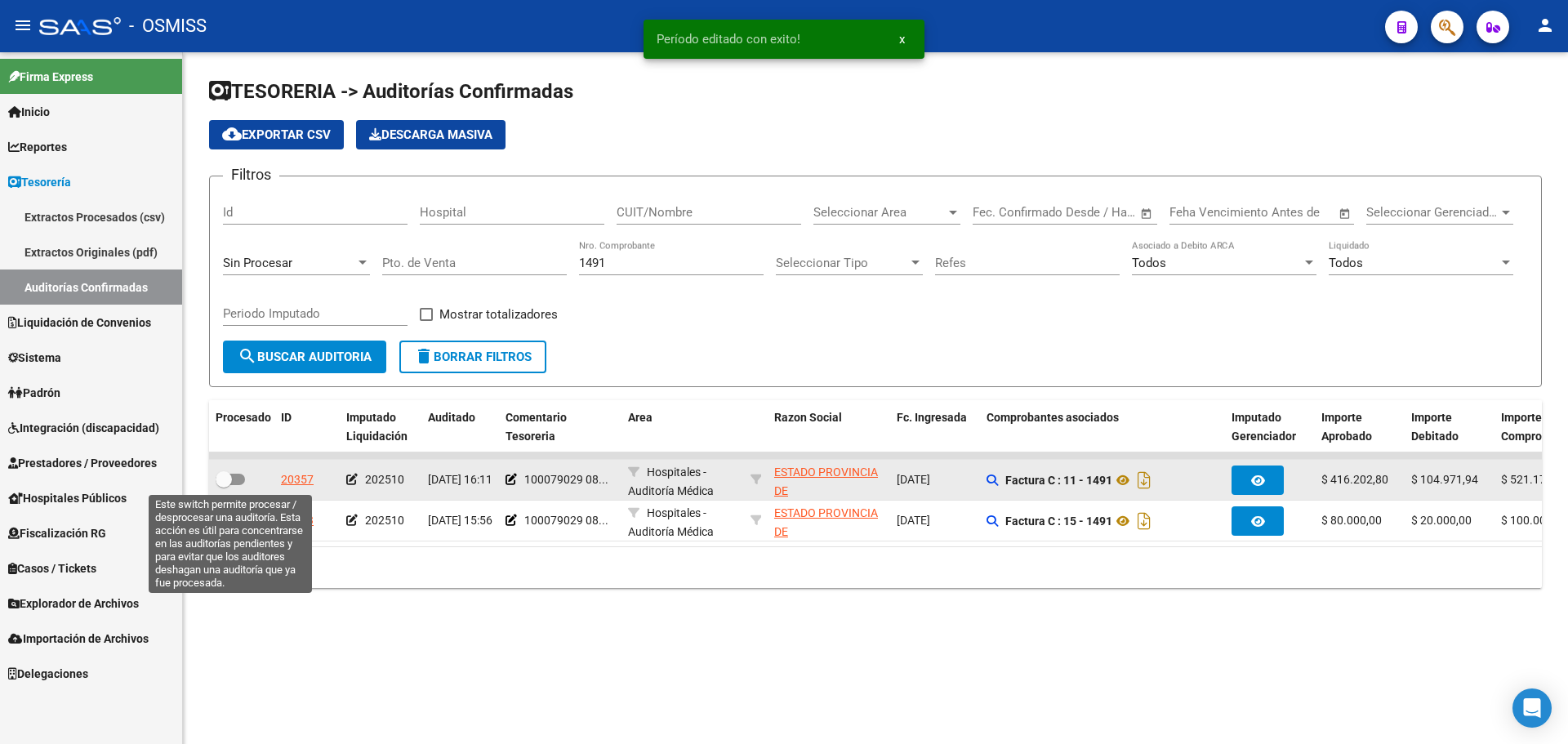
click at [238, 485] on span at bounding box center [230, 479] width 30 height 11
click at [224, 485] on input "checkbox" at bounding box center [223, 485] width 1 height 1
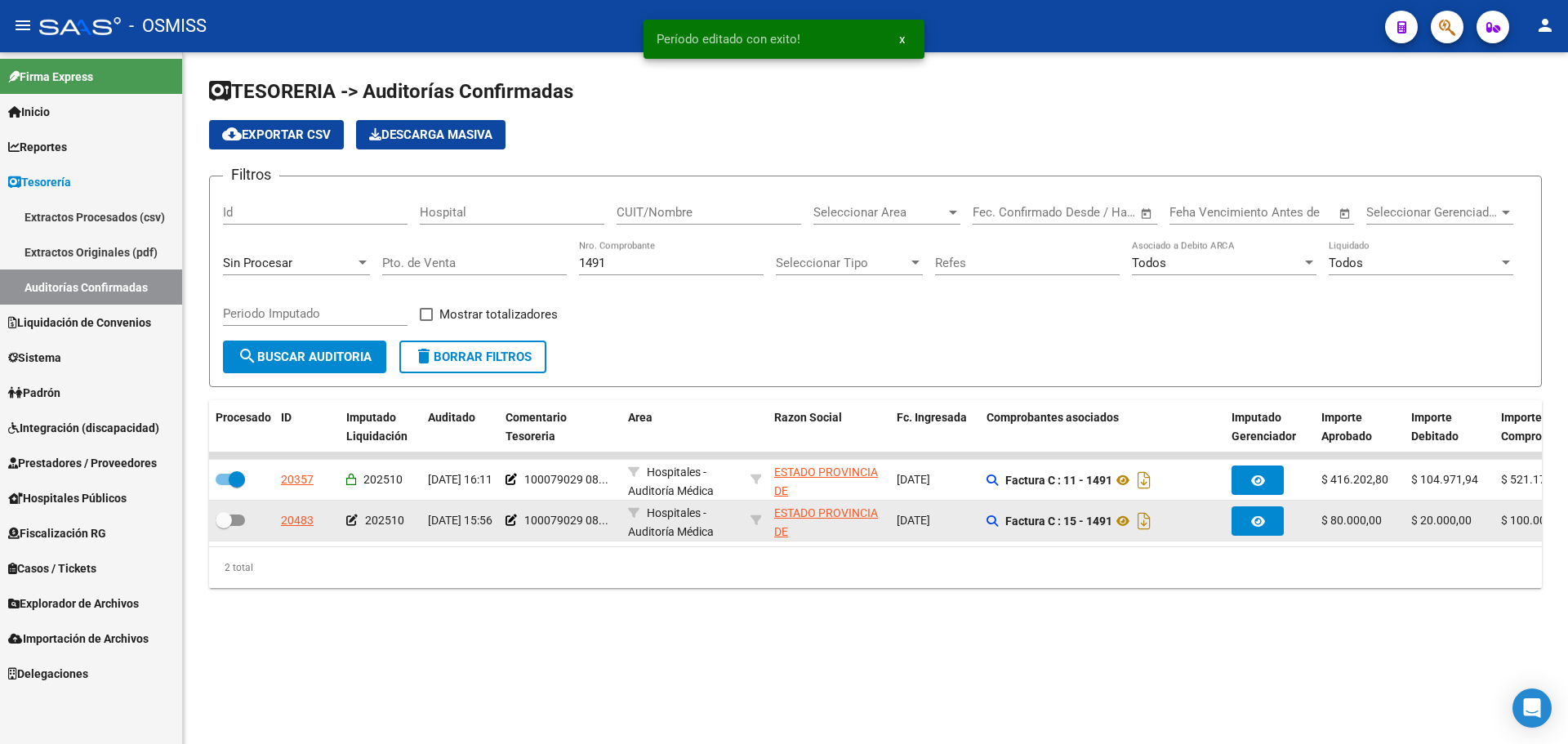
click at [234, 529] on div at bounding box center [241, 521] width 52 height 21
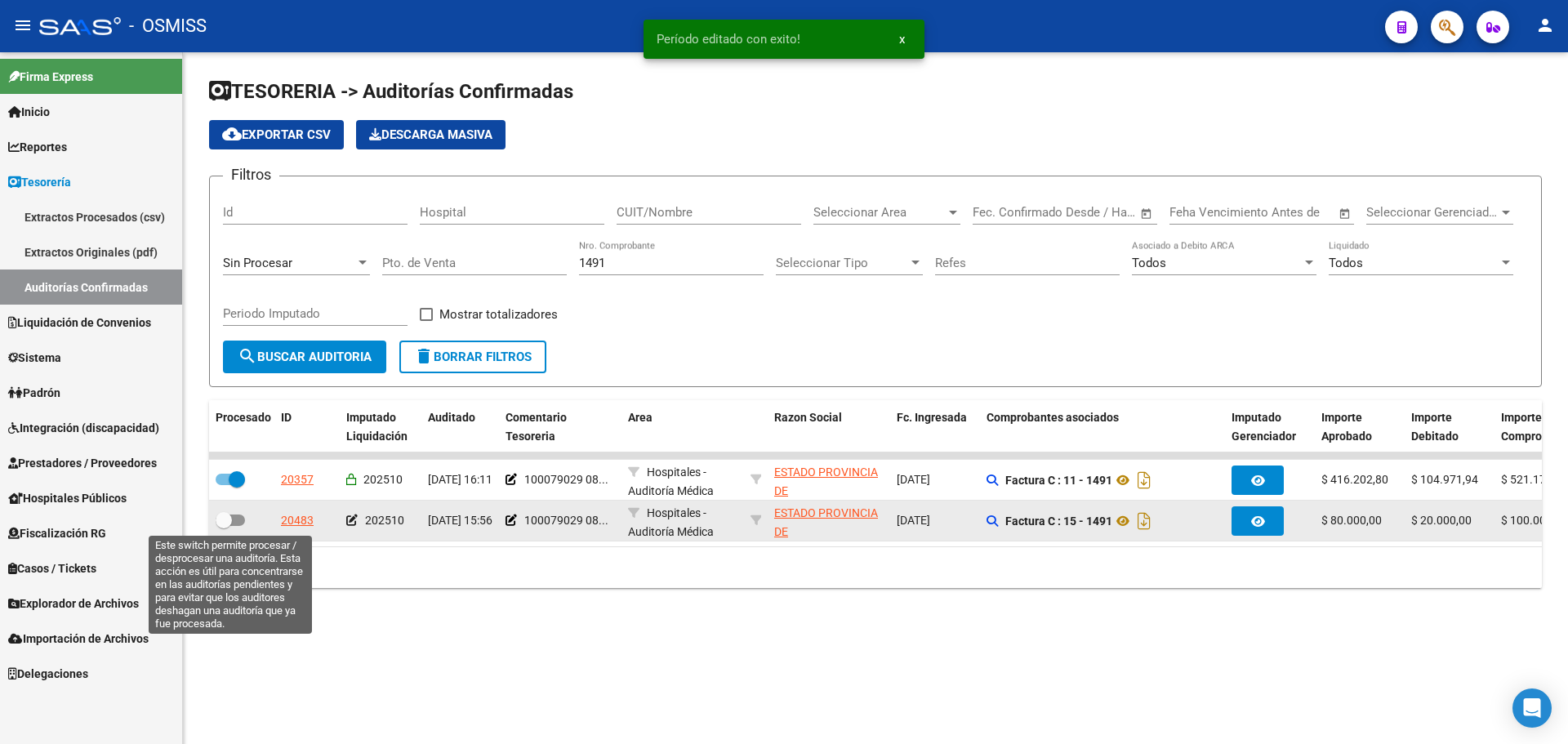
click at [234, 520] on span at bounding box center [230, 520] width 30 height 11
click at [224, 526] on input "checkbox" at bounding box center [223, 526] width 1 height 1
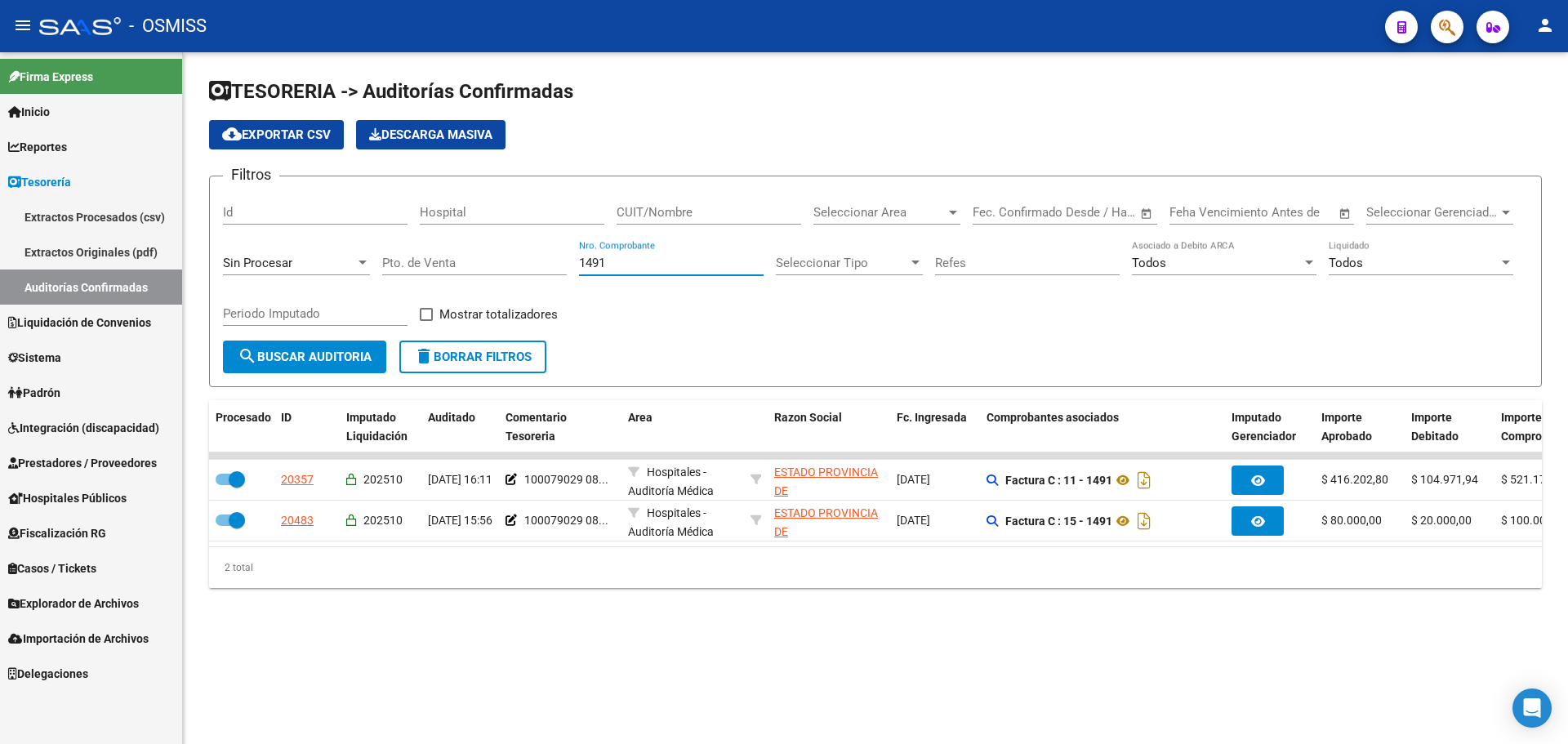
drag, startPoint x: 638, startPoint y: 269, endPoint x: 220, endPoint y: 241, distance: 418.9
click at [230, 241] on div "Filtros Id Hospital CUIT/Nombre Seleccionar Area Seleccionar Area Fecha inicio …" at bounding box center [876, 265] width 1306 height 151
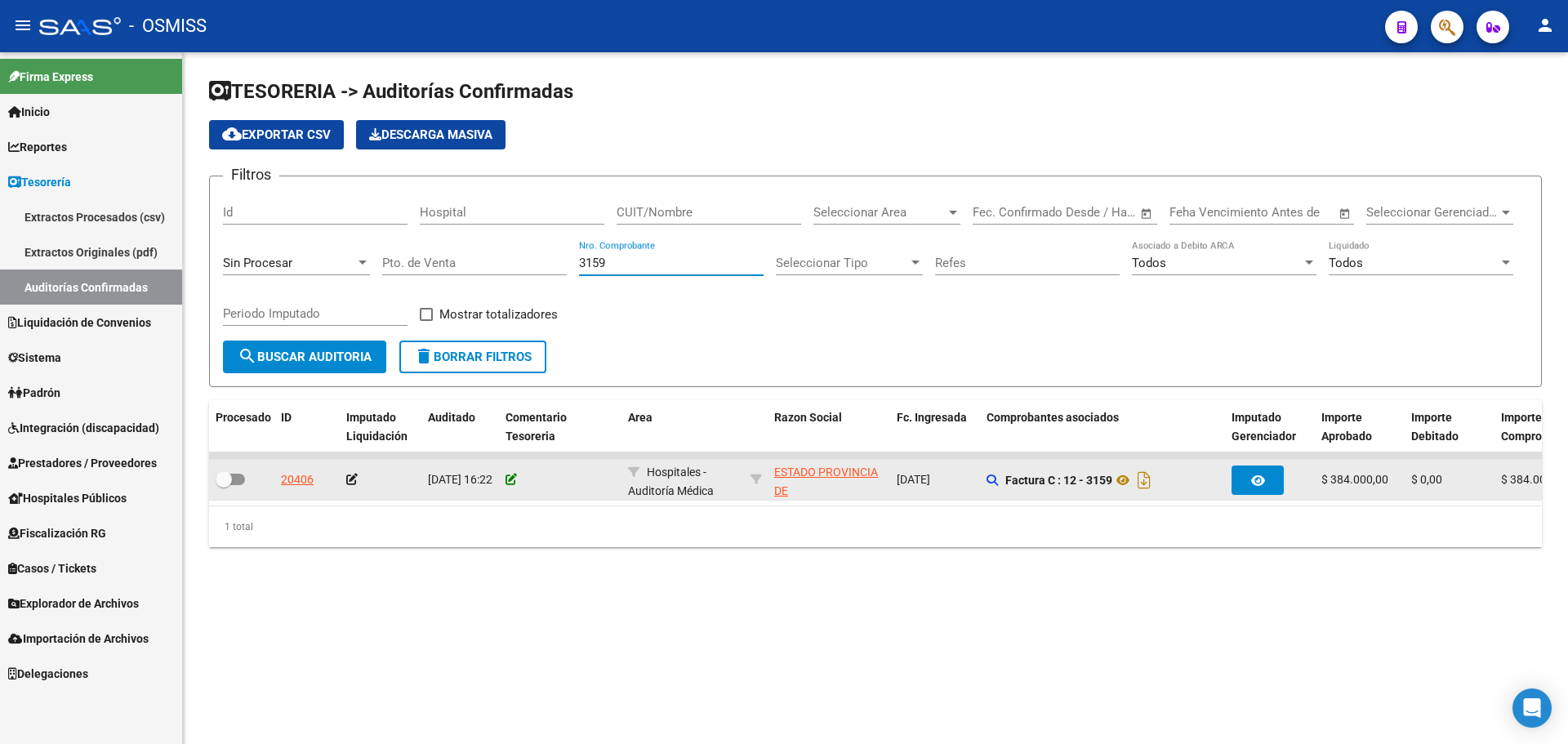
click at [512, 478] on icon at bounding box center [512, 479] width 11 height 11
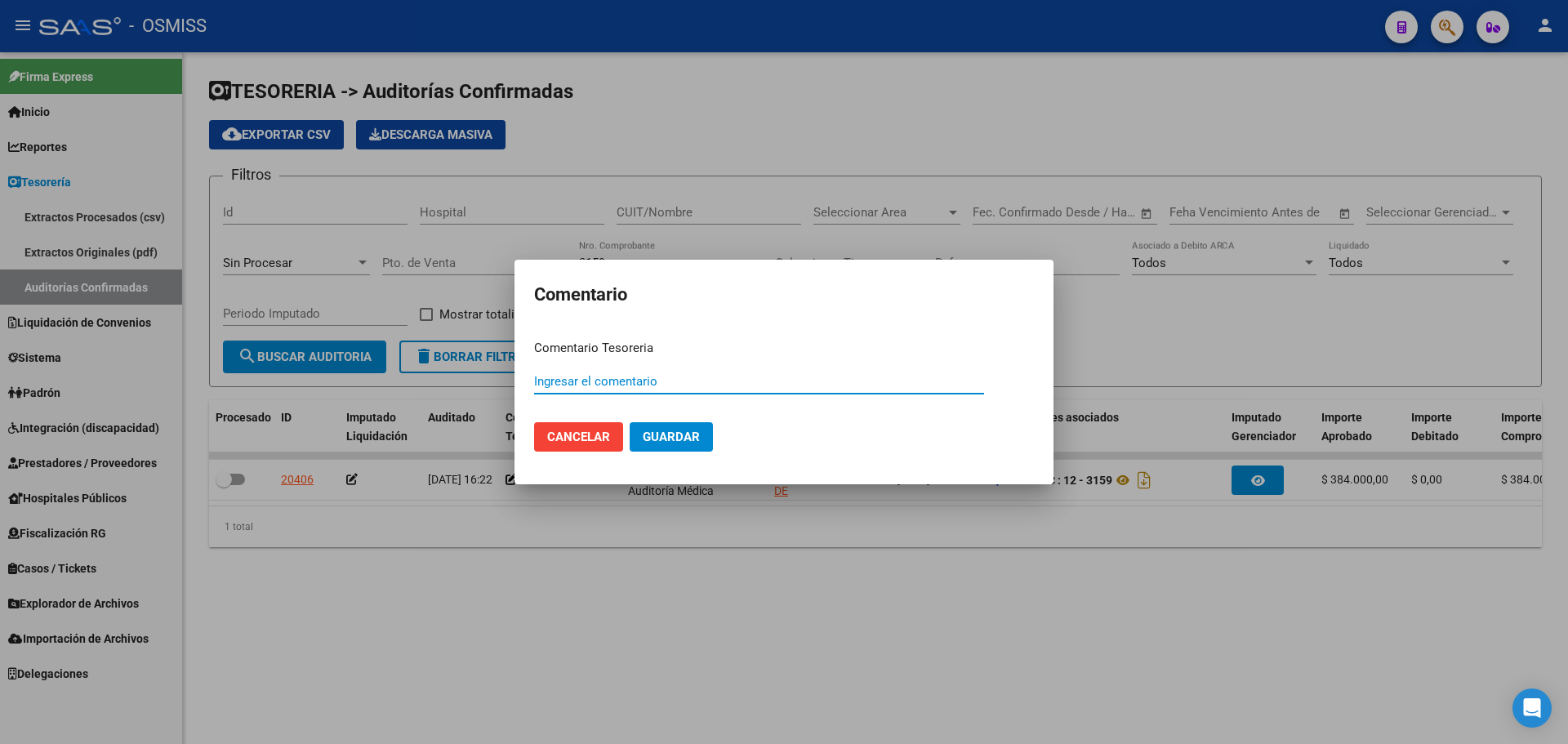
paste input "100079029 [DATE]"
click at [672, 445] on button "Guardar" at bounding box center [671, 436] width 83 height 30
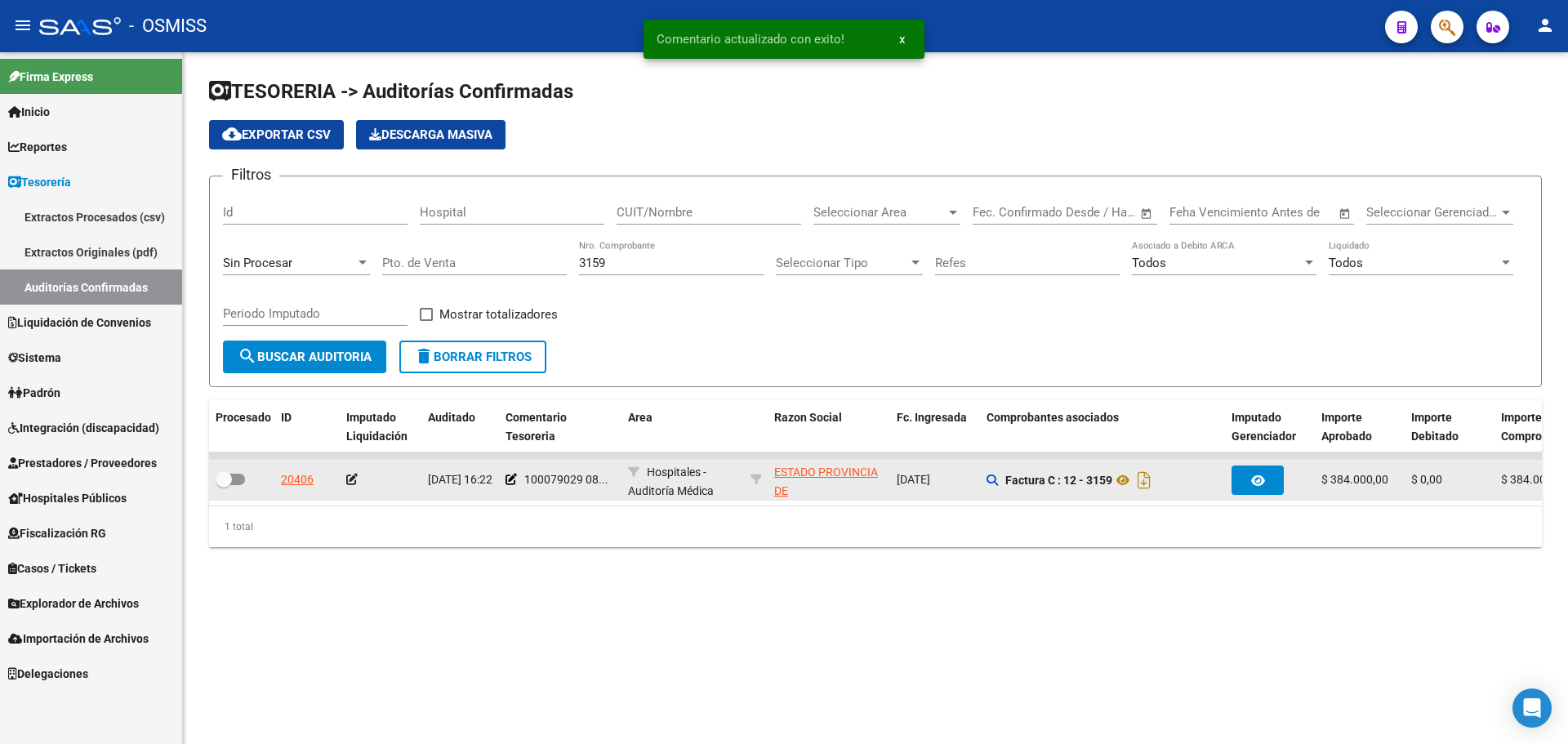
click at [347, 476] on icon at bounding box center [352, 479] width 11 height 11
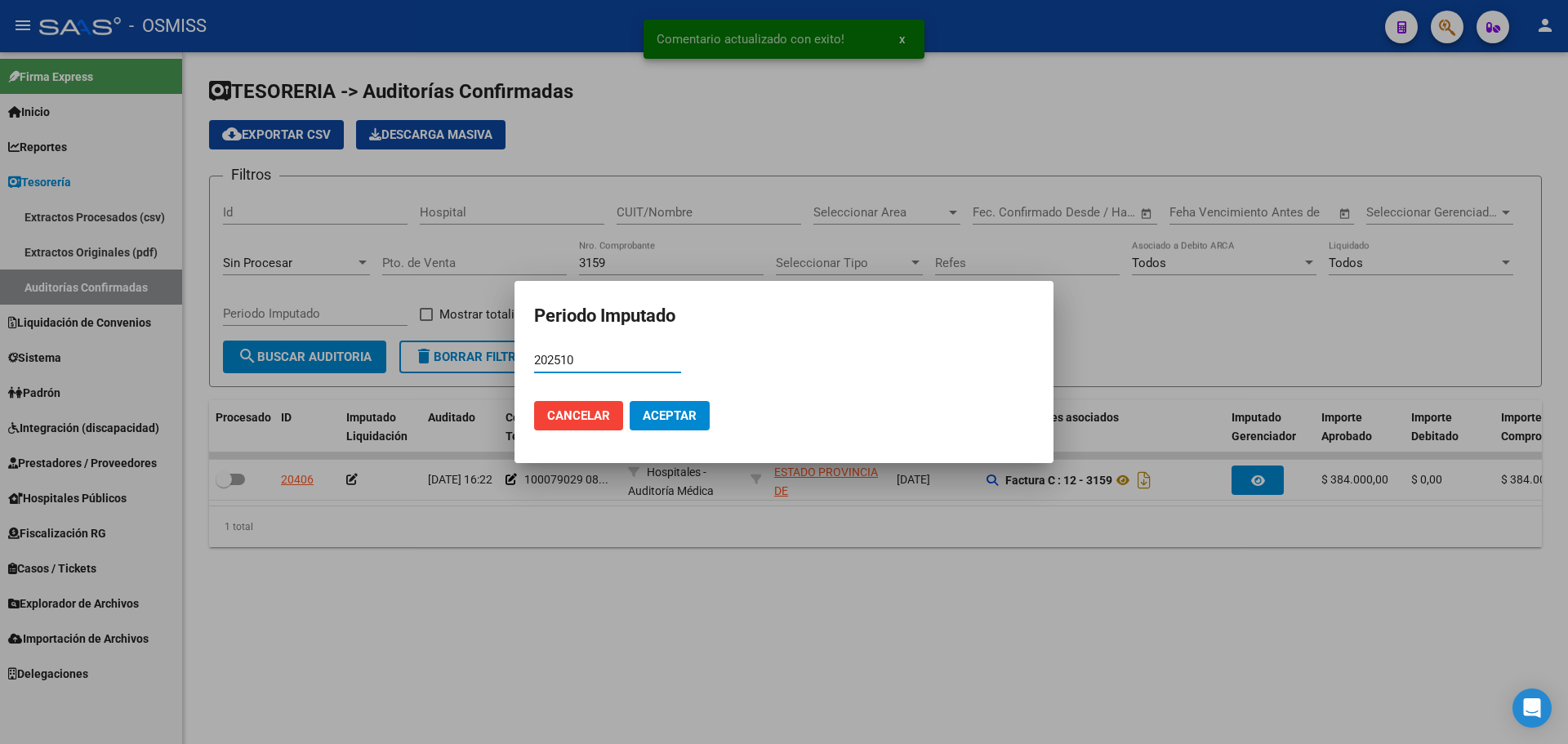
click at [676, 413] on span "Aceptar" at bounding box center [670, 415] width 53 height 14
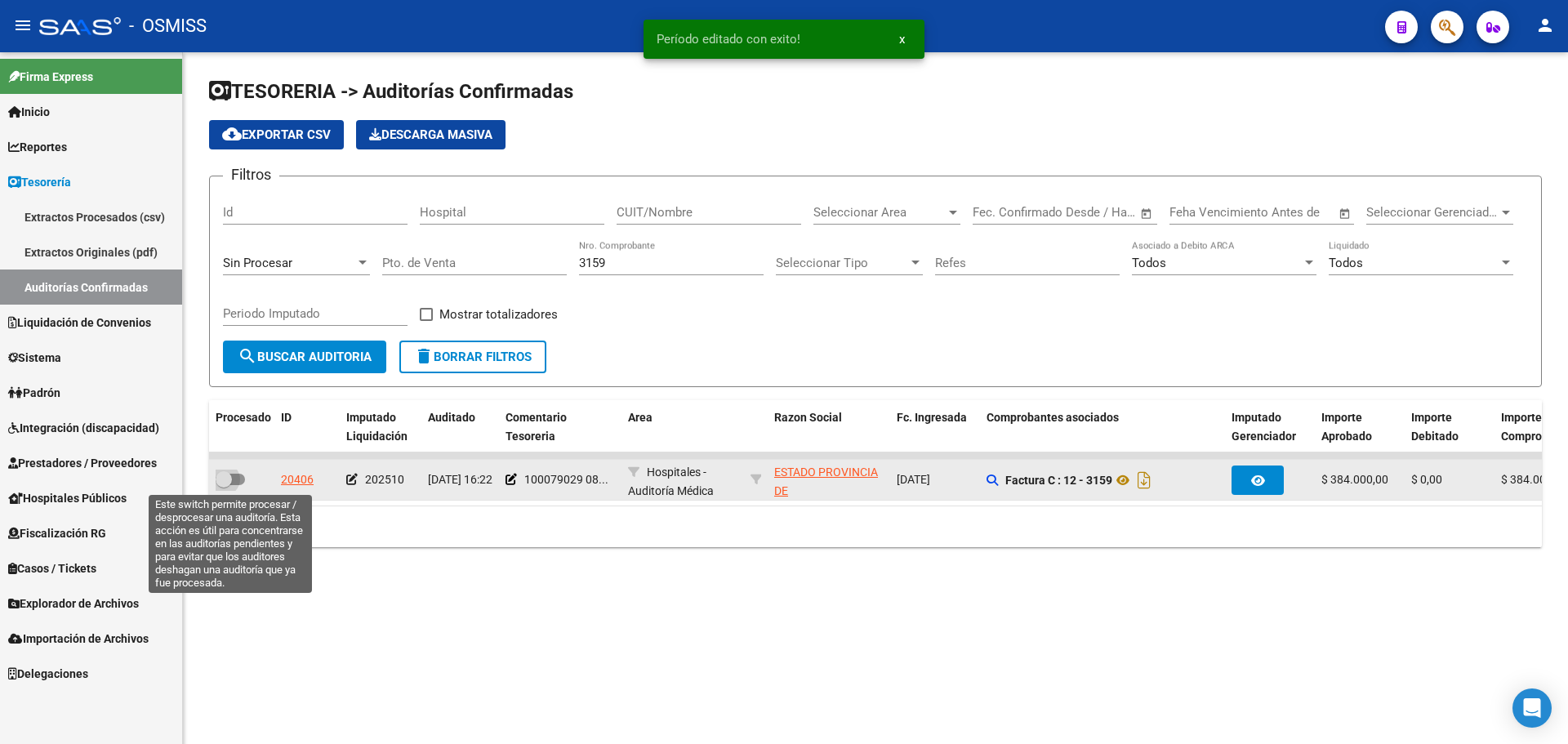
click at [236, 481] on span at bounding box center [230, 479] width 30 height 11
click at [224, 485] on input "checkbox" at bounding box center [223, 485] width 1 height 1
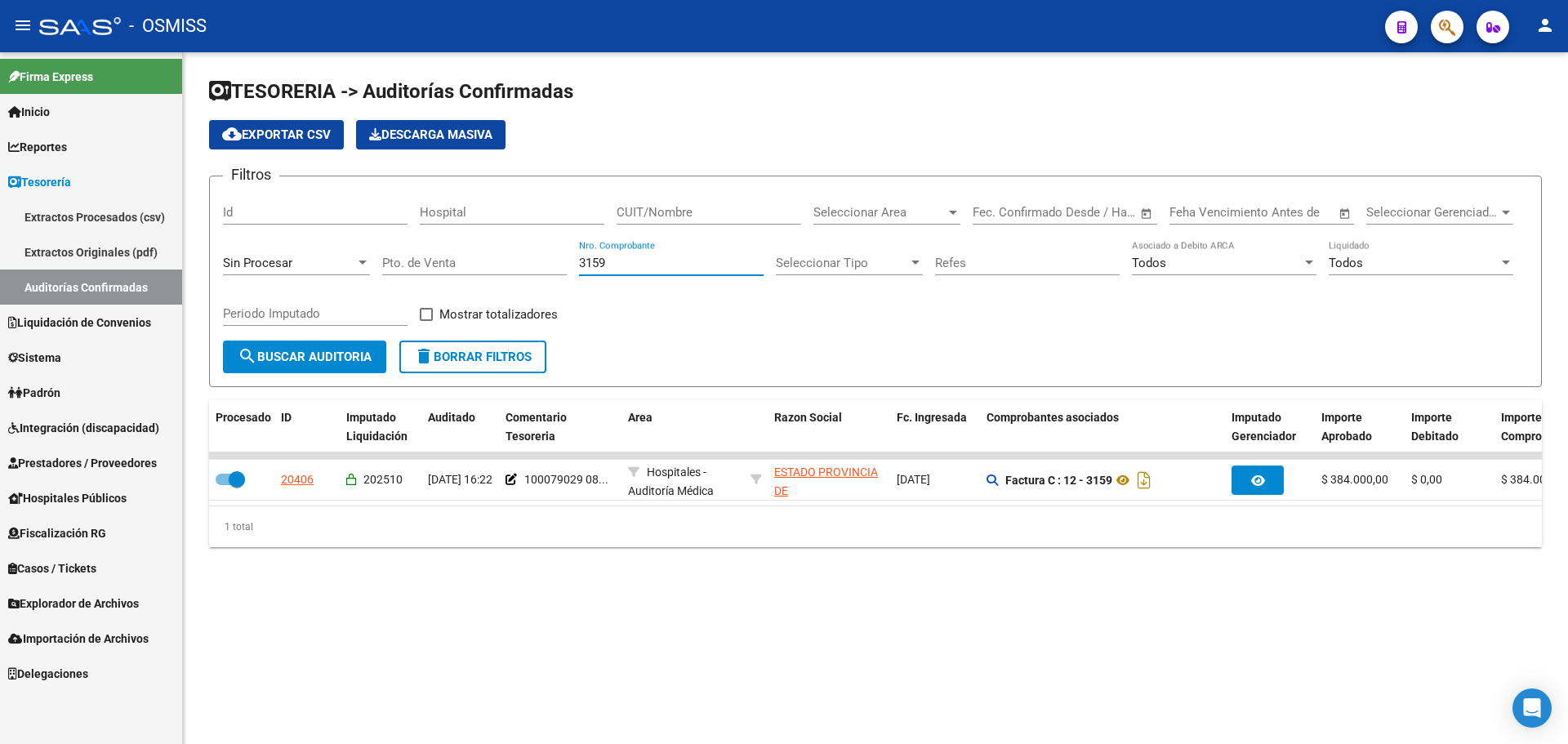
drag, startPoint x: 636, startPoint y: 267, endPoint x: 315, endPoint y: 266, distance: 321.0
click at [315, 266] on div "Filtros Id Hospital CUIT/Nombre Seleccionar Area Seleccionar Area Fecha inicio …" at bounding box center [876, 265] width 1306 height 151
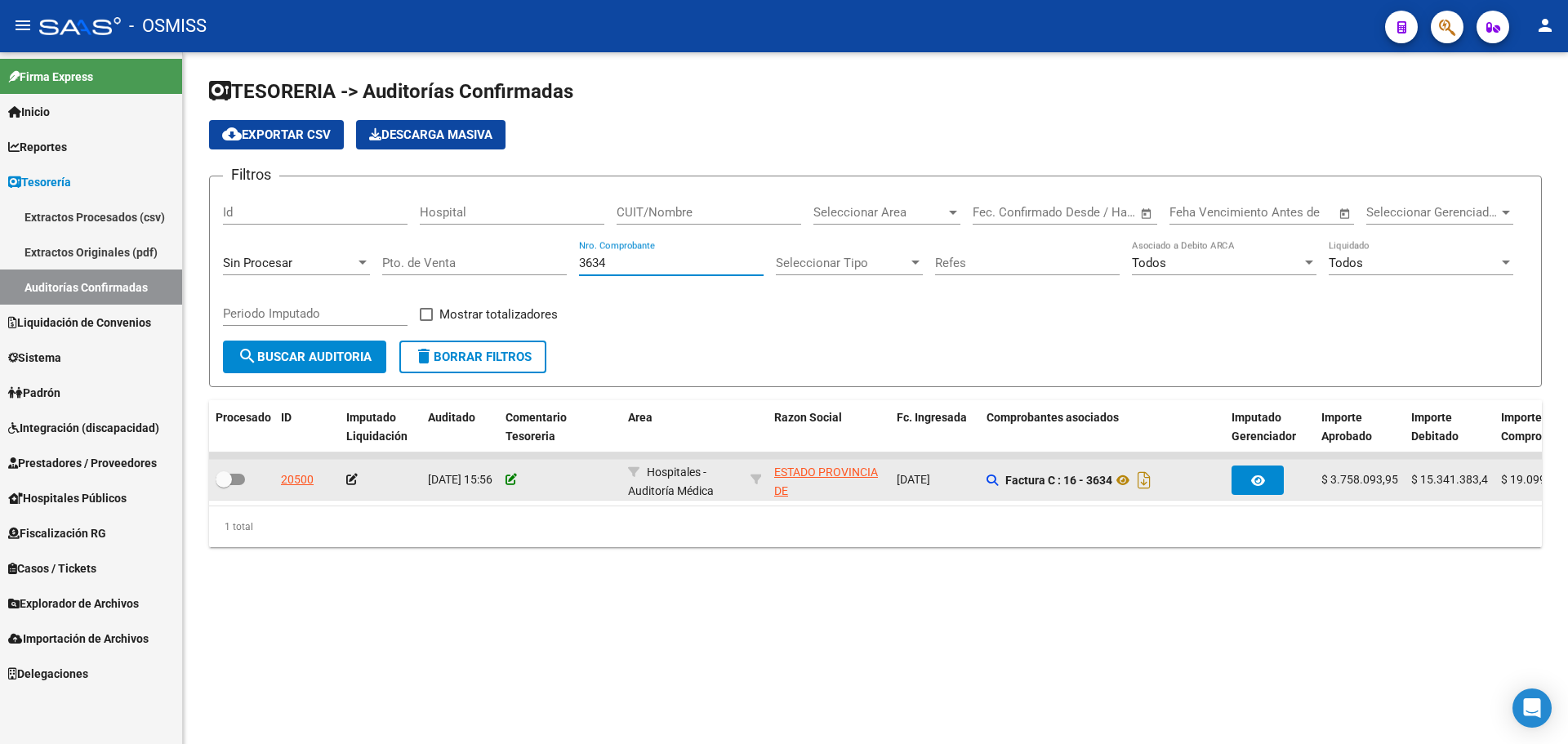
click at [507, 482] on icon at bounding box center [512, 479] width 11 height 11
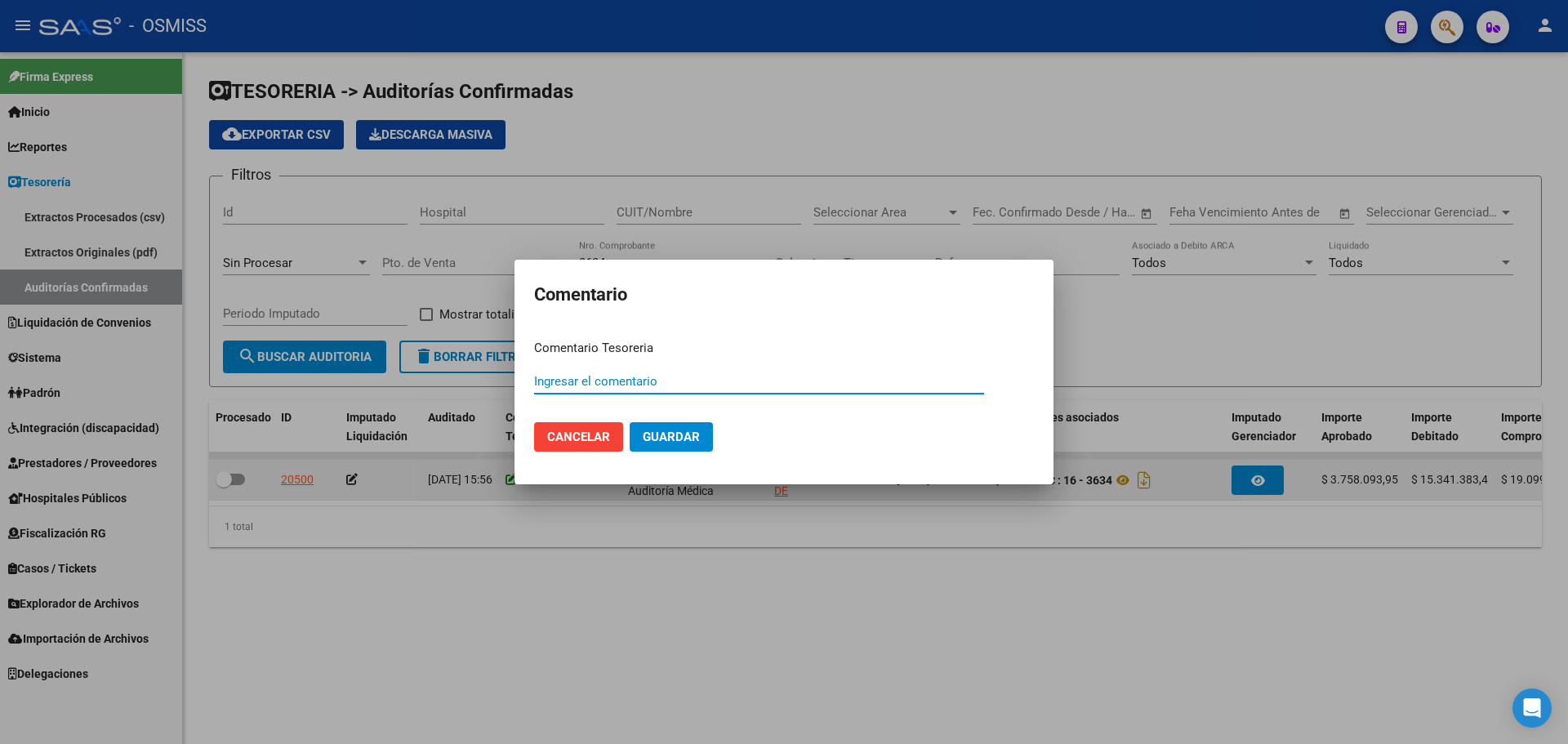
paste input "100079029 [DATE]"
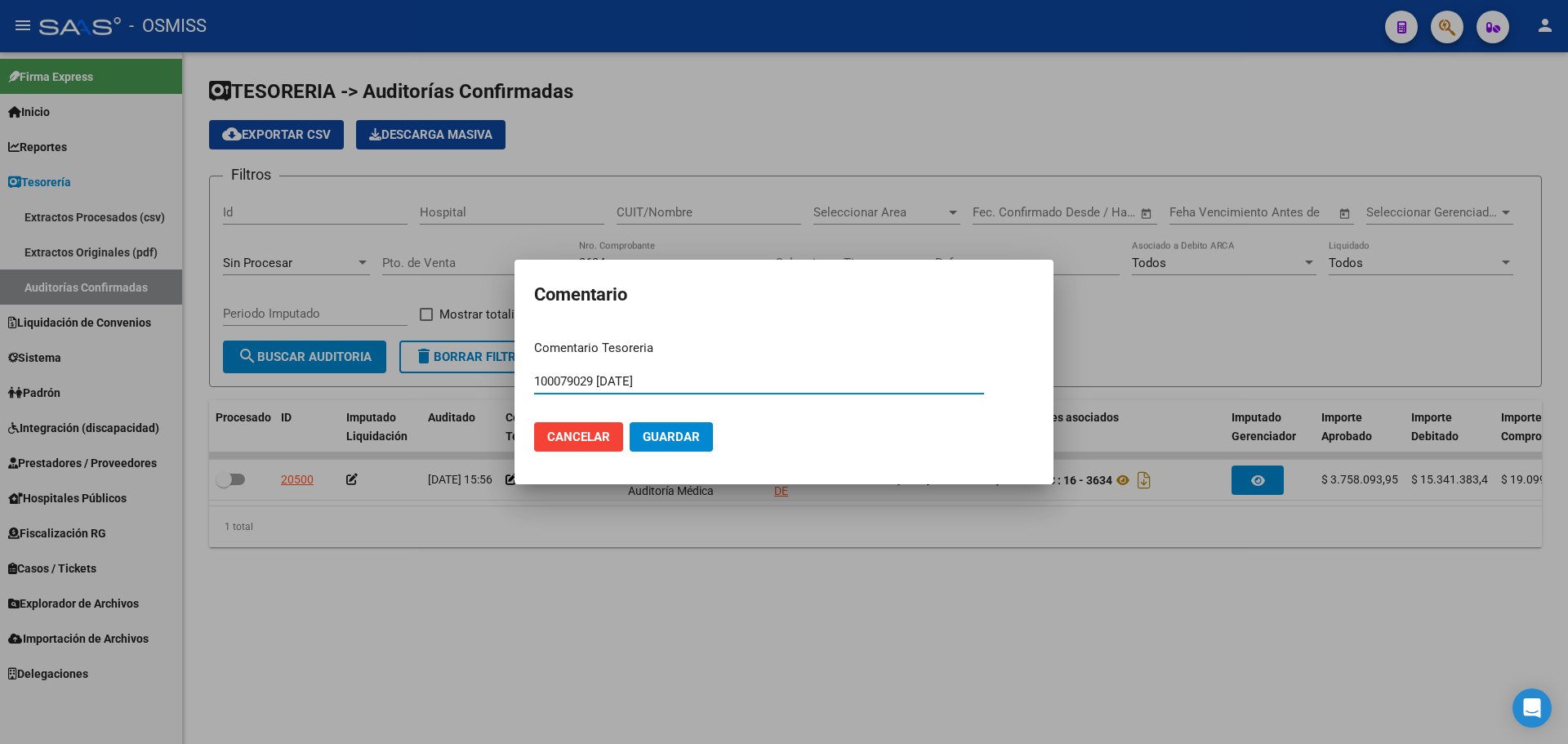
click at [672, 427] on button "Guardar" at bounding box center [671, 436] width 83 height 30
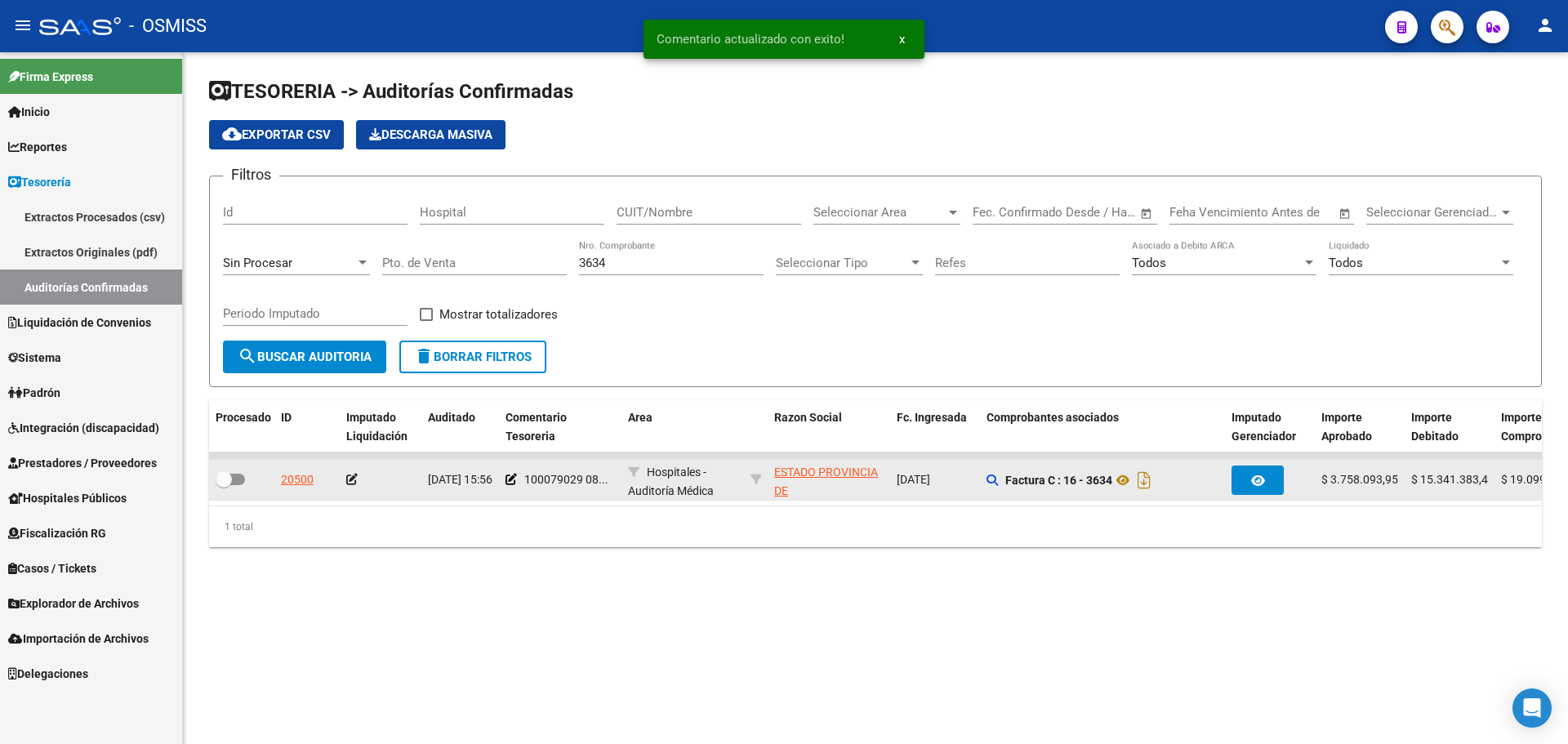
click at [347, 485] on icon at bounding box center [352, 479] width 11 height 11
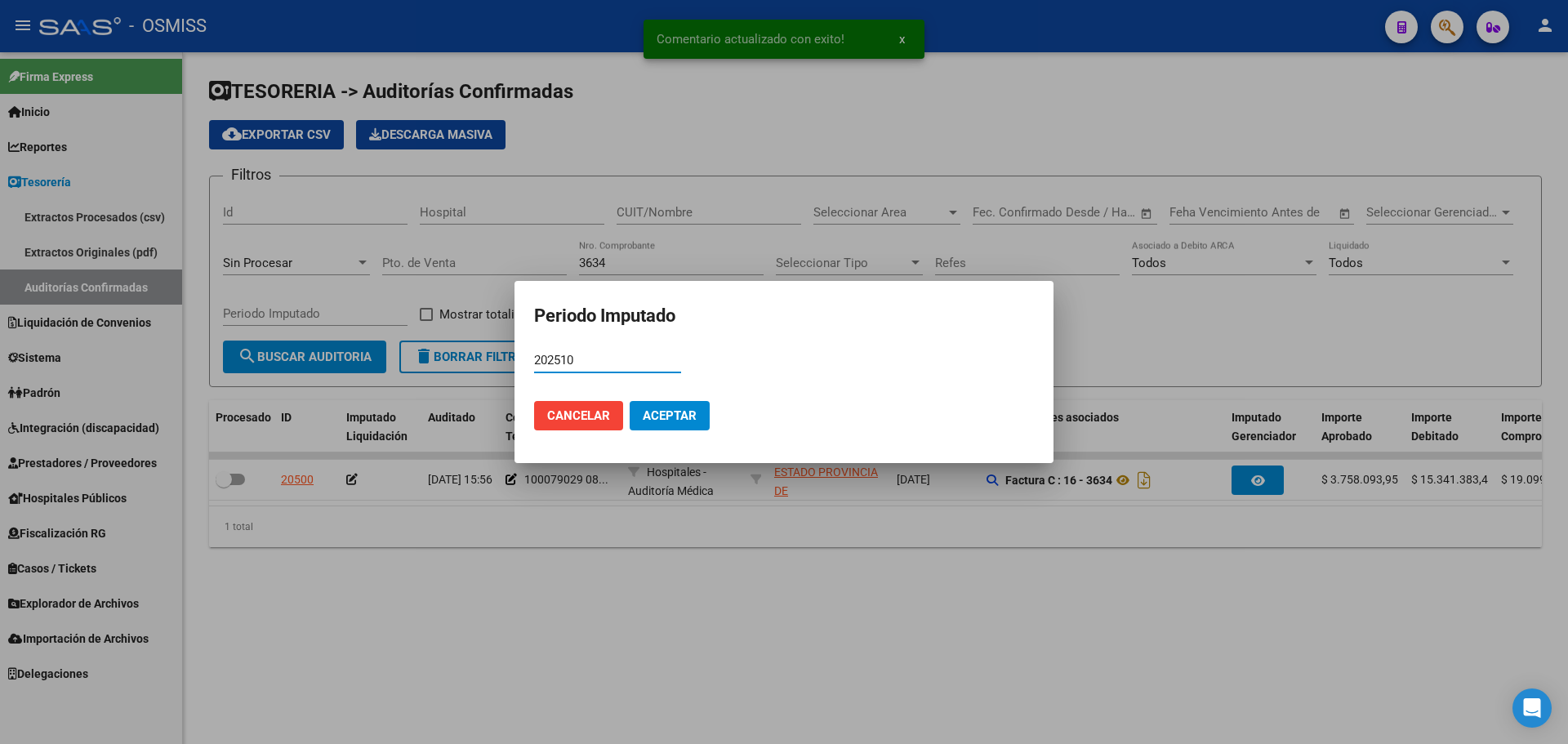
click at [683, 414] on span "Aceptar" at bounding box center [670, 415] width 53 height 14
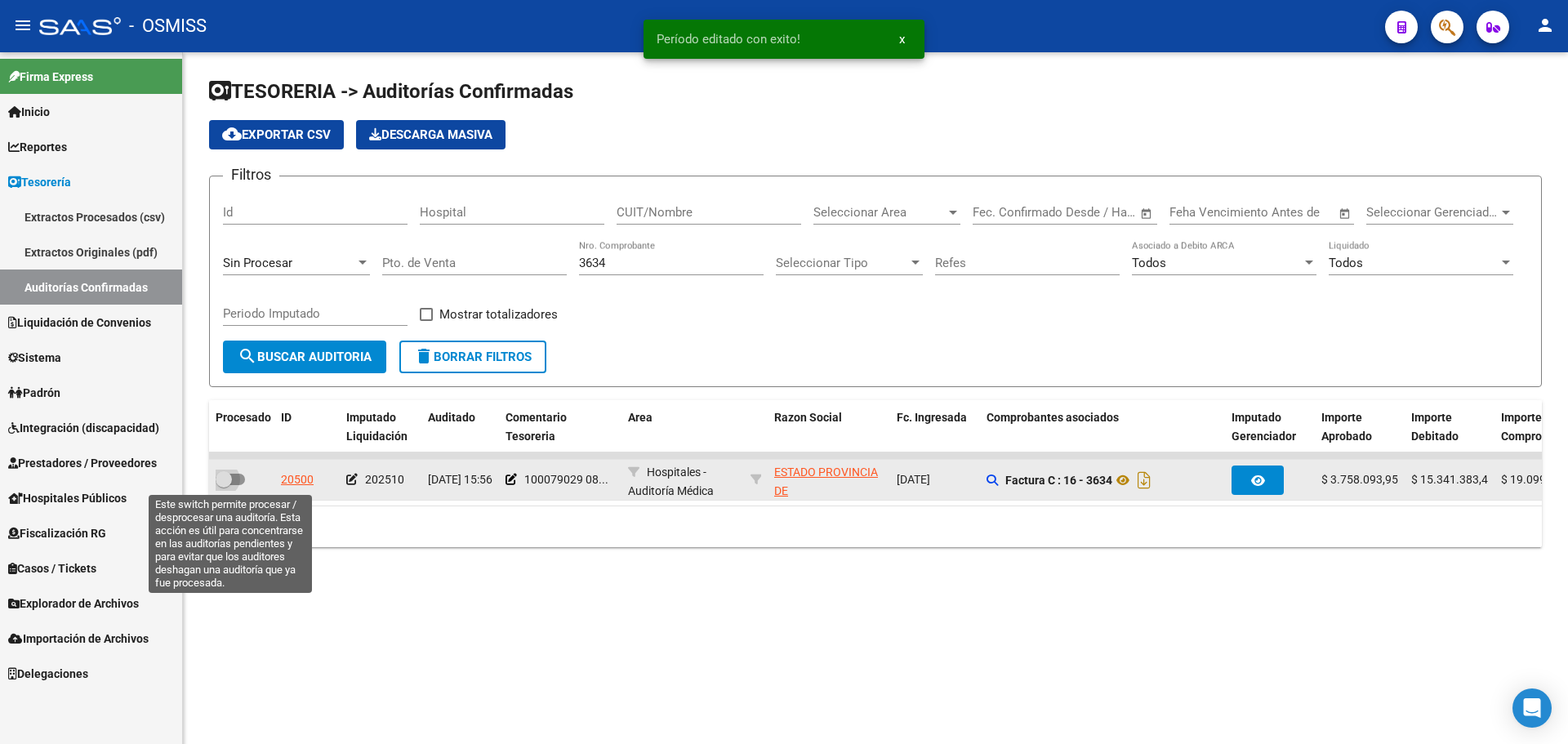
click at [237, 485] on label at bounding box center [230, 479] width 30 height 20
click at [224, 485] on input "checkbox" at bounding box center [223, 485] width 1 height 1
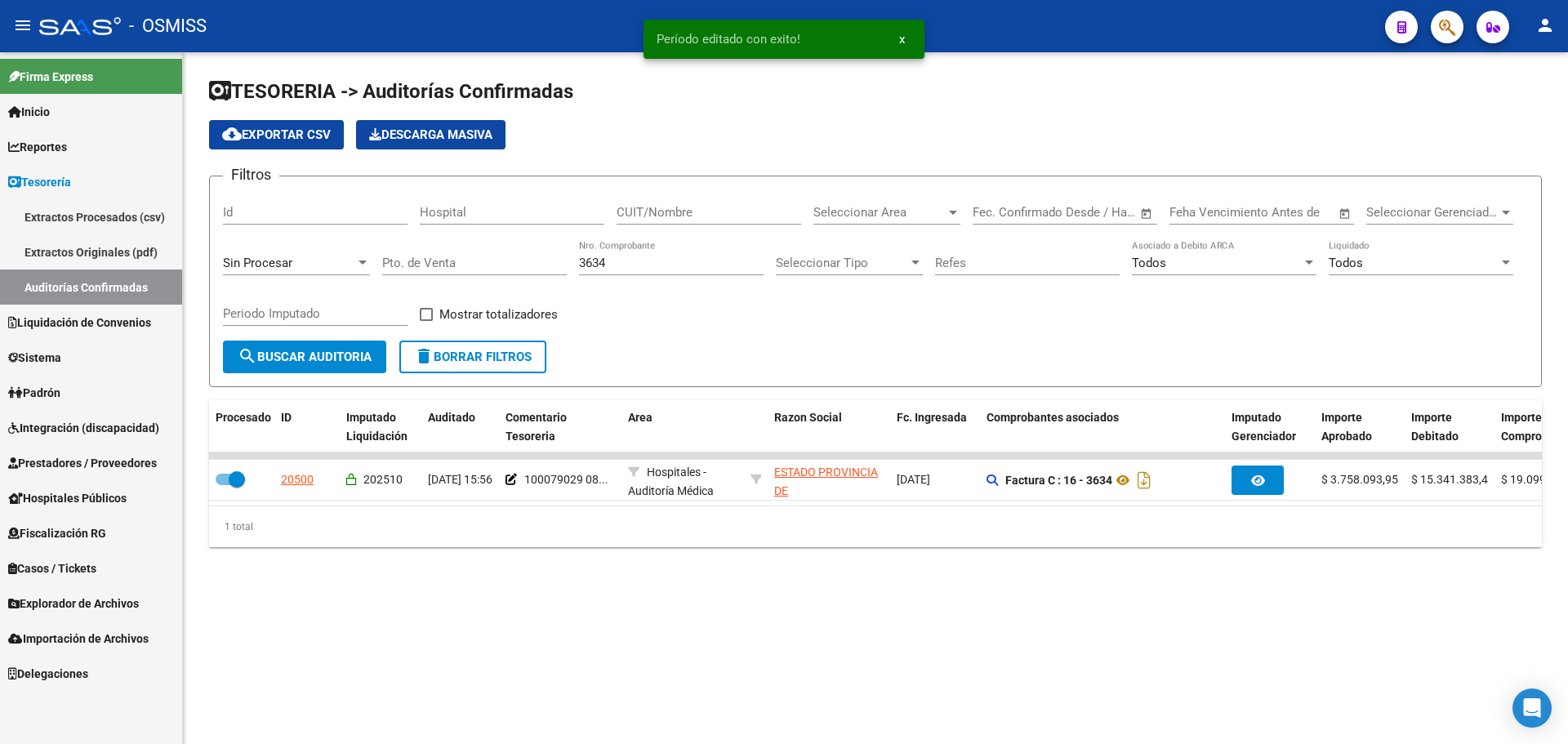
drag, startPoint x: 634, startPoint y: 264, endPoint x: 441, endPoint y: 258, distance: 193.1
click at [441, 258] on div "Filtros Id Hospital CUIT/Nombre Seleccionar Area Seleccionar Area Fecha inicio …" at bounding box center [876, 265] width 1306 height 151
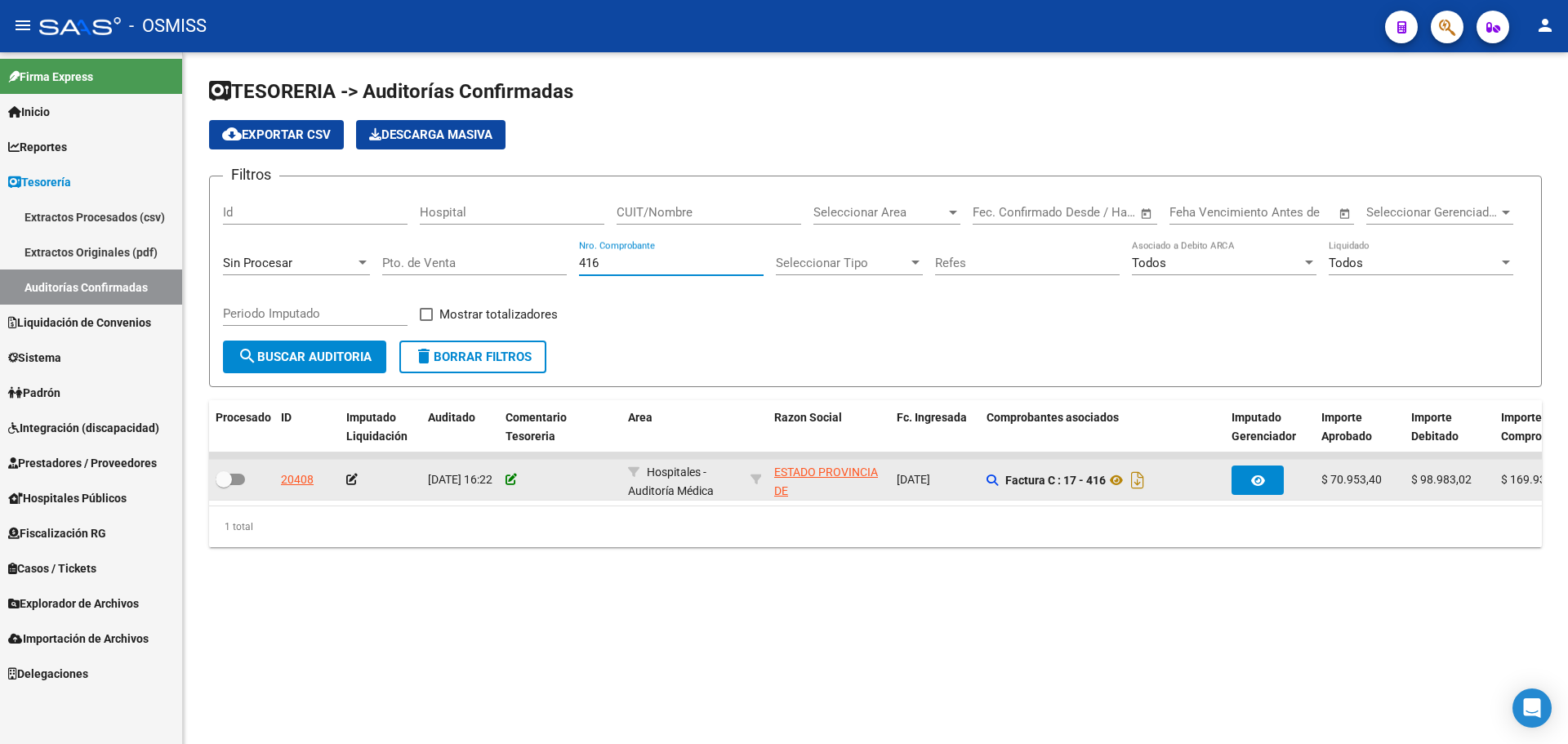
click at [508, 484] on icon at bounding box center [512, 479] width 11 height 11
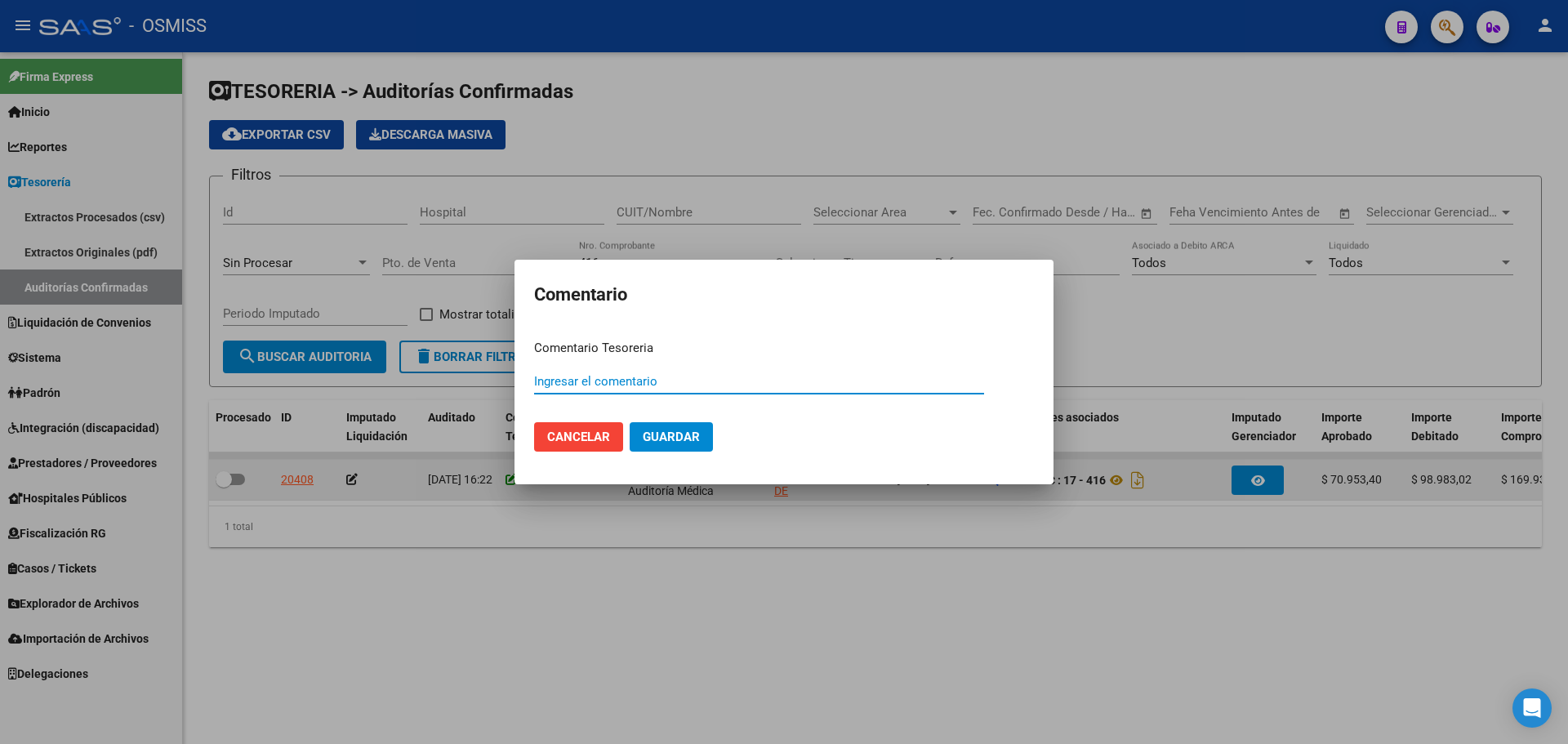
paste input "100079029 [DATE]"
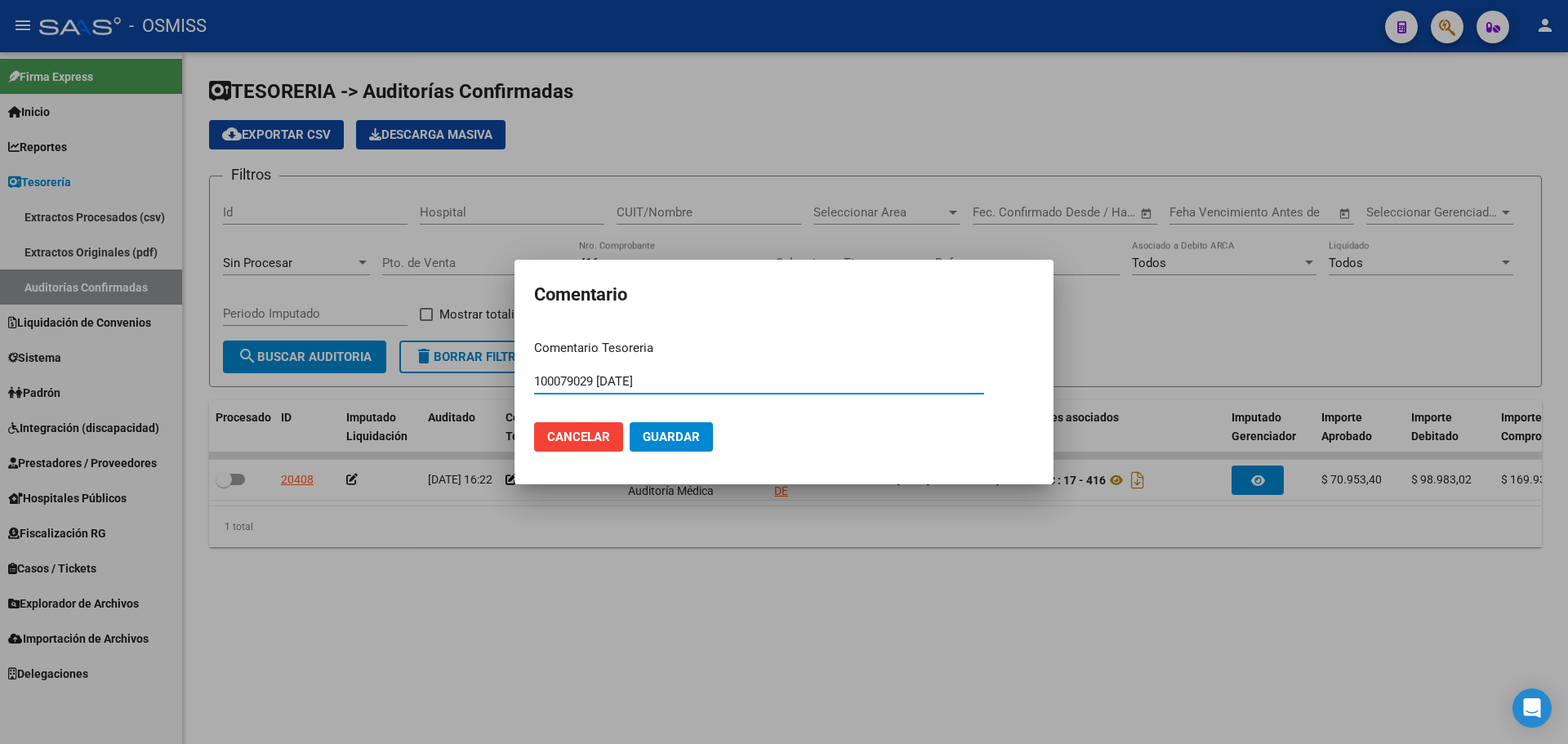
click at [698, 439] on span "Guardar" at bounding box center [672, 436] width 57 height 14
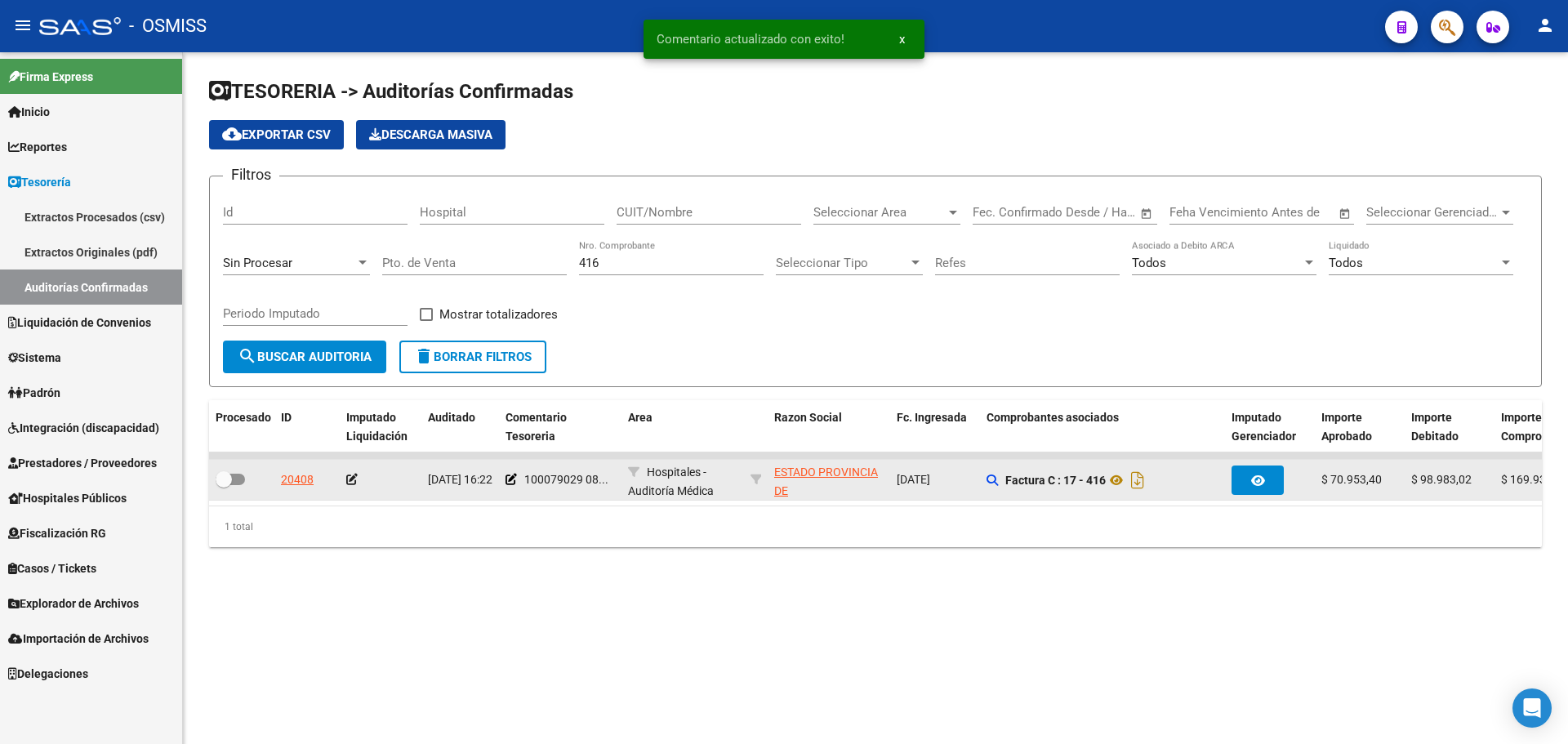
click at [349, 486] on div at bounding box center [381, 480] width 69 height 19
click at [349, 485] on app-auditoria-edit-perido at bounding box center [352, 480] width 11 height 13
click at [355, 465] on datatable-body-cell at bounding box center [381, 480] width 82 height 40
click at [351, 483] on icon at bounding box center [352, 479] width 11 height 11
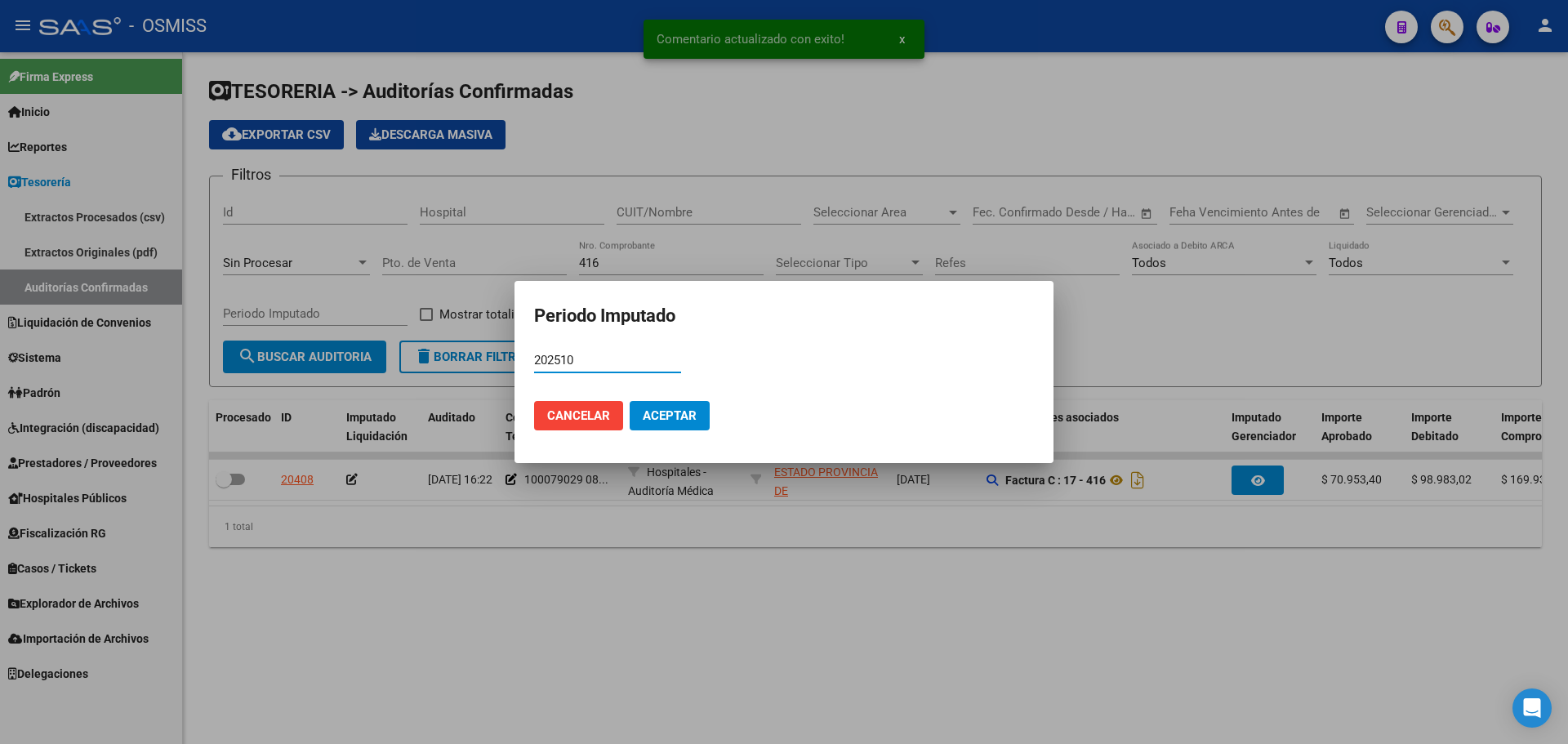
click at [642, 424] on button "Aceptar" at bounding box center [670, 415] width 80 height 30
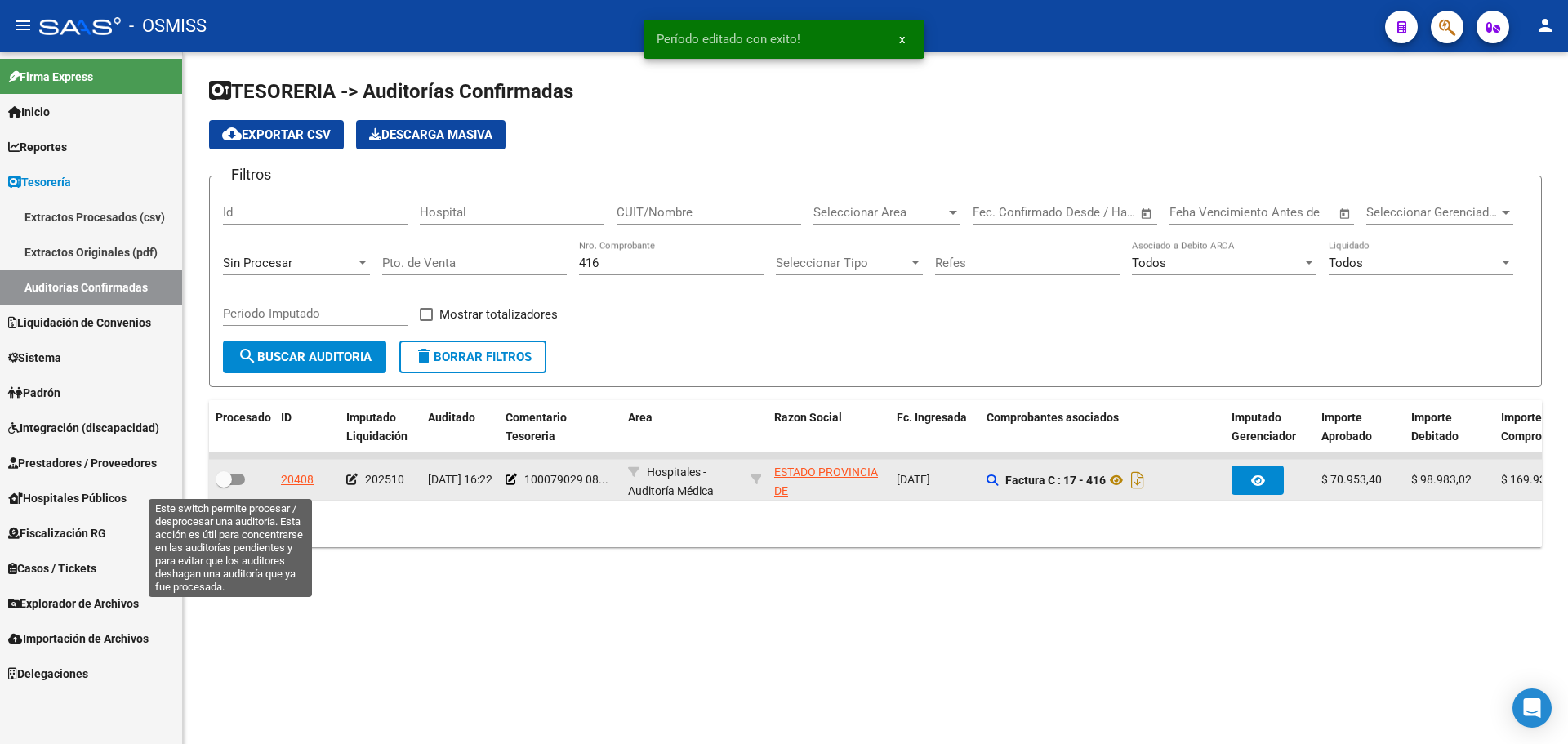
click at [238, 485] on label at bounding box center [230, 479] width 30 height 20
click at [224, 485] on input "checkbox" at bounding box center [223, 485] width 1 height 1
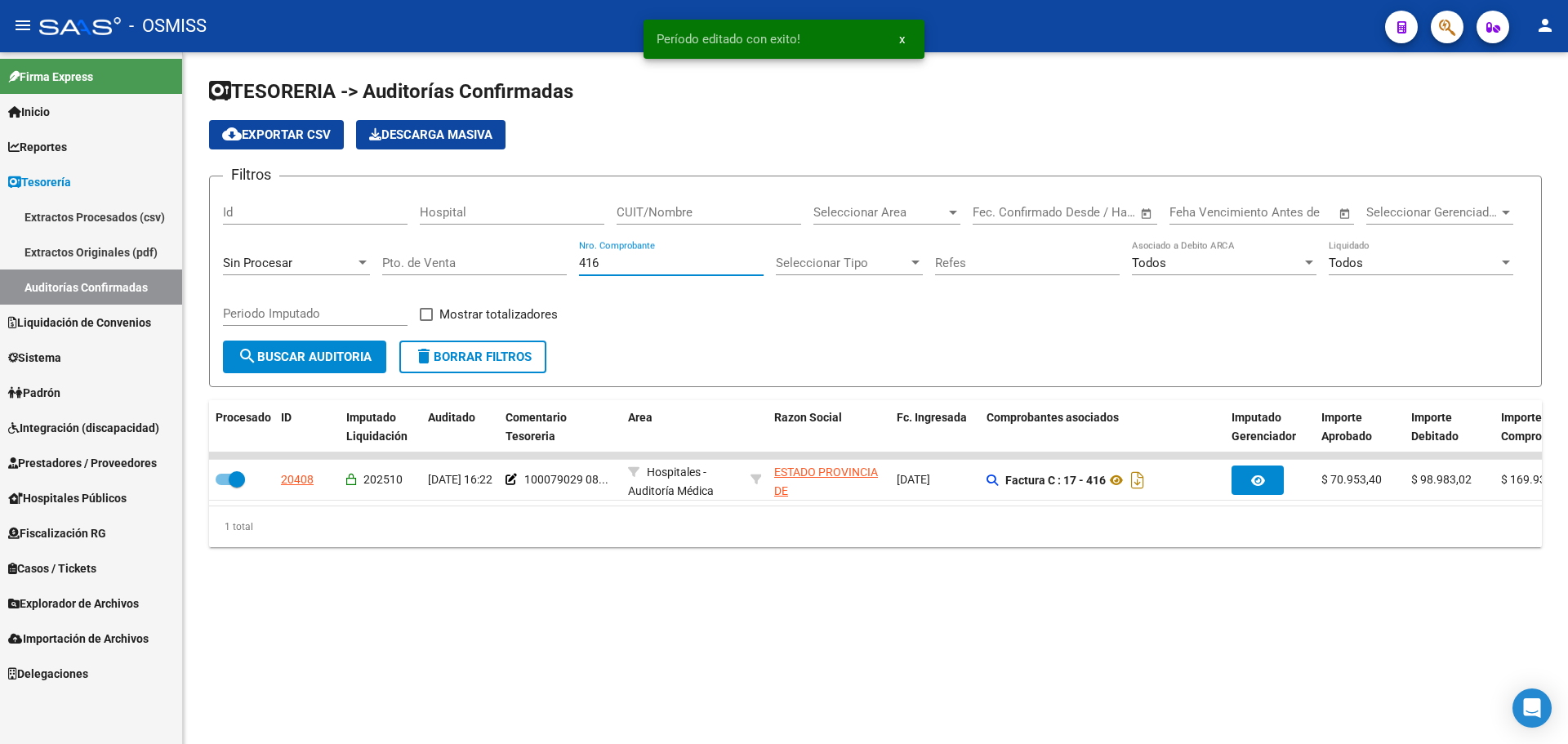
drag, startPoint x: 638, startPoint y: 262, endPoint x: 258, endPoint y: 241, distance: 380.6
click at [258, 241] on div "Filtros Id Hospital CUIT/Nombre Seleccionar Area Seleccionar Area Fecha inicio …" at bounding box center [876, 265] width 1306 height 151
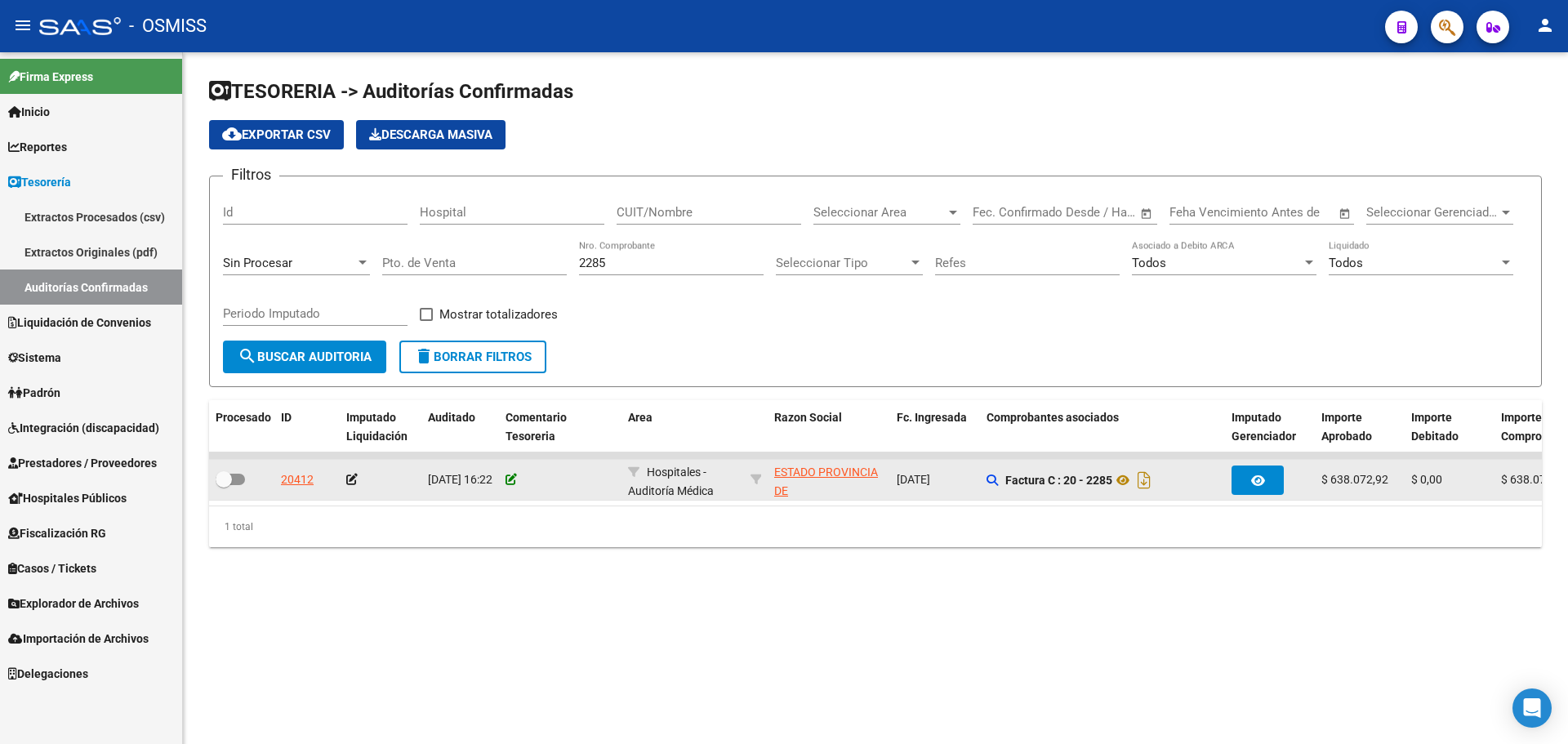
click at [512, 478] on icon at bounding box center [512, 479] width 11 height 11
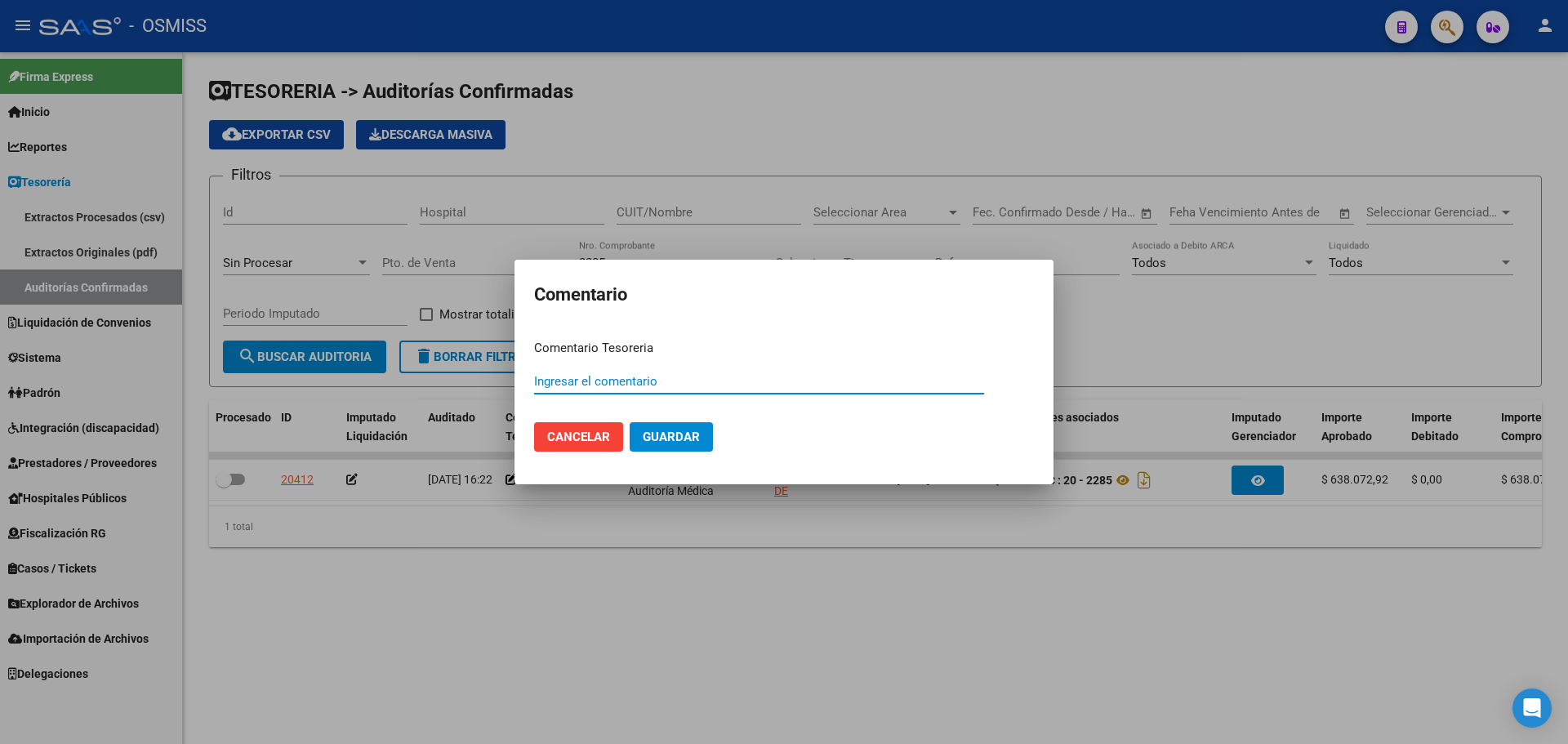
paste input "100079029 [DATE]"
click at [690, 444] on span "Guardar" at bounding box center [672, 436] width 57 height 14
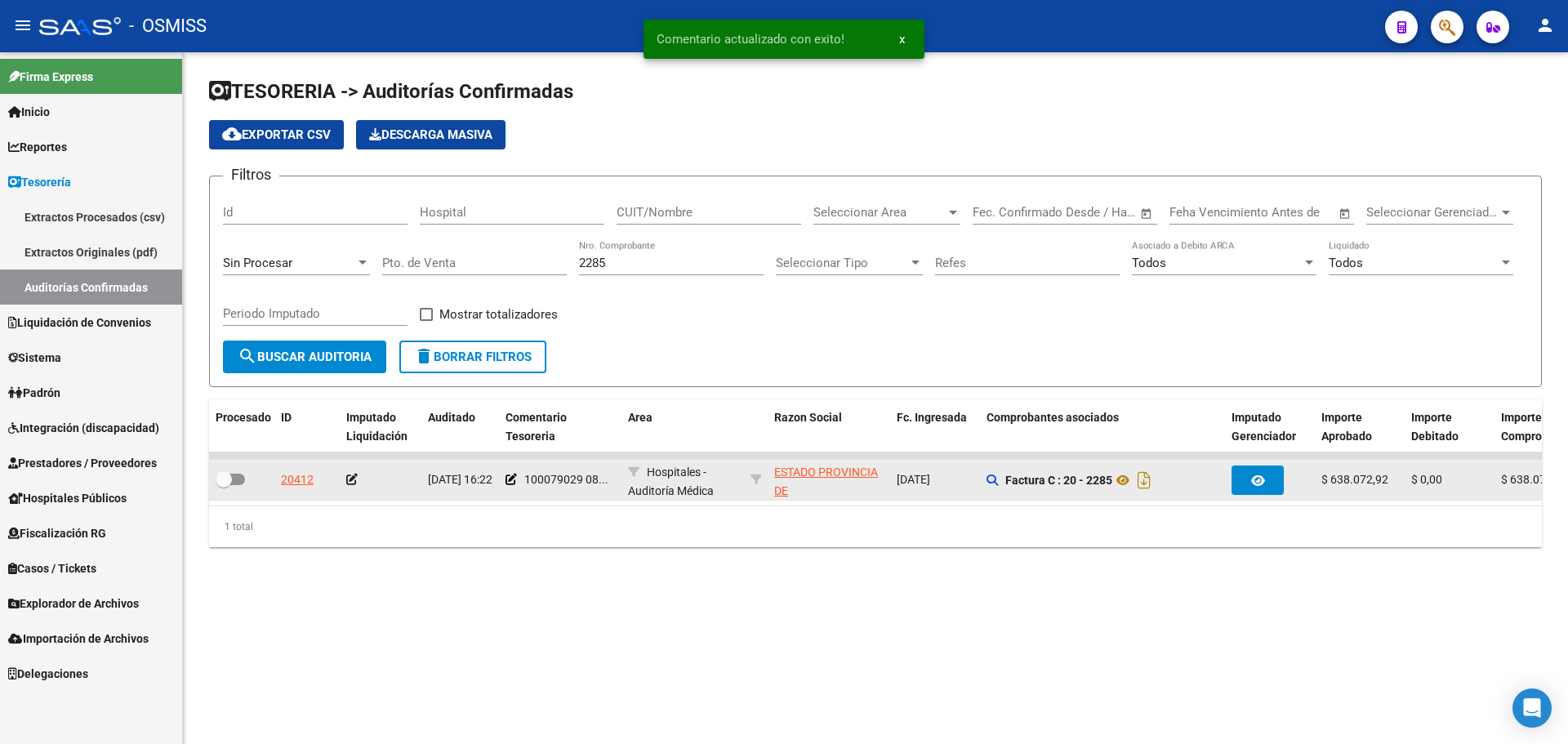
click at [356, 481] on icon at bounding box center [352, 479] width 11 height 11
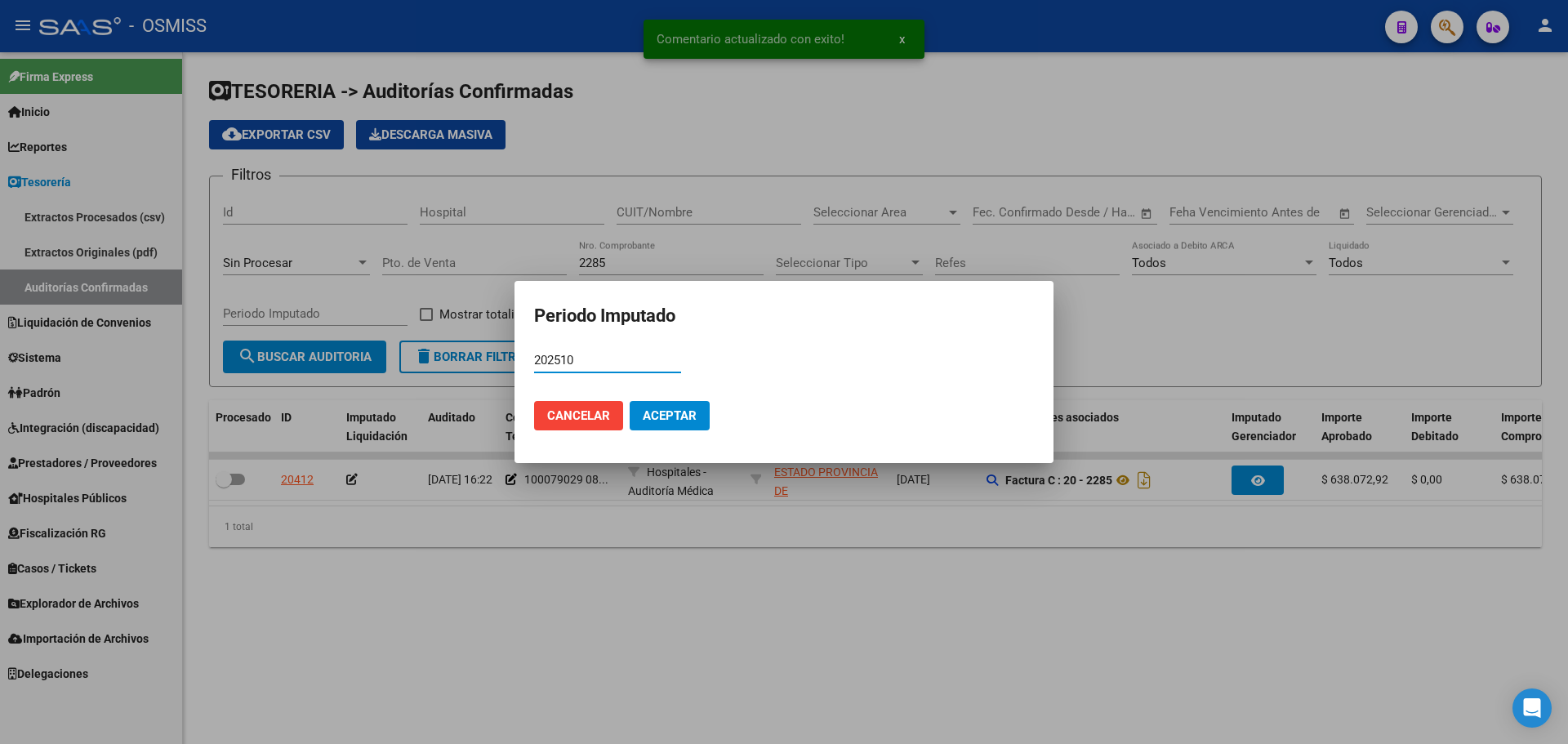
click at [679, 410] on span "Aceptar" at bounding box center [670, 415] width 53 height 14
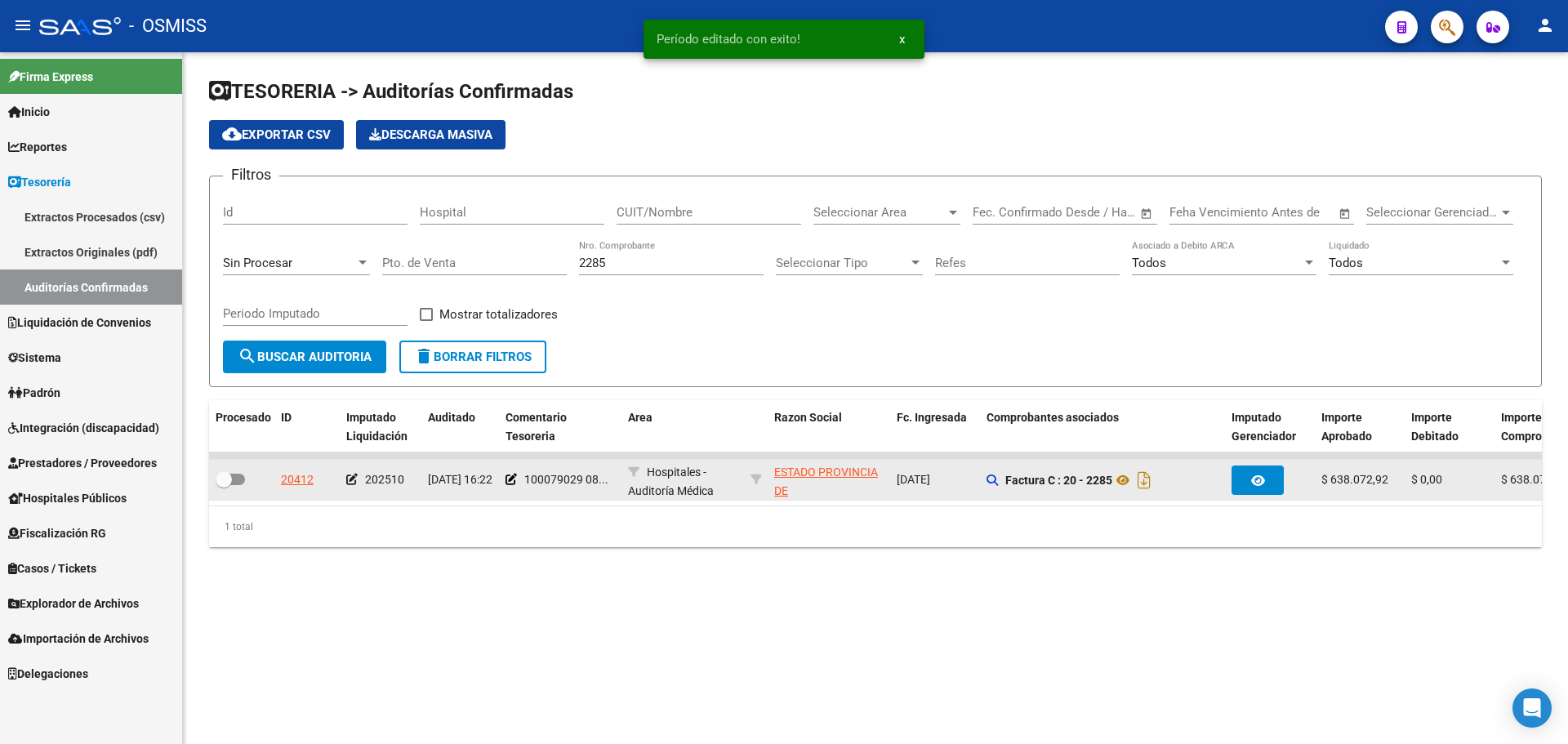
click at [231, 489] on div at bounding box center [241, 480] width 52 height 21
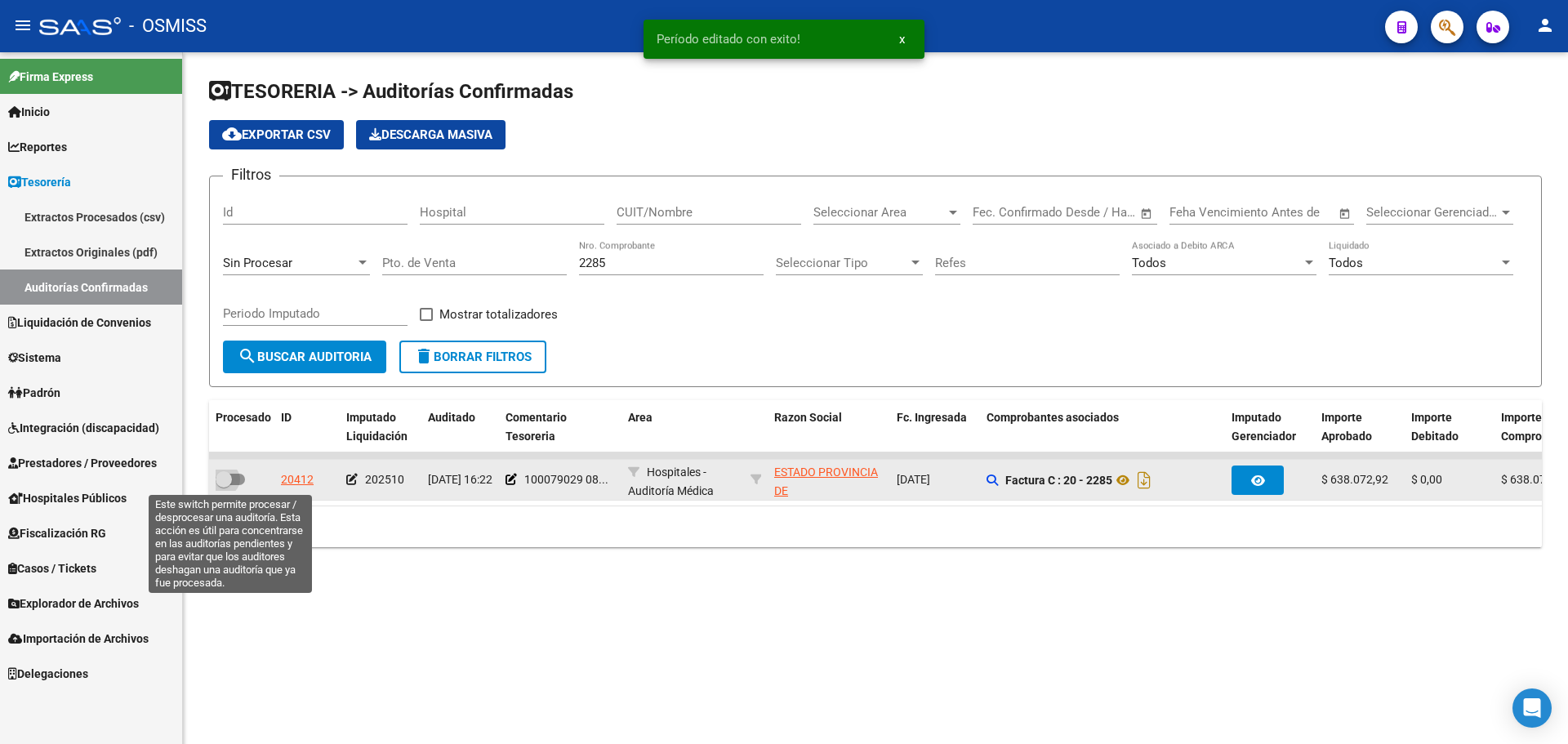
click at [231, 482] on span at bounding box center [223, 479] width 16 height 16
click at [224, 485] on input "checkbox" at bounding box center [223, 485] width 1 height 1
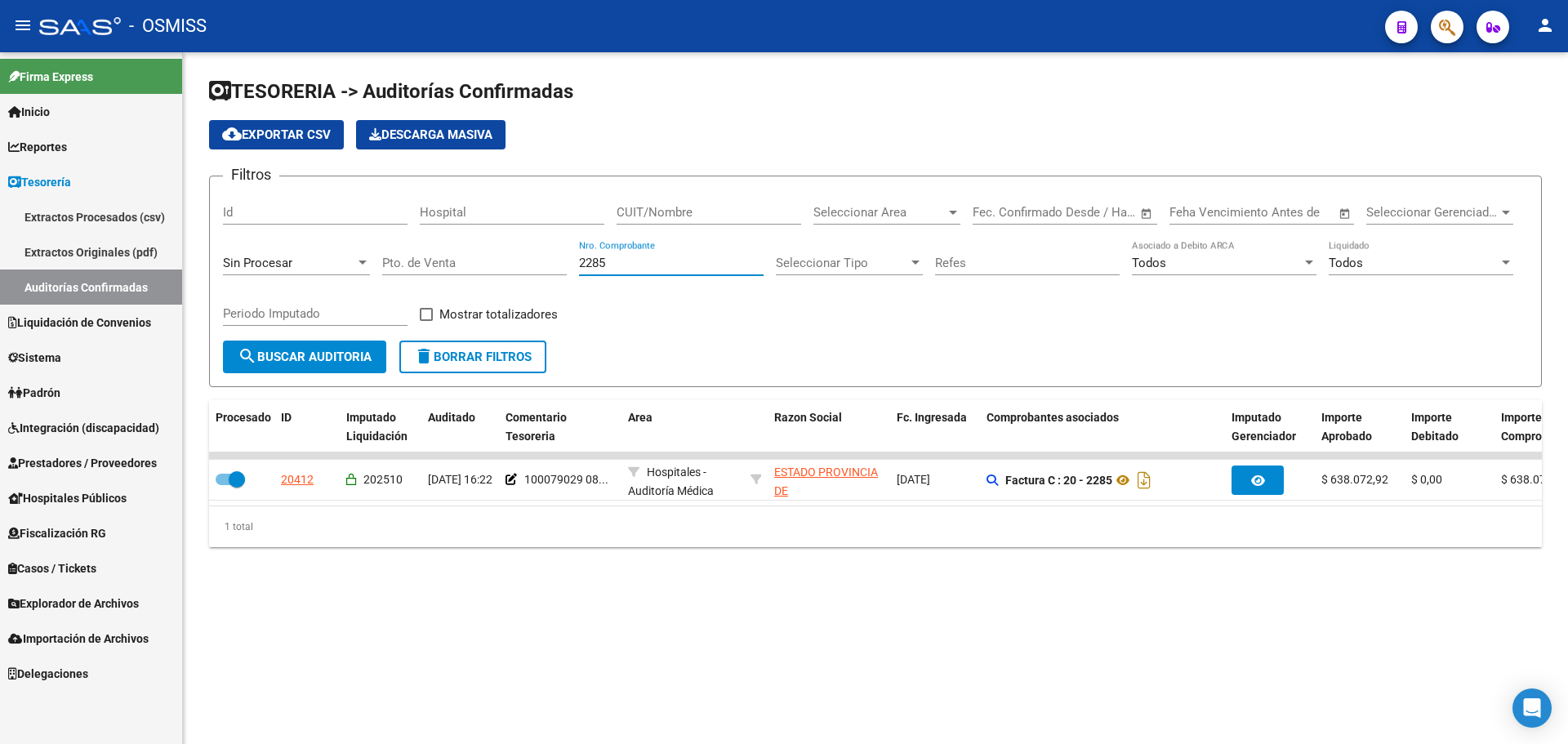
drag, startPoint x: 631, startPoint y: 263, endPoint x: 288, endPoint y: 259, distance: 343.0
click at [288, 259] on div "Filtros Id Hospital CUIT/Nombre Seleccionar Area Seleccionar Area Fecha inicio …" at bounding box center [876, 265] width 1306 height 151
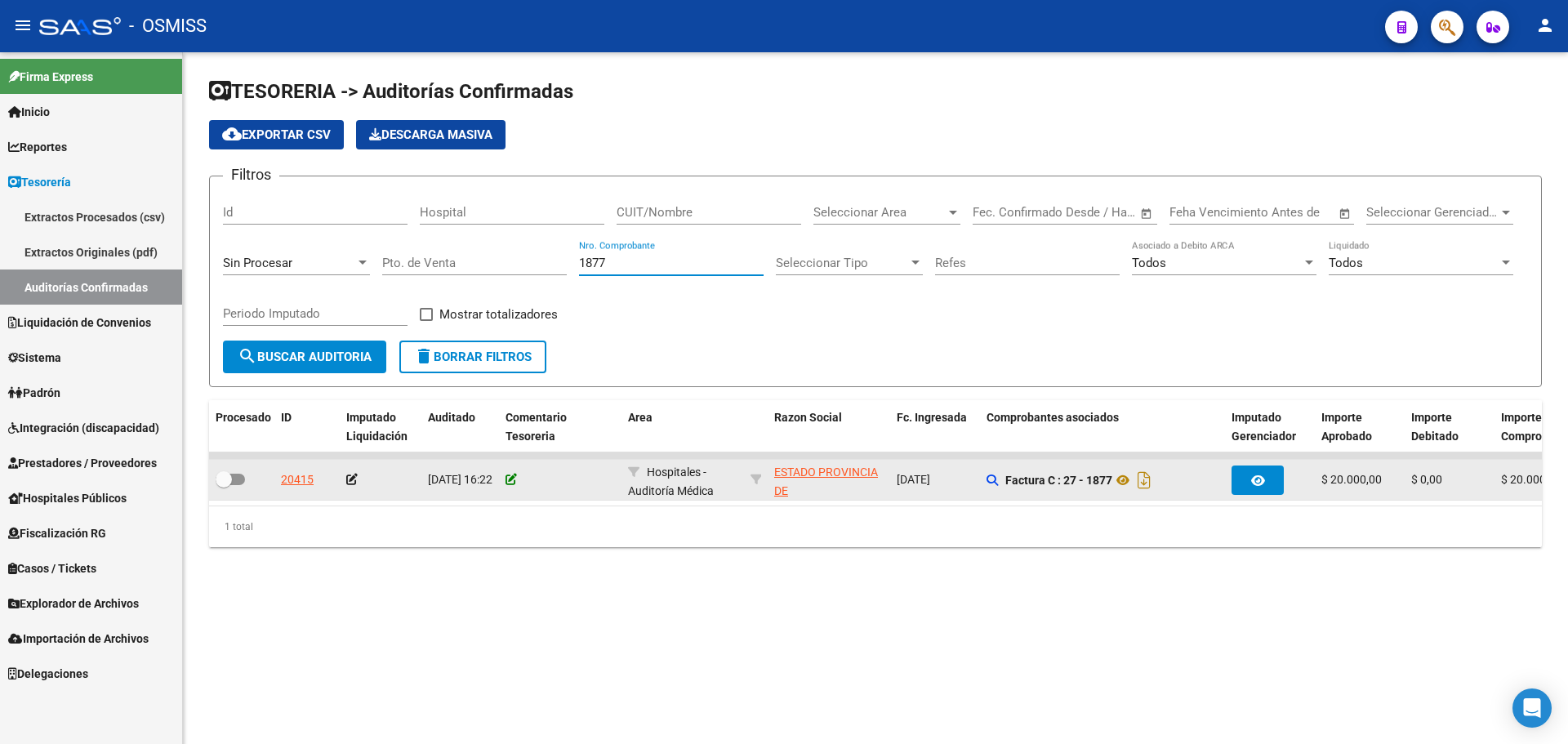
click at [508, 479] on icon at bounding box center [512, 479] width 11 height 11
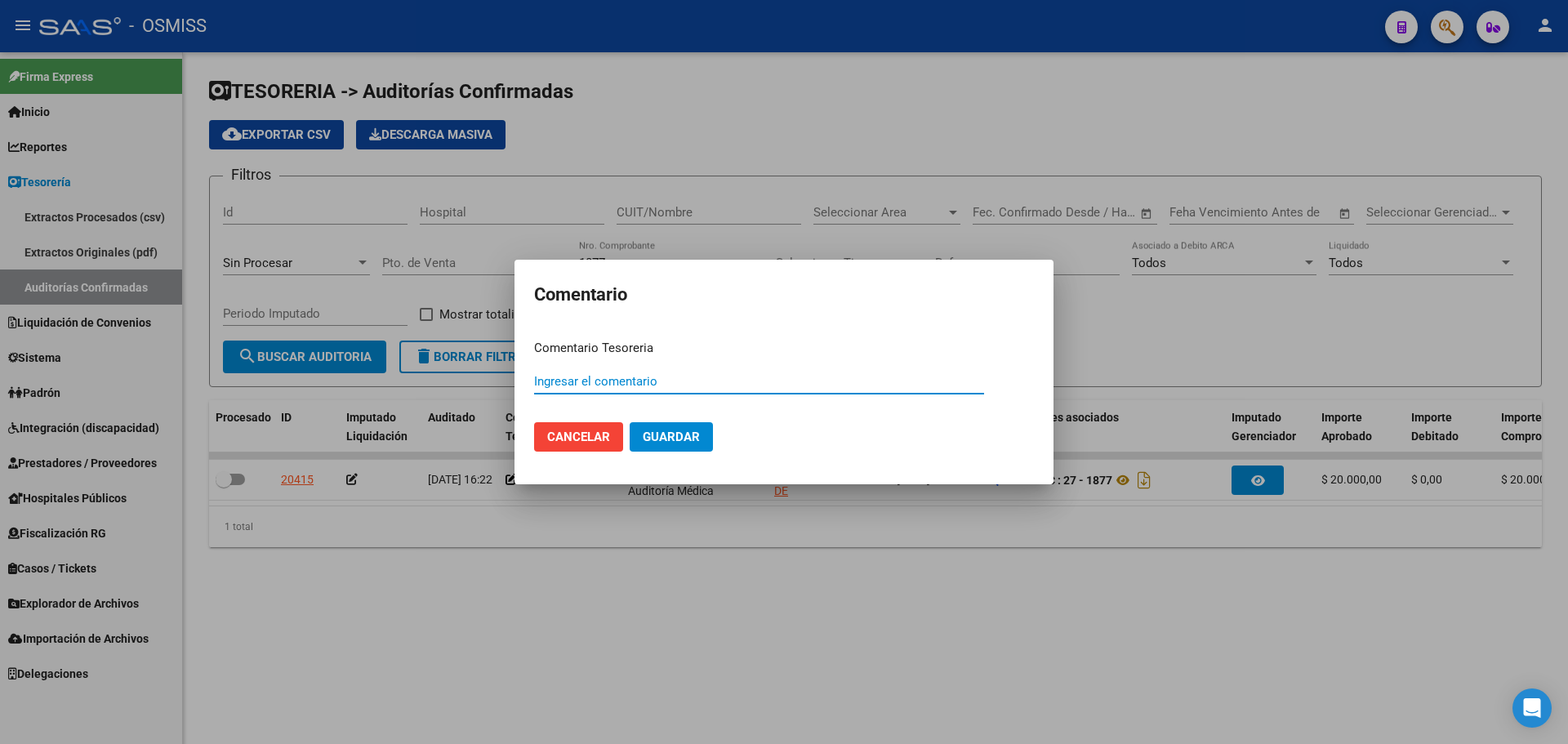
paste input "100079029 [DATE]"
click at [704, 439] on button "Guardar" at bounding box center [671, 436] width 83 height 30
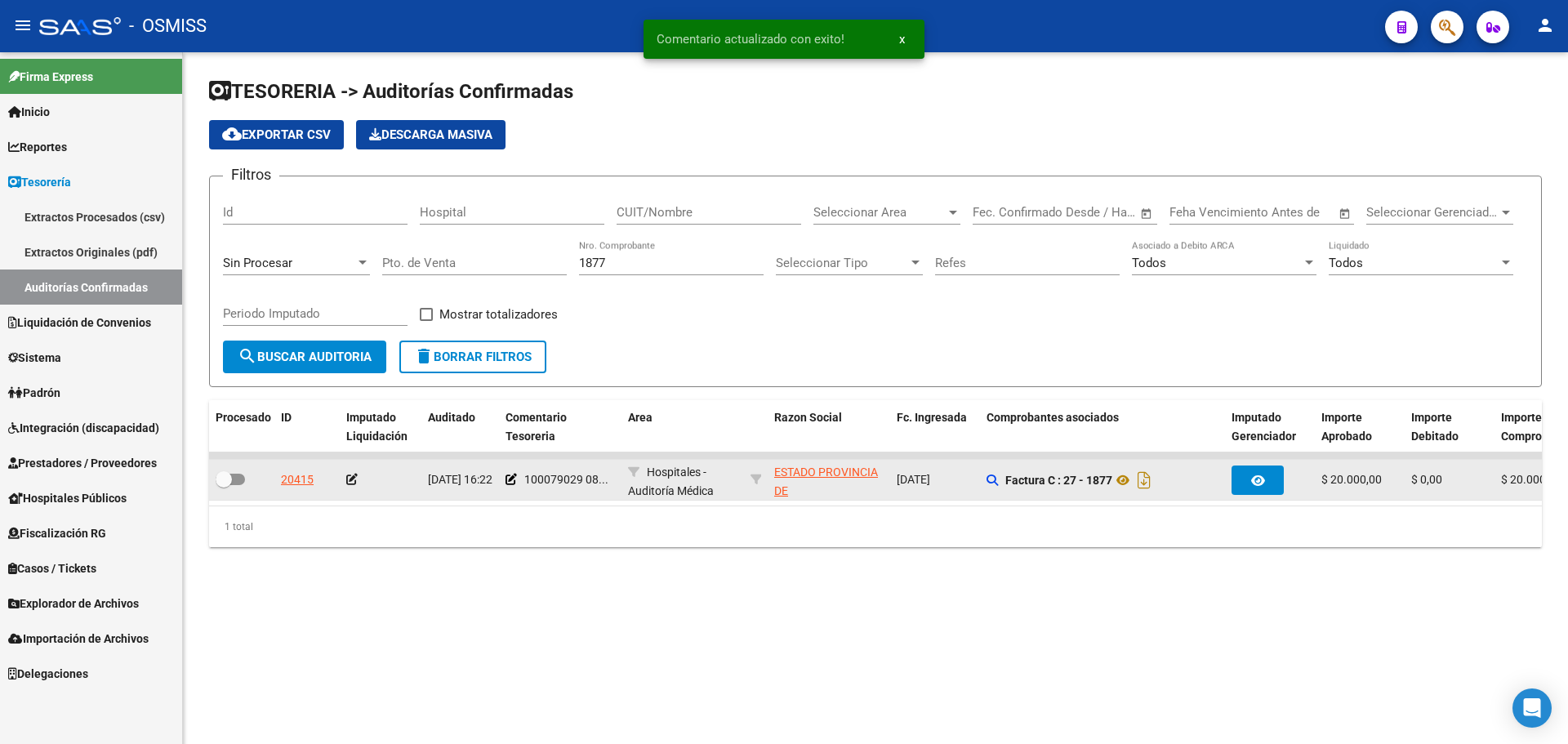
click at [353, 479] on icon at bounding box center [352, 479] width 11 height 11
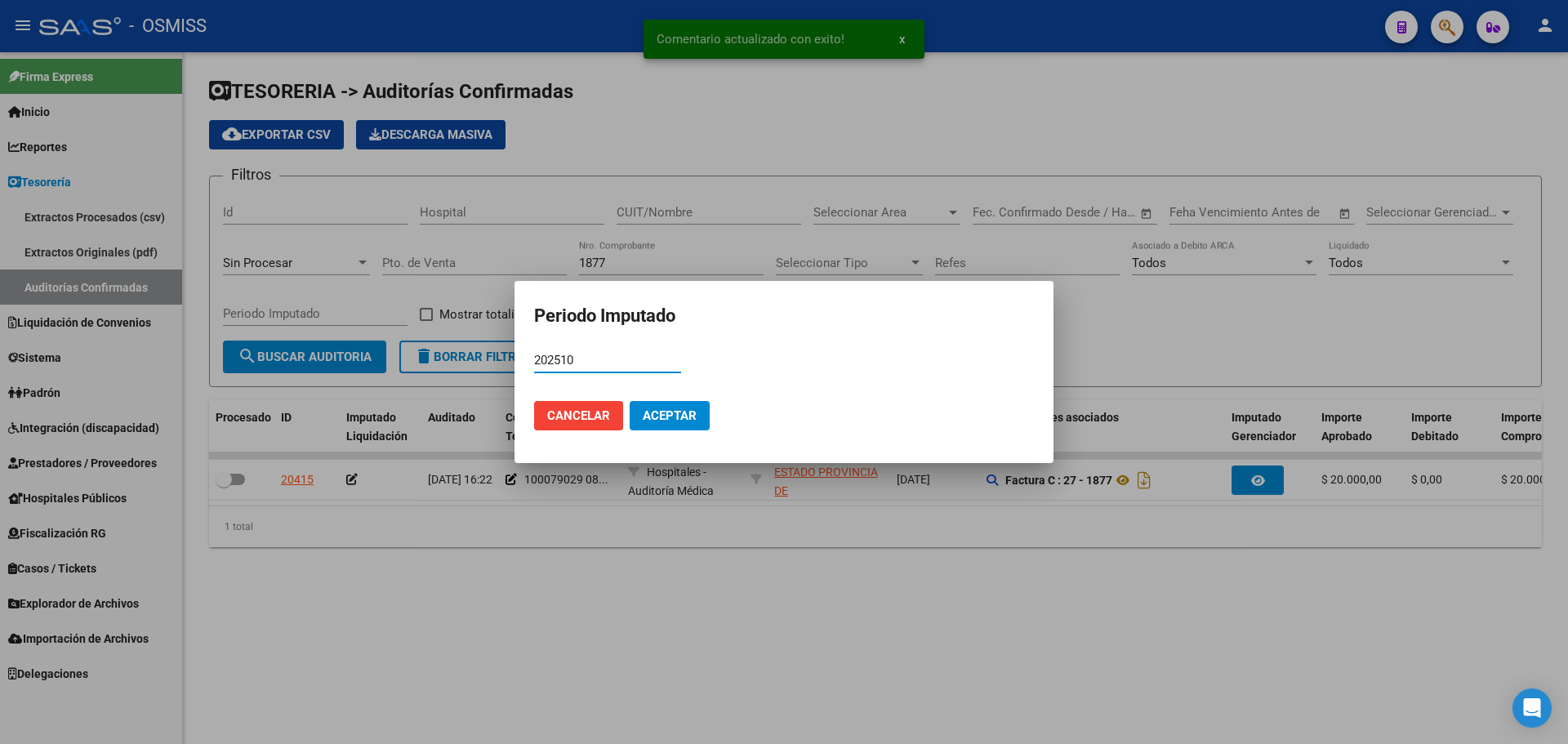
click at [647, 410] on span "Aceptar" at bounding box center [670, 415] width 53 height 14
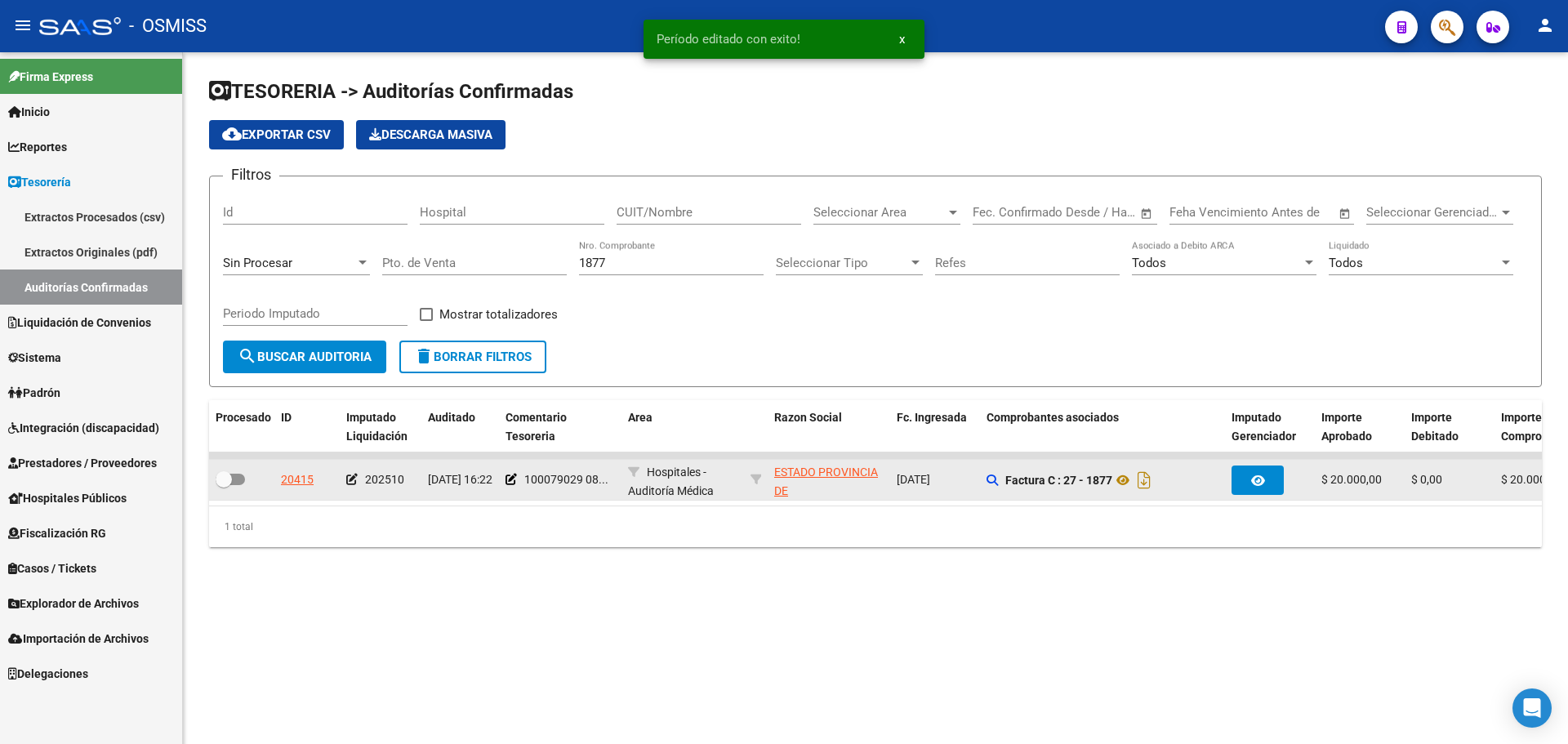
click at [246, 486] on div at bounding box center [241, 480] width 52 height 21
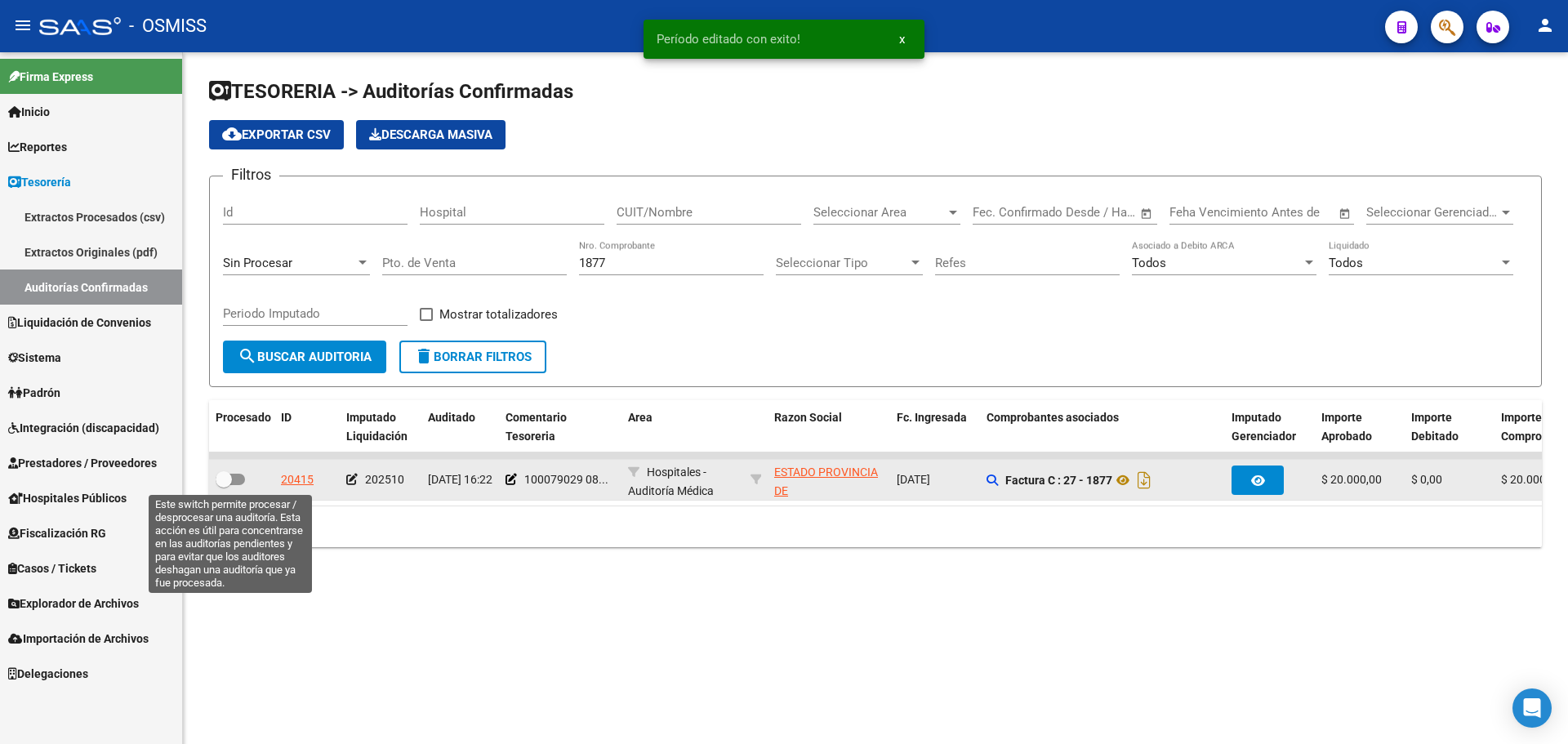
click at [229, 475] on span at bounding box center [223, 479] width 16 height 16
click at [224, 485] on input "checkbox" at bounding box center [223, 485] width 1 height 1
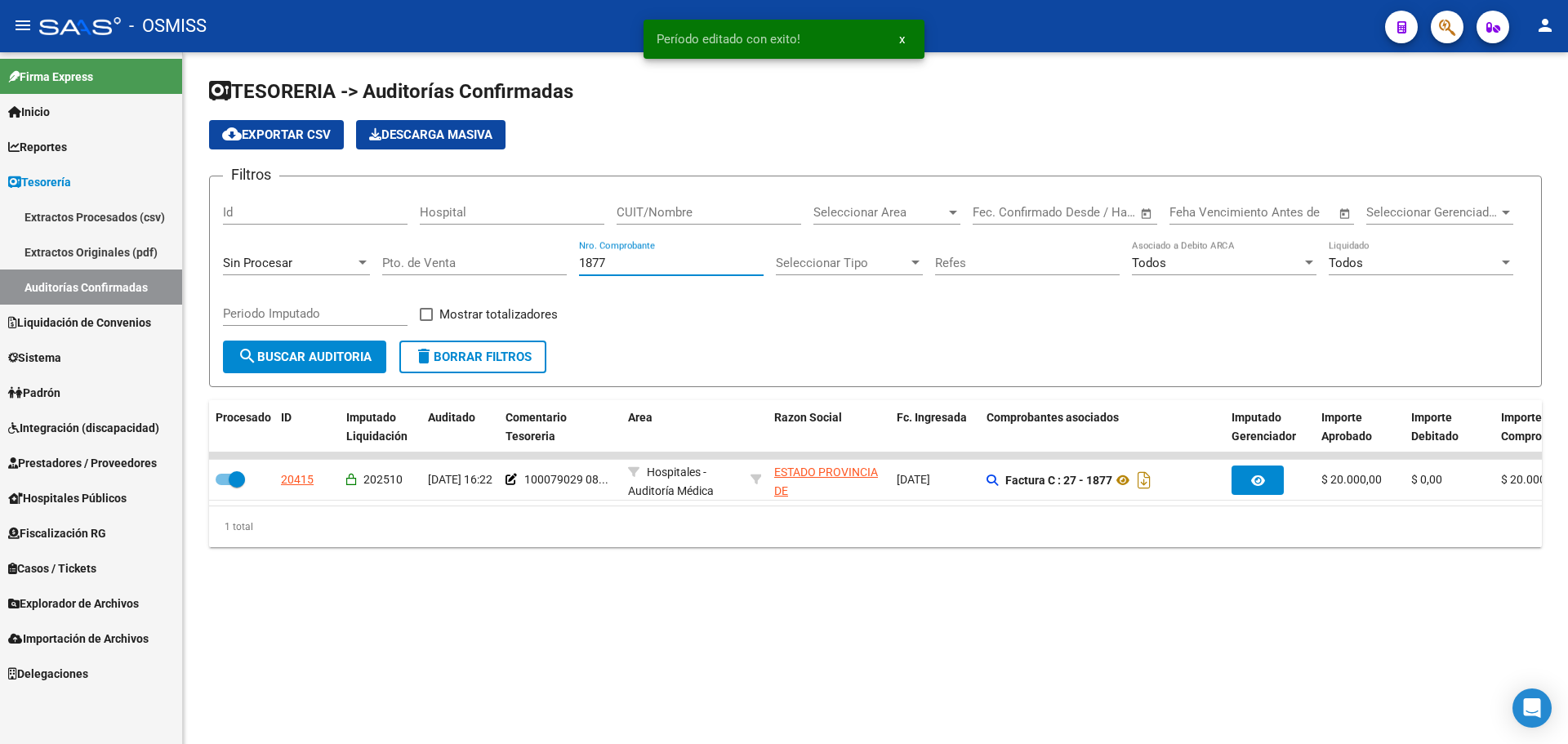
drag, startPoint x: 672, startPoint y: 258, endPoint x: 178, endPoint y: 258, distance: 494.0
click at [178, 258] on mat-sidenav-container "Firma Express Inicio Calendario SSS Instructivos Contacto OS Reportes Ingresos …" at bounding box center [784, 398] width 1568 height 692
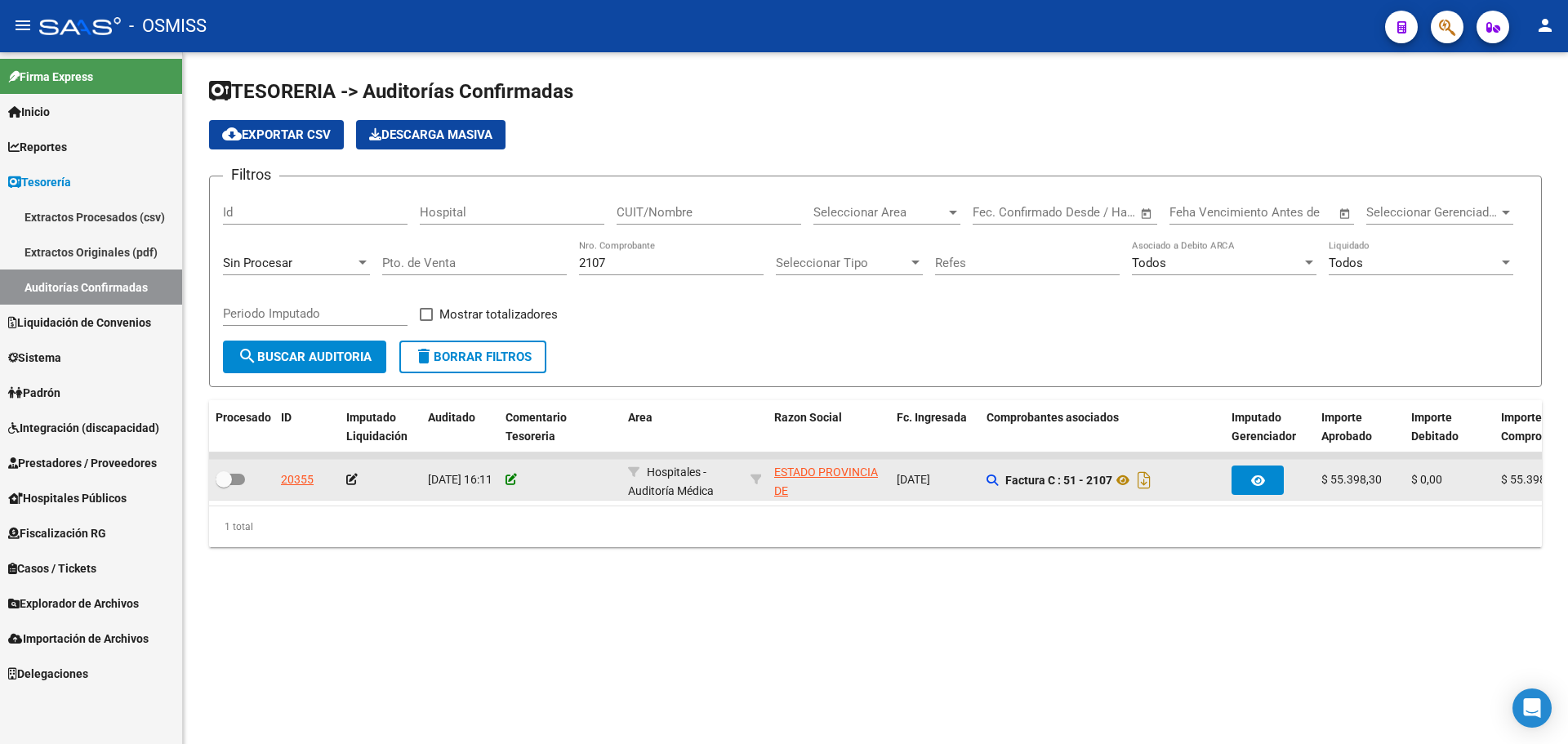
click at [511, 478] on icon at bounding box center [512, 479] width 11 height 11
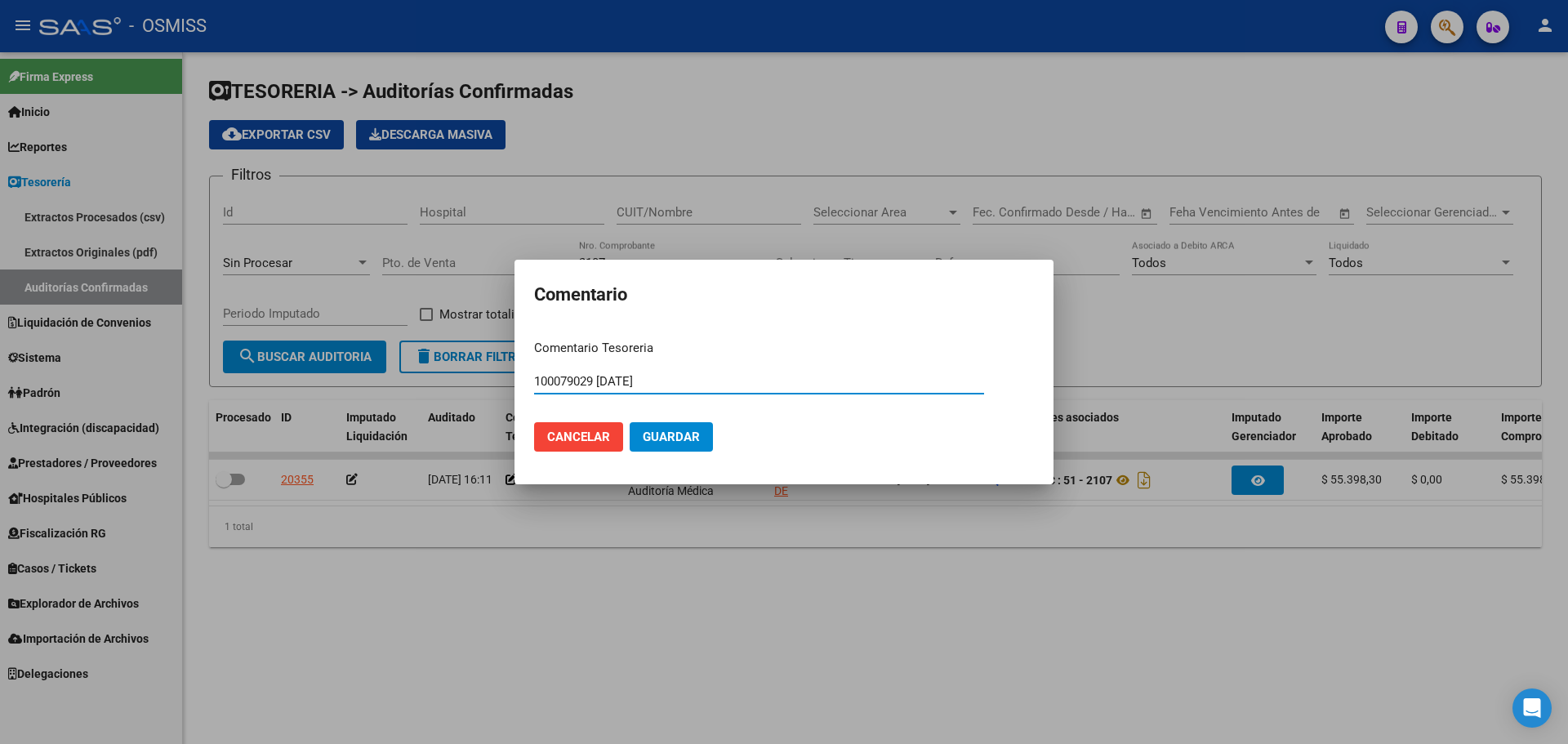
click at [635, 439] on button "Guardar" at bounding box center [671, 436] width 83 height 30
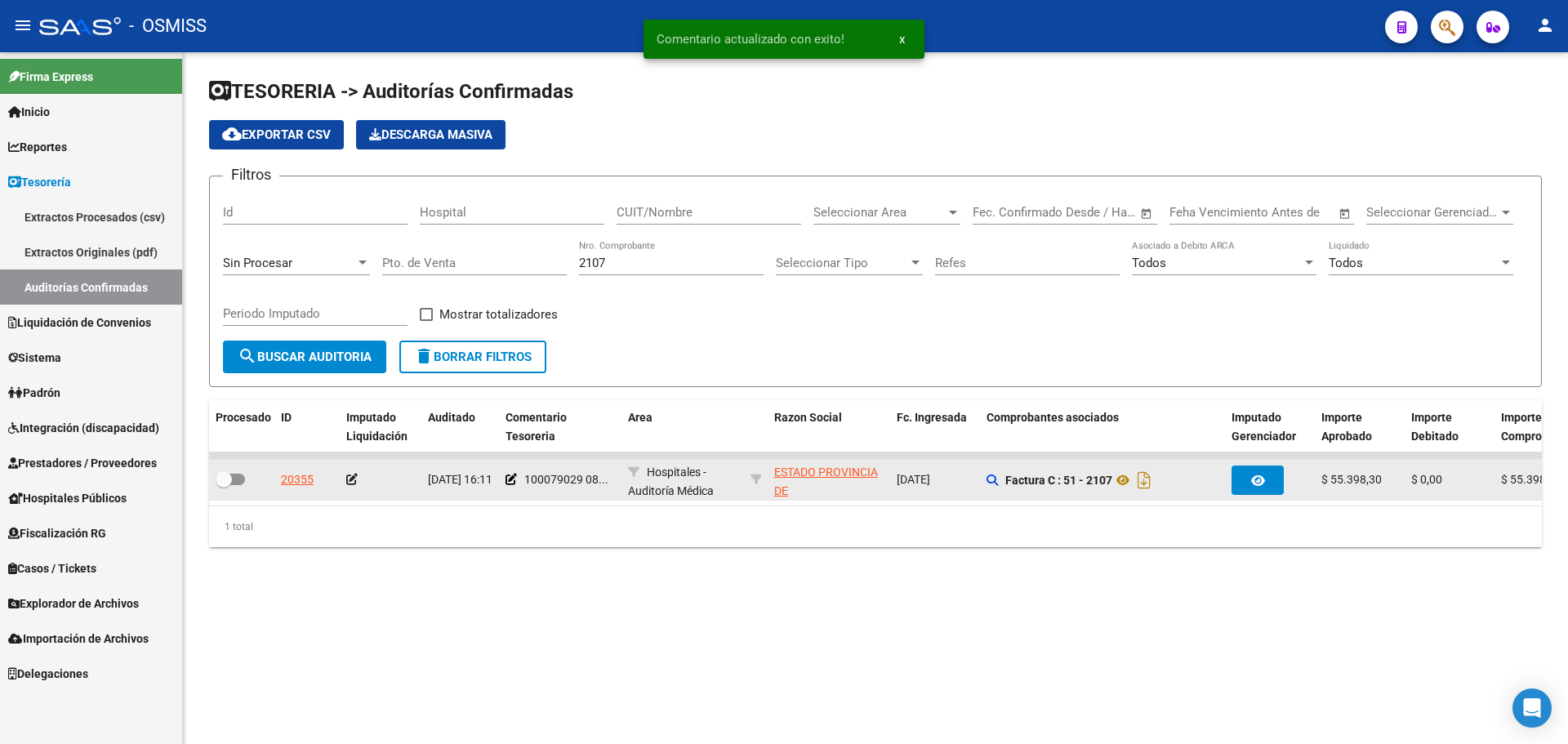
click at [354, 477] on icon at bounding box center [352, 479] width 11 height 11
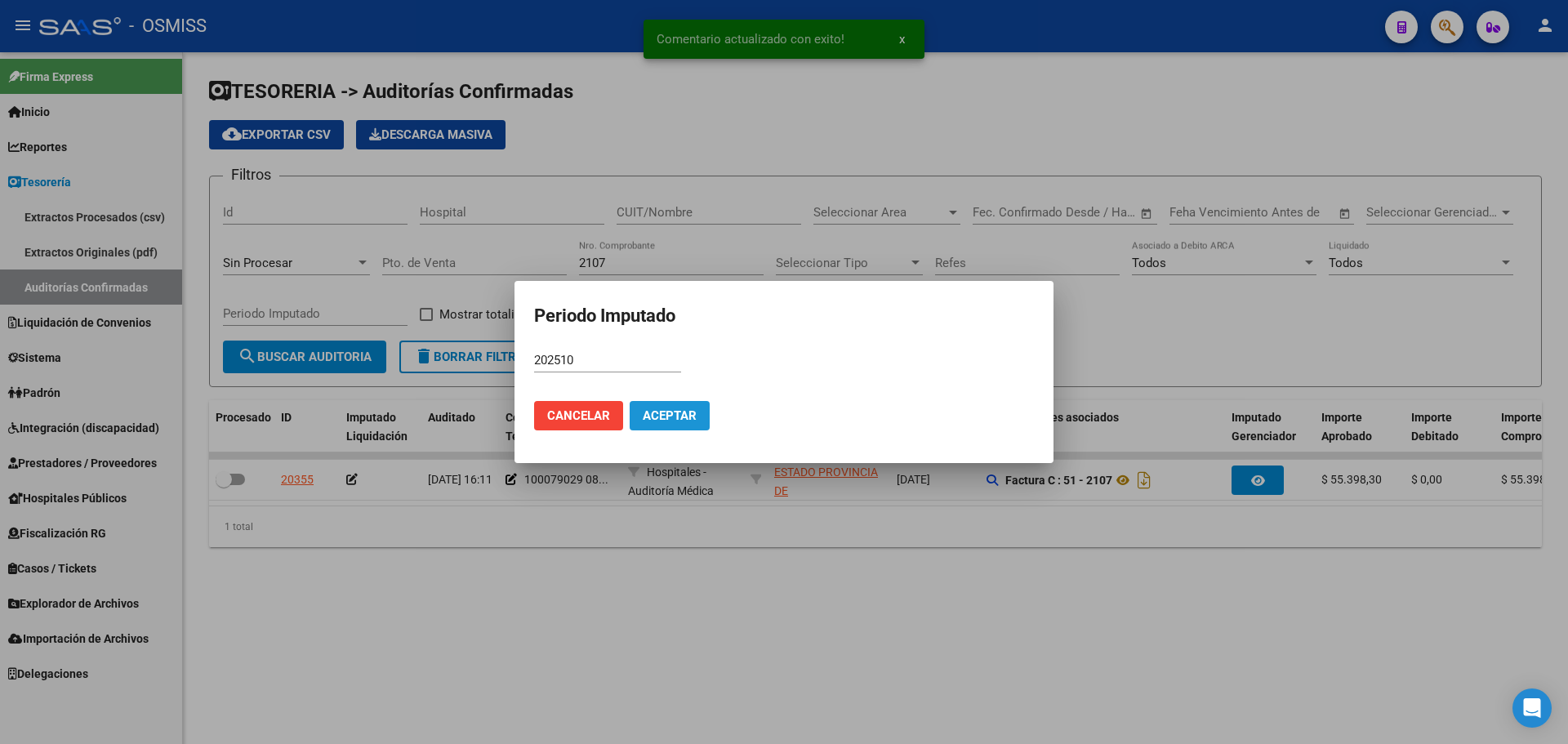
click at [663, 412] on span "Aceptar" at bounding box center [670, 415] width 53 height 14
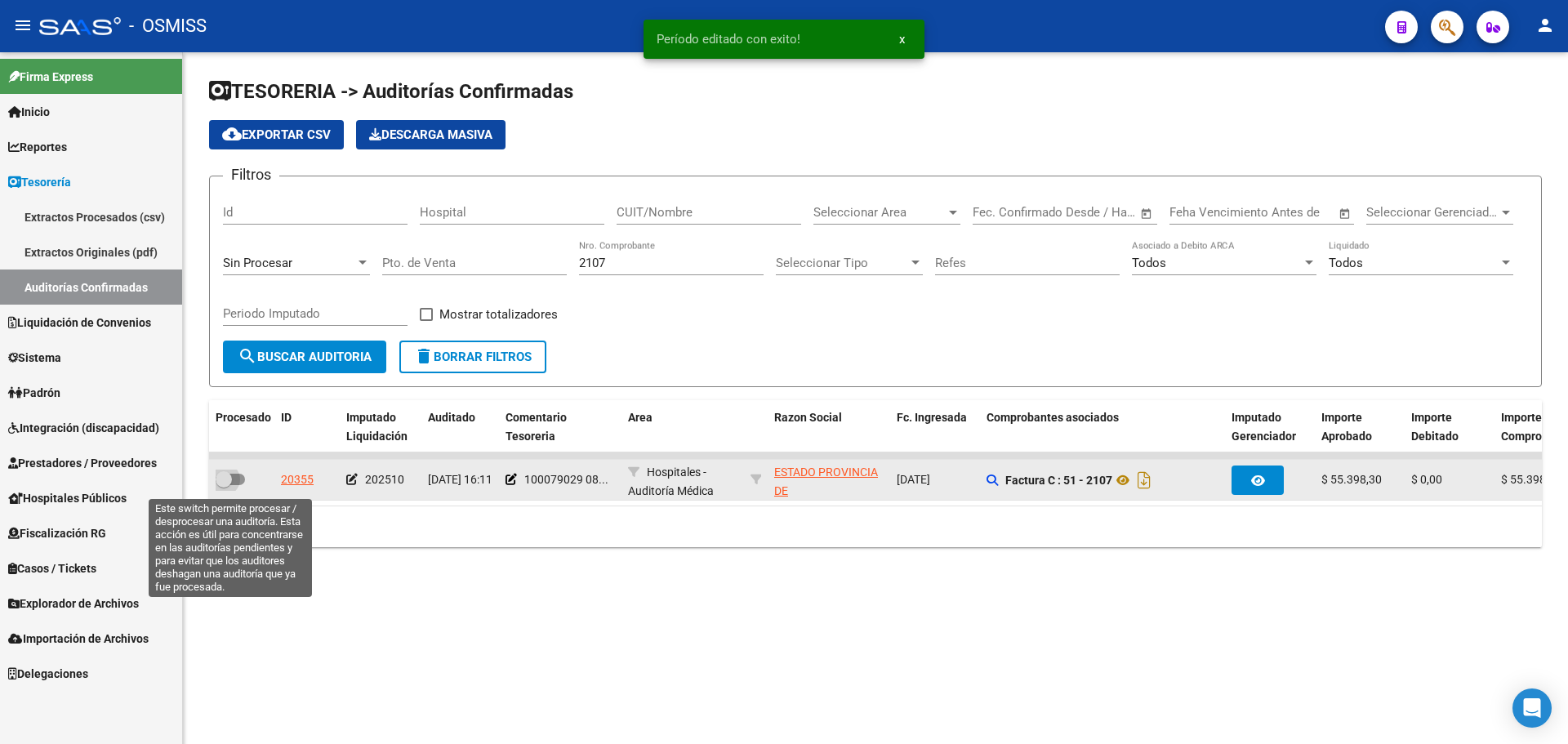
click at [235, 479] on span at bounding box center [230, 479] width 30 height 11
click at [224, 485] on input "checkbox" at bounding box center [223, 485] width 1 height 1
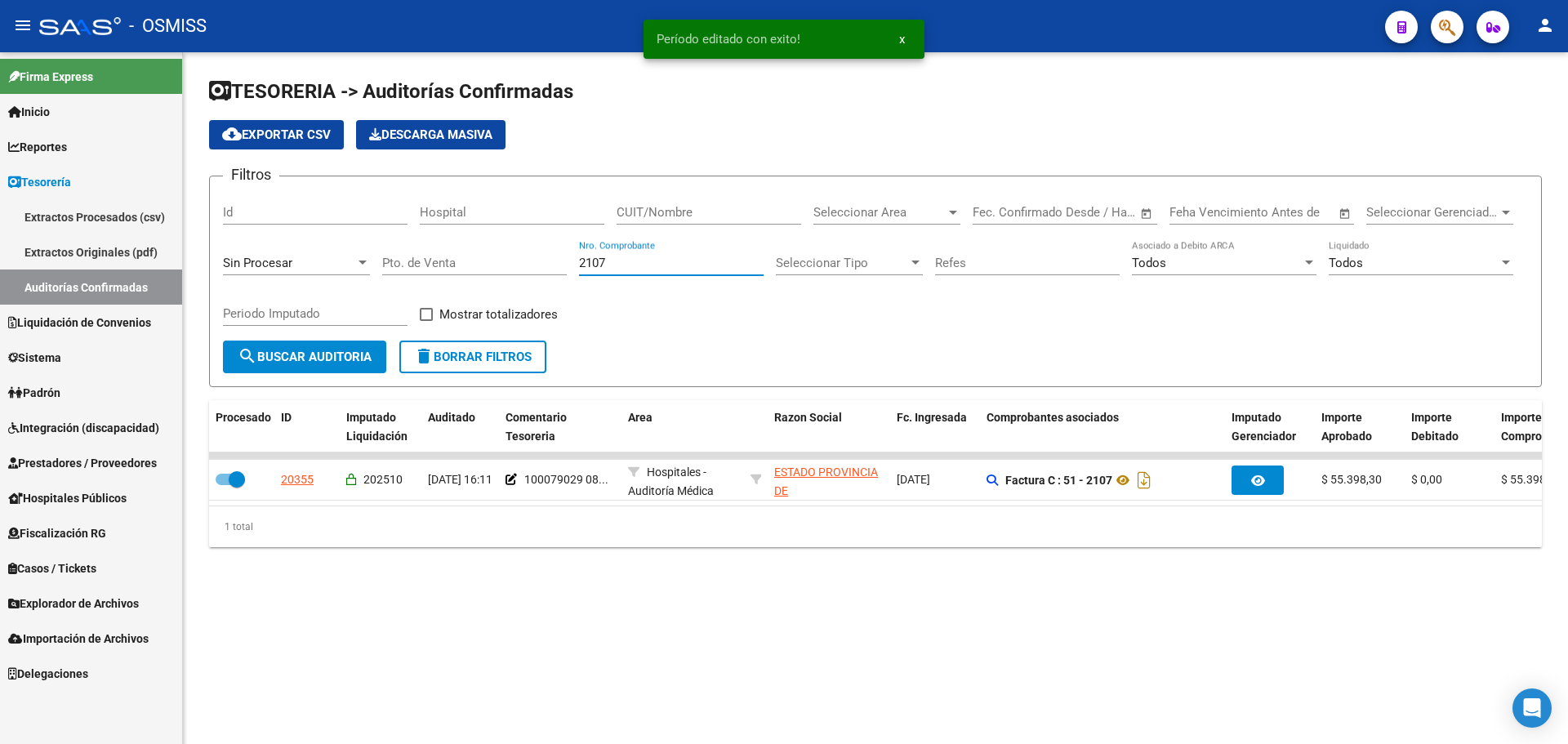
drag, startPoint x: 692, startPoint y: 264, endPoint x: 181, endPoint y: 264, distance: 511.0
click at [181, 264] on mat-sidenav-container "Firma Express Inicio Calendario SSS Instructivos Contacto OS Reportes Ingresos …" at bounding box center [784, 398] width 1568 height 692
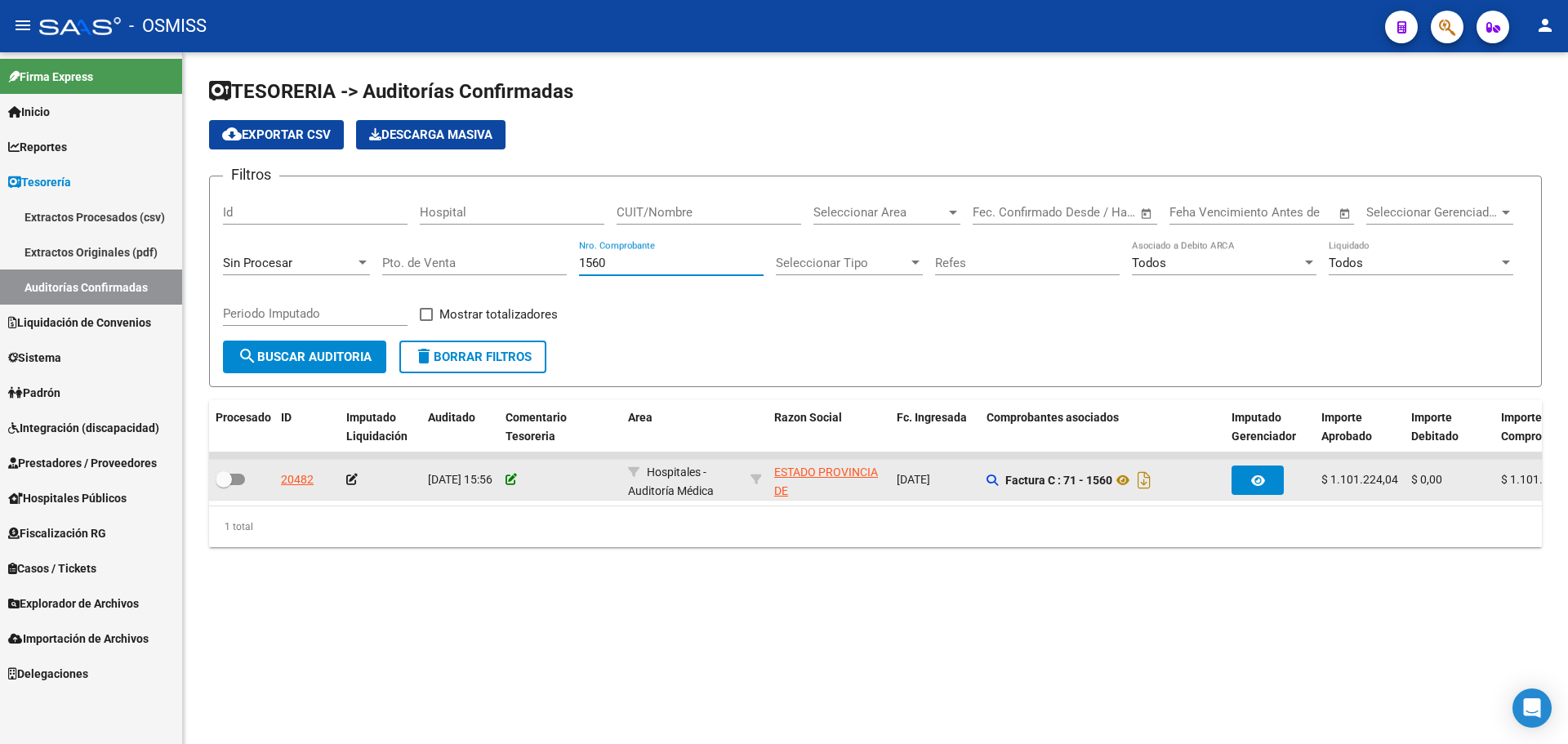
click at [512, 479] on icon at bounding box center [512, 479] width 11 height 11
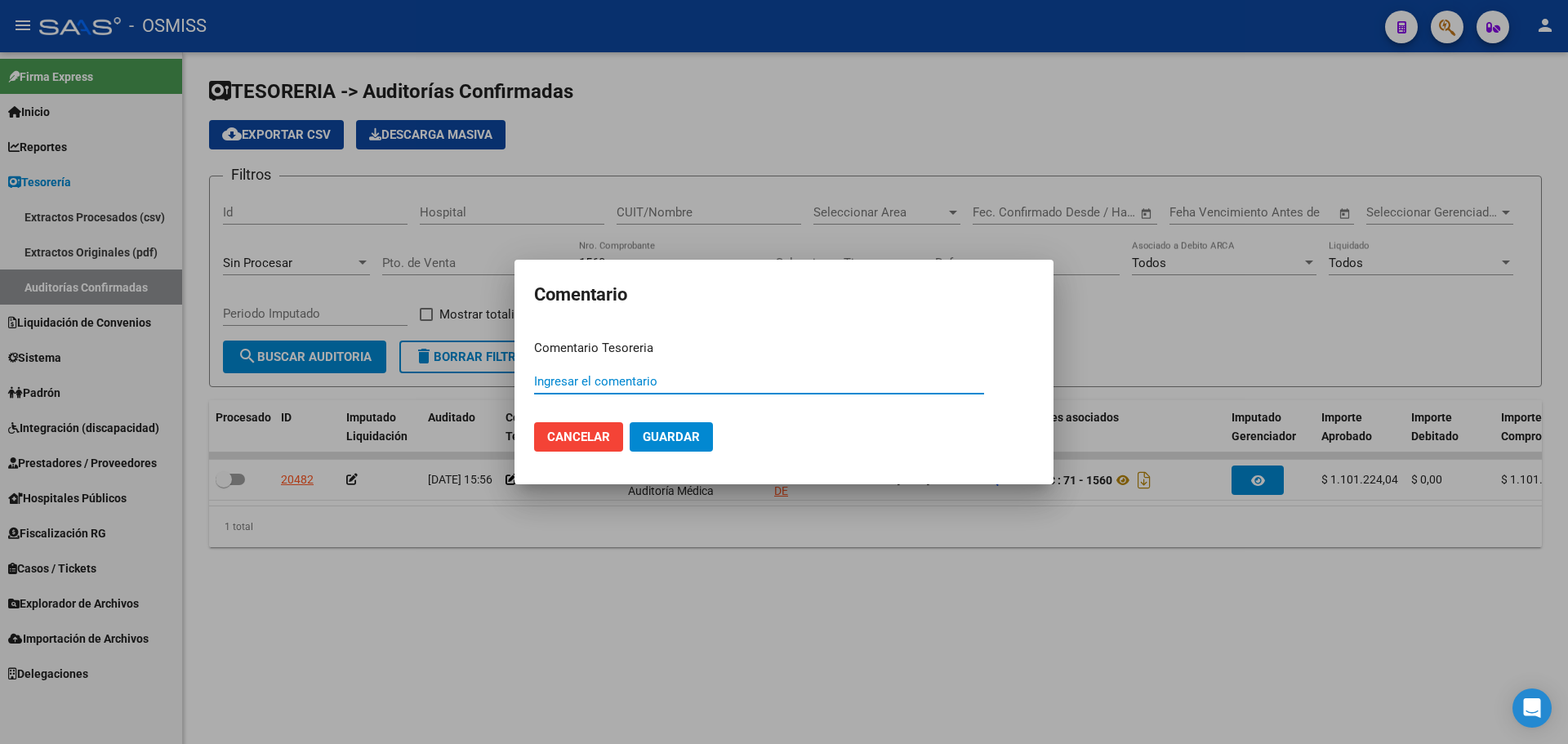
paste input "100079029 [DATE]"
drag, startPoint x: 688, startPoint y: 431, endPoint x: 479, endPoint y: 462, distance: 211.3
click at [682, 432] on span "Guardar" at bounding box center [672, 436] width 57 height 14
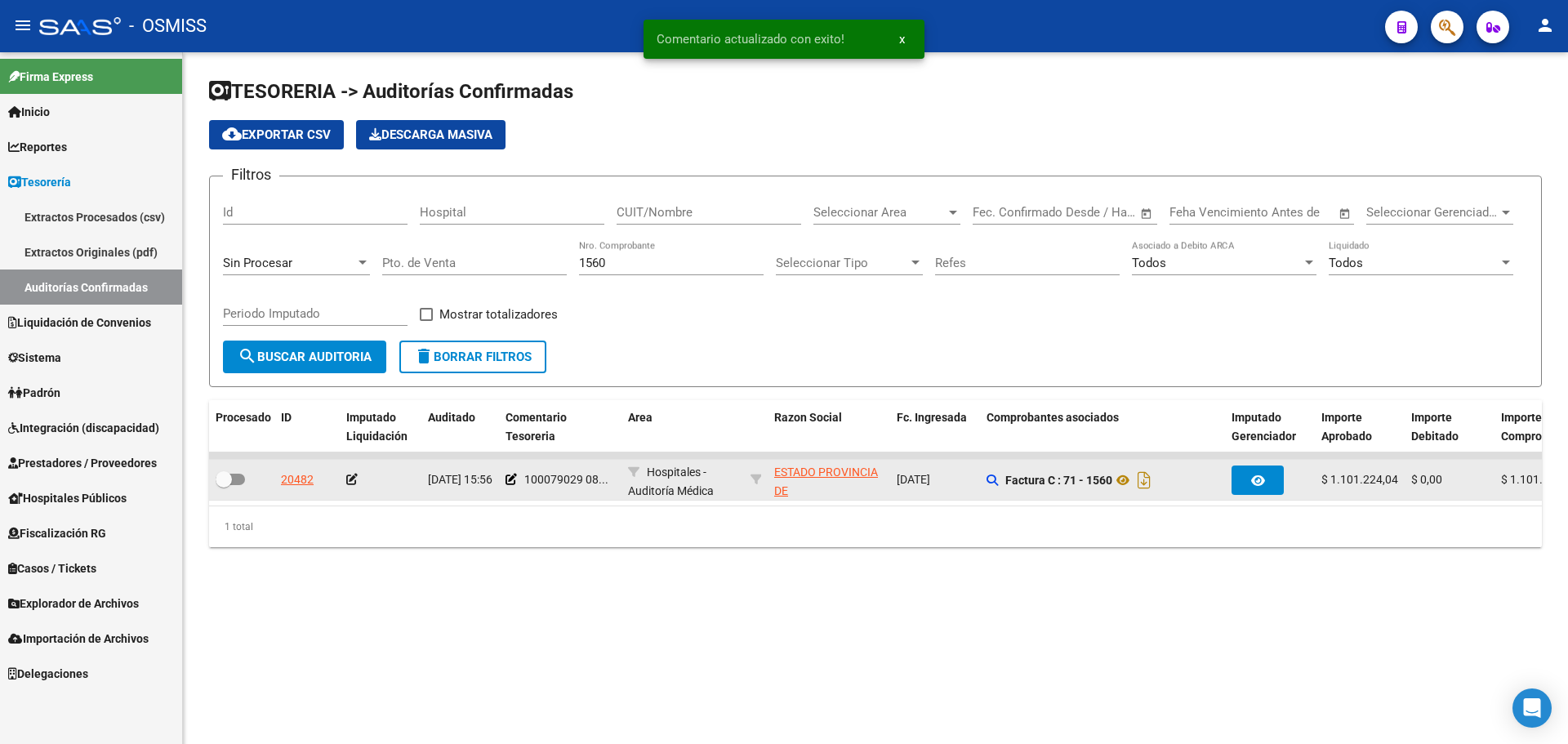
click at [355, 483] on icon at bounding box center [352, 479] width 11 height 11
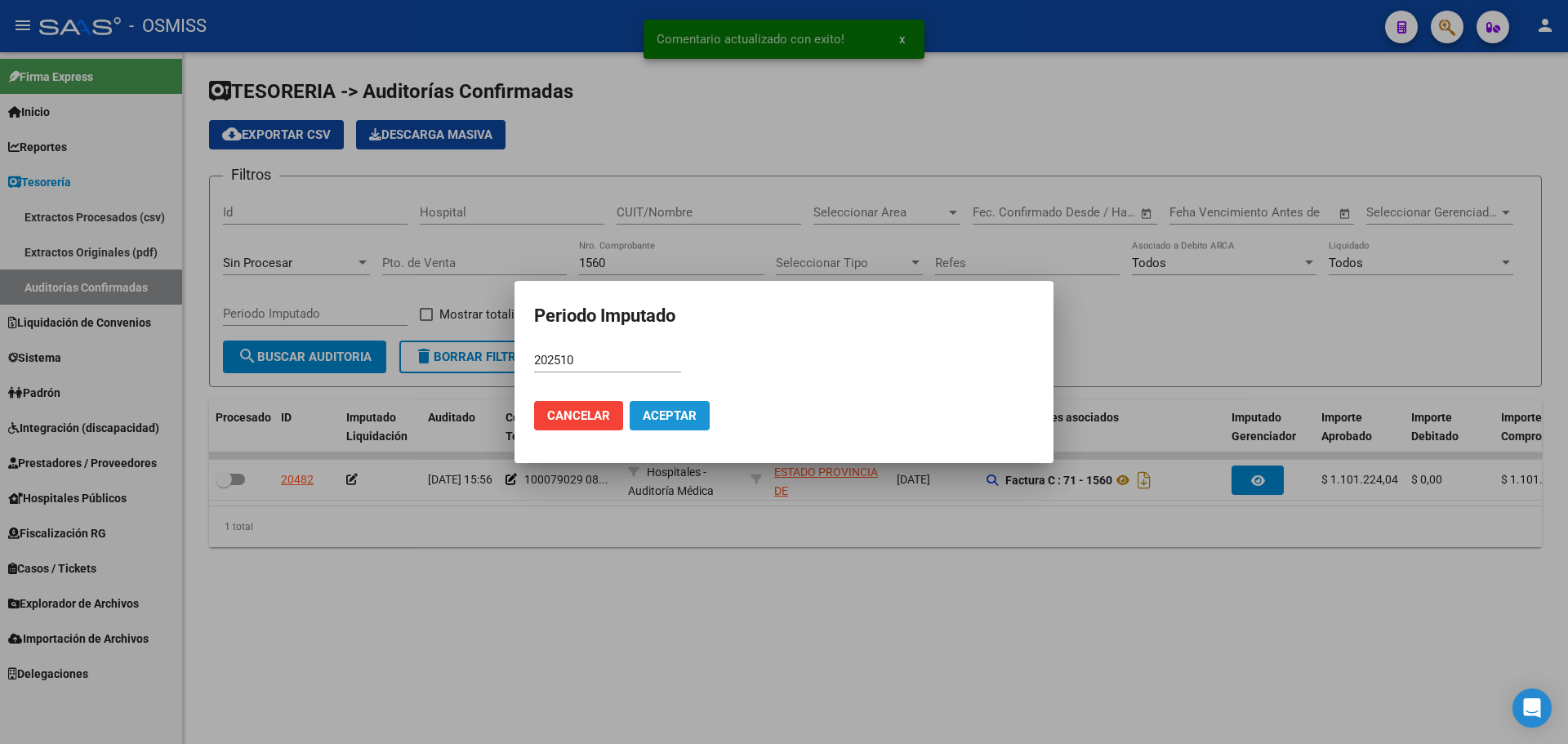
click at [687, 418] on span "Aceptar" at bounding box center [670, 415] width 53 height 14
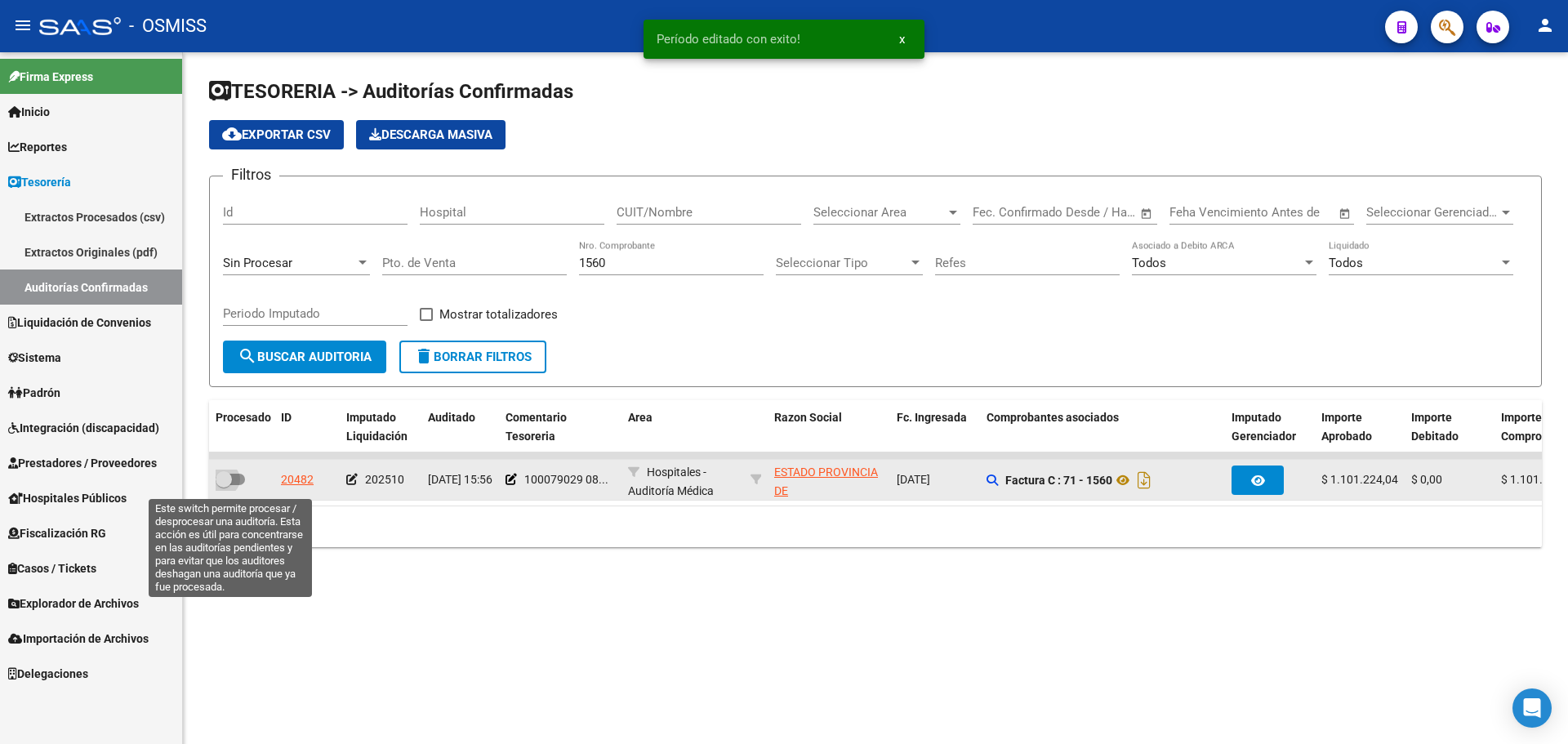
click at [235, 484] on span at bounding box center [230, 479] width 30 height 11
click at [224, 485] on input "checkbox" at bounding box center [223, 485] width 1 height 1
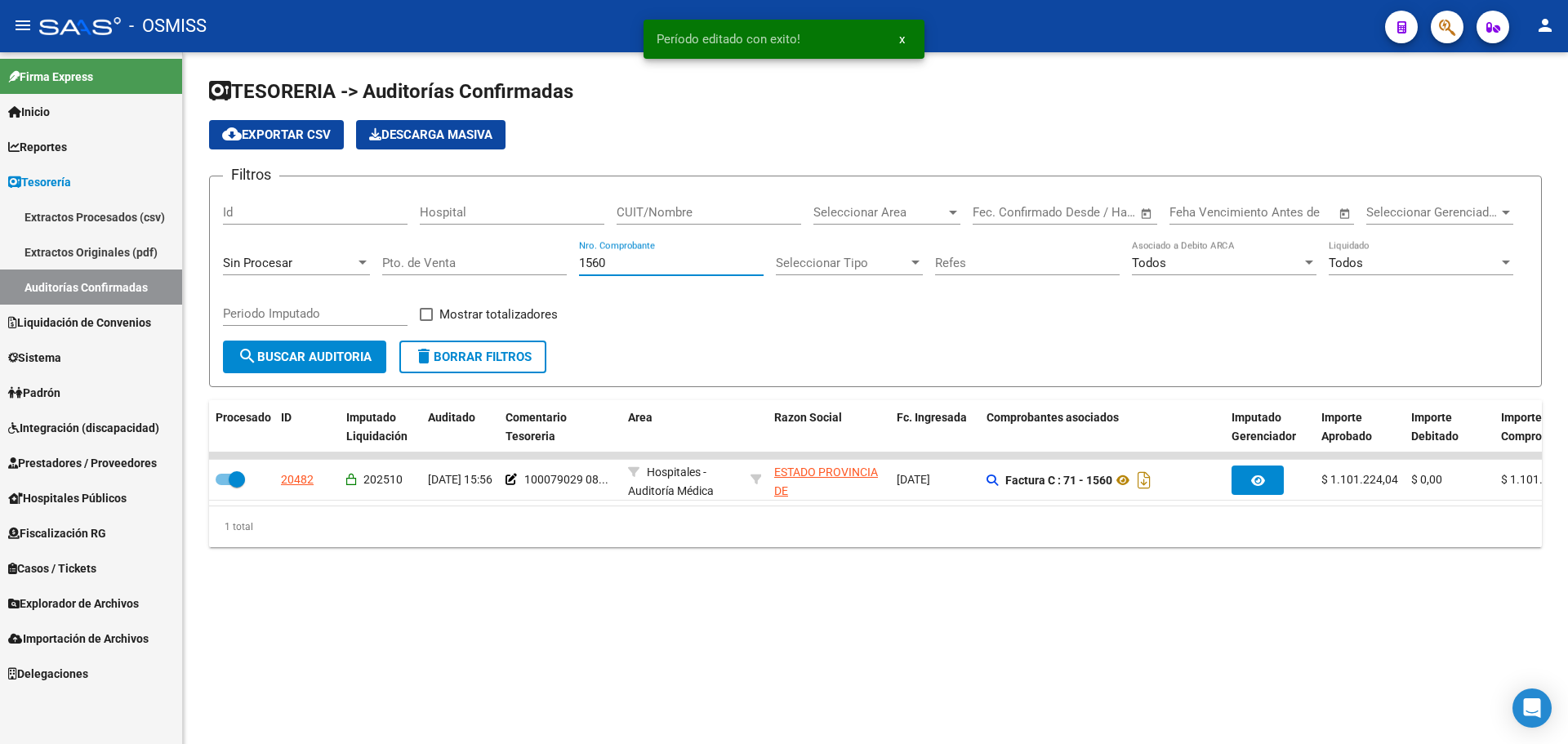
drag, startPoint x: 638, startPoint y: 259, endPoint x: 196, endPoint y: 268, distance: 442.1
click at [201, 263] on div "TESORERIA -> Auditorías Confirmadas cloud_download Exportar CSV Descarga Masiva…" at bounding box center [876, 325] width 1386 height 547
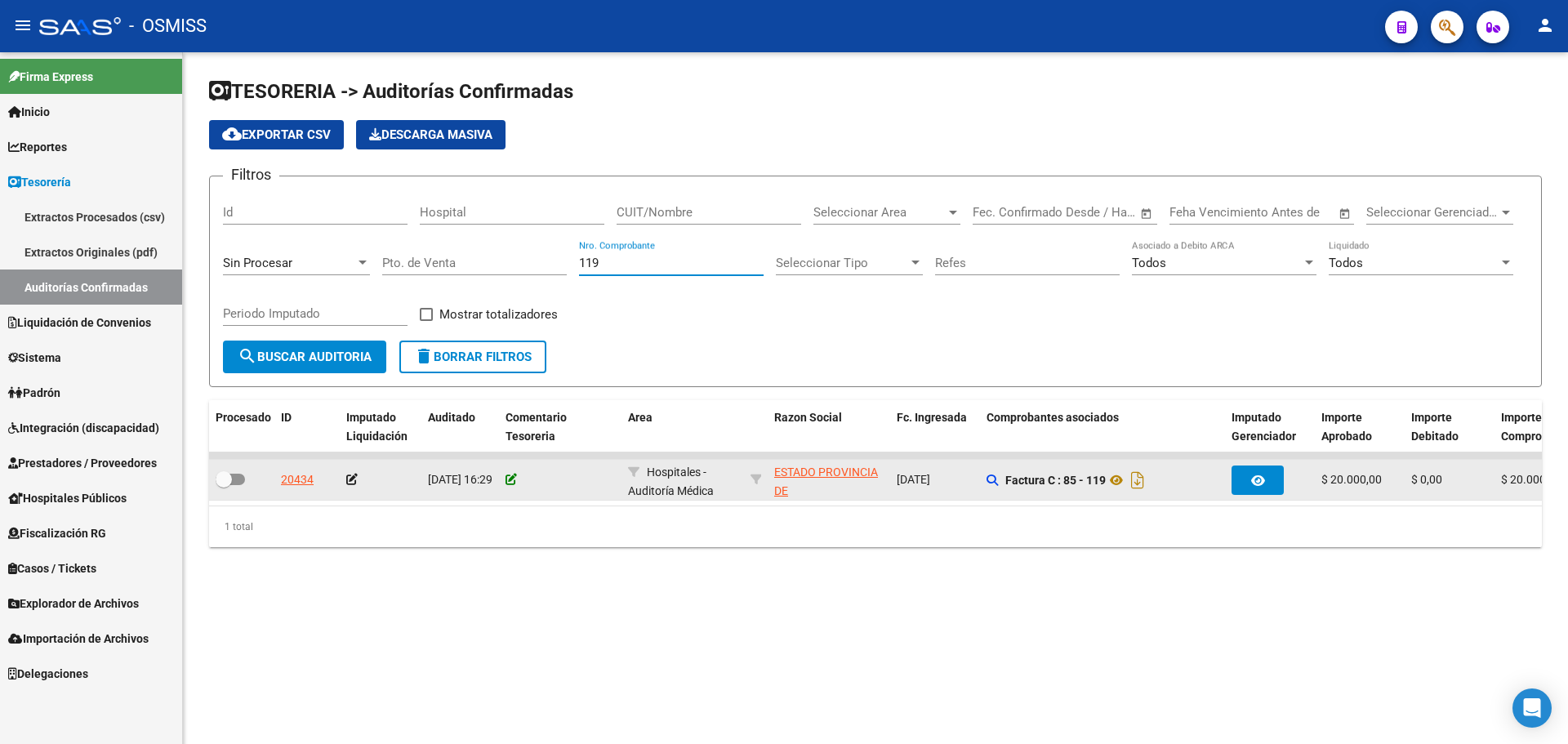
click at [508, 473] on icon at bounding box center [512, 479] width 11 height 11
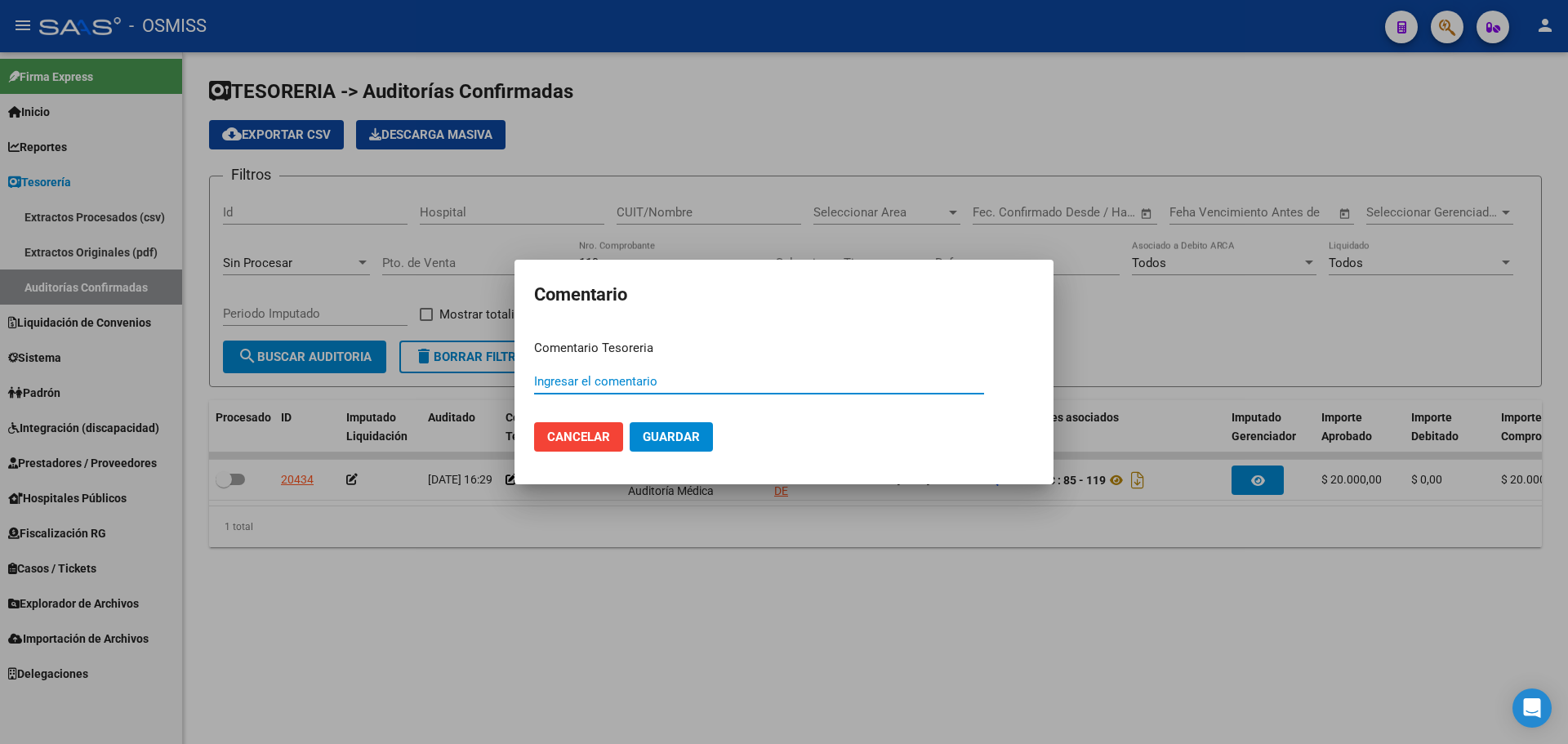
paste input "100079029 [DATE]"
click at [648, 434] on span "Guardar" at bounding box center [672, 436] width 57 height 14
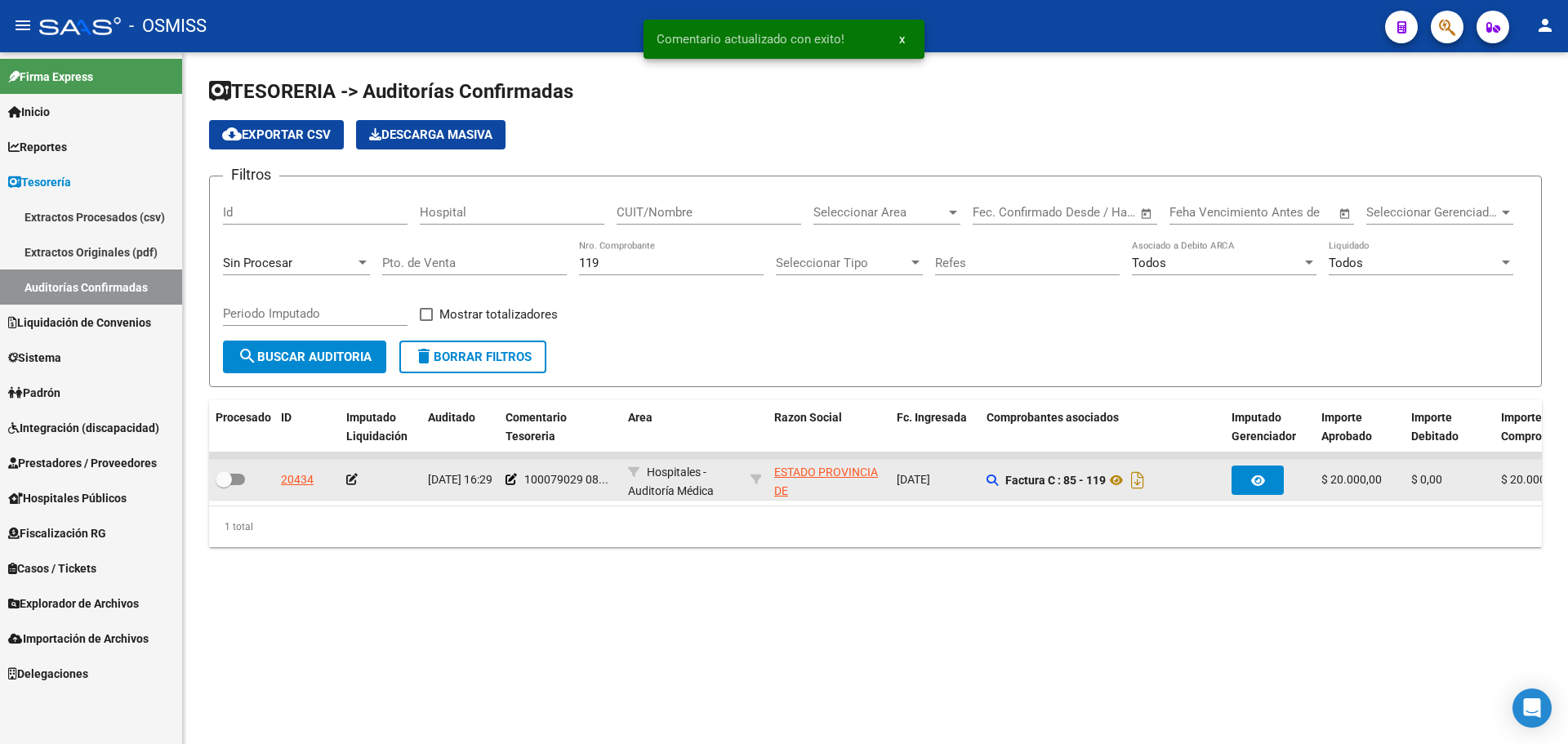
click at [347, 484] on icon at bounding box center [352, 479] width 11 height 11
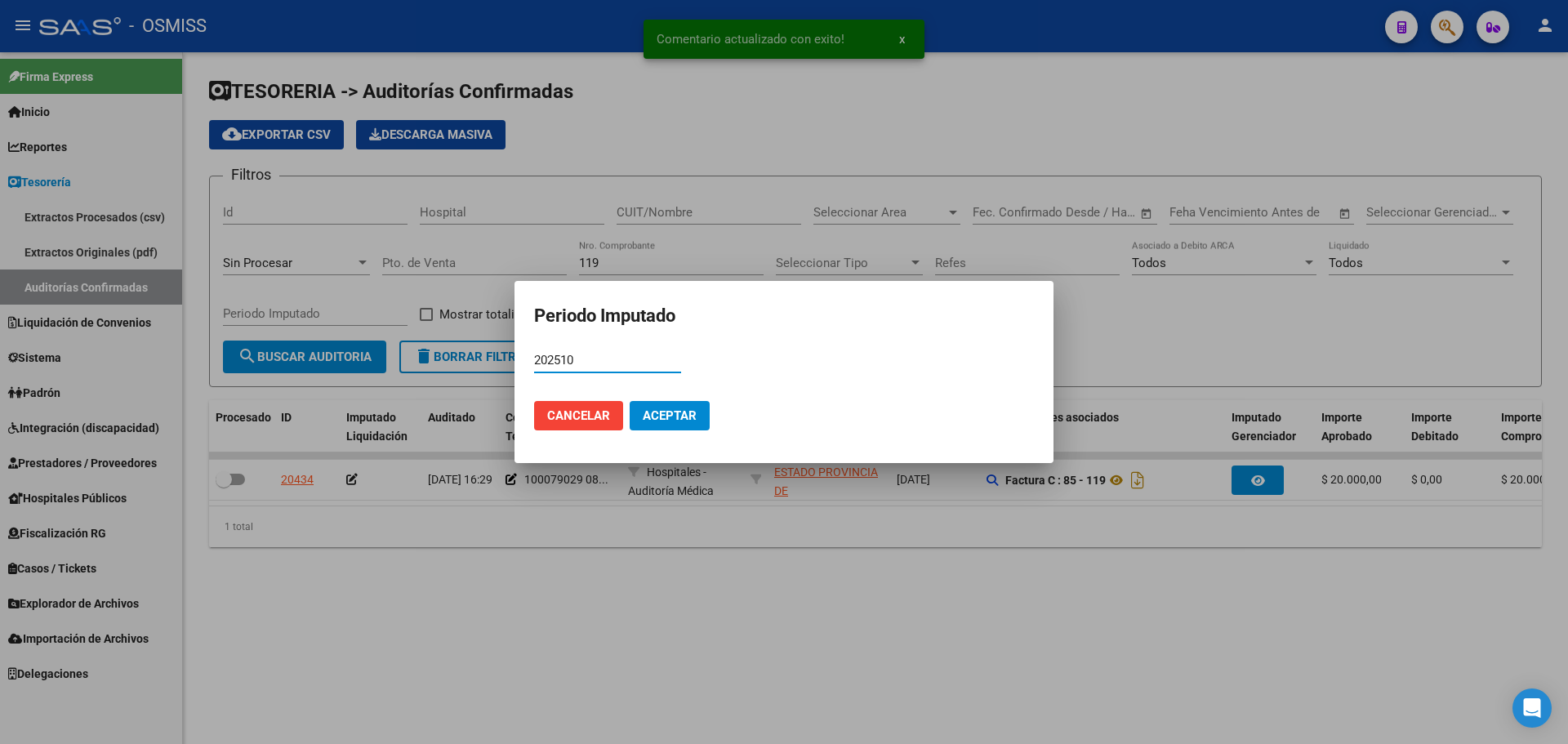
click at [660, 411] on span "Aceptar" at bounding box center [670, 415] width 53 height 14
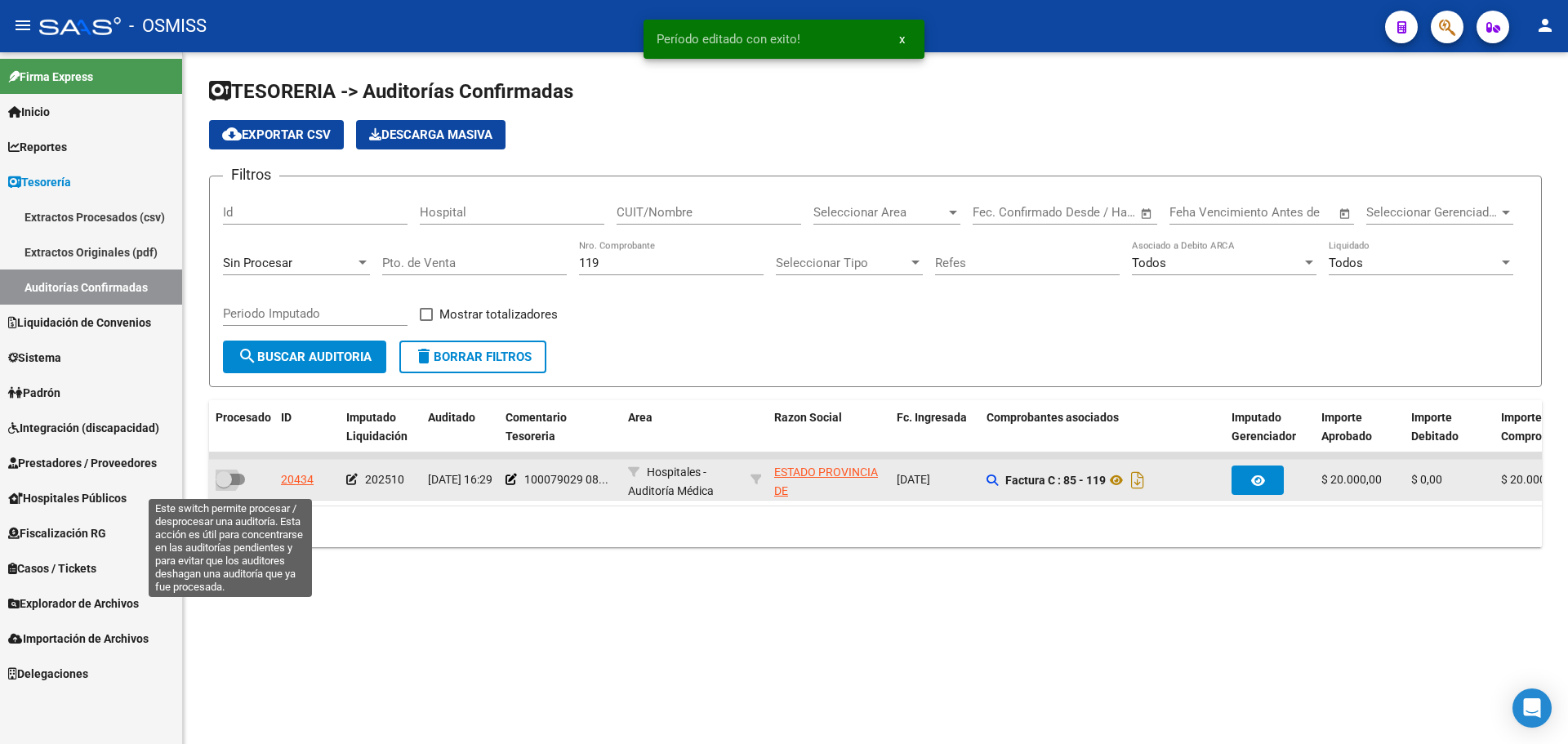
click at [233, 482] on span at bounding box center [230, 479] width 30 height 11
click at [224, 485] on input "checkbox" at bounding box center [223, 485] width 1 height 1
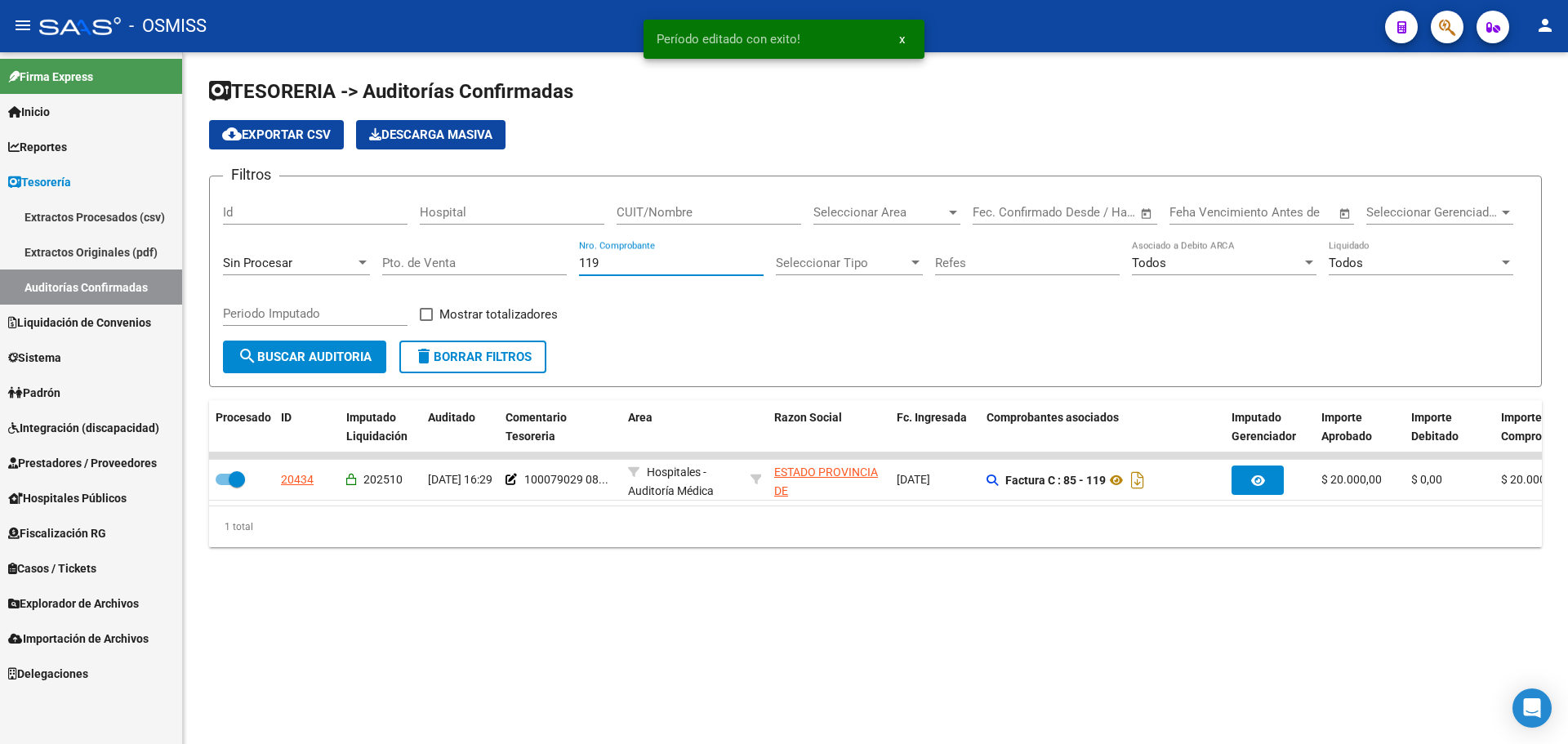
drag, startPoint x: 632, startPoint y: 265, endPoint x: 303, endPoint y: 264, distance: 329.0
click at [308, 259] on div "Filtros Id Hospital CUIT/Nombre Seleccionar Area Seleccionar Area Fecha inicio …" at bounding box center [876, 265] width 1306 height 151
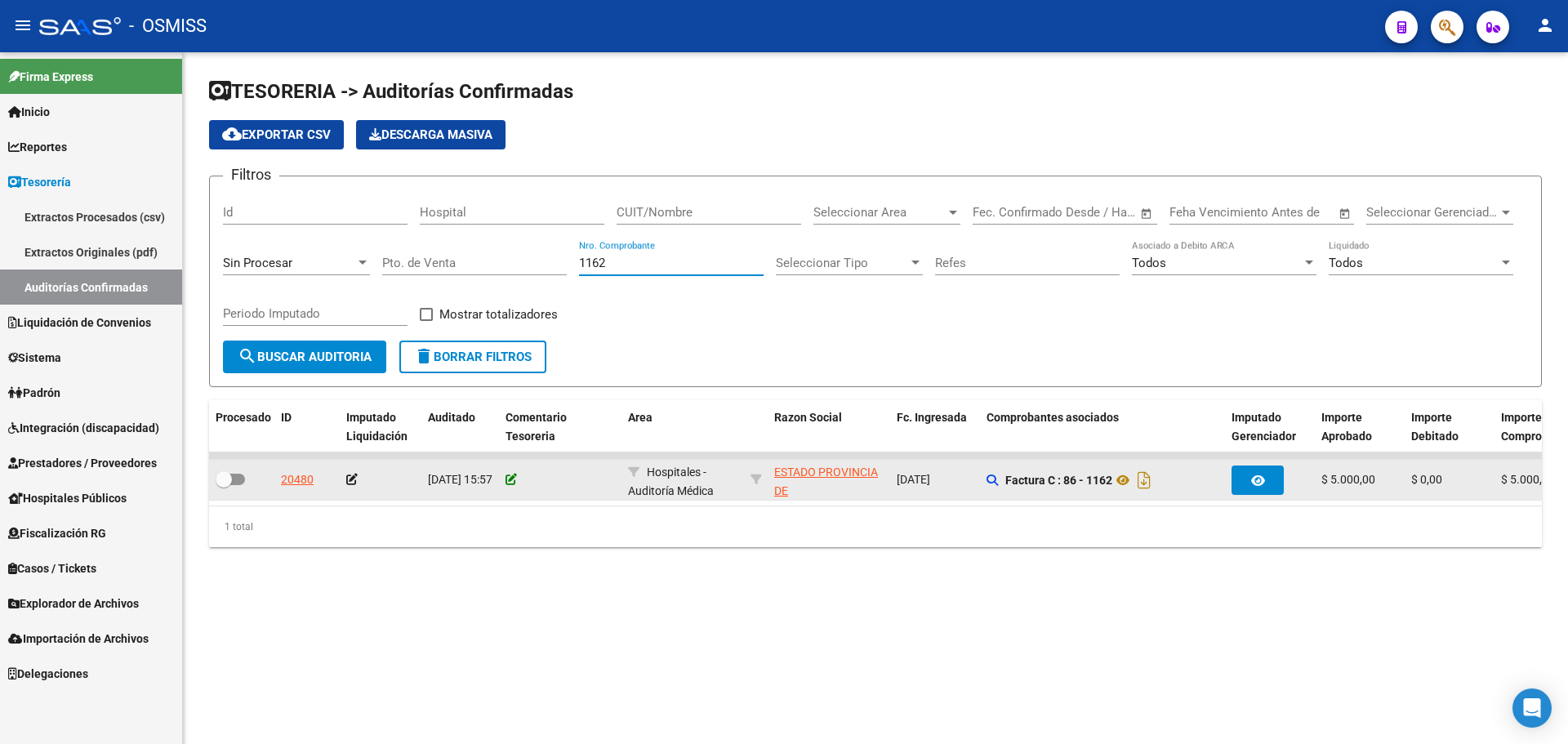
click at [510, 479] on icon at bounding box center [512, 479] width 11 height 11
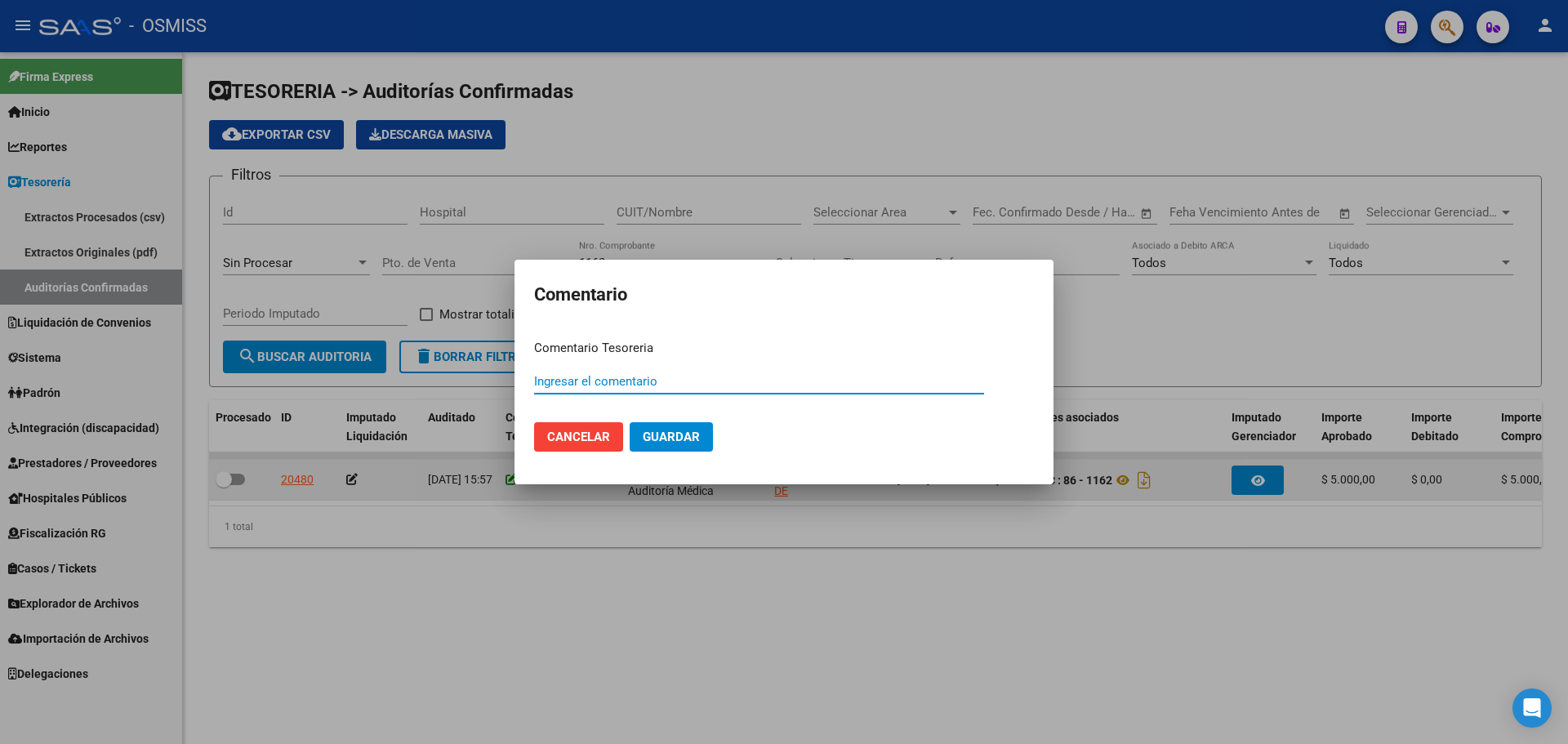
paste input "100079029 [DATE]"
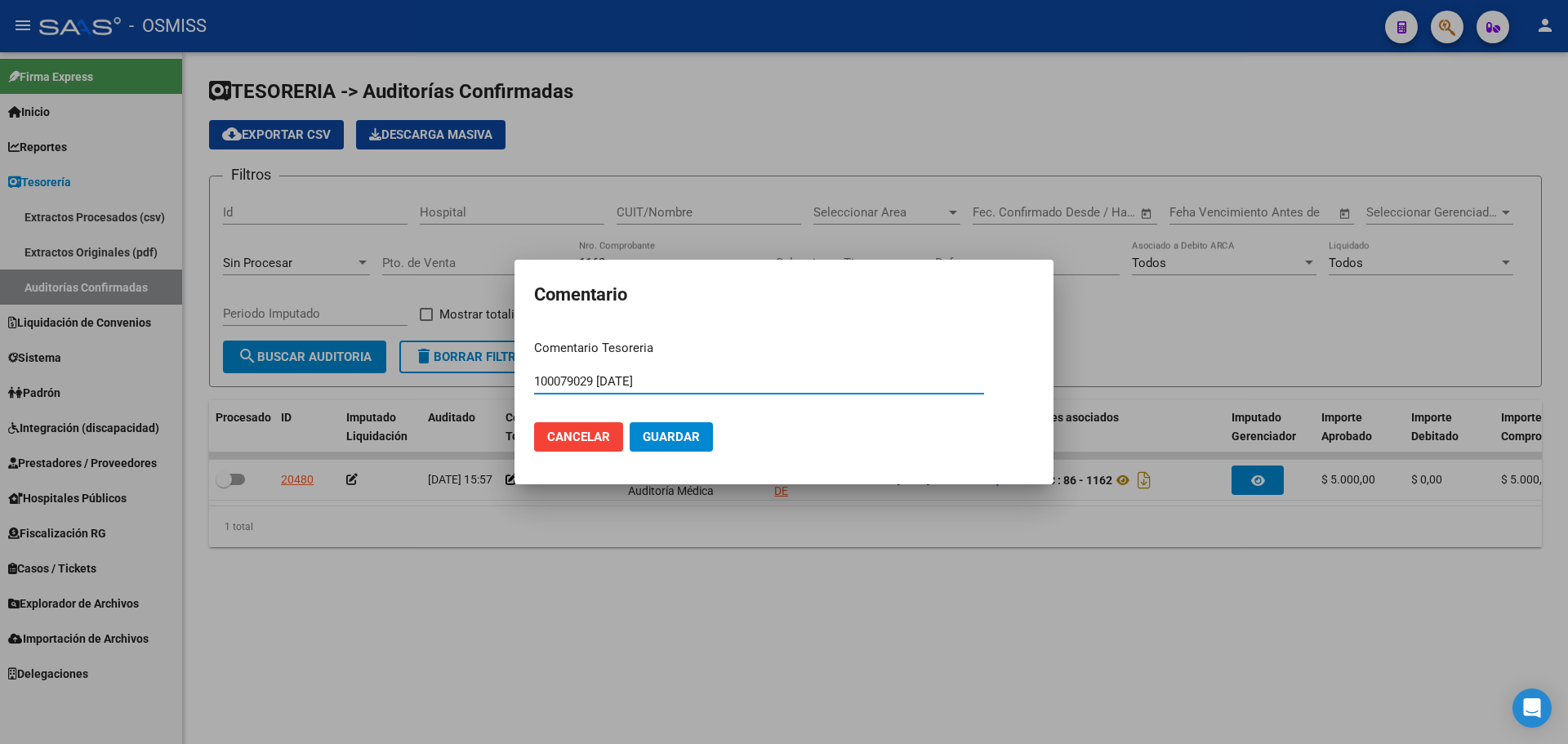
click at [701, 422] on button "Guardar" at bounding box center [671, 436] width 83 height 30
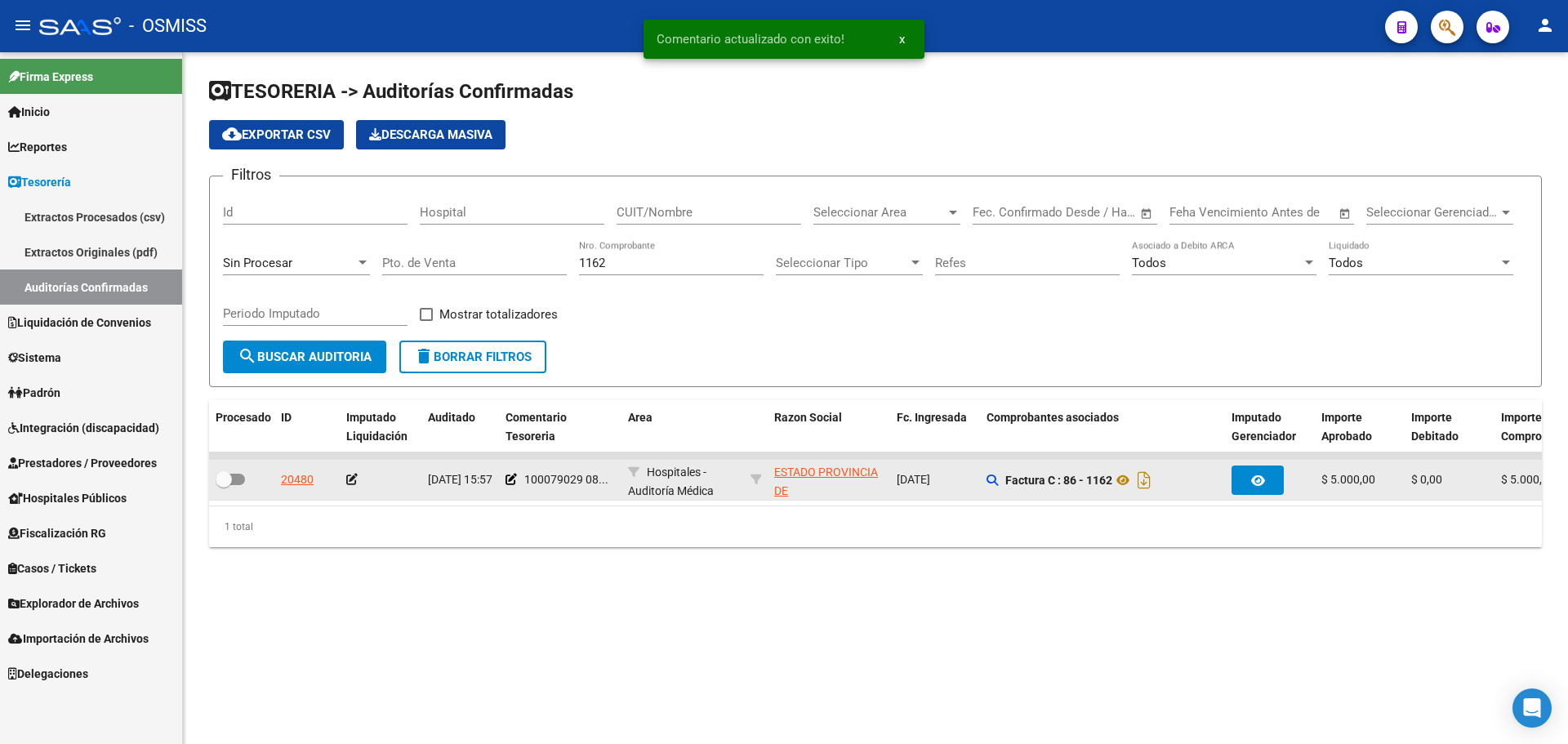
click at [354, 478] on icon at bounding box center [352, 479] width 11 height 11
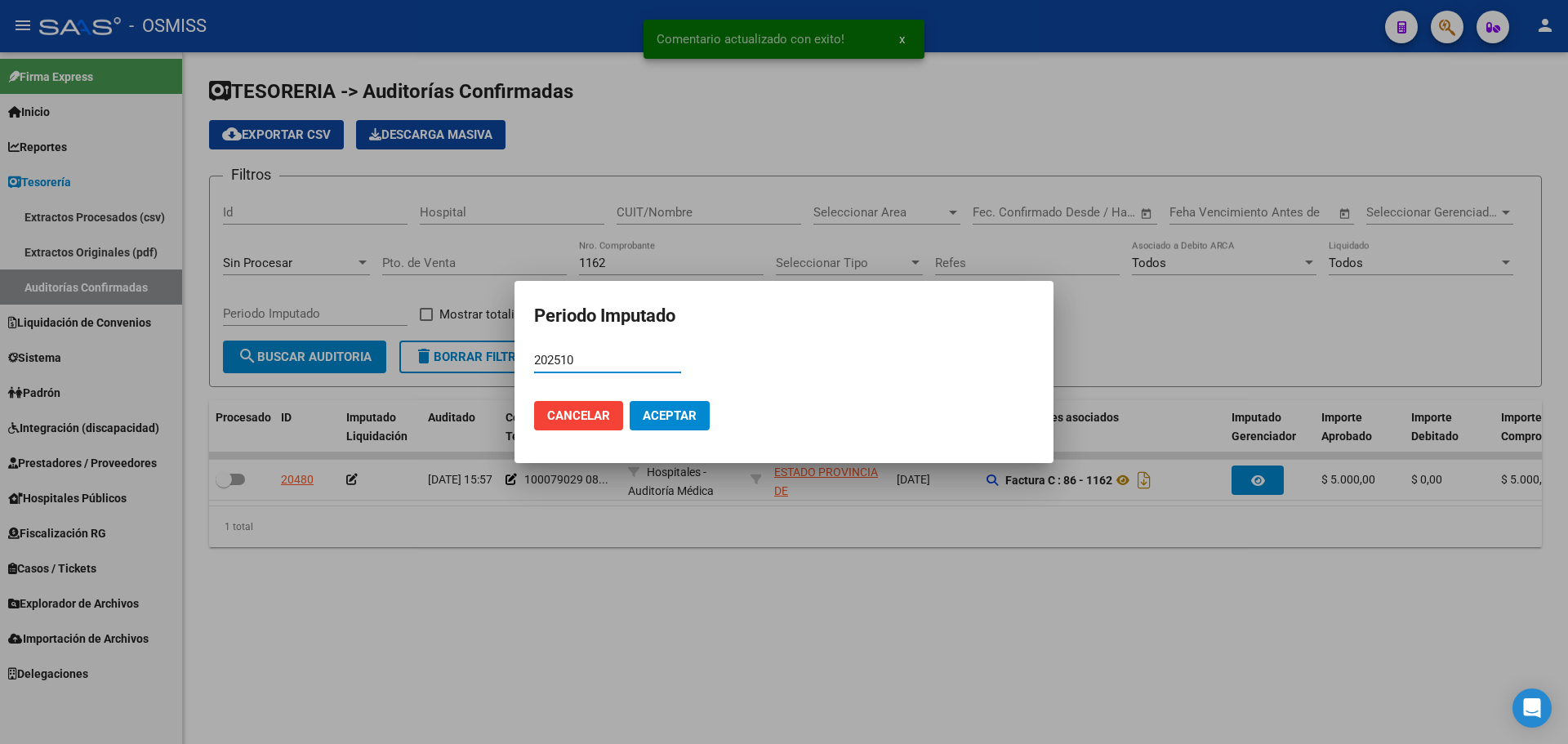
click at [685, 421] on span "Aceptar" at bounding box center [670, 415] width 53 height 14
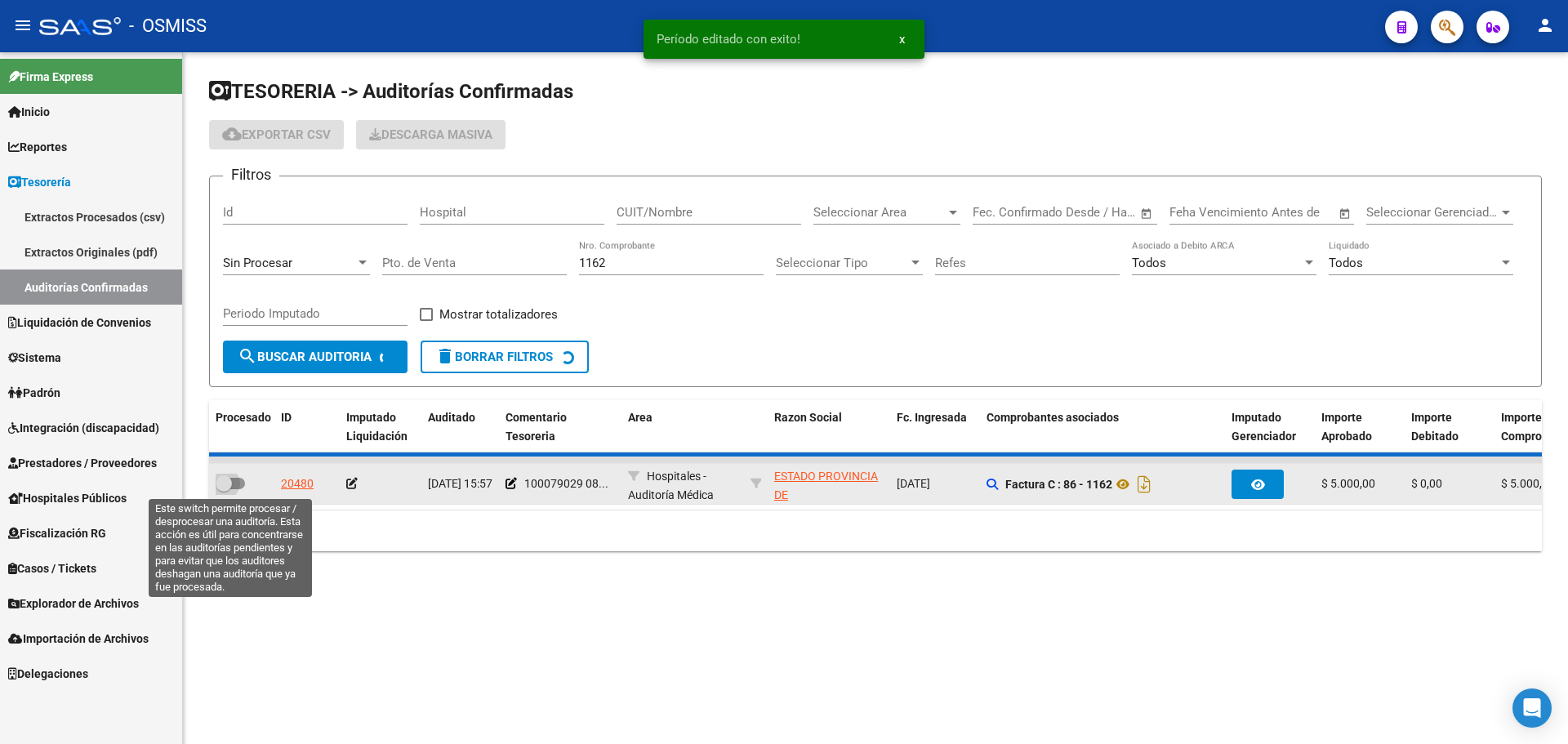
click at [241, 480] on span at bounding box center [230, 484] width 30 height 11
click at [224, 489] on input "checkbox" at bounding box center [223, 489] width 1 height 1
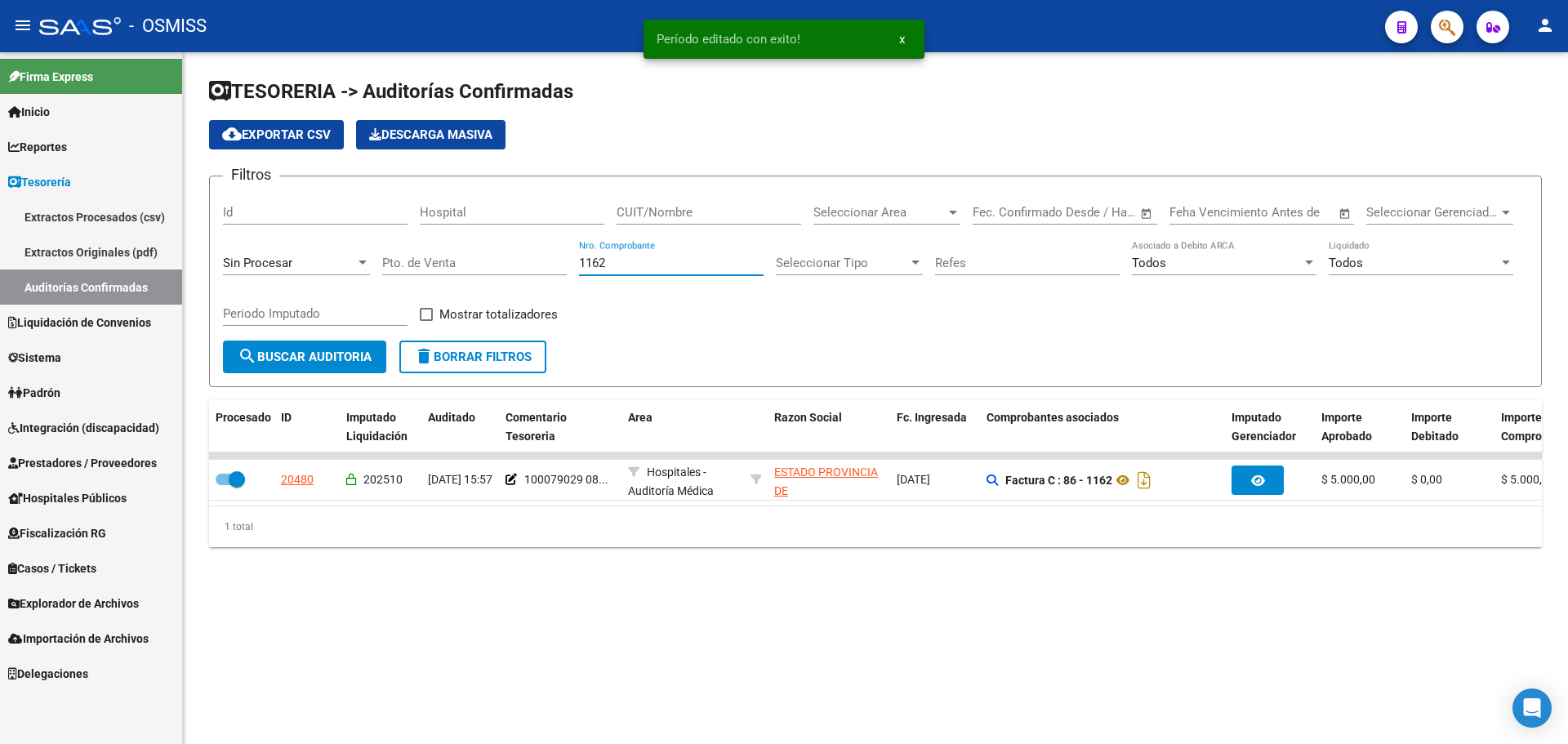
drag, startPoint x: 621, startPoint y: 263, endPoint x: 235, endPoint y: 299, distance: 387.7
click at [235, 299] on div "Filtros Id Hospital CUIT/Nombre Seleccionar Area Seleccionar Area Fecha inicio …" at bounding box center [876, 265] width 1306 height 151
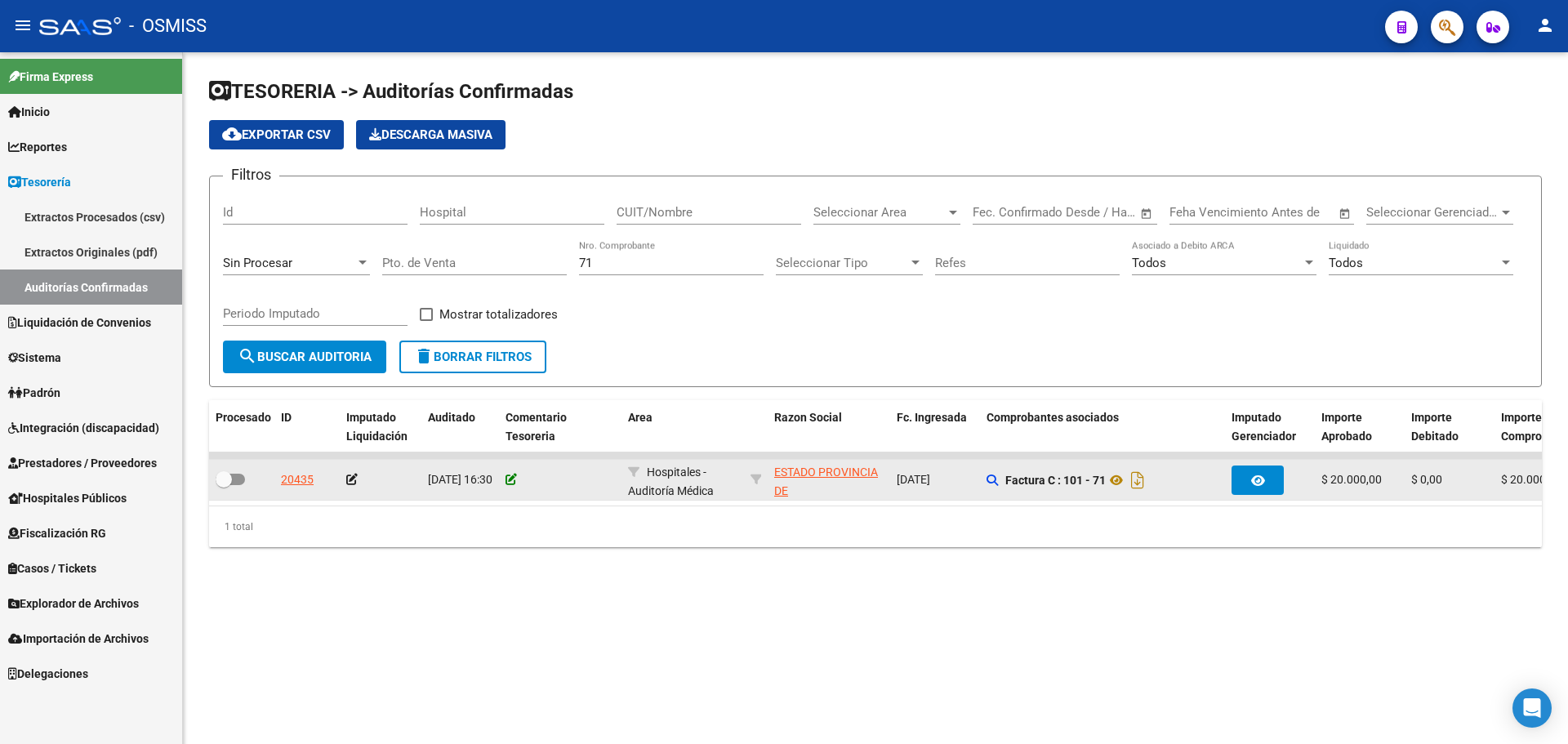
click at [511, 477] on icon at bounding box center [512, 479] width 11 height 11
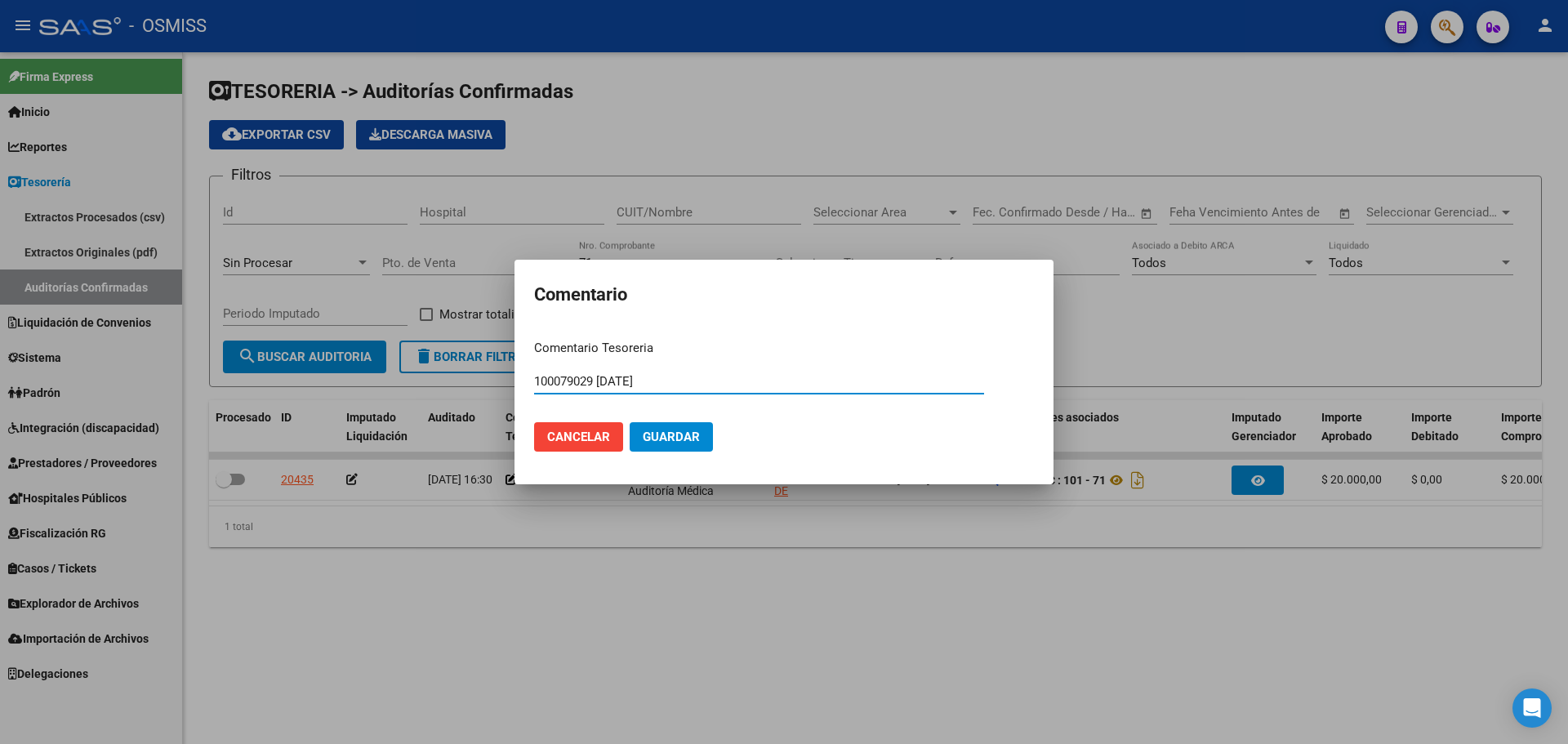
click at [673, 429] on span "Guardar" at bounding box center [672, 436] width 57 height 14
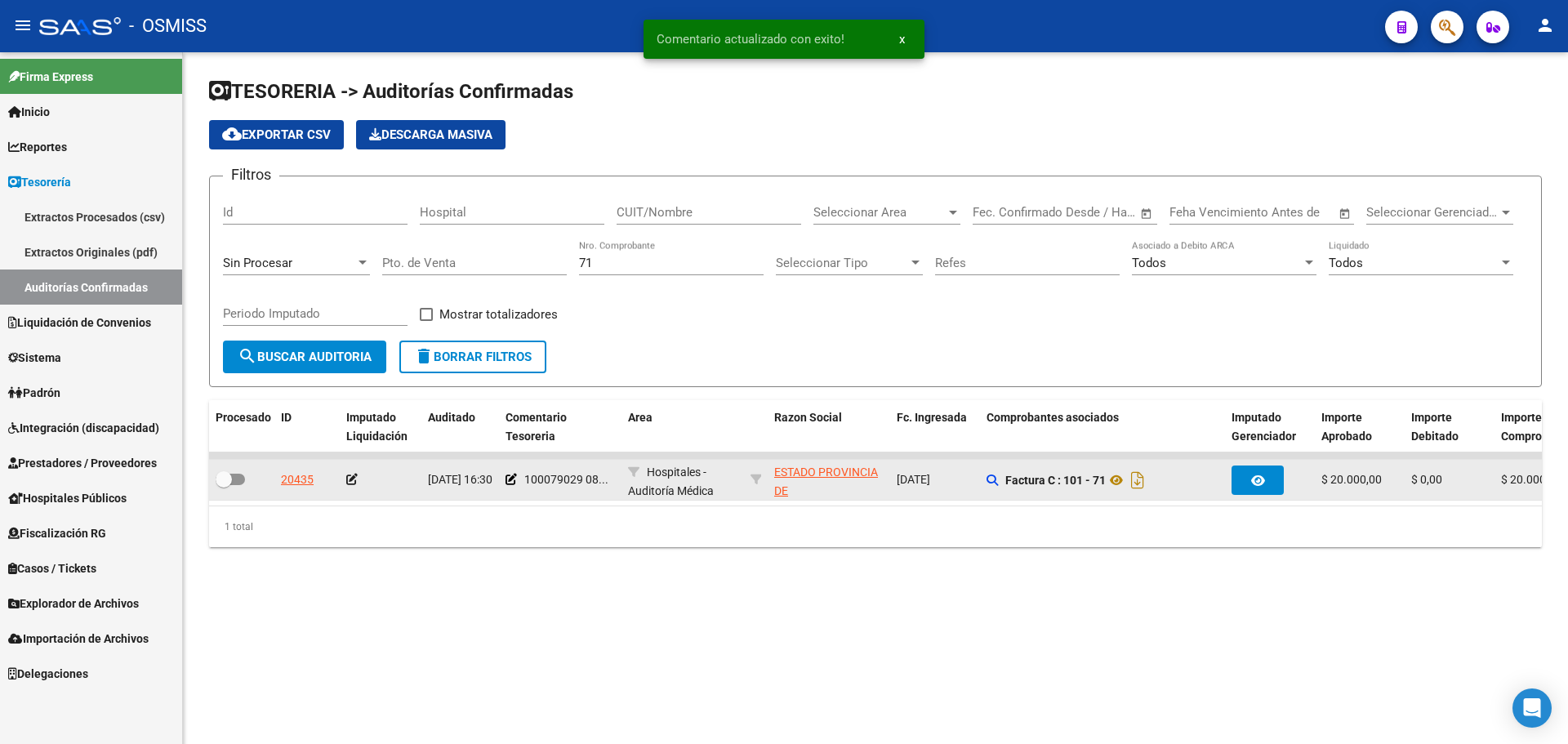
click at [350, 479] on icon at bounding box center [352, 479] width 11 height 11
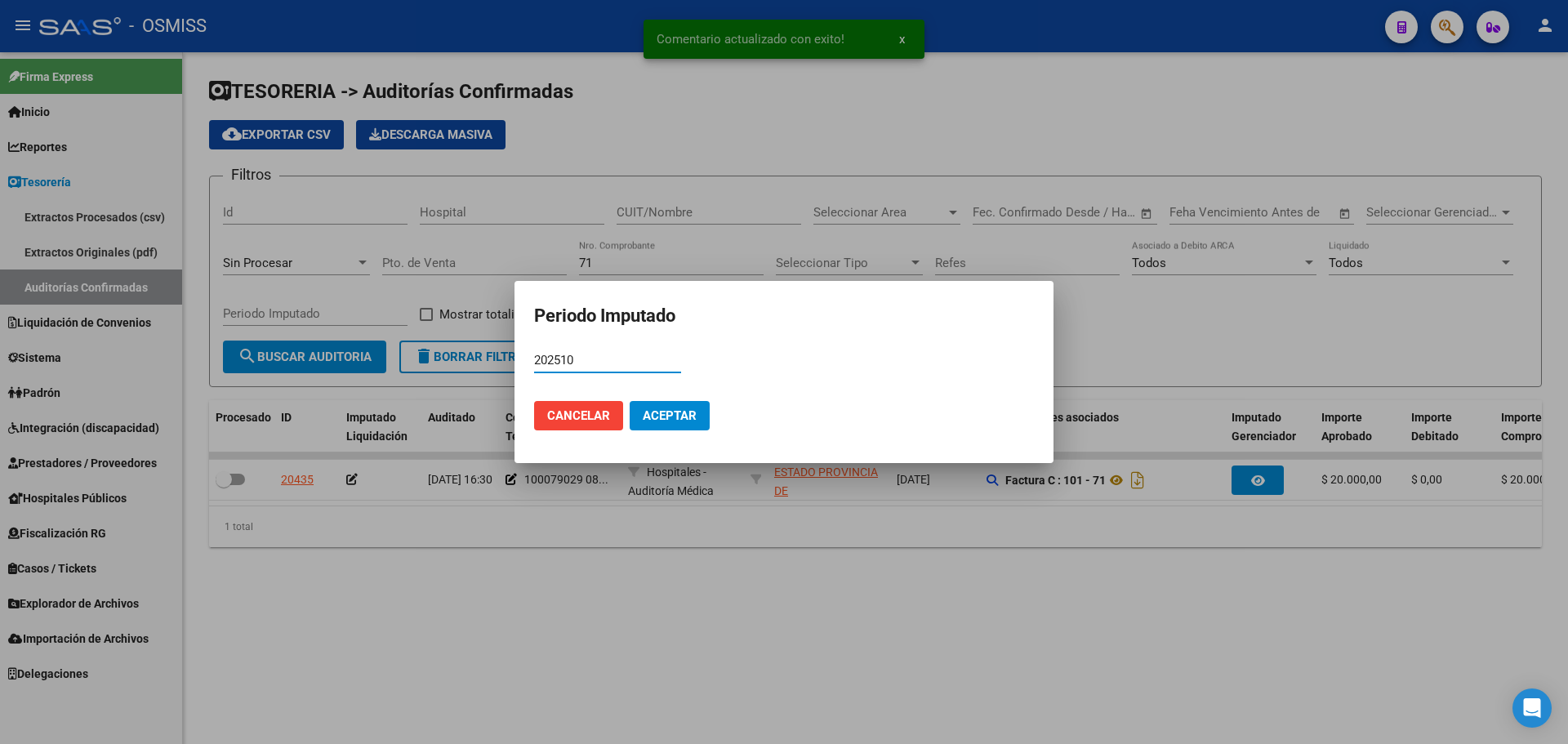
click at [700, 420] on button "Aceptar" at bounding box center [670, 415] width 80 height 30
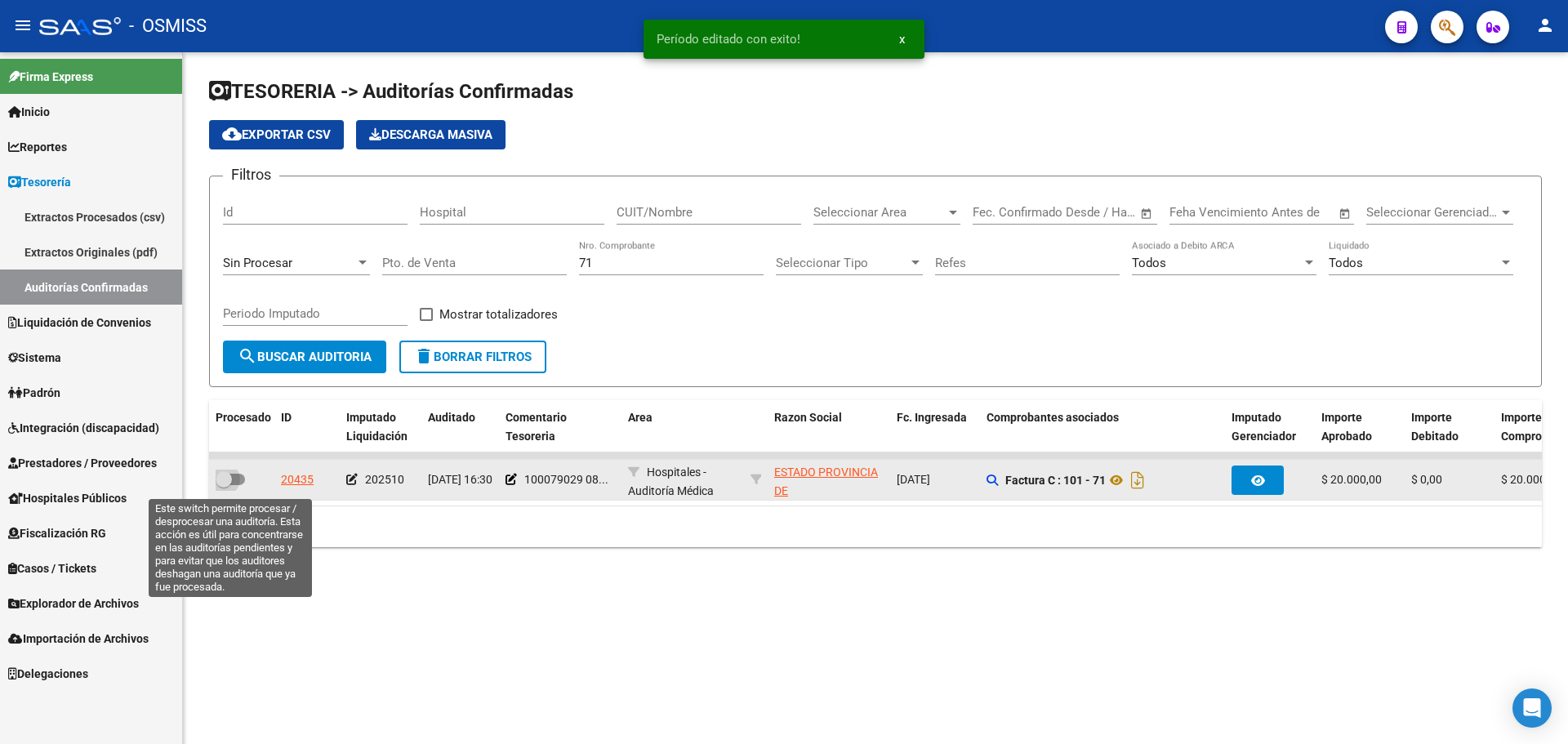
click at [233, 479] on span at bounding box center [230, 479] width 30 height 11
click at [224, 485] on input "checkbox" at bounding box center [223, 485] width 1 height 1
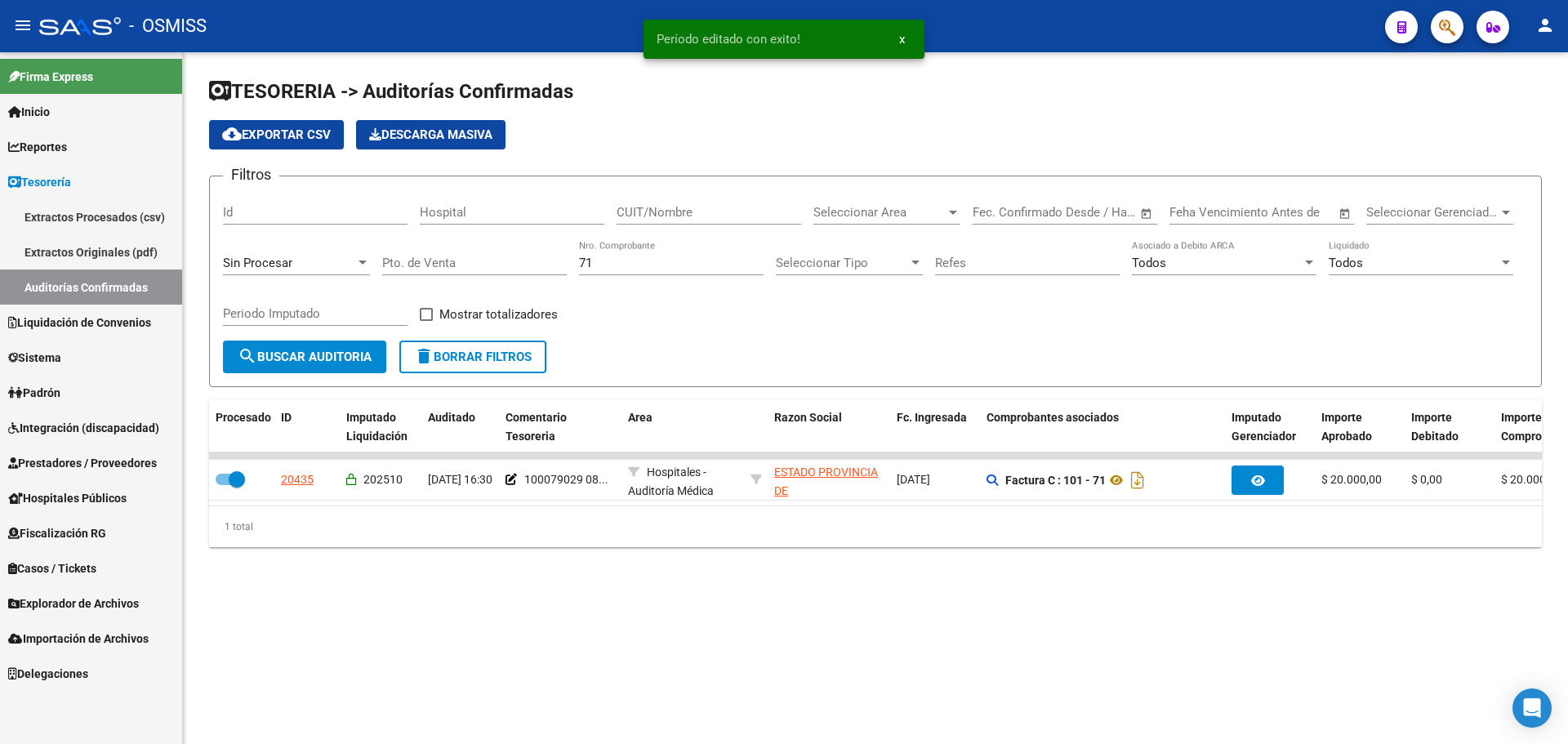
click at [620, 269] on div "71 Nro. Comprobante" at bounding box center [671, 258] width 184 height 35
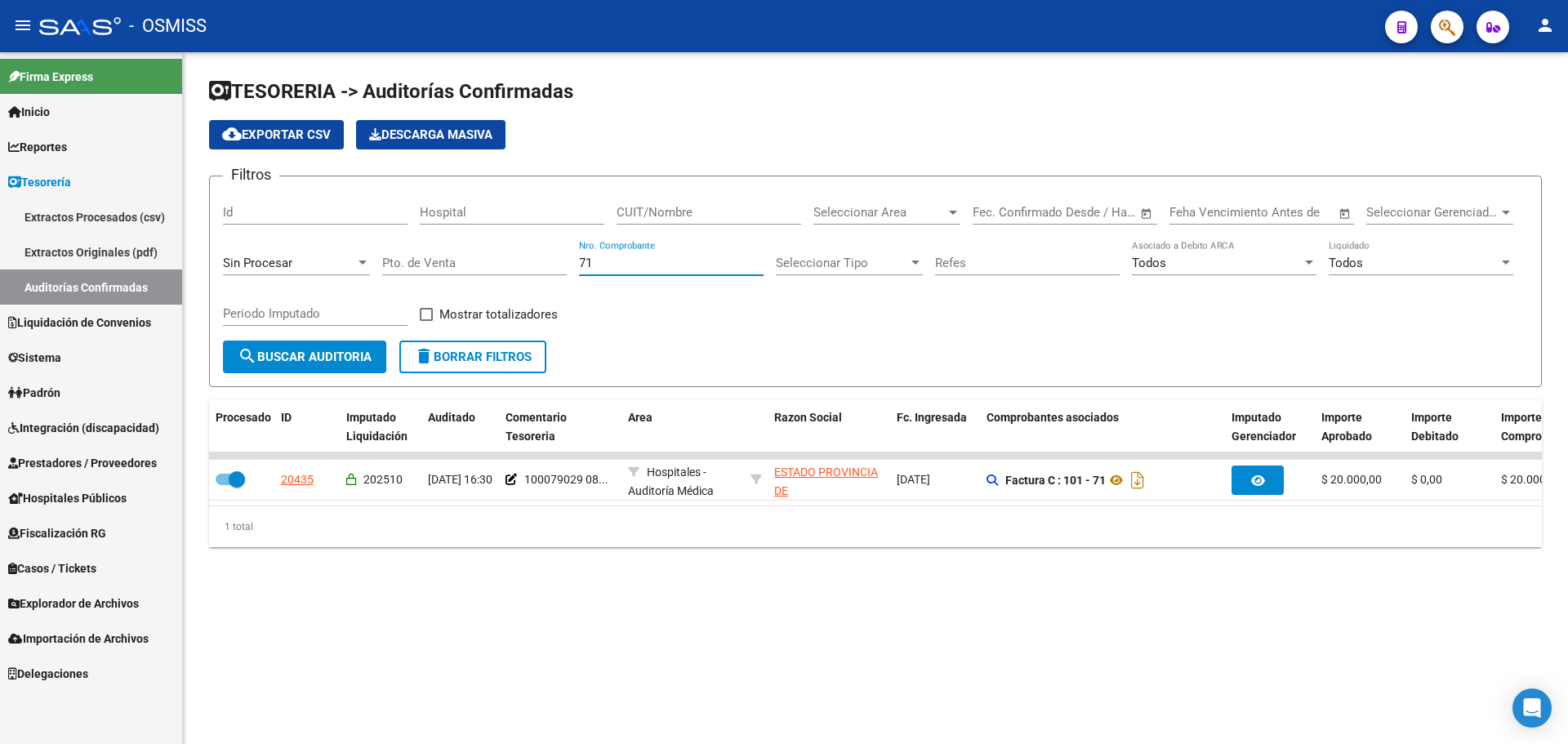
drag, startPoint x: 617, startPoint y: 260, endPoint x: 285, endPoint y: 301, distance: 334.5
click at [292, 299] on div "Filtros Id Hospital CUIT/Nombre Seleccionar Area Seleccionar Area Fecha inicio …" at bounding box center [876, 265] width 1306 height 151
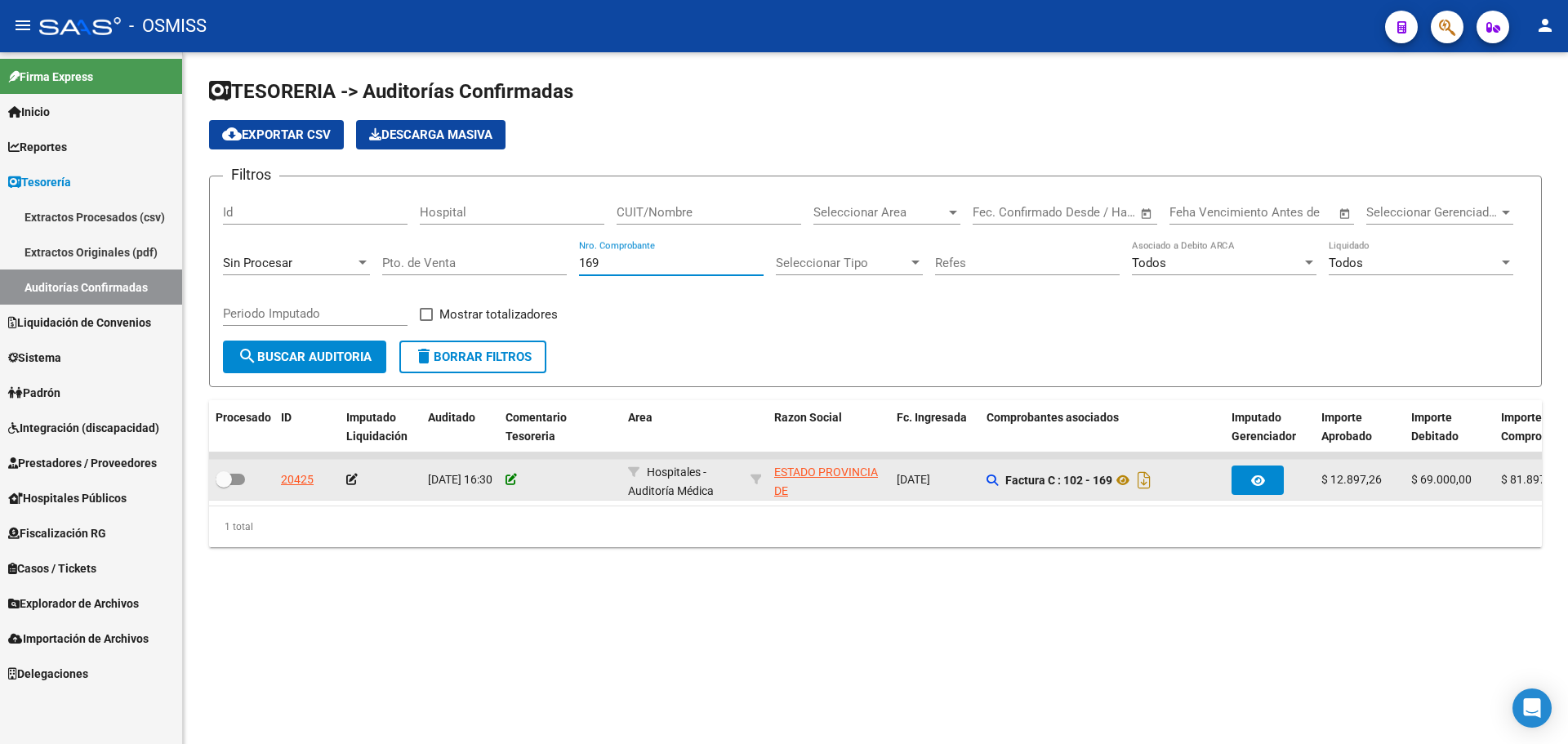
click at [508, 473] on icon at bounding box center [512, 479] width 11 height 11
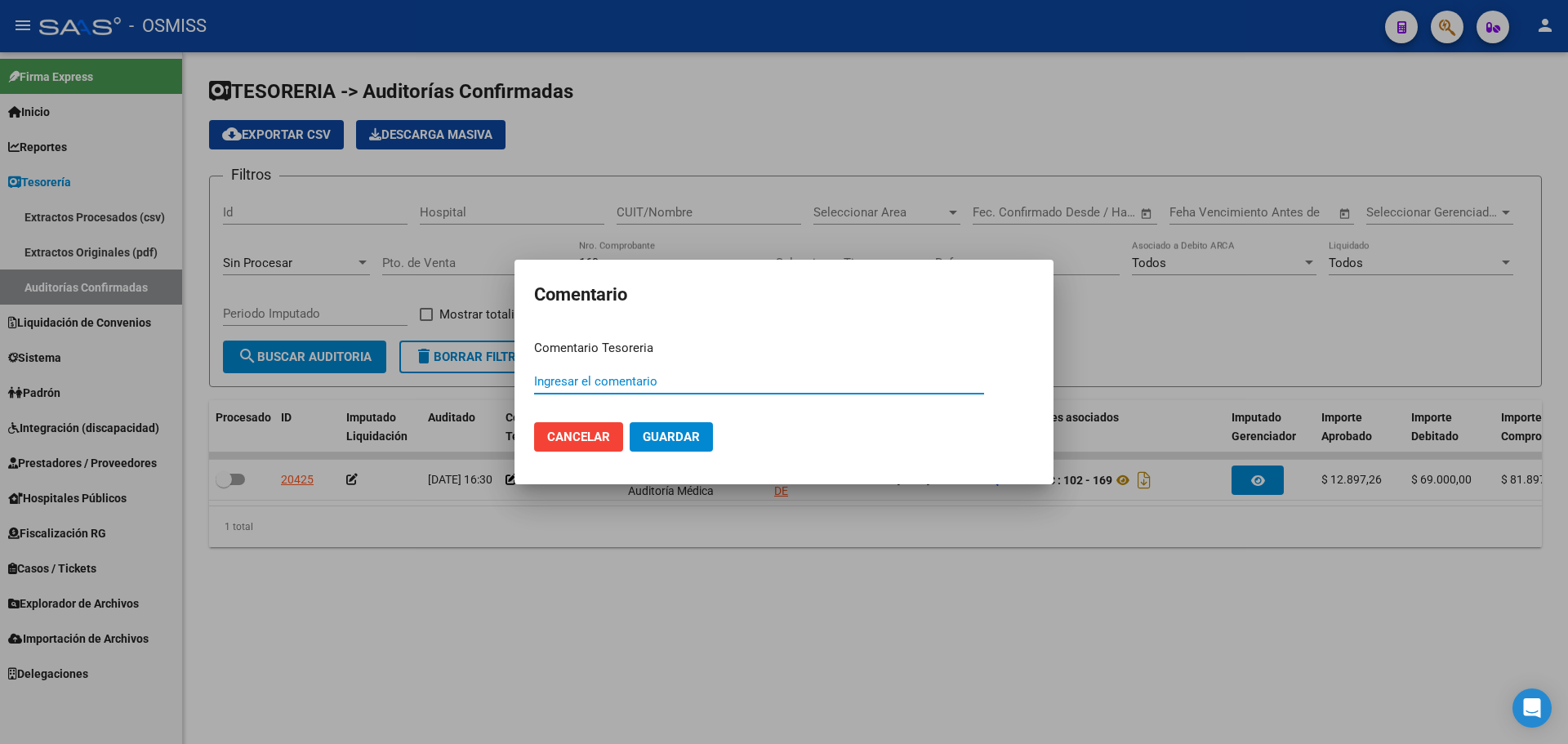
paste input "100079029 [DATE]"
click at [667, 436] on span "Guardar" at bounding box center [672, 436] width 57 height 14
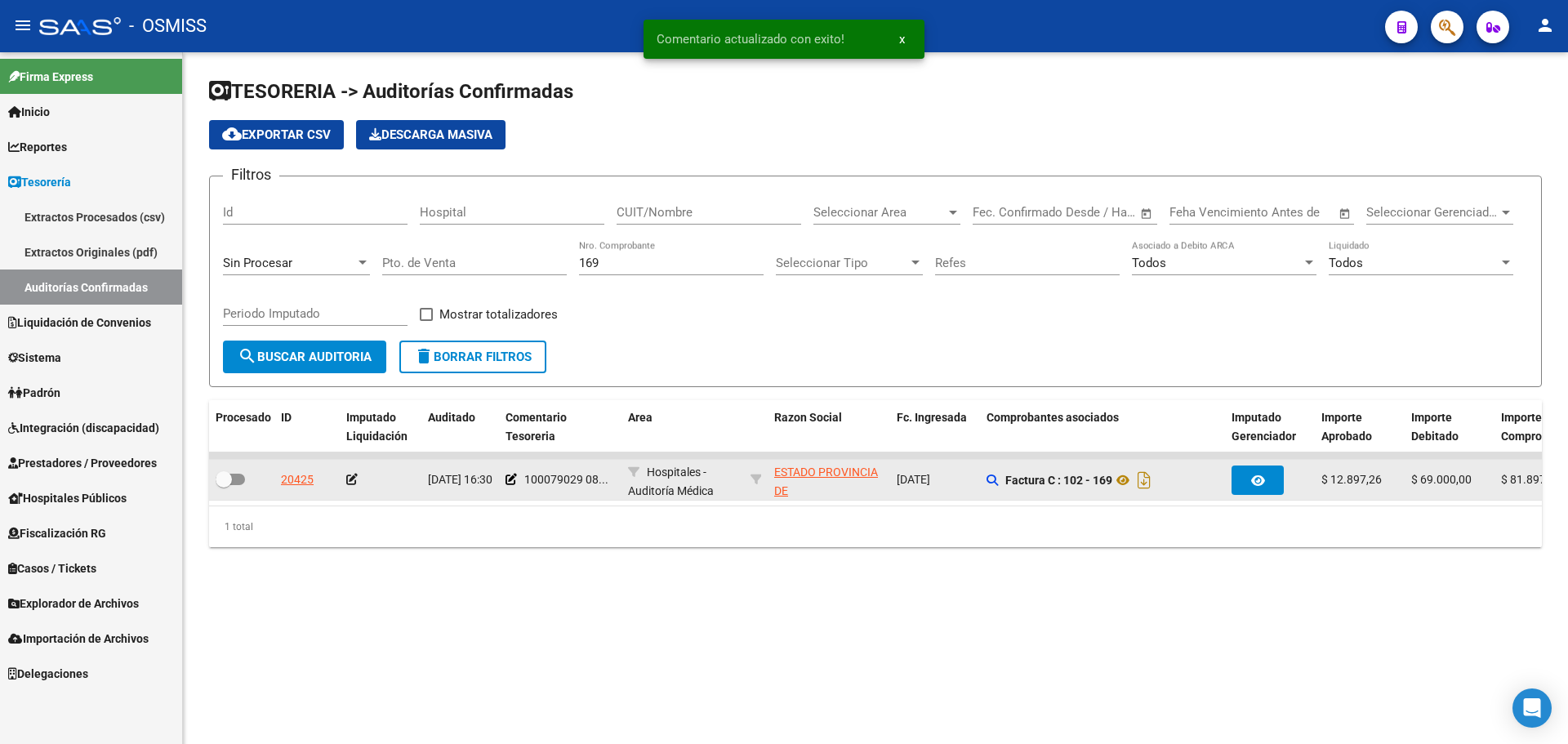
click at [357, 479] on icon at bounding box center [352, 479] width 11 height 11
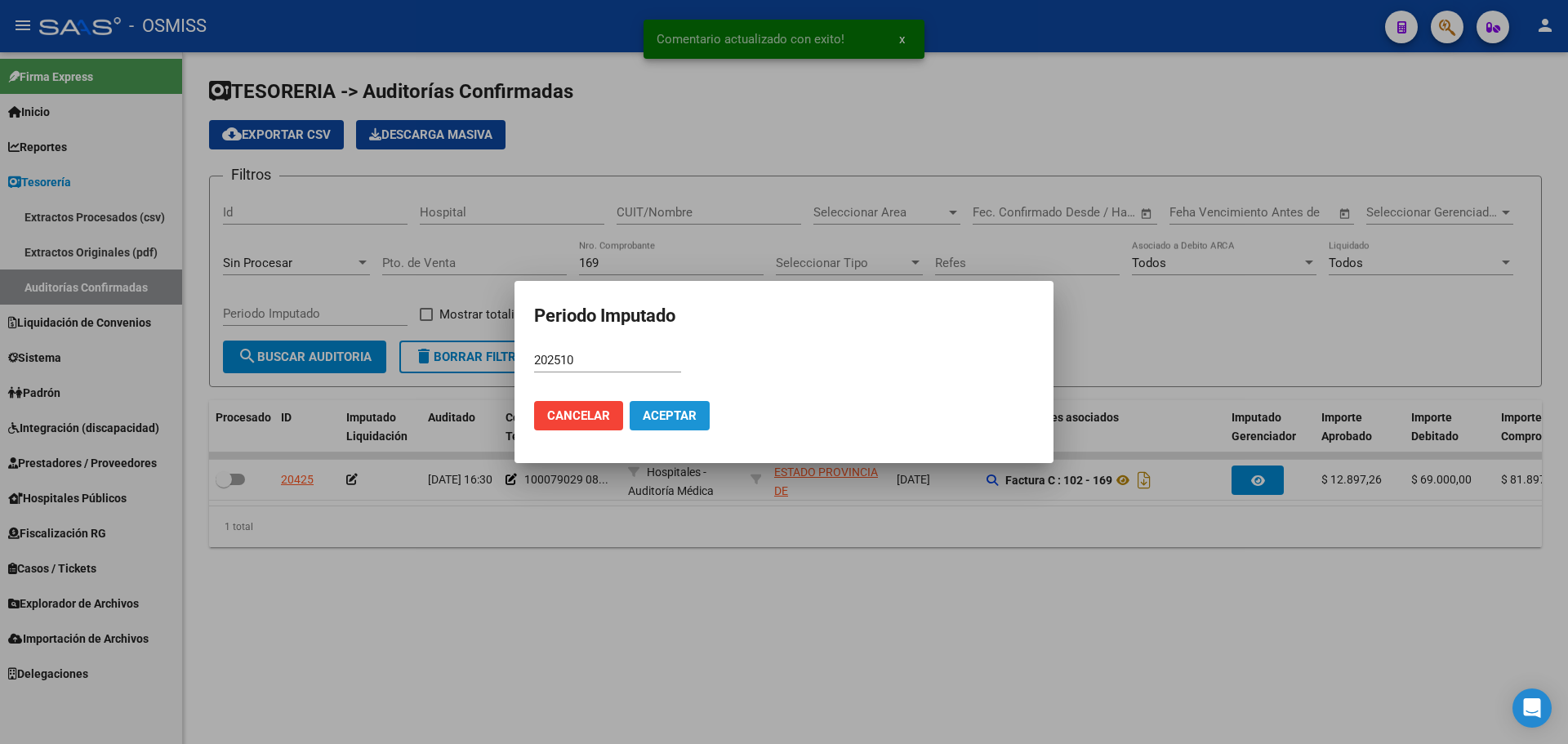
click at [679, 422] on span "Aceptar" at bounding box center [670, 415] width 53 height 14
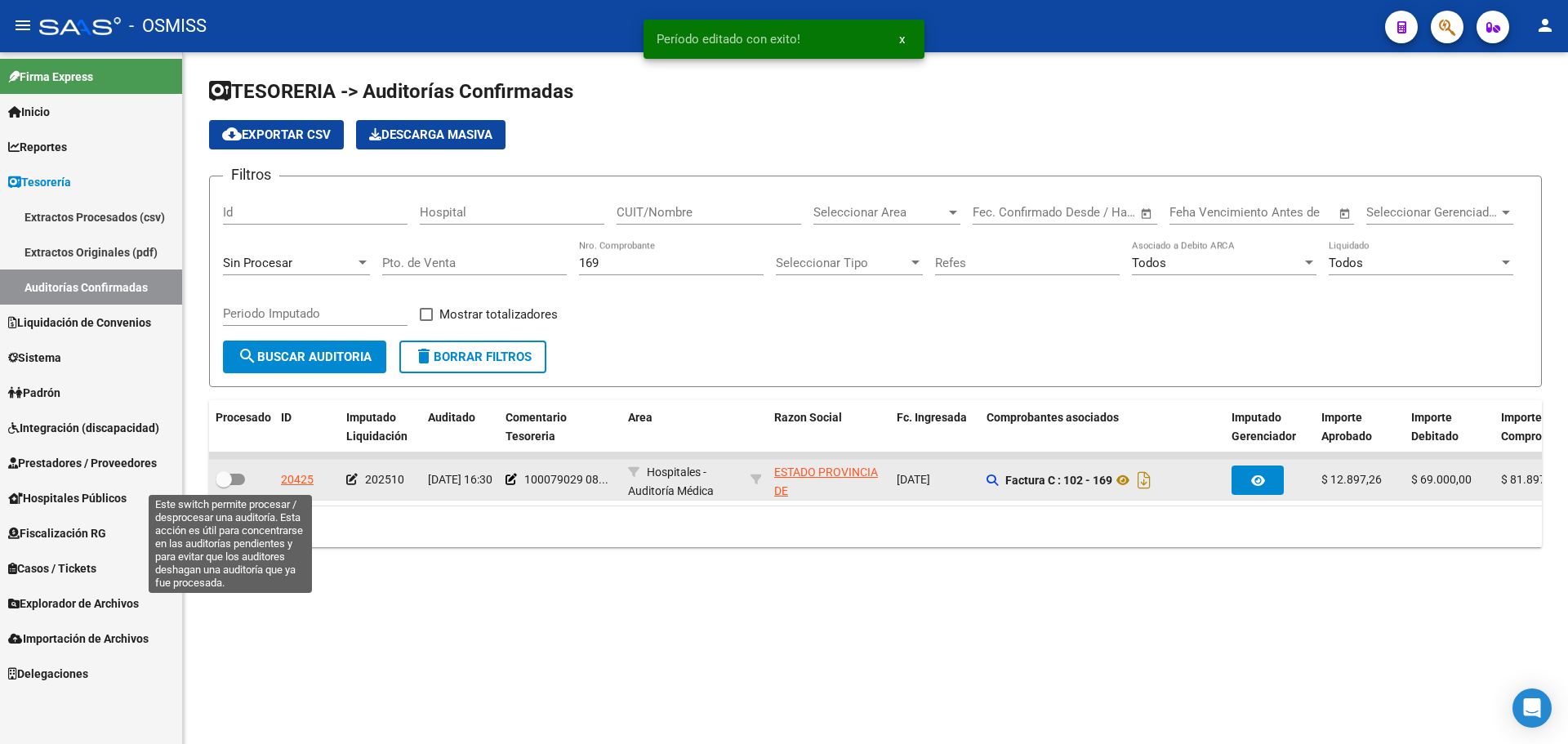
click at [238, 484] on span at bounding box center [230, 479] width 30 height 11
click at [224, 485] on input "checkbox" at bounding box center [223, 485] width 1 height 1
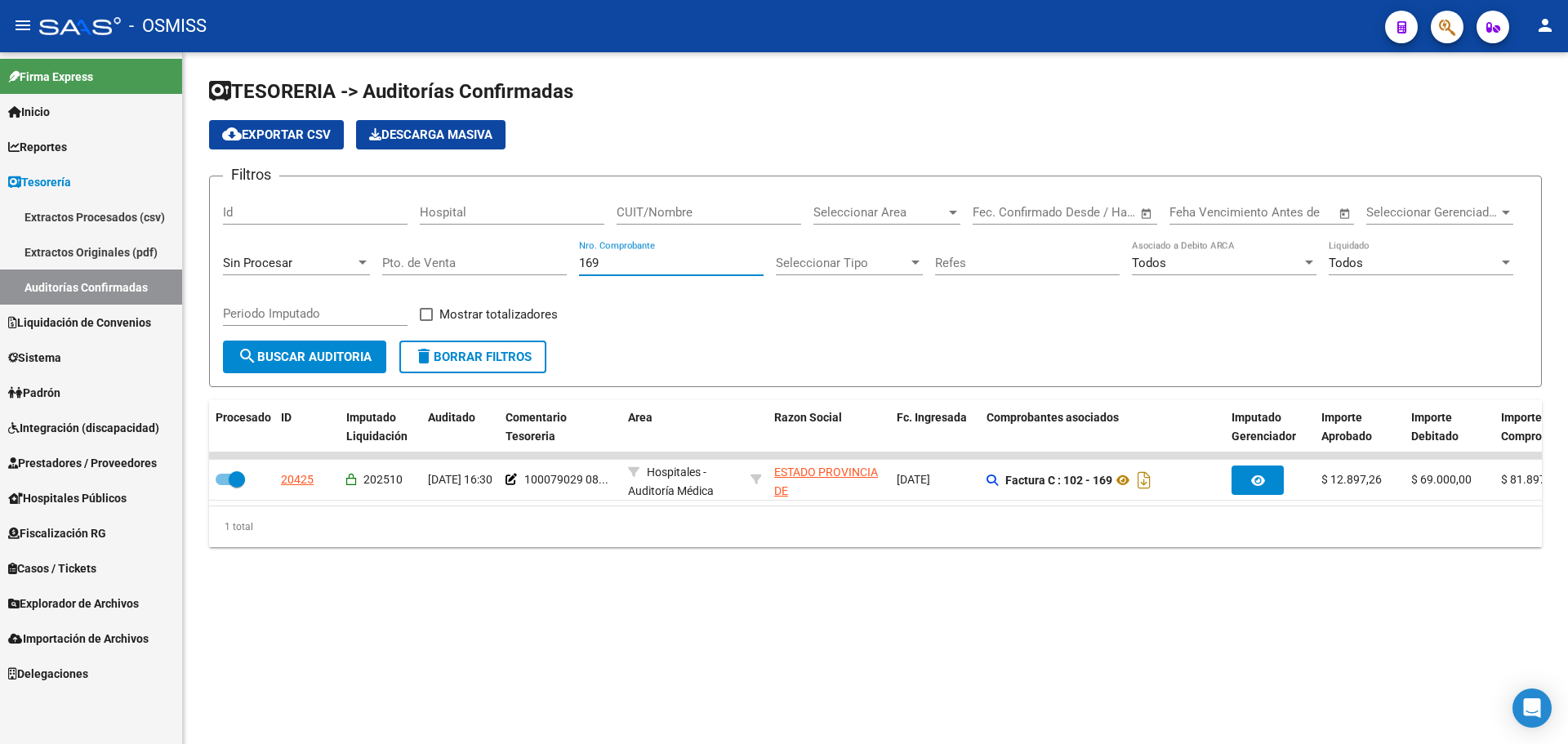
drag, startPoint x: 674, startPoint y: 265, endPoint x: 0, endPoint y: 300, distance: 674.9
click at [11, 272] on mat-sidenav-container "Firma Express Inicio Calendario SSS Instructivos Contacto OS Reportes Ingresos …" at bounding box center [784, 398] width 1568 height 692
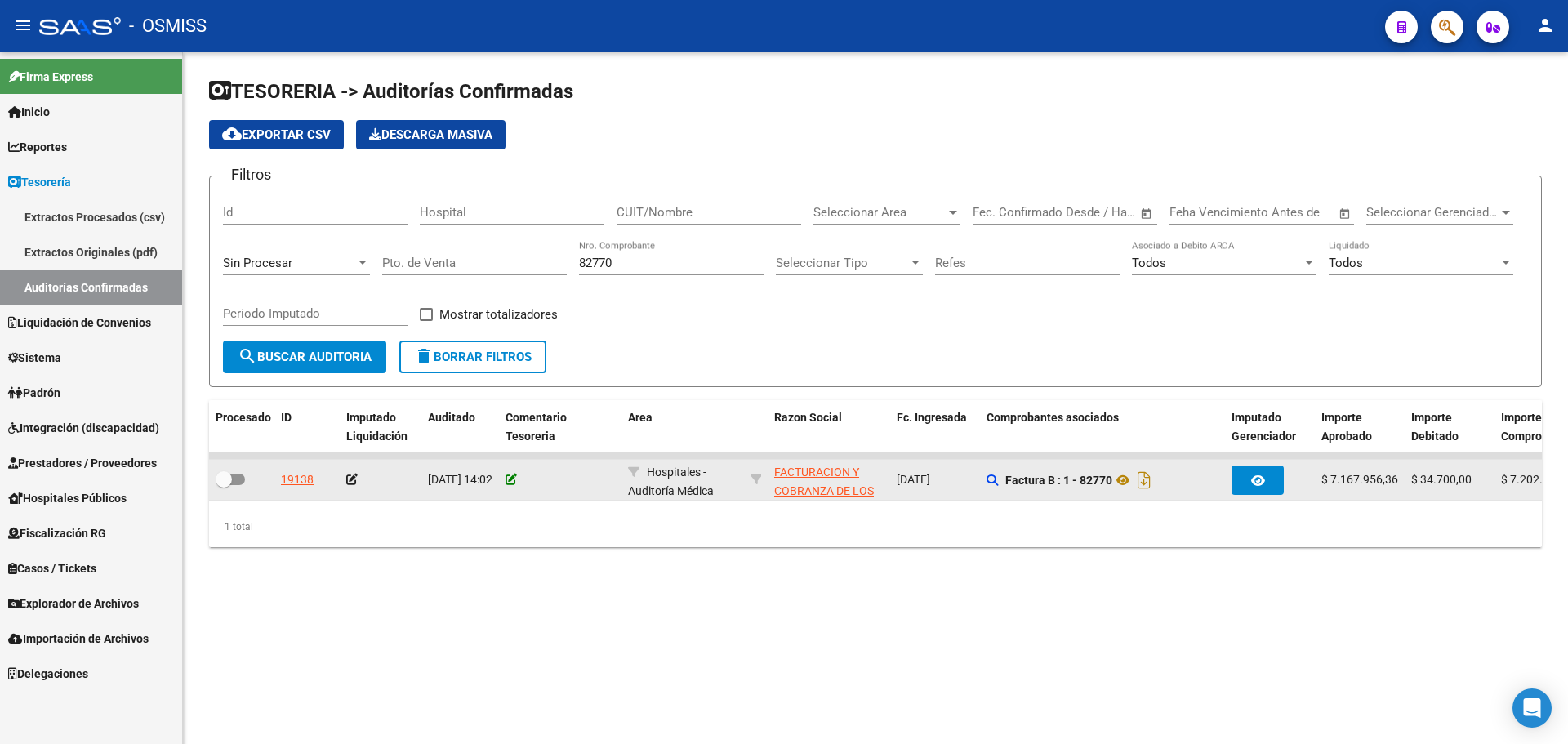
click at [516, 476] on icon at bounding box center [512, 479] width 11 height 11
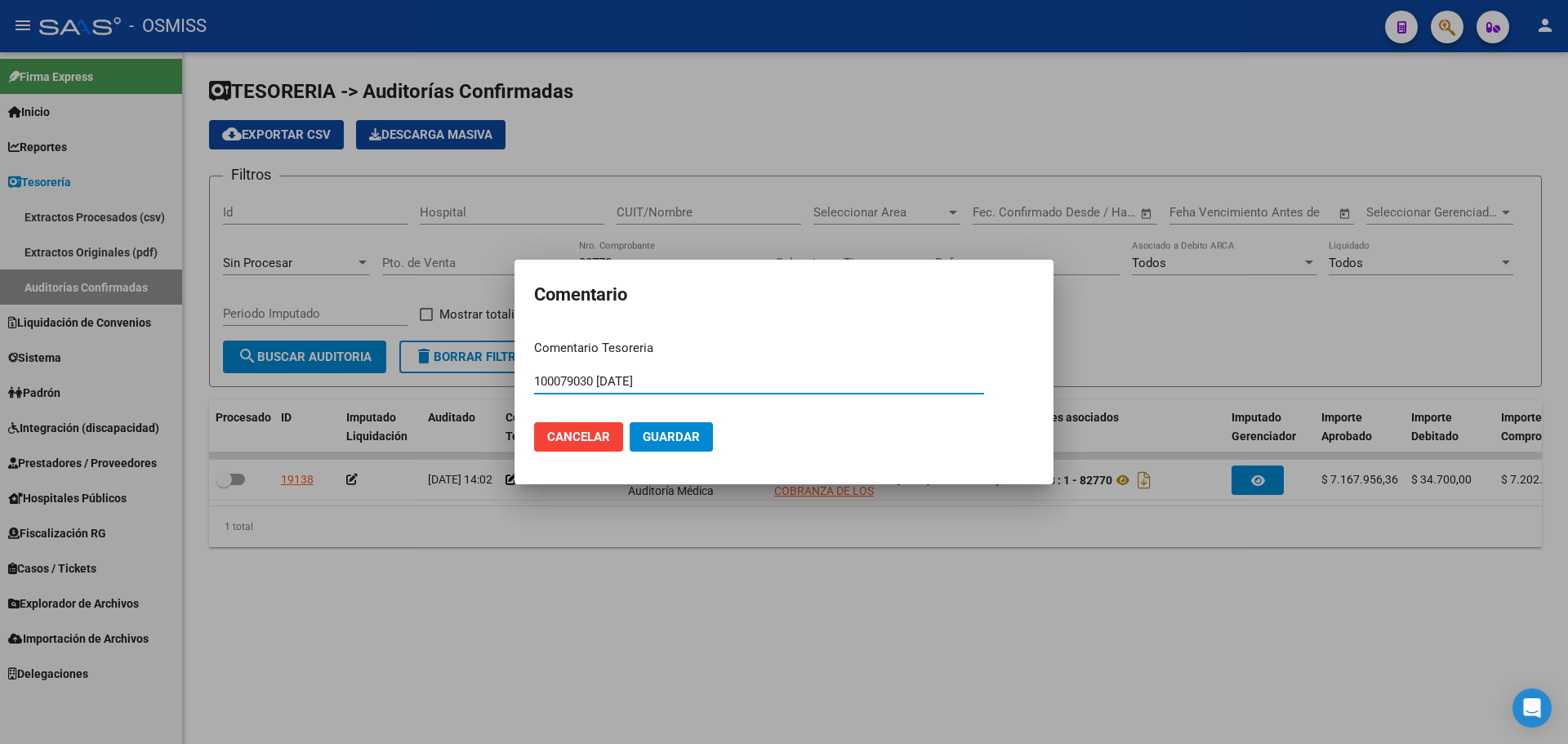
drag, startPoint x: 670, startPoint y: 382, endPoint x: 344, endPoint y: 361, distance: 326.7
click at [344, 361] on div "Comentario Comentario Tesoreria 100079030 [DATE] Ingresar el comentario Cancela…" at bounding box center [784, 372] width 1568 height 744
click at [682, 427] on button "Guardar" at bounding box center [671, 436] width 83 height 30
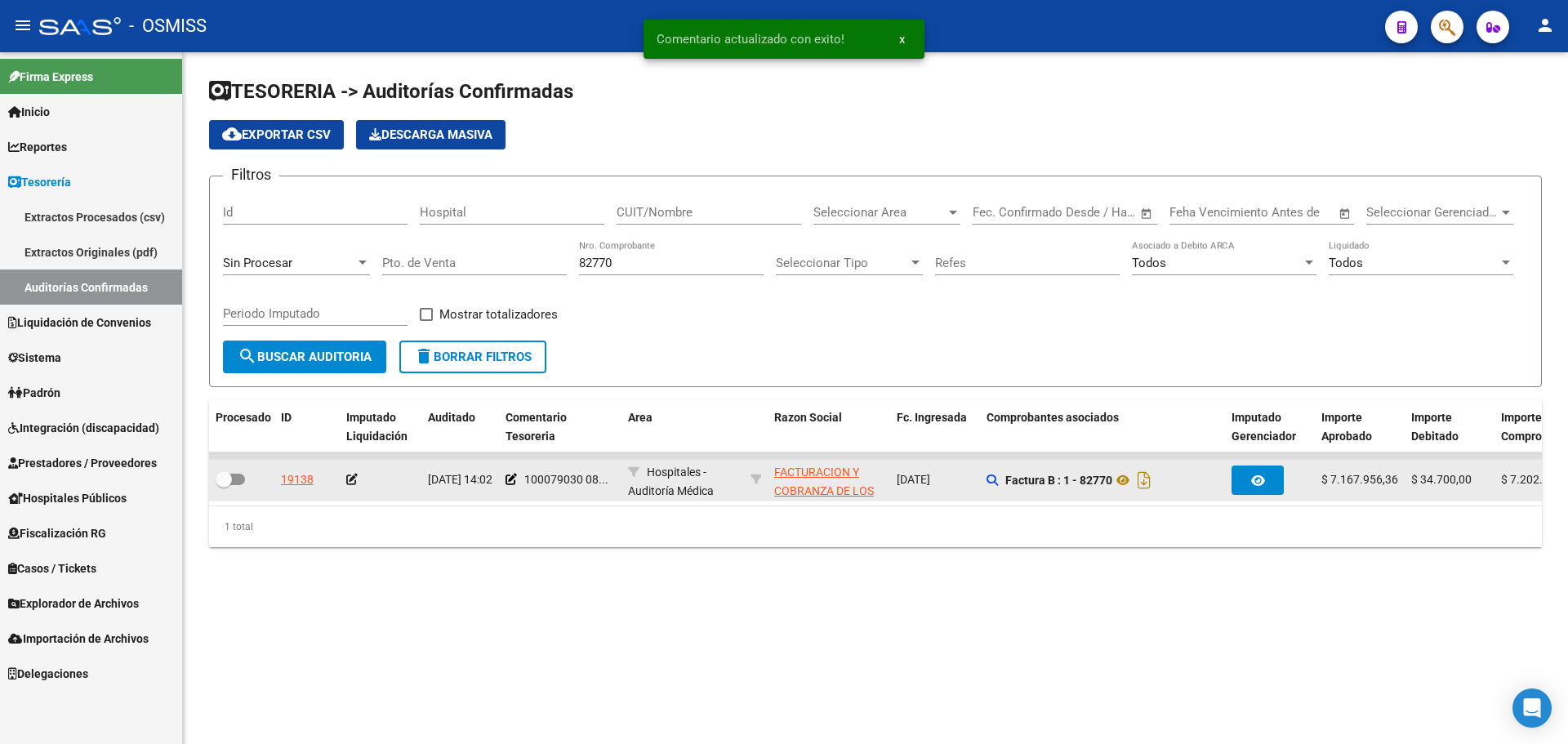
click at [353, 475] on icon at bounding box center [352, 479] width 11 height 11
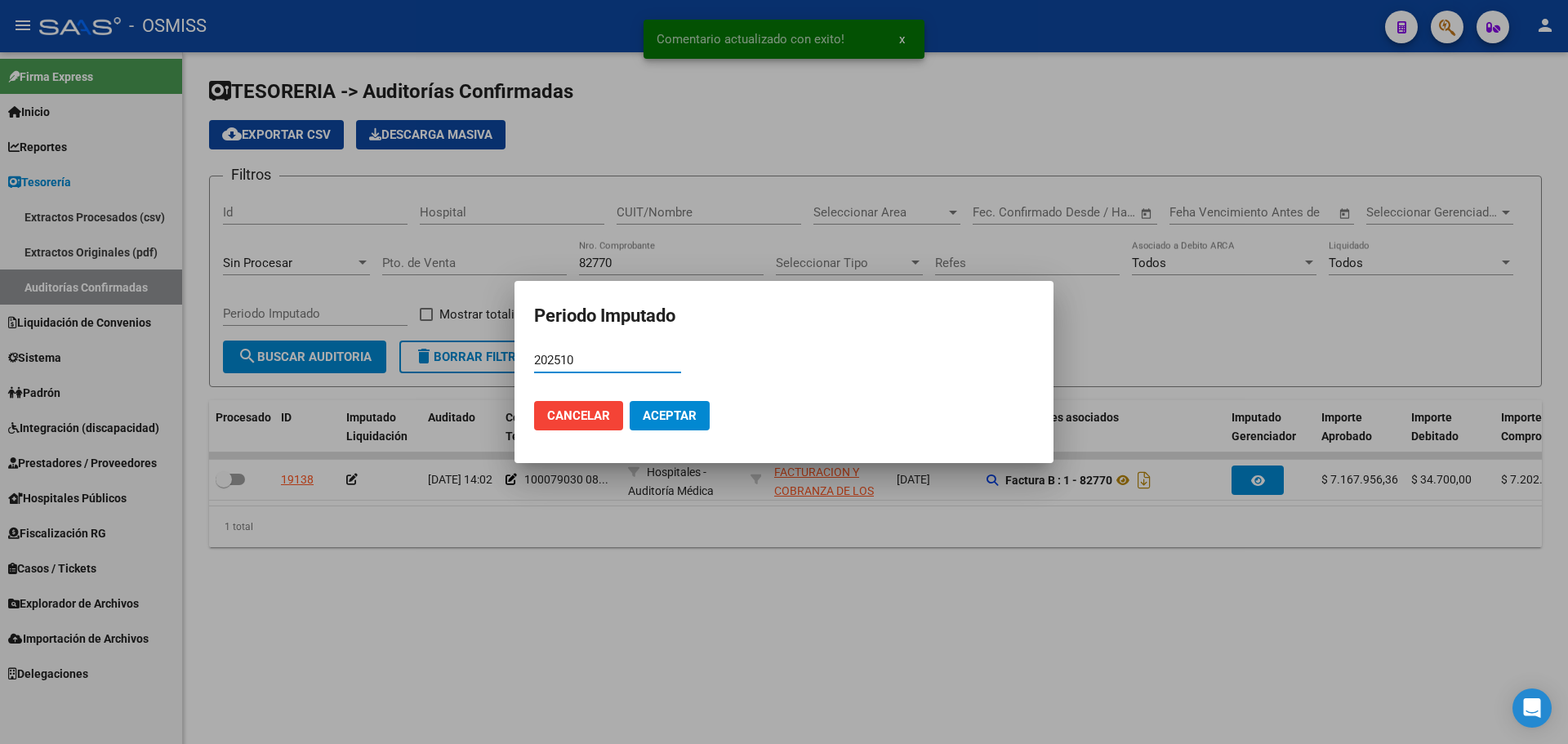
click at [672, 428] on button "Aceptar" at bounding box center [670, 415] width 80 height 30
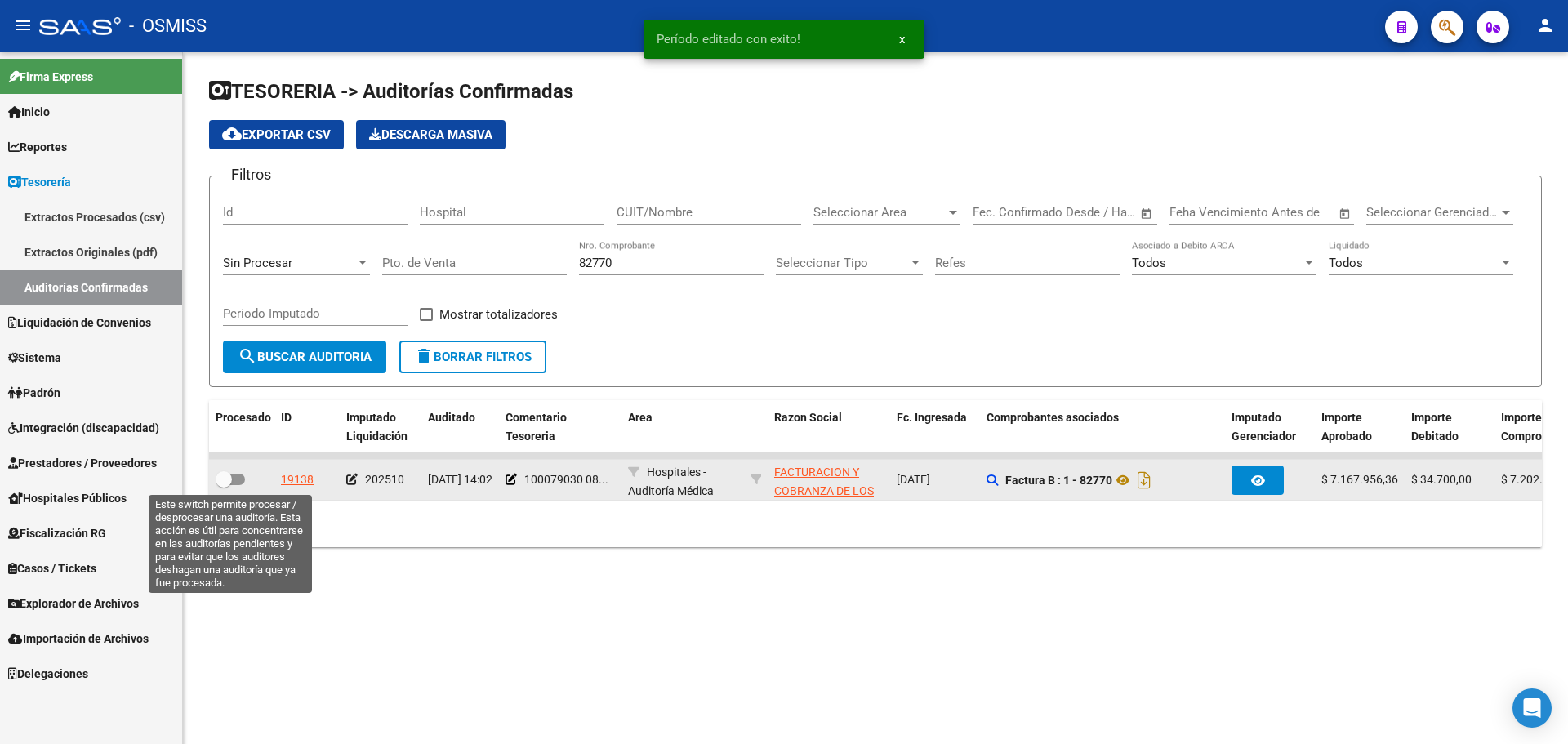
click at [229, 479] on span at bounding box center [223, 479] width 16 height 16
click at [224, 485] on input "checkbox" at bounding box center [223, 485] width 1 height 1
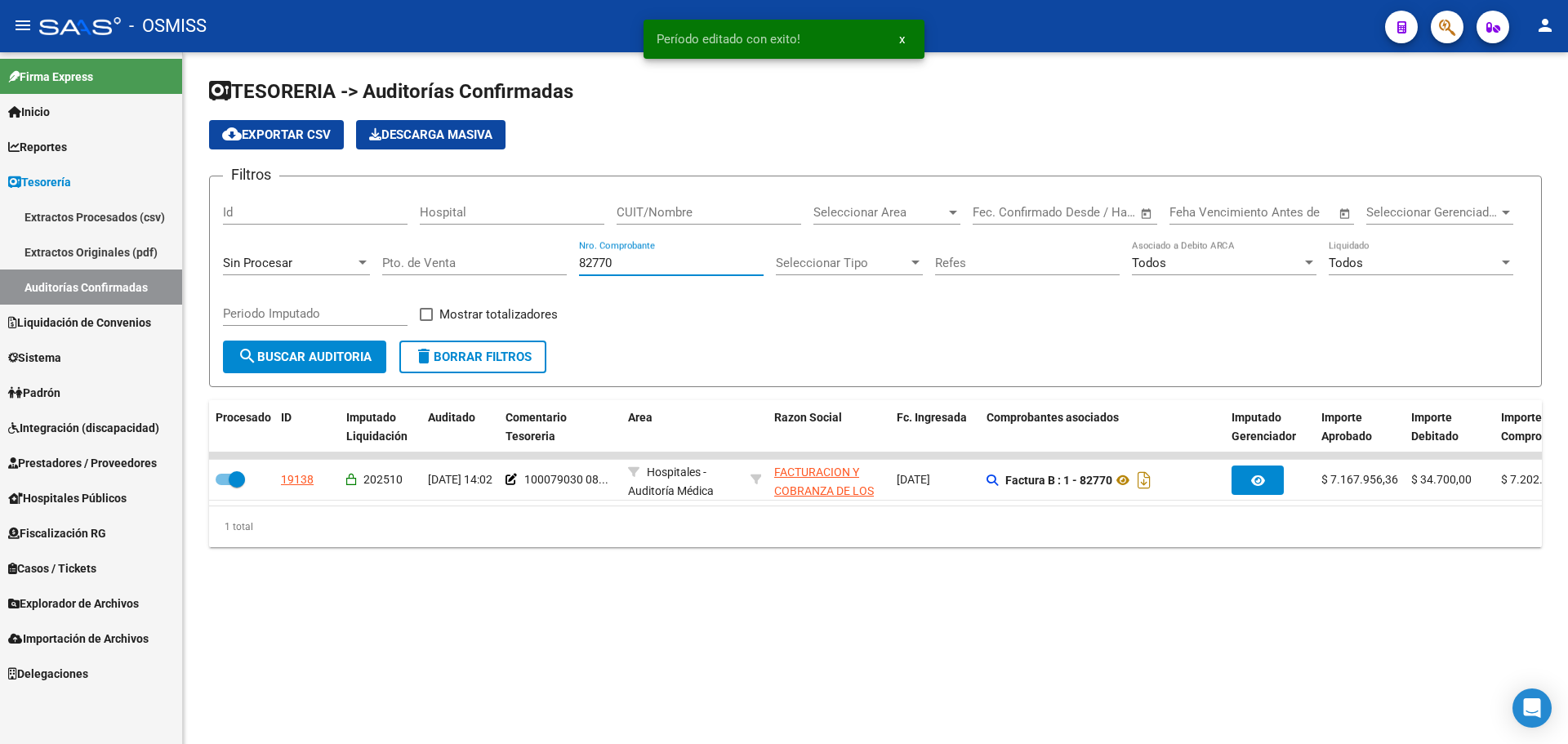
drag, startPoint x: 649, startPoint y: 265, endPoint x: 365, endPoint y: 265, distance: 284.0
click at [365, 265] on div "Filtros Id Hospital CUIT/Nombre Seleccionar Area Seleccionar Area Fecha inicio …" at bounding box center [876, 265] width 1306 height 151
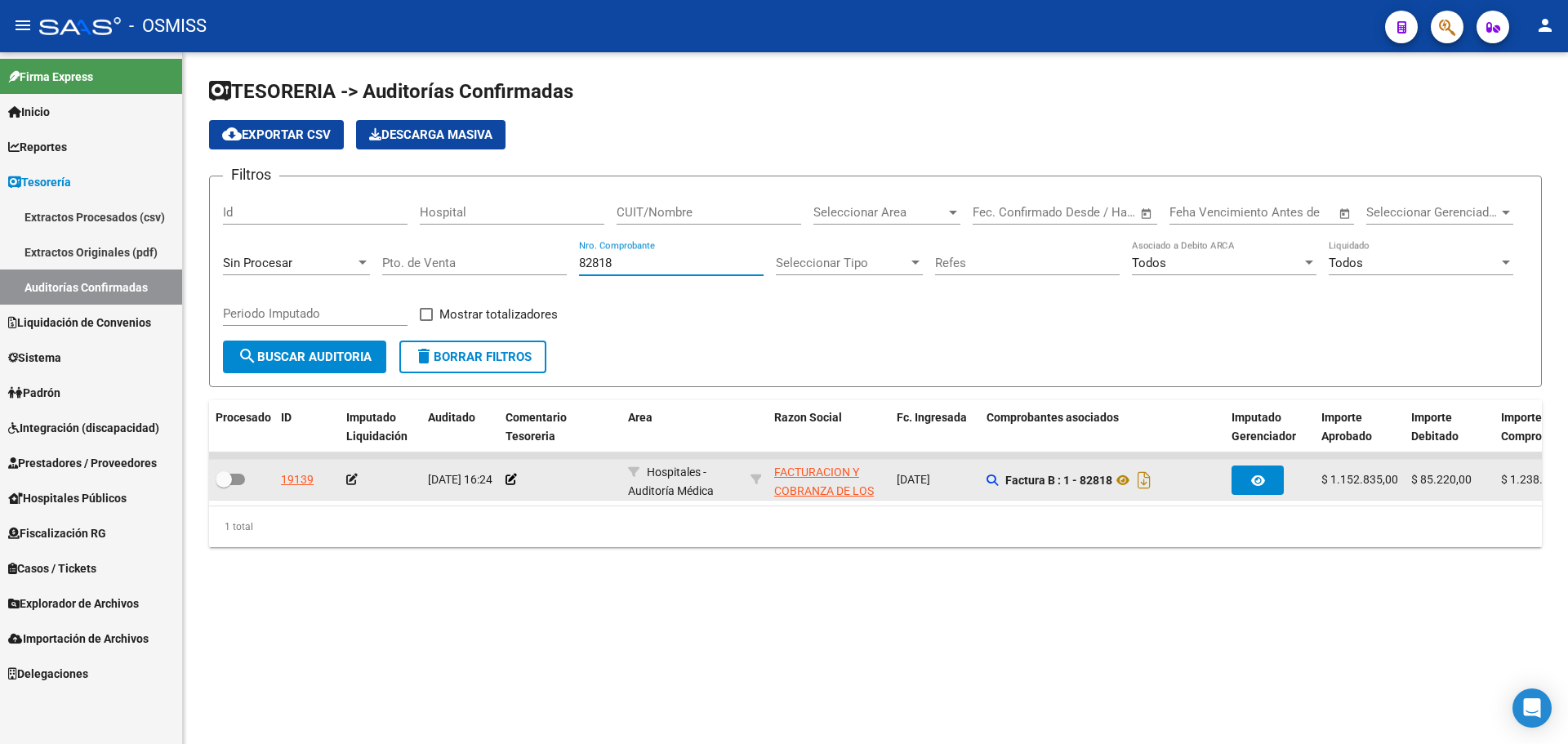
click at [512, 485] on app-comentario-tesoreria at bounding box center [512, 480] width 11 height 13
click at [512, 473] on icon at bounding box center [512, 479] width 11 height 11
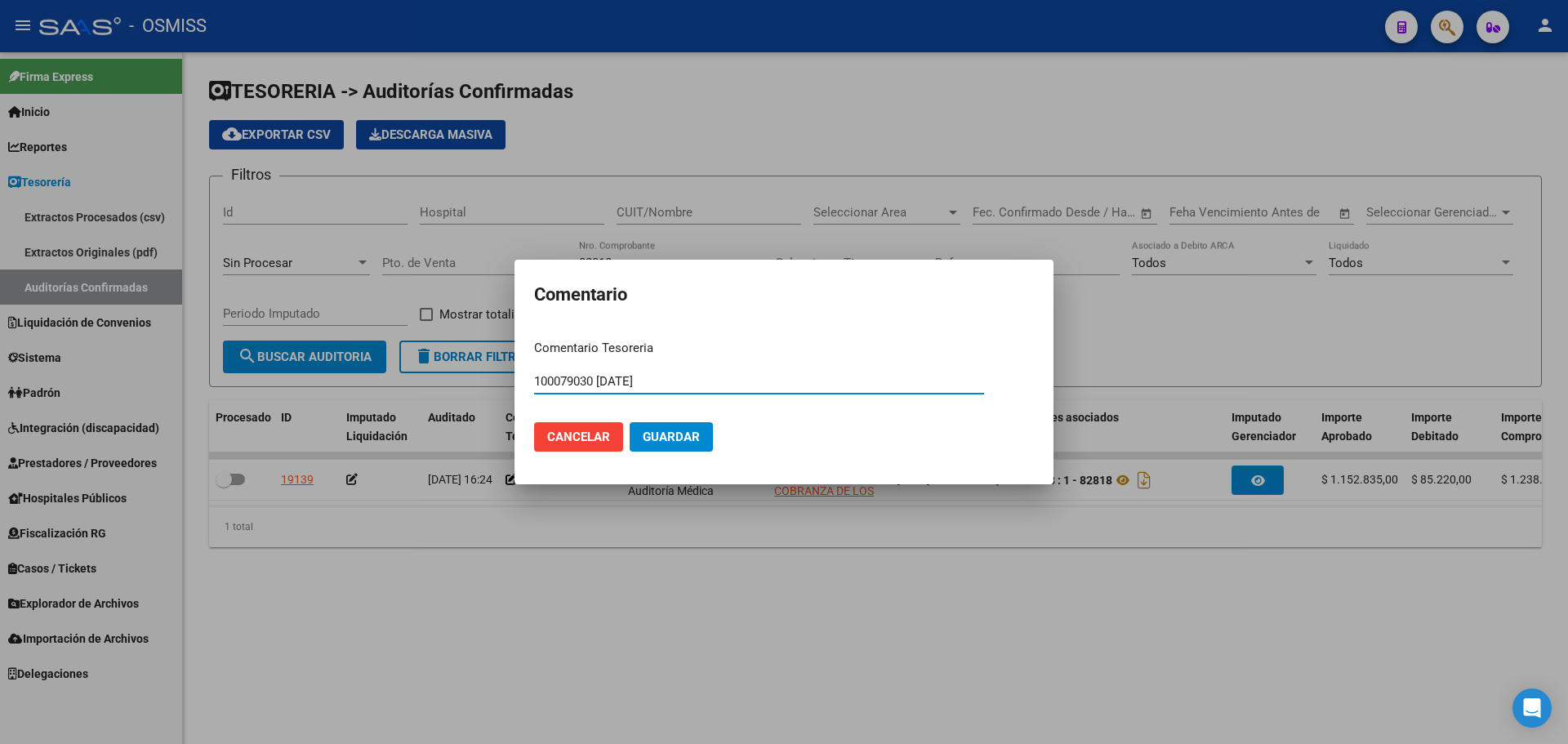
click at [640, 431] on button "Guardar" at bounding box center [671, 436] width 83 height 30
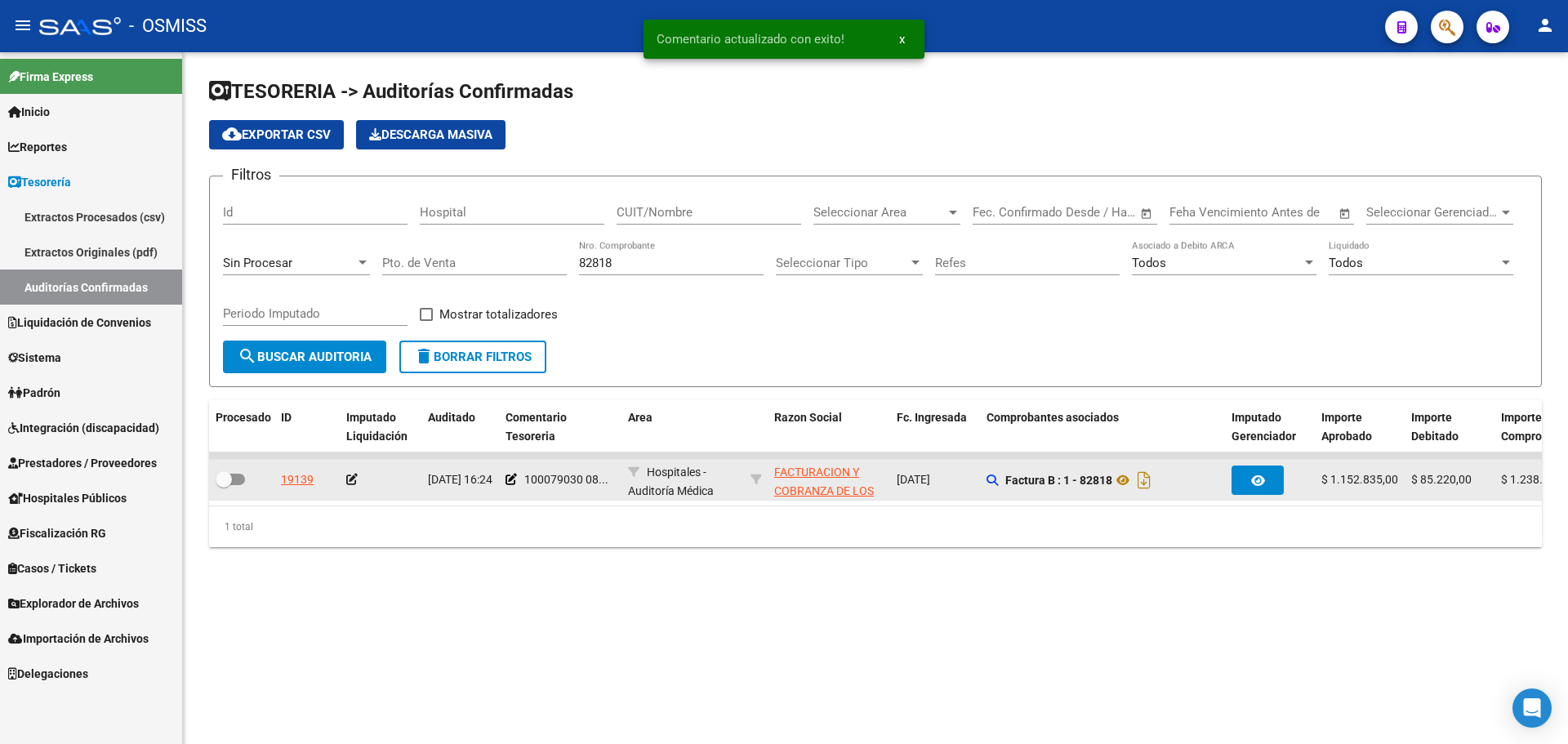
click at [355, 476] on icon at bounding box center [352, 479] width 11 height 11
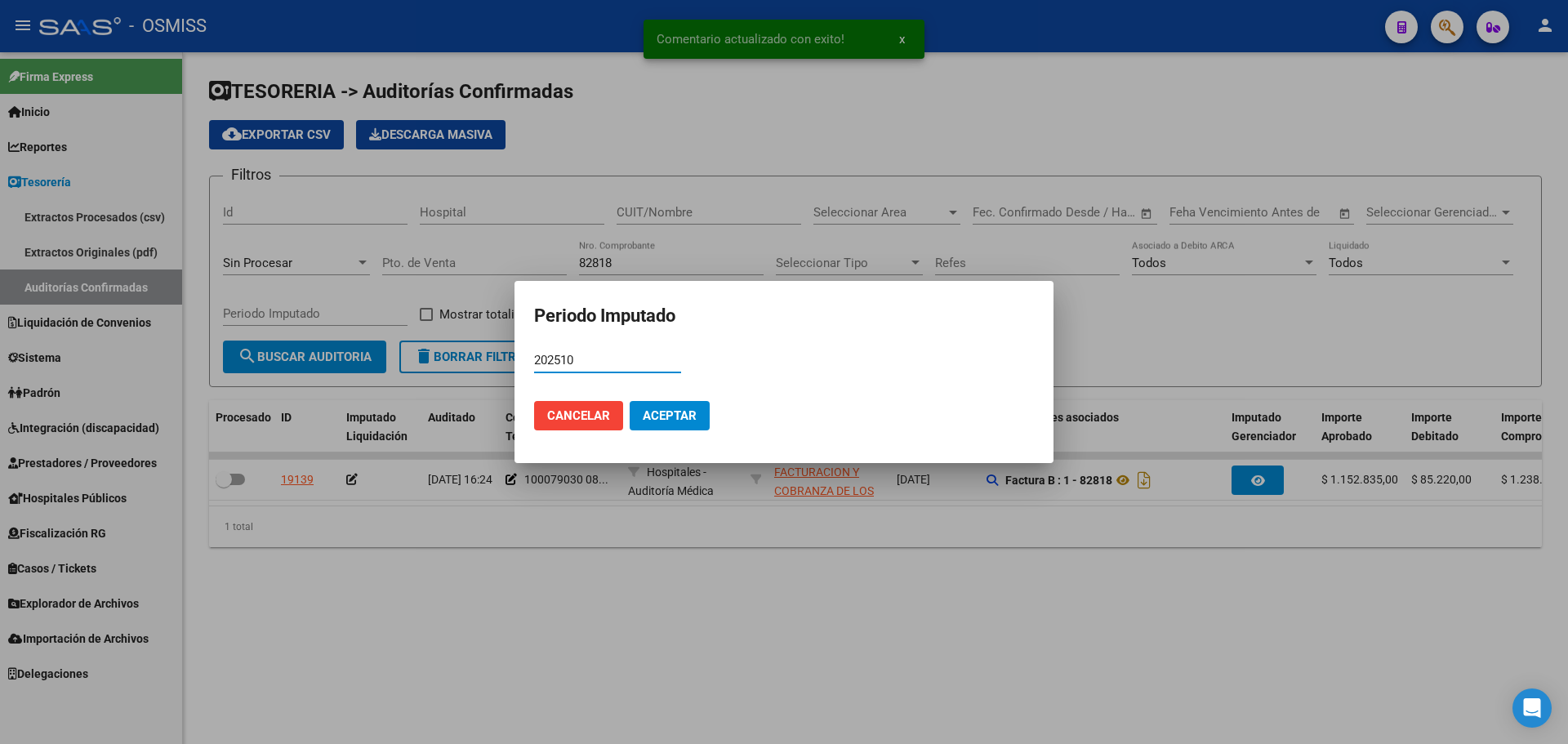
click at [660, 407] on button "Aceptar" at bounding box center [670, 415] width 80 height 30
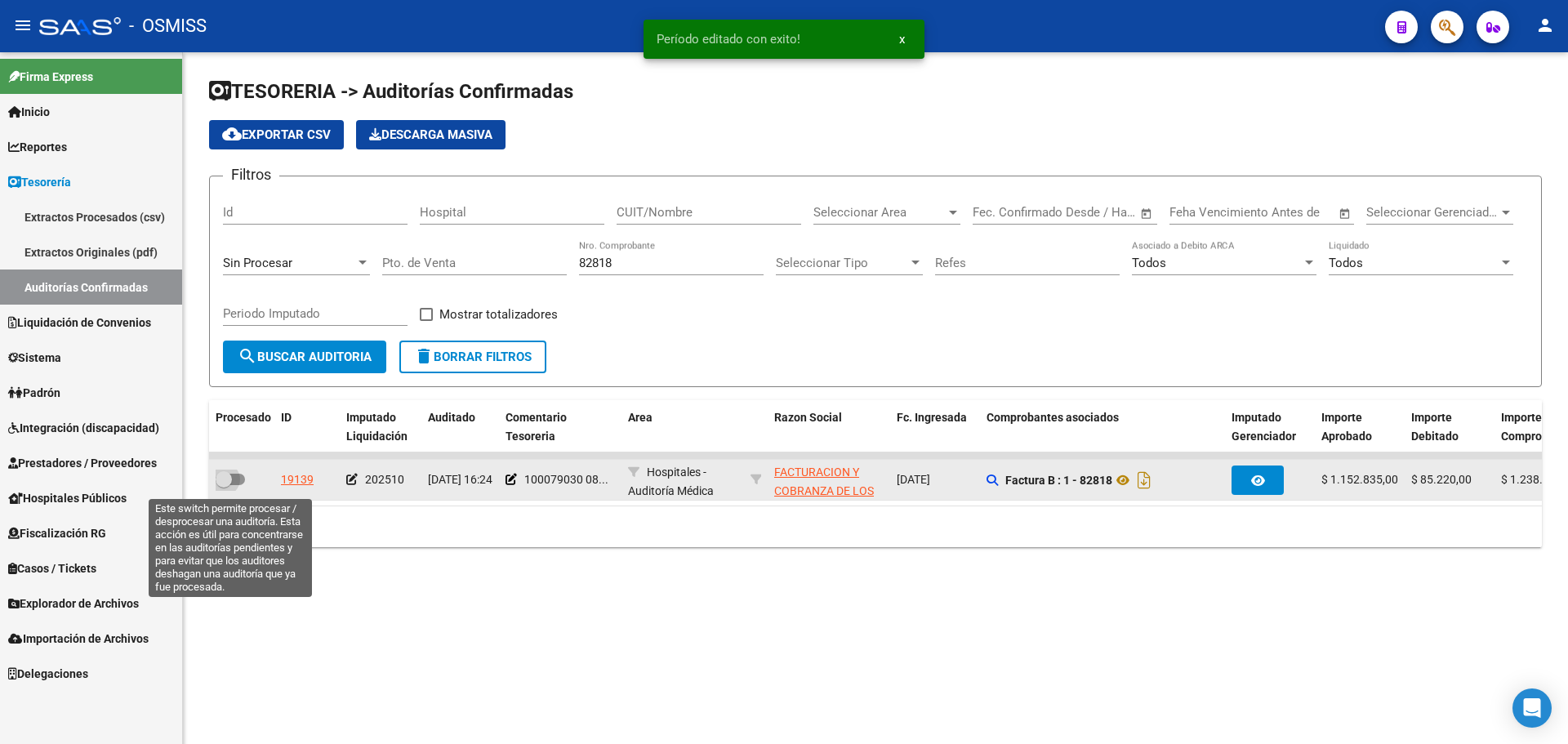
click at [224, 482] on span at bounding box center [223, 479] width 16 height 16
click at [224, 485] on input "checkbox" at bounding box center [223, 485] width 1 height 1
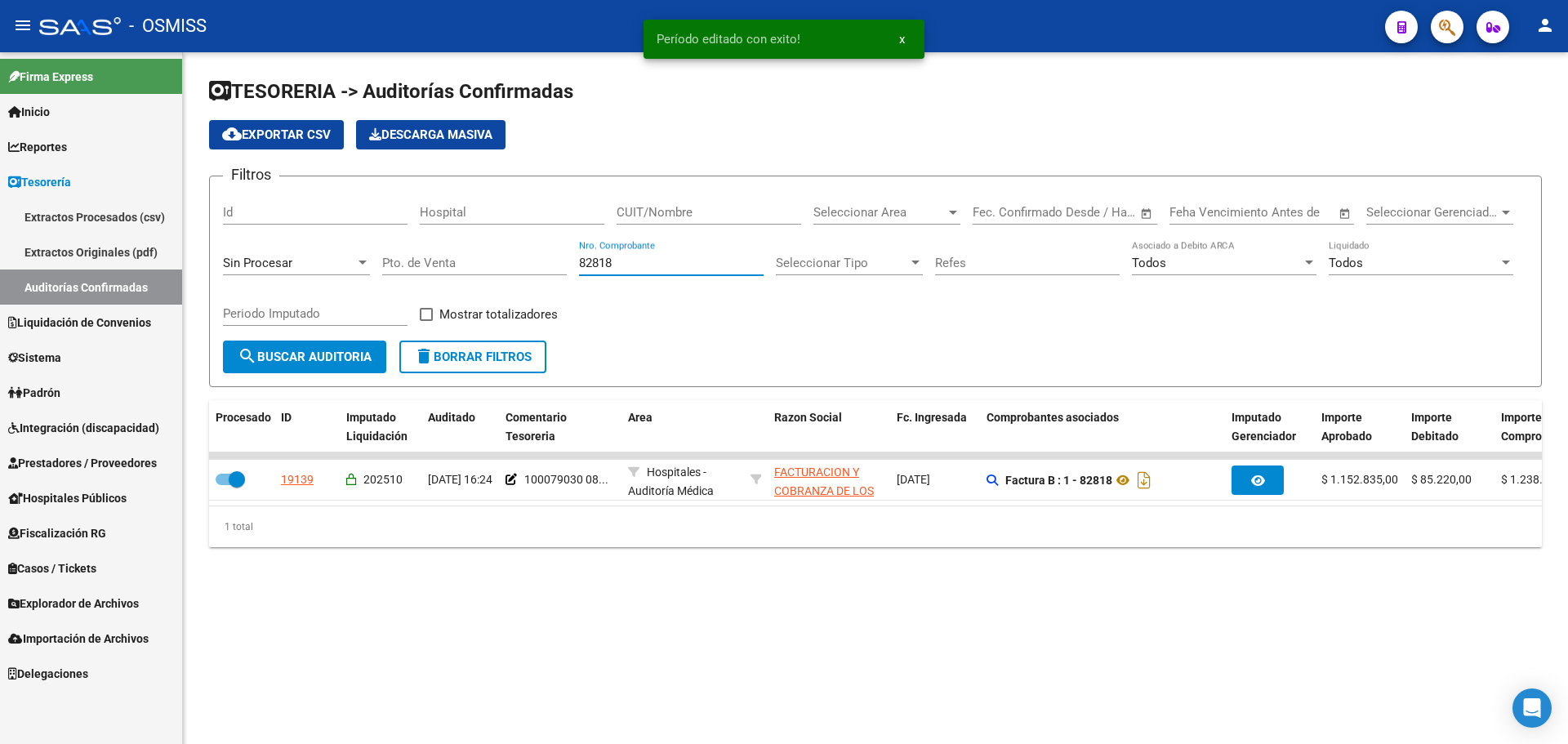
drag, startPoint x: 626, startPoint y: 266, endPoint x: 543, endPoint y: 250, distance: 84.5
click at [544, 249] on div "Filtros Id Hospital CUIT/Nombre Seleccionar Area Seleccionar Area Fecha inicio …" at bounding box center [876, 265] width 1306 height 151
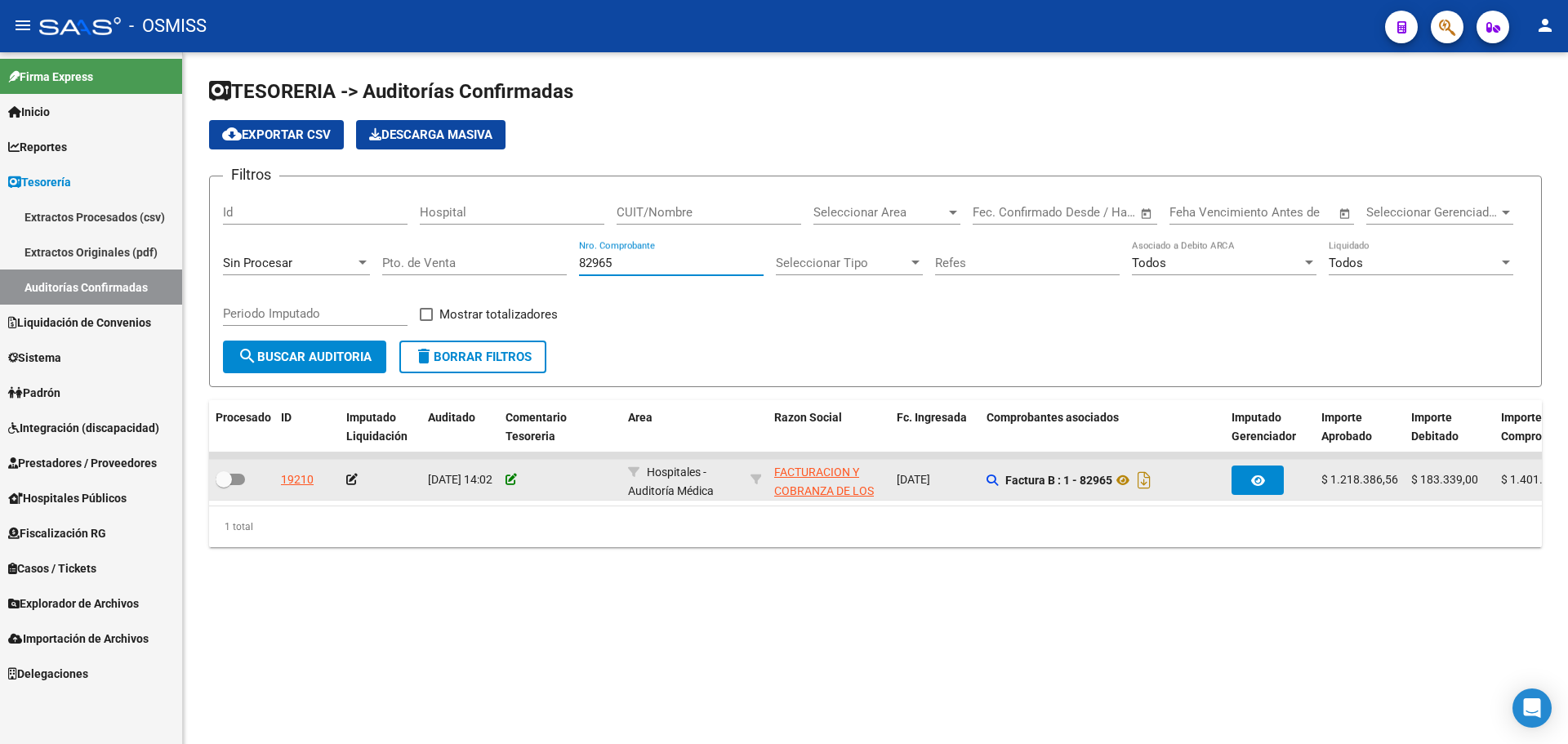
click at [507, 485] on icon at bounding box center [512, 479] width 11 height 11
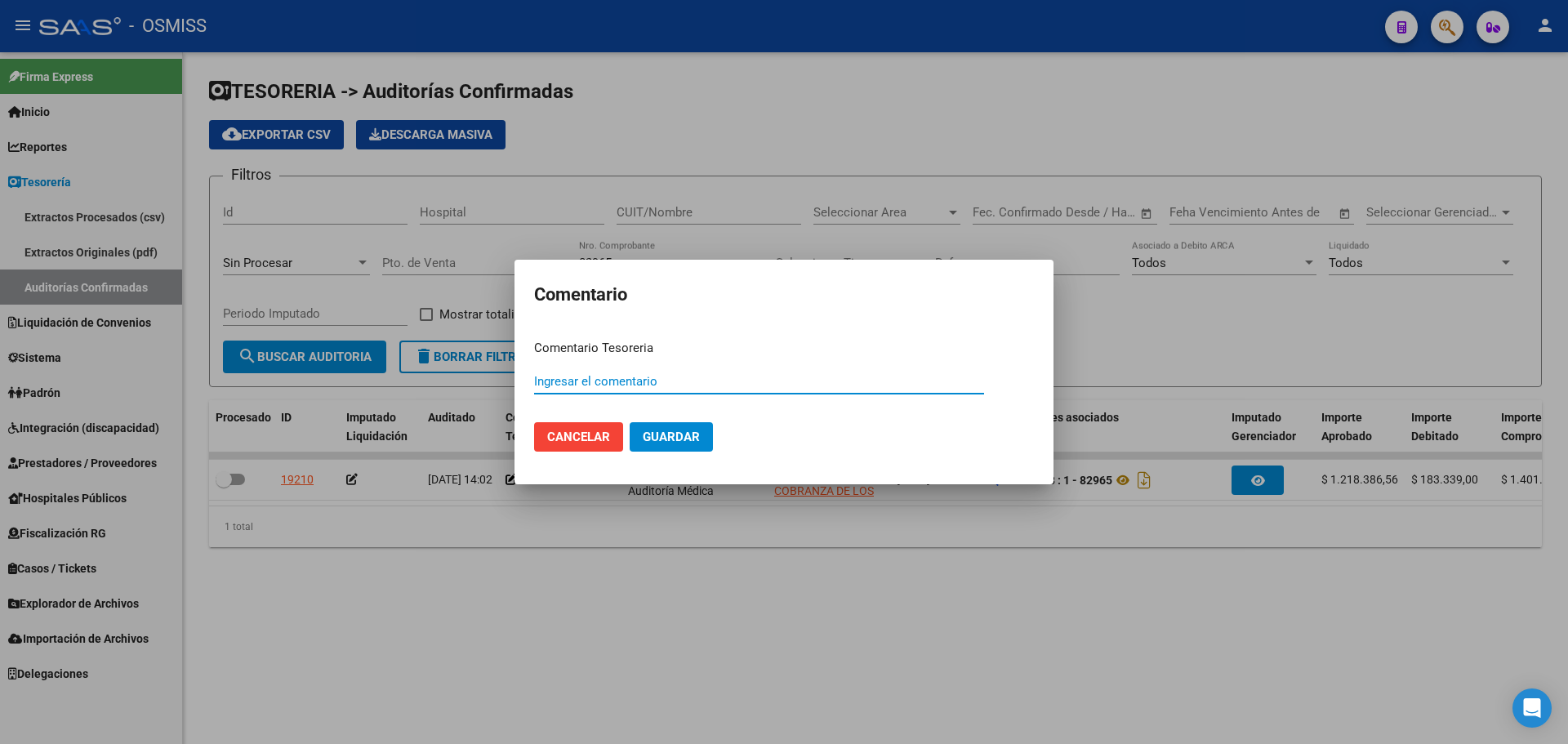
paste input "100079030 [DATE]"
click at [666, 434] on span "Guardar" at bounding box center [672, 436] width 57 height 14
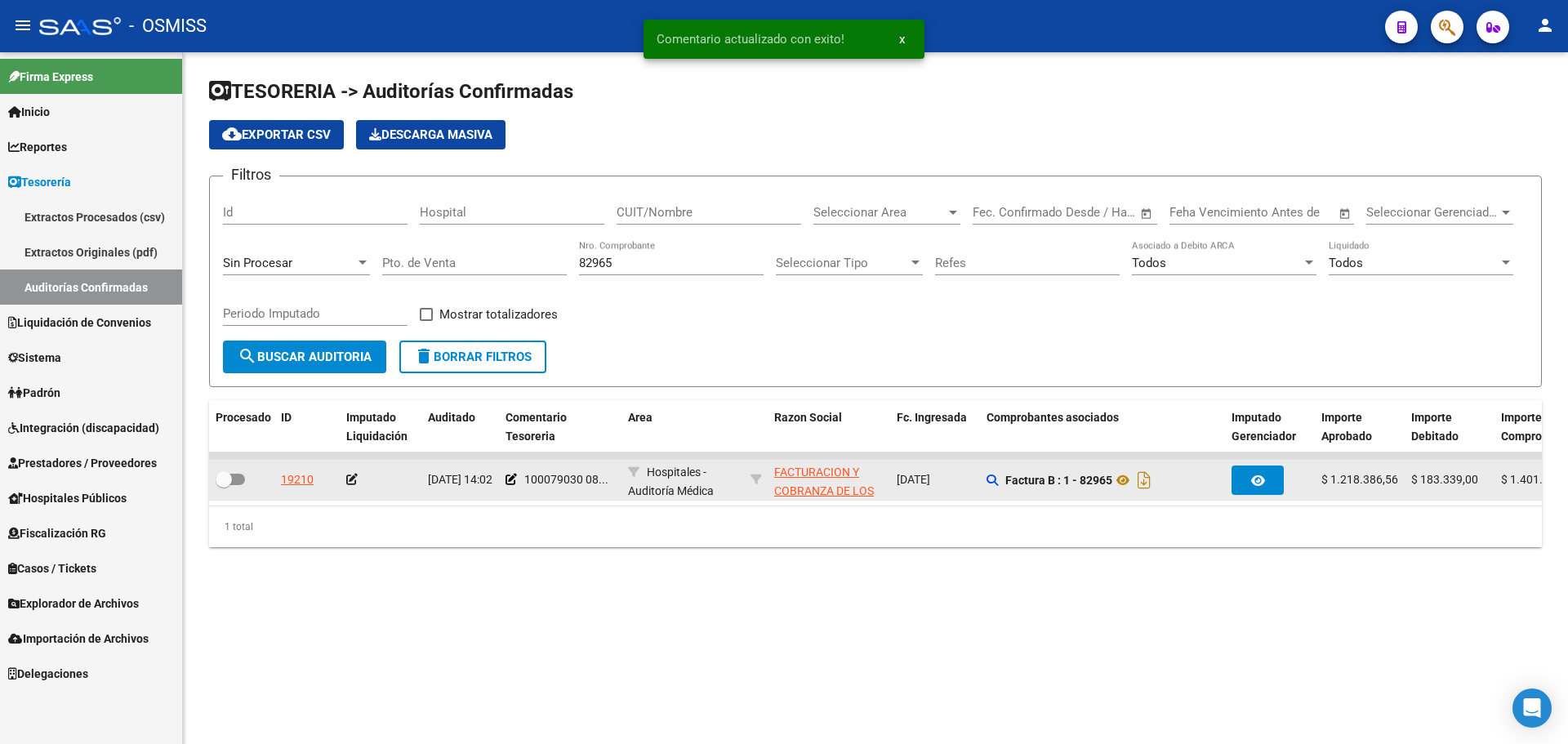
click at [344, 479] on datatable-body-cell at bounding box center [381, 480] width 82 height 40
click at [351, 483] on icon at bounding box center [352, 479] width 11 height 11
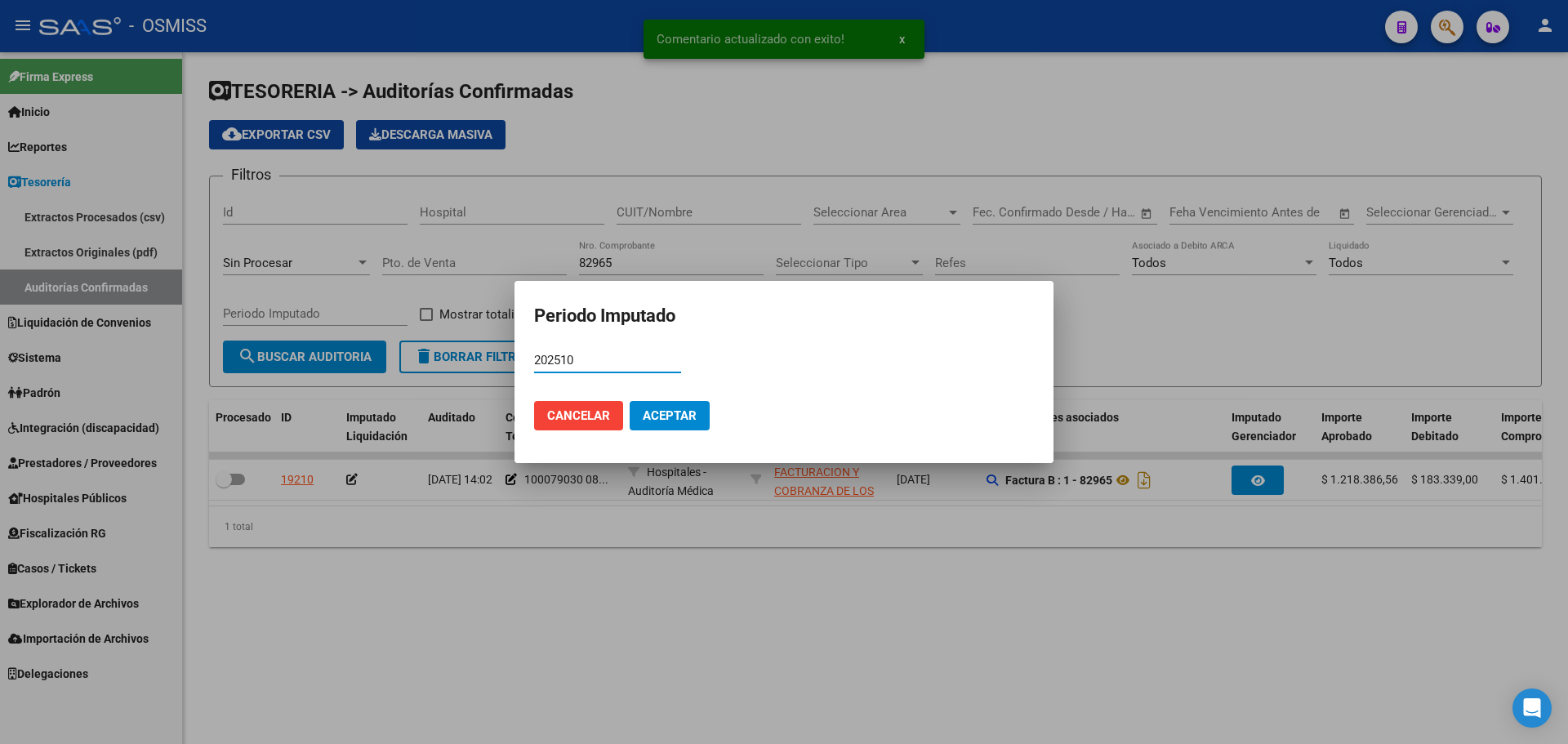
click at [687, 403] on button "Aceptar" at bounding box center [670, 415] width 80 height 30
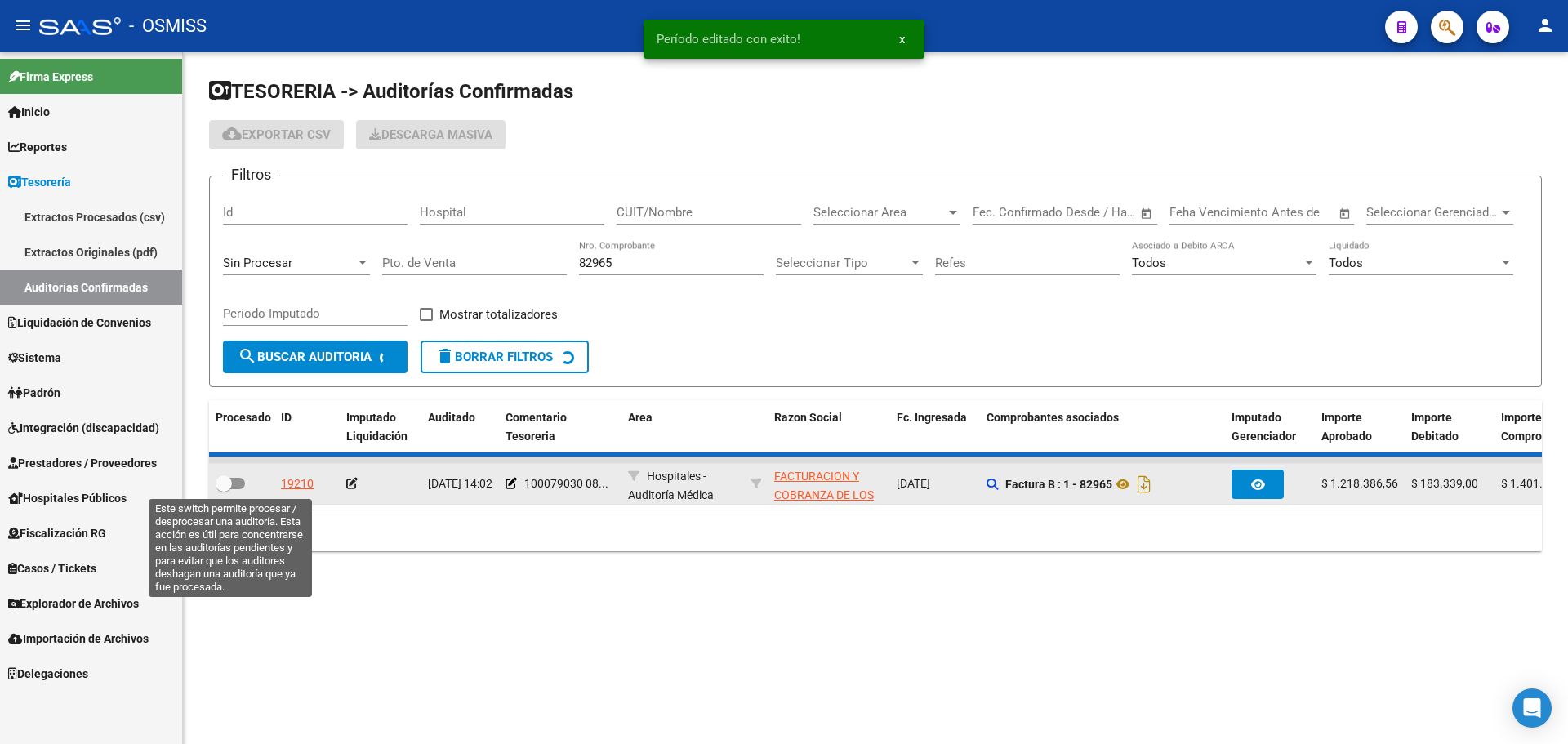
click at [242, 480] on span at bounding box center [230, 484] width 30 height 11
click at [224, 489] on input "checkbox" at bounding box center [223, 489] width 1 height 1
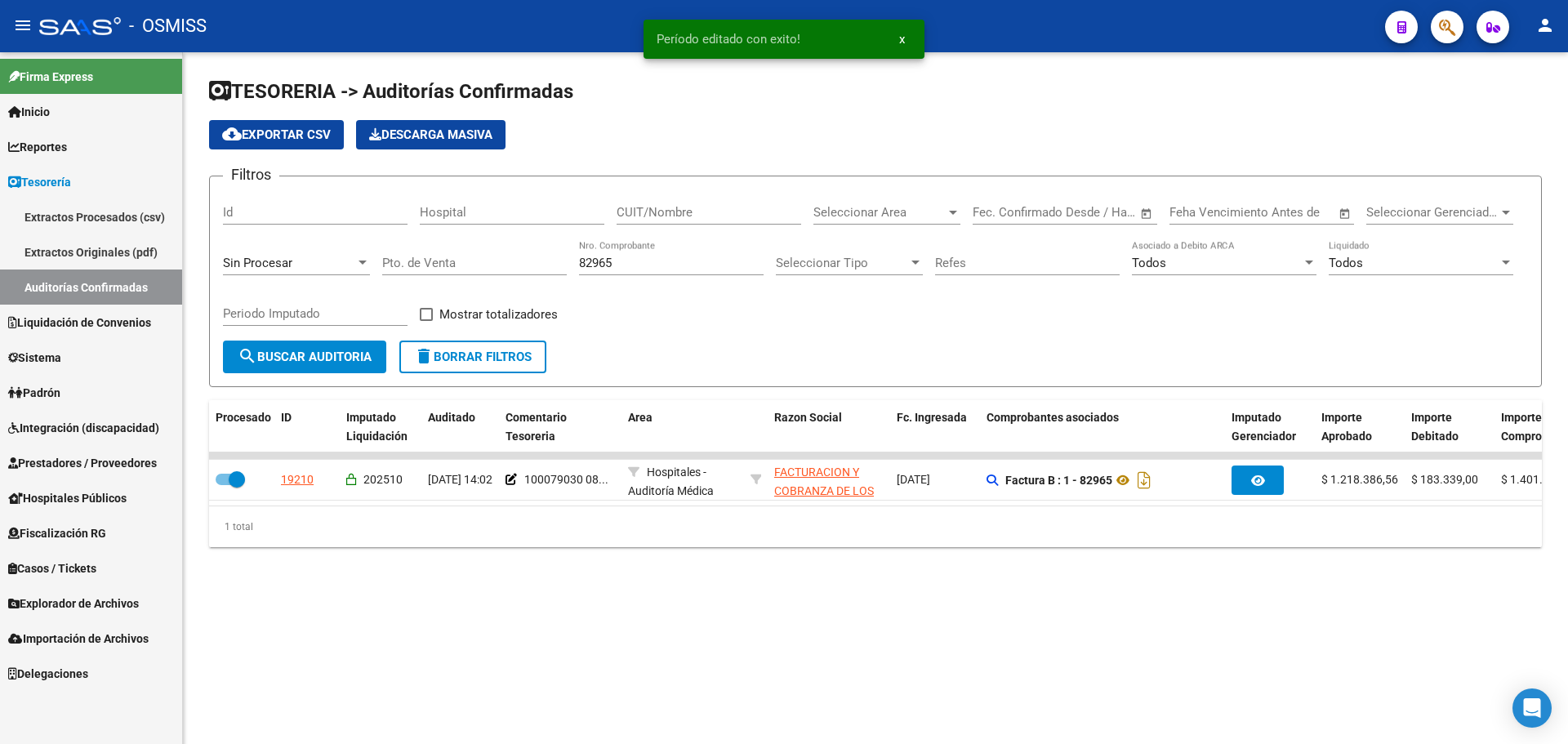
click at [661, 325] on div "Filtros Id Hospital CUIT/Nombre Seleccionar Area Seleccionar Area Fecha inicio …" at bounding box center [876, 265] width 1306 height 151
drag, startPoint x: 643, startPoint y: 265, endPoint x: 359, endPoint y: 257, distance: 284.1
click at [359, 257] on div "Filtros Id Hospital CUIT/Nombre Seleccionar Area Seleccionar Area Fecha inicio …" at bounding box center [876, 265] width 1306 height 151
click at [314, 315] on input "Periodo Imputado" at bounding box center [315, 313] width 184 height 14
click at [311, 277] on div "Sin Procesar" at bounding box center [297, 265] width 147 height 51
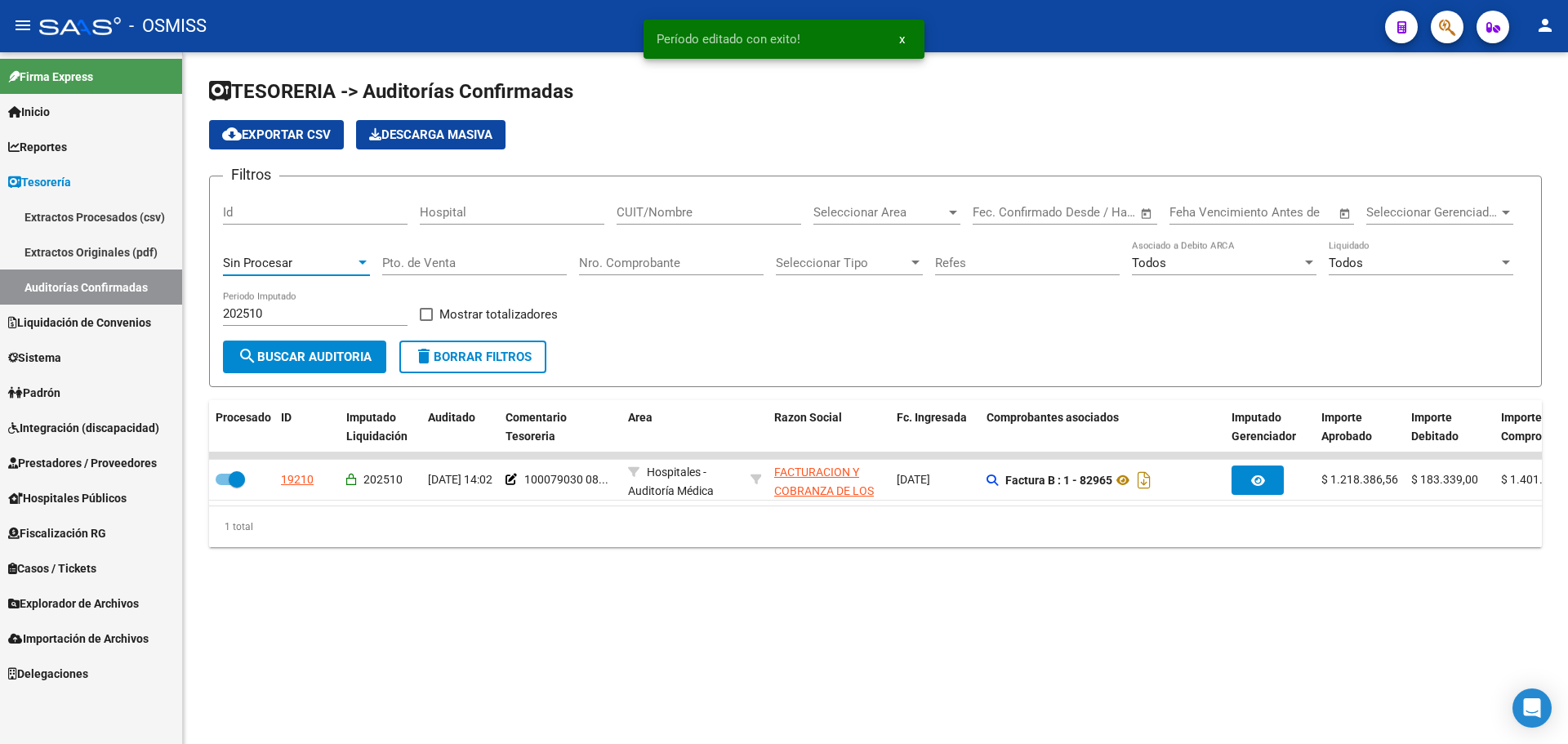
click at [311, 266] on div "Sin Procesar" at bounding box center [289, 262] width 133 height 14
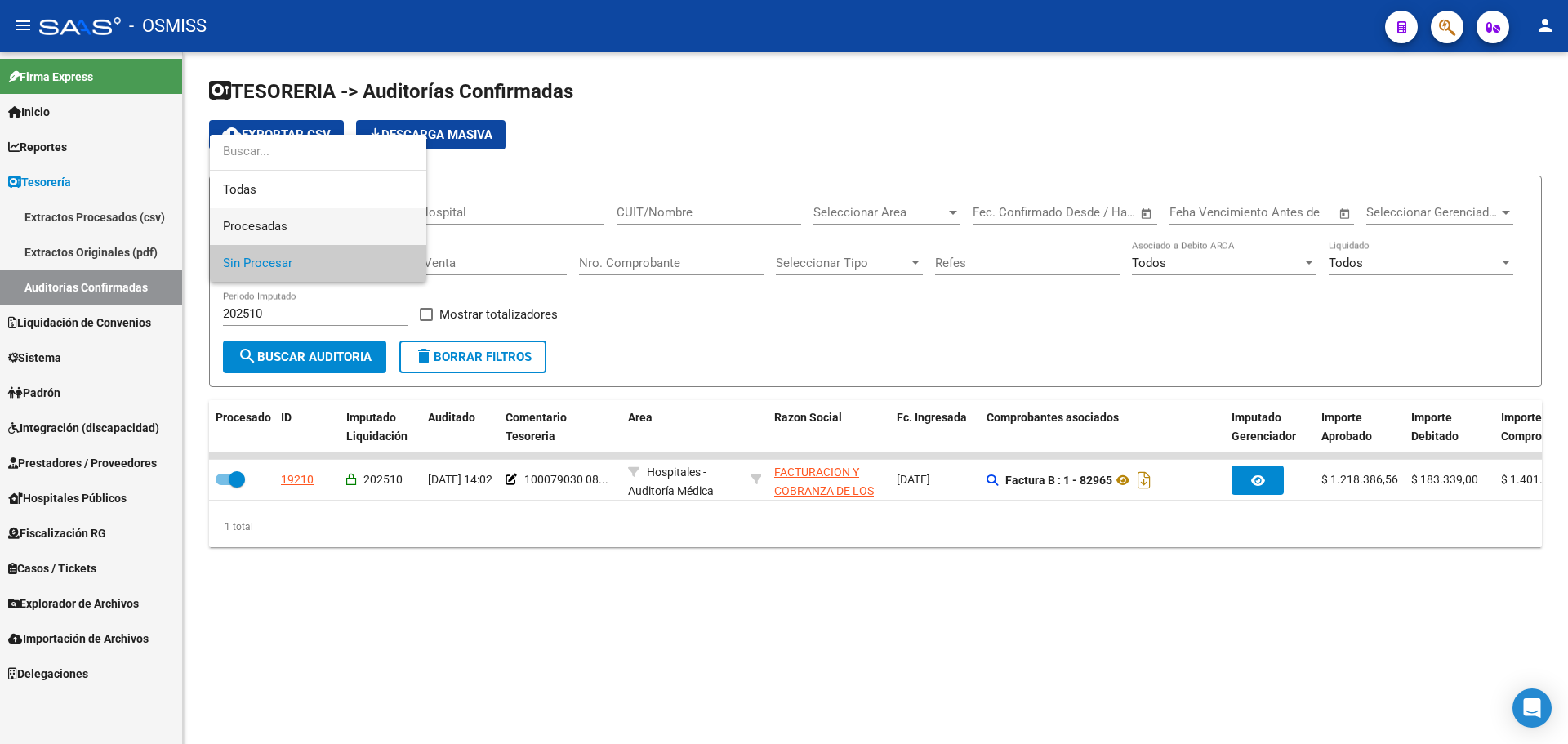
click at [303, 218] on span "Procesadas" at bounding box center [318, 226] width 190 height 37
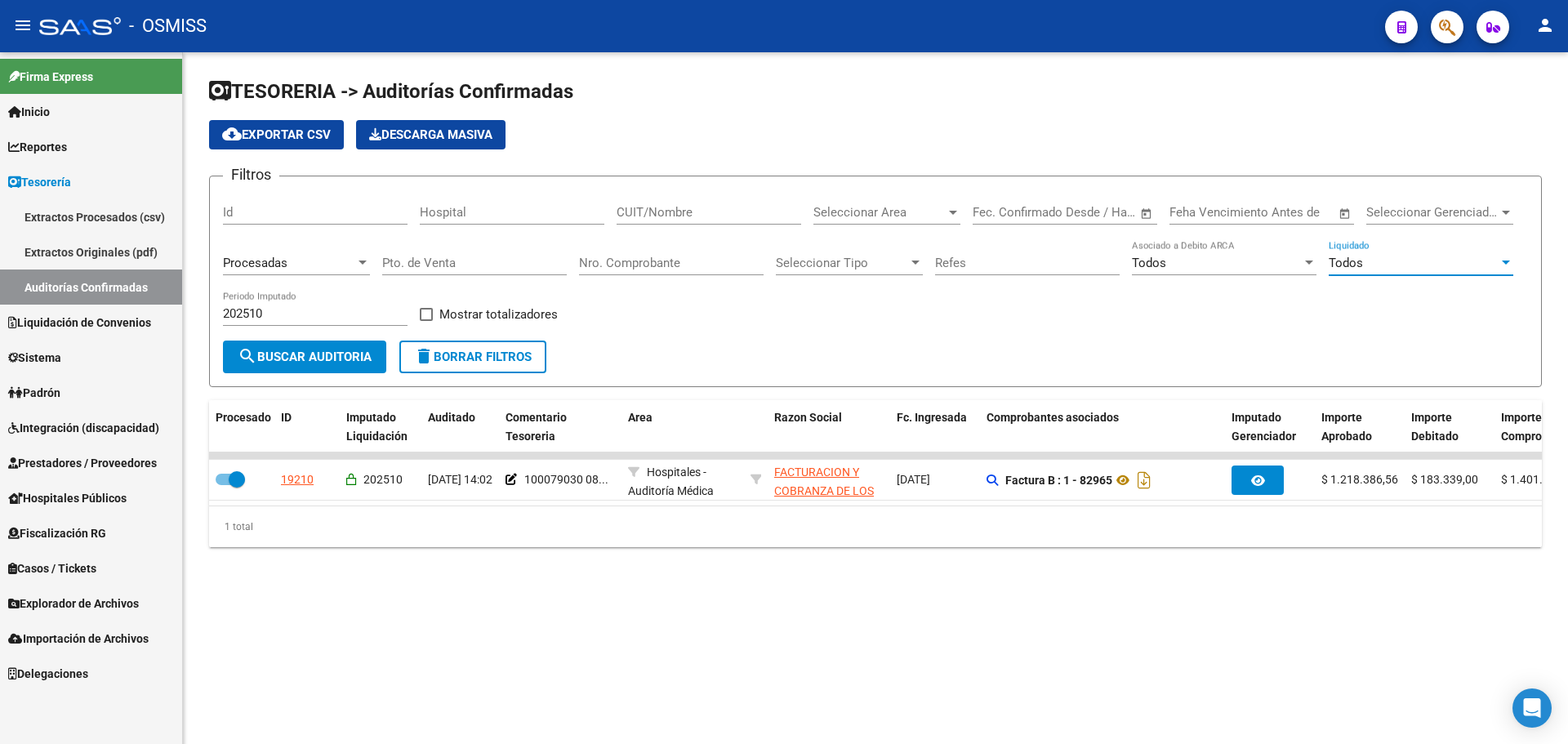
click at [1419, 261] on div "Todos" at bounding box center [1413, 262] width 170 height 14
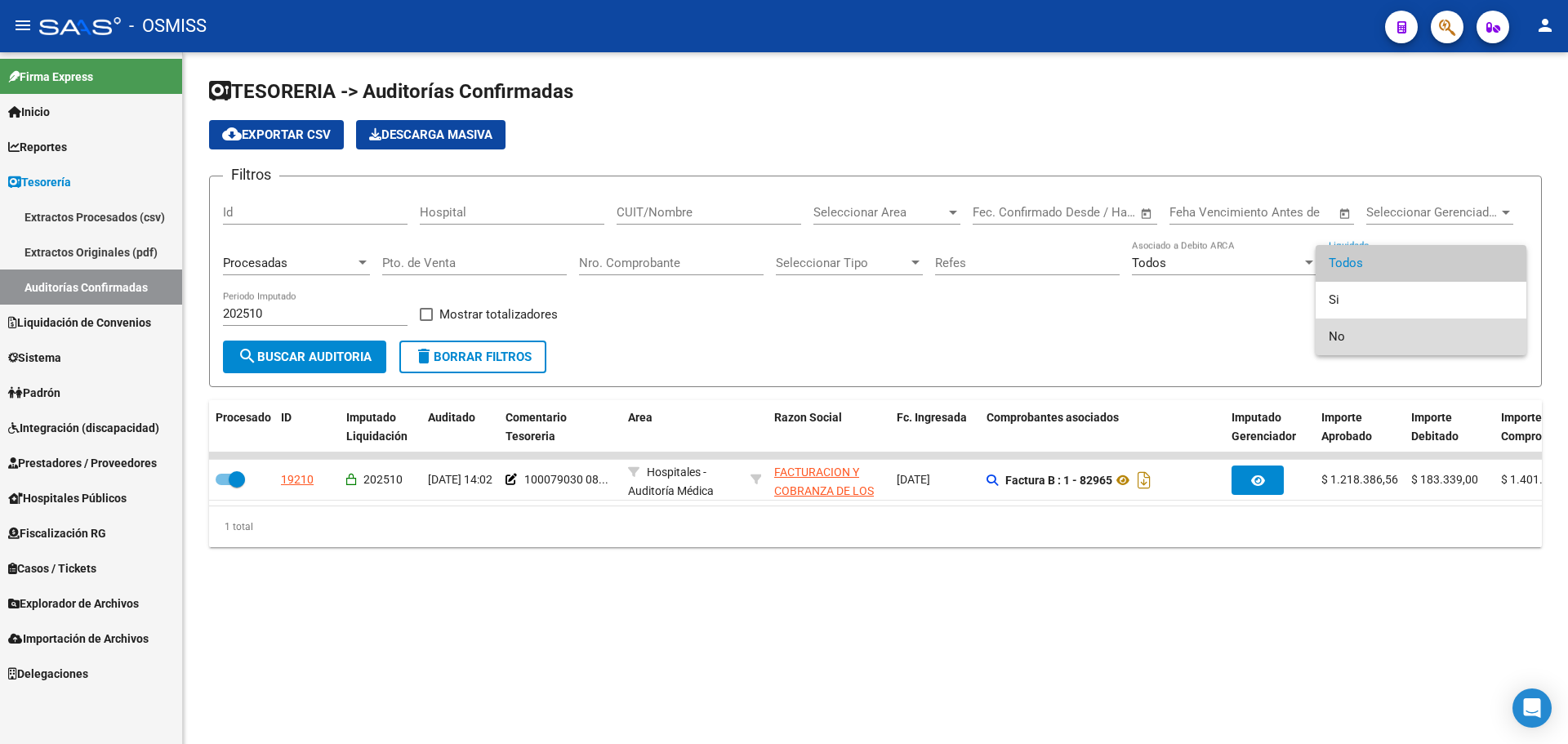
click at [1390, 324] on span "No" at bounding box center [1420, 337] width 184 height 37
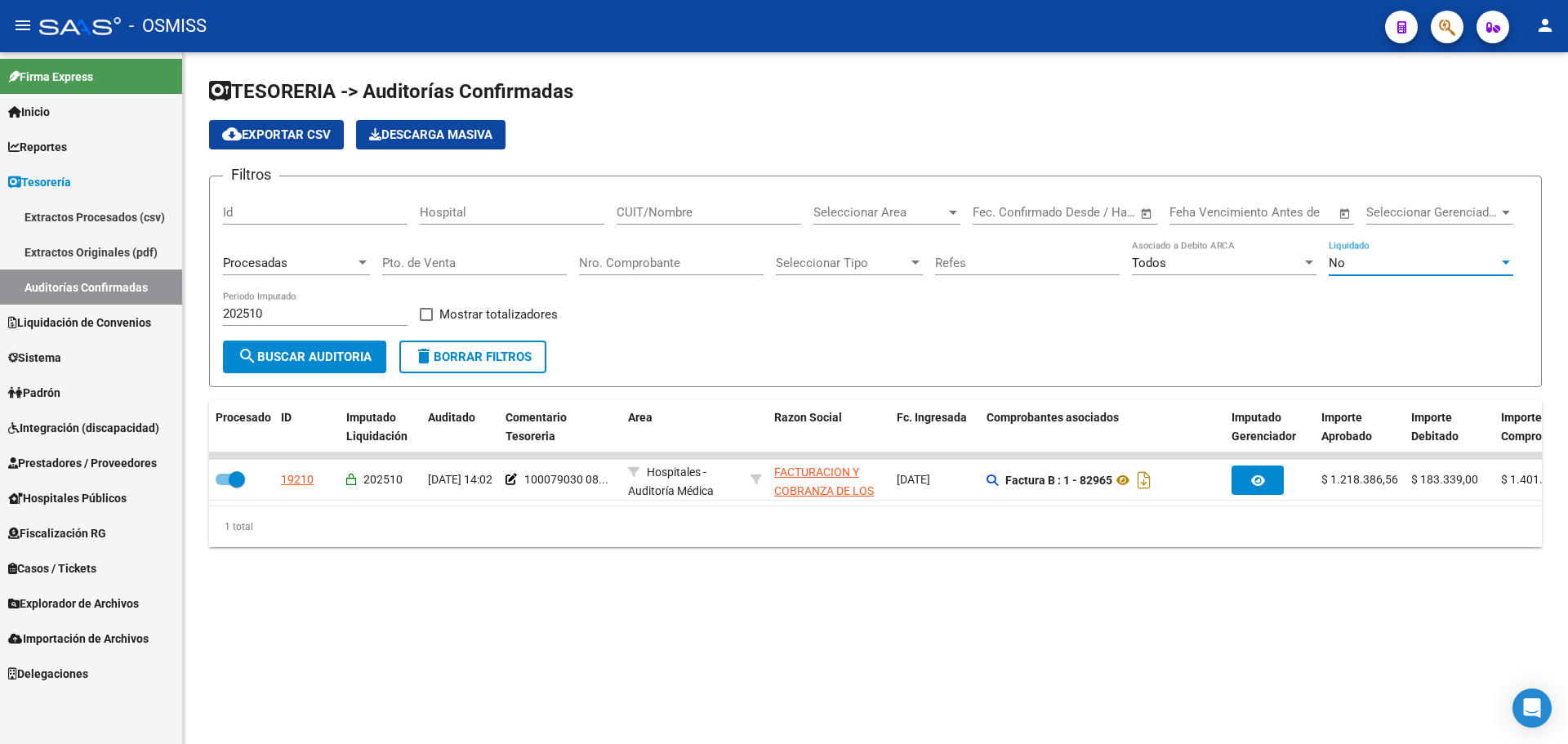
click at [456, 319] on span "Mostrar totalizadores" at bounding box center [498, 314] width 118 height 20
click at [427, 320] on input "Mostrar totalizadores" at bounding box center [426, 320] width 1 height 1
click at [308, 346] on button "search Buscar Auditoria" at bounding box center [304, 357] width 163 height 32
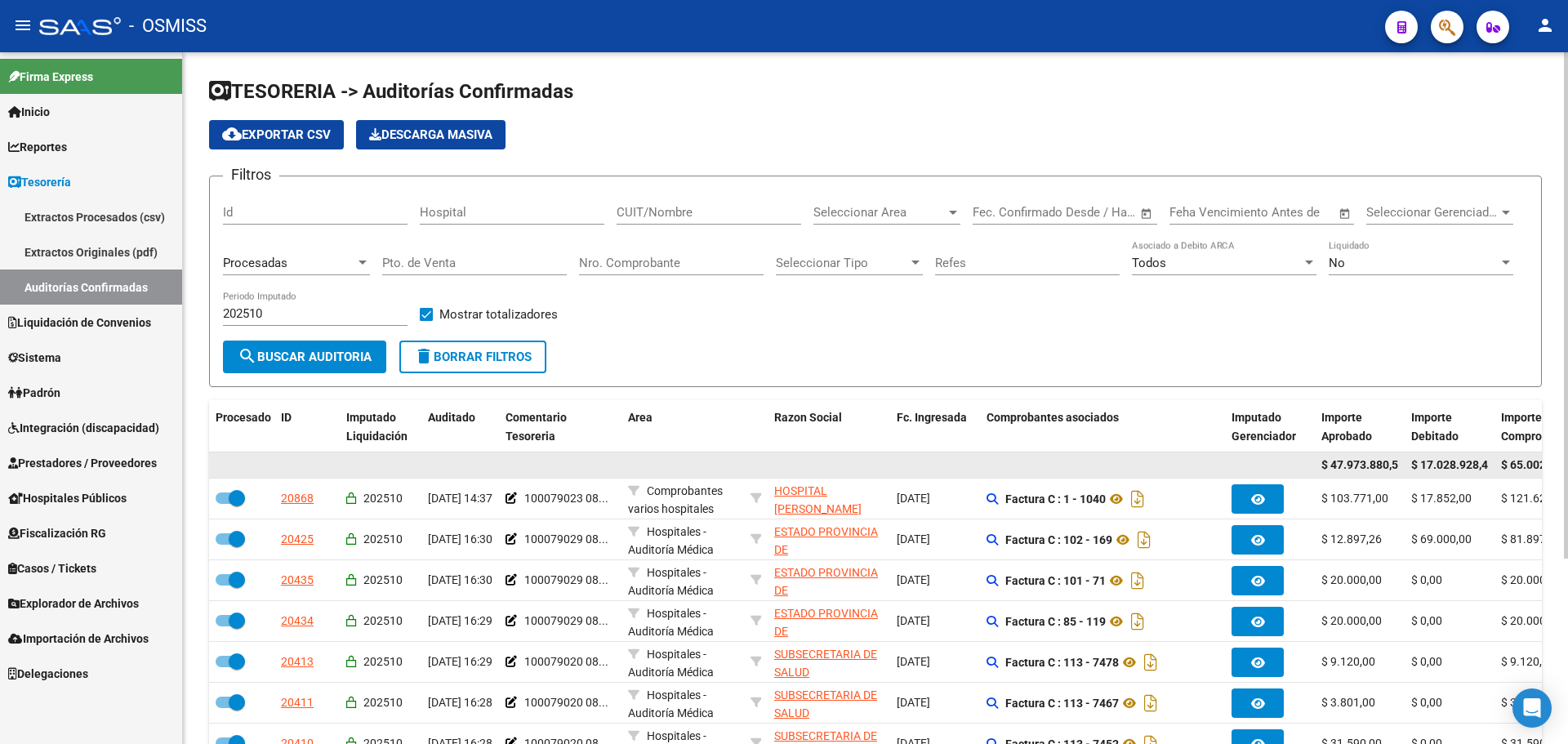
scroll to position [0, 8]
drag, startPoint x: 1386, startPoint y: 469, endPoint x: 1465, endPoint y: 462, distance: 79.3
click at [1465, 462] on div "$ 47.973.880,58 $ 17.028.928,49 $ 65.002.809,07" at bounding box center [1288, 465] width 2160 height 26
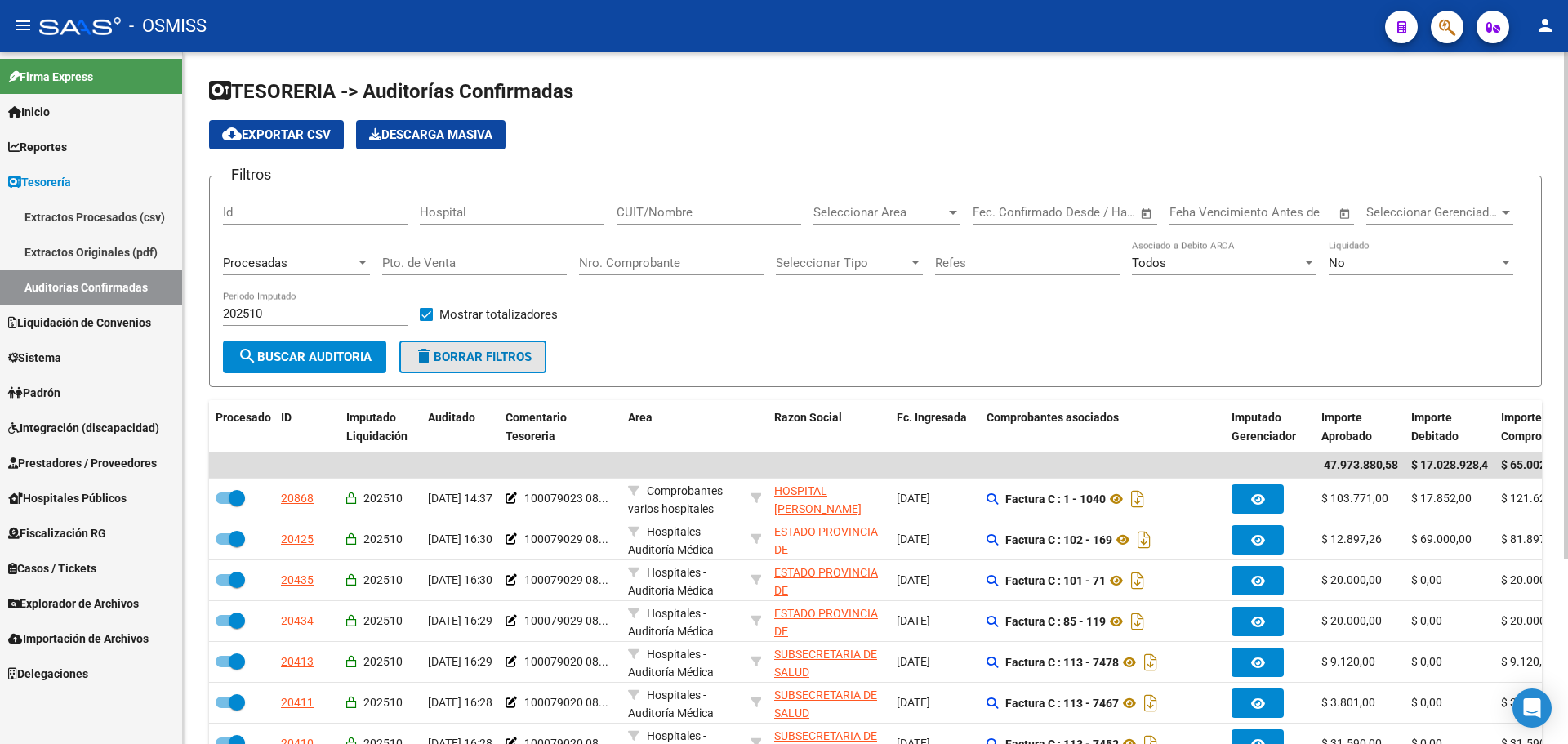
click at [448, 360] on span "delete Borrar Filtros" at bounding box center [472, 356] width 117 height 14
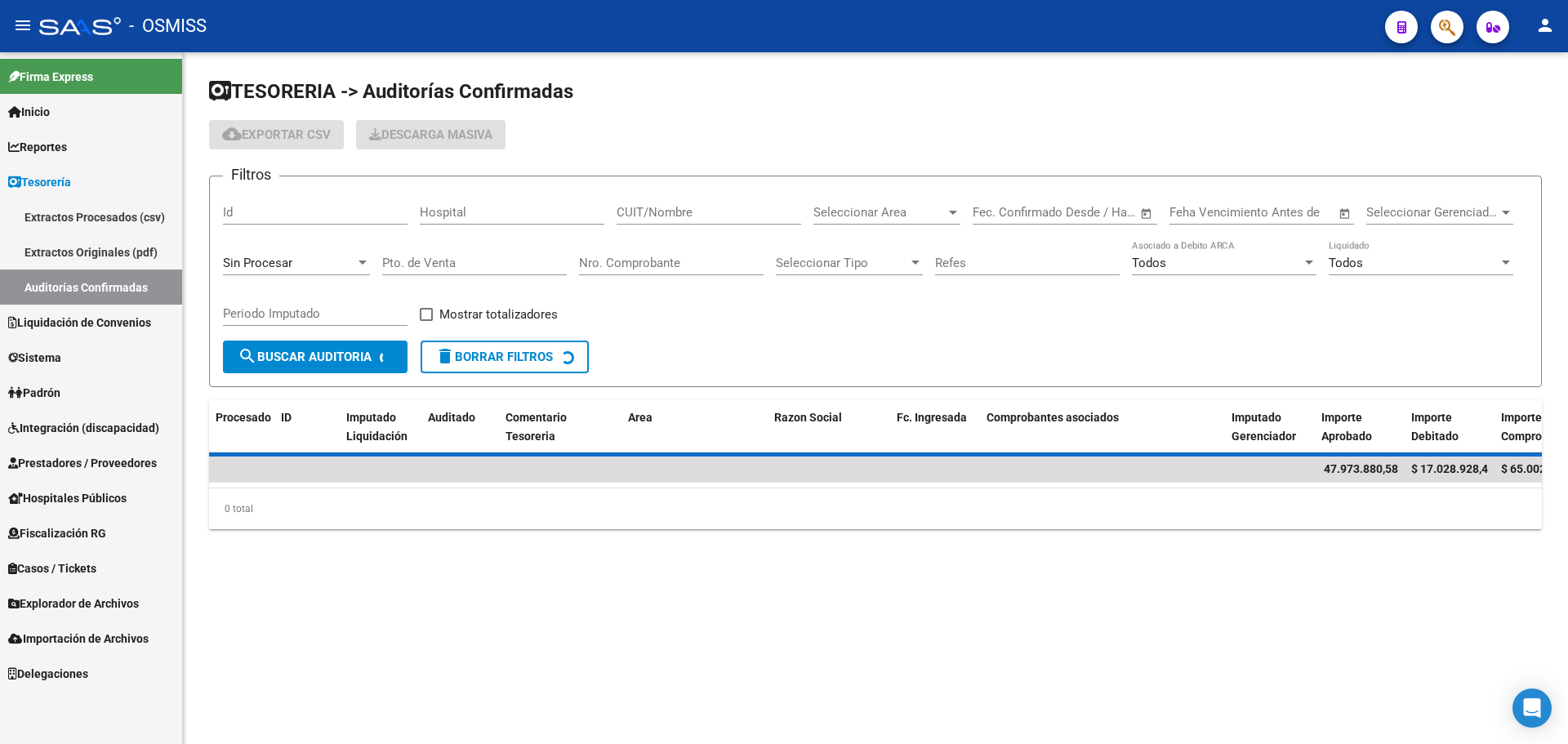
click at [628, 259] on input "Nro. Comprobante" at bounding box center [671, 262] width 184 height 14
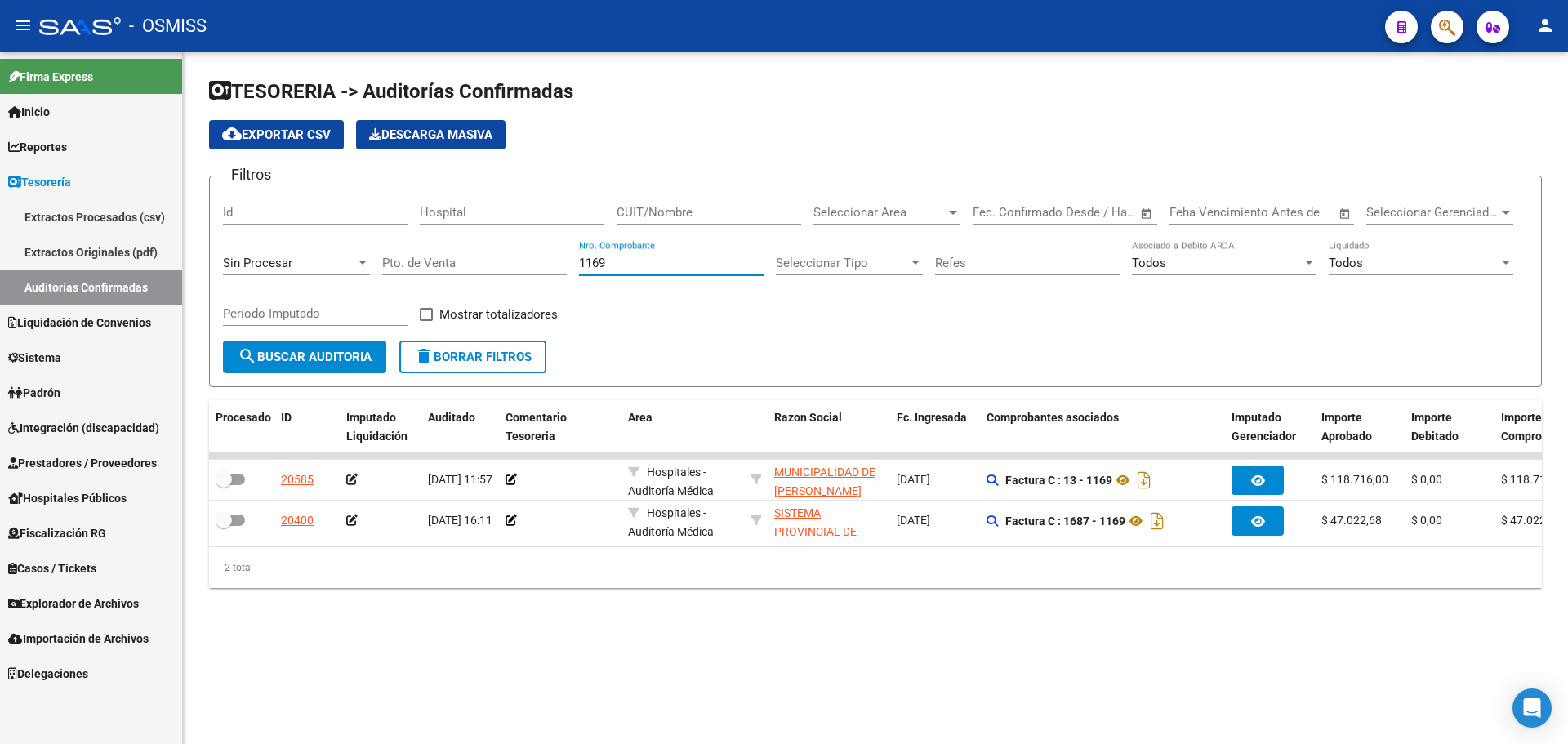
click at [1110, 682] on mat-sidenav-content "TESORERIA -> Auditorías Confirmadas cloud_download Exportar CSV Descarga Masiva…" at bounding box center [876, 398] width 1386 height 692
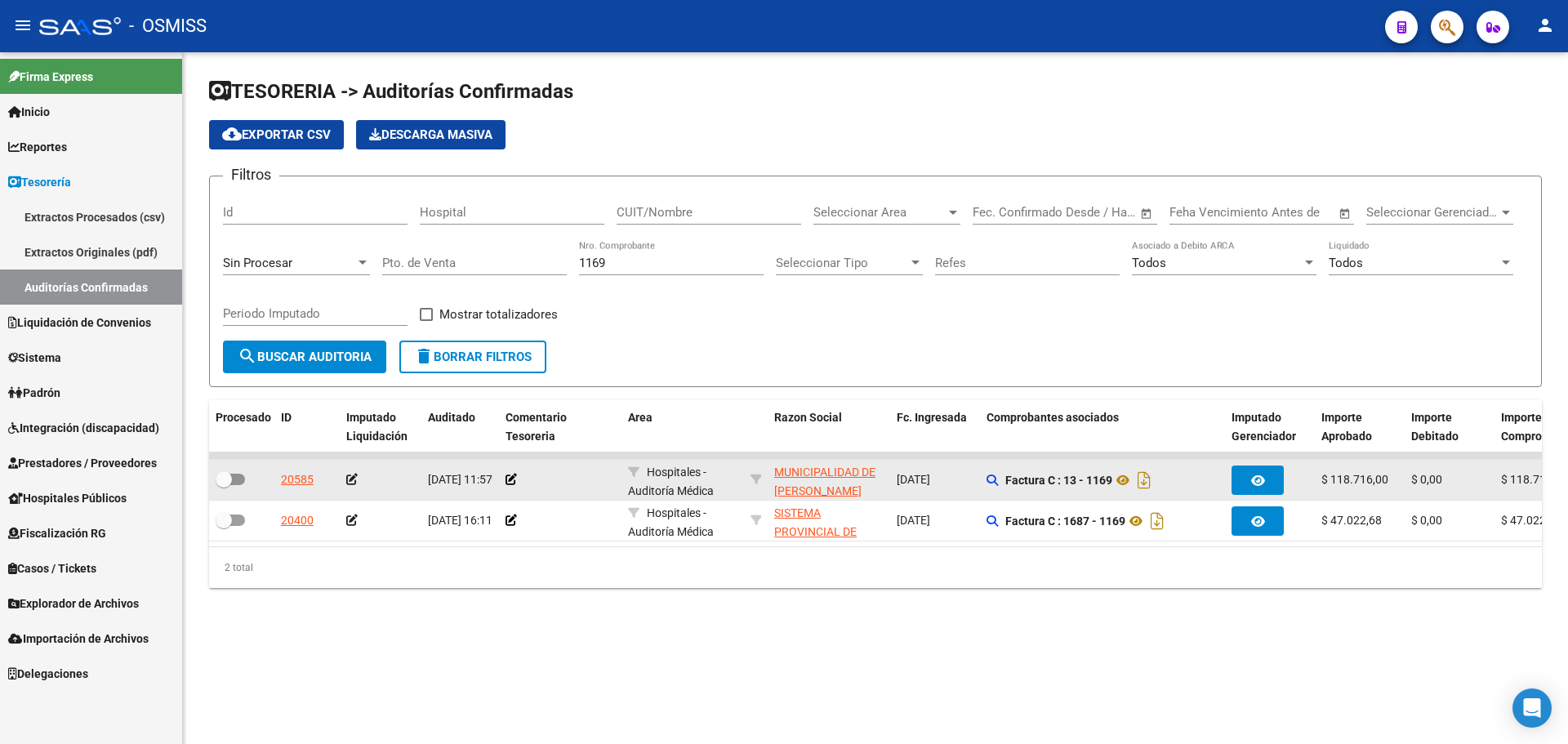
click at [513, 471] on div at bounding box center [560, 480] width 110 height 19
click at [505, 482] on datatable-body-cell at bounding box center [560, 480] width 122 height 40
click at [512, 482] on icon at bounding box center [512, 479] width 11 height 11
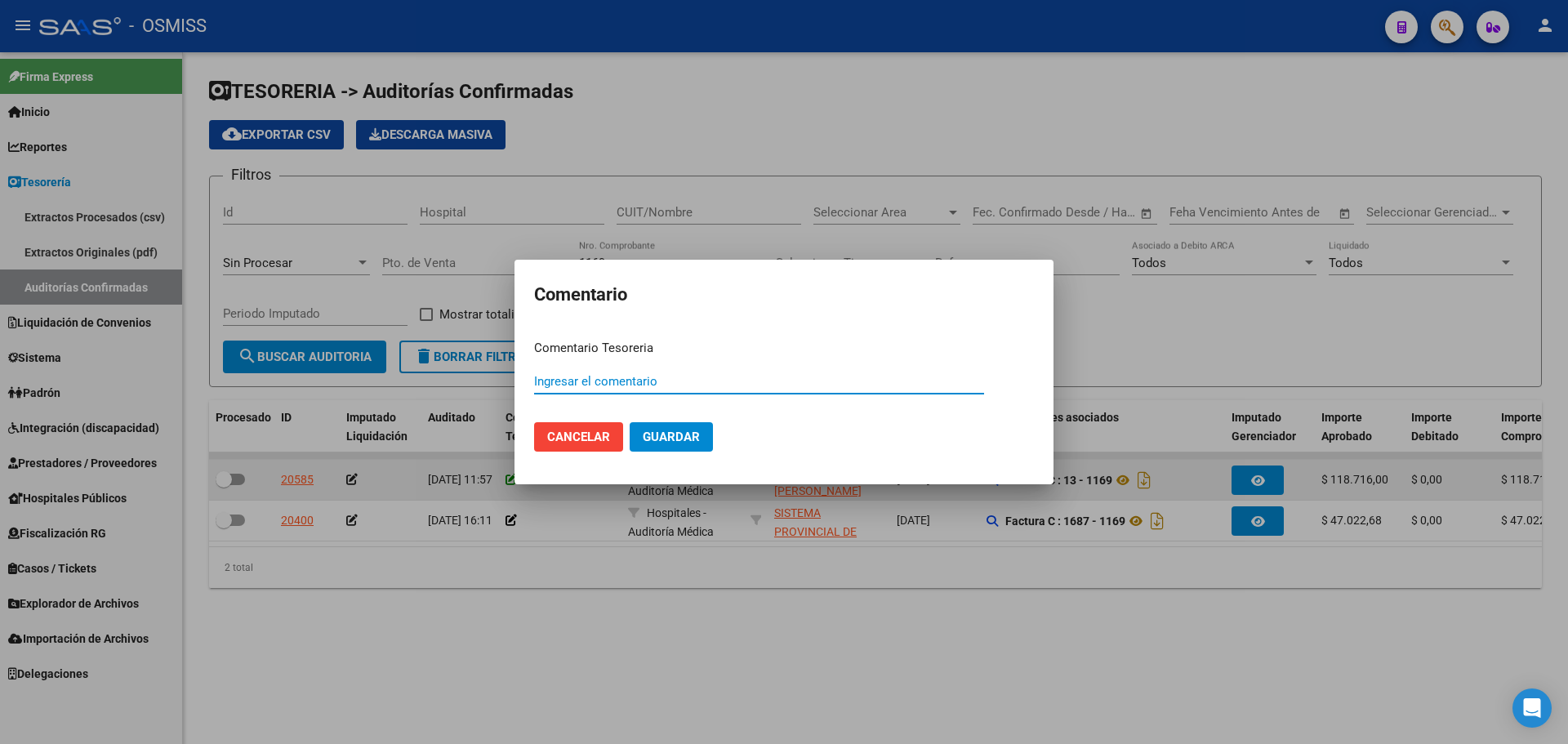
paste input "100079040"
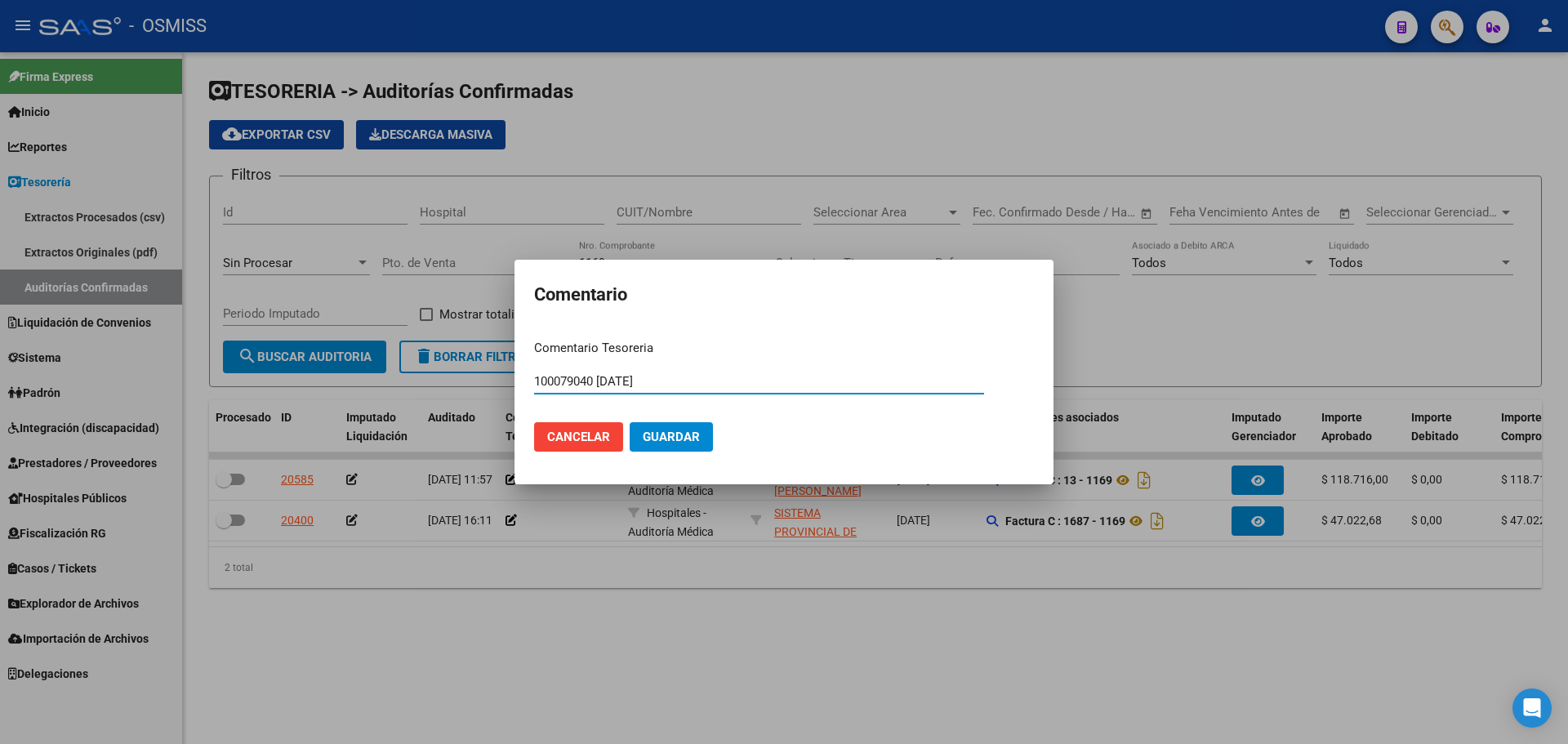
click at [700, 429] on button "Guardar" at bounding box center [671, 436] width 83 height 30
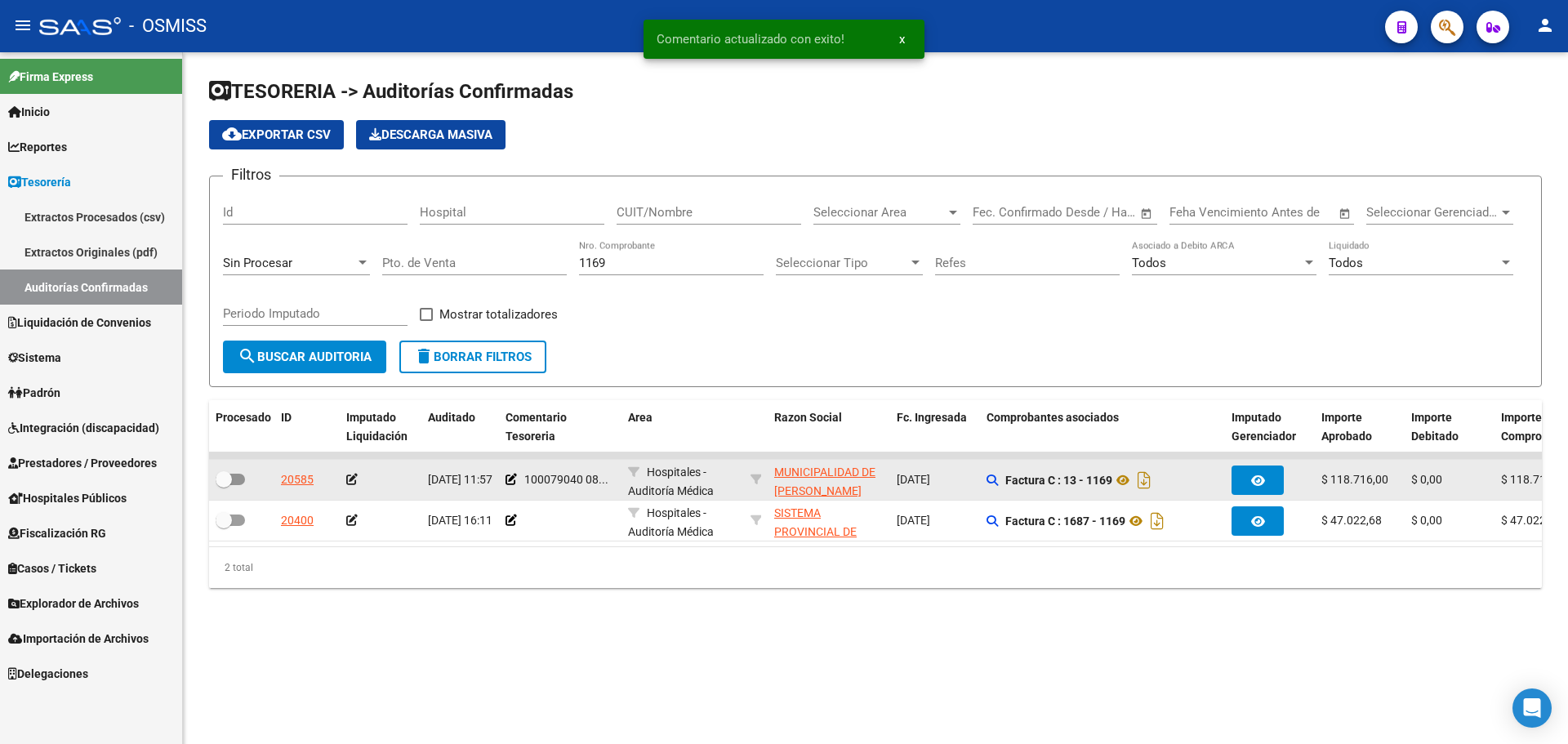
click at [355, 484] on icon at bounding box center [352, 479] width 11 height 11
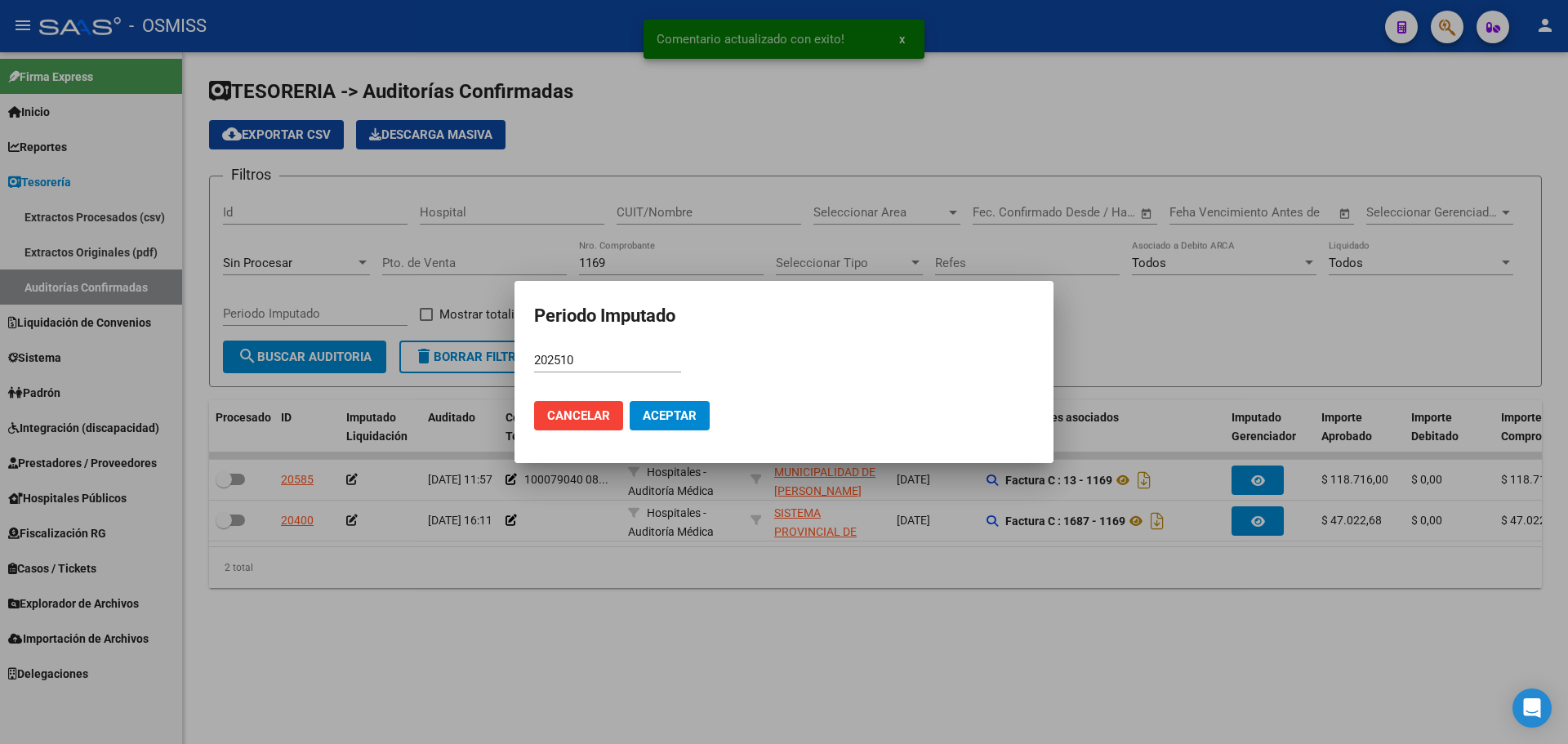
click at [751, 407] on mat-dialog-actions "Cancelar Aceptar" at bounding box center [784, 416] width 500 height 55
drag, startPoint x: 743, startPoint y: 405, endPoint x: 719, endPoint y: 404, distance: 24.0
click at [728, 405] on mat-dialog-actions "Cancelar Aceptar" at bounding box center [784, 416] width 500 height 55
click at [714, 404] on mat-dialog-actions "Cancelar Aceptar" at bounding box center [784, 416] width 500 height 55
click at [699, 415] on button "Aceptar" at bounding box center [670, 415] width 80 height 30
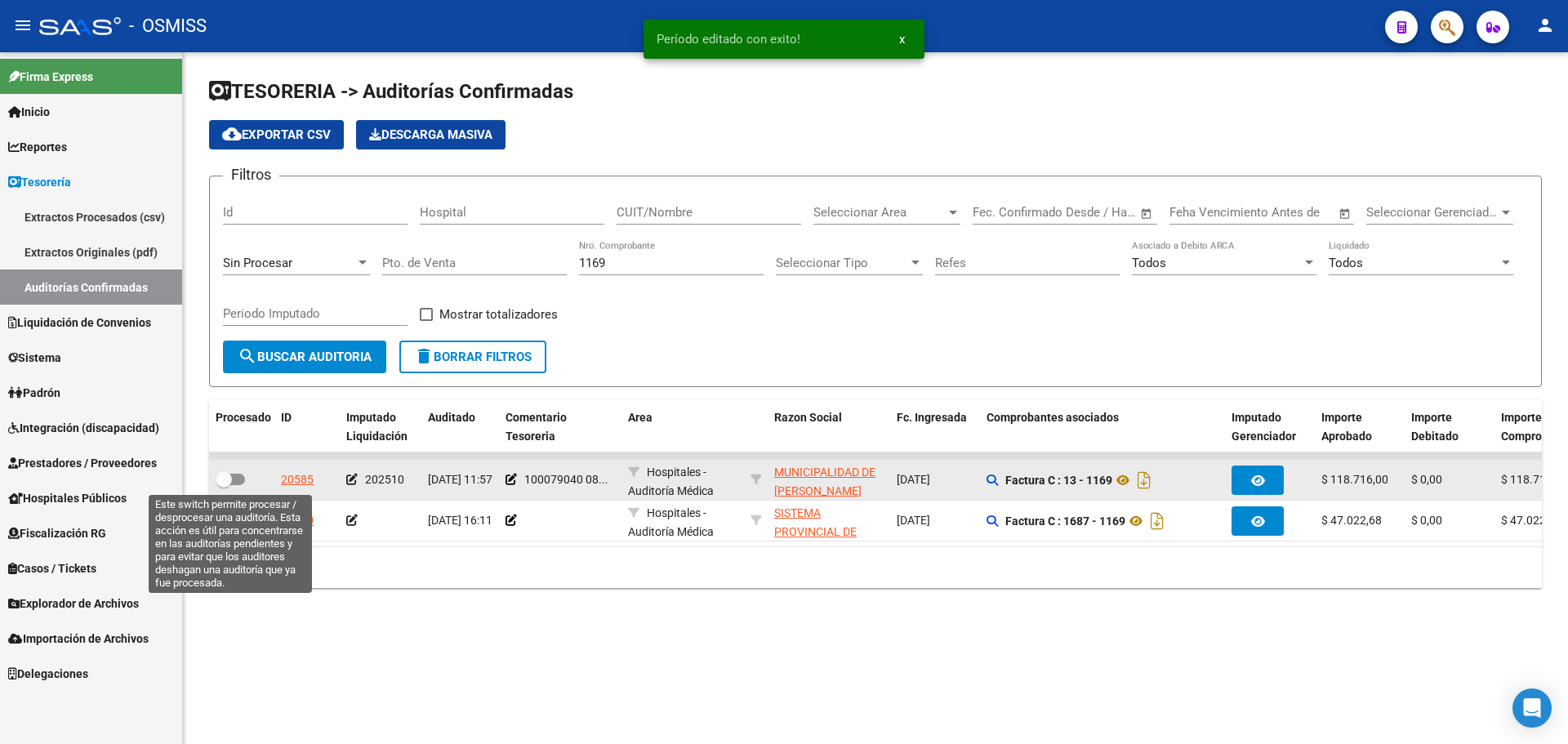
click at [232, 476] on span at bounding box center [230, 479] width 30 height 11
click at [224, 485] on input "checkbox" at bounding box center [223, 485] width 1 height 1
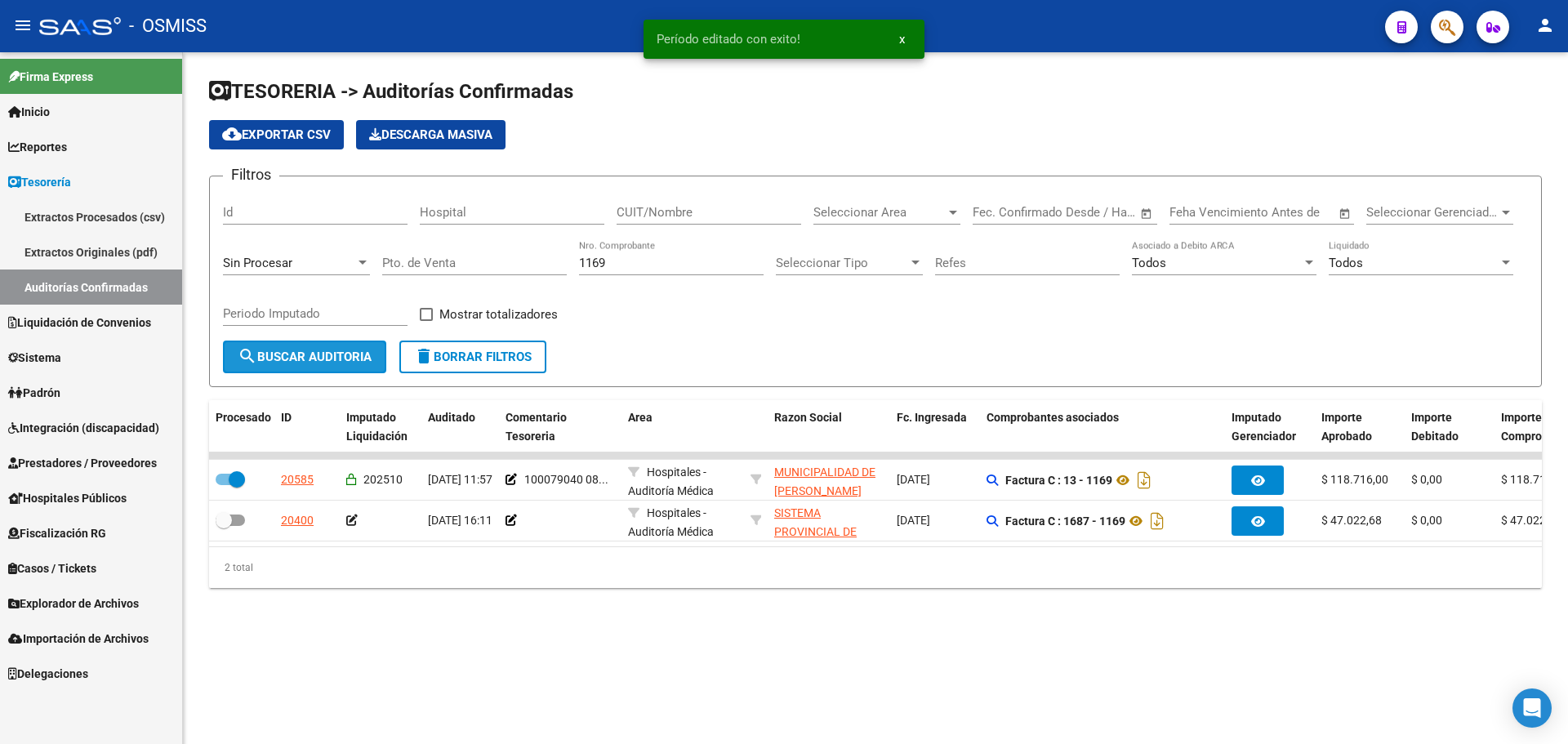
click at [313, 372] on button "search Buscar Auditoria" at bounding box center [304, 357] width 163 height 32
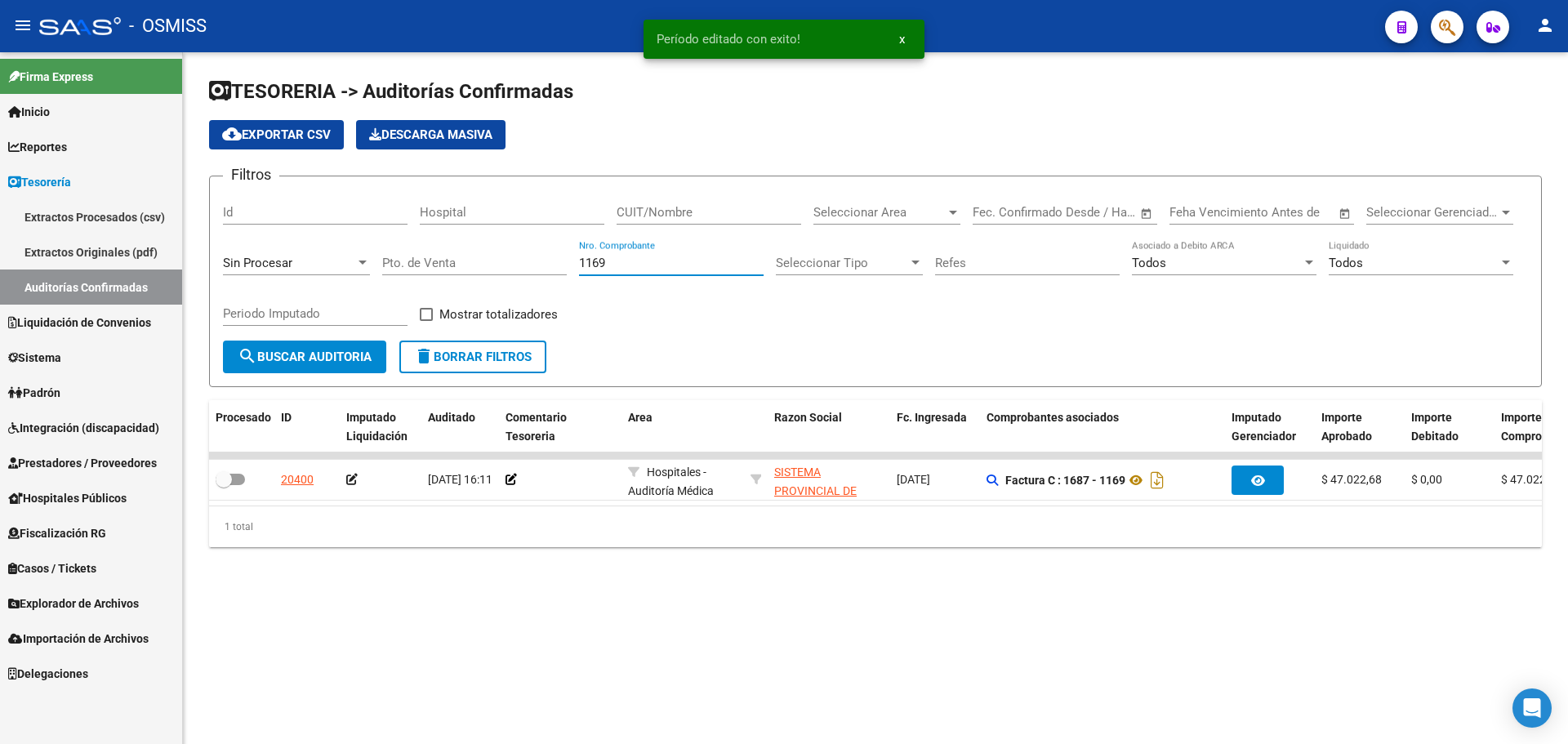
drag, startPoint x: 666, startPoint y: 263, endPoint x: 228, endPoint y: 252, distance: 438.1
click at [228, 252] on div "Filtros Id Hospital CUIT/Nombre Seleccionar Area Seleccionar Area Fecha inicio …" at bounding box center [876, 265] width 1306 height 151
click at [344, 268] on div "Sin Procesar" at bounding box center [289, 262] width 133 height 14
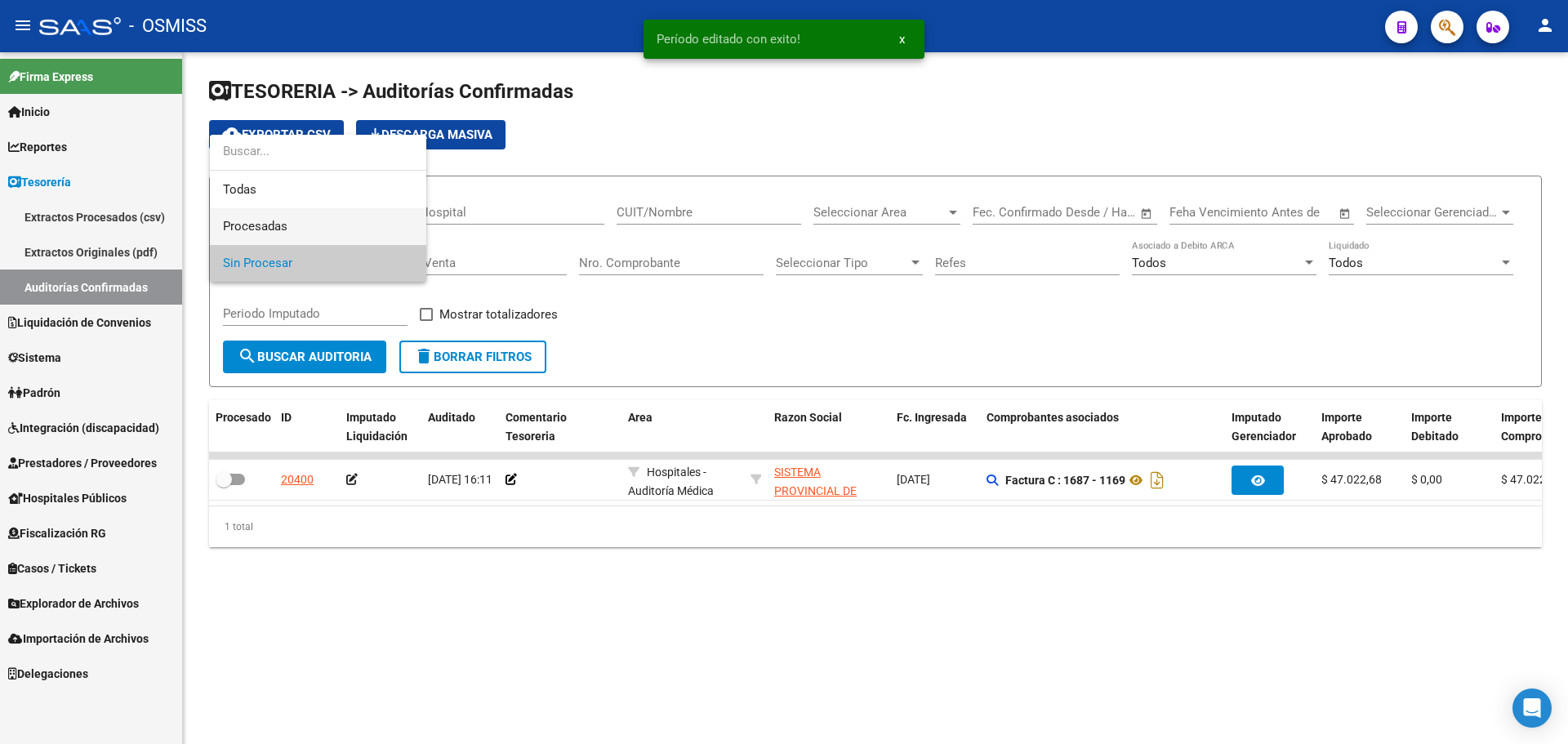
click at [323, 232] on span "Procesadas" at bounding box center [318, 226] width 190 height 37
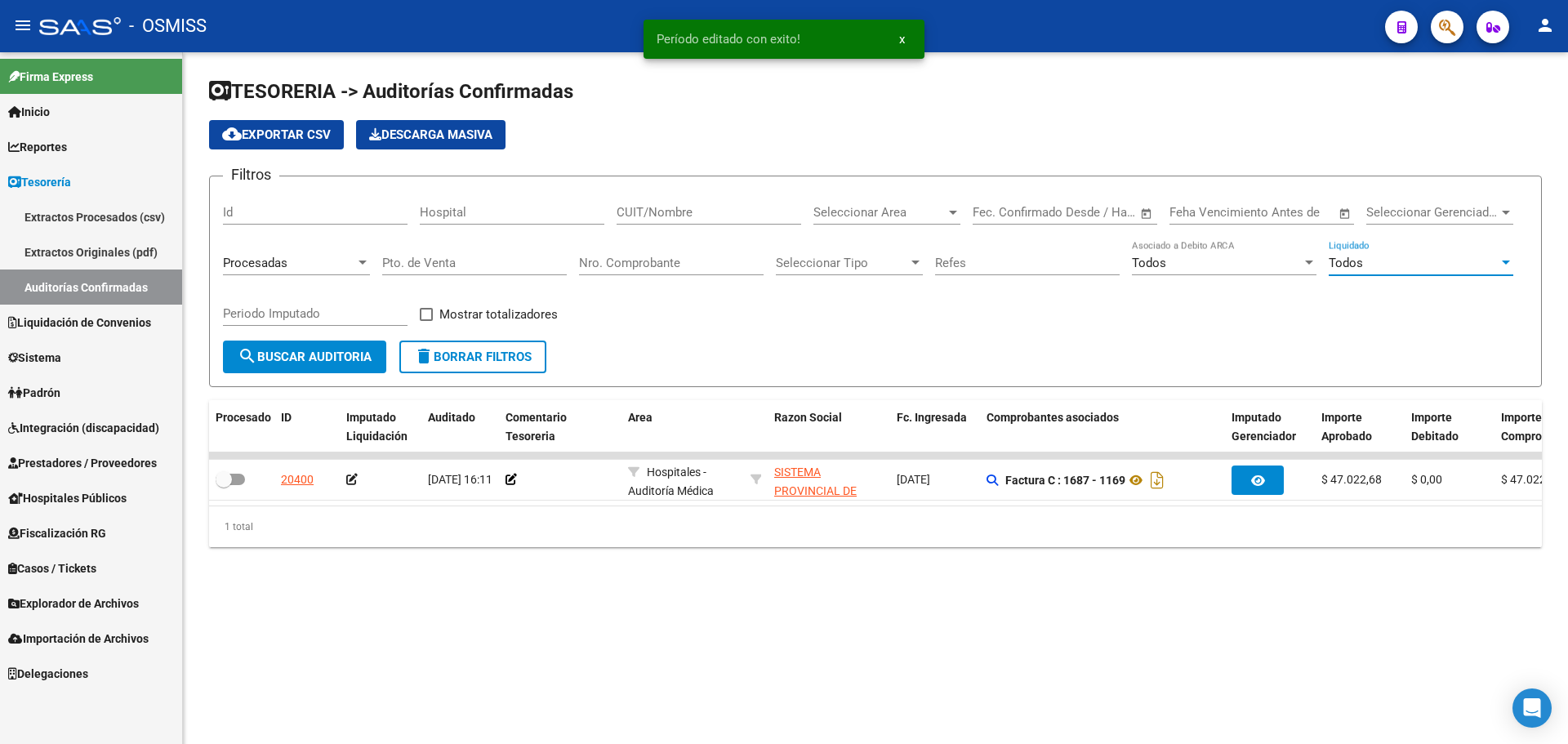
click at [1372, 258] on div "Todos" at bounding box center [1413, 262] width 170 height 14
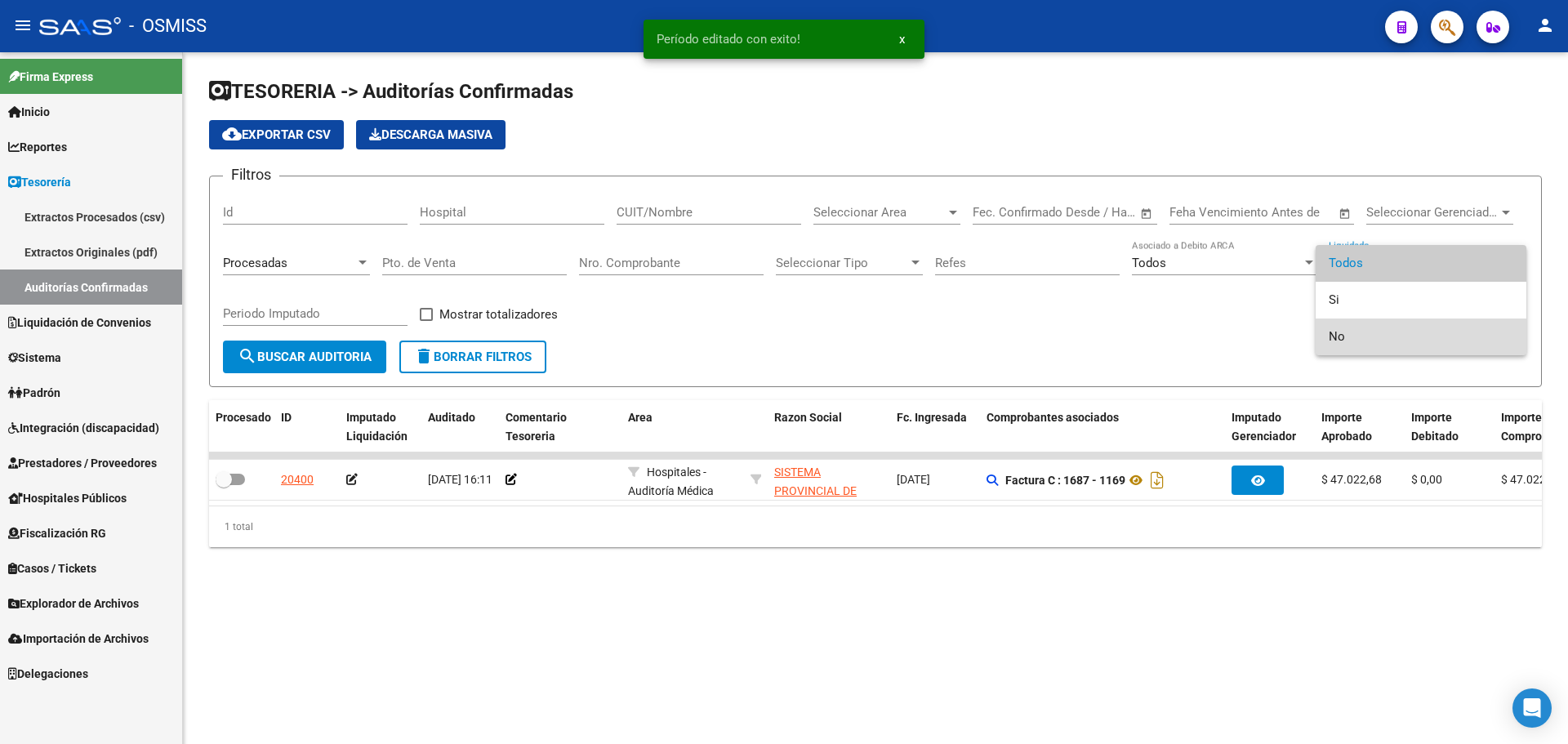
click at [1351, 329] on span "No" at bounding box center [1420, 337] width 184 height 37
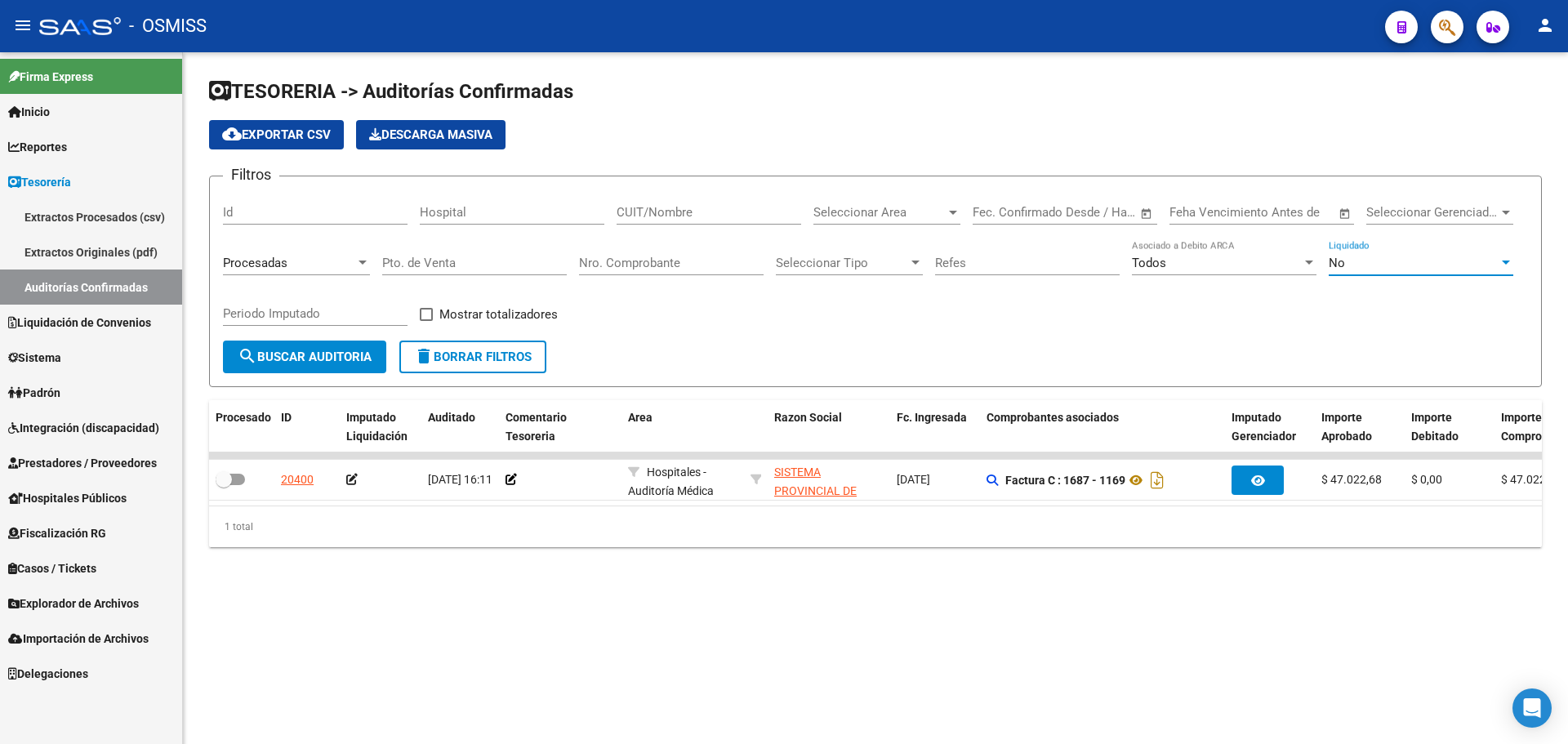
click at [306, 304] on div "Periodo Imputado" at bounding box center [315, 308] width 184 height 35
click at [430, 318] on span at bounding box center [427, 315] width 13 height 13
click at [427, 320] on input "Mostrar totalizadores" at bounding box center [426, 320] width 1 height 1
drag, startPoint x: 325, startPoint y: 370, endPoint x: 328, endPoint y: 361, distance: 9.5
click at [325, 368] on button "search Buscar Auditoria" at bounding box center [304, 357] width 163 height 32
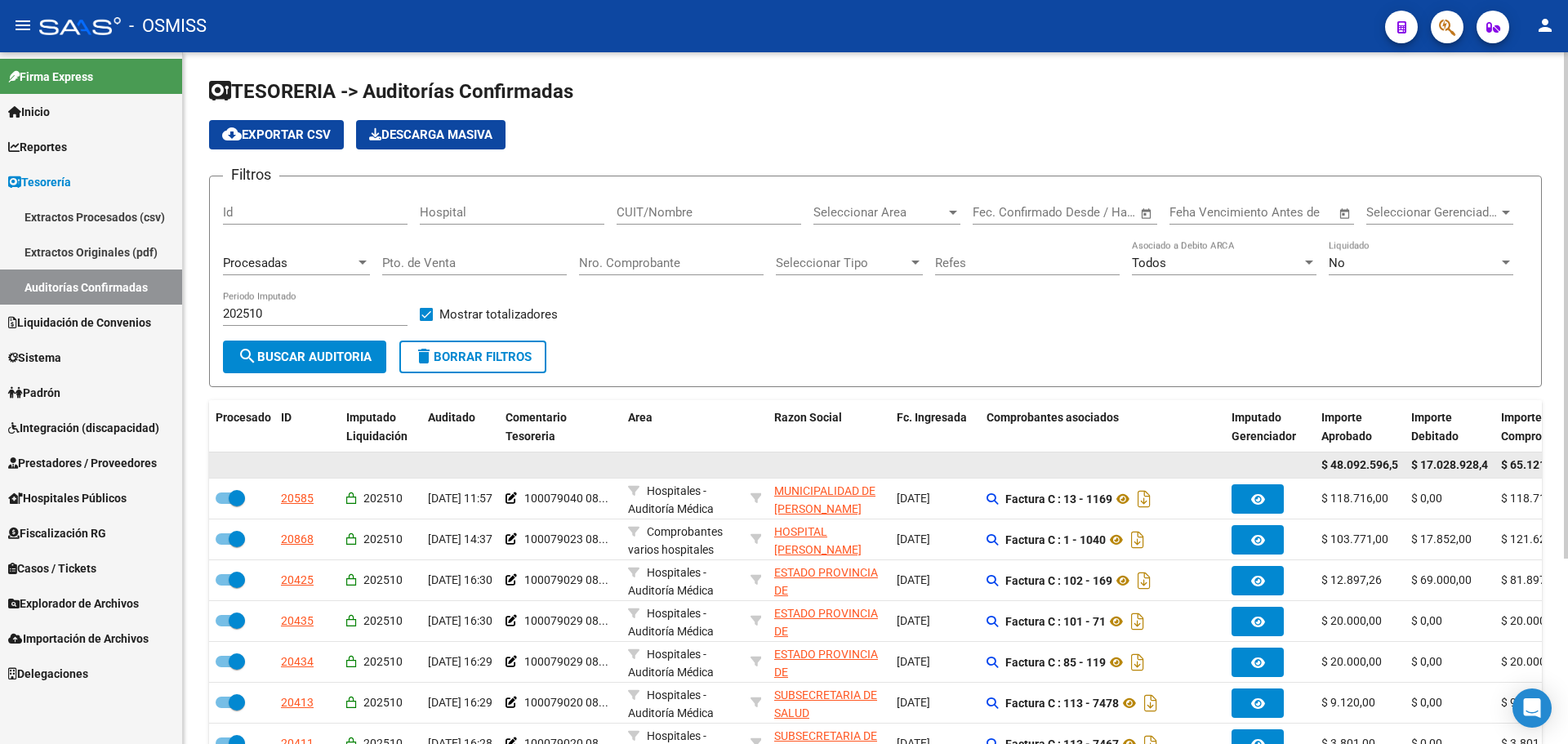
scroll to position [0, 8]
drag, startPoint x: 1341, startPoint y: 462, endPoint x: 1465, endPoint y: 459, distance: 124.0
click at [1465, 459] on div "$ 48.092.596,58 $ 17.028.928,49 $ 65.121.525,07" at bounding box center [1288, 465] width 2160 height 26
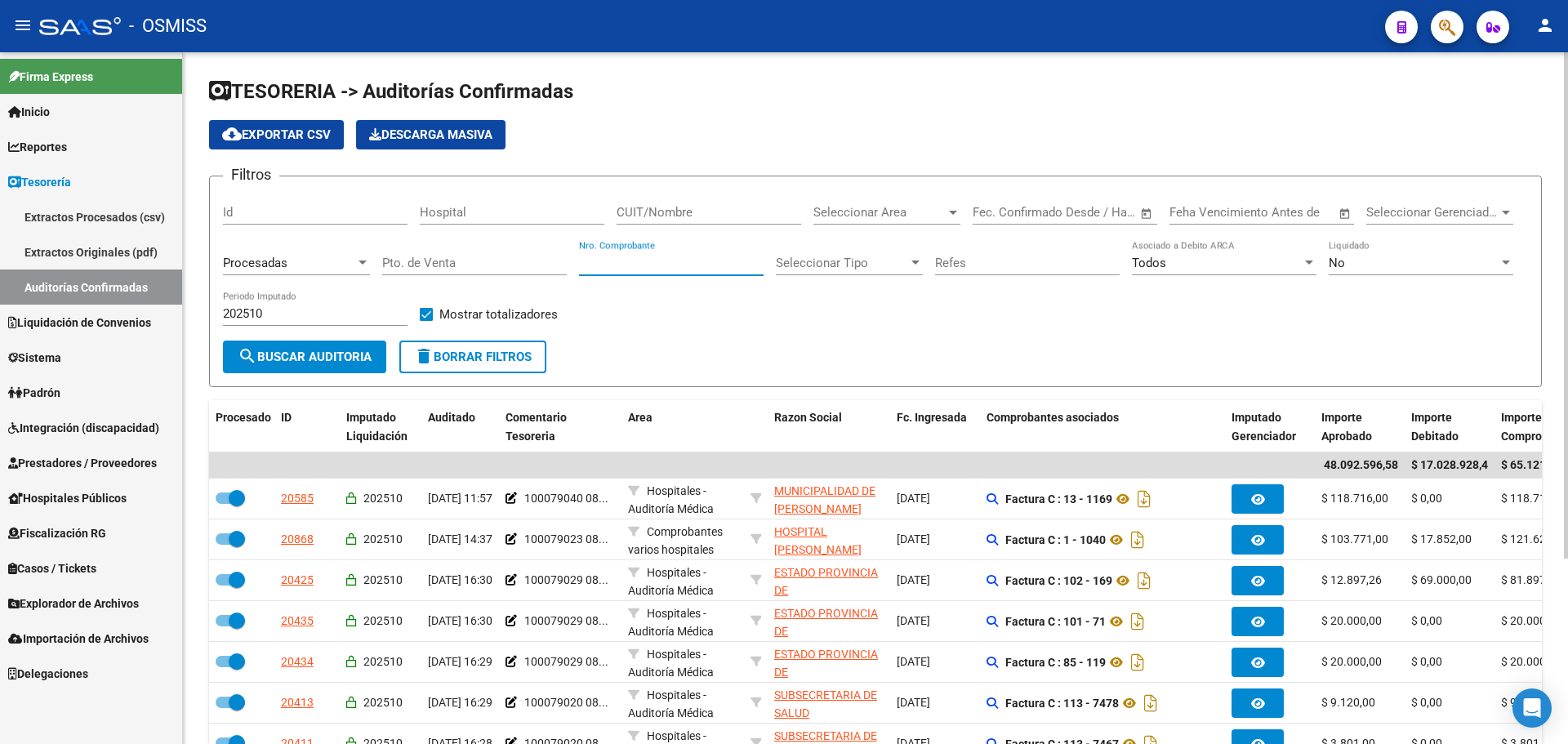
click at [625, 265] on input "Nro. Comprobante" at bounding box center [671, 262] width 184 height 14
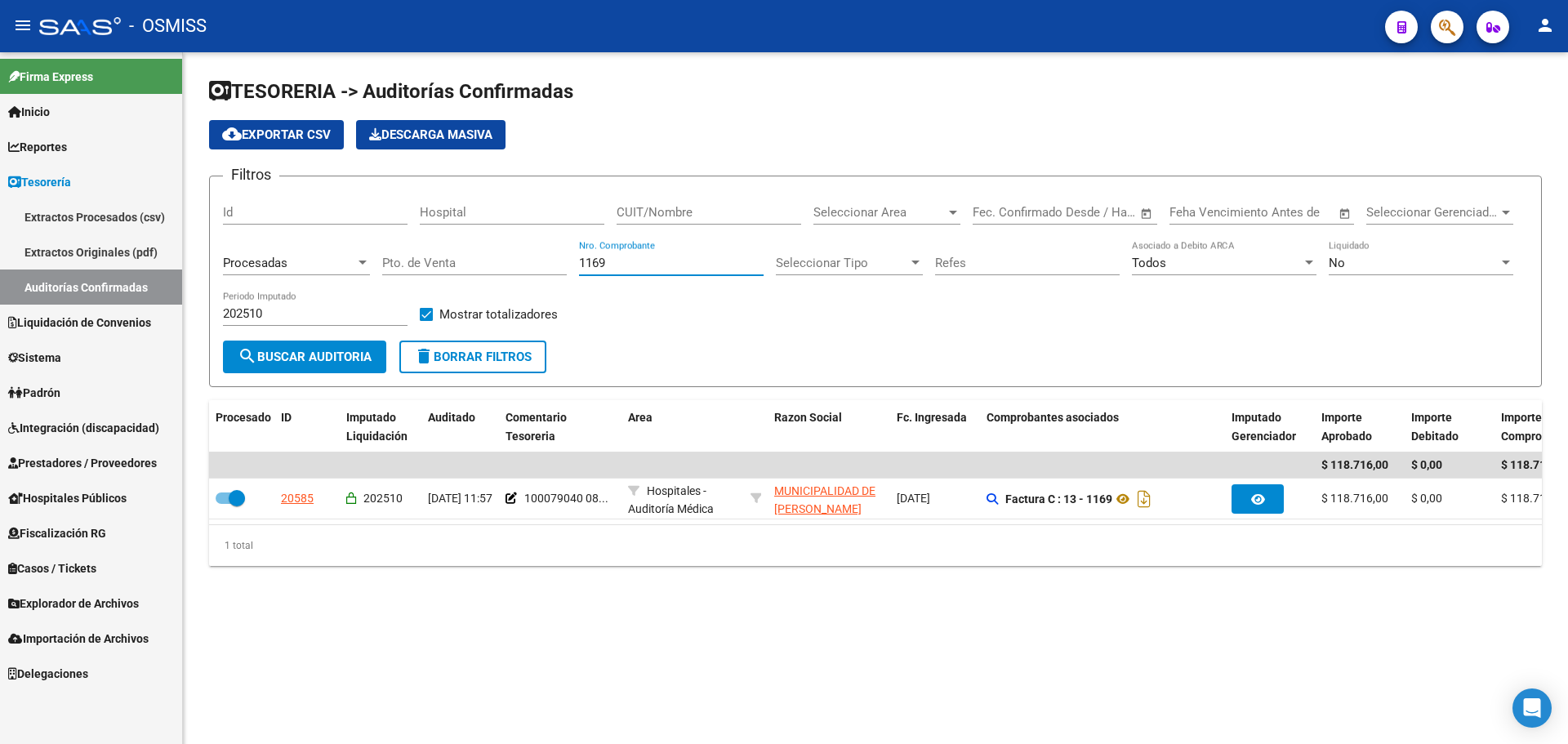
scroll to position [0, 0]
click at [700, 591] on div "TESORERIA -> Auditorías Confirmadas cloud_download Exportar CSV Descarga Masiva…" at bounding box center [876, 335] width 1386 height 566
click at [693, 590] on div "TESORERIA -> Auditorías Confirmadas cloud_download Exportar CSV Descarga Masiva…" at bounding box center [876, 335] width 1386 height 566
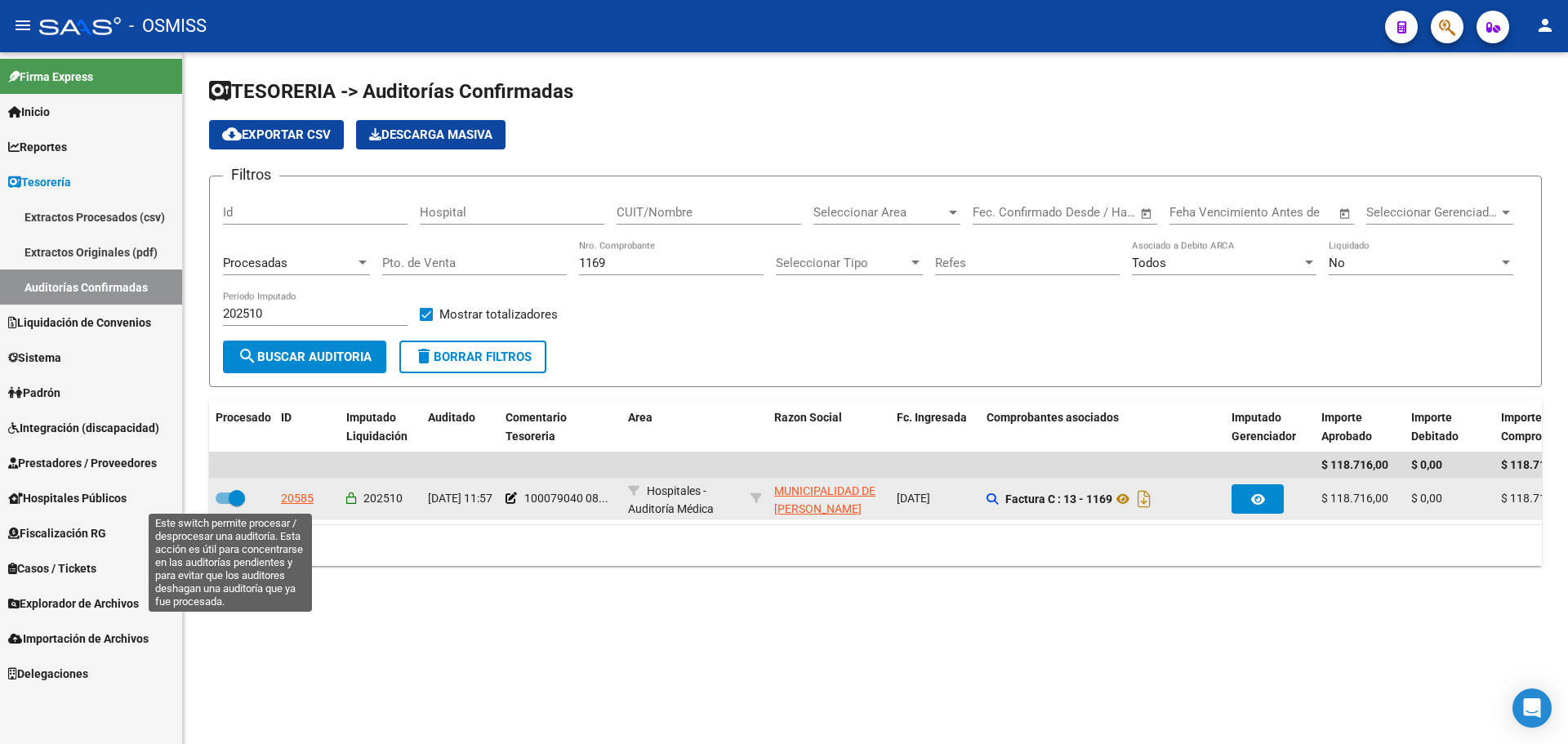
click at [235, 492] on span at bounding box center [237, 498] width 16 height 16
click at [224, 504] on input "checkbox" at bounding box center [223, 504] width 1 height 1
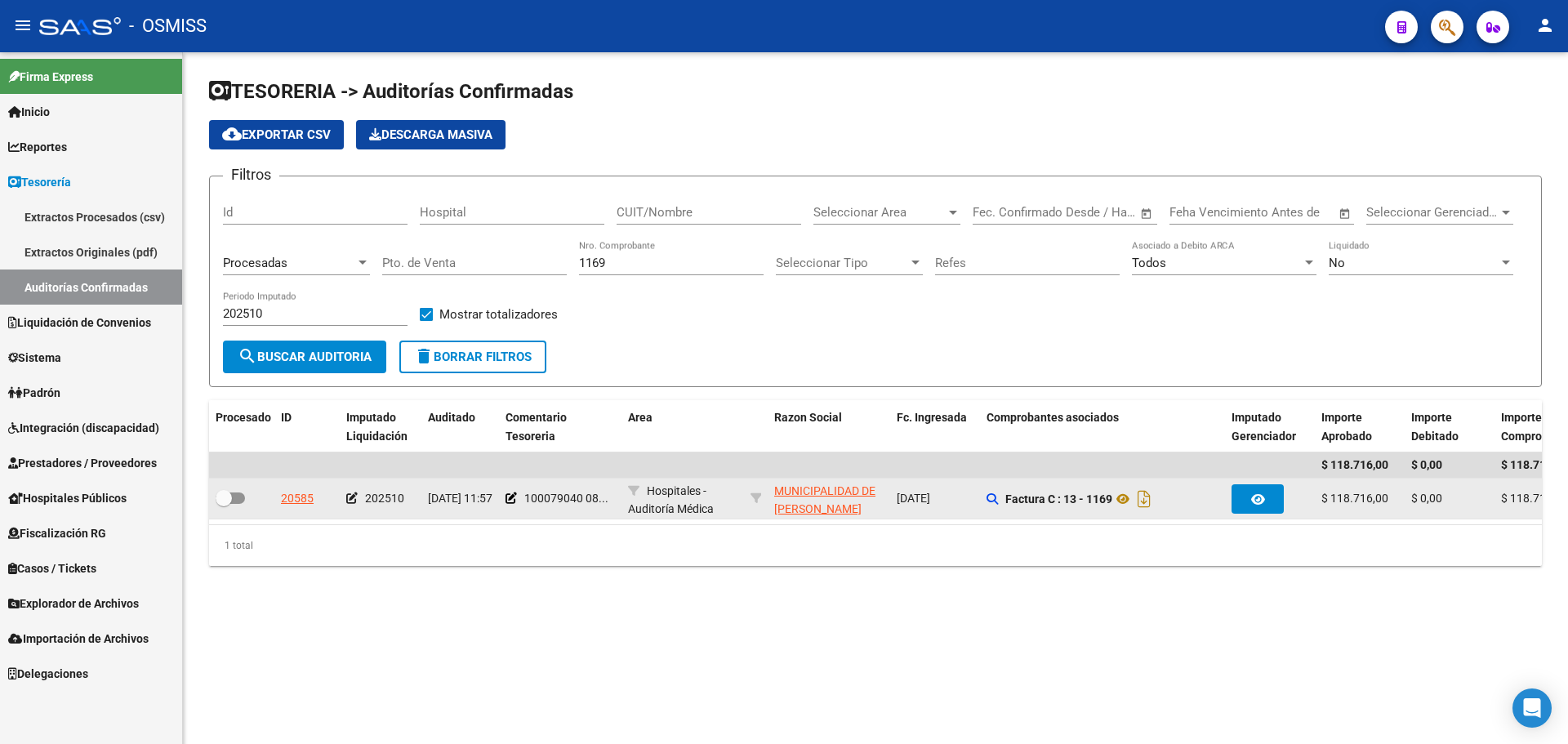
click at [366, 495] on span "202510" at bounding box center [385, 498] width 39 height 13
click at [351, 495] on icon at bounding box center [352, 498] width 11 height 11
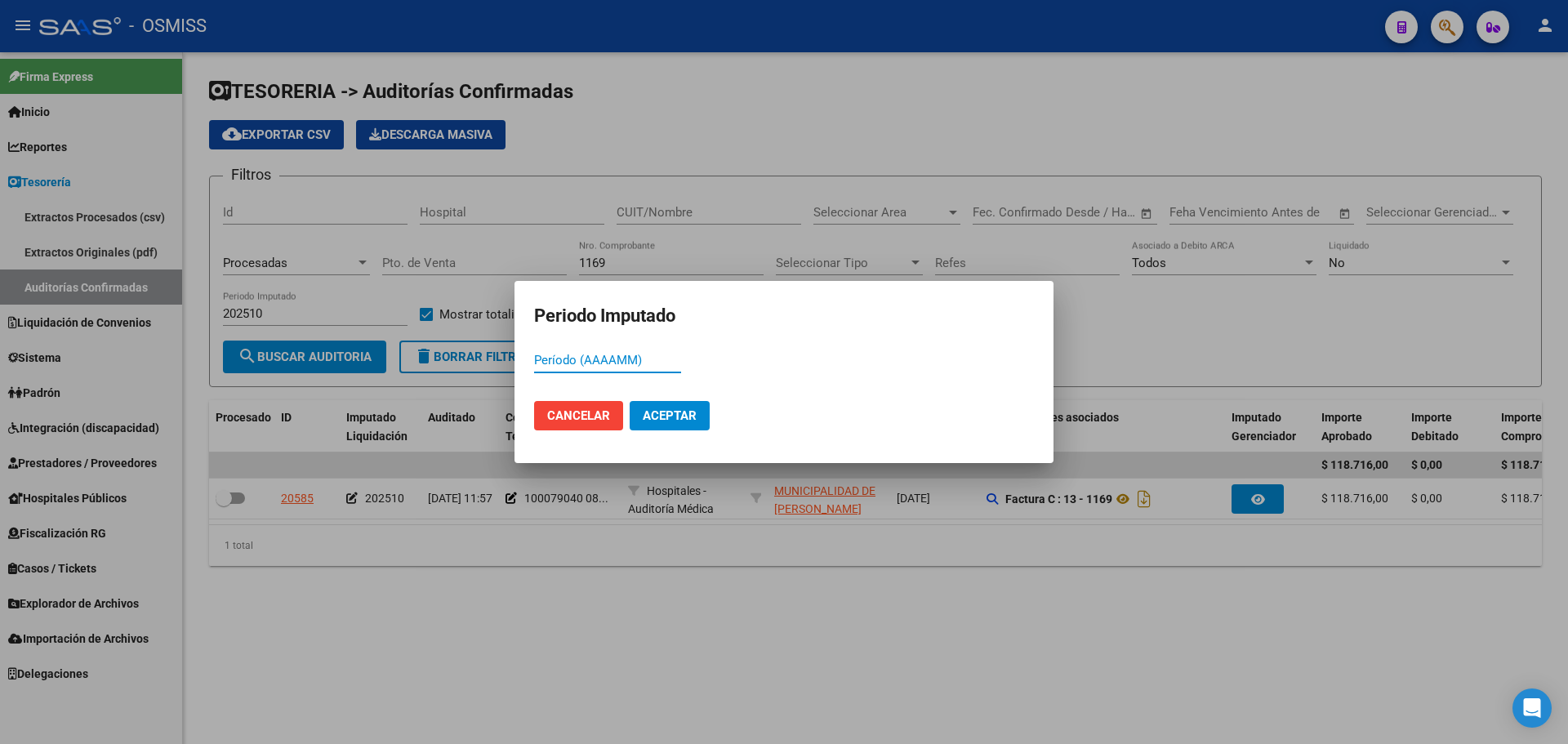
click at [656, 416] on span "Aceptar" at bounding box center [670, 415] width 53 height 14
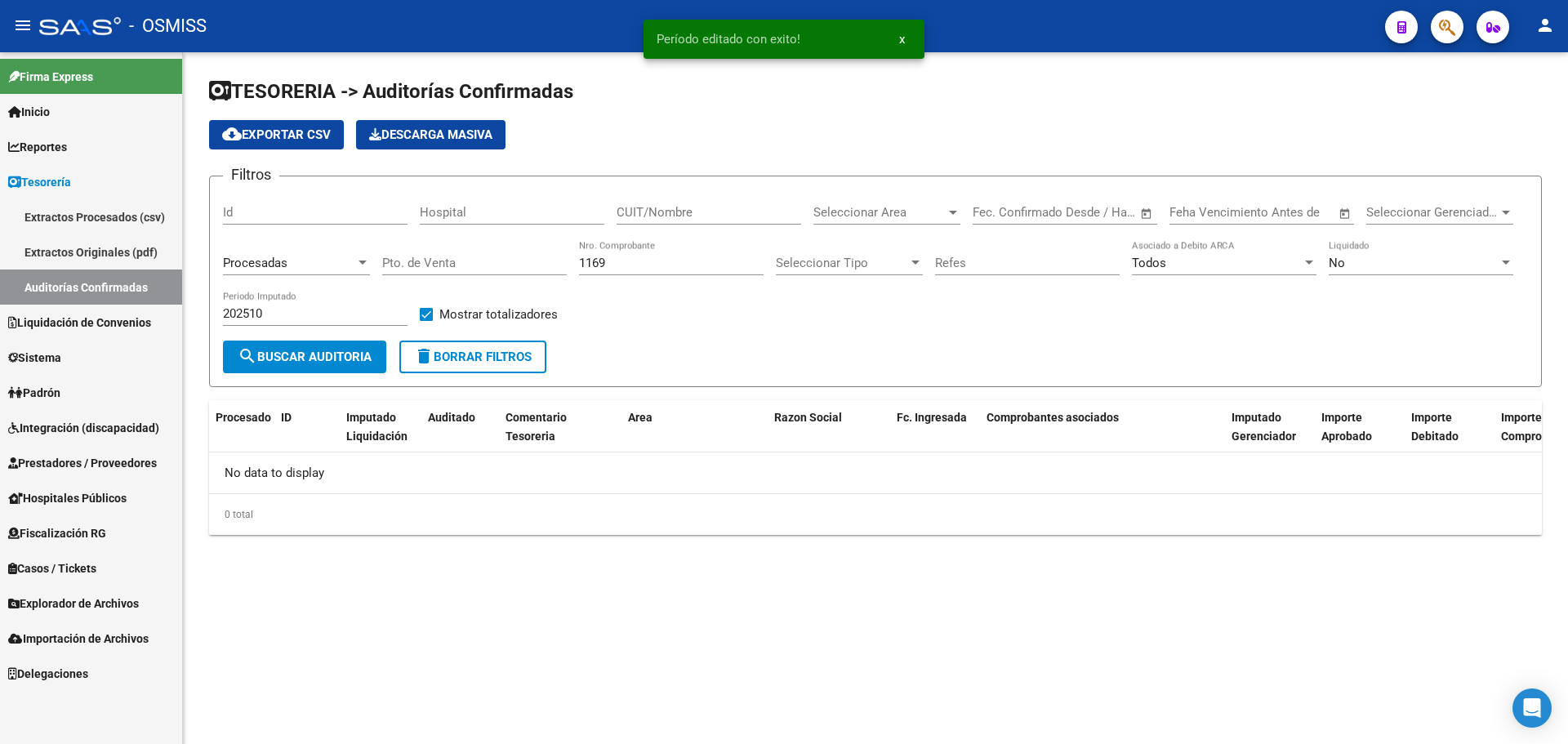
click at [352, 259] on div "Procesadas" at bounding box center [289, 262] width 133 height 14
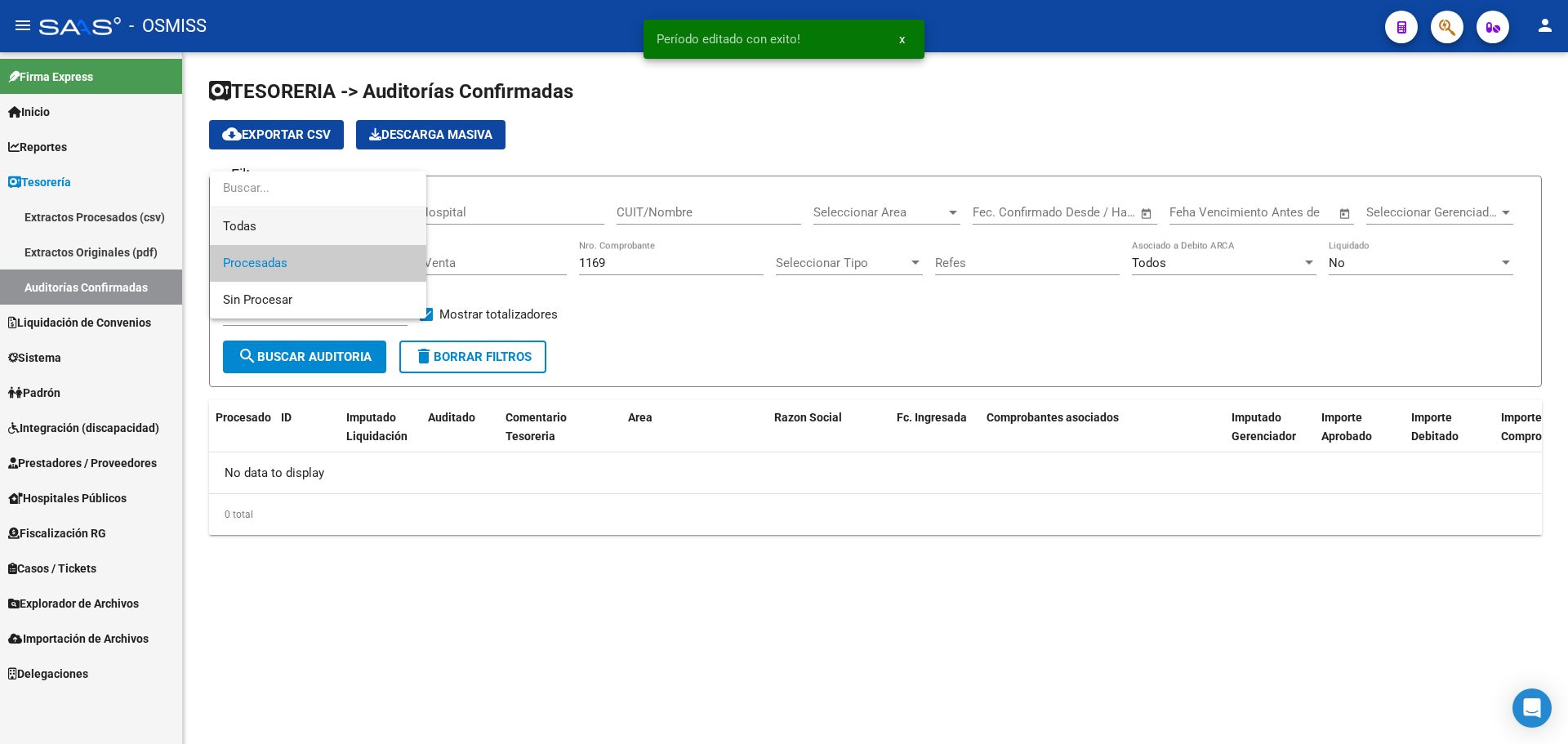
click at [310, 213] on span "Todas" at bounding box center [318, 226] width 190 height 37
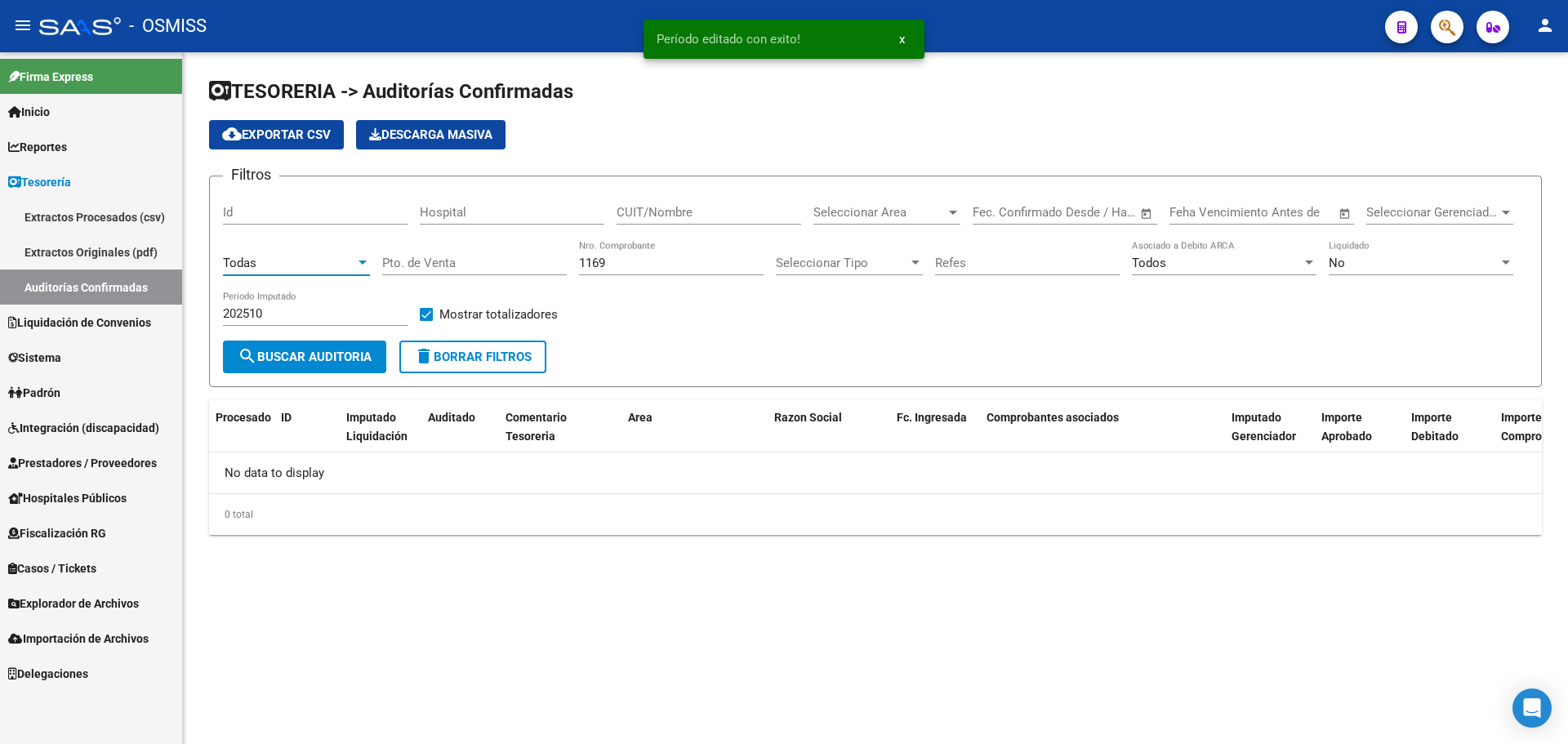
click at [312, 360] on span "search Buscar Auditoria" at bounding box center [304, 356] width 134 height 14
drag, startPoint x: 303, startPoint y: 314, endPoint x: 0, endPoint y: 292, distance: 303.8
click at [0, 292] on mat-sidenav-container "Firma Express Inicio Calendario SSS Instructivos Contacto OS Reportes Ingresos …" at bounding box center [784, 398] width 1568 height 692
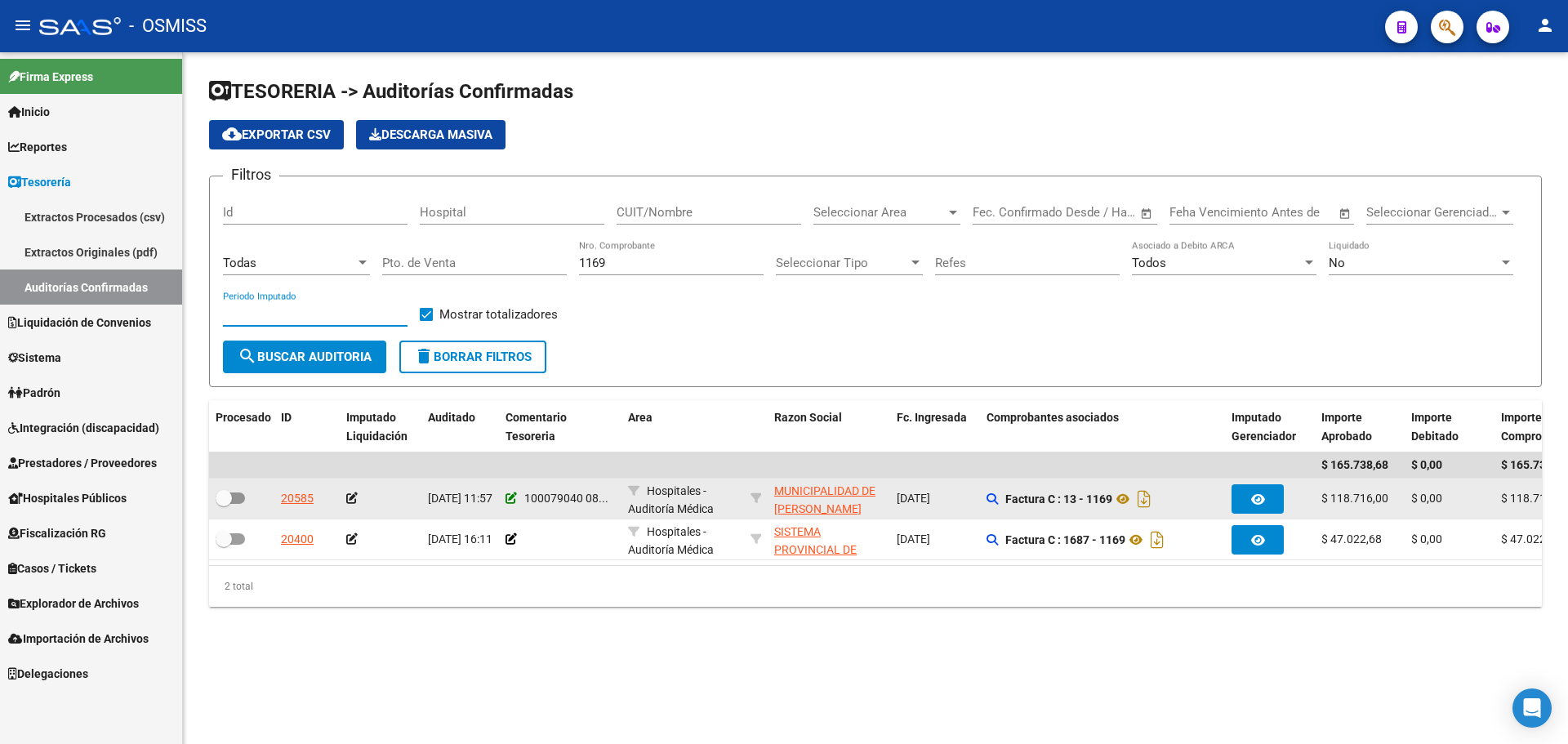
click at [513, 500] on icon at bounding box center [512, 498] width 11 height 11
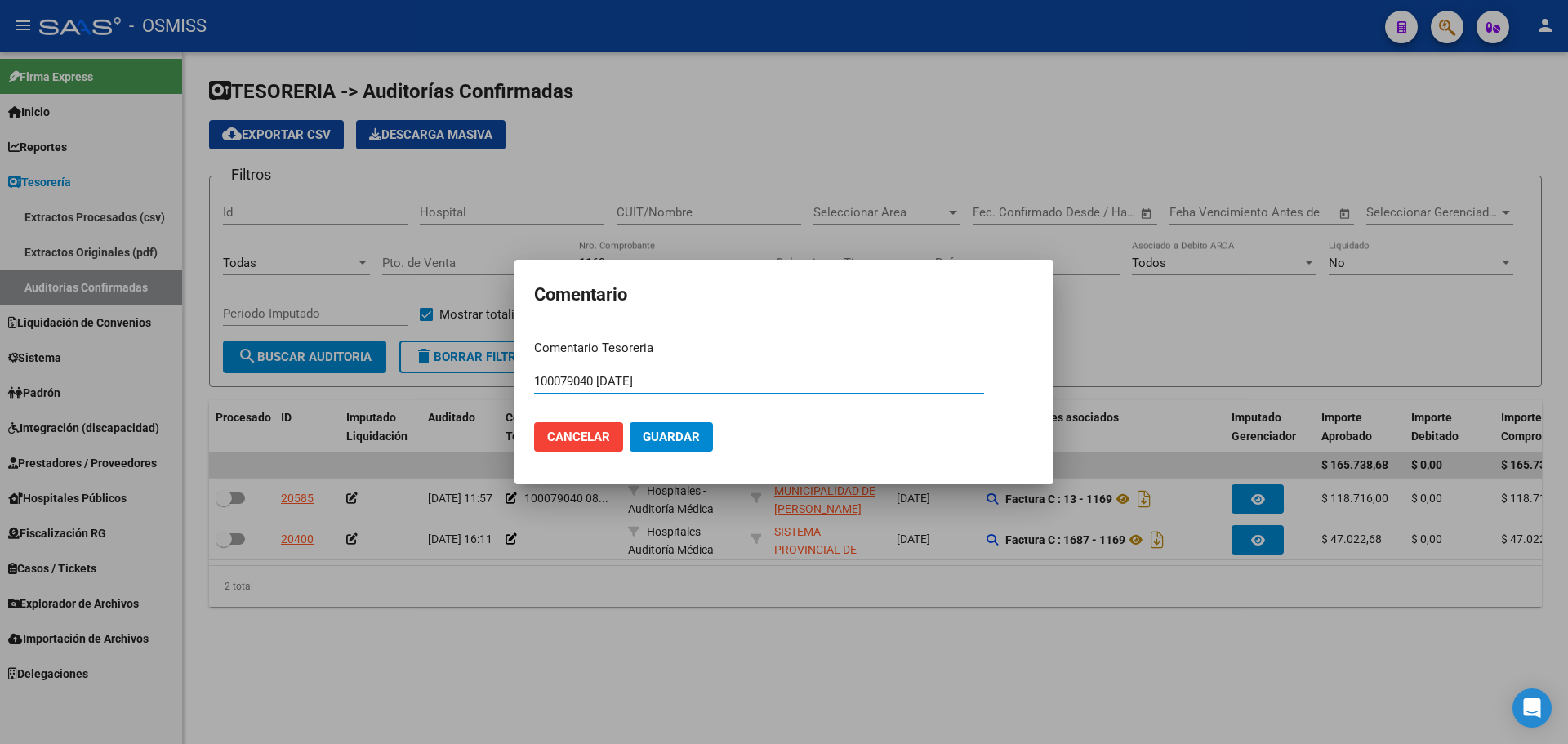
drag, startPoint x: 682, startPoint y: 382, endPoint x: 240, endPoint y: 291, distance: 451.3
click at [237, 291] on div "Comentario Comentario Tesoreria 100079040 [DATE] Ingresar el comentario Cancela…" at bounding box center [784, 372] width 1568 height 744
click at [687, 432] on span "Guardar" at bounding box center [672, 436] width 57 height 14
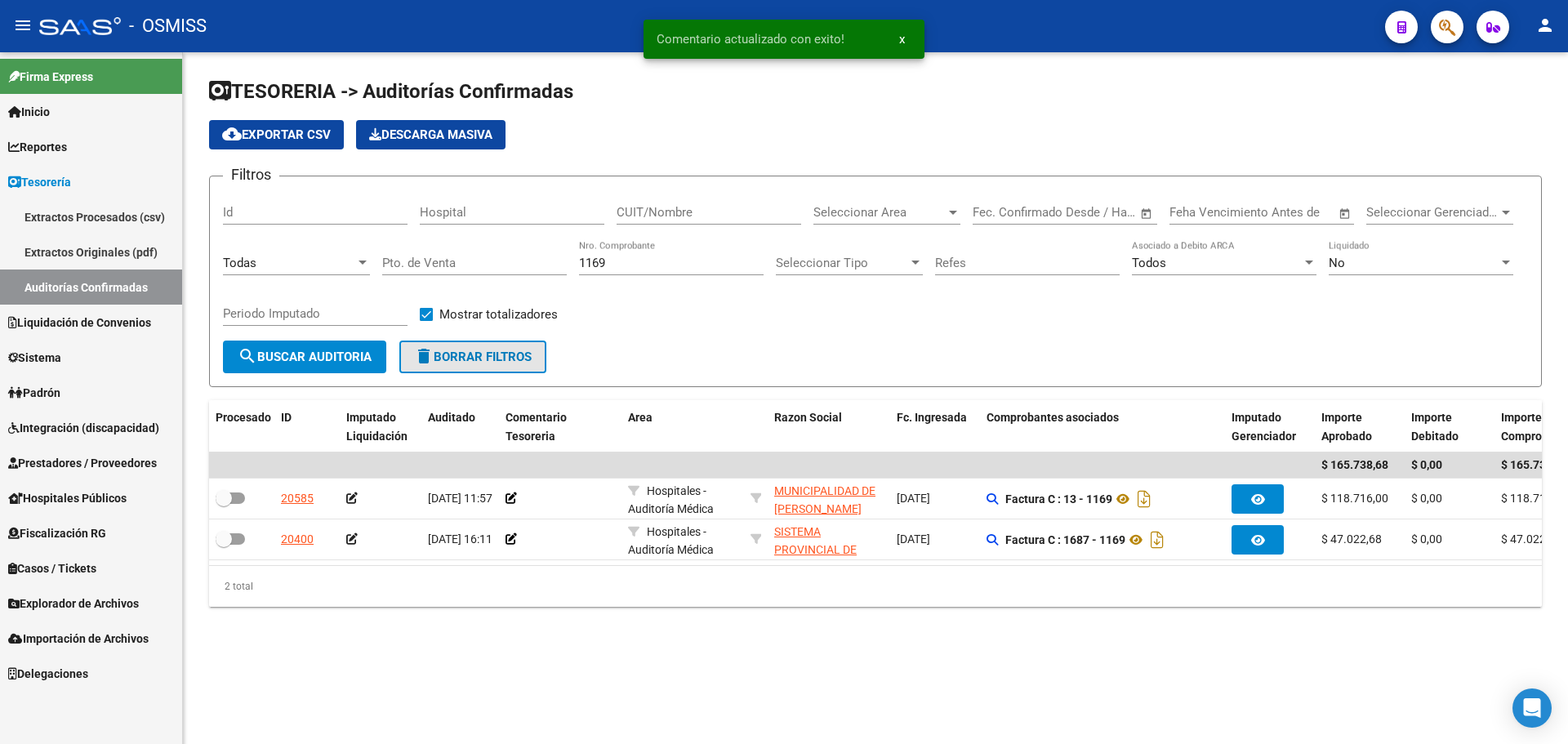
click at [493, 354] on span "delete Borrar Filtros" at bounding box center [472, 356] width 117 height 14
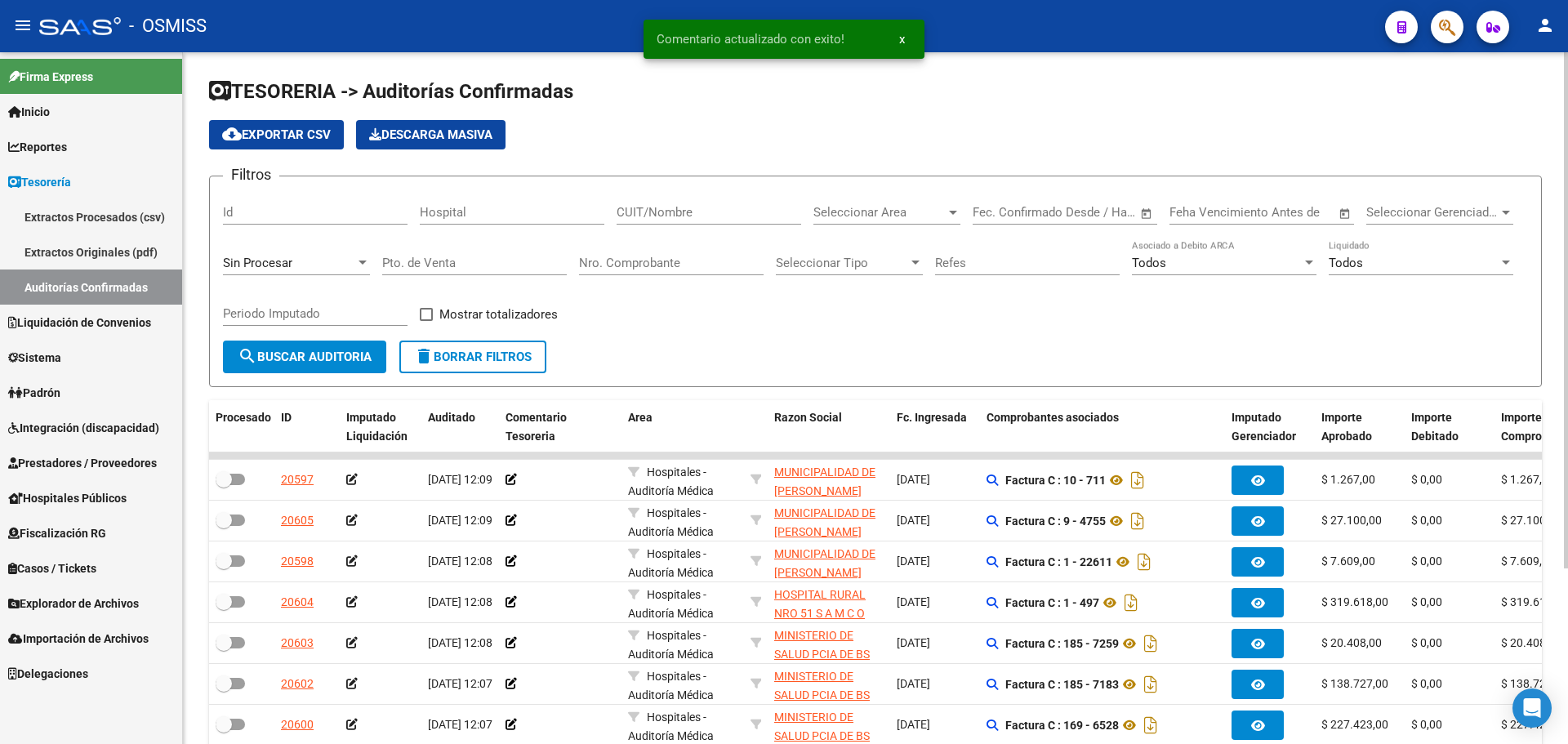
click at [1397, 258] on div "Todos" at bounding box center [1413, 262] width 170 height 14
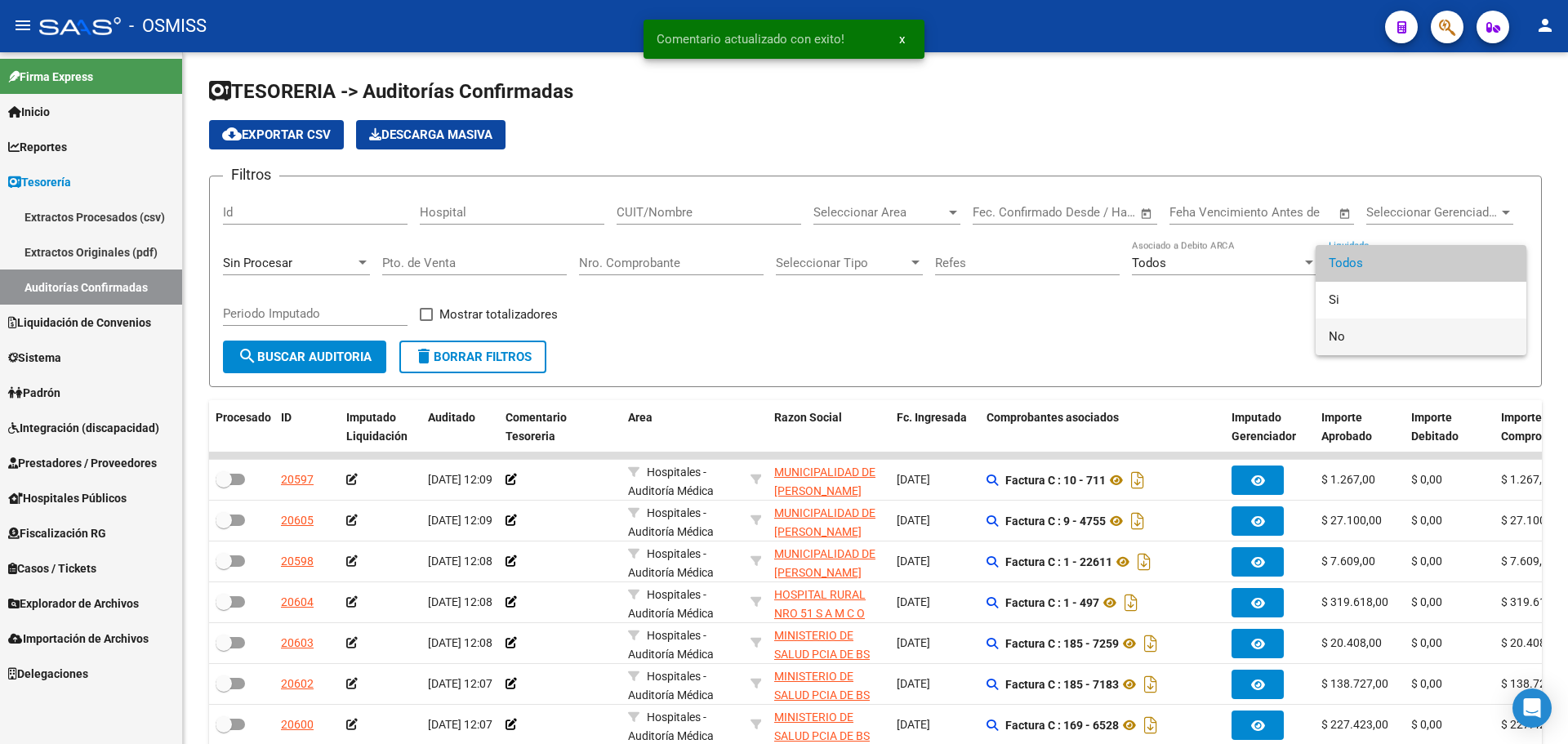
click at [1368, 327] on span "No" at bounding box center [1420, 337] width 184 height 37
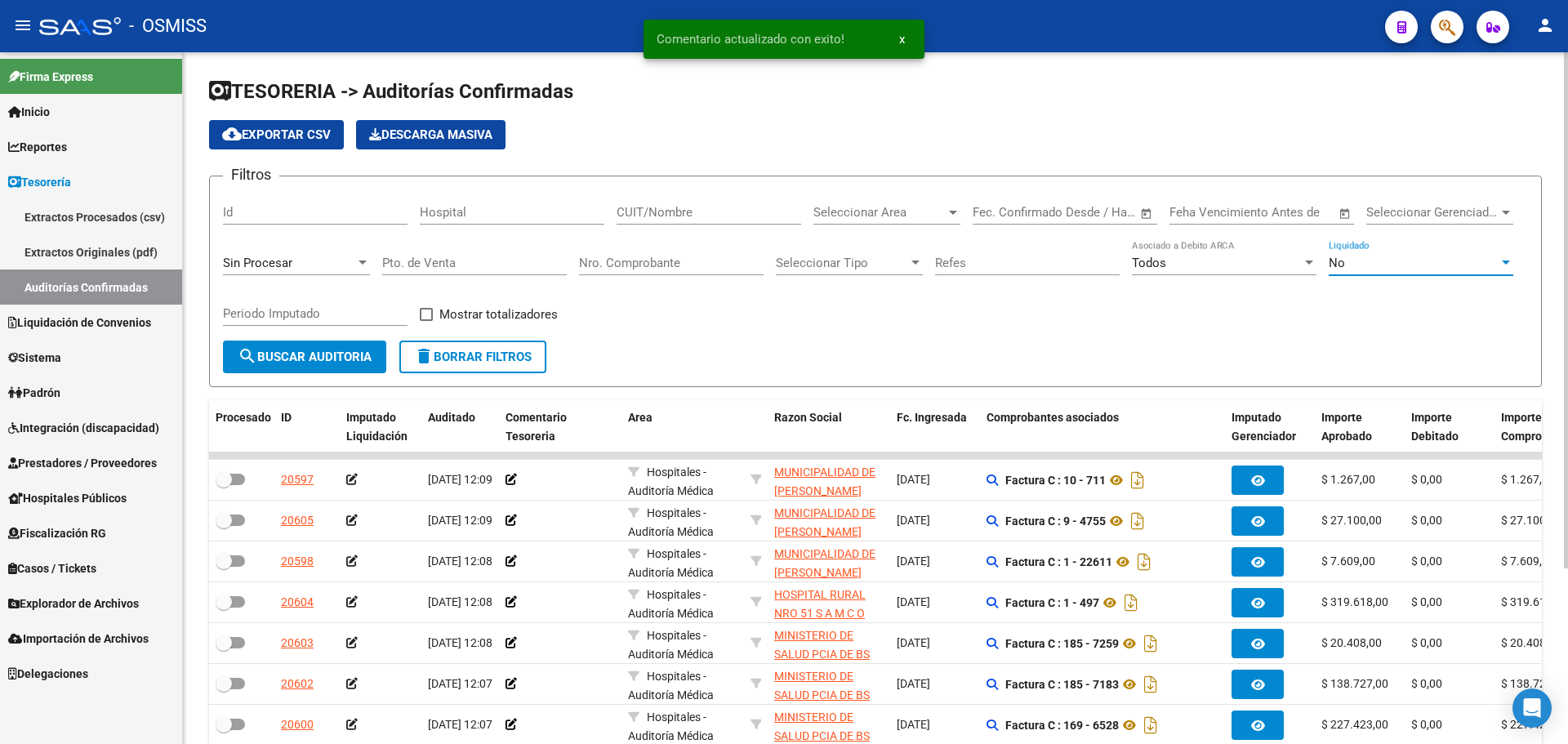
click at [311, 258] on div "Sin Procesar" at bounding box center [289, 262] width 133 height 14
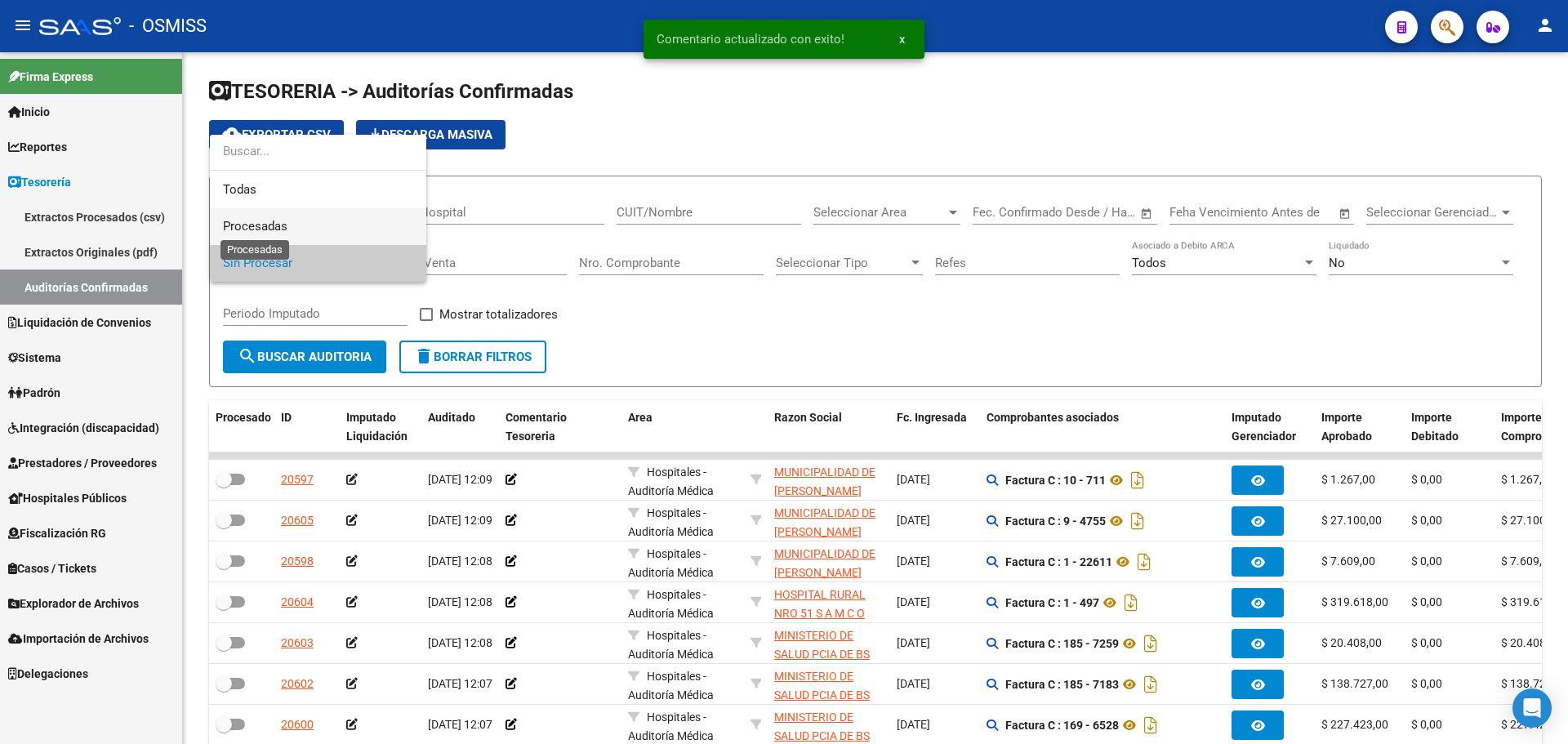
click at [259, 228] on span "Procesadas" at bounding box center [256, 225] width 65 height 14
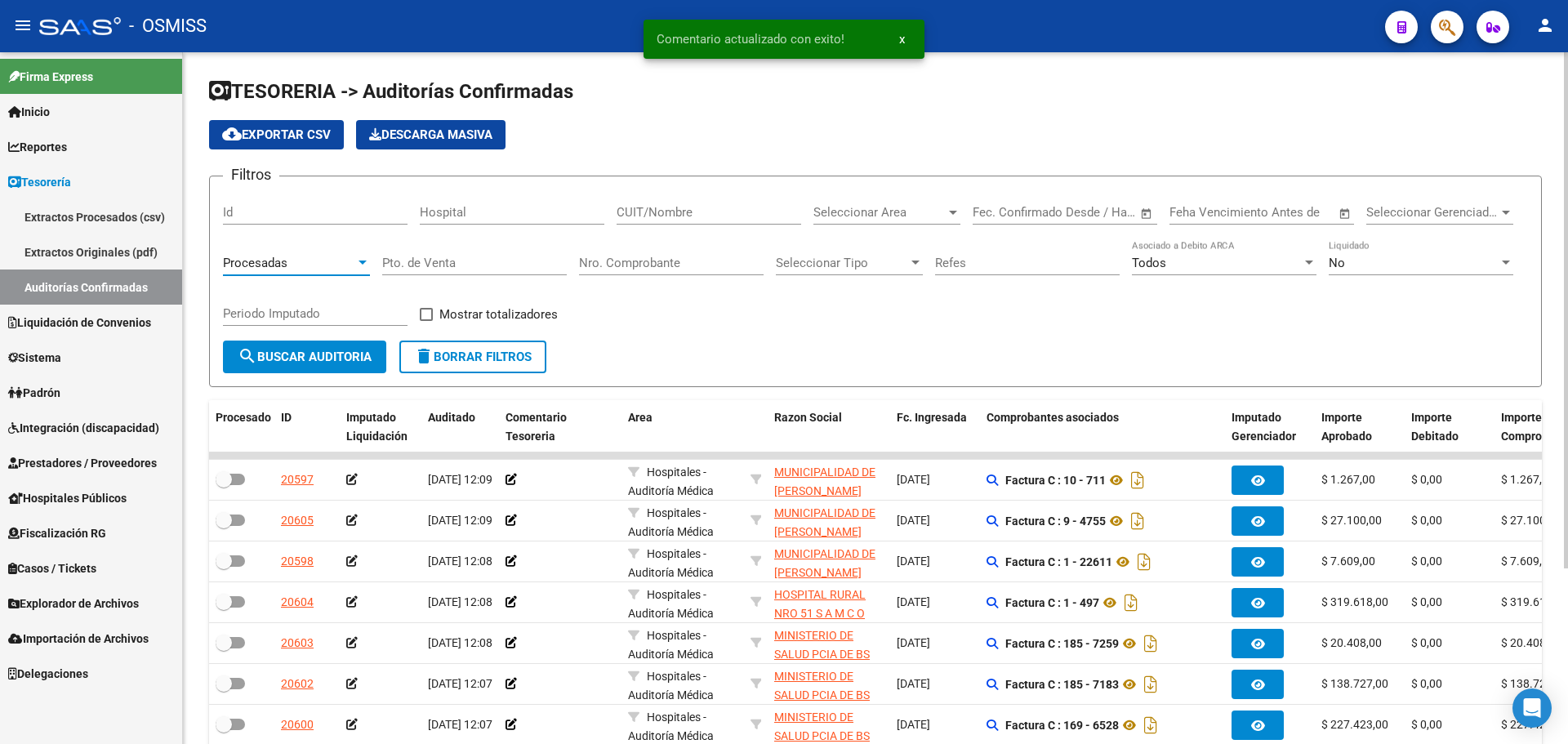
click at [258, 318] on input "Periodo Imputado" at bounding box center [315, 313] width 184 height 14
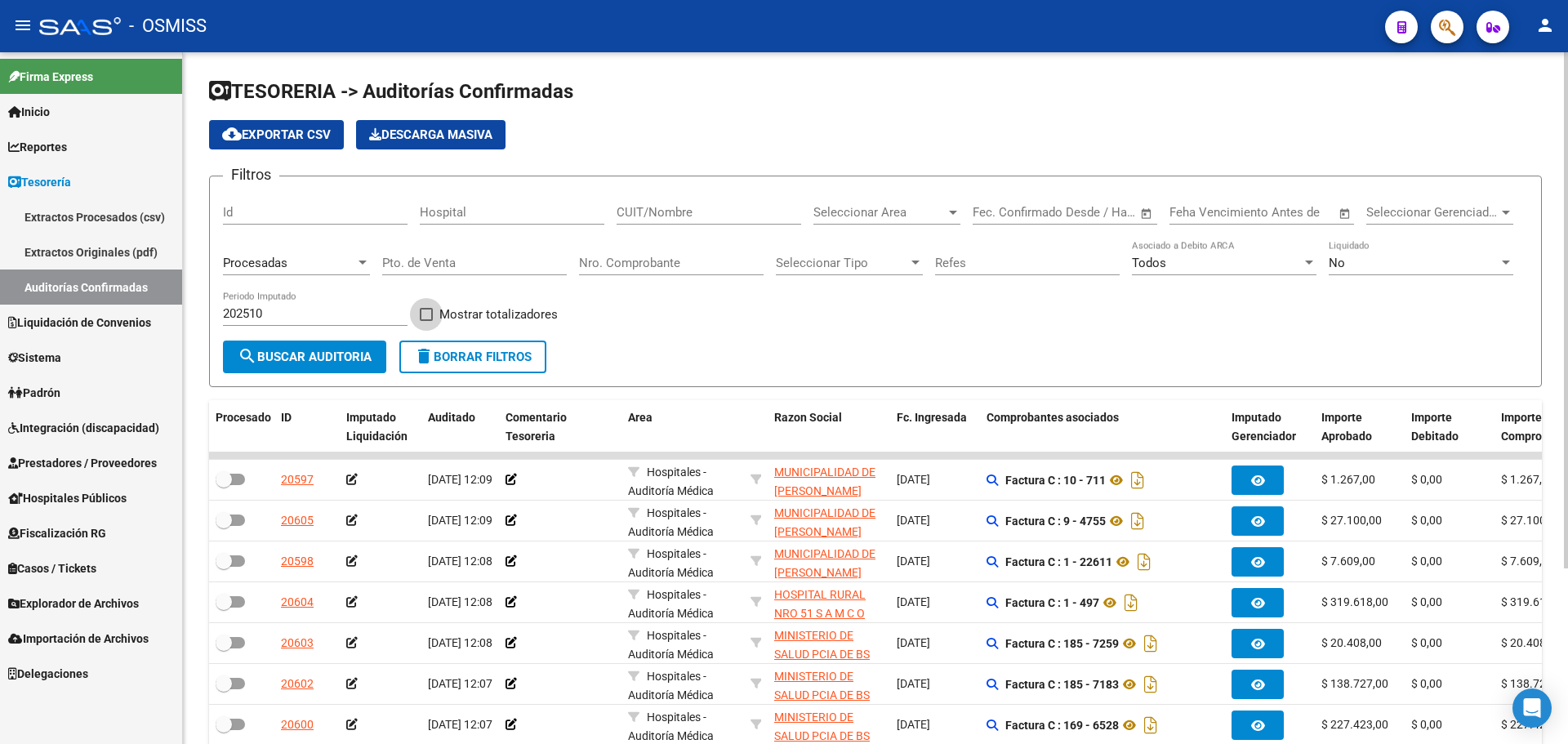
click at [454, 308] on span "Mostrar totalizadores" at bounding box center [498, 314] width 118 height 20
click at [427, 320] on input "Mostrar totalizadores" at bounding box center [426, 320] width 1 height 1
click at [355, 349] on span "search Buscar Auditoria" at bounding box center [304, 356] width 134 height 14
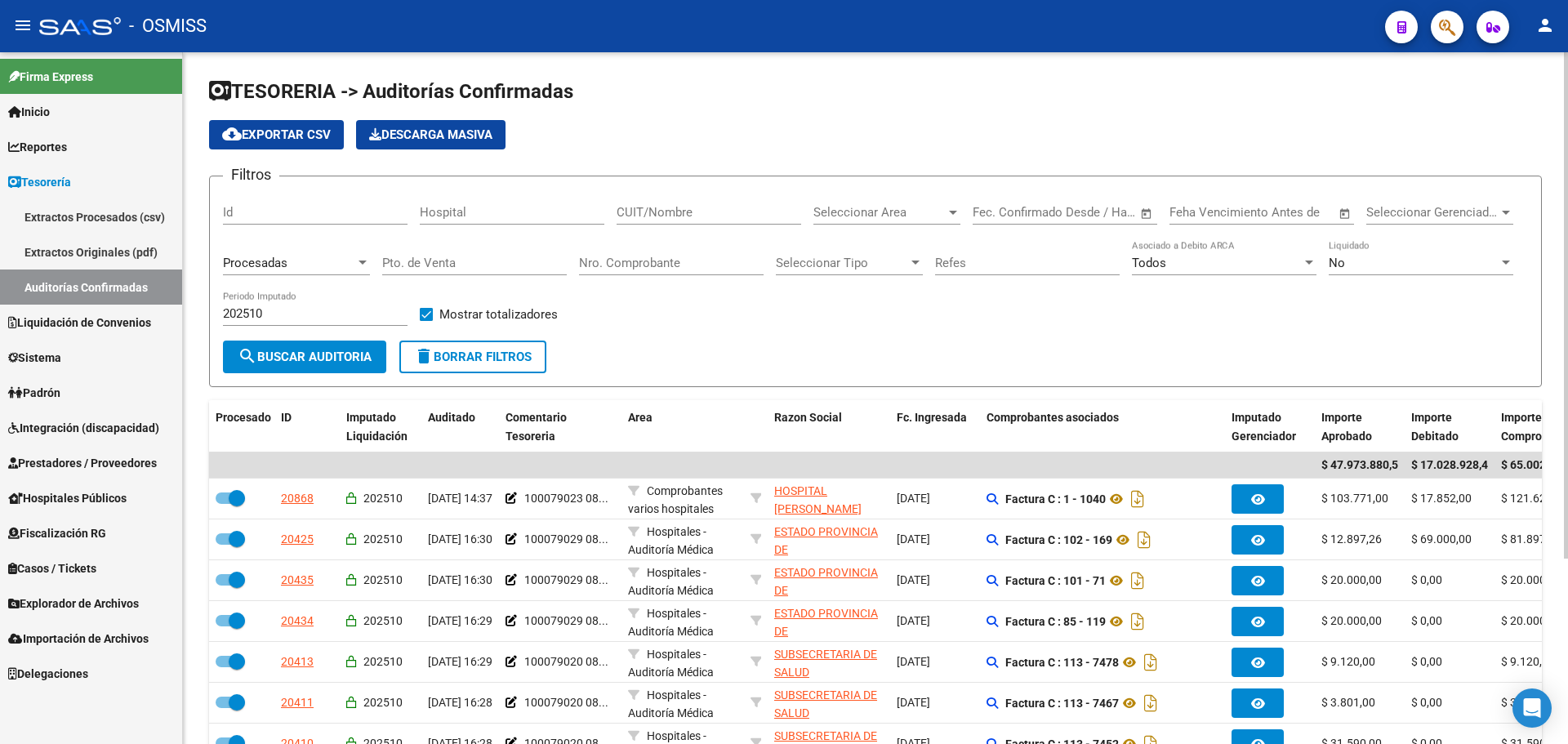
click at [638, 275] on div "Nro. Comprobante" at bounding box center [671, 258] width 184 height 35
click at [638, 269] on input "Nro. Comprobante" at bounding box center [671, 262] width 184 height 14
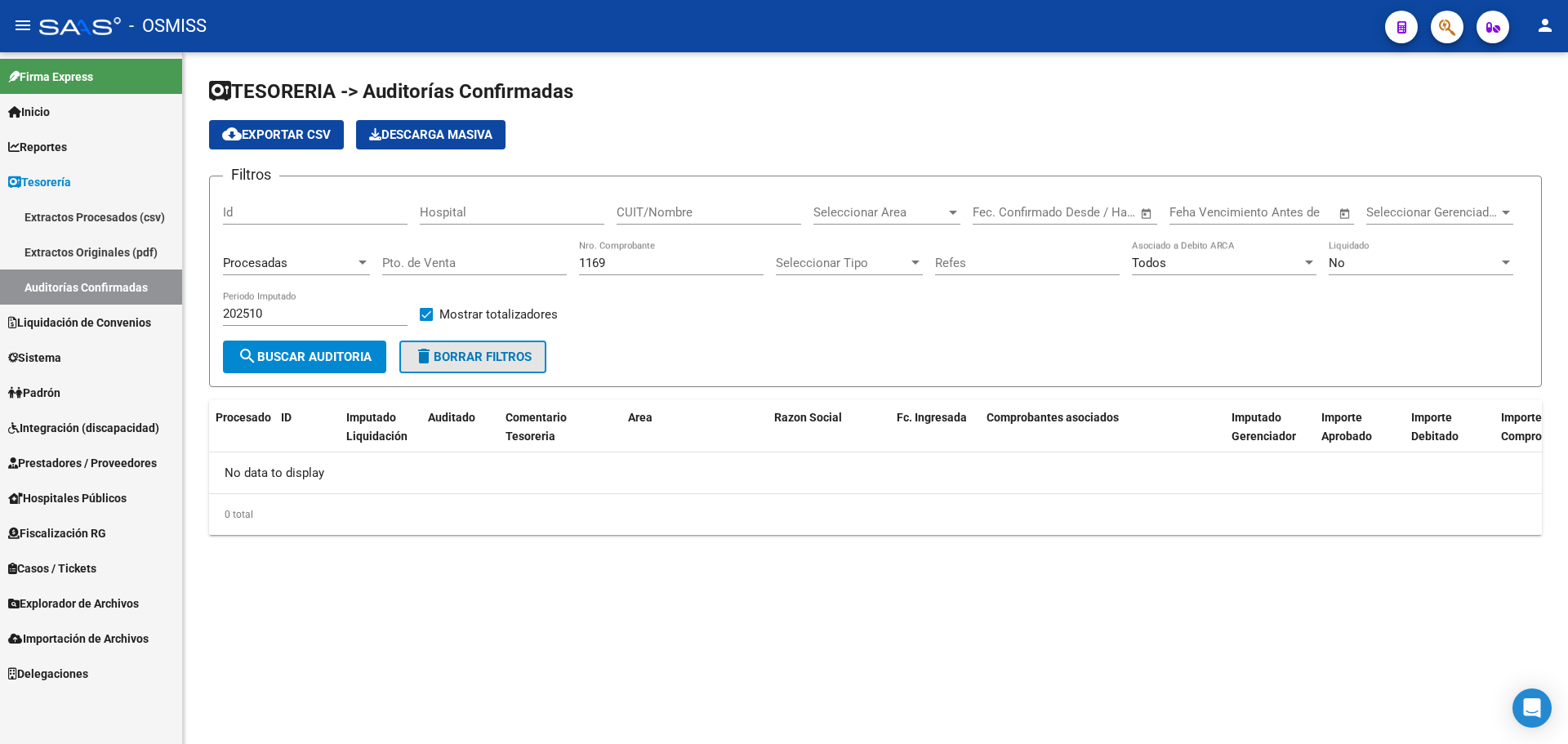
click at [507, 348] on button "delete Borrar Filtros" at bounding box center [473, 357] width 147 height 32
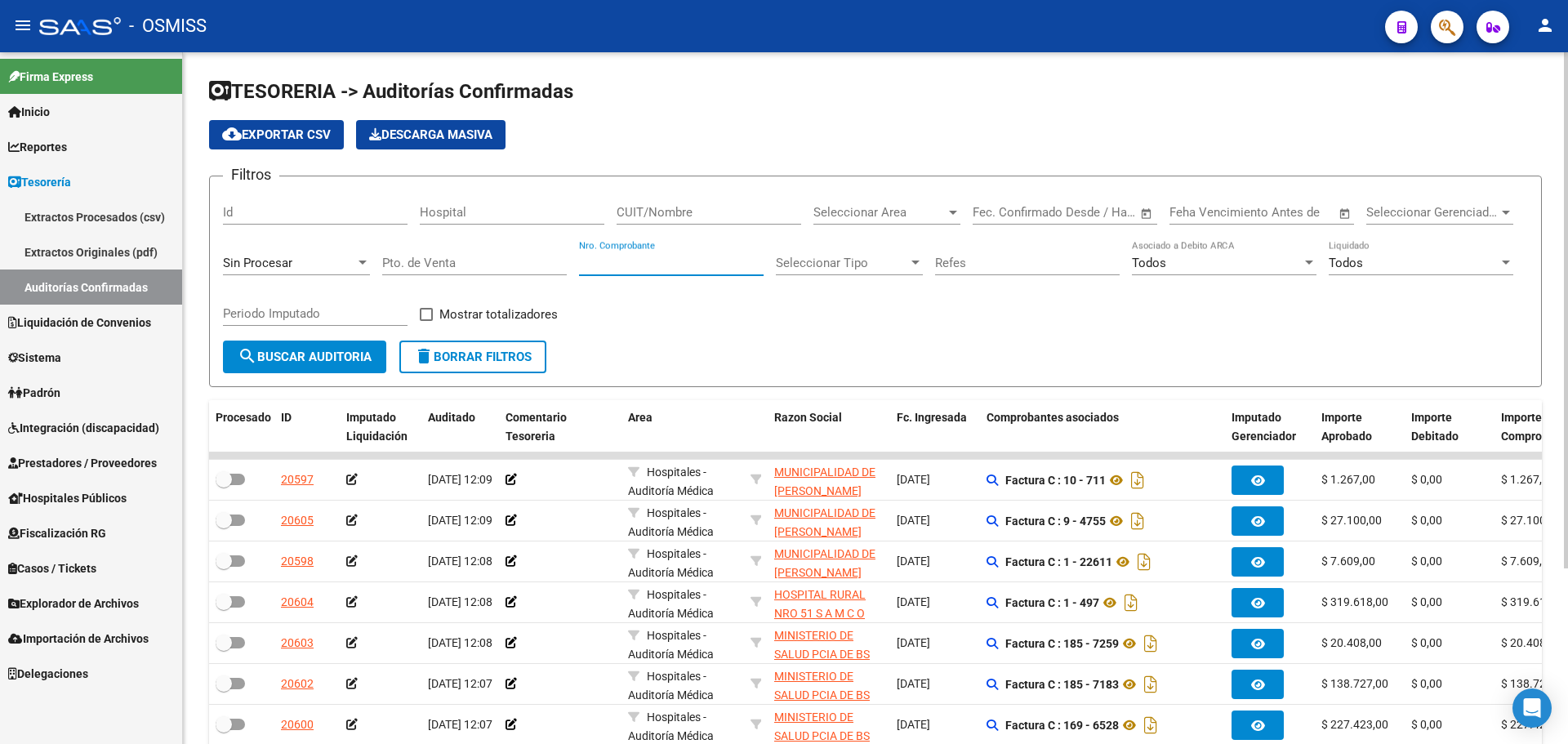
click at [660, 260] on input "Nro. Comprobante" at bounding box center [671, 262] width 184 height 14
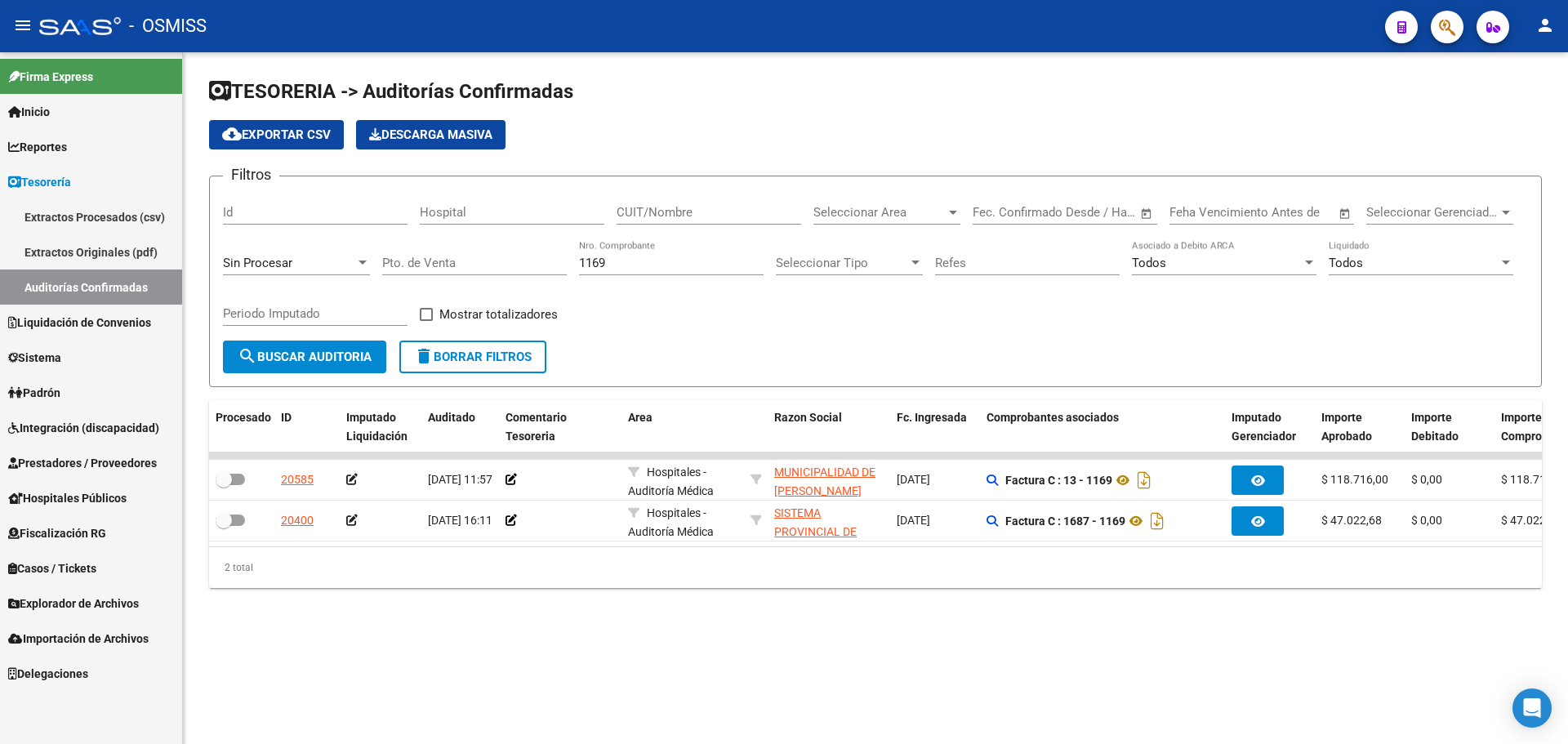
click at [879, 298] on div "Filtros Id Hospital CUIT/Nombre Seleccionar Area Seleccionar Area Fecha inicio …" at bounding box center [876, 265] width 1306 height 151
click at [881, 320] on div "Filtros Id Hospital CUIT/Nombre Seleccionar Area Seleccionar Area Fecha inicio …" at bounding box center [876, 265] width 1306 height 151
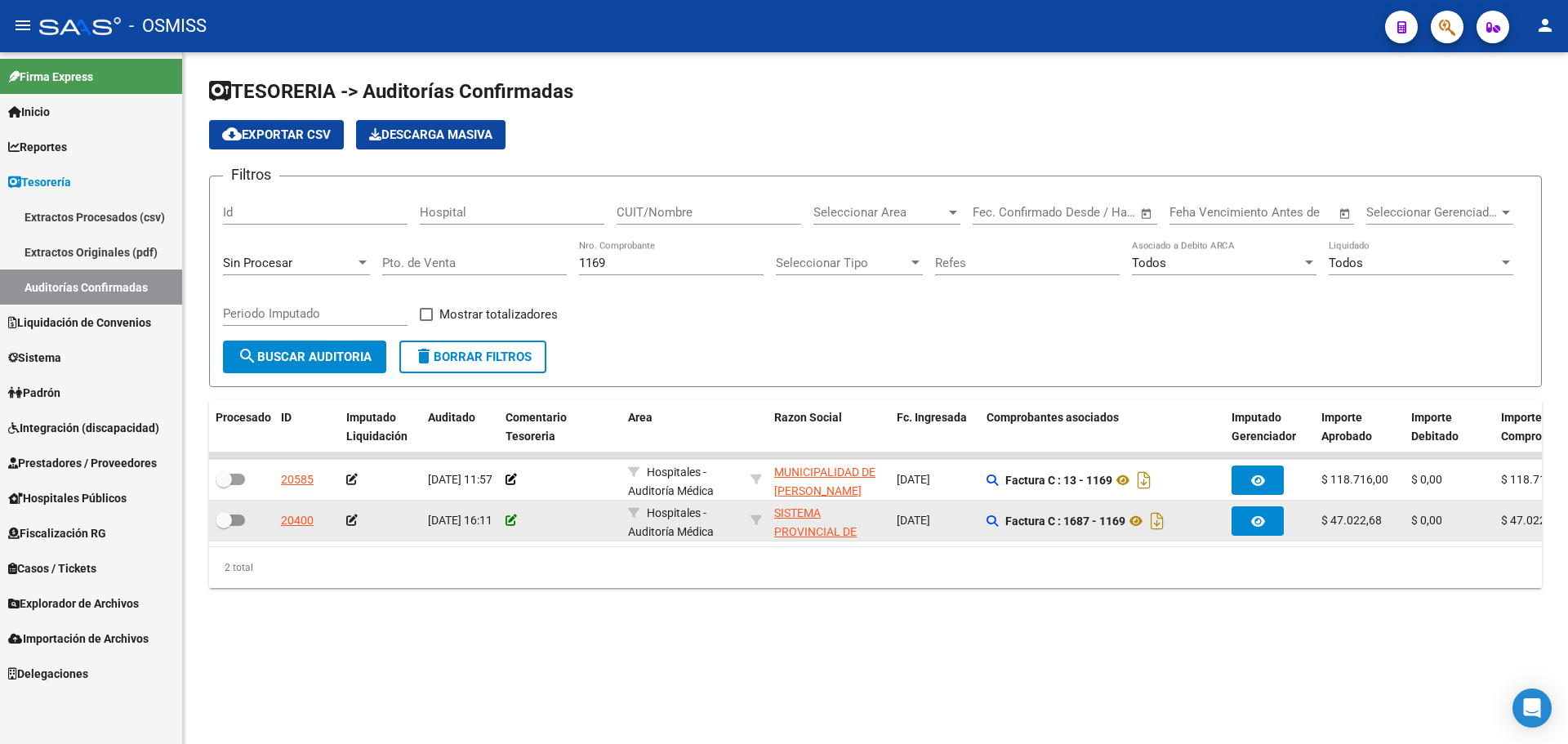
click at [512, 518] on icon at bounding box center [512, 520] width 11 height 11
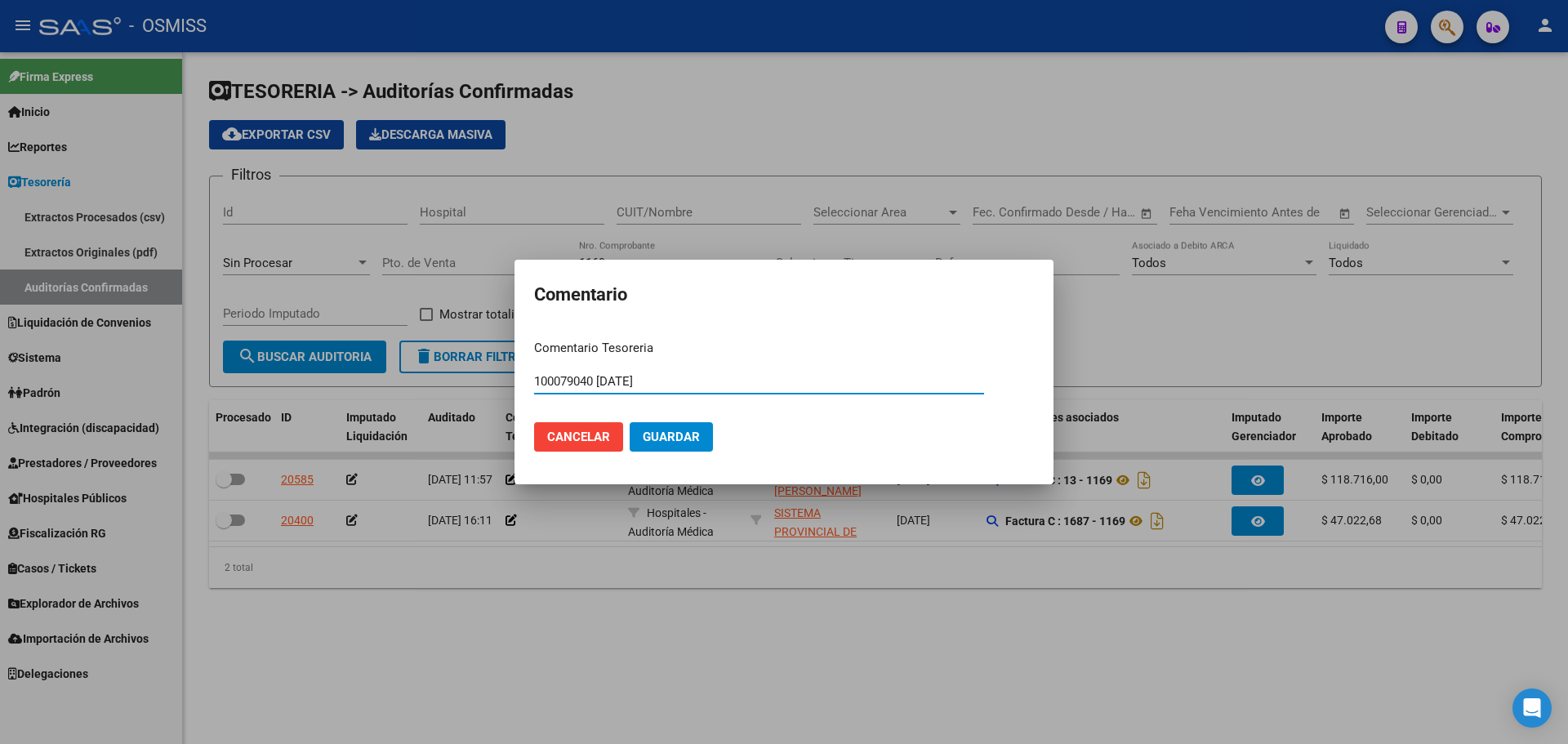
click at [682, 425] on button "Guardar" at bounding box center [671, 436] width 83 height 30
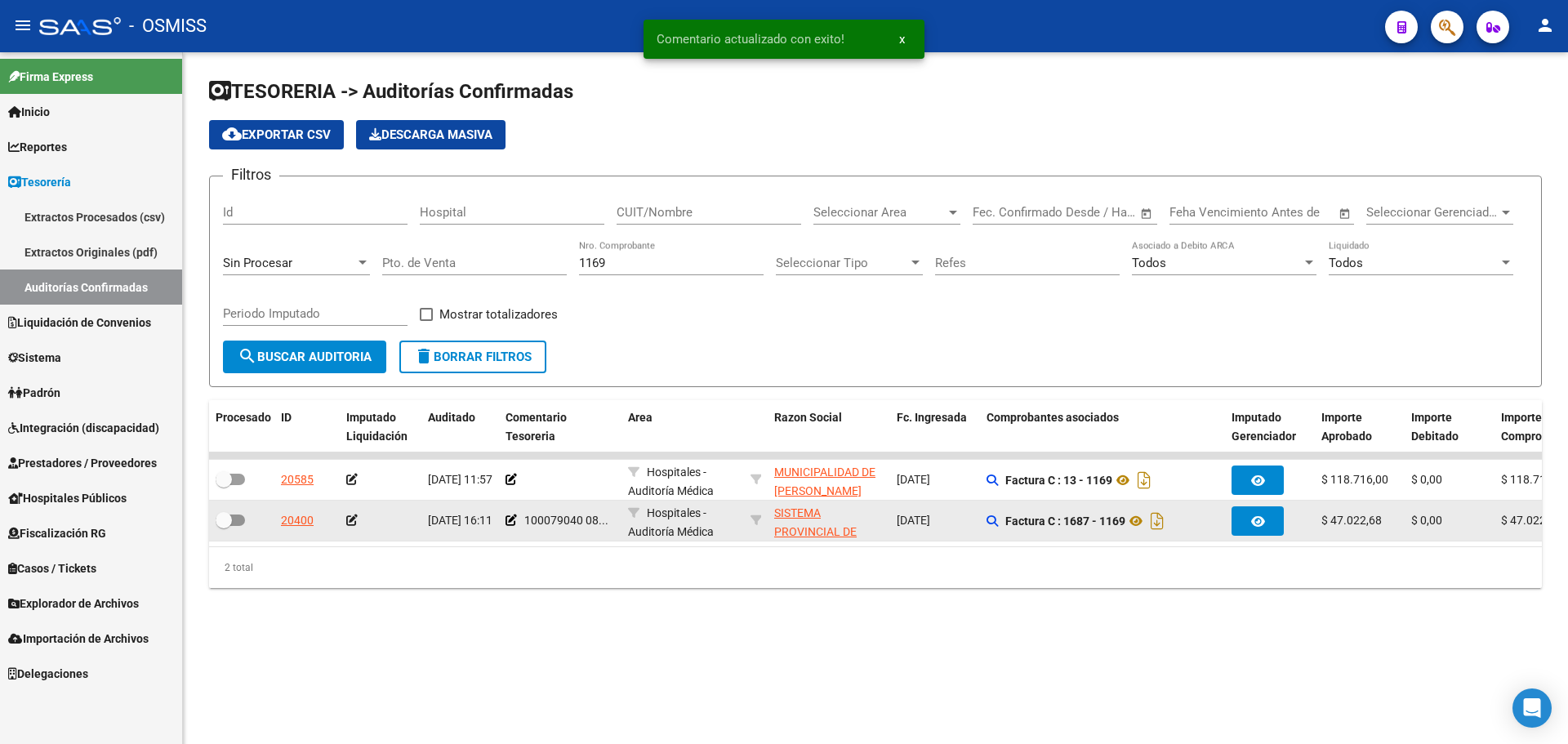
click at [354, 523] on icon at bounding box center [352, 520] width 11 height 11
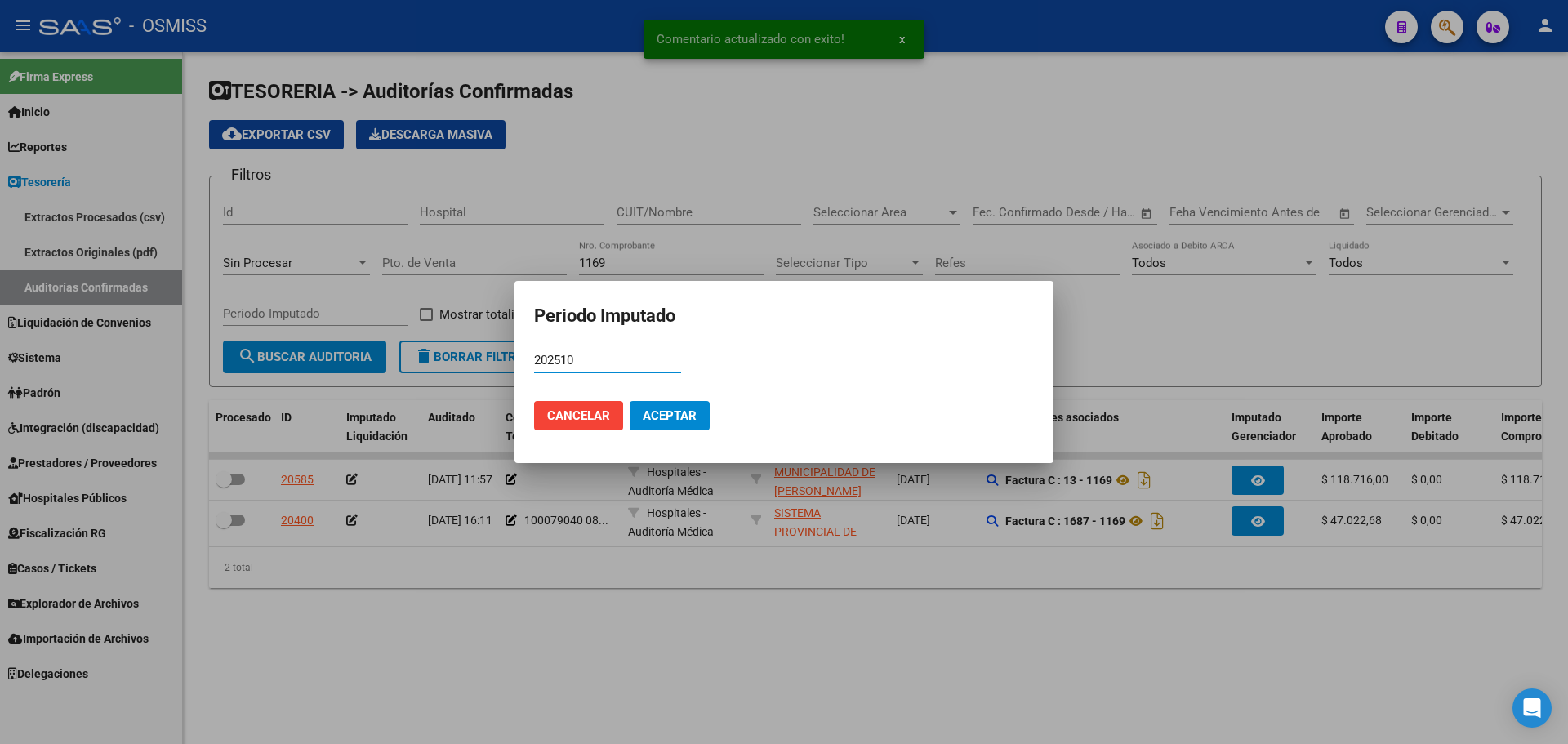
click at [682, 426] on button "Aceptar" at bounding box center [670, 415] width 80 height 30
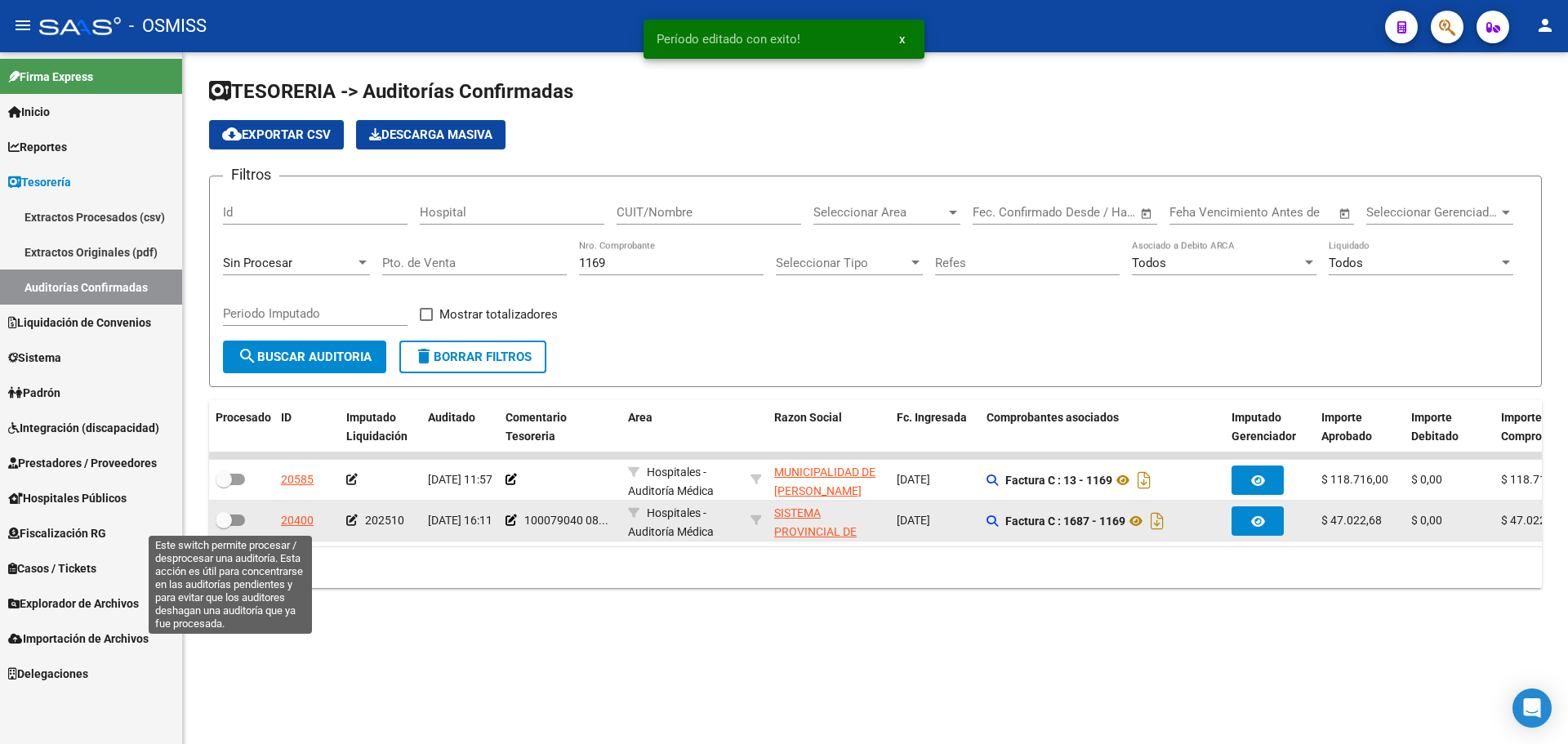
click at [232, 525] on span at bounding box center [230, 520] width 30 height 11
click at [224, 526] on input "checkbox" at bounding box center [223, 526] width 1 height 1
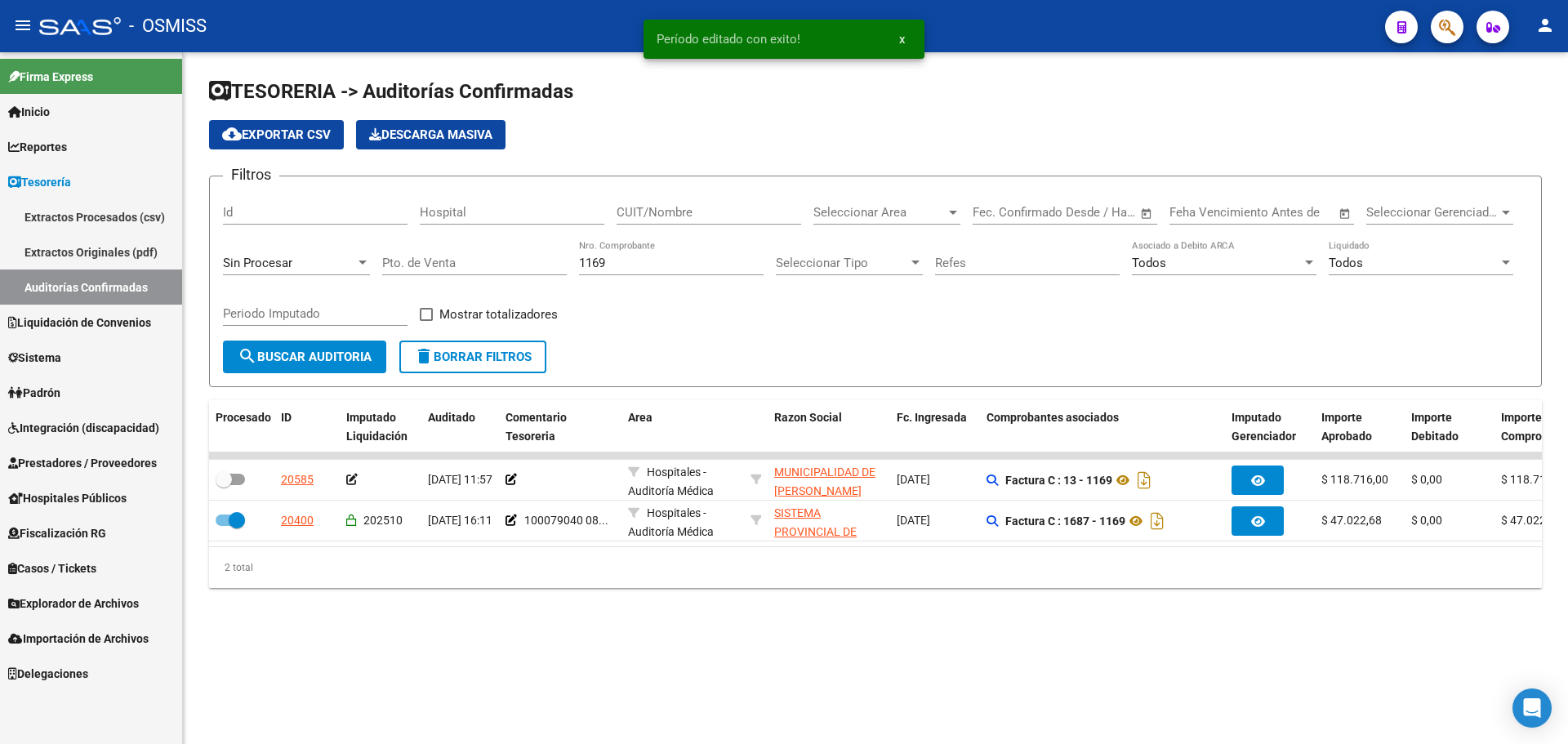
click at [325, 250] on div "Sin Procesar" at bounding box center [297, 258] width 147 height 35
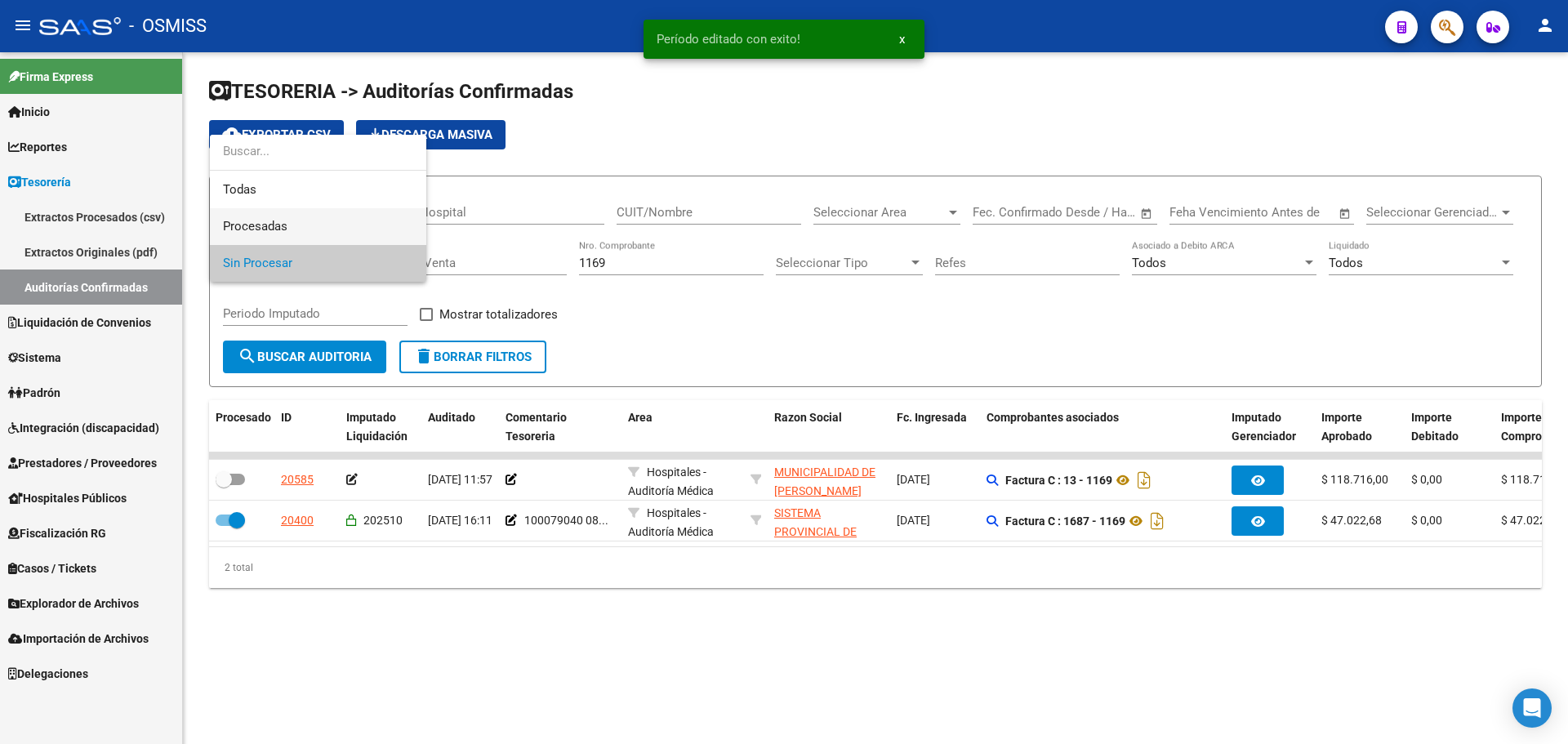
click at [320, 233] on span "Procesadas" at bounding box center [318, 226] width 190 height 37
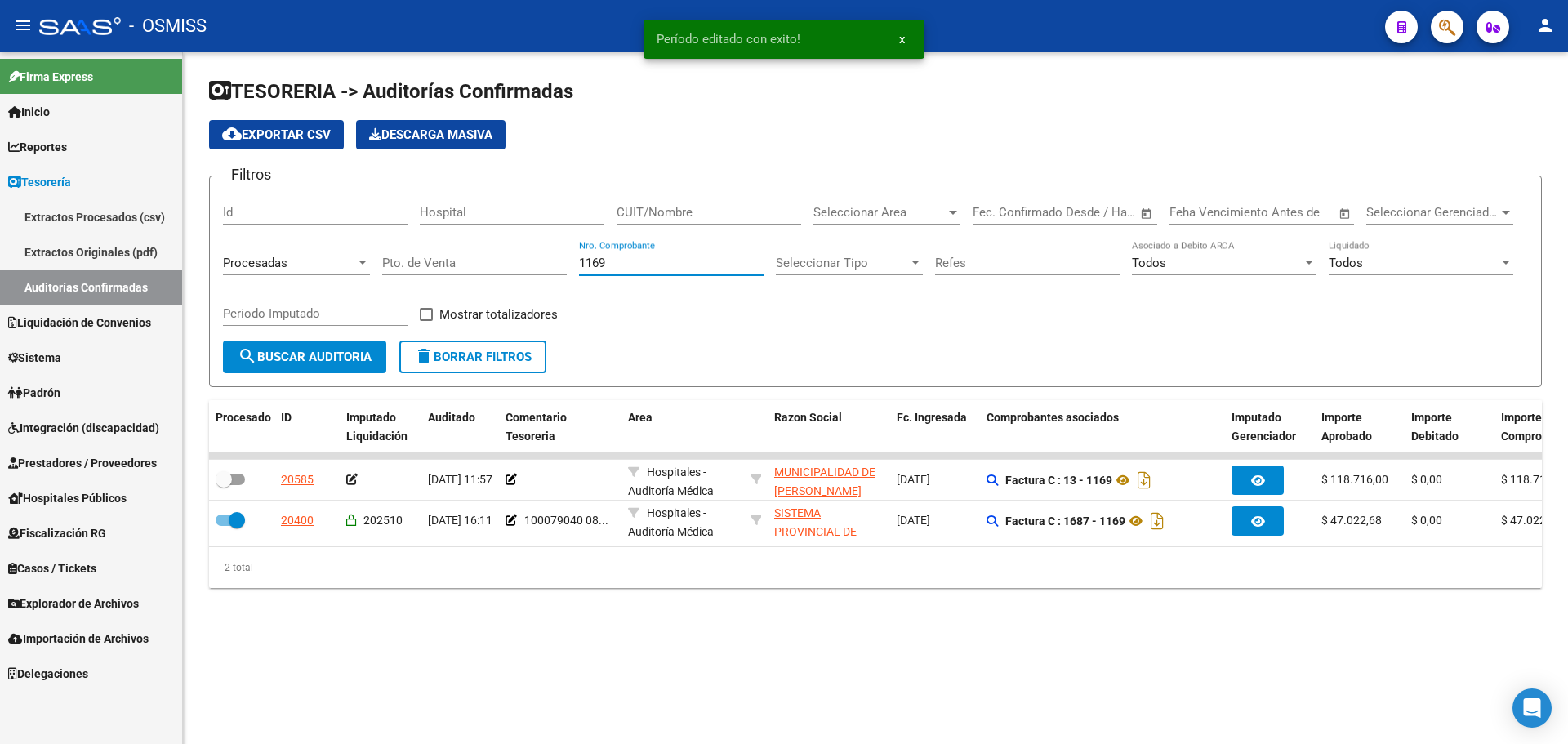
drag, startPoint x: 629, startPoint y: 258, endPoint x: 354, endPoint y: 240, distance: 275.6
click at [354, 240] on div "Filtros Id Hospital CUIT/Nombre Seleccionar Area Seleccionar Area Fecha inicio …" at bounding box center [876, 265] width 1306 height 151
click at [1492, 262] on div "Todos" at bounding box center [1413, 262] width 170 height 14
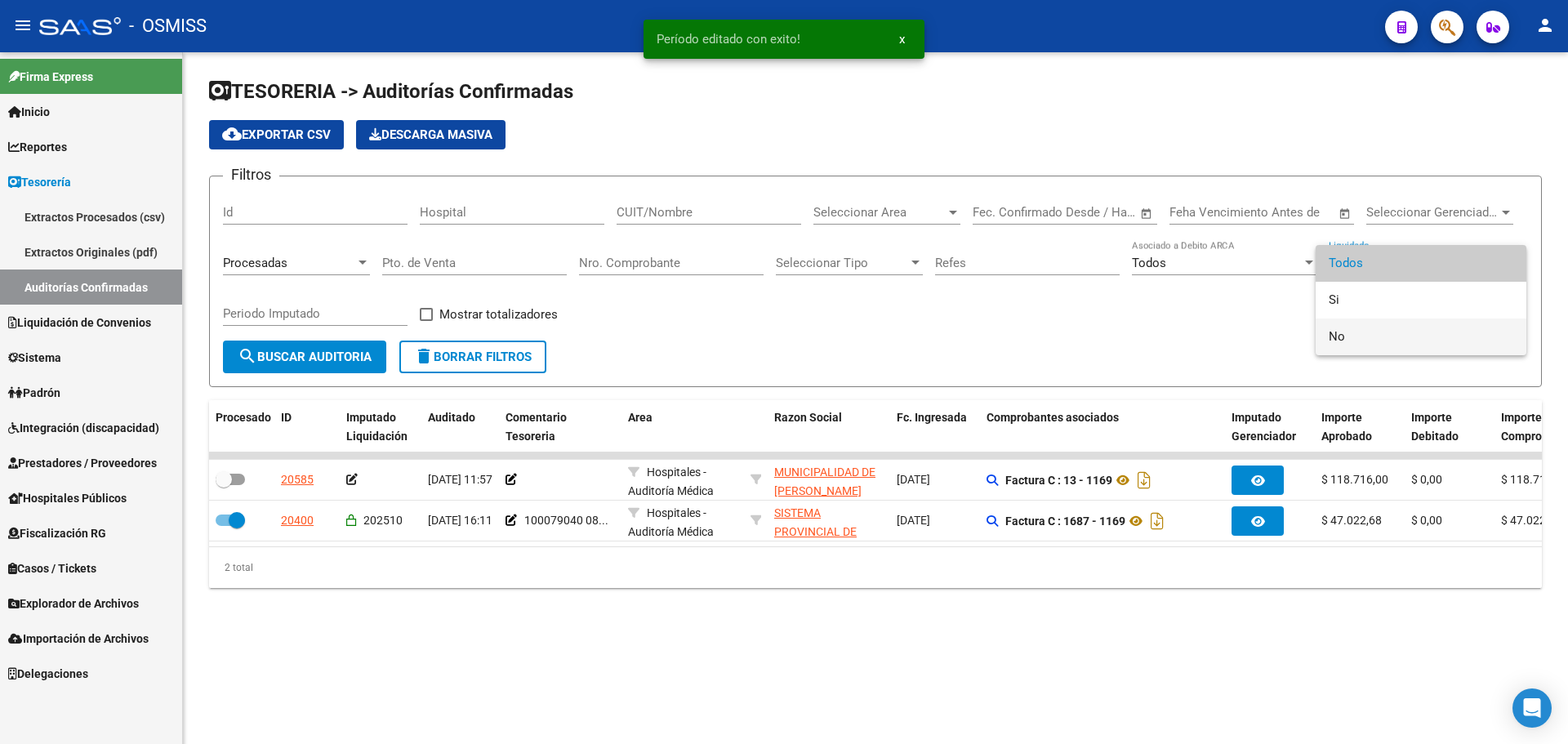
click at [1419, 327] on span "No" at bounding box center [1420, 337] width 184 height 37
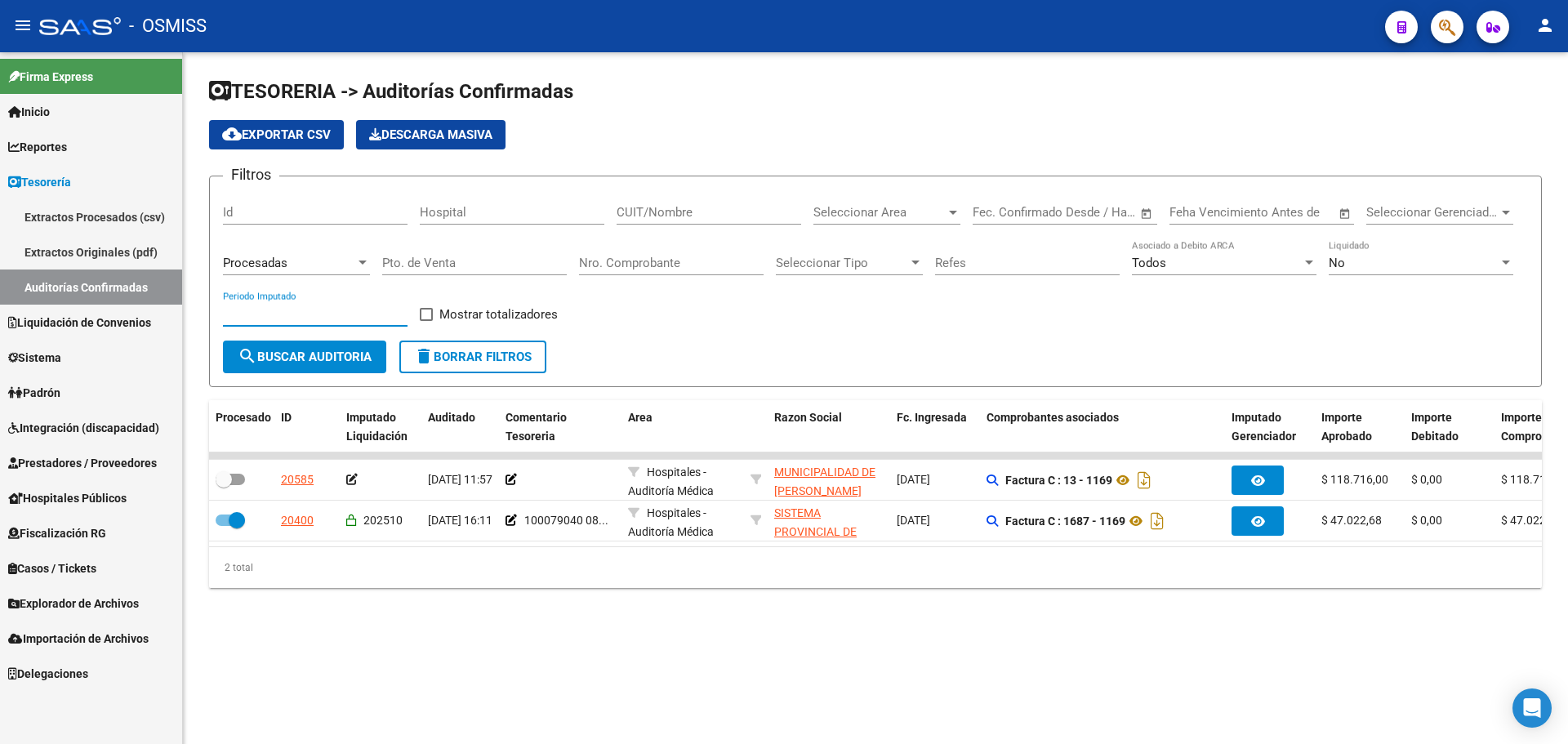
click at [338, 320] on input "Periodo Imputado" at bounding box center [315, 313] width 184 height 14
click at [425, 320] on span at bounding box center [427, 315] width 13 height 13
click at [426, 320] on input "Mostrar totalizadores" at bounding box center [426, 320] width 1 height 1
click at [309, 357] on span "search Buscar Auditoria" at bounding box center [304, 356] width 134 height 14
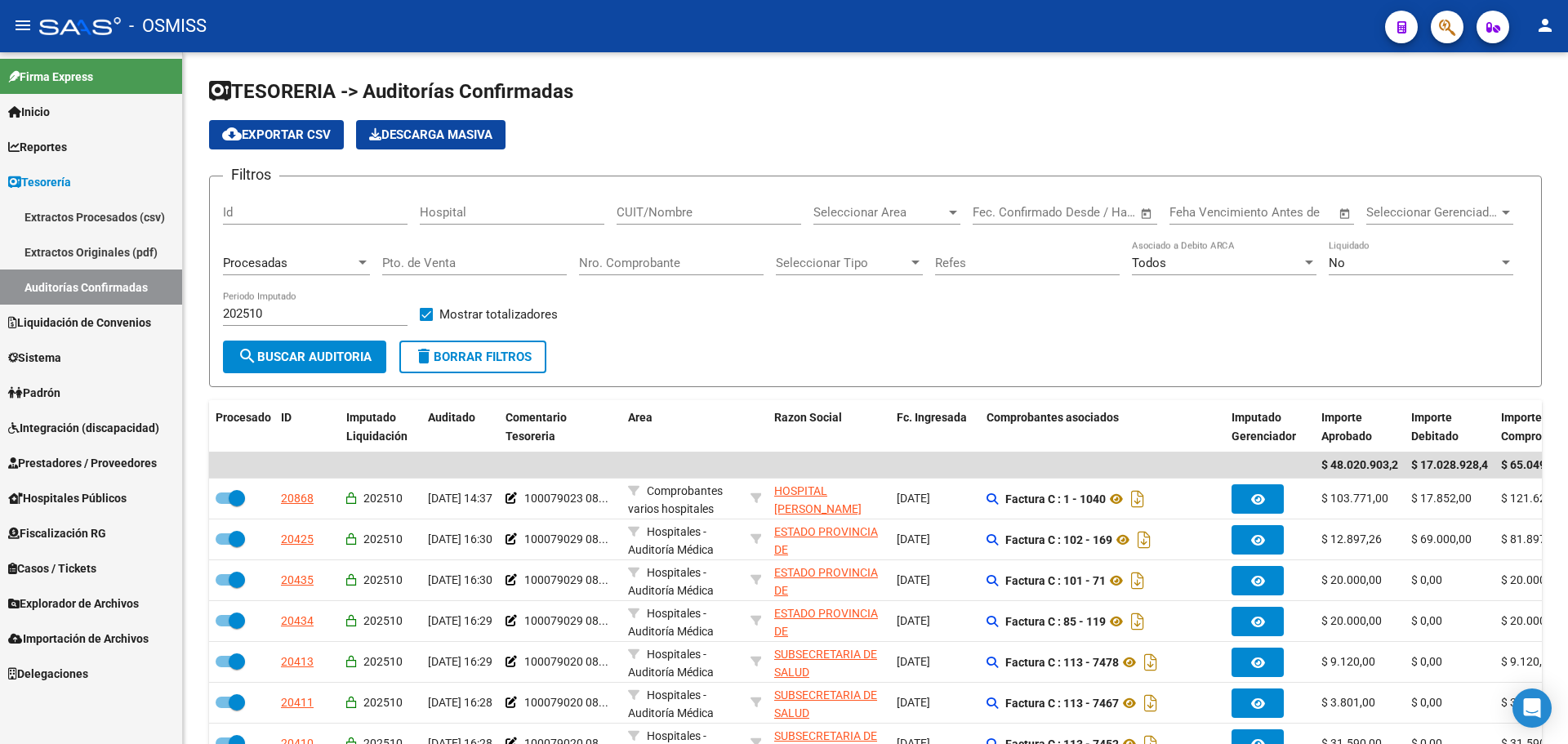
click at [116, 331] on span "Liquidación de Convenios" at bounding box center [80, 322] width 143 height 18
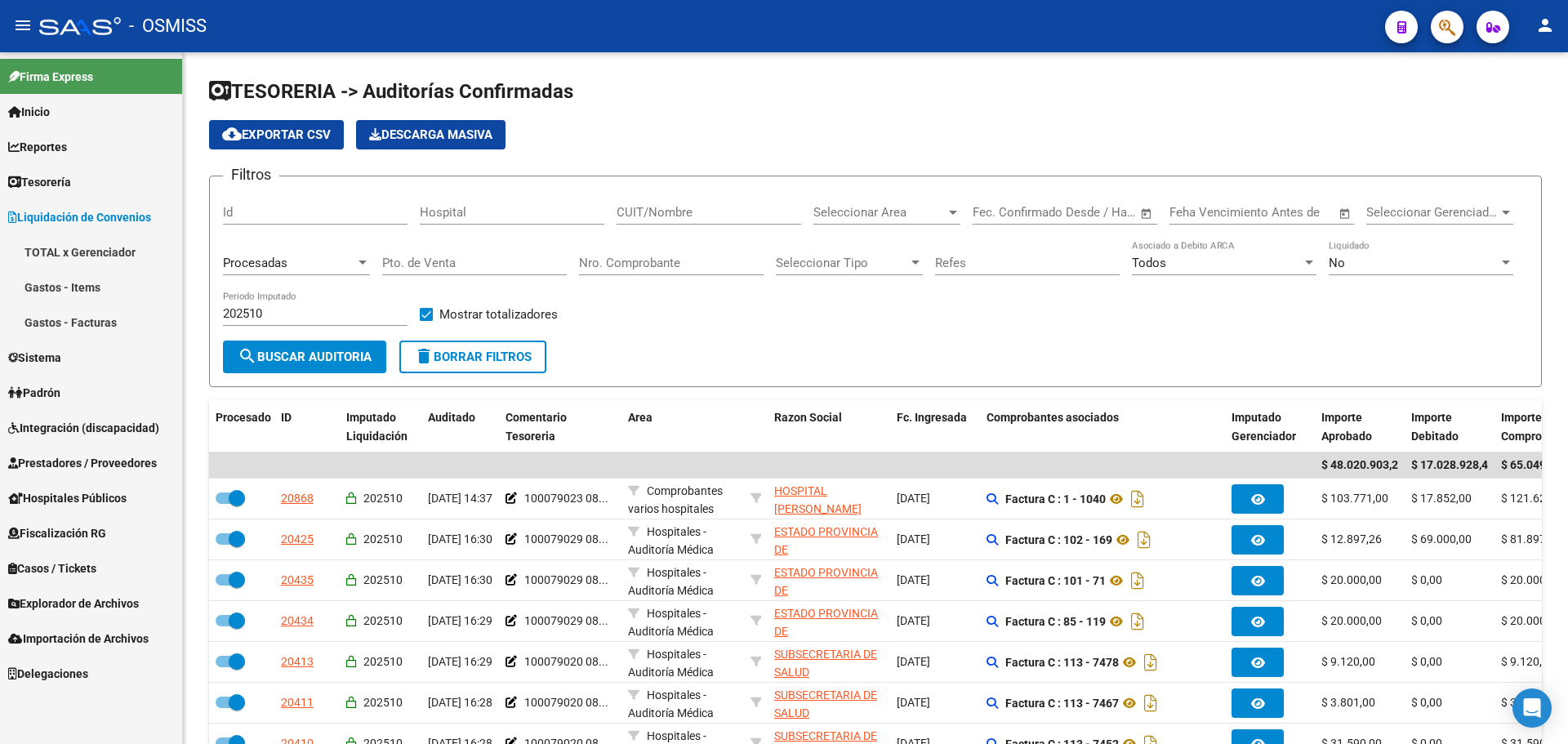
click at [106, 262] on link "TOTAL x Gerenciador" at bounding box center [91, 252] width 182 height 35
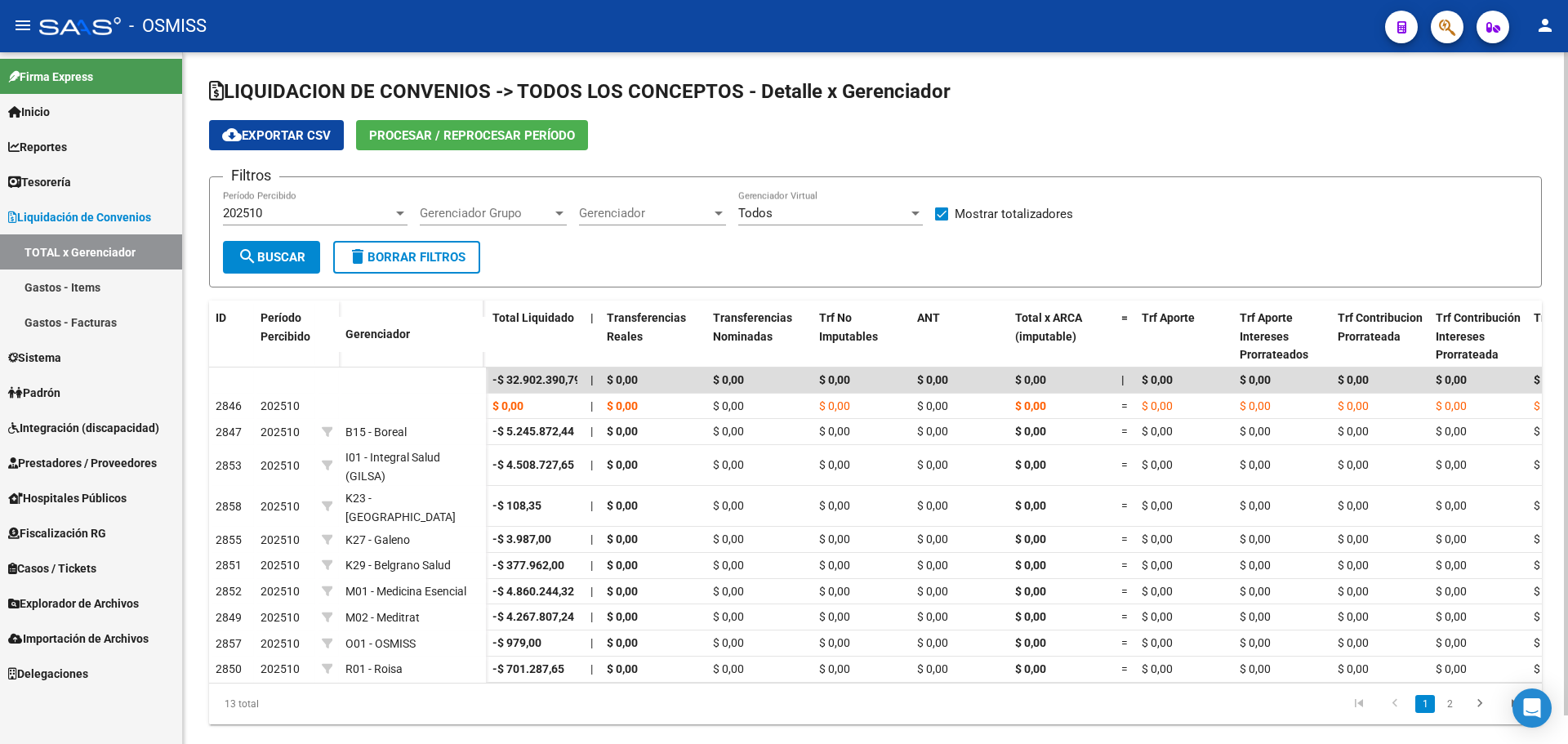
click at [473, 132] on span "Procesar / Reprocesar período" at bounding box center [472, 134] width 206 height 14
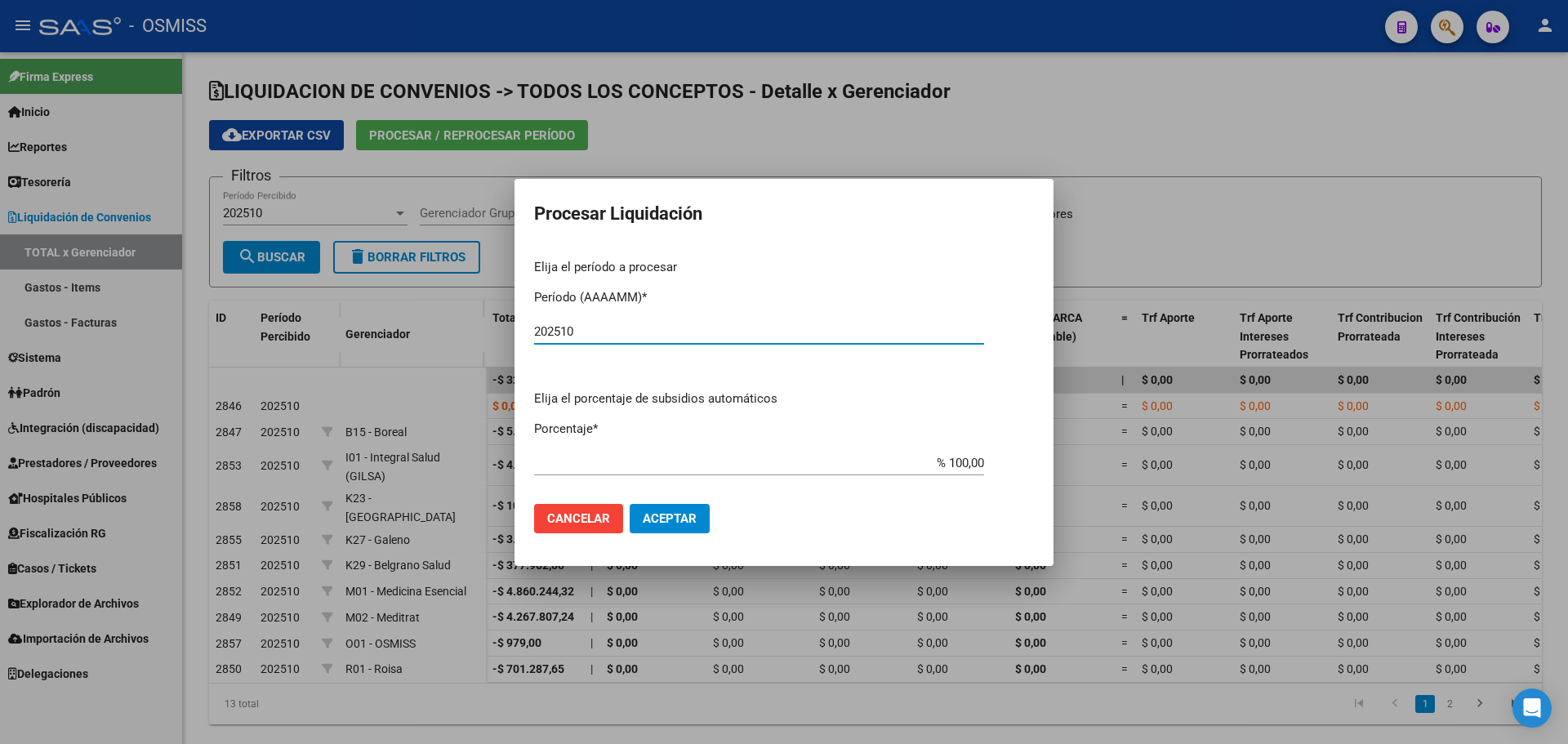
click at [688, 521] on span "Aceptar" at bounding box center [670, 518] width 53 height 14
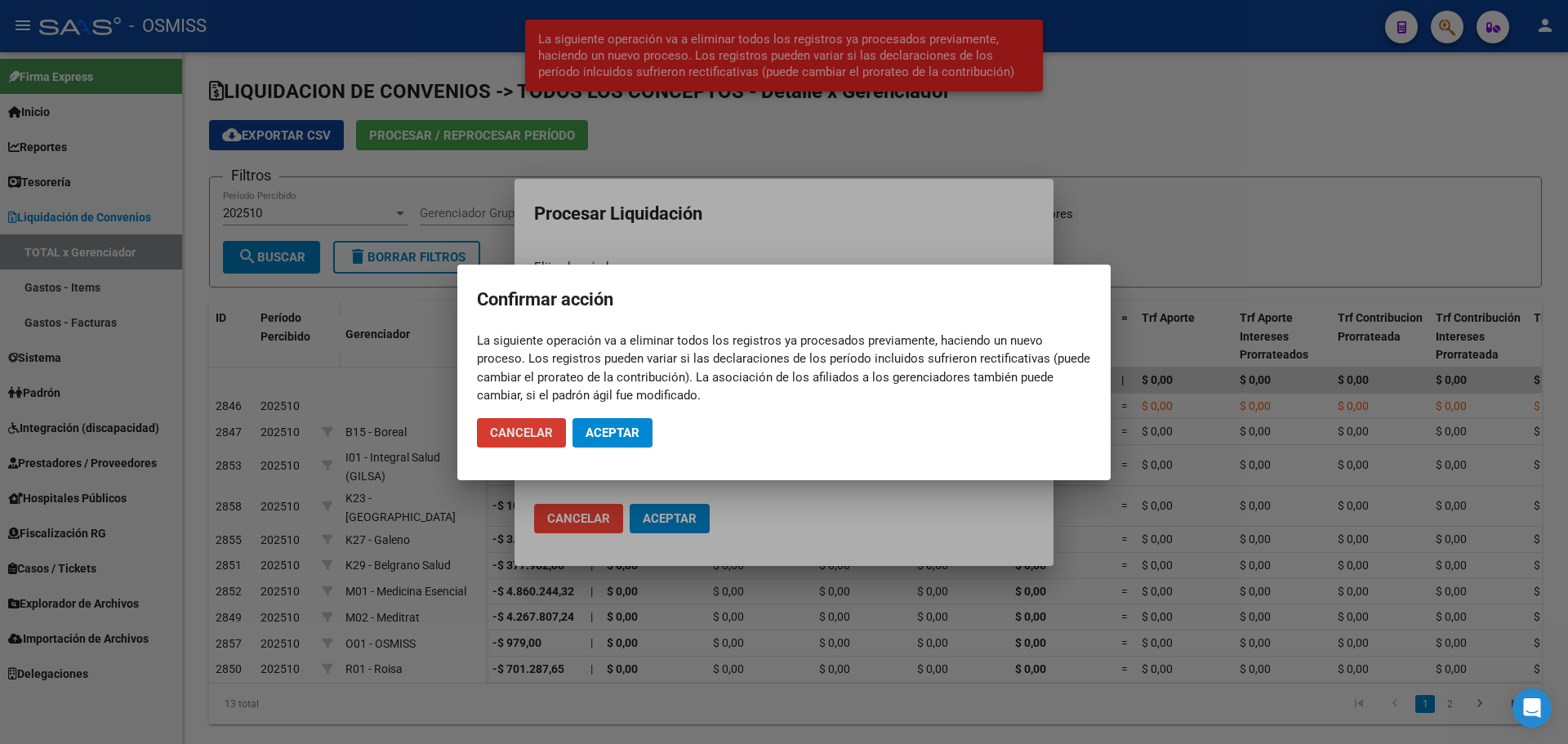
click at [477, 418] on button "Cancelar" at bounding box center [521, 432] width 89 height 30
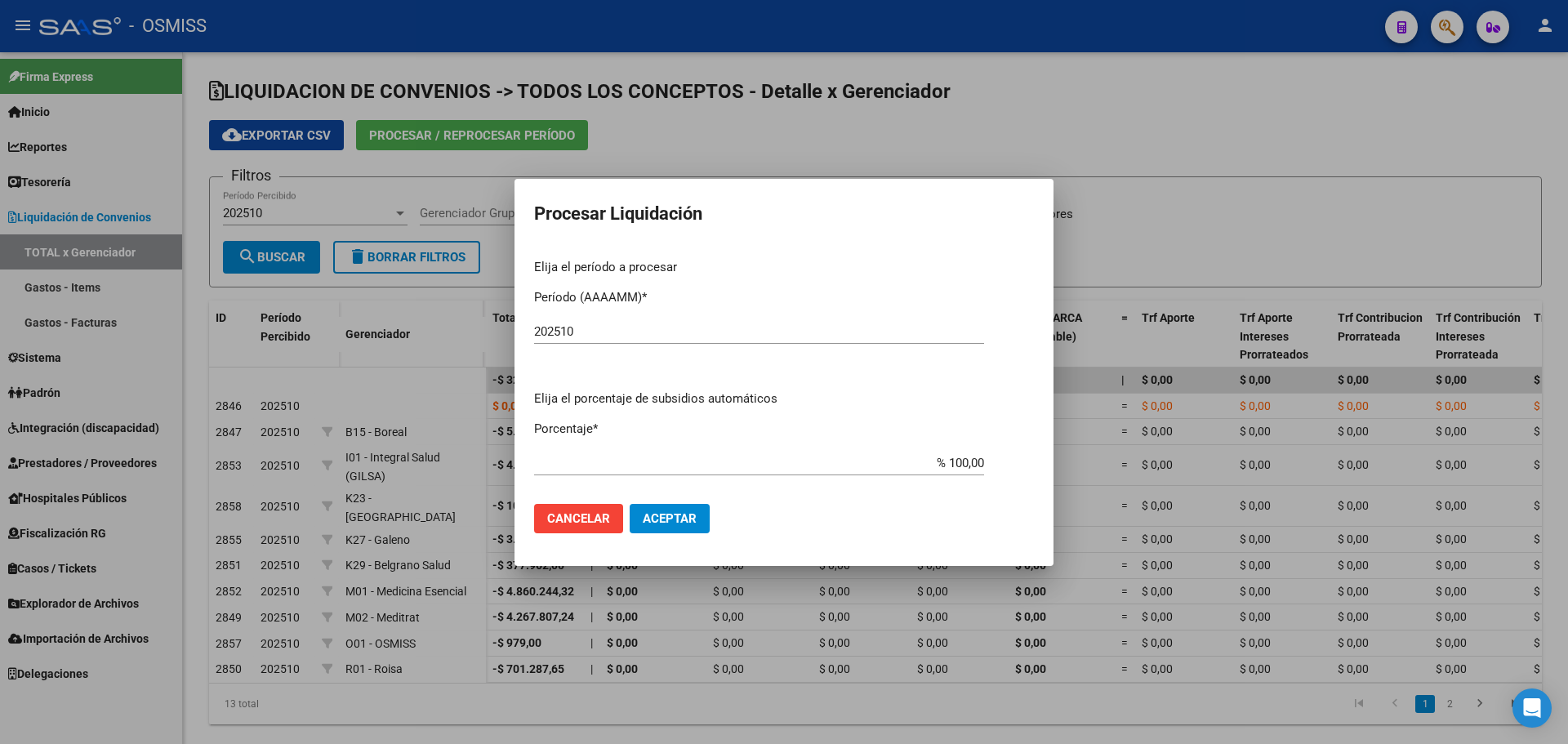
click at [555, 512] on span "Cancelar" at bounding box center [578, 518] width 63 height 14
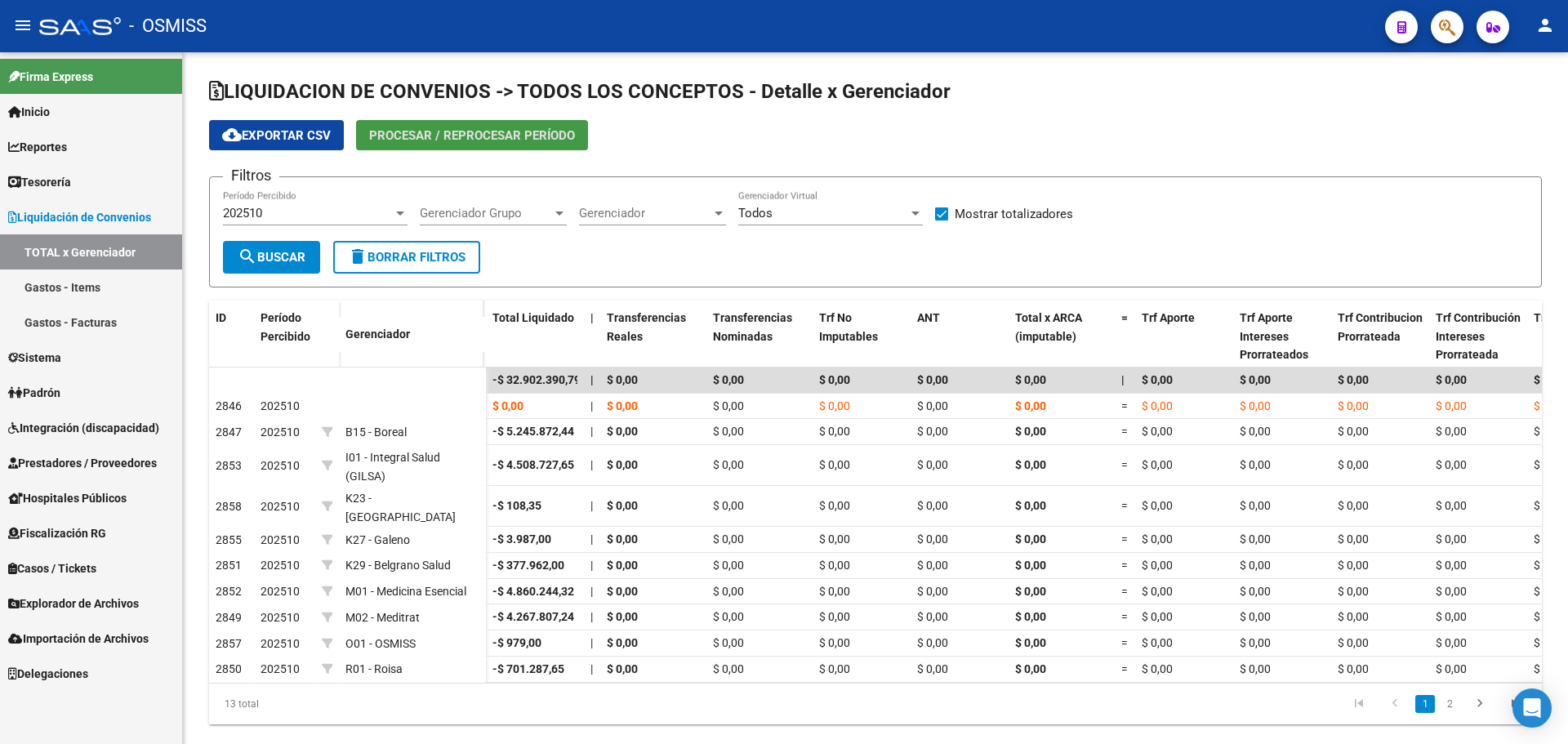
click at [116, 189] on link "Tesorería" at bounding box center [91, 181] width 182 height 35
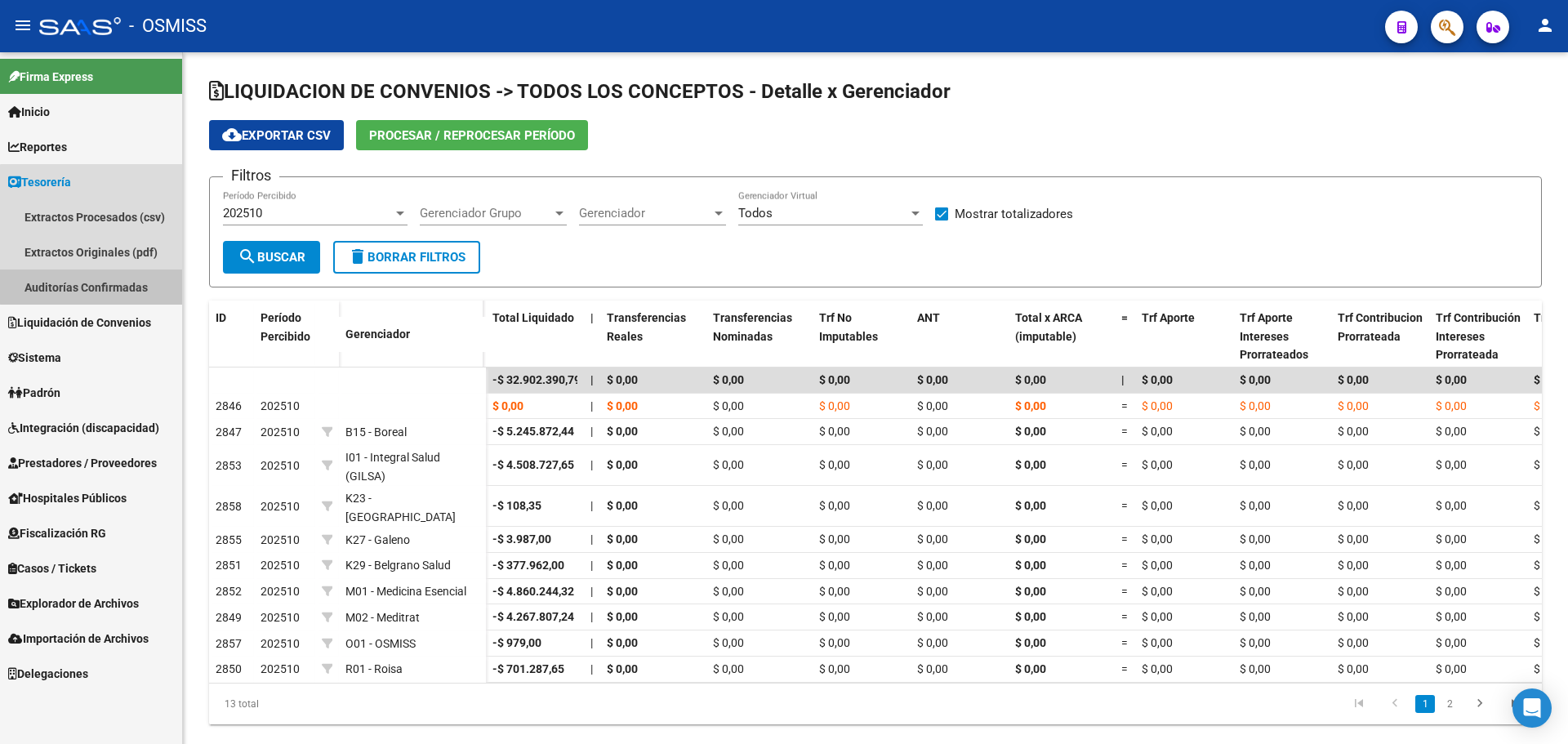
click at [97, 273] on link "Auditorías Confirmadas" at bounding box center [91, 286] width 182 height 35
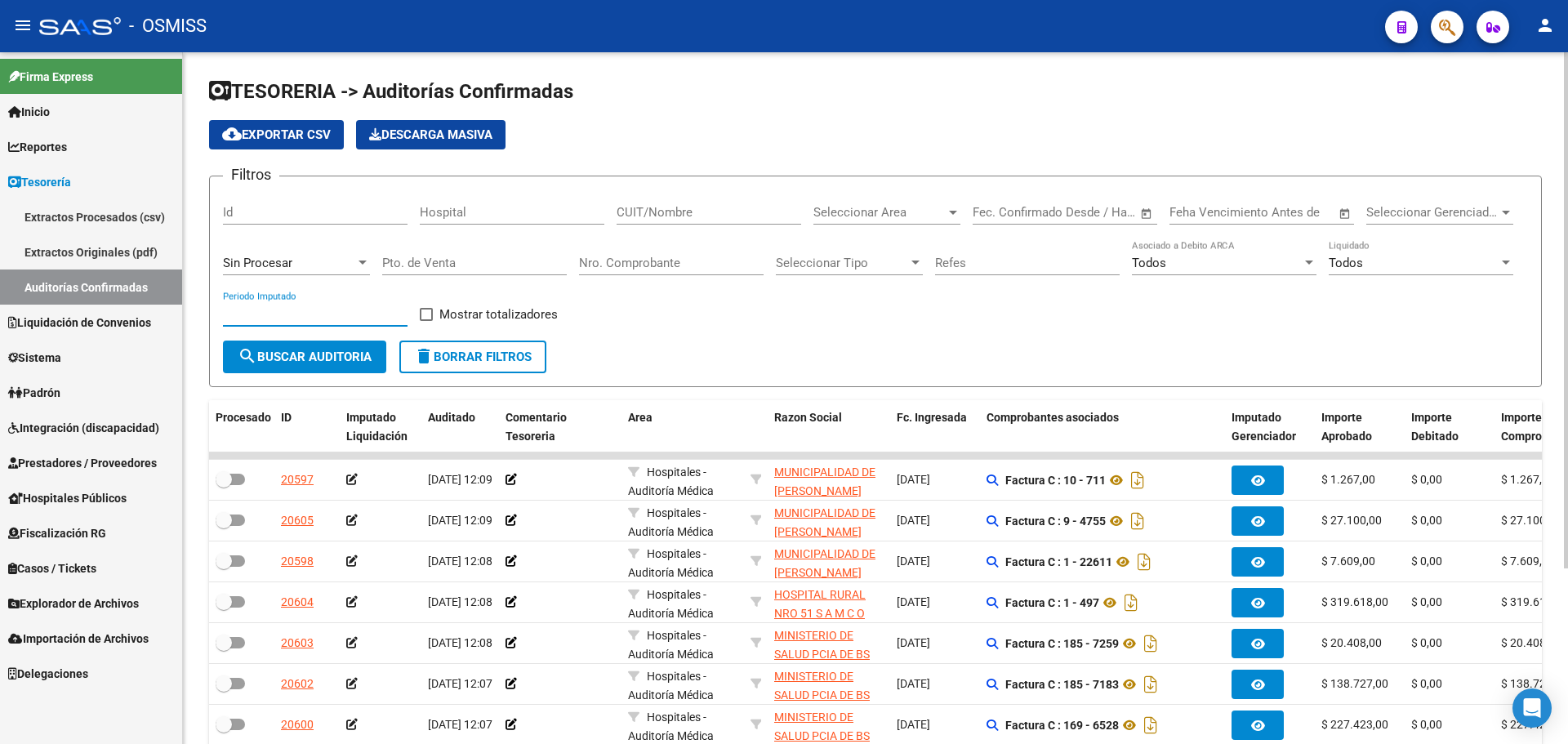
click at [314, 320] on input "Periodo Imputado" at bounding box center [315, 313] width 184 height 14
click at [309, 259] on div "Sin Procesar" at bounding box center [289, 262] width 133 height 14
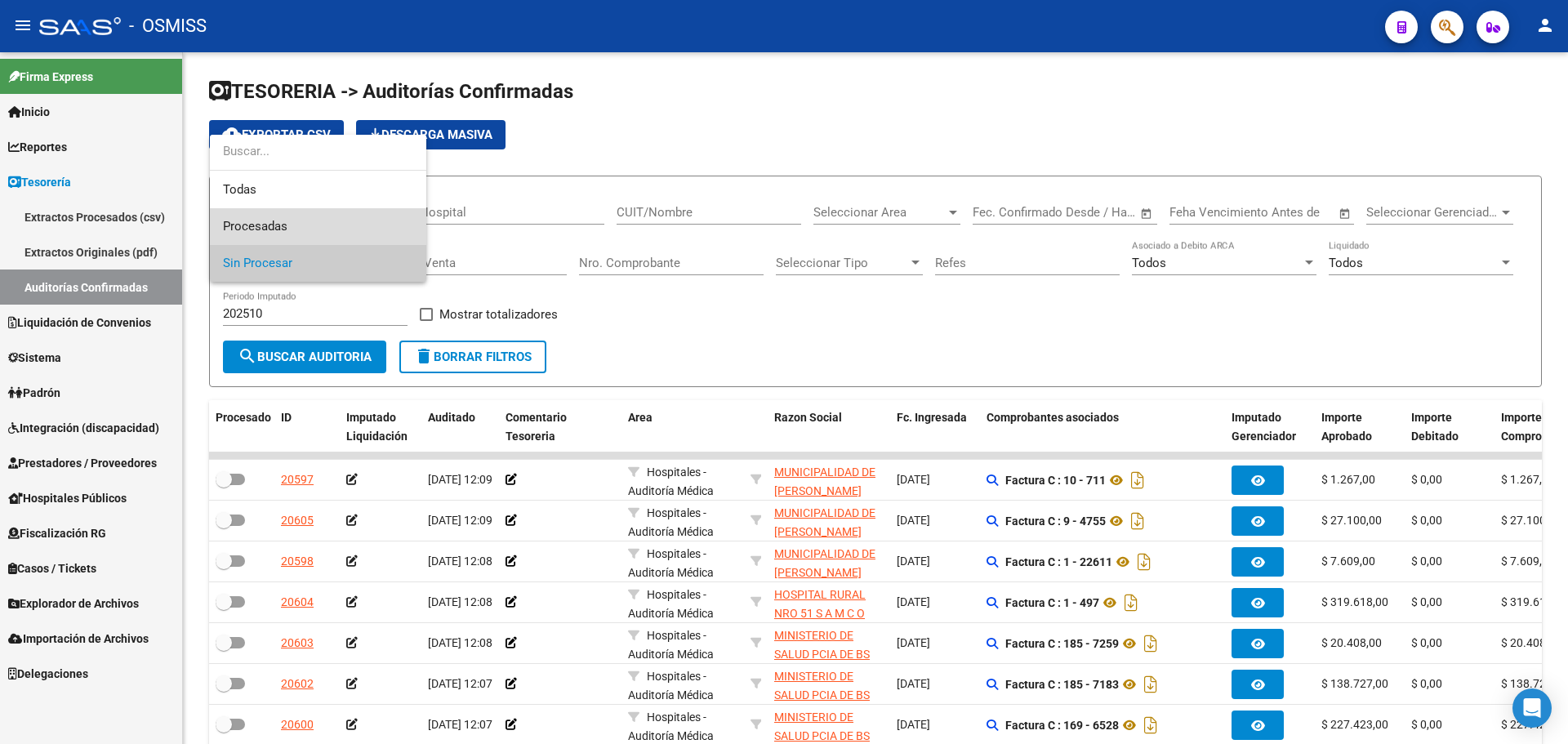
click at [306, 226] on span "Procesadas" at bounding box center [318, 226] width 190 height 37
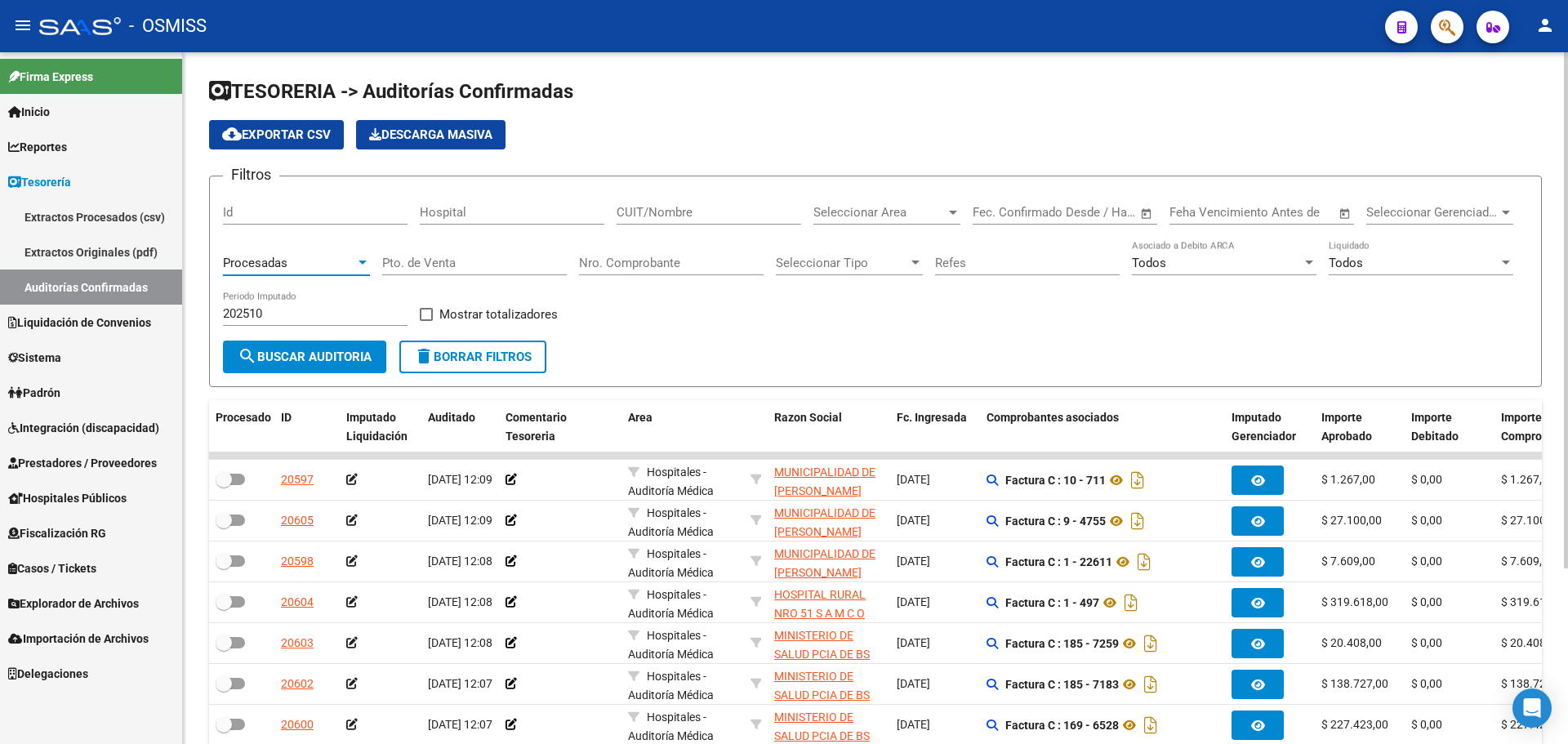
click at [1363, 253] on div "Todos Liquidado" at bounding box center [1420, 258] width 184 height 35
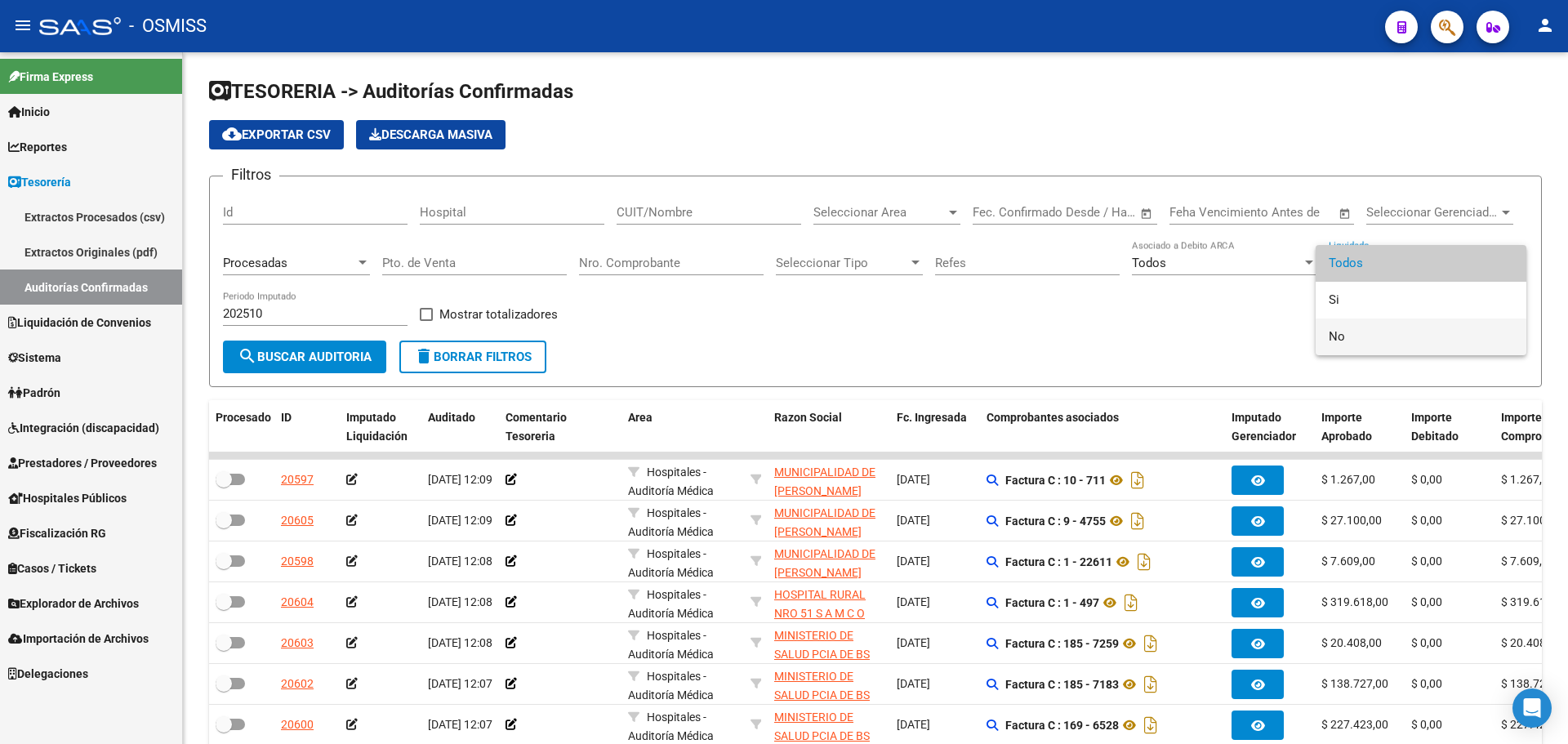
click at [1351, 326] on span "No" at bounding box center [1420, 337] width 184 height 37
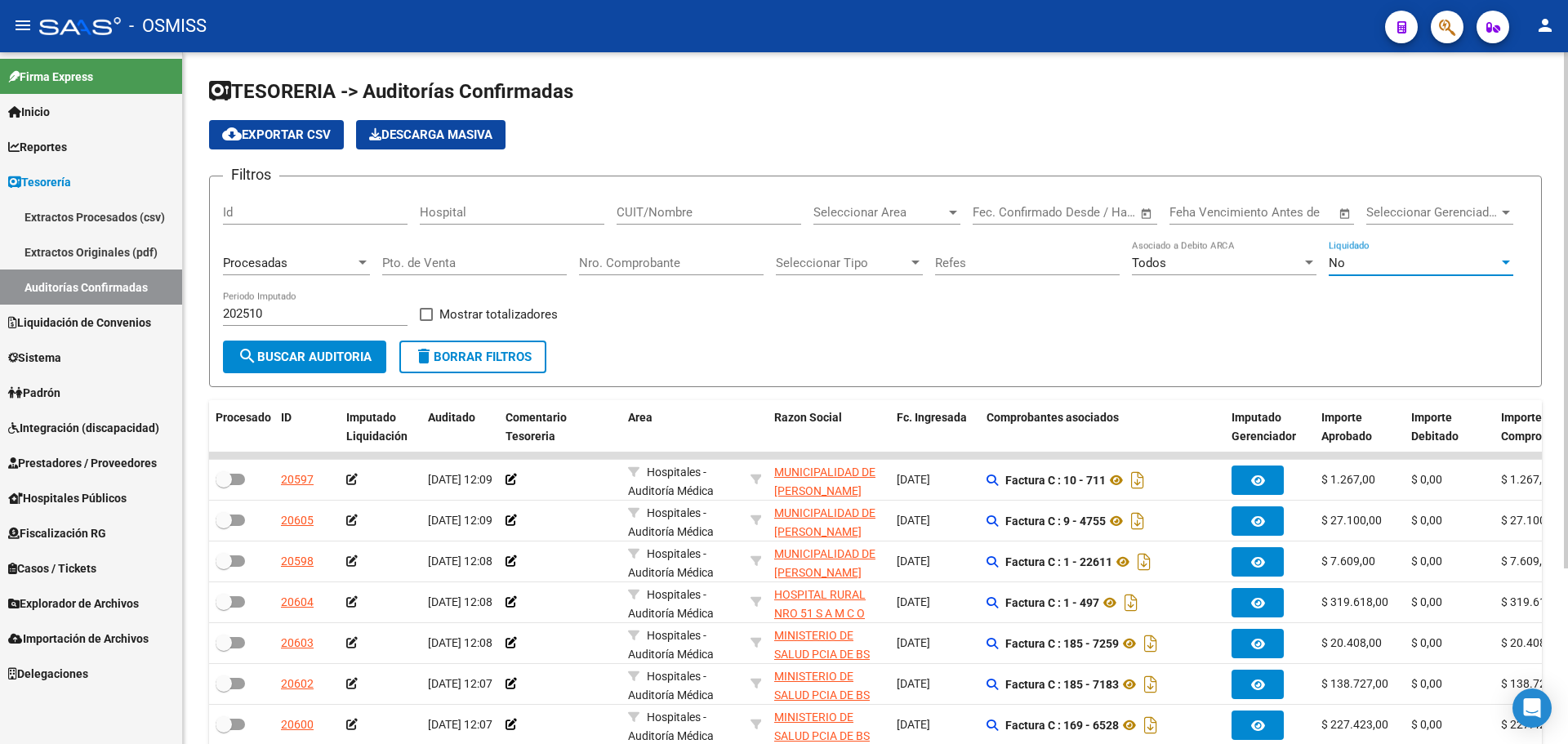
click at [265, 362] on span "search Buscar Auditoria" at bounding box center [304, 356] width 134 height 14
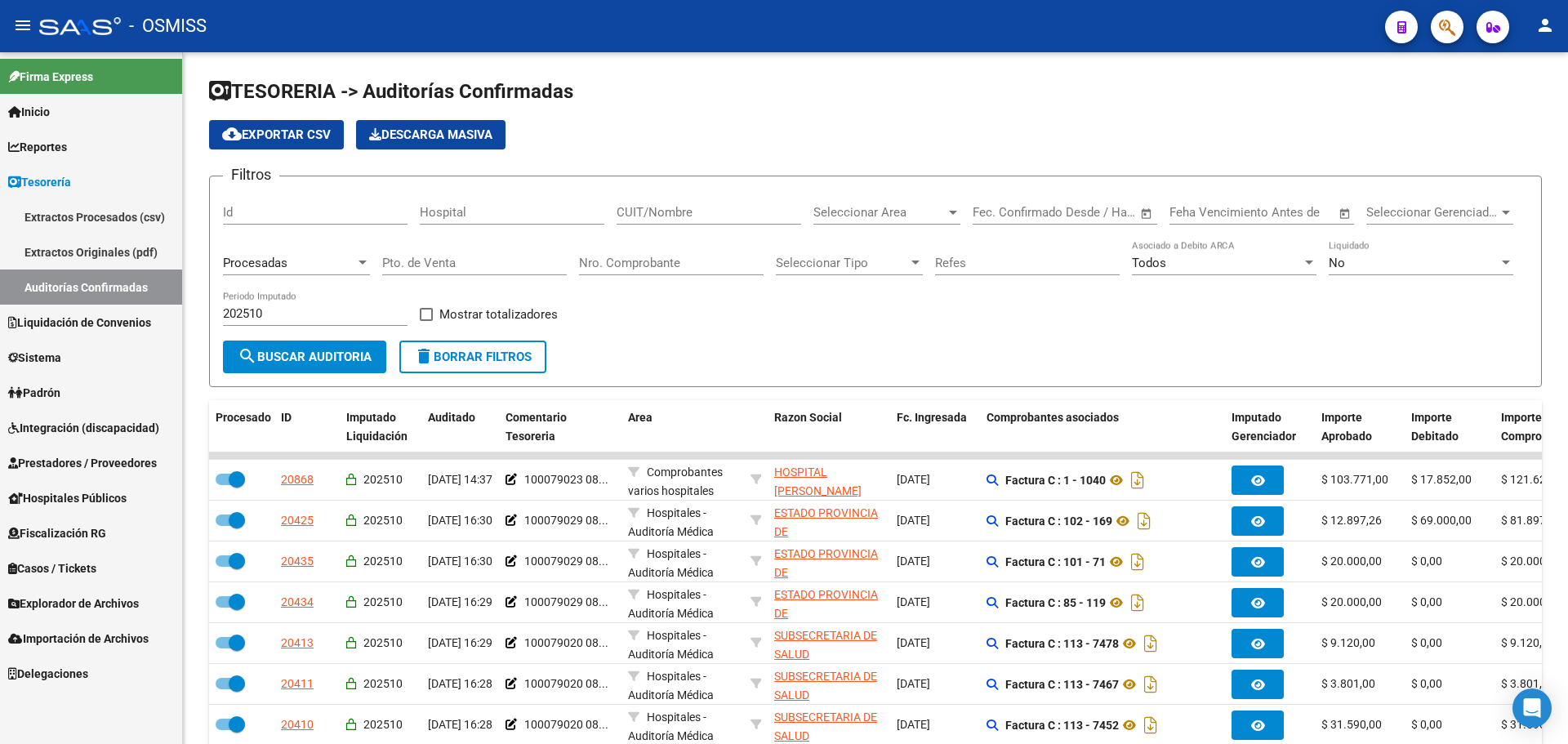
click at [146, 325] on span "Liquidación de Convenios" at bounding box center [80, 322] width 143 height 18
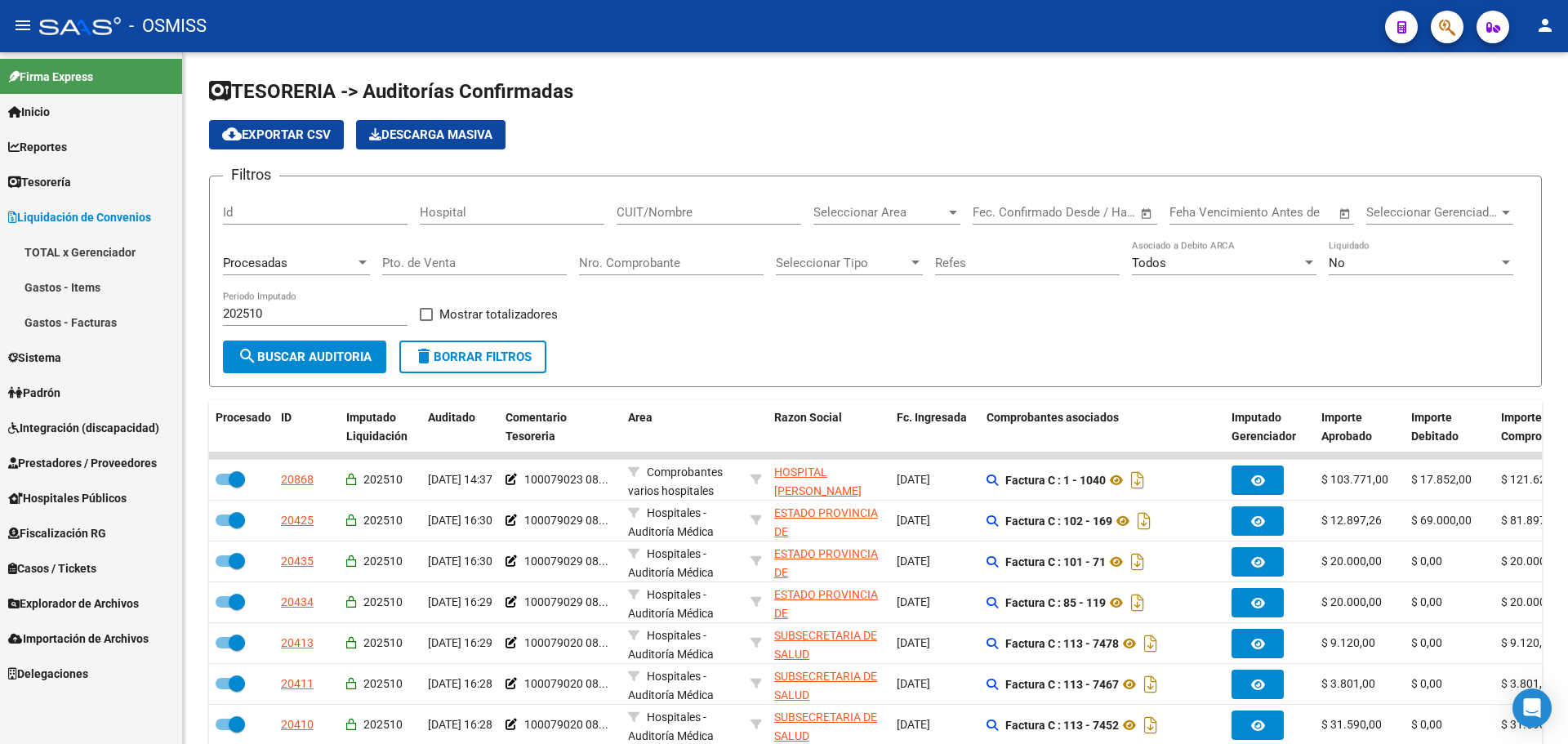
click at [140, 258] on link "TOTAL x Gerenciador" at bounding box center [91, 252] width 182 height 35
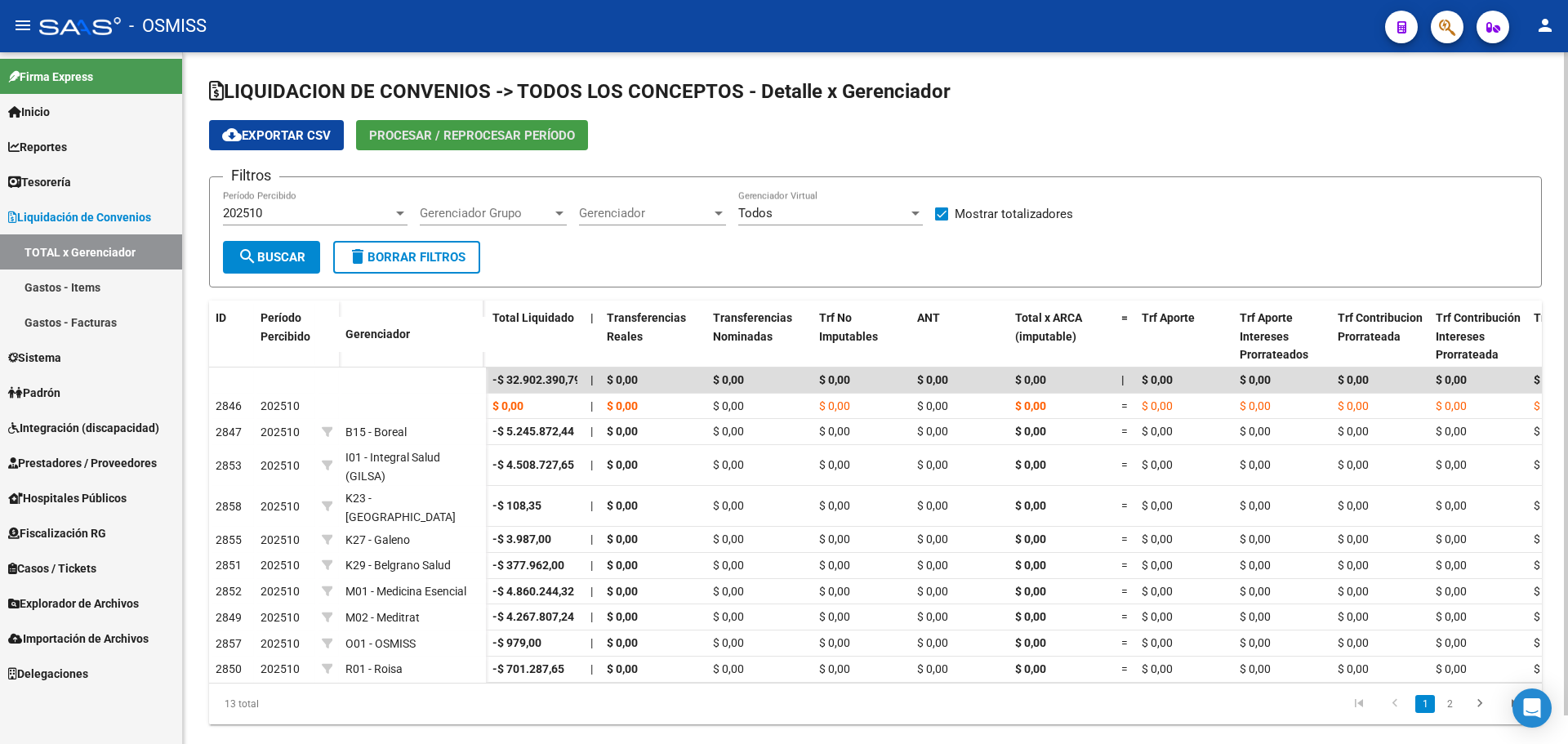
click at [454, 148] on button "Procesar / Reprocesar período" at bounding box center [471, 135] width 232 height 31
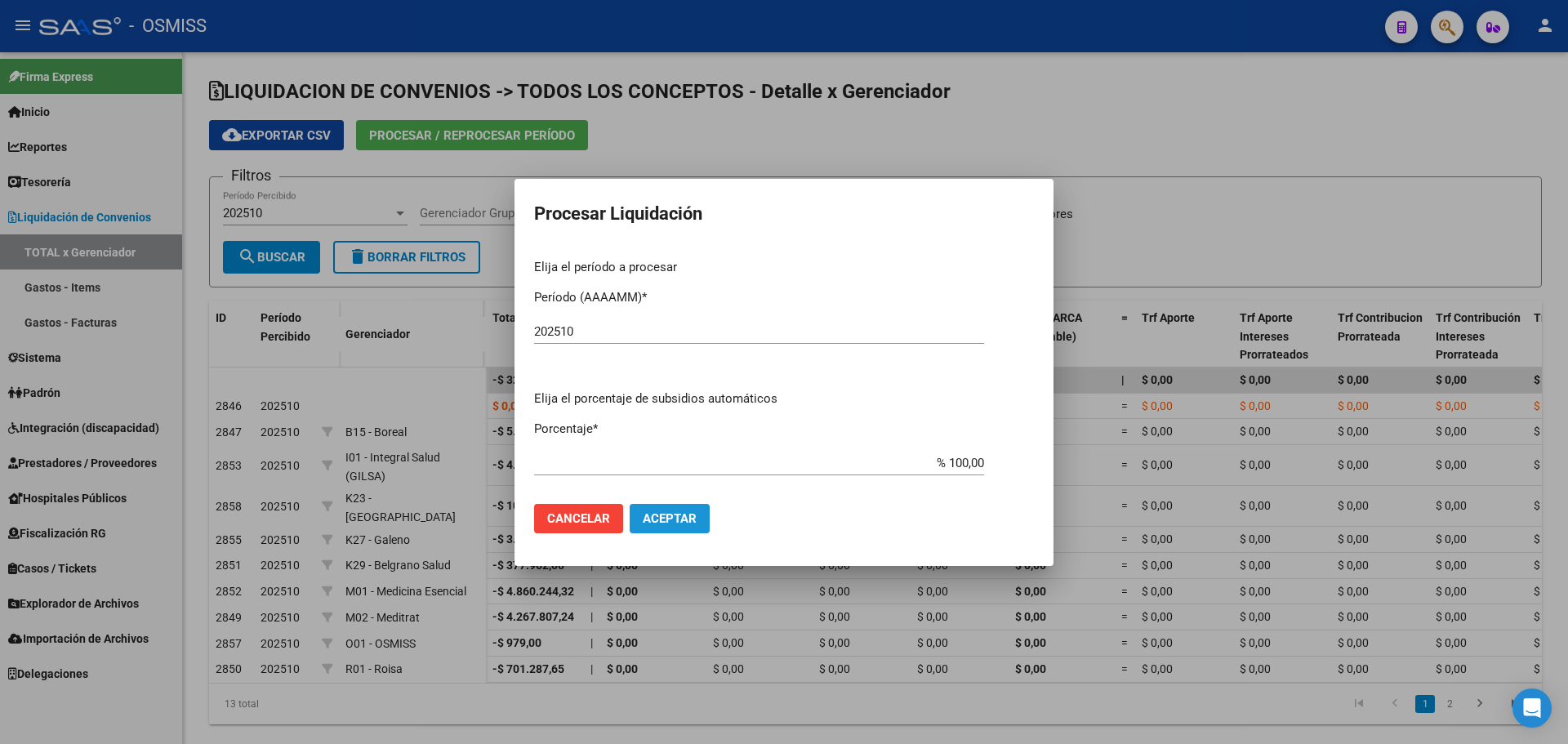
click at [660, 527] on button "Aceptar" at bounding box center [670, 518] width 80 height 30
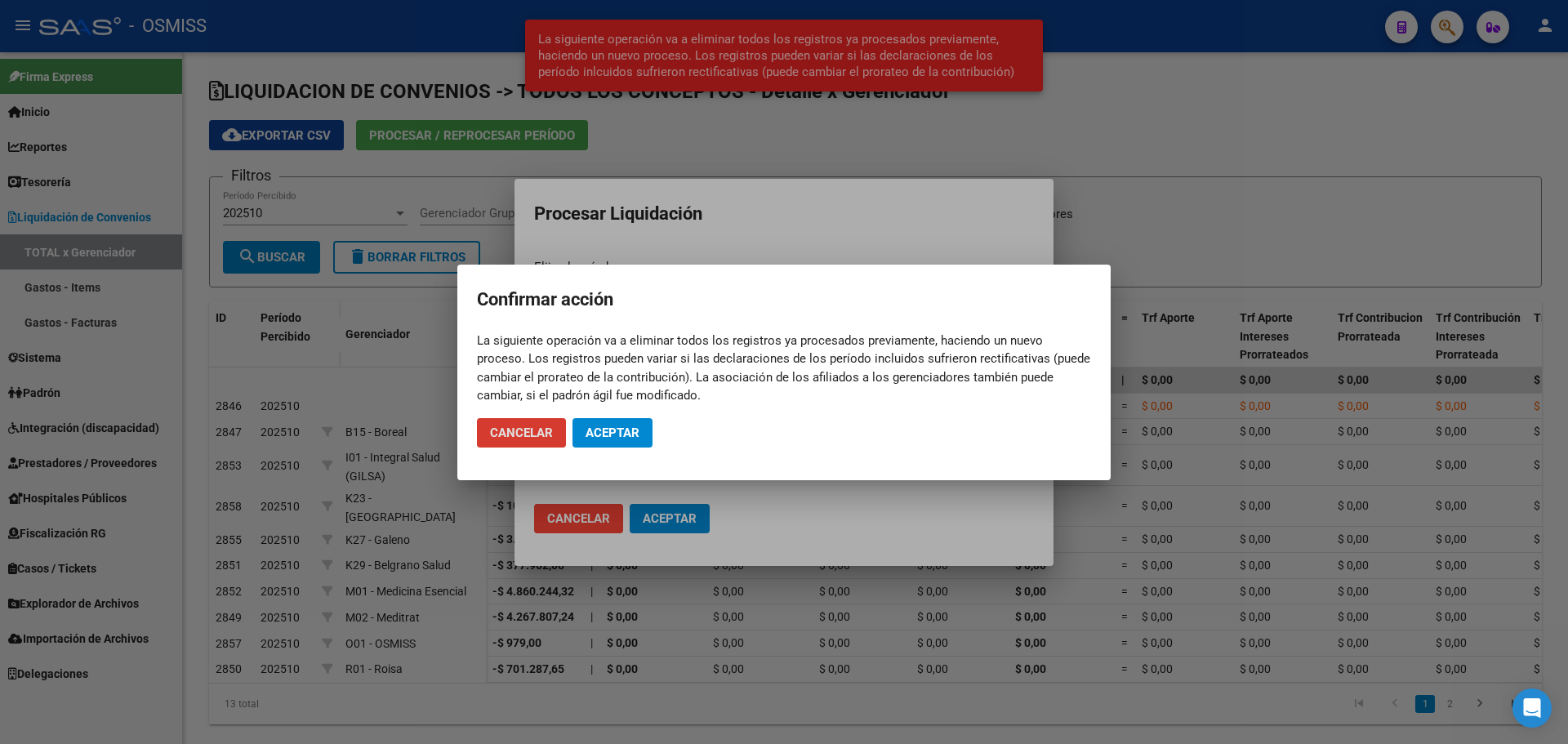
click at [646, 426] on button "Aceptar" at bounding box center [613, 432] width 80 height 30
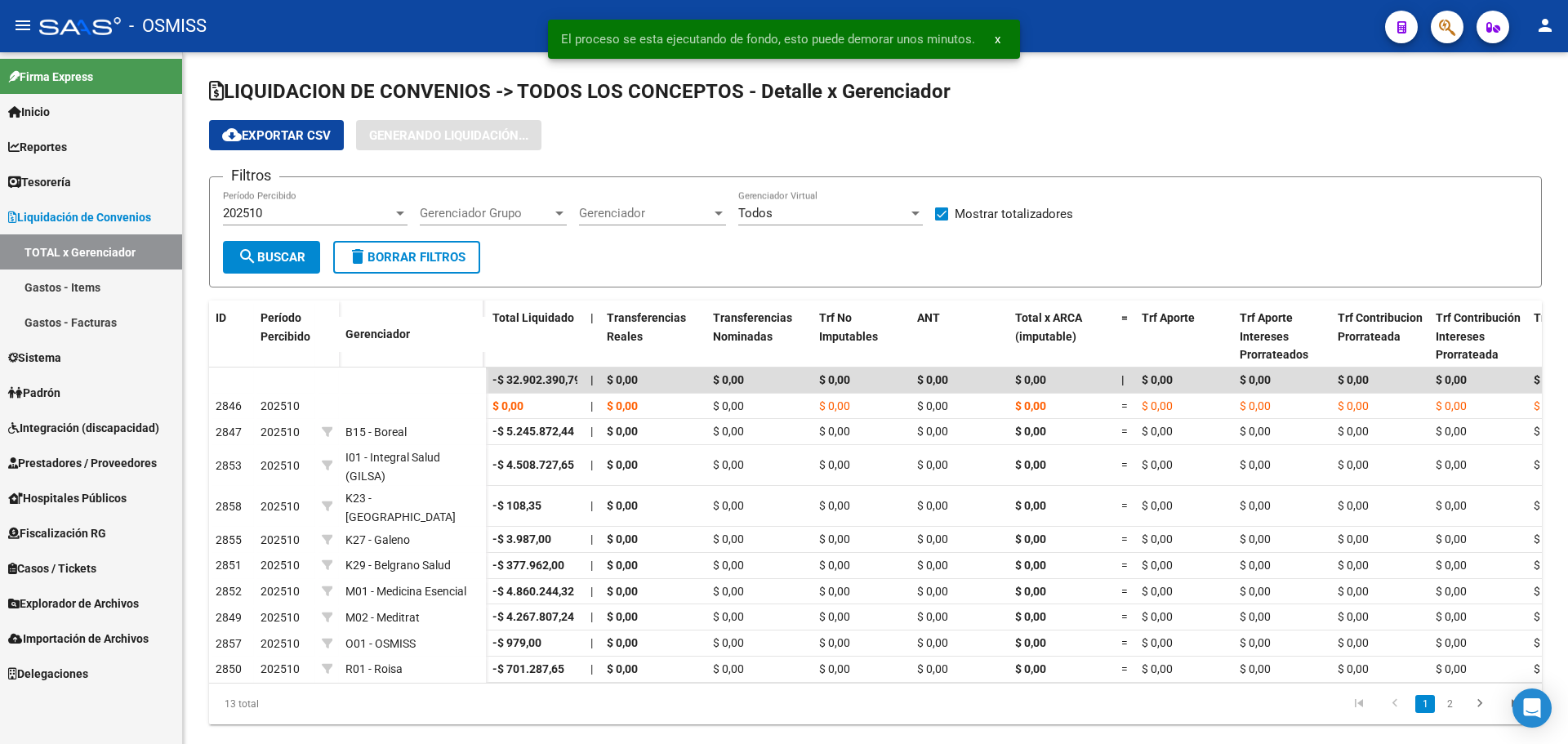
click at [124, 335] on link "Gastos - Facturas" at bounding box center [91, 321] width 182 height 35
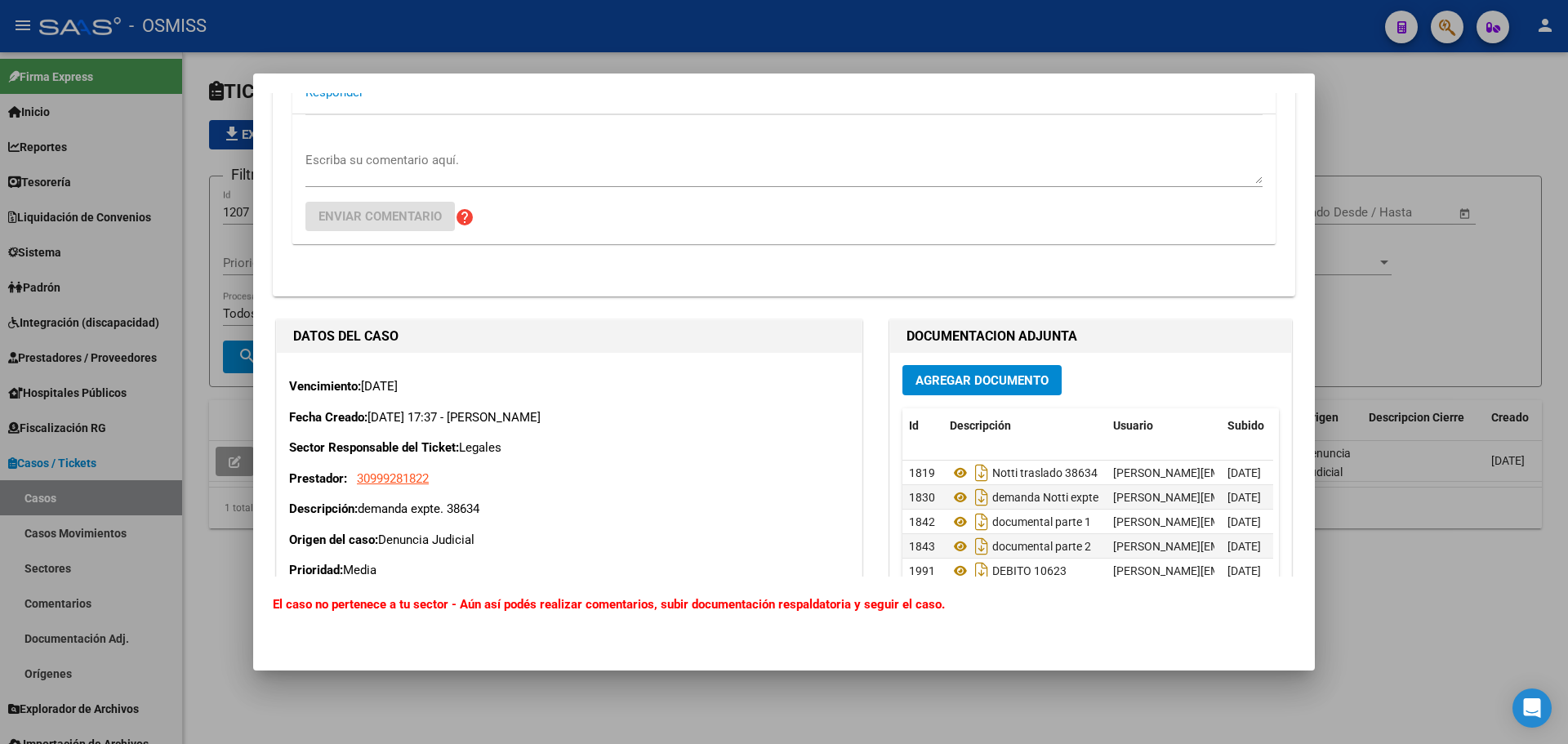
scroll to position [2776, 0]
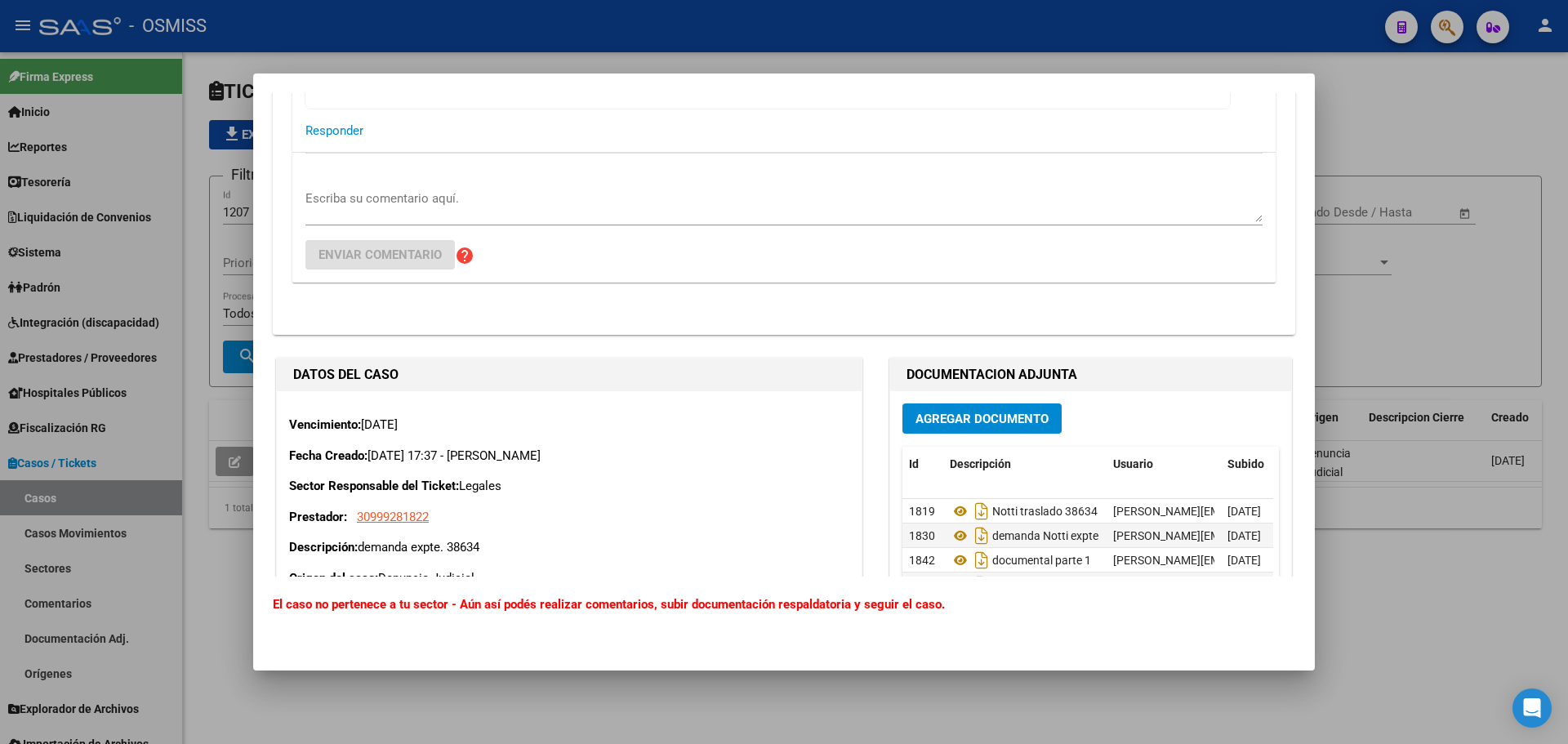
click at [1518, 366] on div at bounding box center [784, 372] width 1568 height 744
